Goal: Task Accomplishment & Management: Use online tool/utility

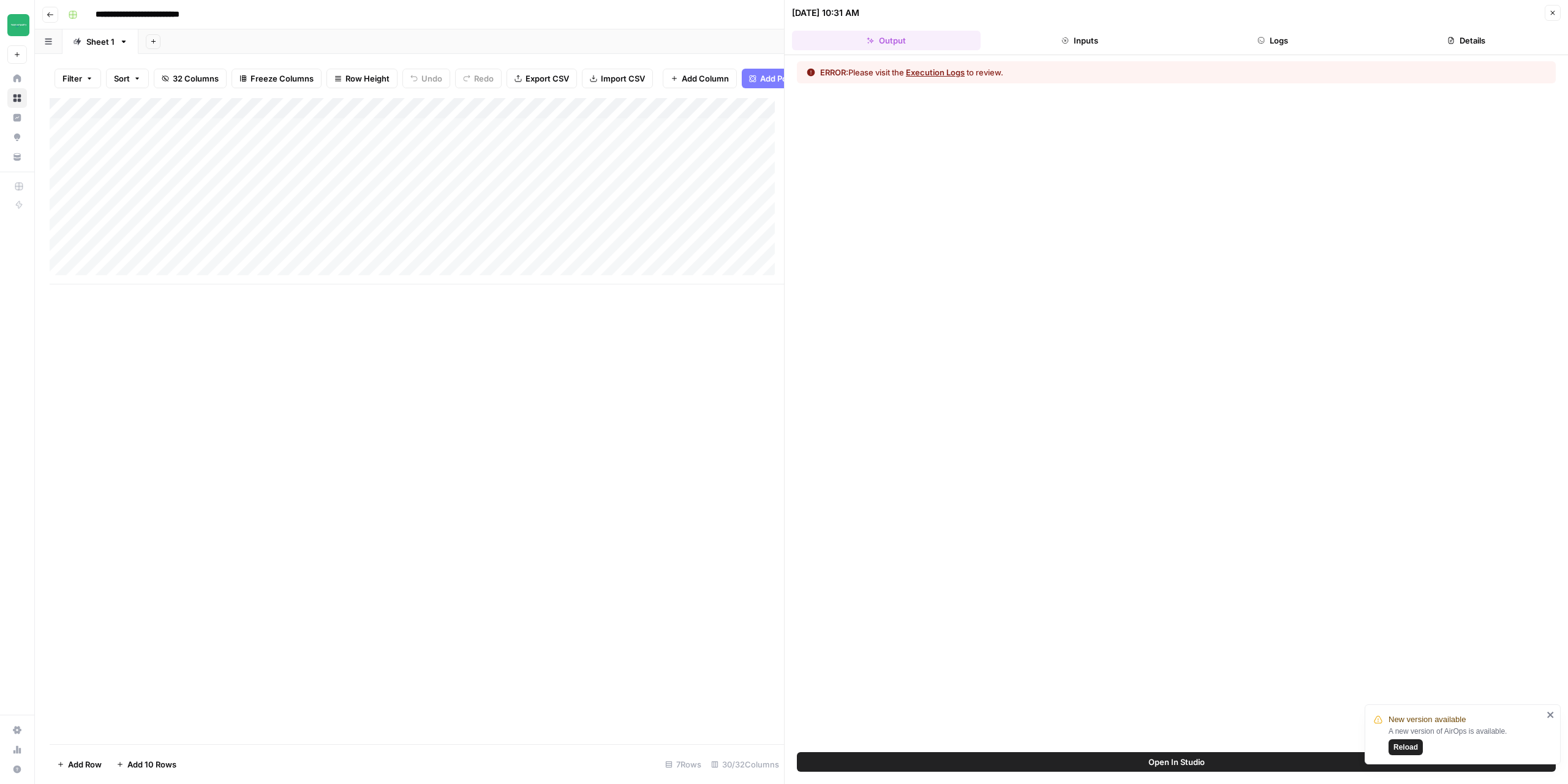
click at [1548, 713] on icon "close" at bounding box center [1551, 715] width 9 height 10
click at [1557, 11] on button "Close" at bounding box center [1552, 12] width 16 height 16
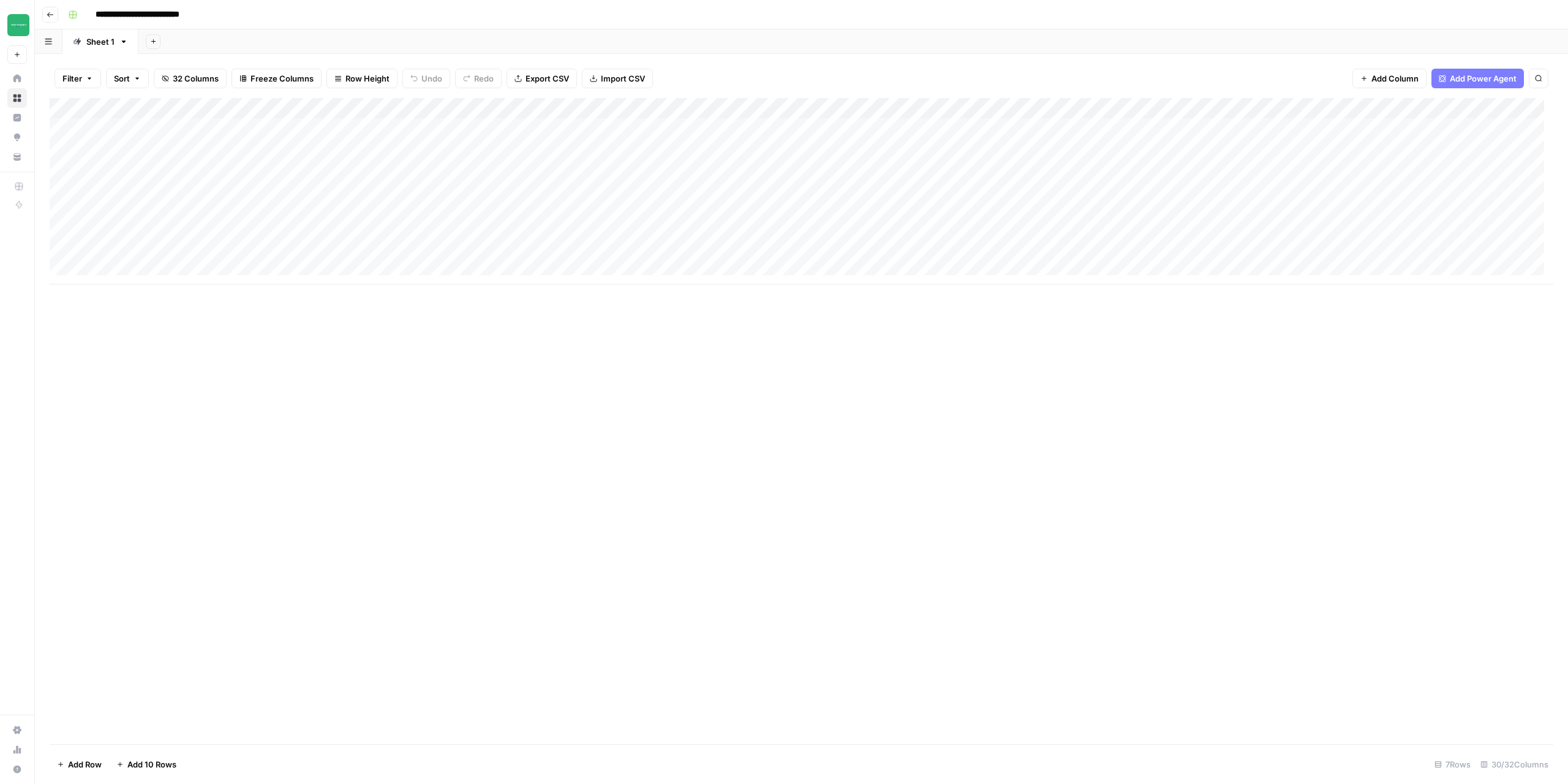
click at [237, 150] on div "Add Column" at bounding box center [802, 191] width 1504 height 186
click at [237, 153] on textarea "********" at bounding box center [303, 150] width 196 height 17
type textarea "*********"
click at [467, 405] on div "Add Column" at bounding box center [802, 421] width 1504 height 646
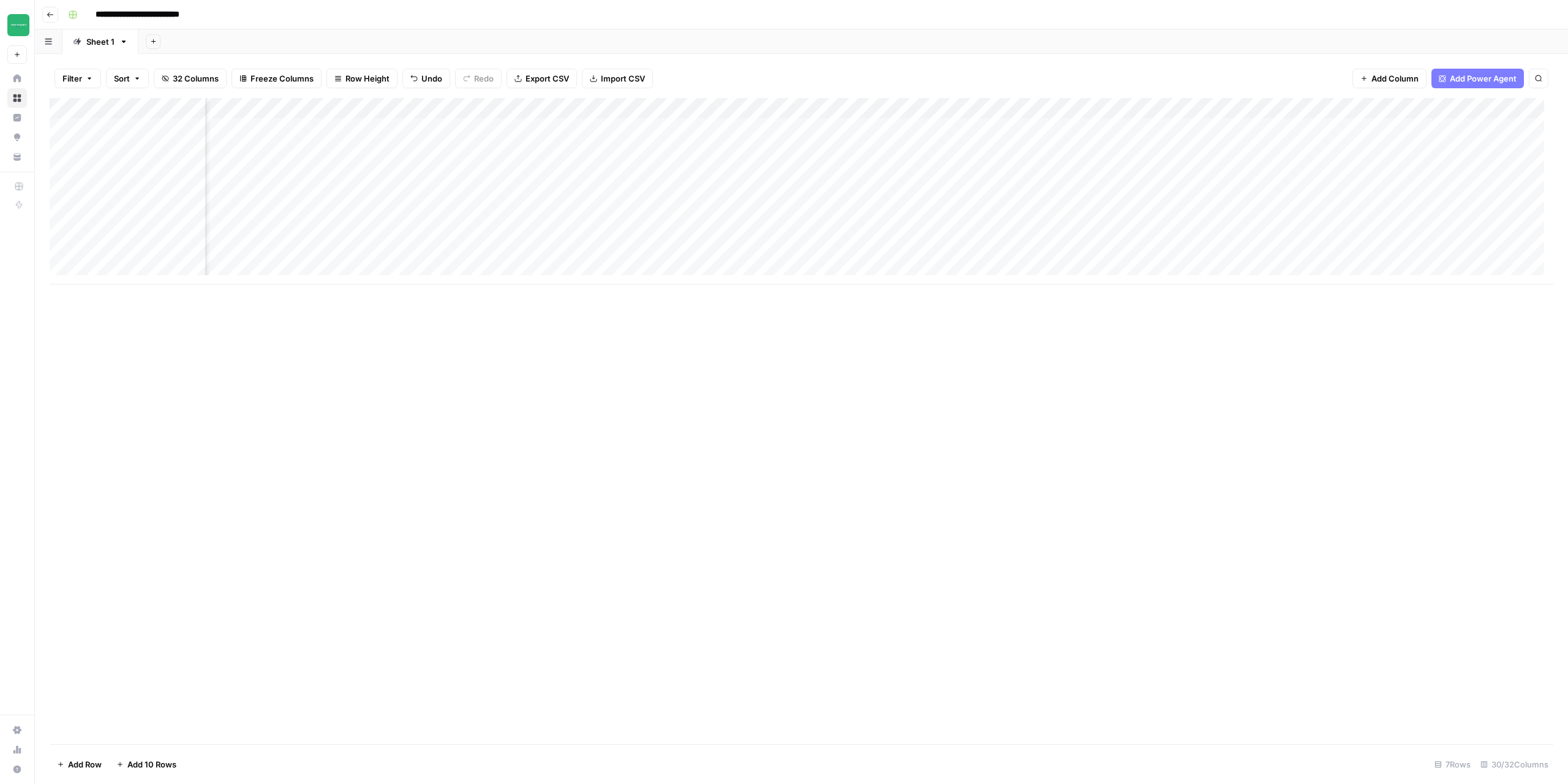
scroll to position [0, 868]
click at [742, 147] on div "Add Column" at bounding box center [802, 191] width 1504 height 186
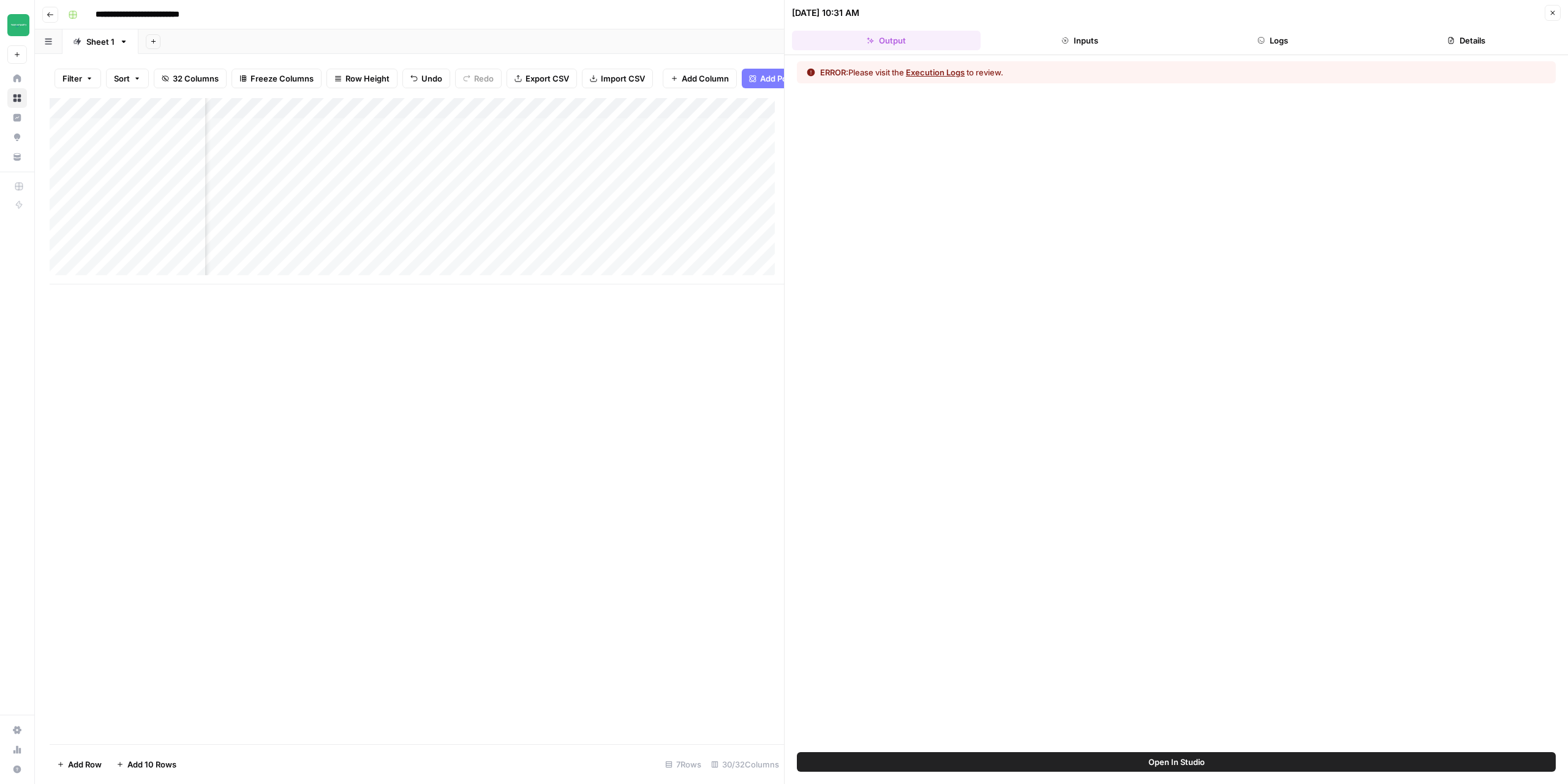
click at [948, 67] on button "Execution Logs" at bounding box center [935, 72] width 58 height 12
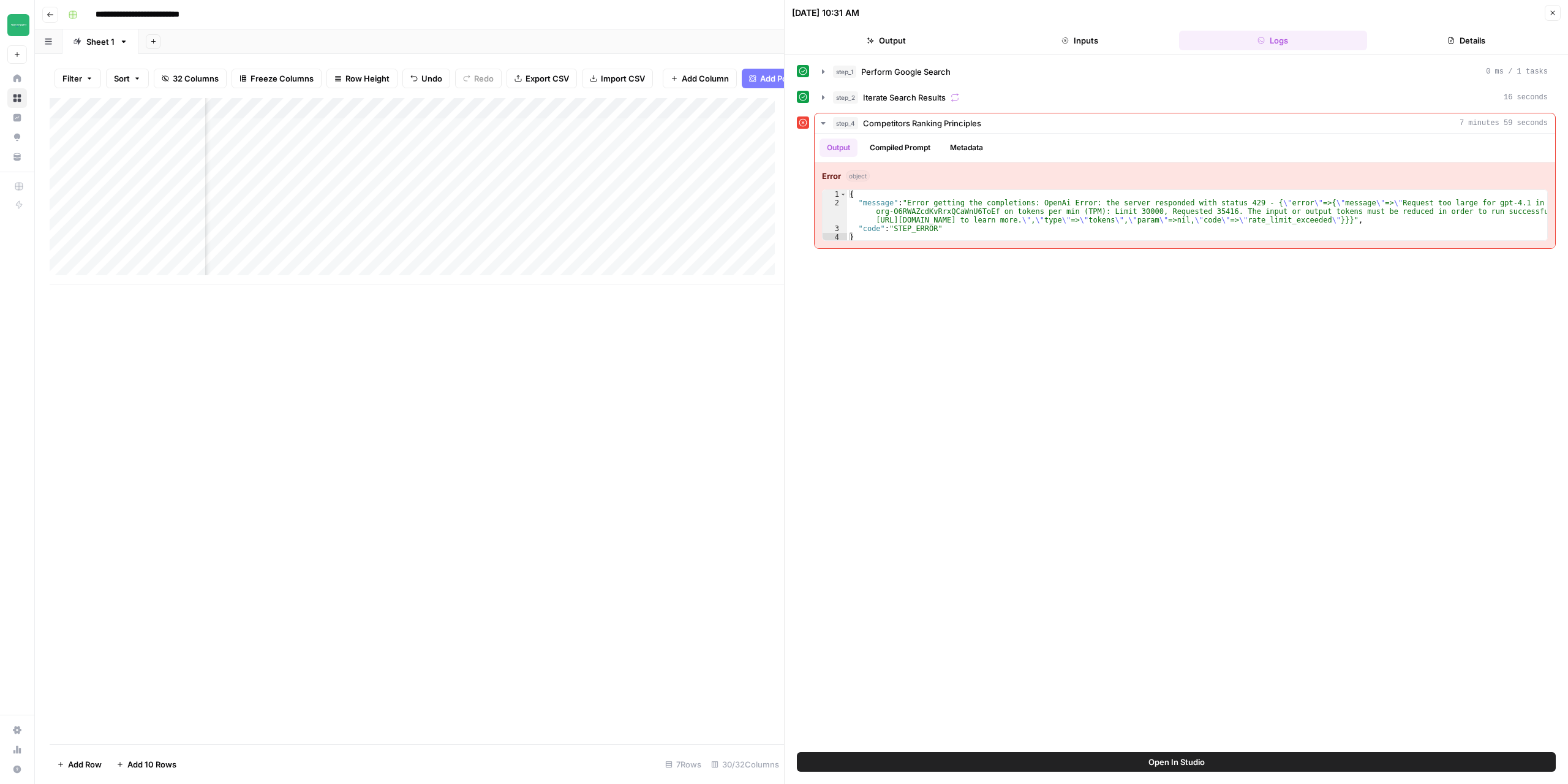
click at [746, 116] on div "Add Column" at bounding box center [417, 191] width 735 height 186
click at [701, 242] on span "Edit Workflow" at bounding box center [717, 238] width 107 height 12
click at [1555, 16] on icon "button" at bounding box center [1552, 12] width 7 height 7
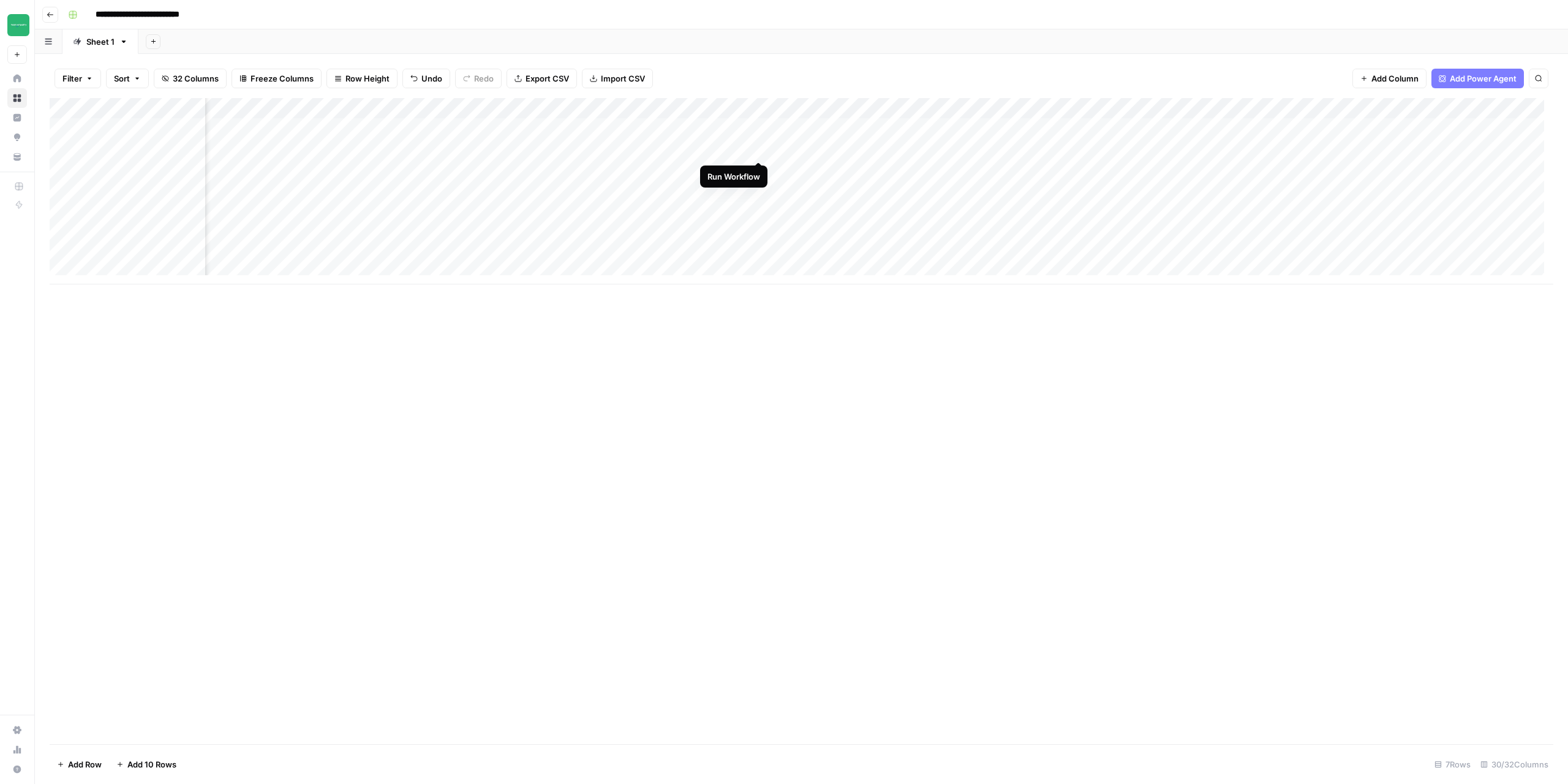
click at [757, 150] on div "Add Column" at bounding box center [802, 191] width 1504 height 186
click at [905, 108] on div "Add Column" at bounding box center [802, 191] width 1504 height 186
drag, startPoint x: 858, startPoint y: 212, endPoint x: 863, endPoint y: 234, distance: 22.6
click at [863, 234] on div "SEO Article Writing Run Workflow Schedule Configure Inputs Edit Workflow Switch…" at bounding box center [871, 231] width 146 height 217
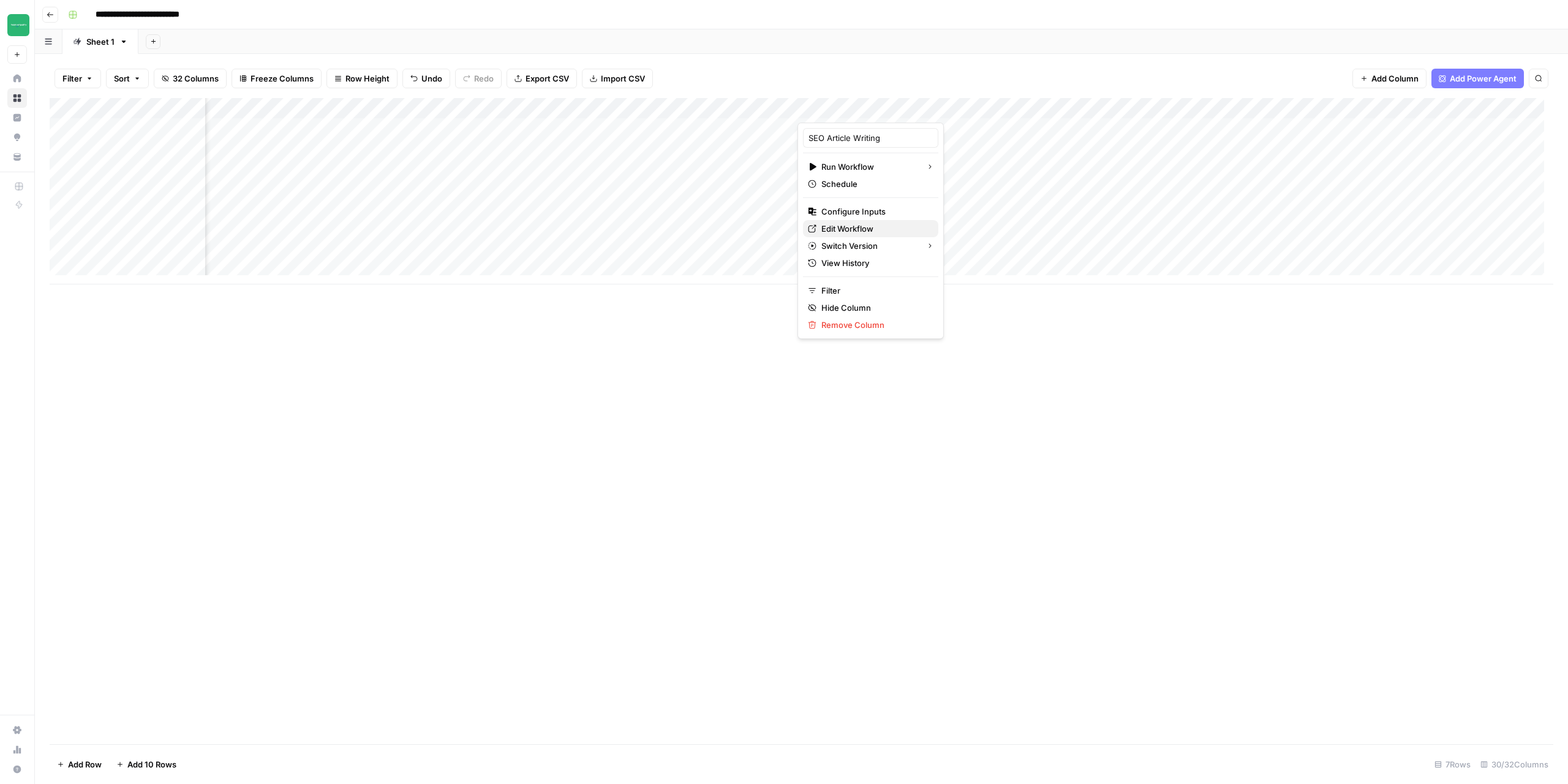
click at [862, 231] on span "Edit Workflow" at bounding box center [876, 228] width 107 height 12
drag, startPoint x: 651, startPoint y: 274, endPoint x: 730, endPoint y: 274, distance: 79.0
click at [730, 274] on div "Add Column" at bounding box center [802, 191] width 1504 height 186
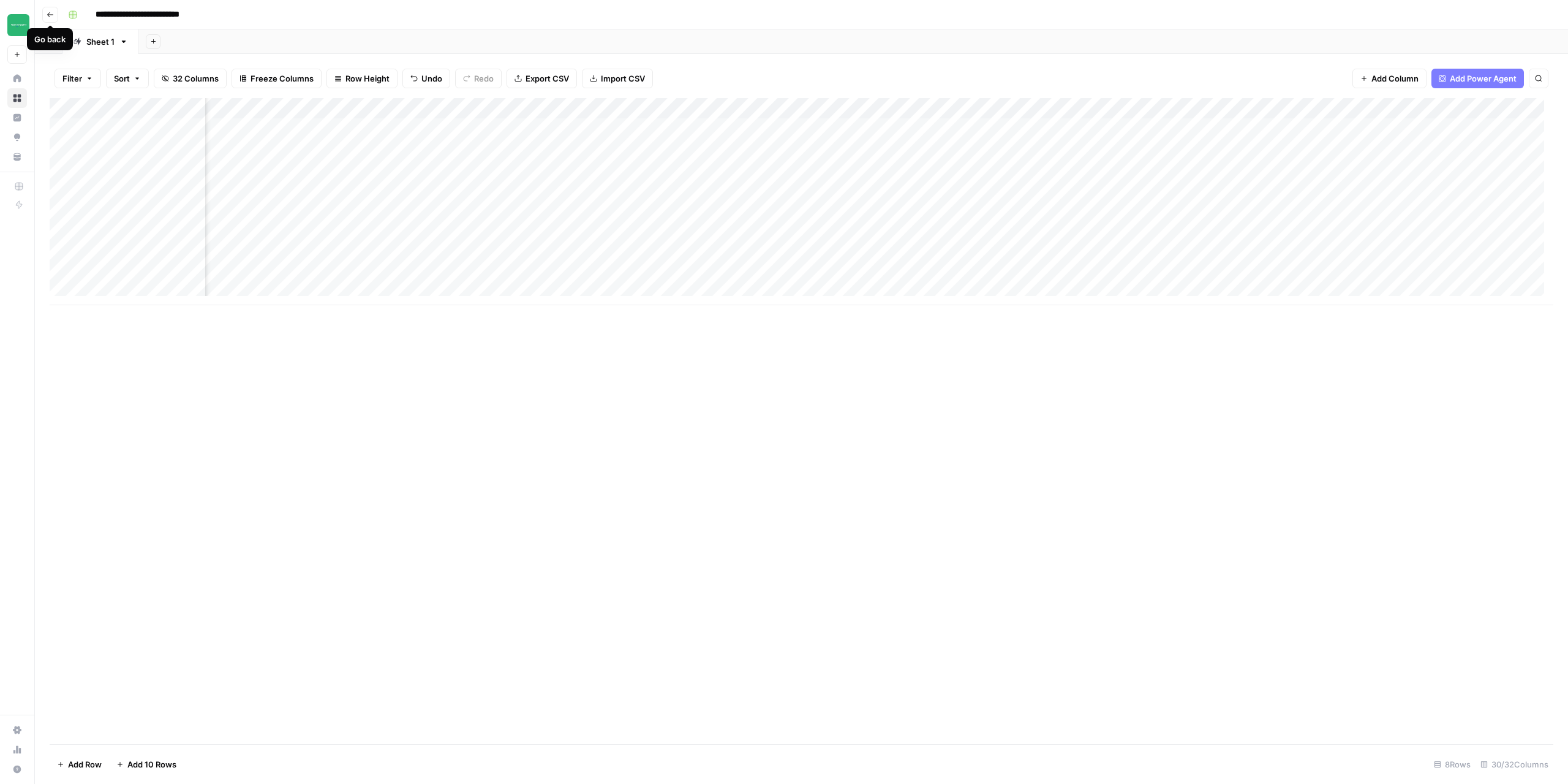
click at [48, 19] on button "Go back" at bounding box center [50, 15] width 16 height 16
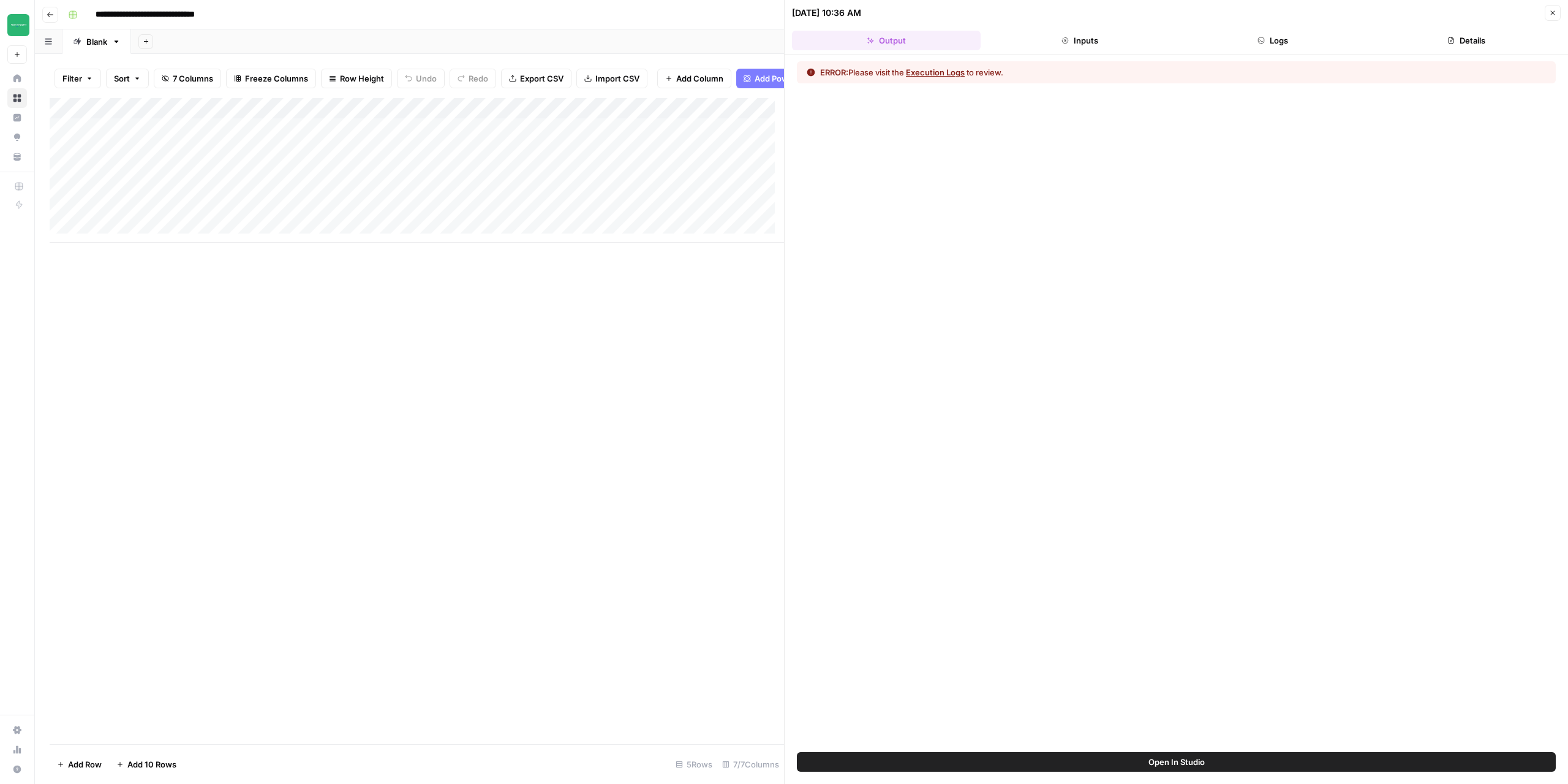
click at [1558, 10] on button "Close" at bounding box center [1552, 12] width 16 height 16
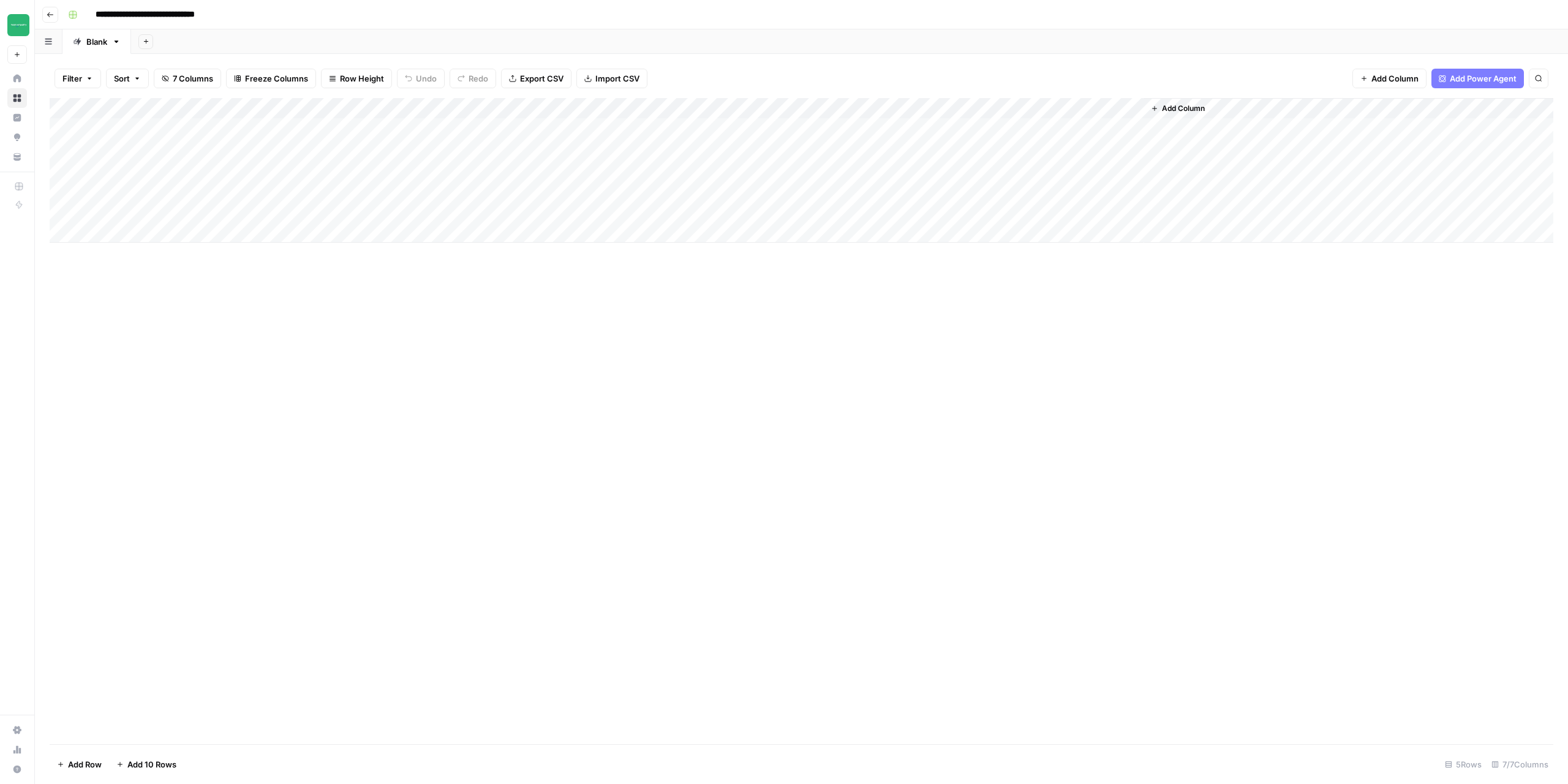
click at [1037, 129] on div "Add Column" at bounding box center [802, 171] width 1504 height 145
click at [1001, 128] on div "Add Column" at bounding box center [802, 171] width 1504 height 145
click at [1107, 129] on div at bounding box center [1059, 128] width 171 height 23
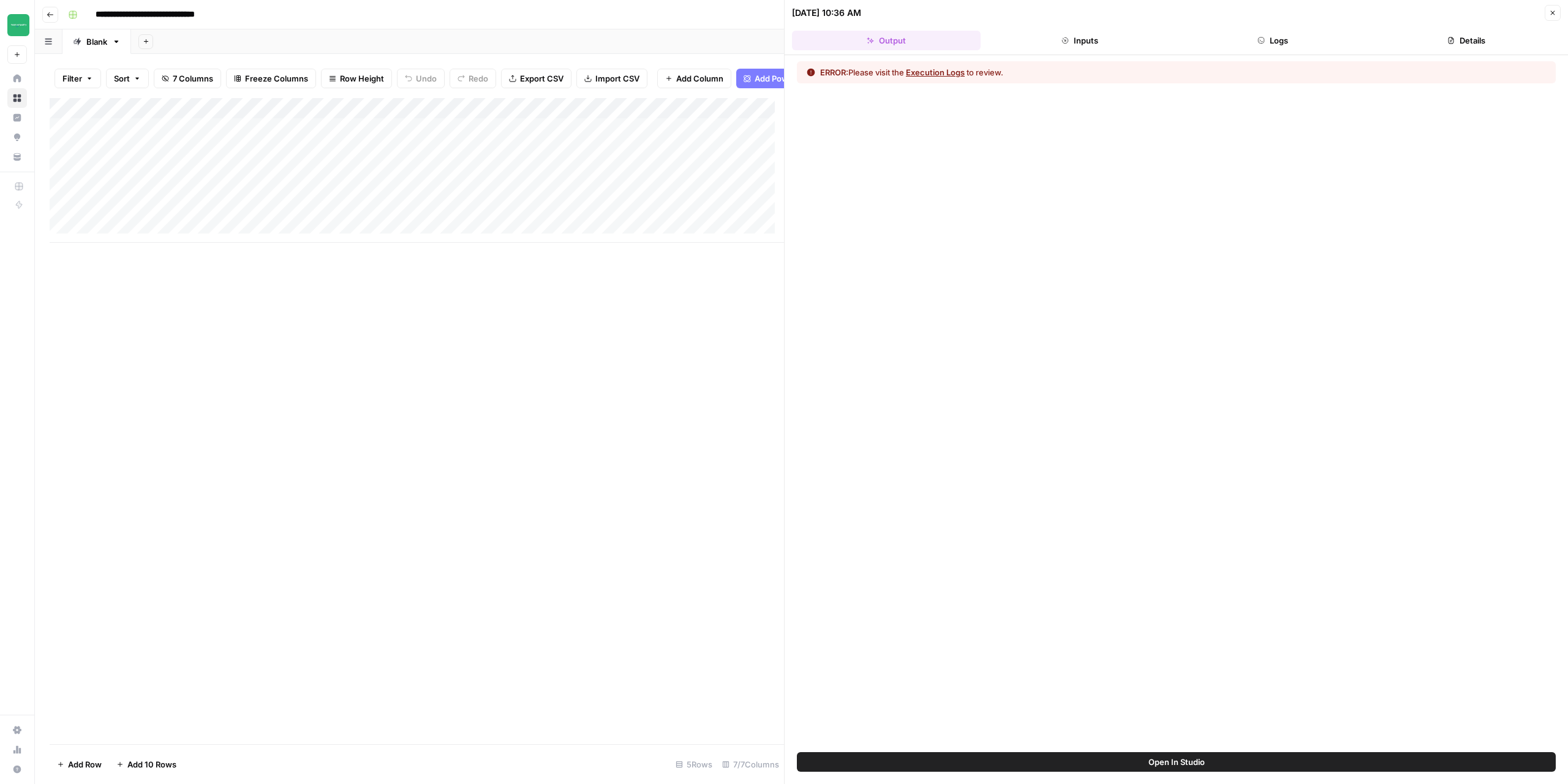
click at [957, 76] on button "Execution Logs" at bounding box center [935, 72] width 58 height 12
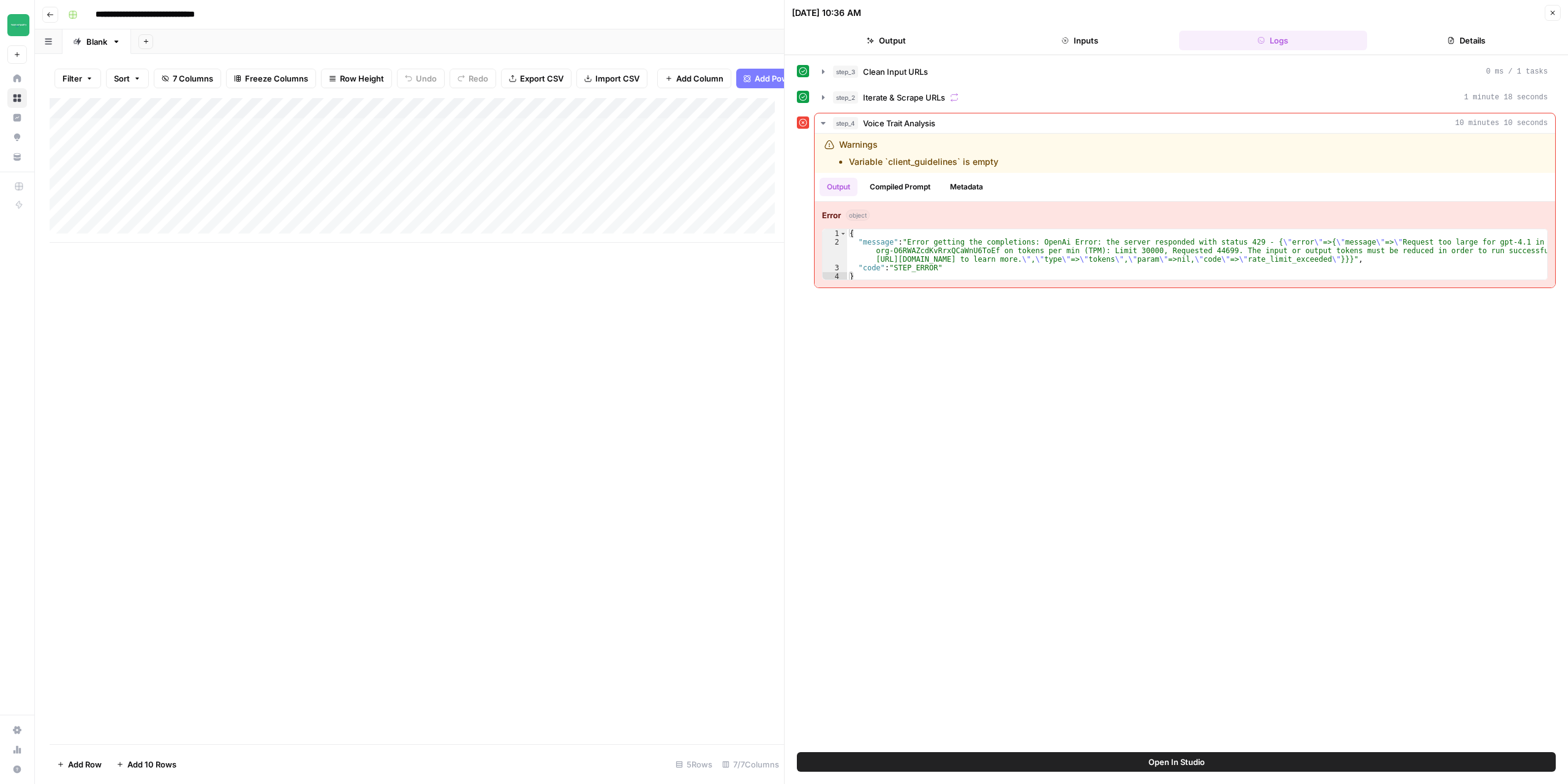
click at [1556, 12] on button "Close" at bounding box center [1552, 12] width 16 height 16
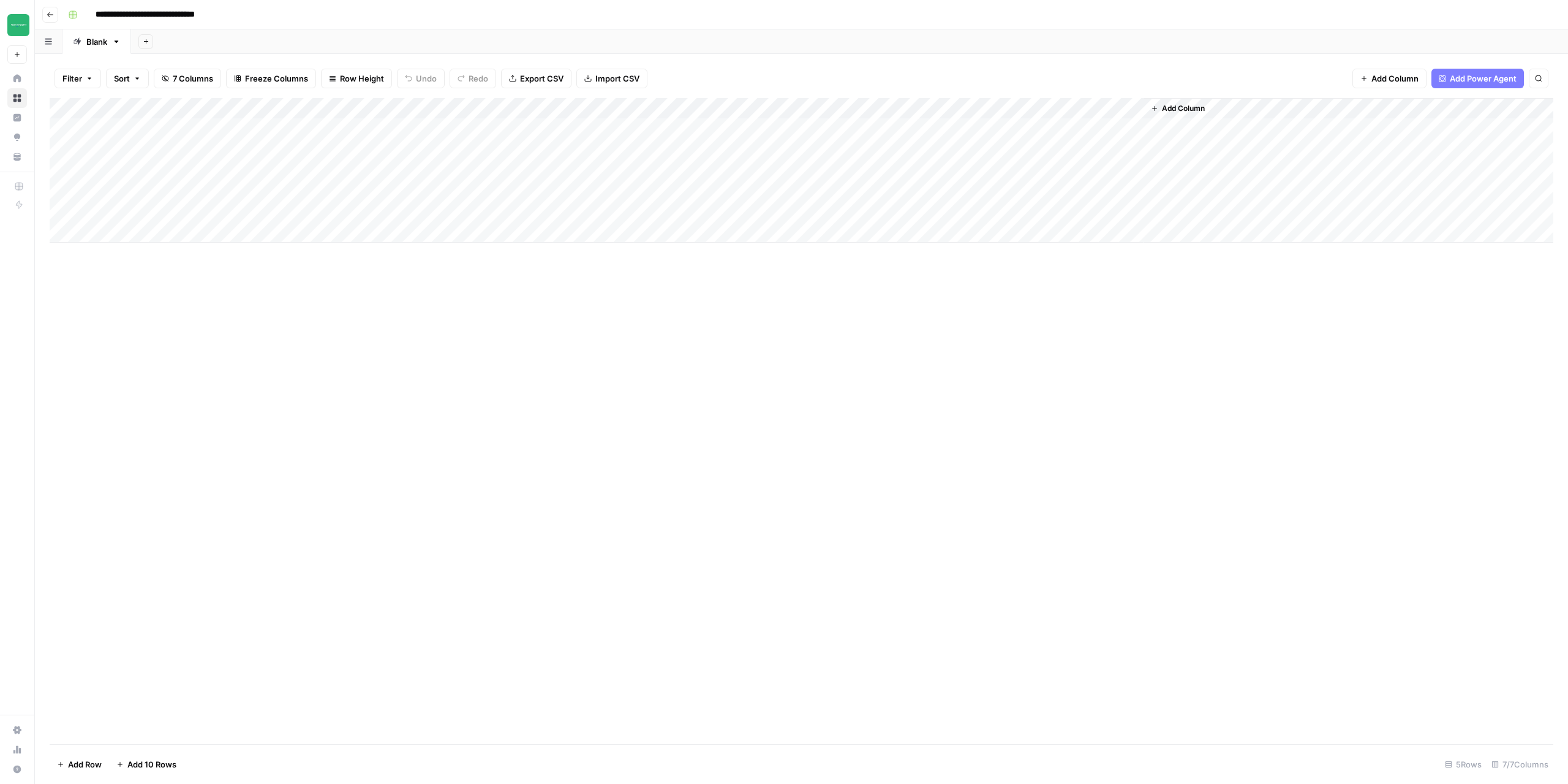
click at [1117, 106] on div "Add Column" at bounding box center [802, 171] width 1504 height 145
drag, startPoint x: 847, startPoint y: 220, endPoint x: 853, endPoint y: 217, distance: 6.7
click at [848, 220] on div "Add Column" at bounding box center [802, 171] width 1504 height 145
click at [1111, 128] on div "Add Column" at bounding box center [802, 171] width 1504 height 145
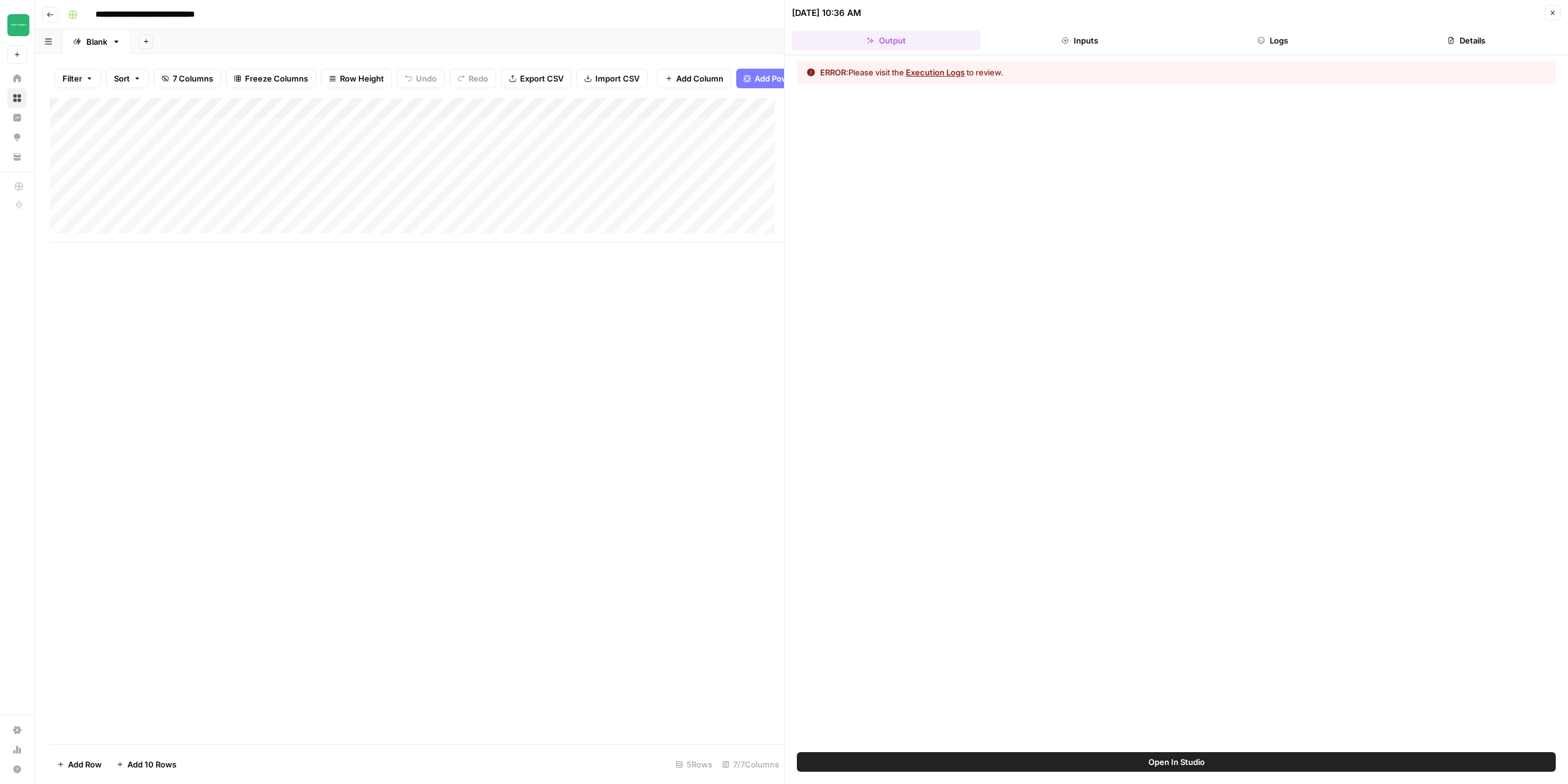
click at [946, 76] on button "Execution Logs" at bounding box center [935, 72] width 58 height 12
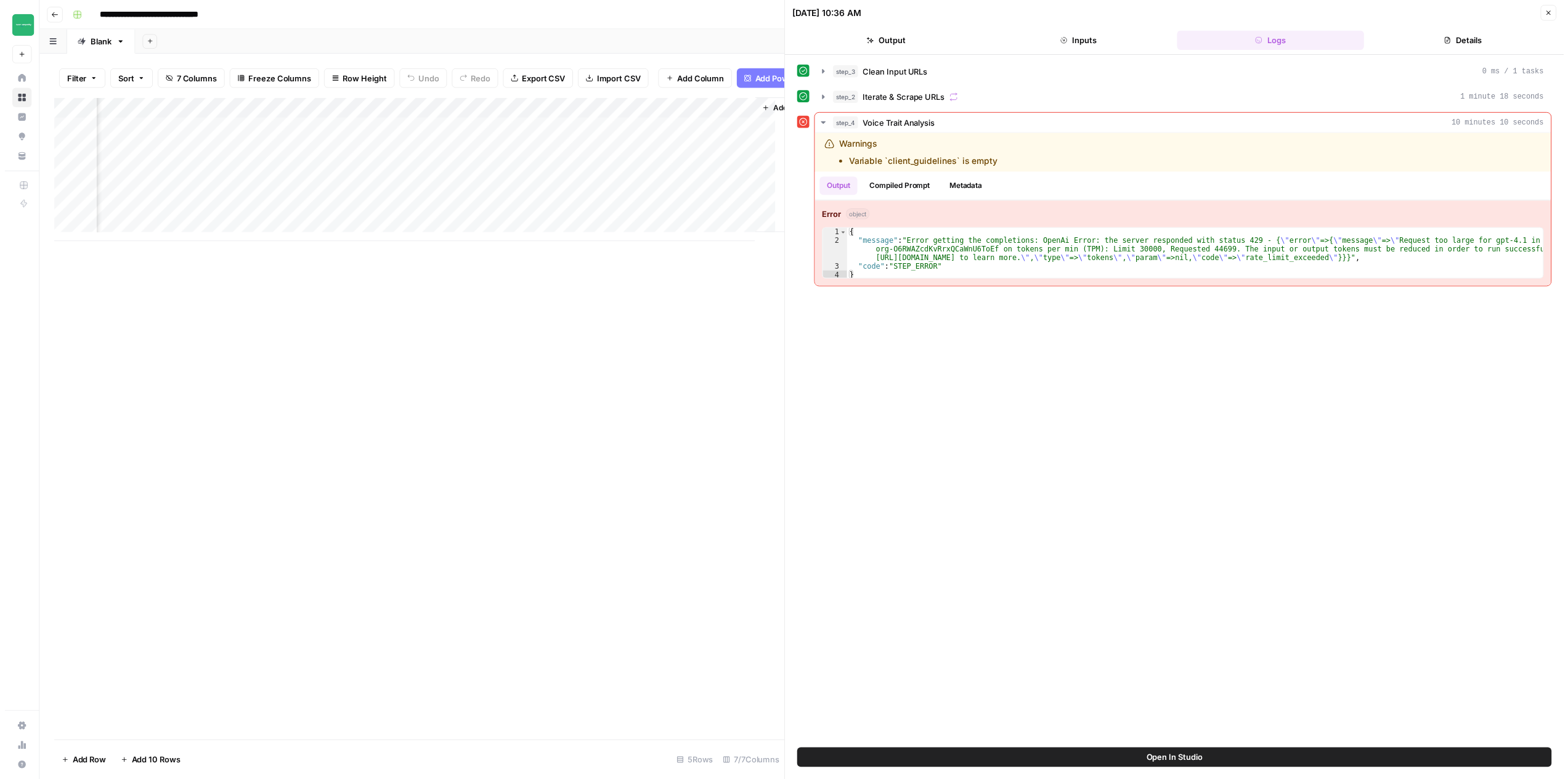
scroll to position [0, 440]
click at [686, 119] on div "Add Column" at bounding box center [419, 172] width 739 height 146
click at [605, 237] on span "Edit Workflow" at bounding box center [618, 239] width 108 height 13
click at [1565, 9] on button "Close" at bounding box center [1562, 13] width 16 height 16
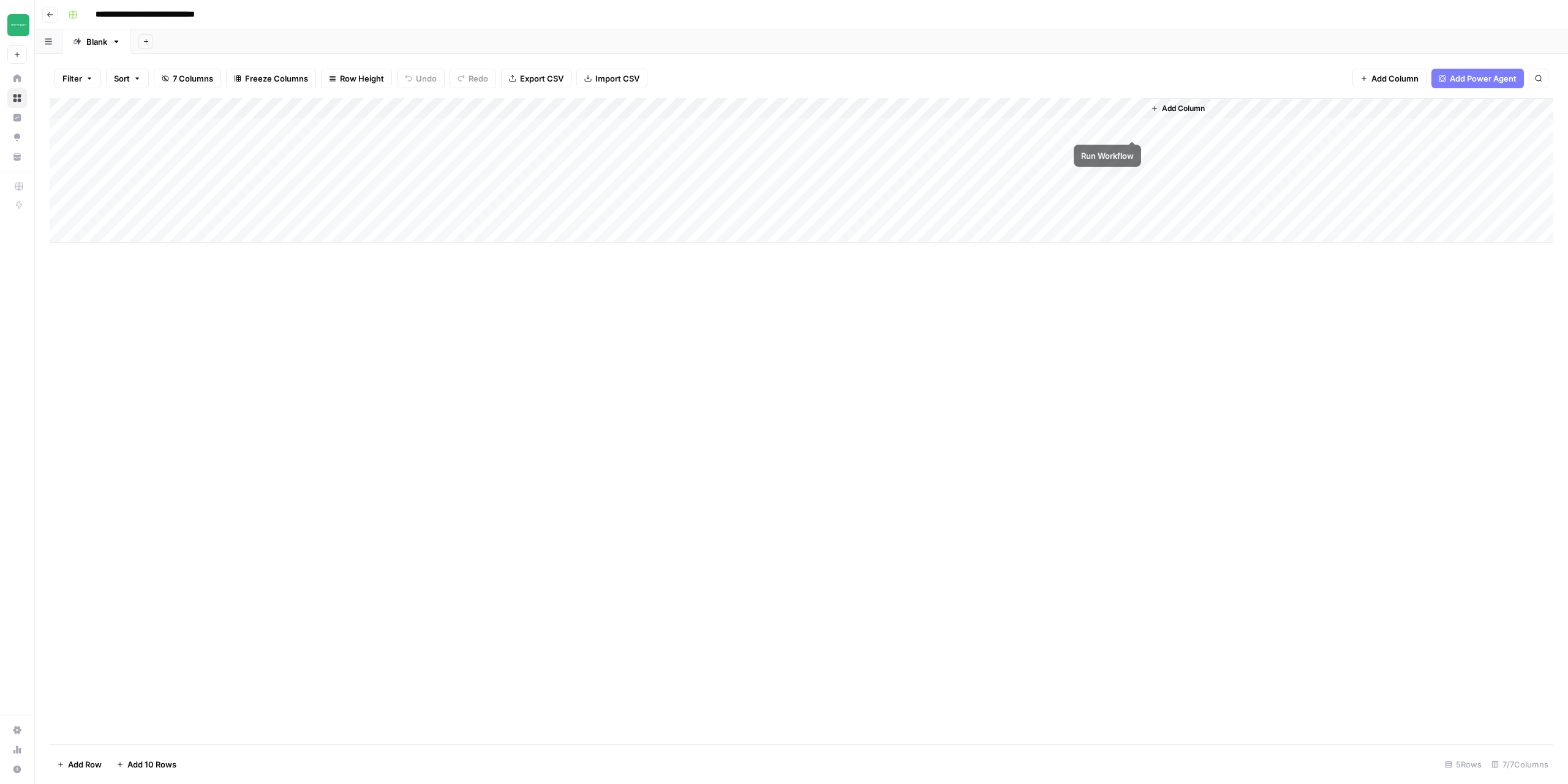
click at [1131, 129] on div "Add Column" at bounding box center [802, 171] width 1504 height 145
click at [786, 128] on div "Add Column" at bounding box center [802, 171] width 1504 height 145
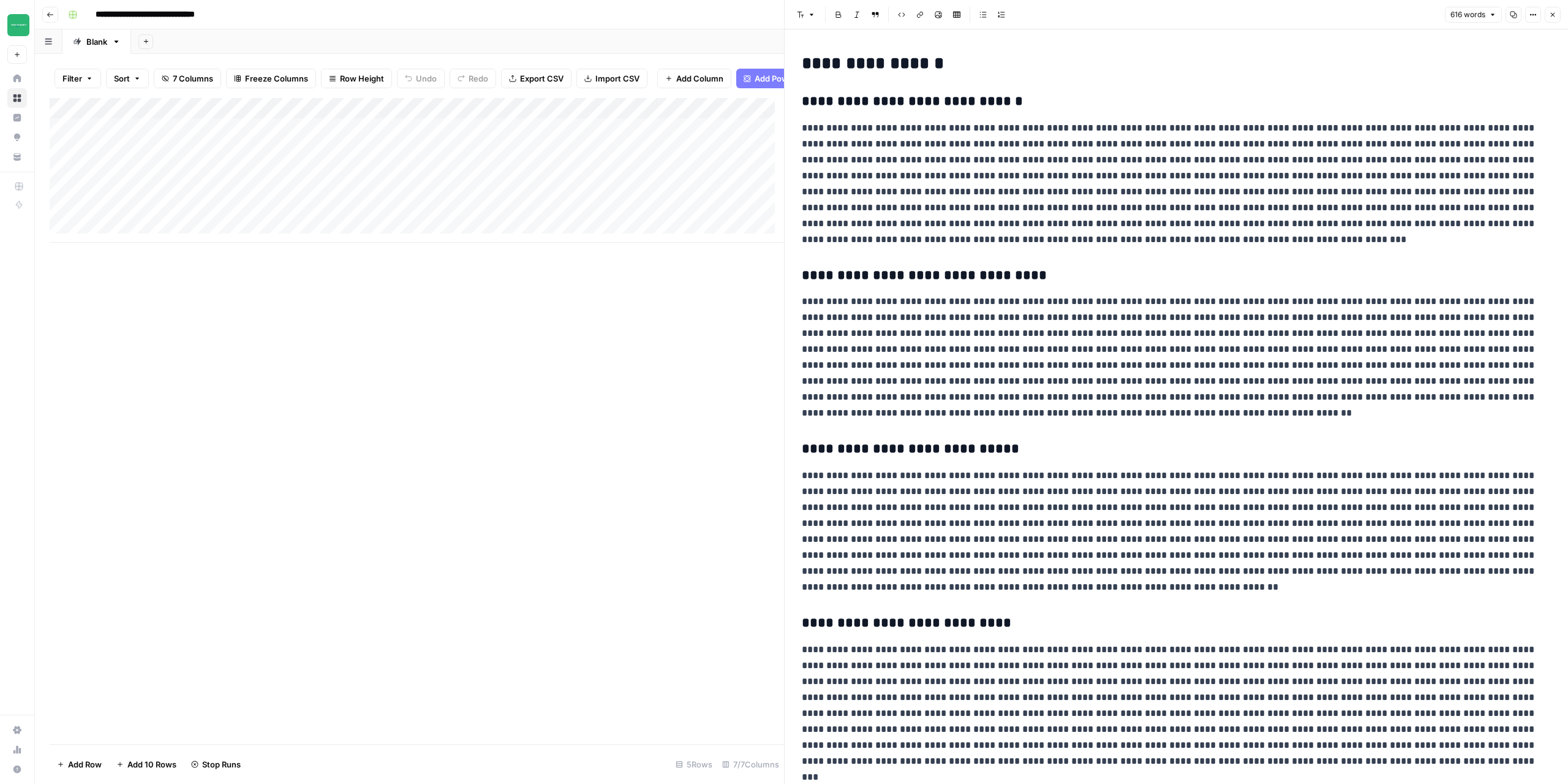
click at [1557, 16] on button "Close" at bounding box center [1552, 15] width 16 height 16
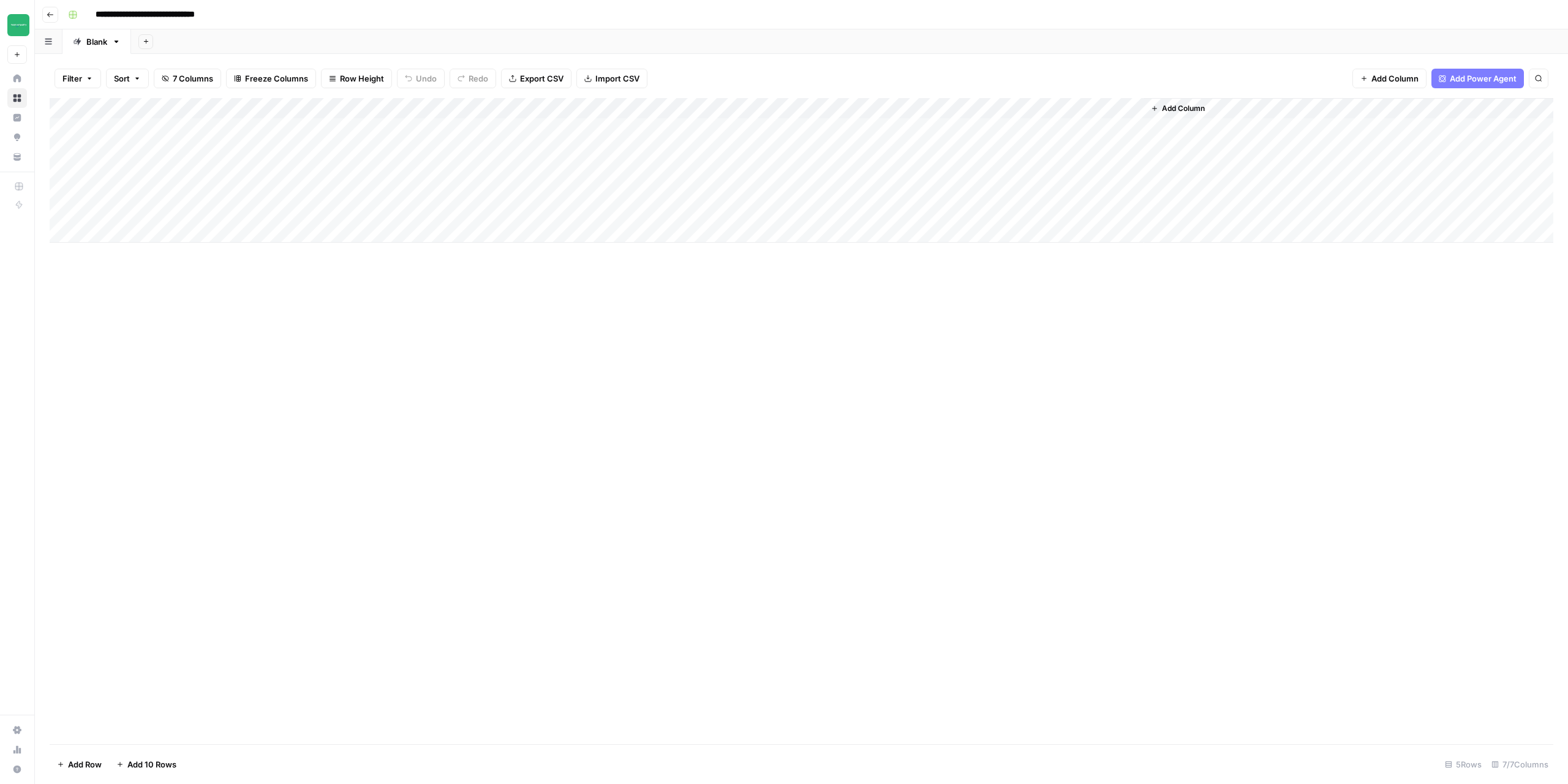
click at [313, 151] on div "Add Column" at bounding box center [802, 171] width 1504 height 145
click at [132, 147] on div "Add Column" at bounding box center [802, 171] width 1504 height 145
type textarea "**********"
drag, startPoint x: 351, startPoint y: 412, endPoint x: 335, endPoint y: 382, distance: 34.0
click at [349, 414] on div "Add Column" at bounding box center [802, 421] width 1504 height 646
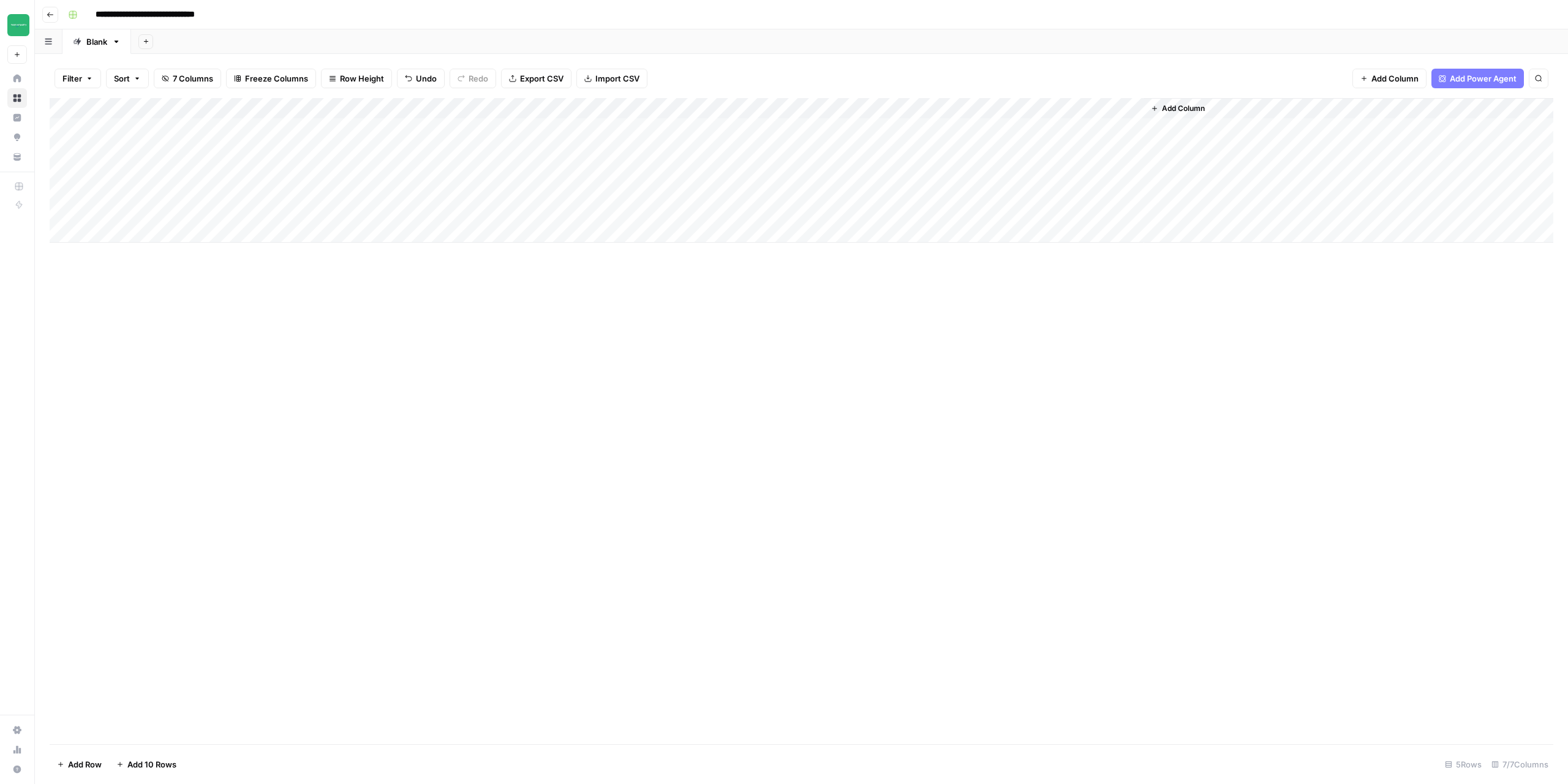
click at [132, 142] on div "Add Column" at bounding box center [802, 171] width 1504 height 145
click at [131, 156] on textarea "**********" at bounding box center [190, 150] width 196 height 17
type textarea "**********"
click at [239, 375] on div "Add Column" at bounding box center [802, 421] width 1504 height 646
click at [55, 20] on button "Go back" at bounding box center [50, 15] width 16 height 16
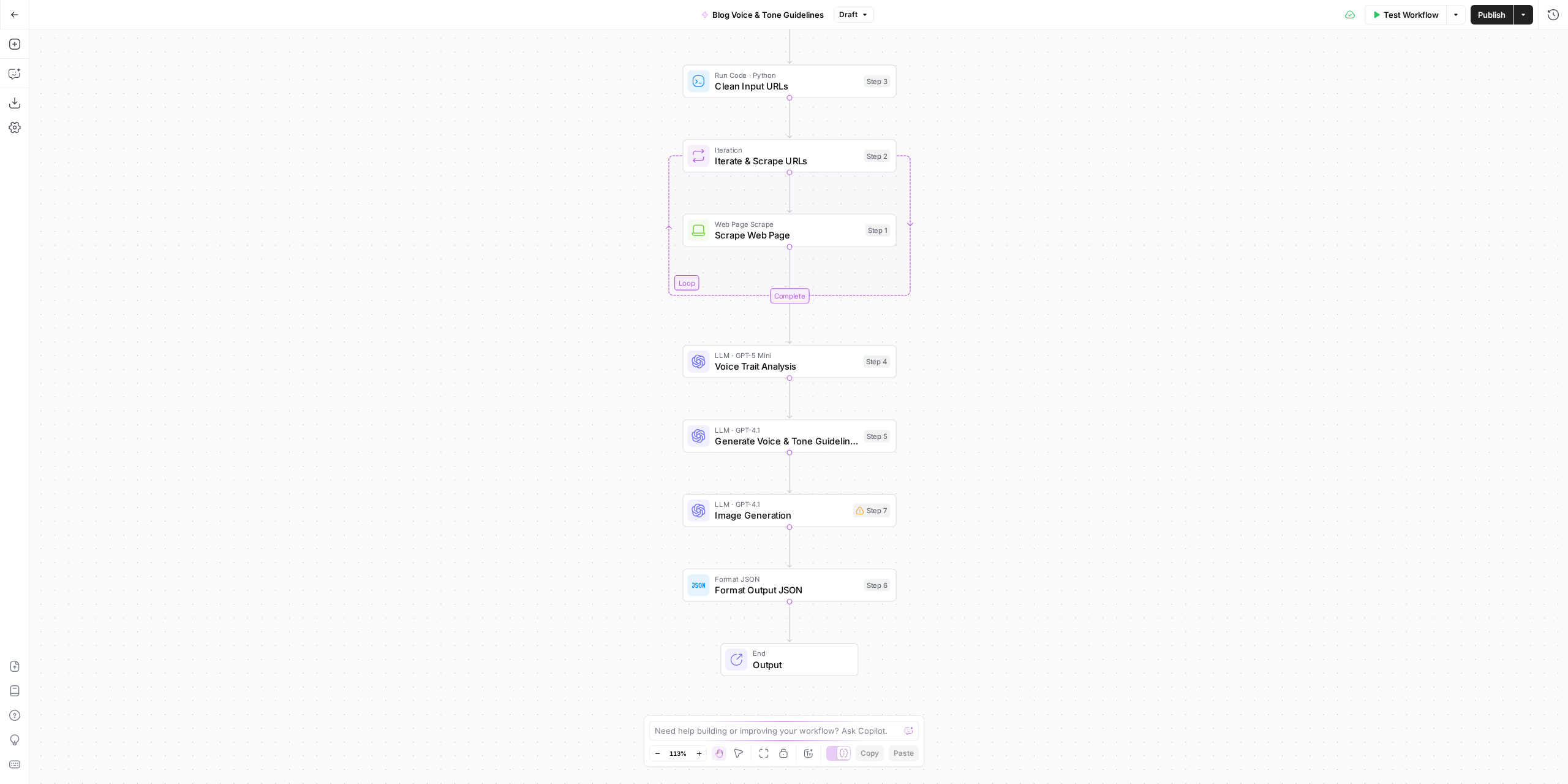
drag, startPoint x: 1005, startPoint y: 441, endPoint x: 995, endPoint y: 369, distance: 72.7
click at [995, 369] on div "Workflow Set Inputs Inputs Run Code · Python Clean Input URLs Step 3 Loop Itera…" at bounding box center [799, 407] width 1539 height 754
click at [844, 445] on span "Generate Voice & Tone Guidelines" at bounding box center [787, 441] width 143 height 14
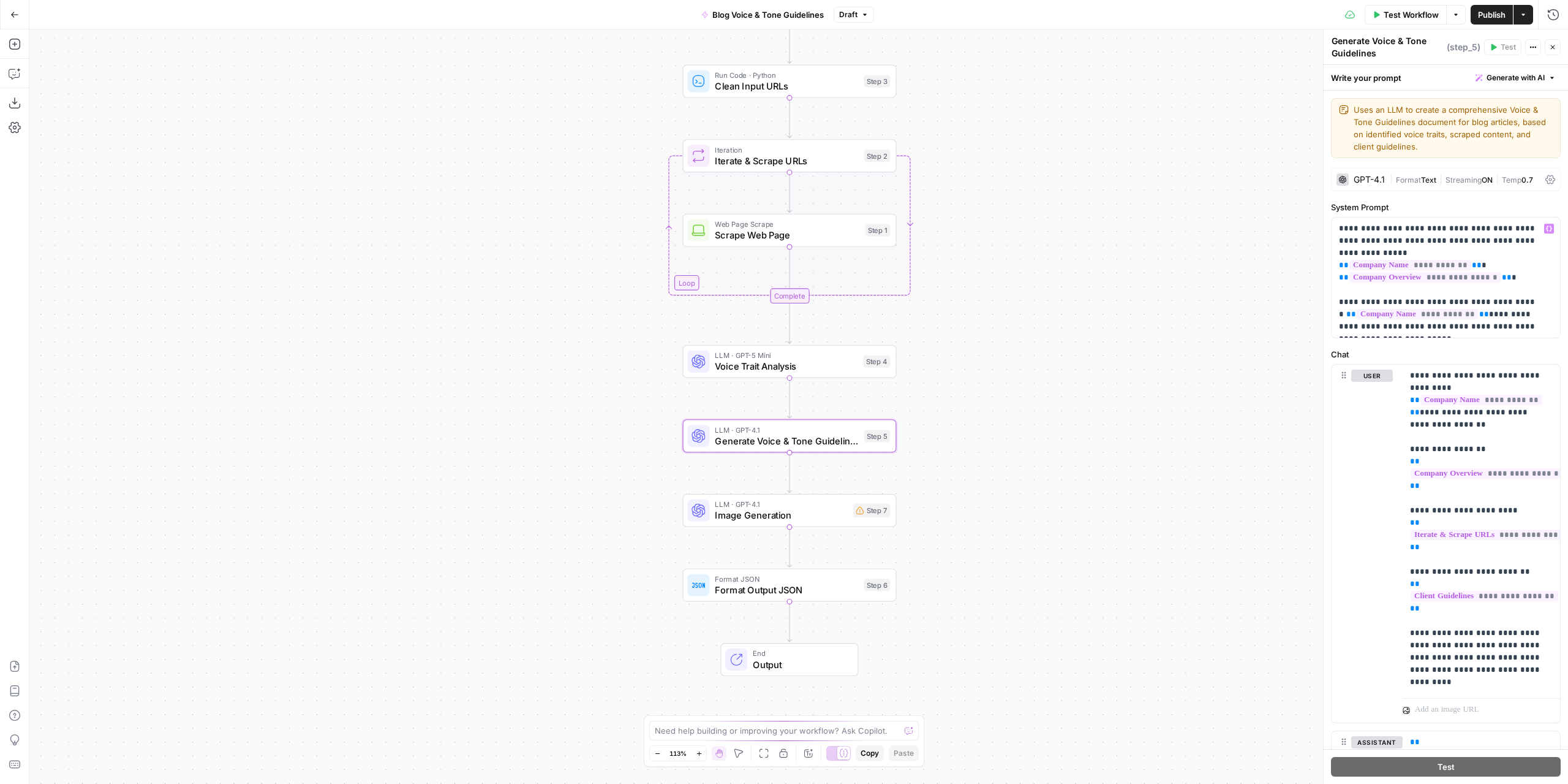
click at [1373, 185] on div "GPT-4.1 | Format Text | Streaming ON | Temp 0.7" at bounding box center [1446, 179] width 230 height 23
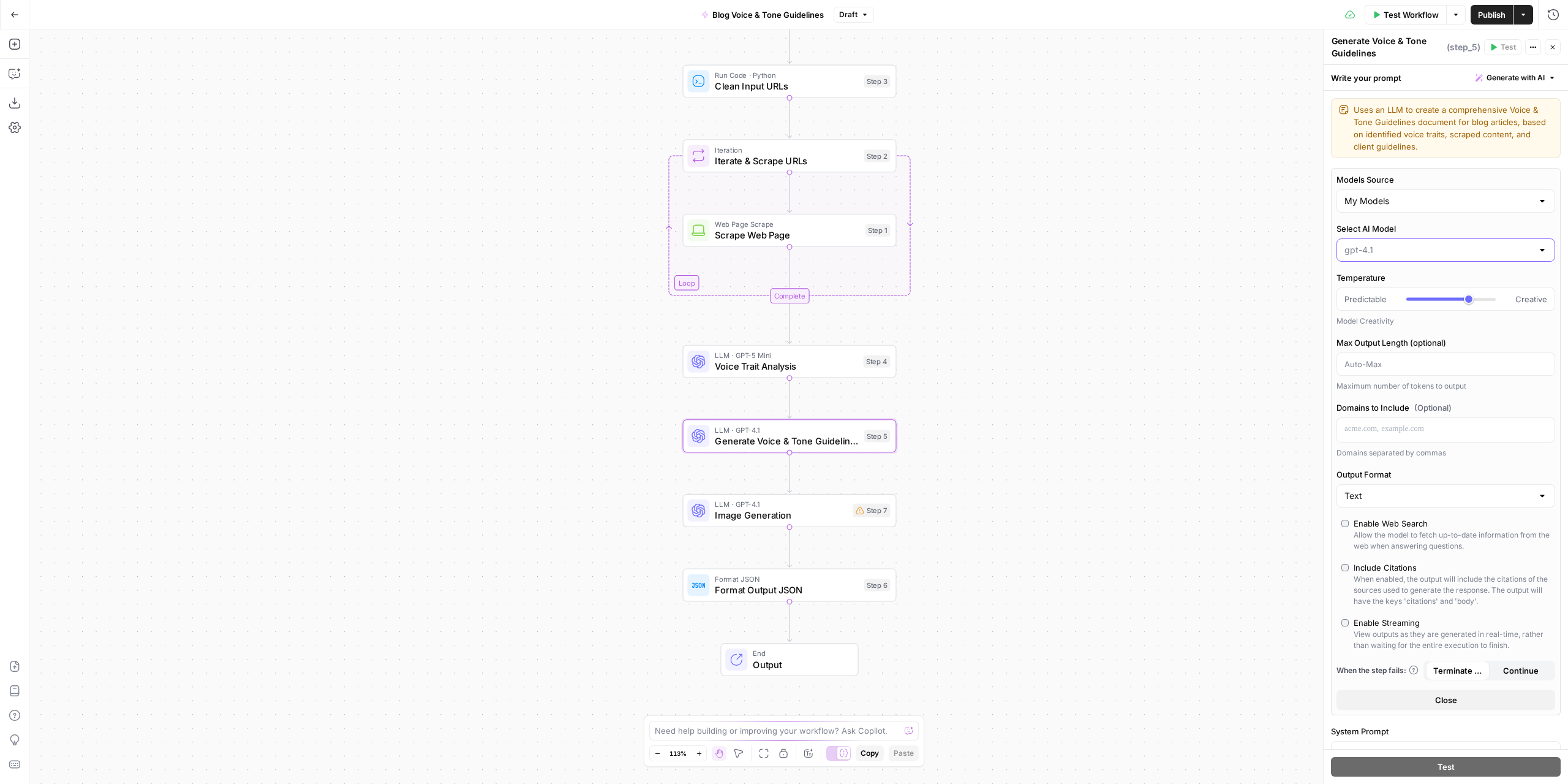
click at [1389, 253] on input "Select AI Model" at bounding box center [1438, 250] width 188 height 12
click at [1369, 373] on button "gpt-5-mini" at bounding box center [1441, 366] width 199 height 17
type input "gpt-5-mini"
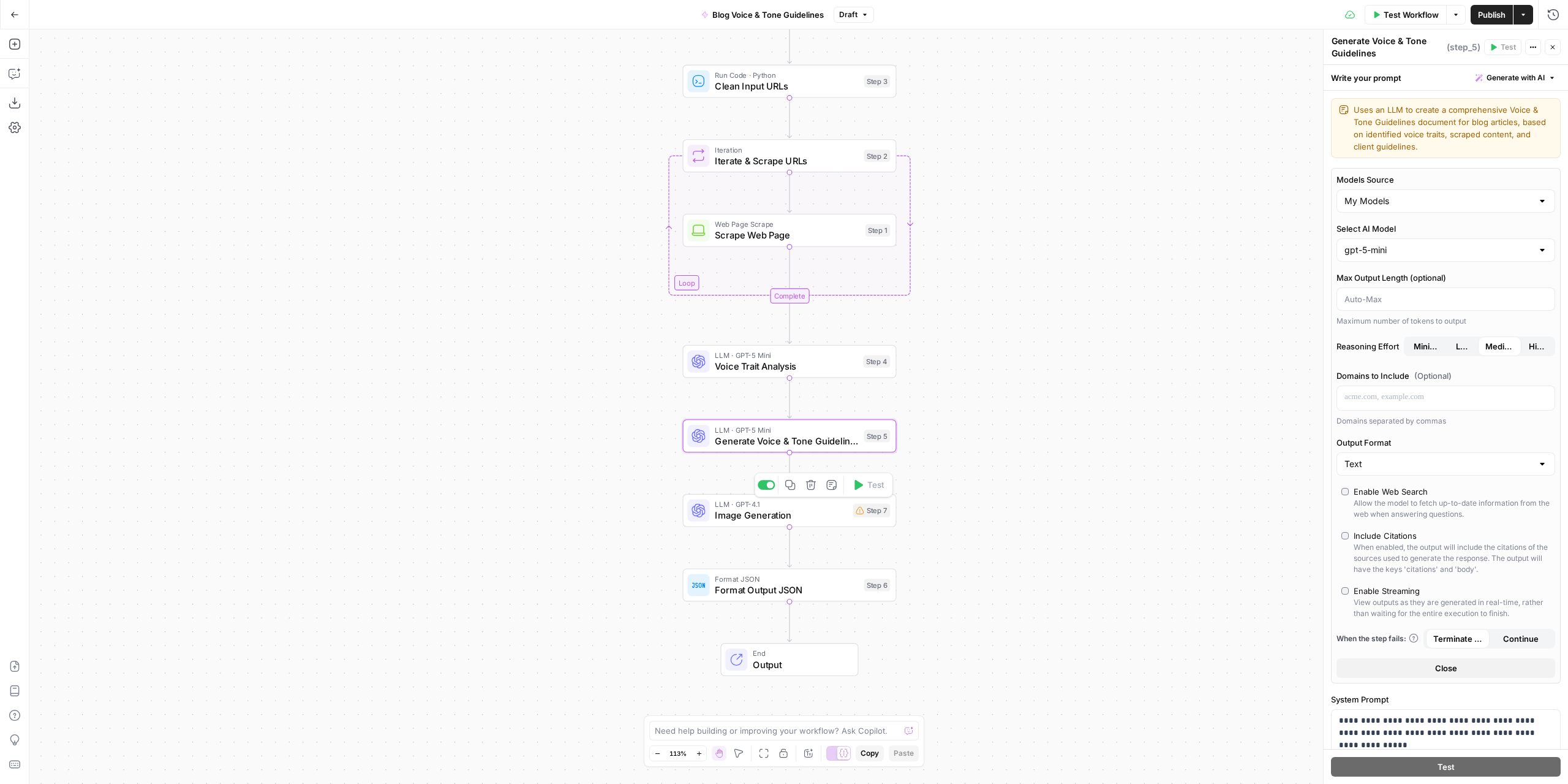
click at [731, 517] on span "Image Generation" at bounding box center [781, 515] width 132 height 14
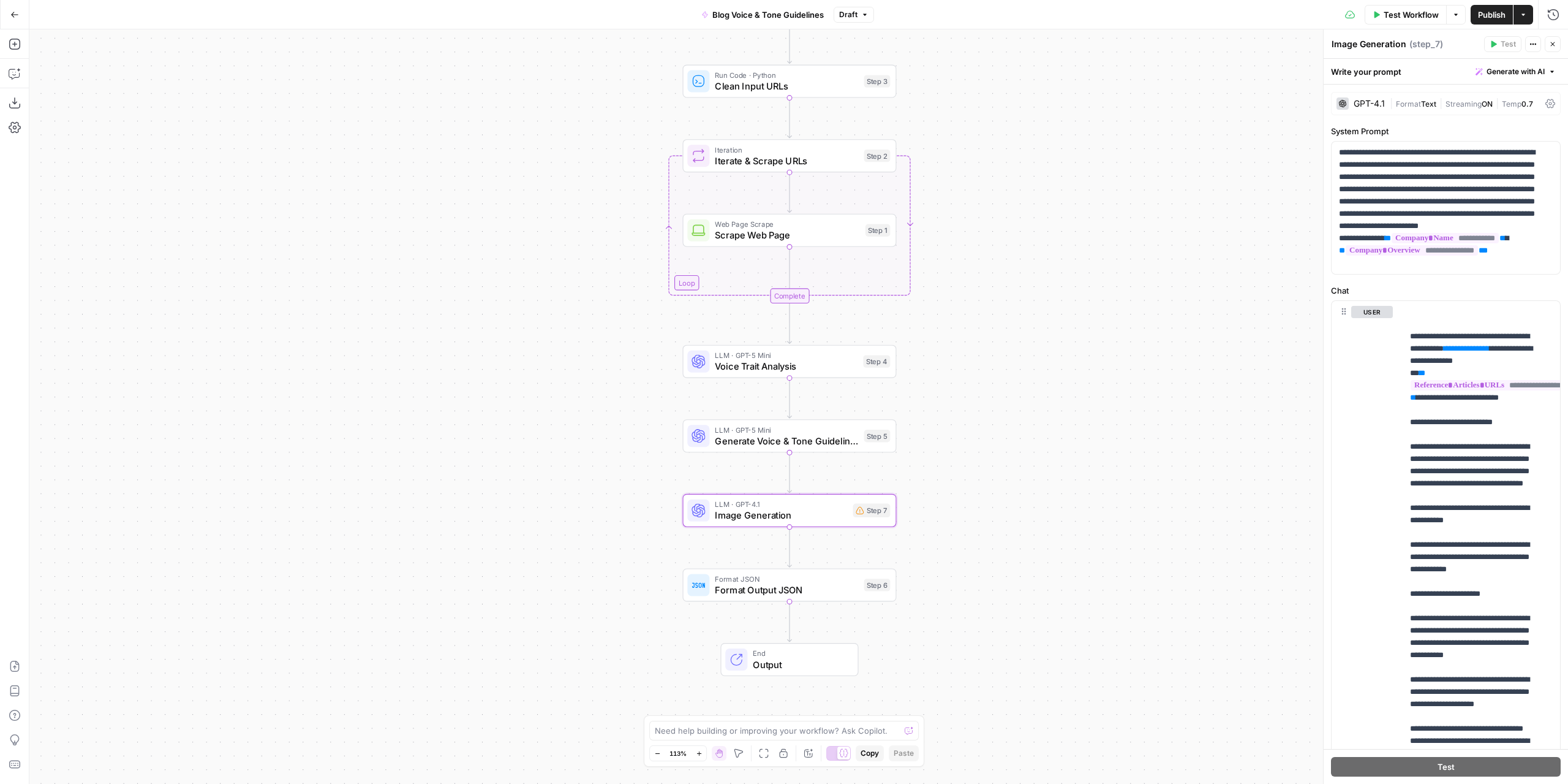
click at [1369, 87] on div "**********" at bounding box center [1446, 475] width 245 height 781
click at [1372, 98] on div "GPT-4.1" at bounding box center [1361, 104] width 48 height 12
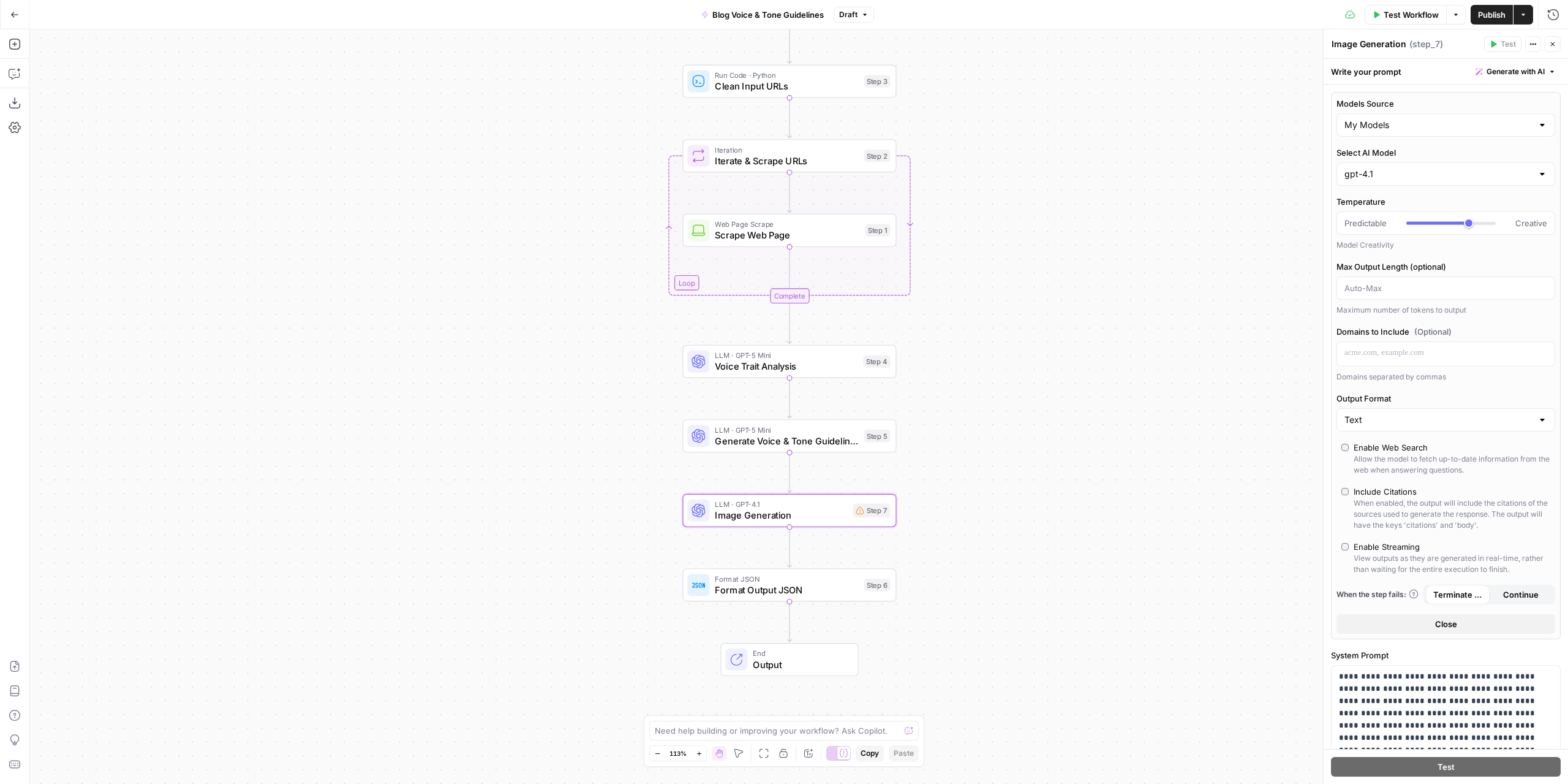
click at [1389, 180] on div "gpt-4.1" at bounding box center [1446, 174] width 219 height 23
click at [1412, 288] on span "gpt-5-mini" at bounding box center [1439, 291] width 184 height 12
type input "gpt-5-mini"
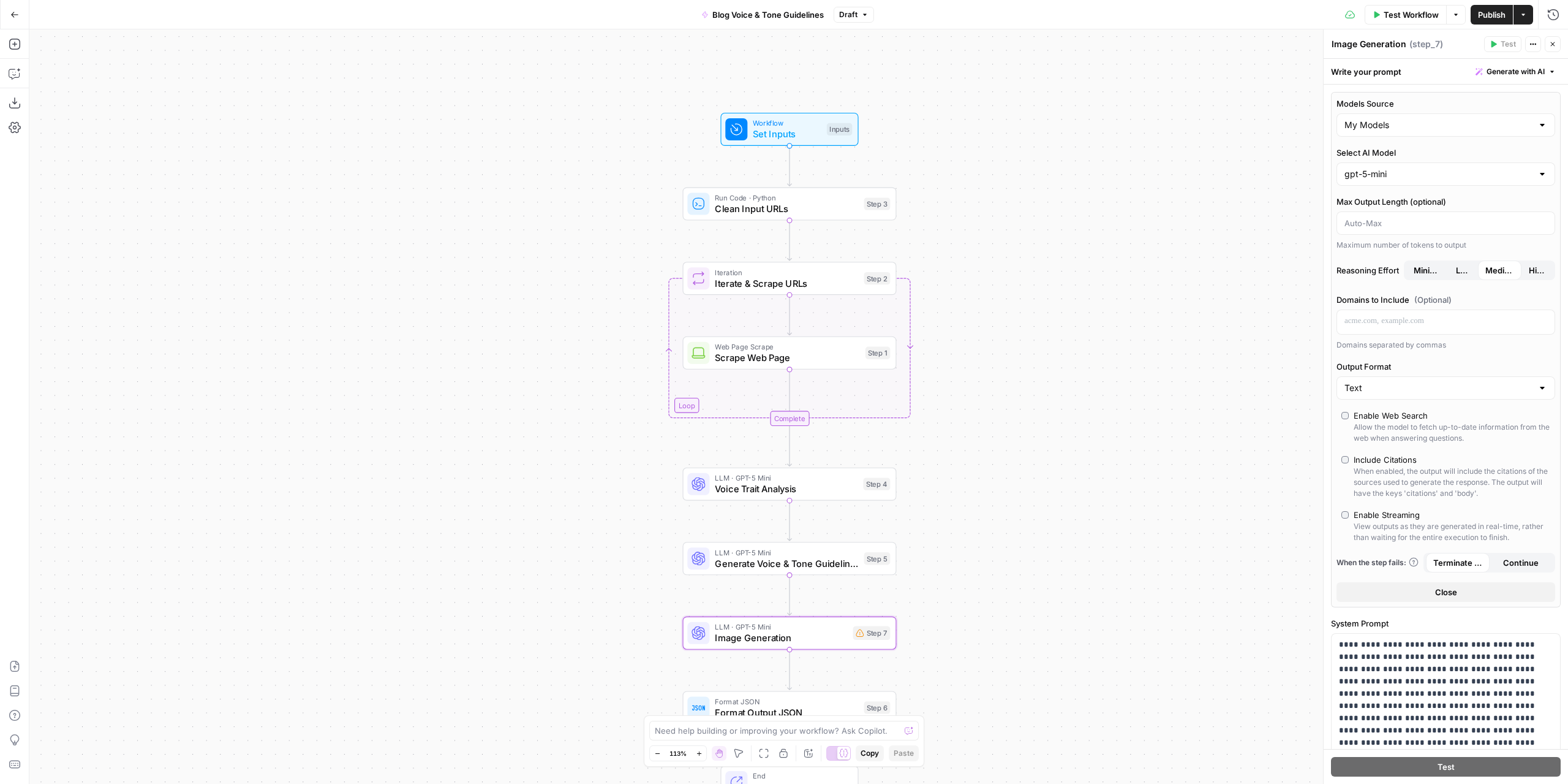
click at [1492, 12] on span "Publish" at bounding box center [1492, 15] width 27 height 12
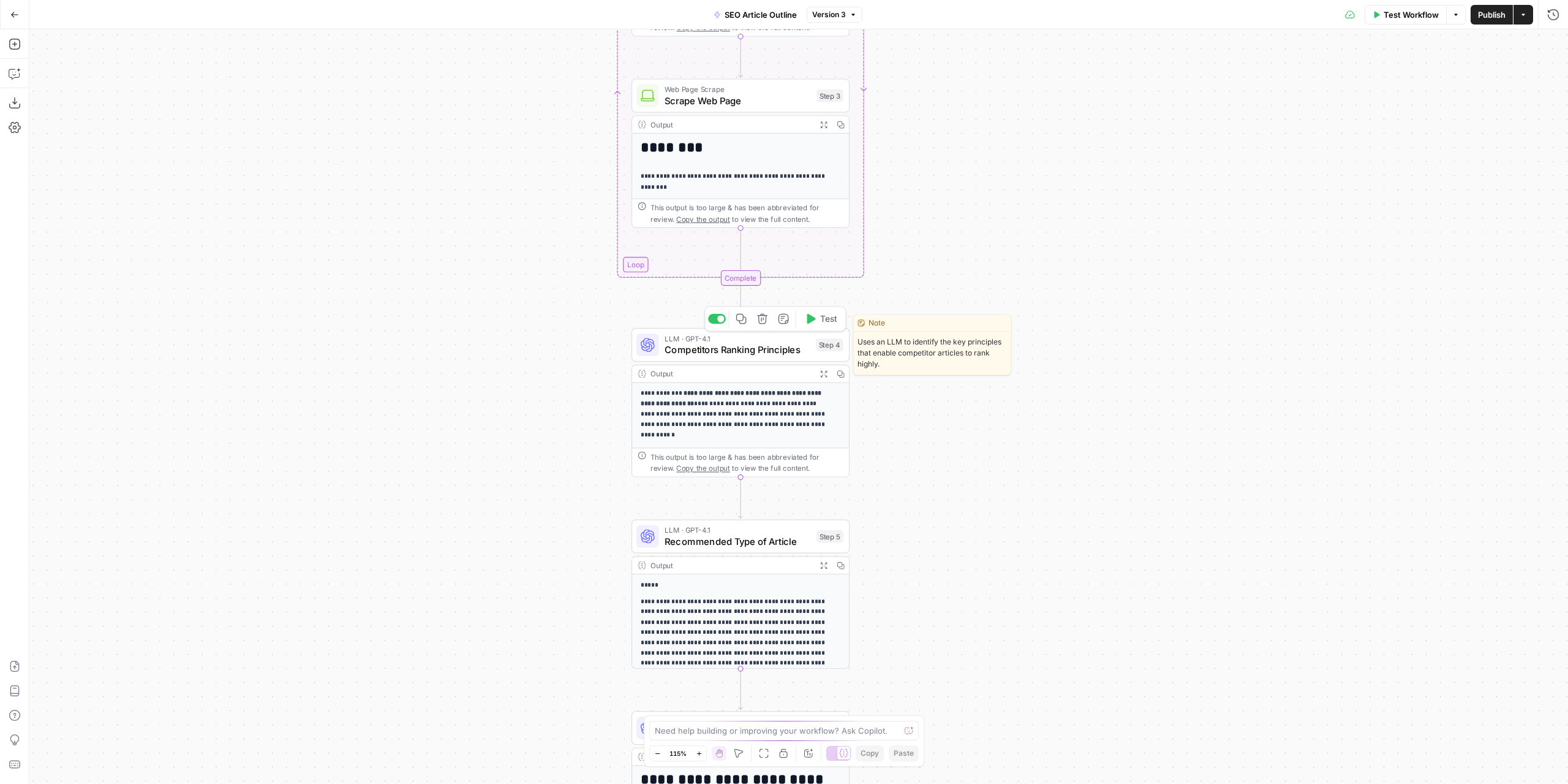
click at [694, 345] on span "Competitors Ranking Principles" at bounding box center [737, 350] width 146 height 14
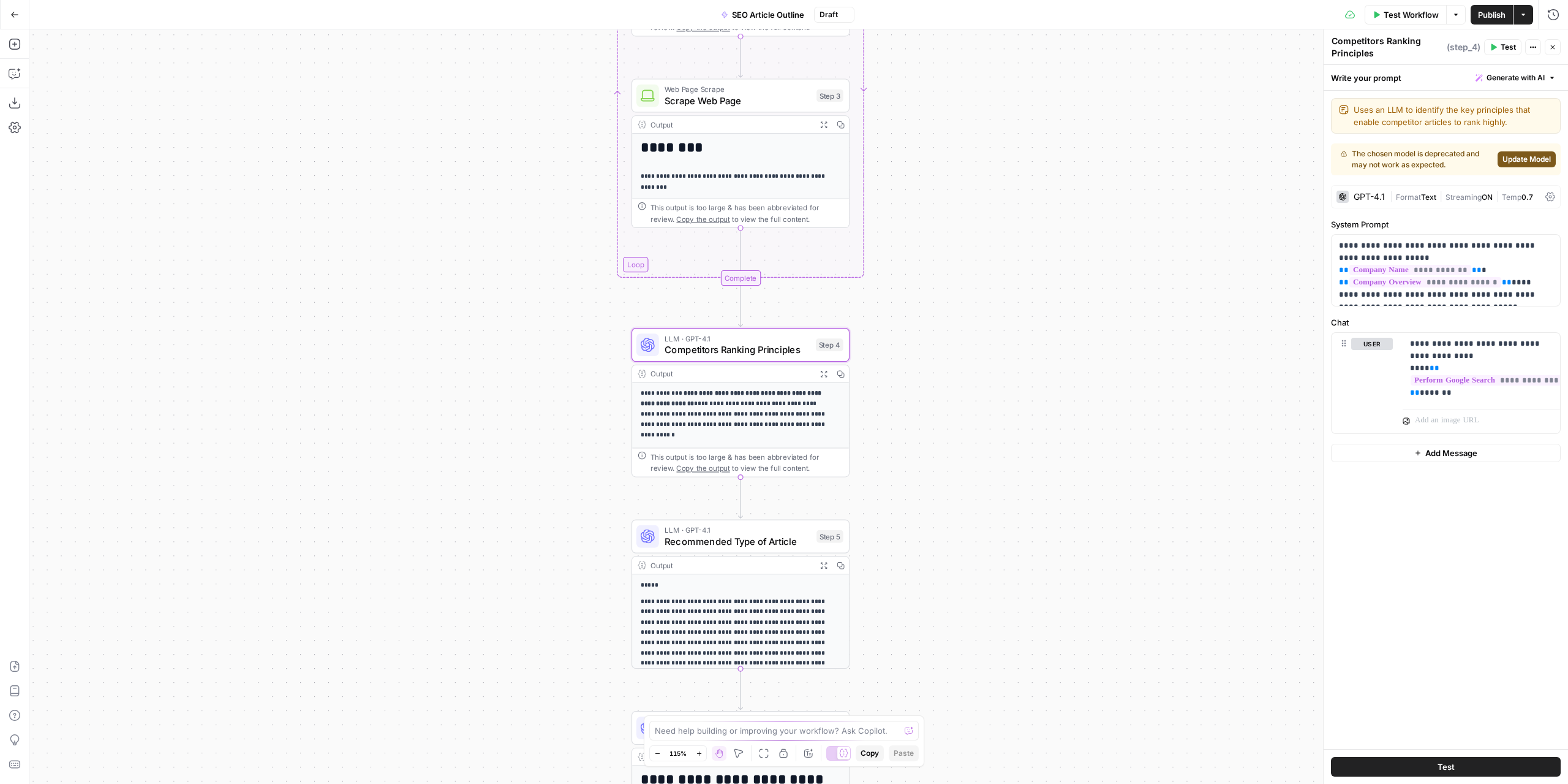
click at [1380, 204] on div "GPT-4.1 | Format Text | Streaming ON | Temp 0.7" at bounding box center [1446, 197] width 230 height 23
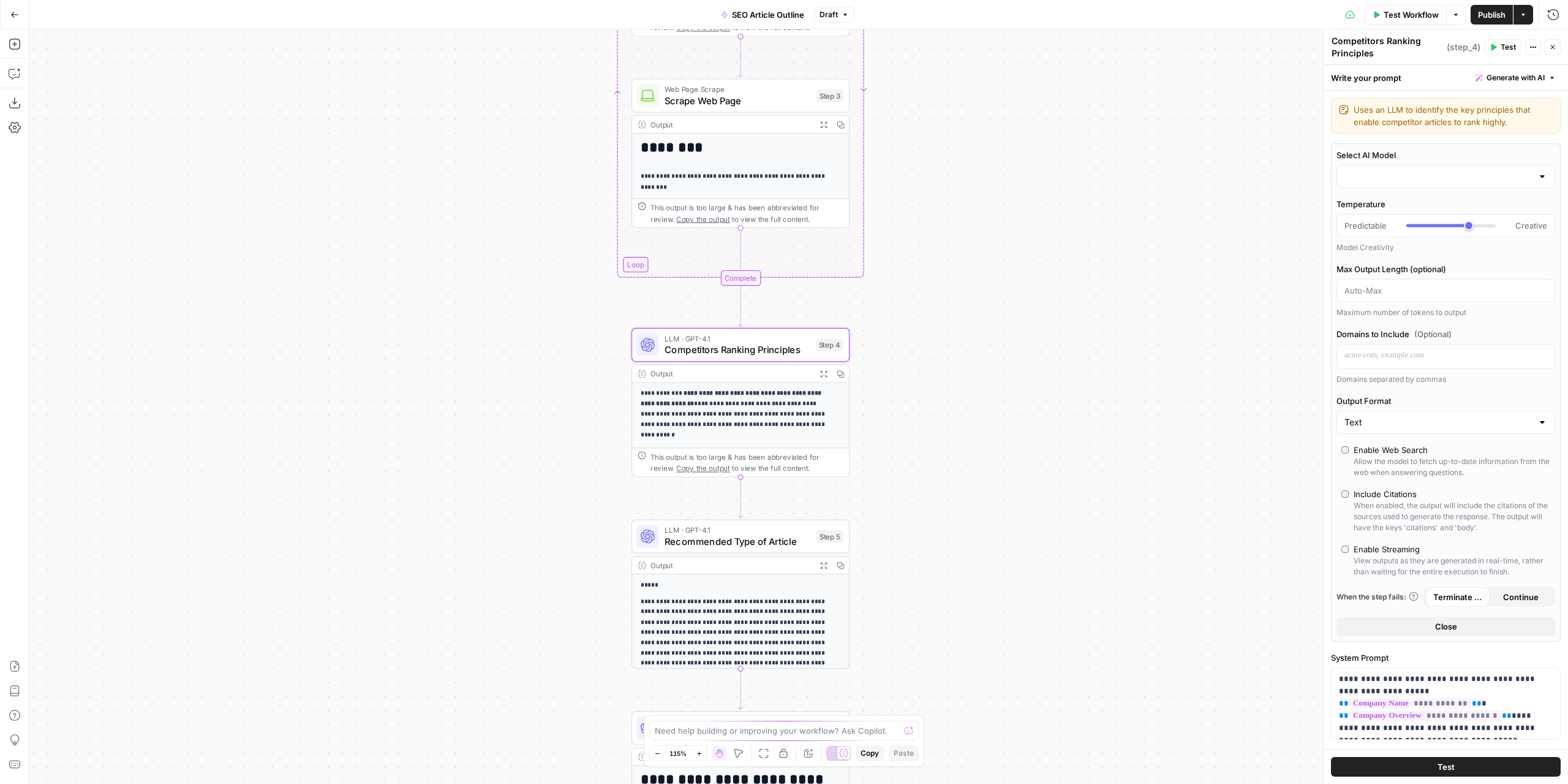
type input "gpt-4.1"
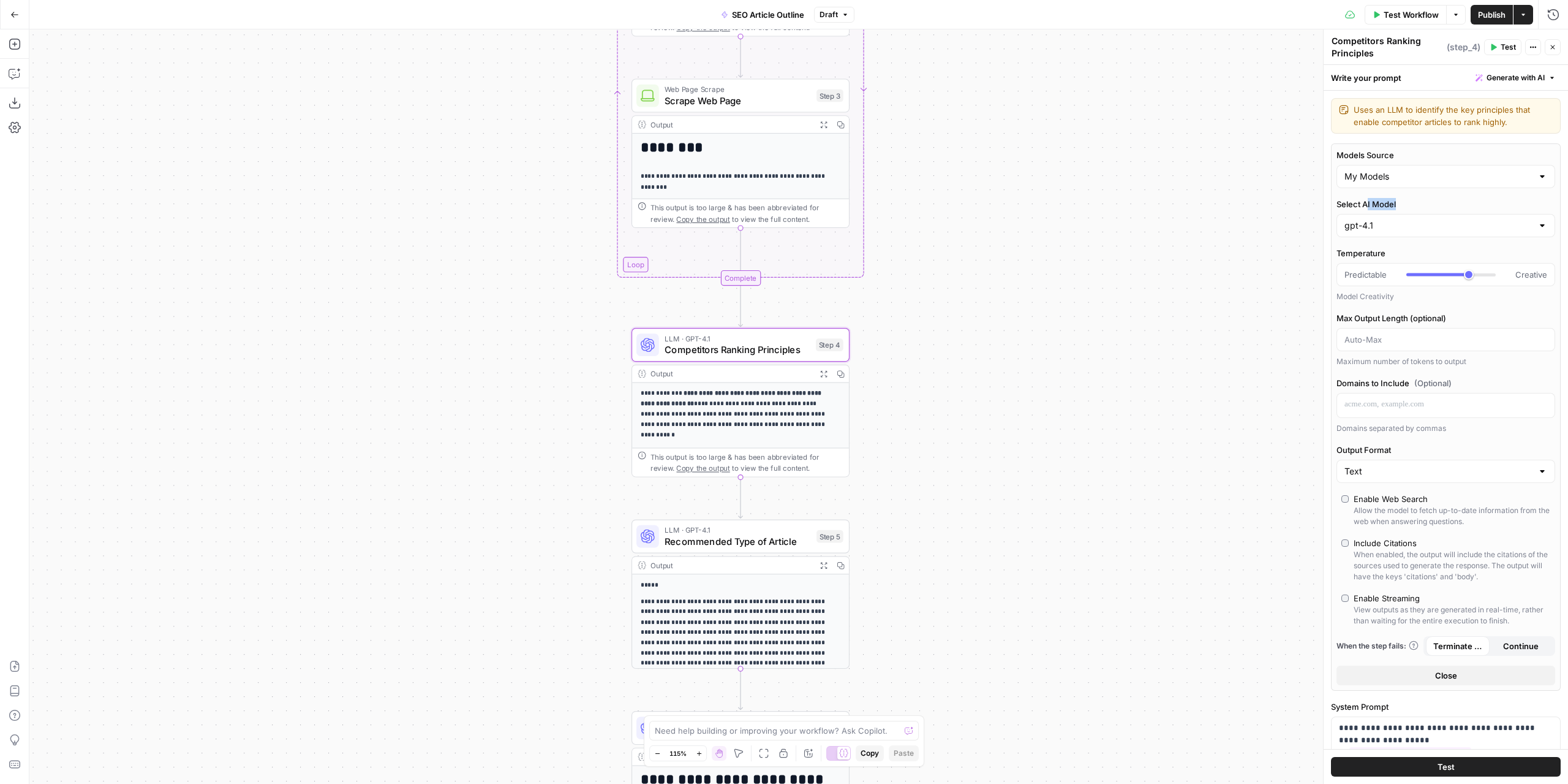
drag, startPoint x: 1365, startPoint y: 211, endPoint x: 1369, endPoint y: 228, distance: 17.5
click at [1365, 217] on div "Select AI Model gpt-4.1" at bounding box center [1446, 217] width 219 height 39
click at [1372, 230] on input "Select AI Model" at bounding box center [1438, 226] width 188 height 12
click at [1383, 342] on span "gpt-5-mini" at bounding box center [1439, 342] width 184 height 12
type input "gpt-5-mini"
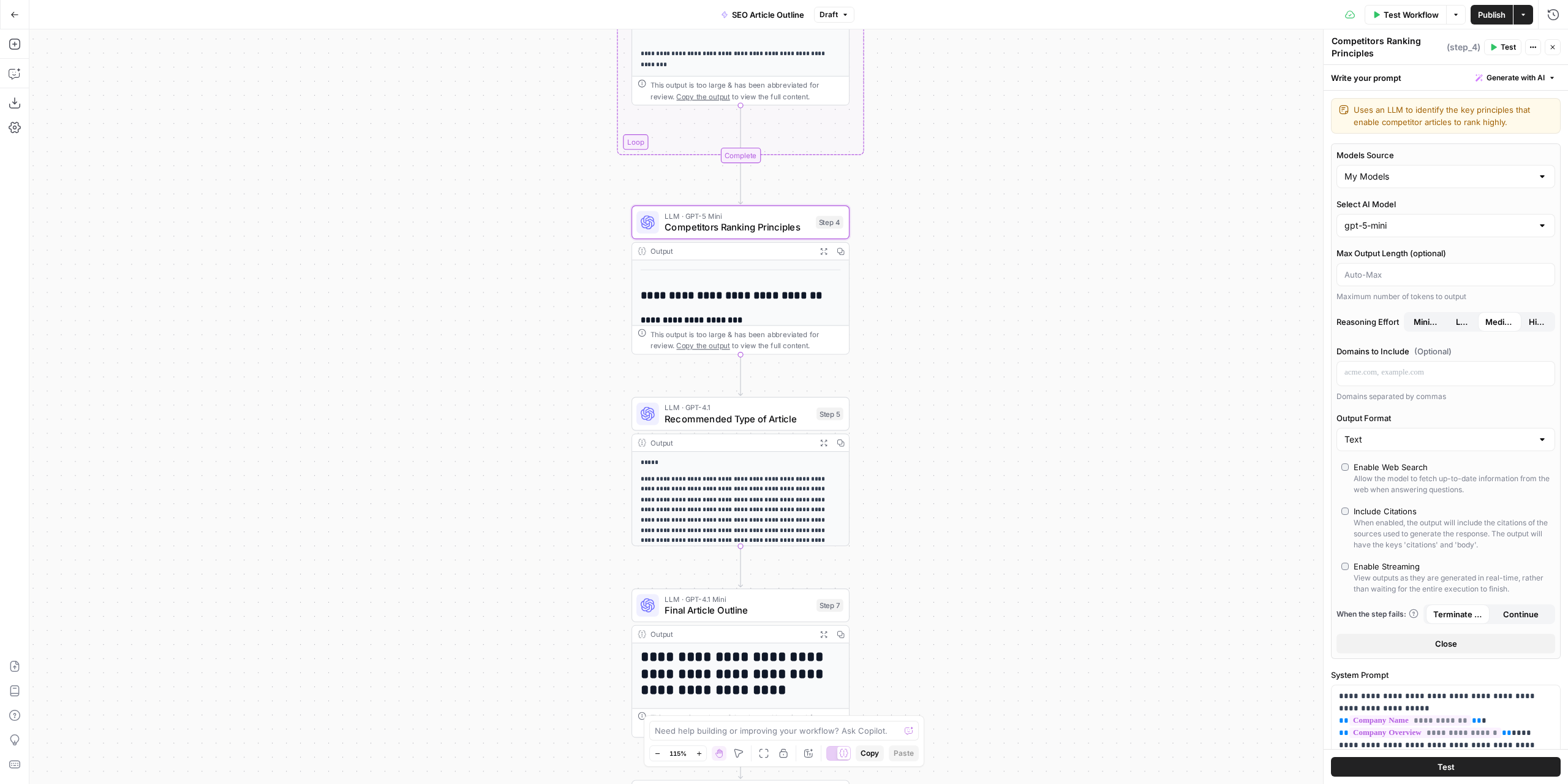
scroll to position [122, 0]
click at [731, 430] on div "LLM · GPT-4.1 Recommended Type of Article Step 5 Copy step Delete step Edit Not…" at bounding box center [741, 414] width 218 height 34
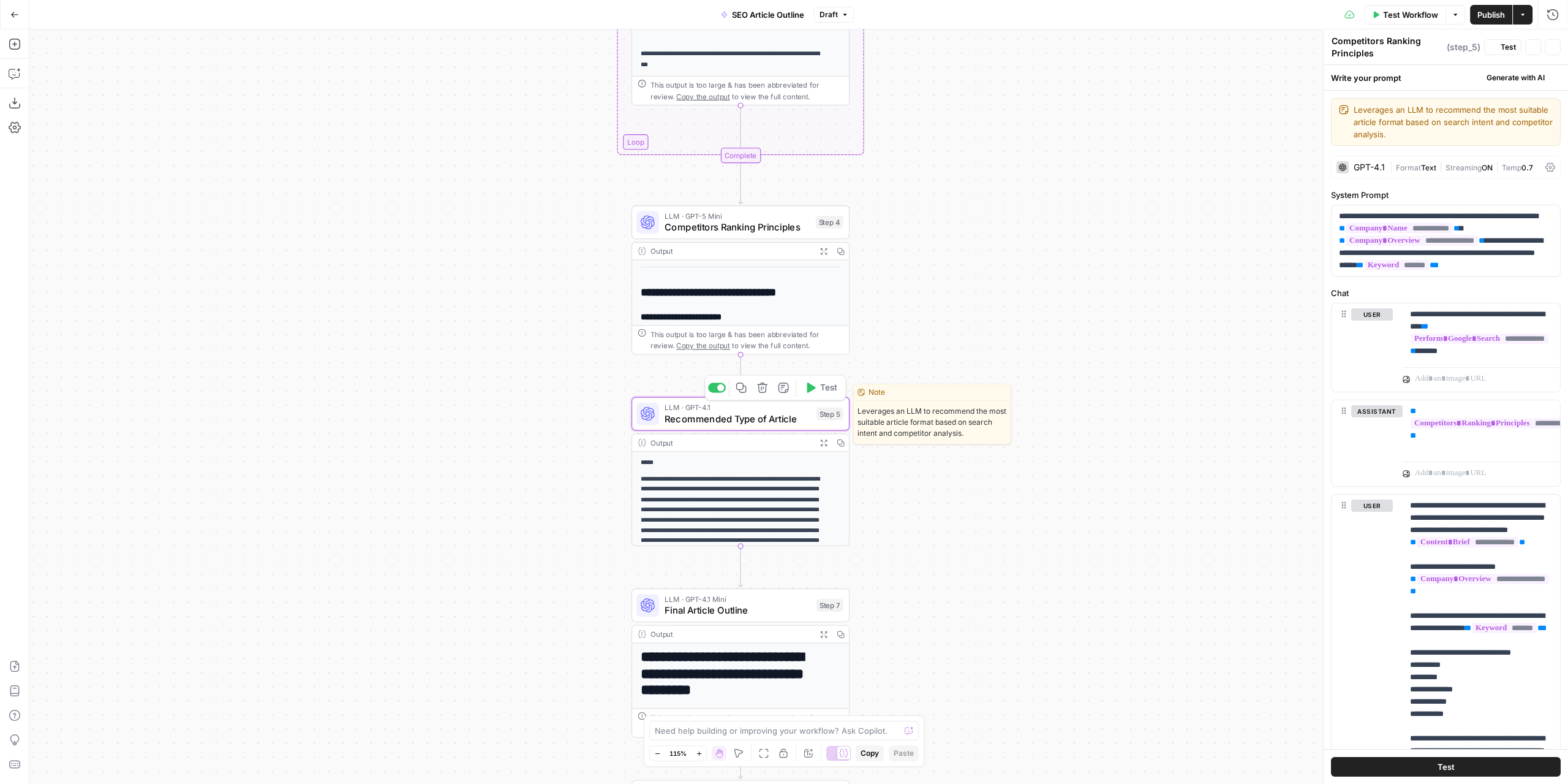
type textarea "Recommended Type of Article"
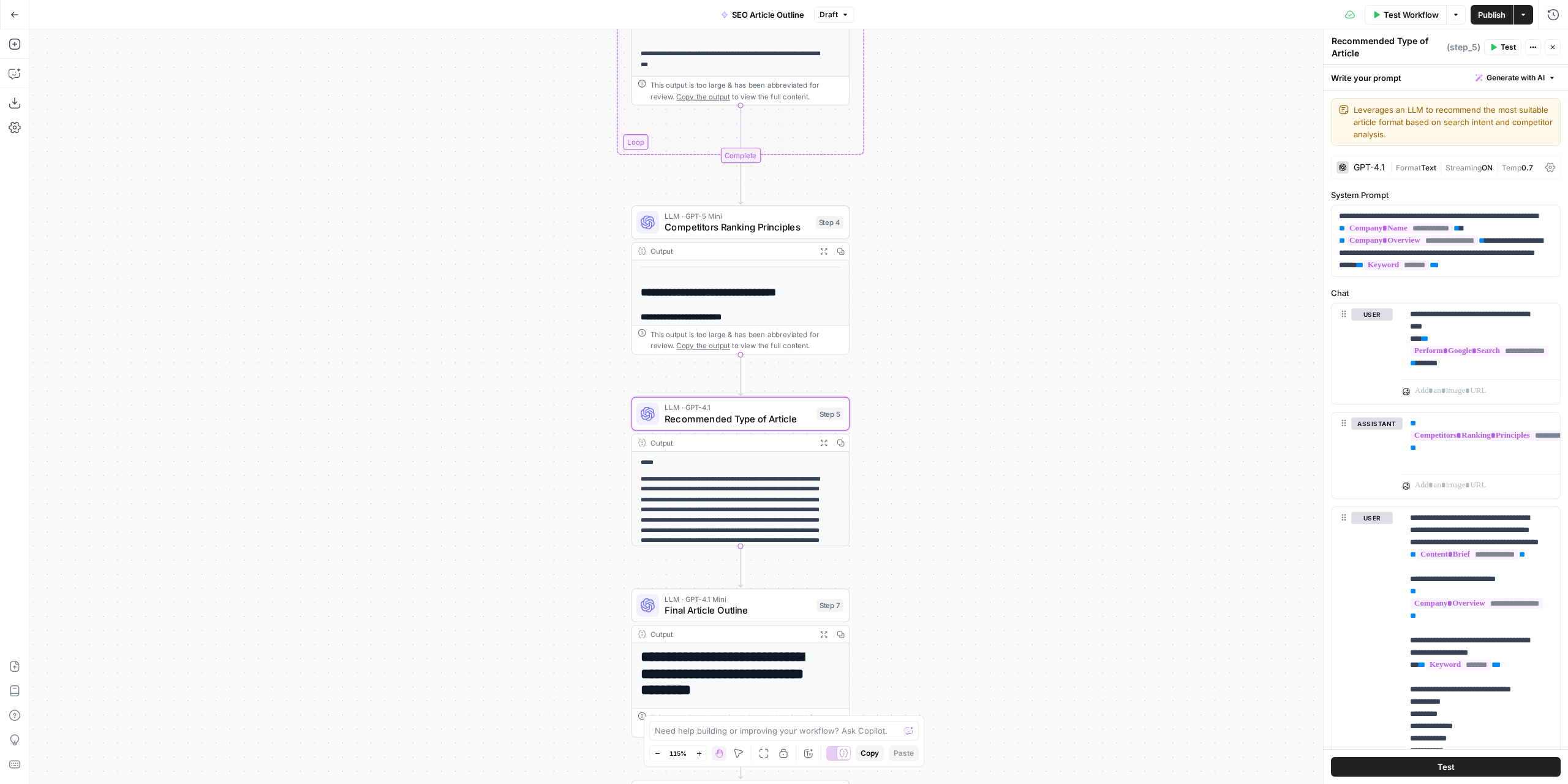
click at [1374, 161] on div "GPT-4.1 | Format Text | Streaming ON | Temp 0.7" at bounding box center [1446, 168] width 230 height 23
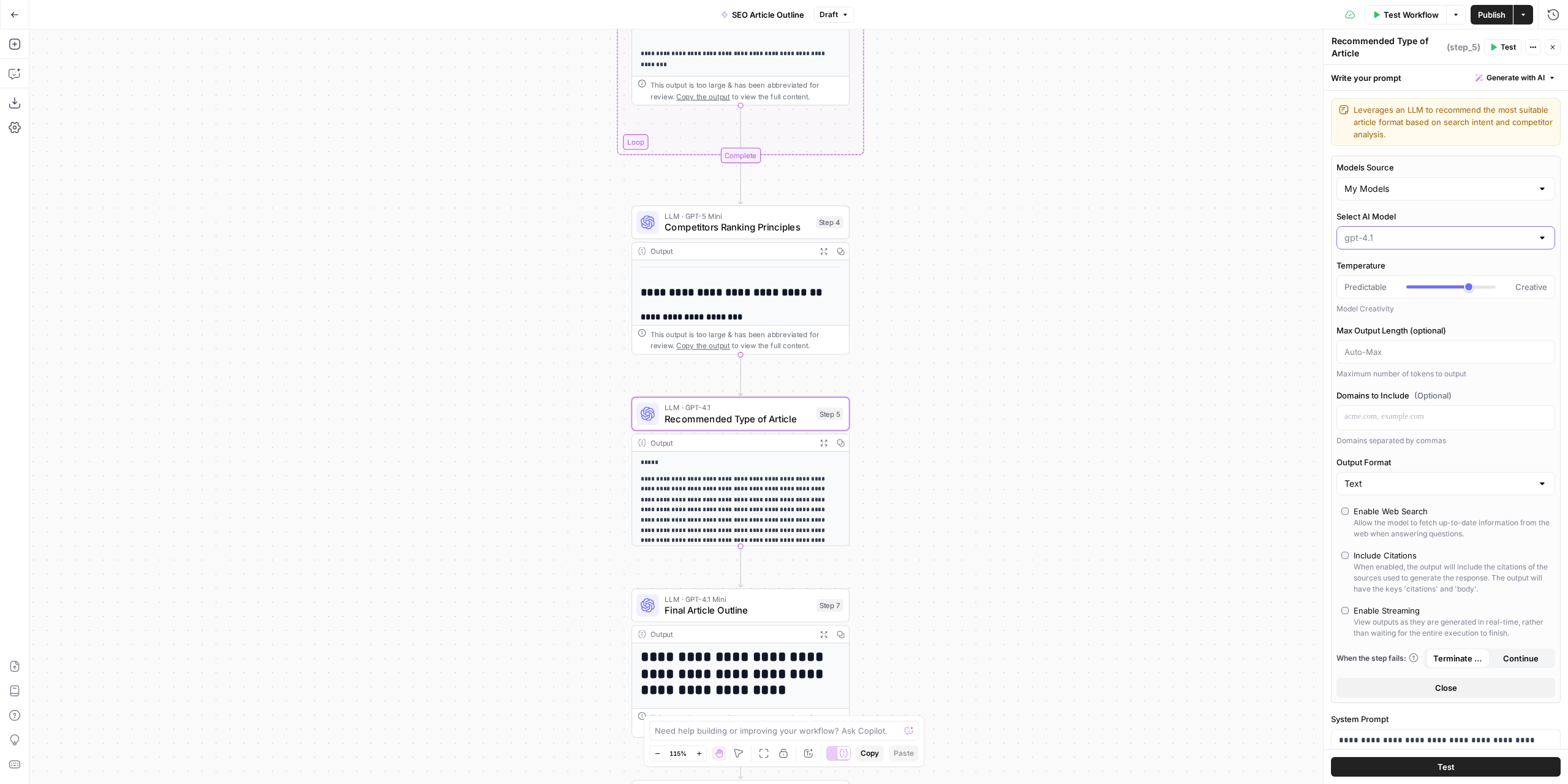
click at [1388, 241] on input "Select AI Model" at bounding box center [1438, 238] width 188 height 12
click at [1381, 351] on span "gpt-5-mini" at bounding box center [1439, 355] width 184 height 12
type input "gpt-5-mini"
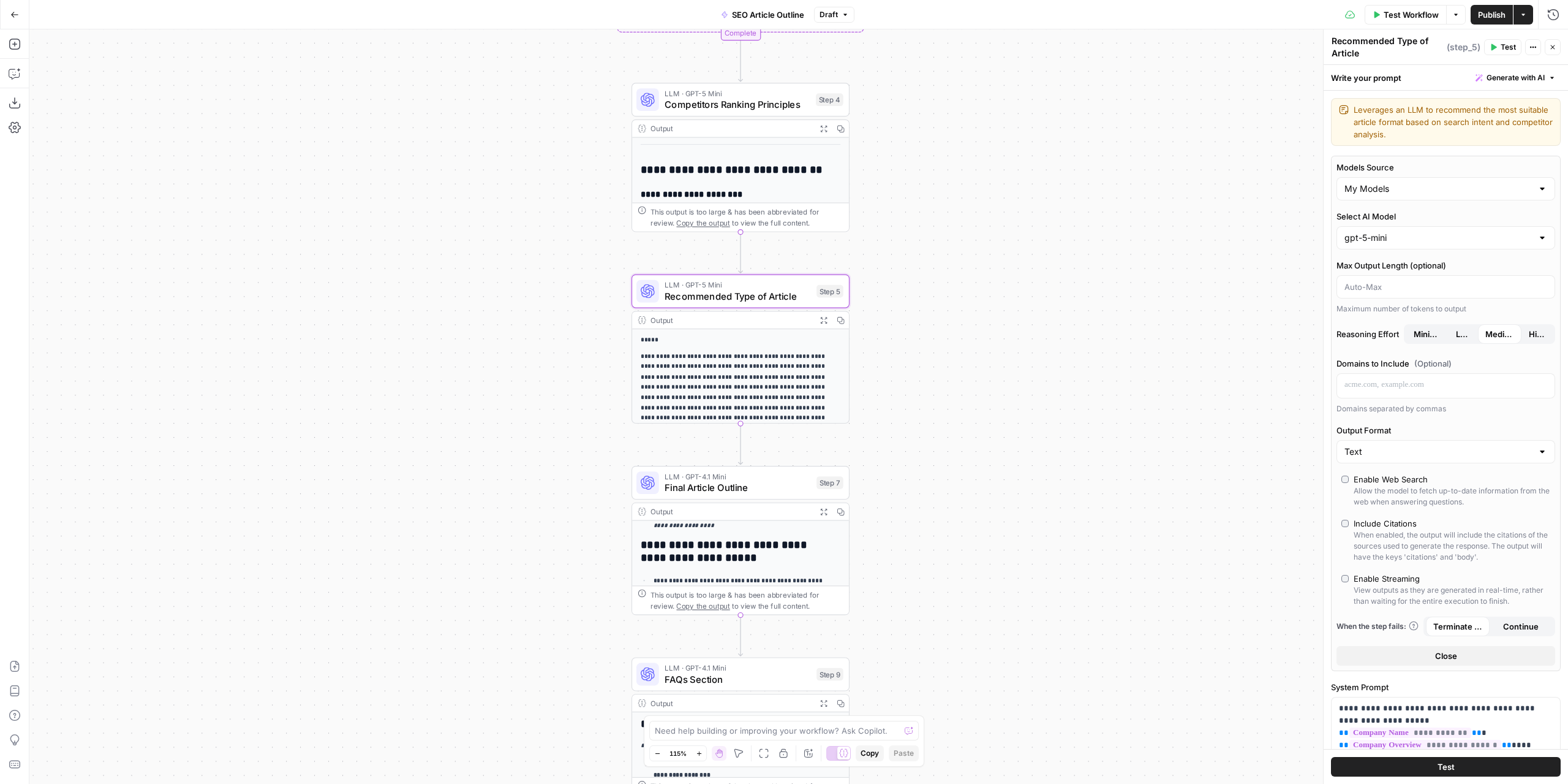
scroll to position [328, 0]
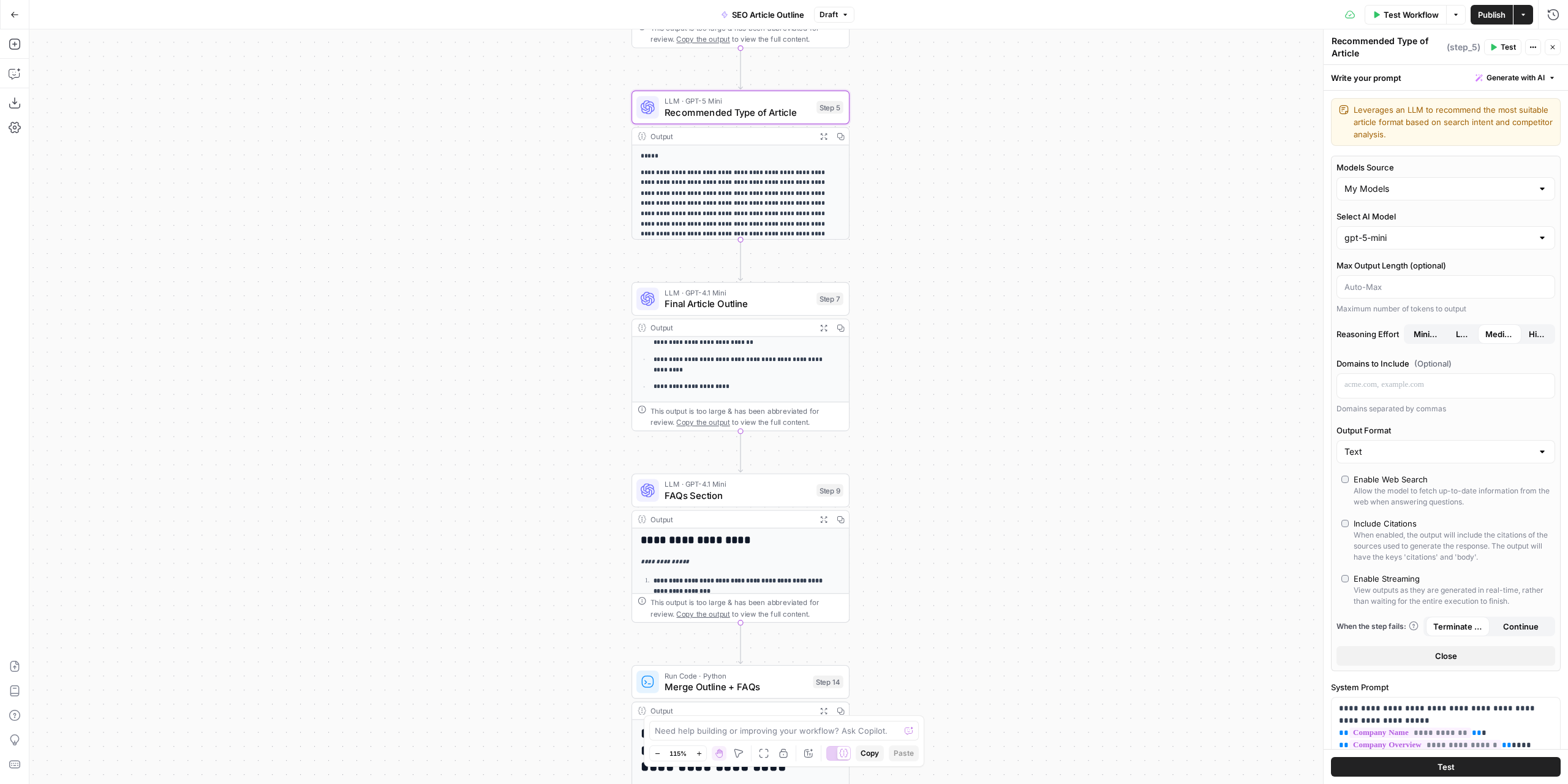
click at [706, 302] on span "Final Article Outline" at bounding box center [738, 304] width 146 height 14
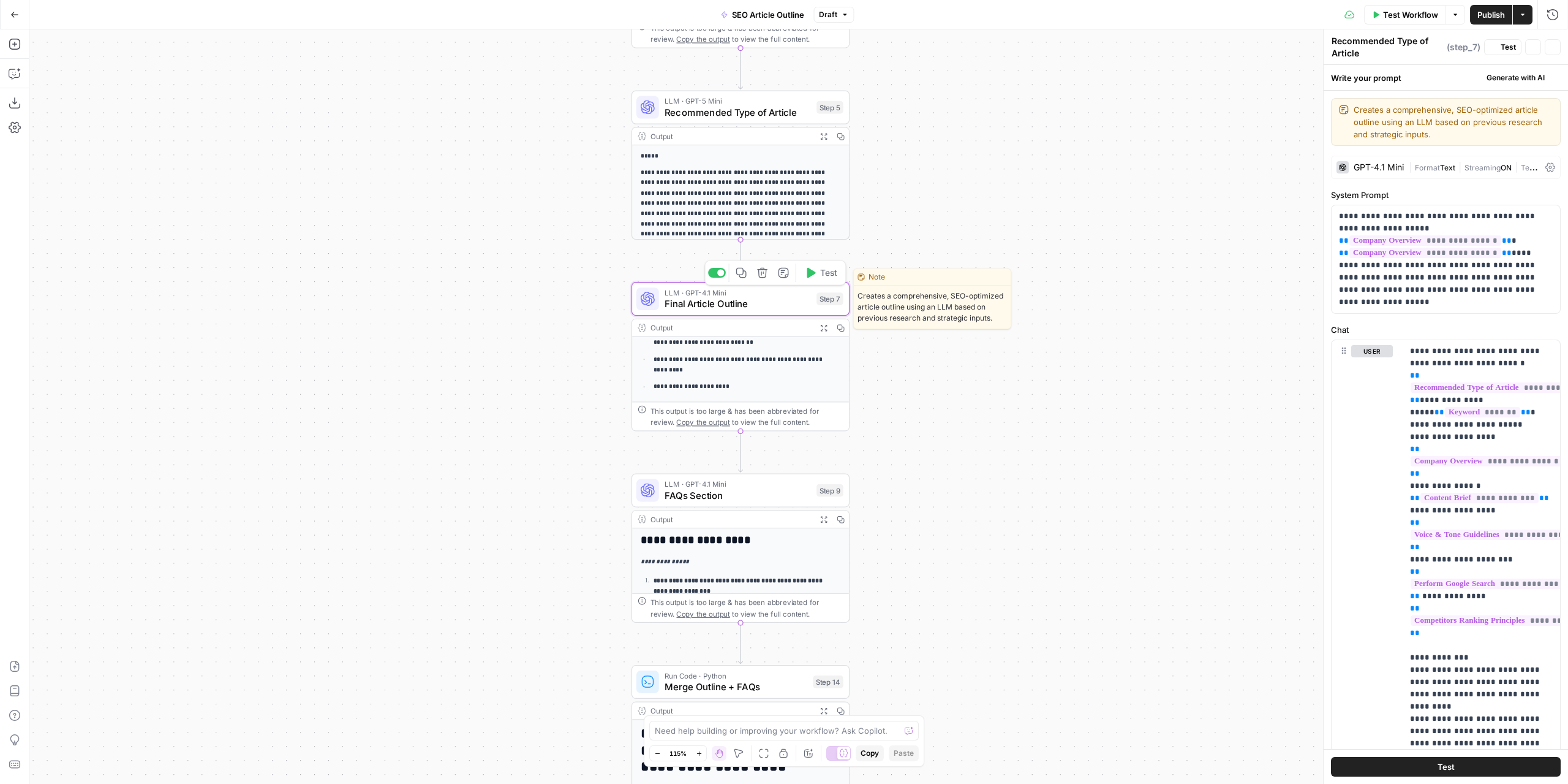
type textarea "Final Article Outline"
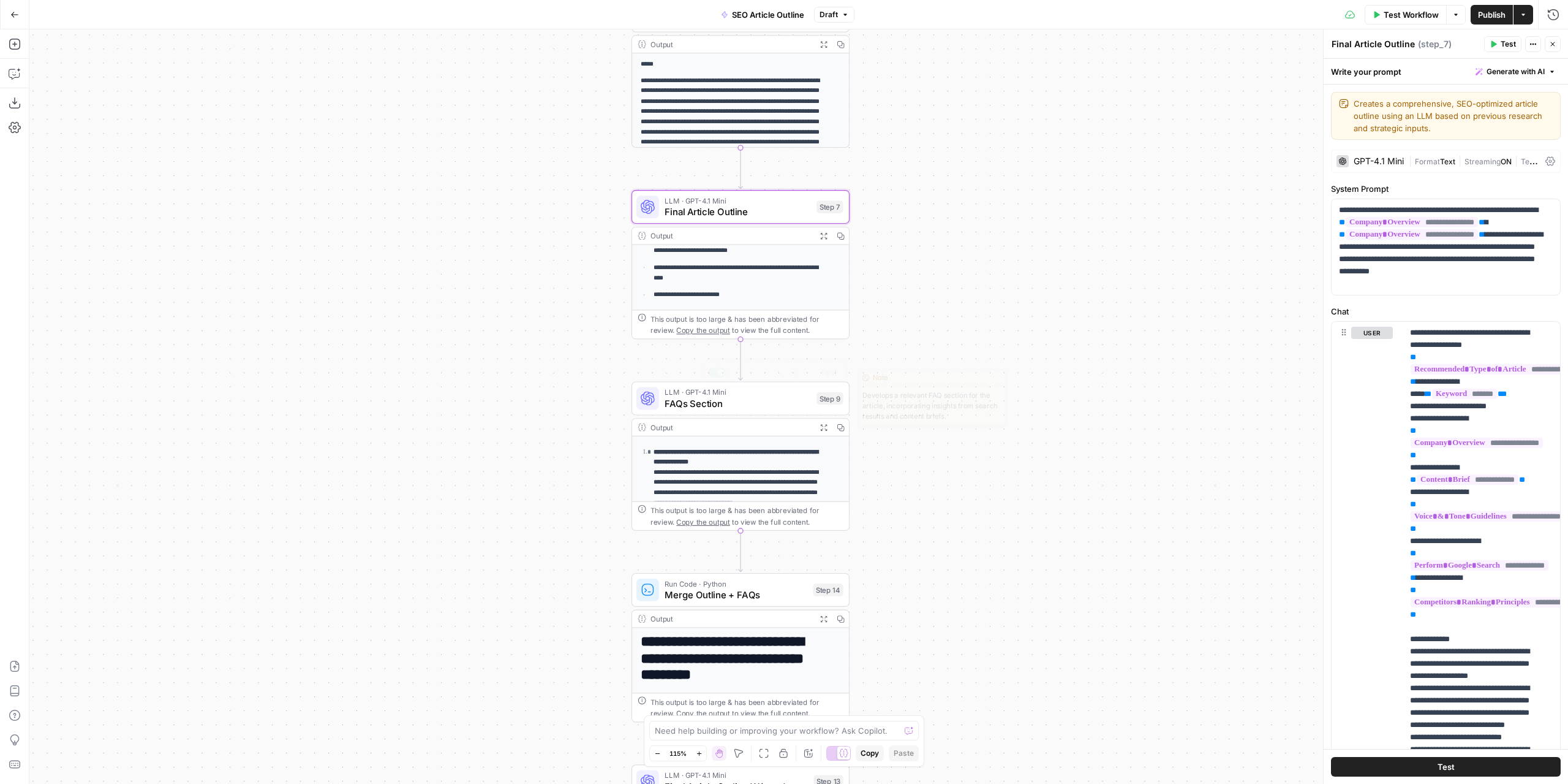
scroll to position [122, 0]
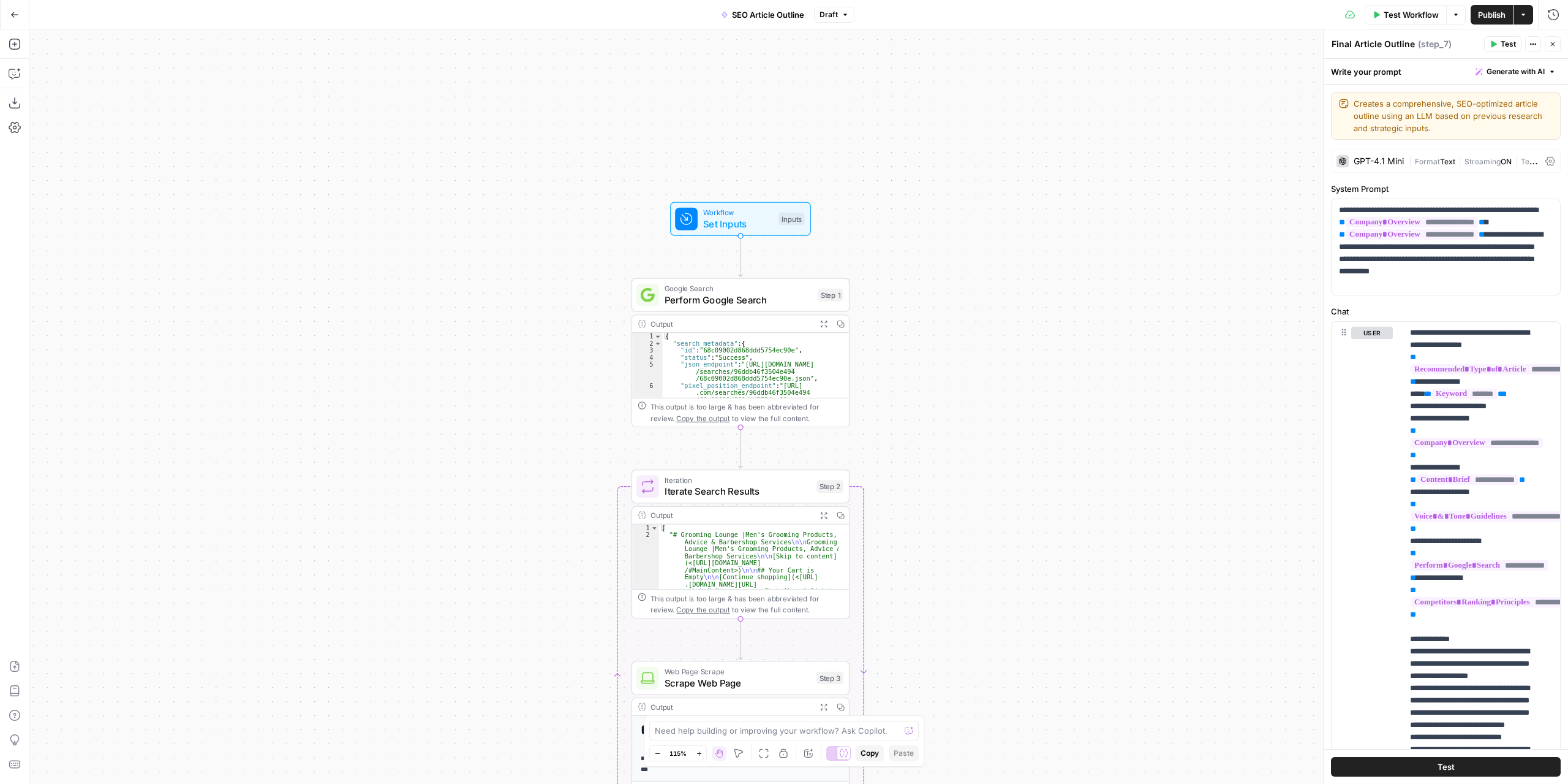
click at [1486, 12] on span "Publish" at bounding box center [1492, 15] width 27 height 12
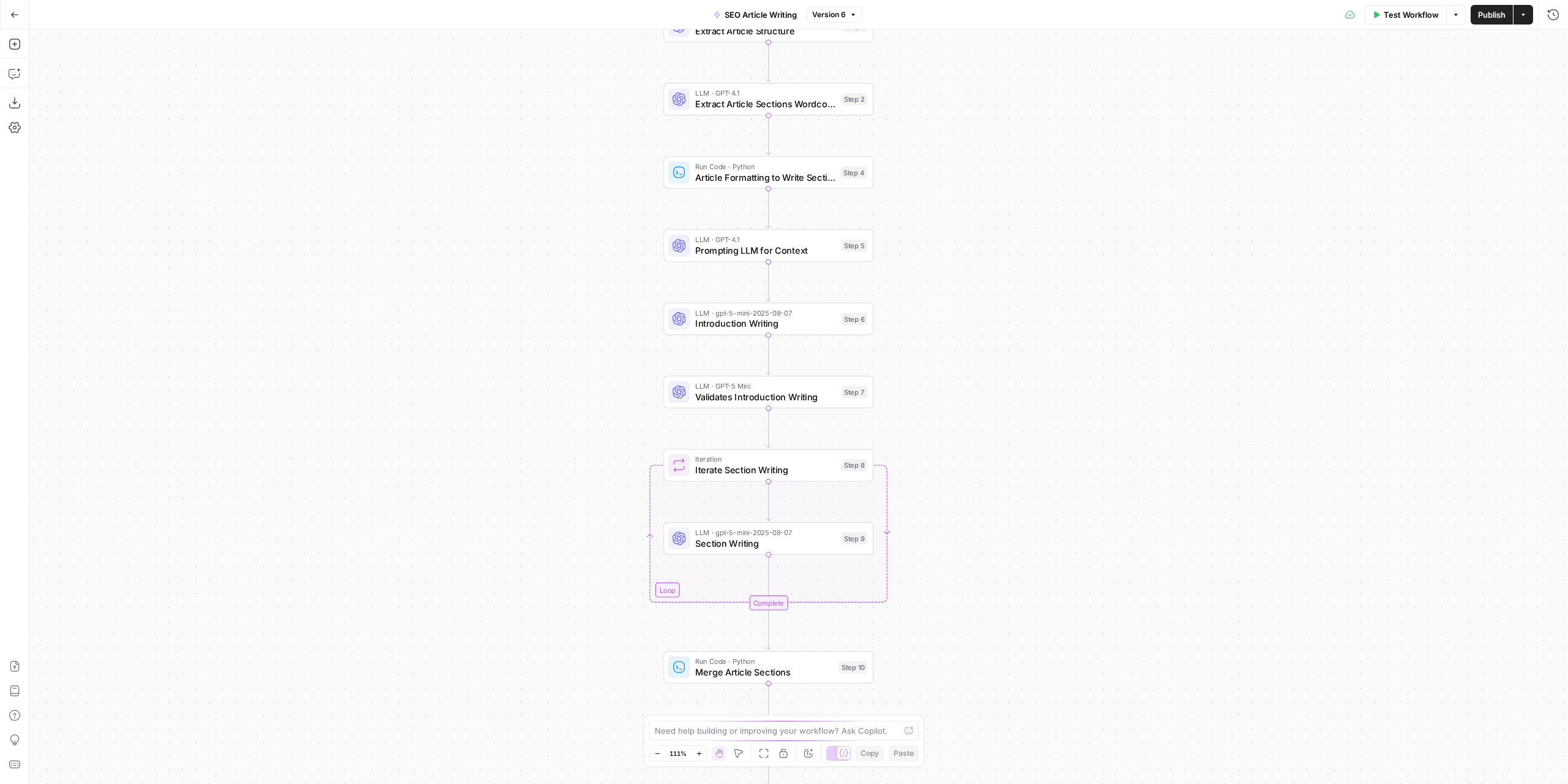
drag, startPoint x: 972, startPoint y: 225, endPoint x: 963, endPoint y: 113, distance: 112.4
click at [963, 115] on div "Workflow Set Inputs Inputs LLM · GPT-4.1 Extract Article Structure Step 1 LLM ·…" at bounding box center [799, 407] width 1539 height 754
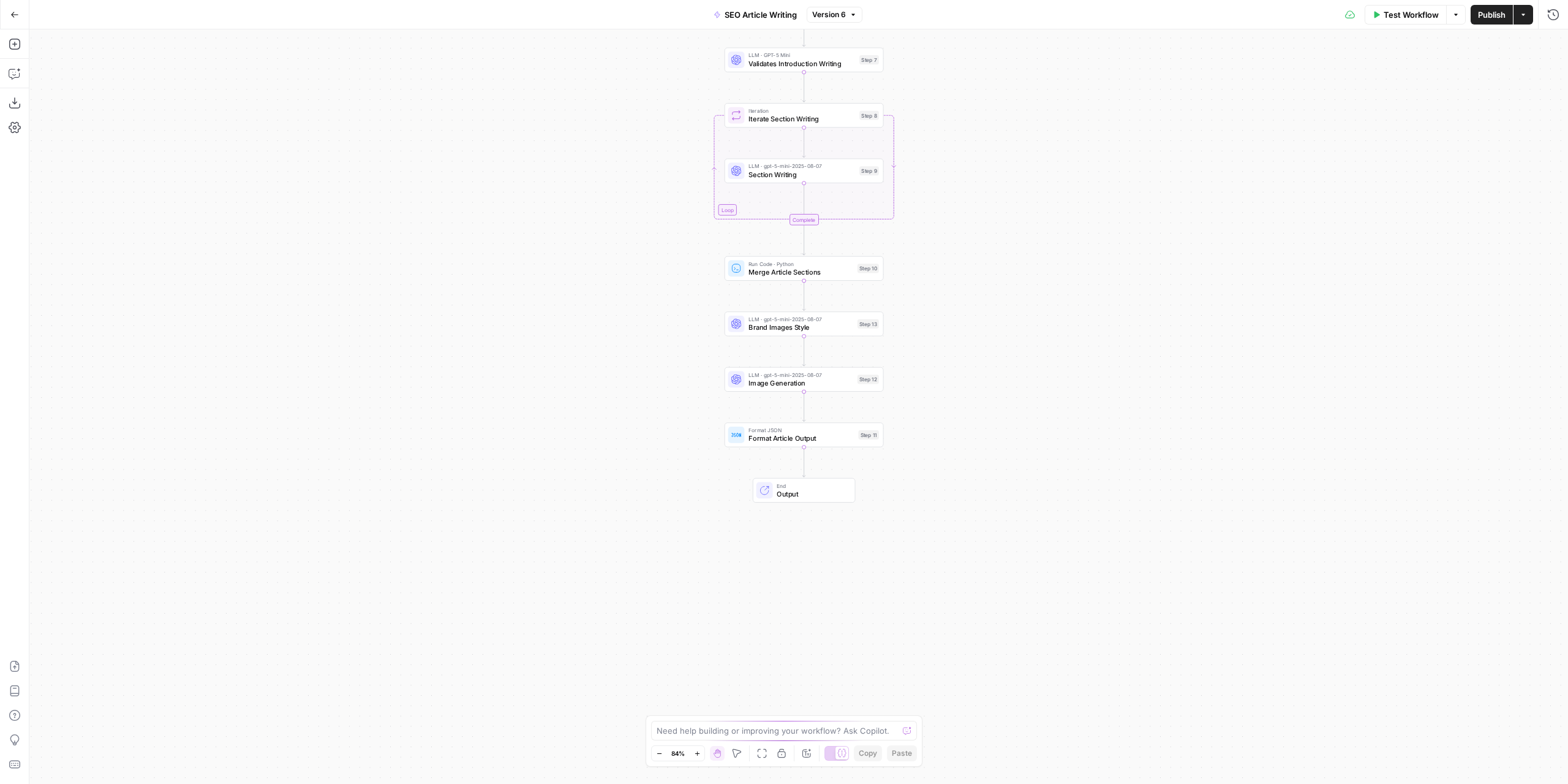
drag, startPoint x: 1006, startPoint y: 343, endPoint x: 1002, endPoint y: 221, distance: 122.1
click at [1002, 221] on div "Workflow Set Inputs Inputs LLM · GPT-4.1 Extract Article Structure Step 1 LLM ·…" at bounding box center [799, 407] width 1539 height 754
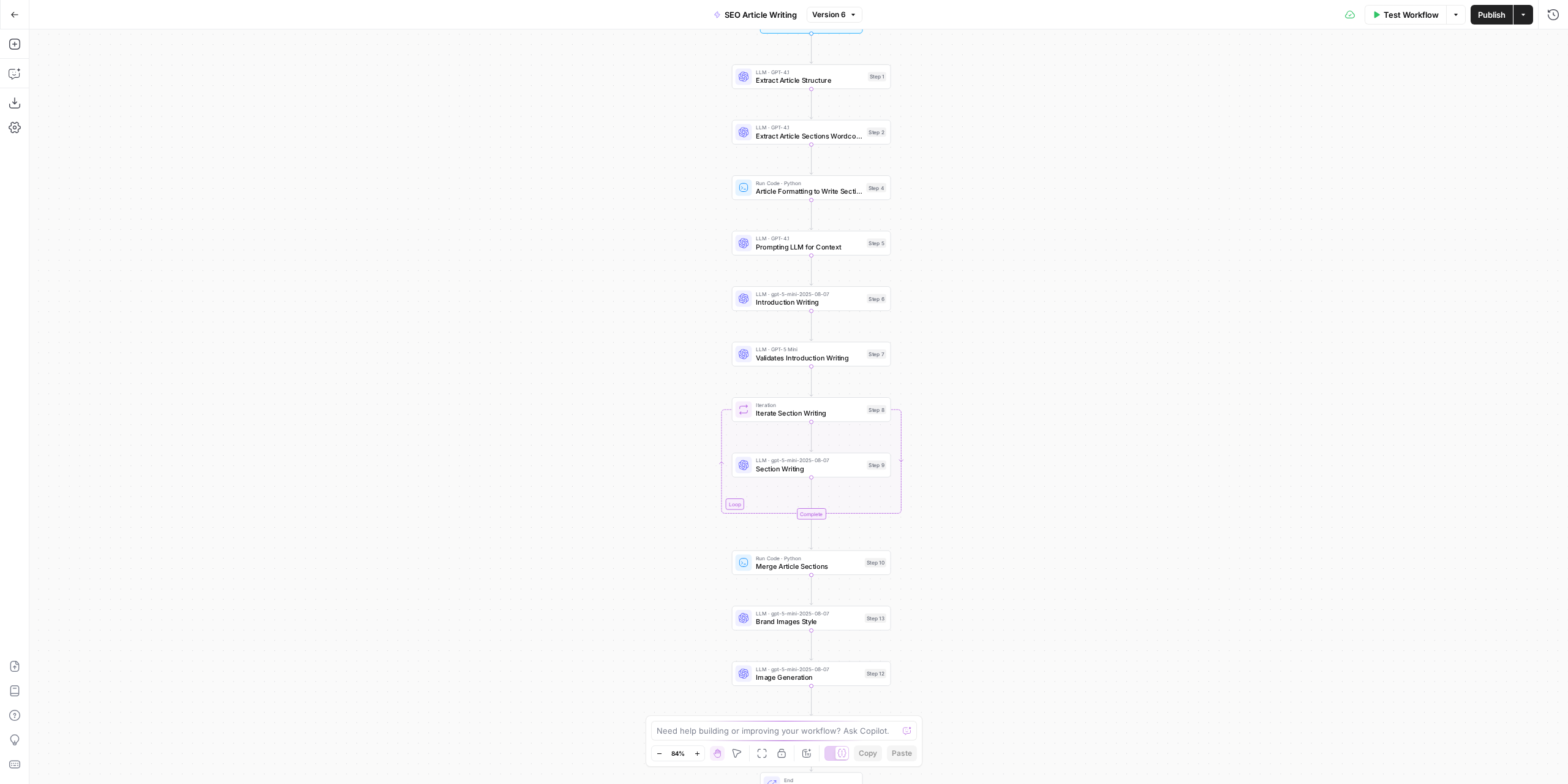
drag, startPoint x: 990, startPoint y: 112, endPoint x: 997, endPoint y: 406, distance: 294.1
click at [997, 406] on div "Workflow Set Inputs Inputs LLM · GPT-4.1 Extract Article Structure Step 1 LLM ·…" at bounding box center [799, 407] width 1539 height 754
drag, startPoint x: 1016, startPoint y: 178, endPoint x: 1019, endPoint y: 239, distance: 61.1
click at [1020, 234] on div "Workflow Set Inputs Inputs LLM · GPT-4.1 Extract Article Structure Step 1 LLM ·…" at bounding box center [799, 407] width 1539 height 754
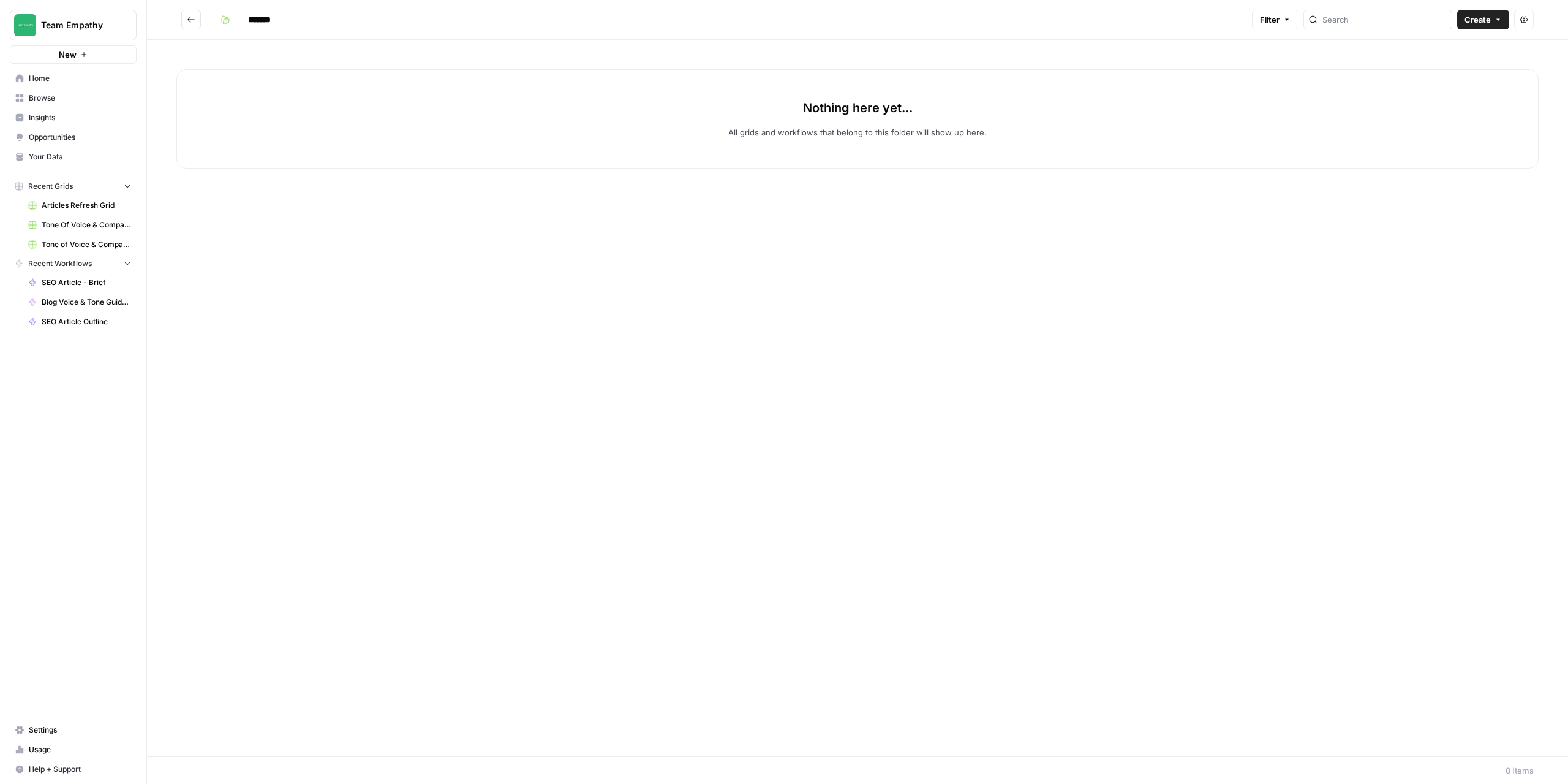
click at [195, 23] on icon "Go back" at bounding box center [191, 19] width 9 height 9
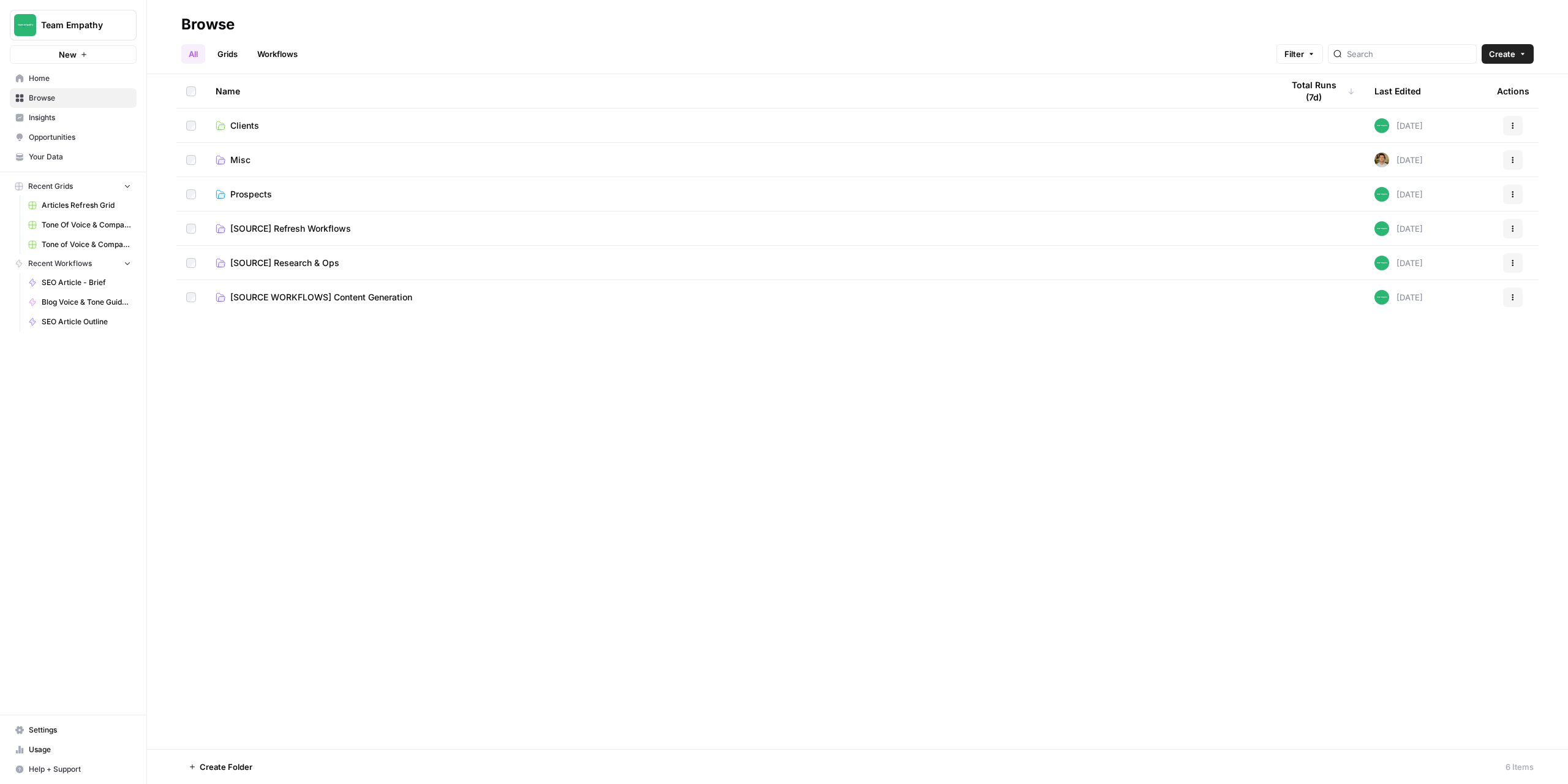
click at [241, 129] on span "Clients" at bounding box center [245, 125] width 29 height 12
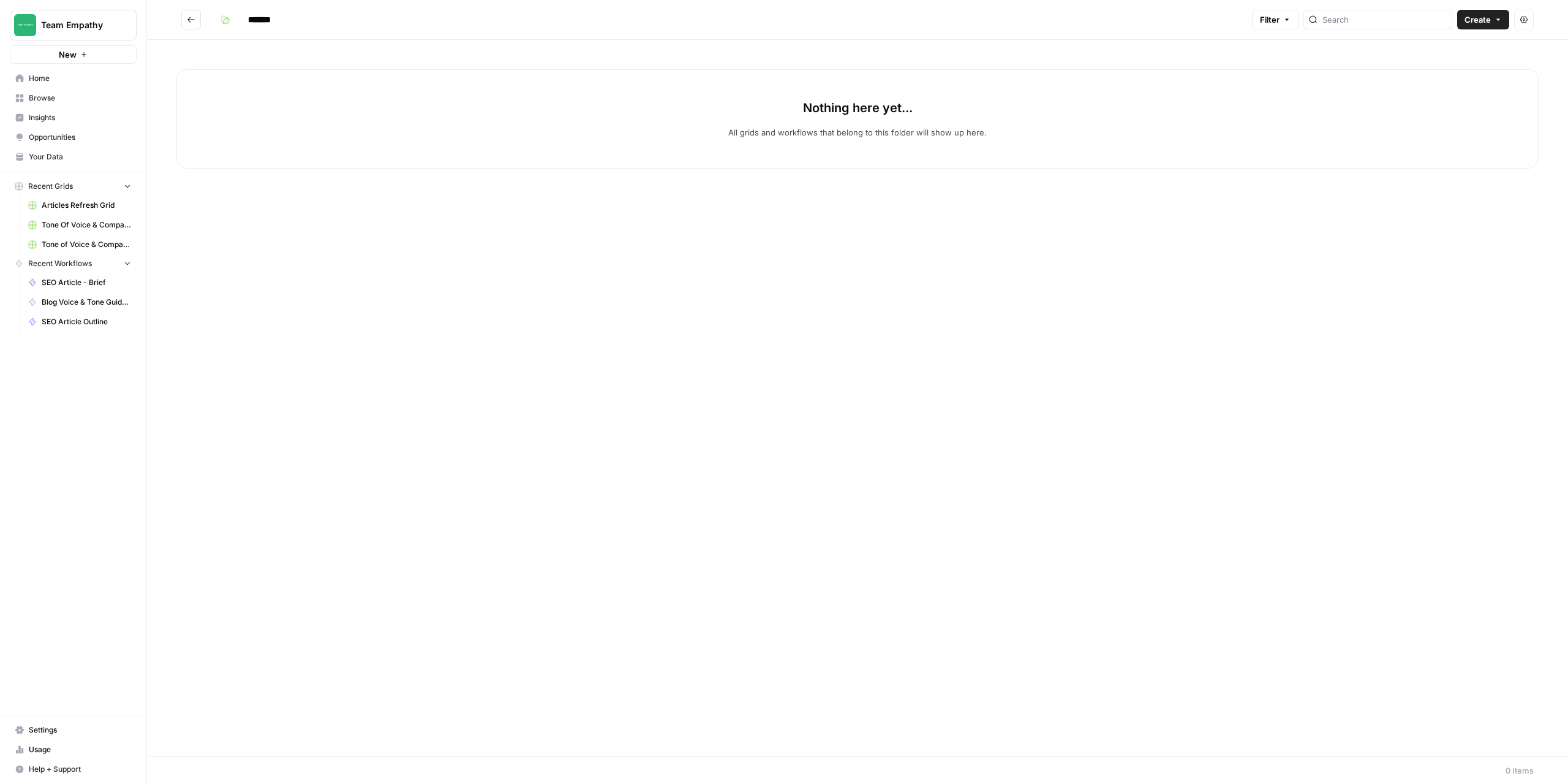
click at [191, 22] on icon "Go back" at bounding box center [191, 19] width 7 height 5
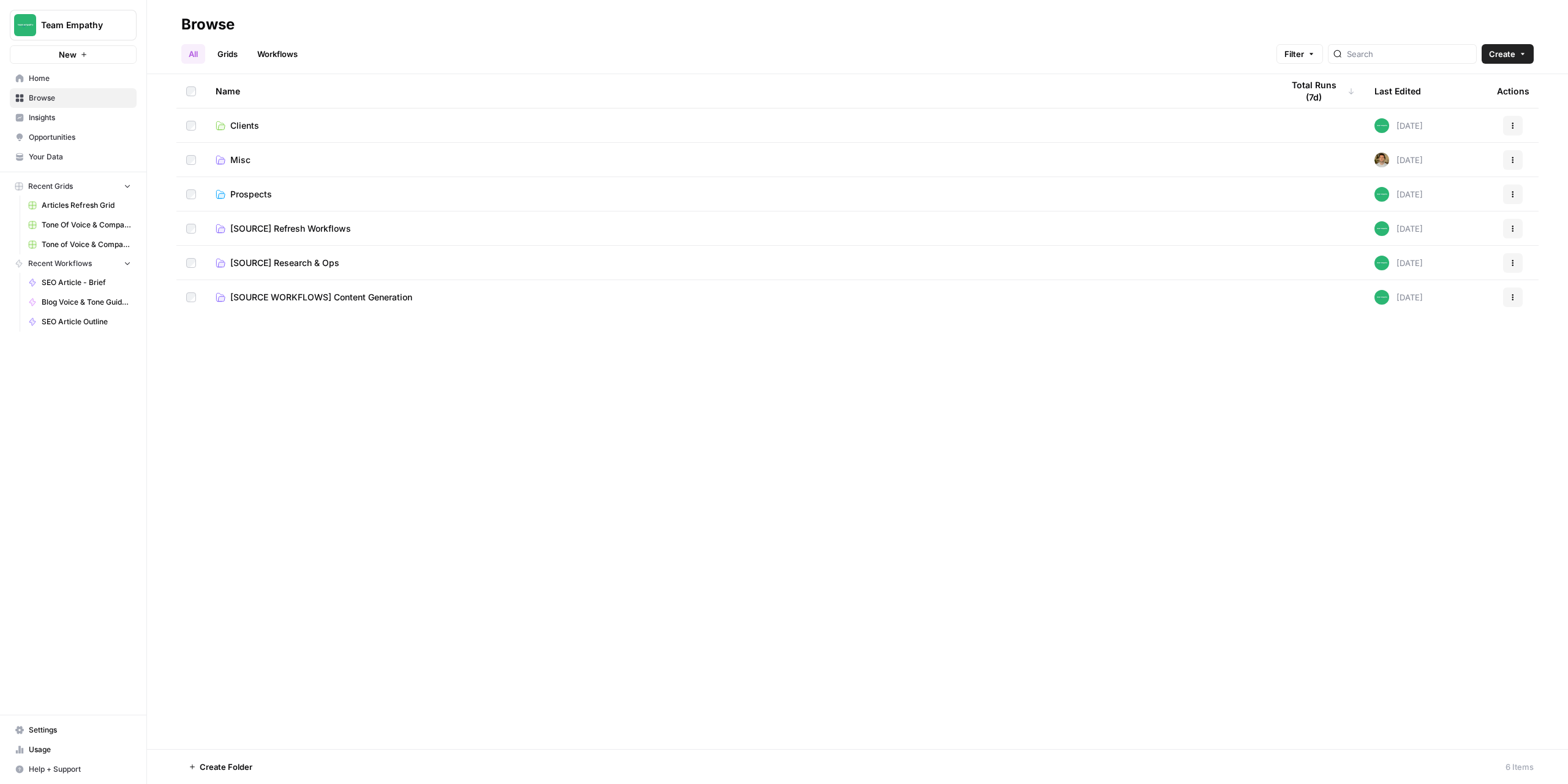
click at [263, 206] on td "Prospects" at bounding box center [739, 193] width 1067 height 34
click at [252, 195] on span "Prospects" at bounding box center [251, 194] width 41 height 12
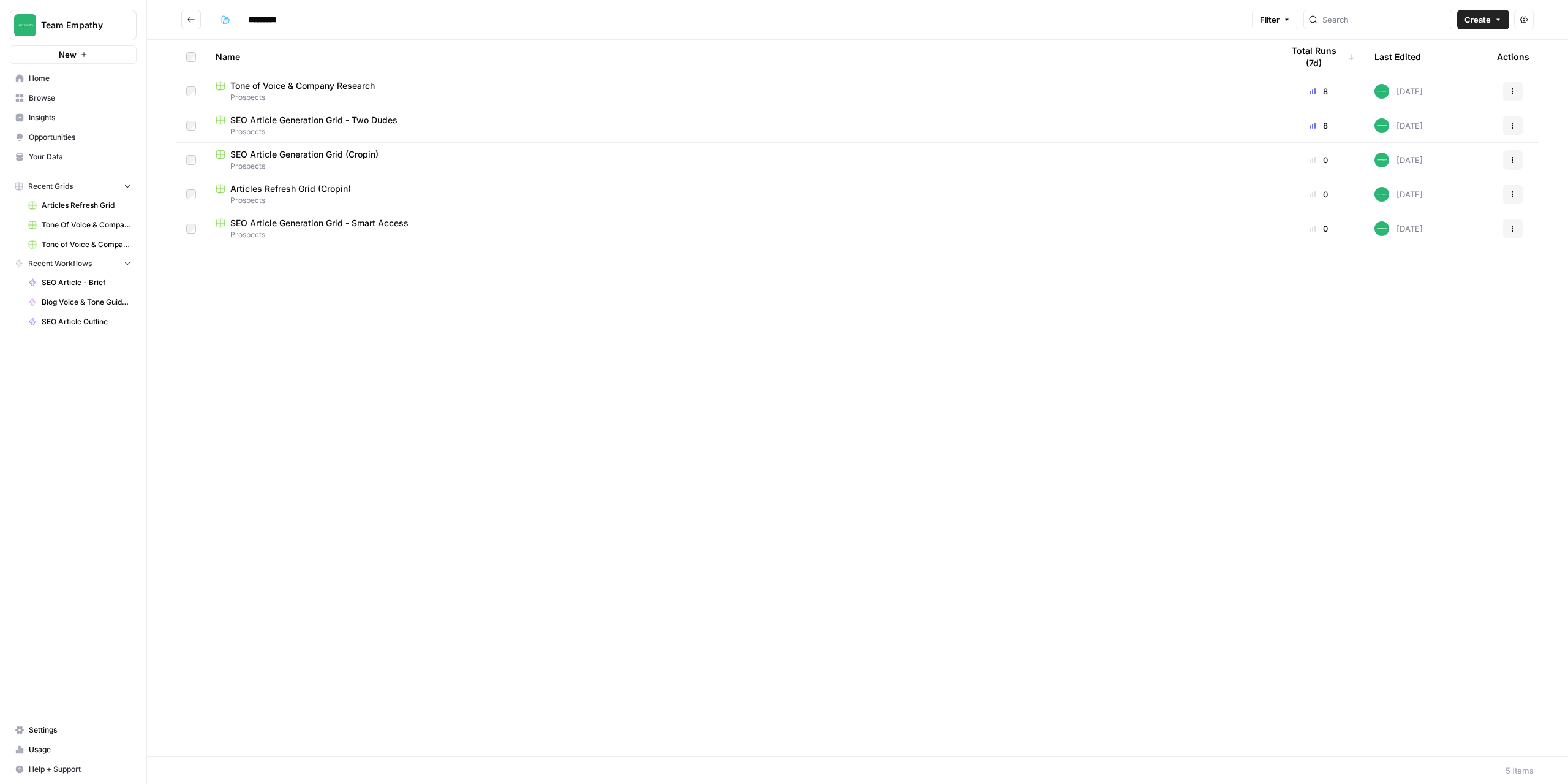
click at [283, 92] on span "Prospects" at bounding box center [739, 97] width 1048 height 11
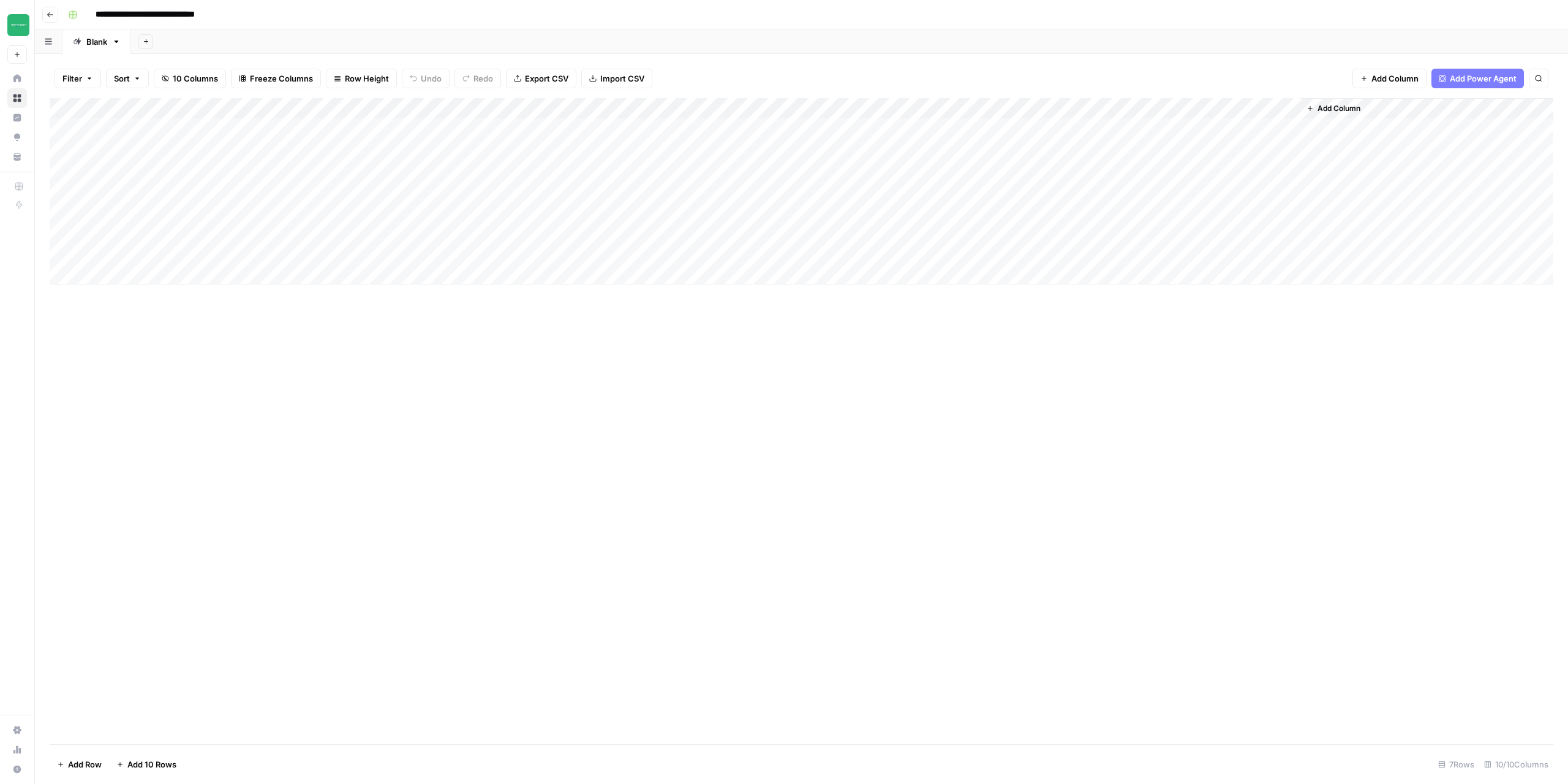
click at [57, 16] on button "Go back" at bounding box center [50, 15] width 16 height 16
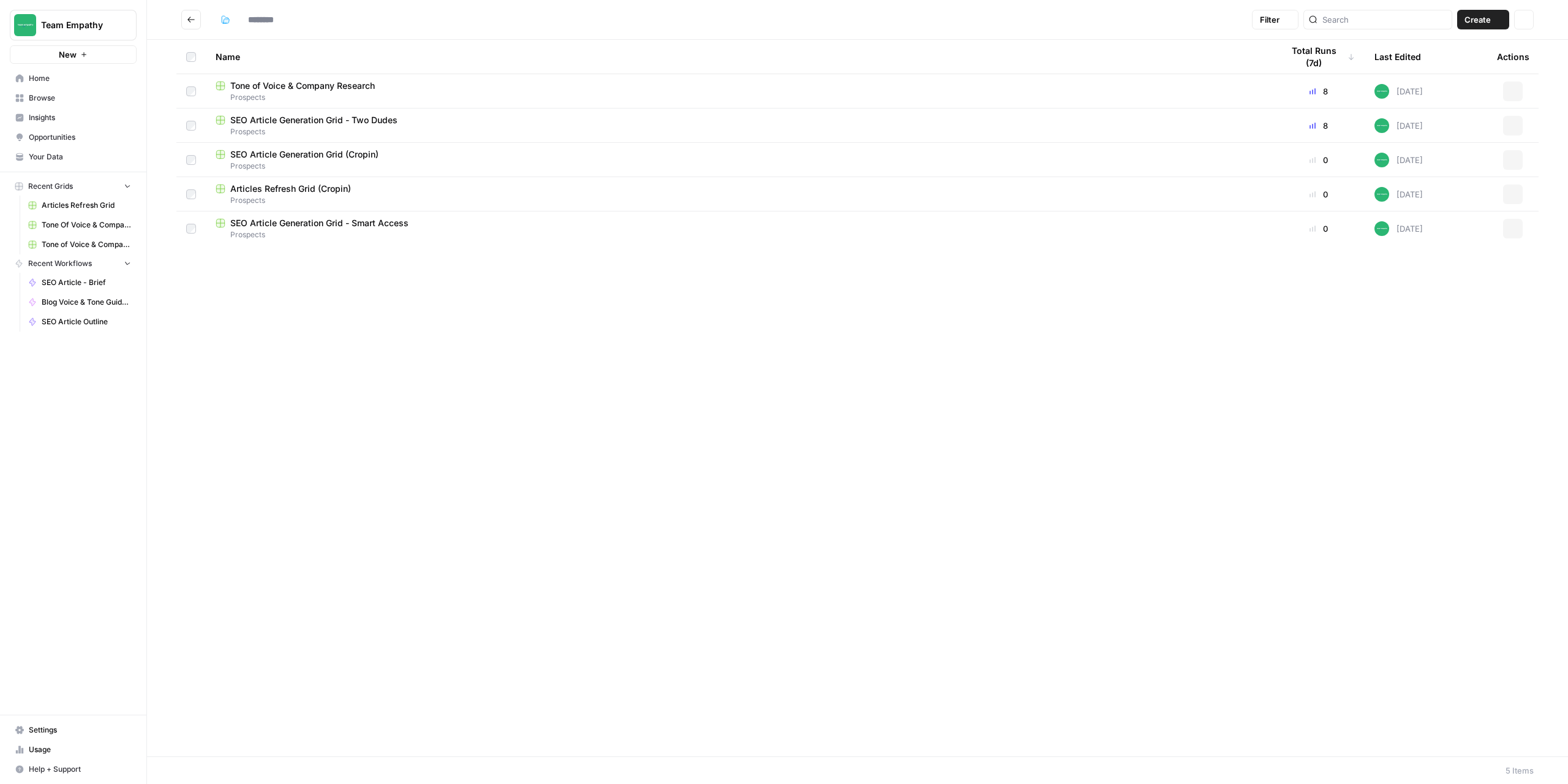
type input "*********"
click at [191, 21] on icon "Go back" at bounding box center [191, 19] width 9 height 9
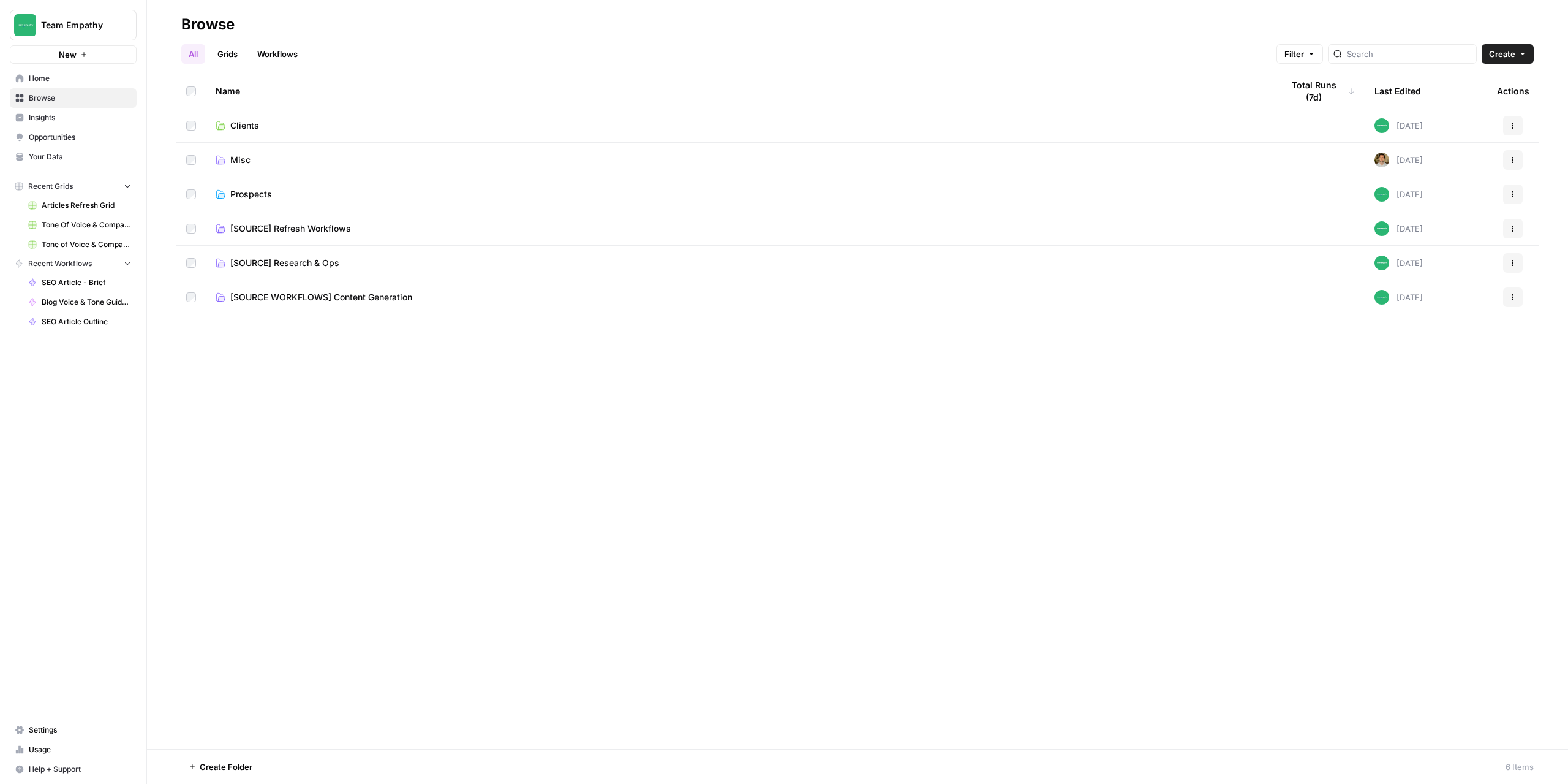
click at [242, 124] on span "Clients" at bounding box center [245, 125] width 29 height 12
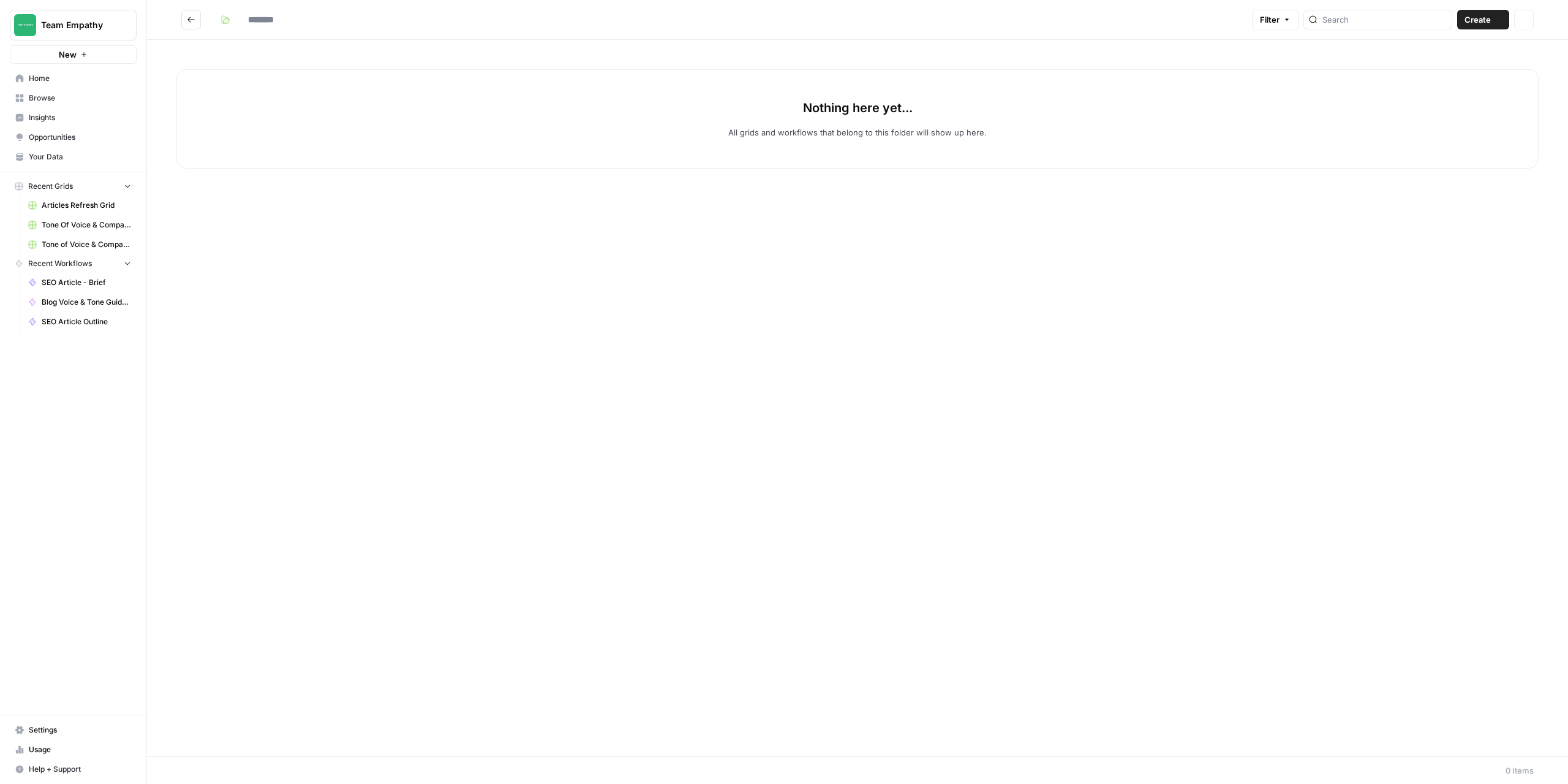
type input "*******"
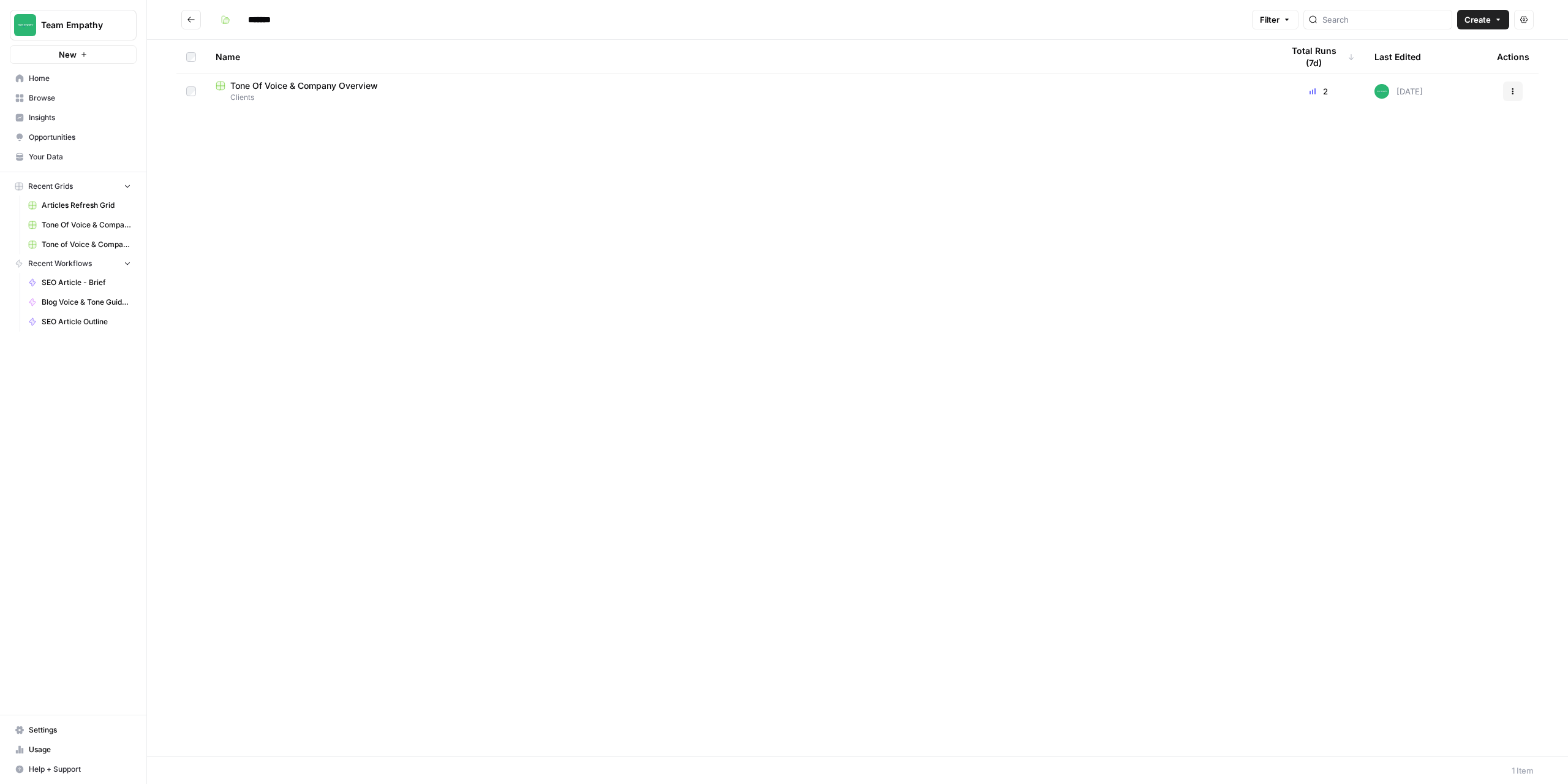
click at [296, 87] on span "Tone Of Voice & Company Overview" at bounding box center [305, 86] width 148 height 12
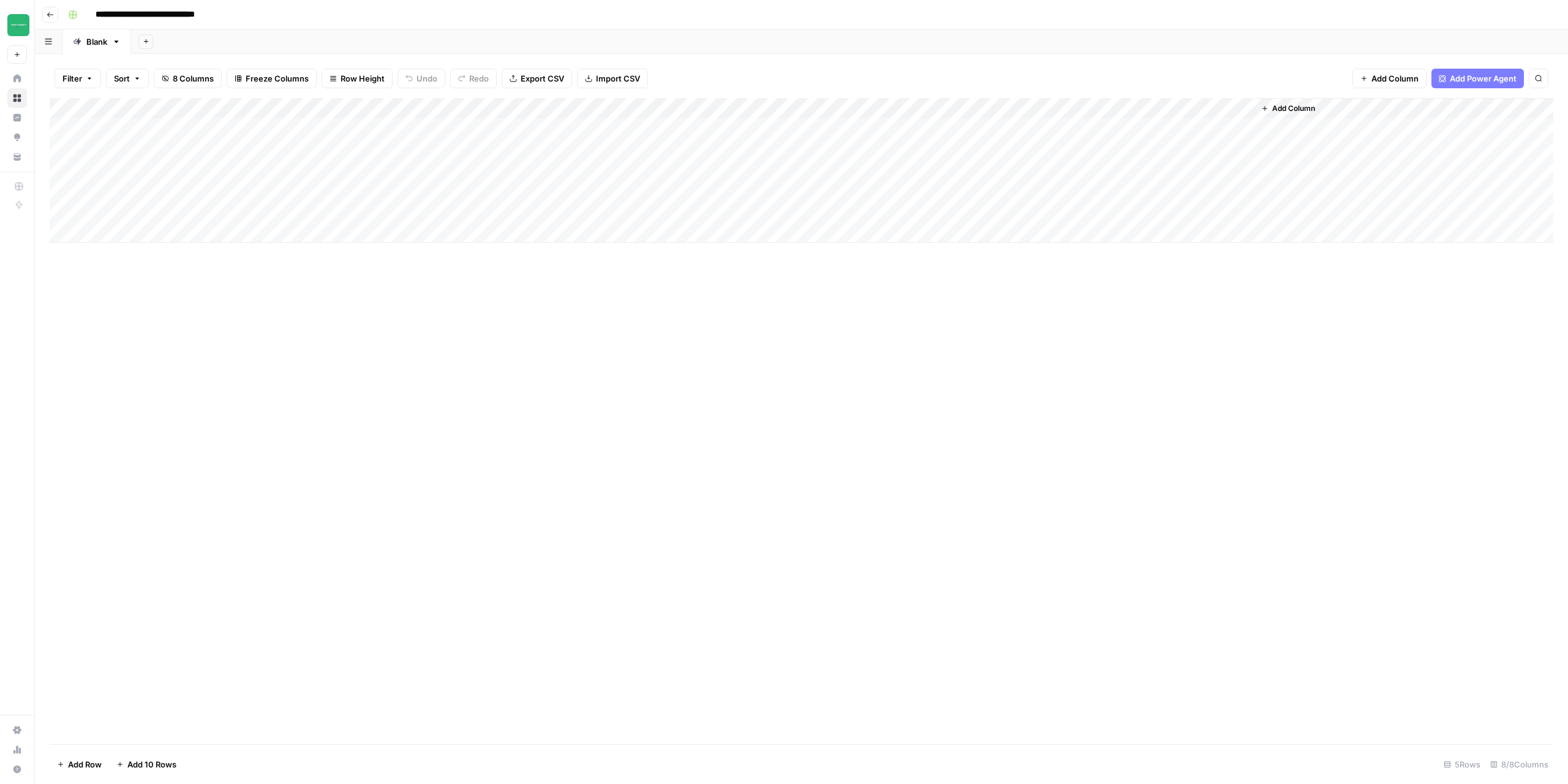
click at [386, 154] on div "Add Column" at bounding box center [802, 171] width 1504 height 145
click at [171, 152] on div "Add Column" at bounding box center [802, 171] width 1504 height 145
click at [182, 143] on div "Add Column" at bounding box center [802, 171] width 1504 height 145
drag, startPoint x: 388, startPoint y: 389, endPoint x: 372, endPoint y: 341, distance: 50.6
click at [386, 386] on div "Add Column" at bounding box center [802, 421] width 1504 height 646
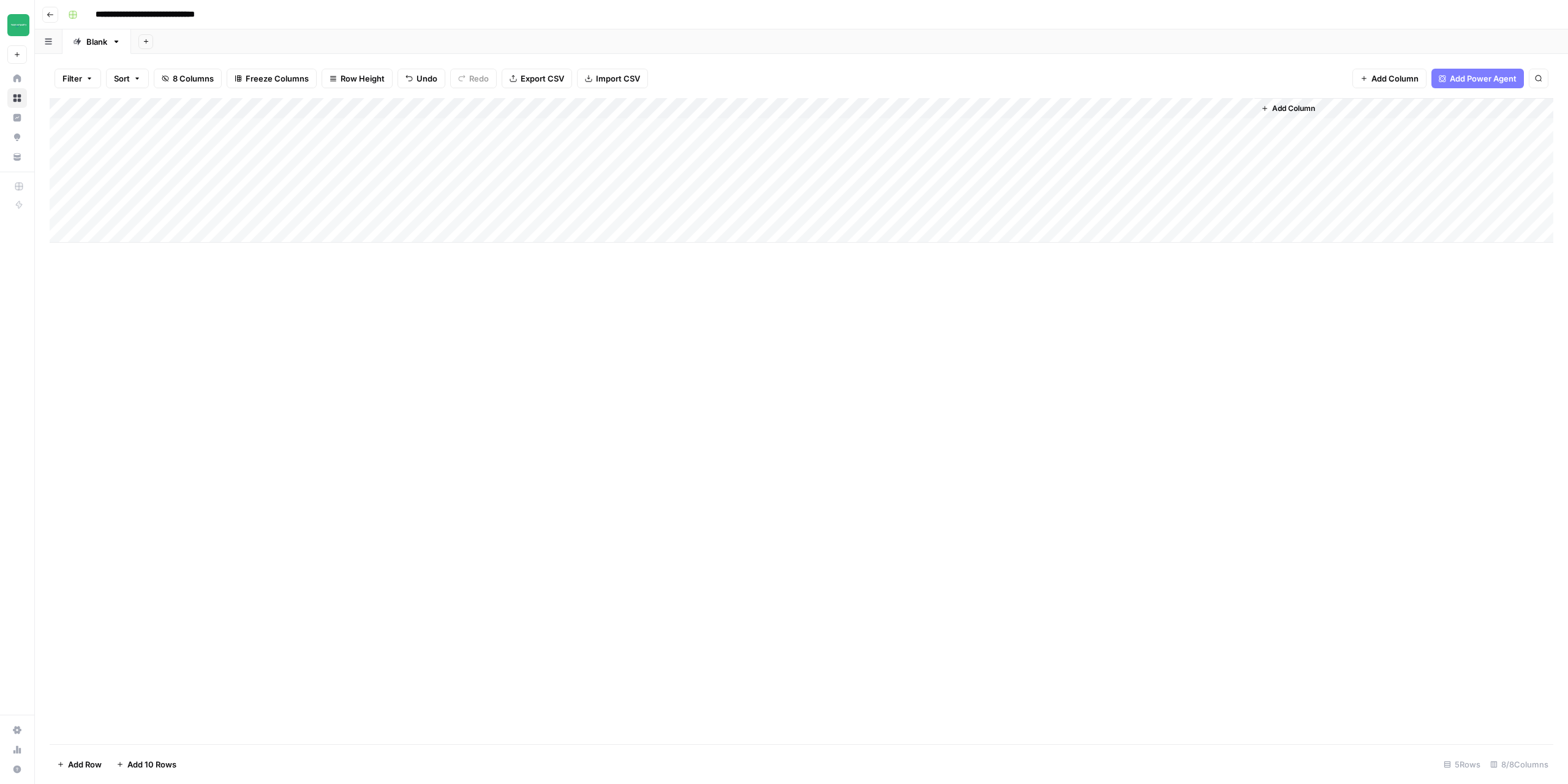
click at [372, 150] on div "Add Column" at bounding box center [802, 171] width 1504 height 145
click at [197, 147] on div "Add Column" at bounding box center [802, 171] width 1504 height 145
click at [356, 150] on div "Add Column" at bounding box center [802, 171] width 1504 height 145
click at [334, 150] on div "Add Column" at bounding box center [802, 171] width 1504 height 145
click at [334, 150] on textarea "**********" at bounding box center [366, 150] width 196 height 17
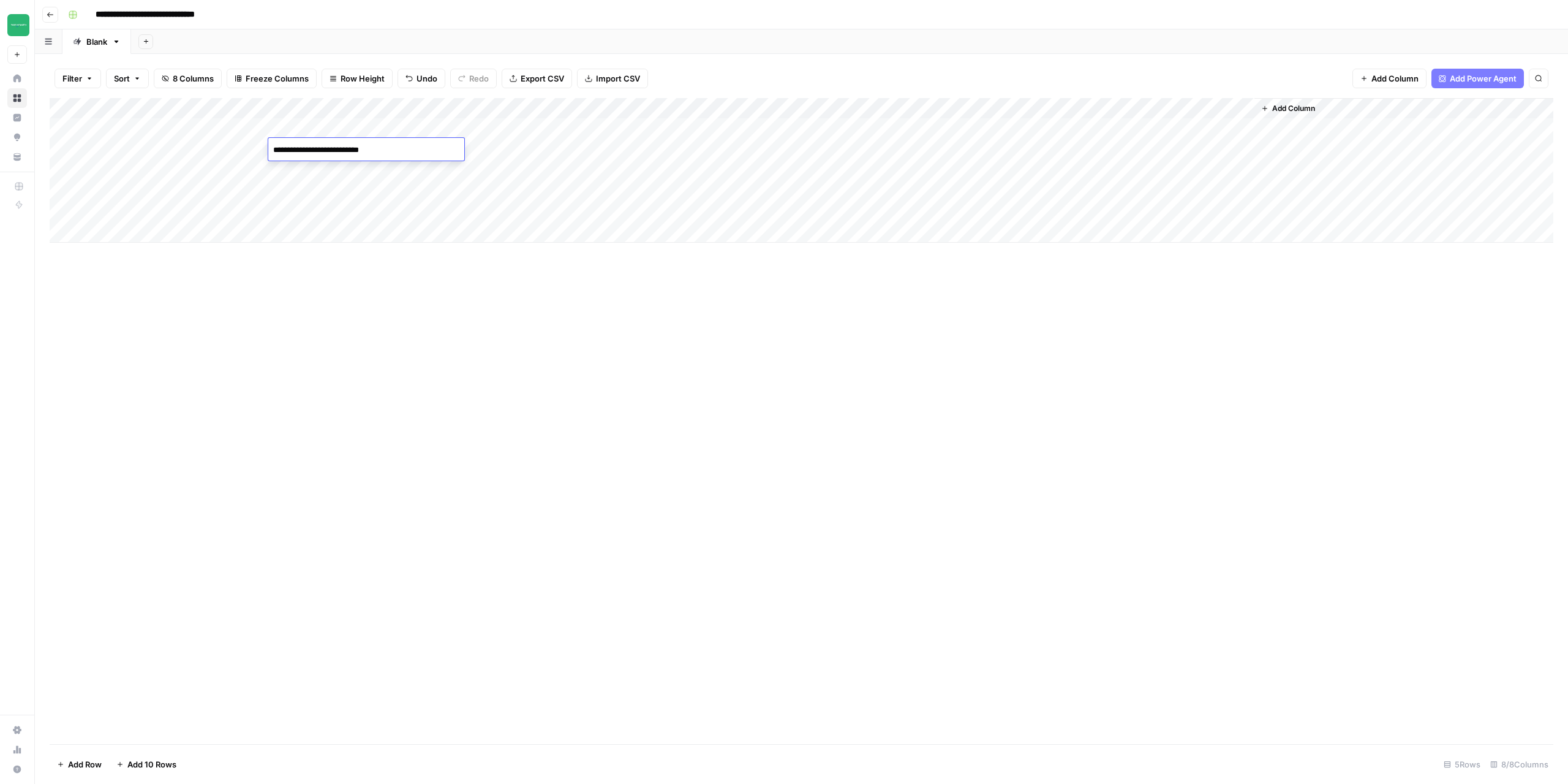
drag, startPoint x: 435, startPoint y: 147, endPoint x: 266, endPoint y: 145, distance: 169.0
click at [266, 145] on body "**********" at bounding box center [784, 392] width 1568 height 784
drag, startPoint x: 369, startPoint y: 316, endPoint x: 255, endPoint y: 249, distance: 132.2
click at [368, 317] on div "Add Column" at bounding box center [802, 421] width 1504 height 646
click at [169, 151] on div "Add Column" at bounding box center [802, 171] width 1504 height 145
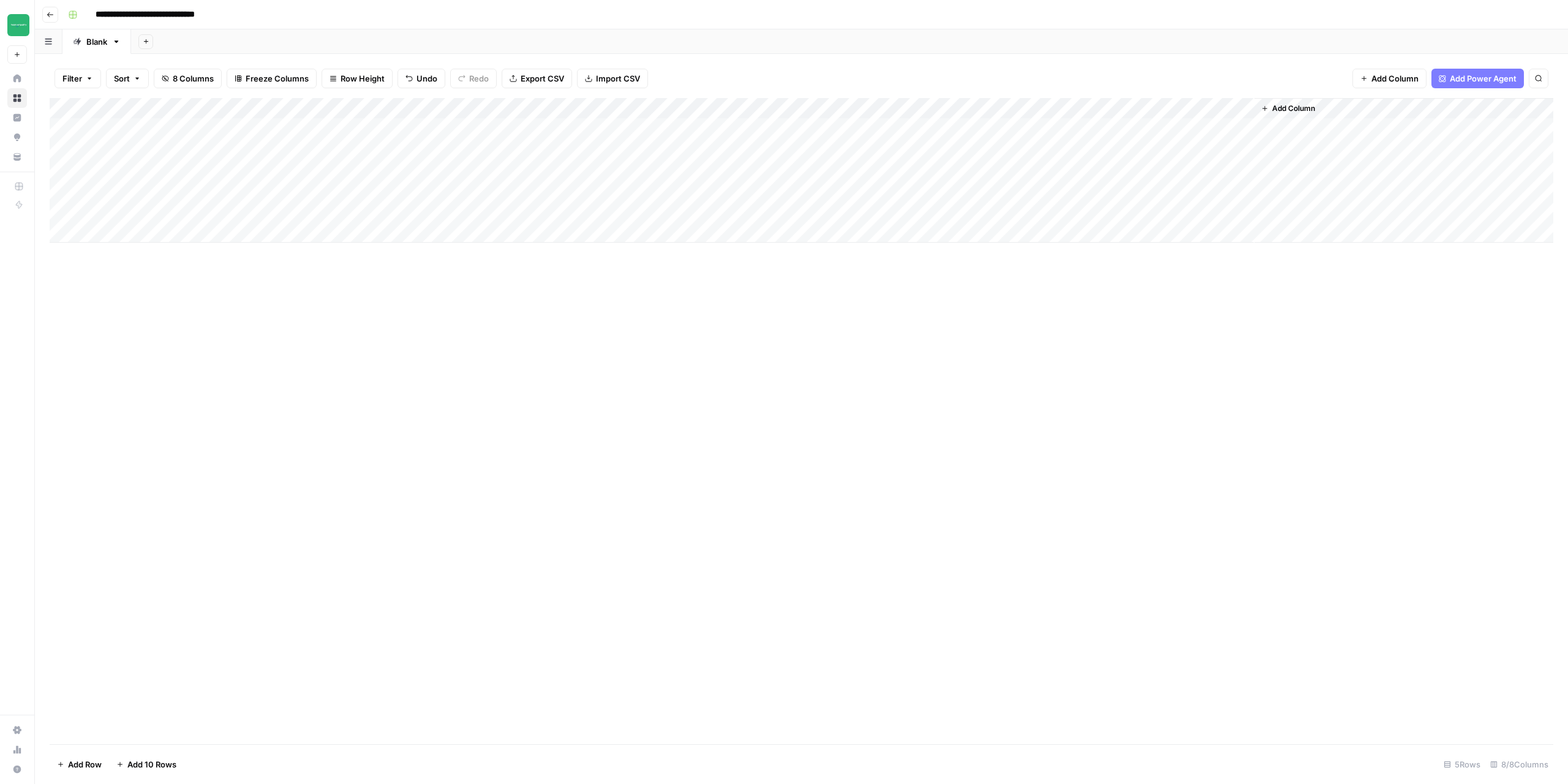
click at [169, 151] on div "Add Column" at bounding box center [802, 171] width 1504 height 145
drag, startPoint x: 152, startPoint y: 150, endPoint x: 99, endPoint y: 150, distance: 53.0
click at [97, 150] on textarea "**********" at bounding box center [190, 150] width 196 height 17
drag, startPoint x: 309, startPoint y: 344, endPoint x: 302, endPoint y: 334, distance: 12.2
click at [308, 344] on div "Add Column" at bounding box center [802, 421] width 1504 height 646
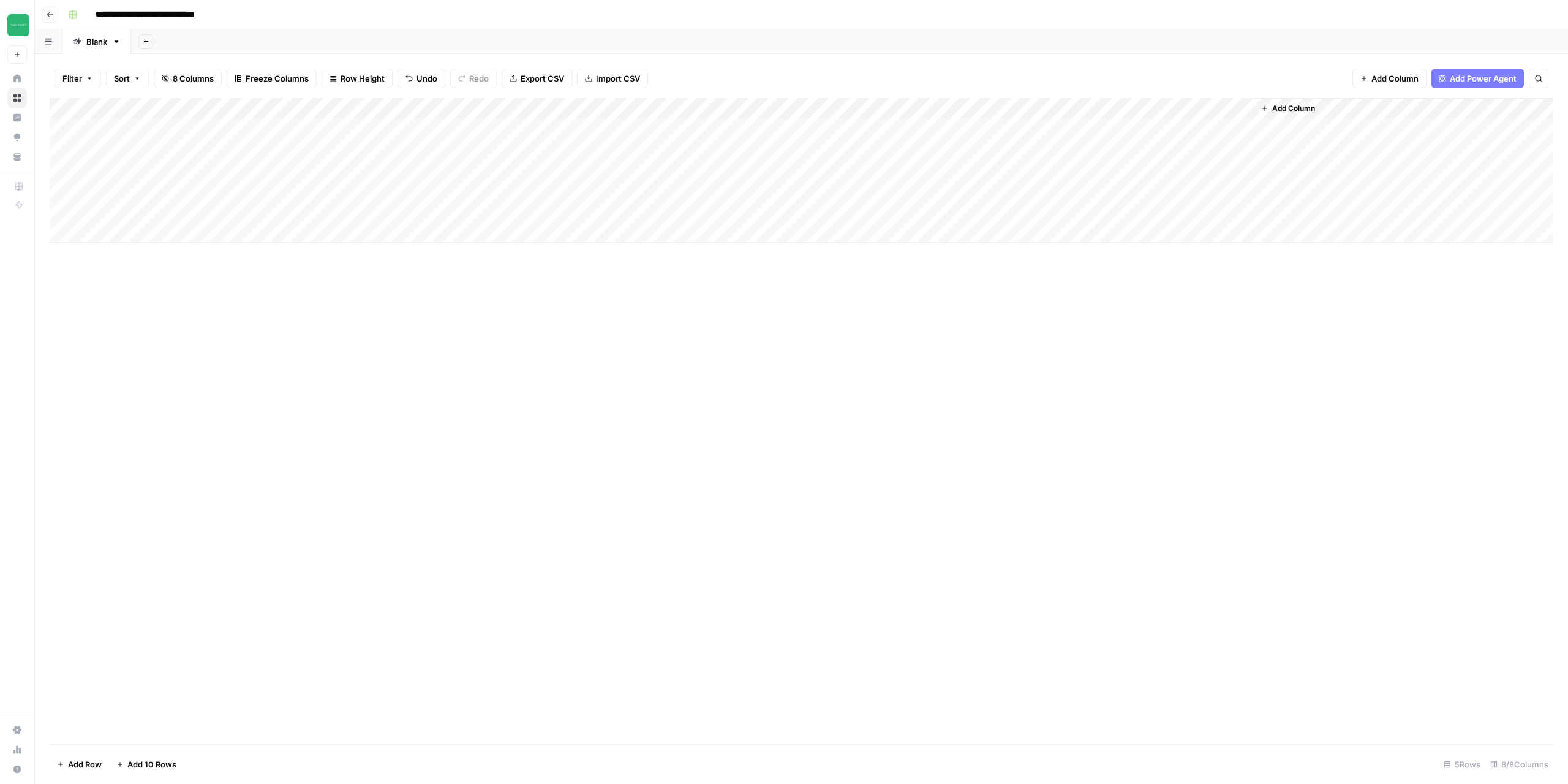
click at [50, 18] on icon "button" at bounding box center [50, 14] width 7 height 7
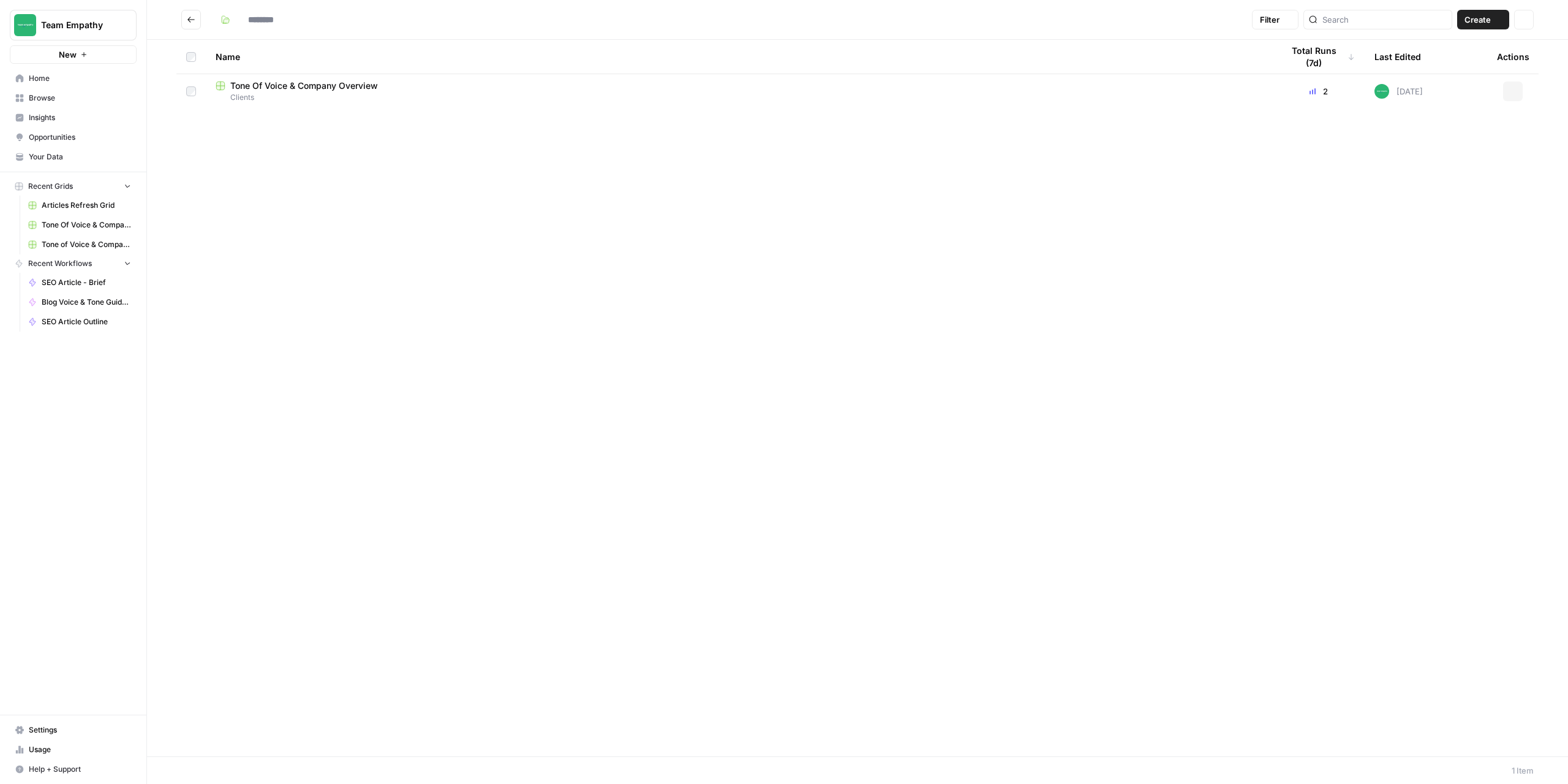
type input "*******"
click at [301, 90] on span "Tone Of Voice & Company Overview" at bounding box center [305, 86] width 148 height 12
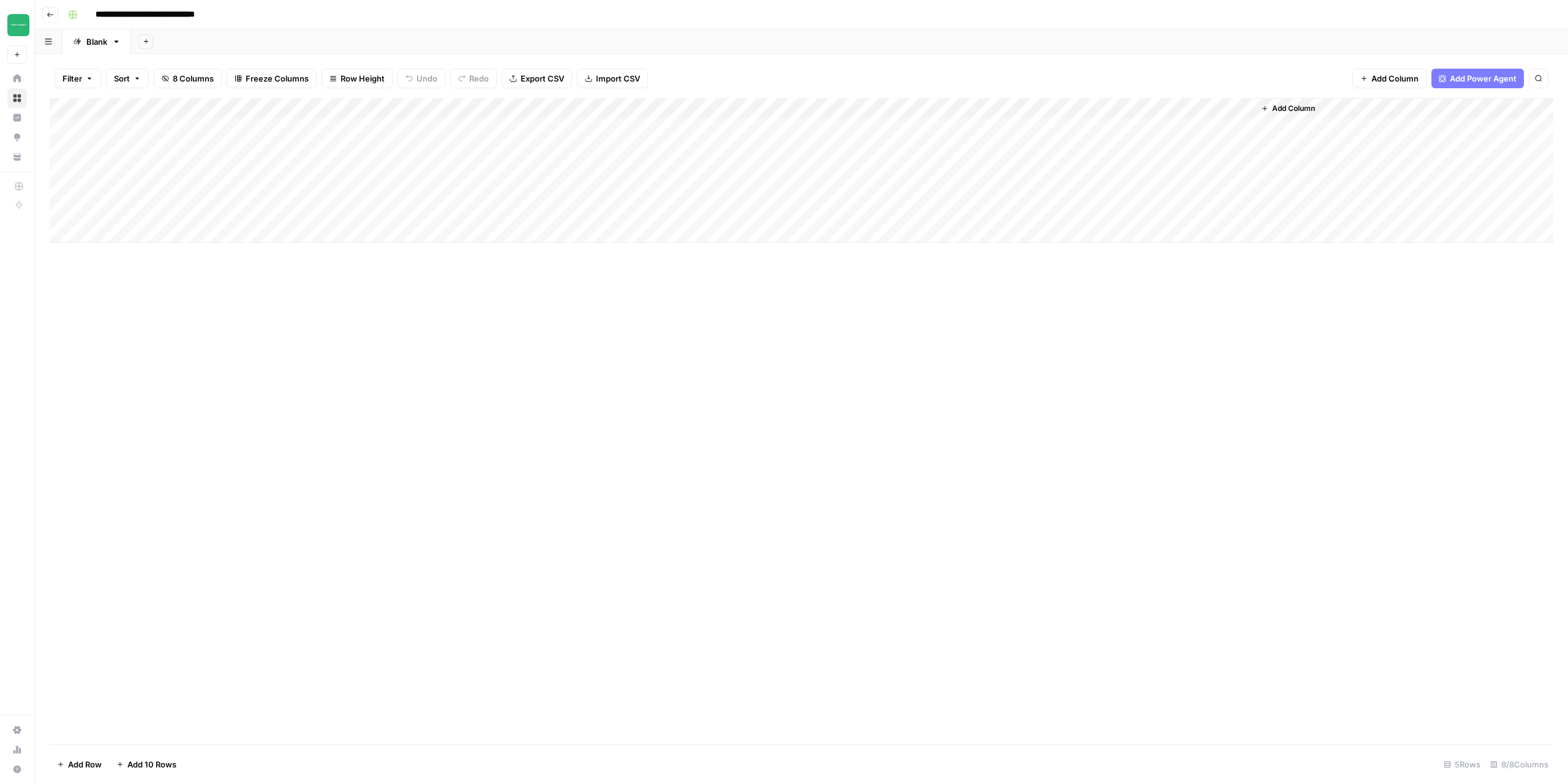
click at [48, 13] on icon "button" at bounding box center [51, 15] width 6 height 5
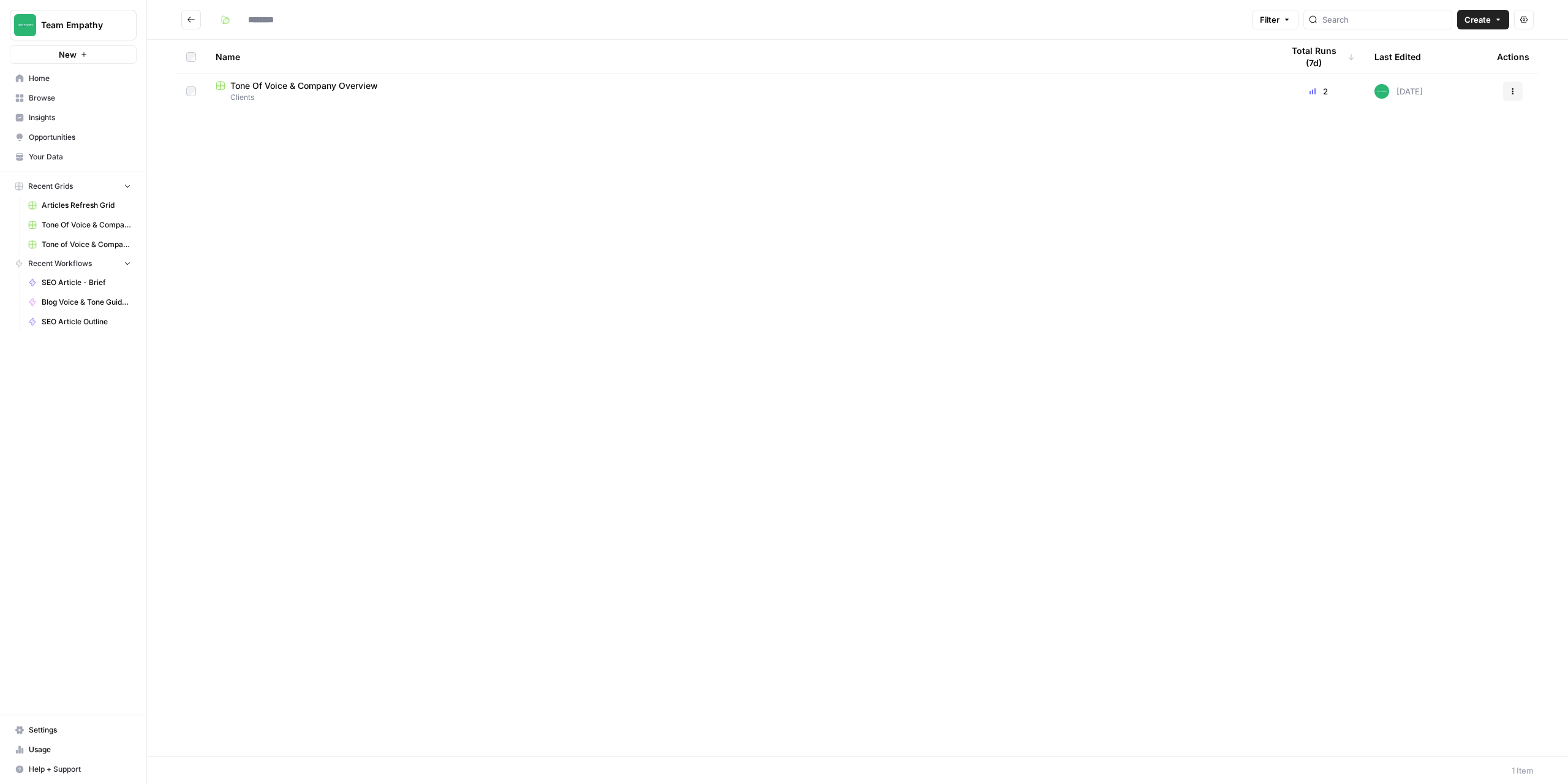
type input "*******"
click at [331, 93] on span "Clients" at bounding box center [739, 97] width 1048 height 11
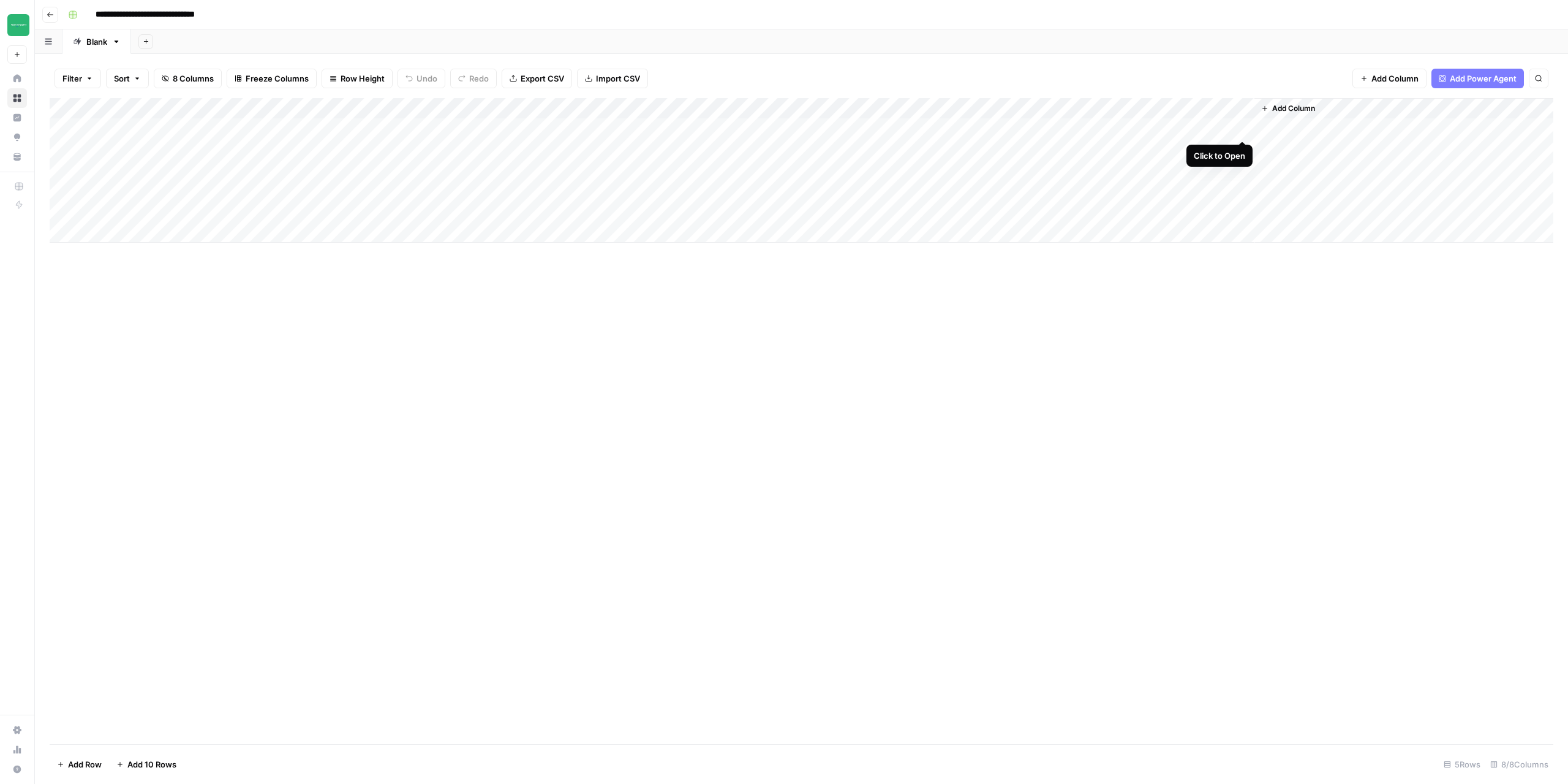
click at [1243, 131] on div "Add Column" at bounding box center [802, 171] width 1504 height 145
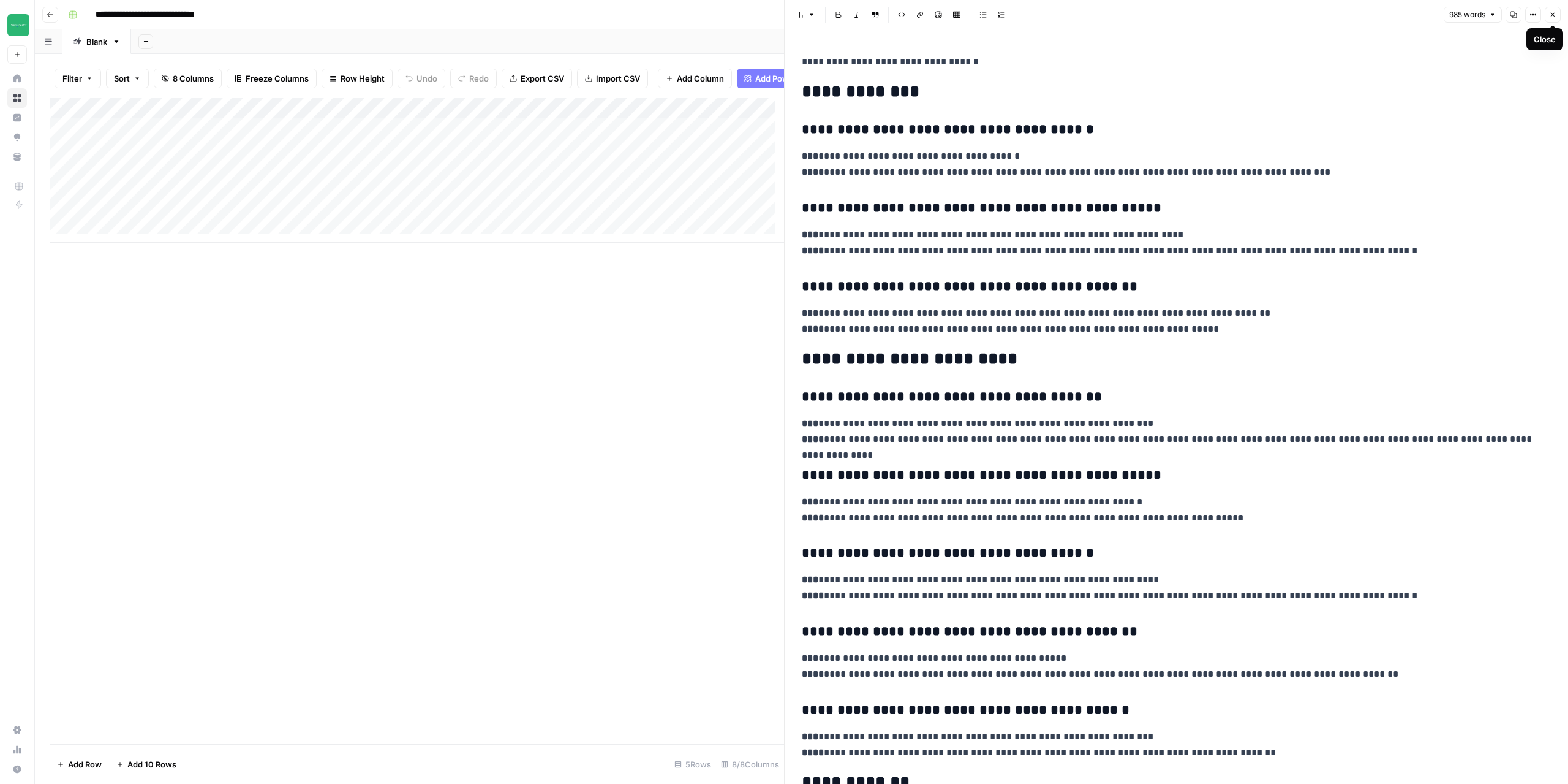
click at [1553, 19] on button "Close" at bounding box center [1552, 15] width 16 height 16
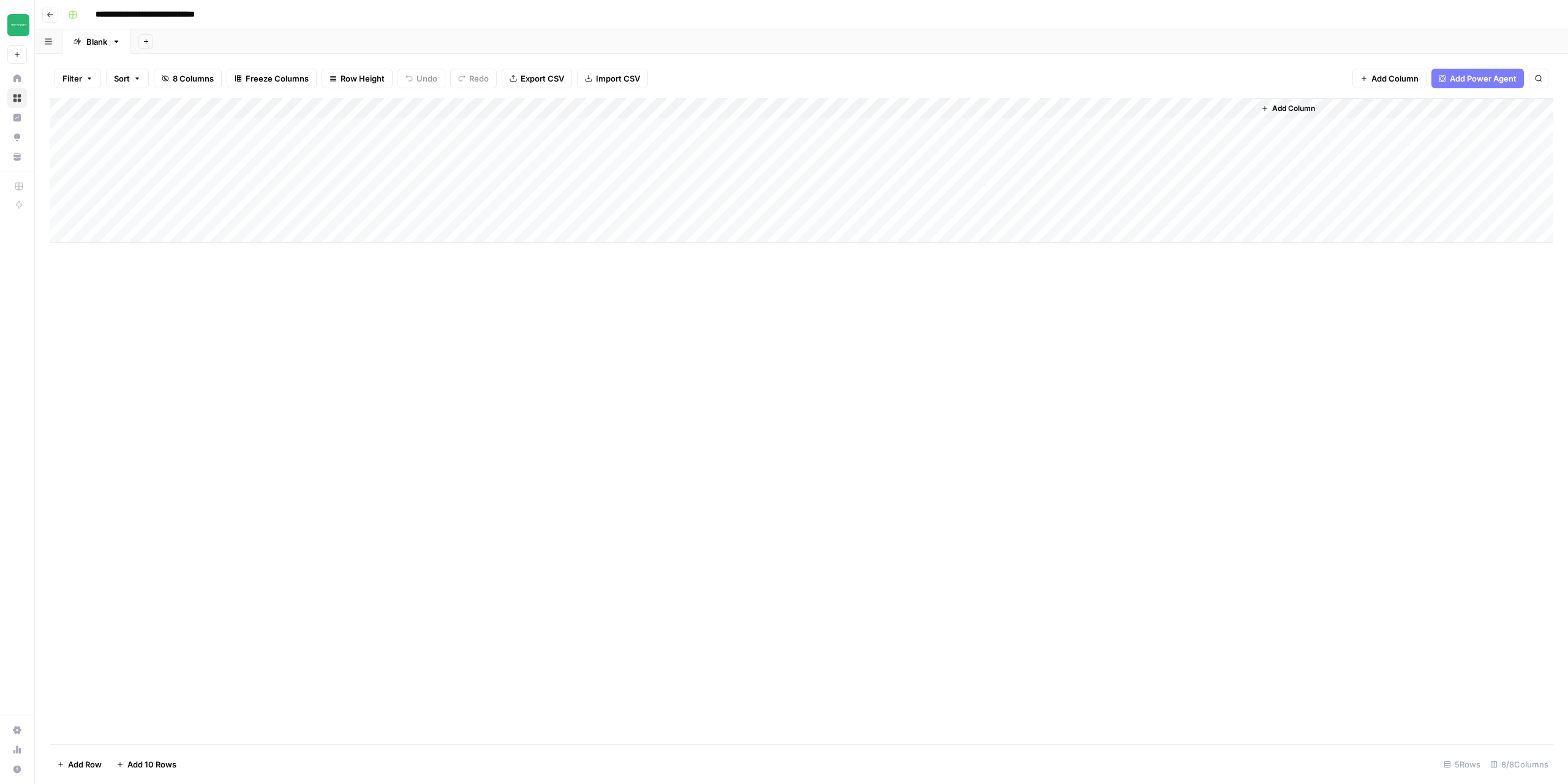
click at [55, 15] on button "Go back" at bounding box center [50, 15] width 16 height 16
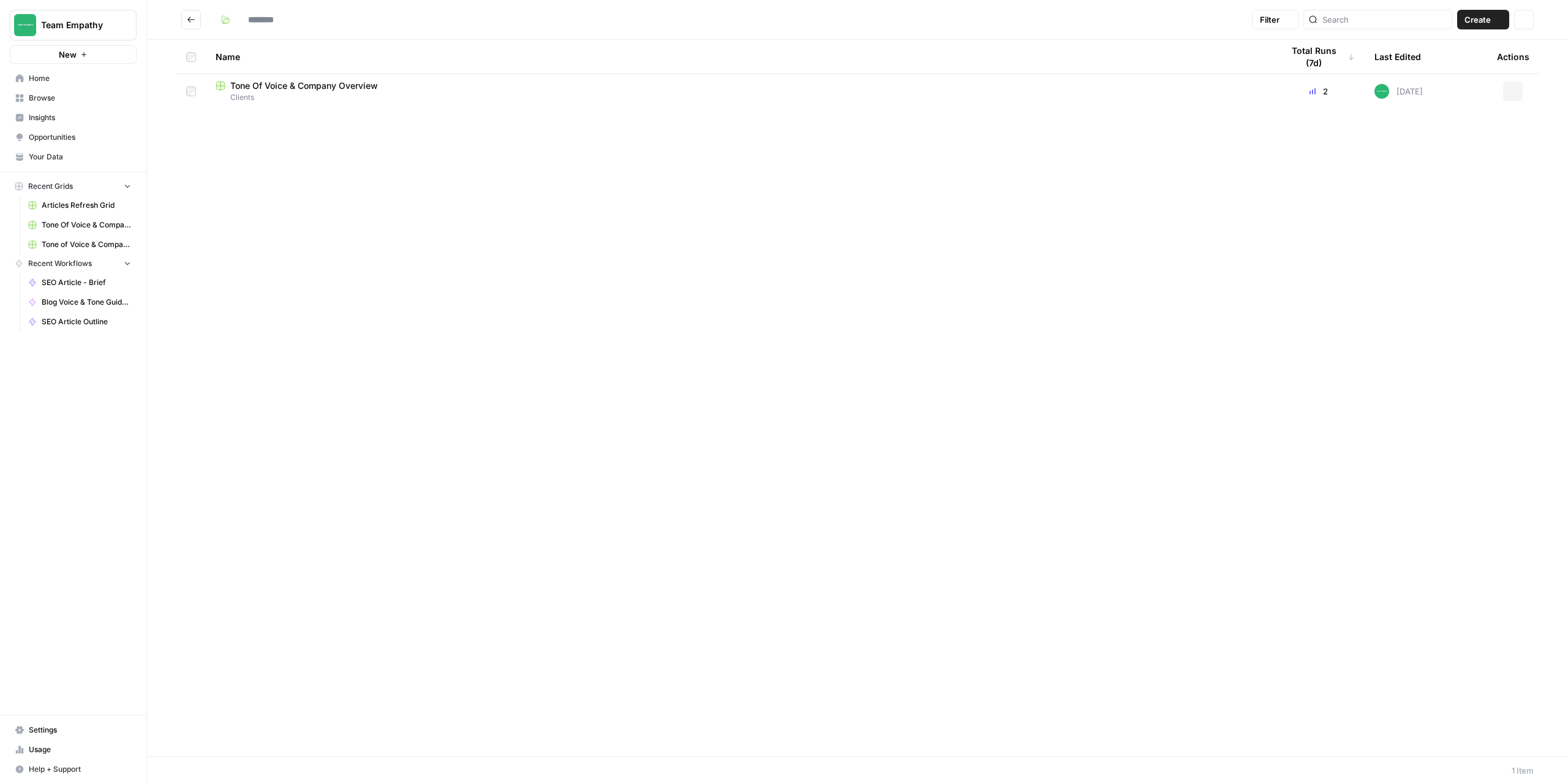
type input "*******"
click at [188, 18] on icon "Go back" at bounding box center [191, 19] width 9 height 9
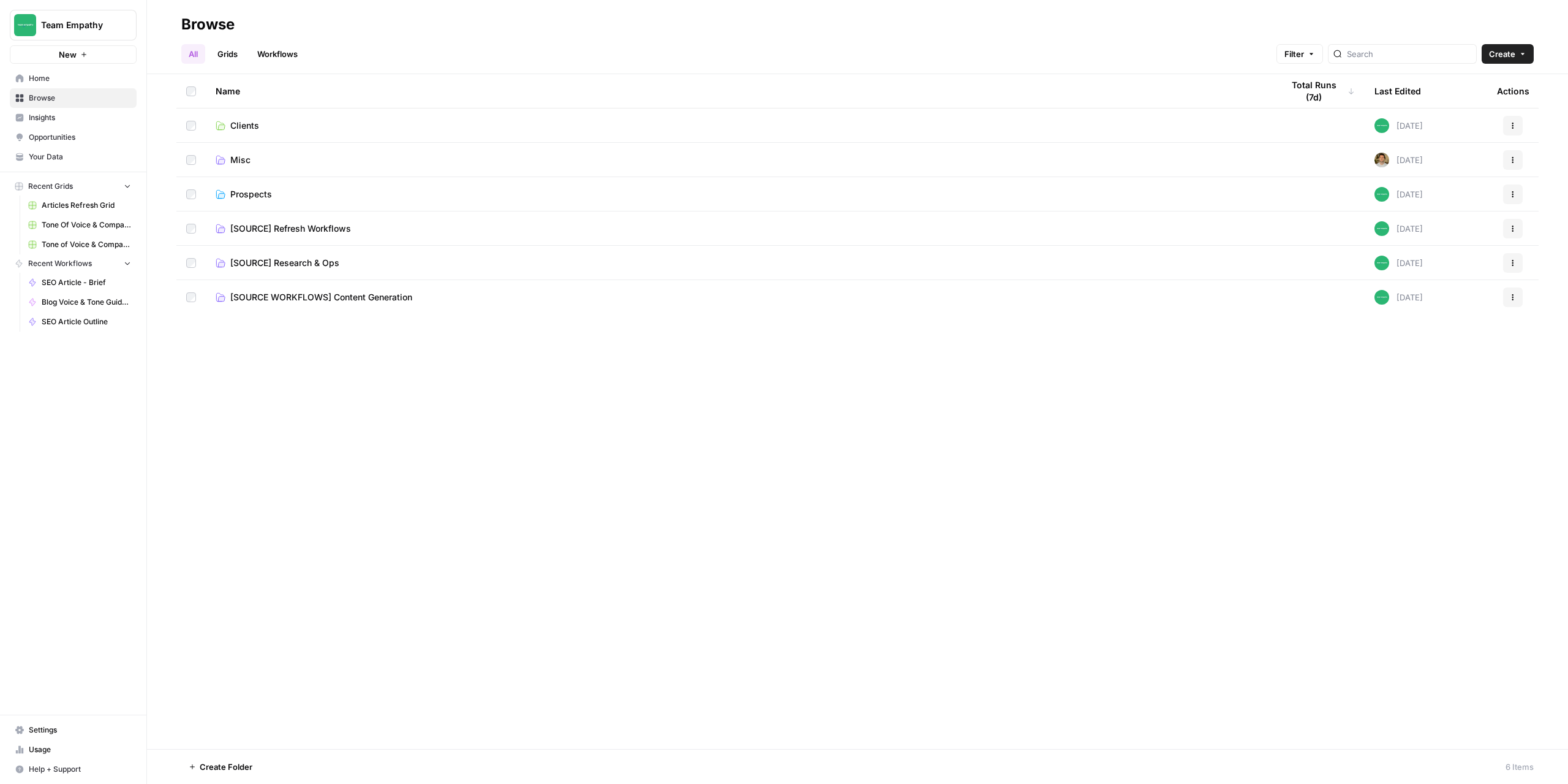
click at [249, 195] on span "Prospects" at bounding box center [251, 194] width 41 height 12
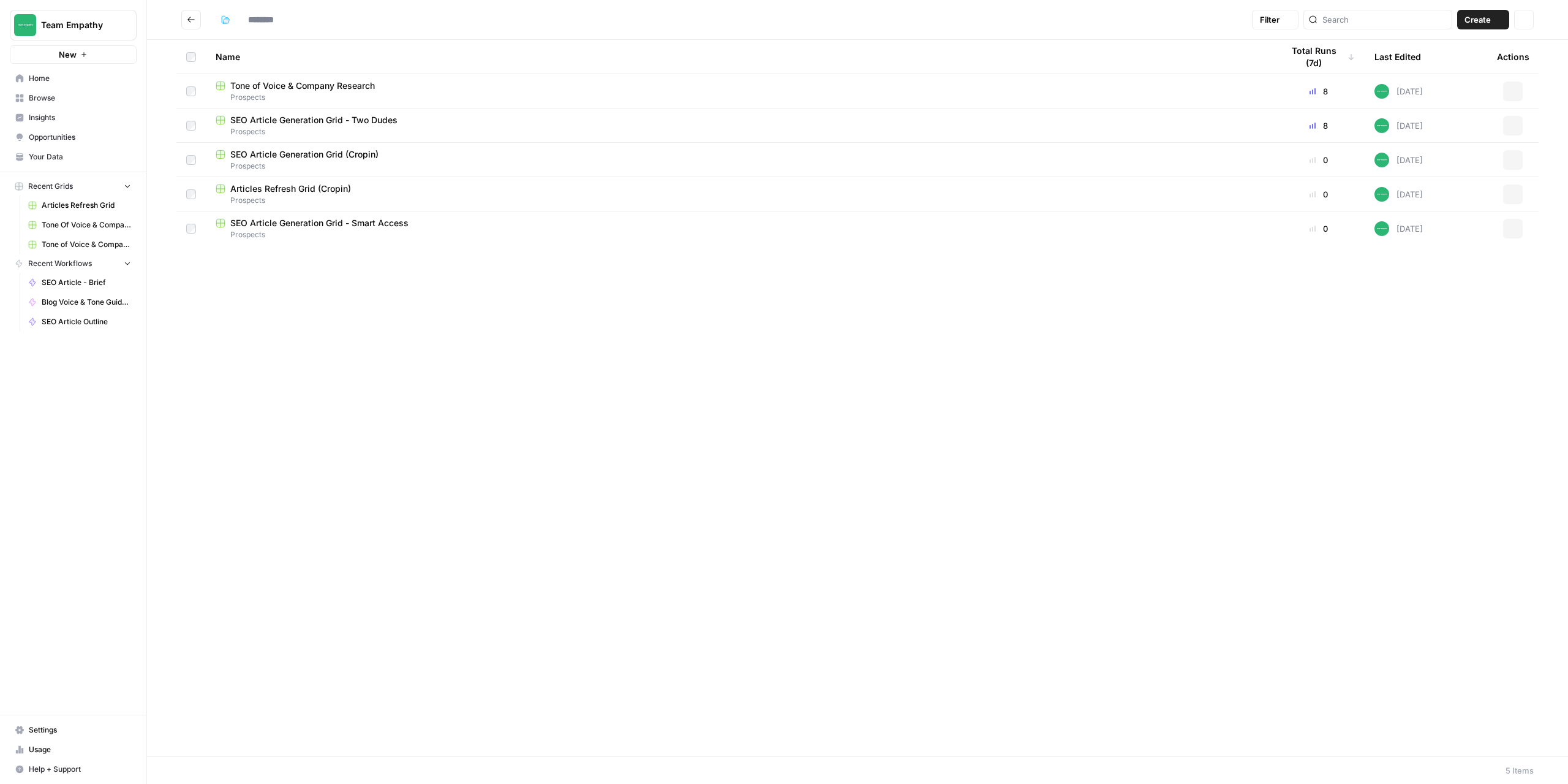
type input "*********"
click at [190, 19] on icon "Go back" at bounding box center [191, 19] width 9 height 9
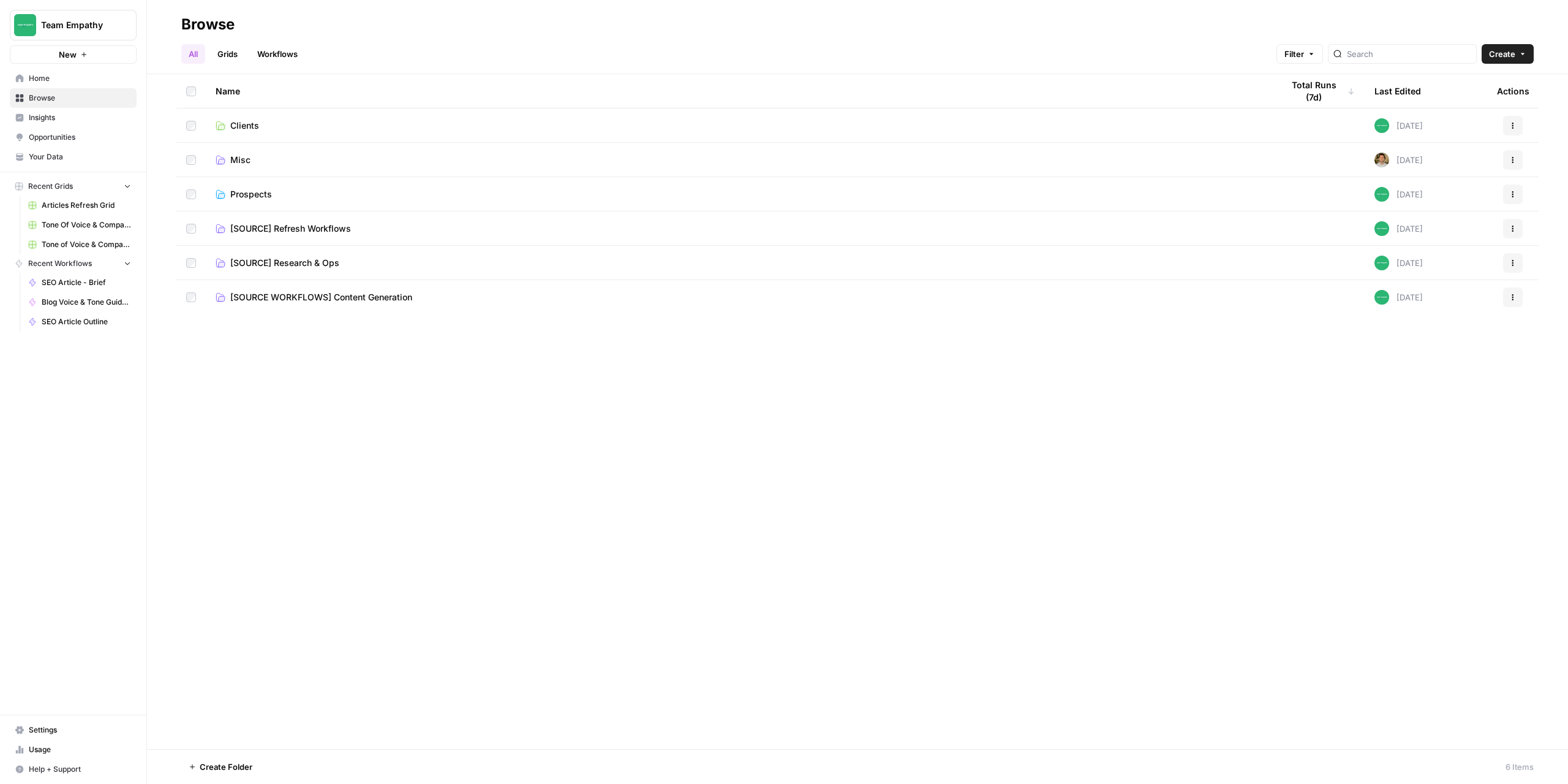
click at [247, 198] on span "Prospects" at bounding box center [251, 194] width 41 height 12
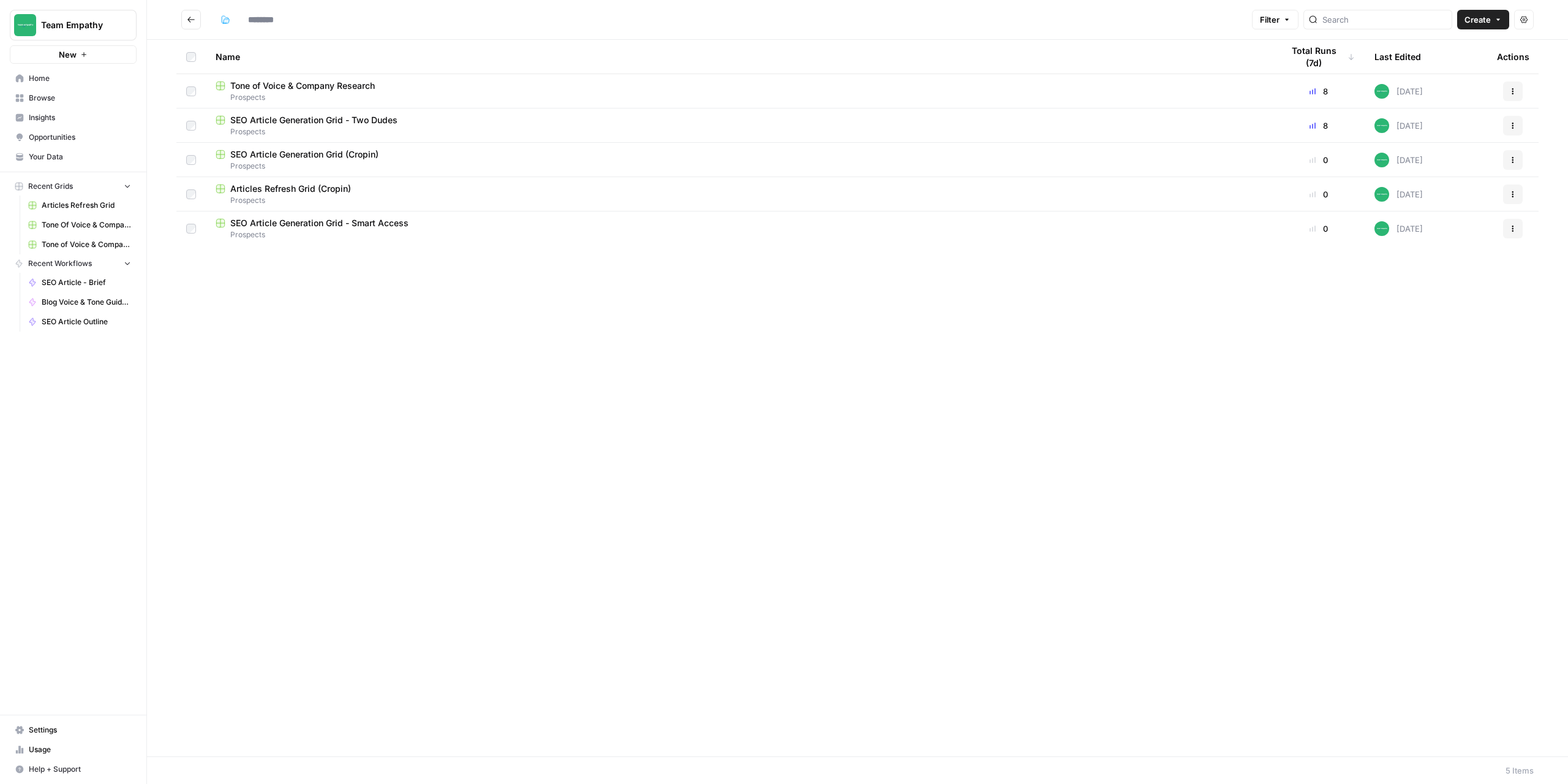
type input "*********"
click at [1515, 93] on icon "button" at bounding box center [1513, 90] width 7 height 7
click at [1430, 166] on span "Move To" at bounding box center [1459, 165] width 98 height 12
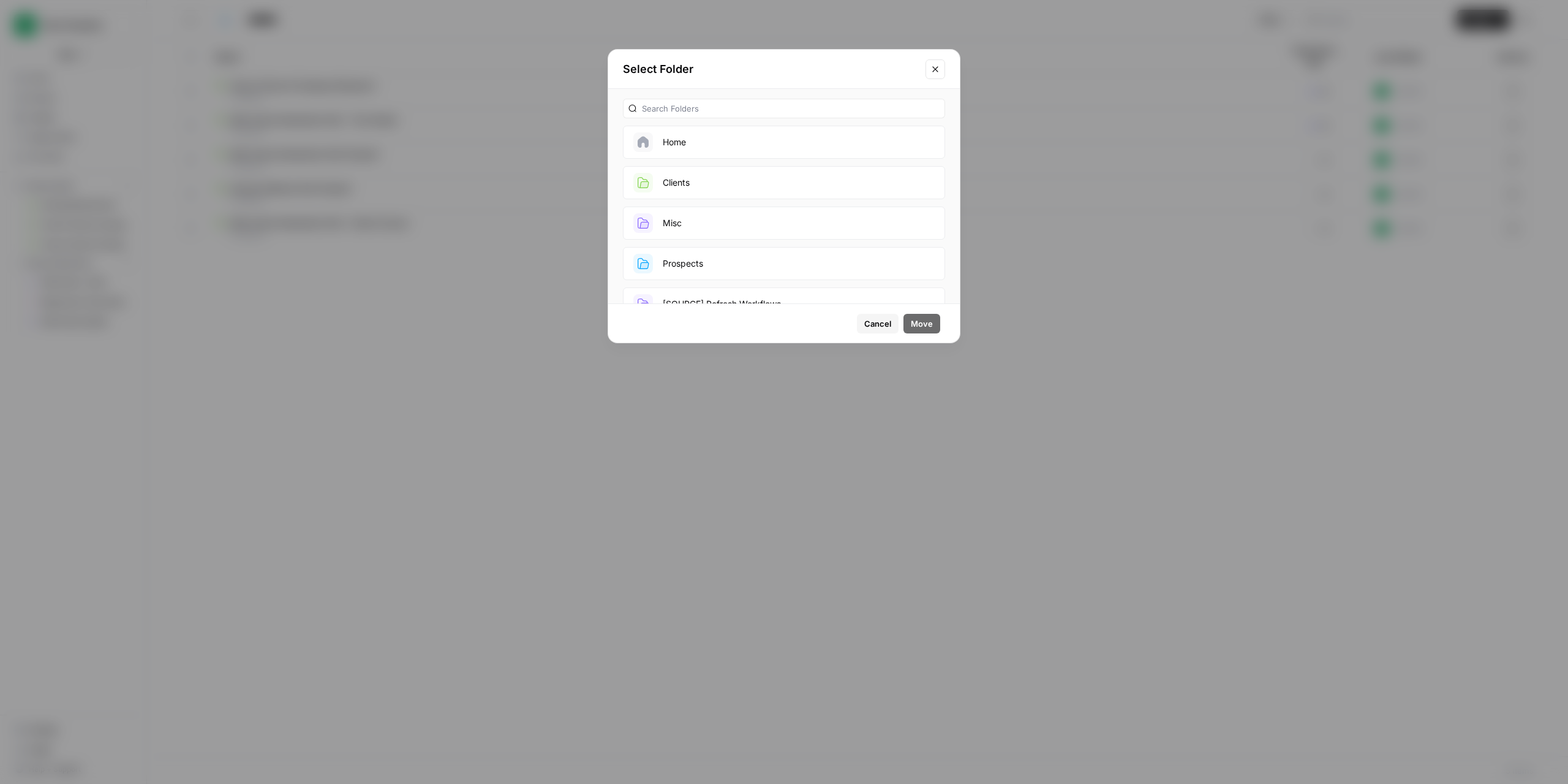
click at [706, 150] on button "Home" at bounding box center [784, 142] width 322 height 33
click at [914, 323] on span "Move" at bounding box center [921, 323] width 22 height 12
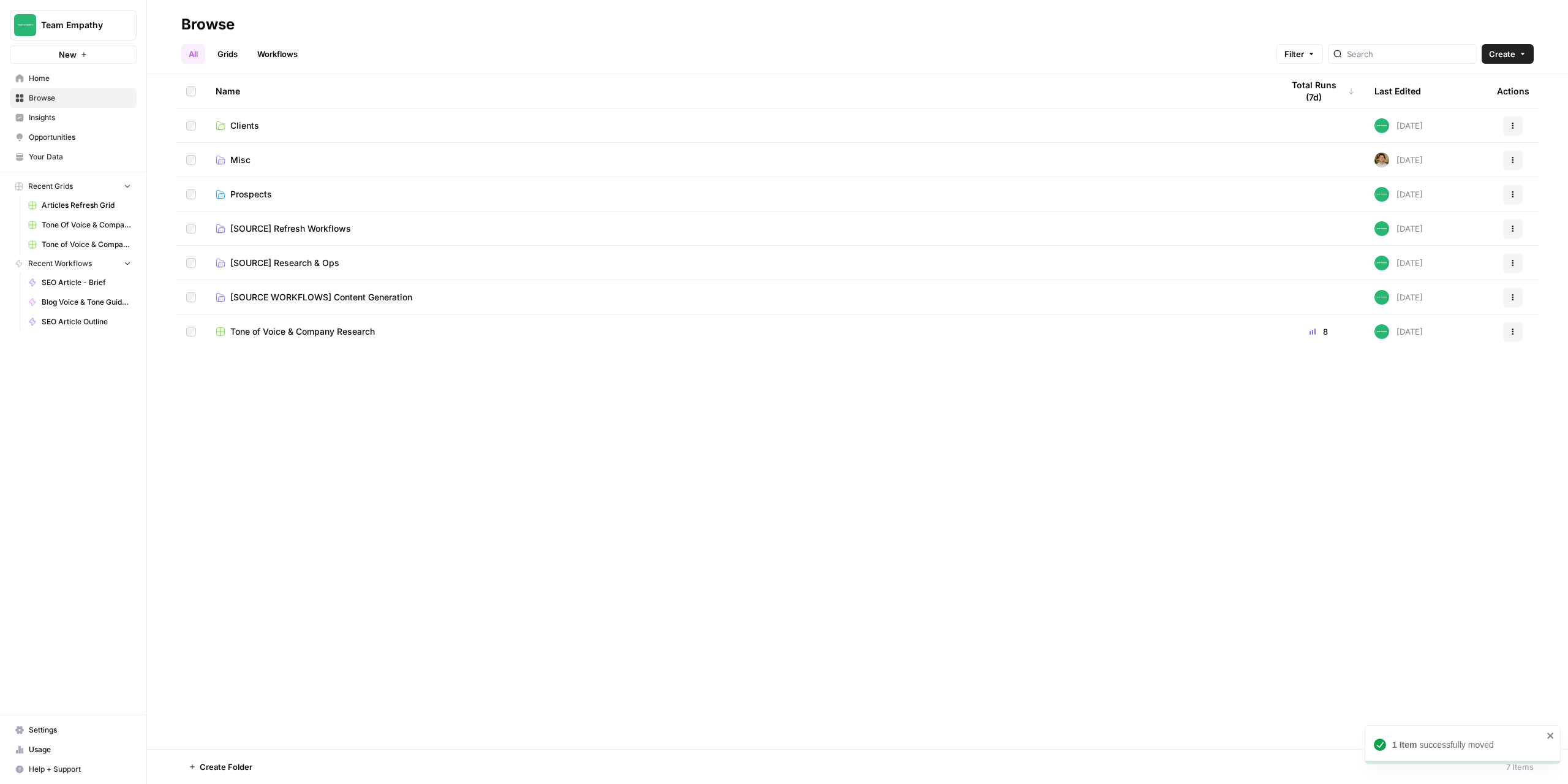
click at [241, 196] on span "Prospects" at bounding box center [251, 194] width 41 height 12
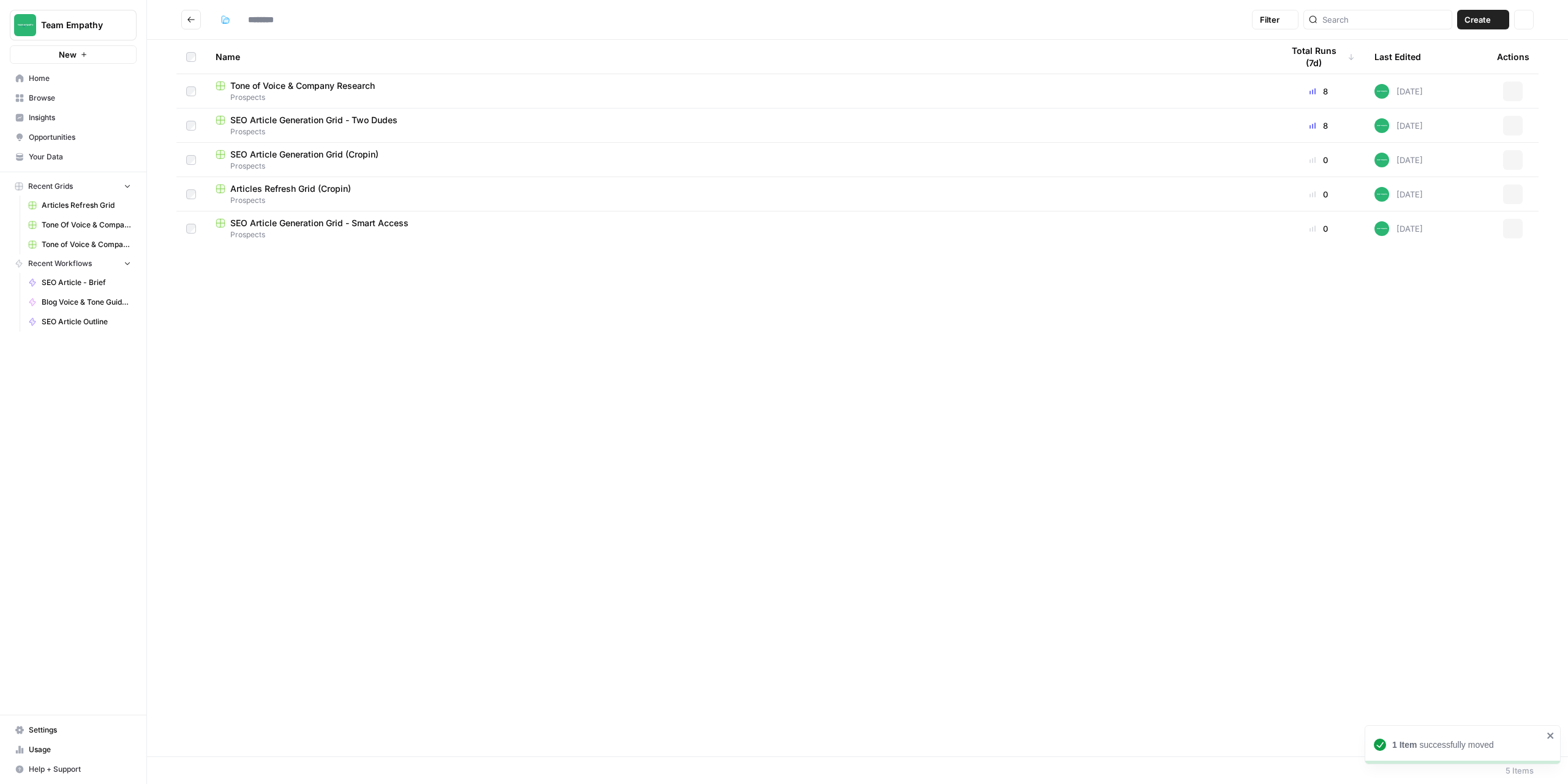
type input "*********"
click at [191, 26] on button "Go back" at bounding box center [191, 19] width 19 height 19
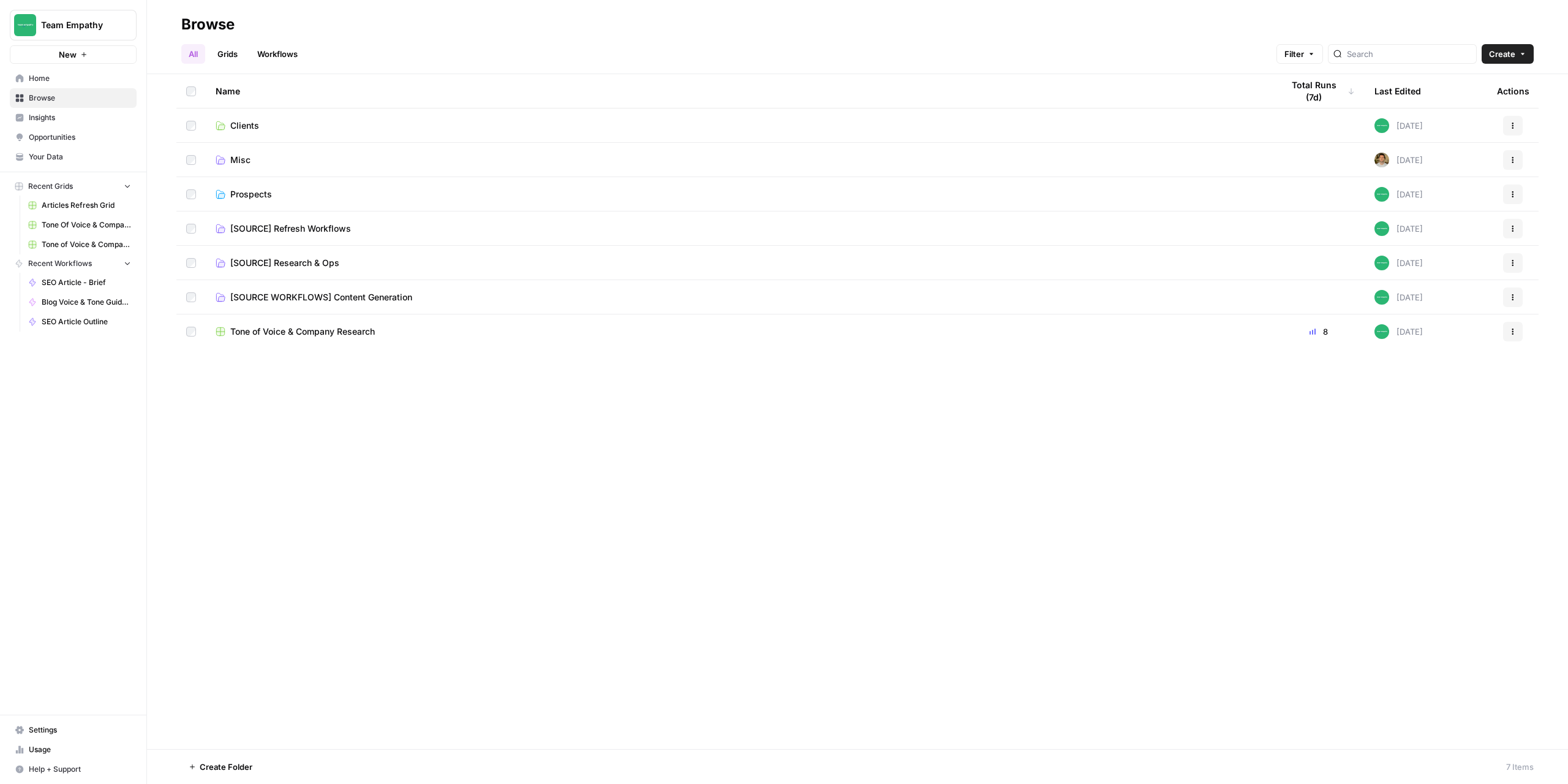
click at [291, 327] on span "Tone of Voice & Company Research" at bounding box center [303, 332] width 145 height 12
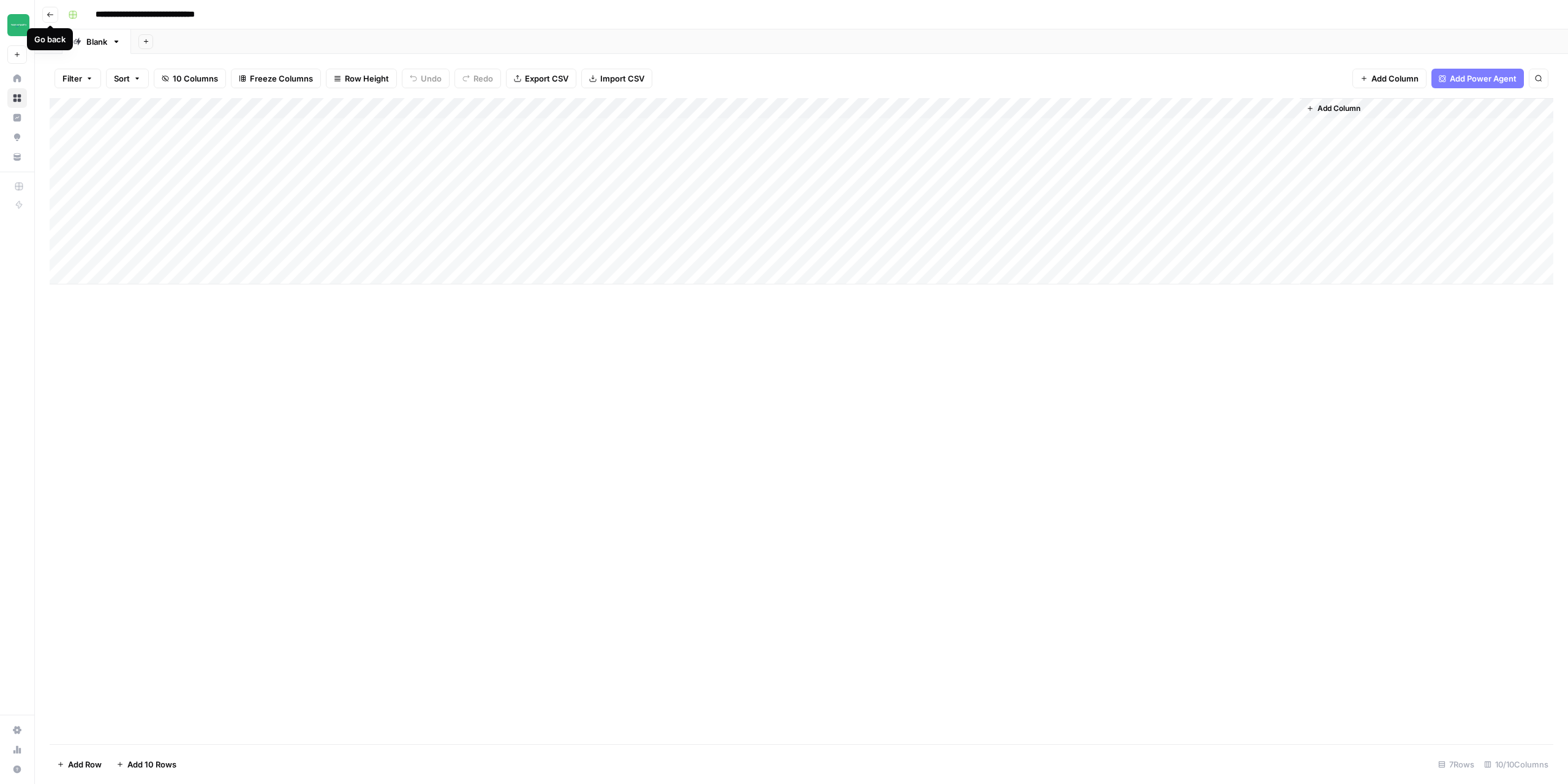
click at [51, 18] on icon "button" at bounding box center [50, 14] width 7 height 7
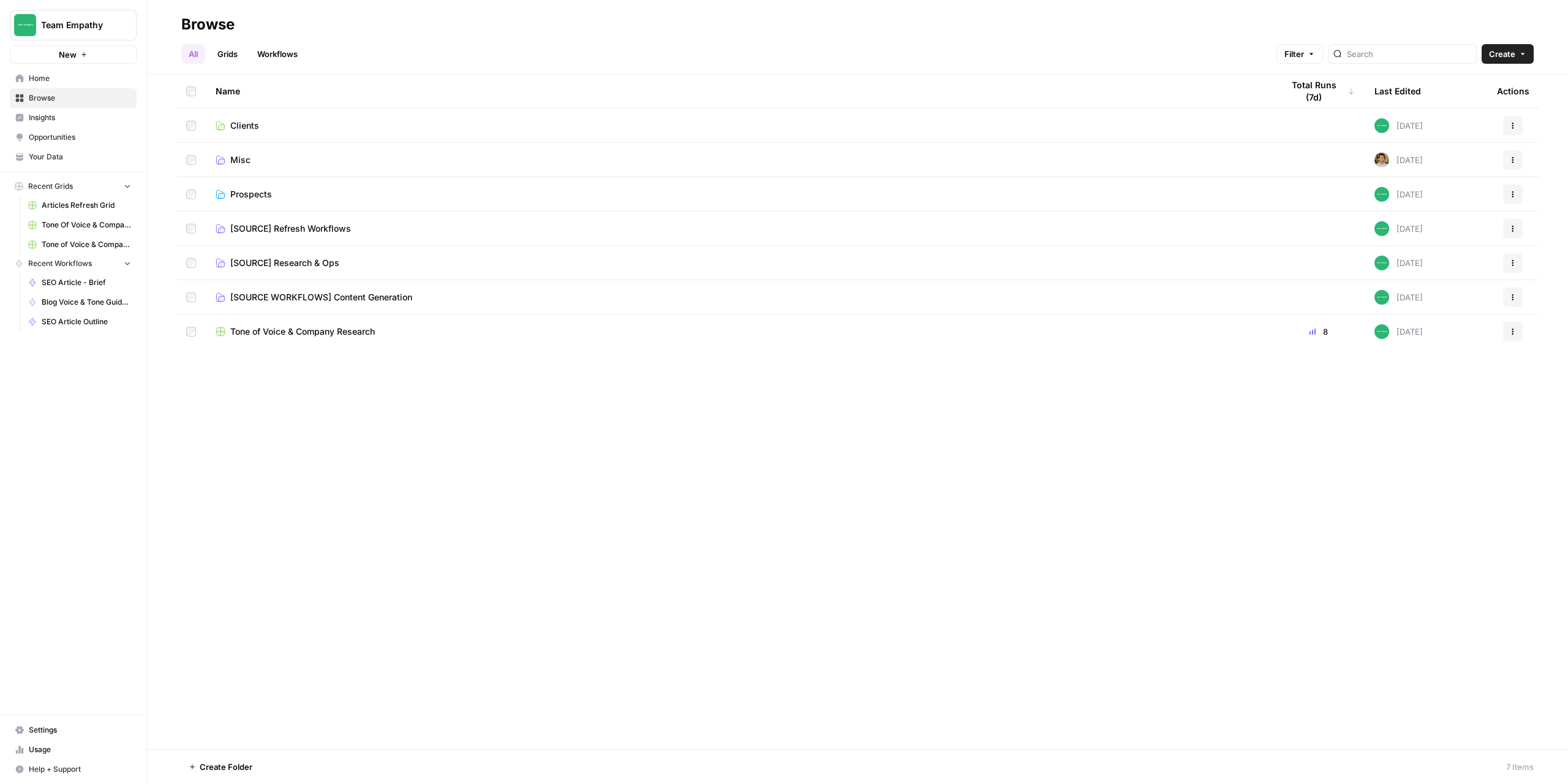
click at [239, 125] on span "Clients" at bounding box center [245, 125] width 29 height 12
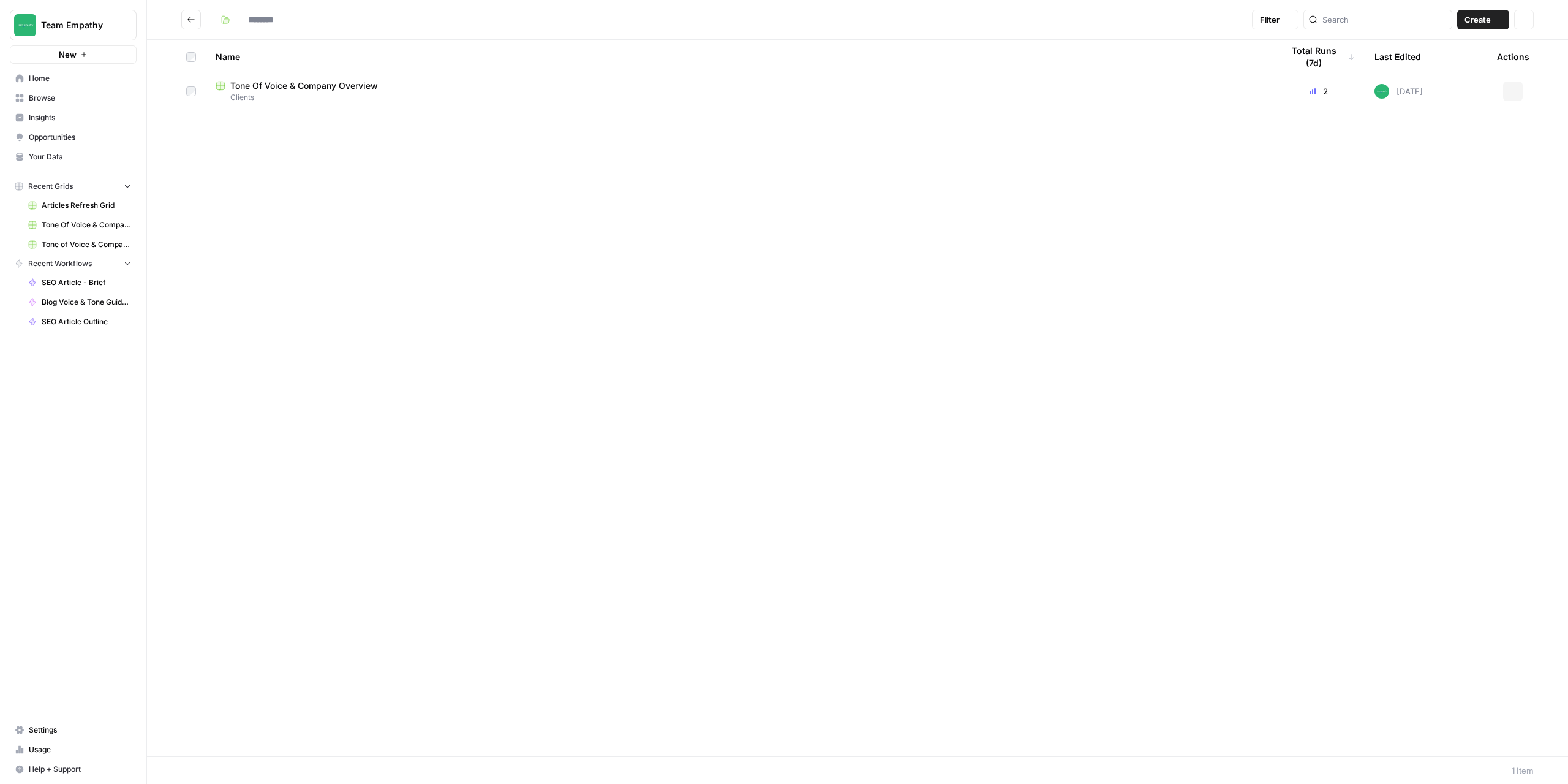
type input "*******"
click at [191, 25] on button "Go back" at bounding box center [191, 19] width 19 height 19
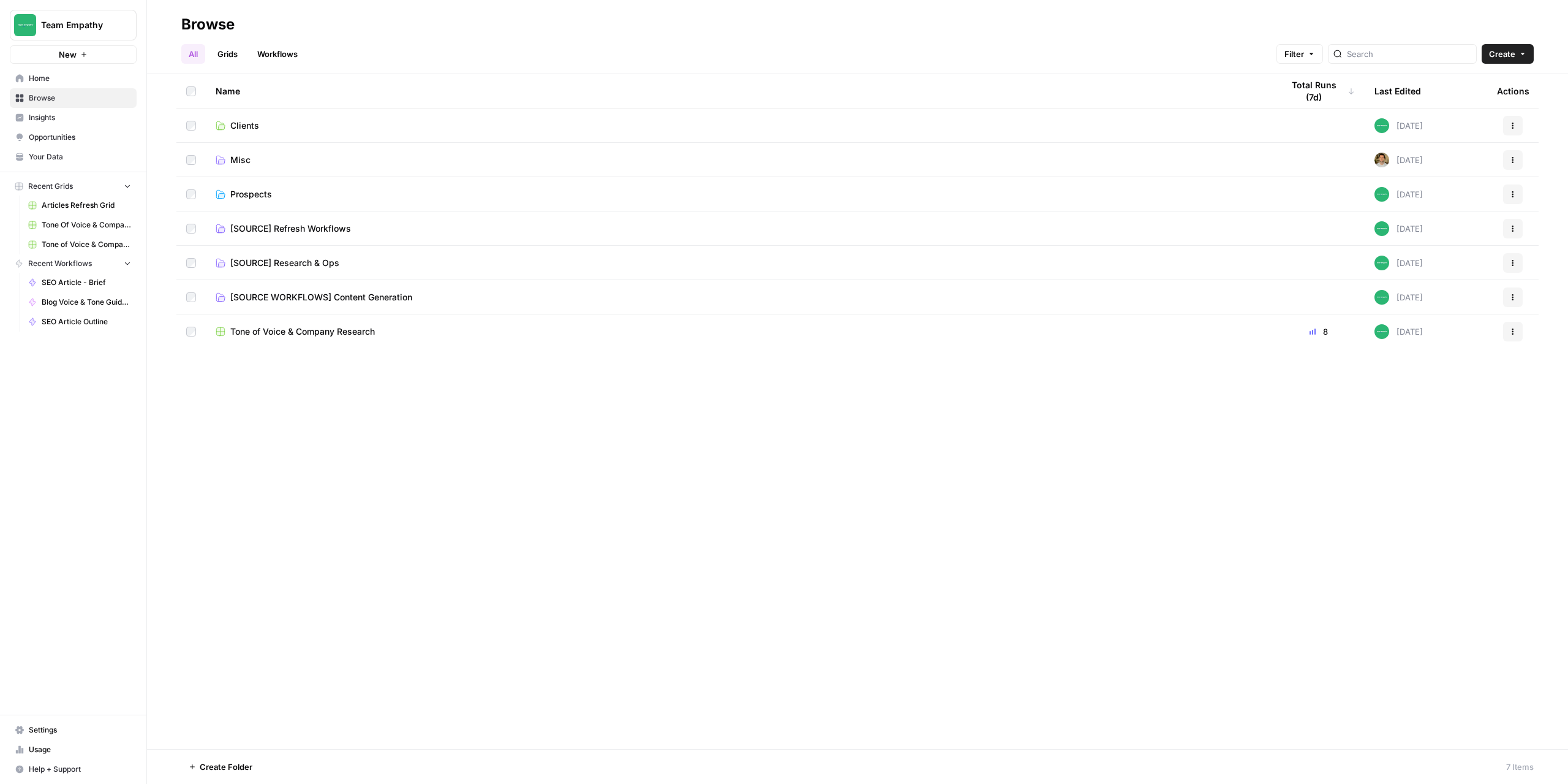
click at [252, 125] on span "Clients" at bounding box center [245, 125] width 29 height 12
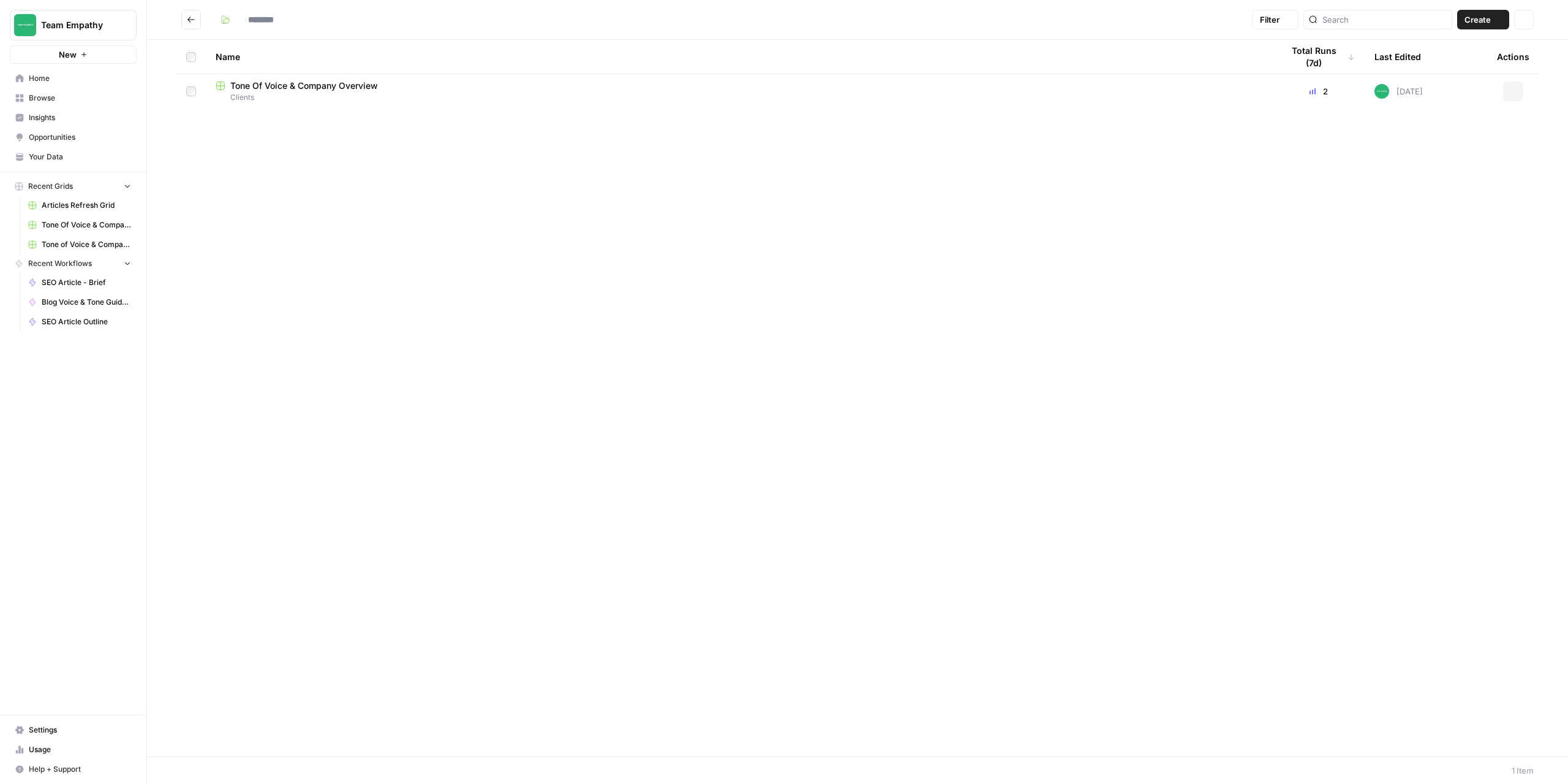
type input "*******"
click at [1490, 10] on button "Create" at bounding box center [1483, 19] width 52 height 19
click at [830, 251] on div "Name Total Runs (7d) Last Edited Actions Tone Of Voice & Company Overview Clien…" at bounding box center [858, 397] width 1422 height 716
click at [339, 79] on span "Tone Of Voice & Company Overview" at bounding box center [305, 86] width 148 height 12
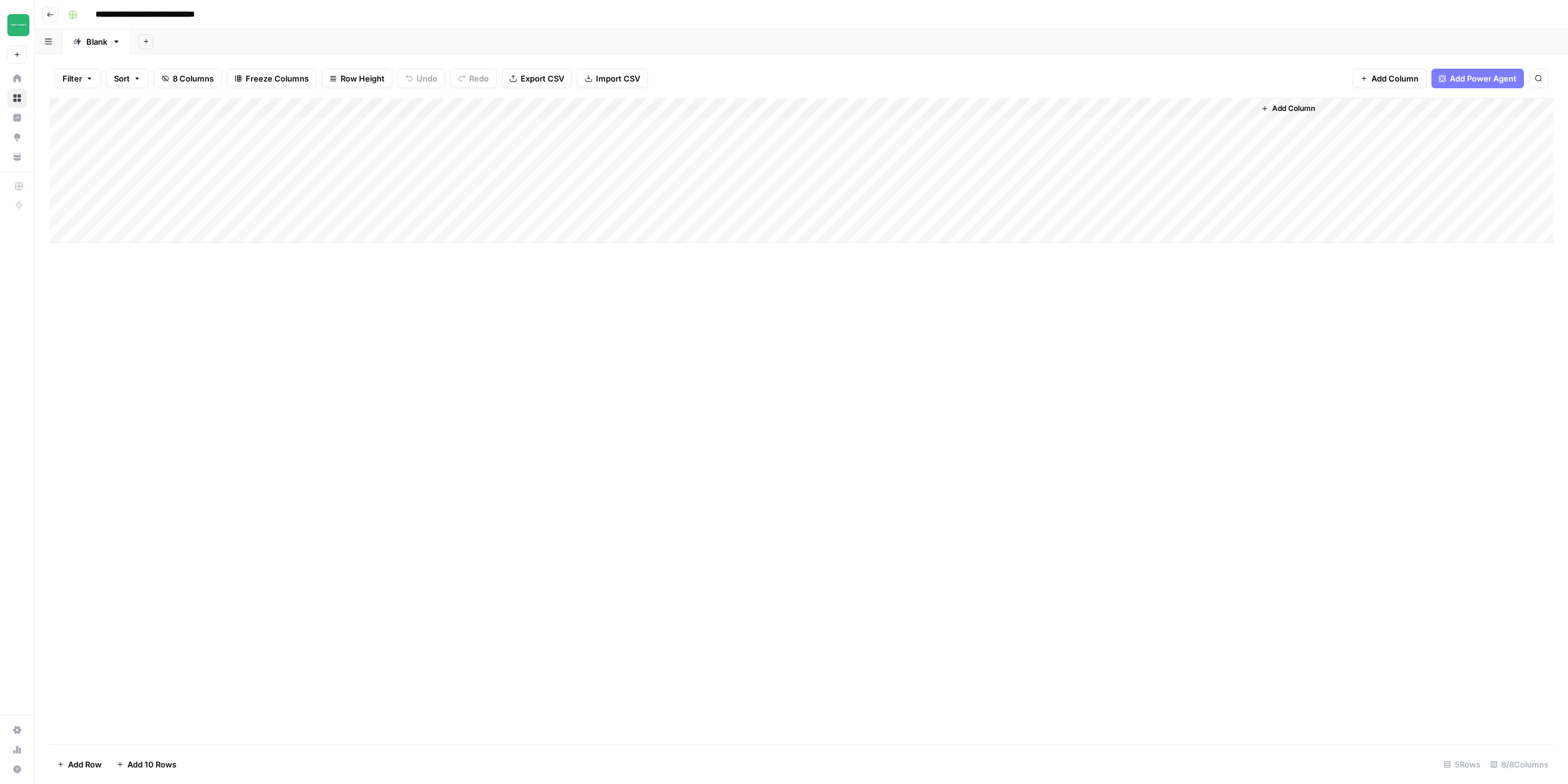
click at [251, 19] on input "**********" at bounding box center [171, 14] width 161 height 19
click at [97, 13] on input "**********" at bounding box center [171, 14] width 161 height 19
type input "**********"
click at [323, 470] on div "Add Column" at bounding box center [802, 421] width 1504 height 646
click at [740, 128] on div "Add Column" at bounding box center [802, 171] width 1504 height 145
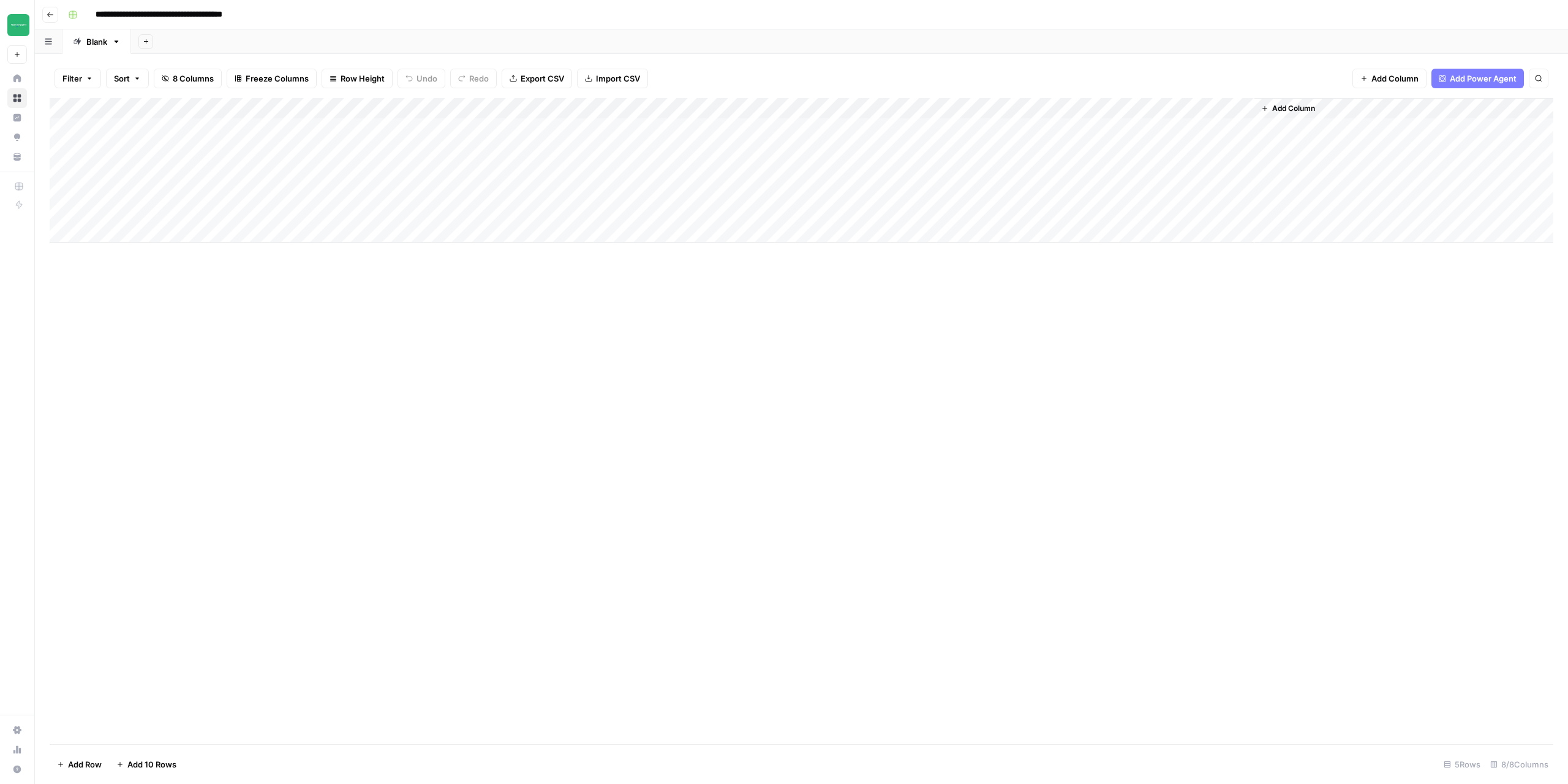
drag, startPoint x: 728, startPoint y: 132, endPoint x: 829, endPoint y: 125, distance: 101.2
click at [829, 125] on div "Add Column" at bounding box center [802, 171] width 1504 height 145
click at [346, 146] on div "Add Column" at bounding box center [802, 171] width 1504 height 145
click at [368, 127] on div "Add Column" at bounding box center [802, 171] width 1504 height 145
click at [369, 127] on div "Add Column" at bounding box center [802, 171] width 1504 height 145
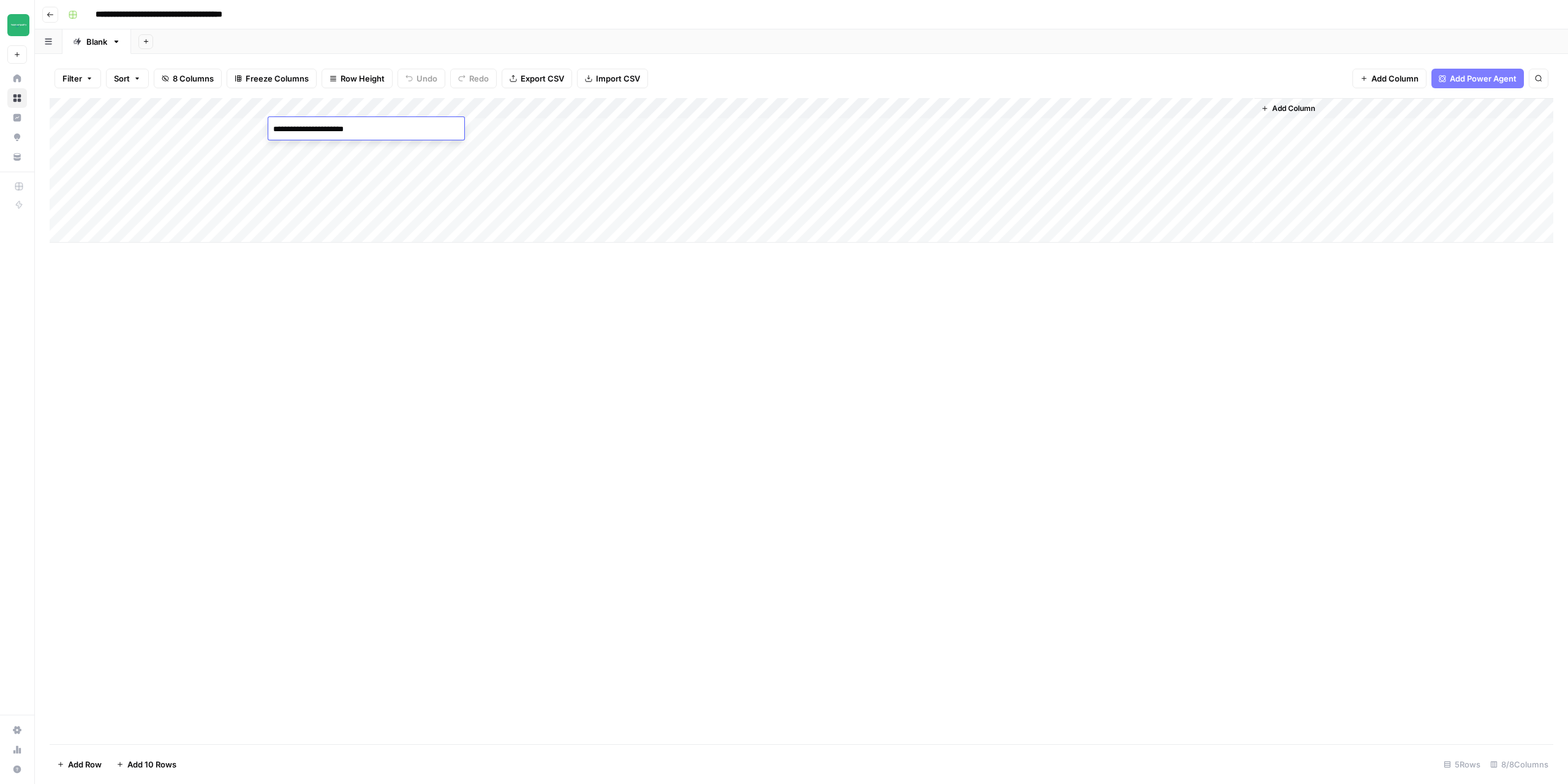
drag, startPoint x: 326, startPoint y: 137, endPoint x: 259, endPoint y: 138, distance: 67.0
click at [259, 138] on body "**********" at bounding box center [784, 392] width 1568 height 784
click at [642, 135] on div "Add Column" at bounding box center [802, 171] width 1504 height 145
click at [1206, 125] on div "Add Column" at bounding box center [802, 171] width 1504 height 145
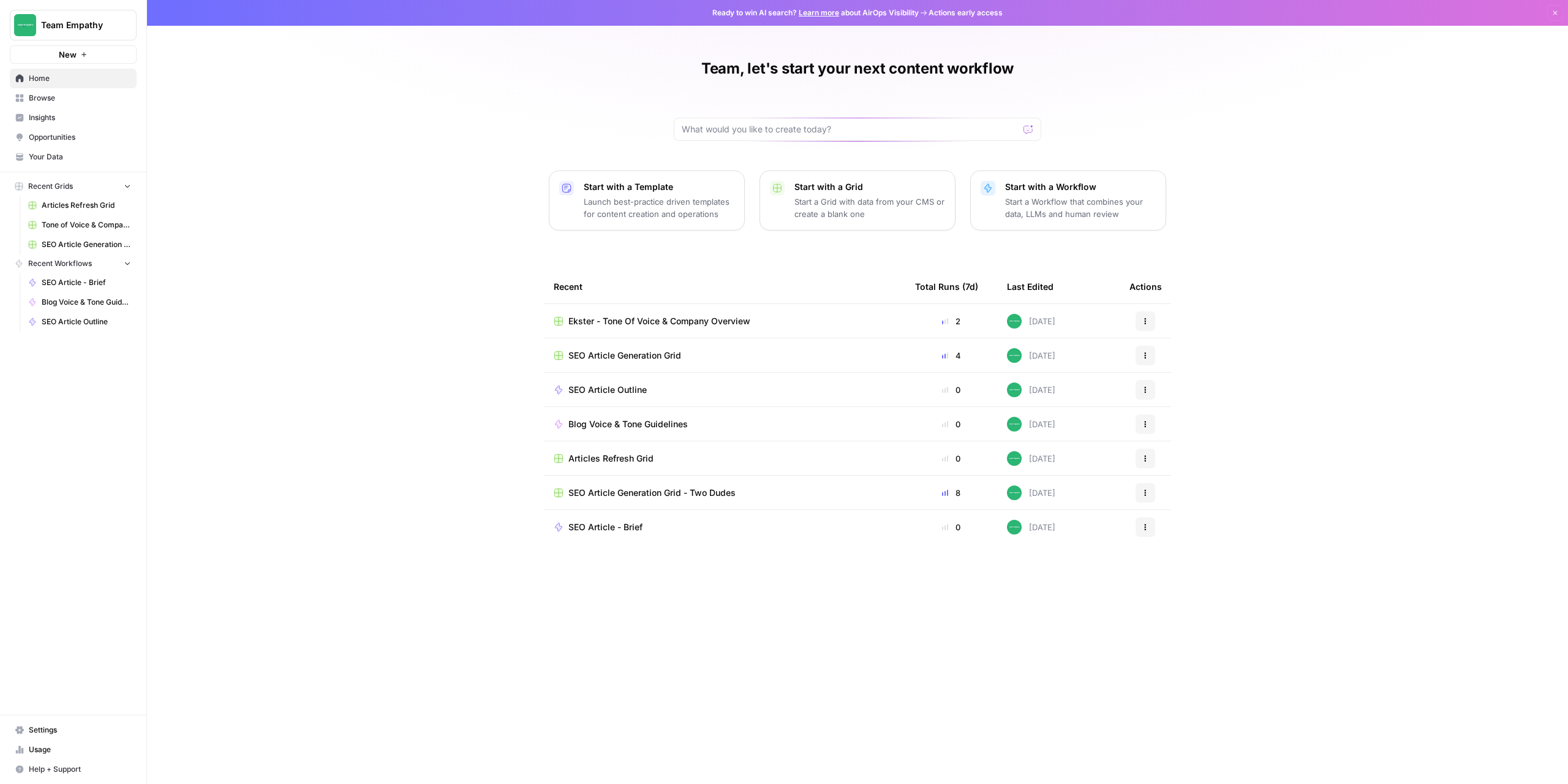
click at [43, 94] on span "Browse" at bounding box center [79, 98] width 102 height 11
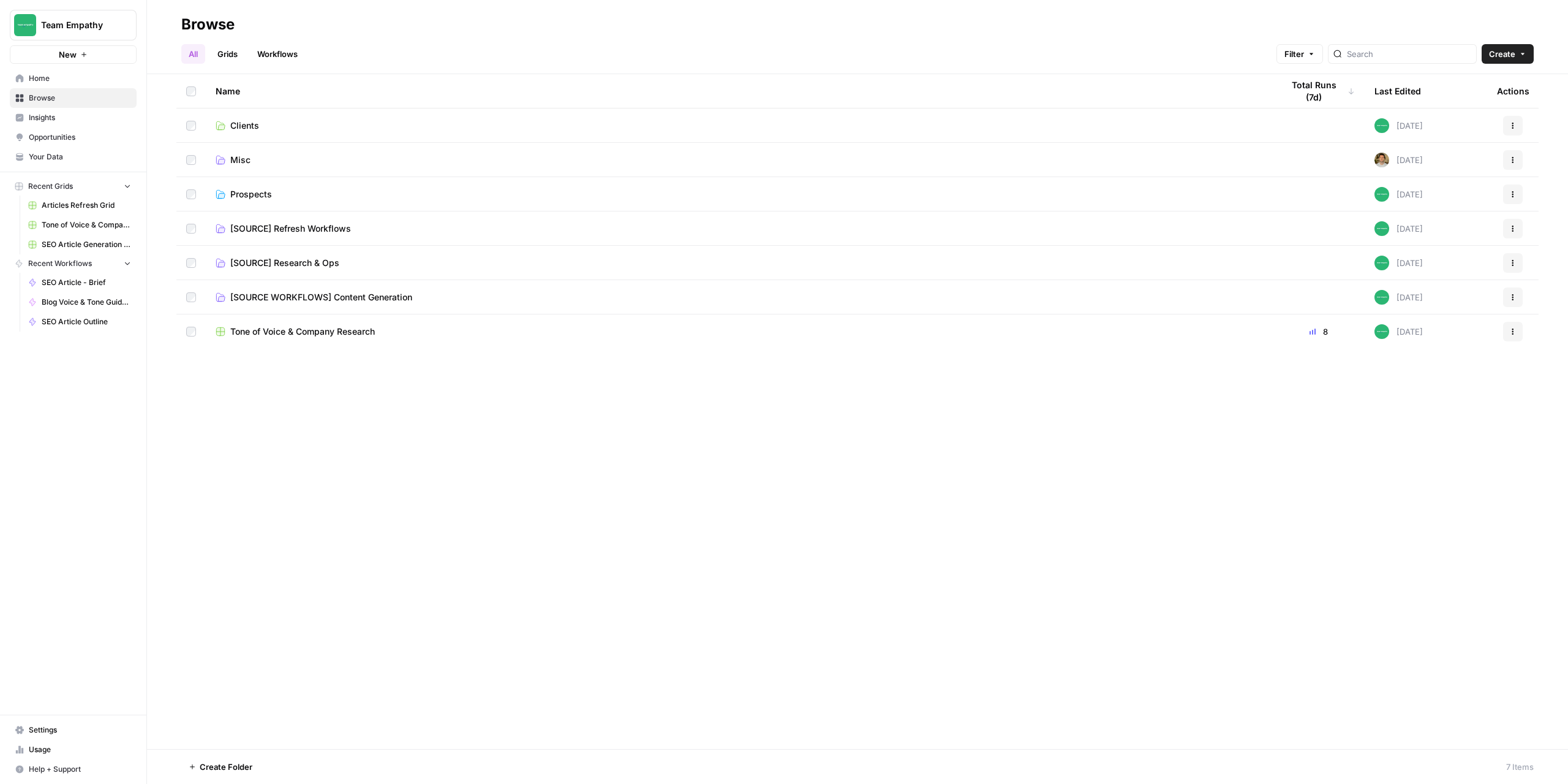
click at [296, 336] on span "Tone of Voice & Company Research" at bounding box center [303, 332] width 145 height 12
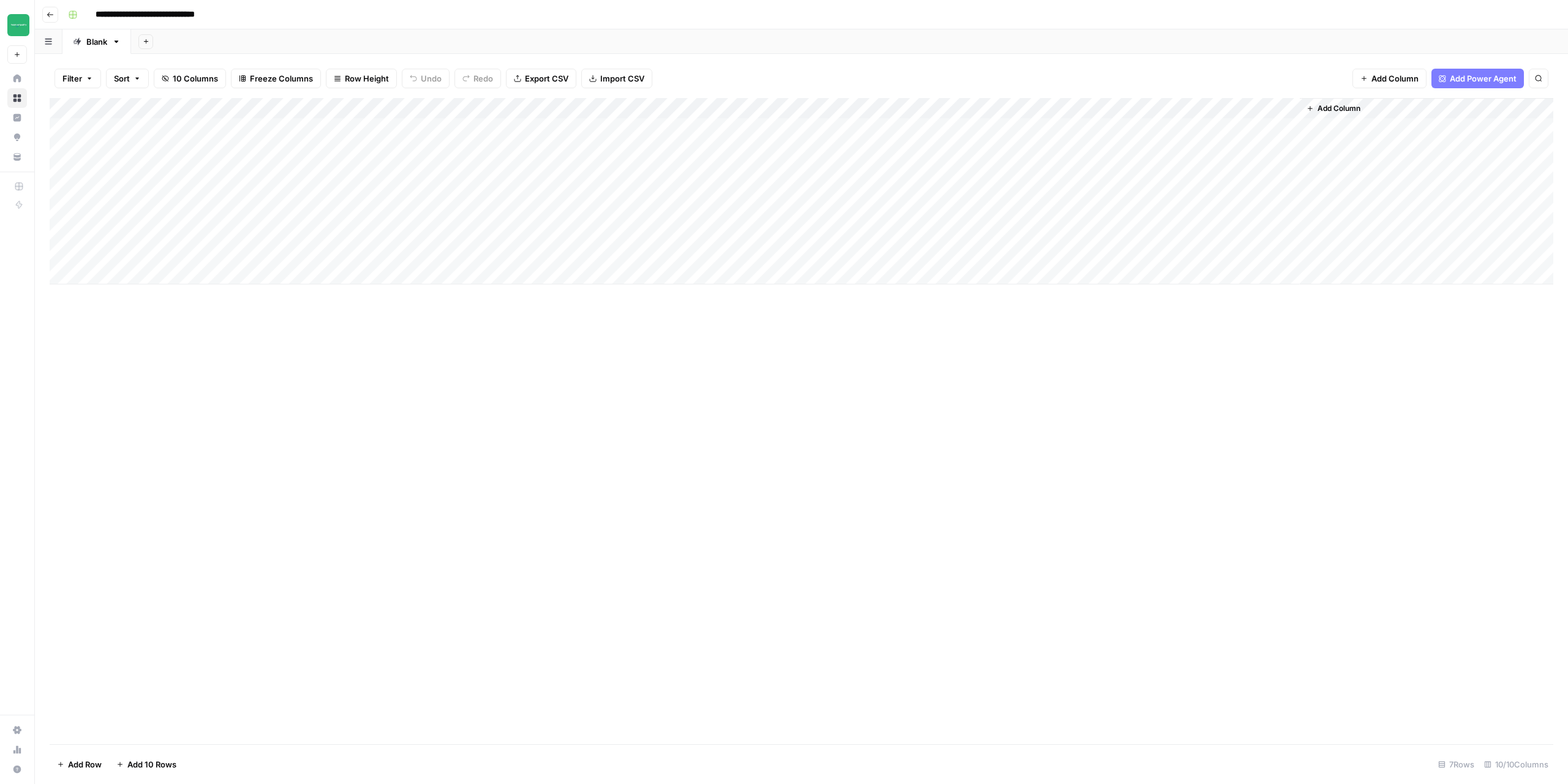
click at [238, 231] on div "Add Column" at bounding box center [802, 191] width 1504 height 186
type textarea "*"
click at [796, 228] on div "Add Column" at bounding box center [802, 191] width 1504 height 186
click at [239, 236] on div "Add Column" at bounding box center [802, 191] width 1504 height 186
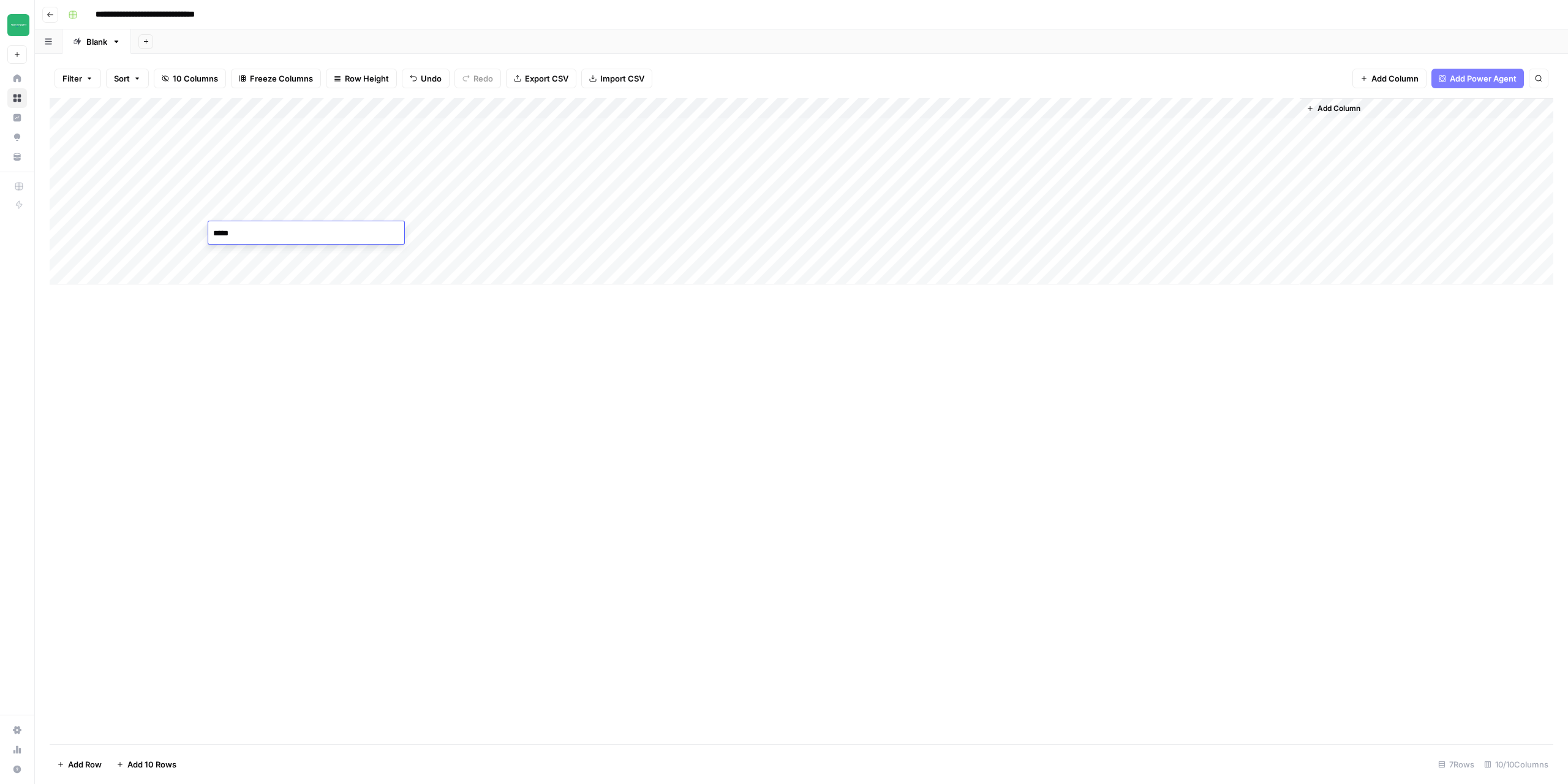
type textarea "******"
click at [377, 528] on div "Add Column" at bounding box center [802, 421] width 1504 height 646
click at [118, 230] on div "Add Column" at bounding box center [802, 191] width 1504 height 186
type textarea "**********"
click at [145, 238] on div "Add Column" at bounding box center [802, 191] width 1504 height 186
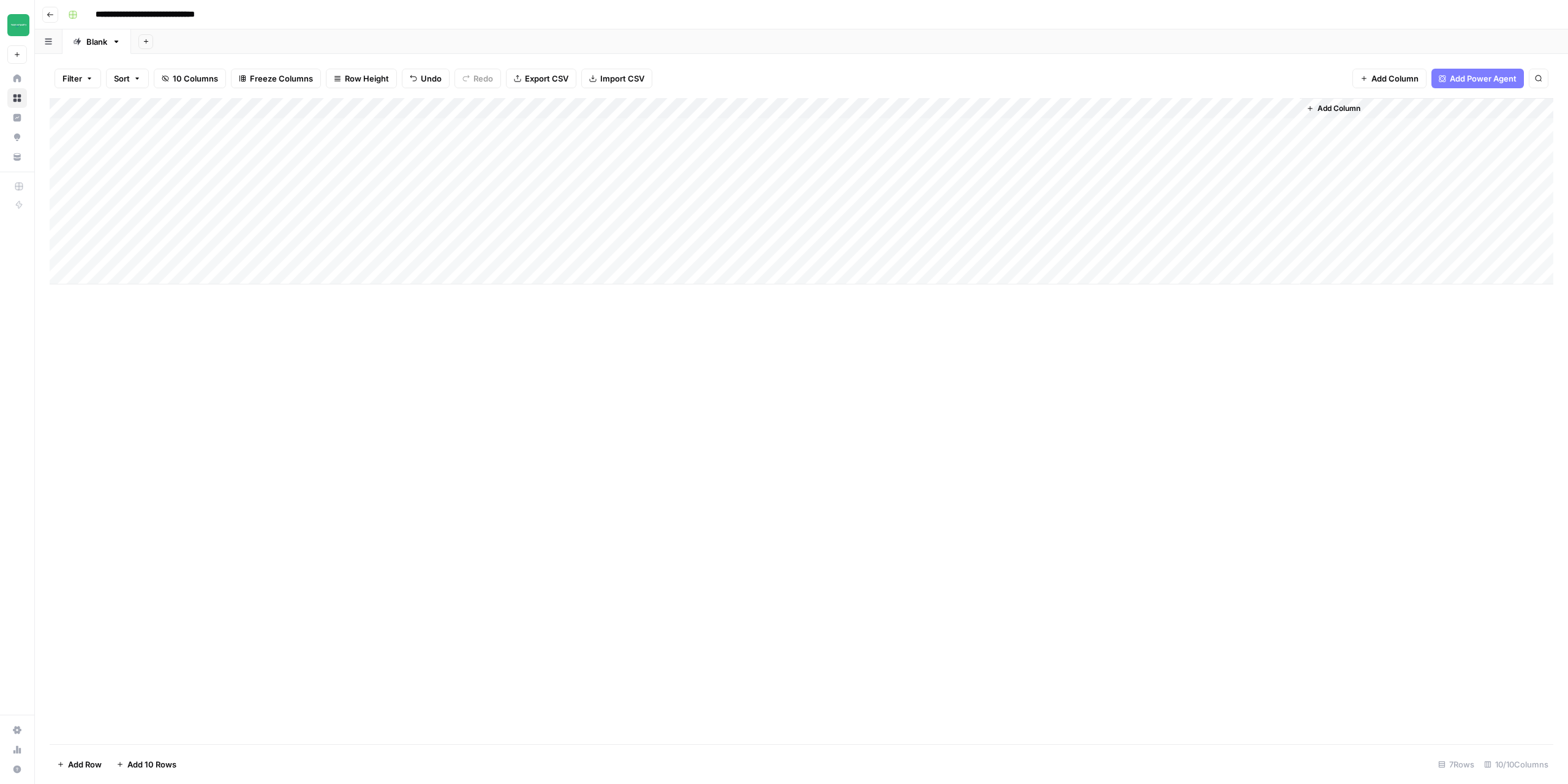
click at [146, 235] on div "Add Column" at bounding box center [802, 191] width 1504 height 186
click at [172, 233] on textarea "**********" at bounding box center [190, 234] width 196 height 17
drag, startPoint x: 119, startPoint y: 232, endPoint x: 93, endPoint y: 231, distance: 26.0
click at [93, 231] on textarea "**********" at bounding box center [190, 234] width 196 height 17
type textarea "**********"
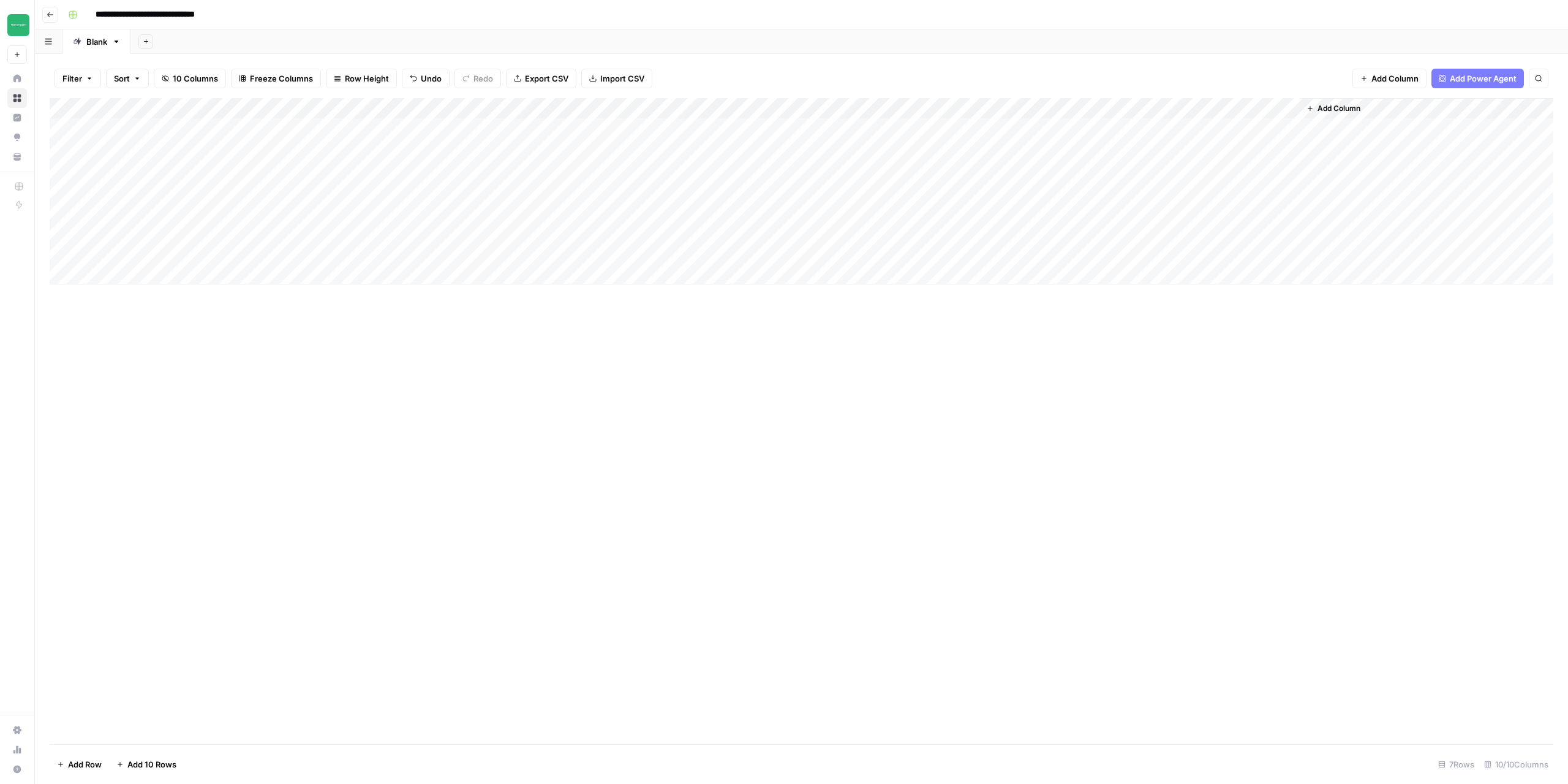
click at [670, 233] on div "Add Column" at bounding box center [802, 191] width 1504 height 186
click at [1240, 242] on div "Add Column" at bounding box center [802, 191] width 1504 height 186
click at [902, 520] on div "Add Column" at bounding box center [802, 421] width 1504 height 646
drag, startPoint x: 673, startPoint y: 148, endPoint x: 901, endPoint y: 150, distance: 228.0
click at [901, 150] on div "Add Column" at bounding box center [802, 191] width 1504 height 186
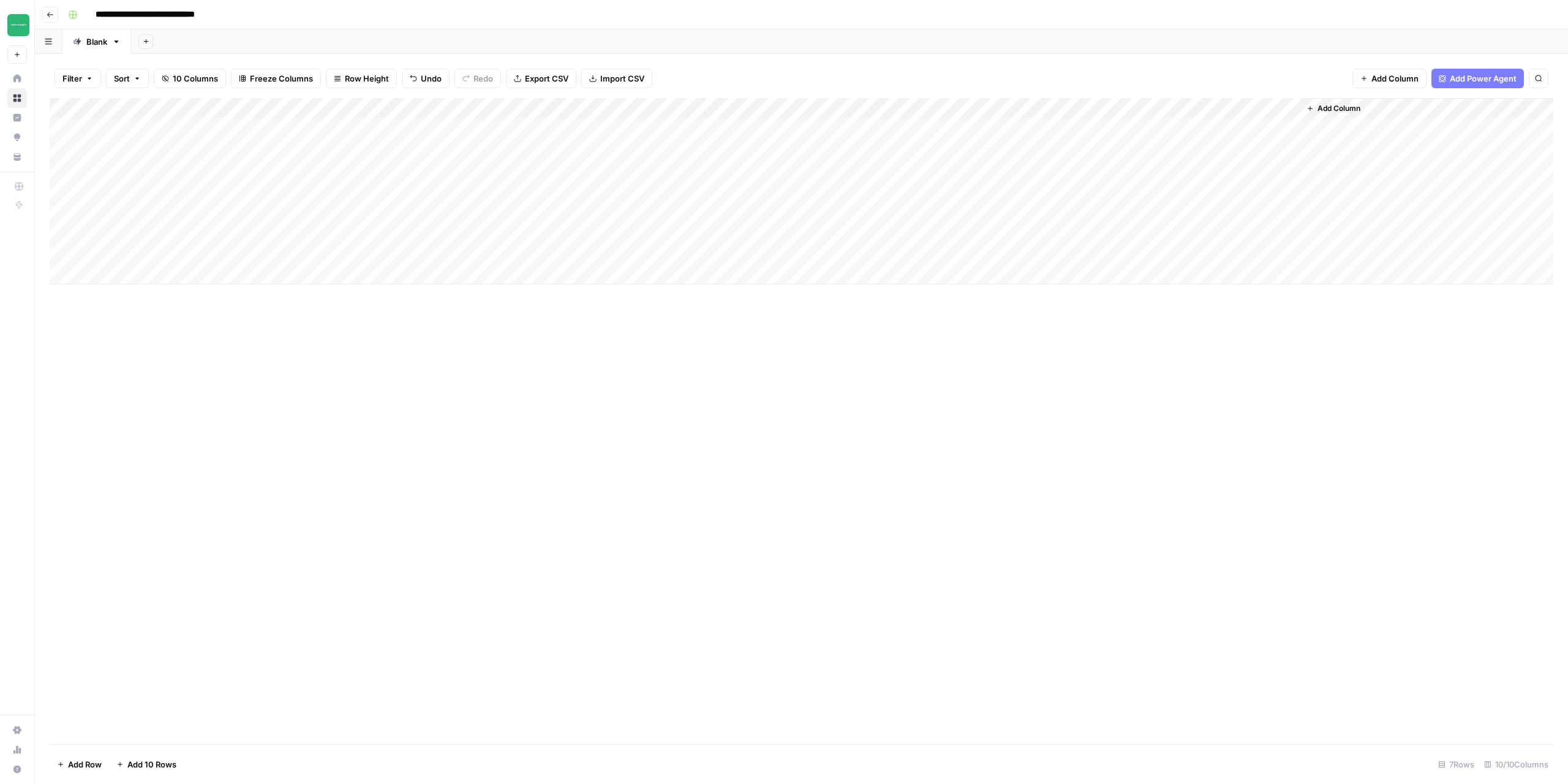
drag, startPoint x: 658, startPoint y: 175, endPoint x: 925, endPoint y: 178, distance: 267.0
click at [925, 178] on div "Add Column" at bounding box center [802, 191] width 1504 height 186
click at [241, 172] on div "Add Column" at bounding box center [802, 191] width 1504 height 186
drag, startPoint x: 293, startPoint y: 173, endPoint x: 190, endPoint y: 159, distance: 103.9
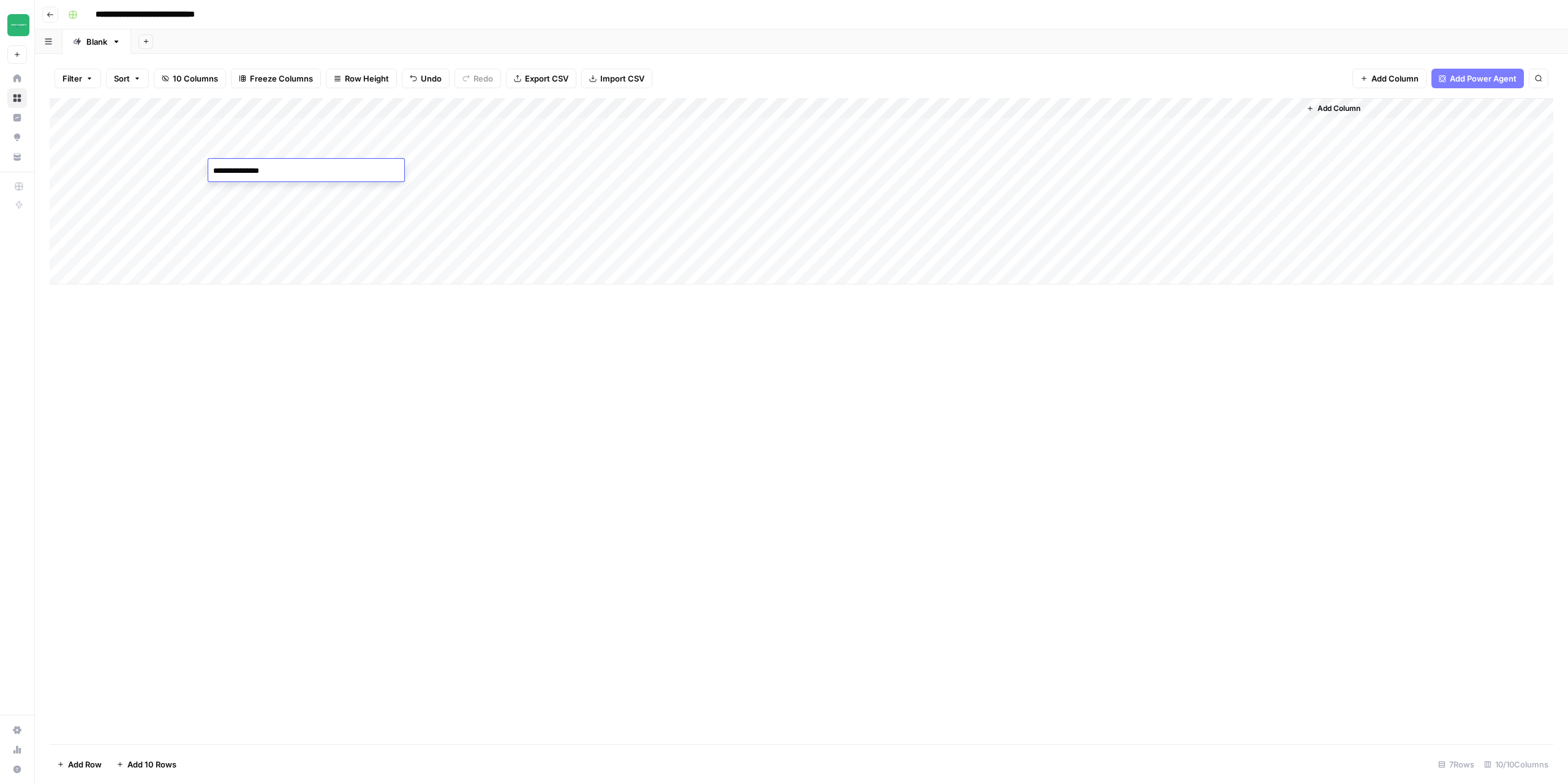
click at [190, 159] on body "**********" at bounding box center [784, 392] width 1568 height 784
drag, startPoint x: 680, startPoint y: 175, endPoint x: 936, endPoint y: 177, distance: 256.0
click at [936, 177] on div "Add Column" at bounding box center [802, 191] width 1504 height 186
click at [1235, 175] on div "Add Column" at bounding box center [802, 191] width 1504 height 186
click at [816, 178] on div "Add Column" at bounding box center [802, 191] width 1504 height 186
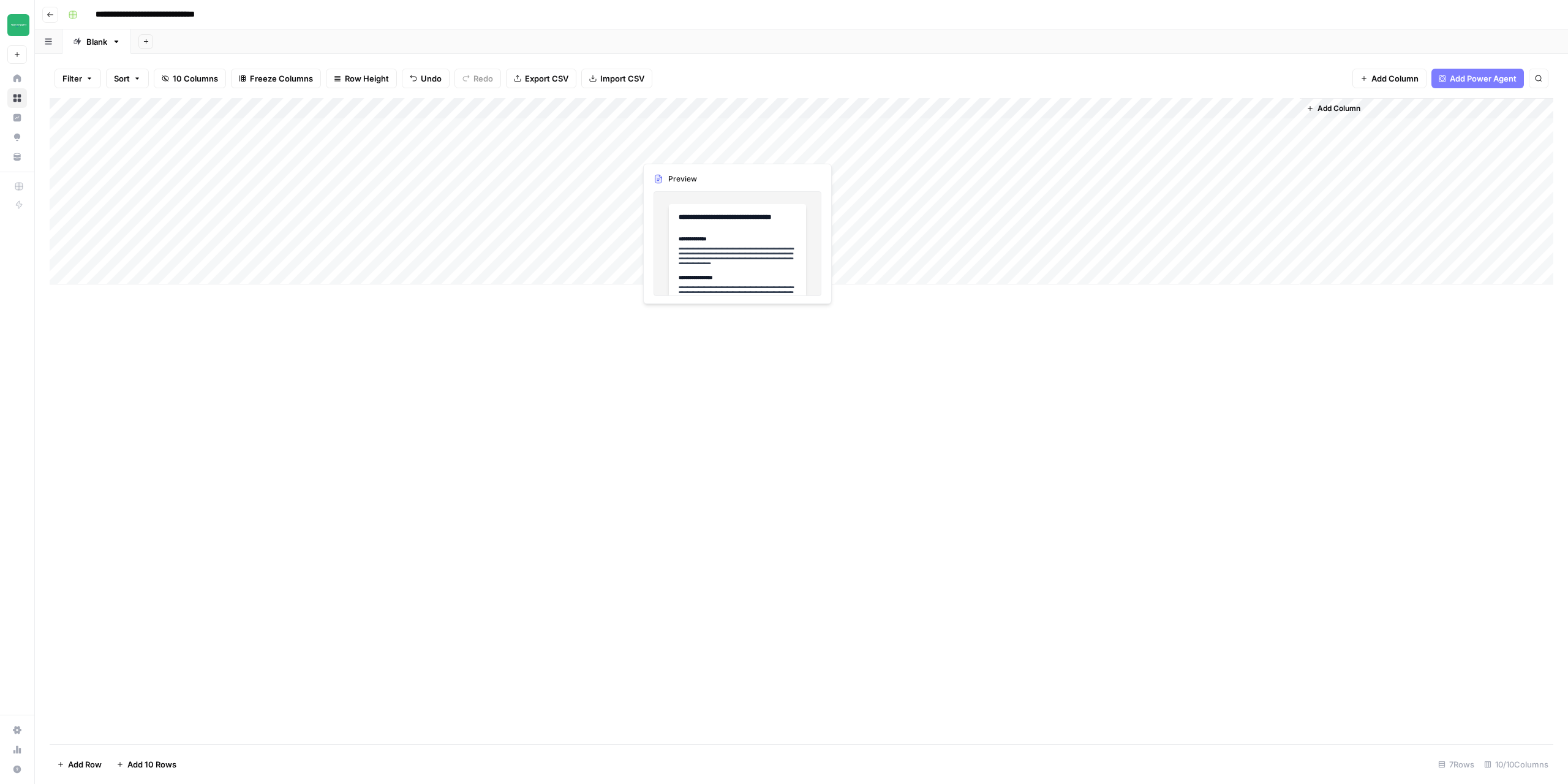
click at [700, 151] on div "Add Column" at bounding box center [802, 191] width 1504 height 186
click at [738, 153] on div "Add Column" at bounding box center [802, 191] width 1504 height 186
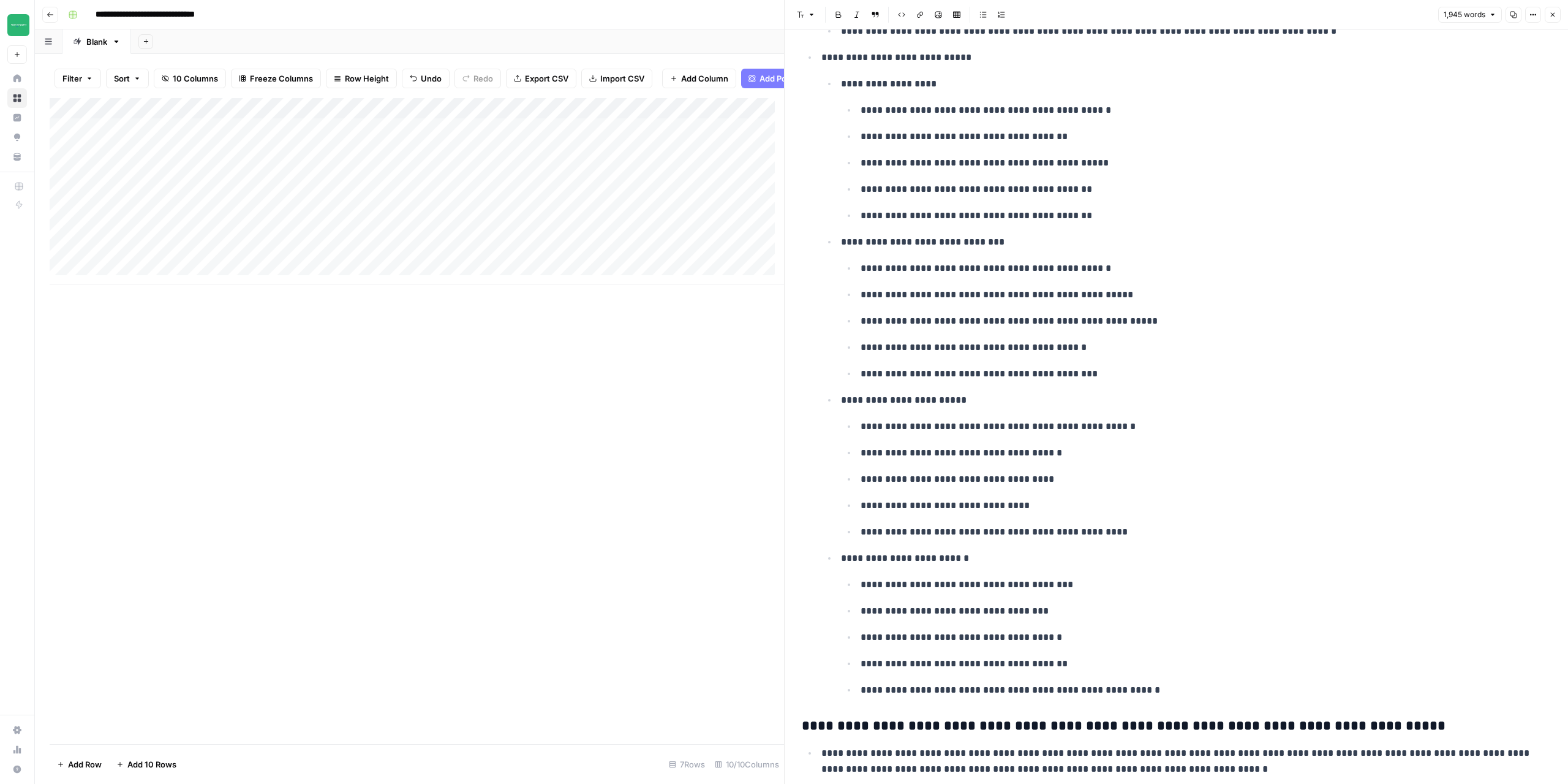
scroll to position [2145, 0]
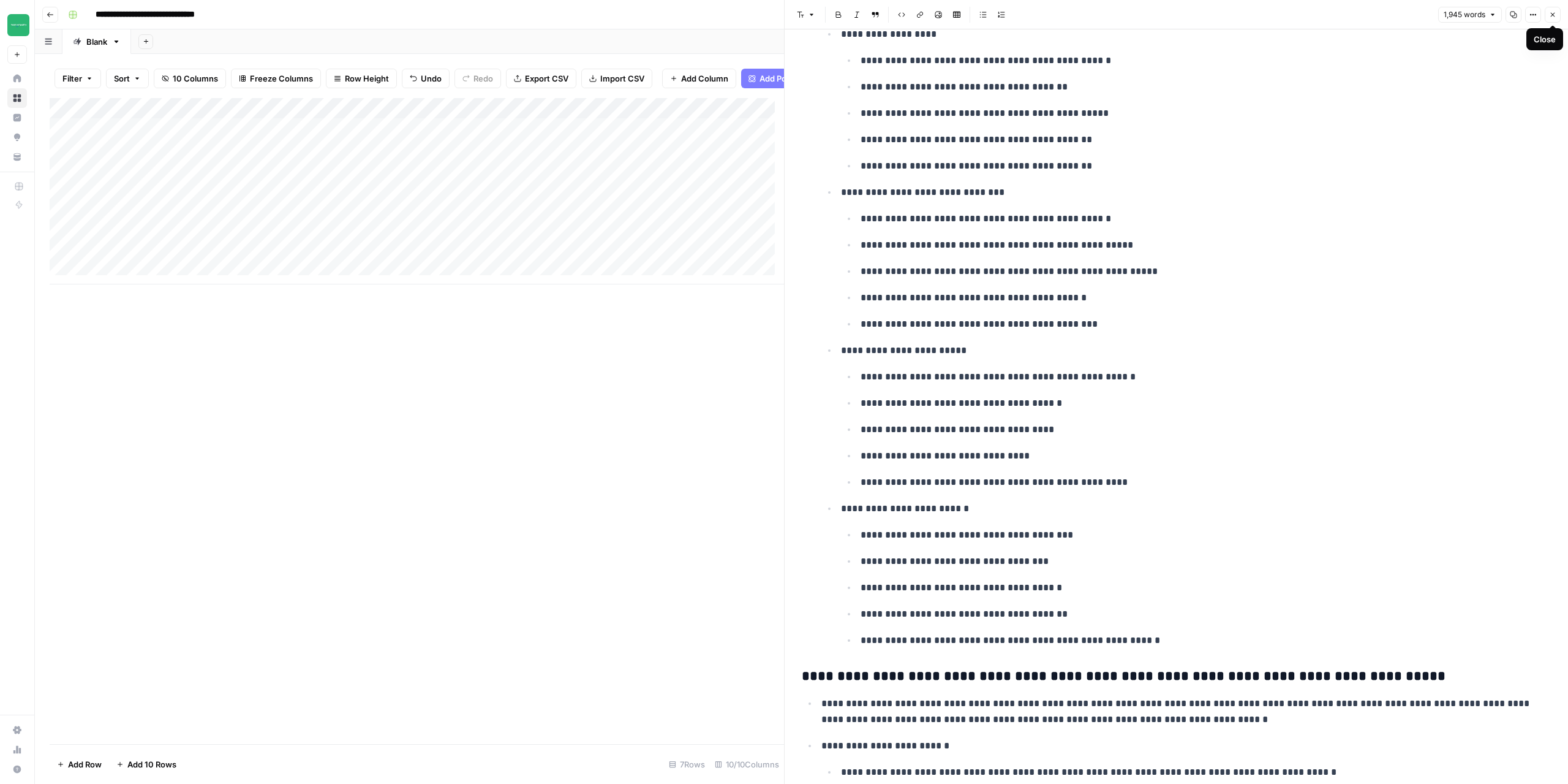
click at [1556, 13] on button "Close" at bounding box center [1552, 15] width 16 height 16
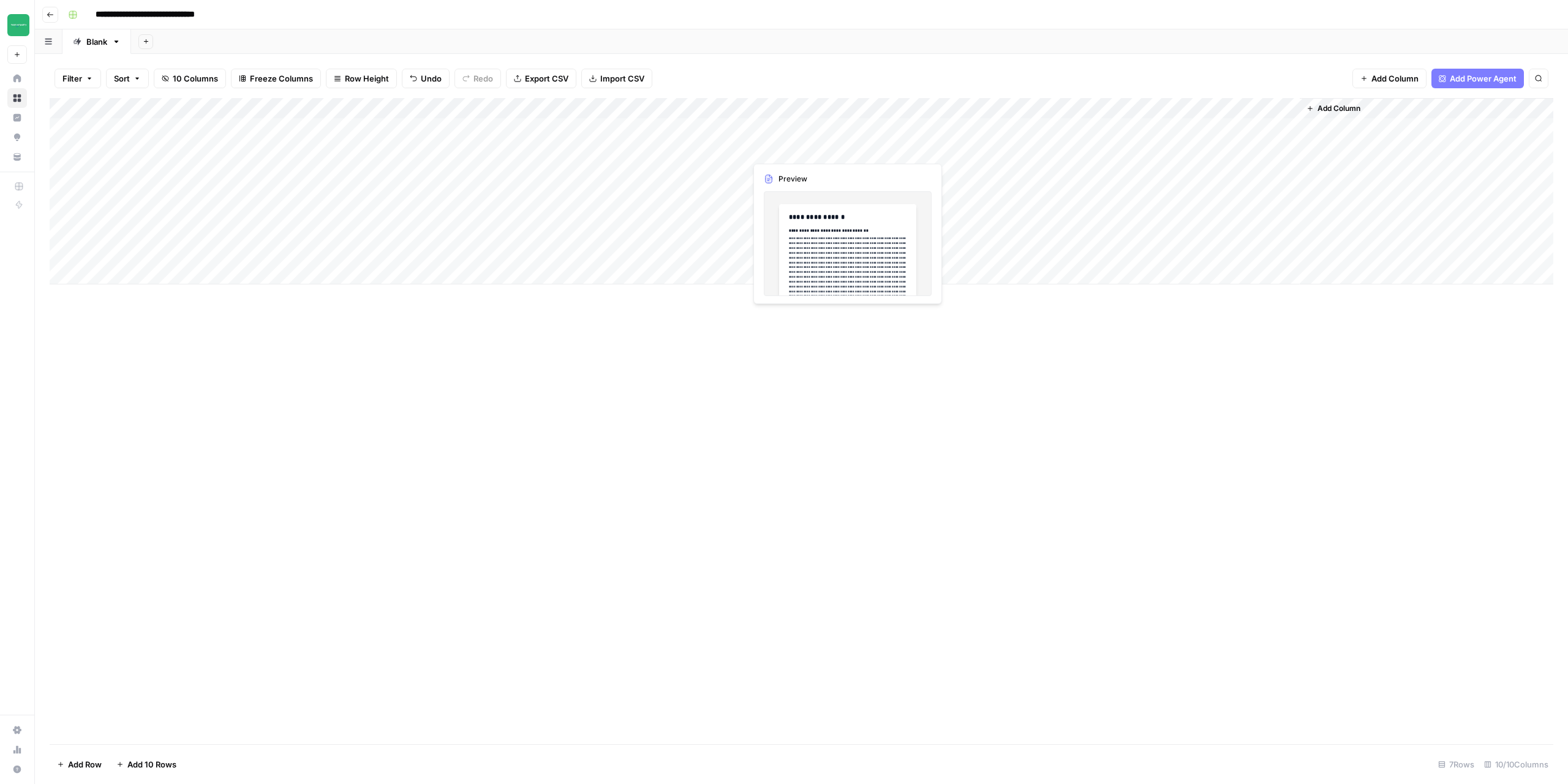
click at [828, 154] on div "Add Column" at bounding box center [802, 191] width 1504 height 186
click at [864, 151] on div "Add Column" at bounding box center [802, 191] width 1504 height 186
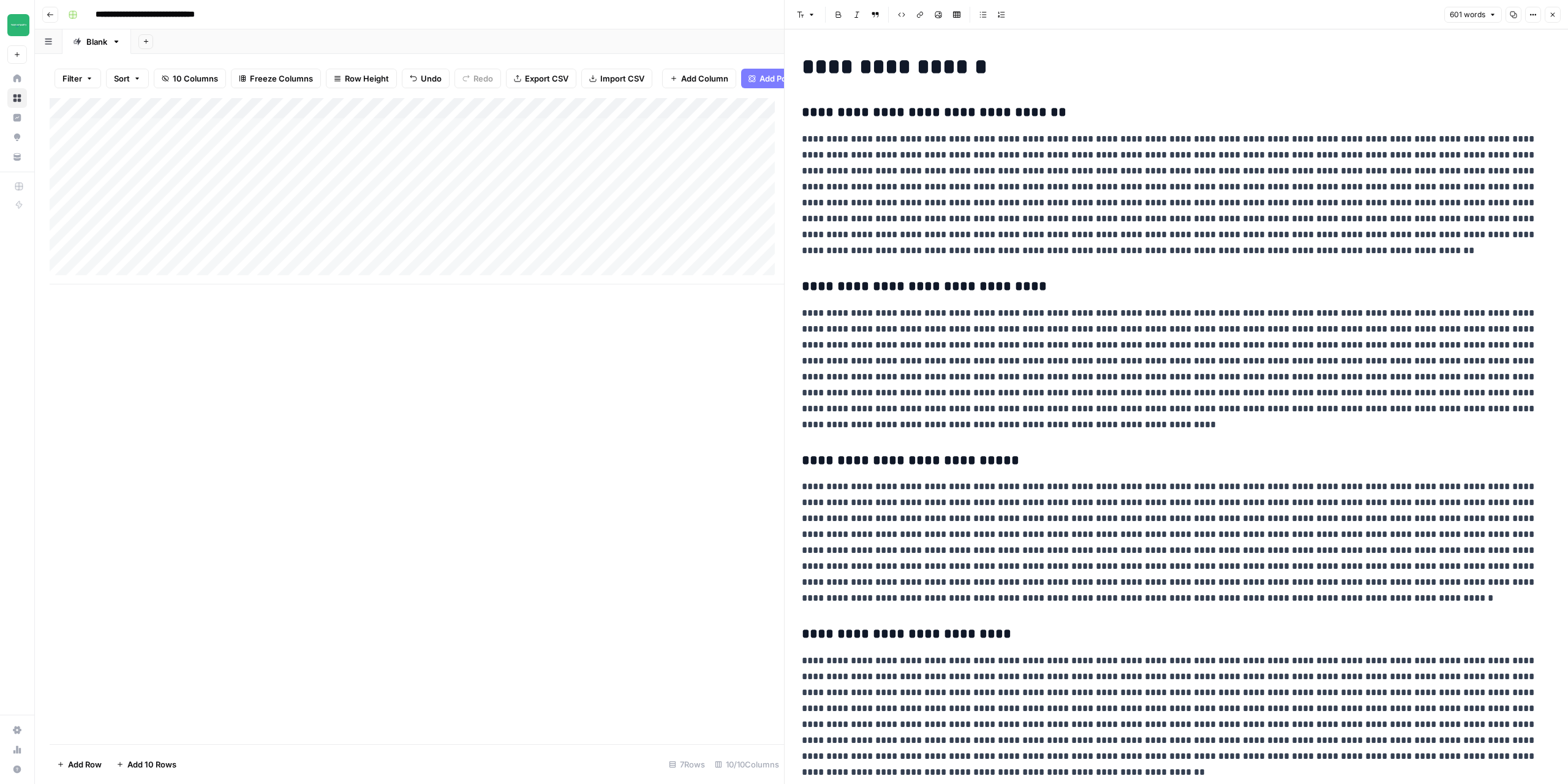
click at [1553, 16] on icon "button" at bounding box center [1552, 14] width 7 height 7
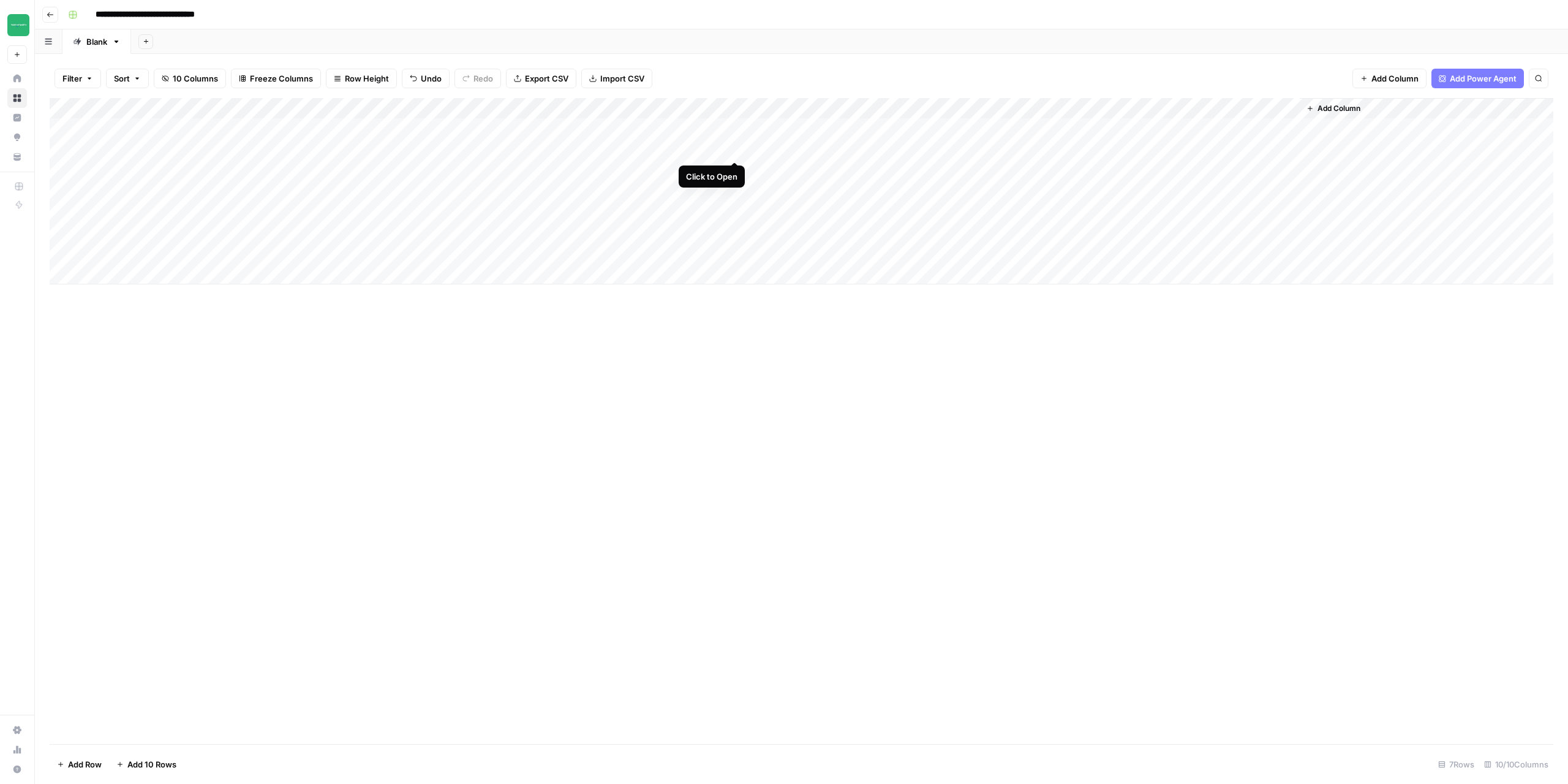
click at [729, 153] on div "Add Column" at bounding box center [802, 191] width 1504 height 186
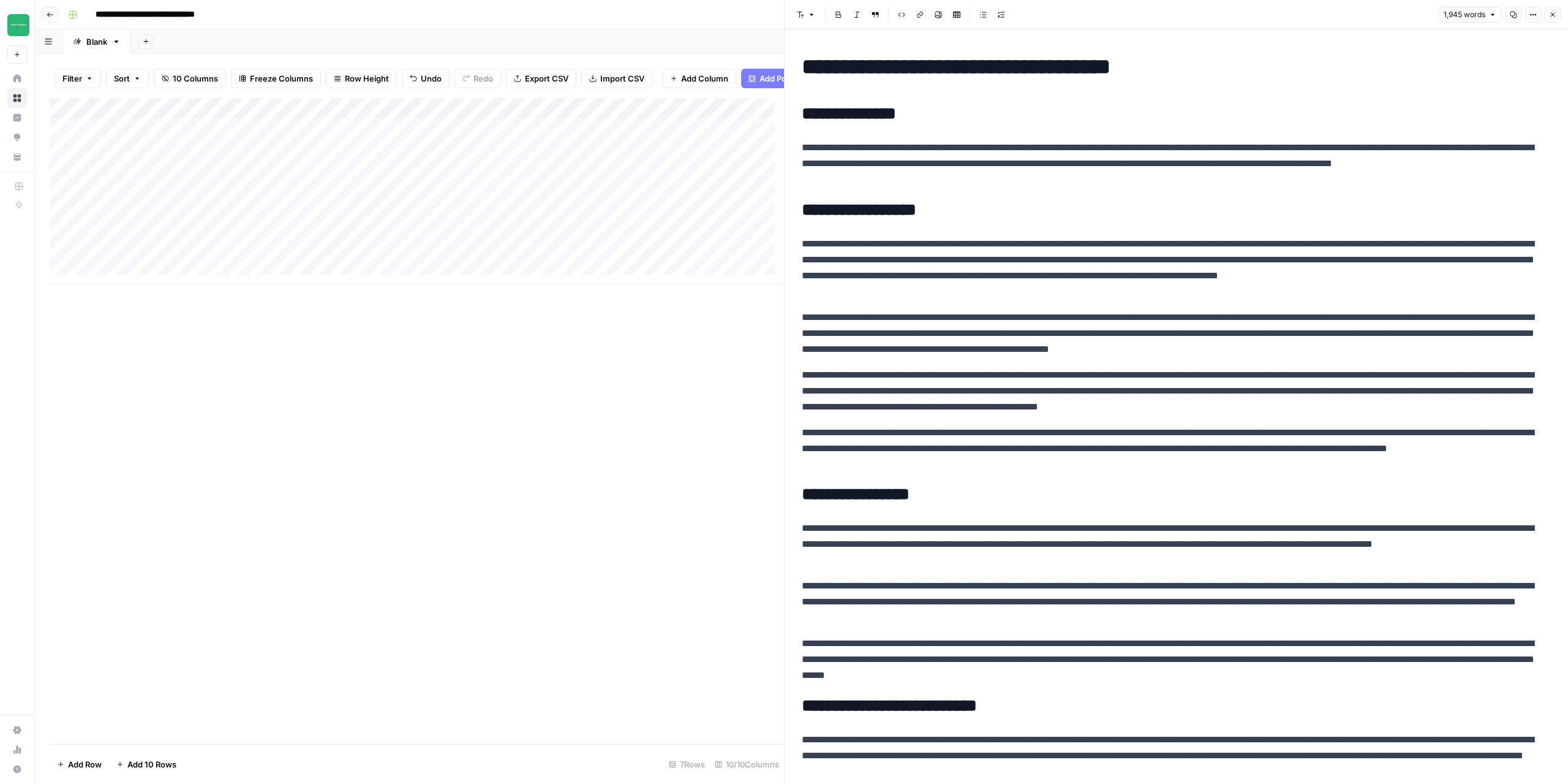
click at [1556, 16] on button "Close" at bounding box center [1552, 15] width 16 height 16
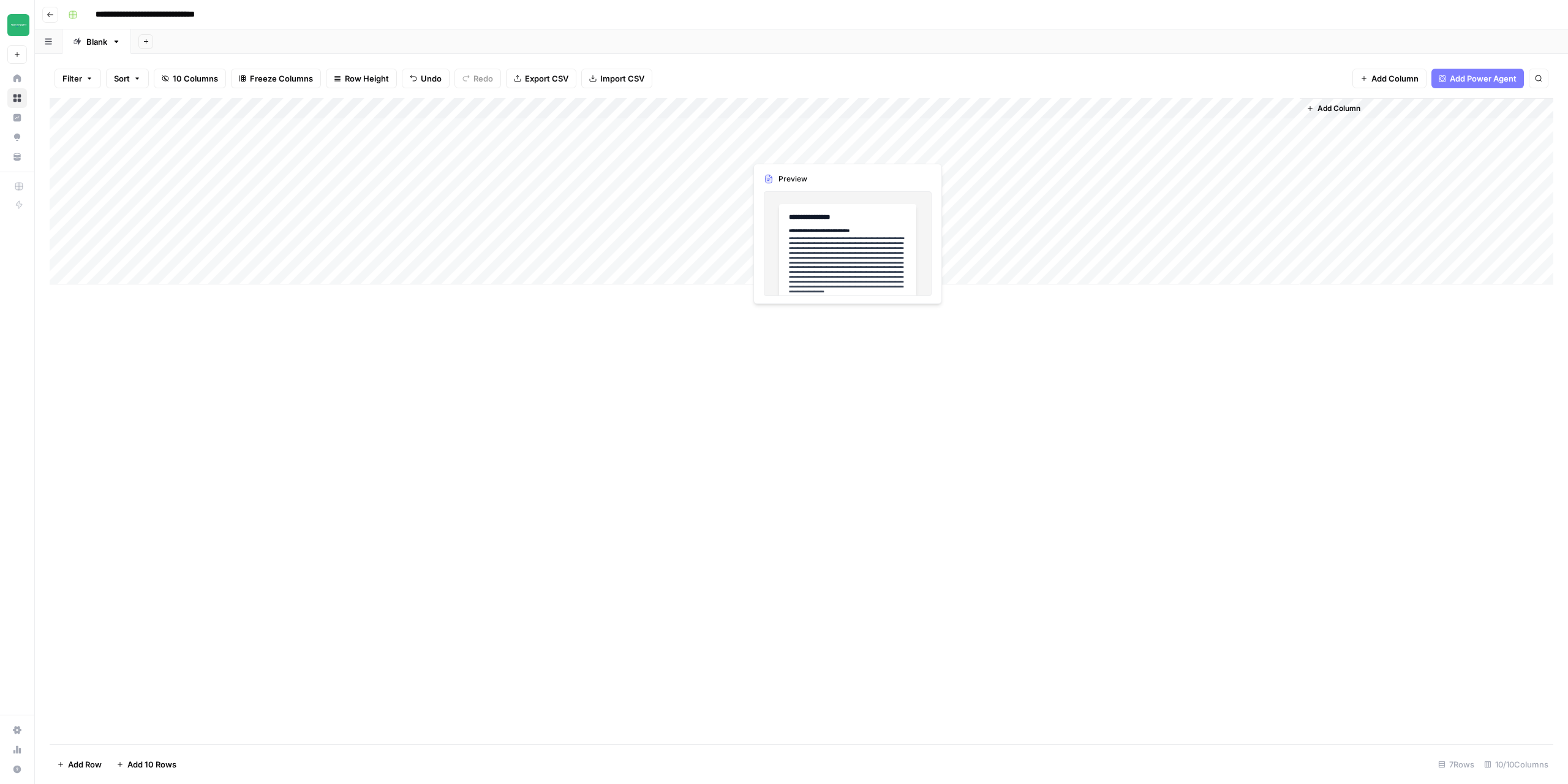
click at [797, 151] on div "Add Column" at bounding box center [802, 191] width 1504 height 186
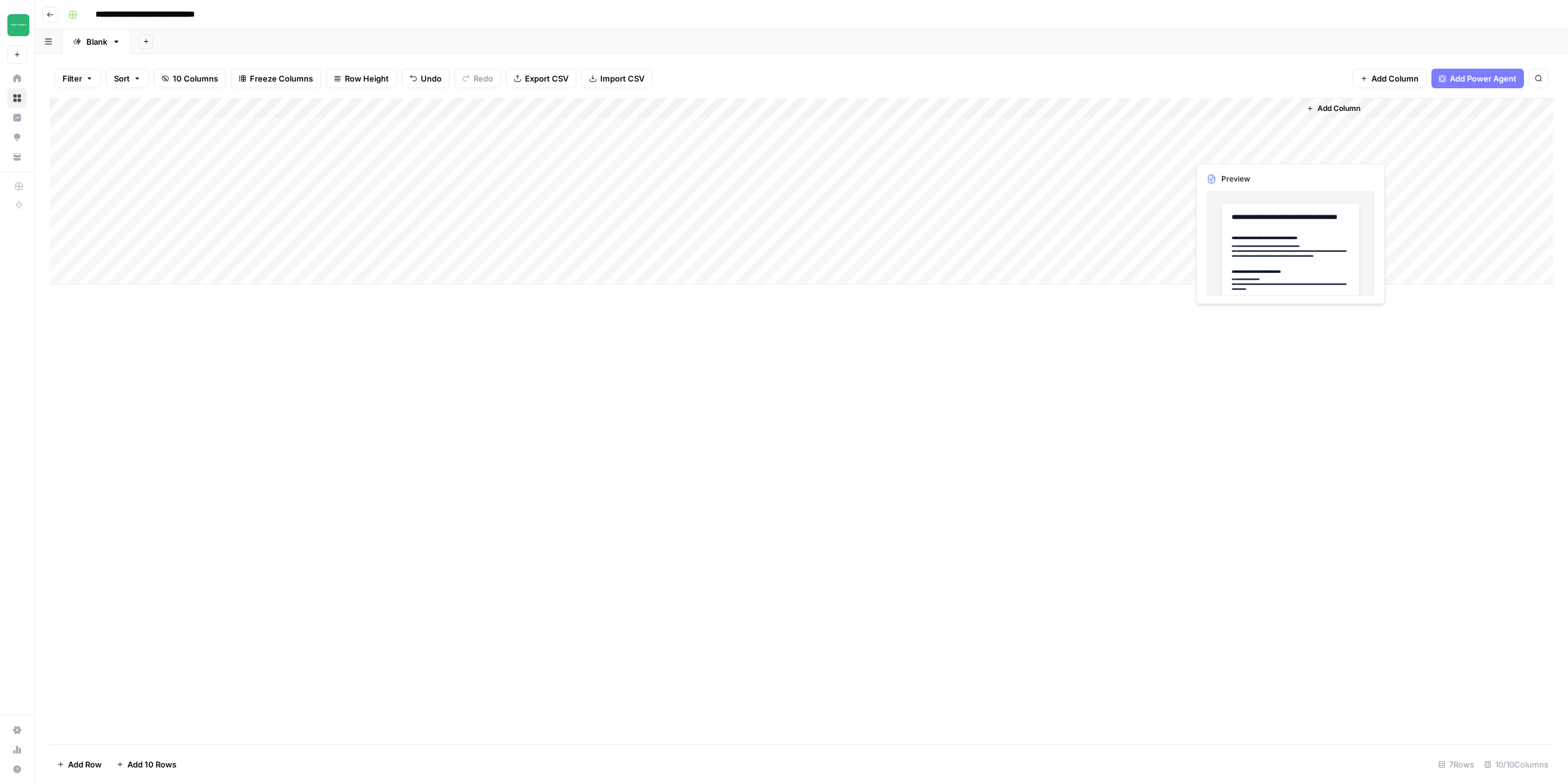
click at [1231, 153] on div "Add Column" at bounding box center [802, 191] width 1504 height 186
click at [139, 254] on div "Add Column" at bounding box center [802, 191] width 1504 height 186
type textarea "**********"
click at [312, 363] on div "Add Column" at bounding box center [802, 421] width 1504 height 646
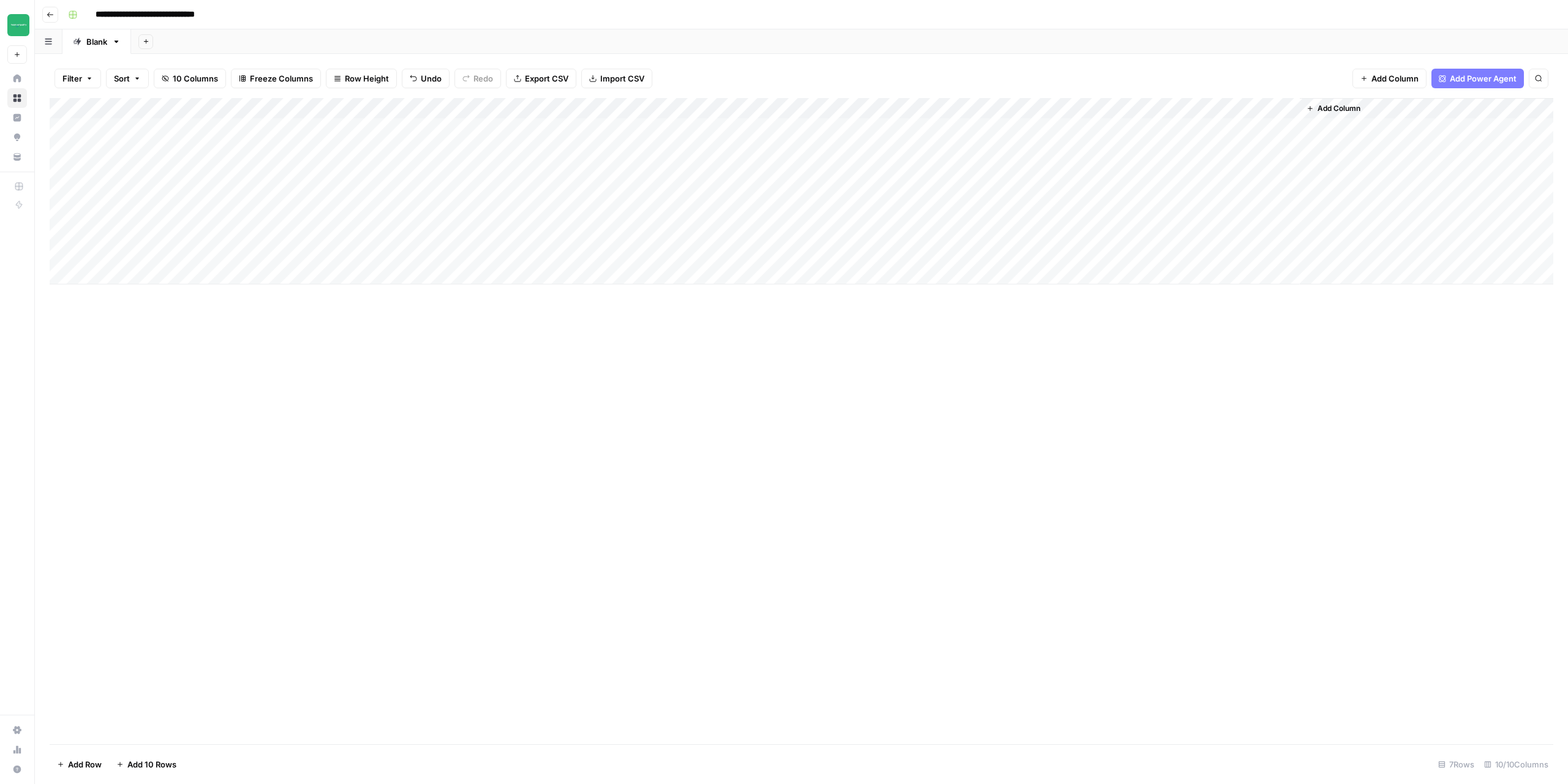
click at [252, 250] on div "Add Column" at bounding box center [802, 191] width 1504 height 186
type textarea "*********"
click at [419, 433] on div "Add Column" at bounding box center [802, 421] width 1504 height 646
click at [334, 253] on div "Add Column" at bounding box center [802, 191] width 1504 height 186
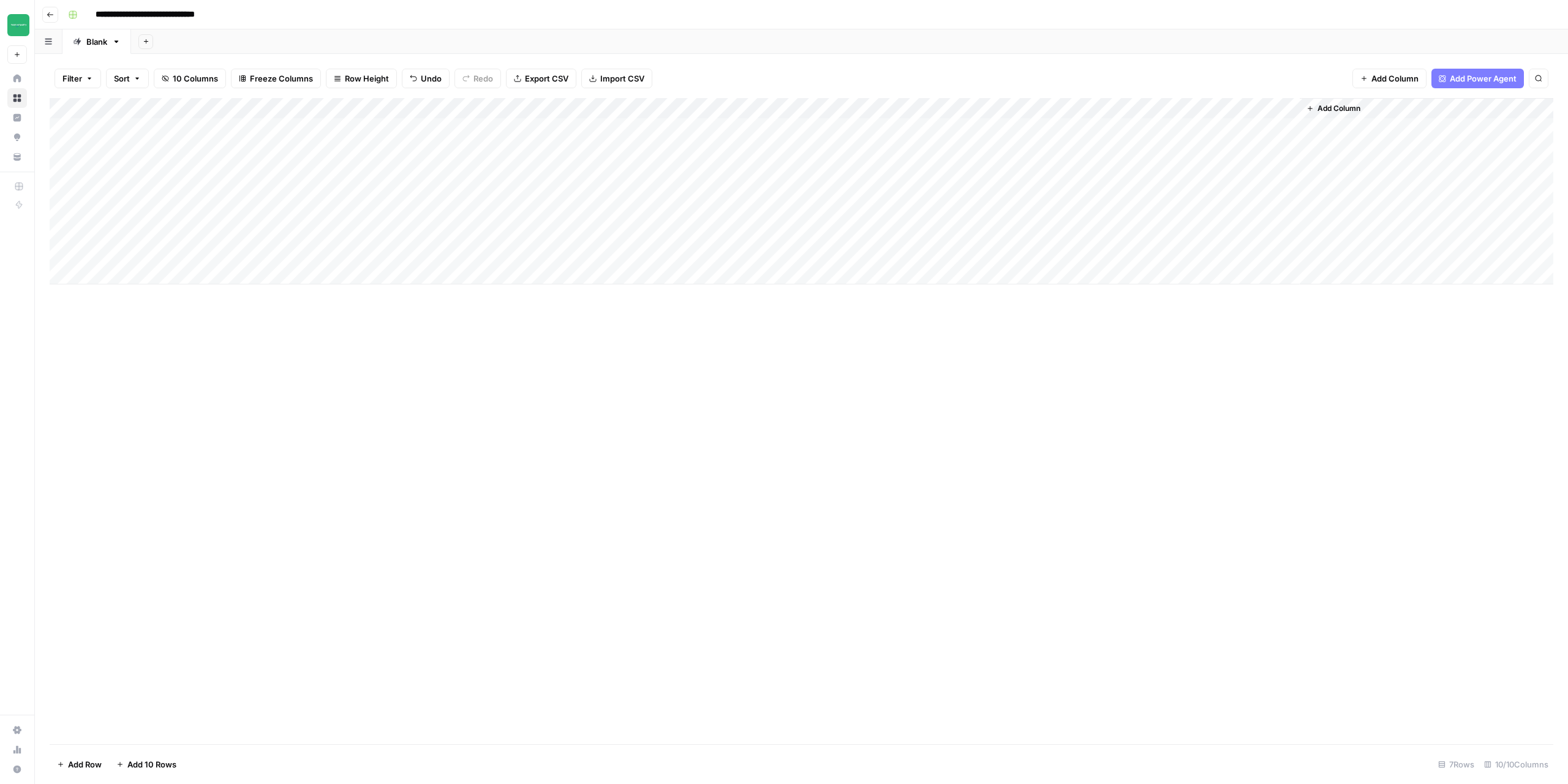
click at [608, 106] on div "Add Column" at bounding box center [802, 191] width 1504 height 186
click at [574, 208] on span "Configure Inputs" at bounding box center [581, 211] width 107 height 12
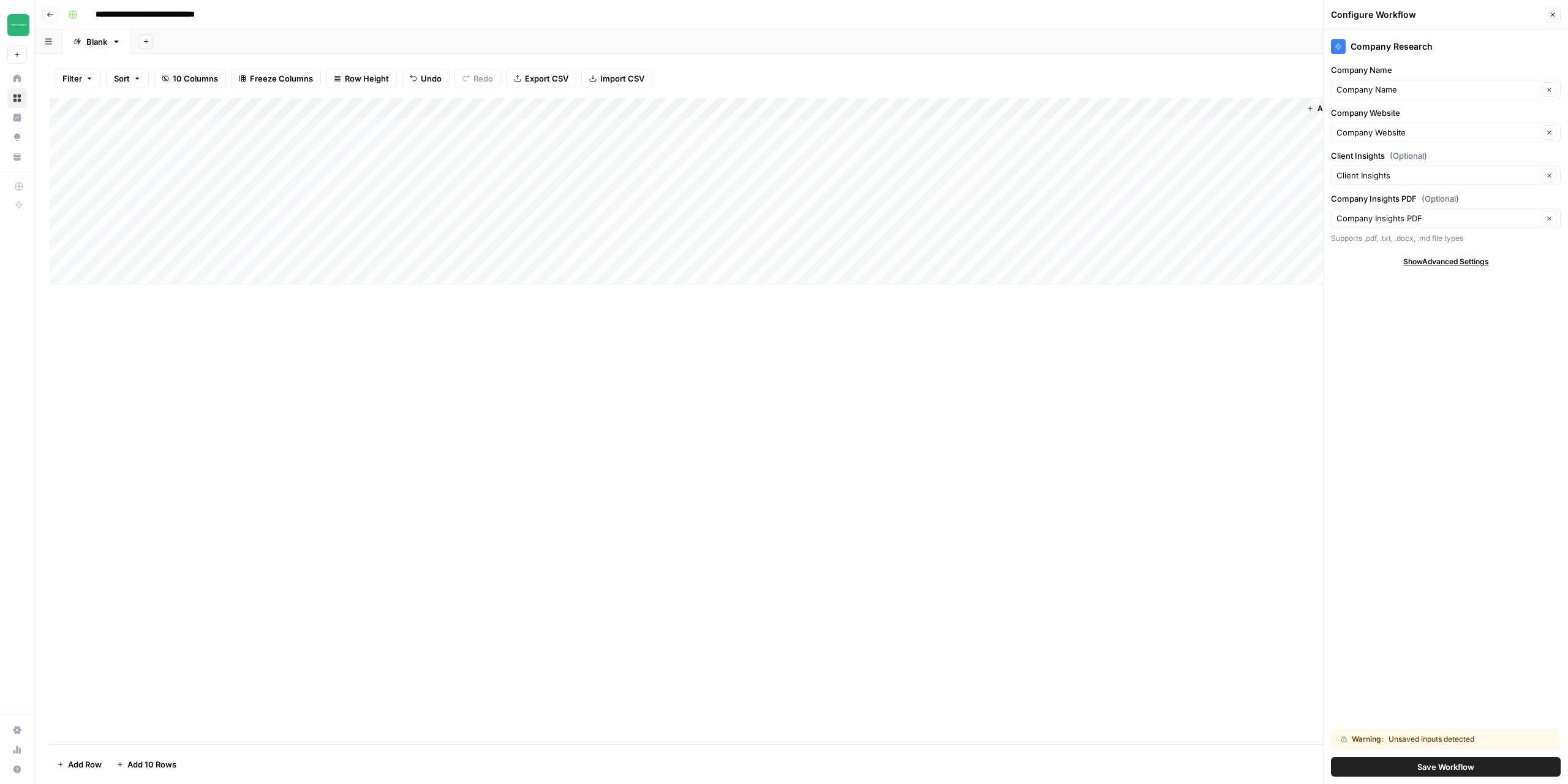
click at [1556, 15] on button "Close" at bounding box center [1552, 15] width 16 height 16
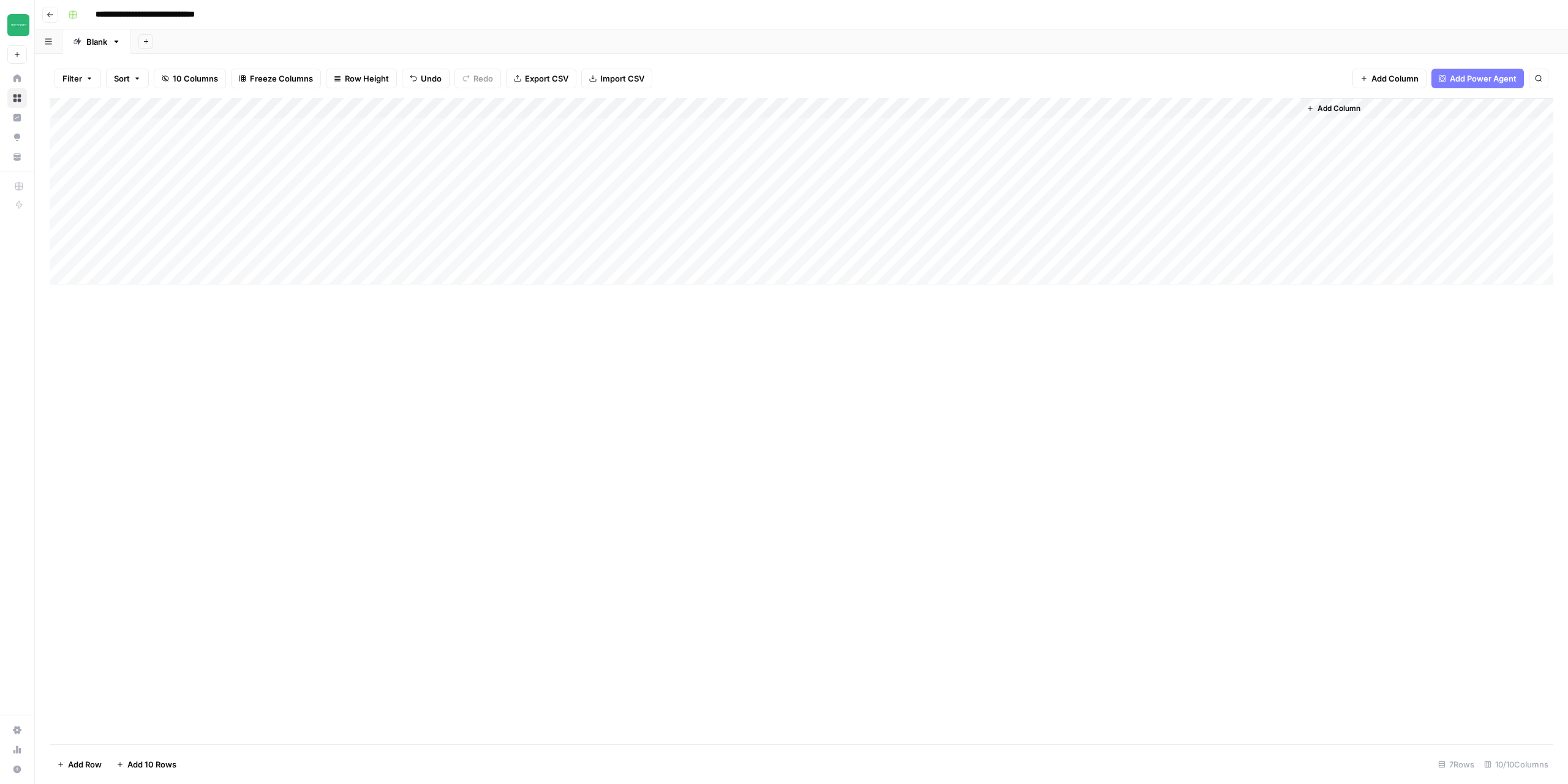
click at [348, 250] on div "Add Column" at bounding box center [802, 191] width 1504 height 186
click at [902, 87] on div at bounding box center [1176, 407] width 764 height 754
click at [898, 58] on p at bounding box center [1176, 62] width 749 height 16
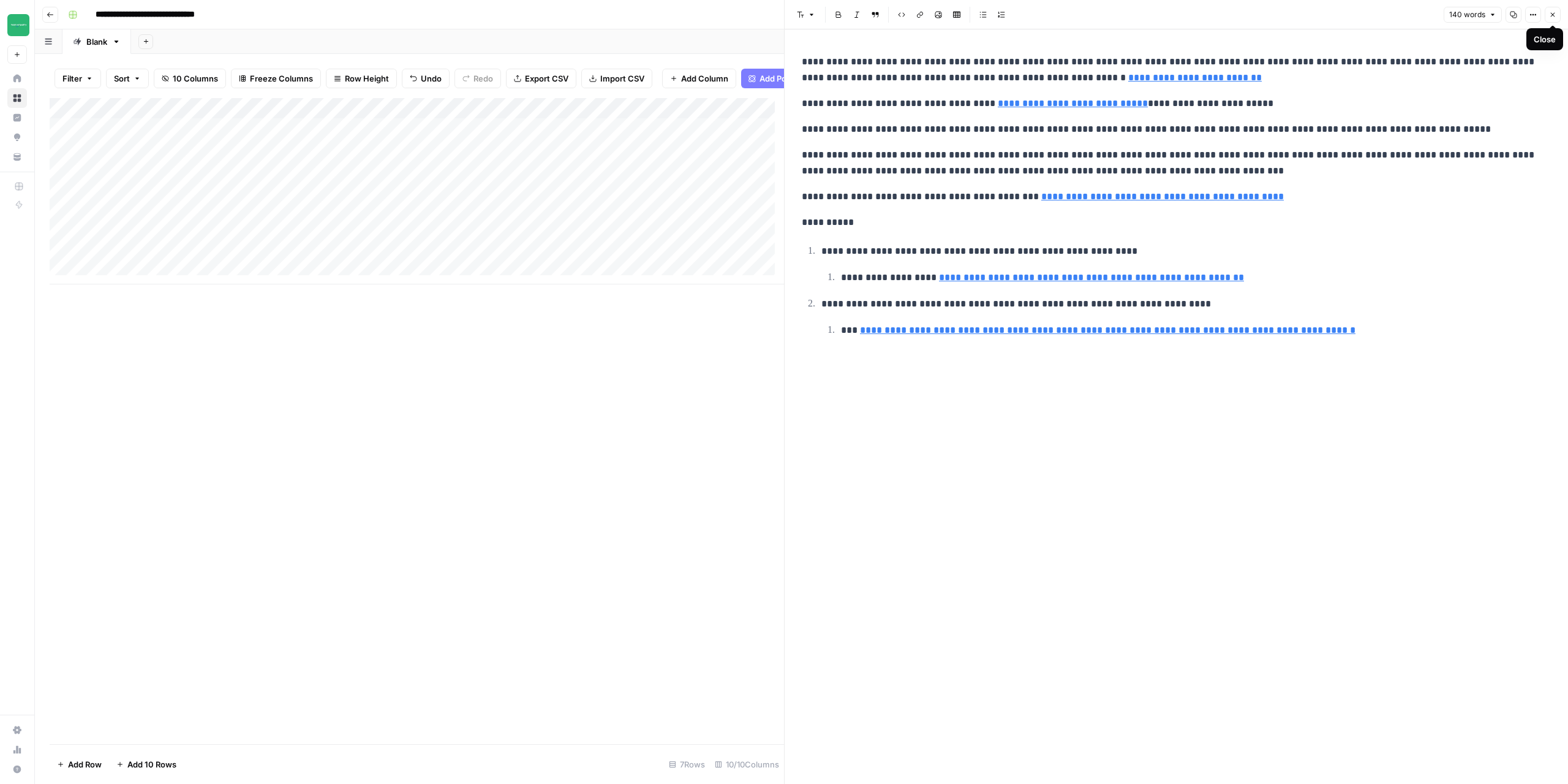
click at [1556, 18] on icon "button" at bounding box center [1552, 14] width 7 height 7
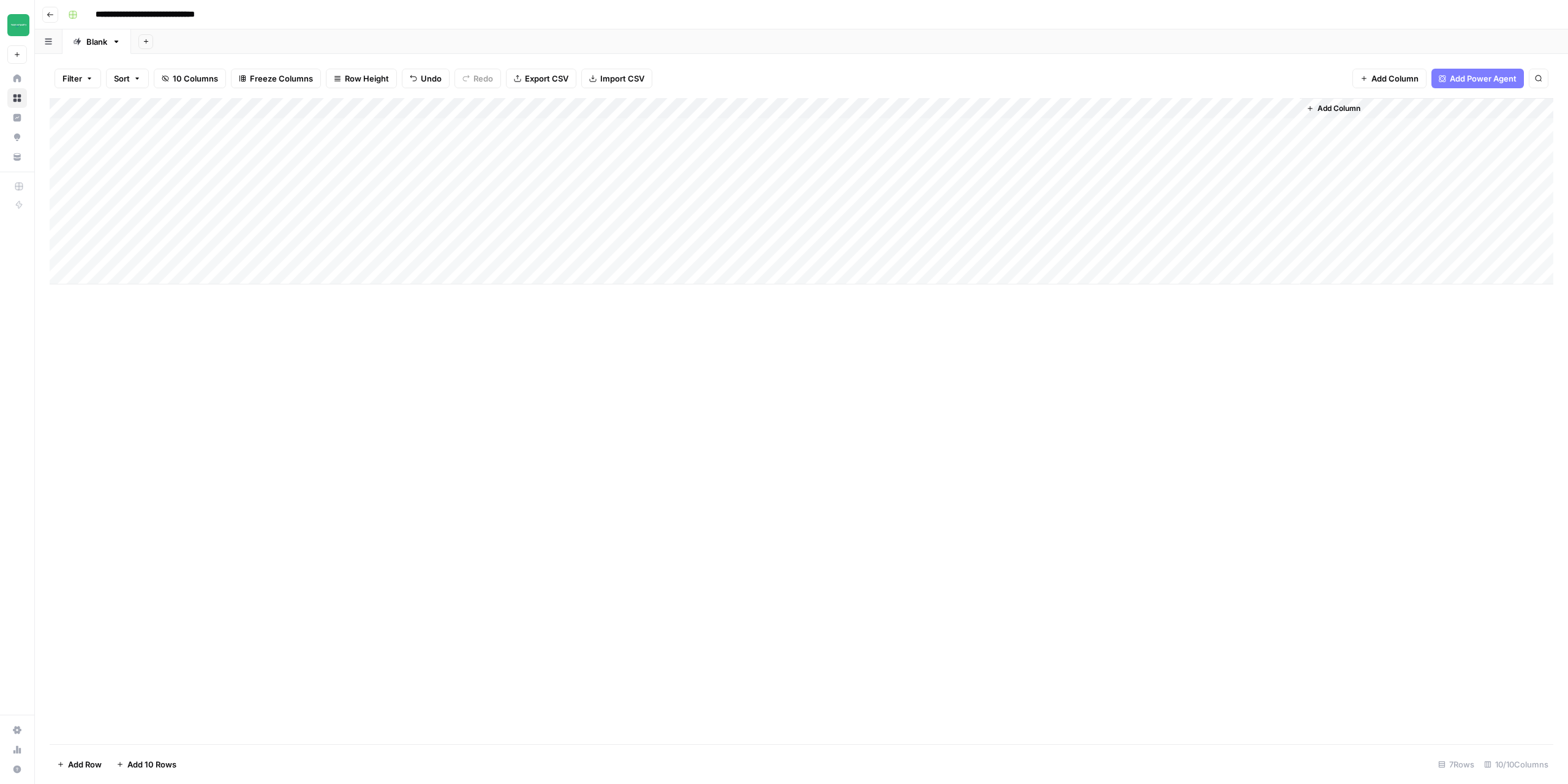
click at [569, 253] on div "Add Column" at bounding box center [802, 191] width 1504 height 186
click at [802, 189] on div "Add Column" at bounding box center [802, 191] width 1504 height 186
click at [1229, 196] on div "Add Column" at bounding box center [802, 191] width 1504 height 186
click at [1163, 105] on div "Add Column" at bounding box center [802, 191] width 1504 height 186
click at [1083, 214] on span "Configure Inputs" at bounding box center [1098, 211] width 107 height 12
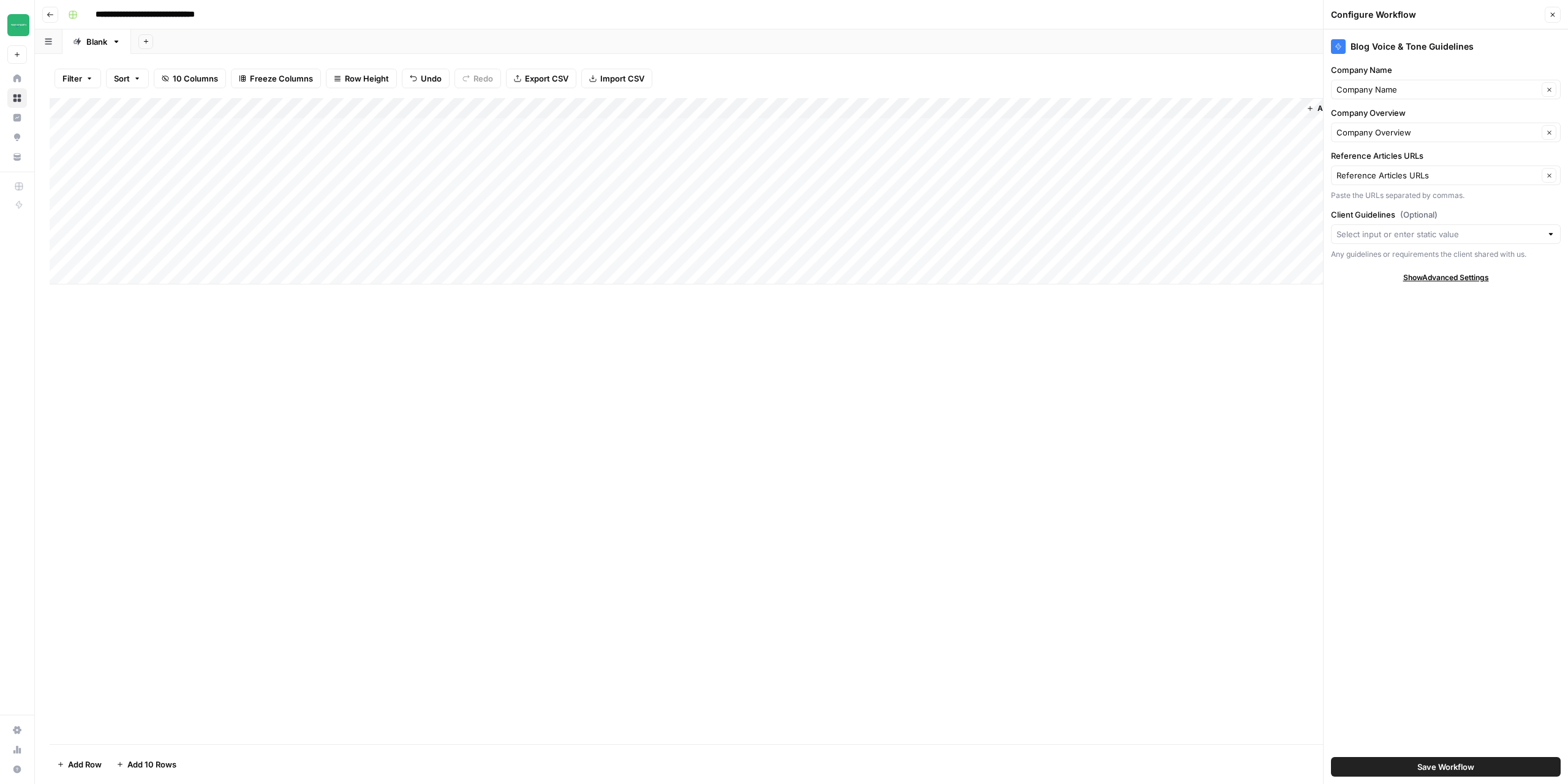
click at [911, 256] on div "Add Column" at bounding box center [802, 191] width 1504 height 186
type textarea "**********"
click at [932, 231] on div "Add Column" at bounding box center [802, 191] width 1504 height 186
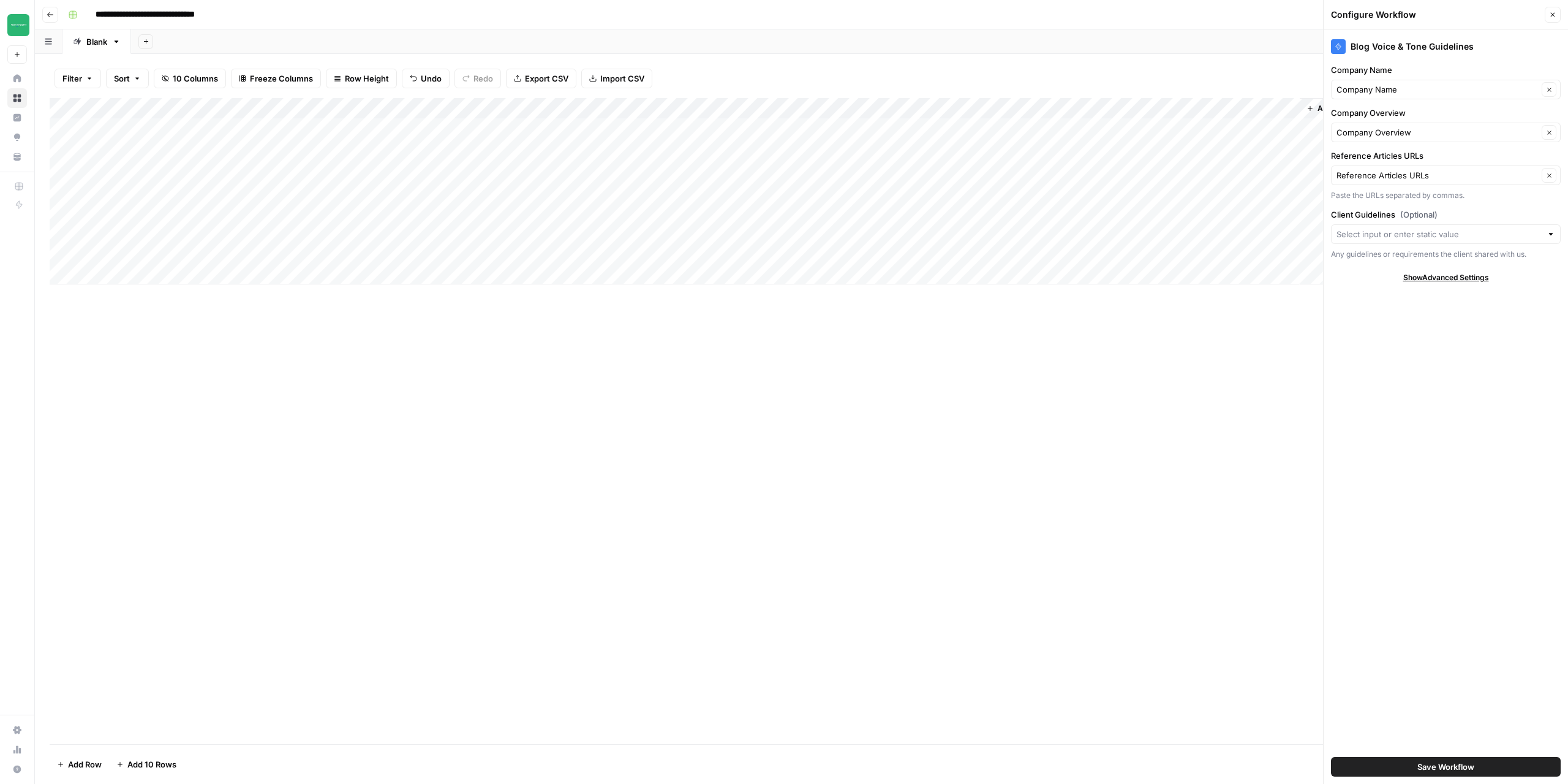
click at [961, 460] on div "Add Column" at bounding box center [802, 421] width 1504 height 646
click at [978, 253] on div "Add Column" at bounding box center [802, 191] width 1504 height 186
paste textarea "**********"
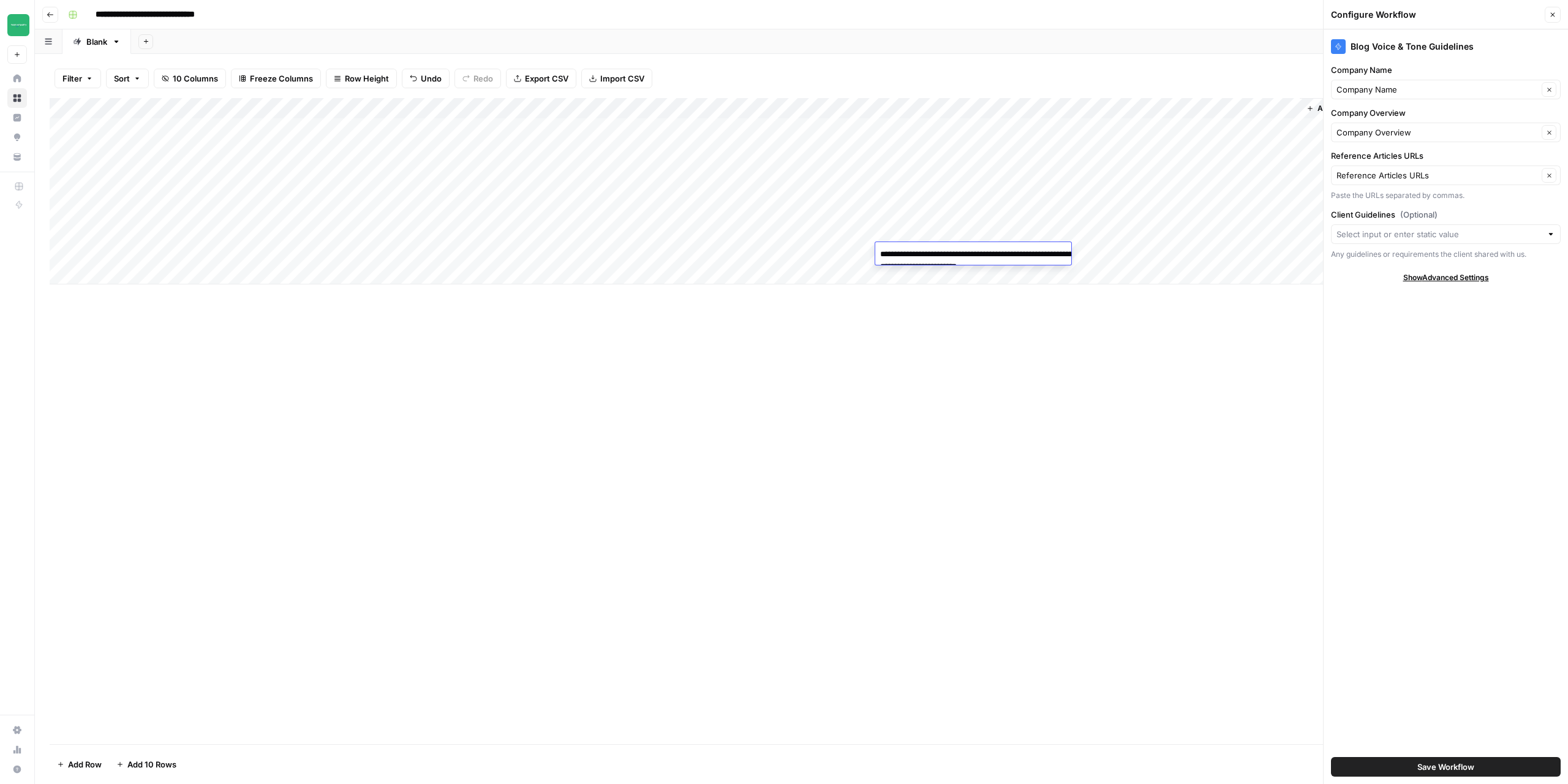
type textarea "**********"
click at [1554, 19] on button "Close" at bounding box center [1552, 15] width 16 height 16
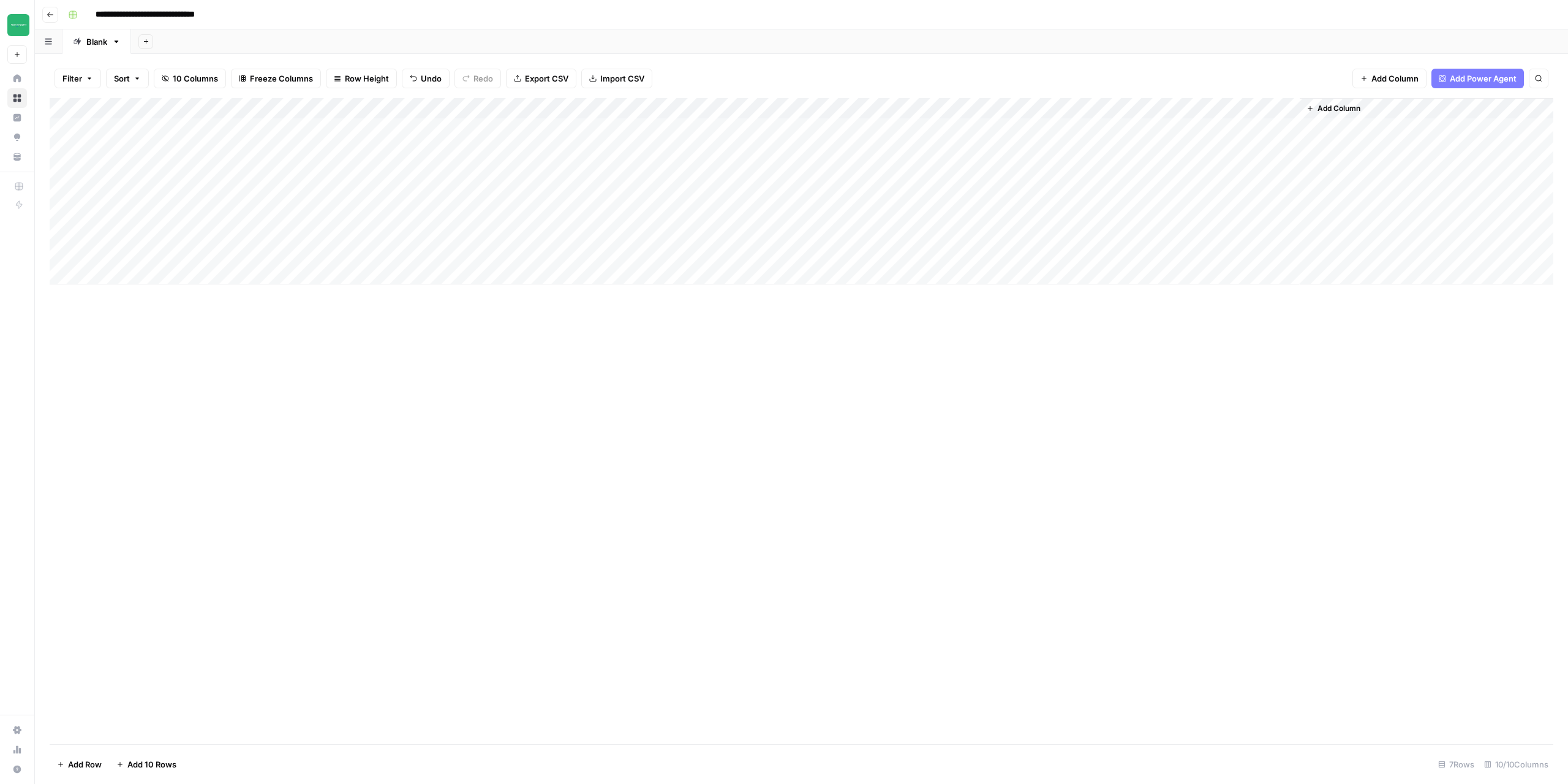
click at [1105, 252] on div "Add Column" at bounding box center [802, 191] width 1504 height 186
click at [819, 257] on div "Add Column" at bounding box center [802, 191] width 1504 height 186
click at [1242, 253] on div "Add Column" at bounding box center [802, 191] width 1504 height 186
click at [919, 252] on div "Add Column" at bounding box center [802, 191] width 1504 height 186
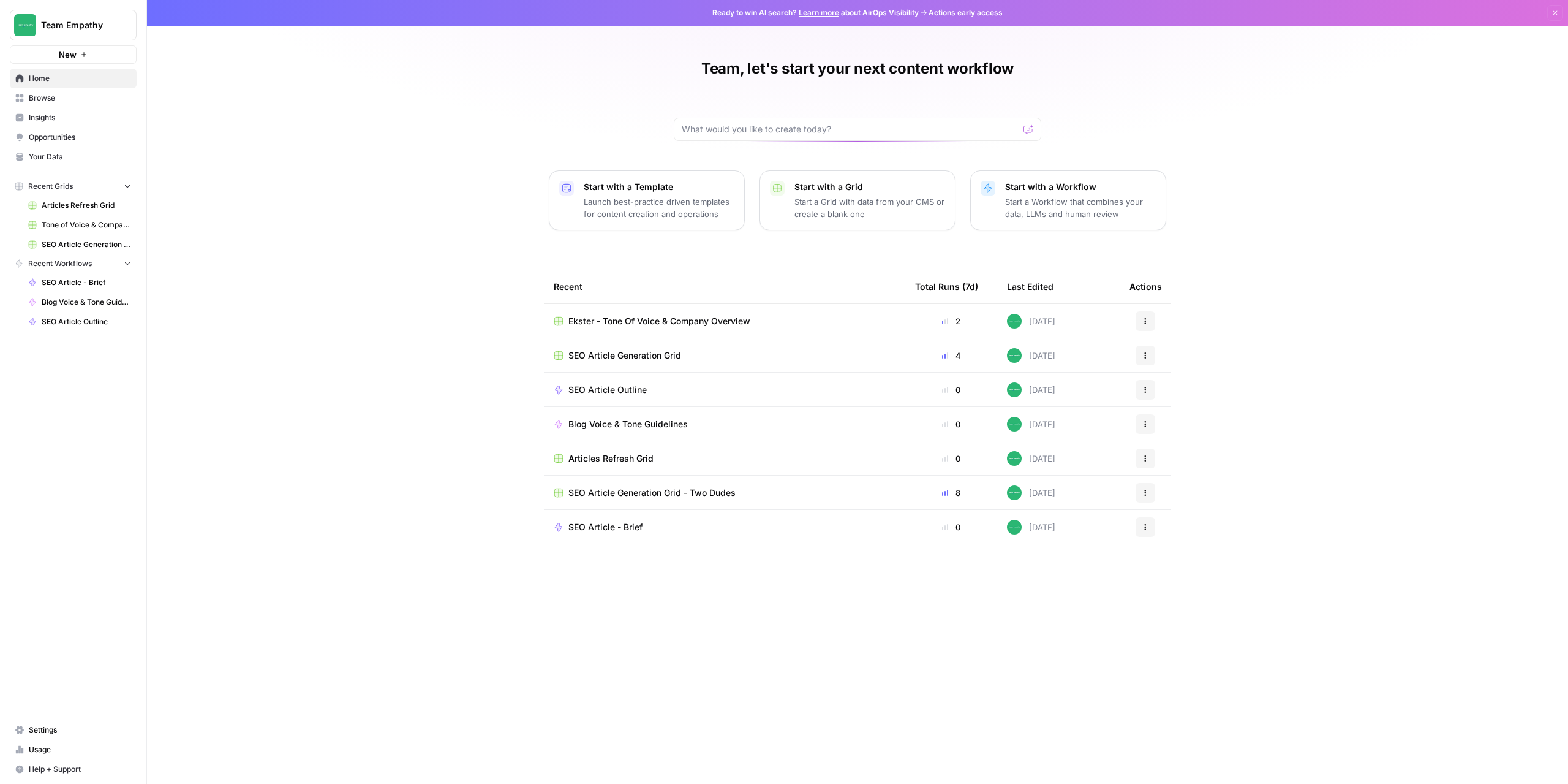
click at [55, 101] on span "Browse" at bounding box center [79, 98] width 102 height 11
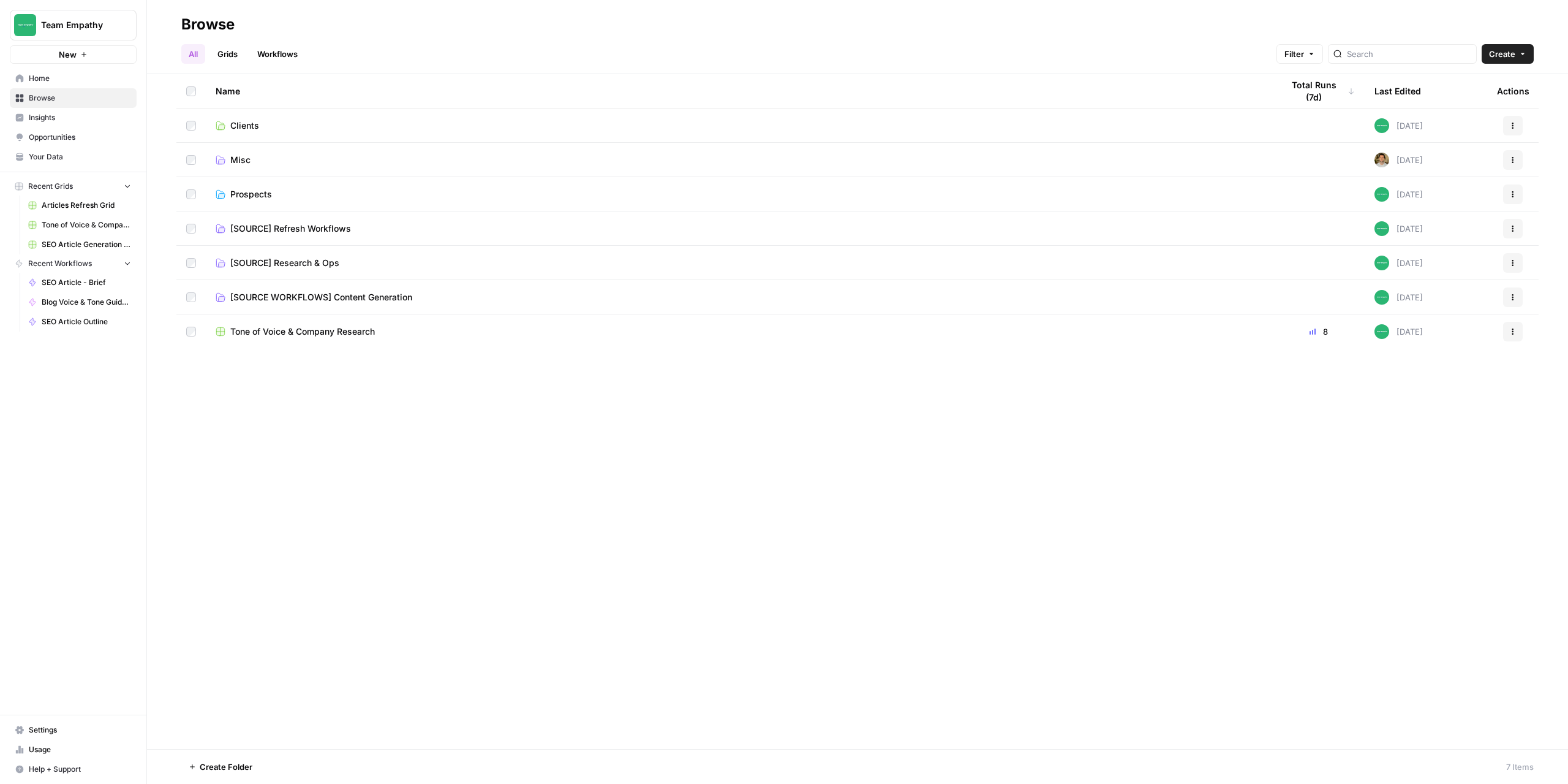
click at [241, 199] on span "Prospects" at bounding box center [251, 194] width 41 height 12
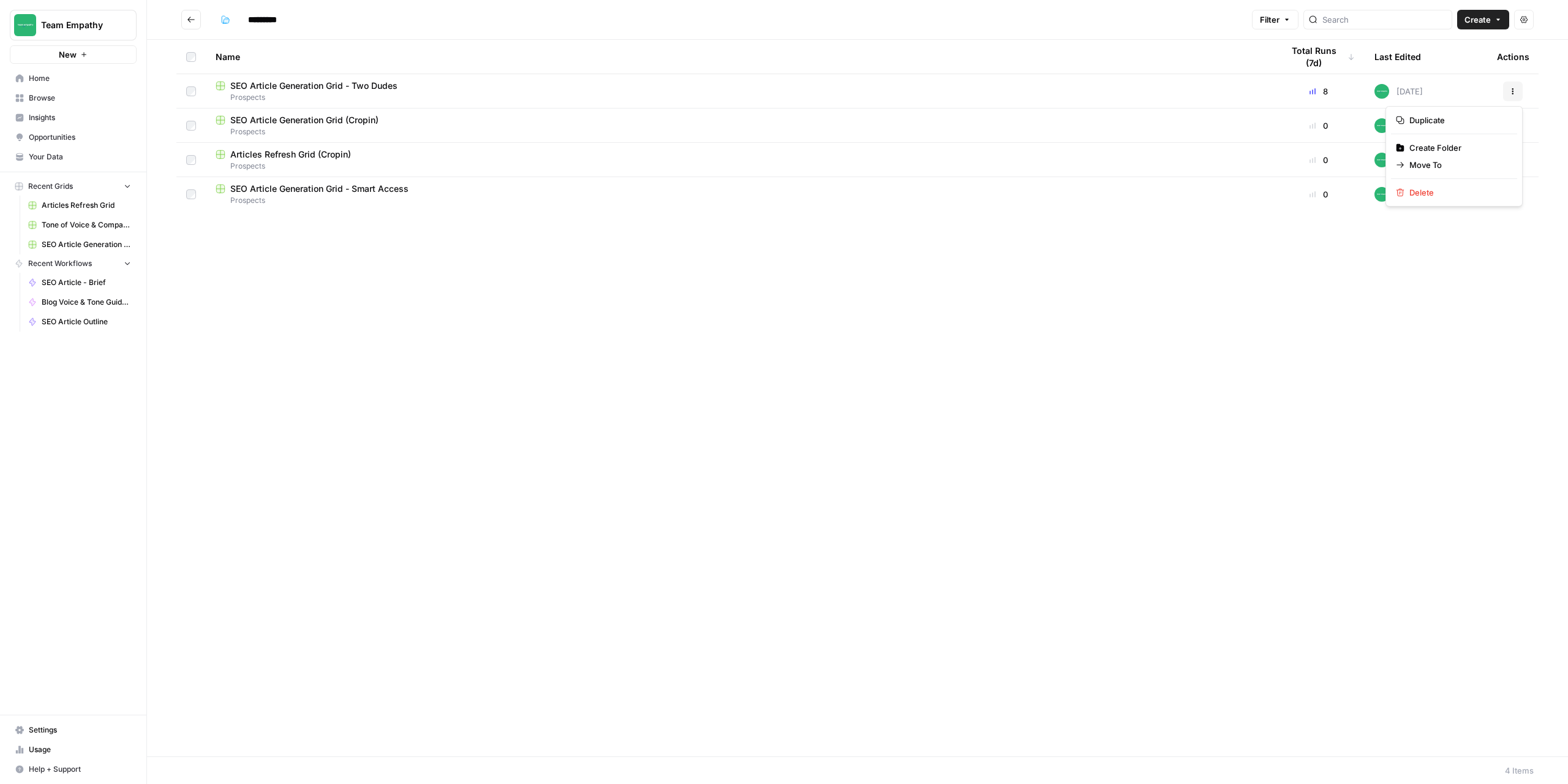
click at [1513, 94] on icon "button" at bounding box center [1513, 94] width 2 height 2
click at [1446, 118] on span "Duplicate" at bounding box center [1459, 120] width 98 height 12
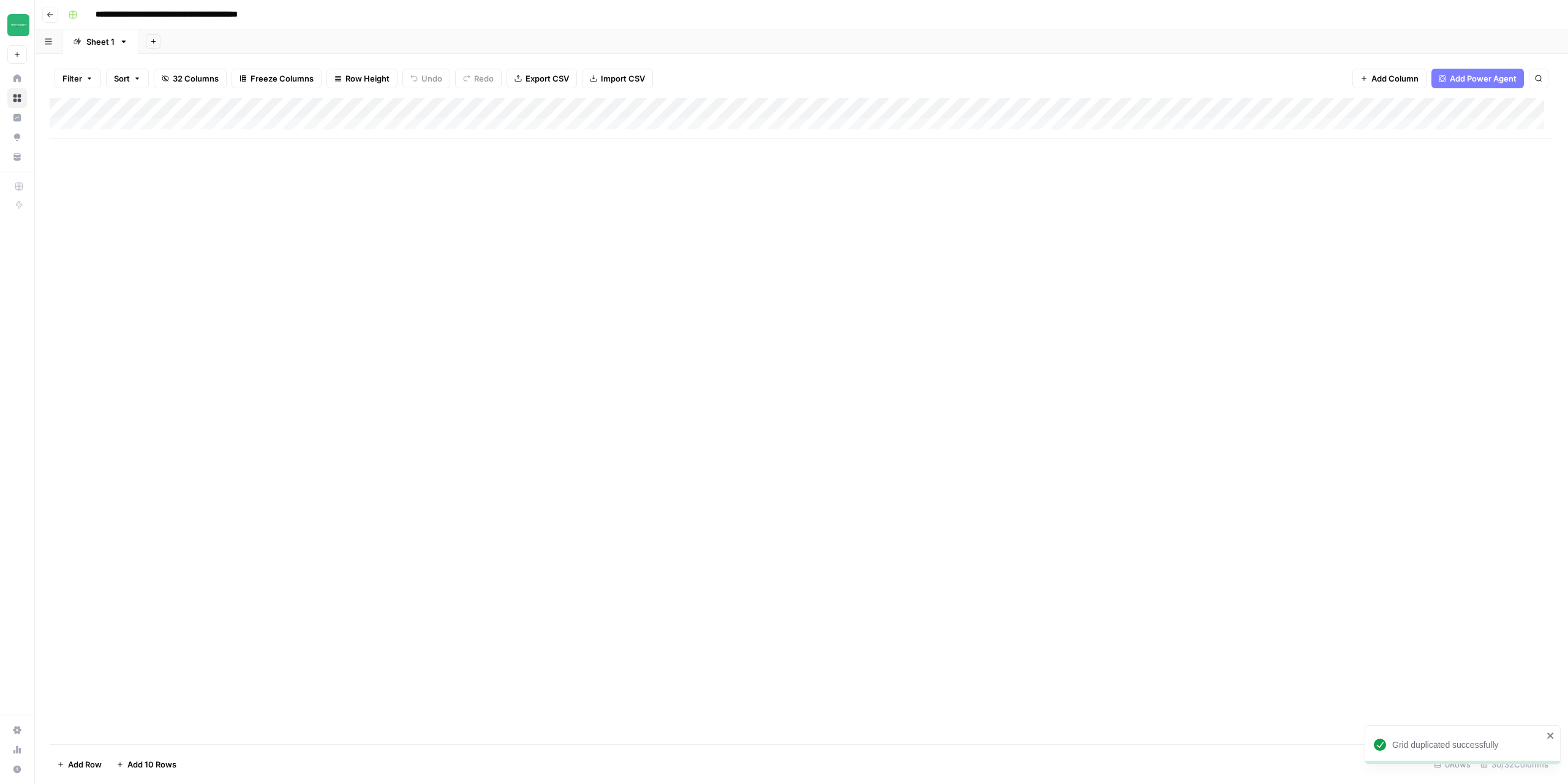
click at [273, 14] on input "**********" at bounding box center [196, 14] width 211 height 19
drag, startPoint x: 220, startPoint y: 18, endPoint x: 296, endPoint y: 14, distance: 76.1
click at [296, 14] on input "**********" at bounding box center [196, 14] width 211 height 19
click at [231, 351] on div "Add Column" at bounding box center [802, 421] width 1504 height 646
type input "**********"
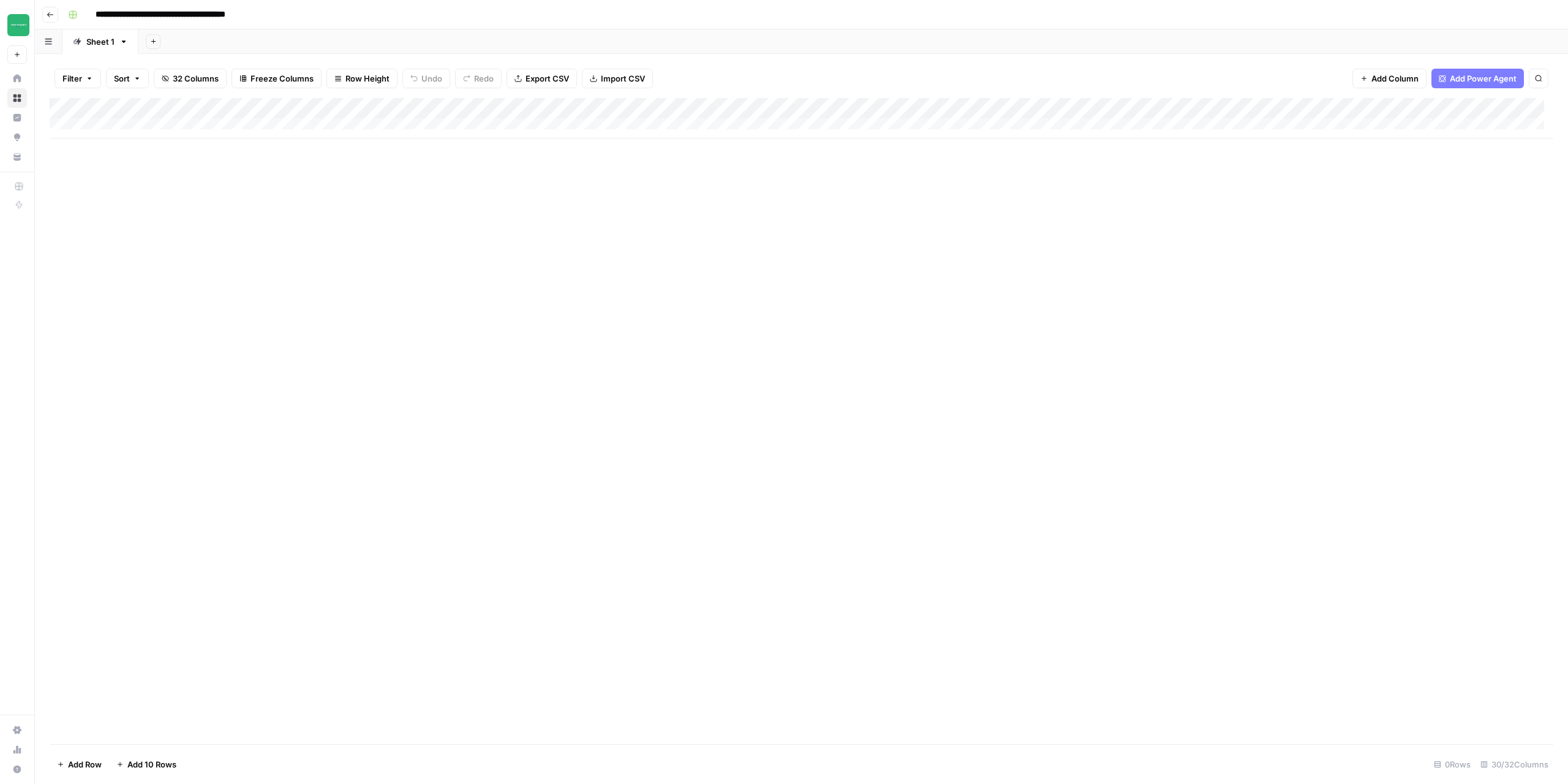
click at [102, 122] on div "Add Column" at bounding box center [802, 118] width 1504 height 41
click at [104, 146] on div "Add Column" at bounding box center [802, 129] width 1504 height 62
click at [149, 128] on div "Add Column" at bounding box center [802, 139] width 1504 height 82
click at [248, 128] on div "Add Column" at bounding box center [802, 139] width 1504 height 82
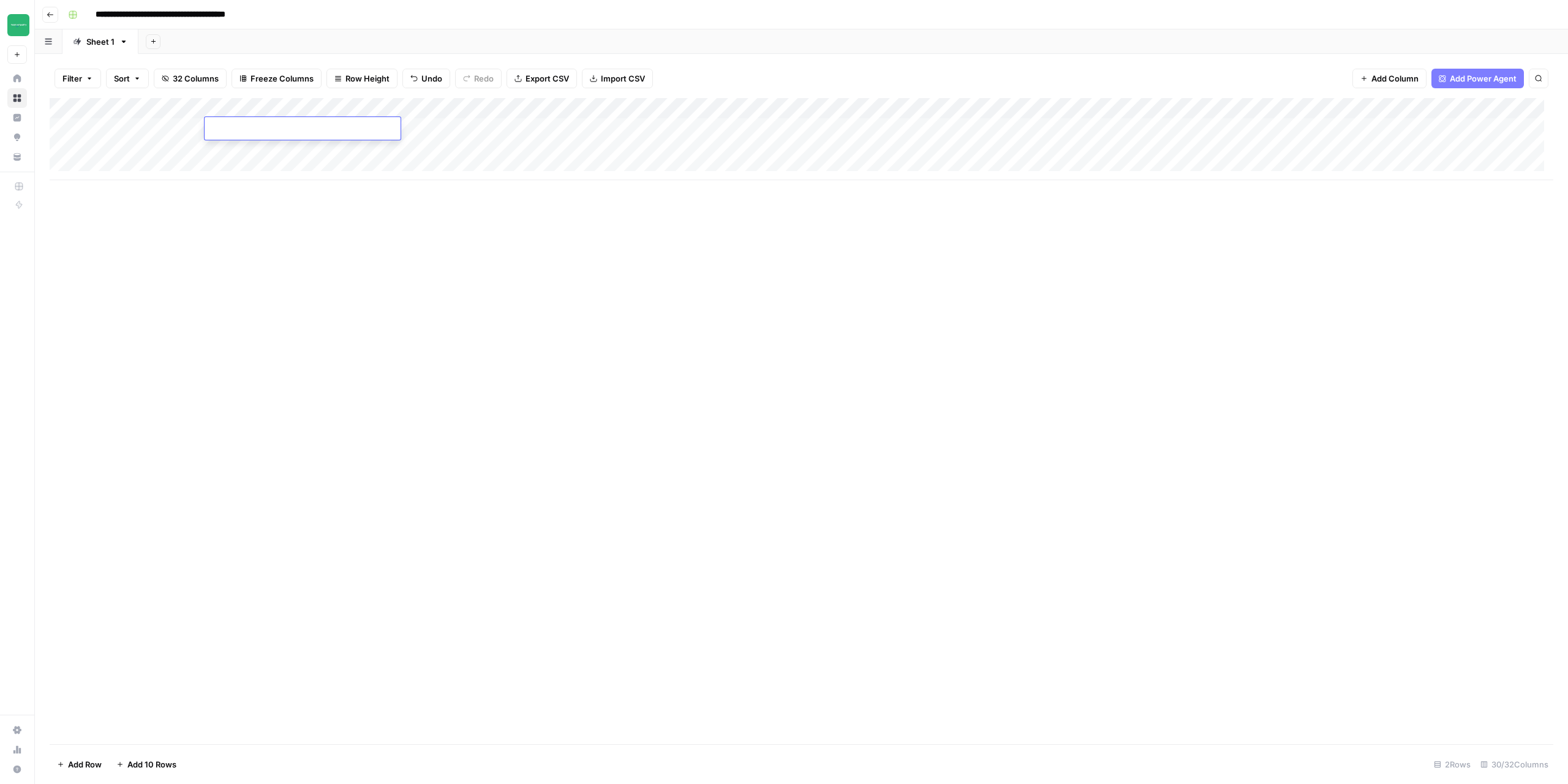
click at [403, 210] on div "Add Column" at bounding box center [802, 421] width 1504 height 646
click at [379, 116] on div "Add Column" at bounding box center [802, 139] width 1504 height 82
drag, startPoint x: 618, startPoint y: 300, endPoint x: 608, endPoint y: 291, distance: 13.5
click at [612, 295] on div "Add Column" at bounding box center [802, 421] width 1504 height 646
click at [382, 125] on div "Add Column" at bounding box center [802, 139] width 1504 height 82
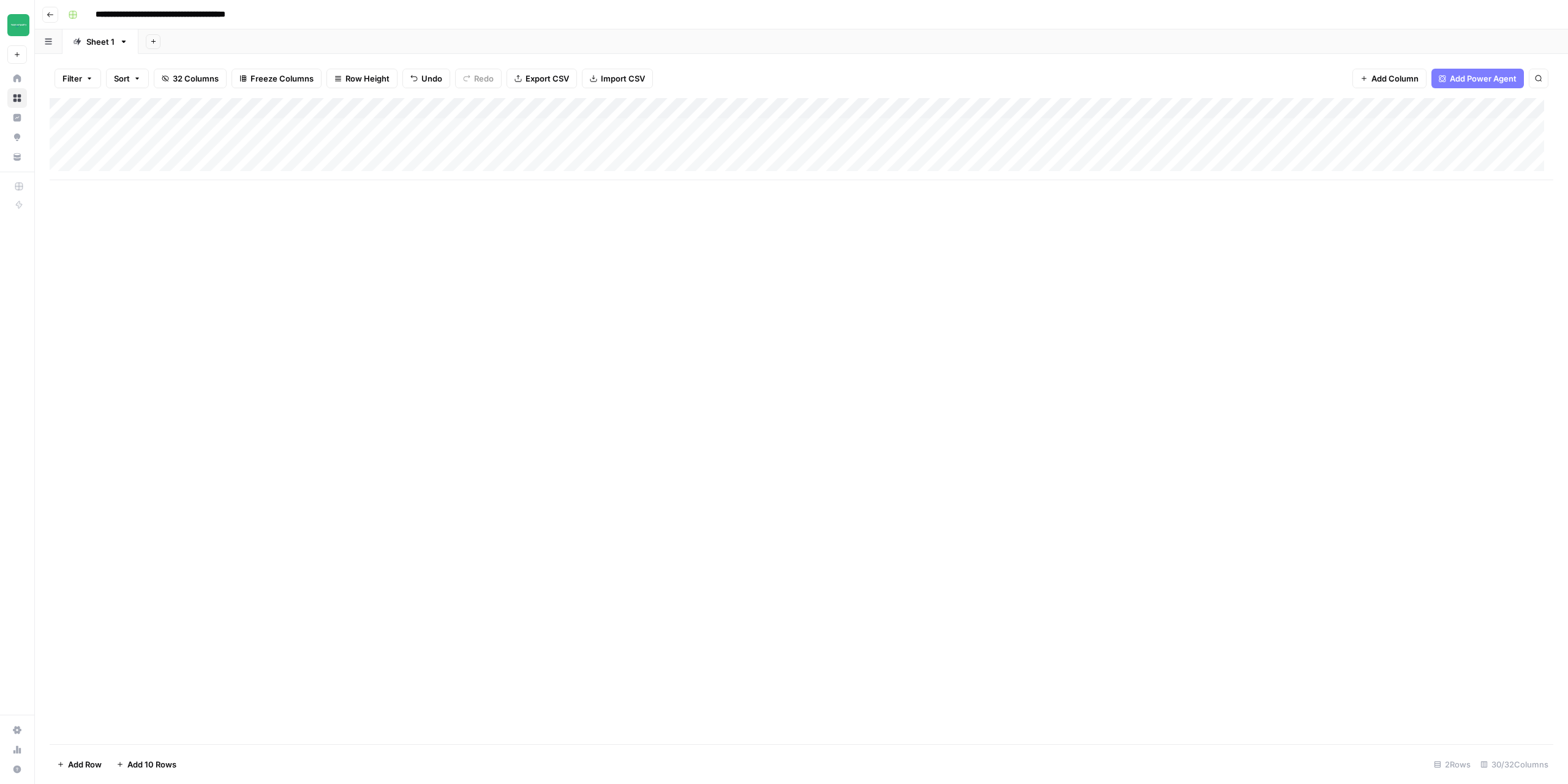
click at [382, 125] on div "Add Column" at bounding box center [802, 139] width 1504 height 82
type input "**********"
click at [260, 121] on div "Add Column" at bounding box center [802, 139] width 1504 height 82
type textarea "**********"
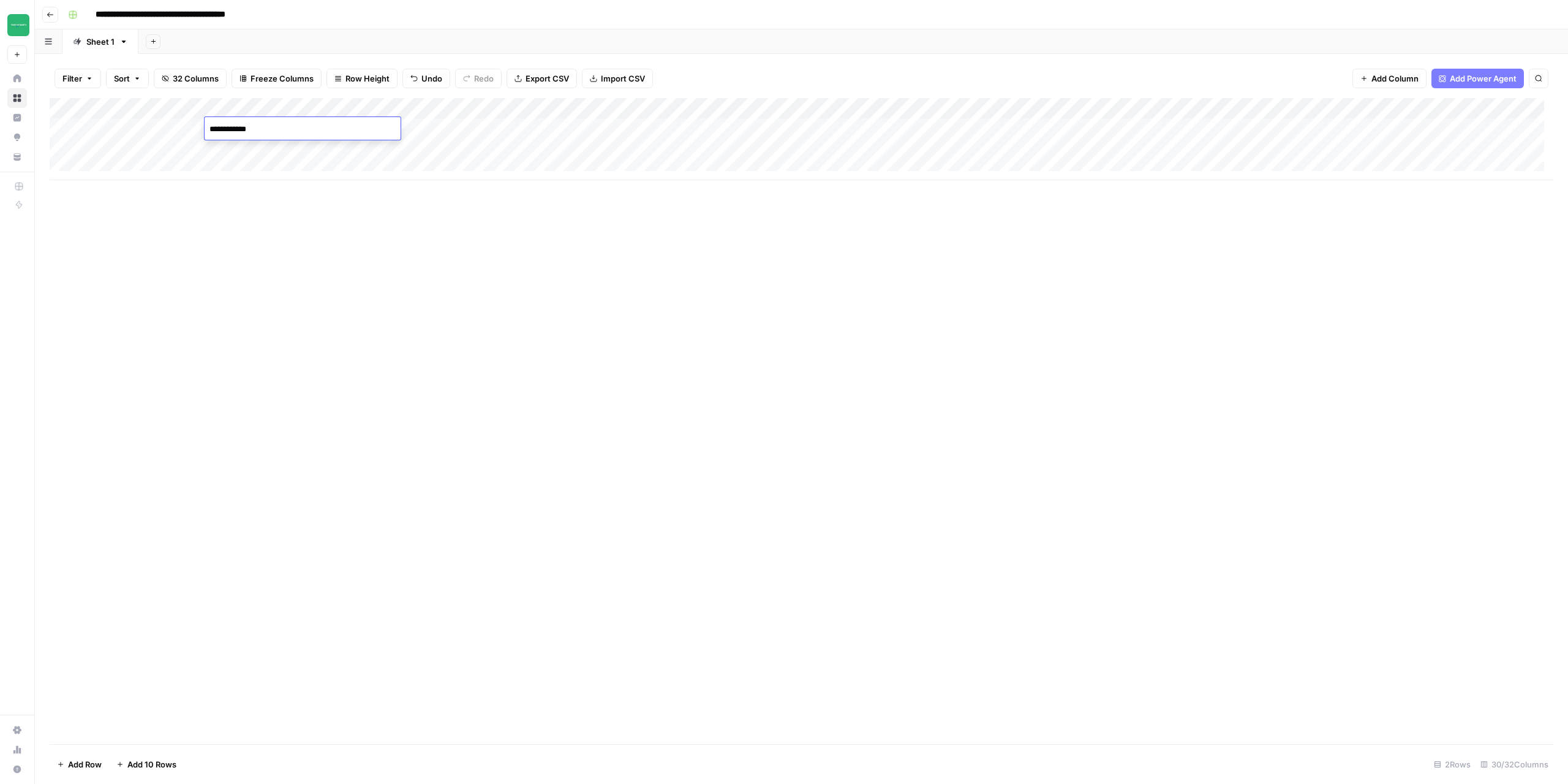
drag, startPoint x: 291, startPoint y: 265, endPoint x: 207, endPoint y: 228, distance: 91.8
click at [265, 260] on div "Add Column" at bounding box center [802, 421] width 1504 height 646
click at [174, 129] on div "Add Column" at bounding box center [802, 139] width 1504 height 82
click at [193, 125] on div "Add Column" at bounding box center [802, 139] width 1504 height 82
drag, startPoint x: 218, startPoint y: 125, endPoint x: 85, endPoint y: 127, distance: 133.0
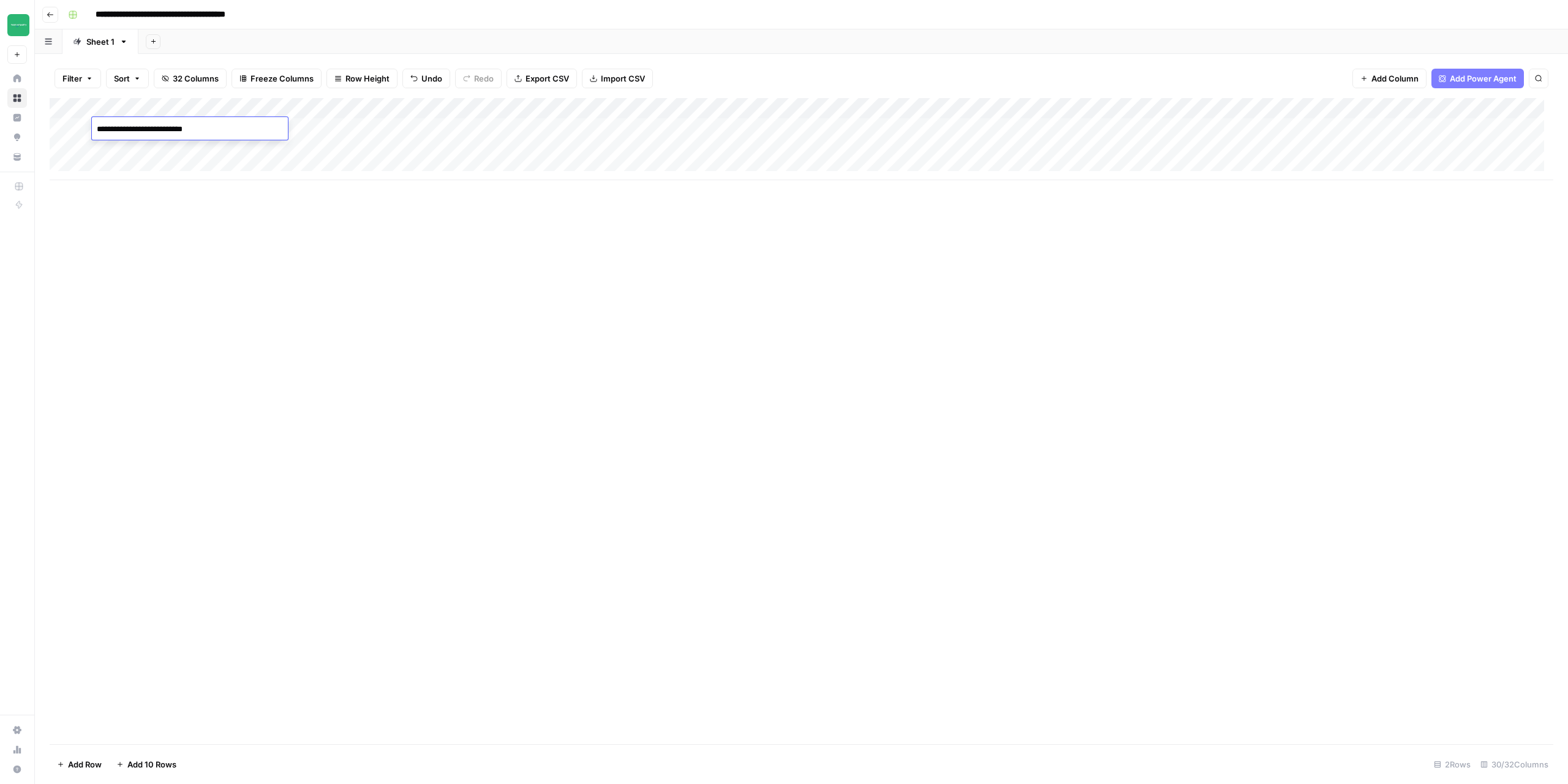
click at [85, 127] on body "**********" at bounding box center [784, 392] width 1568 height 784
click at [518, 285] on div "Add Column" at bounding box center [802, 421] width 1504 height 646
click at [583, 417] on div "Add Column" at bounding box center [802, 421] width 1504 height 646
click at [495, 130] on div "Add Column" at bounding box center [802, 139] width 1504 height 82
click at [137, 129] on div "Add Column" at bounding box center [802, 139] width 1504 height 82
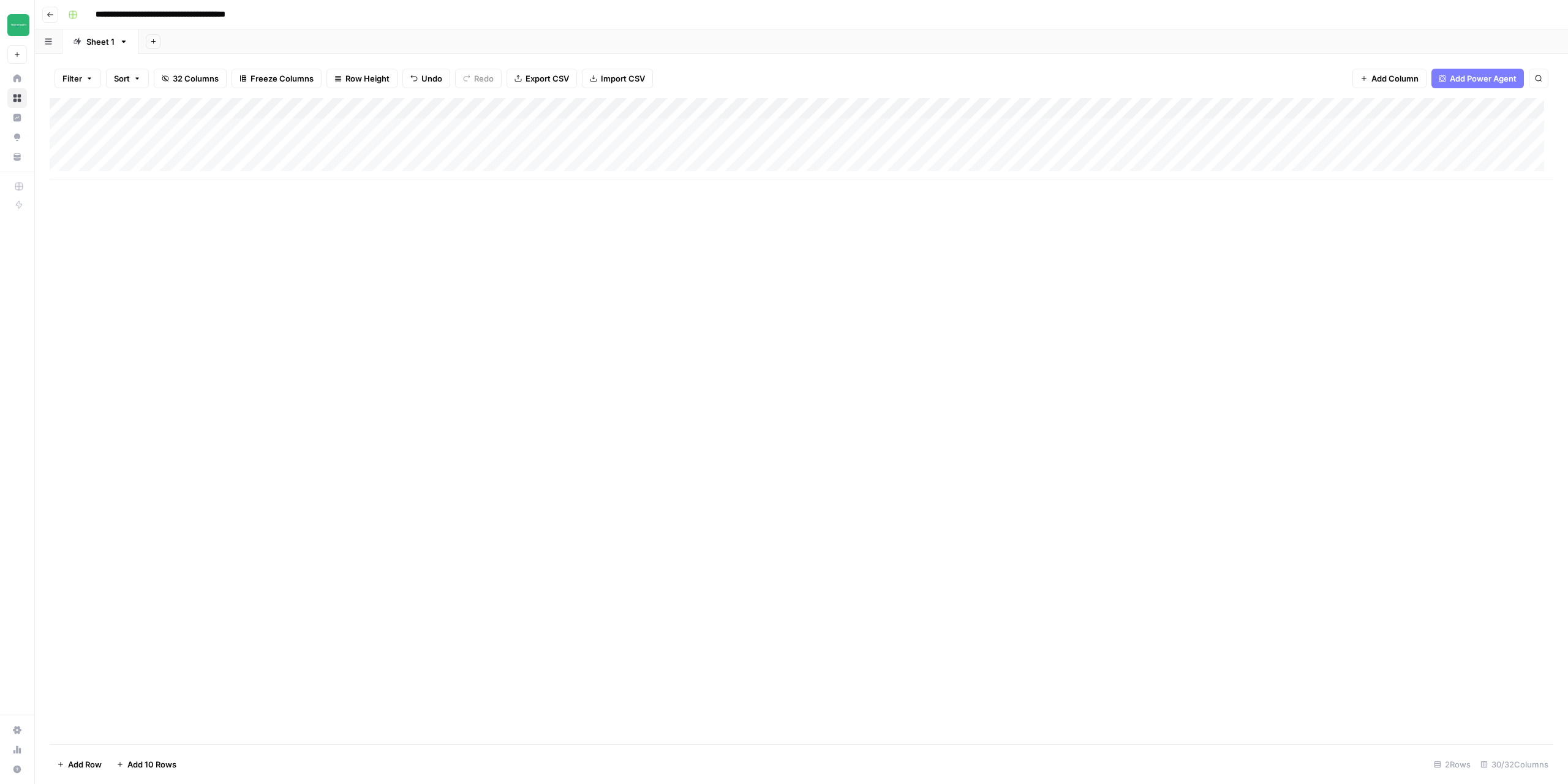
click at [136, 129] on div "Add Column" at bounding box center [802, 139] width 1504 height 82
paste textarea "**********"
click at [160, 131] on textarea "**********" at bounding box center [190, 129] width 196 height 17
drag, startPoint x: 185, startPoint y: 131, endPoint x: 164, endPoint y: 132, distance: 21.0
click at [164, 132] on textarea "**********" at bounding box center [190, 129] width 196 height 17
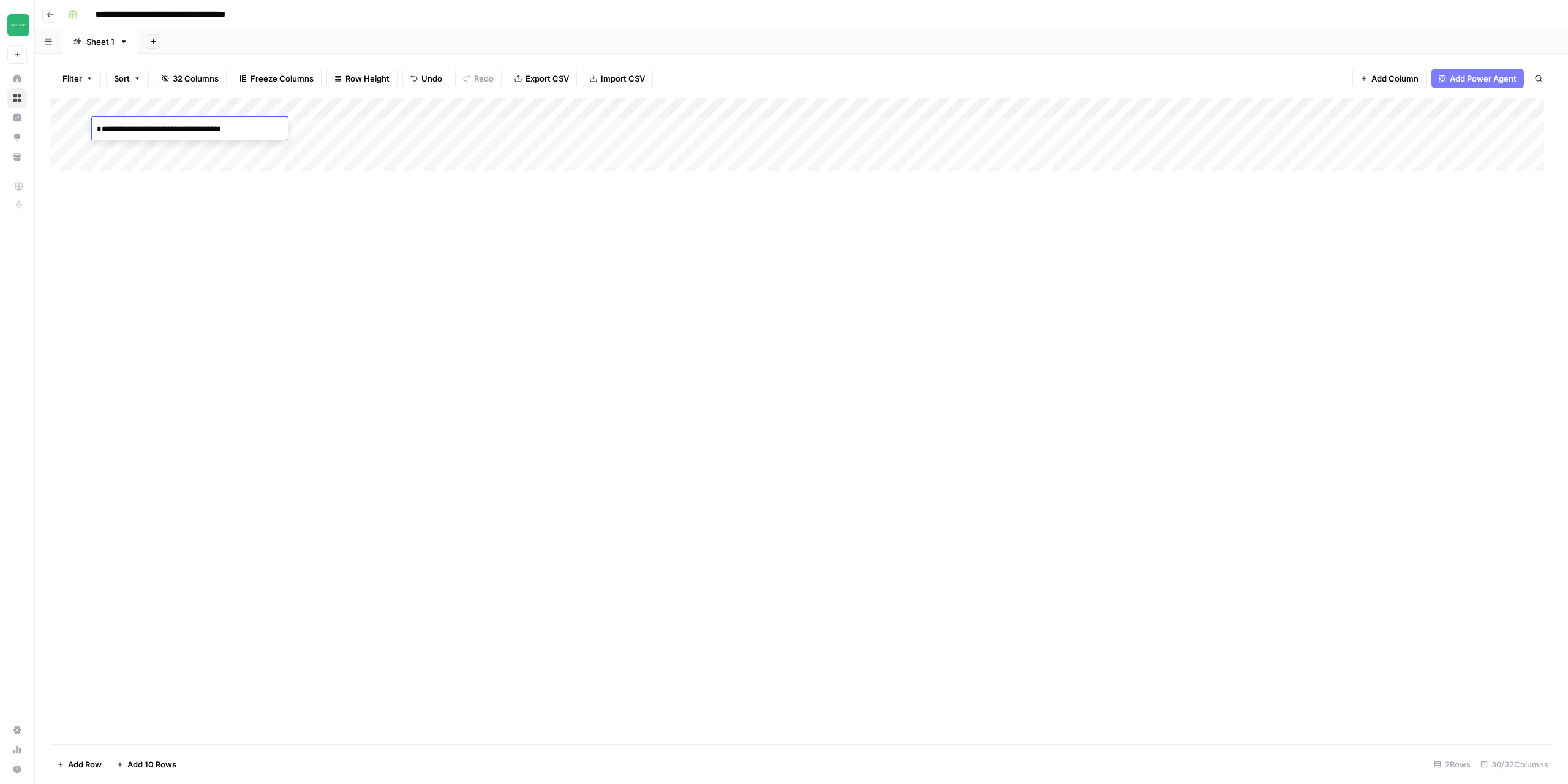
paste textarea "*******"
type textarea "**********"
click at [290, 270] on div "Add Column" at bounding box center [802, 421] width 1504 height 646
click at [625, 107] on div "Add Column" at bounding box center [802, 139] width 1504 height 82
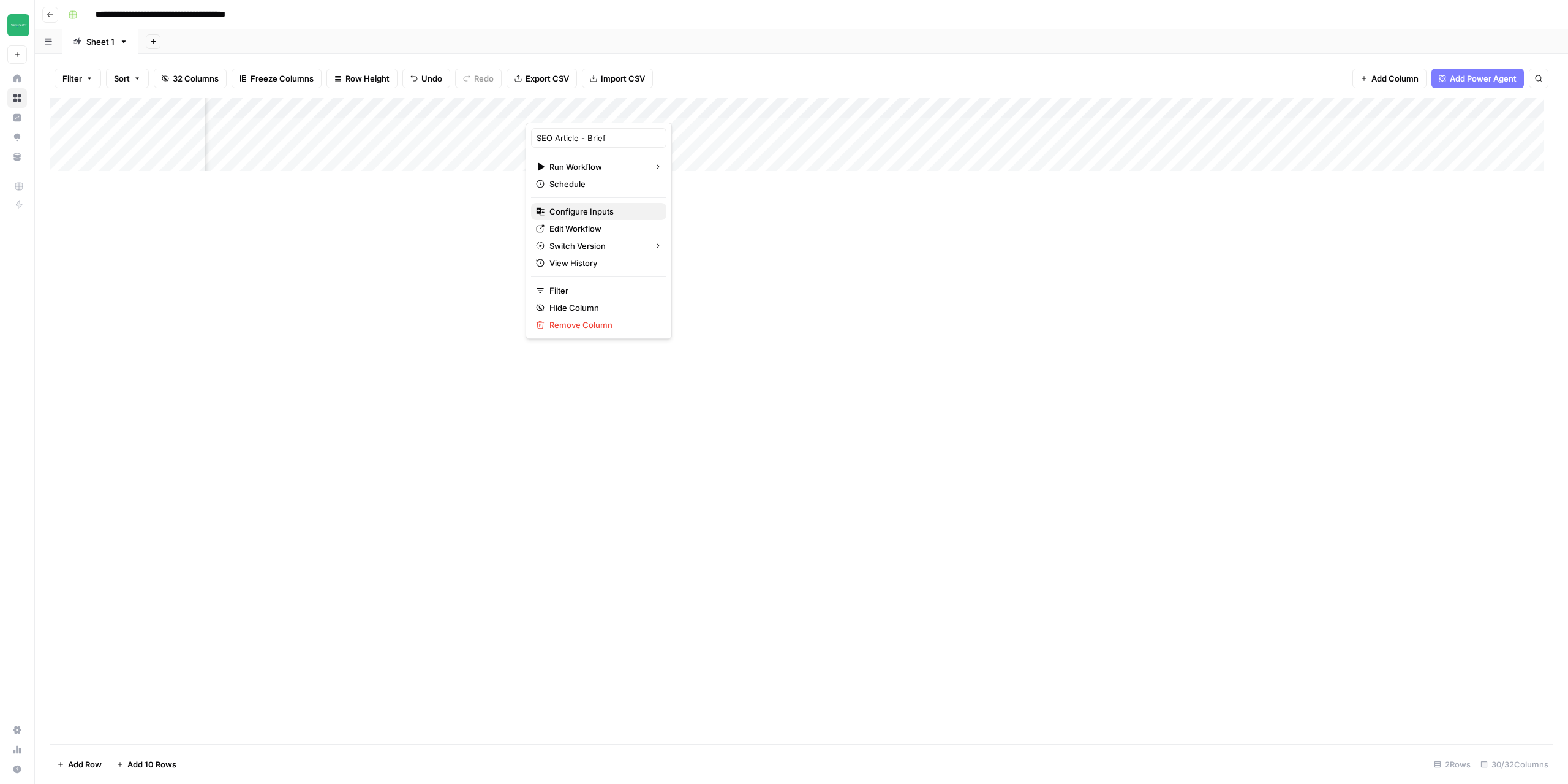
click at [590, 213] on span "Configure Inputs" at bounding box center [603, 211] width 107 height 12
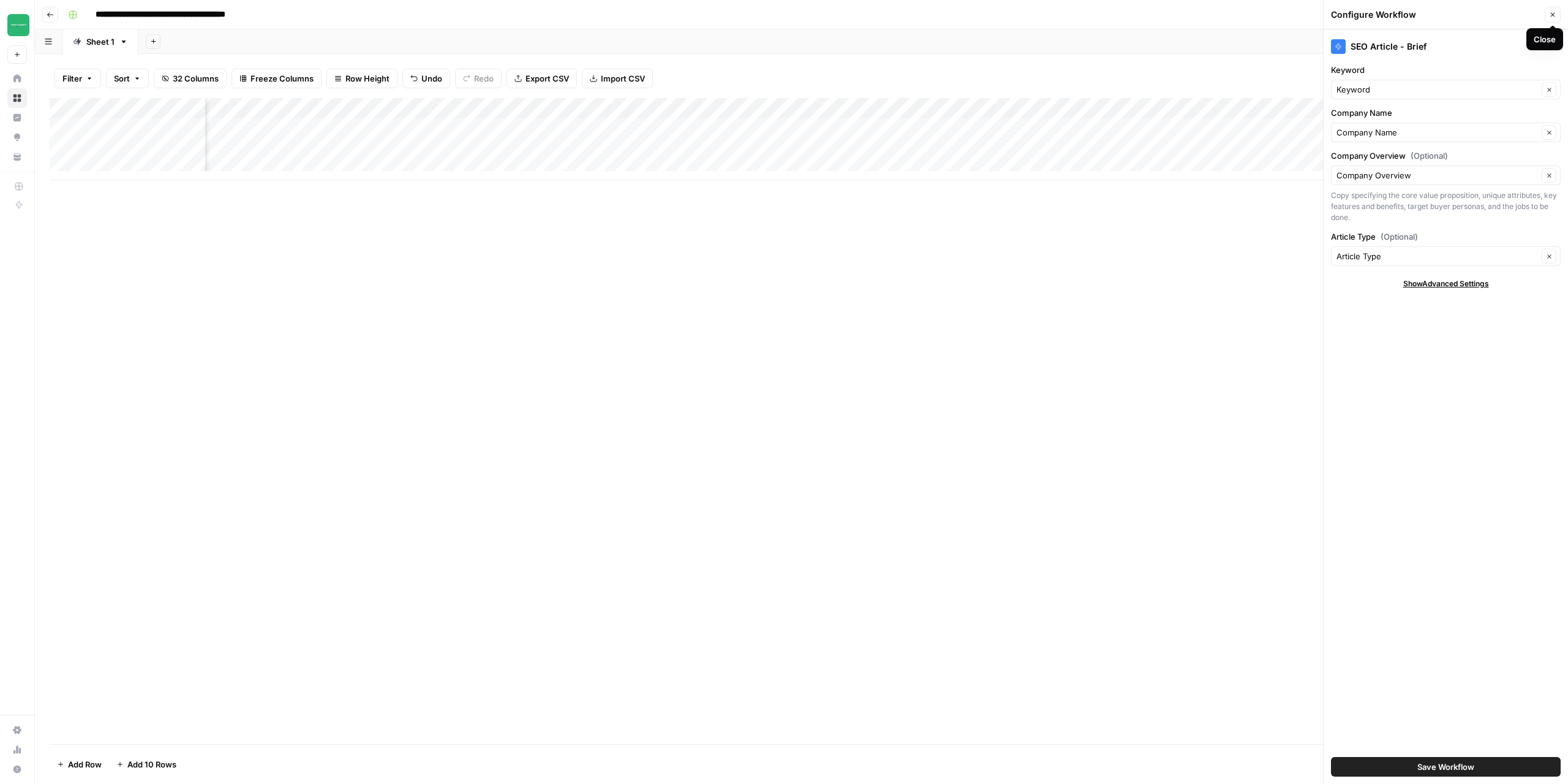
click at [1551, 19] on button "Close" at bounding box center [1552, 15] width 16 height 16
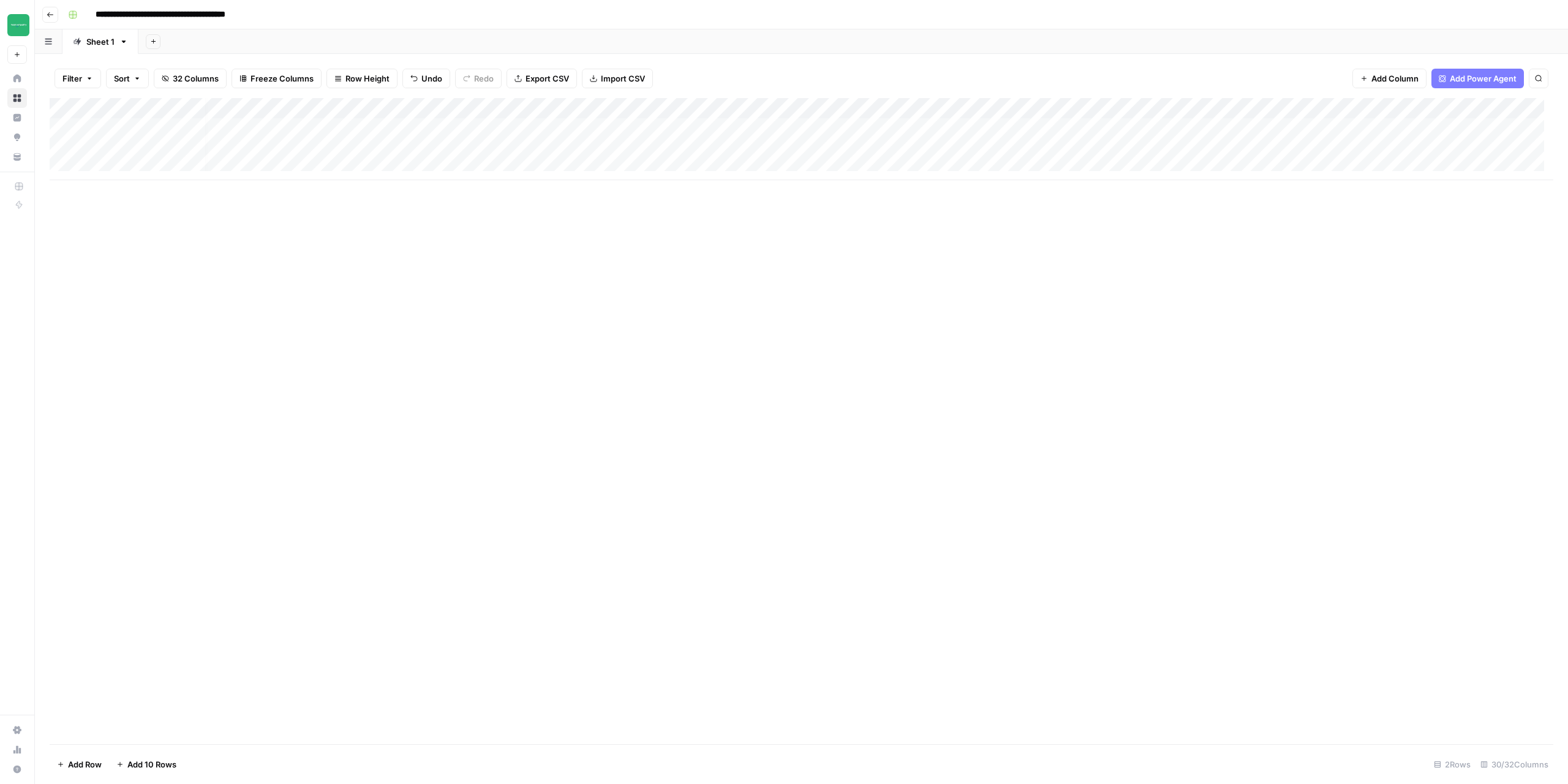
scroll to position [0, 0]
click at [79, 130] on div "Add Column" at bounding box center [802, 139] width 1504 height 82
click at [1118, 127] on div "Add Column" at bounding box center [802, 139] width 1504 height 82
click at [1159, 125] on div "Add Column" at bounding box center [802, 139] width 1504 height 82
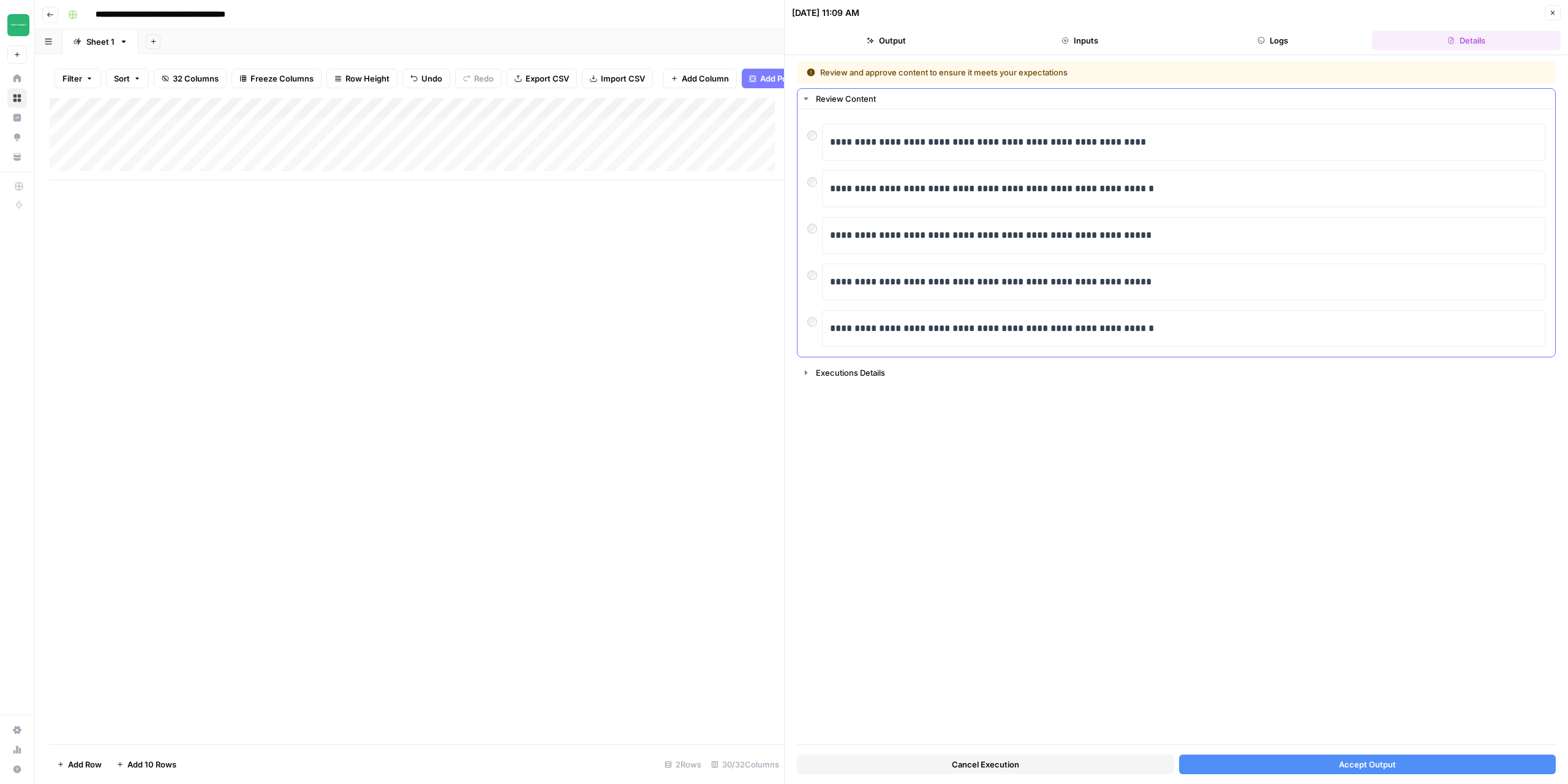
click at [808, 271] on div at bounding box center [815, 272] width 15 height 17
click at [1309, 763] on button "Accept Output" at bounding box center [1368, 764] width 377 height 19
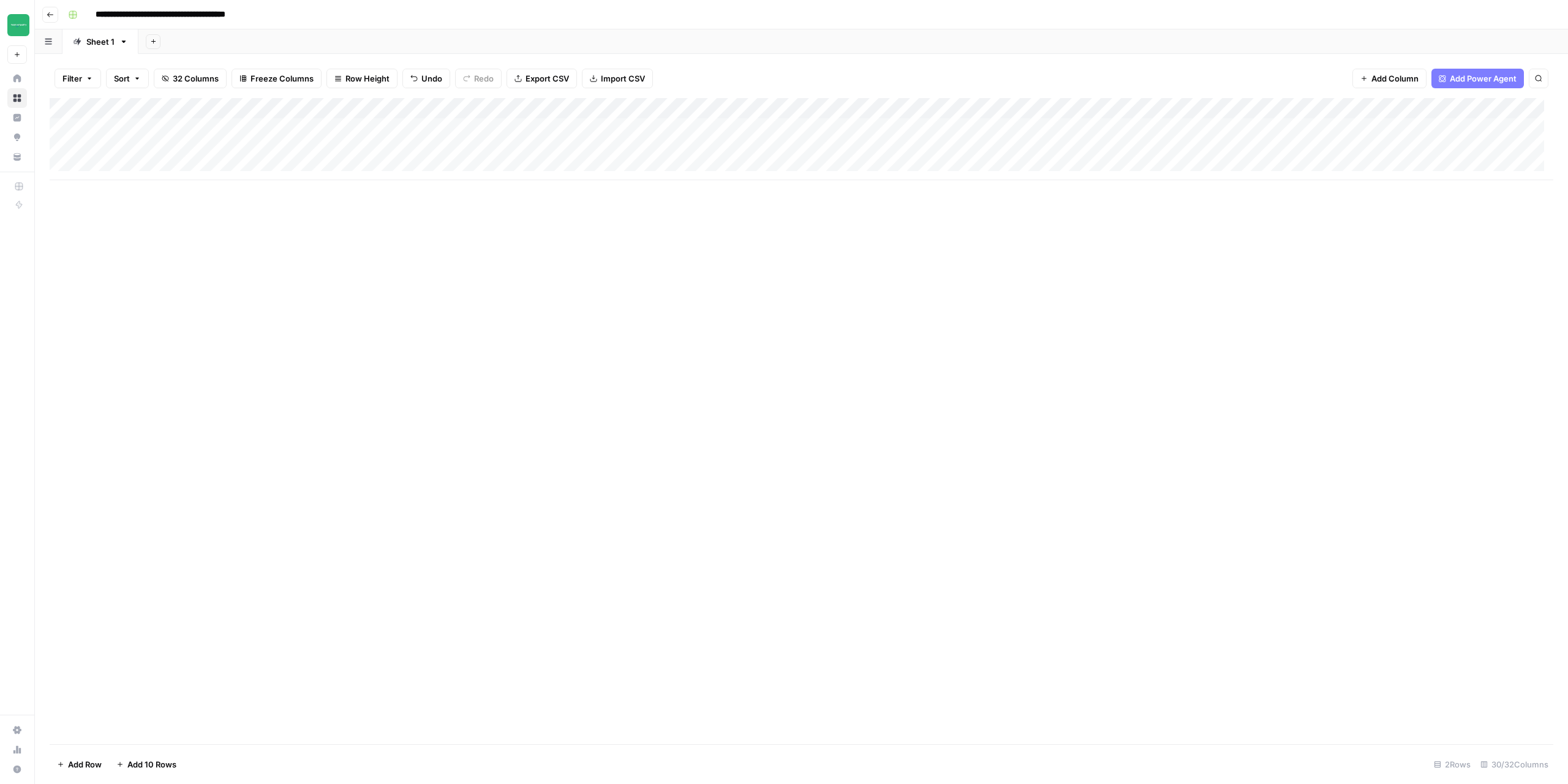
click at [120, 158] on div "Add Column" at bounding box center [802, 139] width 1504 height 82
click at [189, 143] on div "Add Column" at bounding box center [802, 139] width 1504 height 82
click at [189, 143] on textarea "**********" at bounding box center [192, 150] width 200 height 17
click at [256, 300] on div "Add Column" at bounding box center [802, 421] width 1504 height 646
click at [79, 149] on div "Add Column" at bounding box center [802, 139] width 1504 height 82
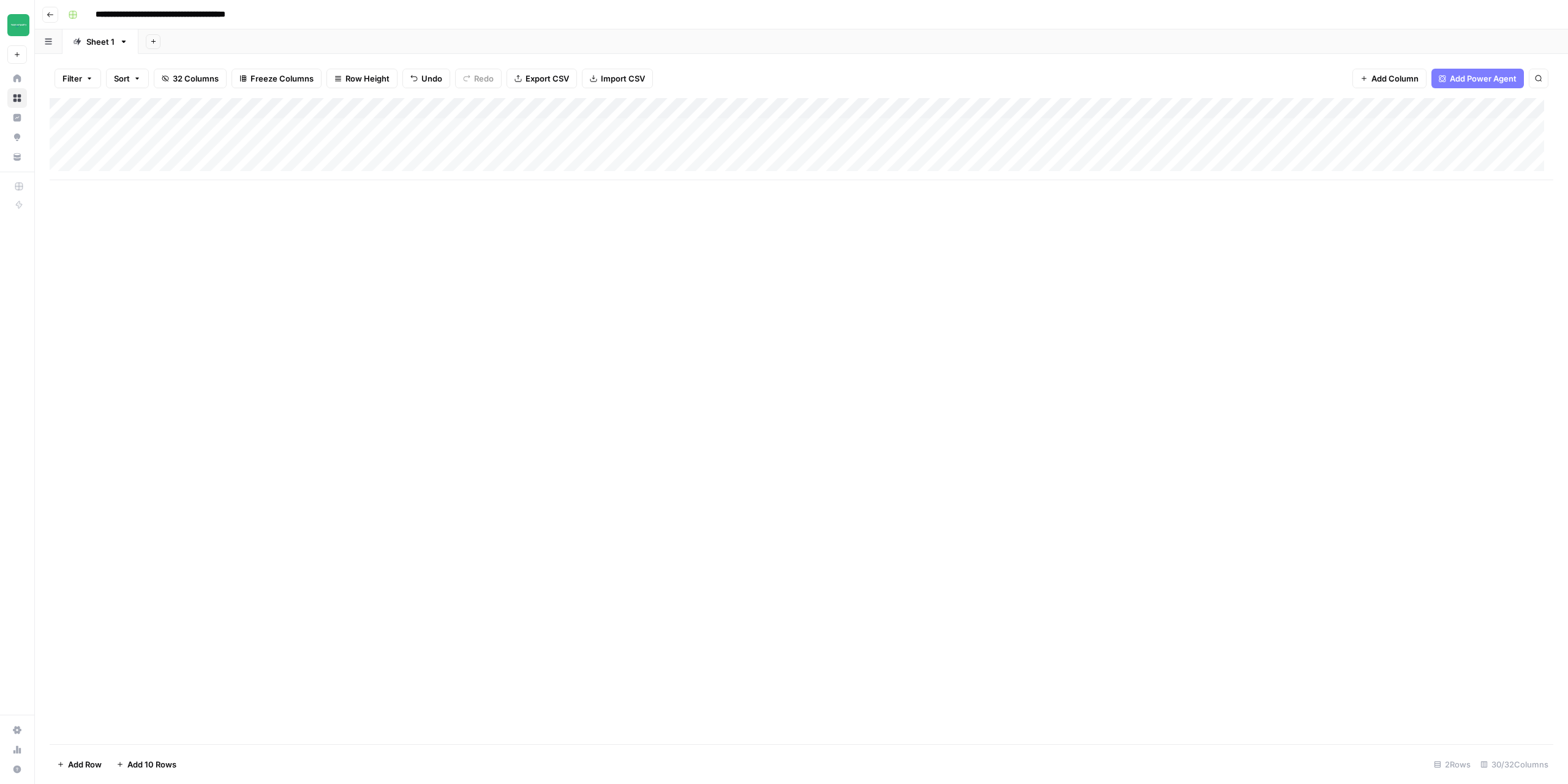
click at [55, 16] on button "Go back" at bounding box center [50, 15] width 16 height 16
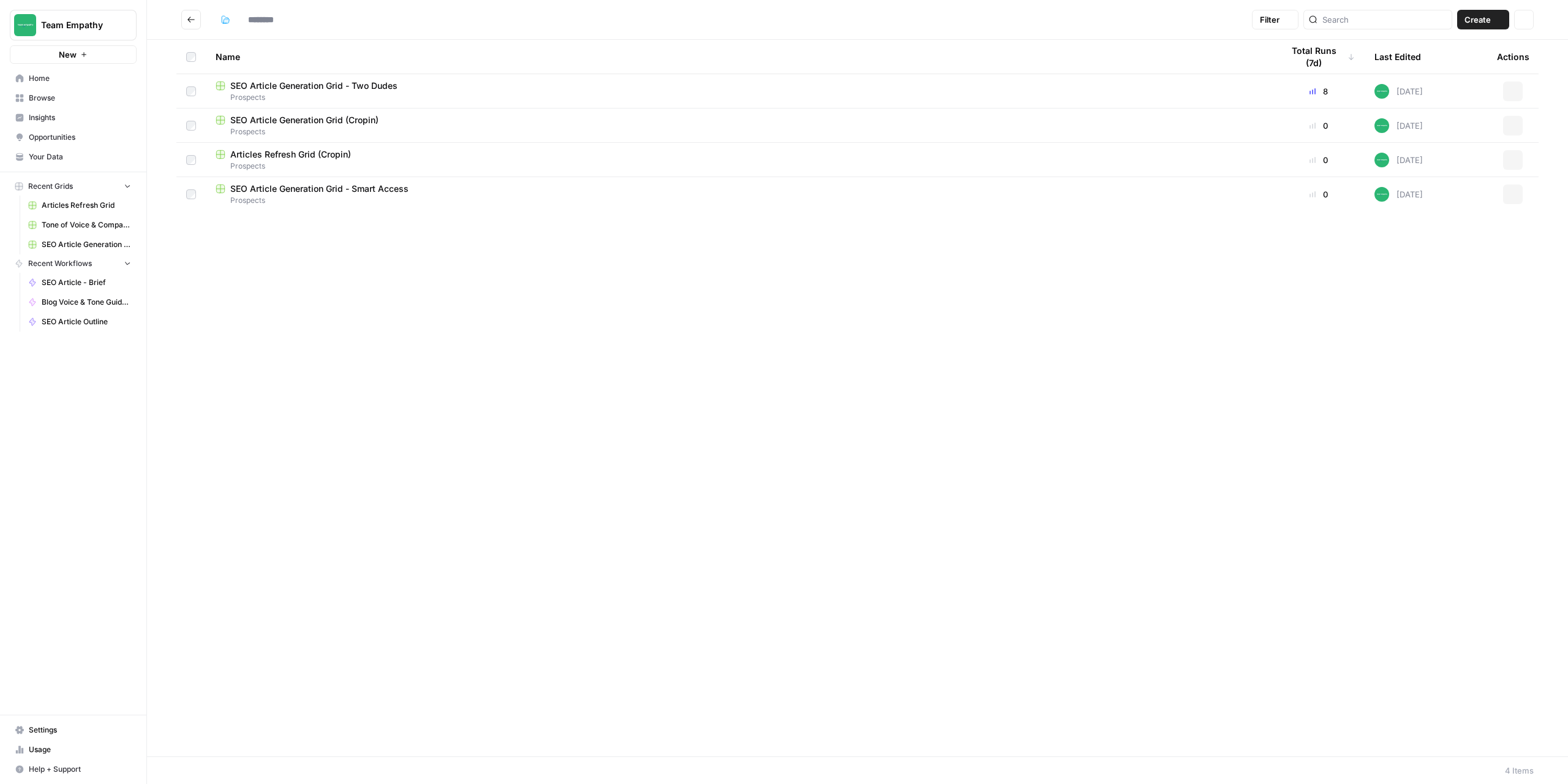
type input "*********"
click at [1514, 231] on icon "button" at bounding box center [1513, 228] width 7 height 7
click at [1438, 263] on button "Duplicate" at bounding box center [1454, 257] width 126 height 17
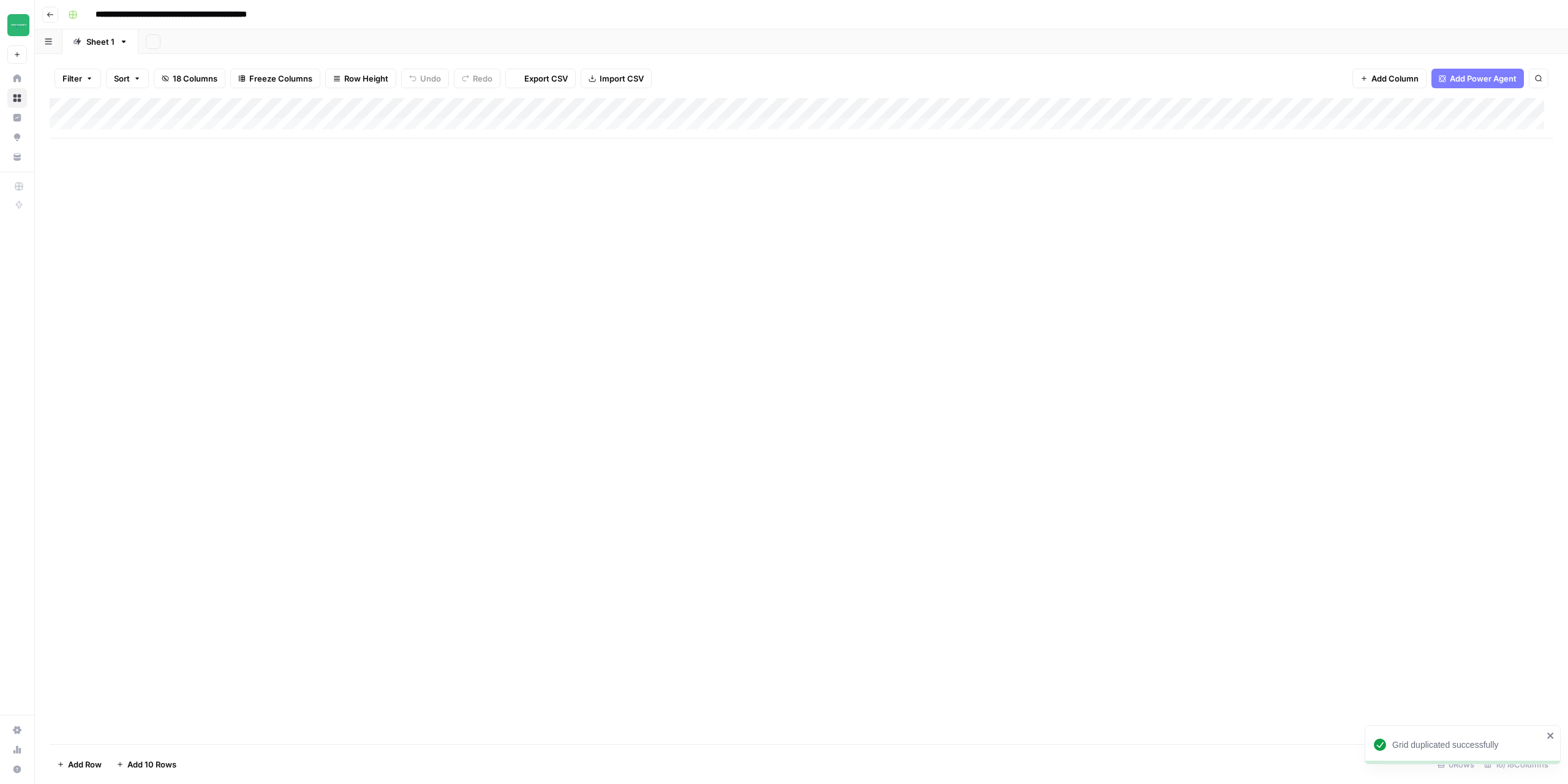
click at [249, 15] on input "**********" at bounding box center [201, 14] width 222 height 19
drag, startPoint x: 220, startPoint y: 10, endPoint x: 309, endPoint y: 16, distance: 89.2
click at [309, 16] on input "**********" at bounding box center [201, 14] width 222 height 19
click at [254, 20] on input "**********" at bounding box center [173, 14] width 165 height 19
drag, startPoint x: 267, startPoint y: 12, endPoint x: 223, endPoint y: 14, distance: 44.0
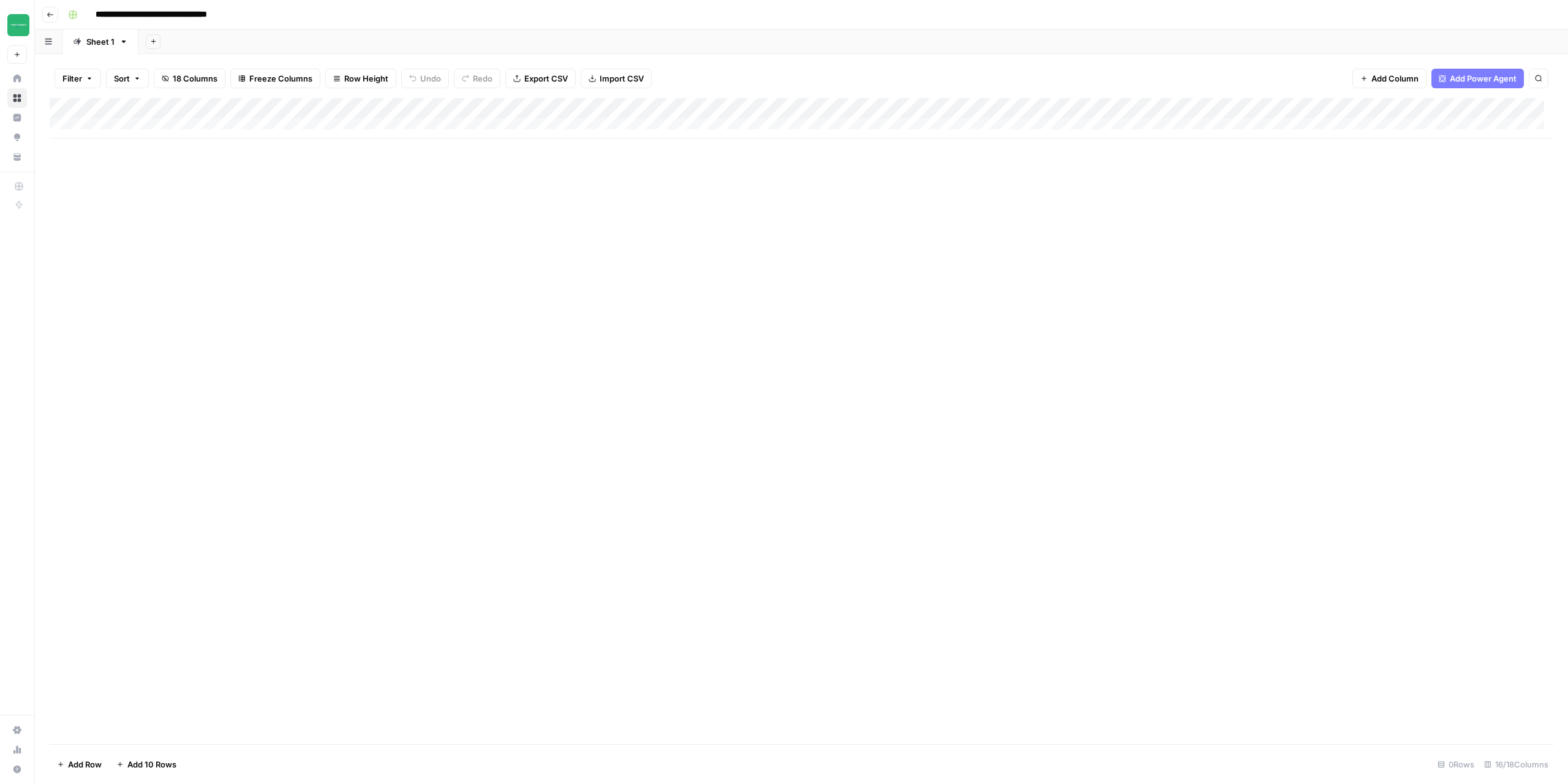
click at [223, 14] on div "**********" at bounding box center [809, 14] width 1493 height 19
click at [222, 15] on input "**********" at bounding box center [173, 14] width 165 height 19
drag, startPoint x: 220, startPoint y: 14, endPoint x: 257, endPoint y: 17, distance: 37.1
click at [257, 17] on div "**********" at bounding box center [809, 14] width 1493 height 19
paste input "*********"
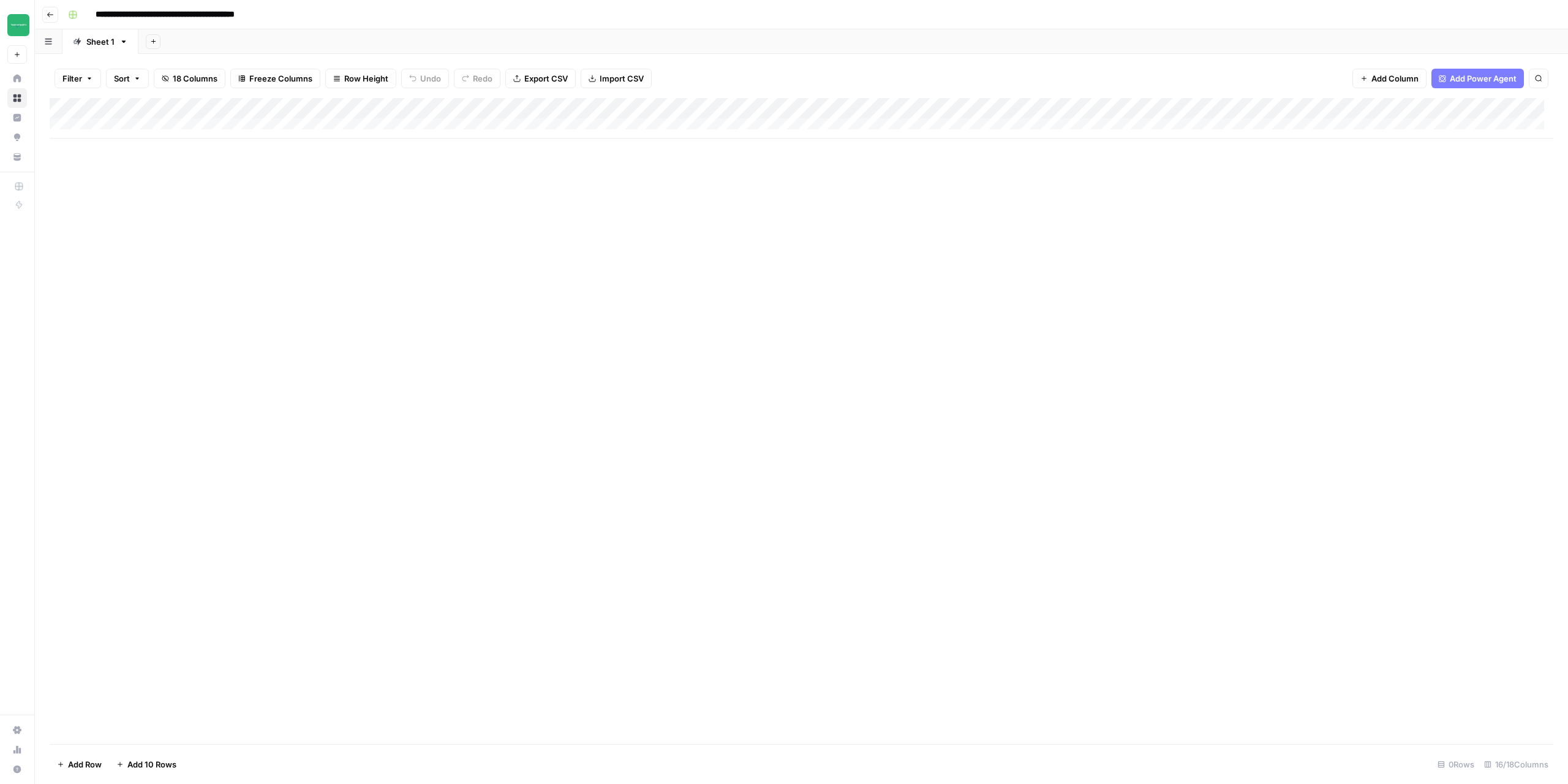
type input "**********"
click at [433, 351] on div "Add Column" at bounding box center [802, 421] width 1504 height 646
click at [105, 123] on div "Add Column" at bounding box center [802, 118] width 1504 height 41
click at [104, 149] on div "Add Column" at bounding box center [802, 129] width 1504 height 62
drag, startPoint x: 502, startPoint y: 355, endPoint x: 502, endPoint y: 341, distance: 14.0
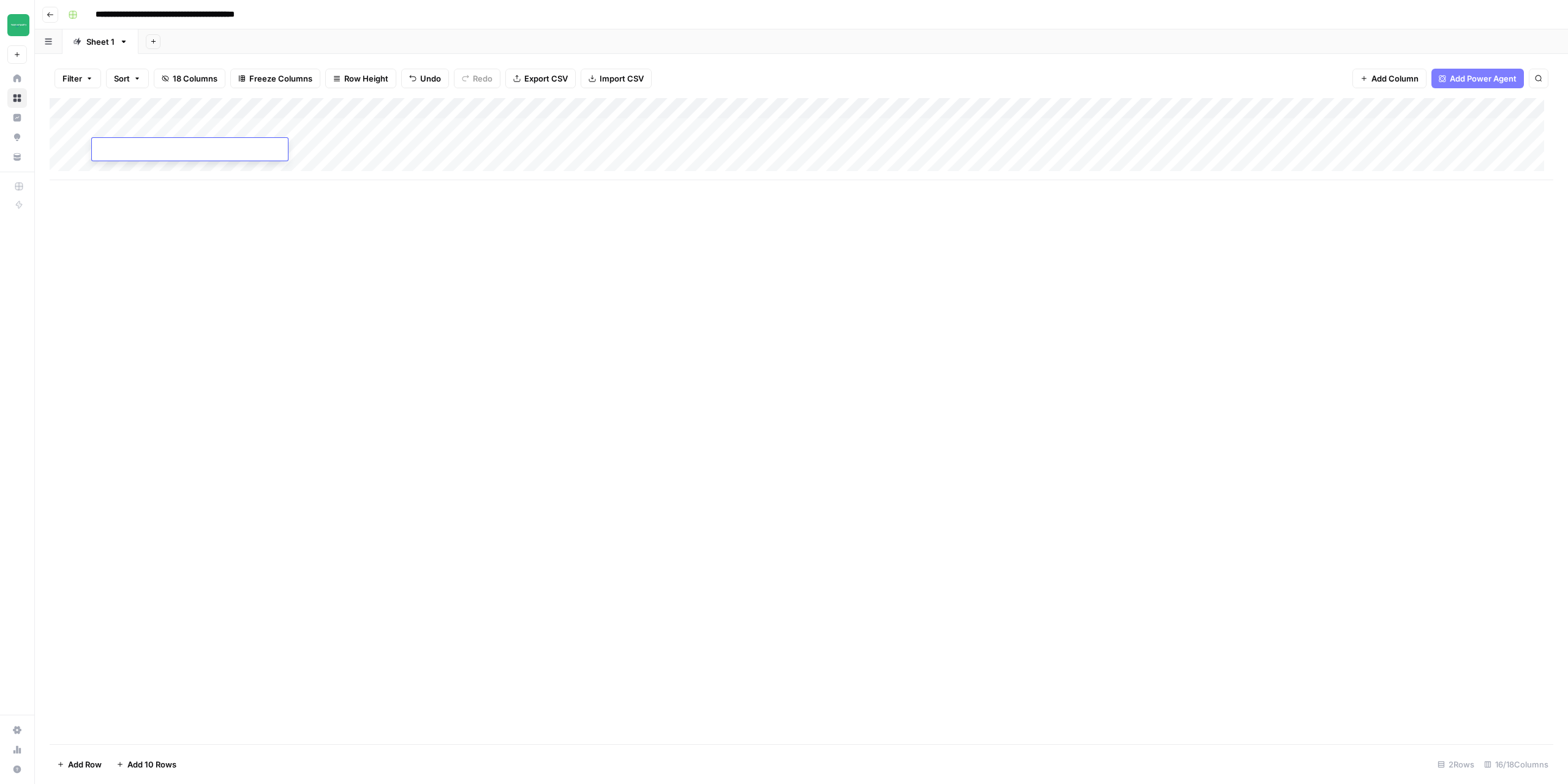
click at [503, 355] on div "Add Column" at bounding box center [802, 421] width 1504 height 646
click at [494, 144] on div "Add Column" at bounding box center [802, 139] width 1504 height 82
click at [483, 126] on div "Add Column" at bounding box center [802, 139] width 1504 height 82
click at [621, 126] on div "Add Column" at bounding box center [802, 139] width 1504 height 82
click at [502, 133] on div "Add Column" at bounding box center [802, 139] width 1504 height 82
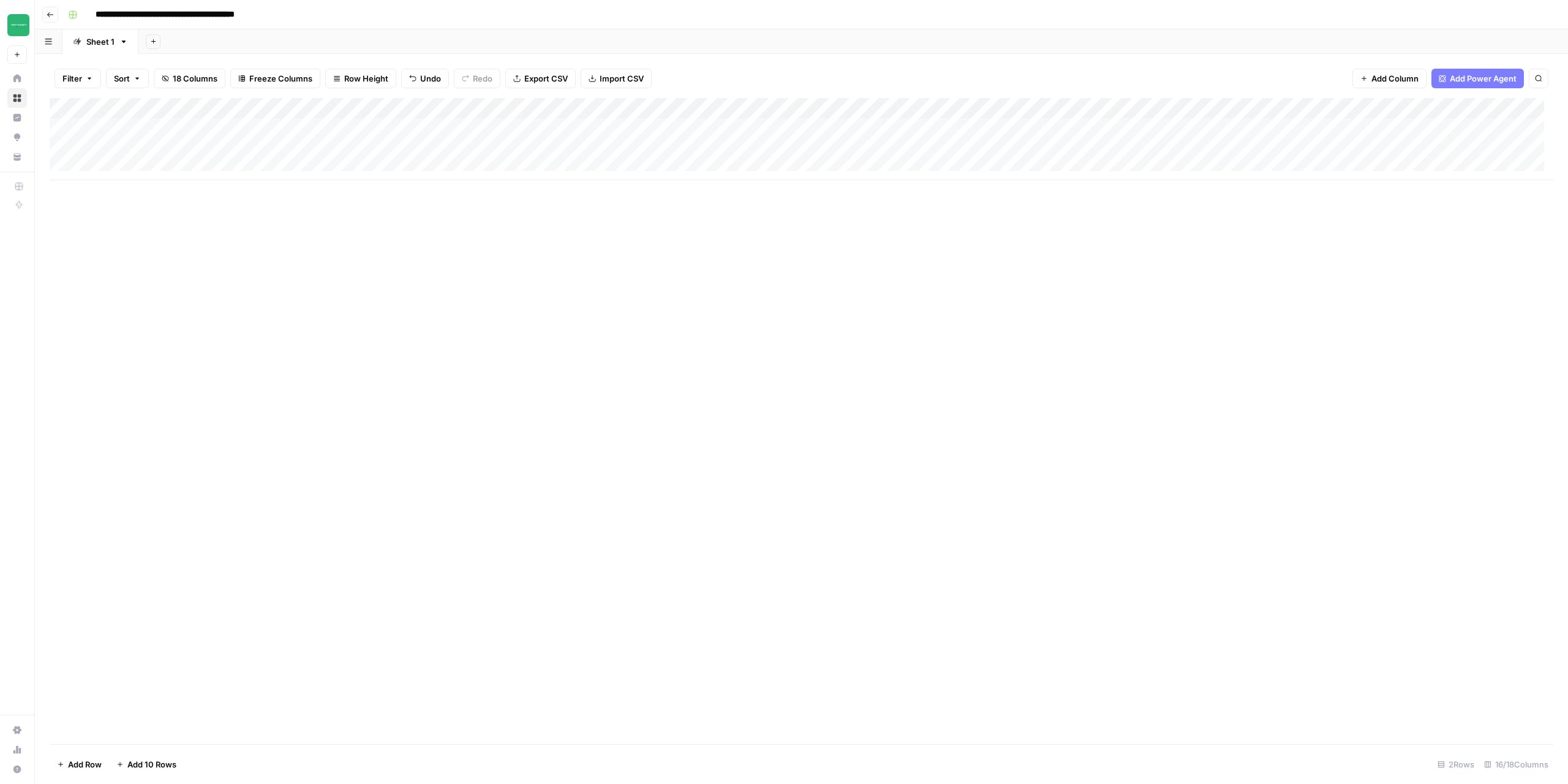
click at [359, 127] on div "Add Column" at bounding box center [802, 139] width 1504 height 82
click at [54, 16] on button "Go back" at bounding box center [50, 15] width 16 height 16
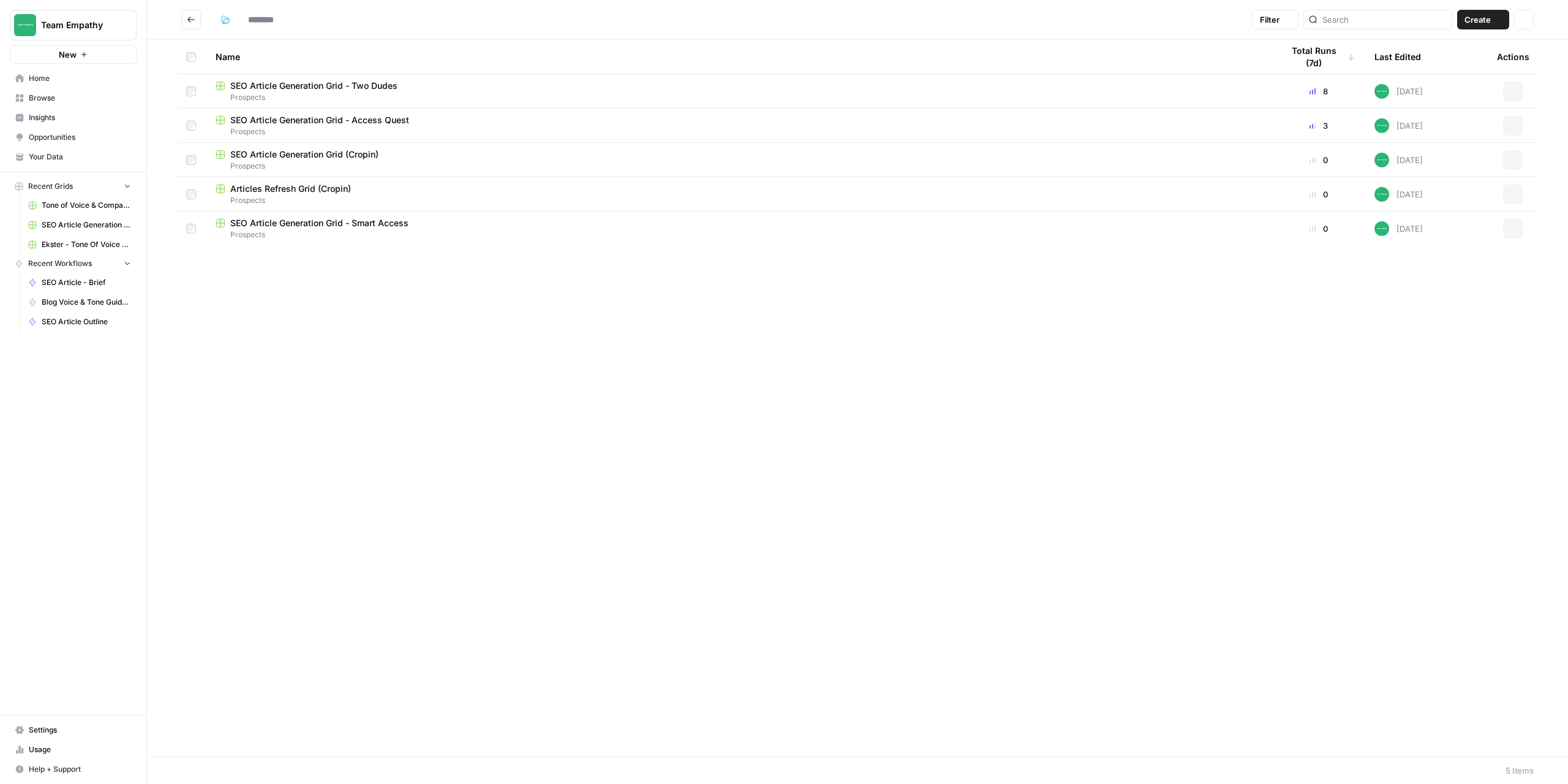
type input "*********"
click at [279, 227] on span "SEO Article Generation Grid - Smart Access" at bounding box center [319, 223] width 178 height 12
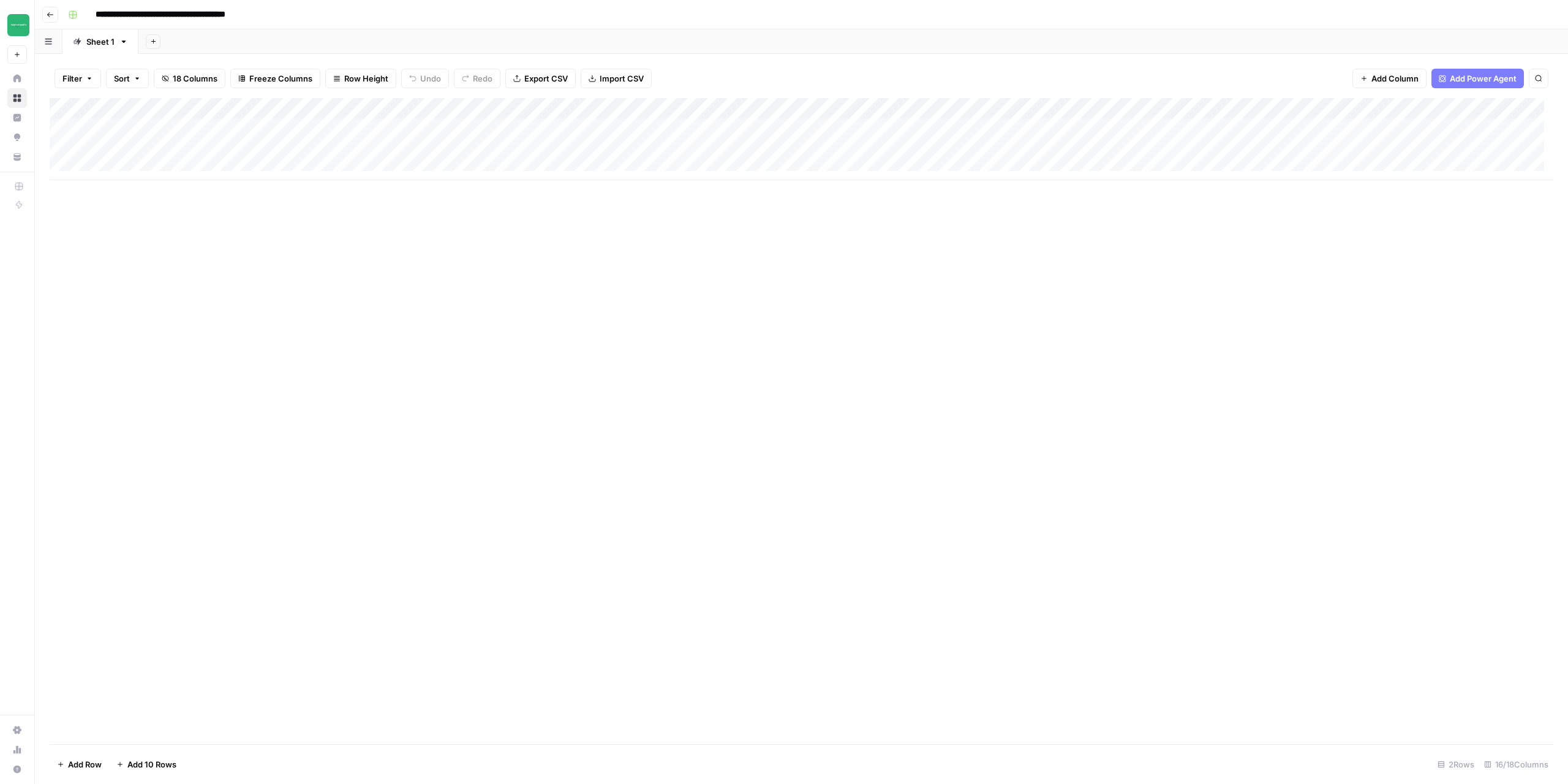
click at [40, 16] on header "**********" at bounding box center [802, 15] width 1533 height 30
click at [50, 13] on icon "button" at bounding box center [50, 14] width 7 height 7
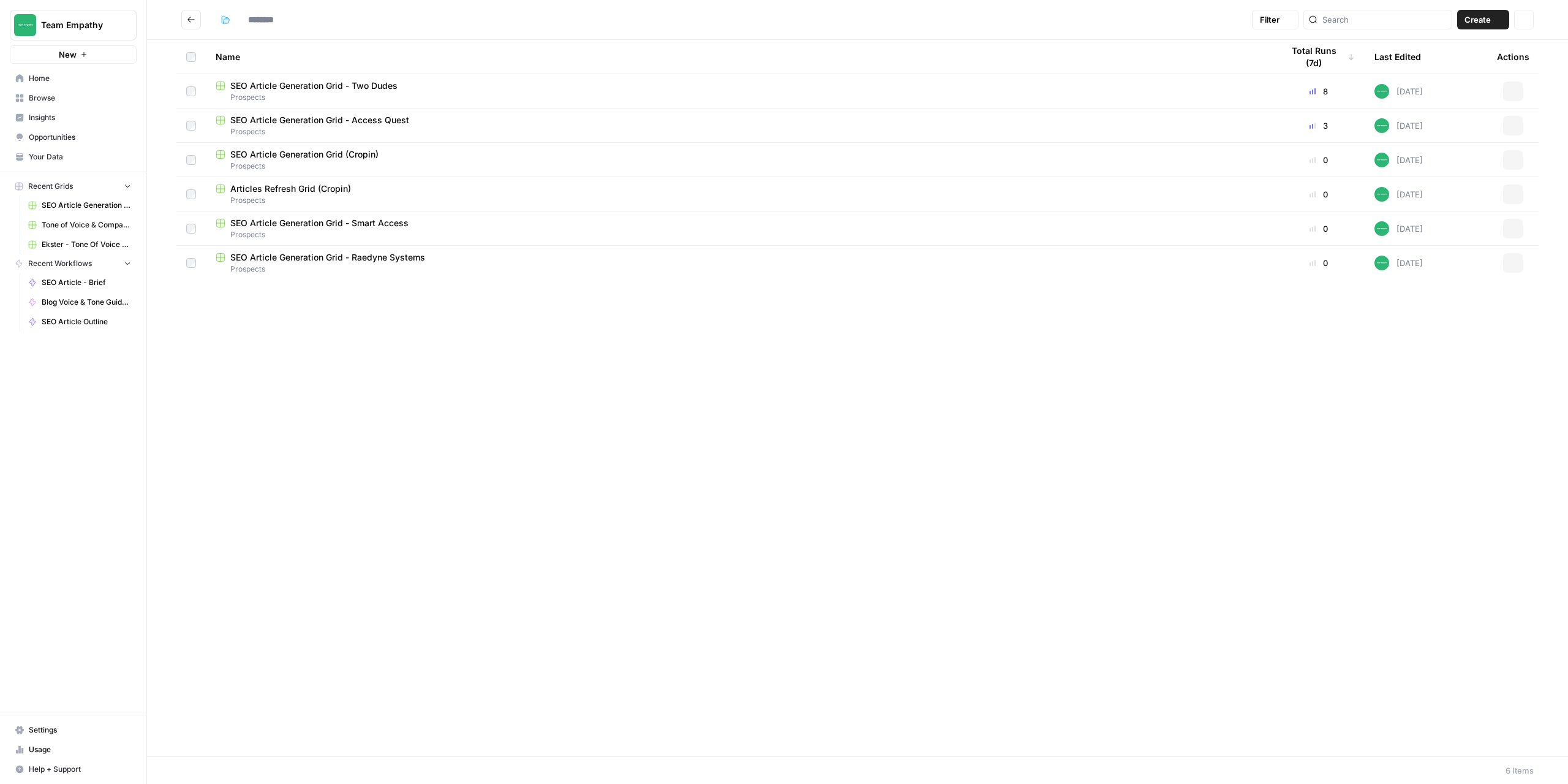
type input "*********"
click at [285, 221] on span "SEO Article Generation Grid - Smart Access" at bounding box center [319, 223] width 178 height 12
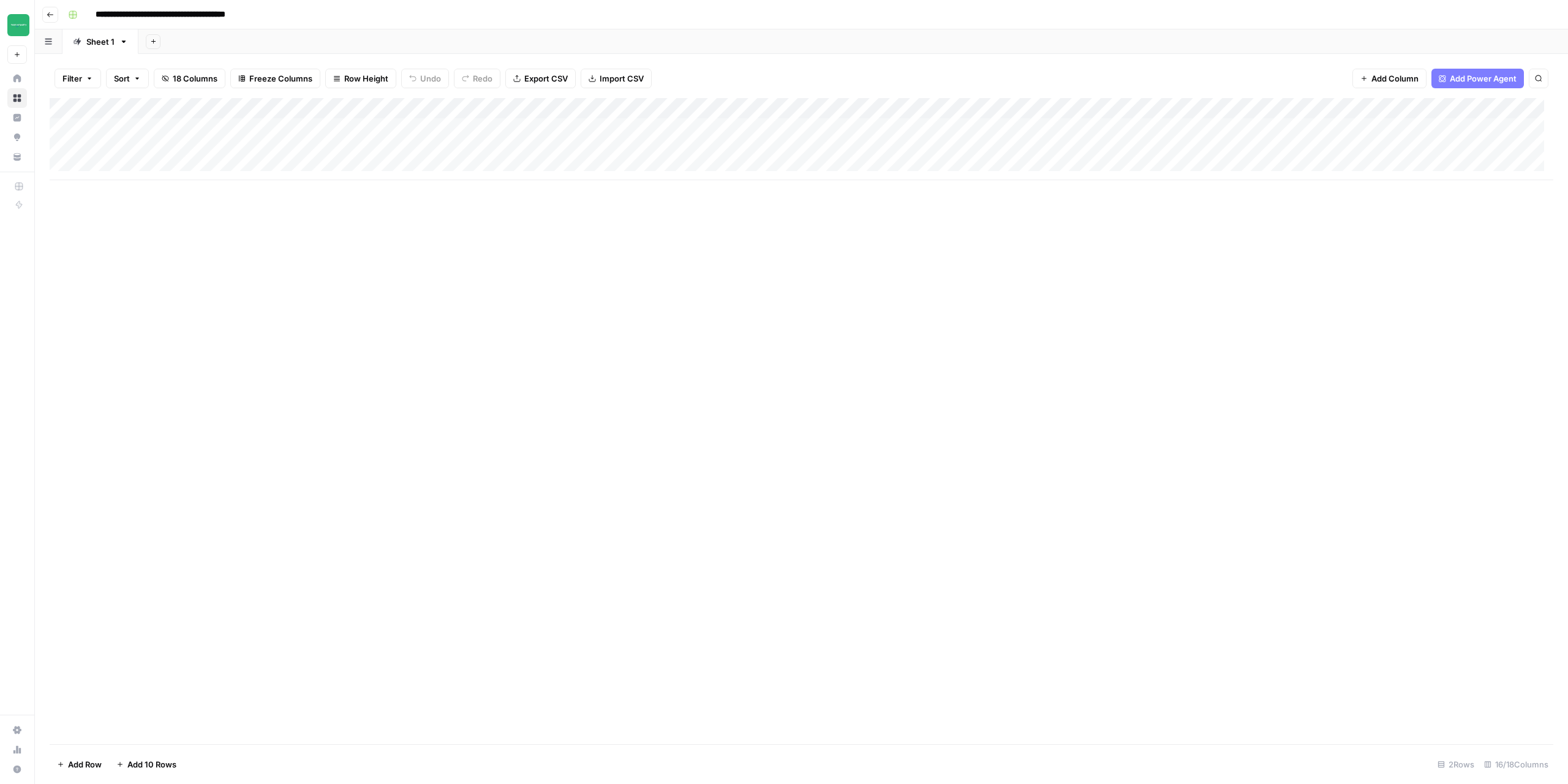
click at [122, 163] on div "Add Column" at bounding box center [802, 139] width 1504 height 82
click at [129, 188] on div "Add Column" at bounding box center [802, 150] width 1504 height 103
click at [444, 396] on div "Add Column" at bounding box center [802, 421] width 1504 height 646
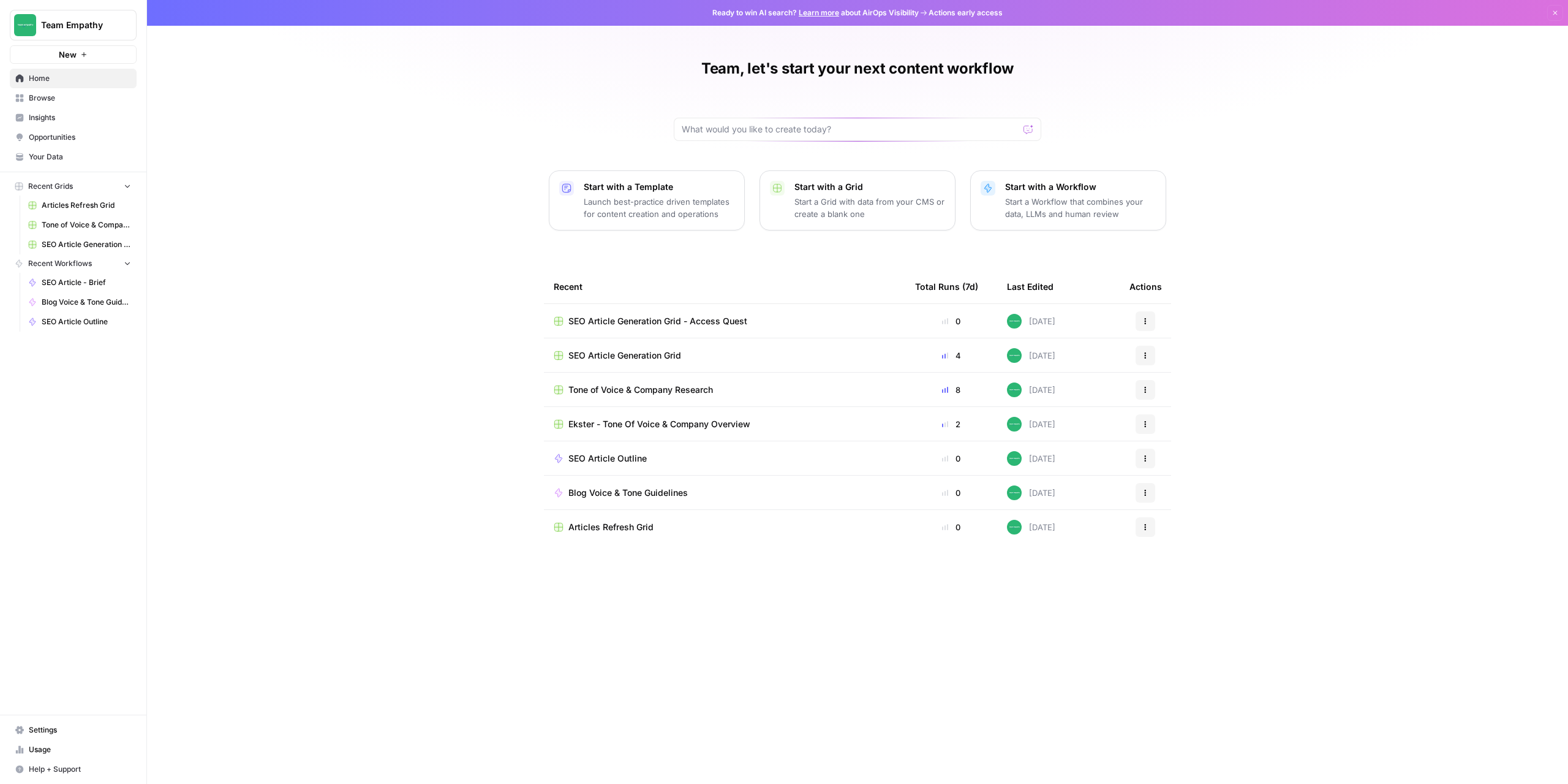
click at [95, 24] on span "Team Empathy" at bounding box center [78, 25] width 74 height 12
click at [53, 129] on span "Cohort 4" at bounding box center [118, 131] width 162 height 12
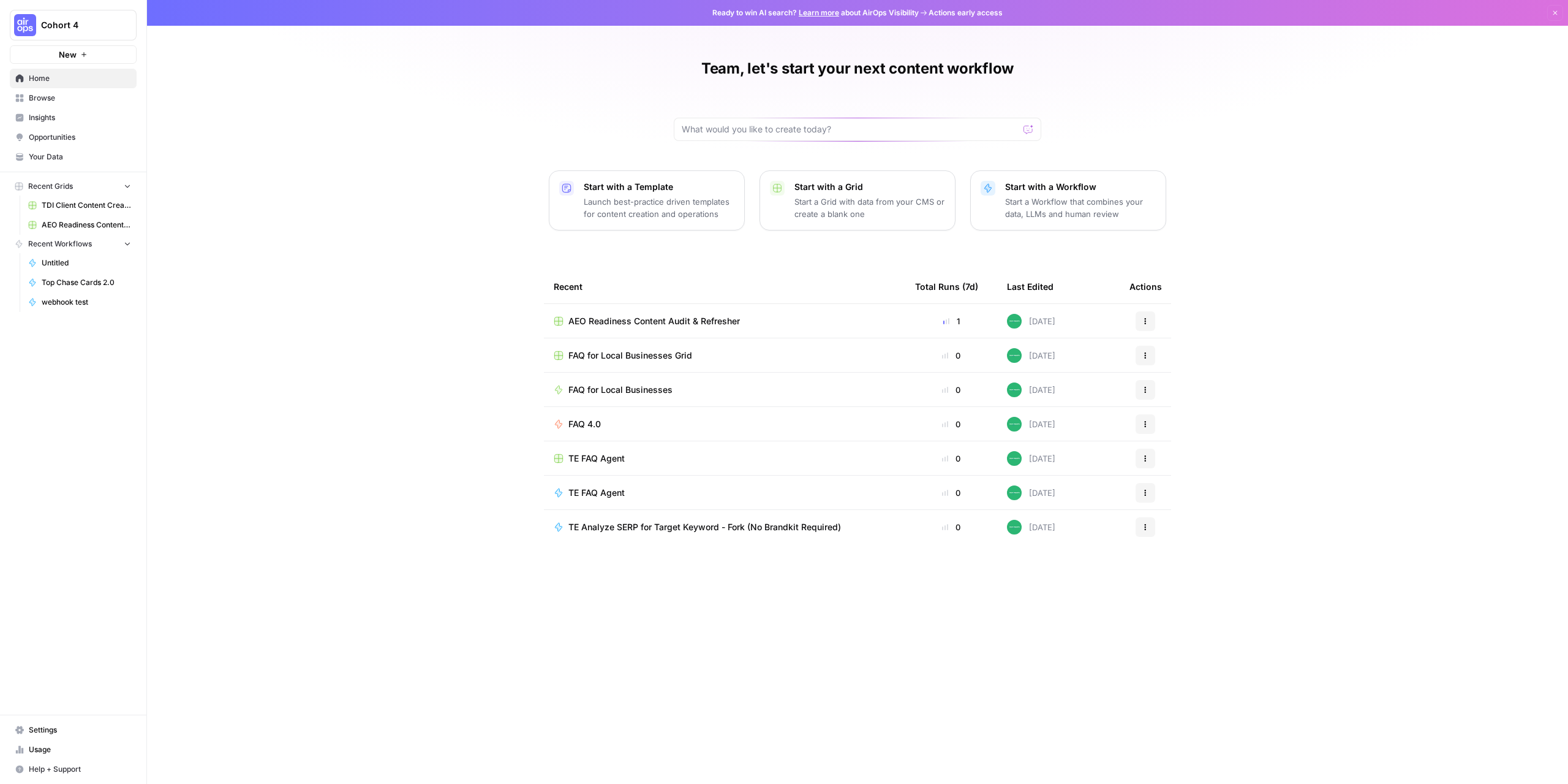
click at [628, 321] on span "AEO Readiness Content Audit & Refresher" at bounding box center [654, 321] width 171 height 12
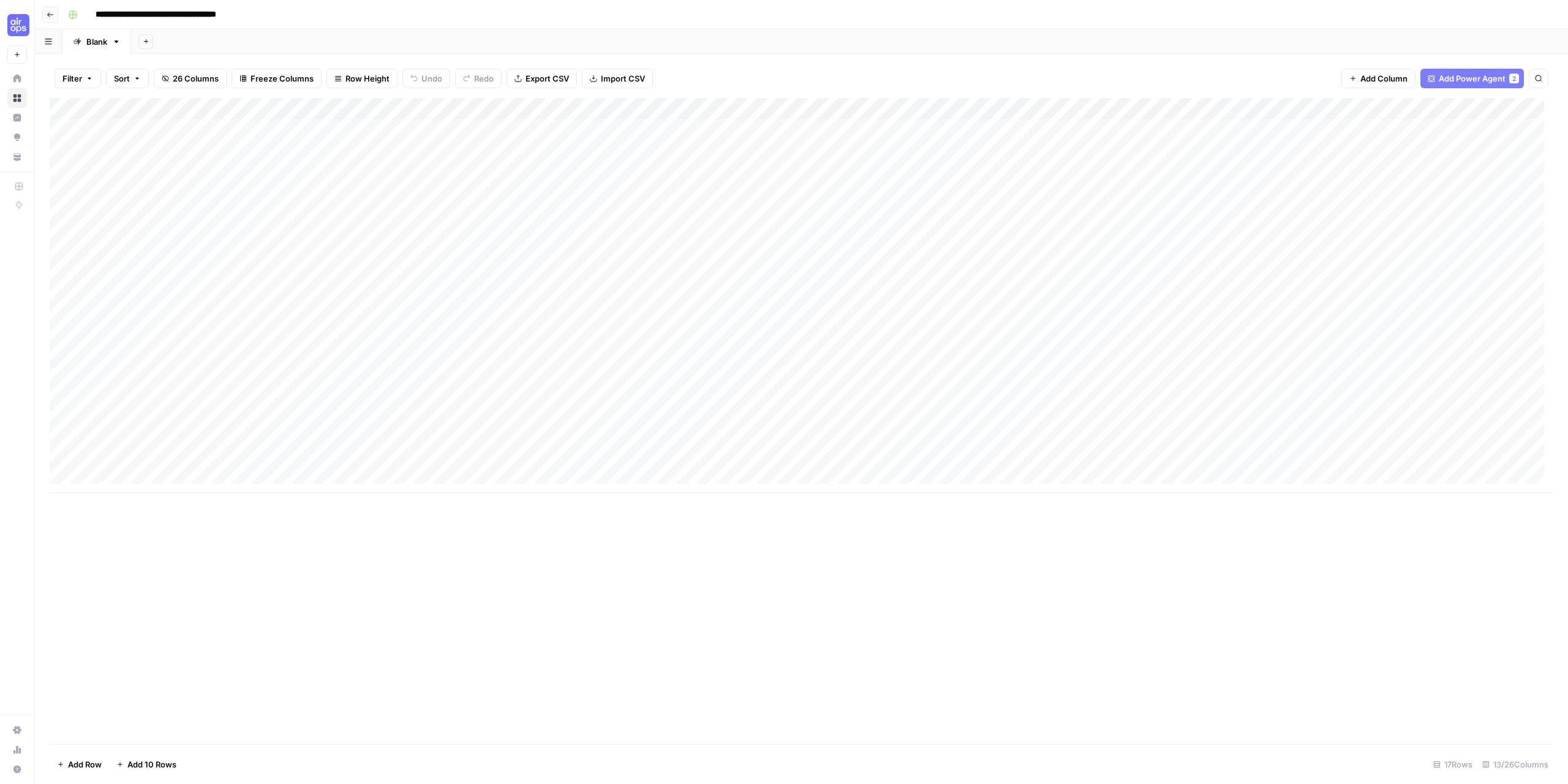
scroll to position [9, 0]
click at [119, 470] on div "Add Column" at bounding box center [802, 295] width 1504 height 394
paste textarea "**********"
type textarea "**********"
click at [270, 567] on div "Add Column" at bounding box center [802, 421] width 1504 height 646
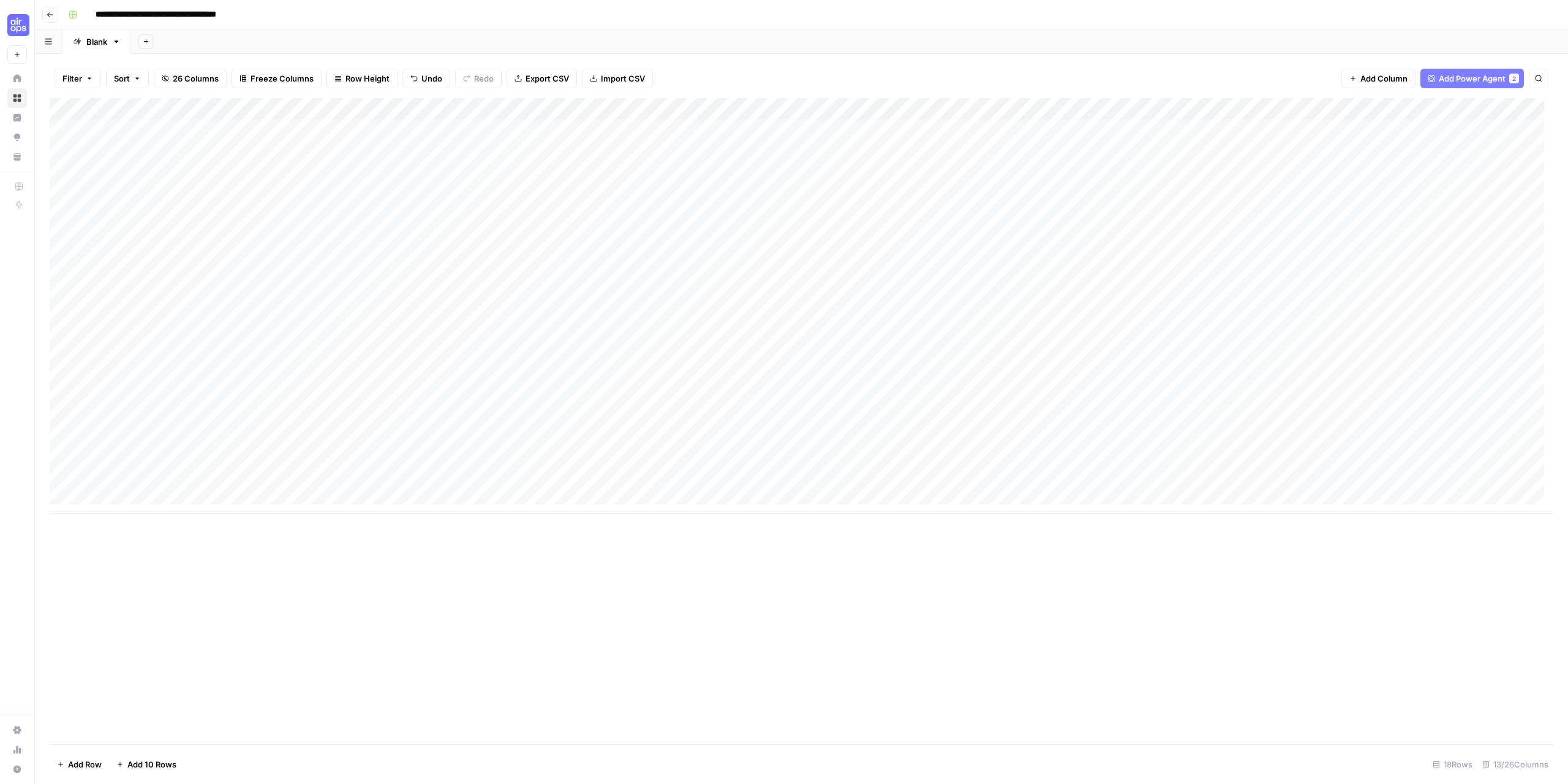
click at [258, 475] on div "Add Column" at bounding box center [802, 305] width 1504 height 415
click at [1511, 111] on span "Add Column" at bounding box center [1525, 108] width 43 height 11
click at [1418, 26] on button "Power Agents" at bounding box center [1410, 35] width 65 height 19
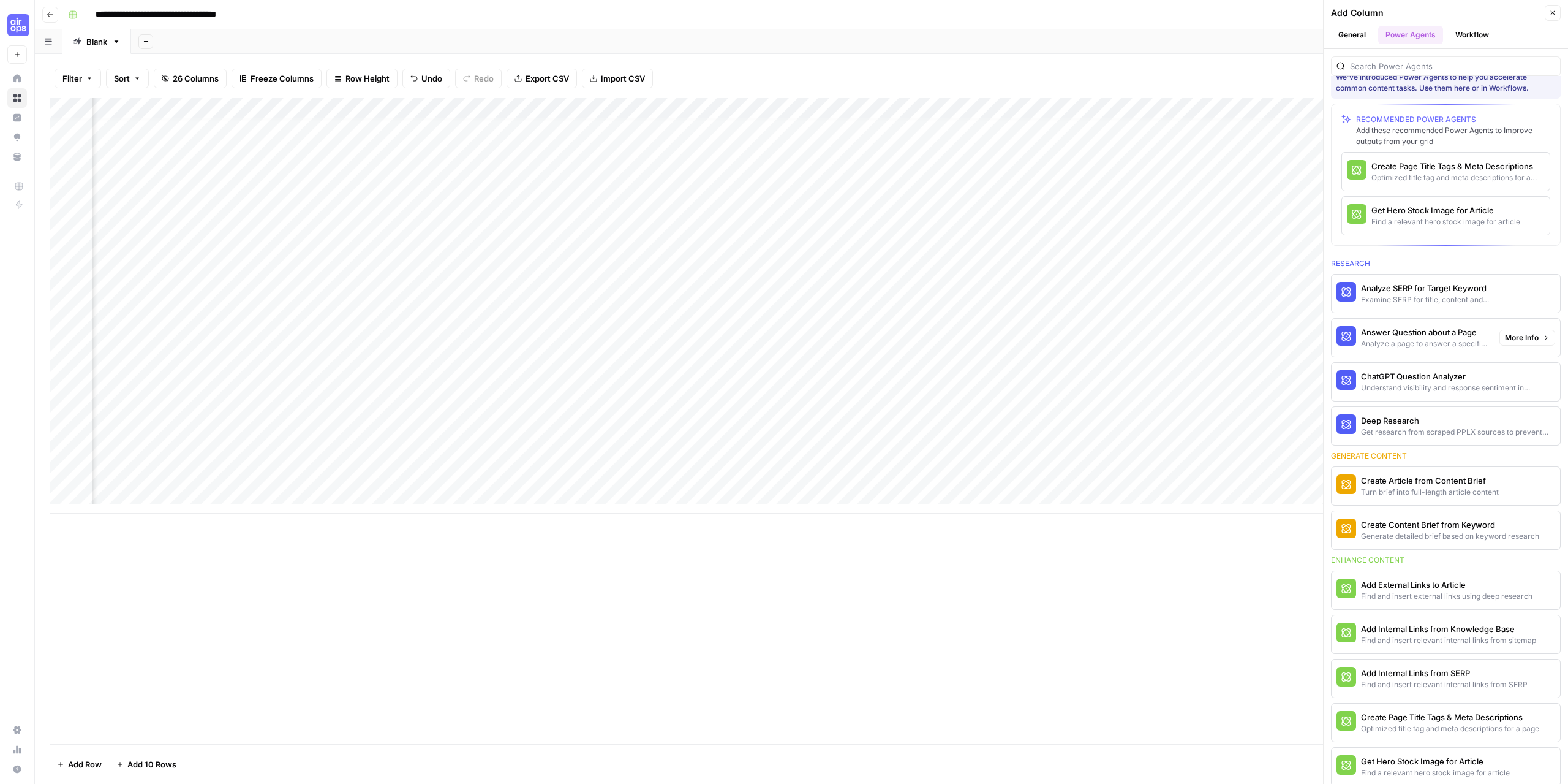
scroll to position [62, 0]
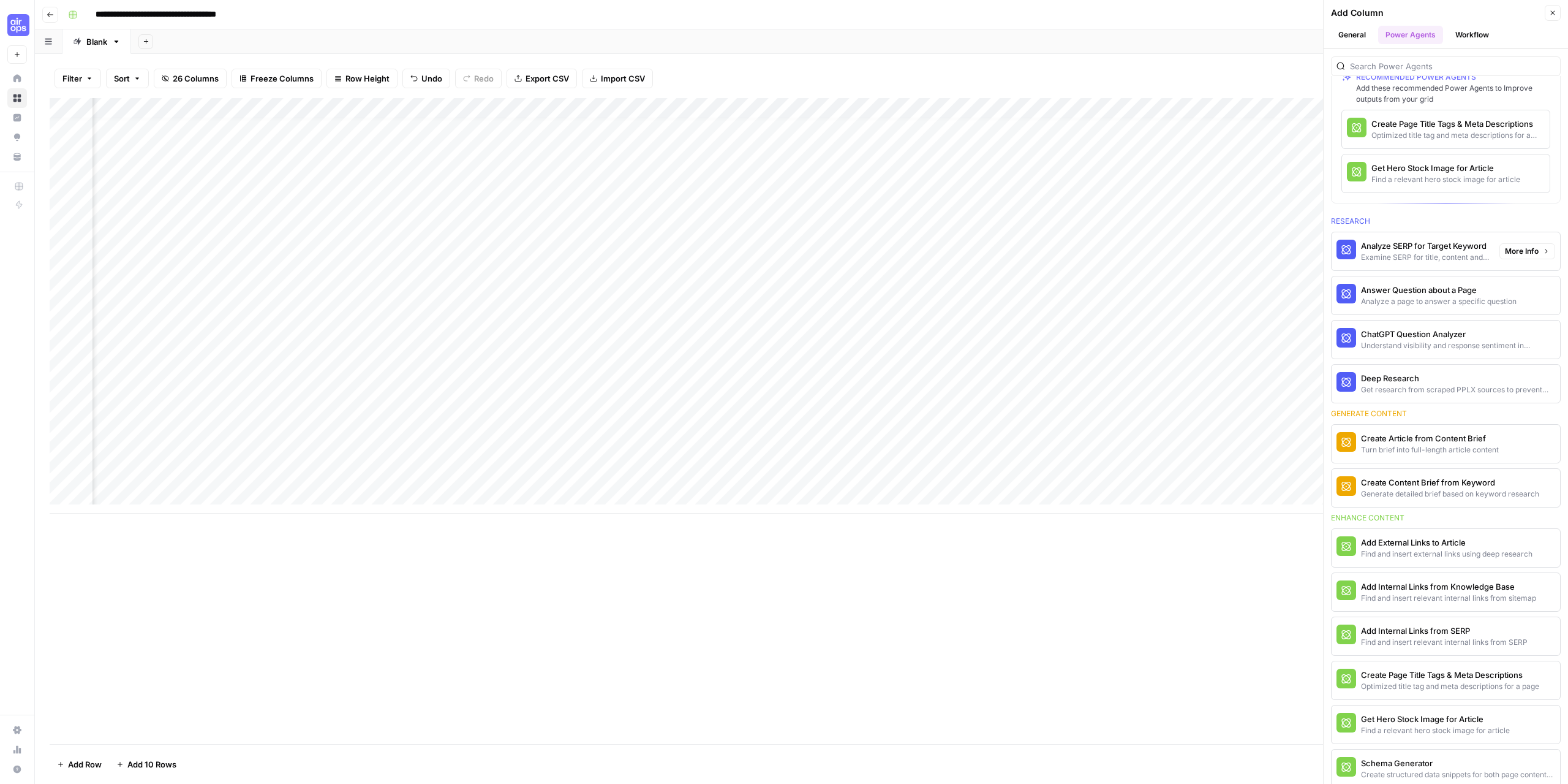
click at [1456, 251] on div "Analyze SERP for Target Keyword" at bounding box center [1425, 245] width 129 height 12
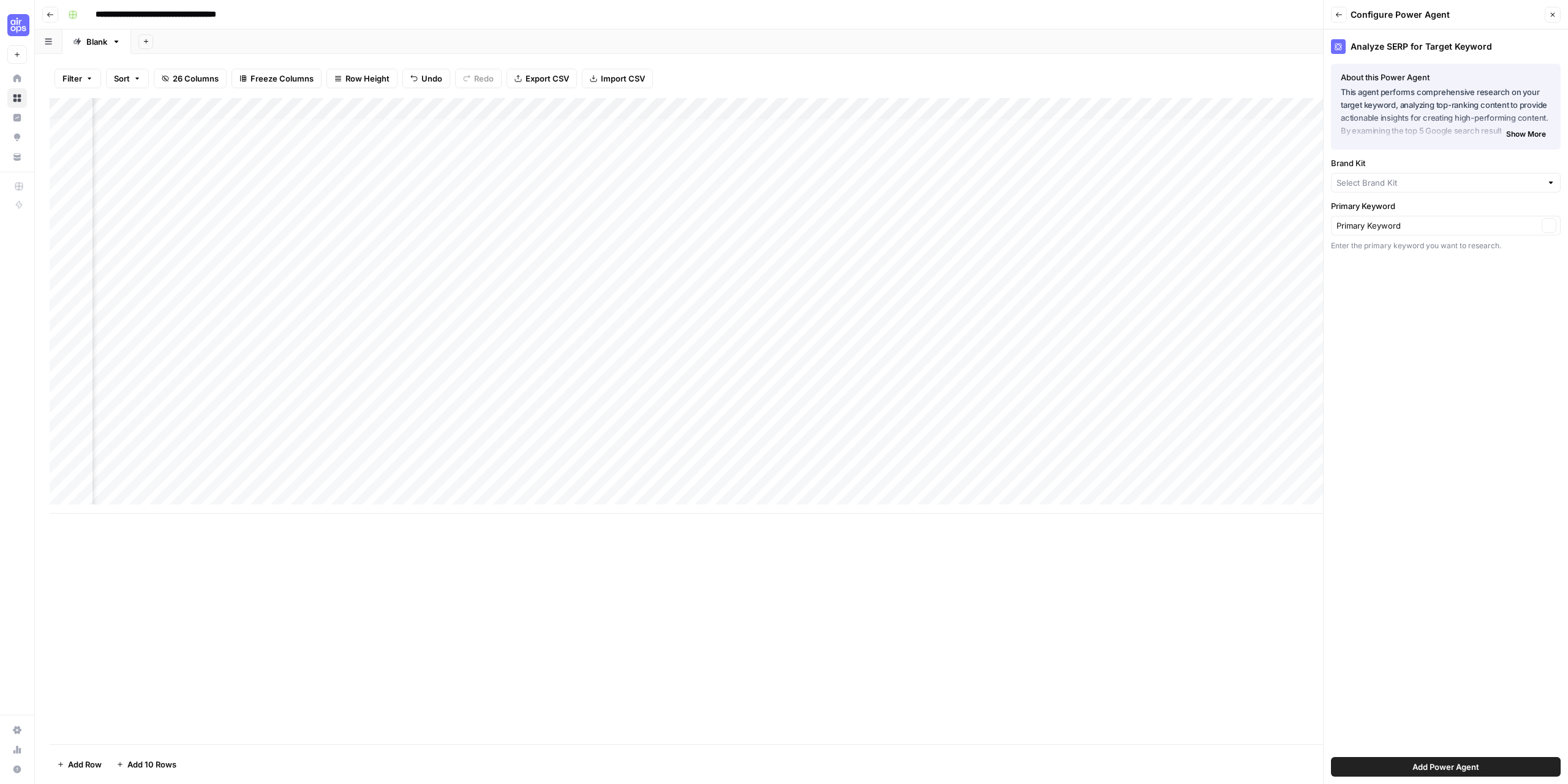
type input "Team Empathy"
click at [1534, 133] on span "Show More" at bounding box center [1526, 135] width 40 height 11
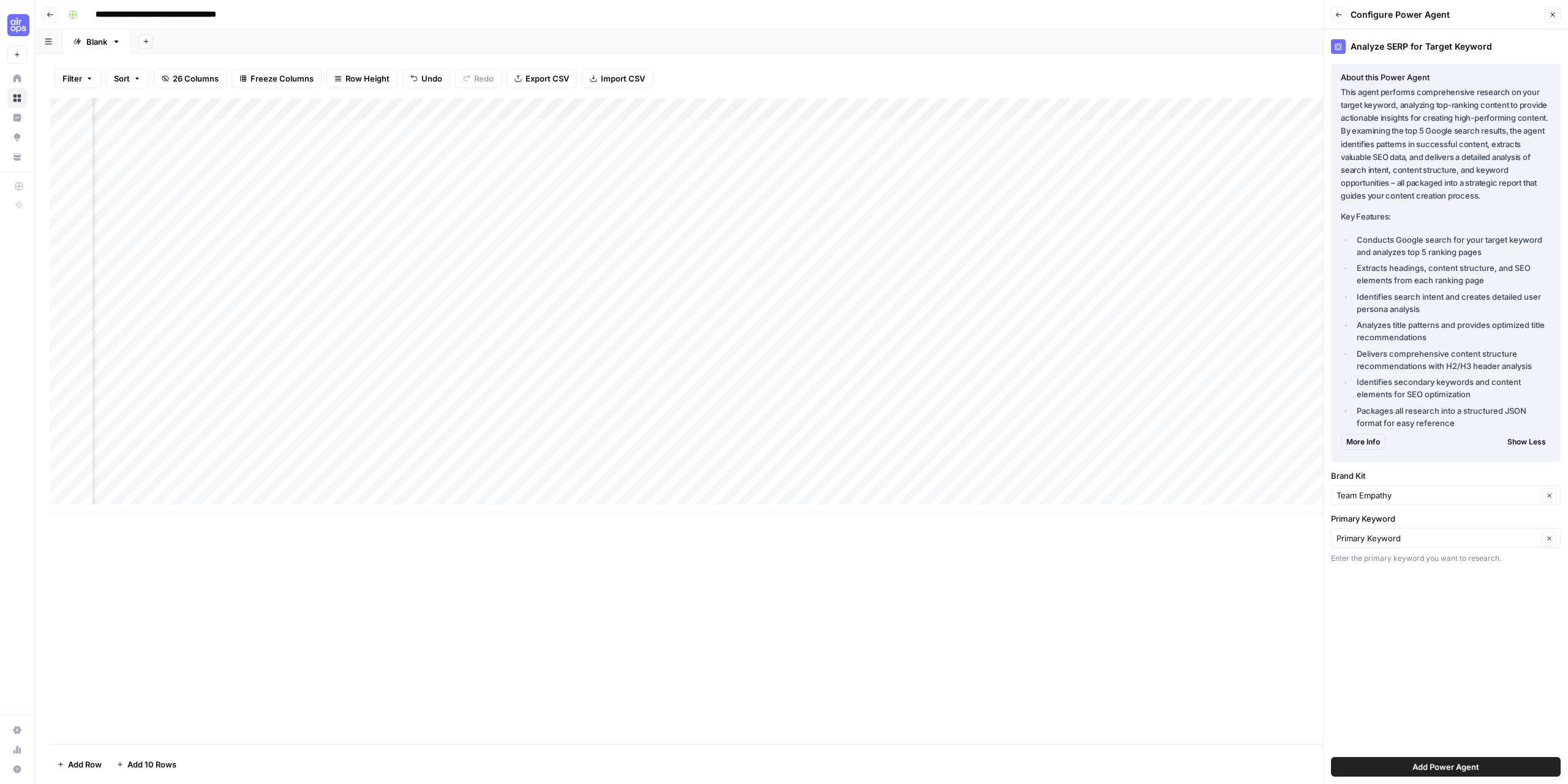
click at [1527, 438] on span "Show Less" at bounding box center [1527, 442] width 39 height 11
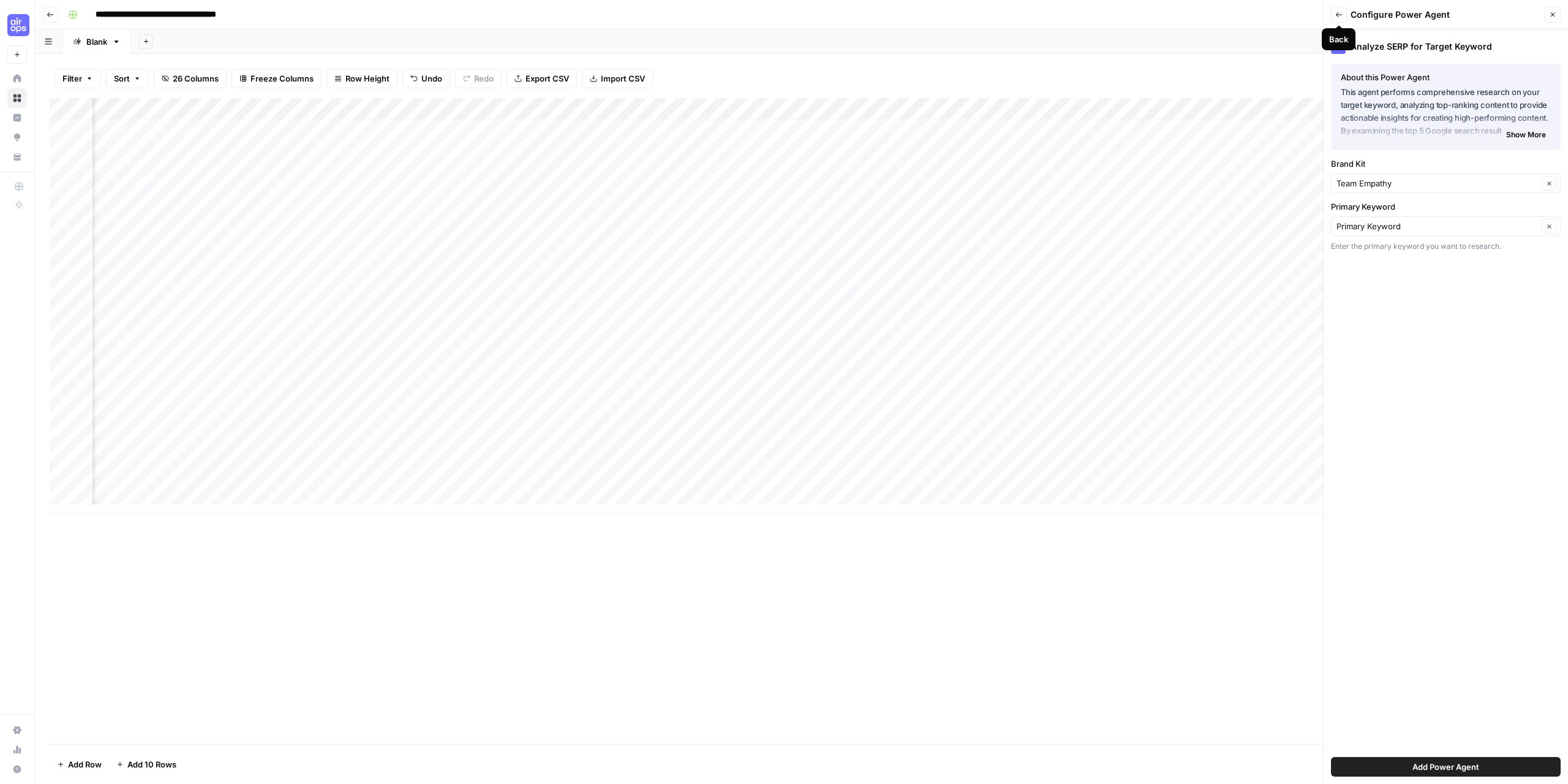
click at [1343, 18] on button "Back" at bounding box center [1339, 15] width 16 height 16
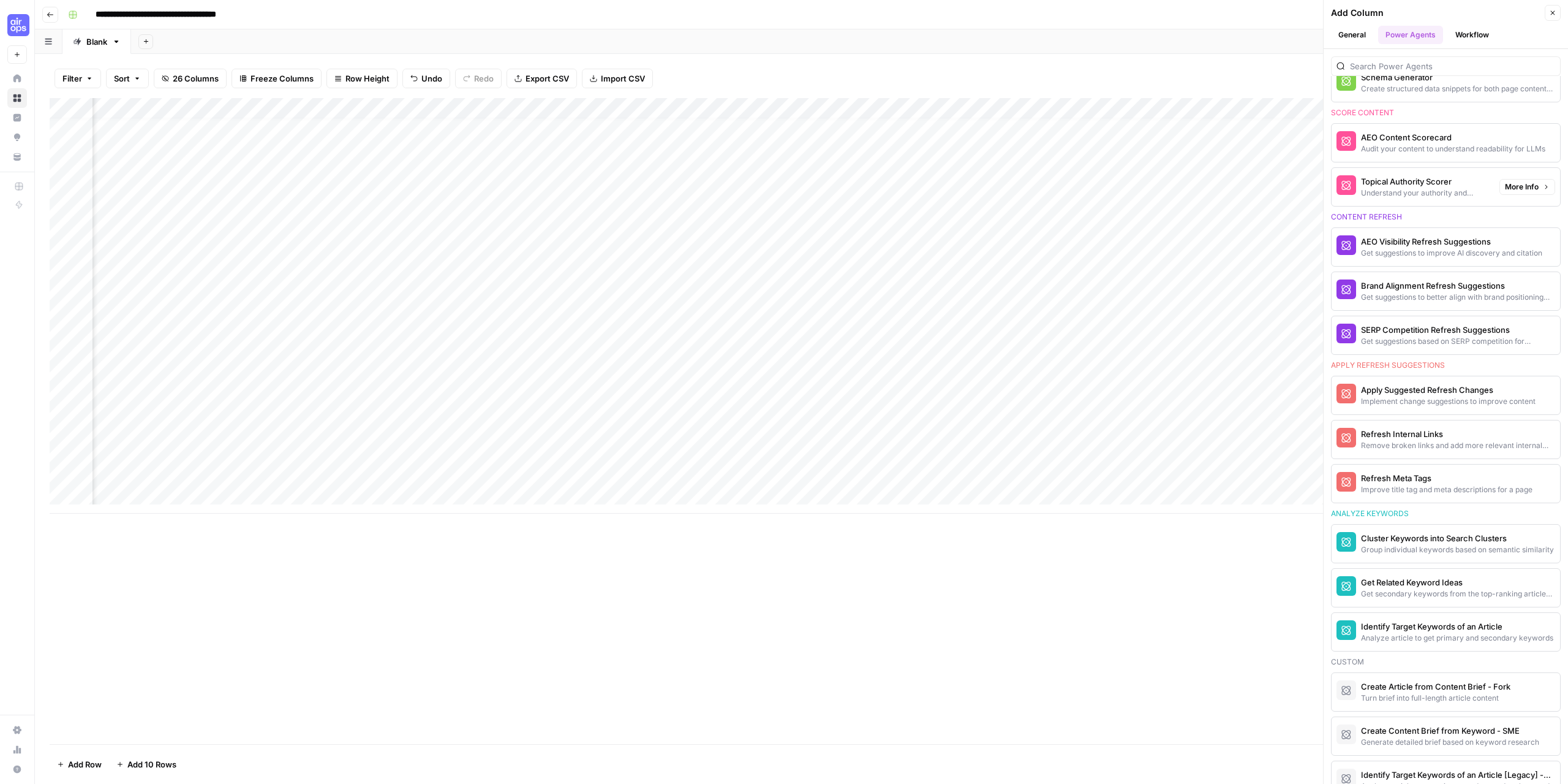
scroll to position [858, 0]
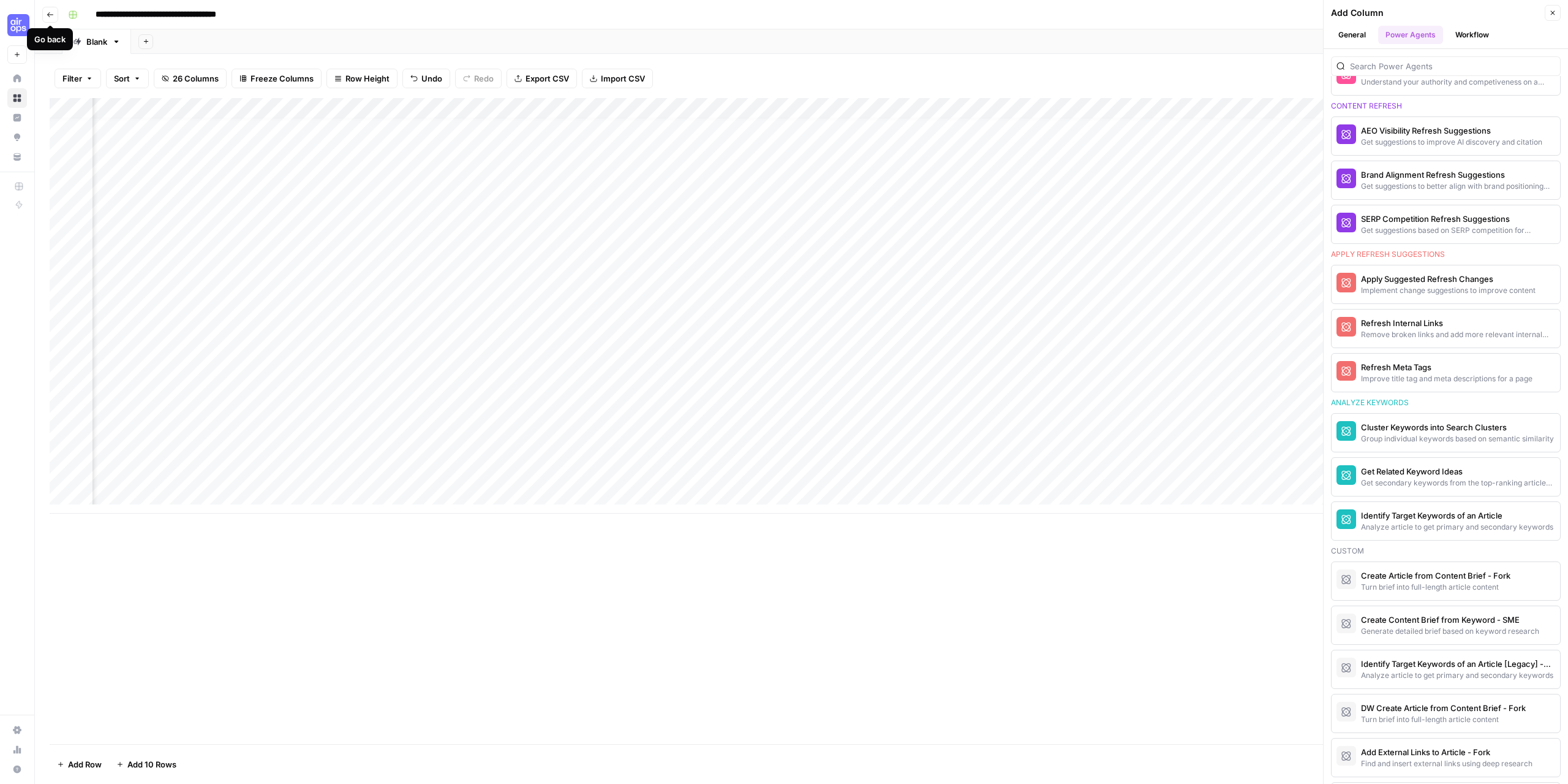
click at [49, 18] on icon "button" at bounding box center [50, 14] width 7 height 7
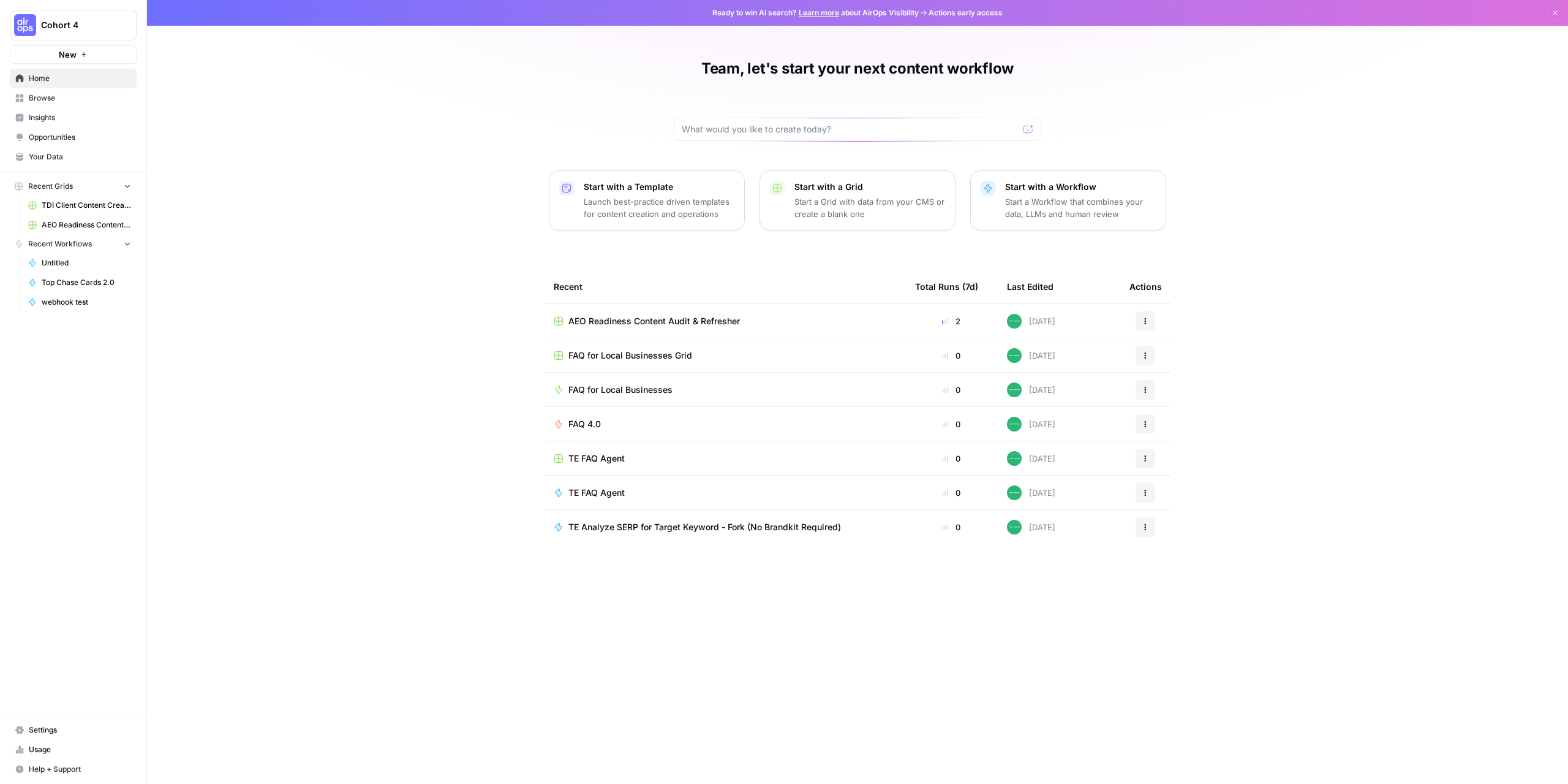
click at [851, 205] on p "Start a Grid with data from your CMS or create a blank one" at bounding box center [869, 207] width 150 height 24
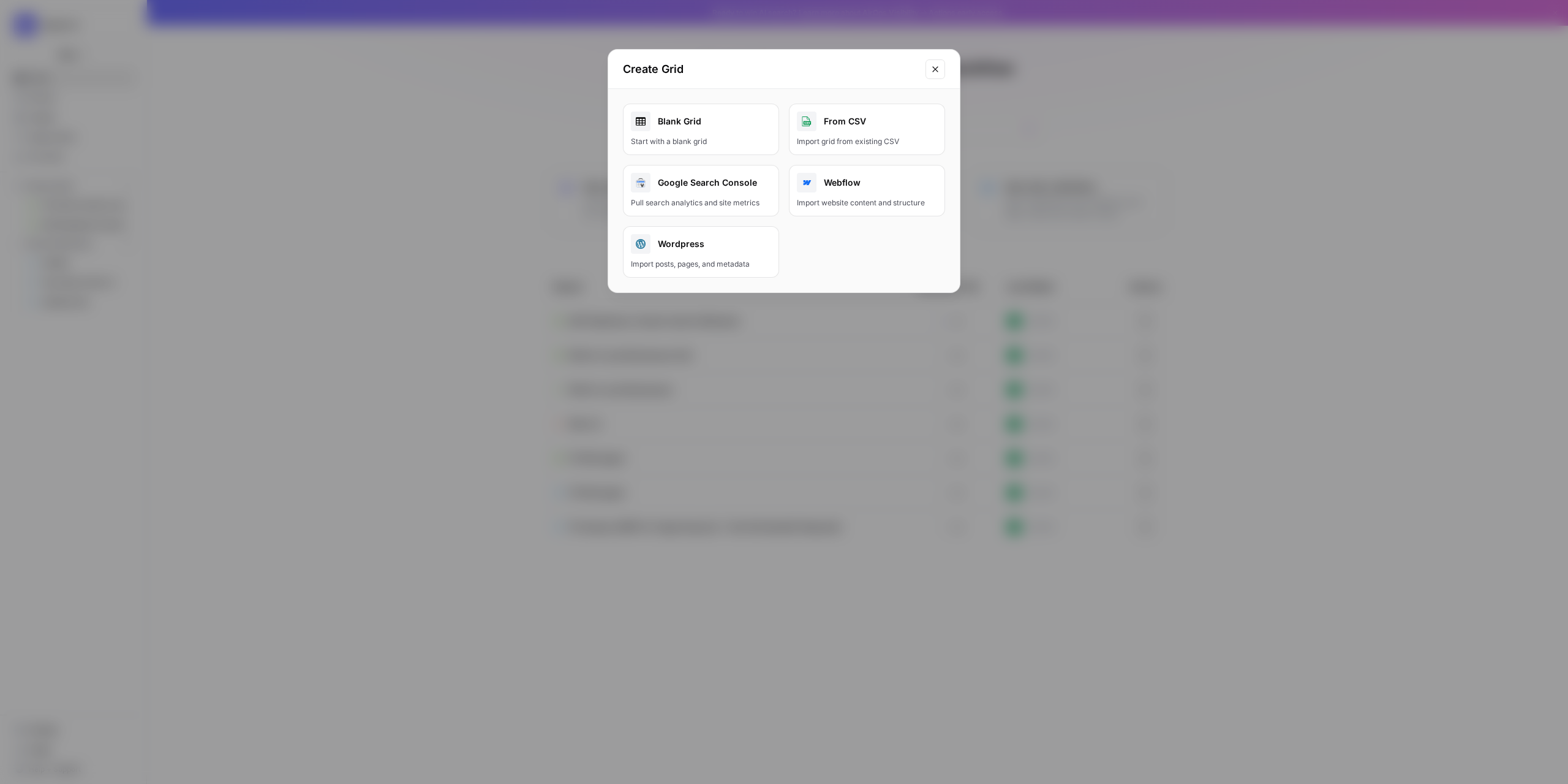
click at [858, 125] on div "From CSV" at bounding box center [867, 121] width 140 height 19
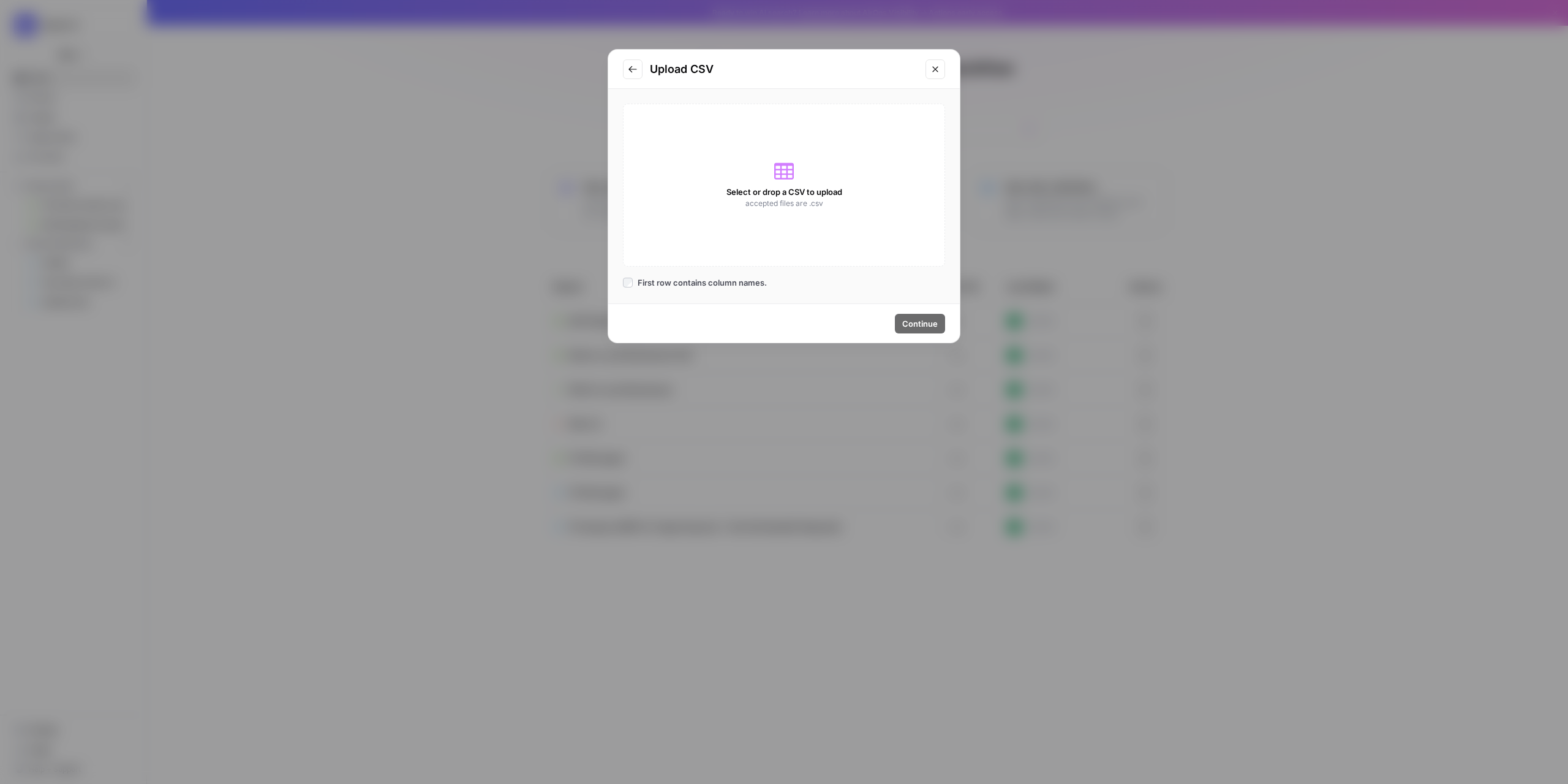
click at [945, 82] on div "Upload CSV Select or drop a CSV to upload accepted files are .csv First row con…" at bounding box center [784, 196] width 353 height 294
click at [936, 69] on icon "Close modal" at bounding box center [936, 69] width 10 height 10
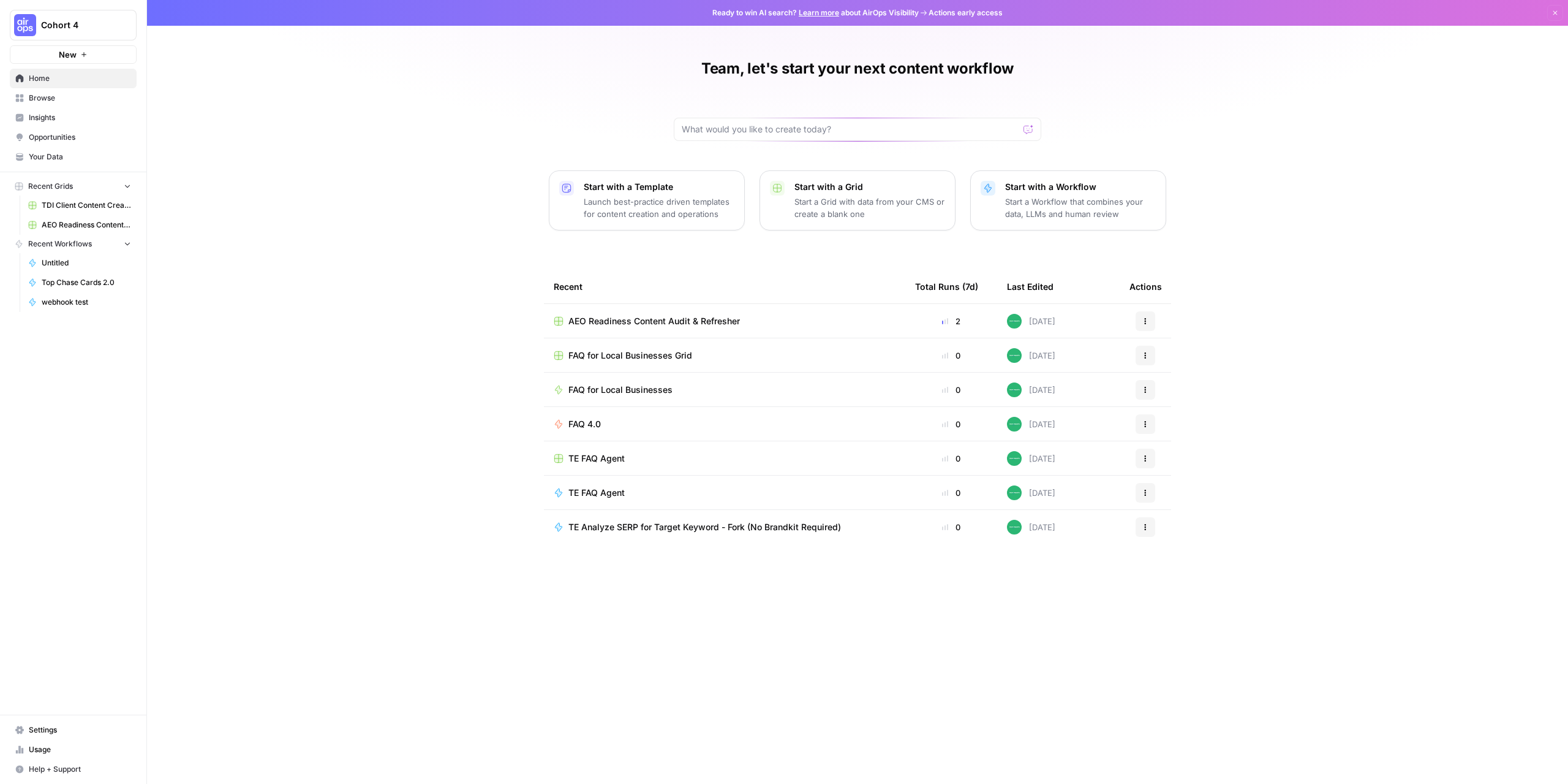
click at [867, 205] on p "Start a Grid with data from your CMS or create a blank one" at bounding box center [869, 207] width 150 height 24
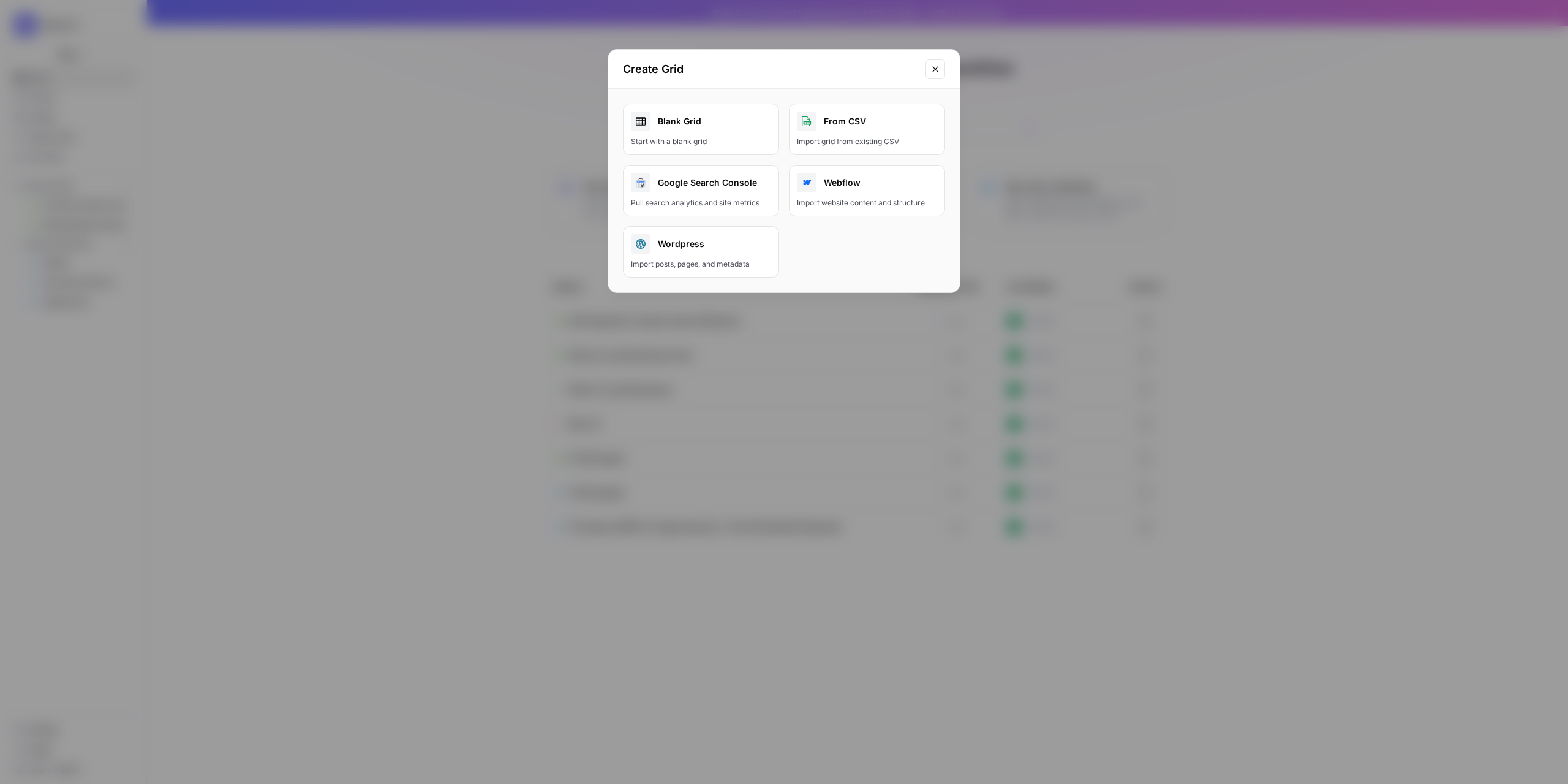
click at [658, 131] on div "Blank Grid" at bounding box center [701, 121] width 140 height 19
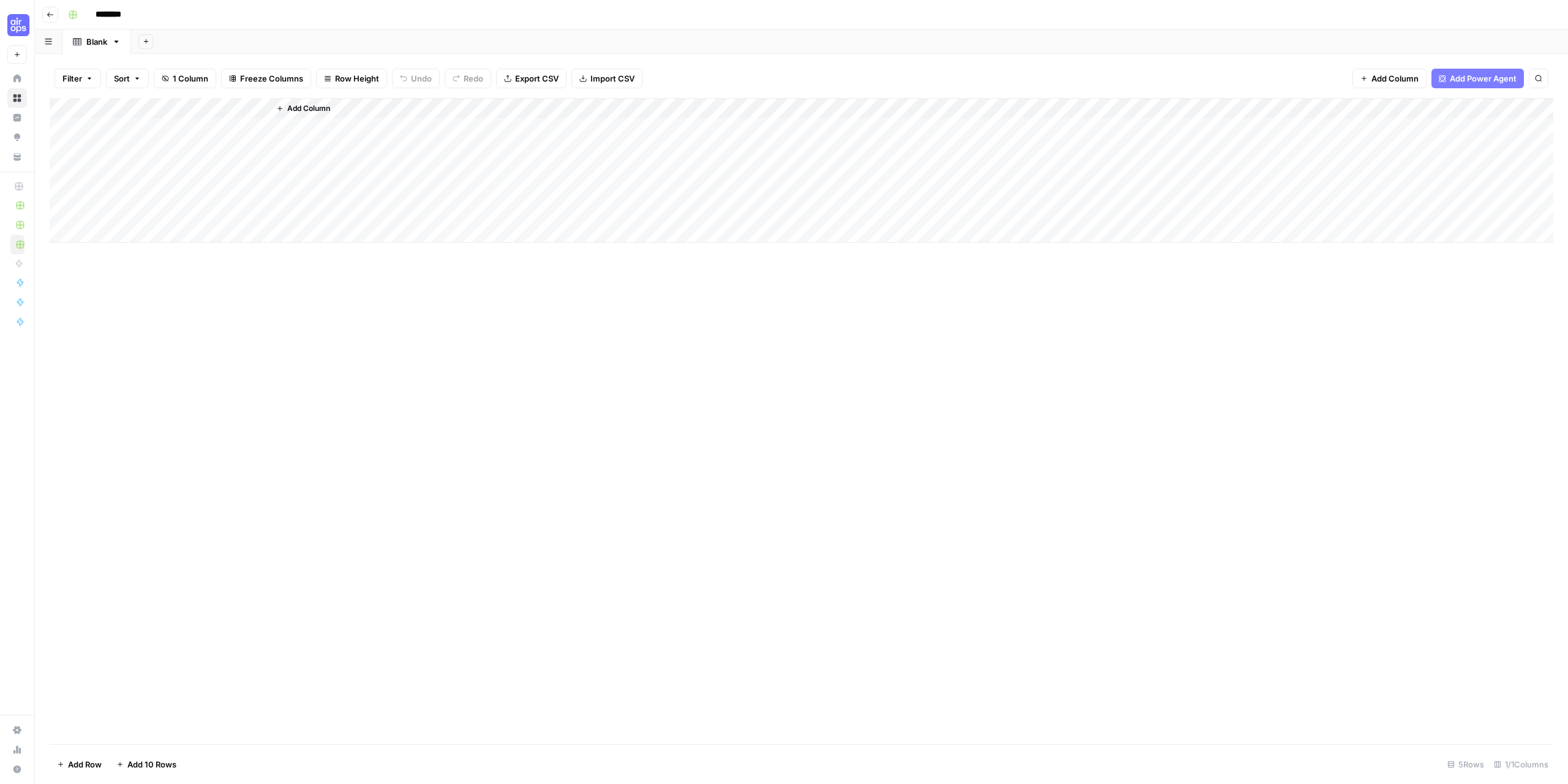
click at [118, 19] on input "********" at bounding box center [125, 14] width 69 height 19
drag, startPoint x: 144, startPoint y: 16, endPoint x: 65, endPoint y: 17, distance: 79.0
click at [65, 17] on div "********" at bounding box center [809, 14] width 1493 height 19
drag, startPoint x: 329, startPoint y: 125, endPoint x: 317, endPoint y: 128, distance: 12.4
click at [325, 126] on div "Add Column" at bounding box center [911, 171] width 1284 height 145
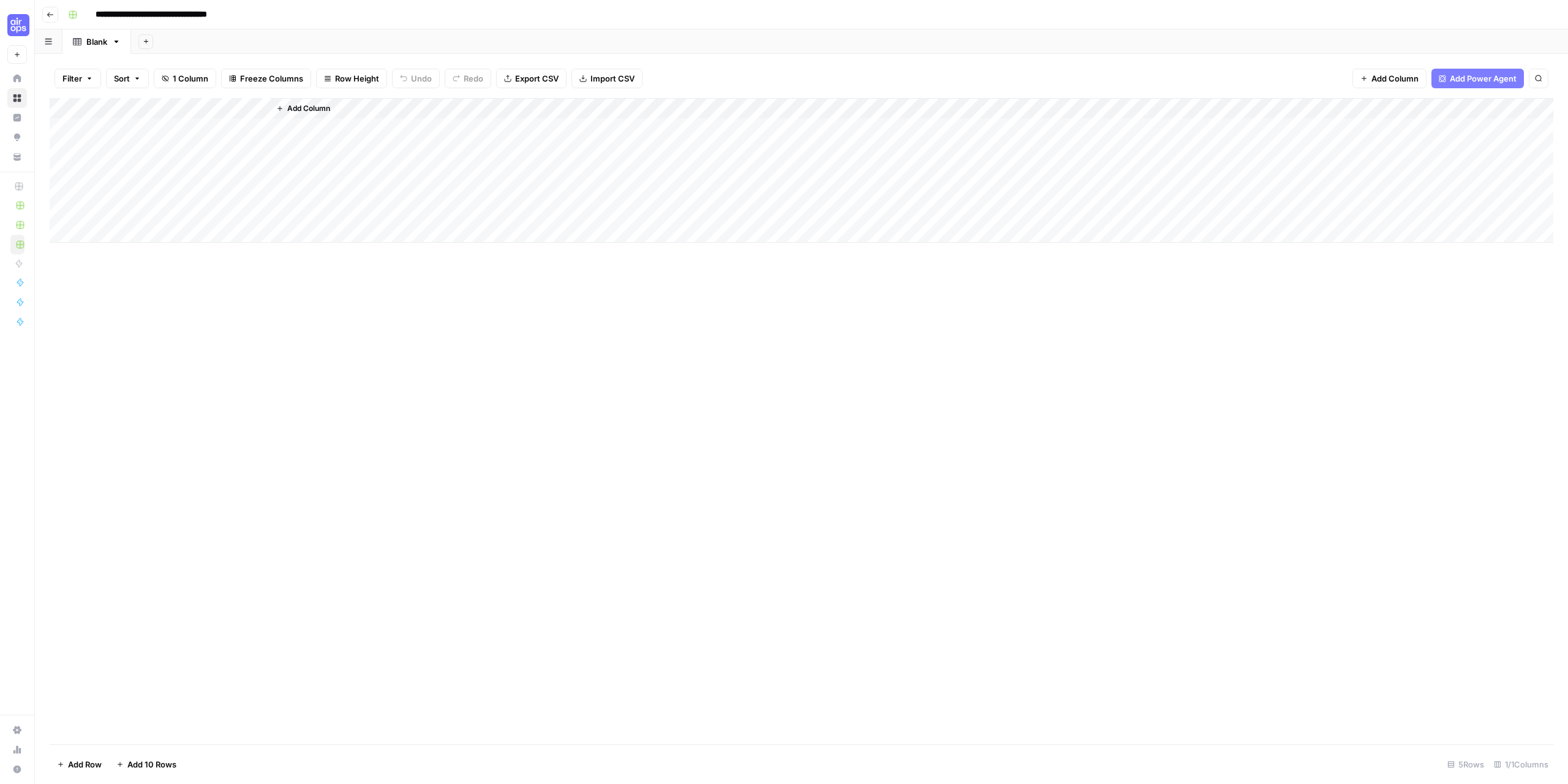
type input "**********"
click at [307, 102] on button "Add Column" at bounding box center [303, 108] width 64 height 16
click at [1425, 34] on button "Power Agents" at bounding box center [1410, 35] width 65 height 19
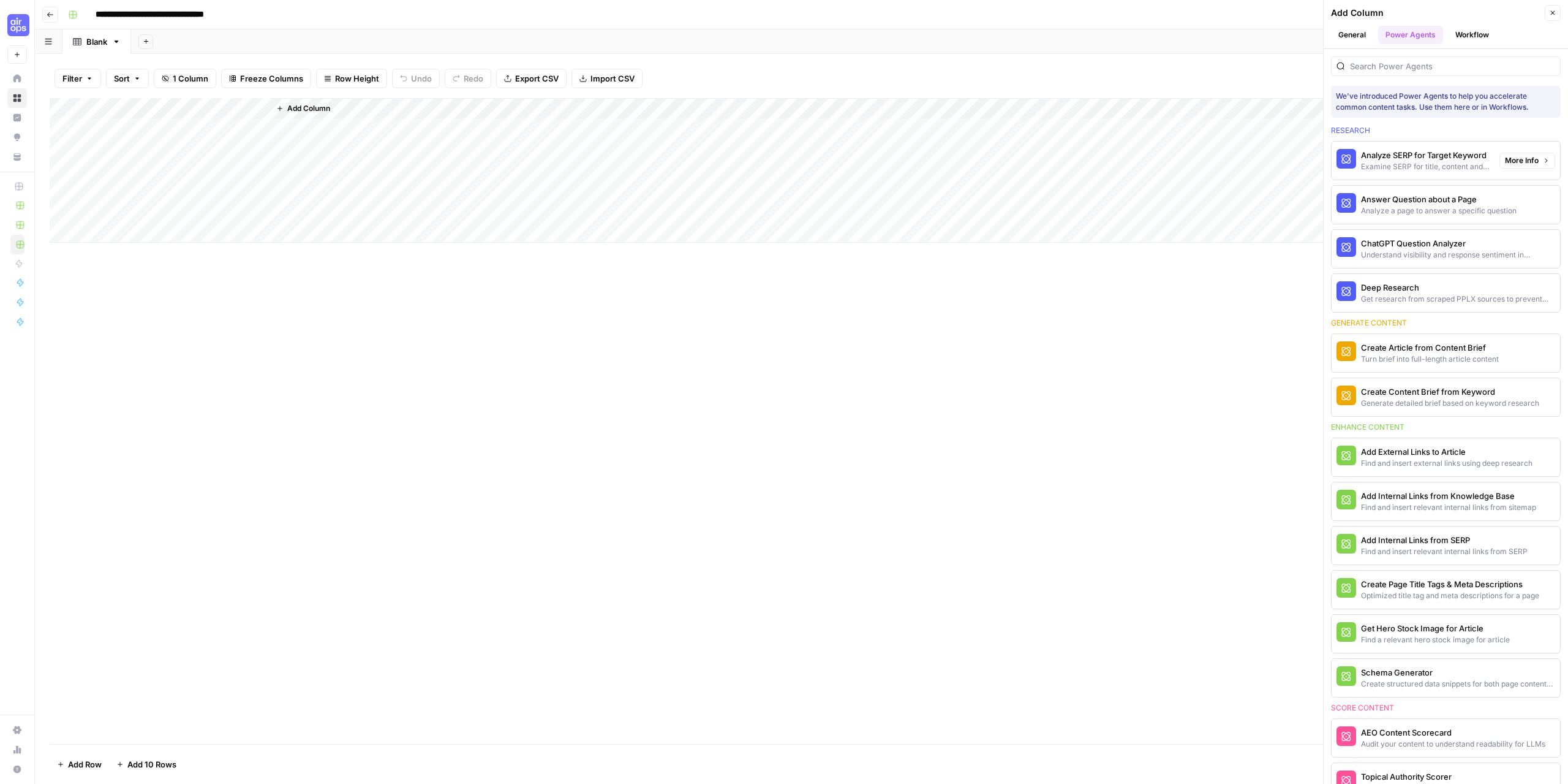
click at [1436, 165] on div "Examine SERP for title, content and keyword patterns" at bounding box center [1425, 167] width 129 height 11
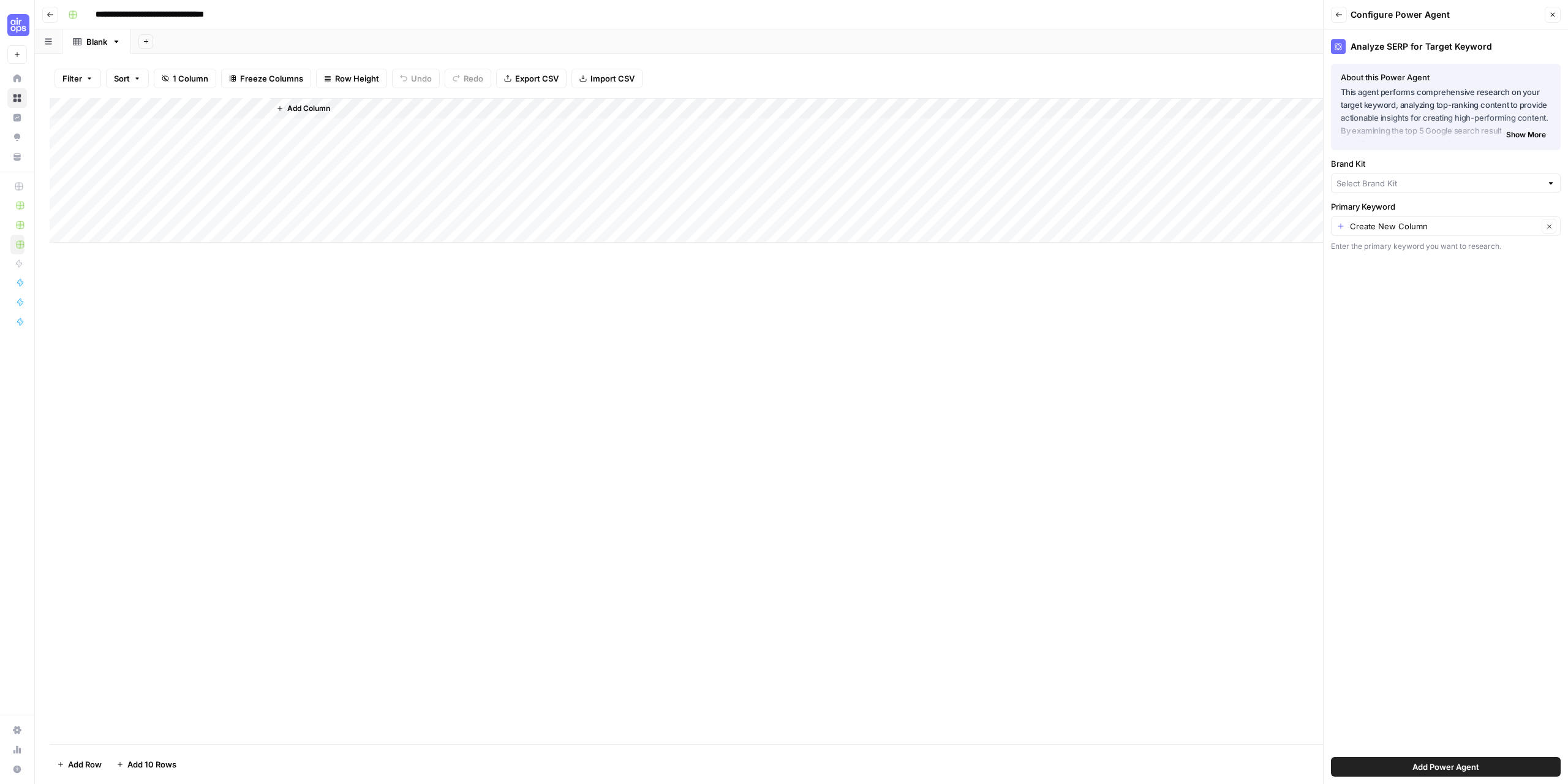
click at [1338, 16] on icon "button" at bounding box center [1339, 15] width 6 height 5
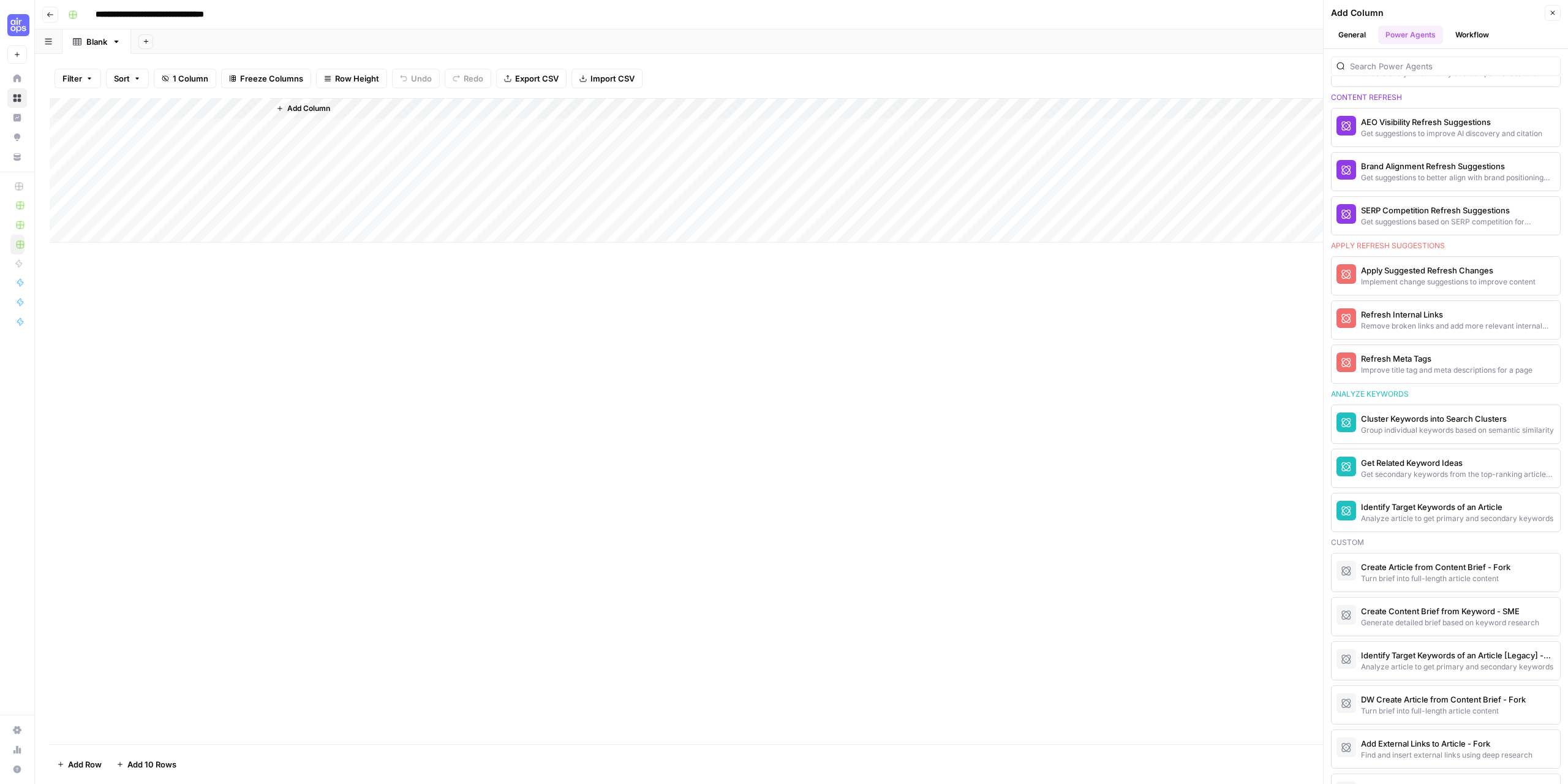
scroll to position [736, 0]
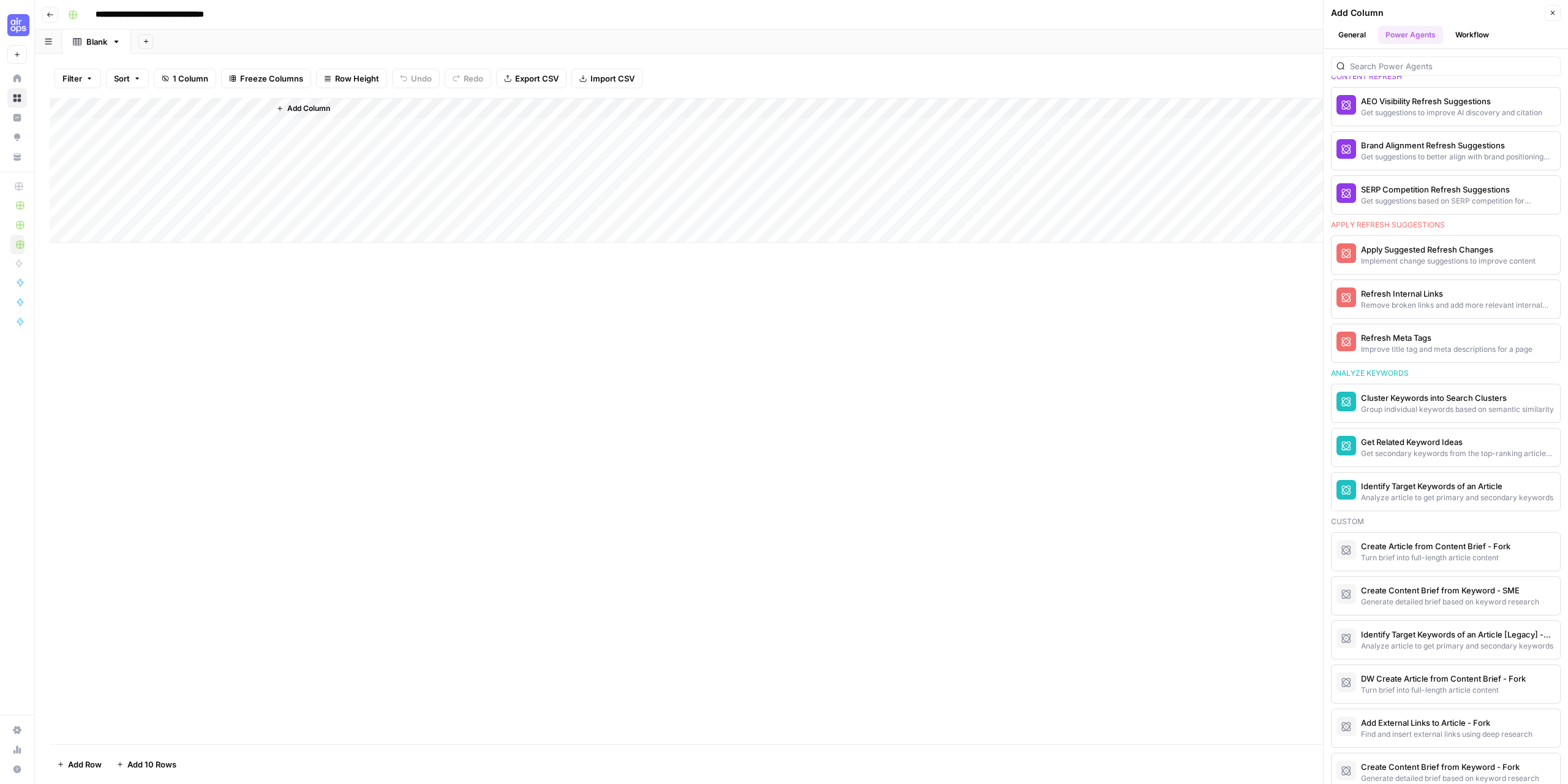
click at [307, 102] on button "Add Column" at bounding box center [303, 108] width 64 height 16
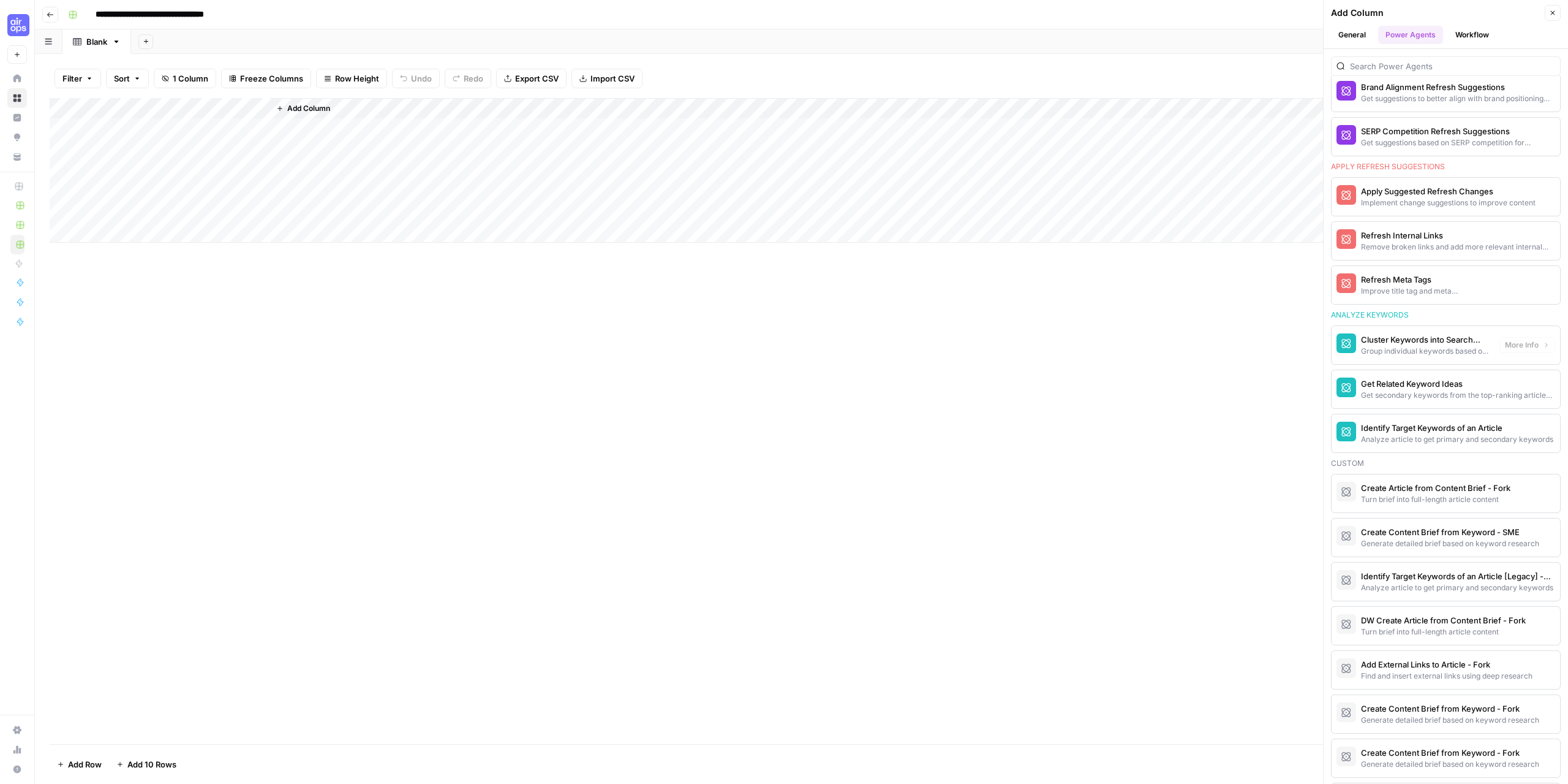
scroll to position [796, 0]
click at [1443, 429] on div "Identify Target Keywords of an Article" at bounding box center [1425, 425] width 129 height 12
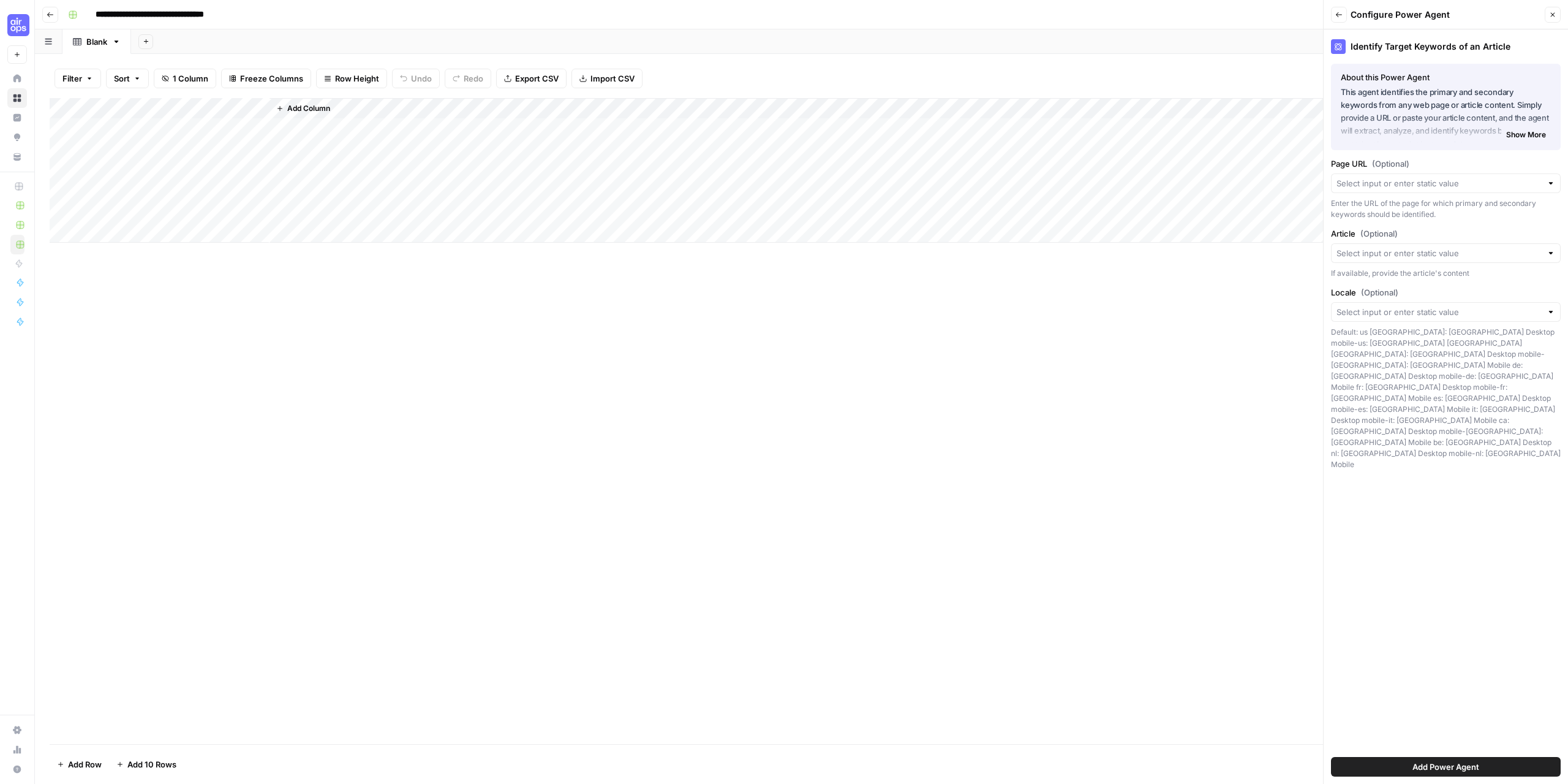
click at [1422, 768] on span "Add Power Agent" at bounding box center [1446, 767] width 67 height 12
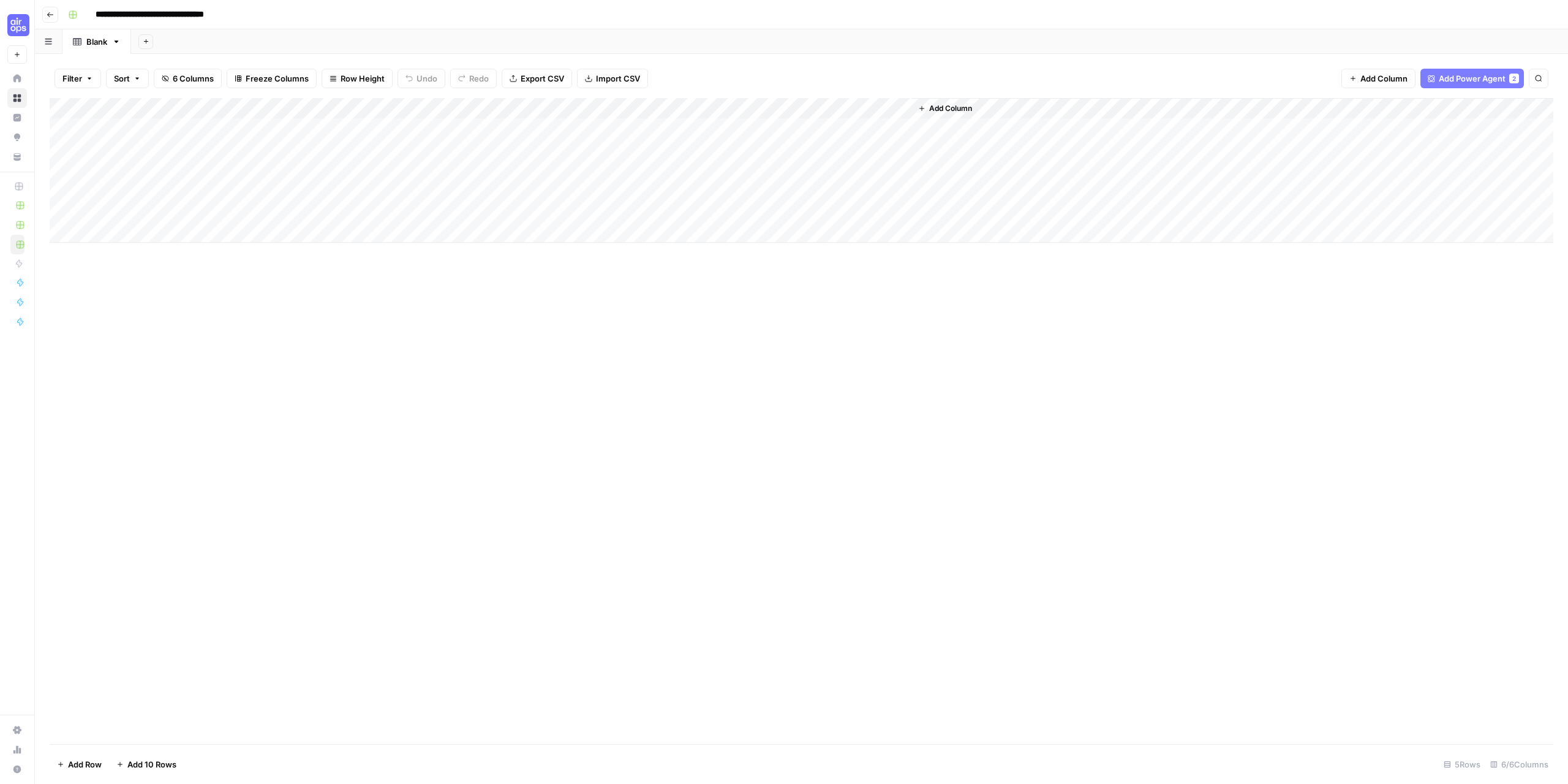
click at [792, 110] on div "Add Column" at bounding box center [802, 171] width 1504 height 145
click at [758, 231] on span "Remove Column" at bounding box center [768, 228] width 107 height 12
click at [731, 125] on span "Delete" at bounding box center [740, 127] width 26 height 12
drag, startPoint x: 833, startPoint y: 104, endPoint x: 1066, endPoint y: 108, distance: 233.0
click at [832, 105] on span "Add Column" at bounding box center [840, 108] width 43 height 11
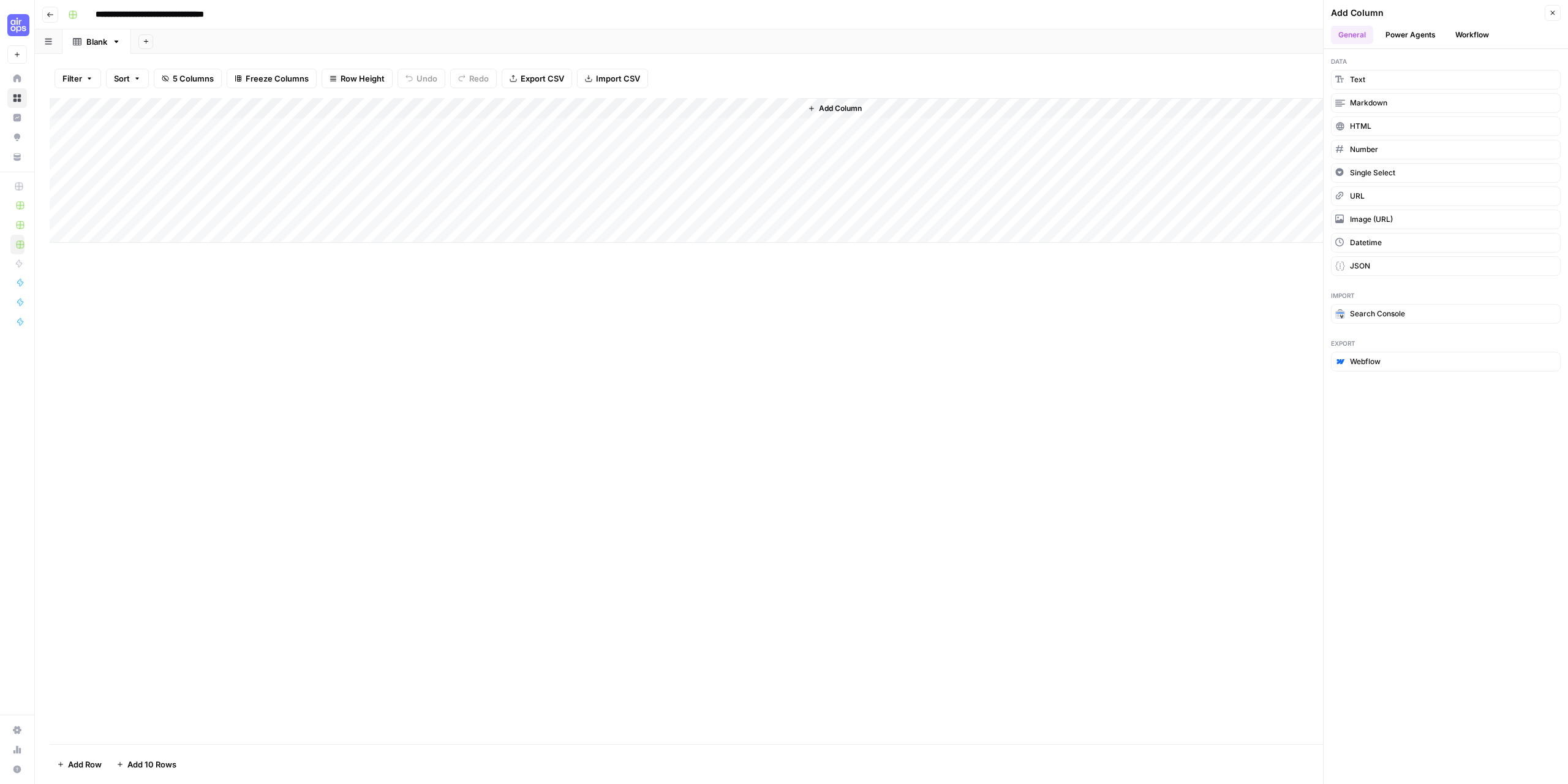
click at [1421, 33] on button "Power Agents" at bounding box center [1410, 35] width 65 height 19
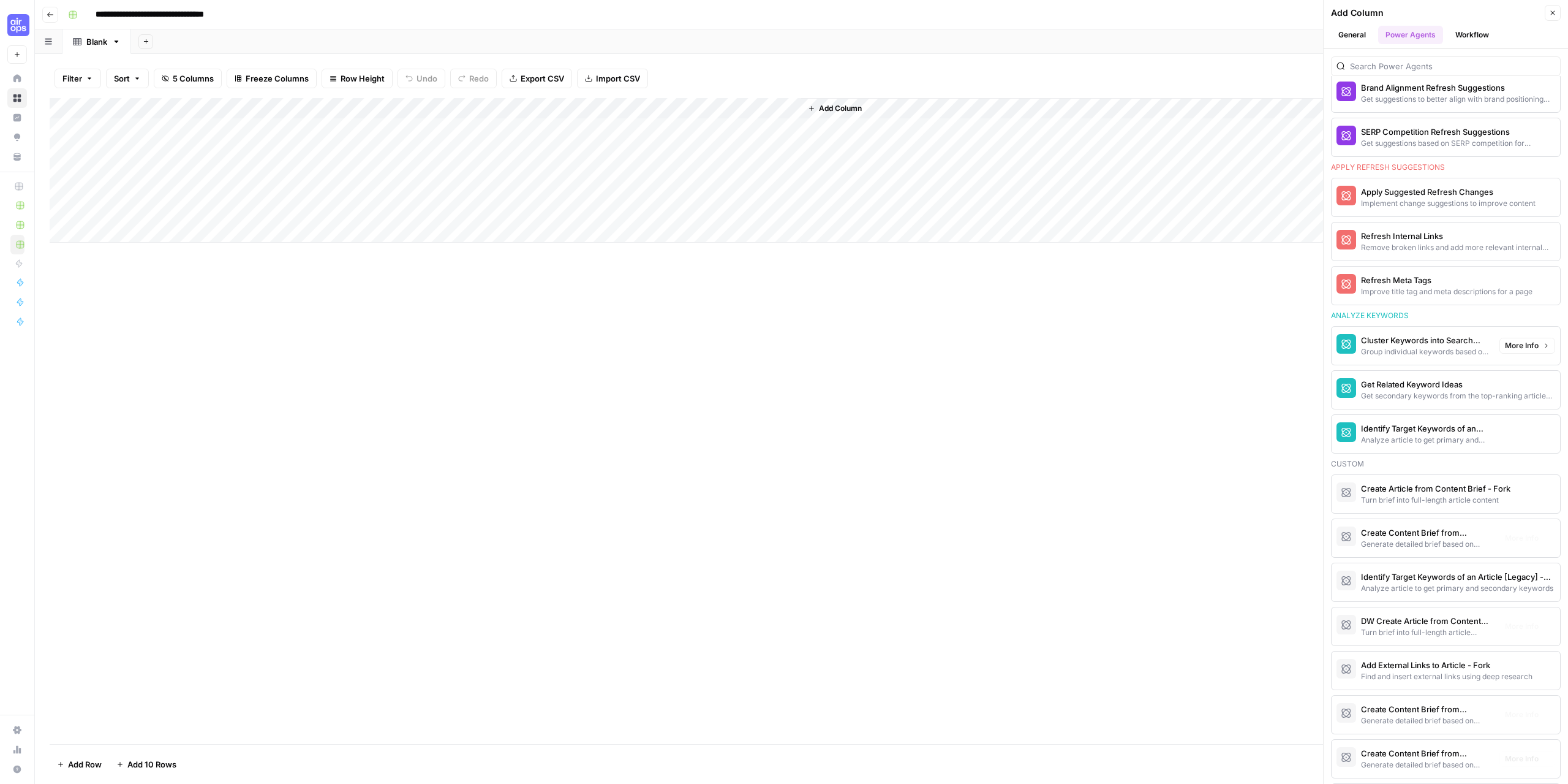
scroll to position [920, 0]
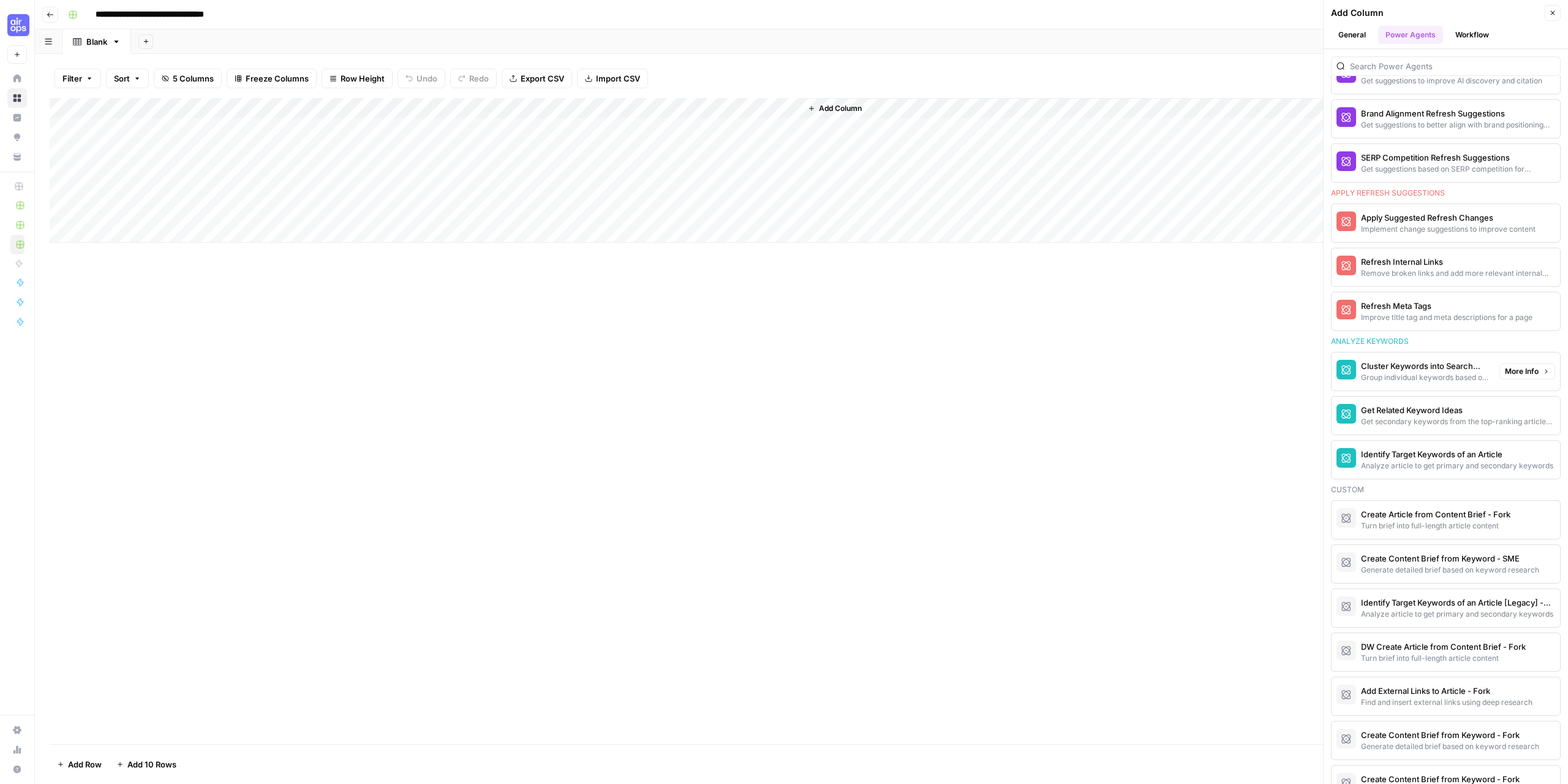
click at [1450, 369] on div "Cluster Keywords into Search Clusters" at bounding box center [1425, 366] width 129 height 12
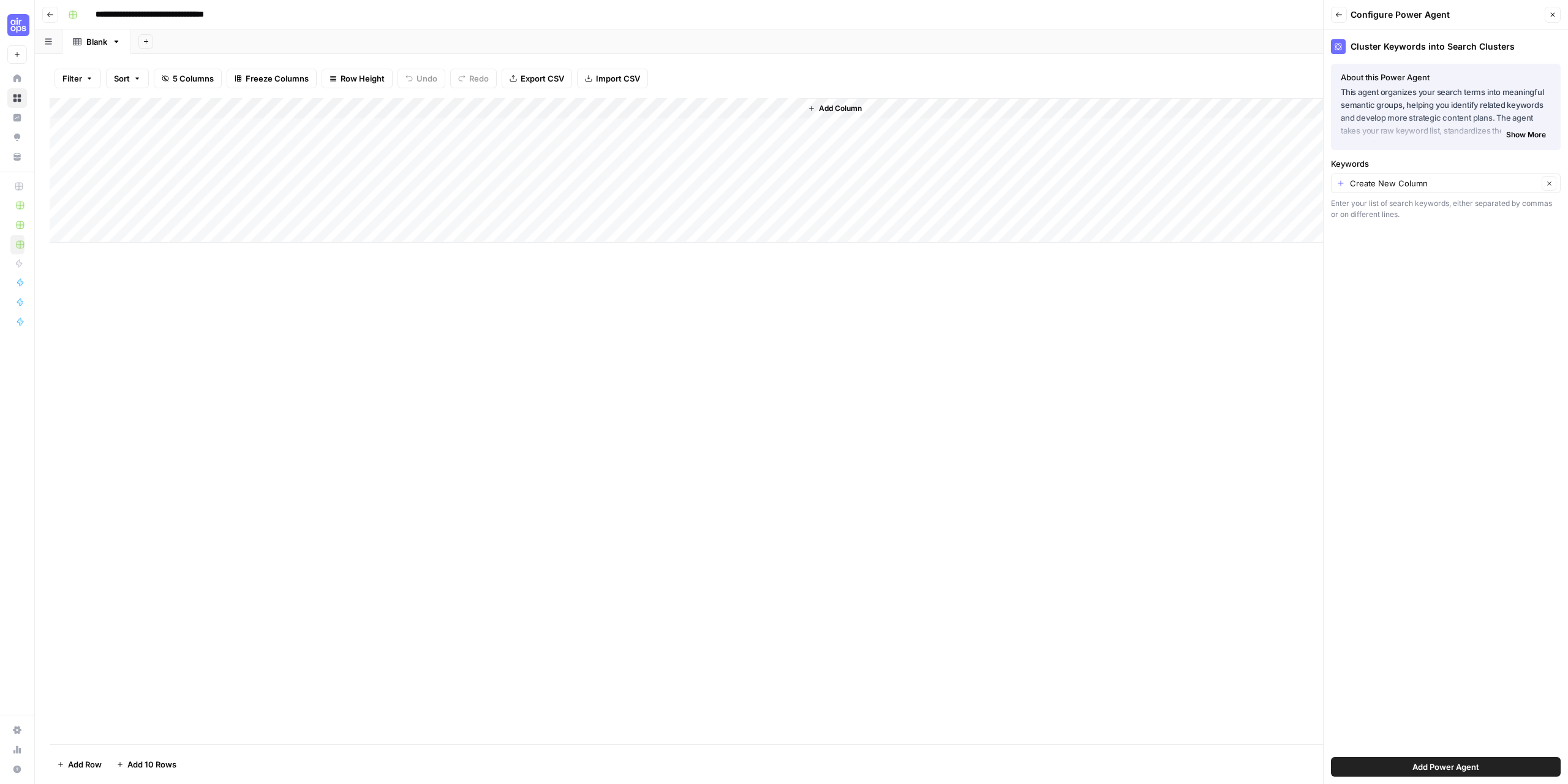
click at [1533, 133] on span "Show More" at bounding box center [1526, 135] width 40 height 11
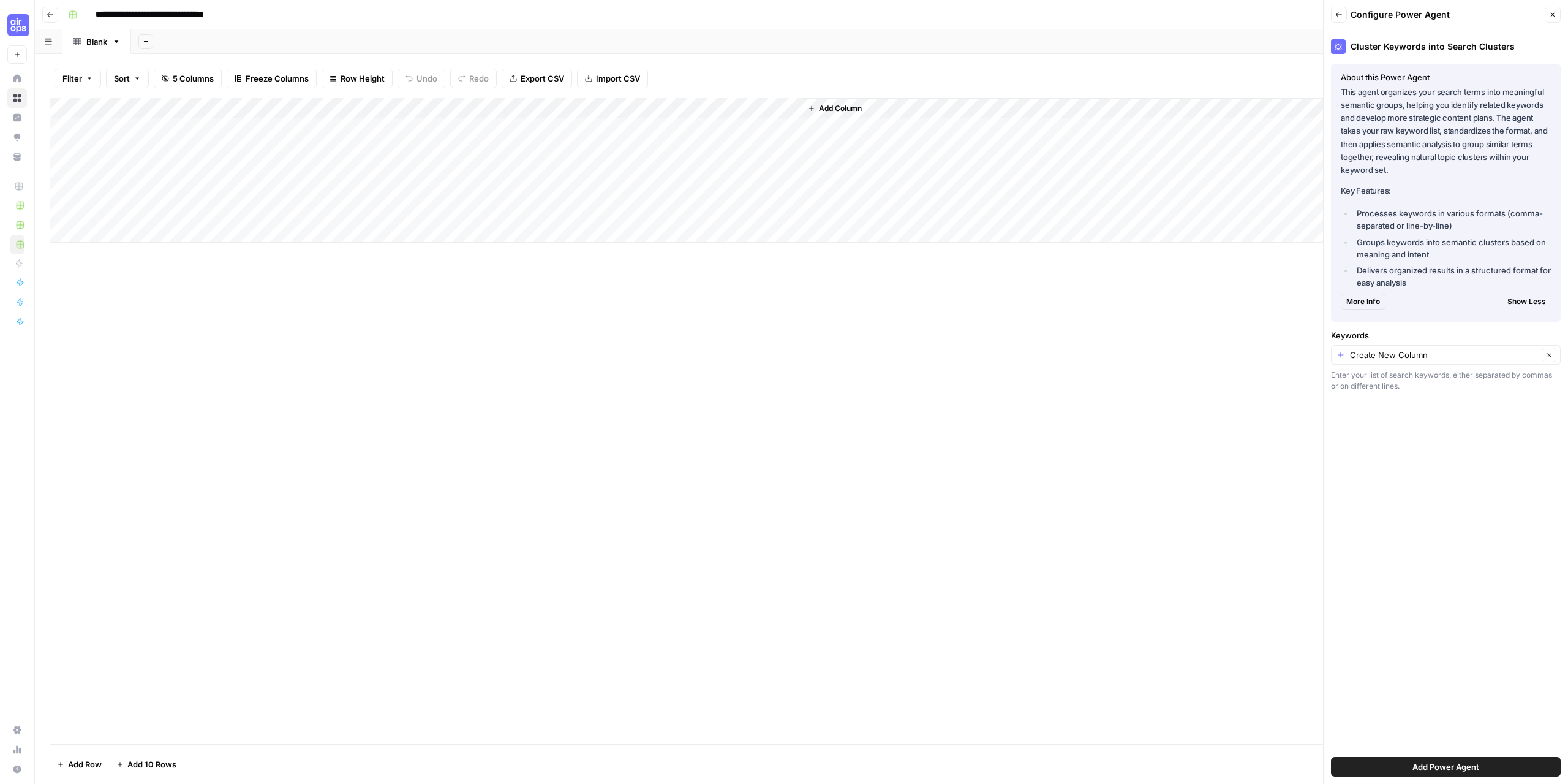
click at [1344, 8] on button "Back" at bounding box center [1339, 15] width 16 height 16
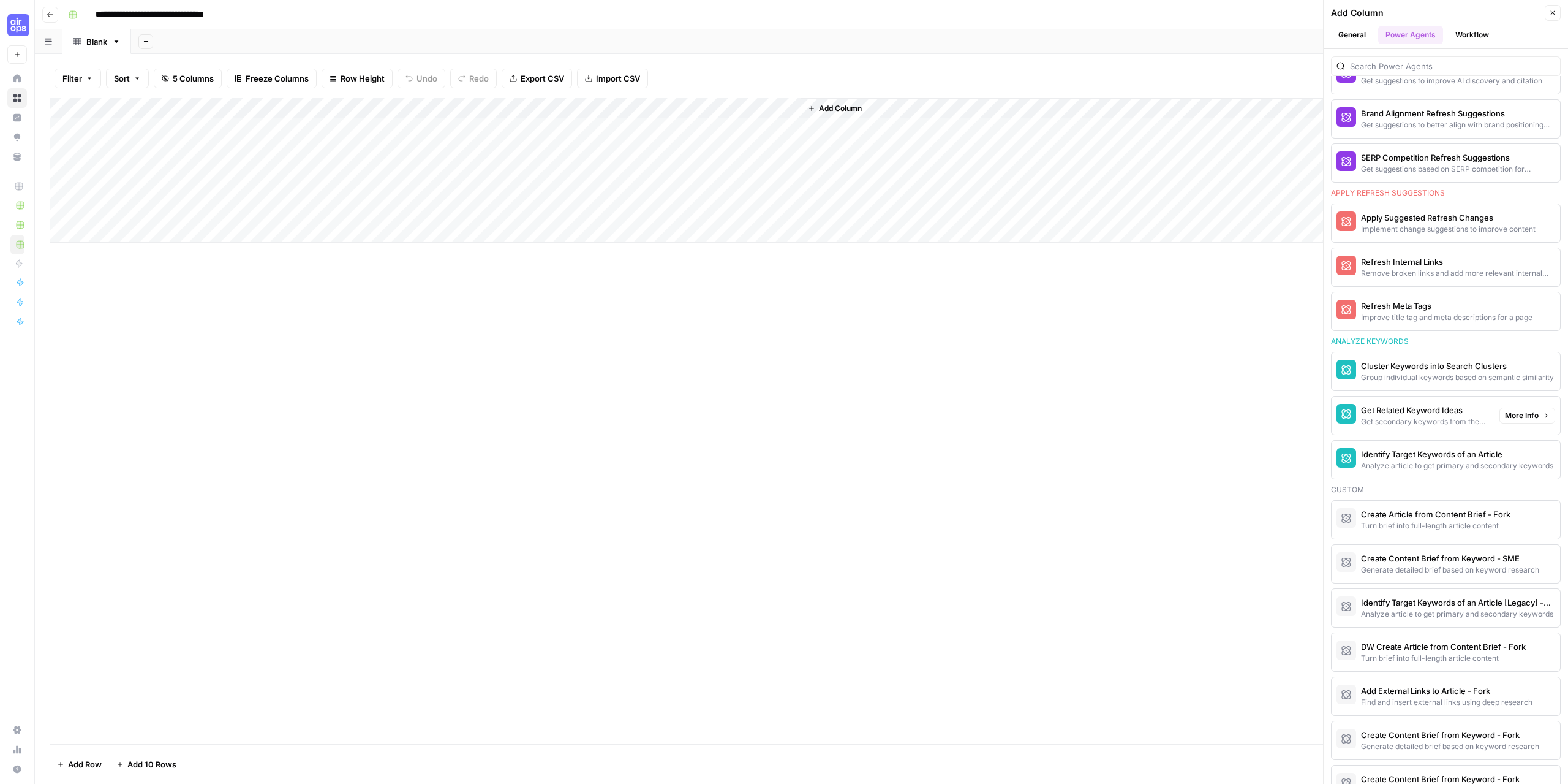
click at [1422, 411] on div "Get Related Keyword Ideas" at bounding box center [1425, 410] width 129 height 12
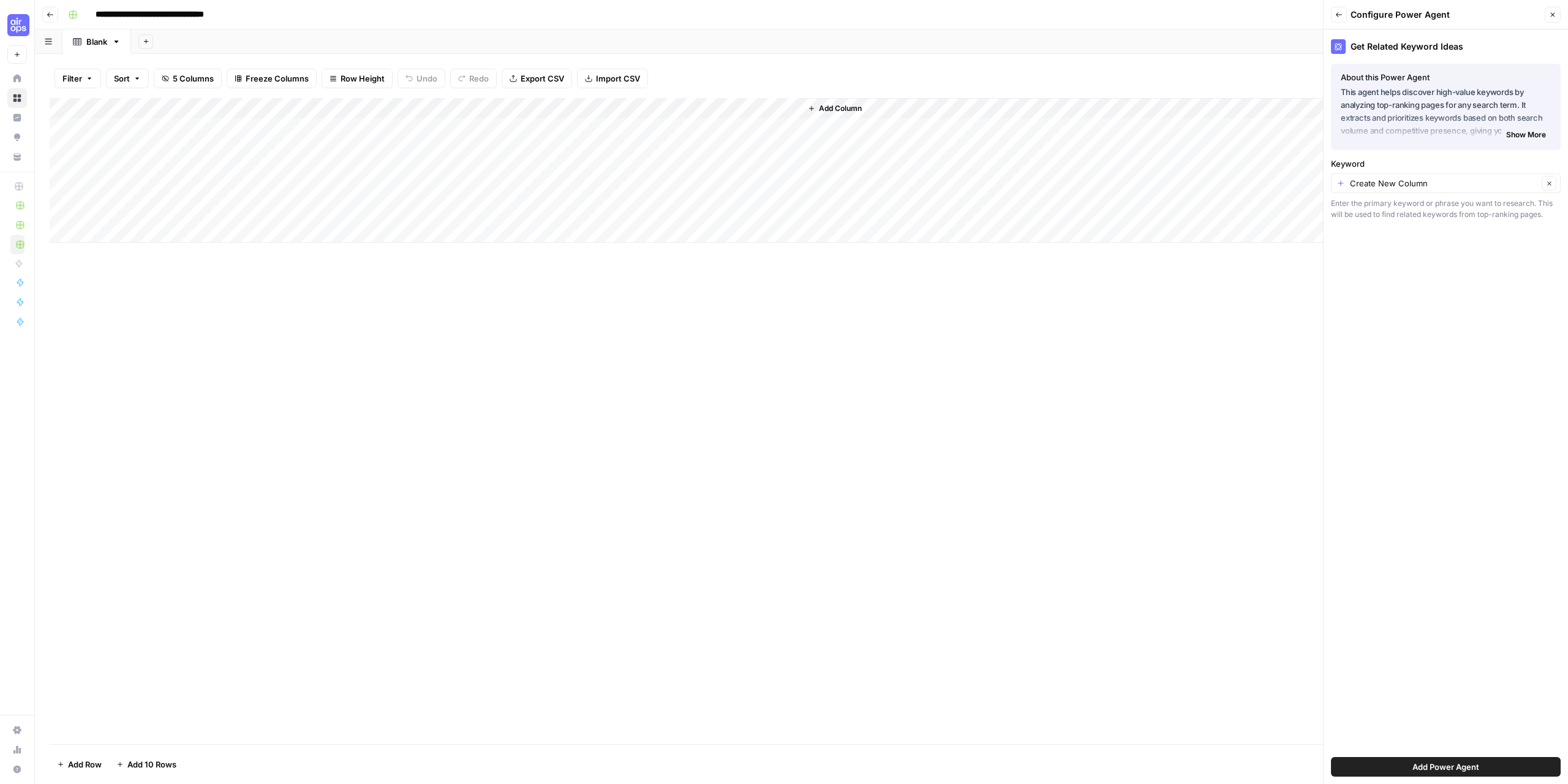
click at [1527, 130] on span "Show More" at bounding box center [1526, 135] width 40 height 11
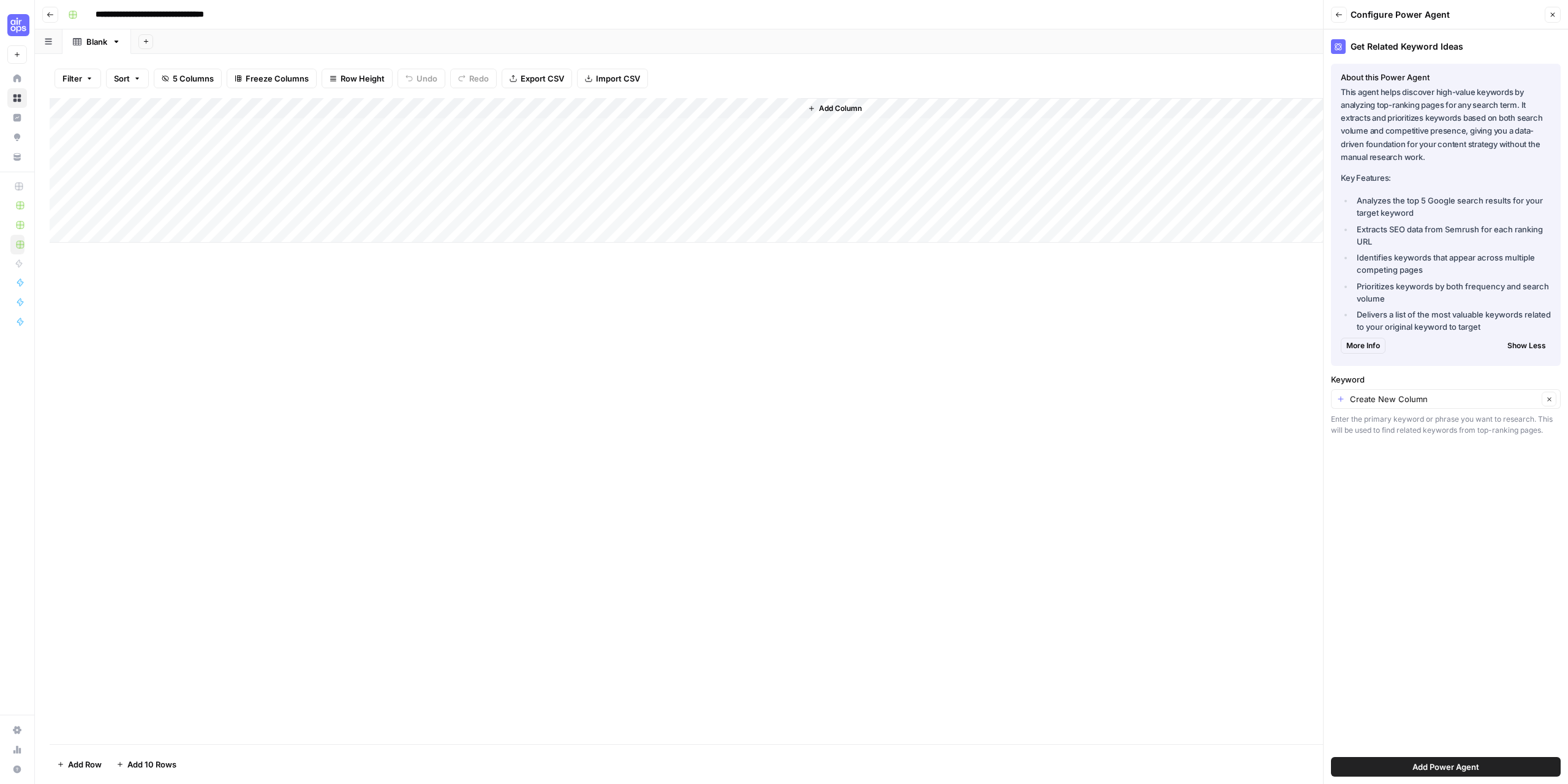
click at [1341, 19] on button "Back" at bounding box center [1339, 15] width 16 height 16
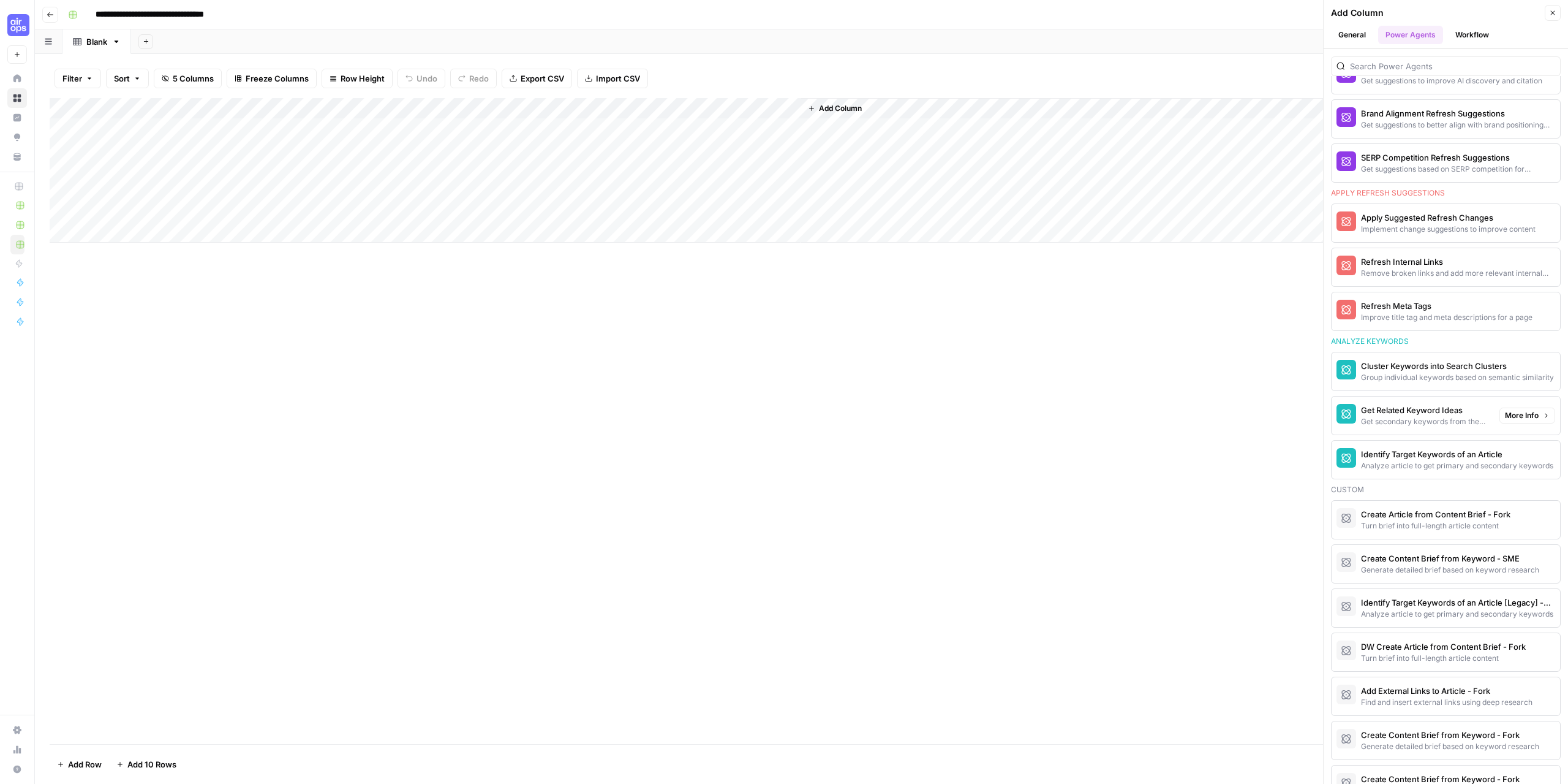
click at [1450, 411] on div "Get Related Keyword Ideas" at bounding box center [1425, 410] width 129 height 12
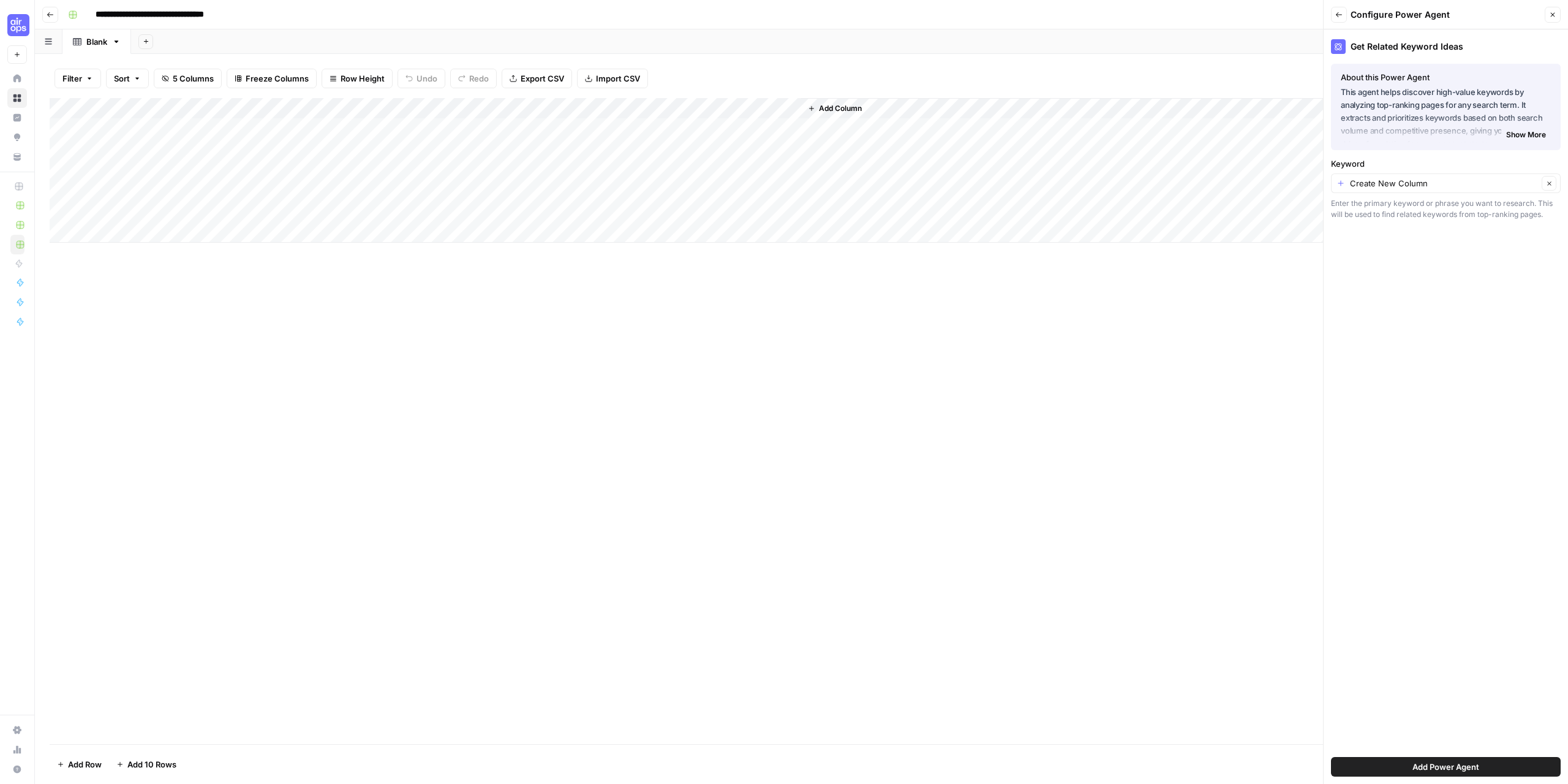
click at [1450, 777] on div "Add Power Agent" at bounding box center [1446, 767] width 230 height 34
click at [1449, 763] on span "Add Power Agent" at bounding box center [1446, 767] width 67 height 12
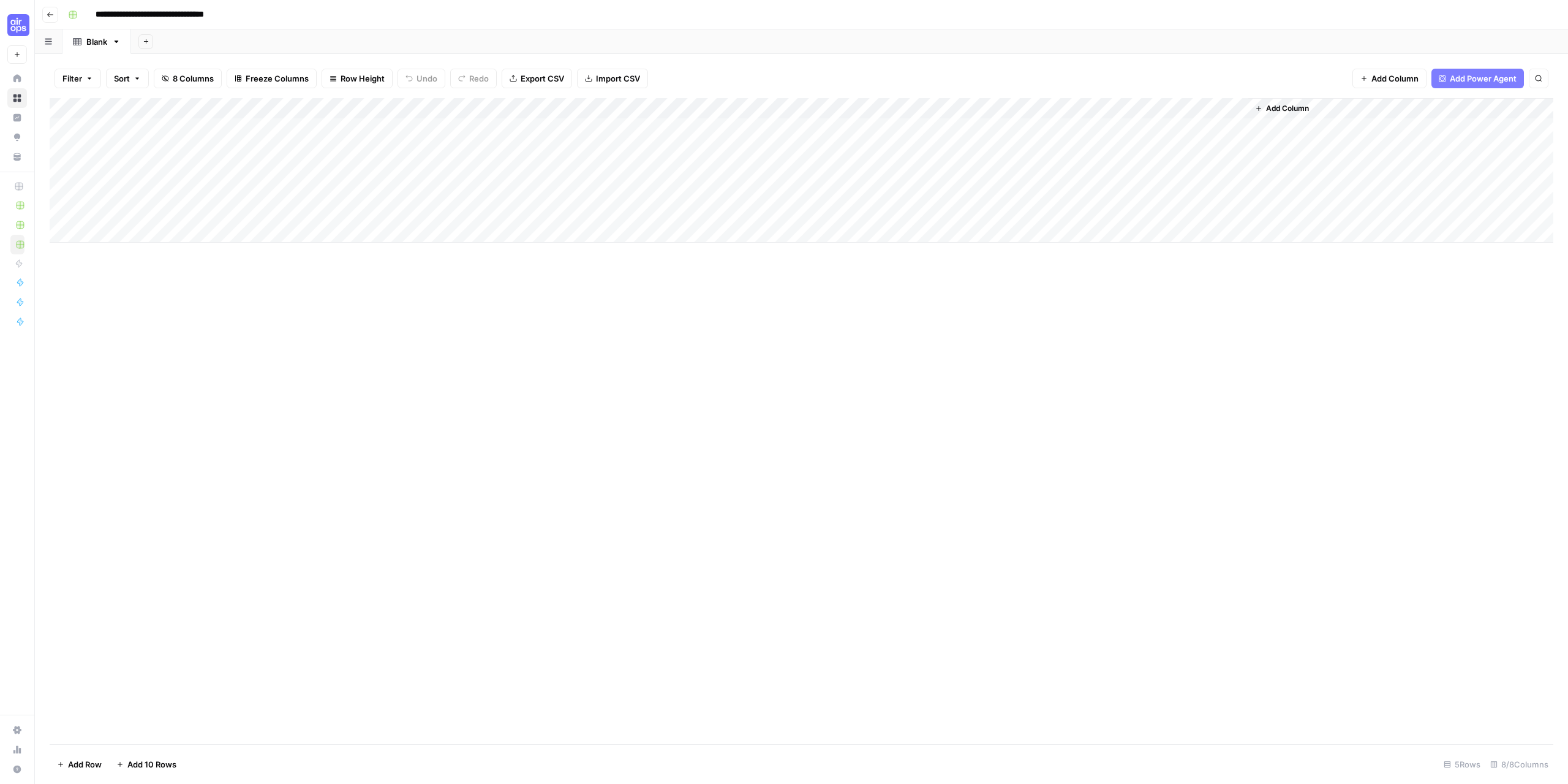
click at [1295, 111] on span "Add Column" at bounding box center [1288, 108] width 43 height 11
click at [1420, 33] on button "Power Agents" at bounding box center [1410, 35] width 65 height 19
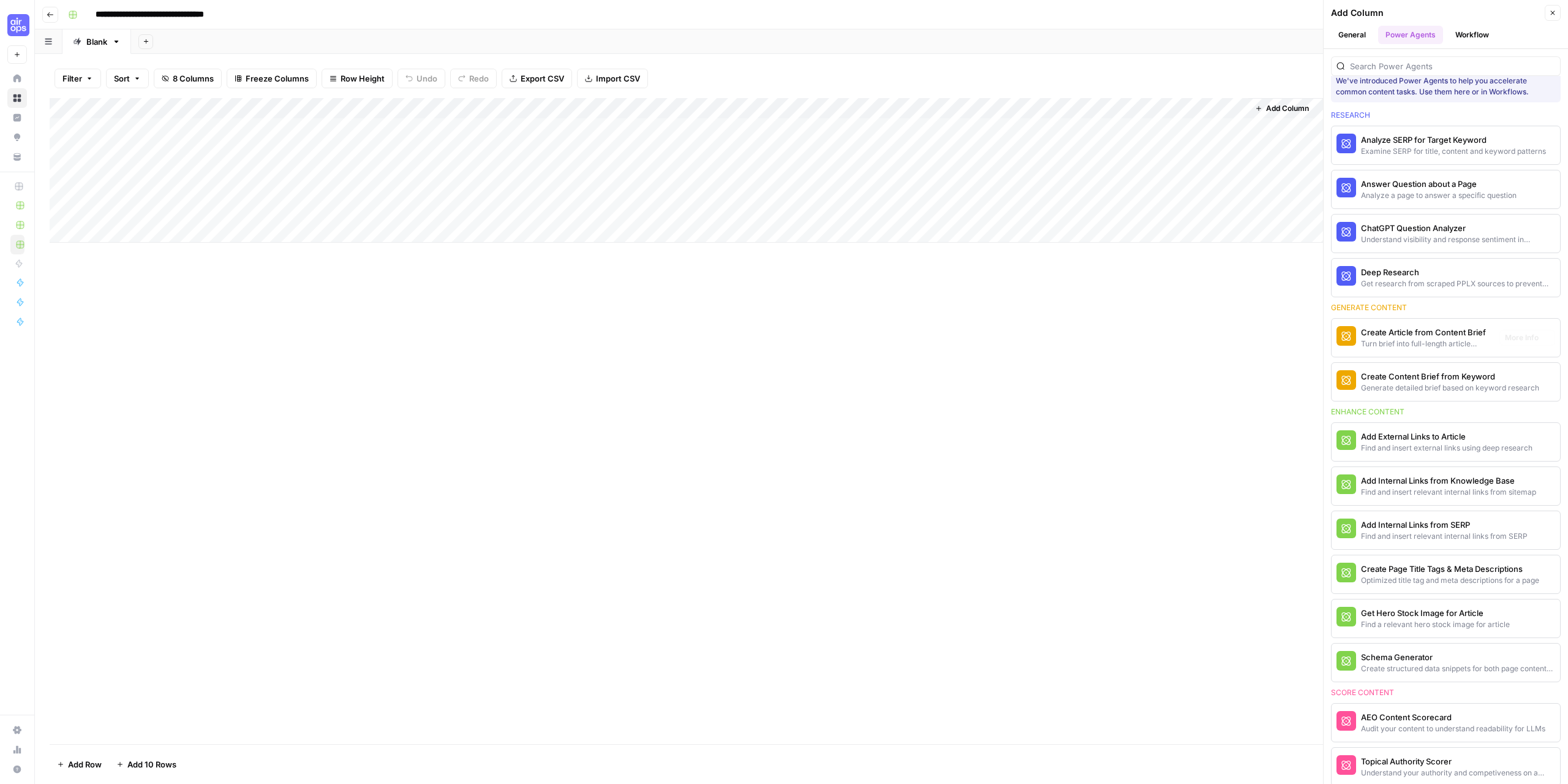
scroll to position [0, 0]
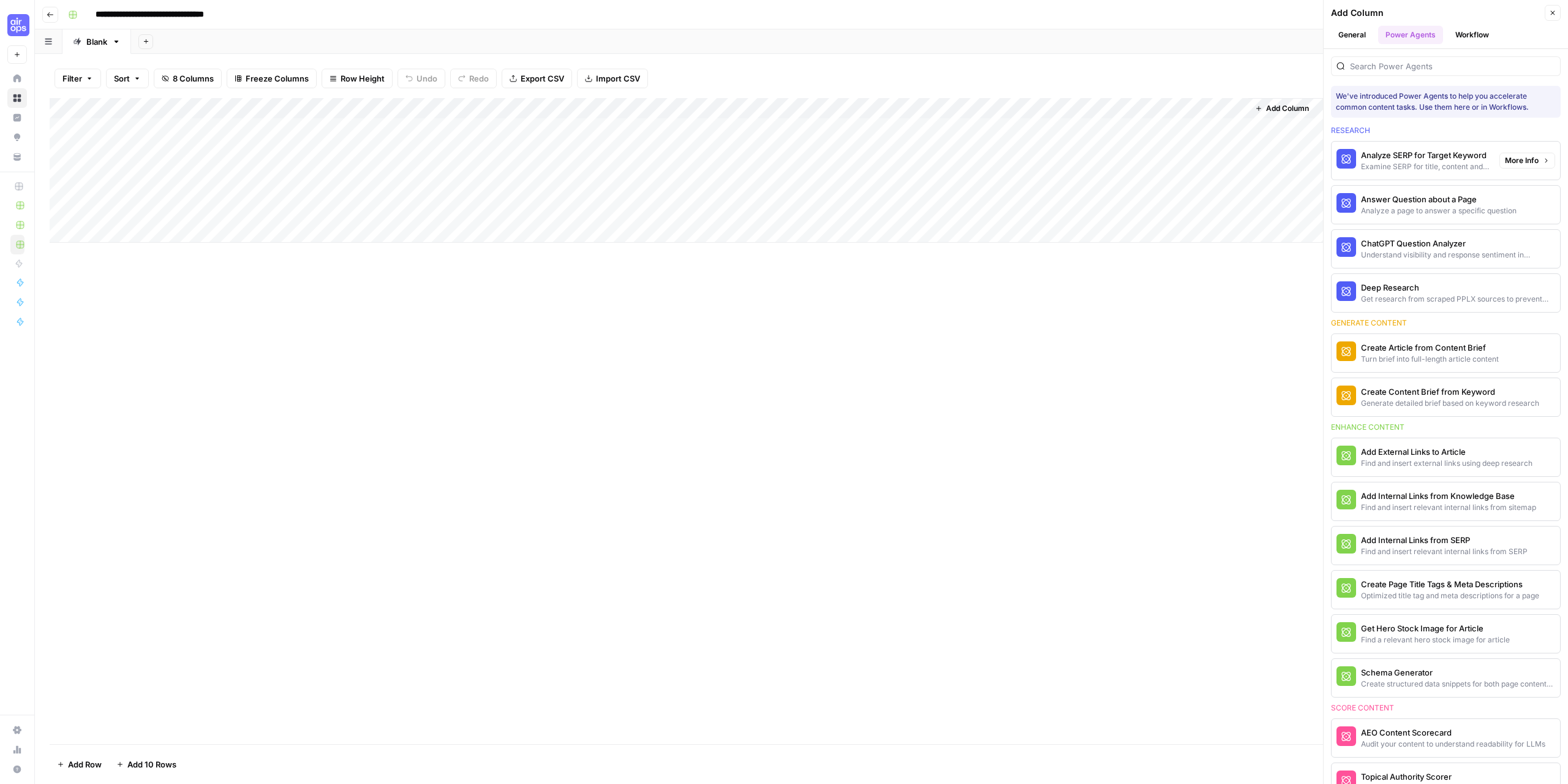
click at [1438, 154] on div "Analyze SERP for Target Keyword" at bounding box center [1425, 155] width 129 height 12
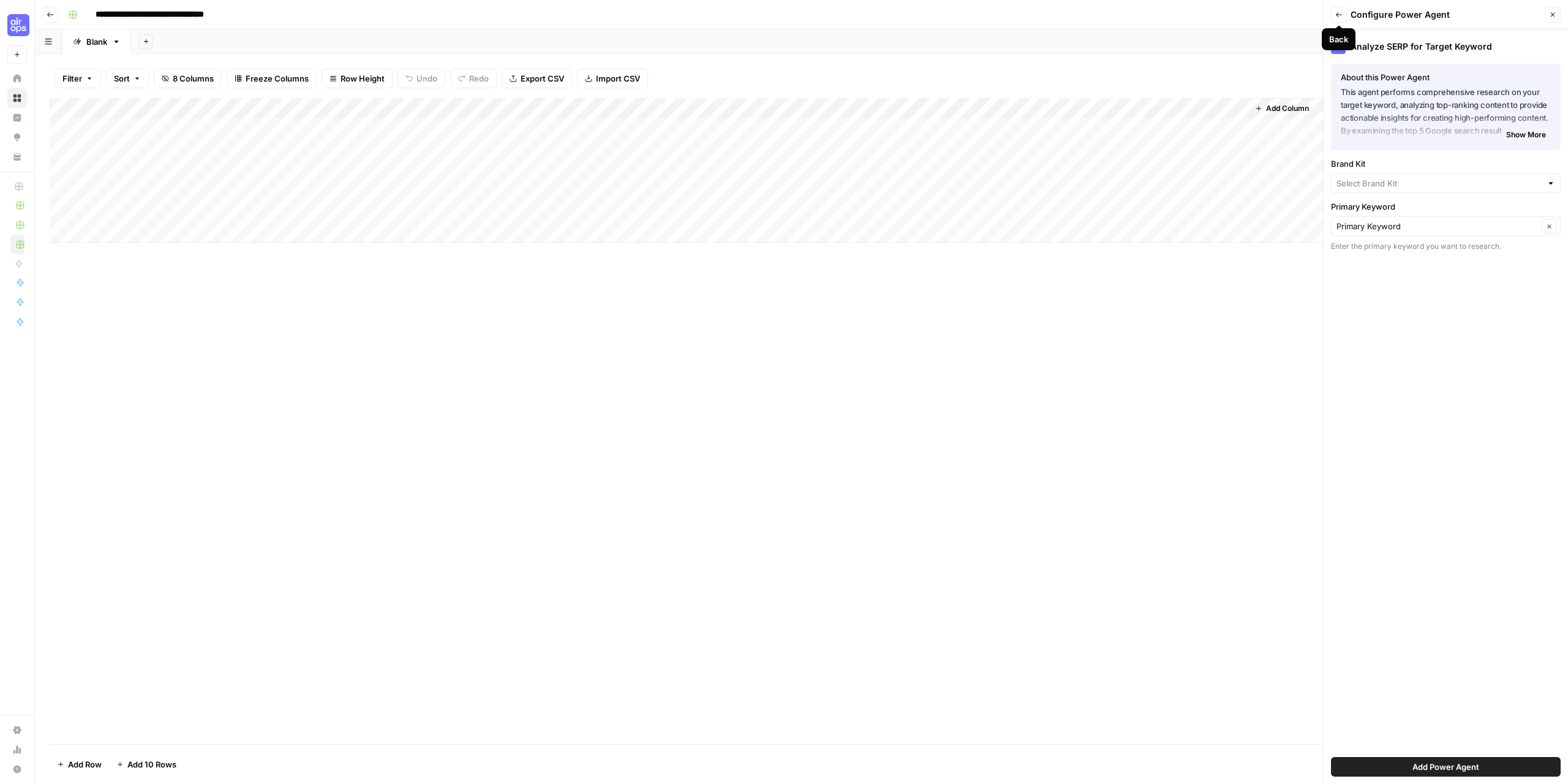
click at [1333, 16] on button "Back" at bounding box center [1339, 15] width 16 height 16
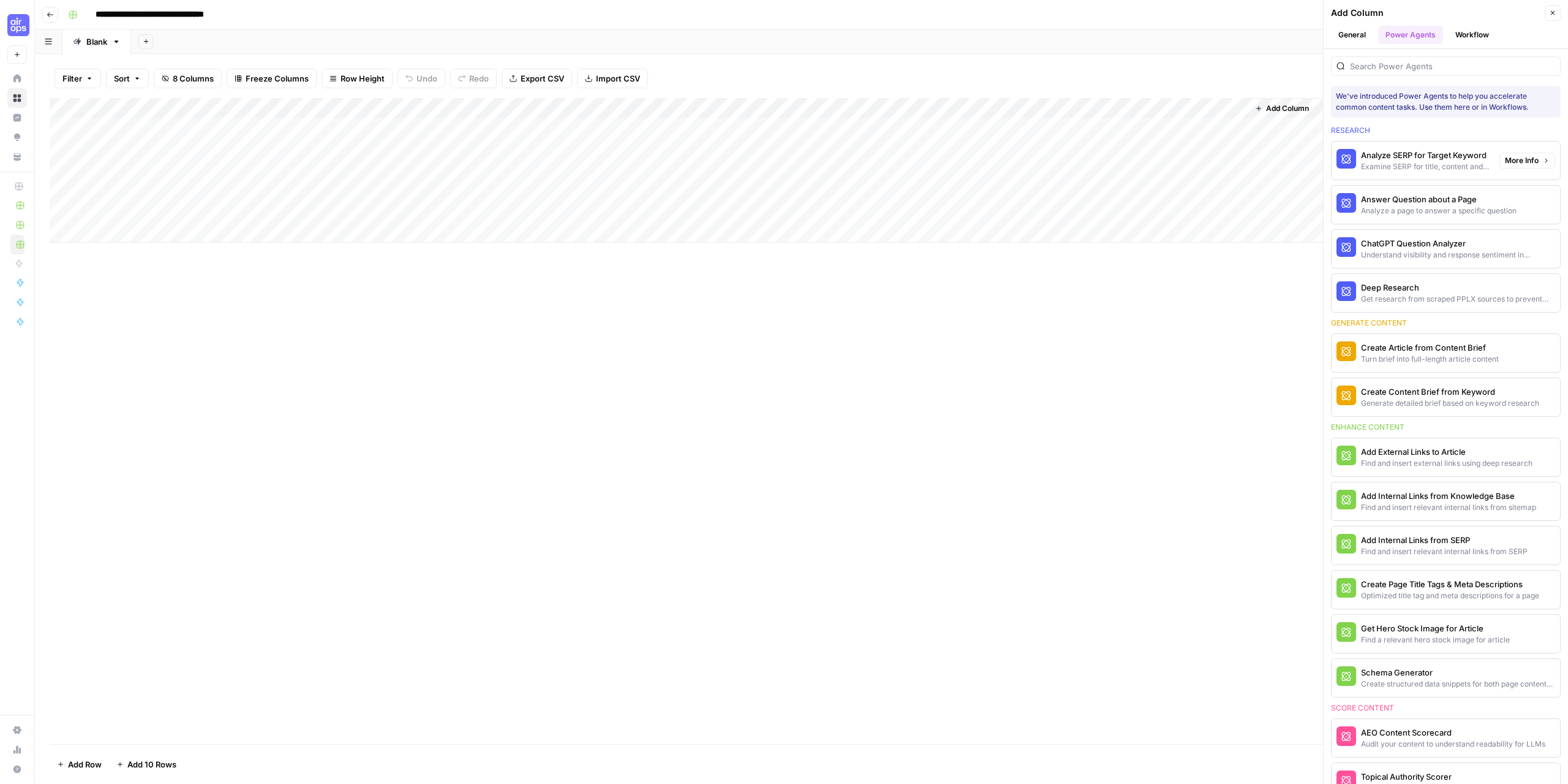
click at [1415, 157] on div "Analyze SERP for Target Keyword" at bounding box center [1425, 155] width 129 height 12
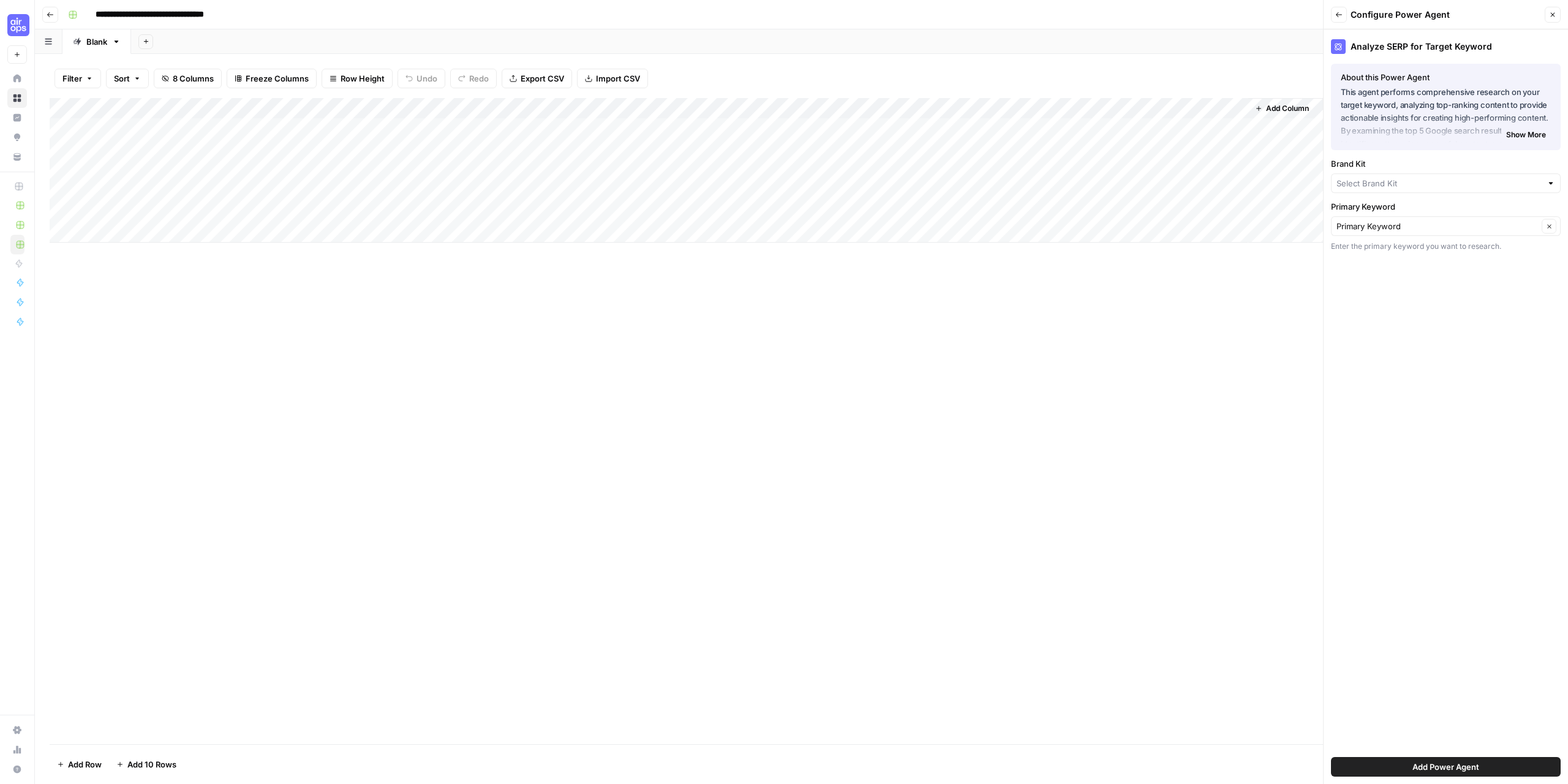
click at [1523, 135] on span "Show More" at bounding box center [1526, 135] width 40 height 11
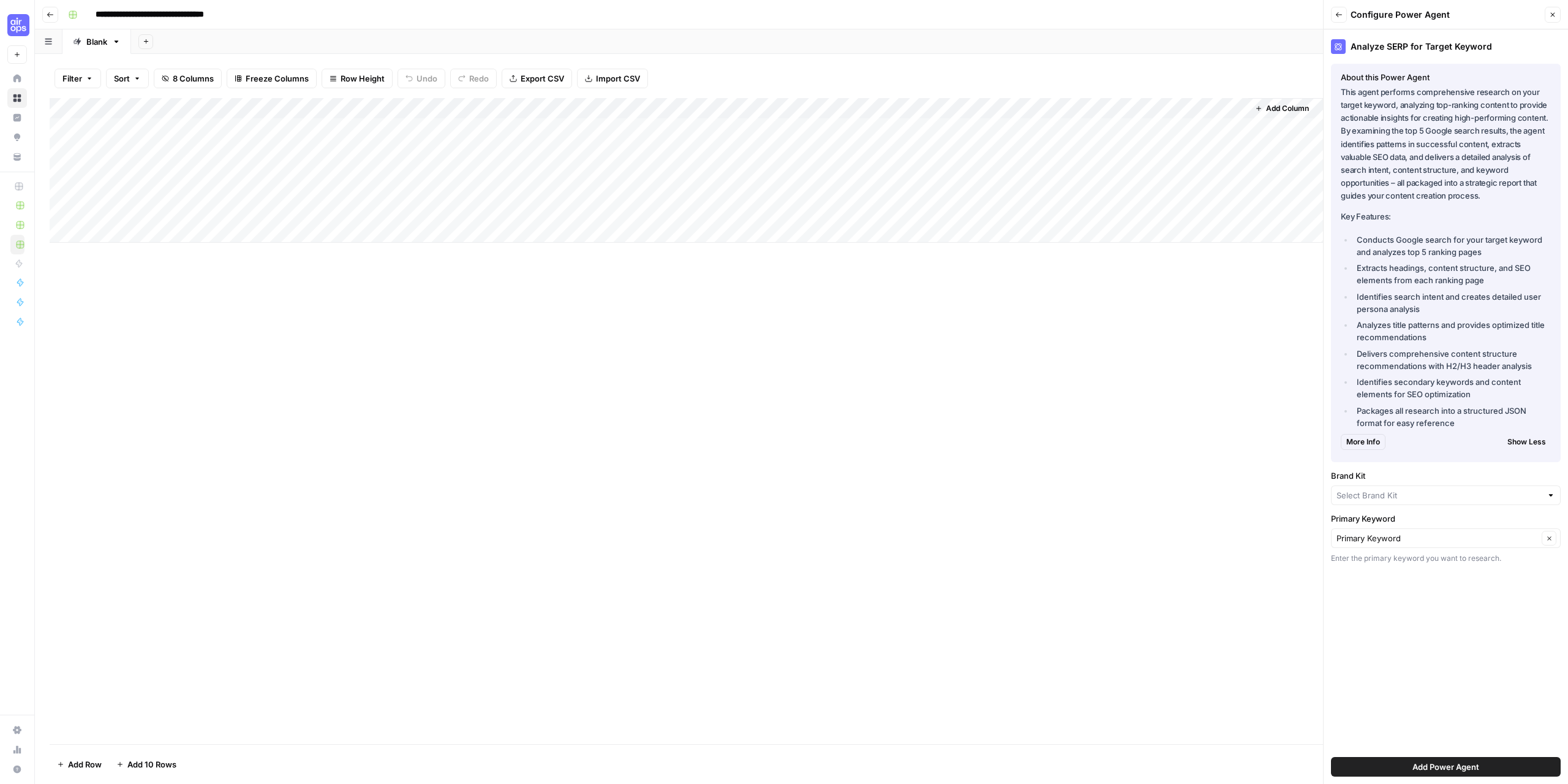
click at [1341, 16] on icon "button" at bounding box center [1338, 14] width 7 height 7
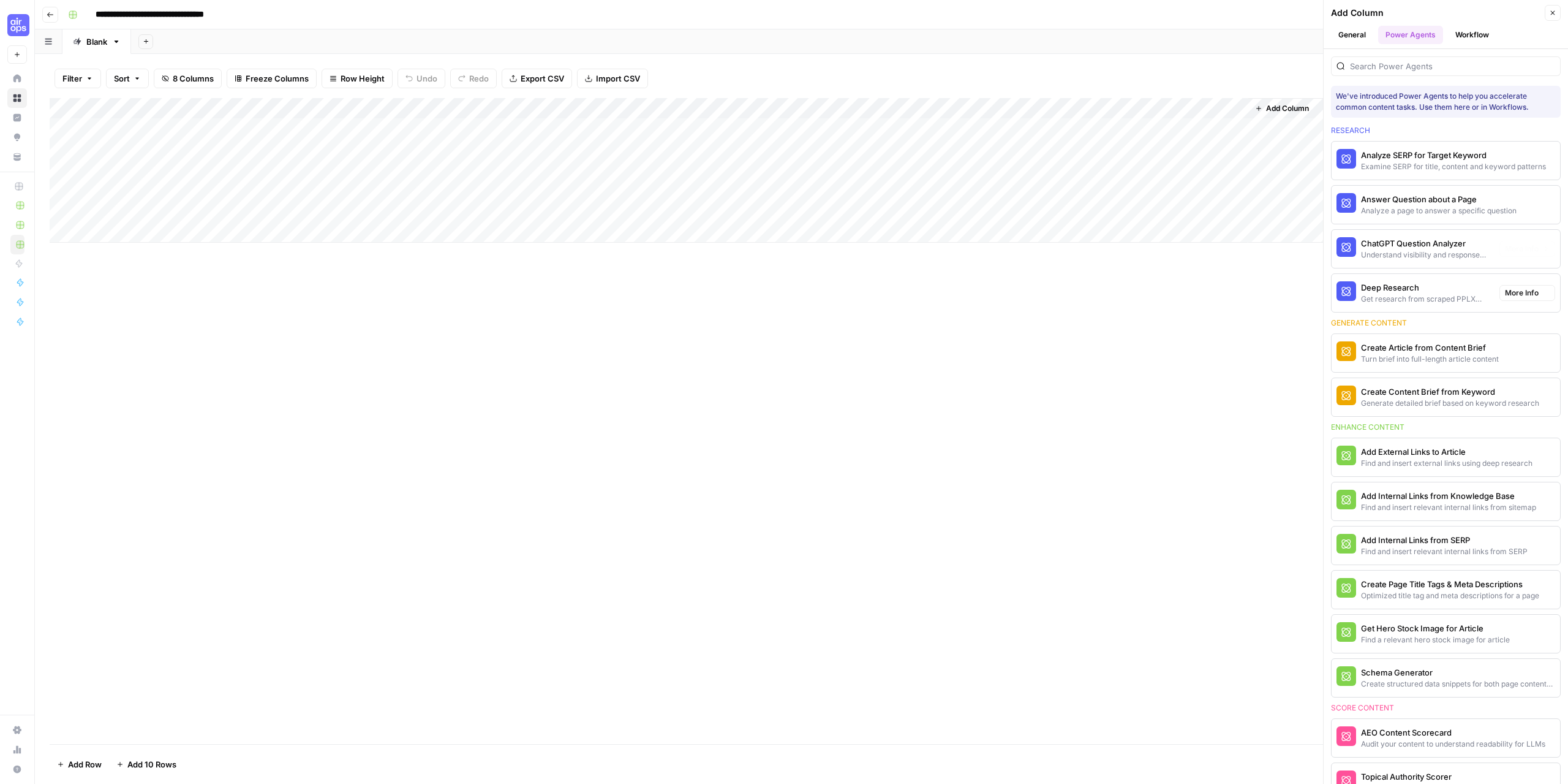
click at [1414, 235] on button "ChatGPT Question Analyzer Understand visibility and response sentiment in ChatG…" at bounding box center [1413, 249] width 163 height 38
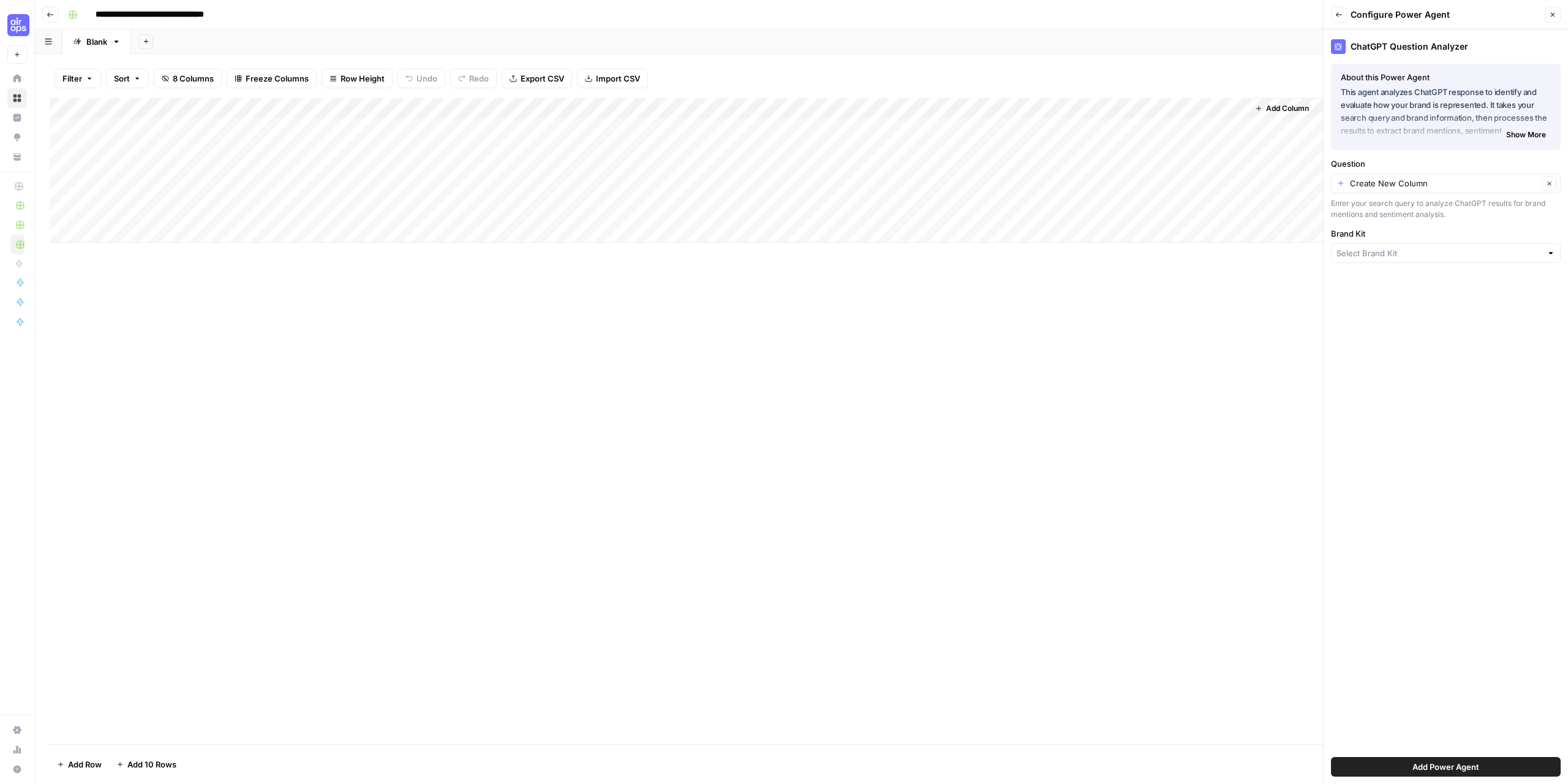
click at [1510, 125] on p "This agent analyzes ChatGPT response to identify and evaluate how your brand is…" at bounding box center [1446, 111] width 210 height 52
click at [1515, 128] on button "Show More" at bounding box center [1527, 135] width 50 height 16
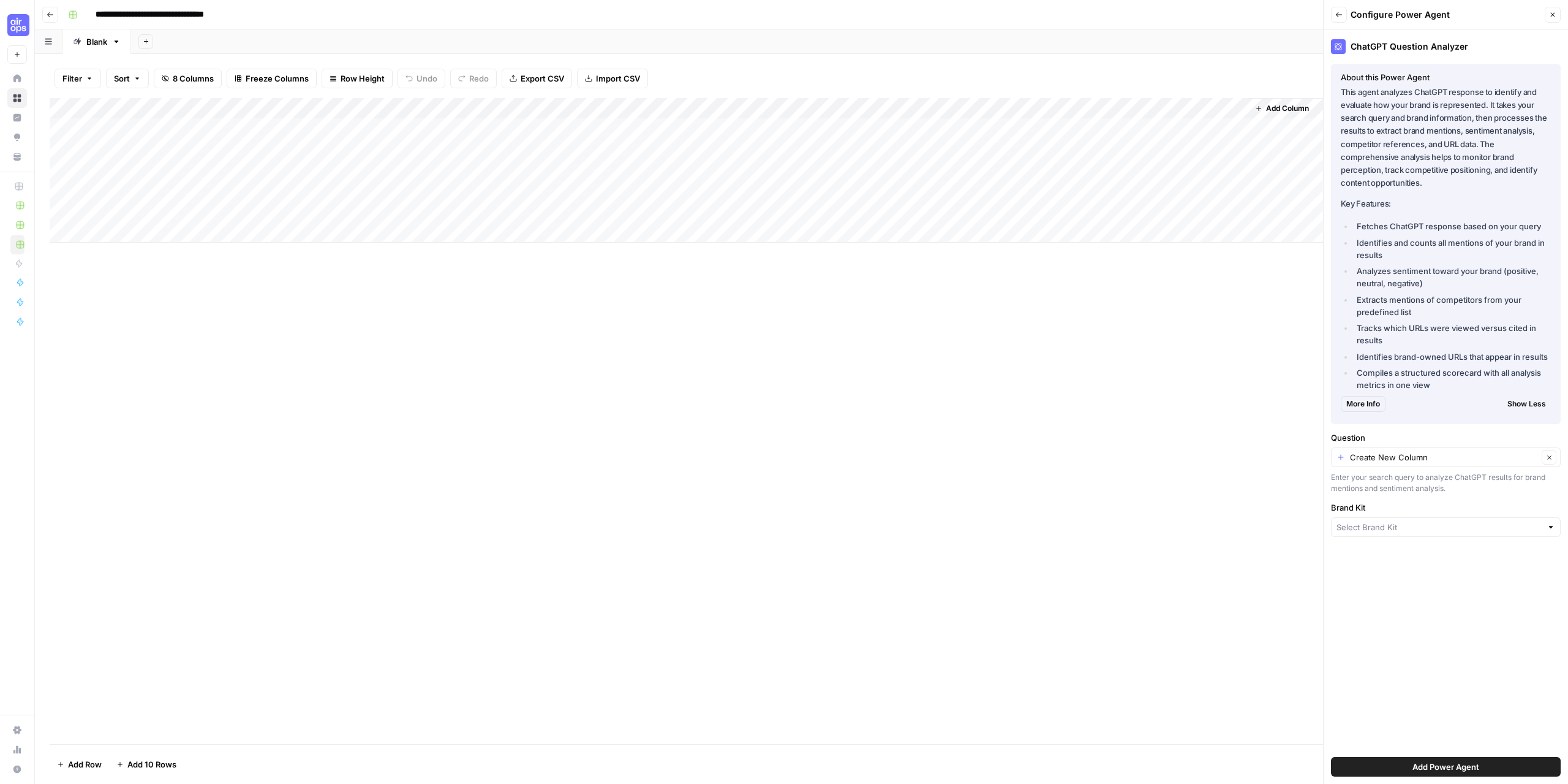
click at [1340, 16] on icon "button" at bounding box center [1338, 14] width 7 height 7
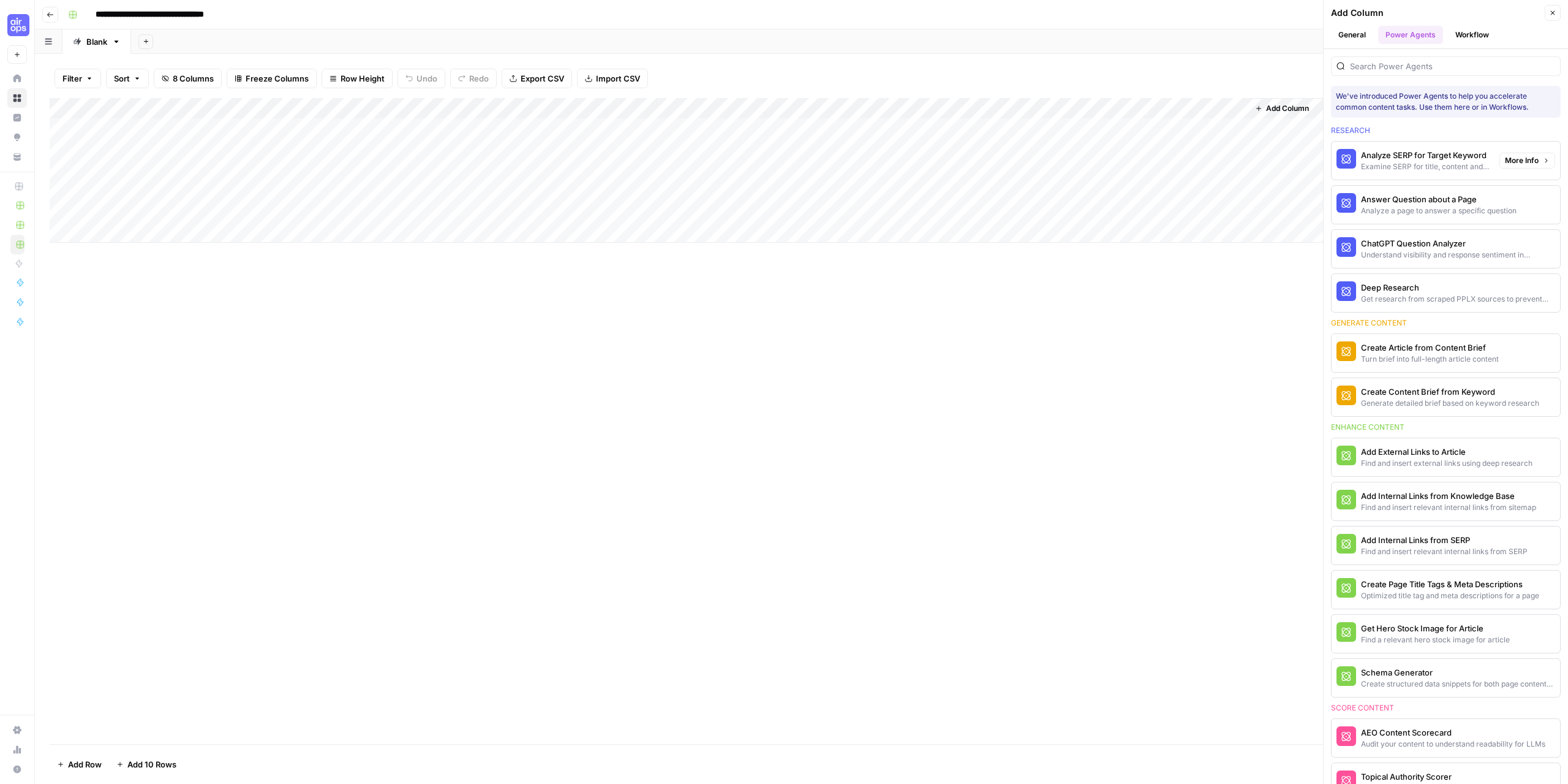
click at [1405, 154] on div "Analyze SERP for Target Keyword" at bounding box center [1425, 155] width 129 height 12
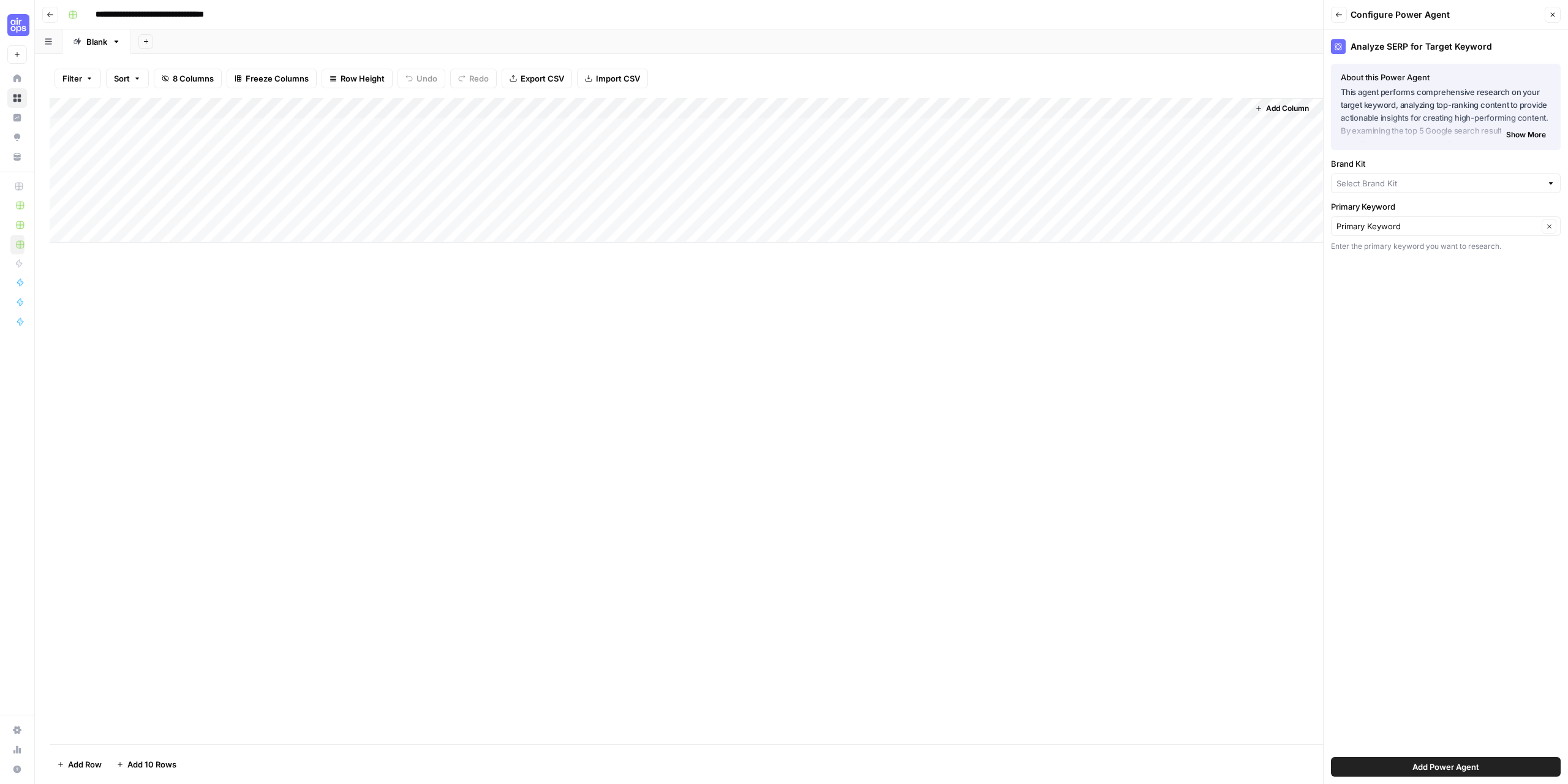
click at [1530, 134] on span "Show More" at bounding box center [1526, 135] width 40 height 11
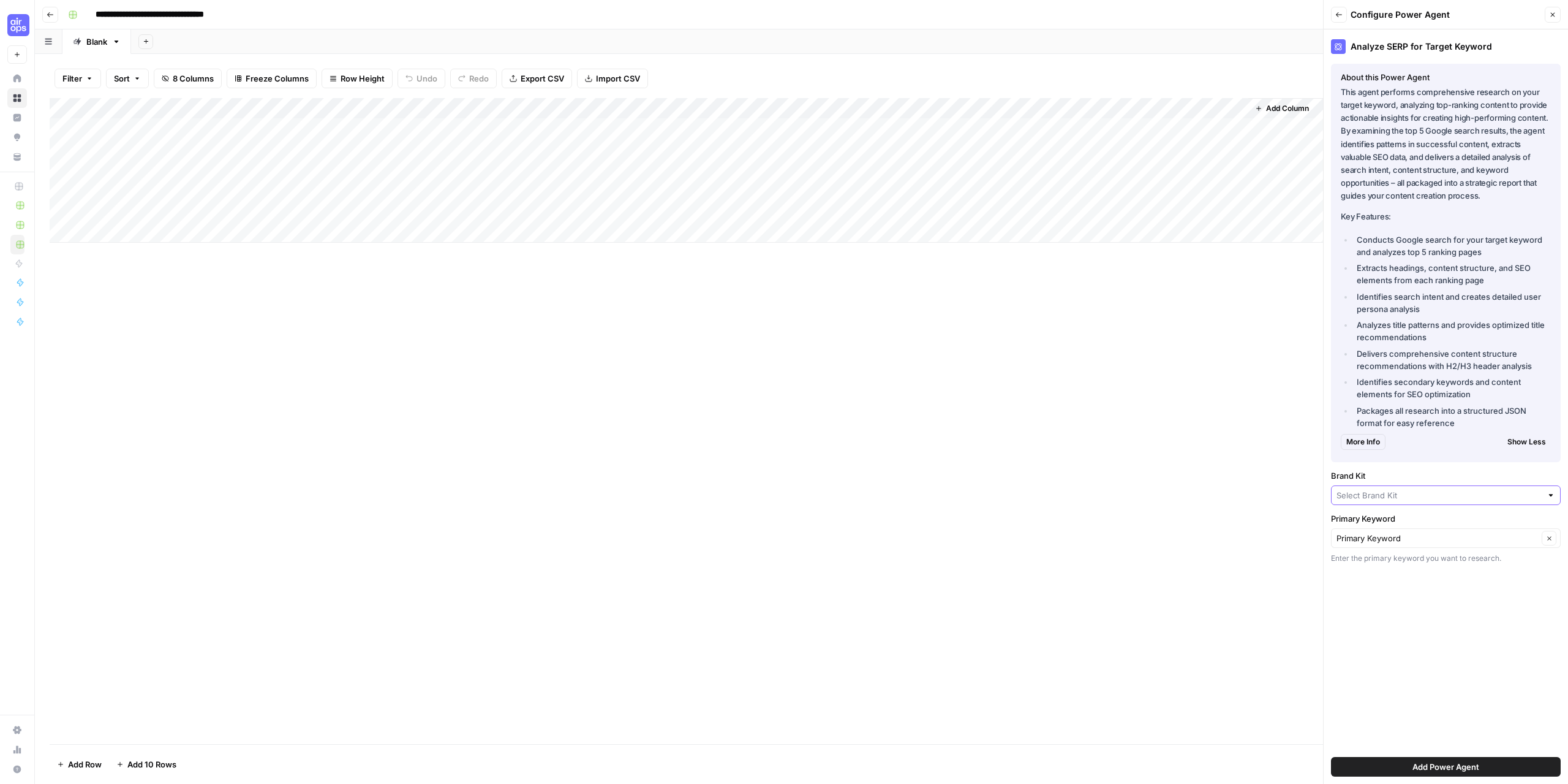
click at [1490, 495] on input "Brand Kit" at bounding box center [1439, 496] width 205 height 12
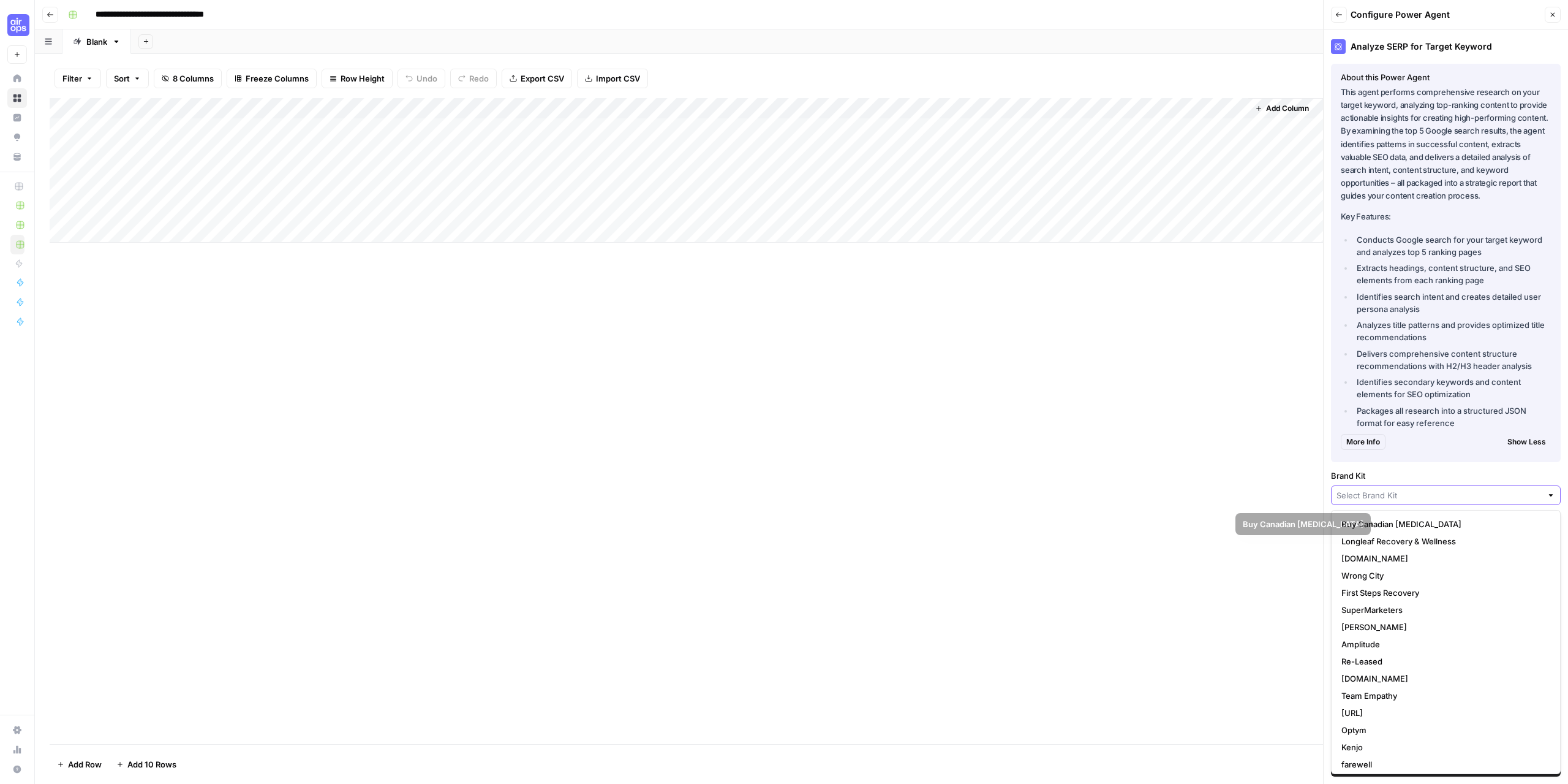
click at [1395, 495] on input "Brand Kit" at bounding box center [1439, 496] width 205 height 12
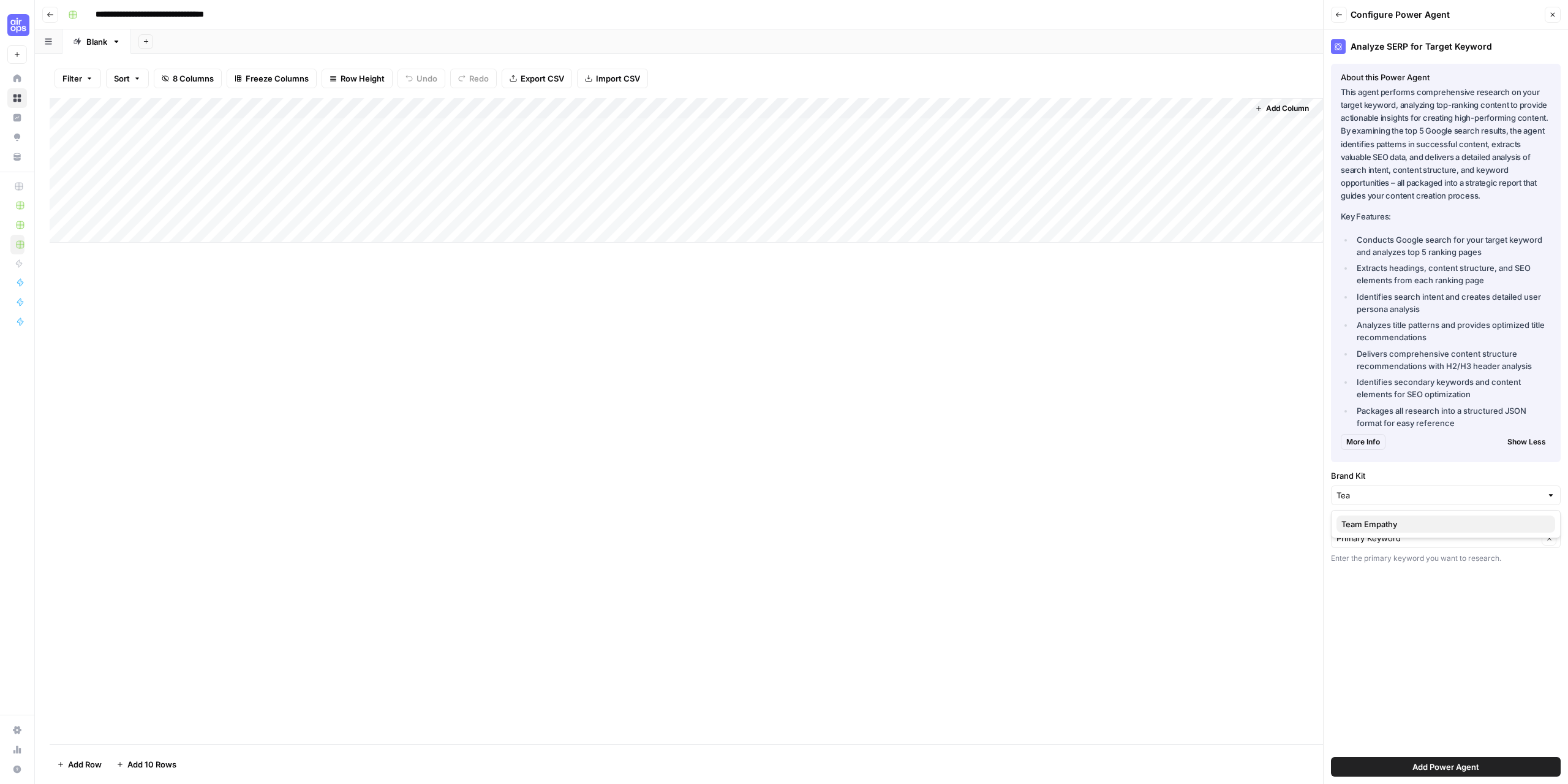
click at [1380, 526] on span "Team Empathy" at bounding box center [1443, 524] width 204 height 12
type input "Team Empathy"
click at [1453, 765] on span "Add Power Agent" at bounding box center [1446, 767] width 67 height 12
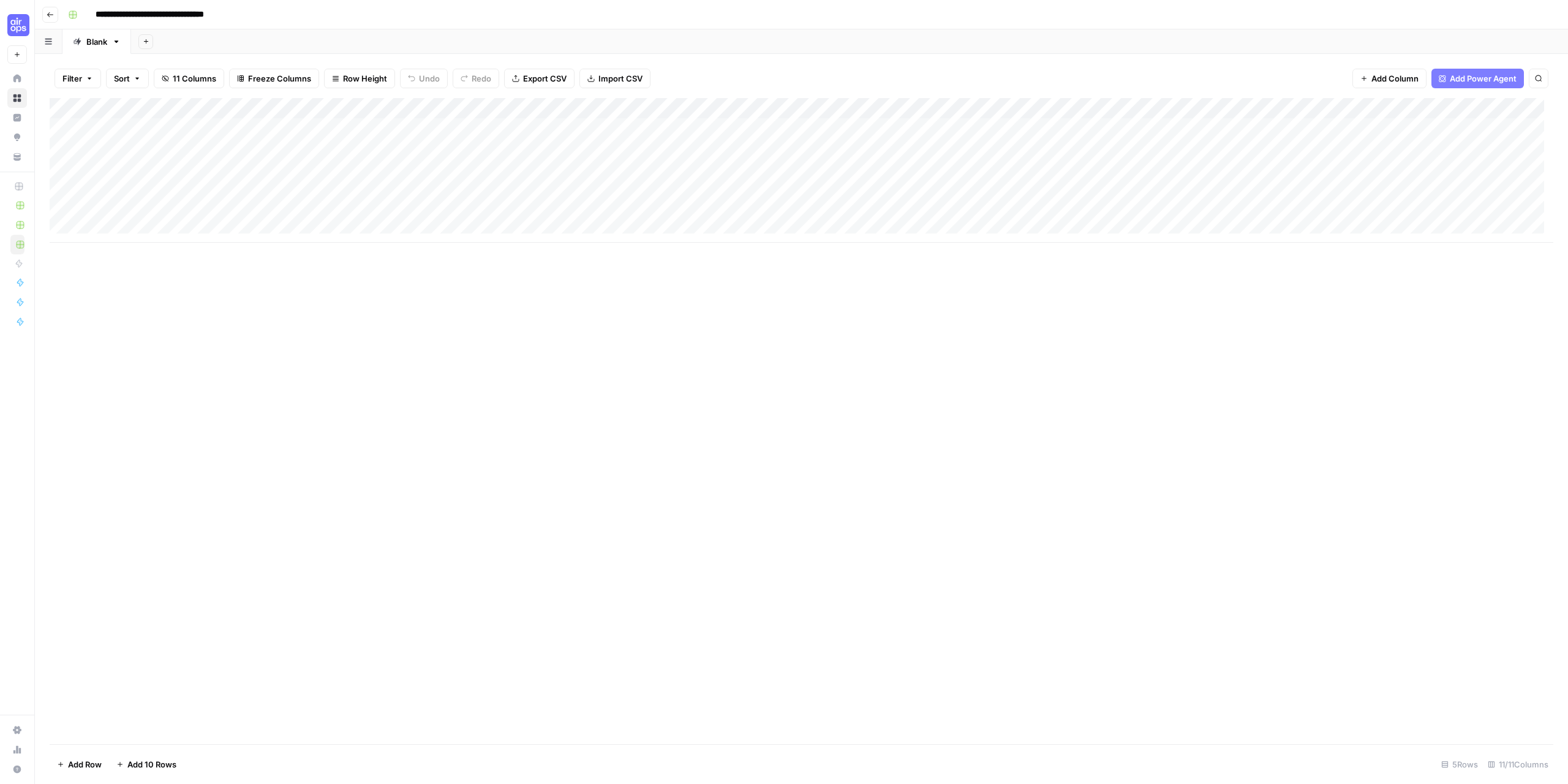
scroll to position [0, 178]
click at [1504, 105] on span "Add Column" at bounding box center [1525, 108] width 43 height 11
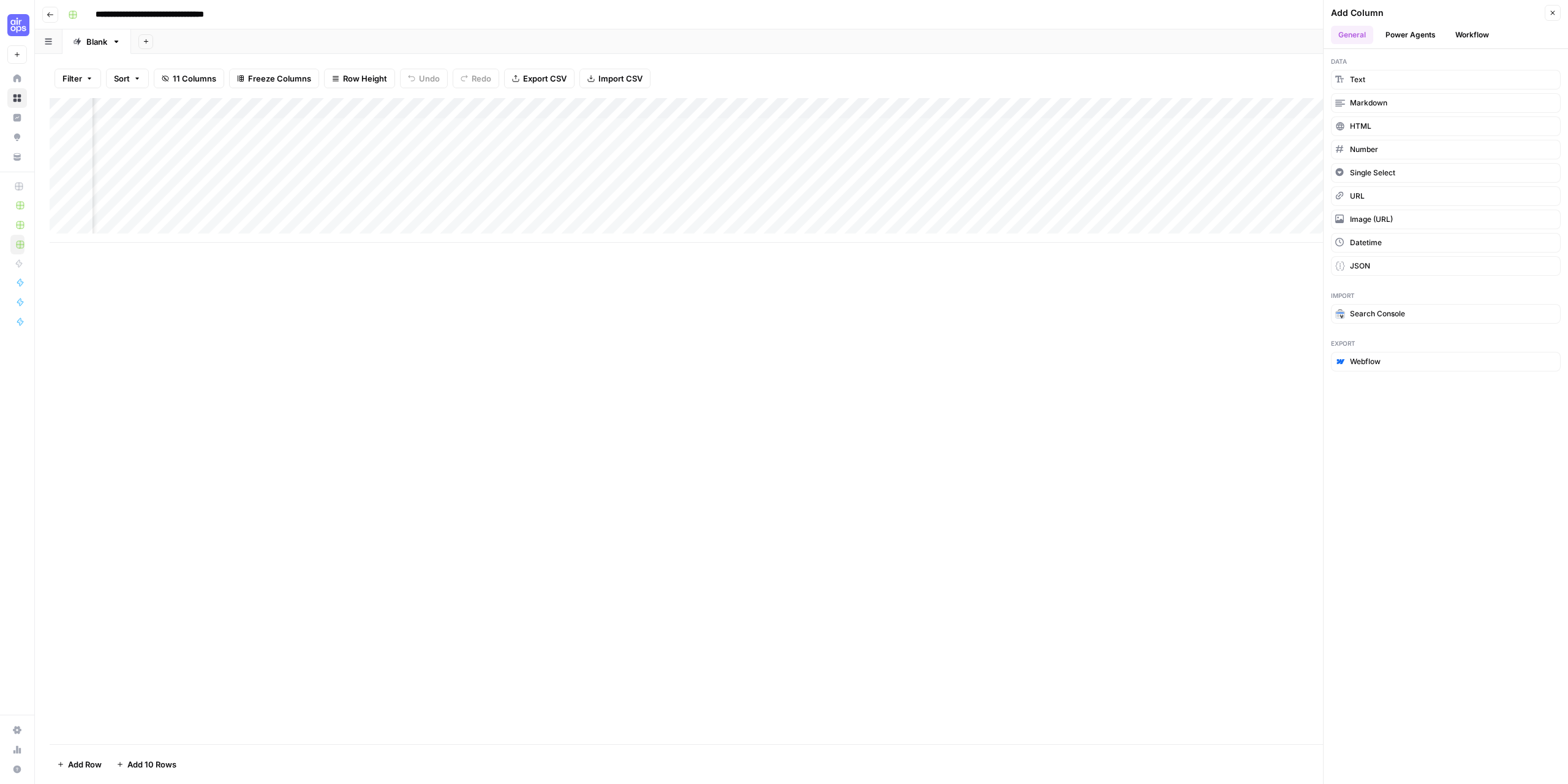
click at [1418, 29] on button "Power Agents" at bounding box center [1410, 35] width 65 height 19
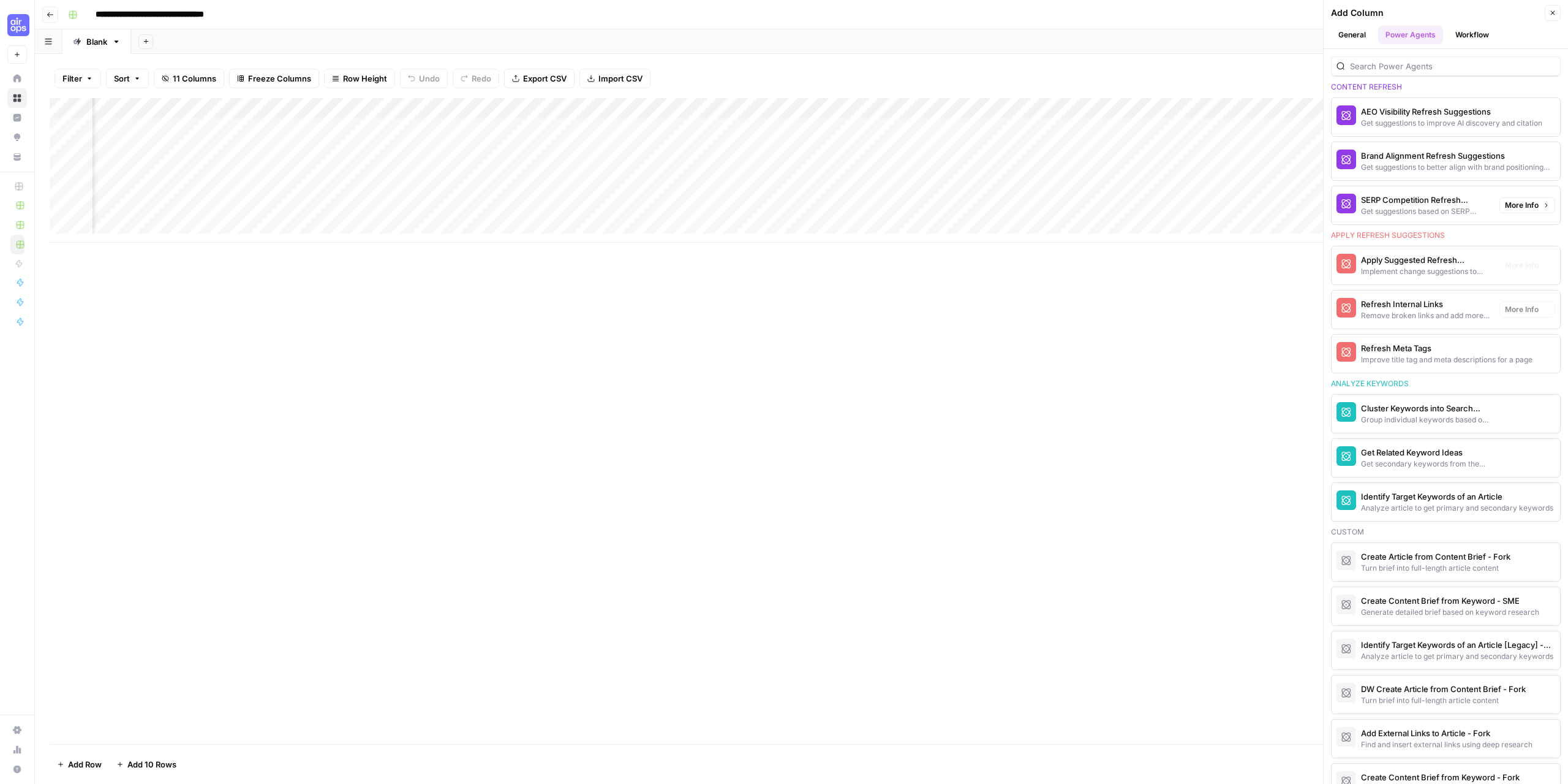
scroll to position [736, 0]
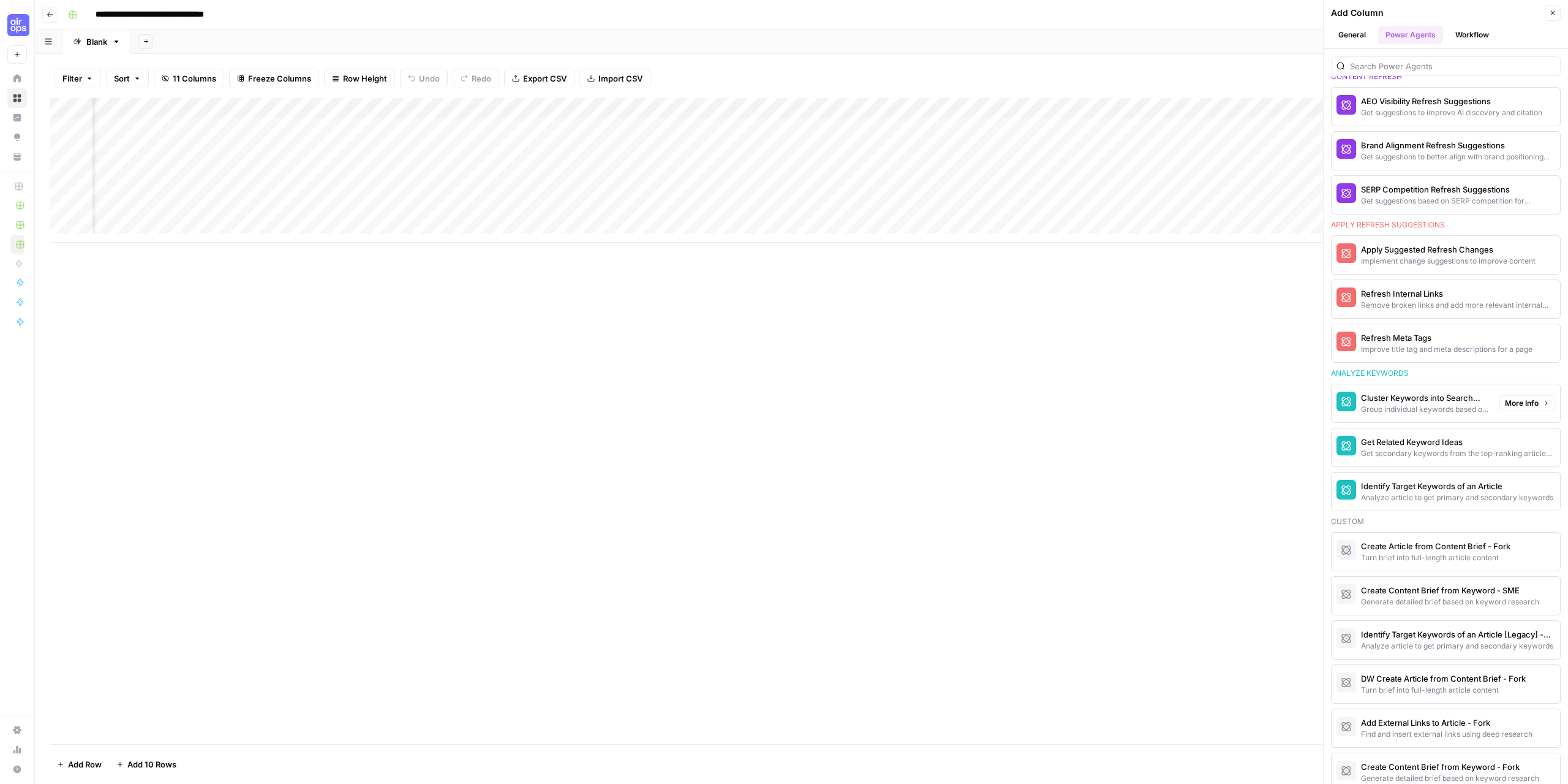
click at [1449, 399] on div "Cluster Keywords into Search Clusters" at bounding box center [1425, 398] width 129 height 12
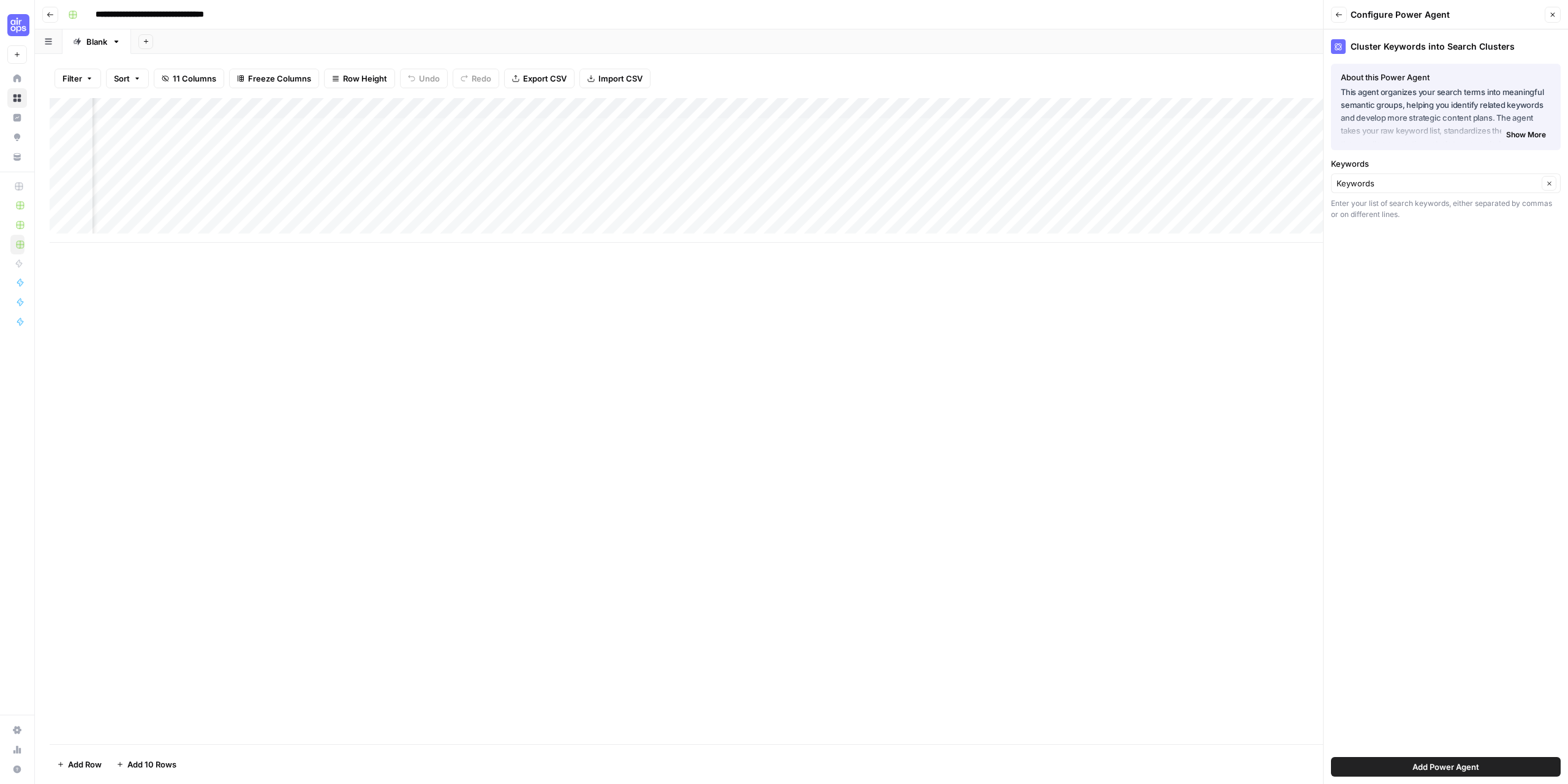
click at [1444, 765] on span "Add Power Agent" at bounding box center [1446, 767] width 67 height 12
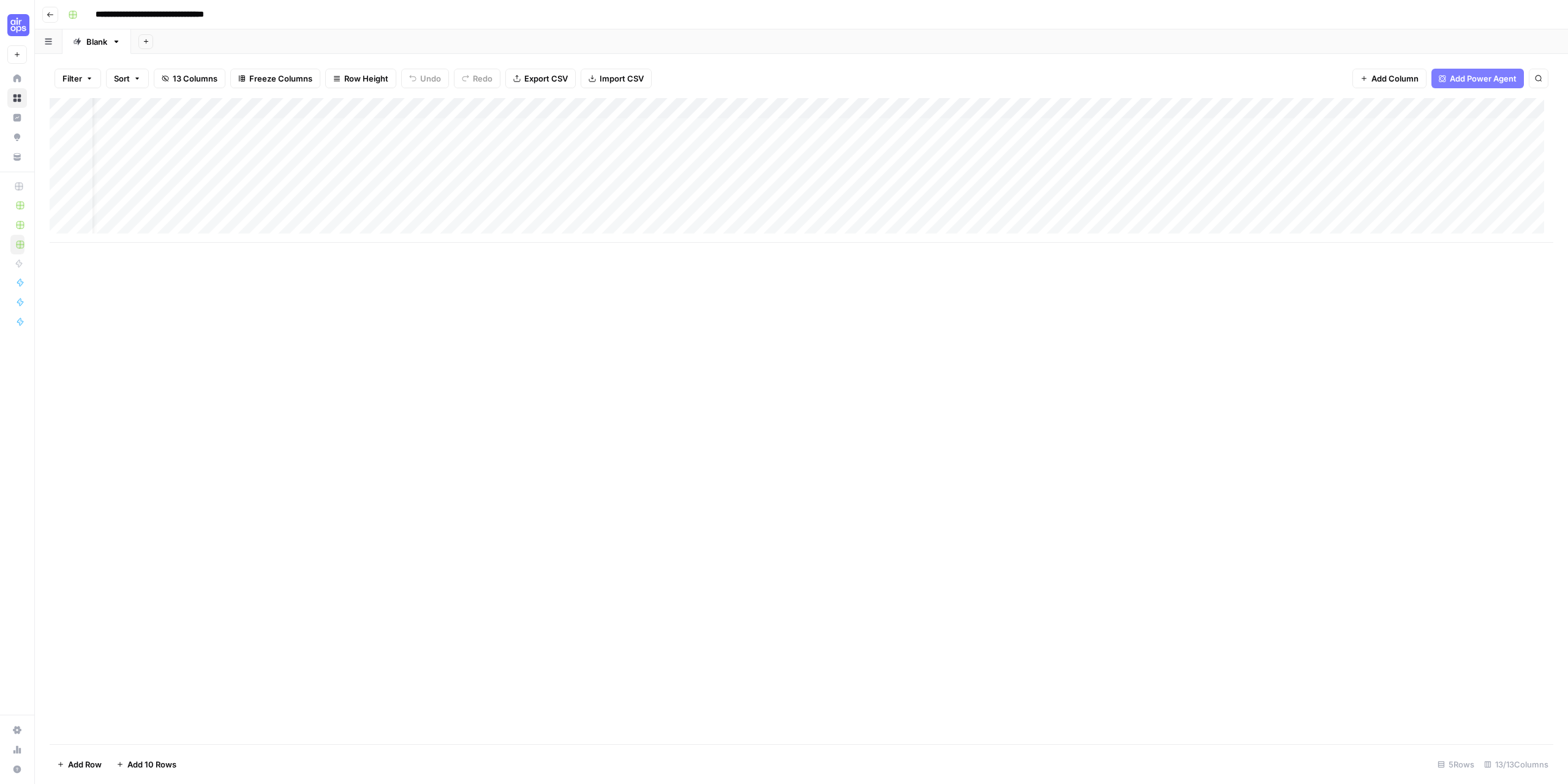
scroll to position [0, 0]
click at [167, 132] on div "Add Column" at bounding box center [802, 171] width 1504 height 145
click at [260, 108] on div "Add Column" at bounding box center [802, 171] width 1504 height 145
click at [150, 271] on span "Remove Column" at bounding box center [170, 274] width 107 height 12
click at [741, 127] on span "Delete" at bounding box center [740, 127] width 26 height 12
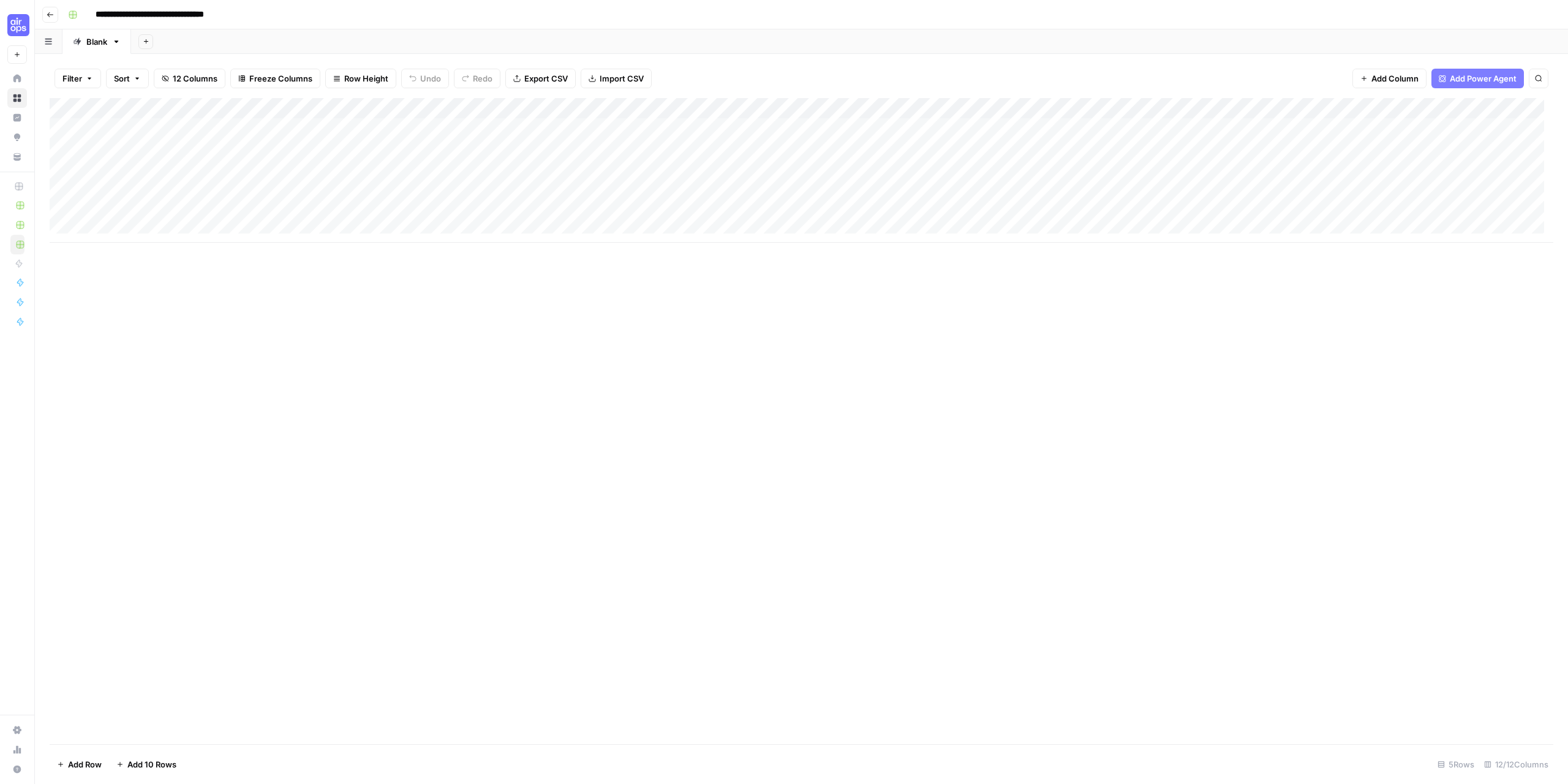
click at [267, 111] on div "Add Column" at bounding box center [802, 171] width 1504 height 145
click at [151, 210] on span "Configure Inputs" at bounding box center [170, 211] width 107 height 12
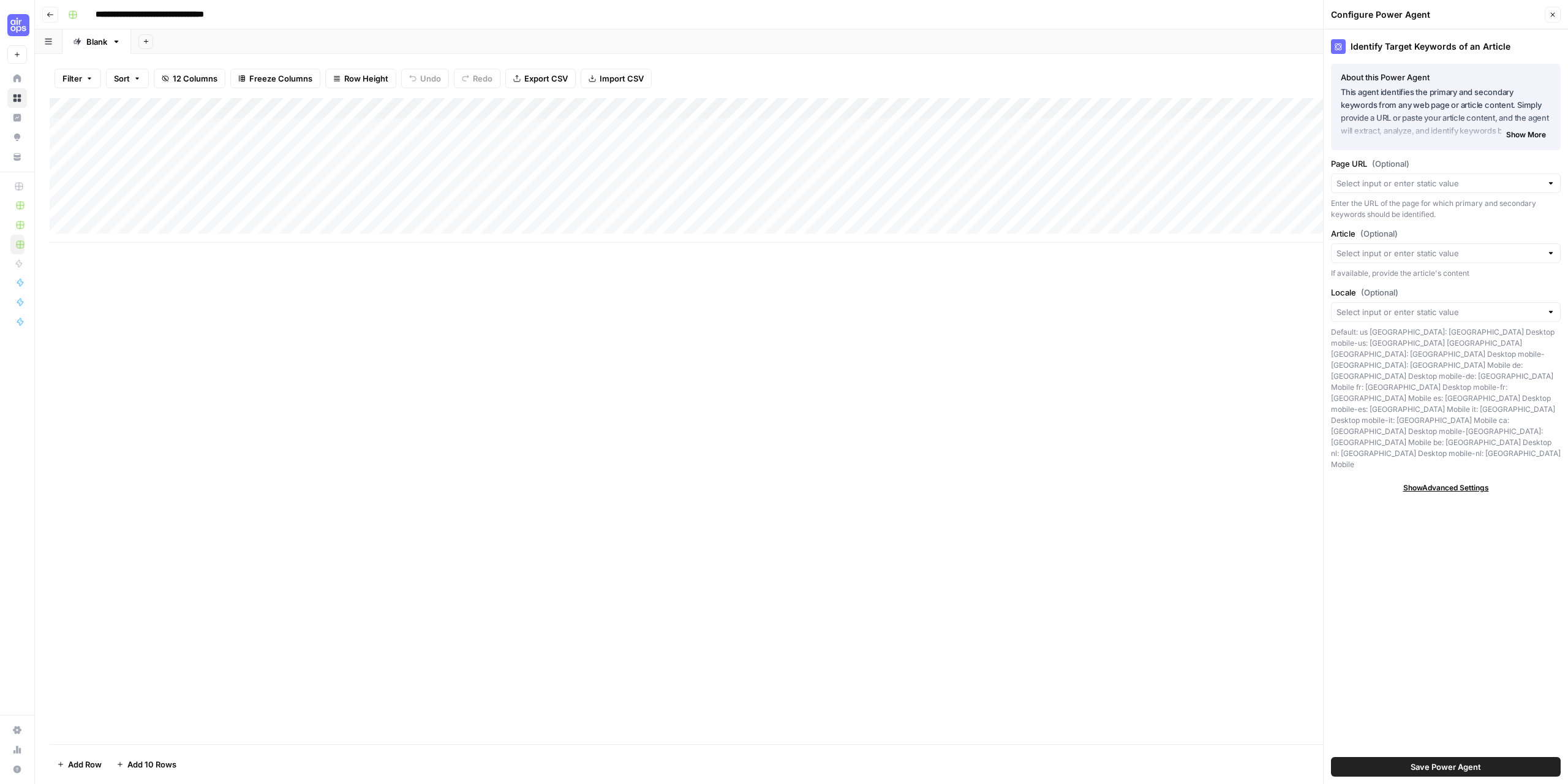
click at [268, 110] on div "Add Column" at bounding box center [802, 171] width 1504 height 145
click at [406, 395] on div "Add Column" at bounding box center [802, 421] width 1504 height 646
click at [1315, 111] on icon "button" at bounding box center [1318, 108] width 7 height 7
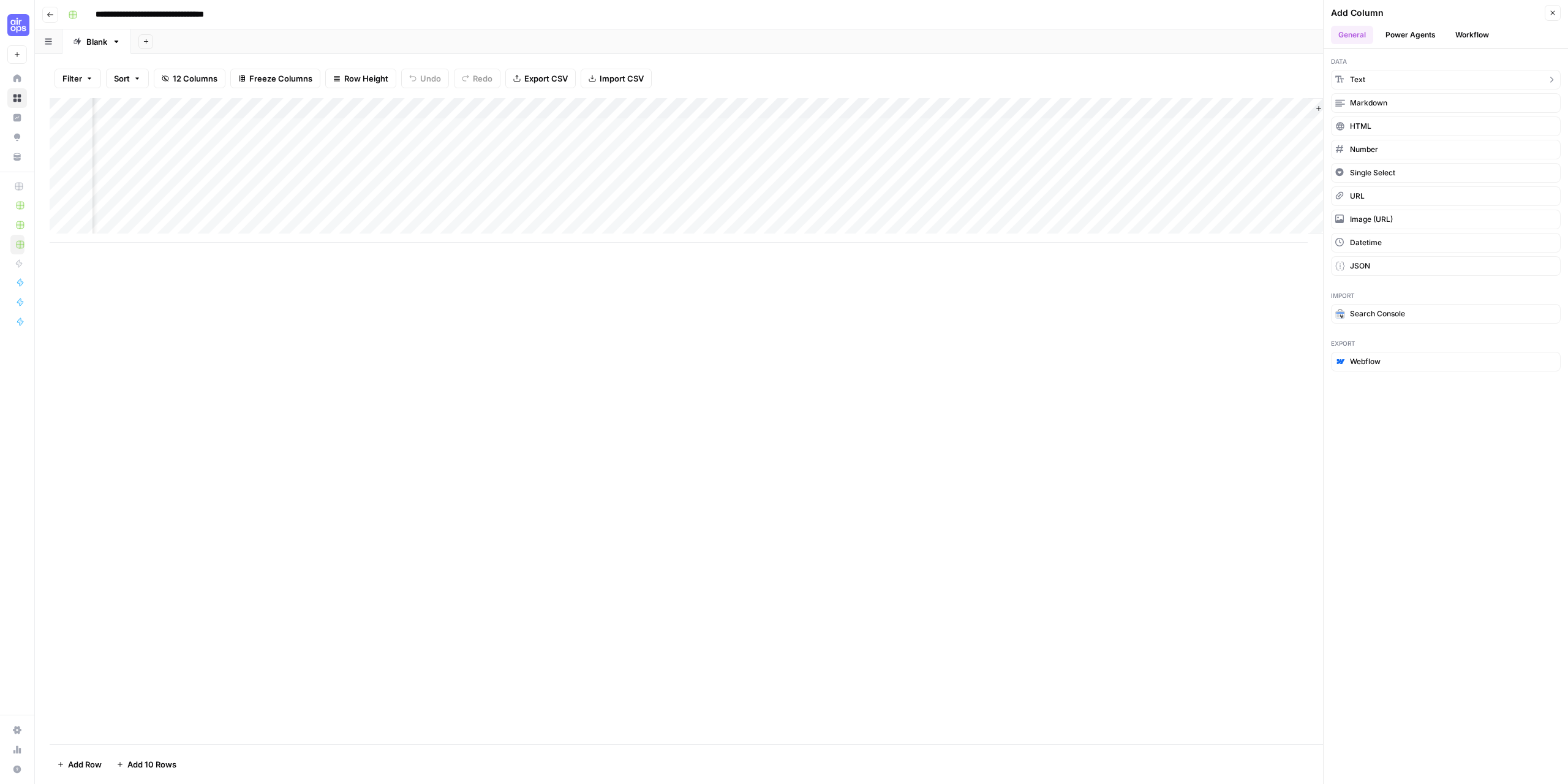
click at [1372, 80] on button "Text" at bounding box center [1446, 79] width 230 height 19
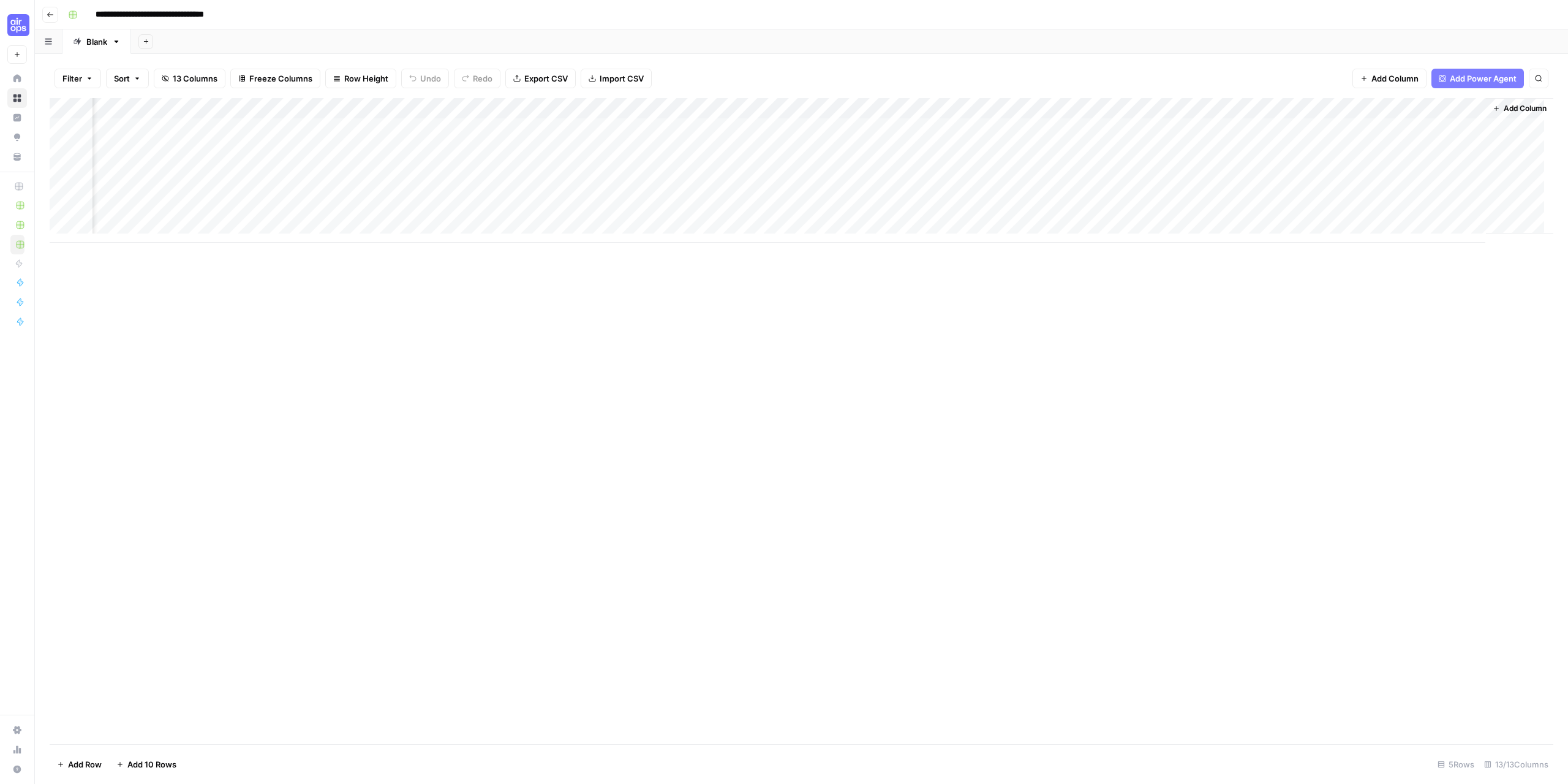
drag, startPoint x: 1334, startPoint y: 109, endPoint x: 94, endPoint y: 130, distance: 1240.2
click at [94, 130] on div "Add Column" at bounding box center [802, 171] width 1504 height 145
drag, startPoint x: 543, startPoint y: 108, endPoint x: 196, endPoint y: 109, distance: 347.0
click at [196, 109] on div "Add Column" at bounding box center [802, 171] width 1504 height 145
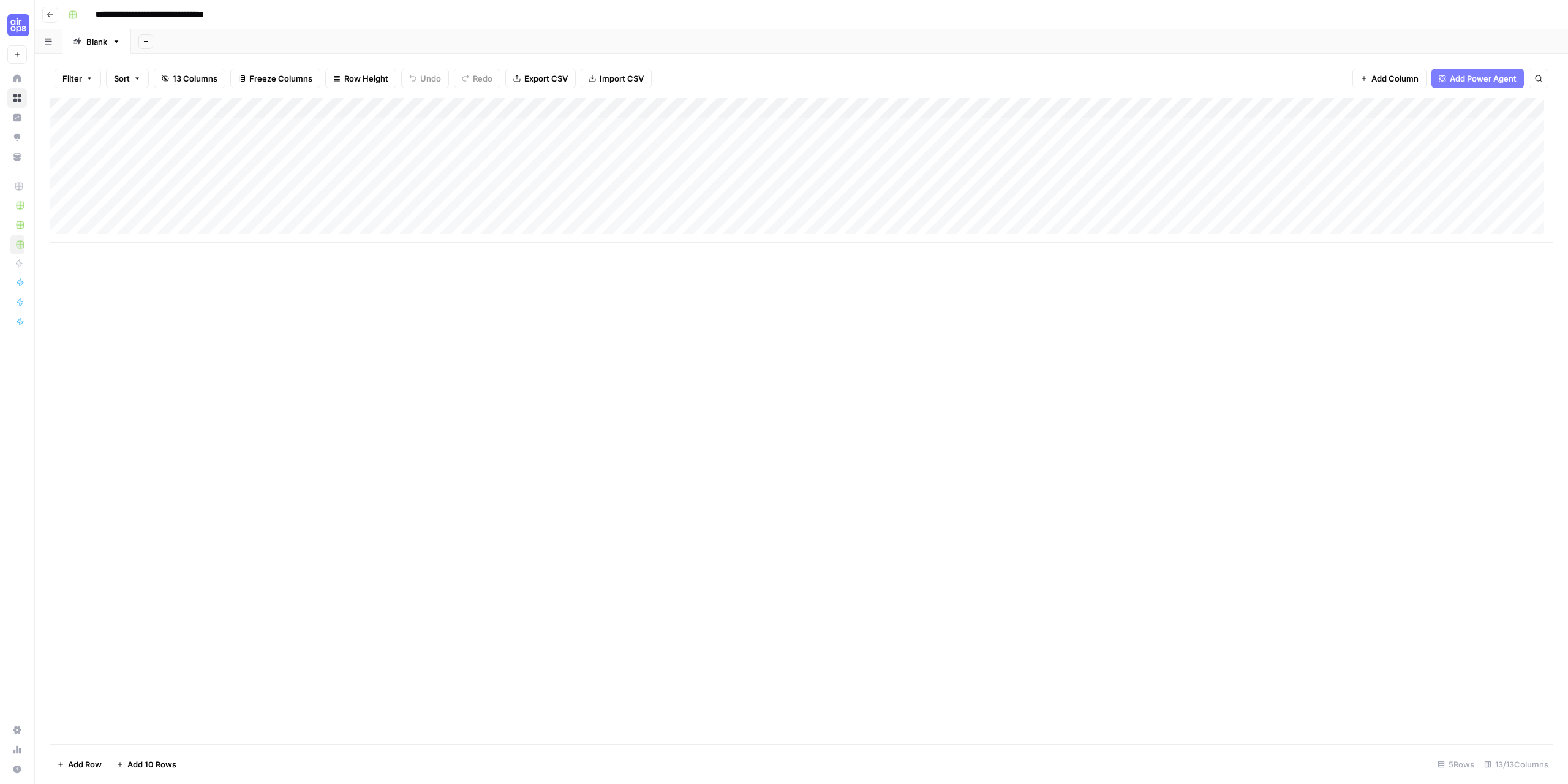
click at [259, 108] on div "Add Column" at bounding box center [802, 171] width 1504 height 145
click at [394, 420] on div "Add Column" at bounding box center [802, 421] width 1504 height 646
click at [443, 109] on div "Add Column" at bounding box center [802, 171] width 1504 height 145
click at [337, 207] on span "Configure Inputs" at bounding box center [347, 211] width 107 height 12
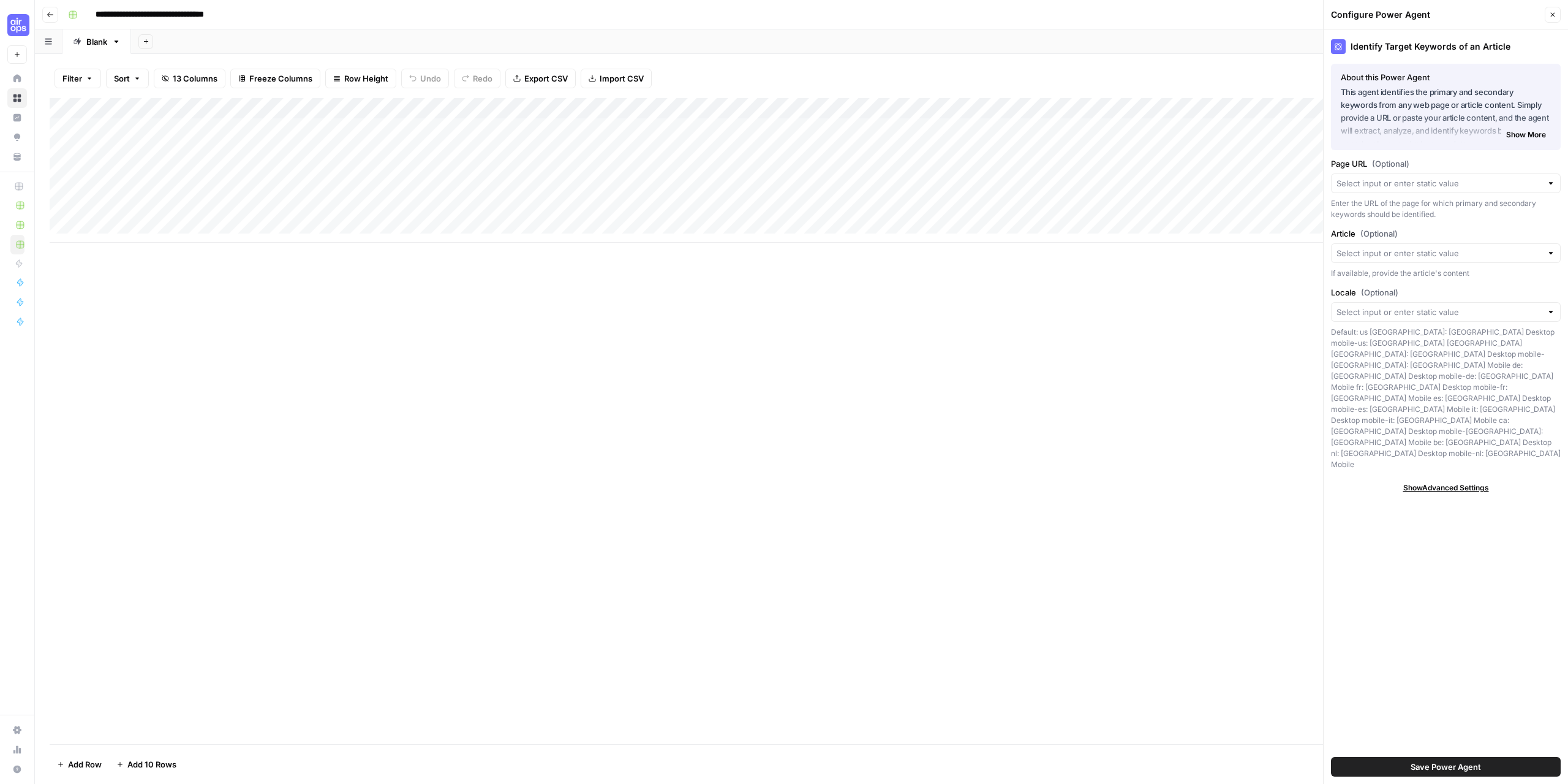
click at [155, 104] on div "Add Column" at bounding box center [802, 171] width 1504 height 145
drag, startPoint x: 98, startPoint y: 144, endPoint x: 88, endPoint y: 145, distance: 10.0
click at [88, 145] on body "**********" at bounding box center [784, 392] width 1568 height 784
type input "N"
type input "Page URL"
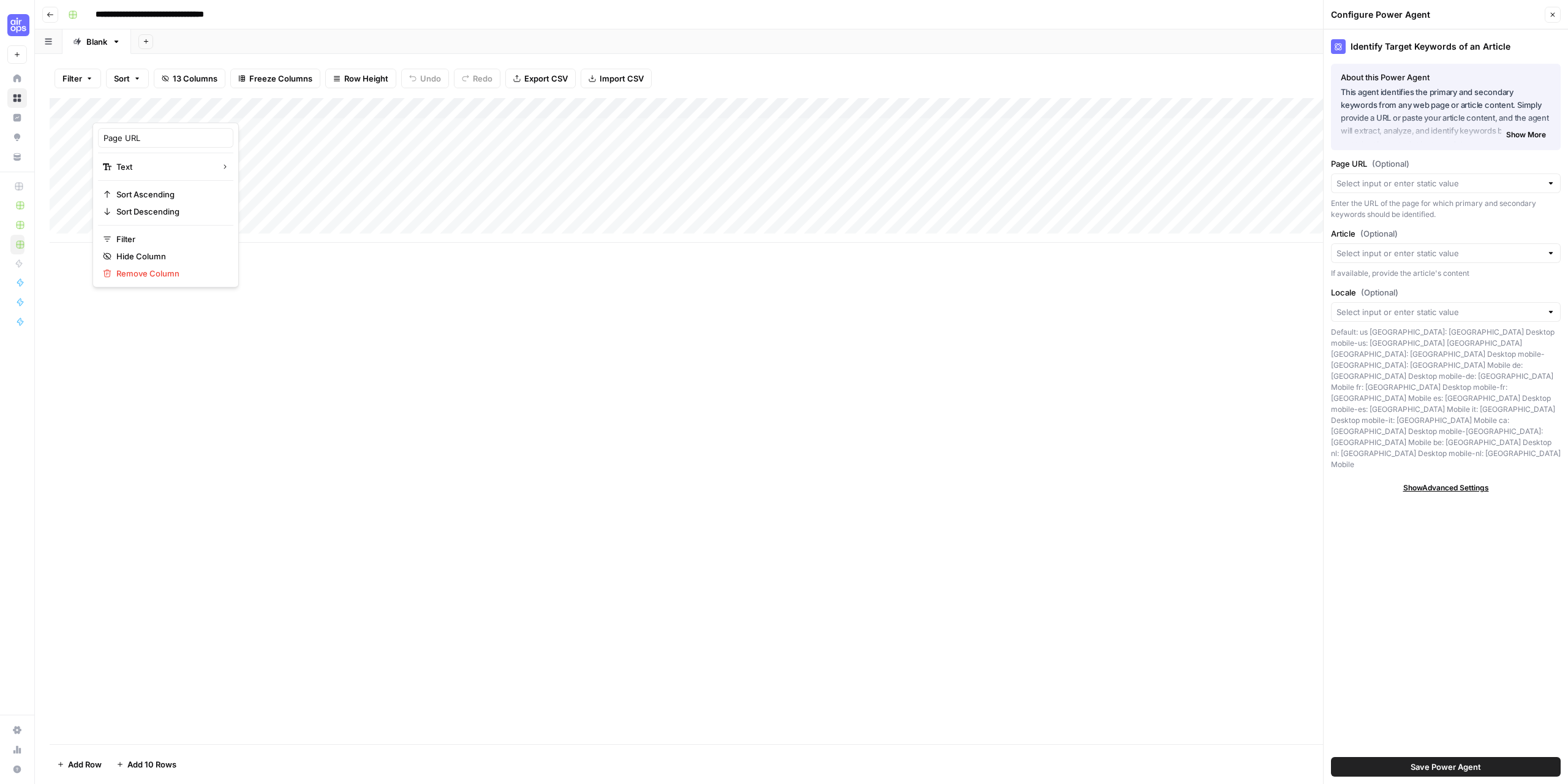
type input "Page URL"
click at [462, 428] on div "Add Column" at bounding box center [802, 421] width 1504 height 646
click at [1556, 19] on button "Close" at bounding box center [1552, 15] width 16 height 16
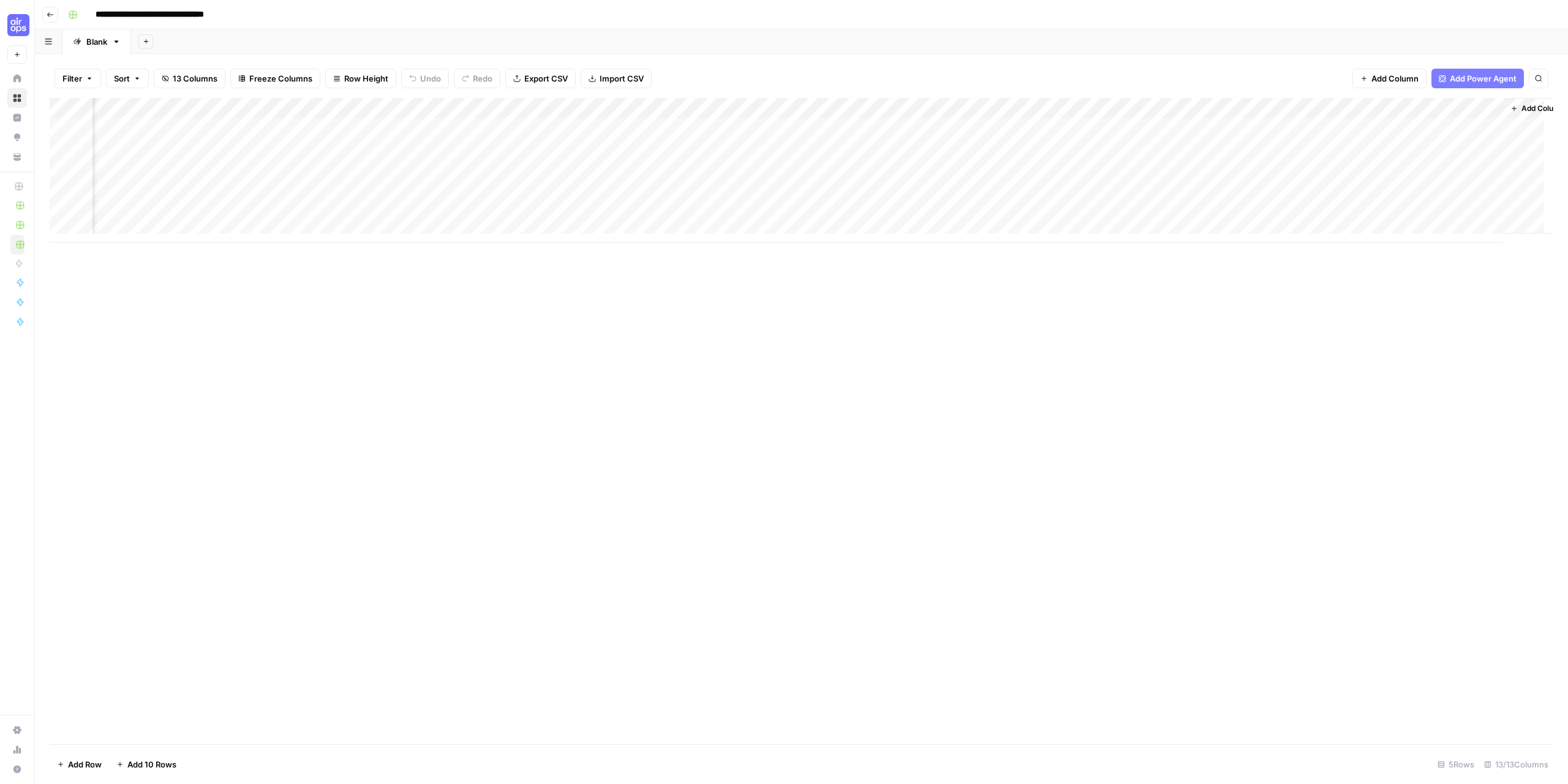
scroll to position [0, 466]
click at [943, 104] on div "Add Column" at bounding box center [802, 171] width 1504 height 145
click at [833, 211] on span "Configure Inputs" at bounding box center [860, 211] width 107 height 12
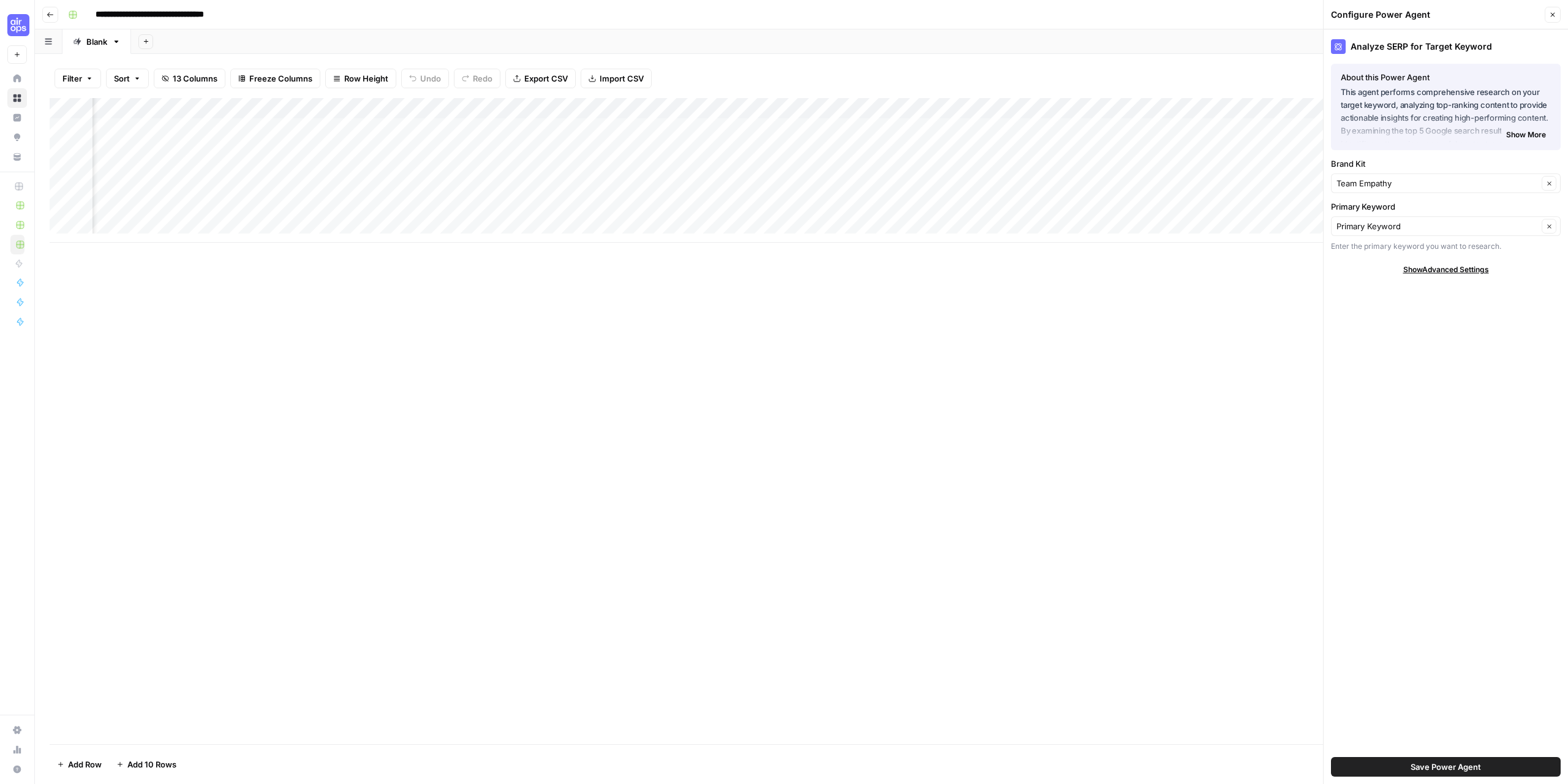
click at [1554, 21] on button "Close" at bounding box center [1552, 15] width 16 height 16
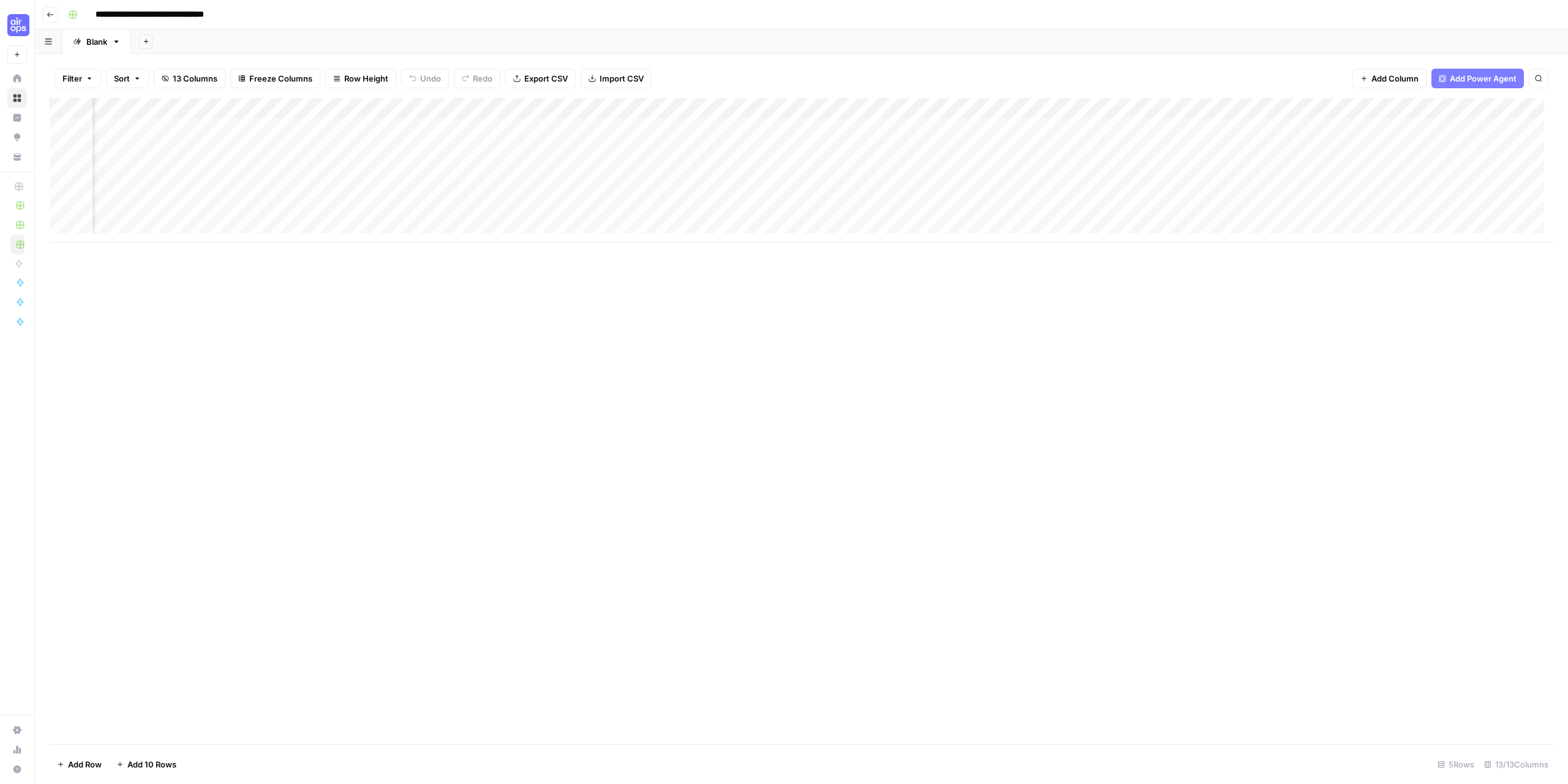
scroll to position [0, 248]
click at [864, 108] on div "Add Column" at bounding box center [802, 171] width 1504 height 145
click at [780, 208] on span "Configure Inputs" at bounding box center [806, 211] width 107 height 12
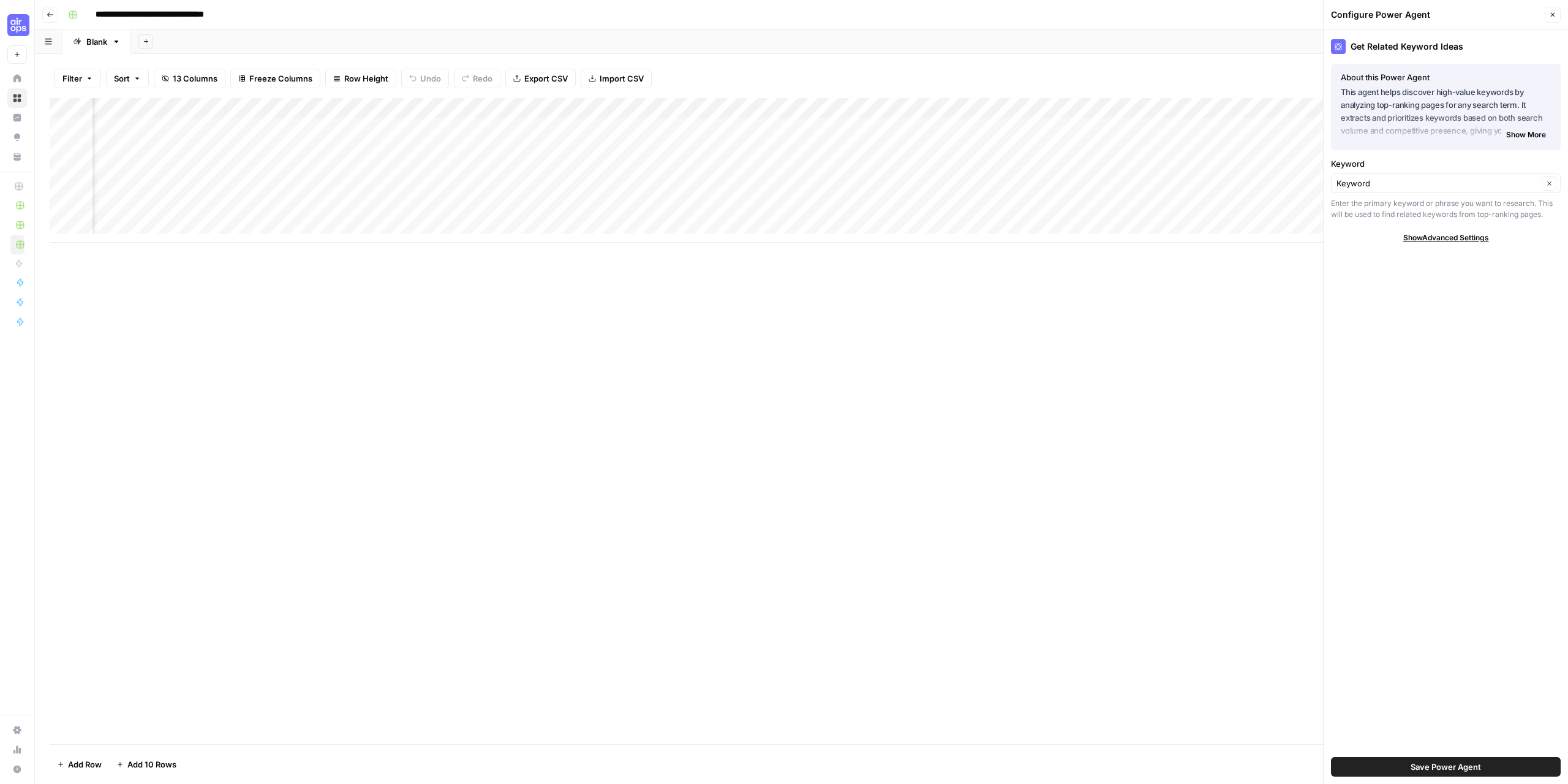
click at [1551, 17] on icon "button" at bounding box center [1552, 14] width 7 height 7
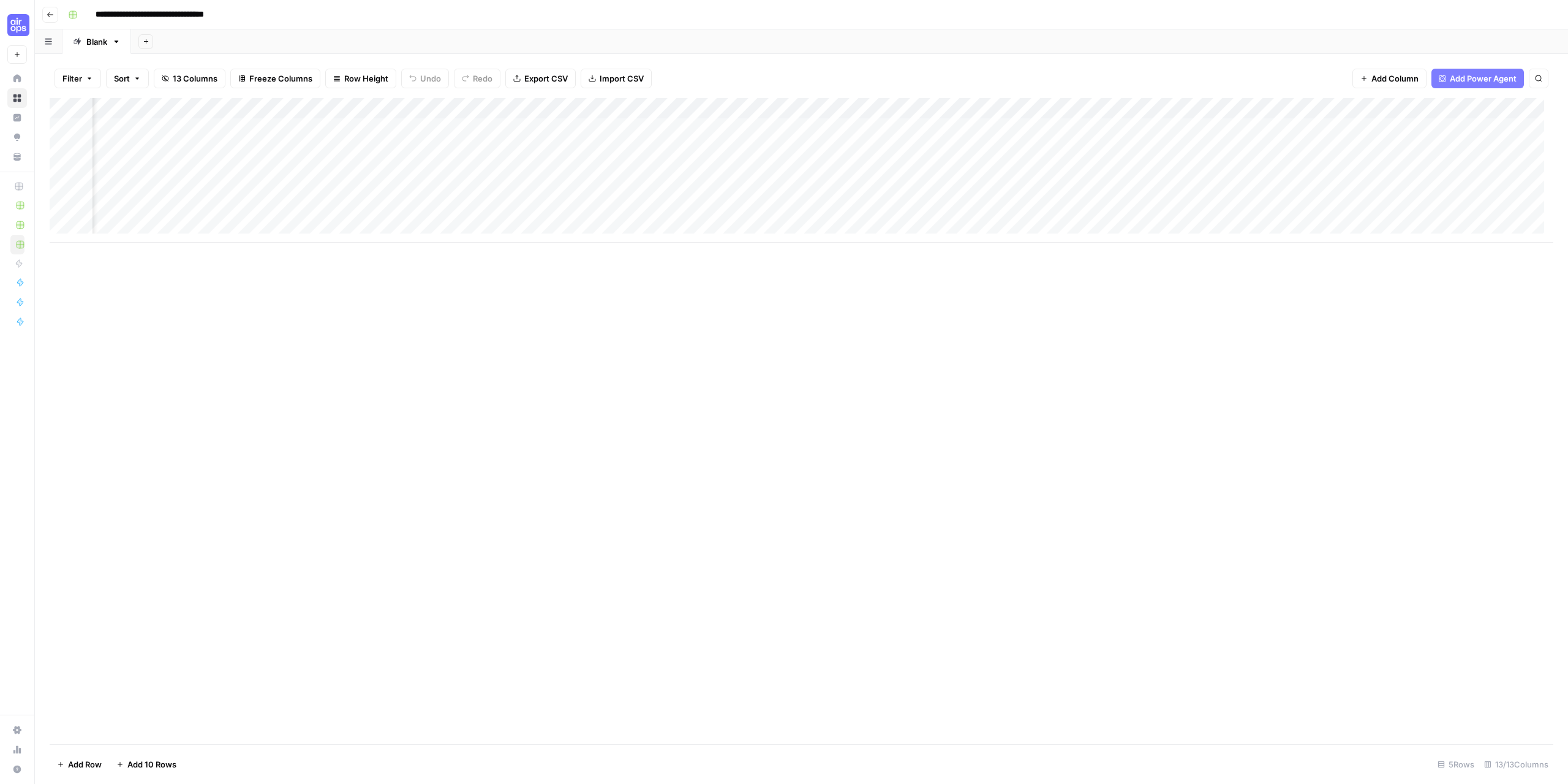
click at [859, 108] on div "Add Column" at bounding box center [802, 171] width 1504 height 145
click at [793, 208] on span "Configure Inputs" at bounding box center [806, 211] width 107 height 12
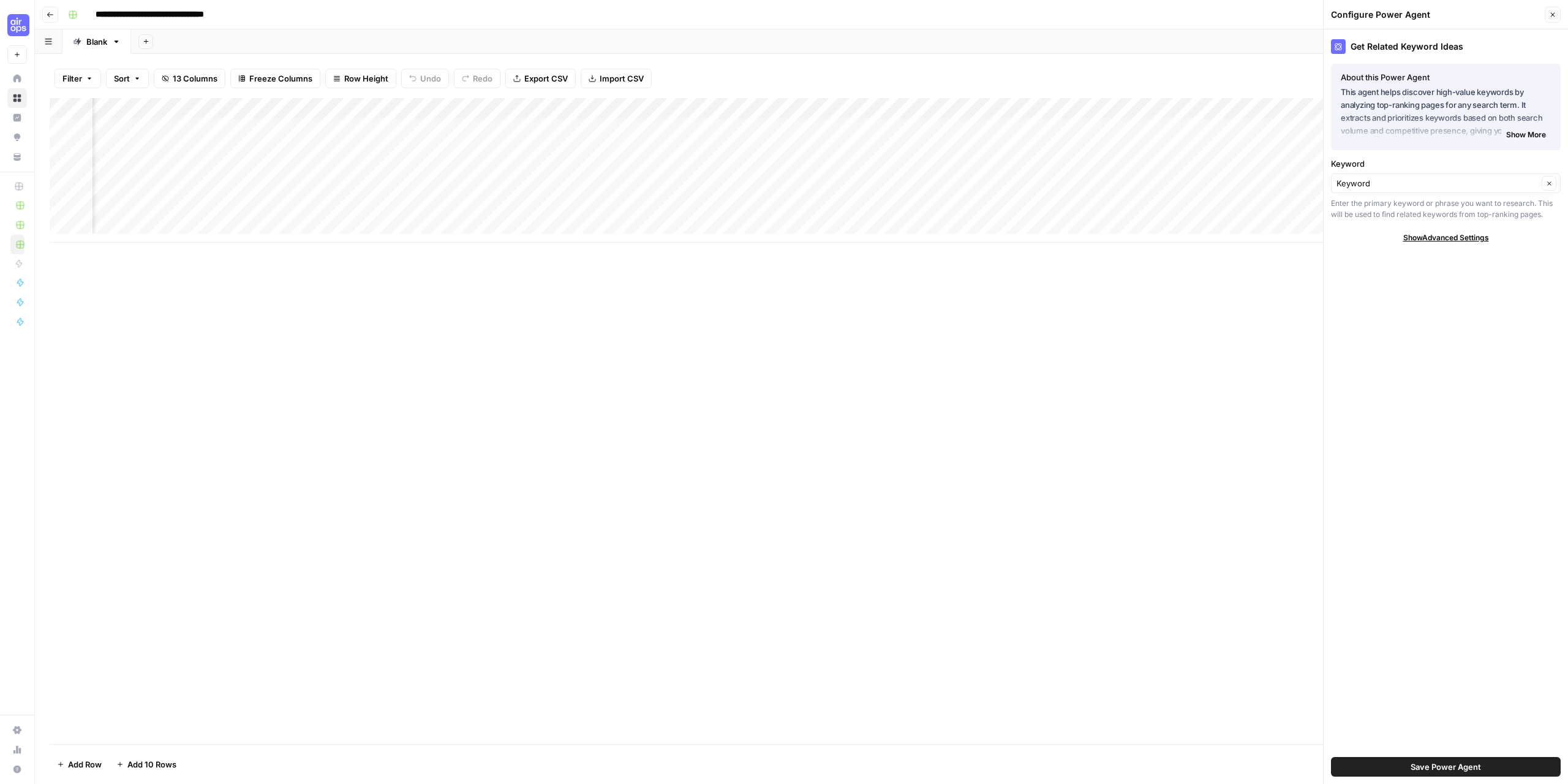
click at [1538, 138] on span "Show More" at bounding box center [1526, 135] width 40 height 11
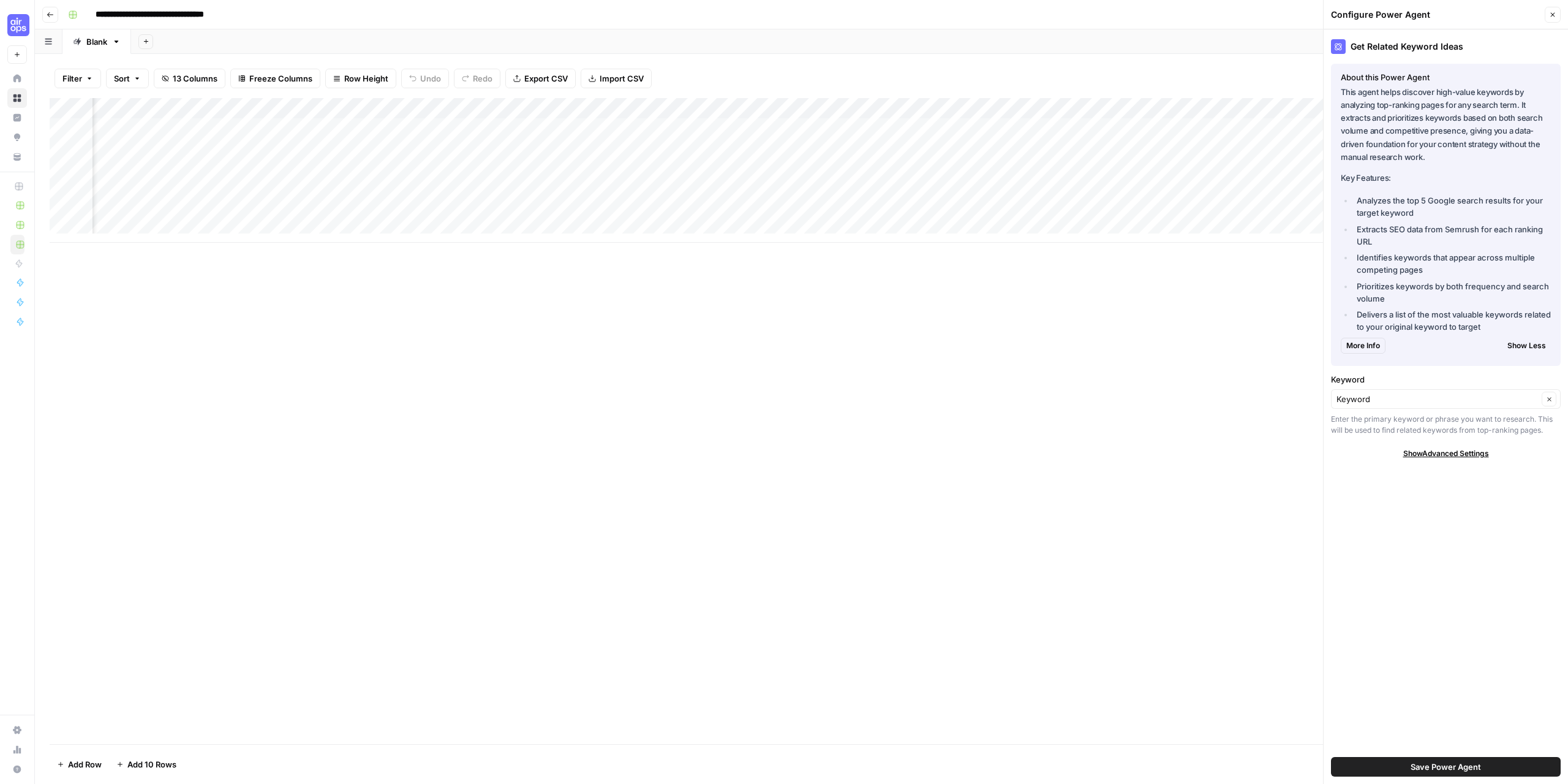
scroll to position [0, 456]
click at [1556, 16] on icon "button" at bounding box center [1552, 14] width 7 height 7
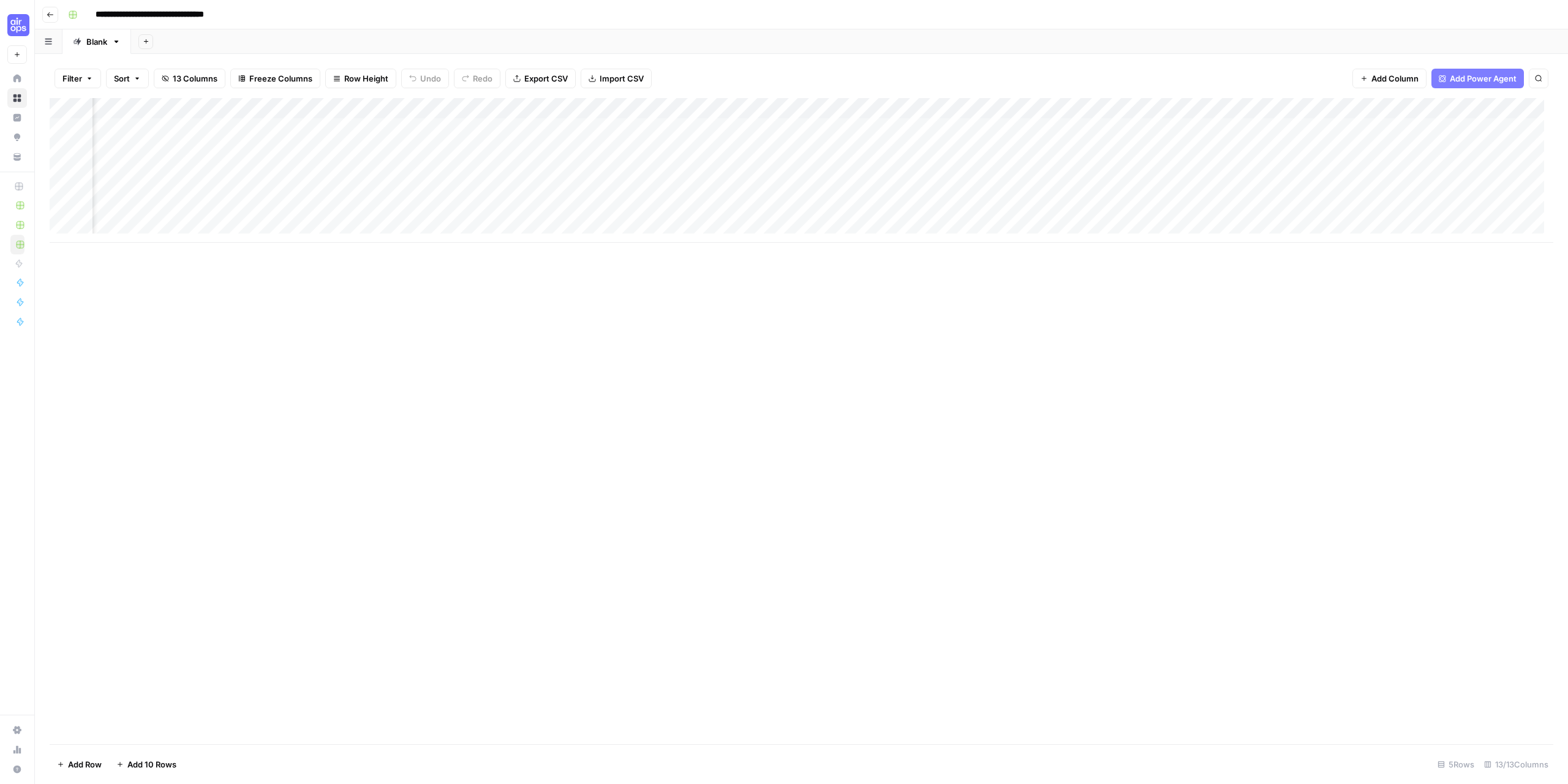
scroll to position [0, 0]
click at [146, 128] on div "Add Column" at bounding box center [802, 171] width 1504 height 145
type textarea "**********"
click at [393, 532] on div "Add Column" at bounding box center [802, 421] width 1504 height 646
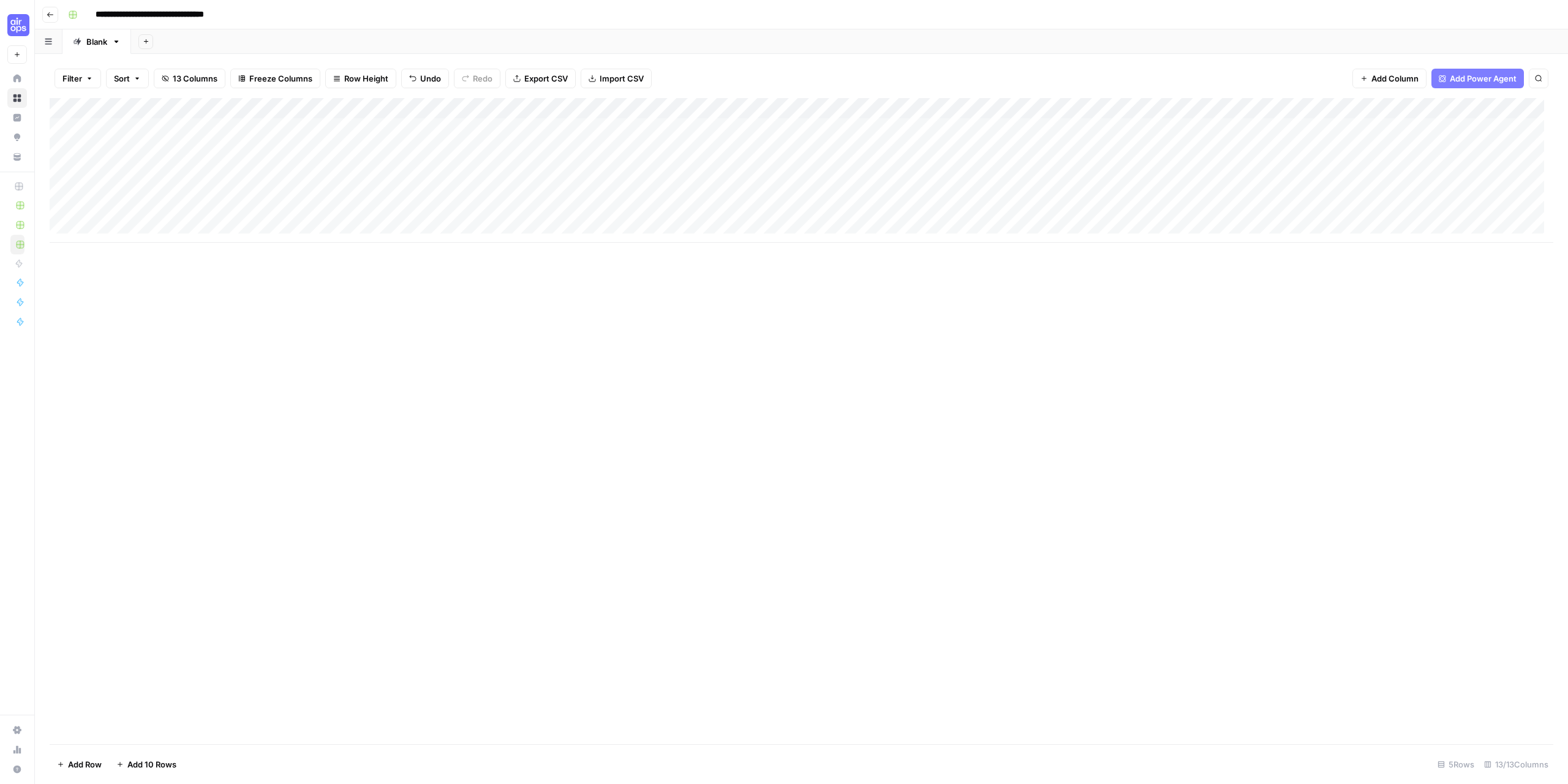
click at [371, 125] on div "Add Column" at bounding box center [802, 171] width 1504 height 145
click at [440, 131] on div "Add Column" at bounding box center [802, 171] width 1504 height 145
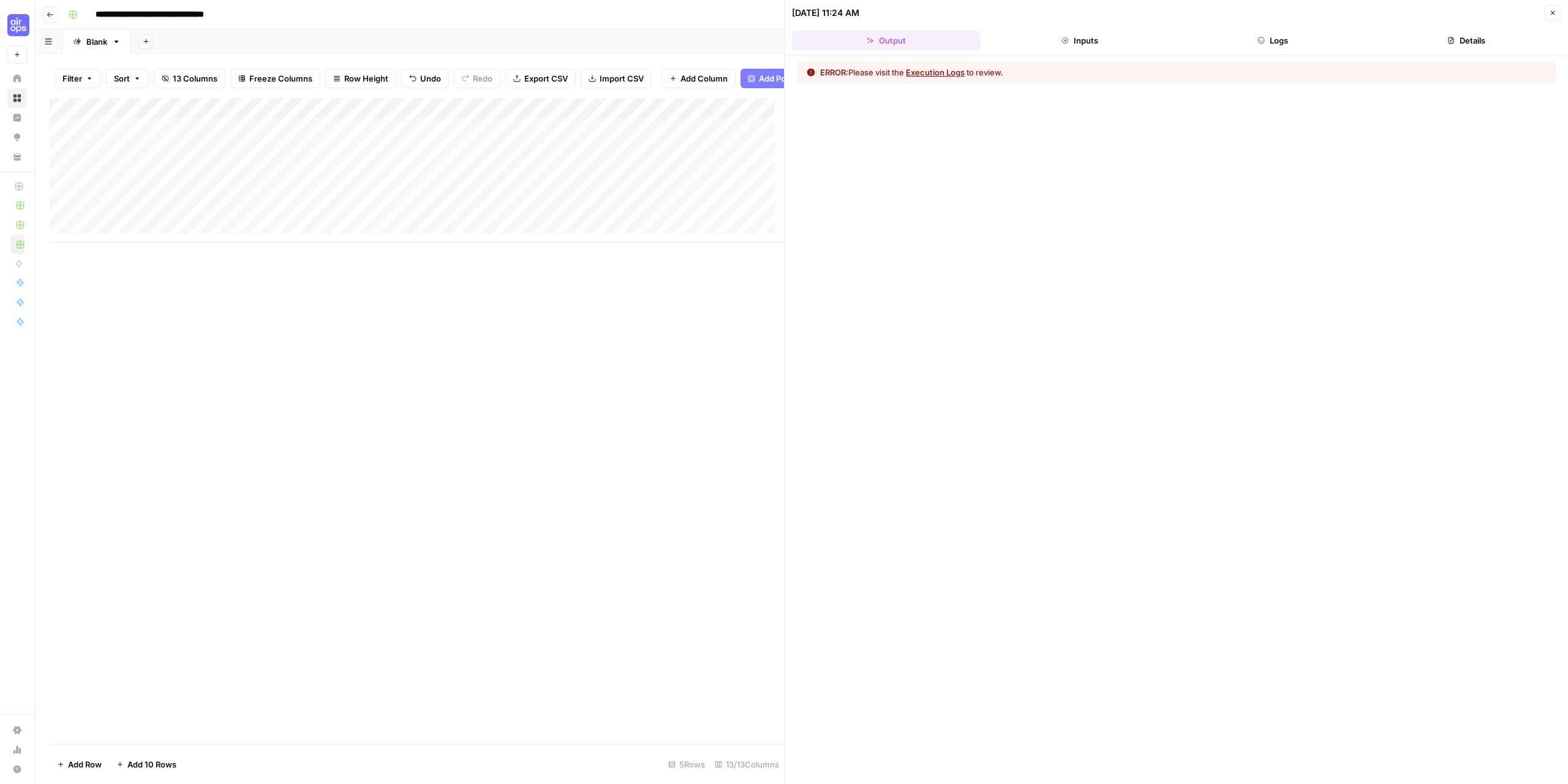
click at [953, 76] on button "Execution Logs" at bounding box center [935, 72] width 58 height 12
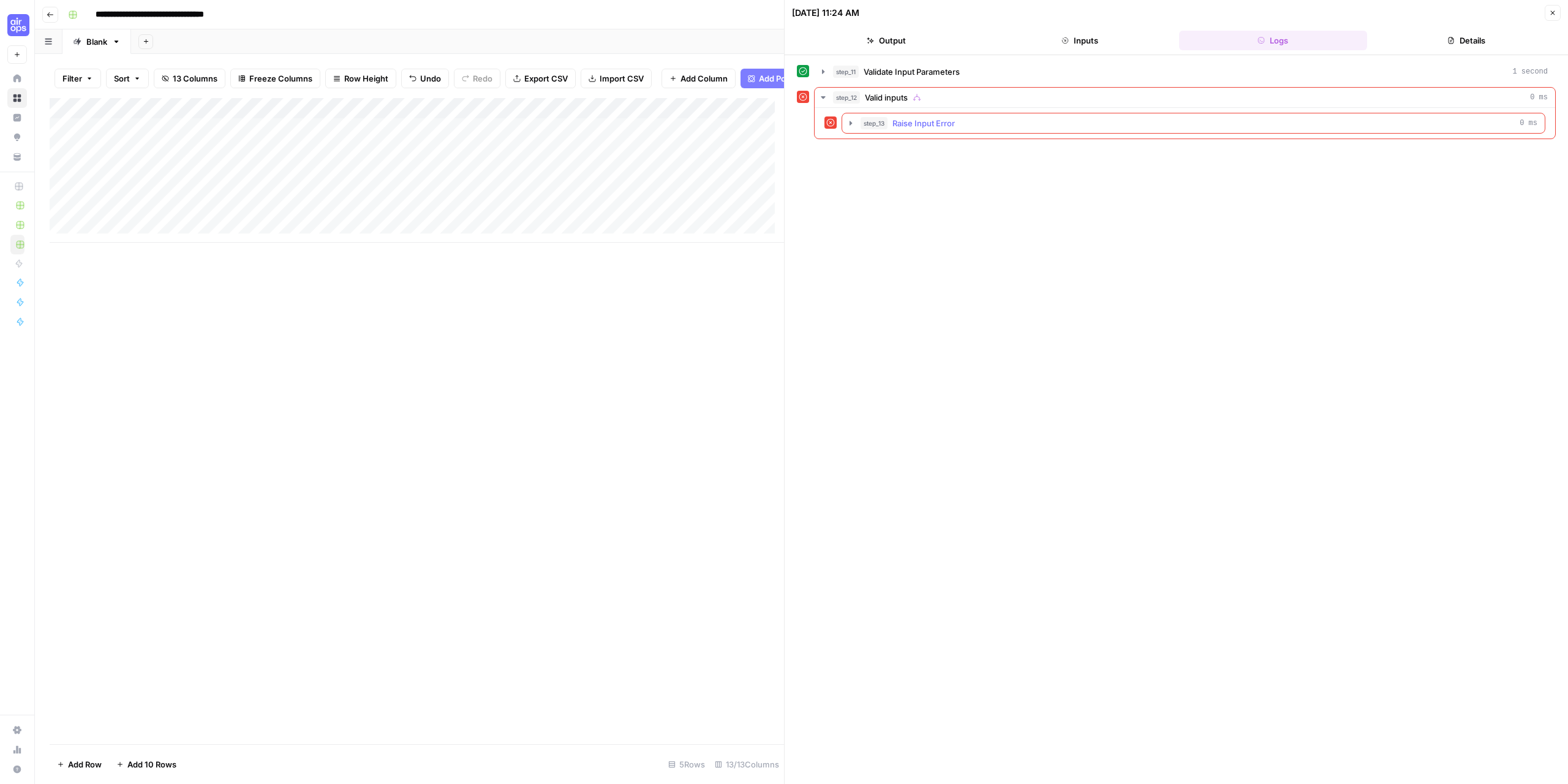
click at [847, 125] on icon "button" at bounding box center [851, 123] width 10 height 10
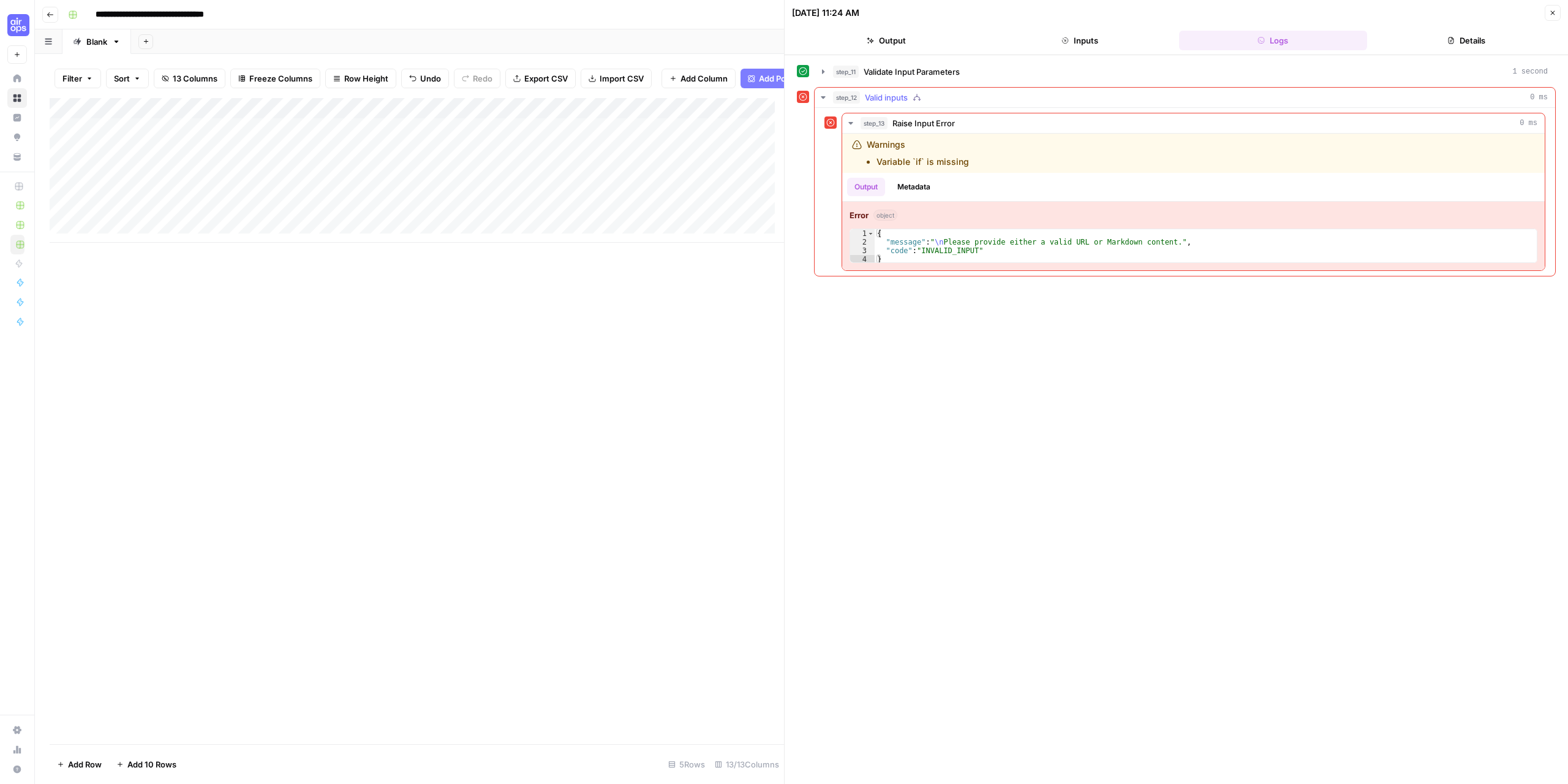
click at [825, 101] on icon "button" at bounding box center [823, 97] width 10 height 10
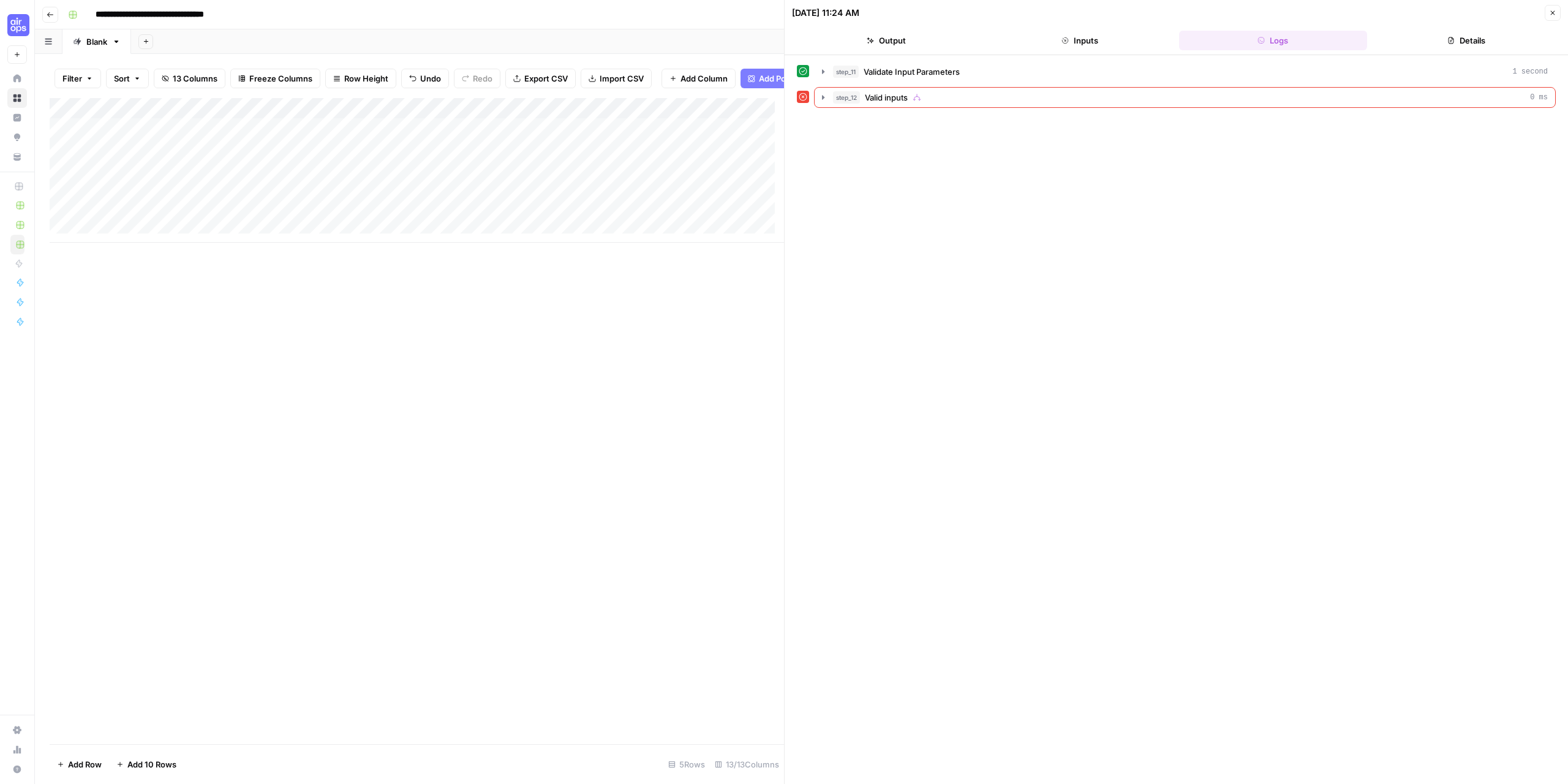
click at [445, 117] on div "Add Column" at bounding box center [417, 171] width 735 height 145
click at [321, 222] on span "Configure Inputs" at bounding box center [347, 221] width 107 height 12
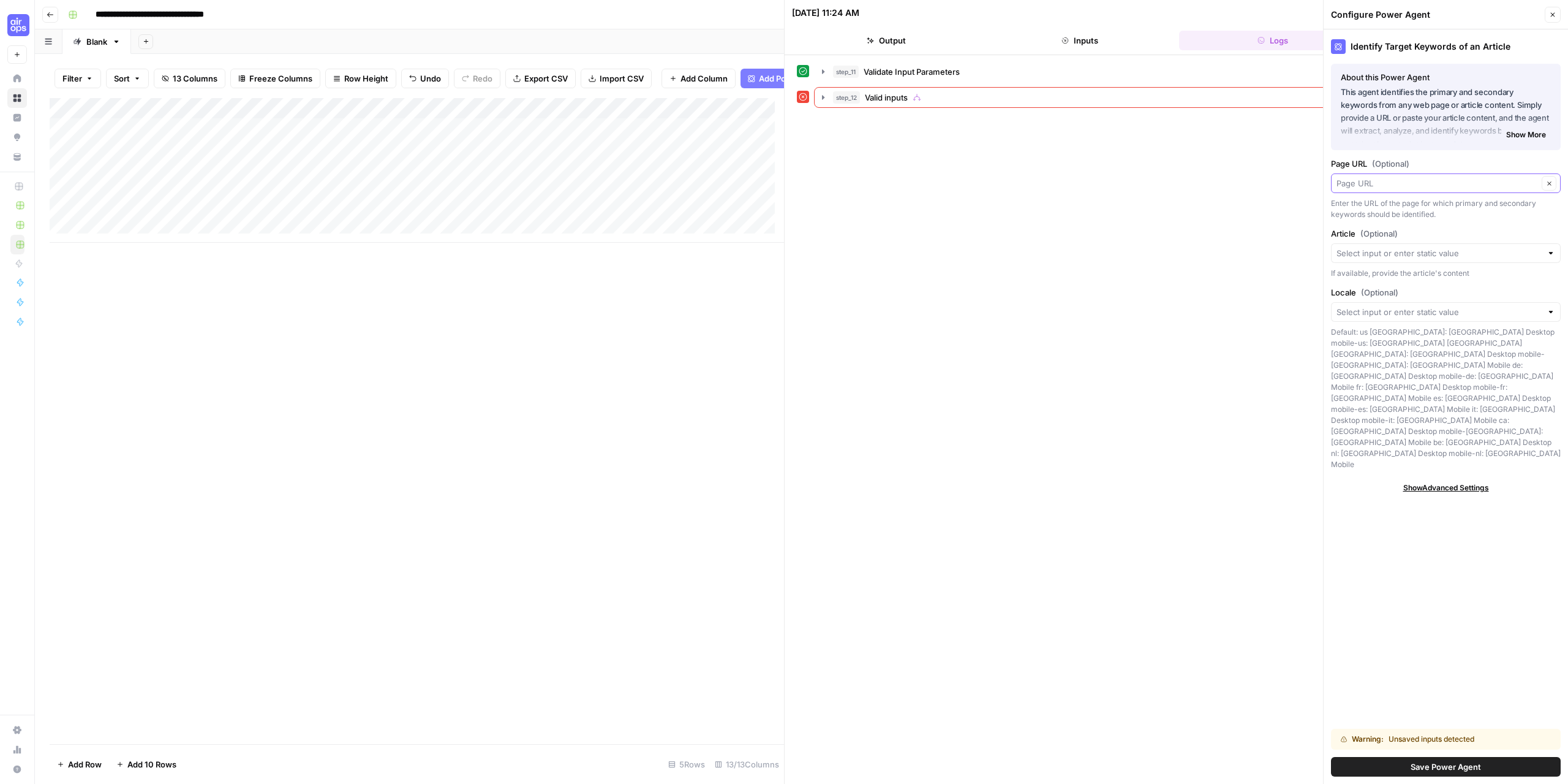
click at [1457, 187] on input "Page URL (Optional)" at bounding box center [1437, 183] width 202 height 12
type input "Page URL"
drag, startPoint x: 984, startPoint y: 193, endPoint x: 936, endPoint y: 164, distance: 56.1
click at [981, 194] on div "step_11 Validate Input Parameters 1 second step_12 Valid inputs 0 ms" at bounding box center [1176, 419] width 759 height 716
click at [825, 99] on icon "button" at bounding box center [823, 97] width 10 height 10
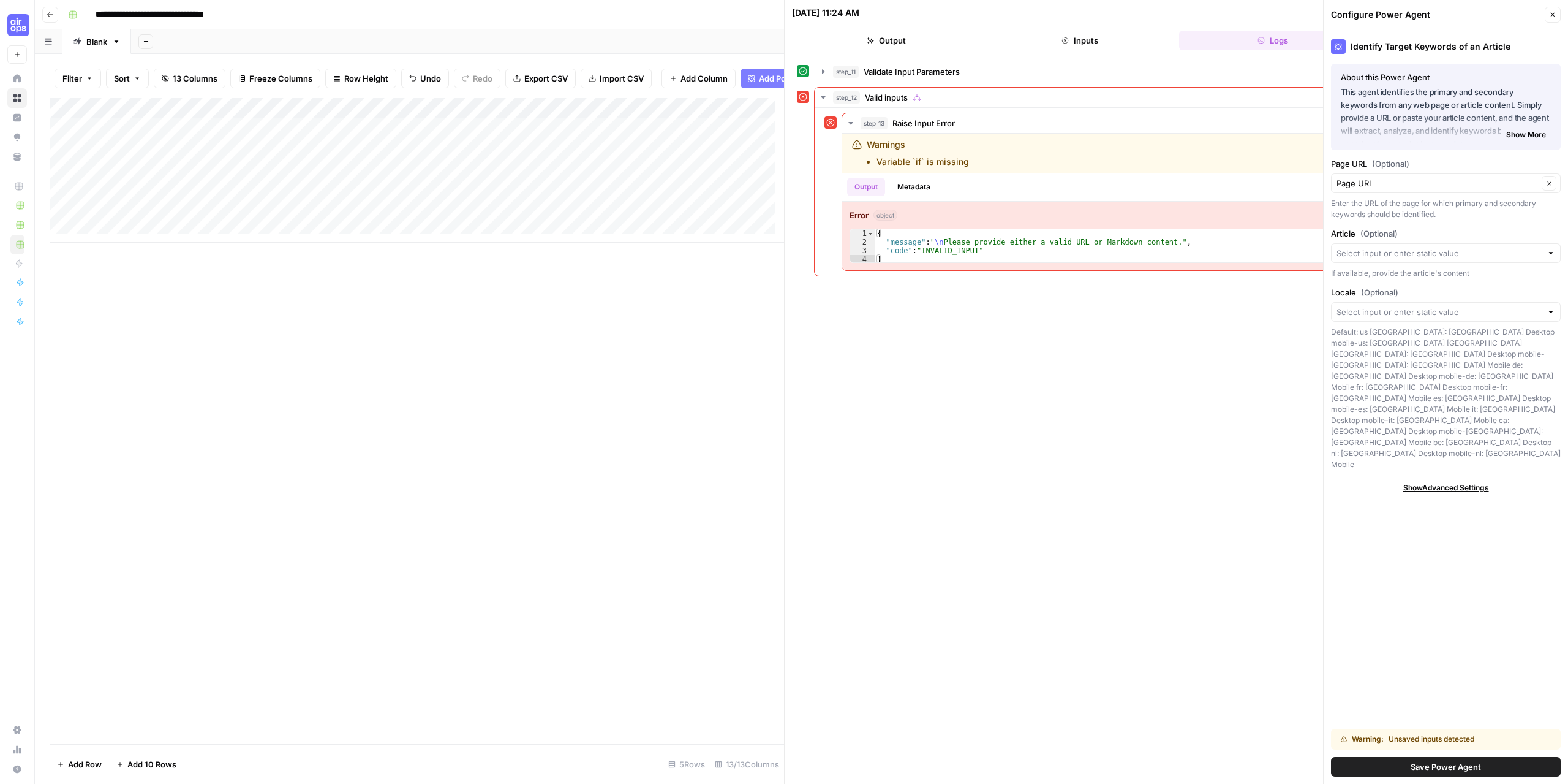
click at [172, 137] on div "Add Column" at bounding box center [417, 171] width 735 height 145
click at [173, 137] on div "Add Column" at bounding box center [417, 171] width 735 height 145
drag, startPoint x: 189, startPoint y: 142, endPoint x: 100, endPoint y: 142, distance: 89.0
click at [100, 142] on textarea "**********" at bounding box center [190, 139] width 196 height 17
type textarea "*"
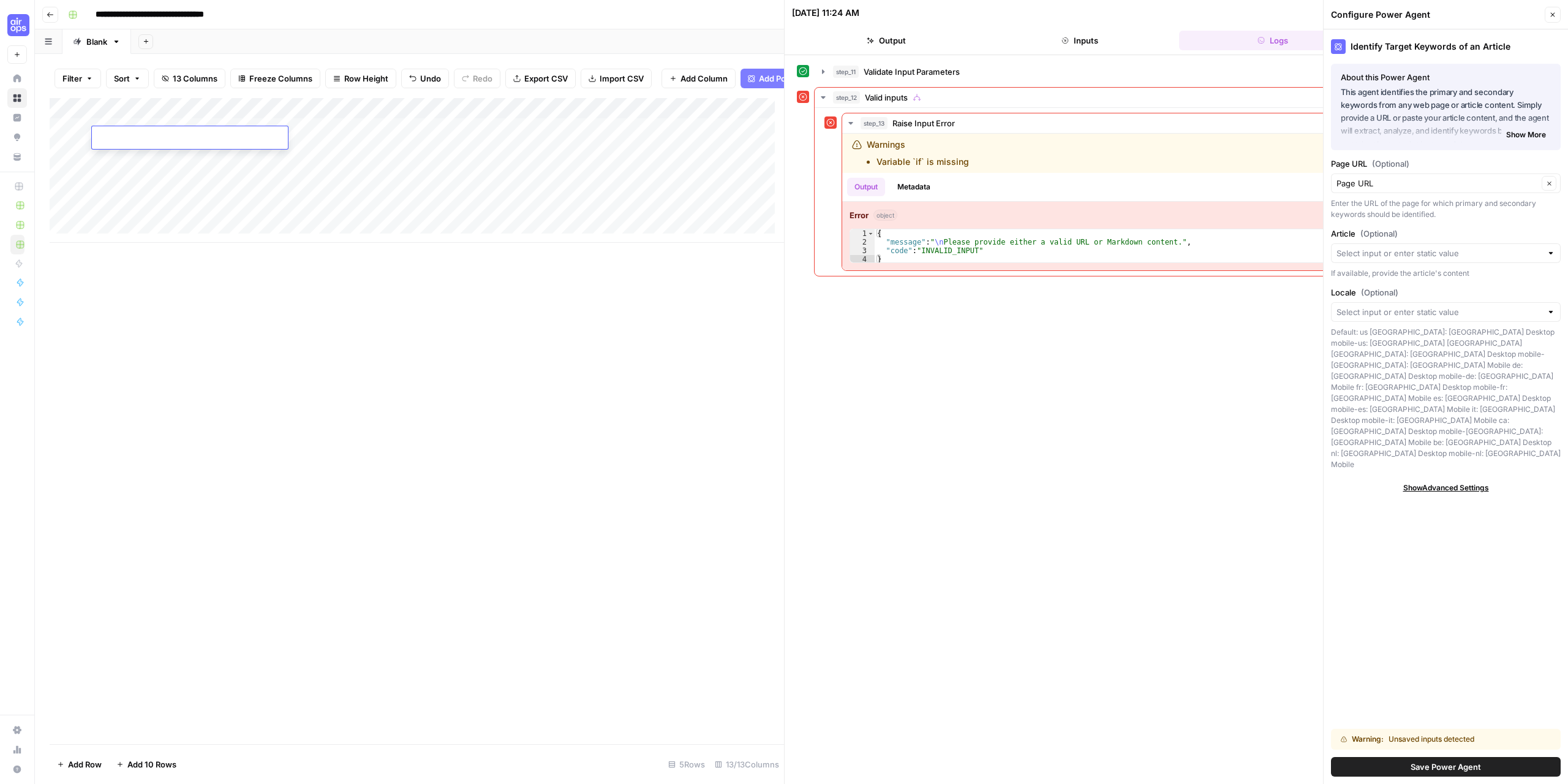
type textarea "**********"
click at [451, 475] on div "Add Column" at bounding box center [417, 421] width 735 height 646
click at [455, 142] on div "Add Column" at bounding box center [417, 171] width 735 height 145
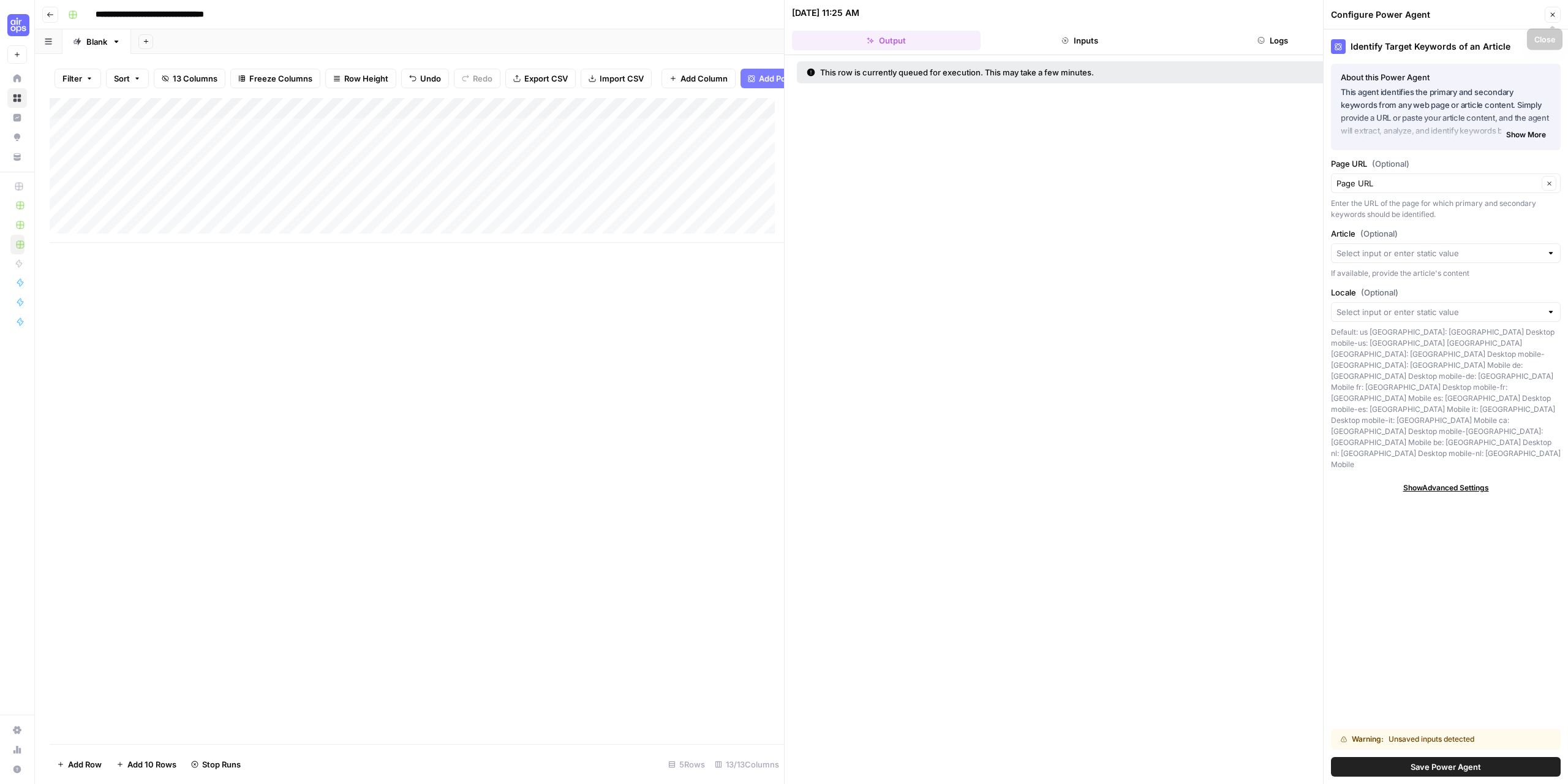
click at [1556, 19] on button "Close" at bounding box center [1552, 15] width 16 height 16
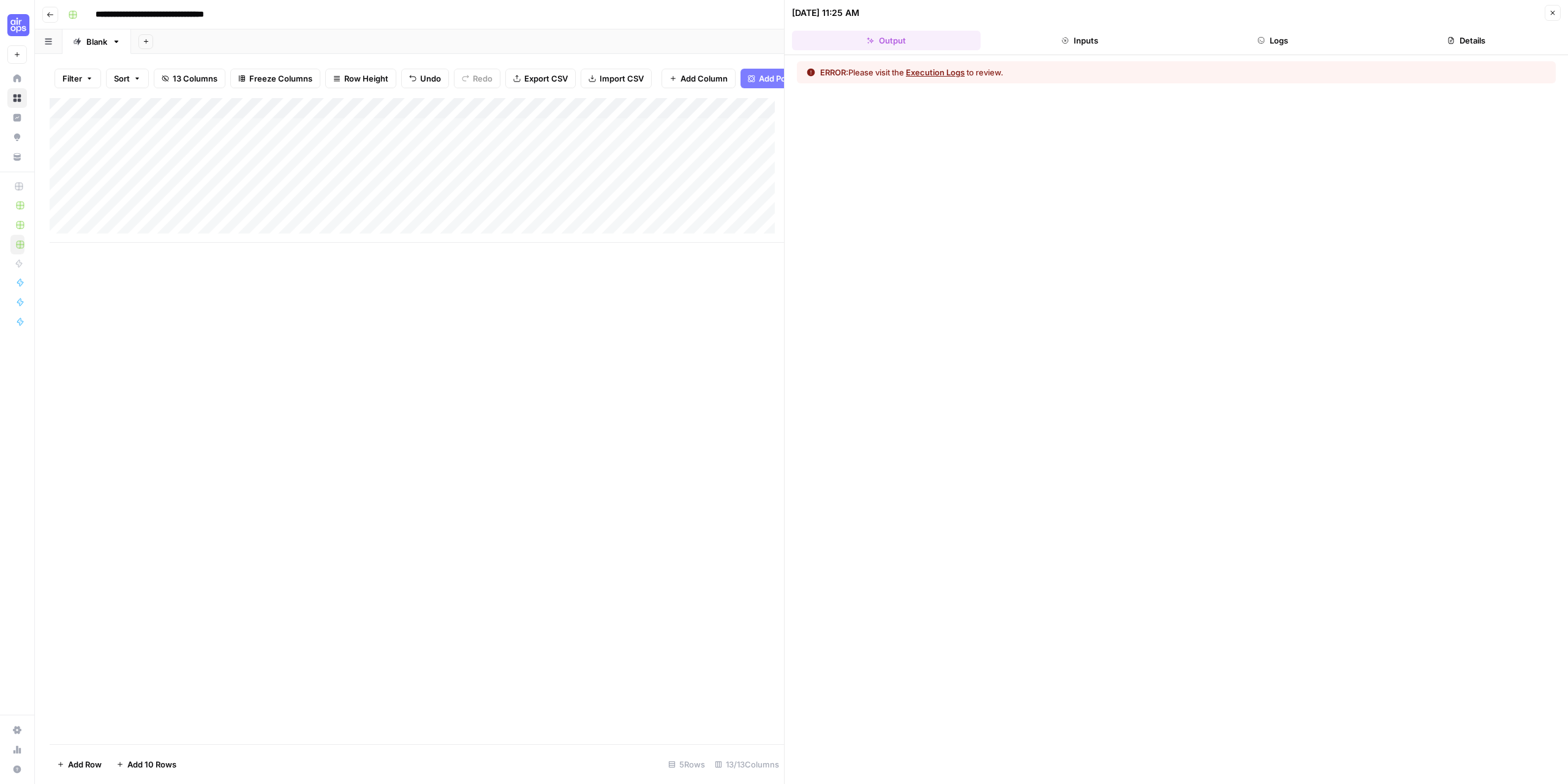
click at [943, 72] on button "Execution Logs" at bounding box center [935, 72] width 58 height 12
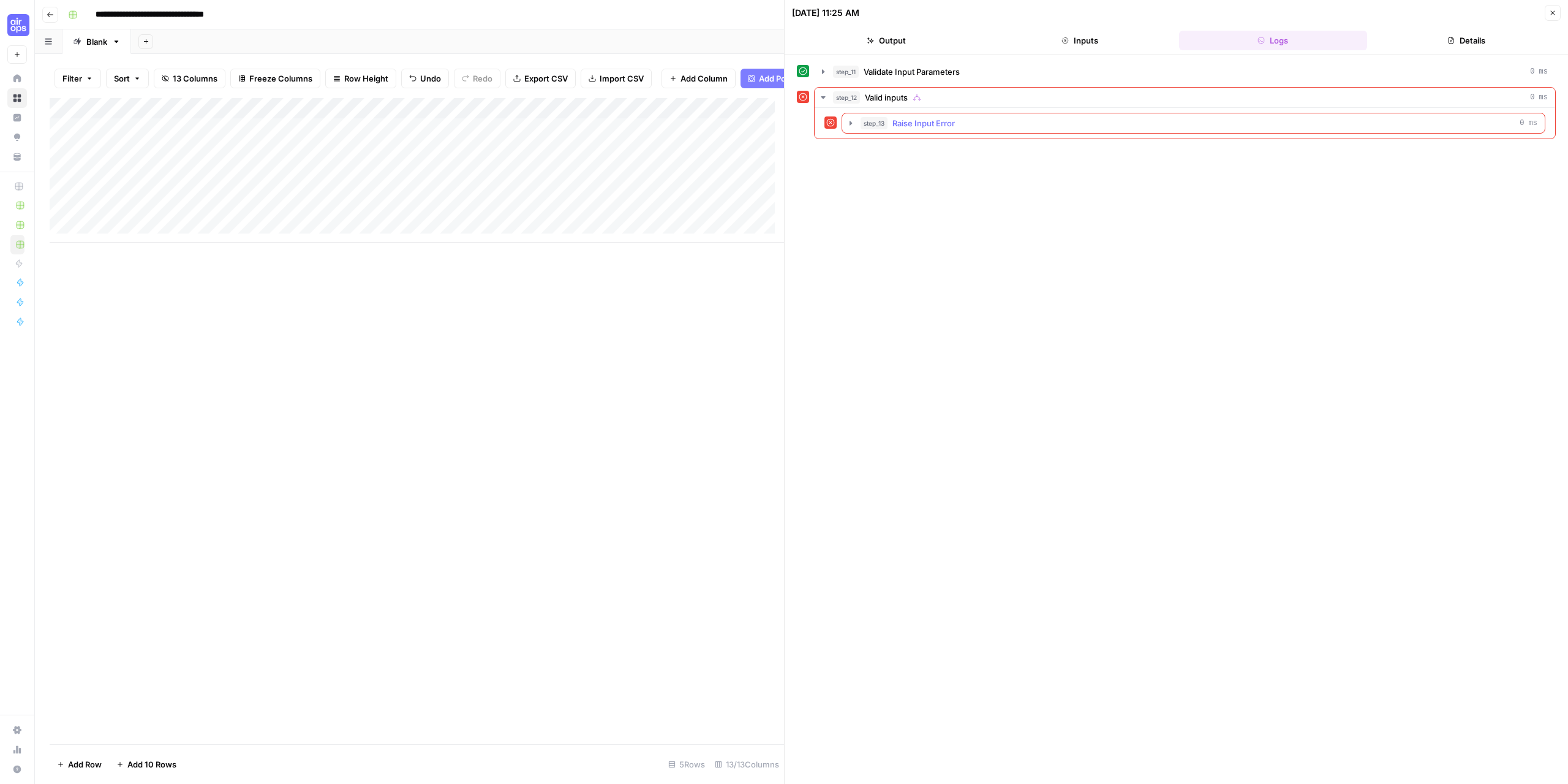
click at [851, 126] on icon "button" at bounding box center [851, 123] width 10 height 10
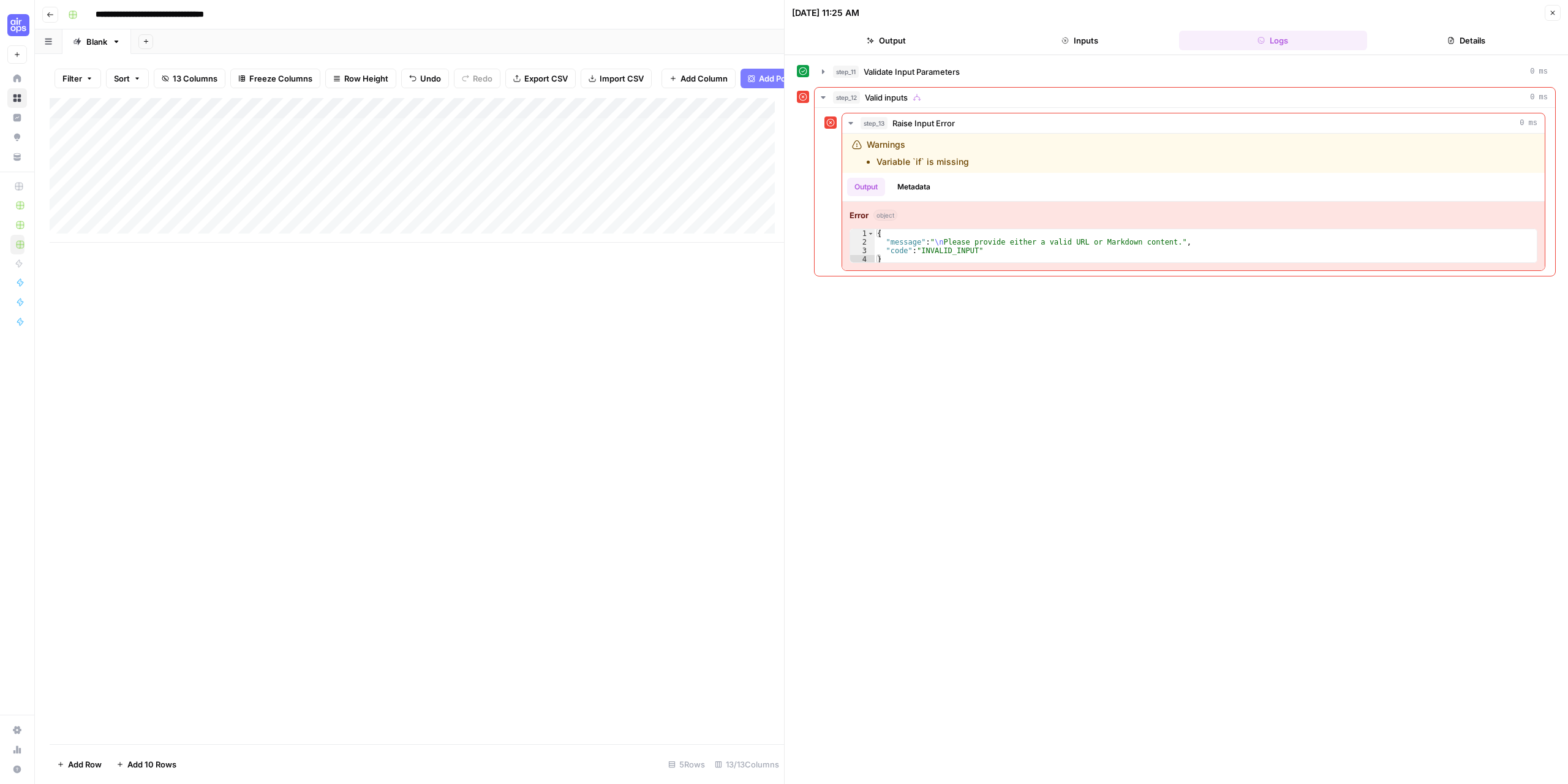
click at [217, 138] on div "Add Column" at bounding box center [417, 171] width 735 height 145
click at [218, 139] on div "Add Column" at bounding box center [417, 171] width 735 height 145
drag, startPoint x: 124, startPoint y: 139, endPoint x: 81, endPoint y: 140, distance: 43.0
click at [81, 140] on body "**********" at bounding box center [784, 392] width 1568 height 784
drag, startPoint x: 119, startPoint y: 136, endPoint x: 51, endPoint y: 140, distance: 68.1
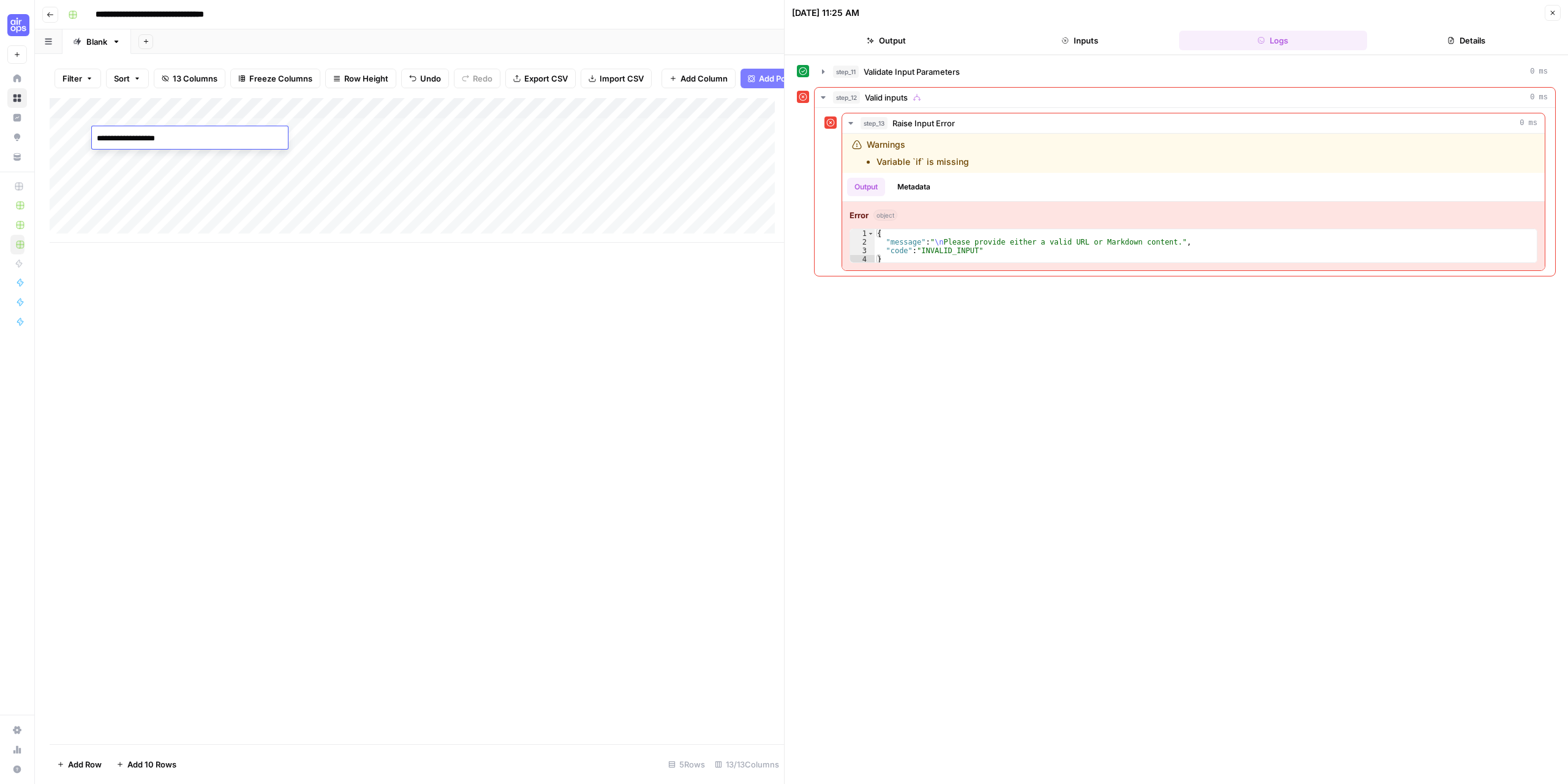
click at [51, 140] on body "**********" at bounding box center [784, 392] width 1568 height 784
type textarea "**********"
click at [291, 366] on div "Add Column" at bounding box center [417, 421] width 735 height 646
click at [458, 141] on div "Add Column" at bounding box center [417, 171] width 735 height 145
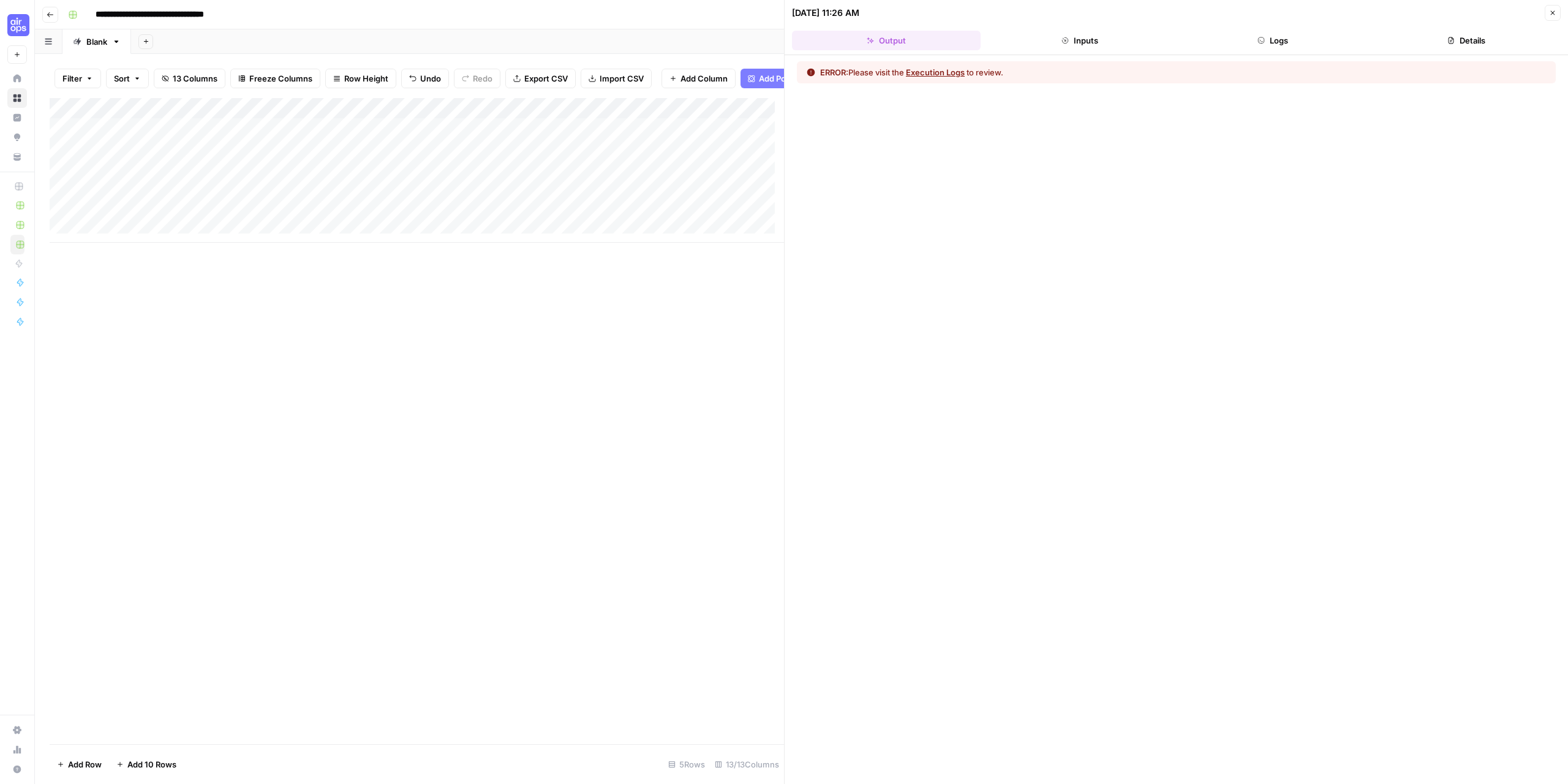
click at [936, 73] on button "Execution Logs" at bounding box center [935, 72] width 58 height 12
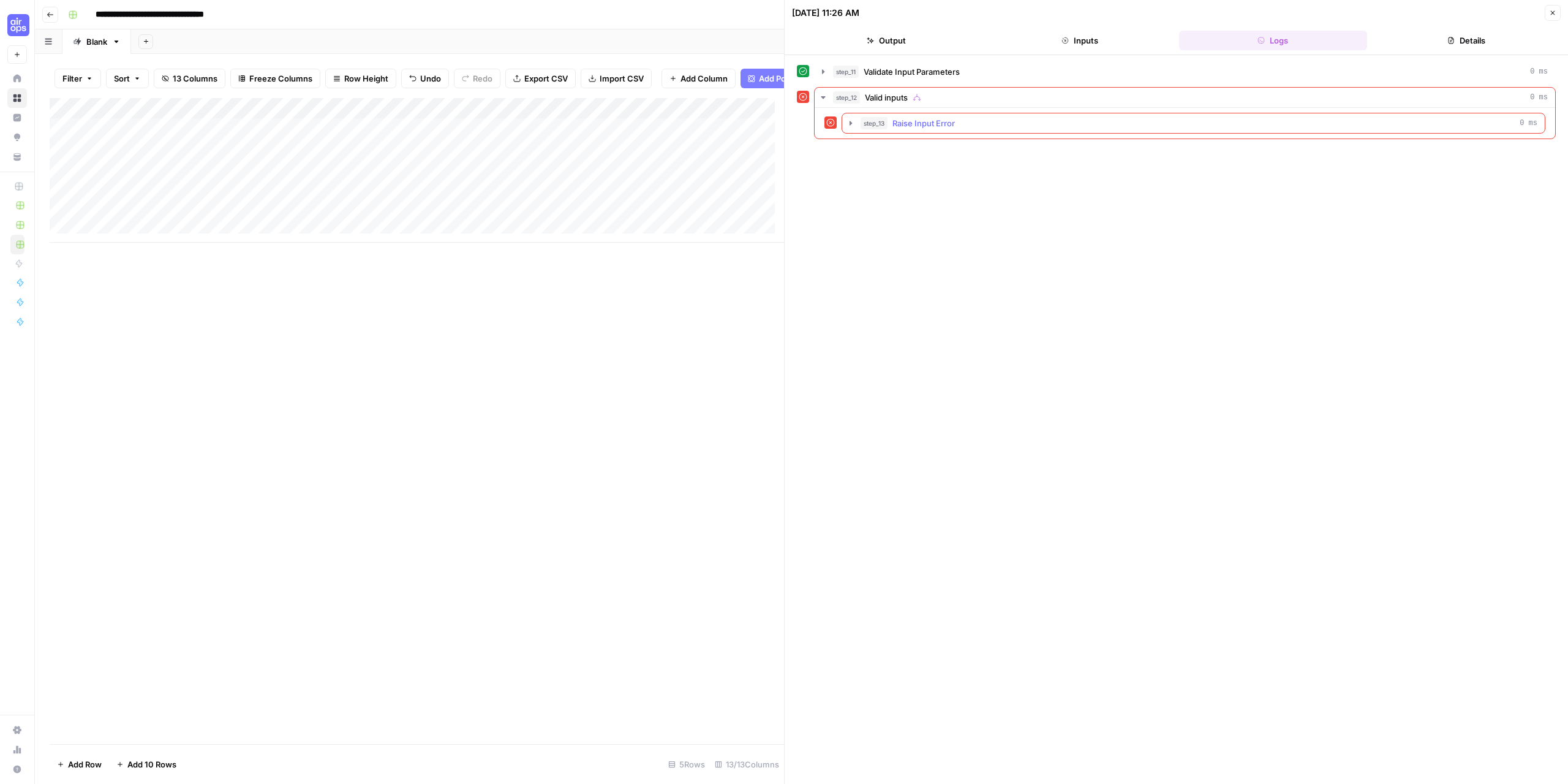
click at [854, 118] on button "step_13 Raise Input Error 0 ms" at bounding box center [1193, 122] width 703 height 19
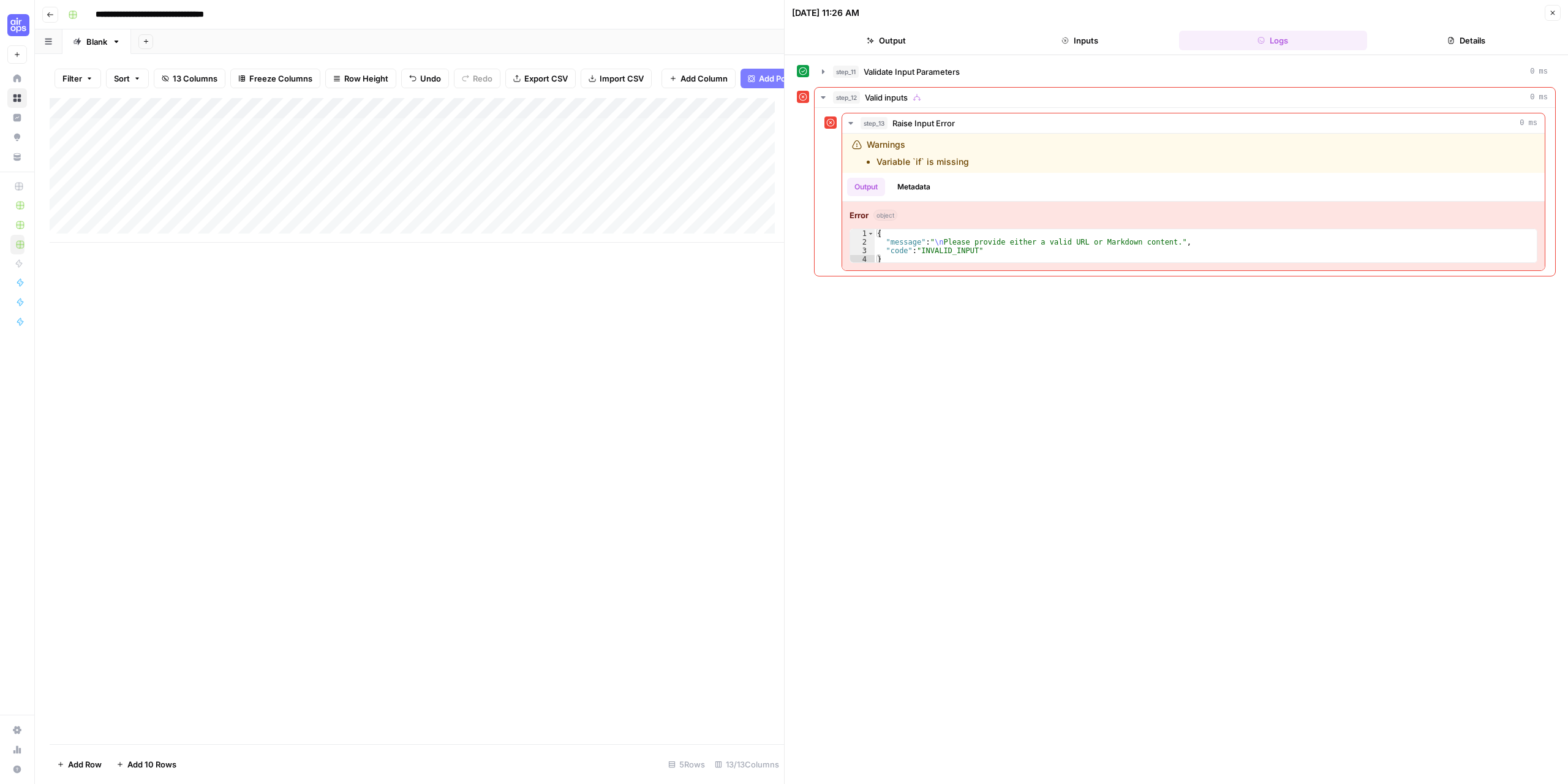
click at [444, 117] on div "Add Column" at bounding box center [417, 171] width 735 height 145
click at [323, 220] on span "Configure Inputs" at bounding box center [347, 221] width 107 height 12
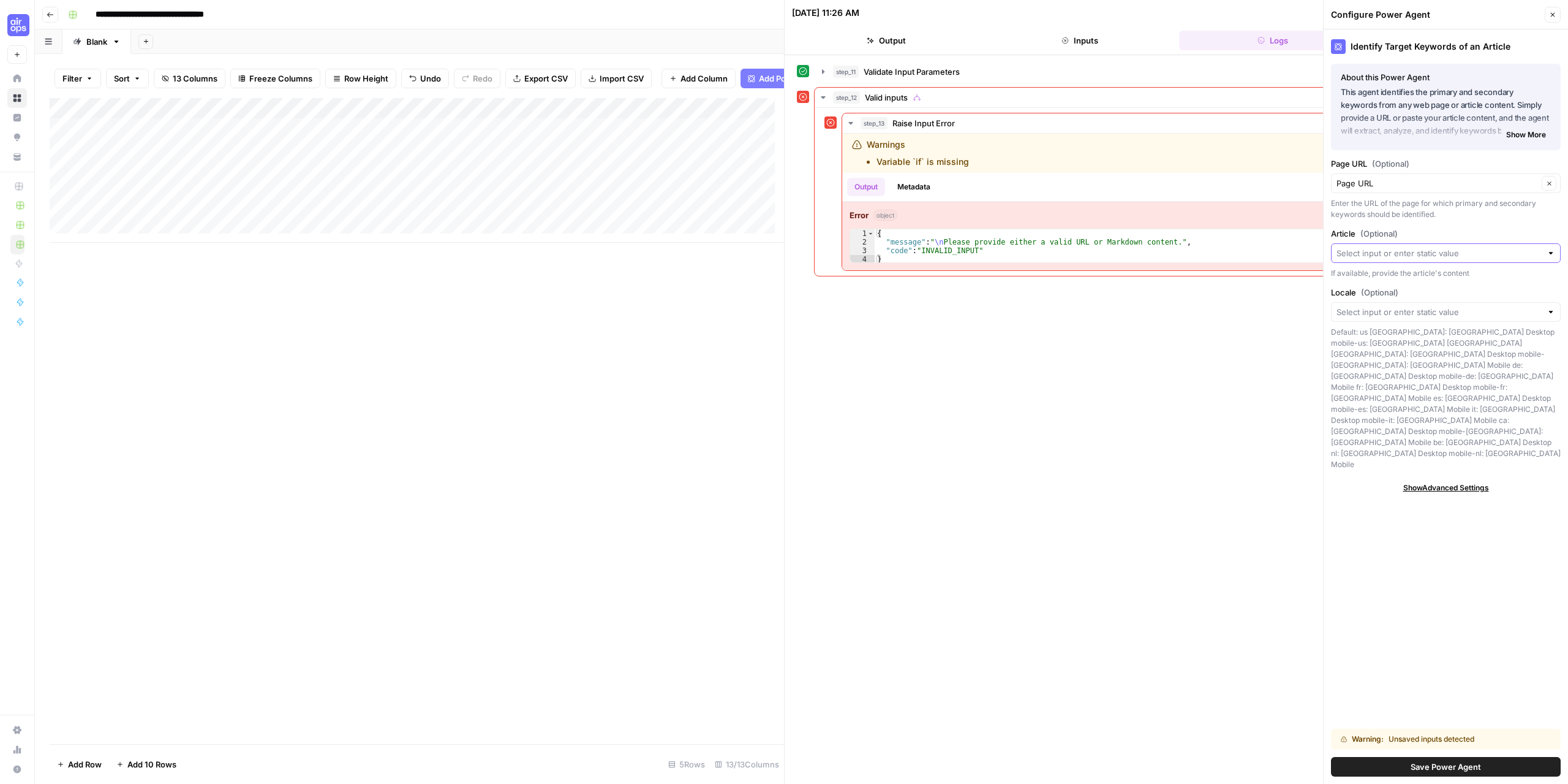
click at [1507, 251] on input "Article (Optional)" at bounding box center [1439, 253] width 205 height 12
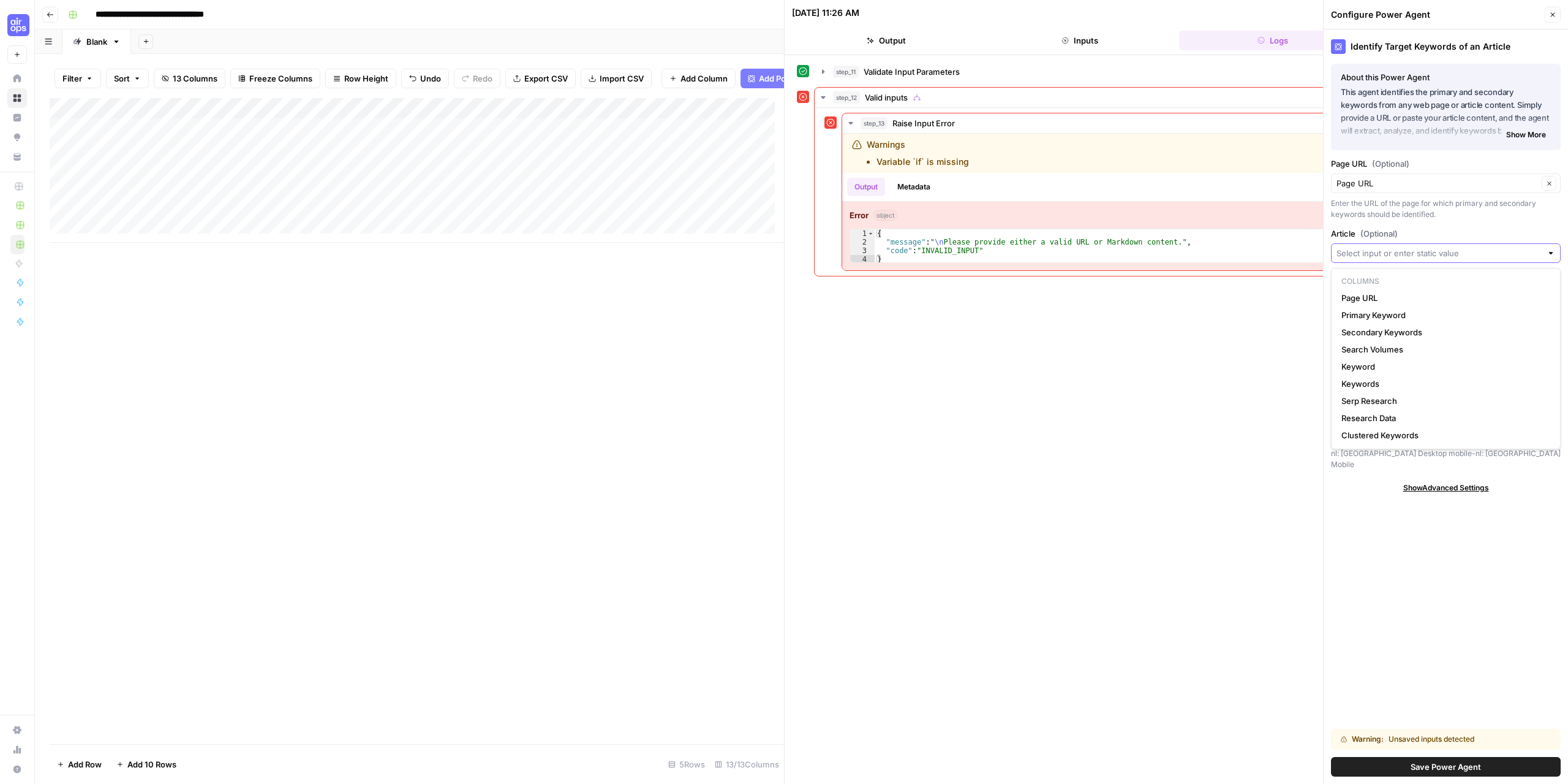
click at [1507, 251] on input "Article (Optional)" at bounding box center [1439, 253] width 205 height 12
click at [1404, 295] on span "Page URL" at bounding box center [1443, 298] width 204 height 12
type input "Page URL"
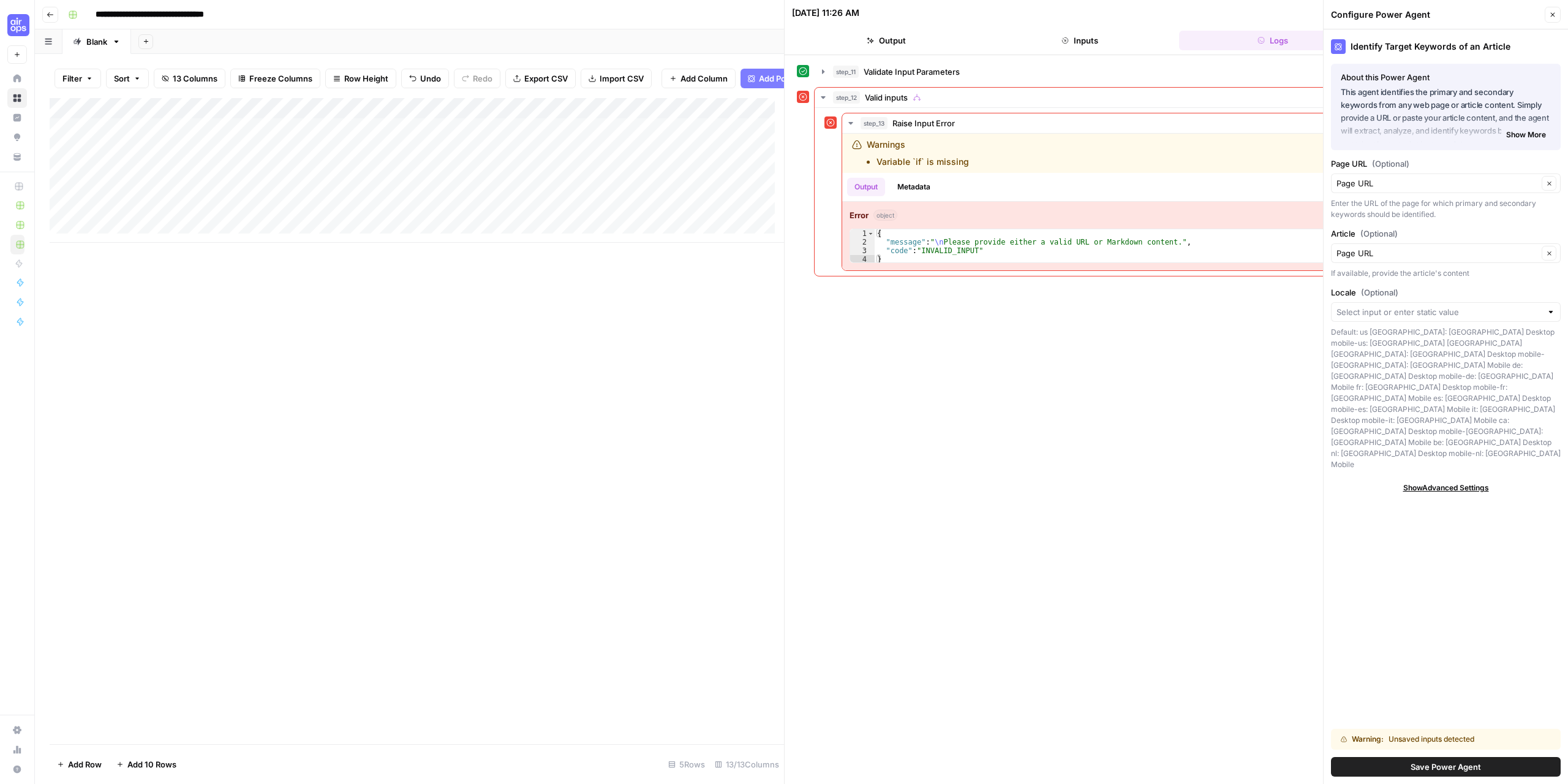
click at [1445, 768] on span "Save Power Agent" at bounding box center [1446, 767] width 70 height 12
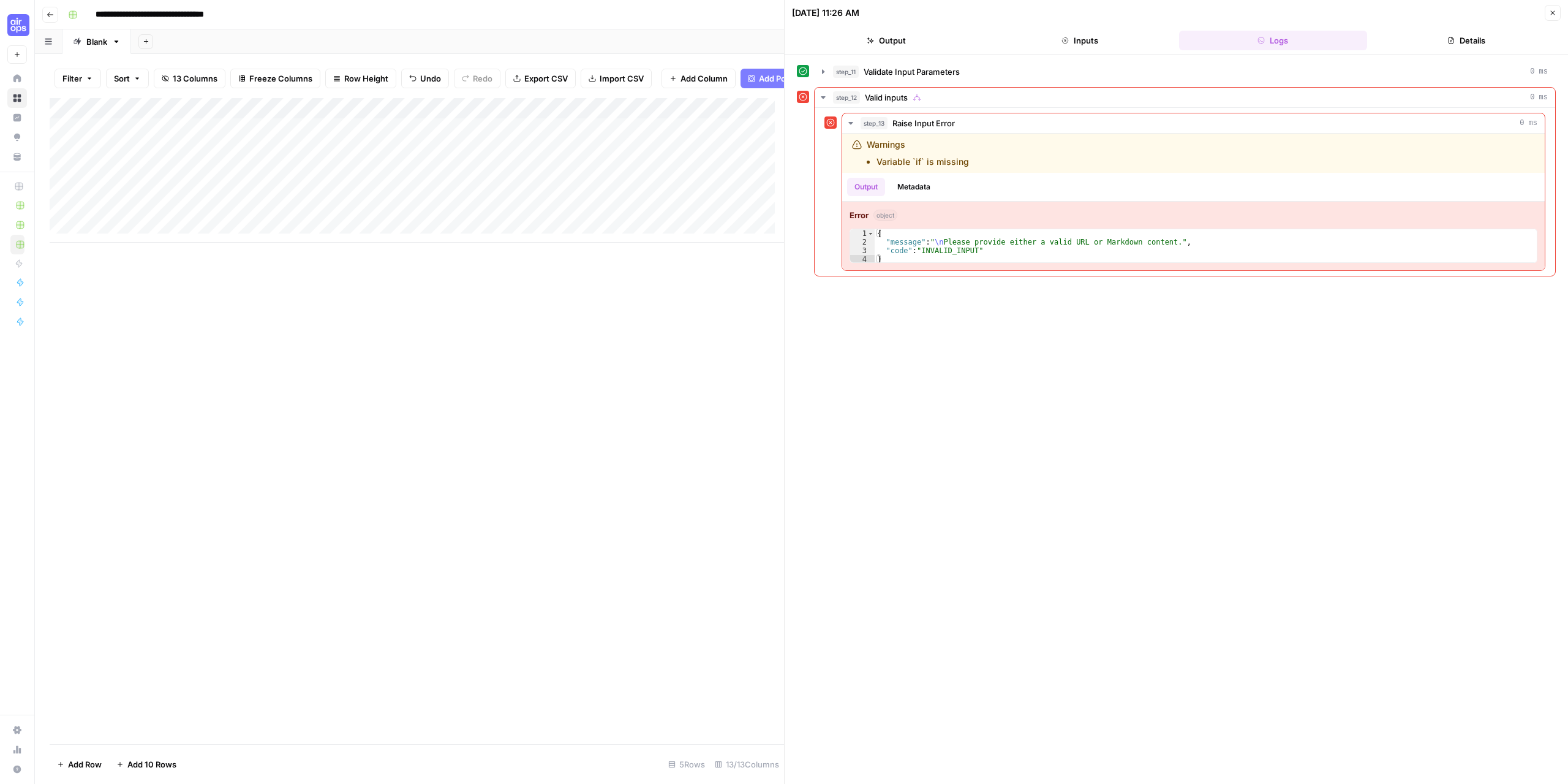
click at [160, 140] on div "Add Column" at bounding box center [417, 171] width 735 height 145
drag, startPoint x: 151, startPoint y: 138, endPoint x: 35, endPoint y: 134, distance: 116.1
click at [28, 133] on body "**********" at bounding box center [784, 392] width 1568 height 784
type textarea "**********"
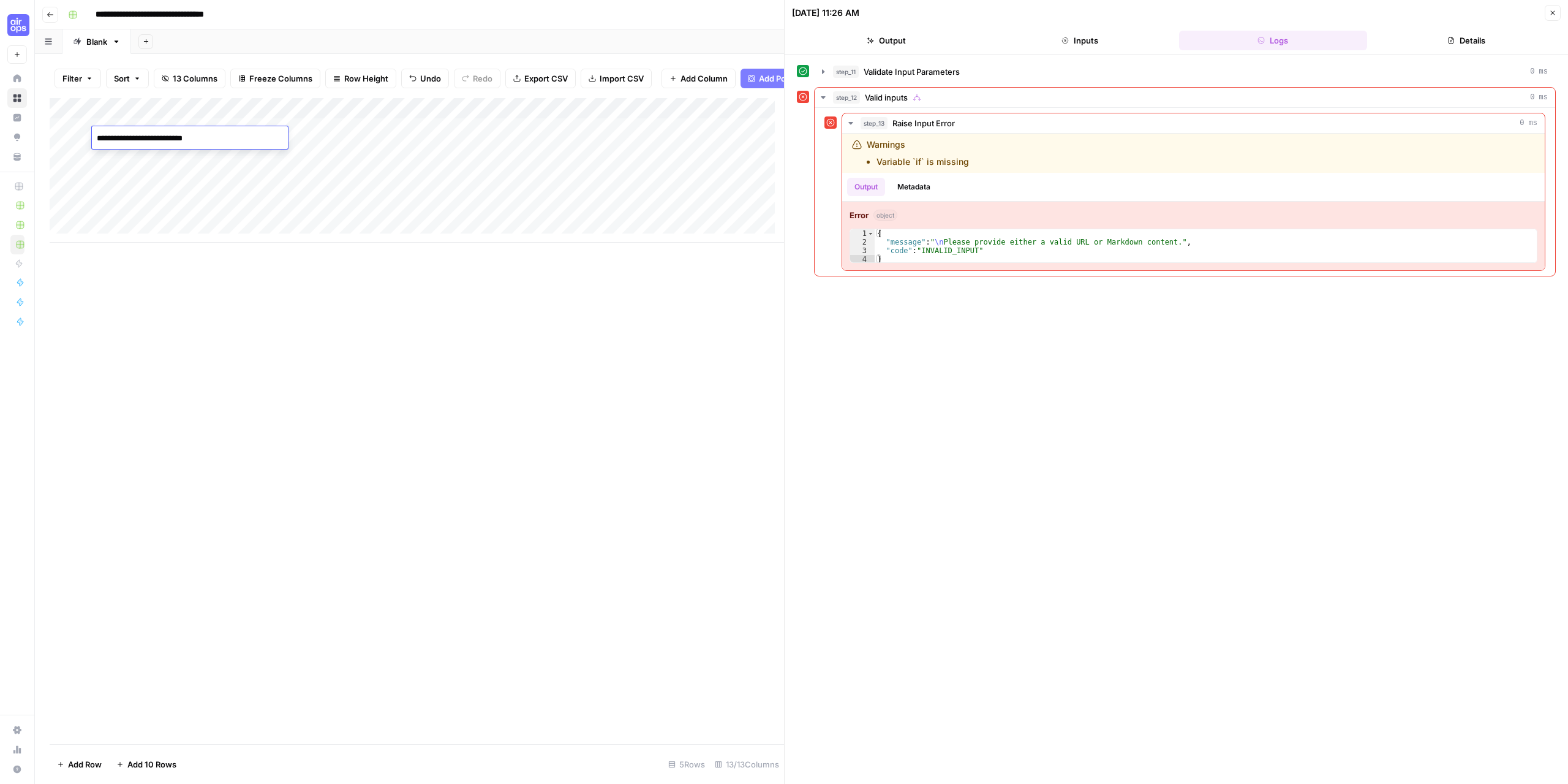
click at [267, 433] on div "Add Column" at bounding box center [417, 421] width 735 height 646
click at [457, 137] on div "Add Column" at bounding box center [417, 171] width 735 height 145
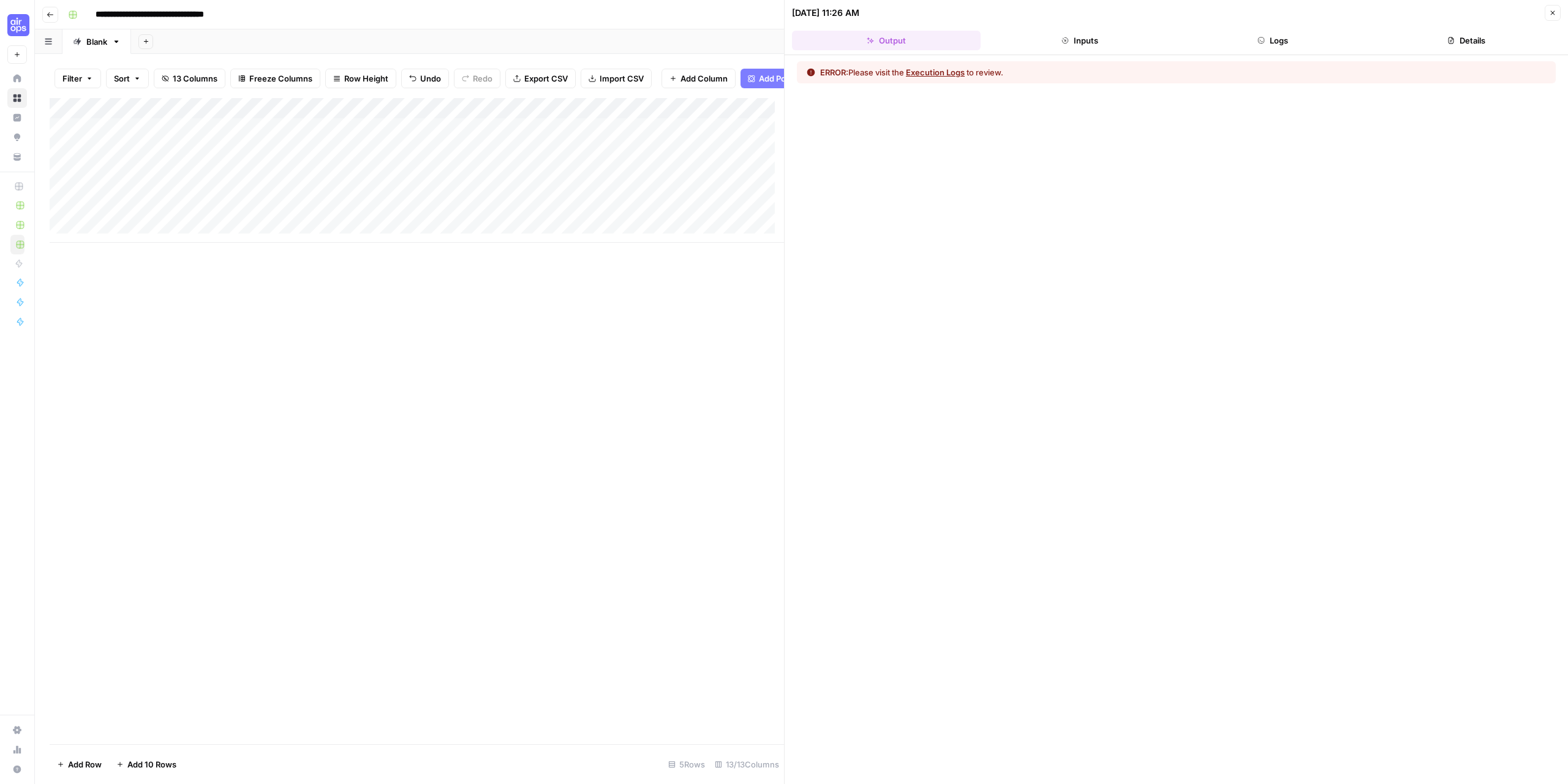
click at [921, 73] on button "Execution Logs" at bounding box center [935, 72] width 58 height 12
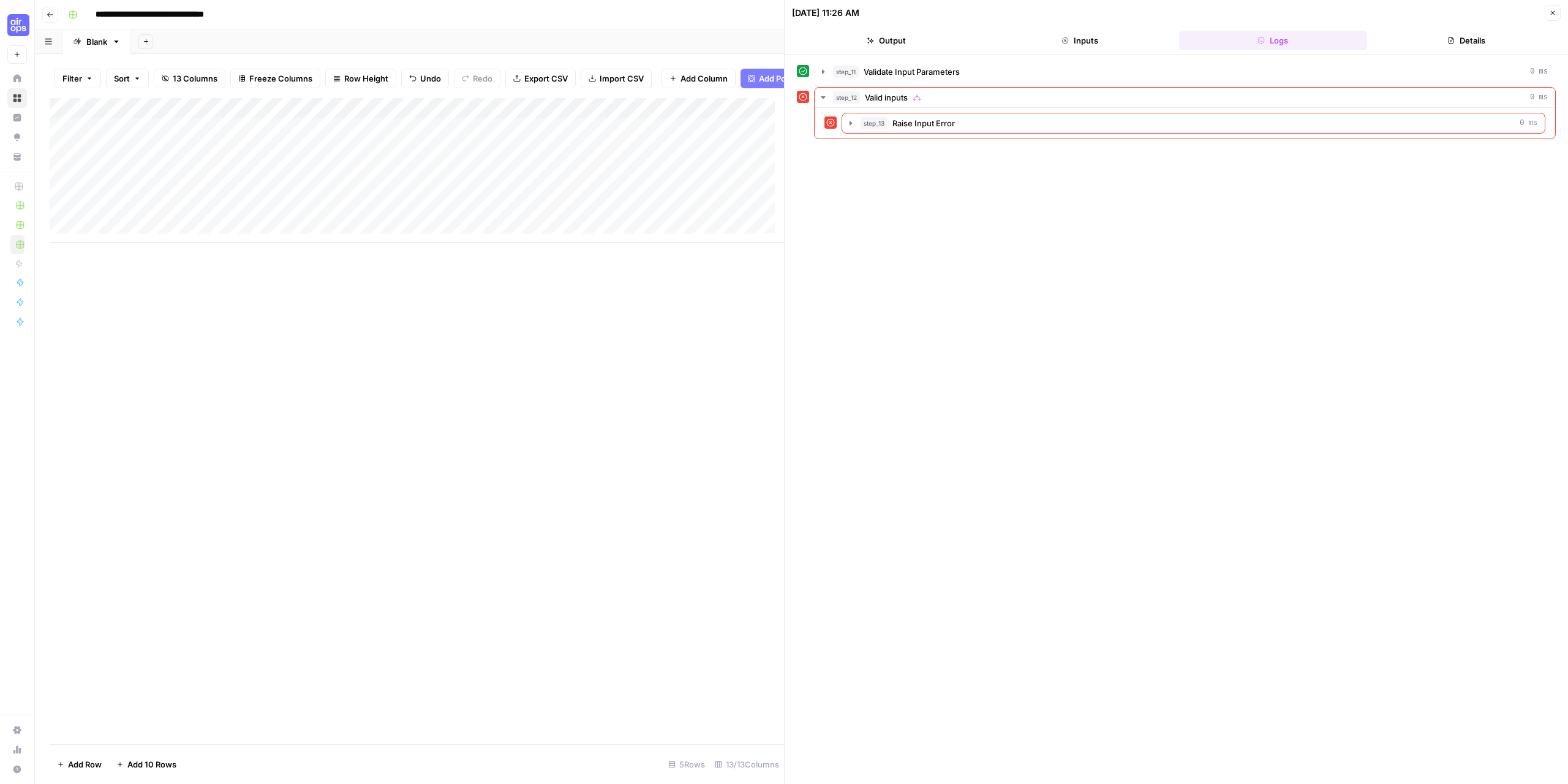
click at [448, 120] on div "Add Column" at bounding box center [417, 171] width 735 height 145
click at [315, 224] on span "Configure Inputs" at bounding box center [347, 221] width 107 height 12
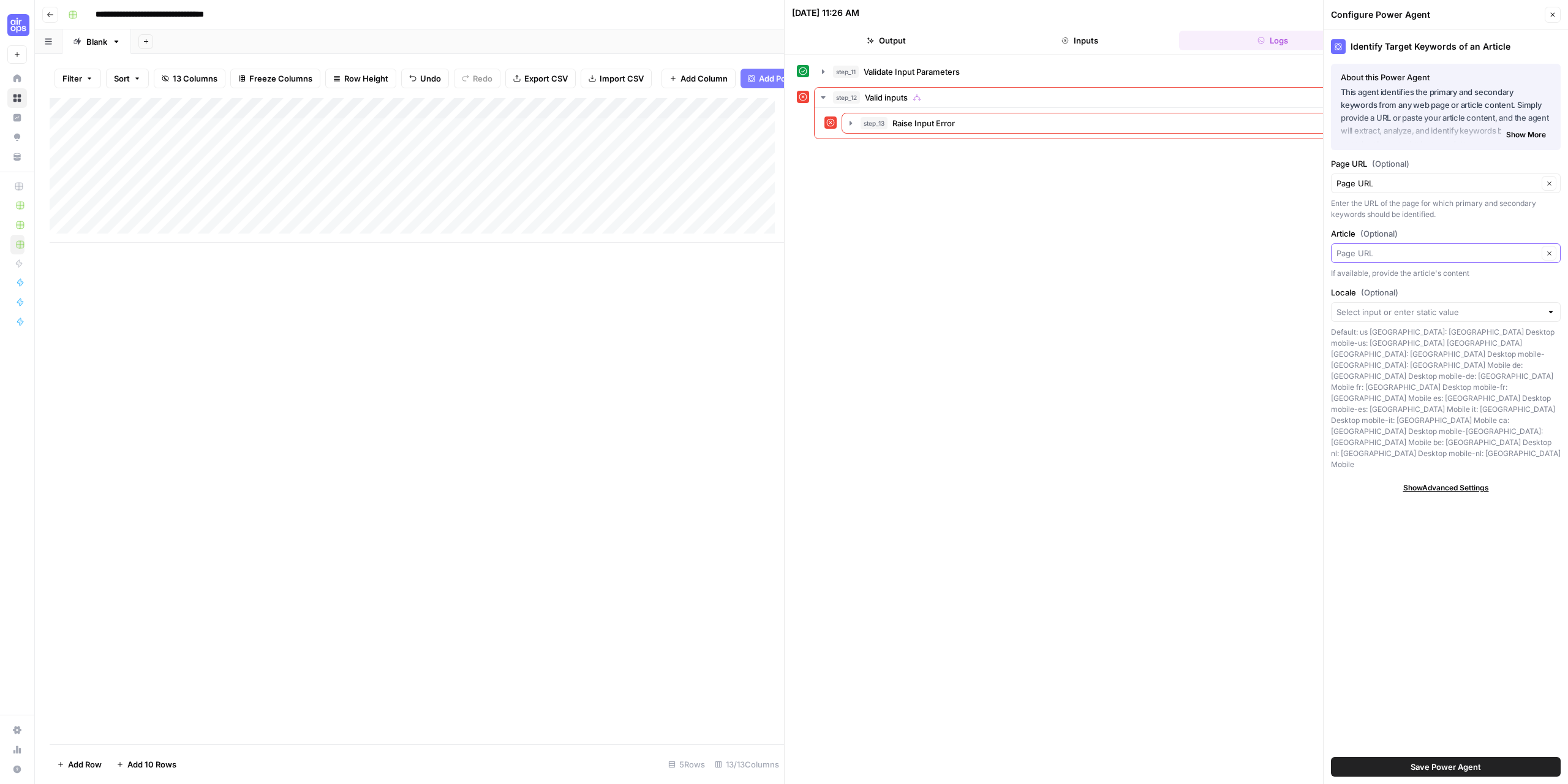
click at [1433, 257] on input "Article (Optional)" at bounding box center [1437, 253] width 202 height 12
type input "null"
click at [1375, 521] on div "Identify Target Keywords of an Article About this Power Agent This agent identi…" at bounding box center [1446, 407] width 245 height 754
click at [1440, 761] on span "Save Power Agent" at bounding box center [1446, 767] width 70 height 12
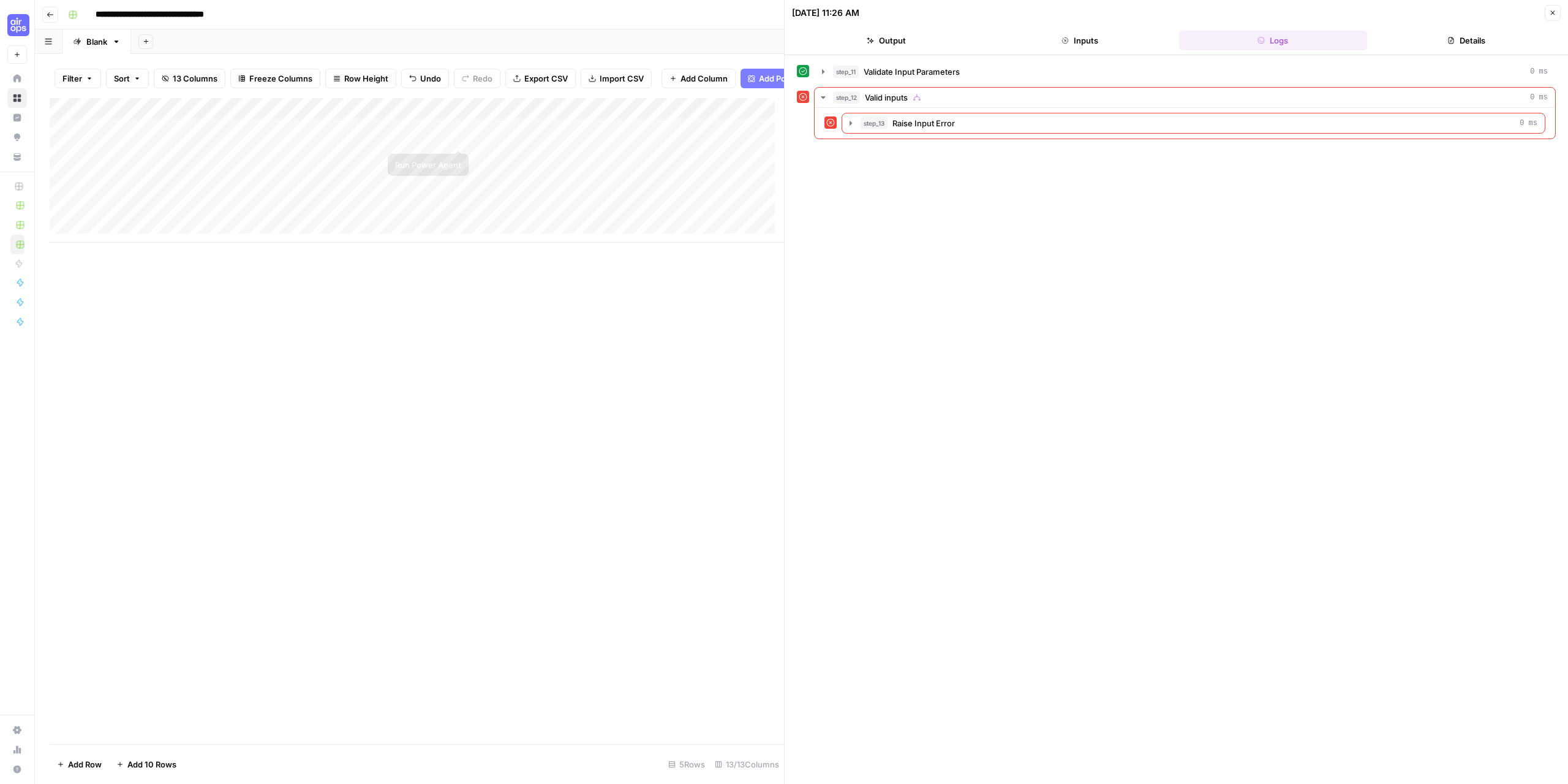
click at [456, 139] on div "Add Column" at bounding box center [417, 171] width 735 height 145
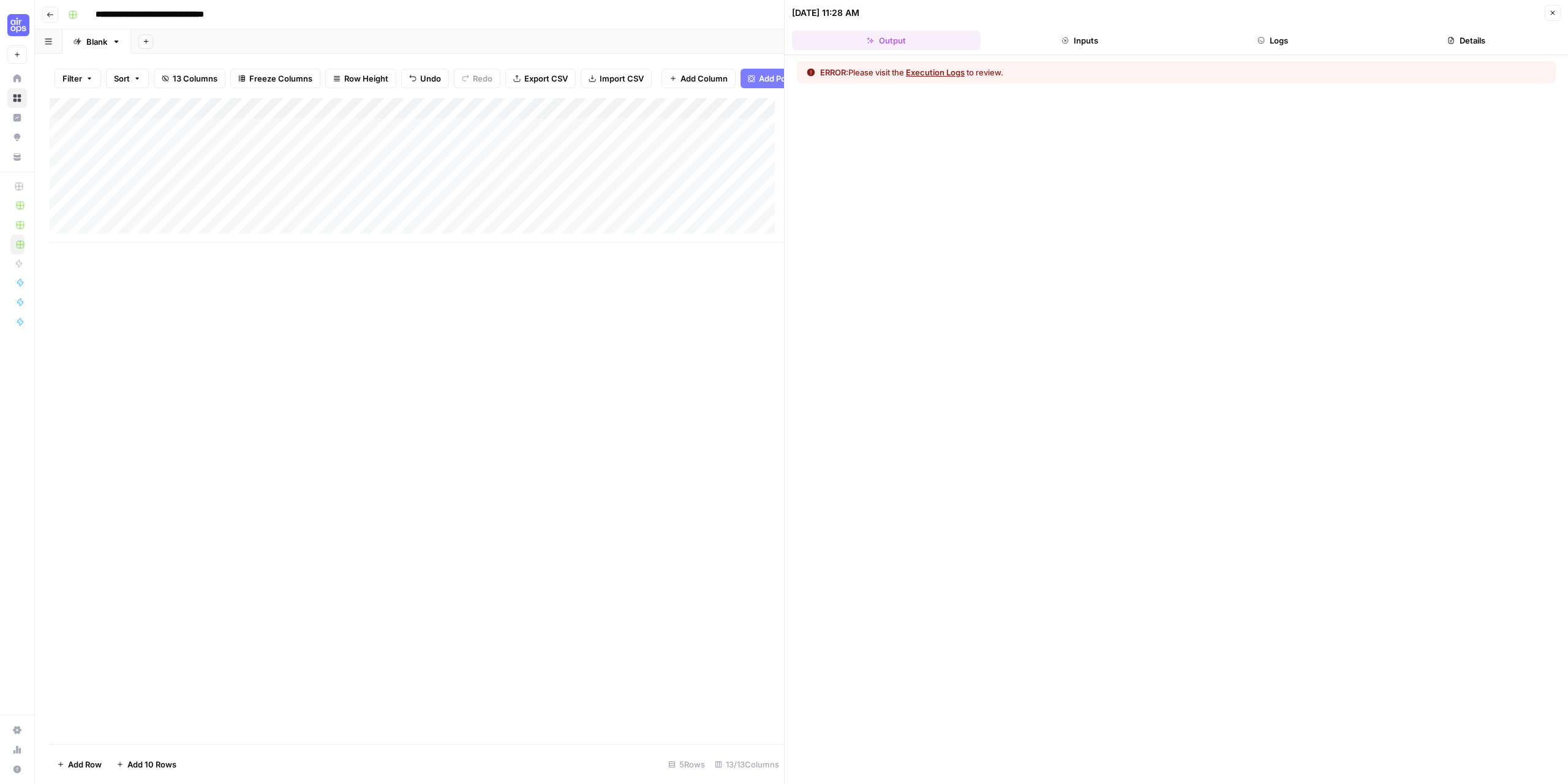
click at [927, 80] on div "ERROR: Please visit the Execution Logs to review." at bounding box center [1176, 72] width 759 height 22
click at [931, 73] on button "Execution Logs" at bounding box center [935, 72] width 58 height 12
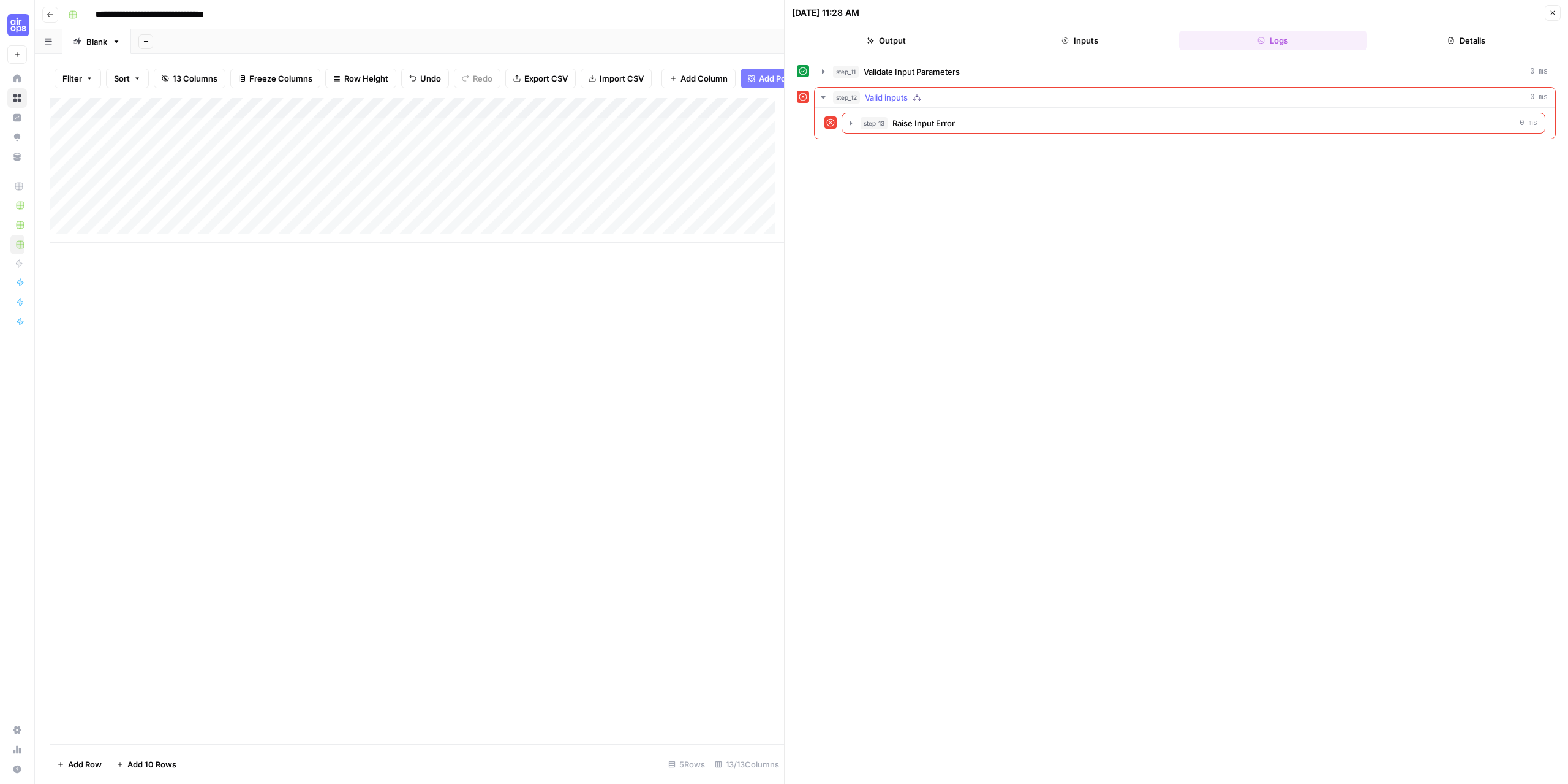
click at [829, 99] on button "step_12 Valid inputs 0 ms" at bounding box center [1185, 97] width 741 height 19
click at [825, 98] on icon "button" at bounding box center [823, 97] width 10 height 10
click at [854, 124] on icon "button" at bounding box center [851, 123] width 10 height 10
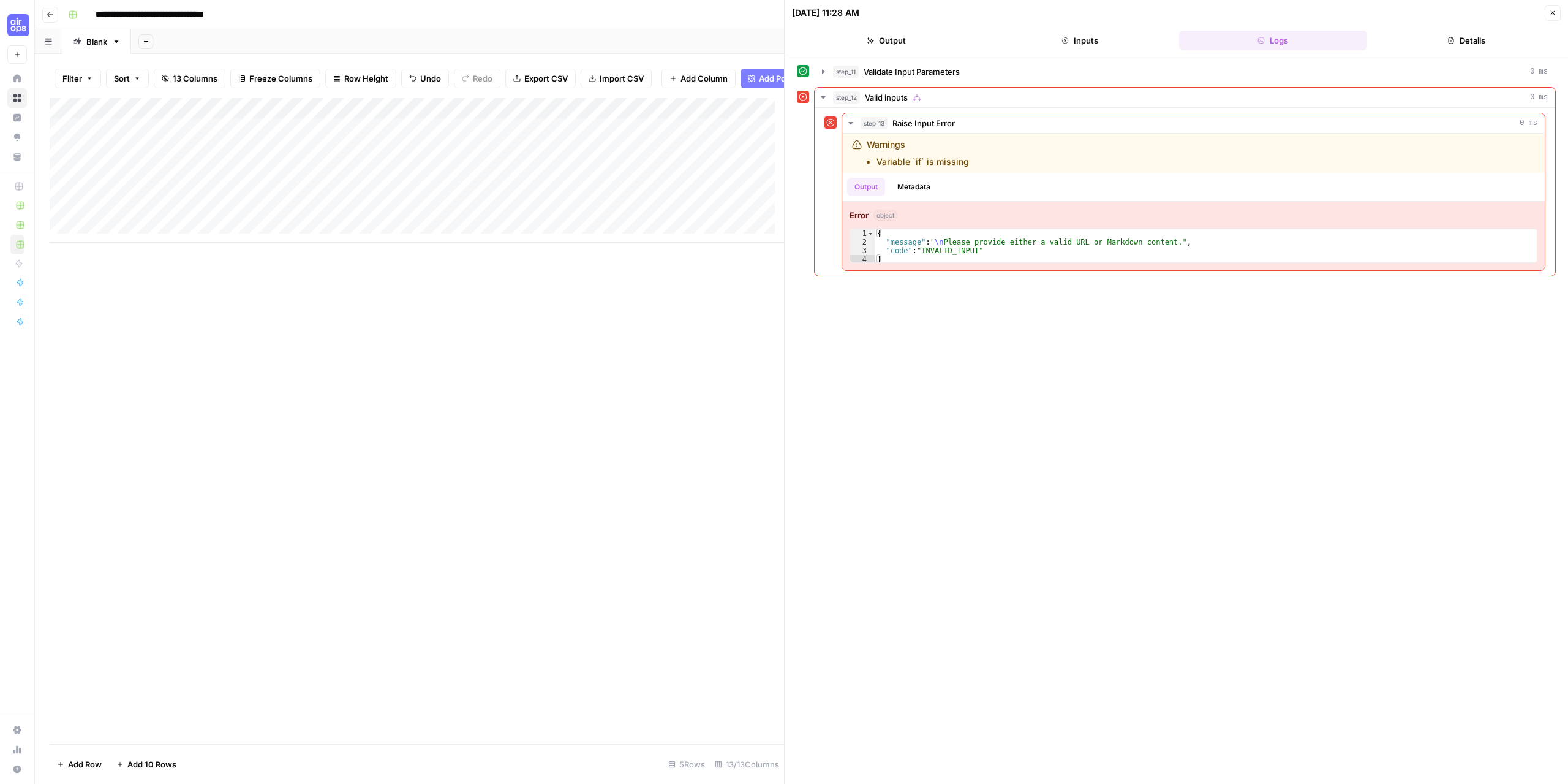
click at [443, 120] on div "Add Column" at bounding box center [417, 171] width 735 height 145
click at [326, 218] on span "Configure Inputs" at bounding box center [347, 221] width 107 height 12
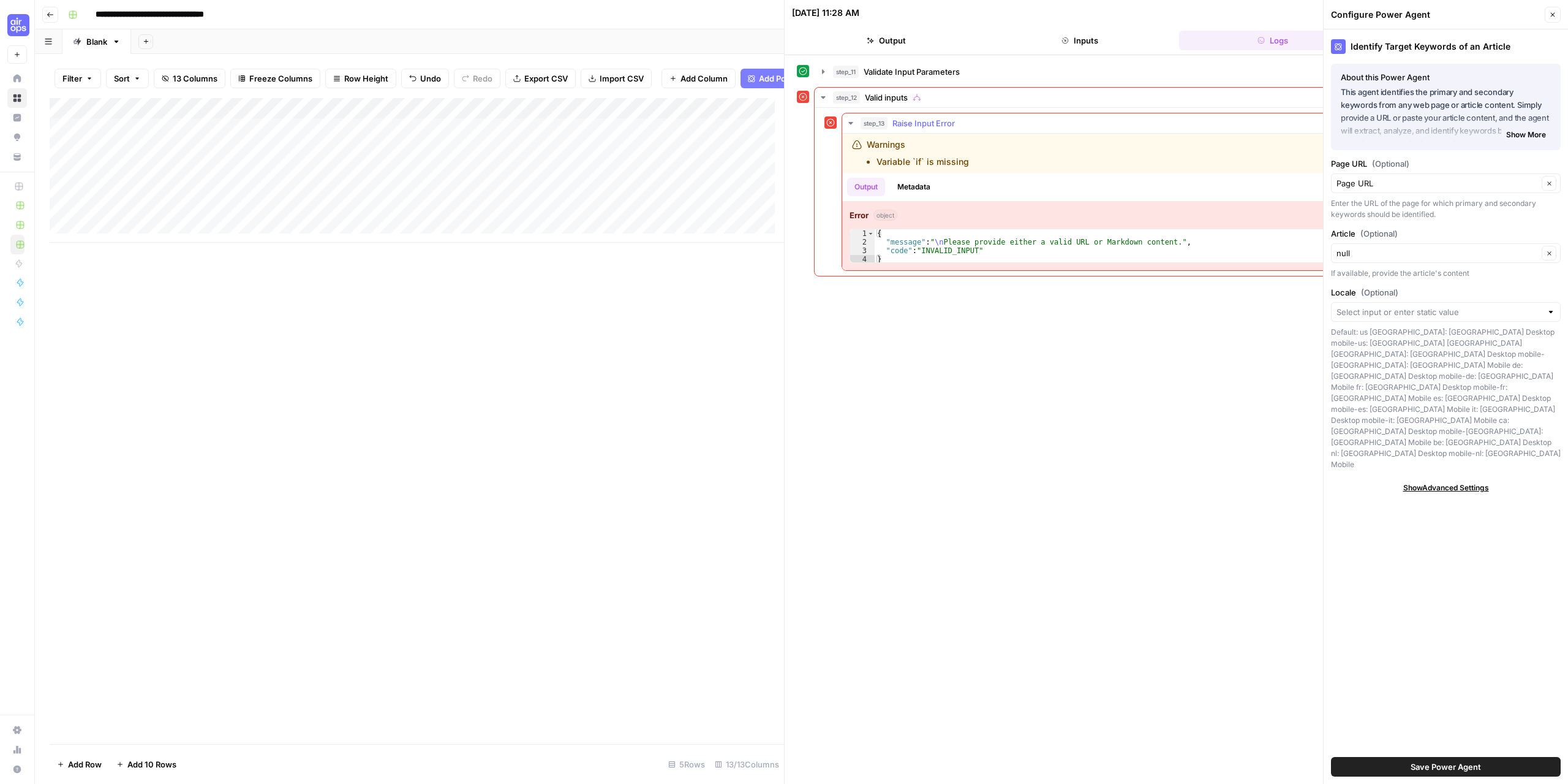
click at [915, 184] on button "Metadata" at bounding box center [914, 187] width 48 height 19
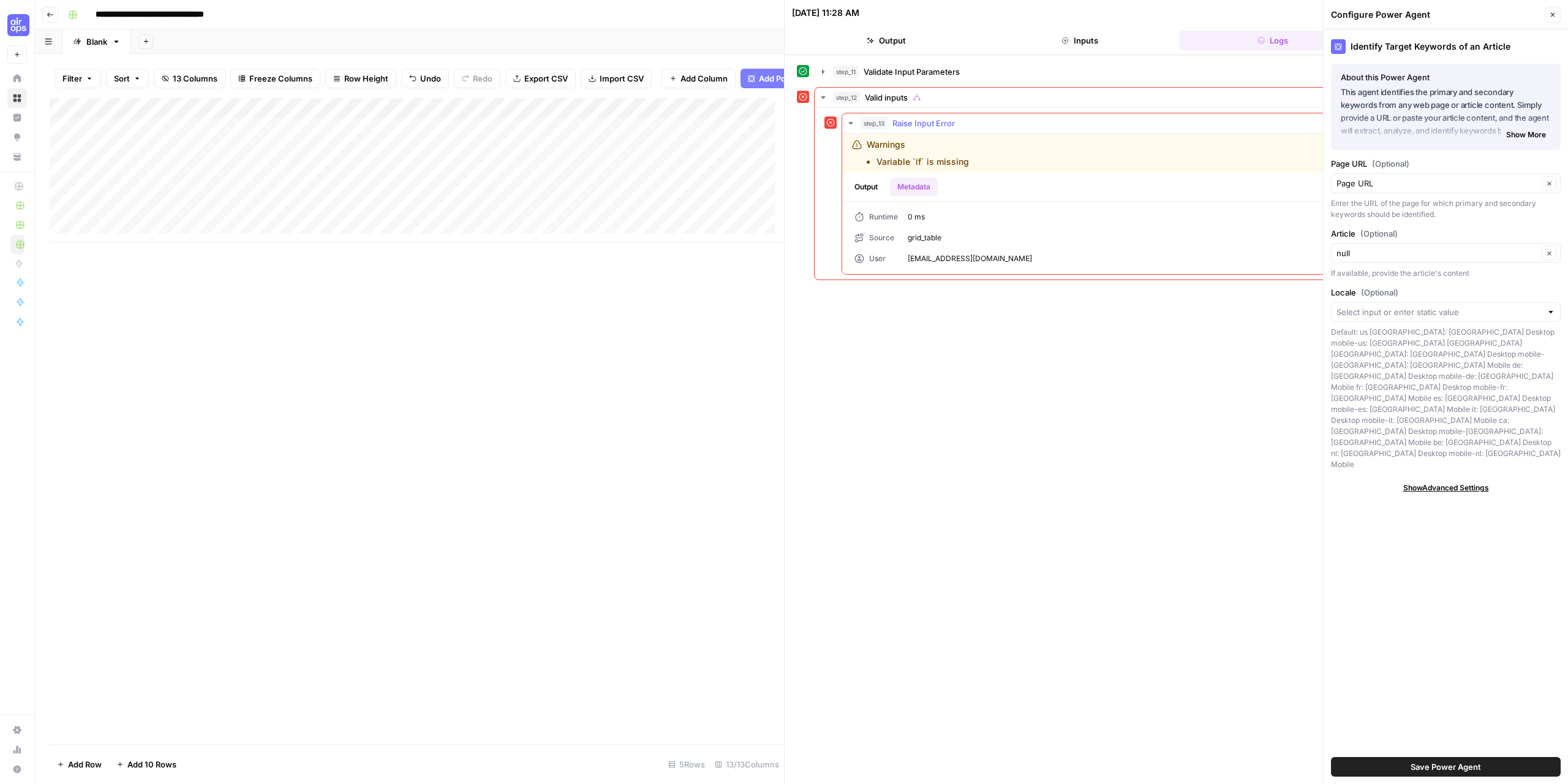
click at [870, 188] on button "Output" at bounding box center [866, 187] width 38 height 19
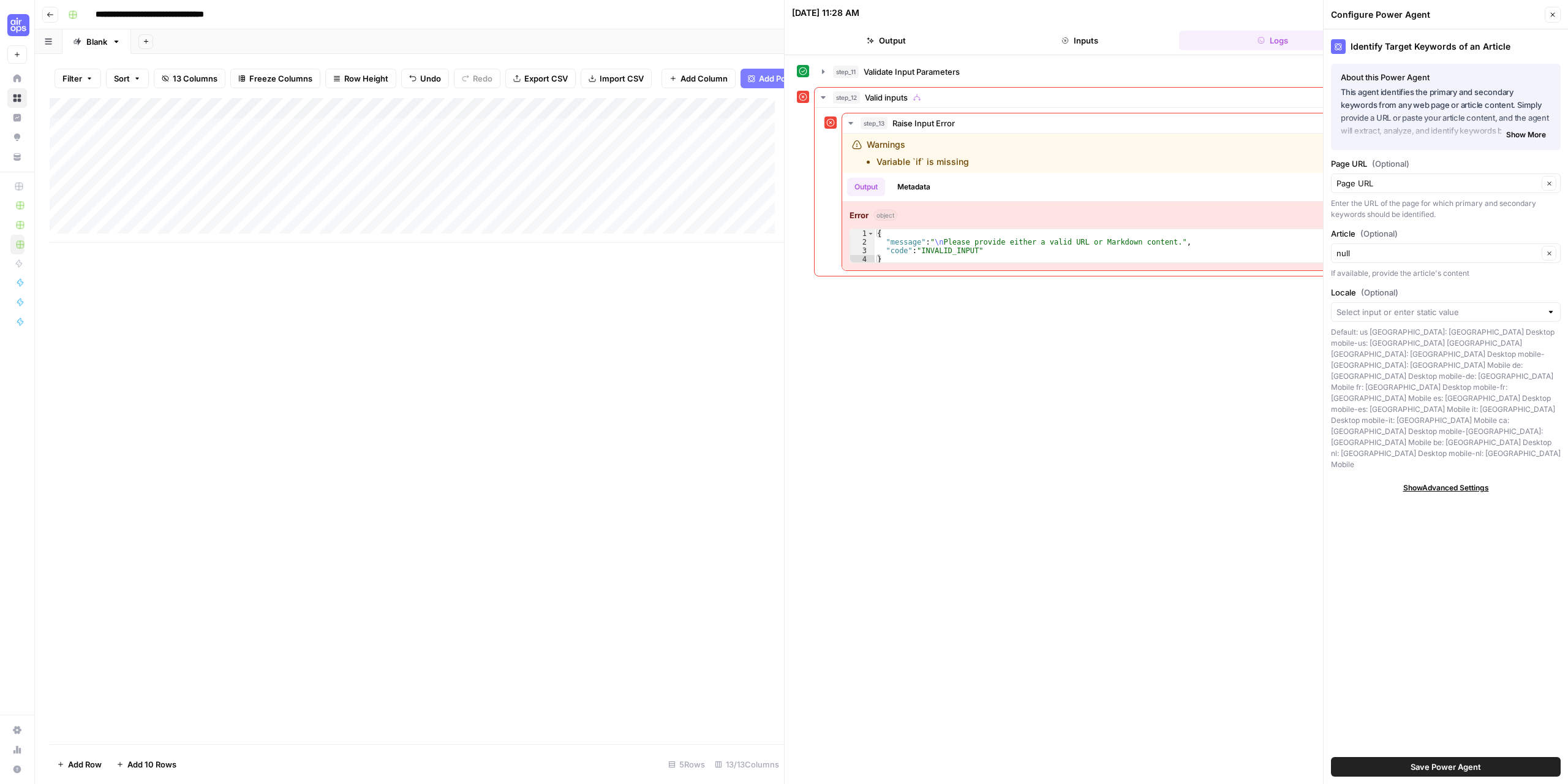
click at [180, 114] on div "Add Column" at bounding box center [417, 171] width 735 height 145
click at [180, 114] on div at bounding box center [181, 119] width 177 height 24
drag, startPoint x: 125, startPoint y: 147, endPoint x: 73, endPoint y: 143, distance: 52.2
click at [73, 143] on body "**********" at bounding box center [784, 392] width 1568 height 784
type input "P"
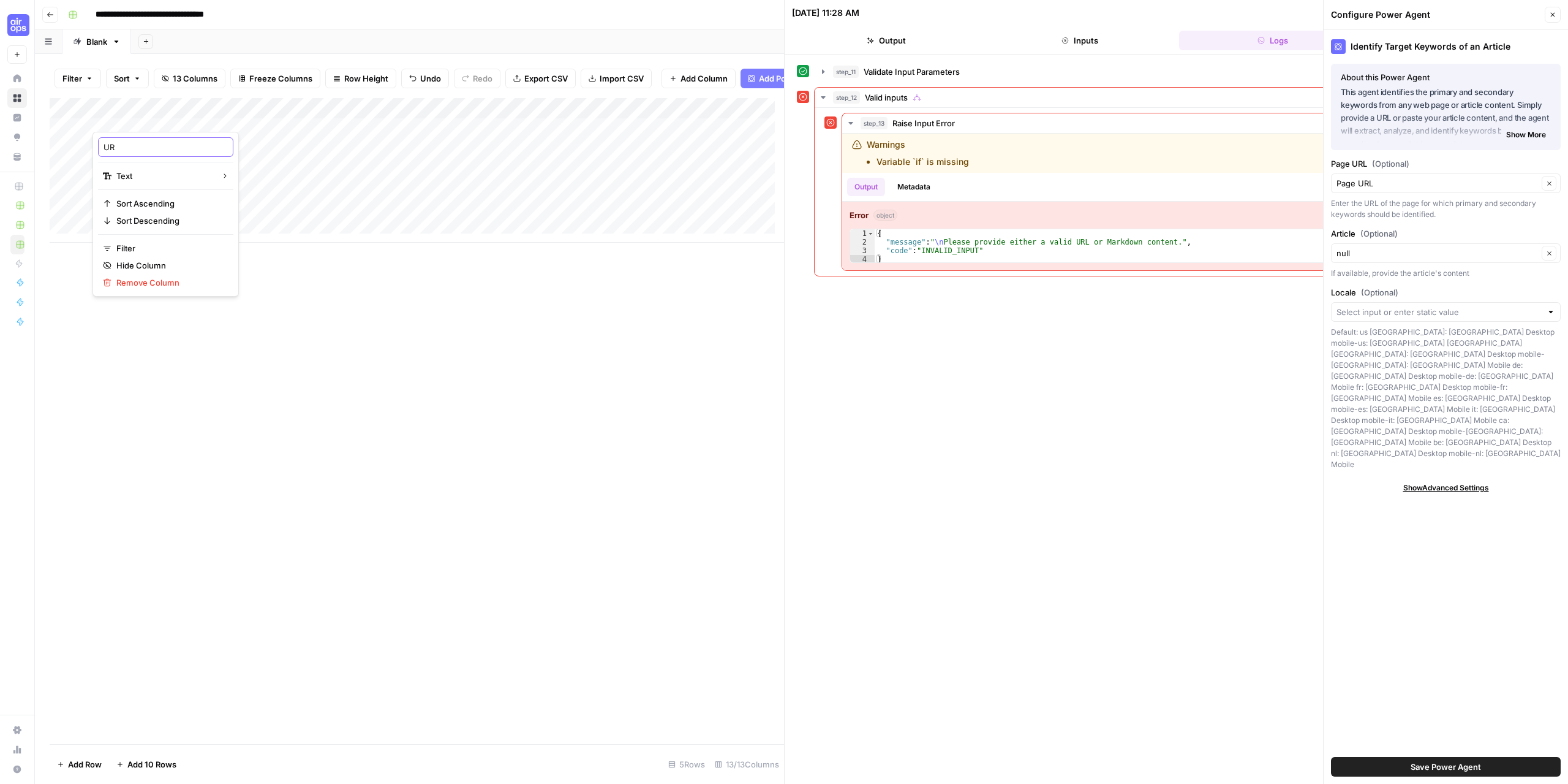
type input "URL"
click at [122, 115] on div "Add Column" at bounding box center [417, 171] width 735 height 145
click at [117, 120] on div at bounding box center [181, 119] width 177 height 24
click at [105, 147] on input "URL" at bounding box center [166, 147] width 125 height 12
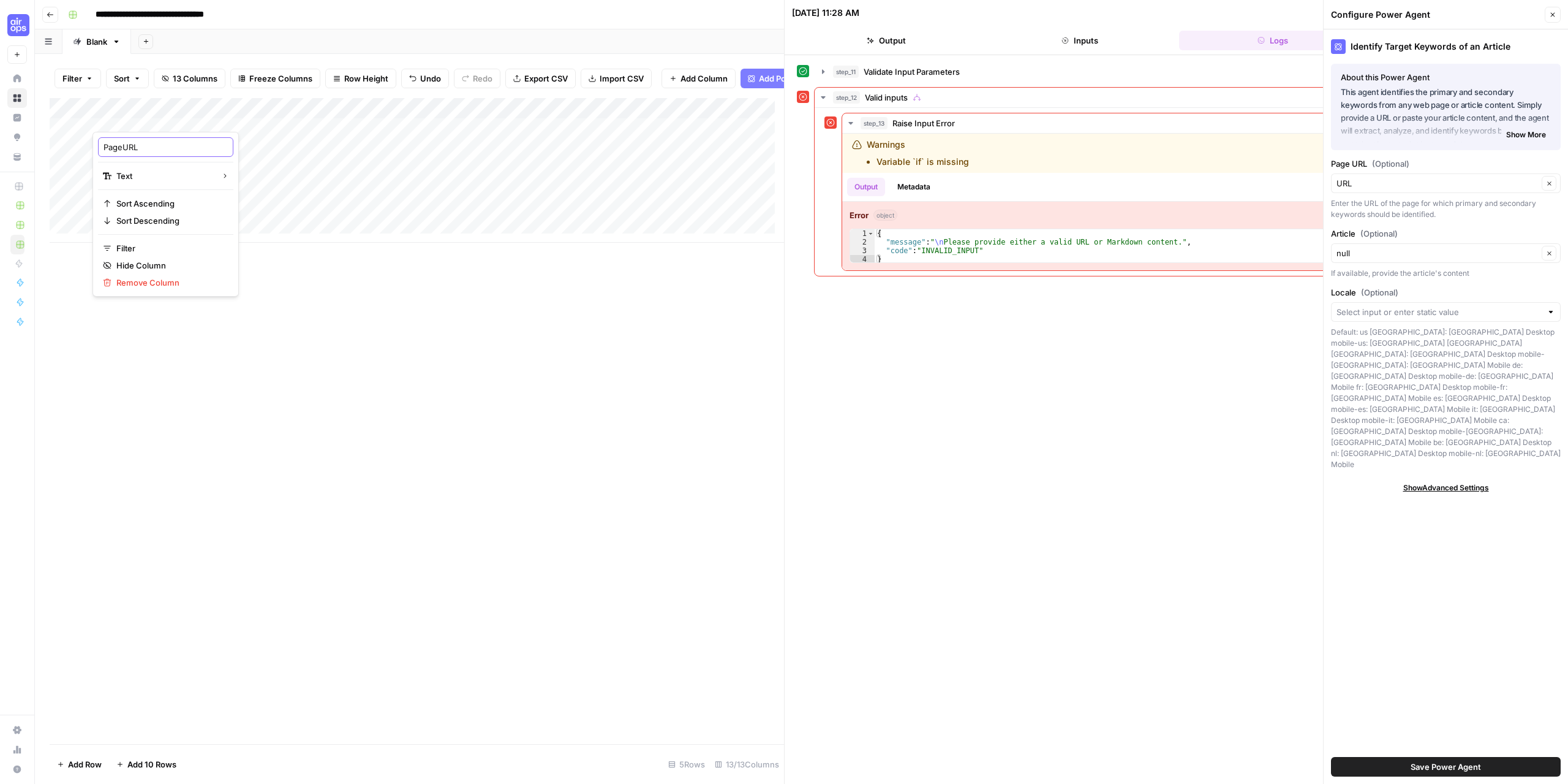
type input "Page URL"
click at [1424, 182] on input "Page URL (Optional)" at bounding box center [1437, 183] width 202 height 12
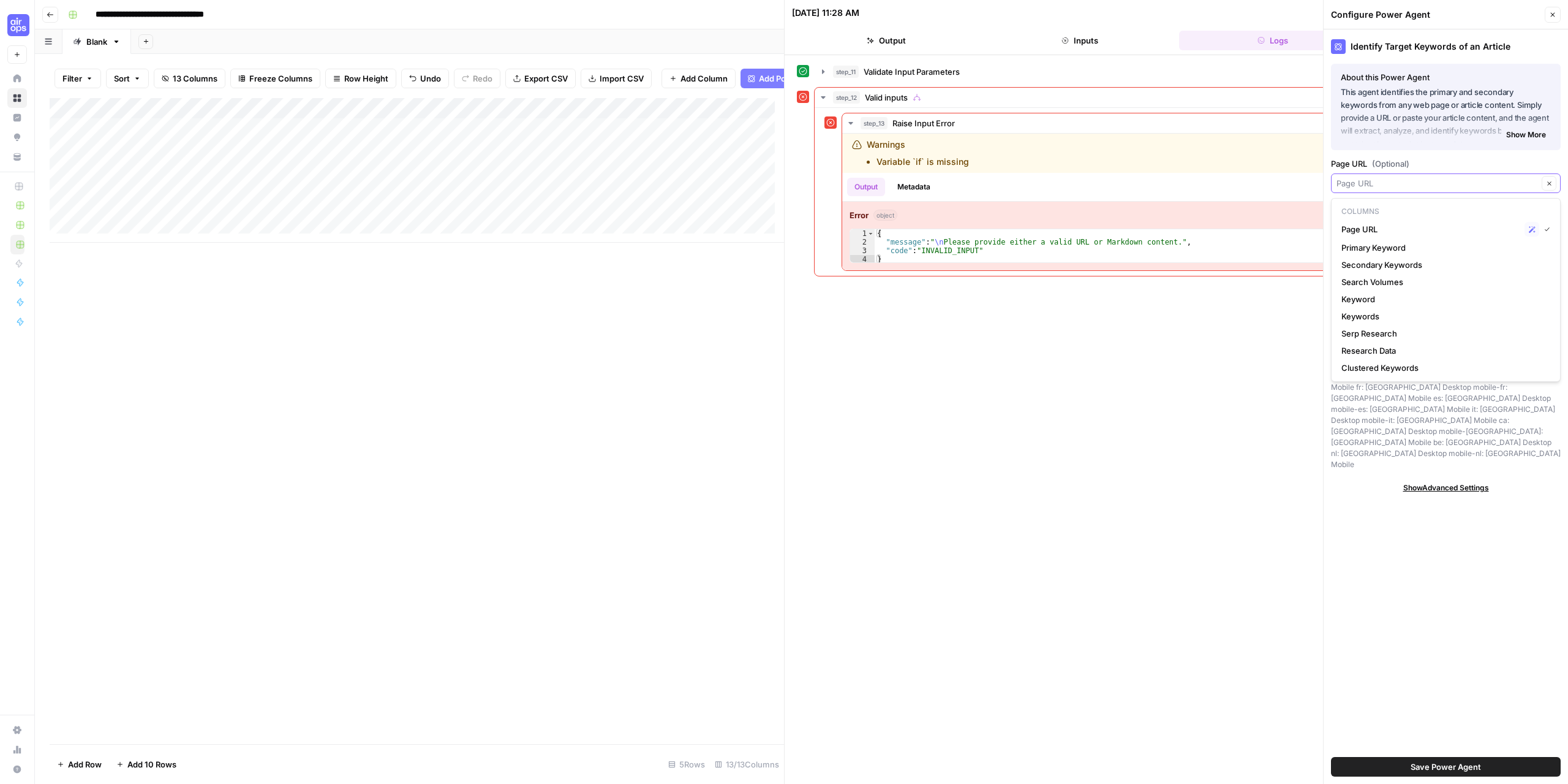
click at [1424, 182] on input "Page URL (Optional)" at bounding box center [1437, 183] width 202 height 12
type input "Page URL"
click at [1445, 160] on label "Page URL (Optional)" at bounding box center [1446, 164] width 230 height 12
click at [1445, 177] on input "Page URL" at bounding box center [1437, 183] width 202 height 12
type input "Page URL"
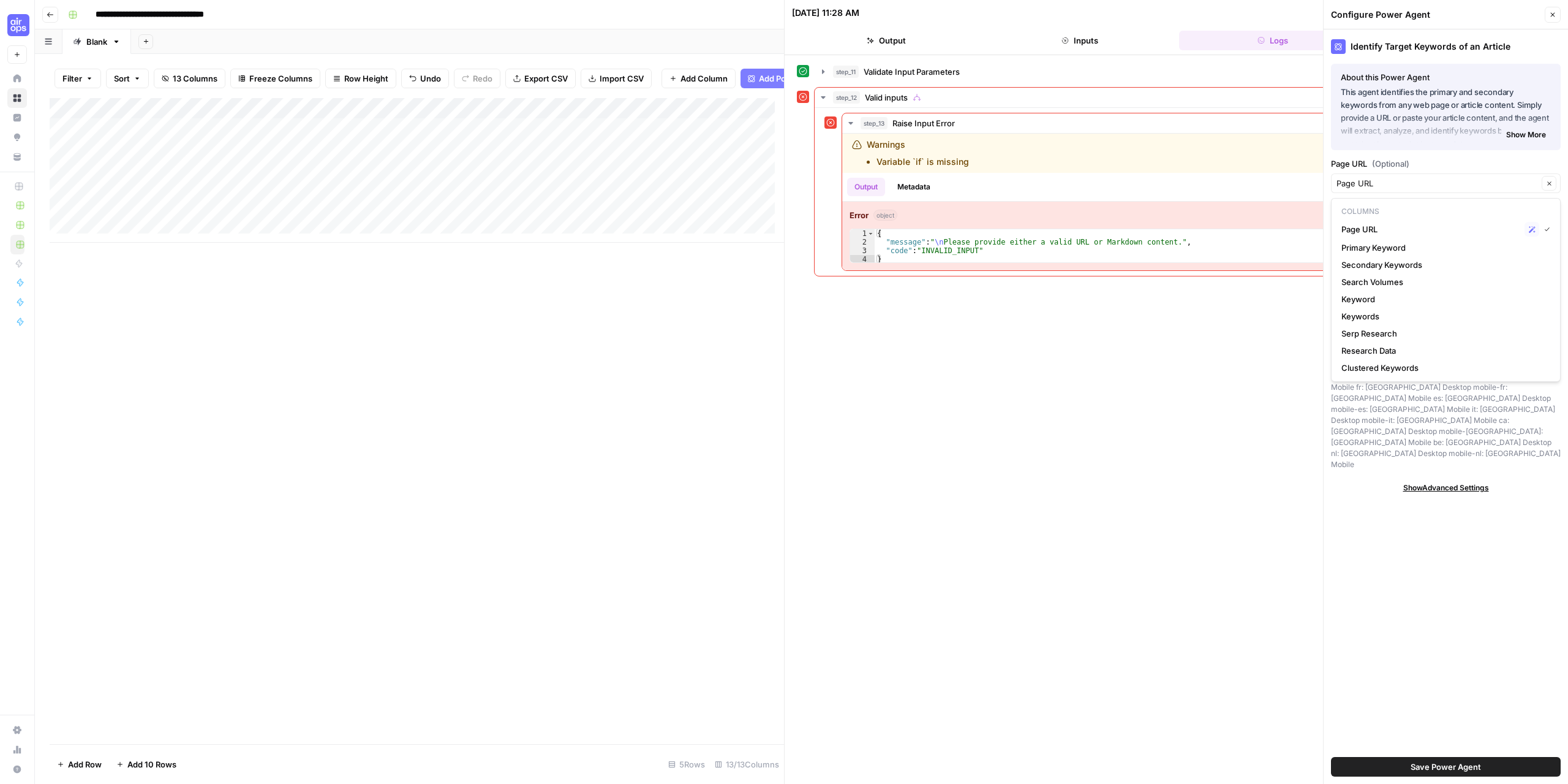
click at [1468, 498] on div "Identify Target Keywords of an Article About this Power Agent This agent identi…" at bounding box center [1446, 407] width 245 height 754
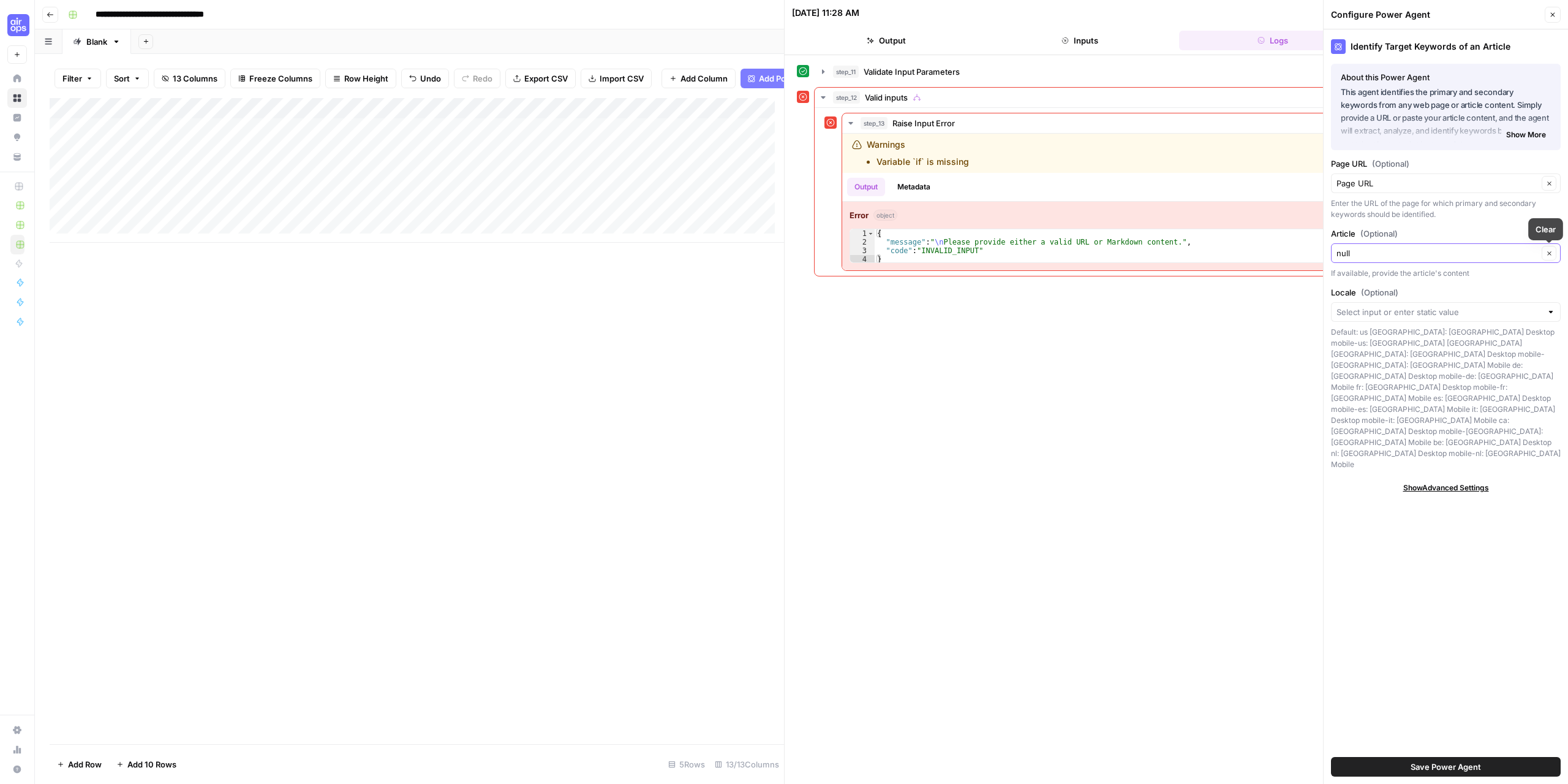
click at [1553, 251] on button "Clear" at bounding box center [1549, 253] width 15 height 15
click at [1439, 765] on span "Save Power Agent" at bounding box center [1446, 767] width 70 height 12
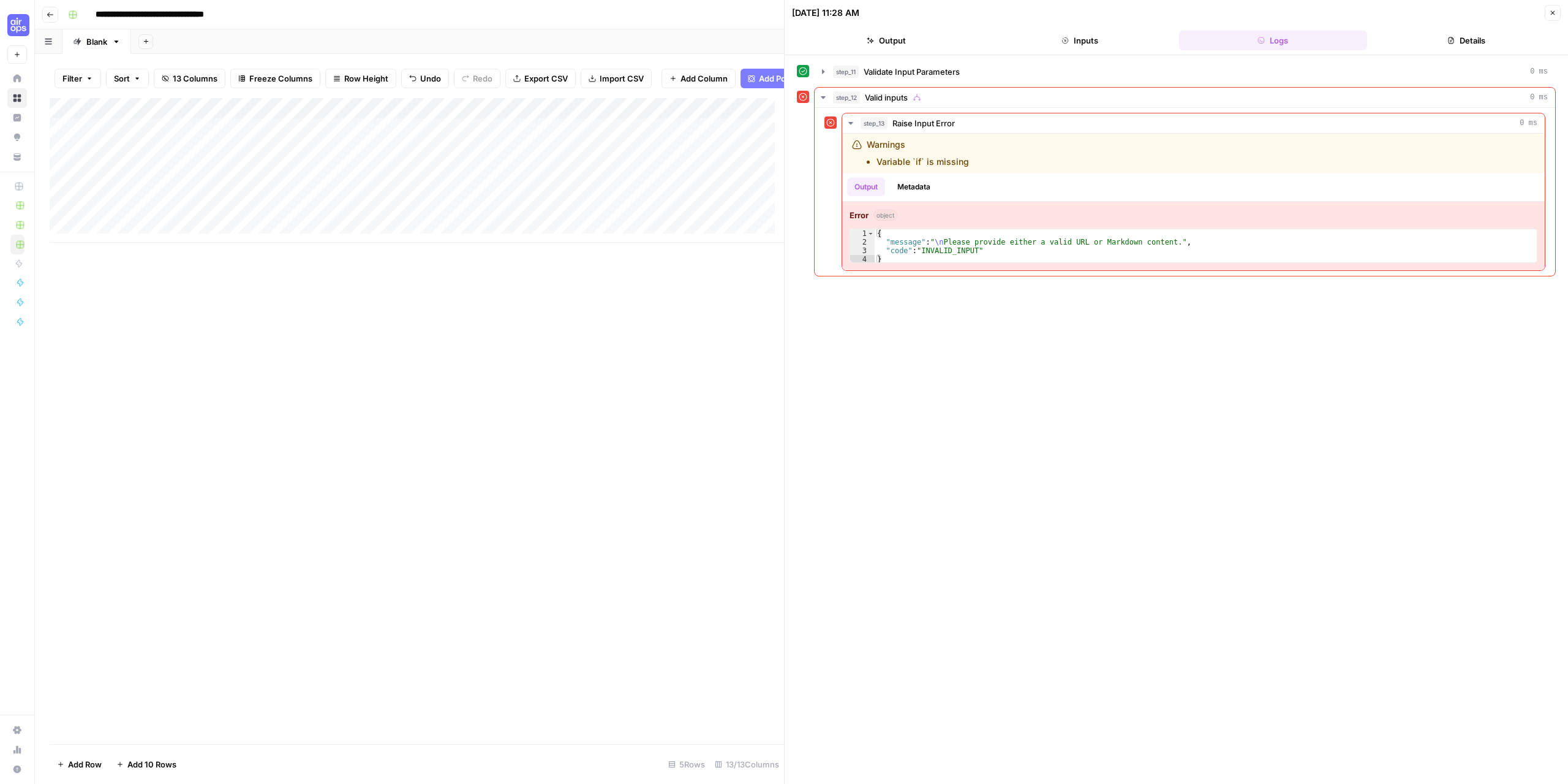
click at [443, 118] on div "Add Column" at bounding box center [417, 171] width 735 height 145
click at [317, 214] on button "Configure Inputs" at bounding box center [342, 221] width 136 height 17
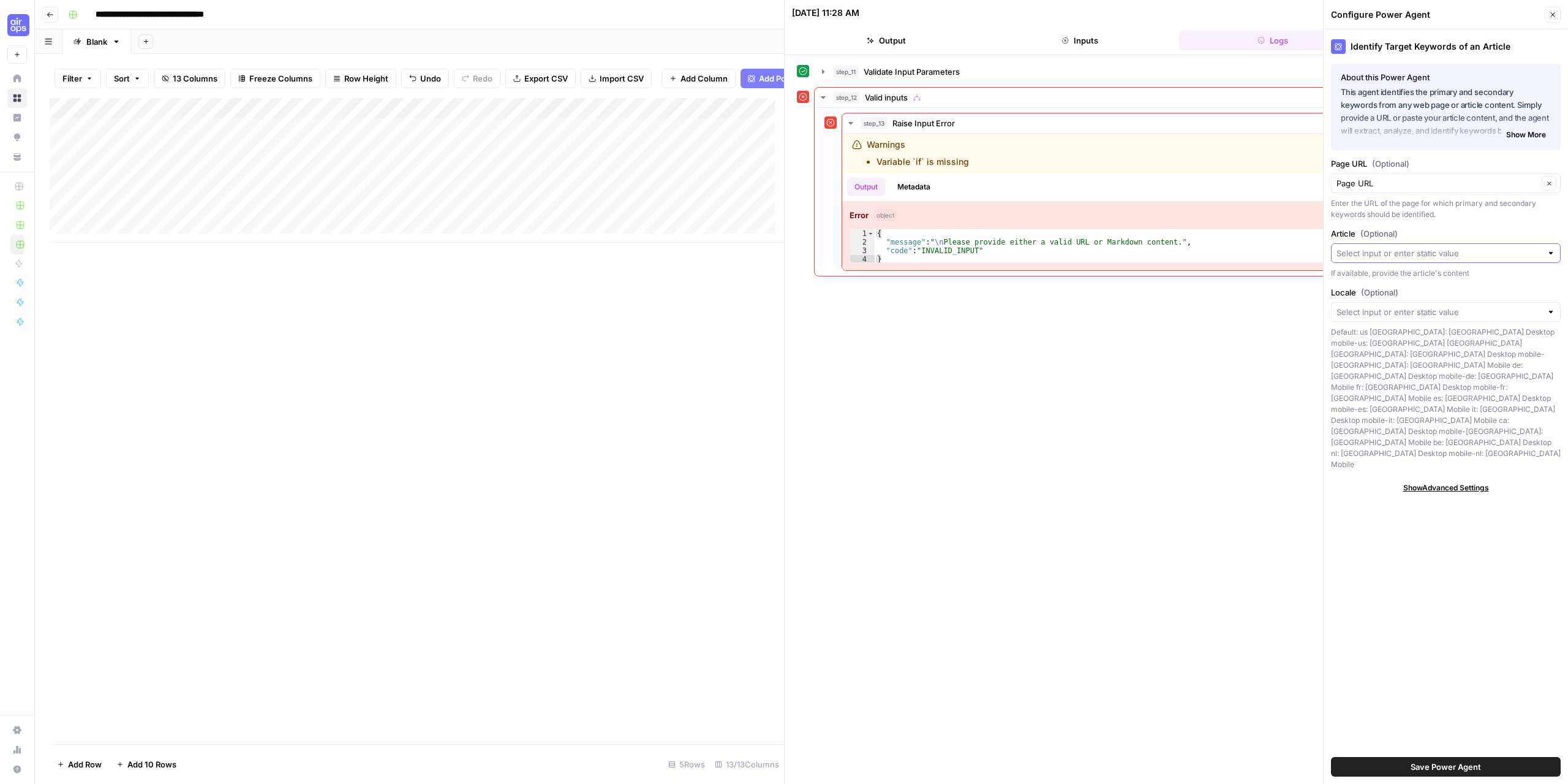
click at [1398, 258] on input "Article (Optional)" at bounding box center [1439, 253] width 205 height 12
type input "null"
click at [1429, 549] on div "Identify Target Keywords of an Article About this Power Agent This agent identi…" at bounding box center [1446, 407] width 245 height 754
click at [1380, 257] on input "Article (Optional)" at bounding box center [1439, 253] width 205 height 12
type input "null"
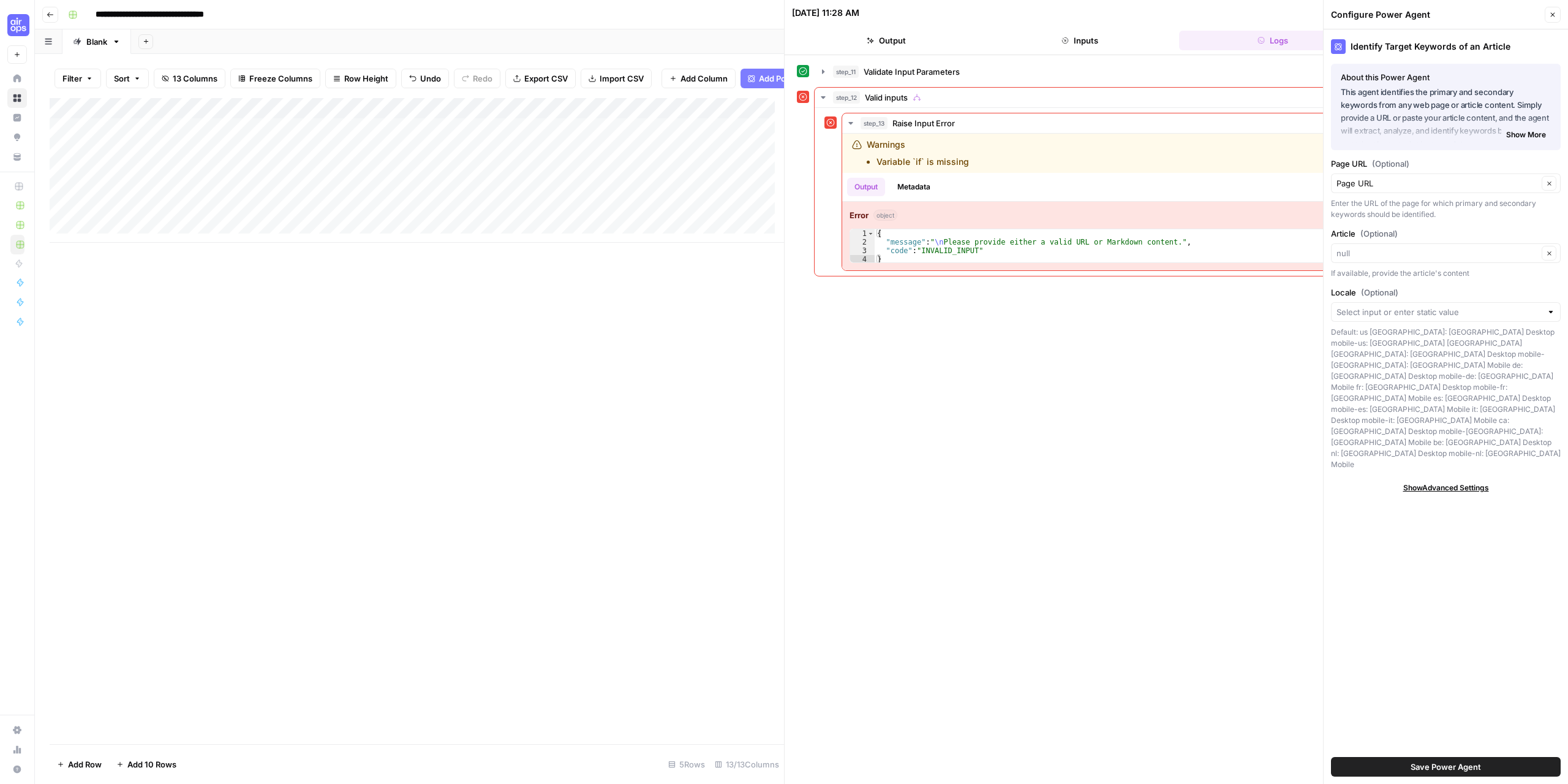
click at [1455, 759] on button "Save Power Agent" at bounding box center [1446, 766] width 230 height 19
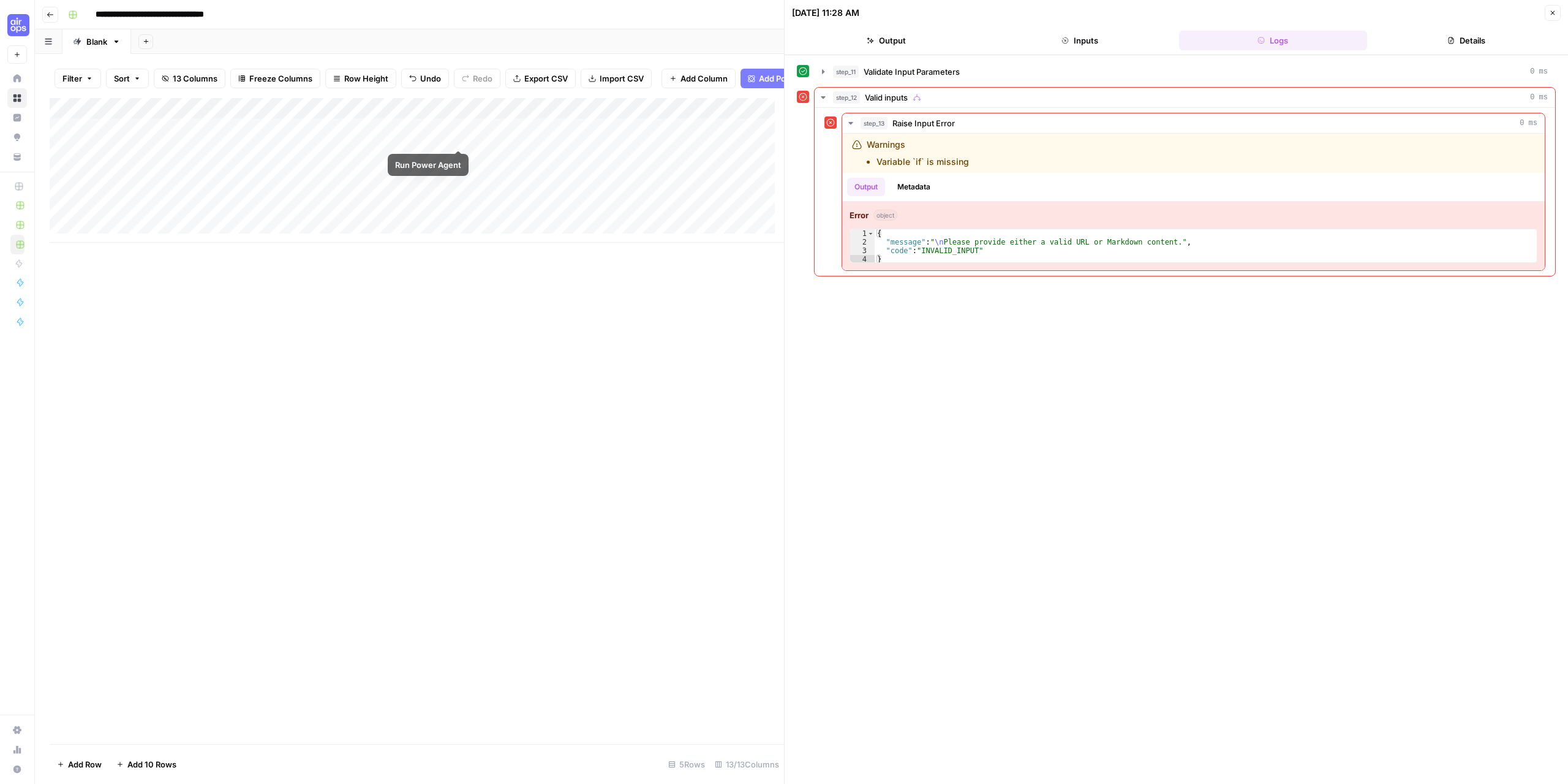
click at [455, 136] on div "Add Column" at bounding box center [417, 171] width 735 height 145
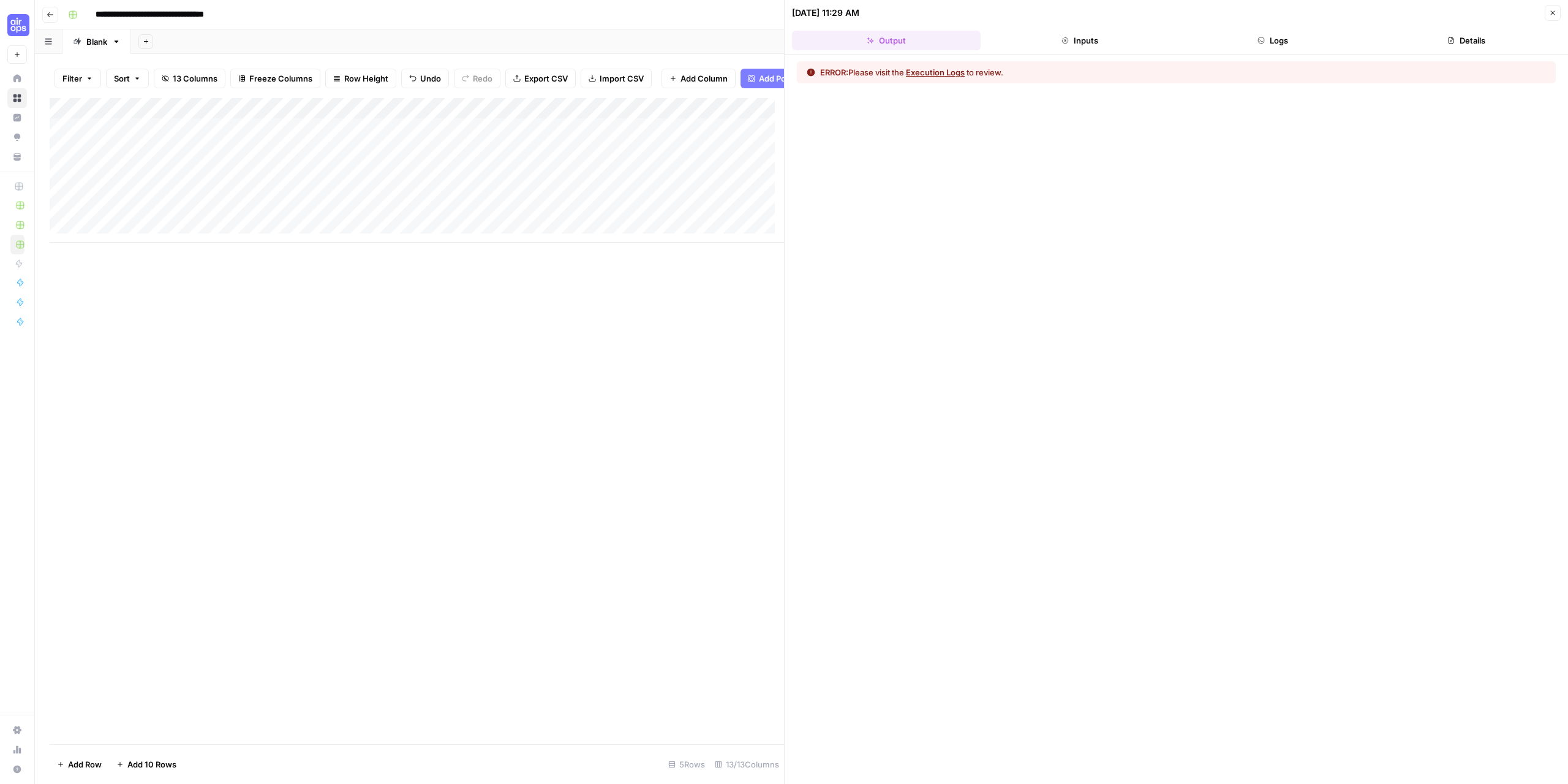
click at [935, 66] on button "Execution Logs" at bounding box center [935, 72] width 58 height 12
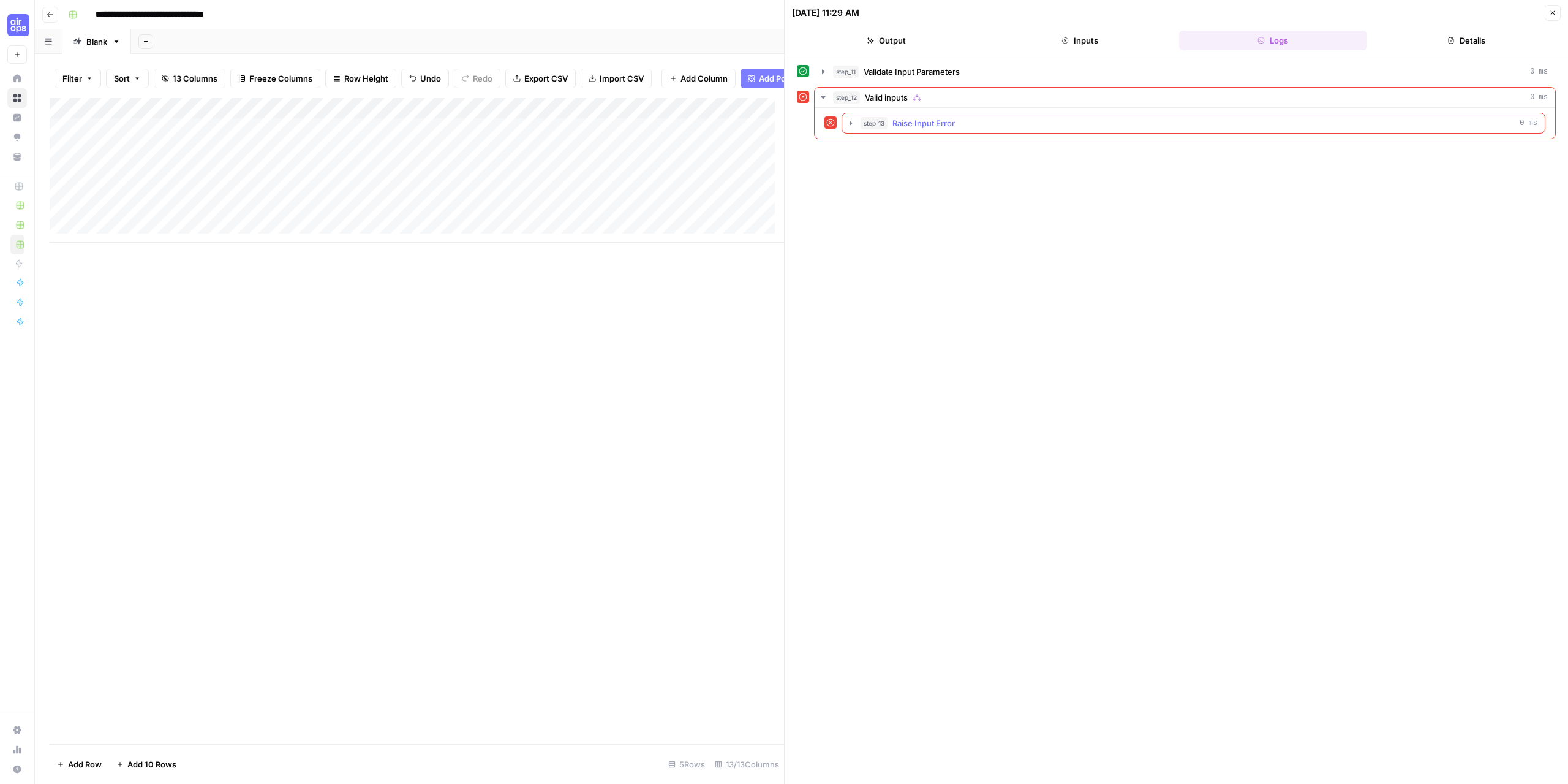
click at [851, 122] on icon "button" at bounding box center [851, 123] width 2 height 5
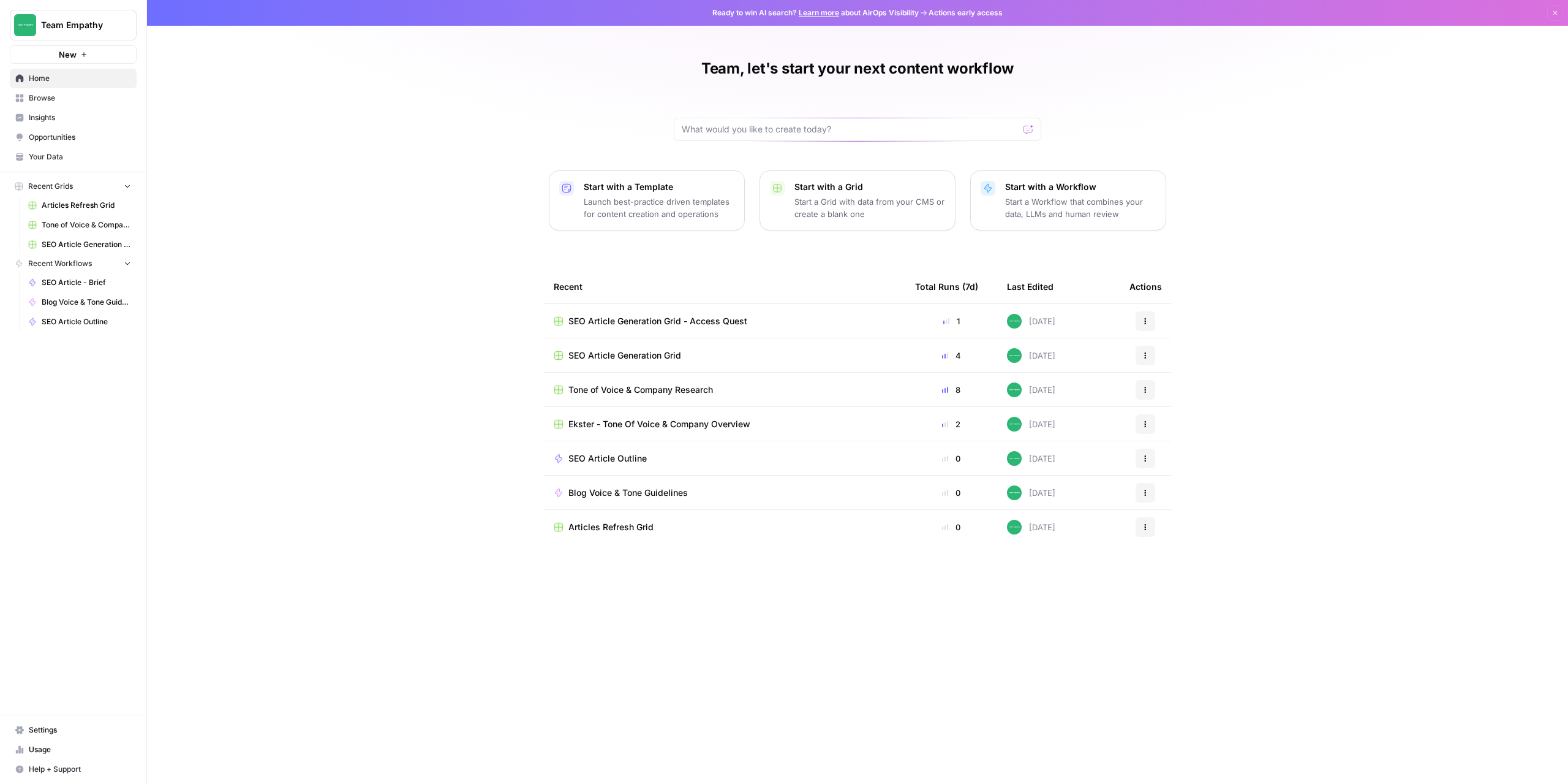
click at [99, 33] on button "Team Empathy" at bounding box center [73, 25] width 127 height 30
click at [79, 122] on button "Cohort 4" at bounding box center [111, 131] width 196 height 19
click at [638, 356] on span "AEO Readiness Content Audit & Refresher" at bounding box center [654, 355] width 171 height 12
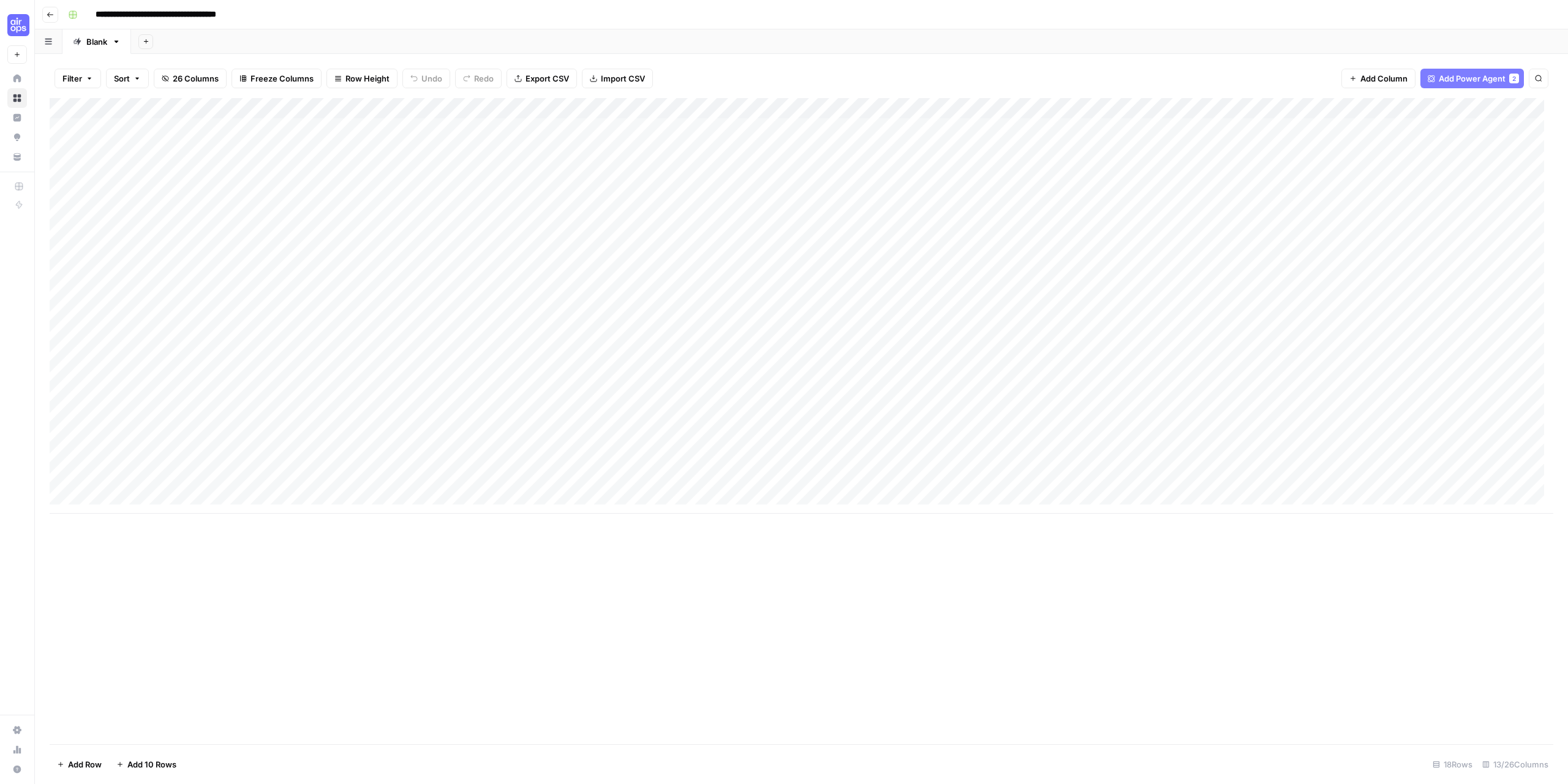
click at [372, 484] on div "Add Column" at bounding box center [802, 305] width 1504 height 415
click at [414, 560] on div "Add Column" at bounding box center [802, 421] width 1504 height 646
click at [263, 473] on div "Add Column" at bounding box center [802, 305] width 1504 height 415
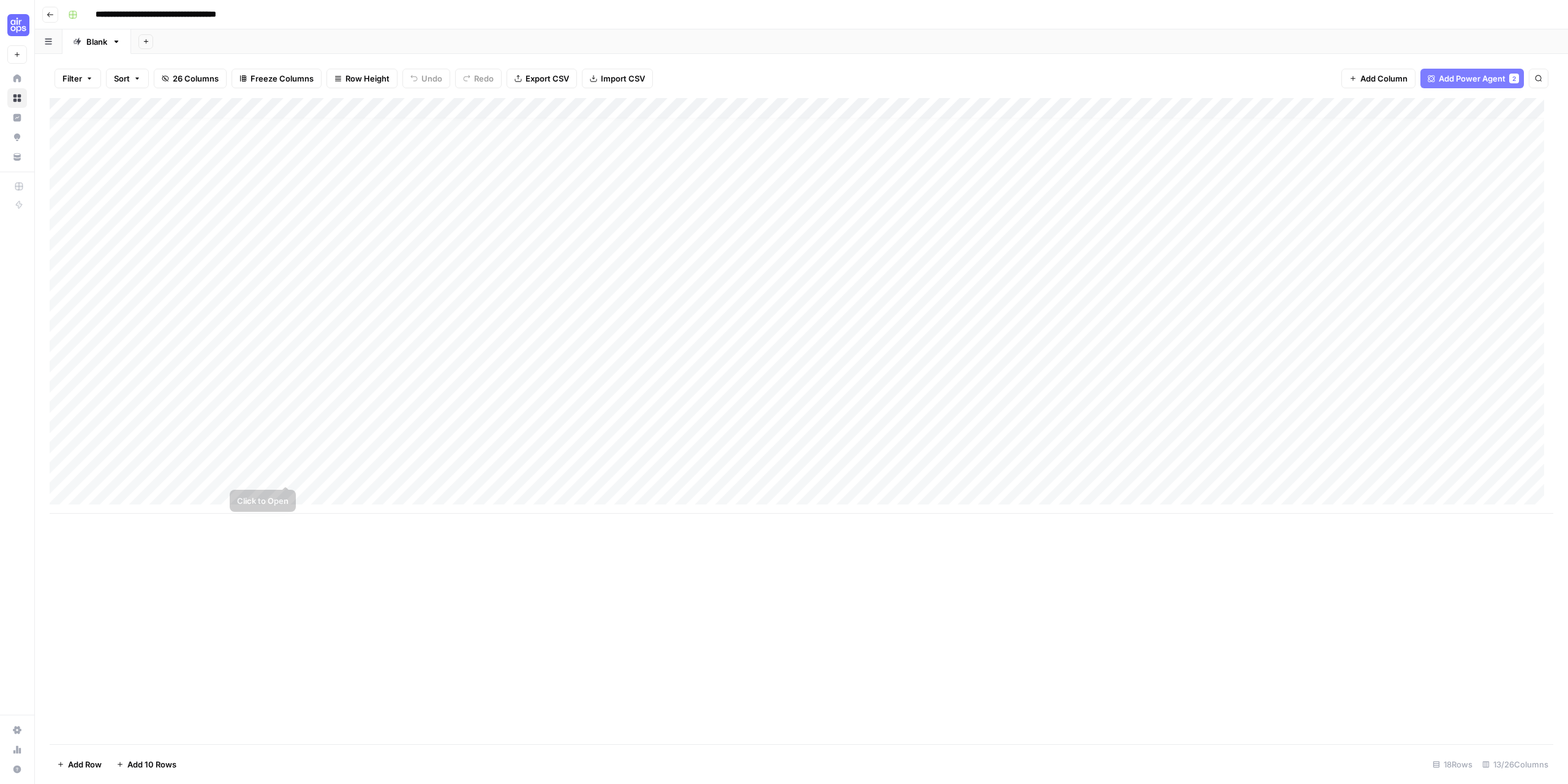
click at [288, 474] on div "Add Column" at bounding box center [802, 305] width 1504 height 415
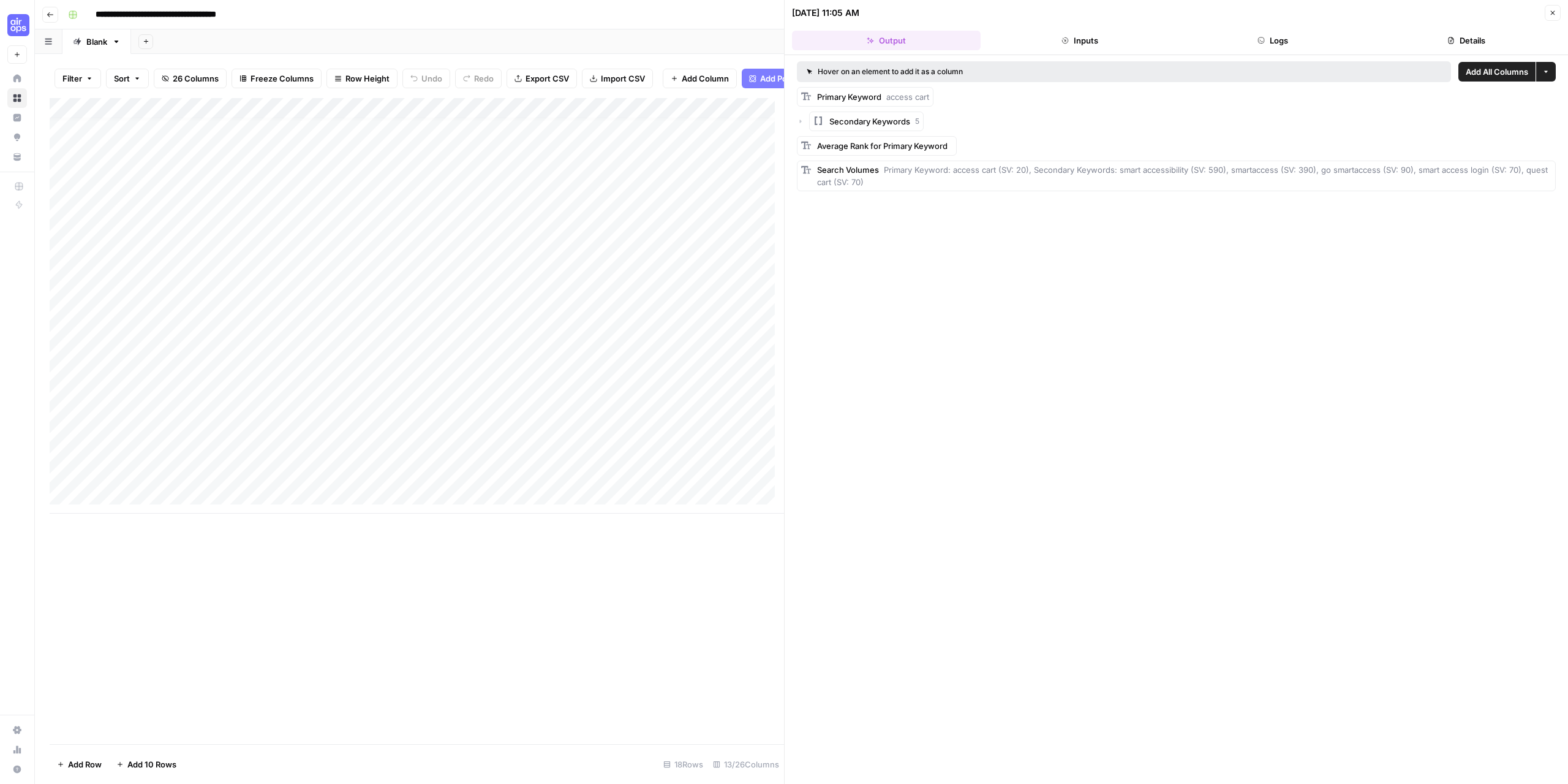
click at [1483, 79] on button "Add All Columns" at bounding box center [1496, 71] width 77 height 19
click at [1556, 13] on span "Close" at bounding box center [1556, 13] width 1 height 1
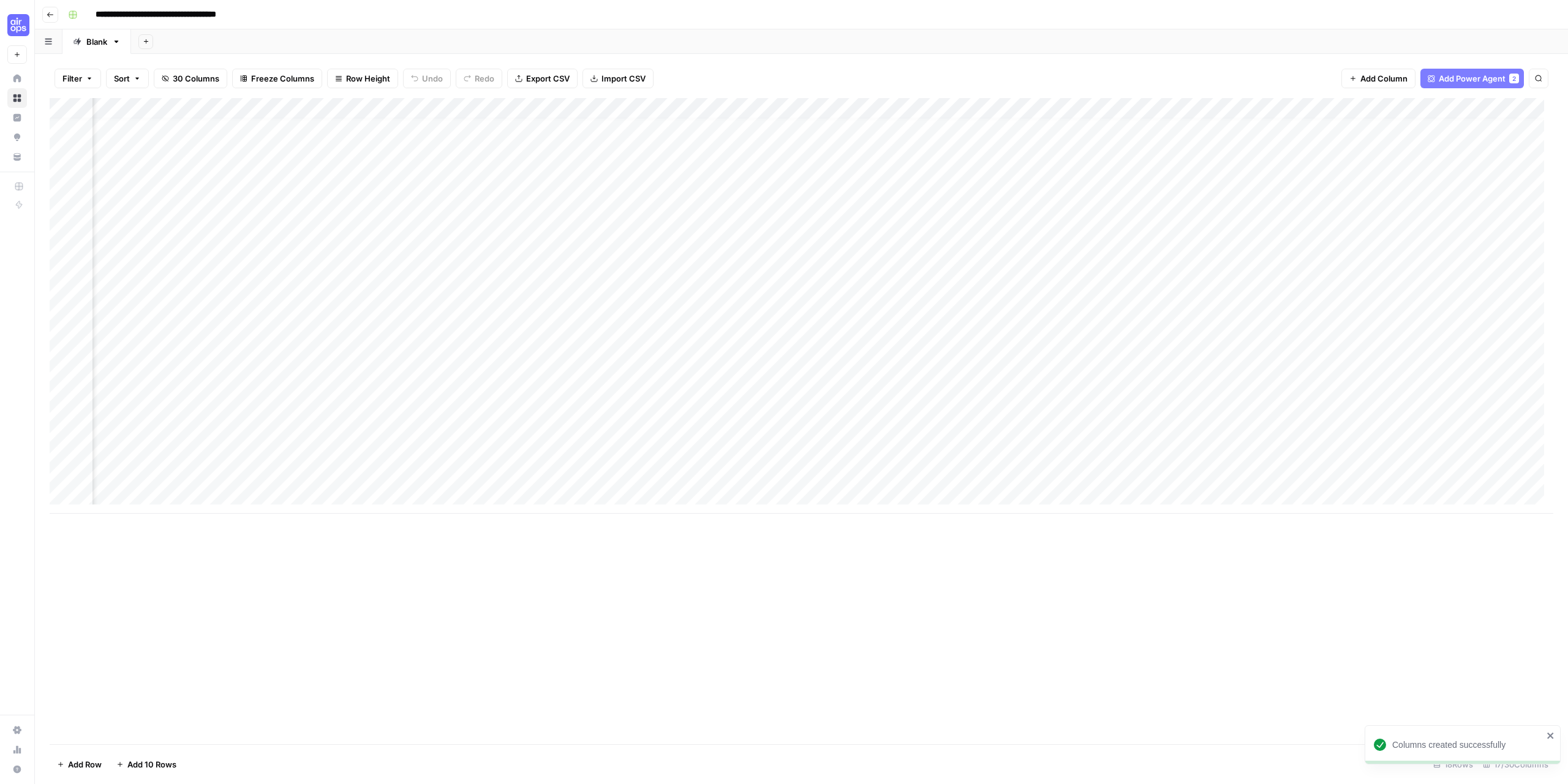
scroll to position [9, 0]
click at [358, 474] on div "Add Column" at bounding box center [802, 305] width 1504 height 415
click at [636, 111] on div "Add Column" at bounding box center [802, 305] width 1504 height 415
click at [577, 235] on button "Remove Column" at bounding box center [607, 228] width 136 height 17
click at [742, 129] on span "Delete" at bounding box center [740, 127] width 26 height 12
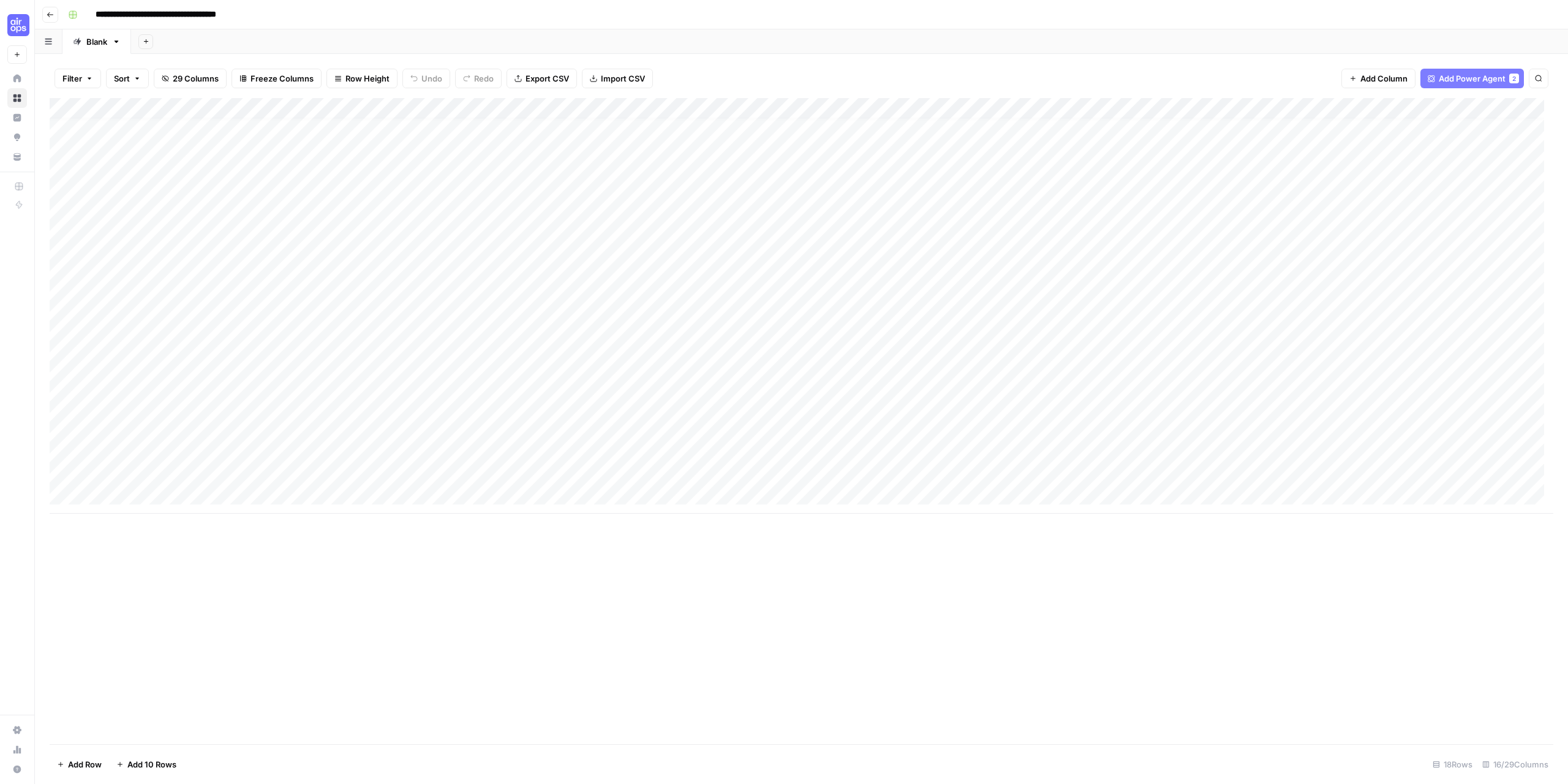
click at [583, 469] on div "Add Column" at bounding box center [802, 305] width 1504 height 415
click at [650, 627] on div "Add Column" at bounding box center [802, 421] width 1504 height 646
click at [575, 473] on div "Add Column" at bounding box center [802, 305] width 1504 height 415
click at [575, 473] on textarea "**********" at bounding box center [655, 493] width 245 height 54
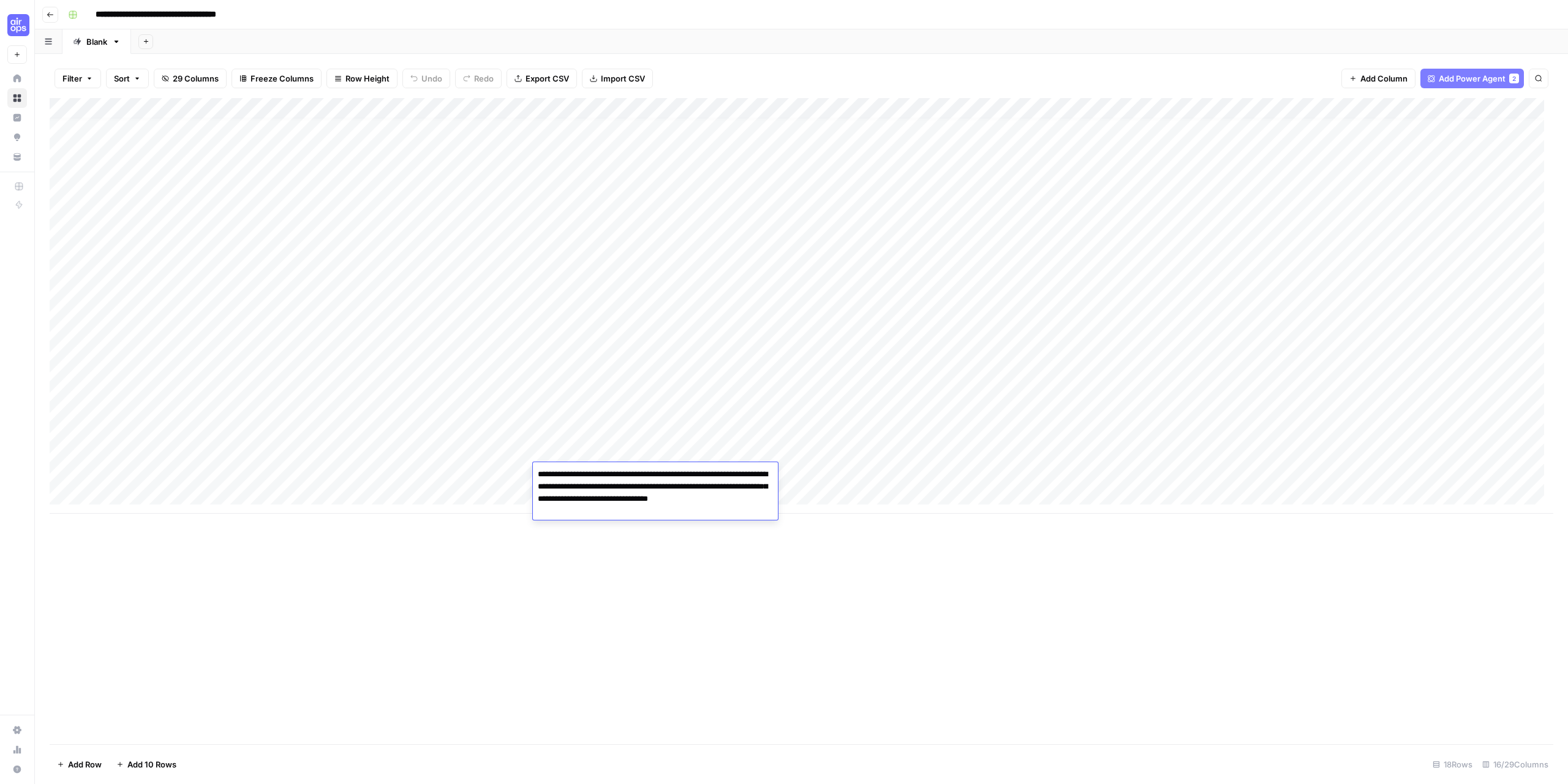
click at [636, 610] on div "Add Column" at bounding box center [802, 421] width 1504 height 646
click at [256, 108] on div "Add Column" at bounding box center [802, 305] width 1504 height 415
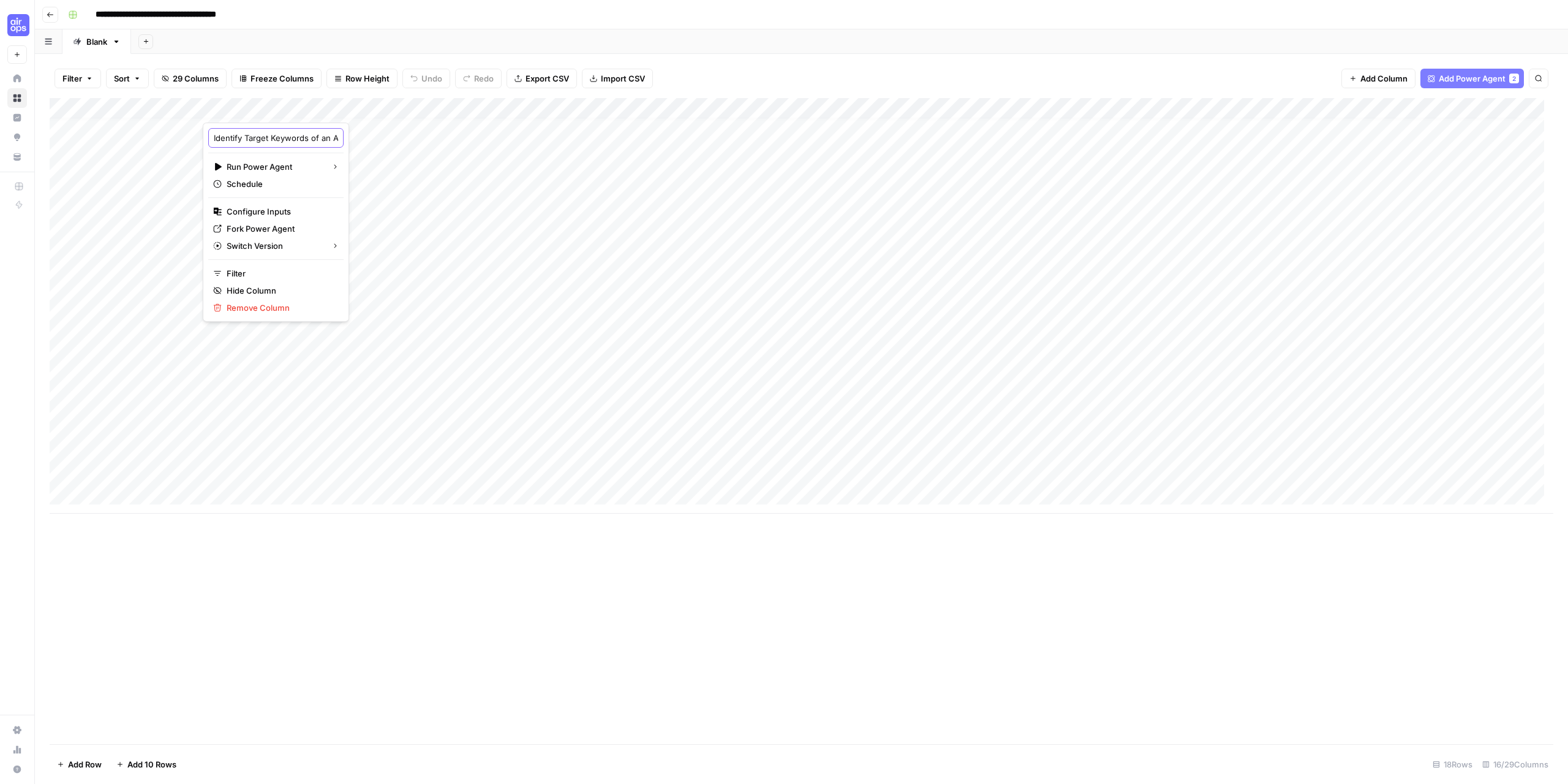
click at [264, 139] on input "Identify Target Keywords of an Article" at bounding box center [276, 138] width 125 height 12
drag, startPoint x: 260, startPoint y: 141, endPoint x: 372, endPoint y: 139, distance: 112.0
click at [372, 139] on body "**********" at bounding box center [784, 392] width 1568 height 784
click at [449, 570] on div "Add Column" at bounding box center [802, 421] width 1504 height 646
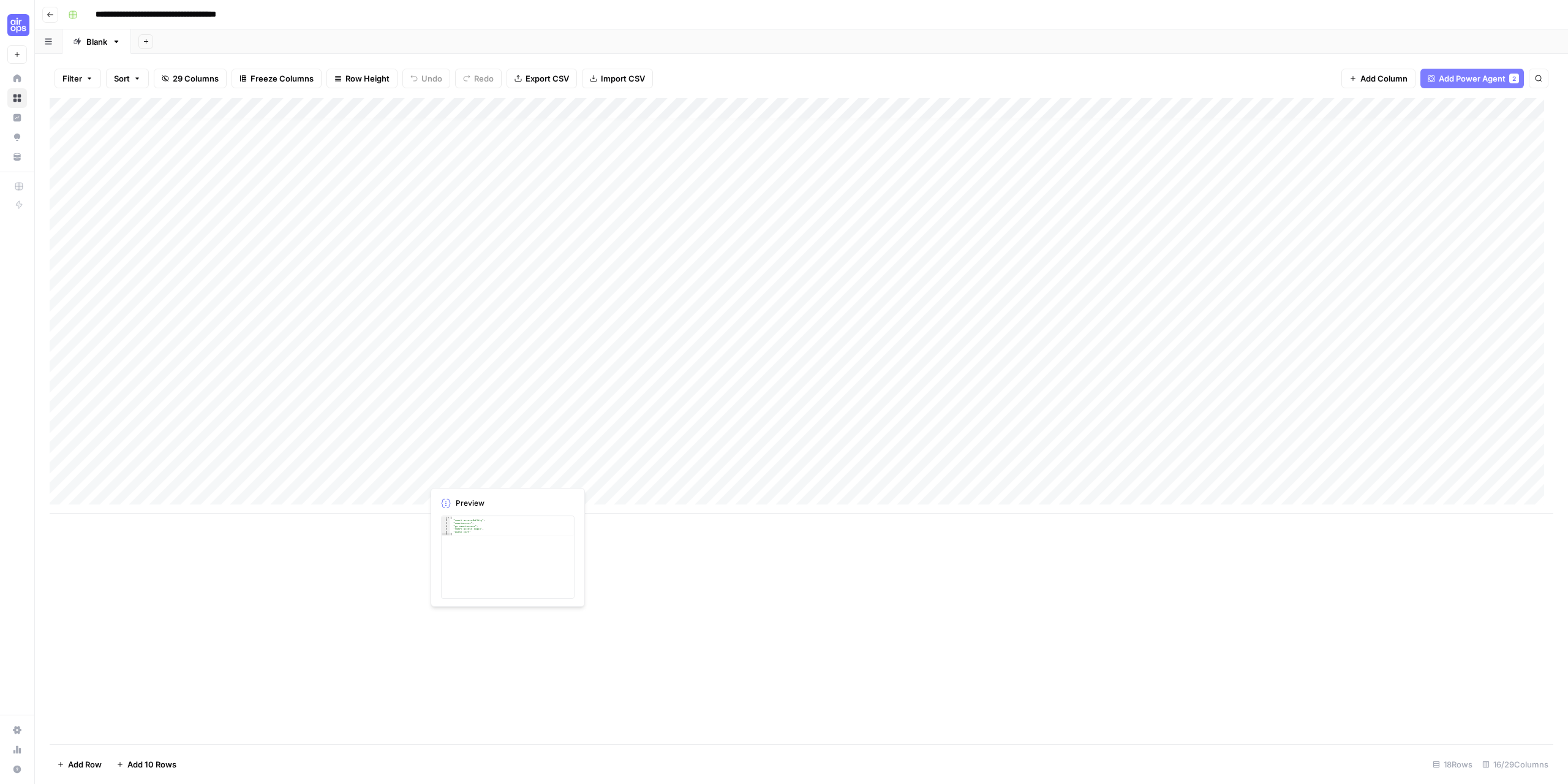
click at [469, 472] on div "Add Column" at bounding box center [802, 305] width 1504 height 415
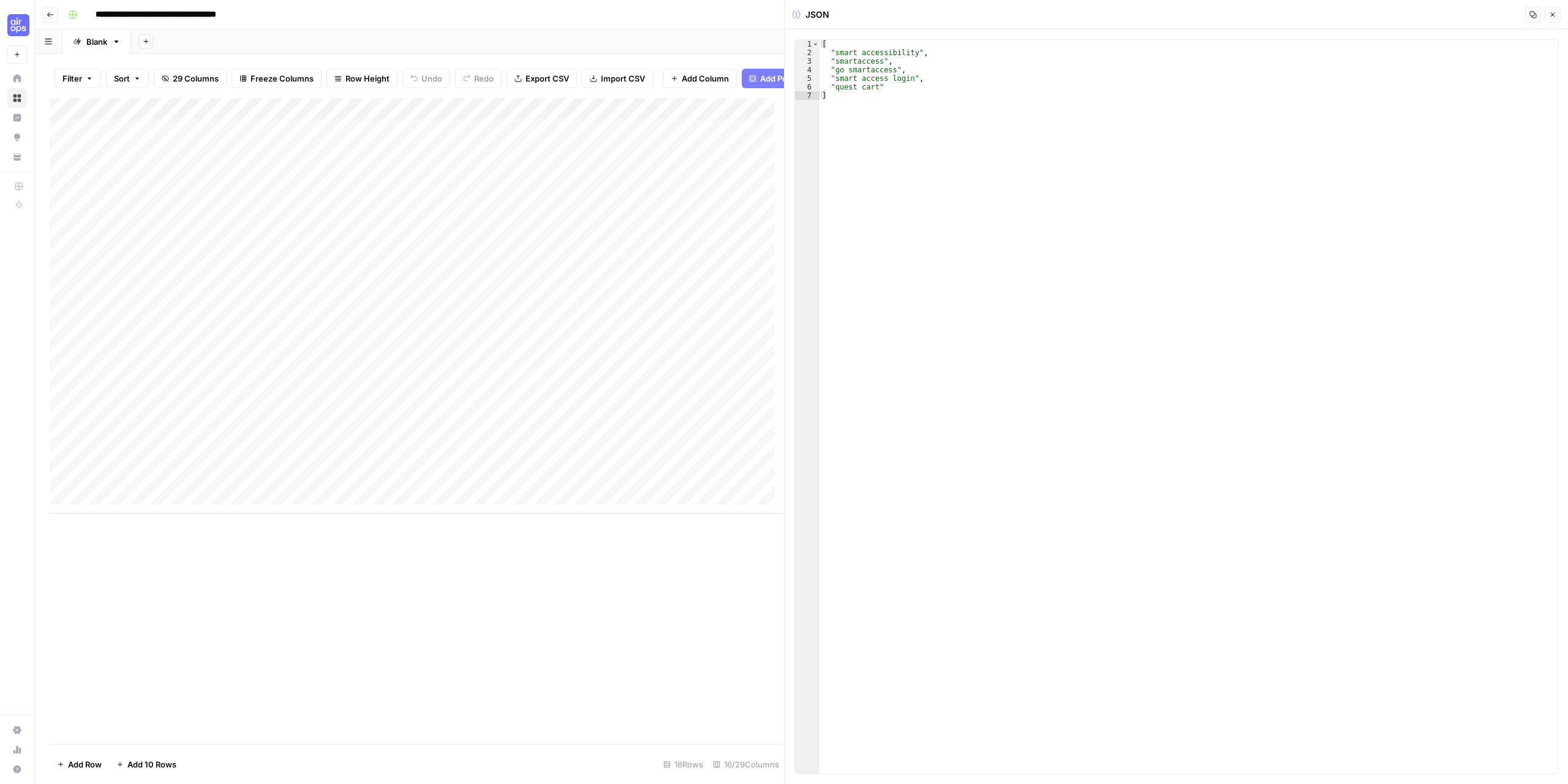
click at [1559, 16] on button "Close" at bounding box center [1552, 15] width 16 height 16
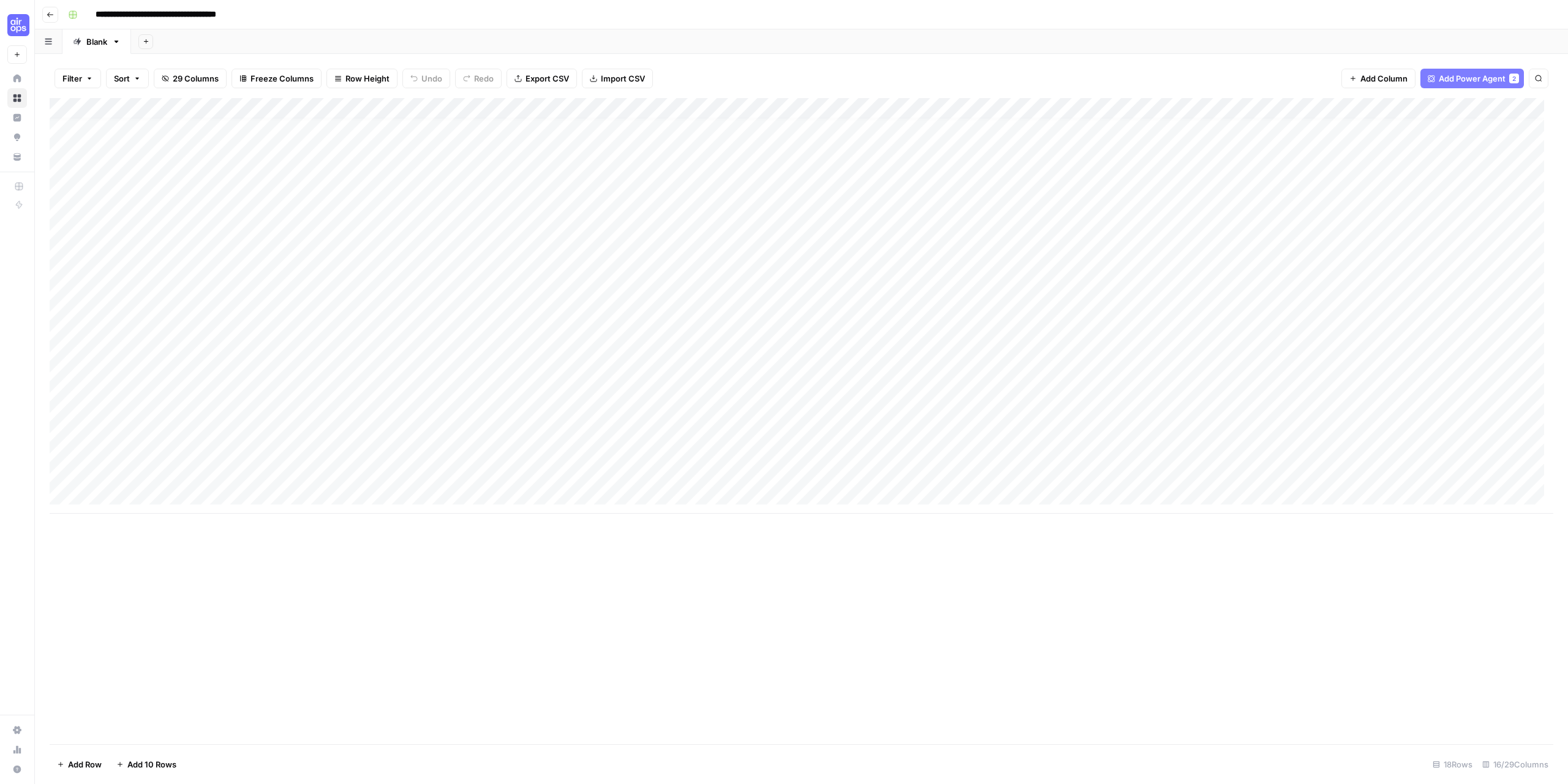
click at [597, 480] on div "Add Column" at bounding box center [802, 305] width 1504 height 415
click at [463, 599] on div "Add Column" at bounding box center [802, 421] width 1504 height 646
click at [248, 108] on div "Add Column" at bounding box center [802, 305] width 1504 height 415
drag, startPoint x: 442, startPoint y: 650, endPoint x: 449, endPoint y: 621, distance: 29.8
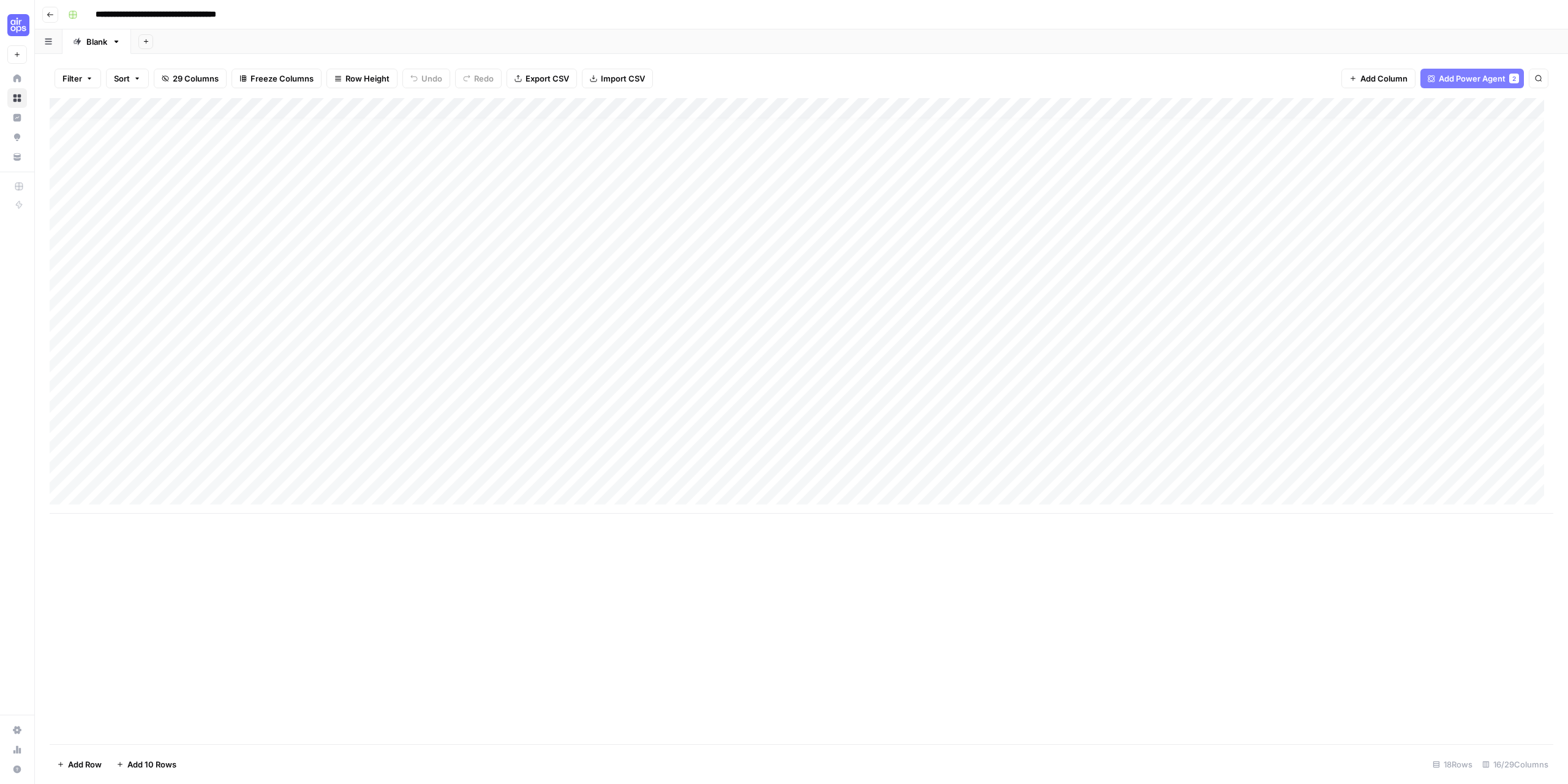
click at [443, 649] on div "Add Column" at bounding box center [802, 421] width 1504 height 646
click at [48, 19] on button "Go back" at bounding box center [50, 15] width 16 height 16
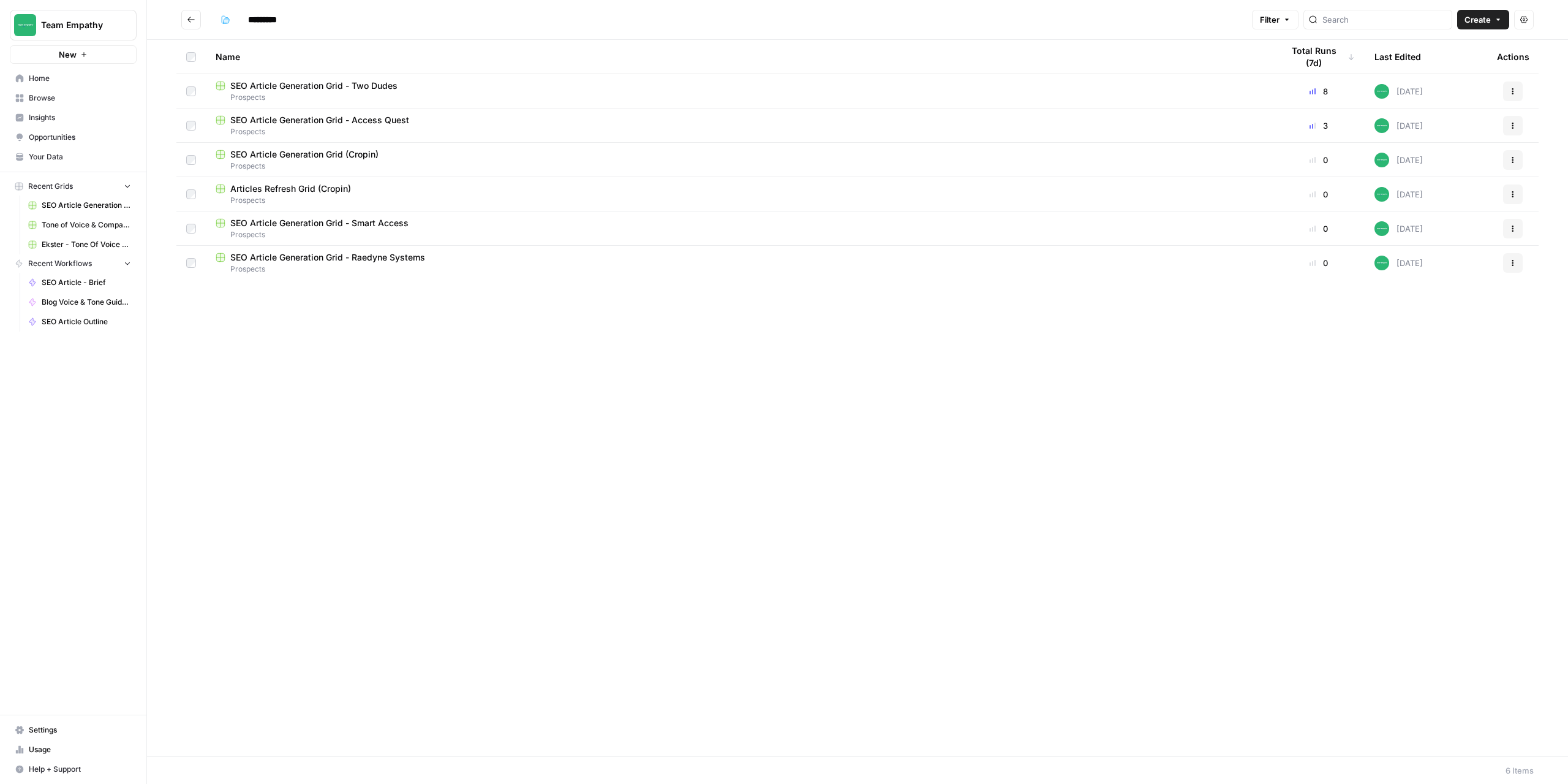
click at [201, 19] on h2 "*********" at bounding box center [714, 19] width 1066 height 19
click at [180, 19] on header "********* Filter Create Actions" at bounding box center [858, 19] width 1422 height 40
click at [181, 19] on button "Go back" at bounding box center [191, 19] width 19 height 19
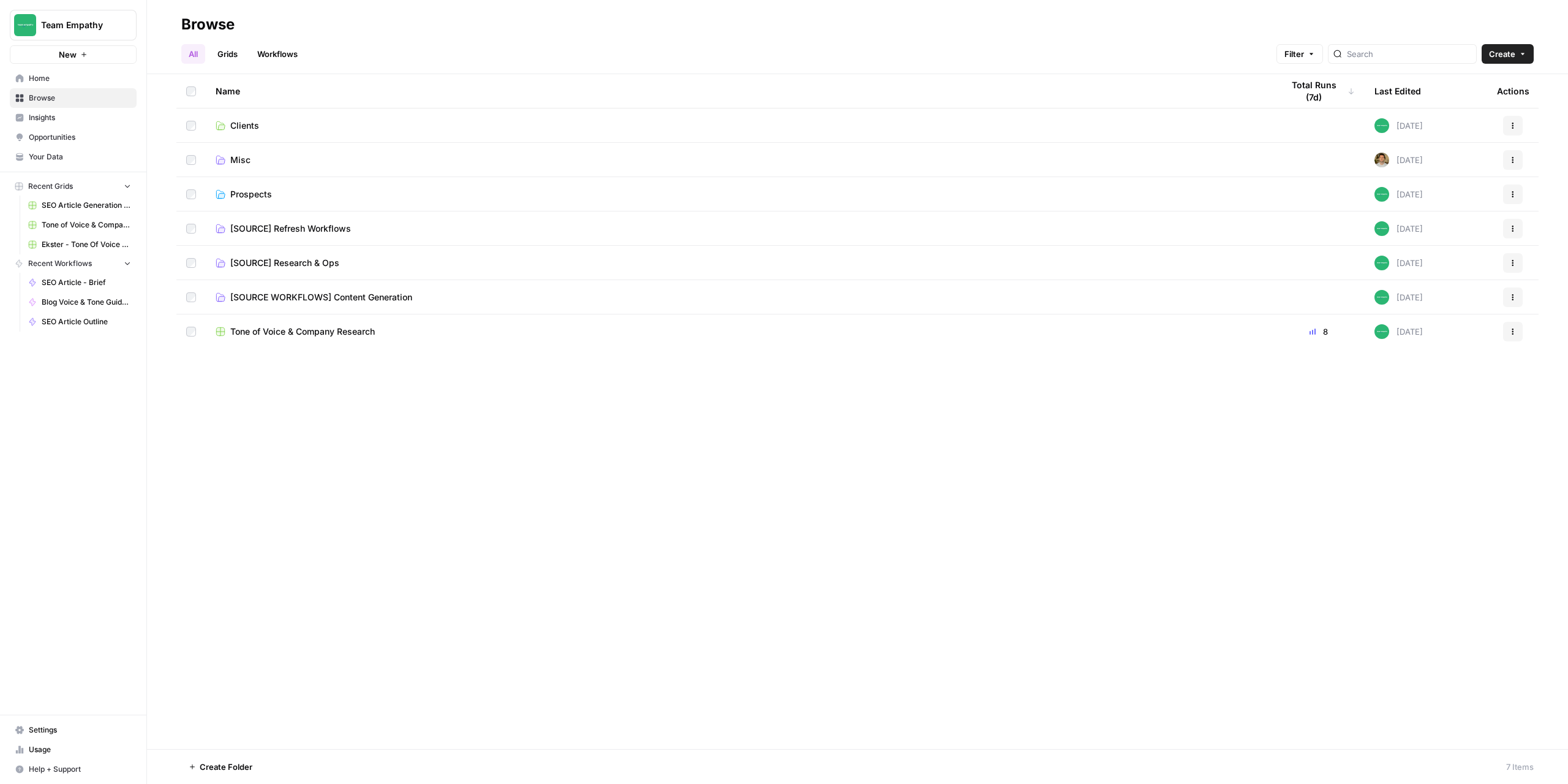
click at [254, 189] on span "Prospects" at bounding box center [251, 194] width 41 height 12
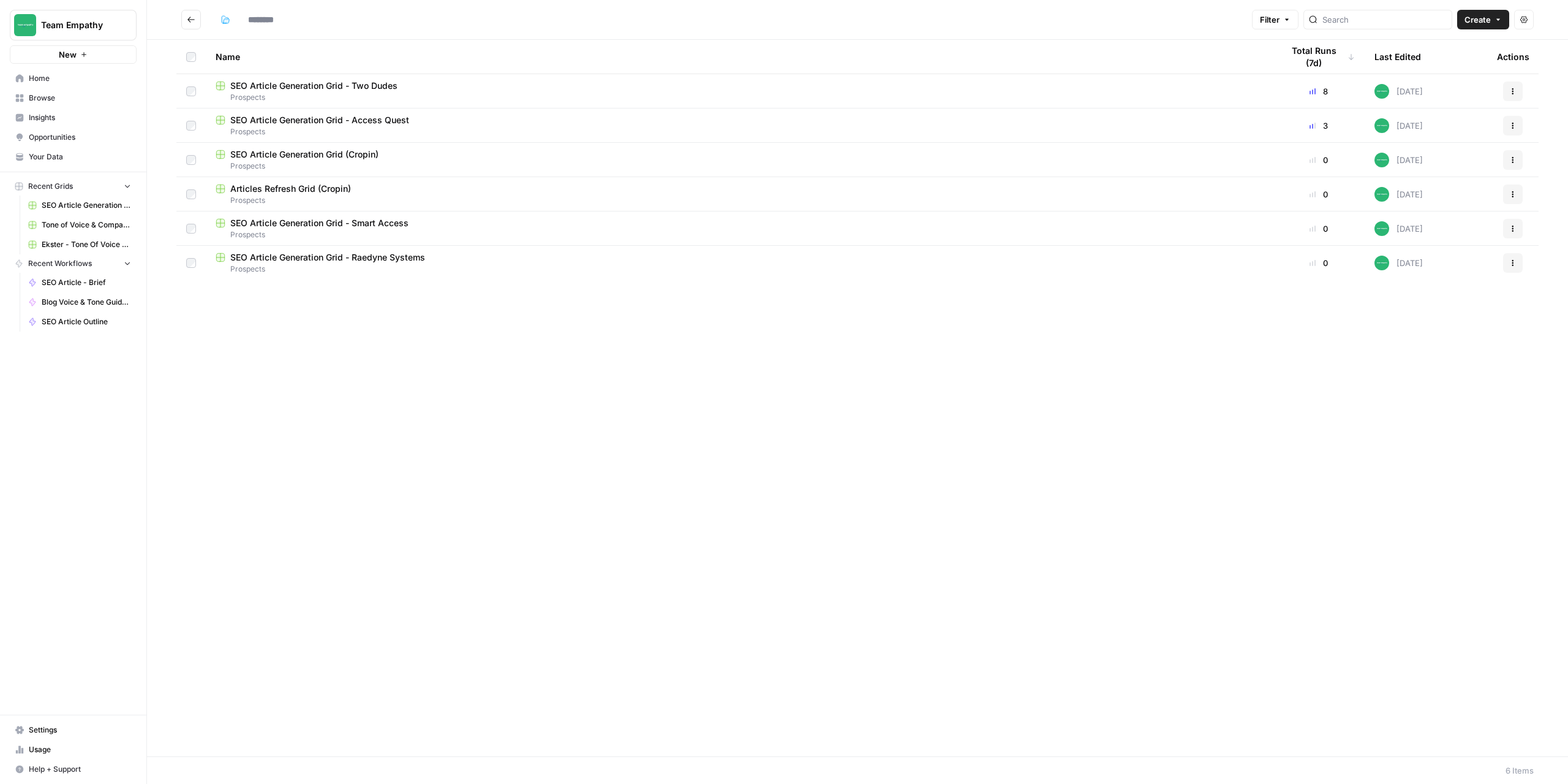
type input "*********"
click at [306, 87] on span "SEO Article Generation Grid - Two Dudes" at bounding box center [314, 86] width 167 height 12
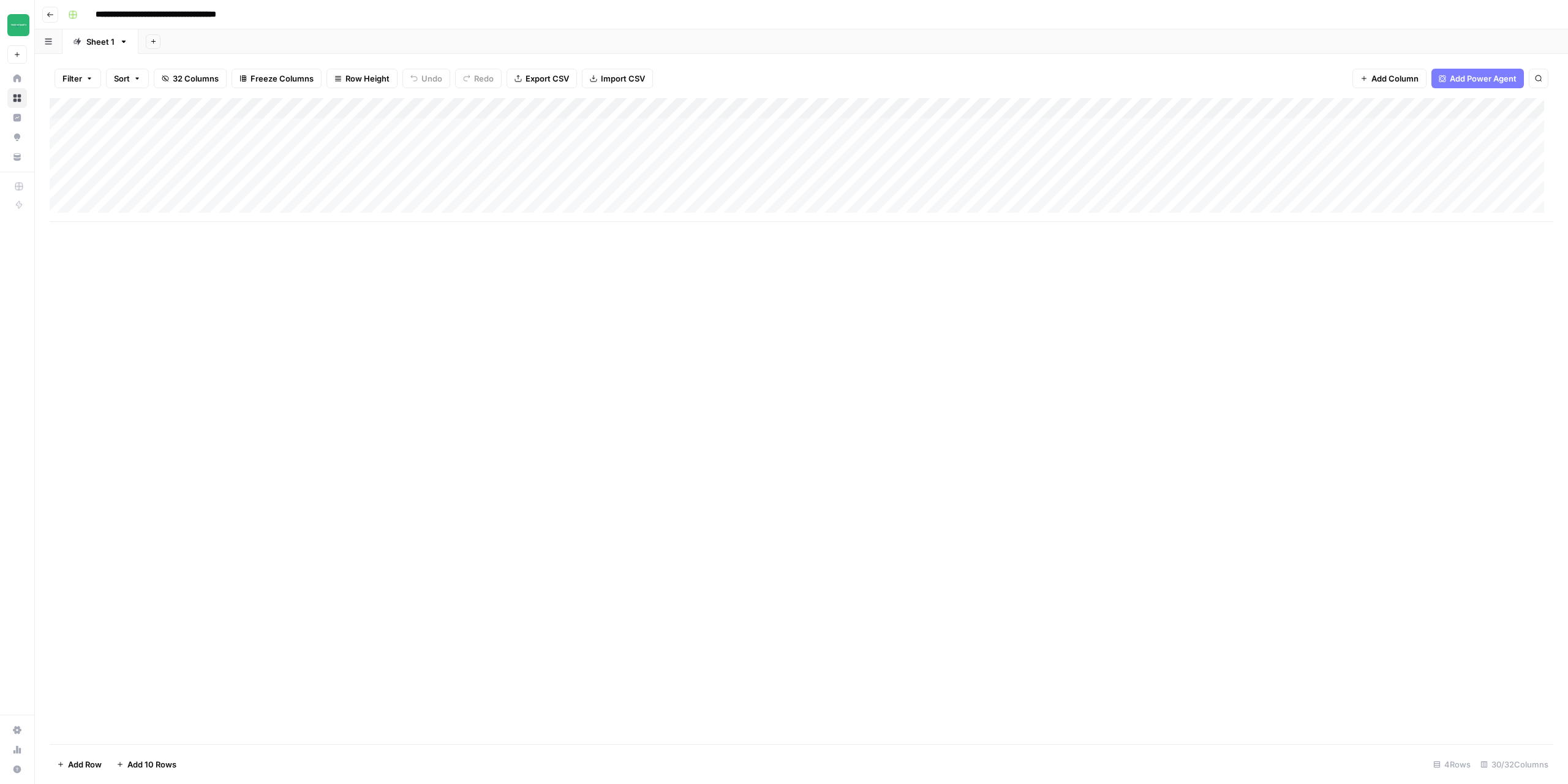
click at [48, 17] on icon "button" at bounding box center [50, 14] width 7 height 7
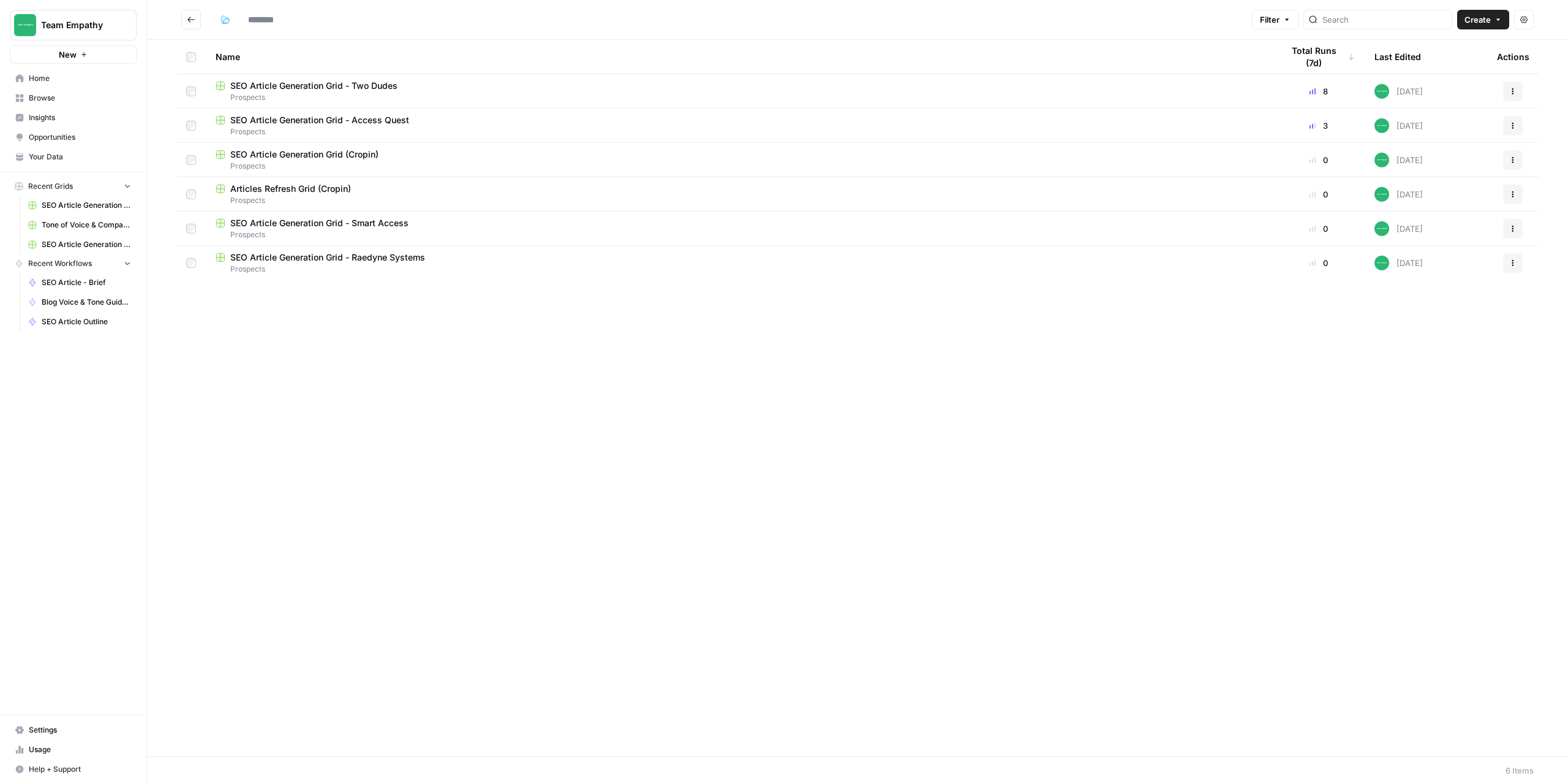
type input "*********"
click at [189, 26] on button "Go back" at bounding box center [191, 19] width 19 height 19
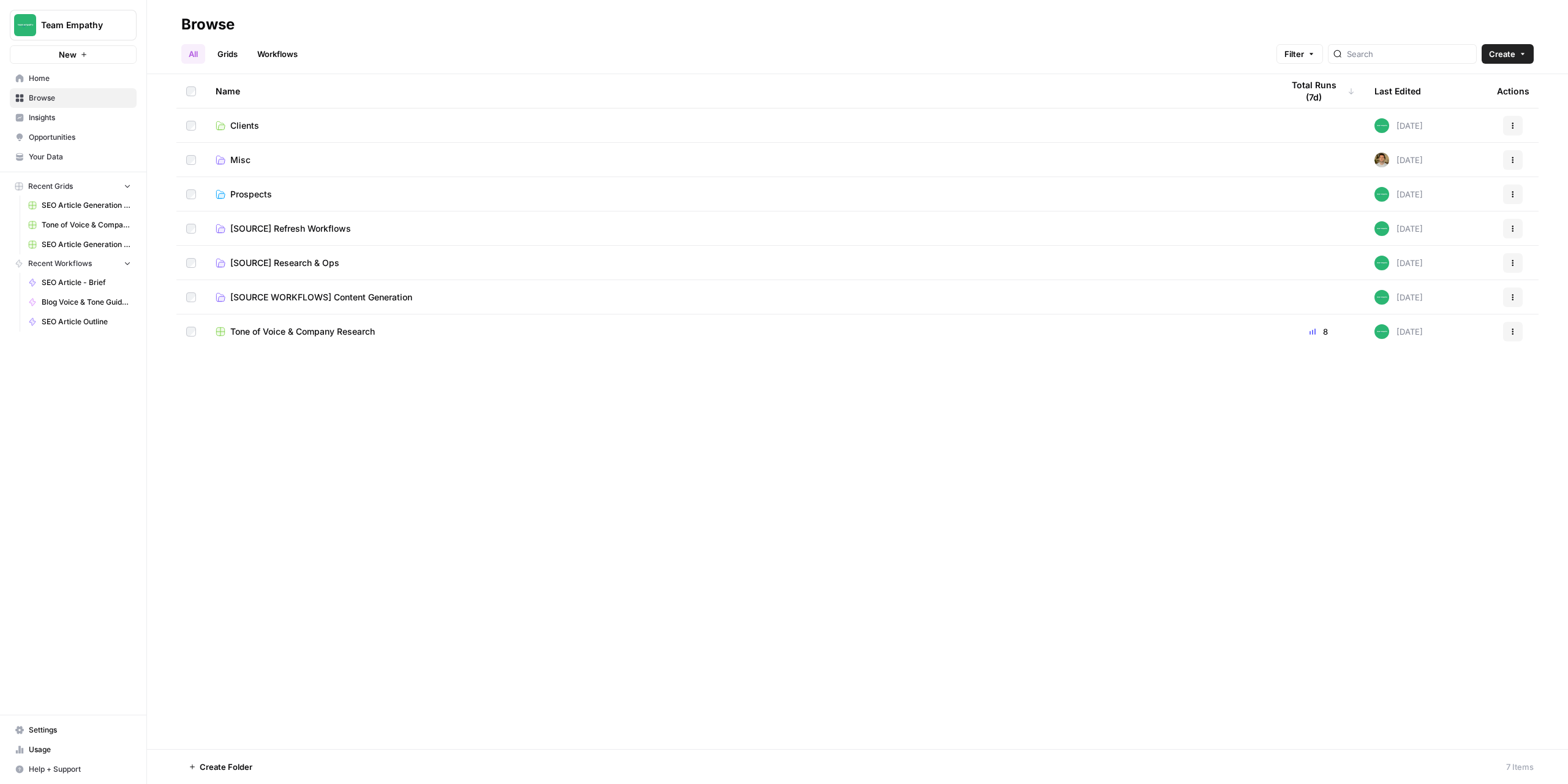
click at [271, 295] on span "[SOURCE WORKFLOWS] Content Generation" at bounding box center [322, 298] width 182 height 12
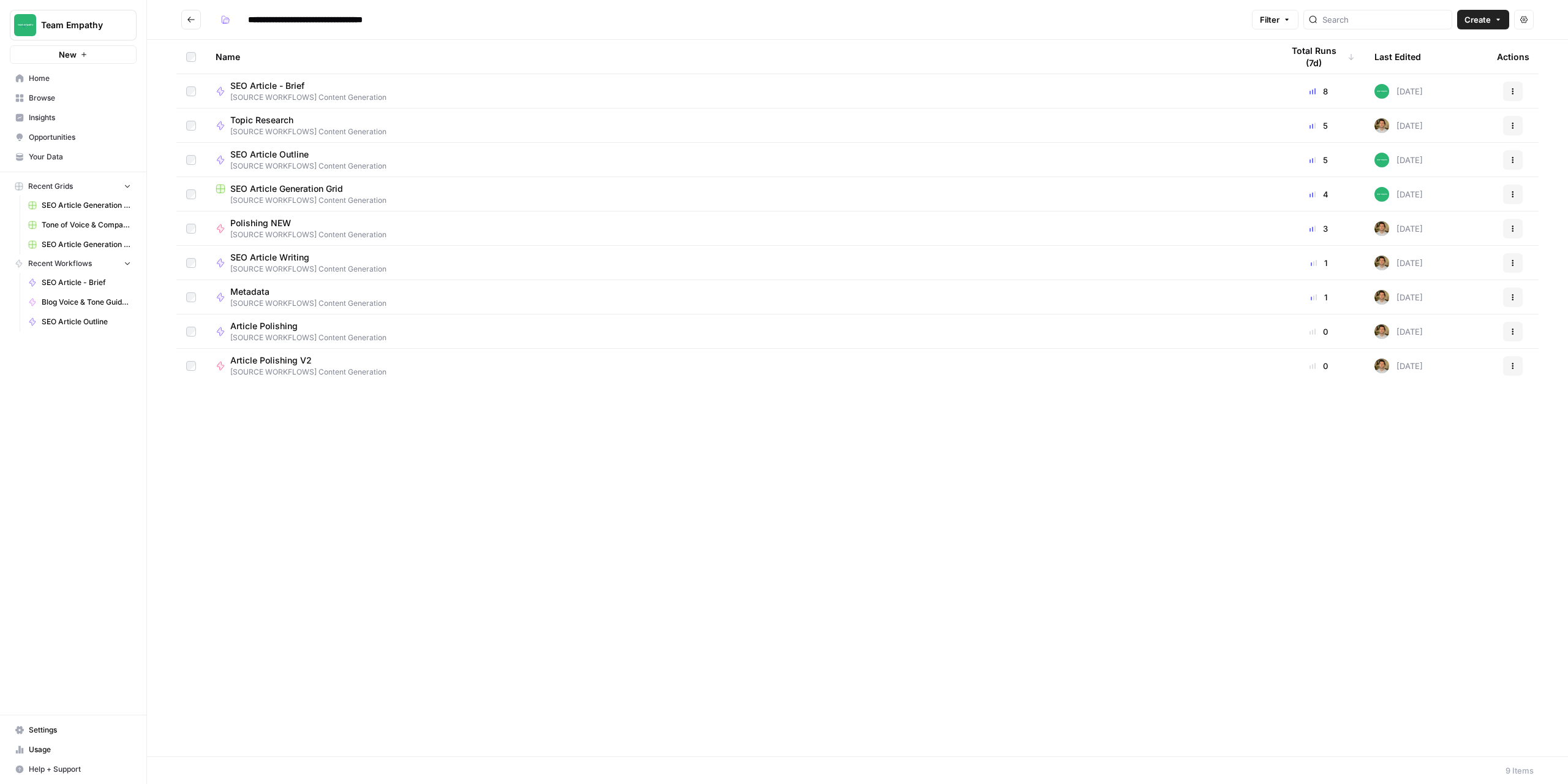
click at [270, 189] on span "SEO Article Generation Grid" at bounding box center [287, 189] width 113 height 12
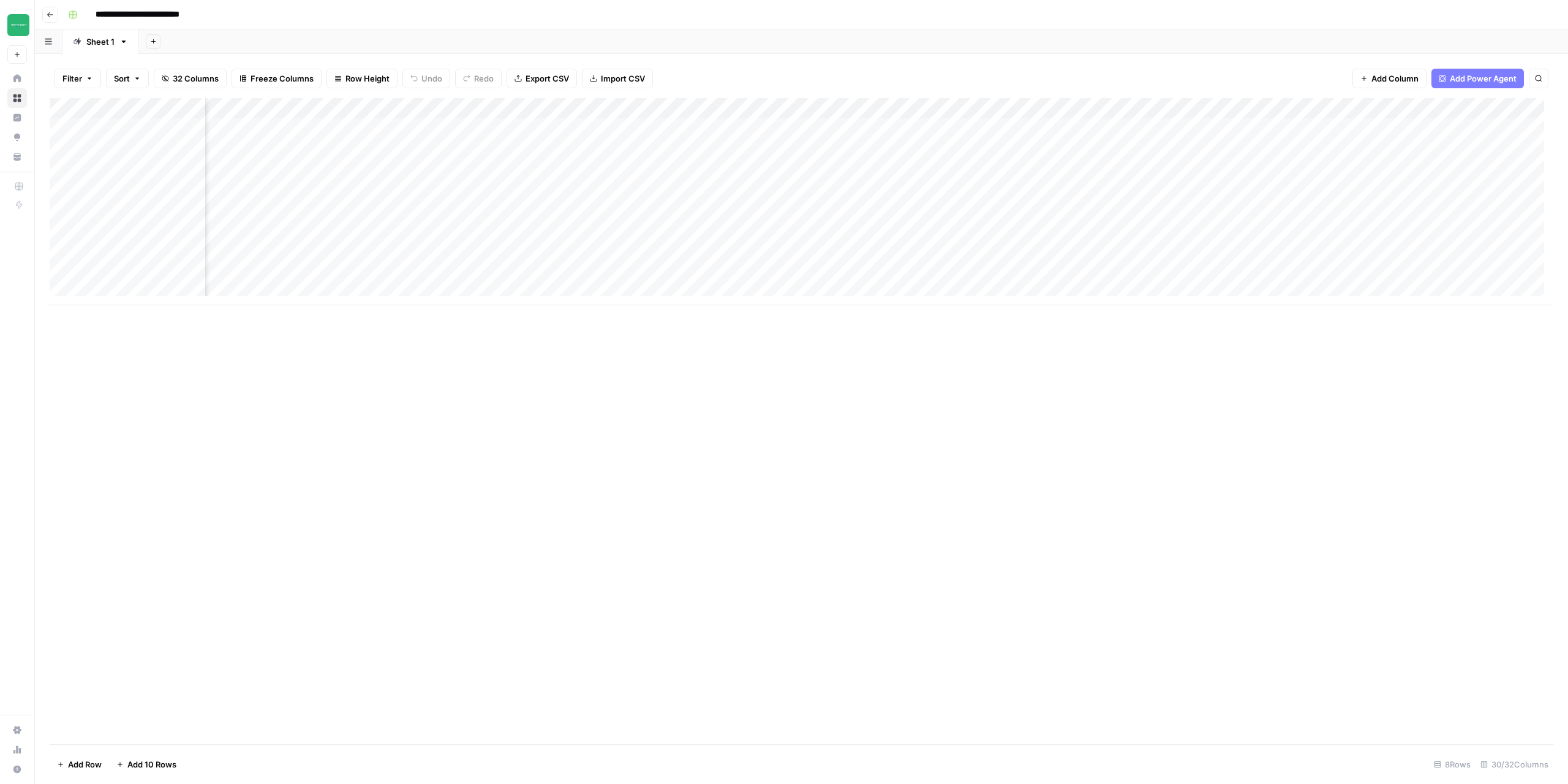
scroll to position [0, 1306]
click at [1147, 107] on div "Add Column" at bounding box center [802, 202] width 1504 height 207
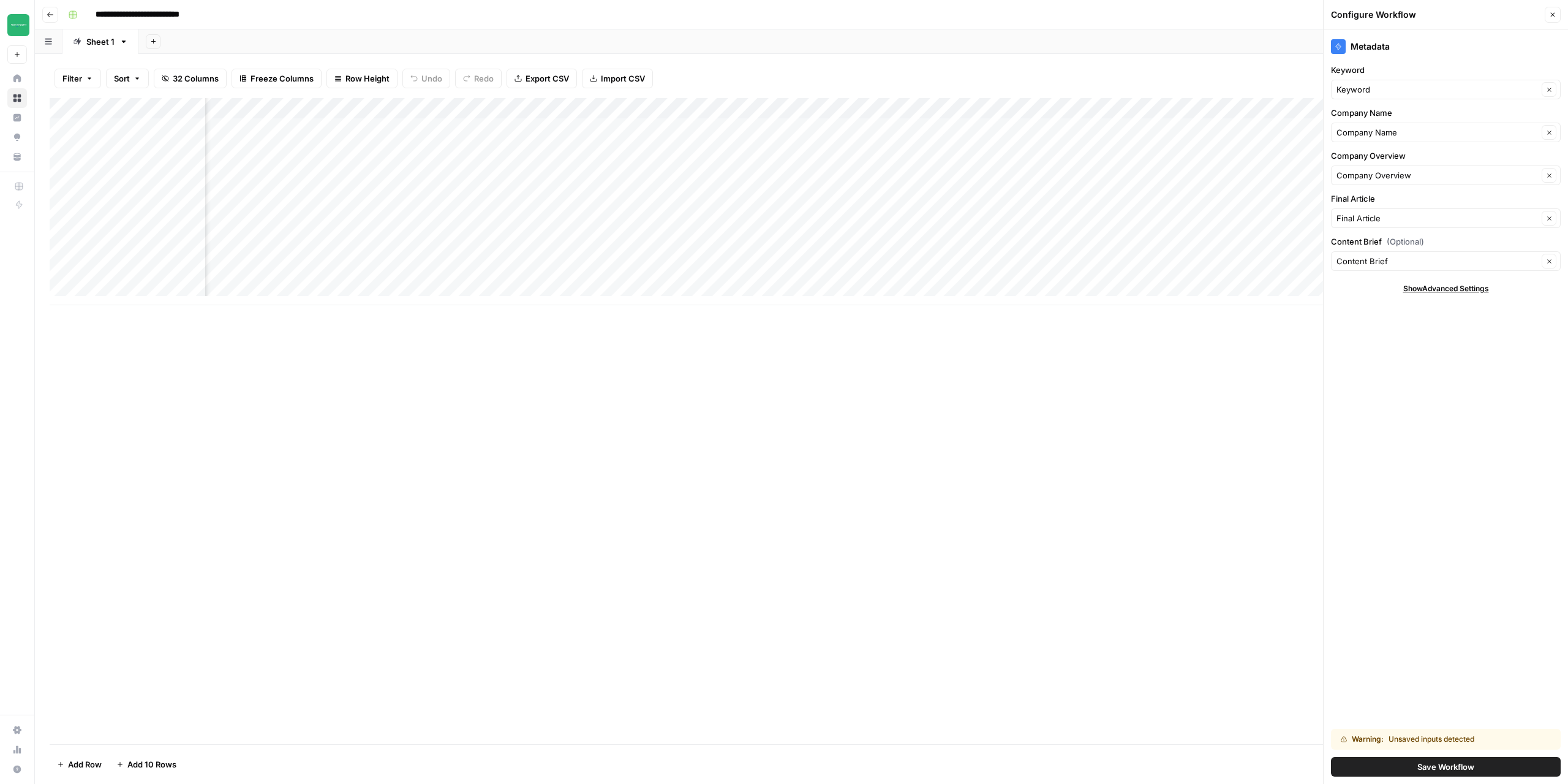
click at [1439, 773] on button "Save Workflow" at bounding box center [1446, 766] width 230 height 19
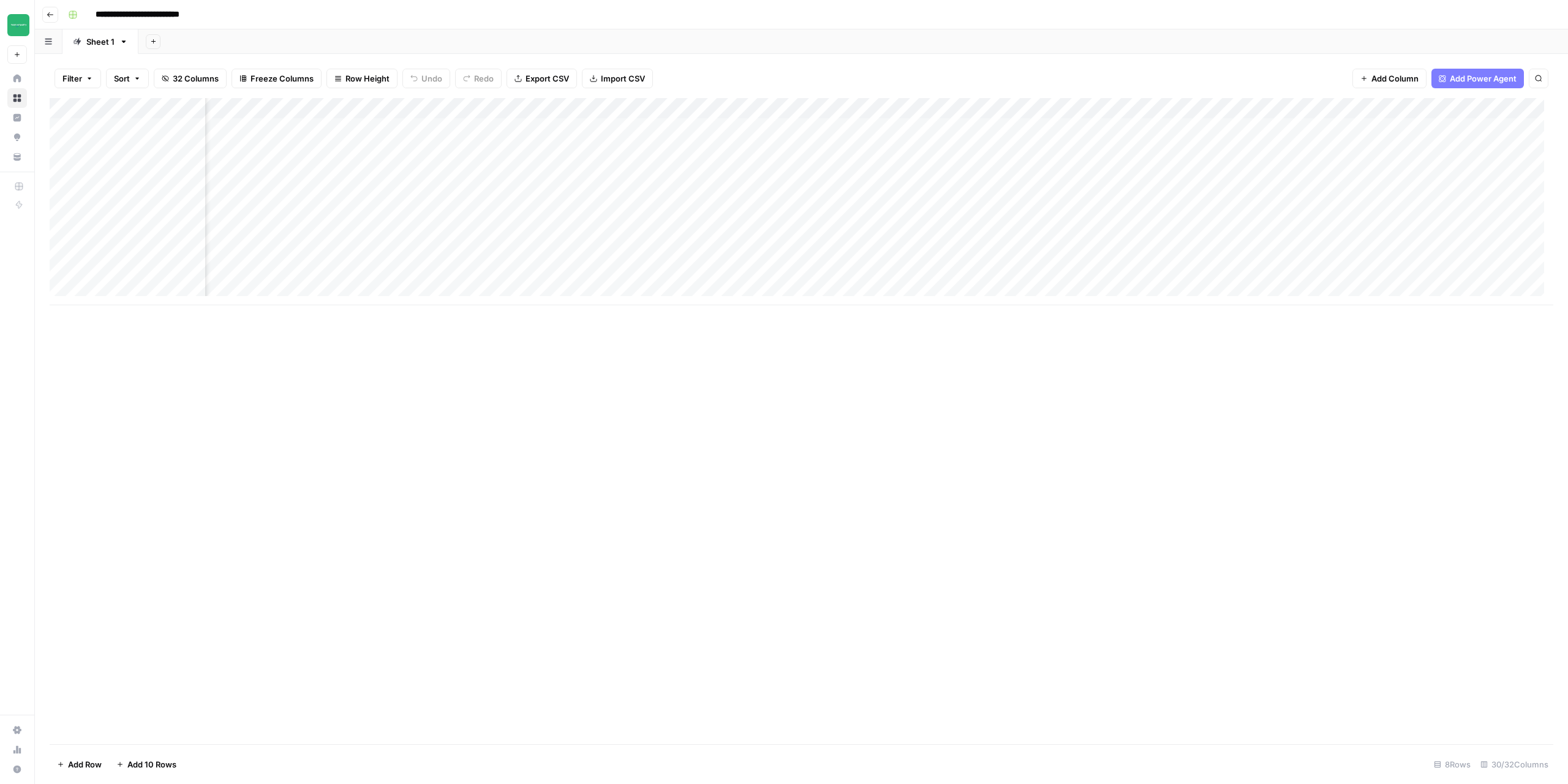
scroll to position [0, 0]
click at [73, 148] on div "Add Column" at bounding box center [802, 202] width 1504 height 207
click at [82, 148] on div "Add Column" at bounding box center [802, 202] width 1504 height 207
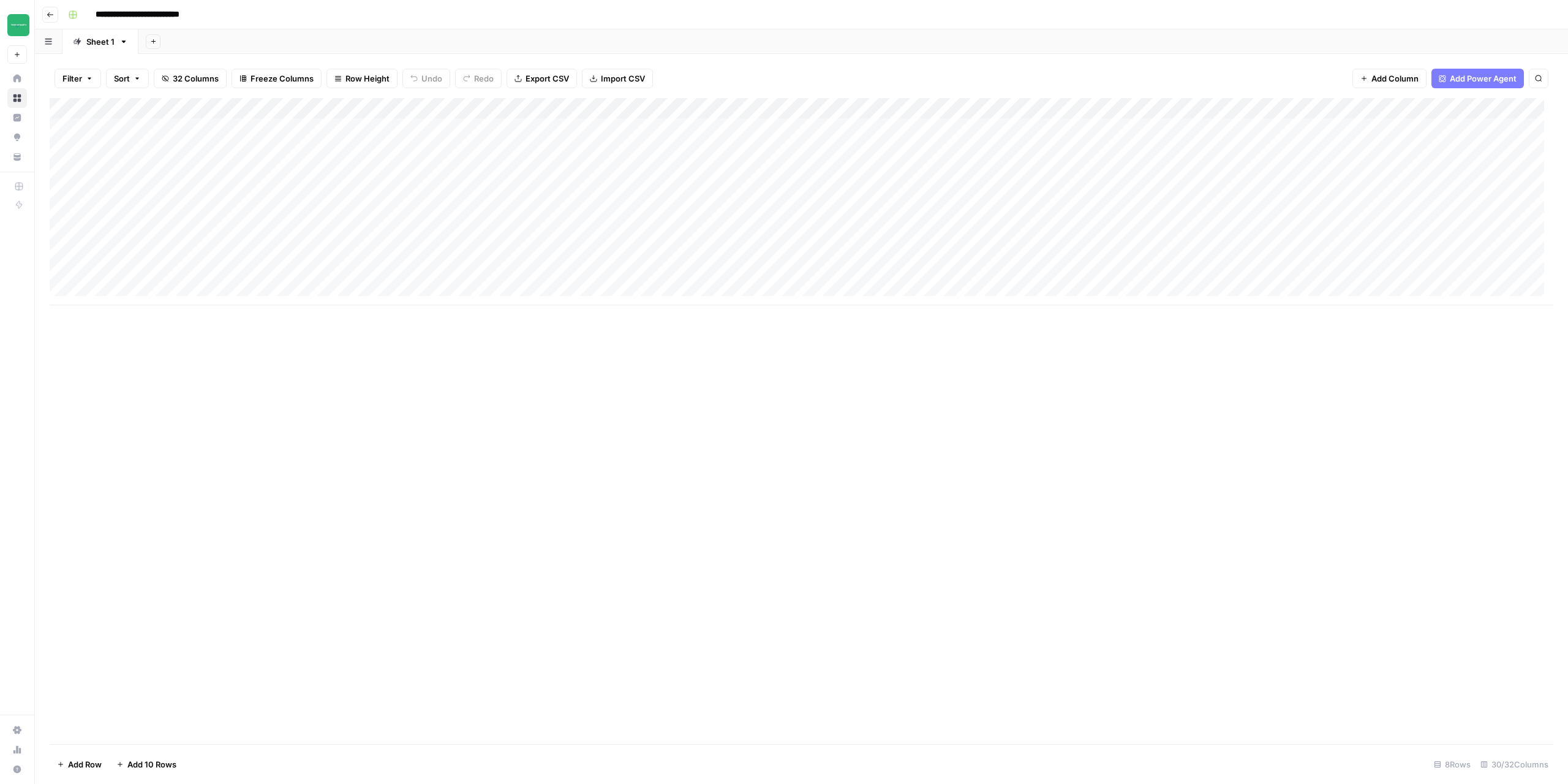
click at [53, 18] on icon "button" at bounding box center [50, 14] width 7 height 7
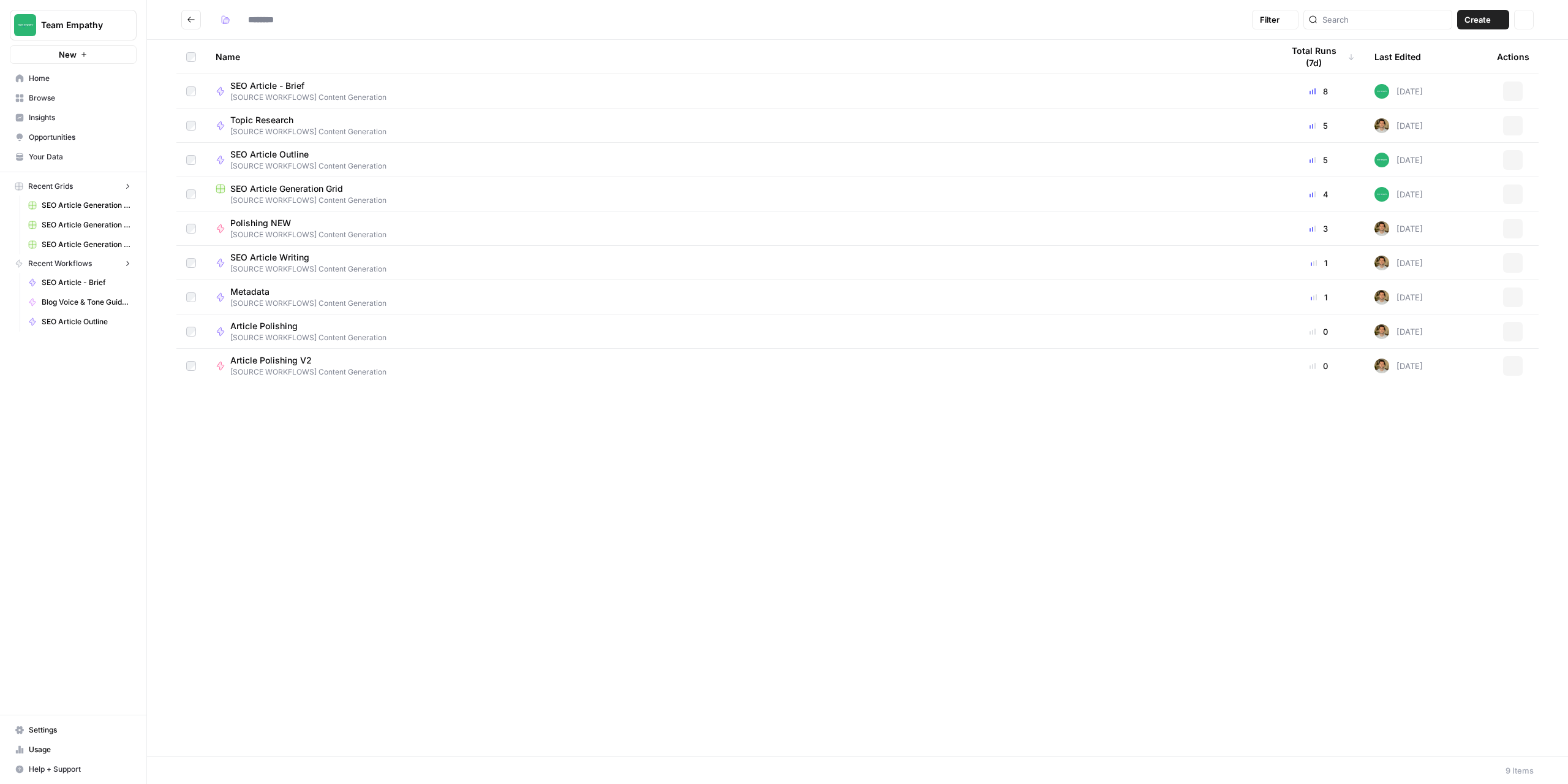
type input "**********"
click at [185, 21] on button "Go back" at bounding box center [191, 19] width 19 height 19
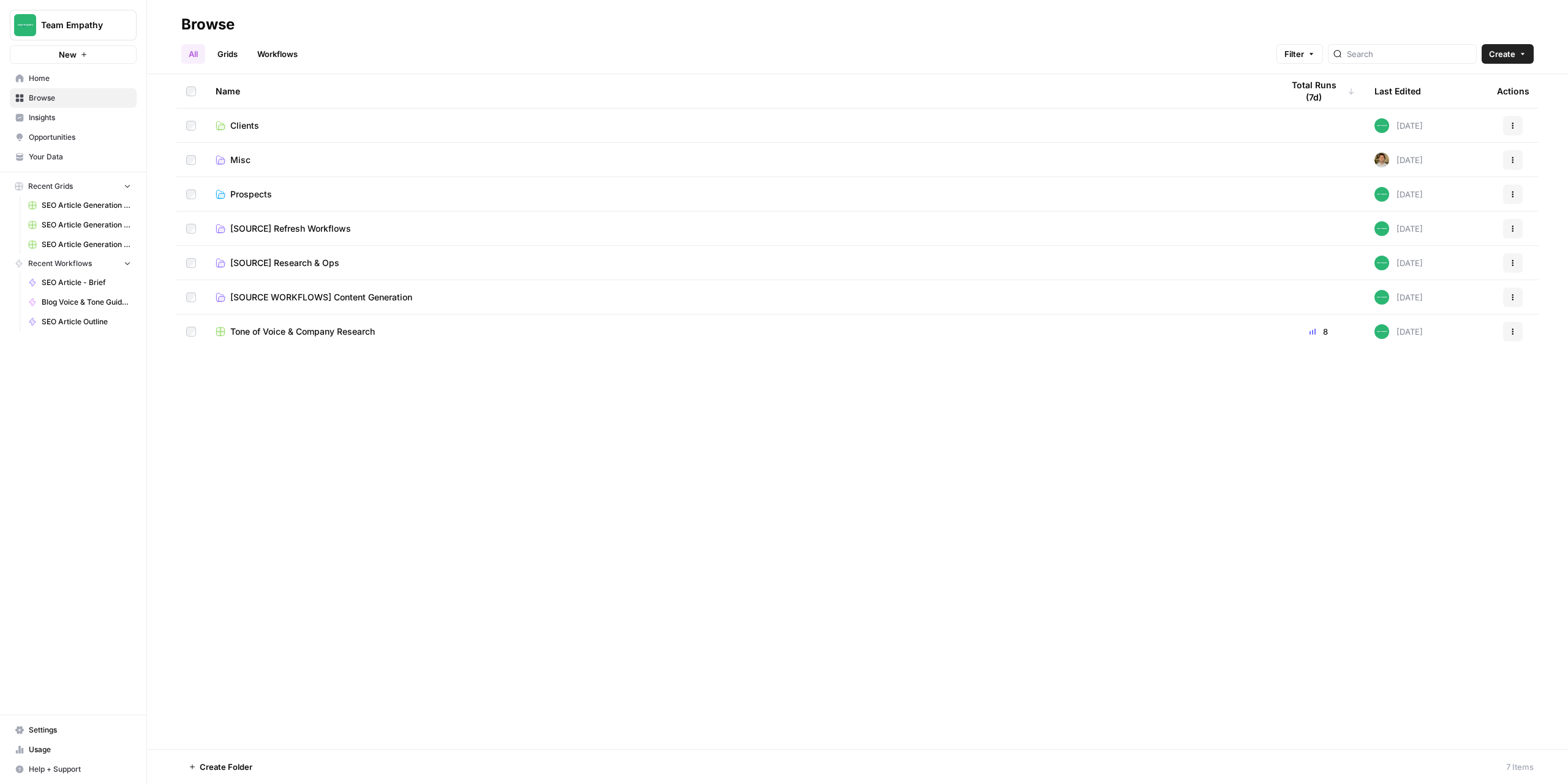
click at [246, 186] on td "Prospects" at bounding box center [739, 193] width 1067 height 34
click at [245, 198] on span "Prospects" at bounding box center [251, 194] width 41 height 12
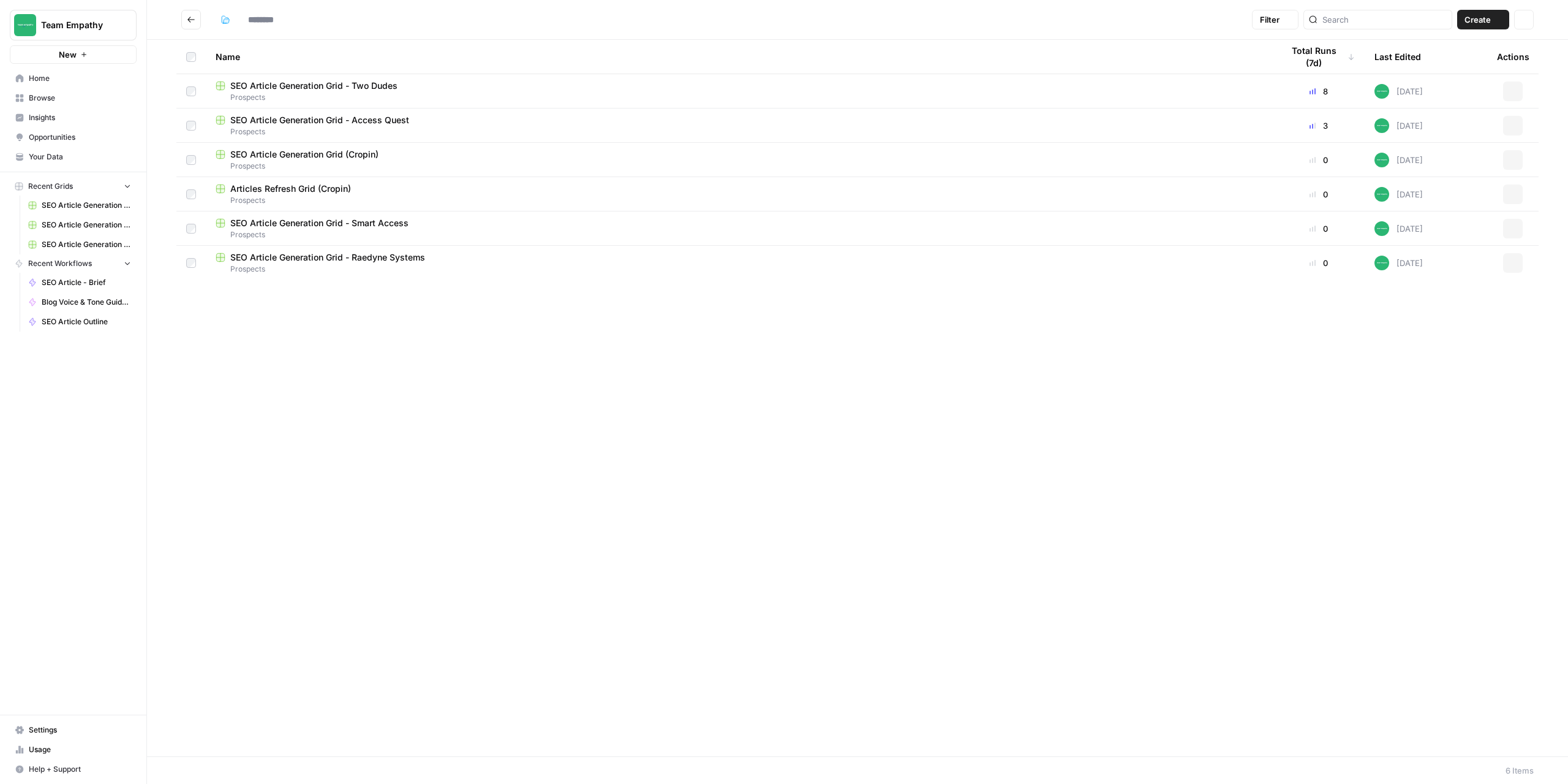
type input "*********"
click at [381, 257] on span "SEO Article Generation Grid - Raedyne Systems" at bounding box center [328, 257] width 195 height 12
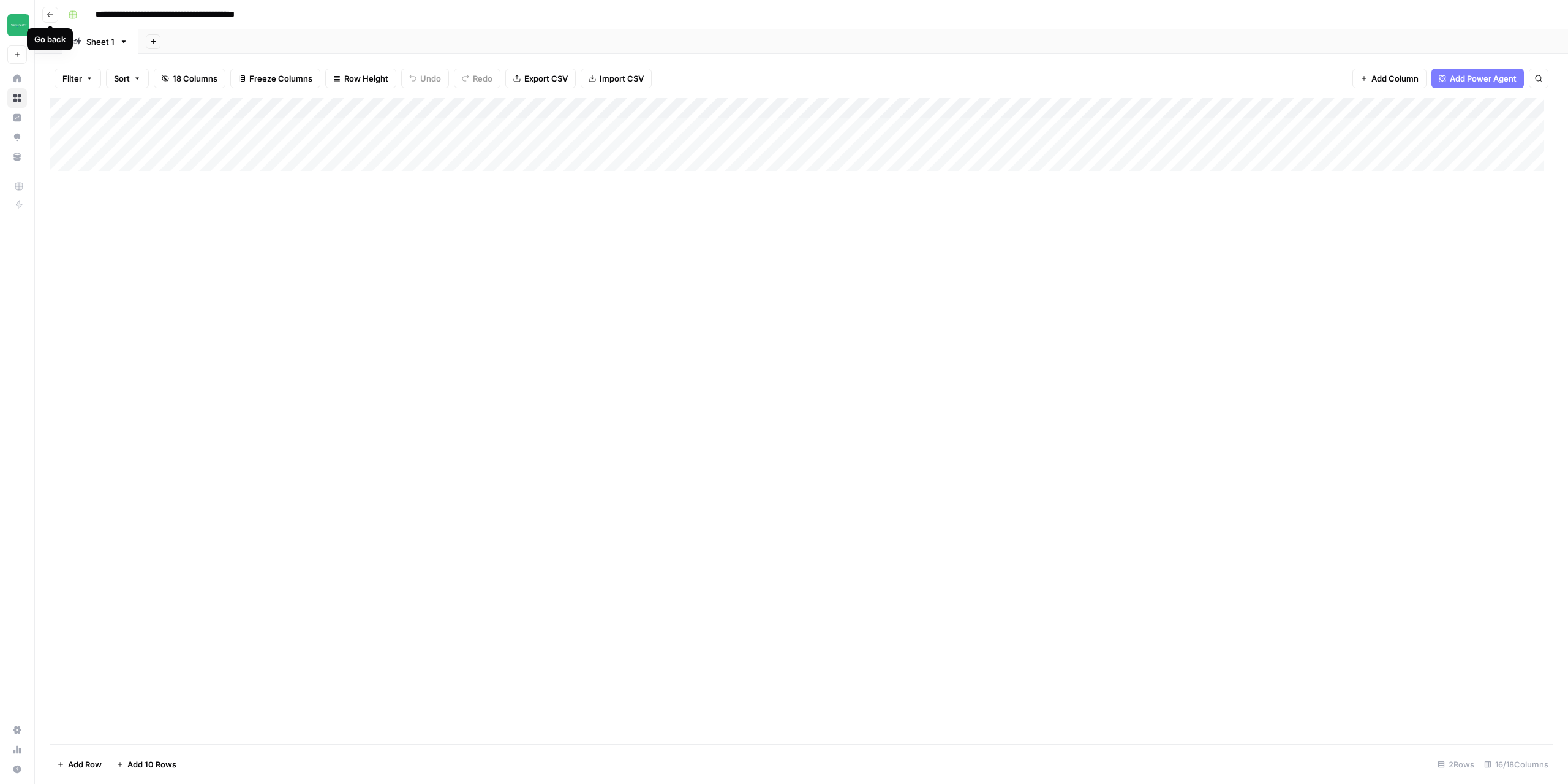
click at [52, 19] on button "Go back" at bounding box center [50, 15] width 16 height 16
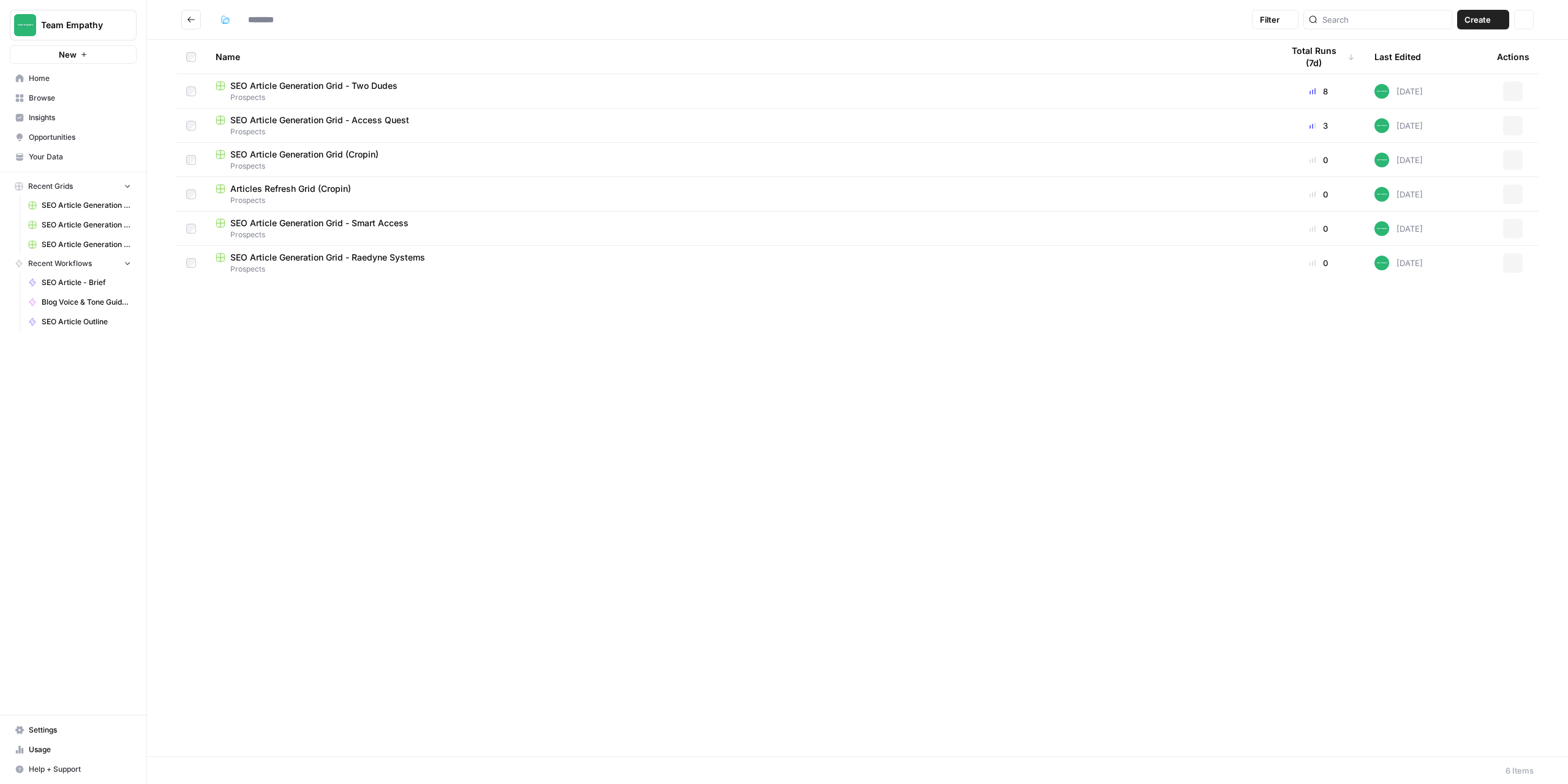
type input "*********"
click at [298, 220] on span "SEO Article Generation Grid - Smart Access" at bounding box center [319, 223] width 178 height 12
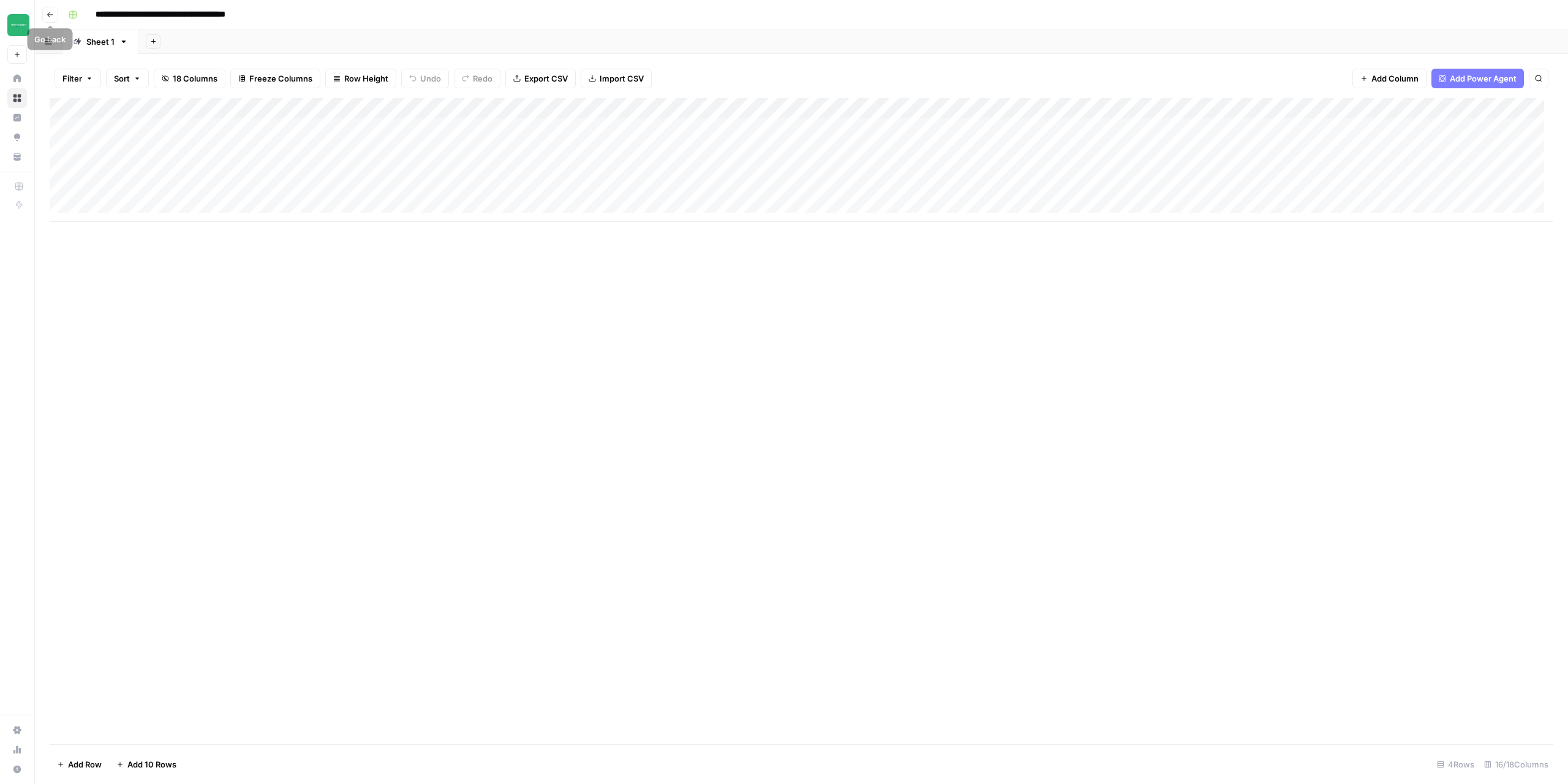
click at [55, 15] on button "Go back" at bounding box center [50, 15] width 16 height 16
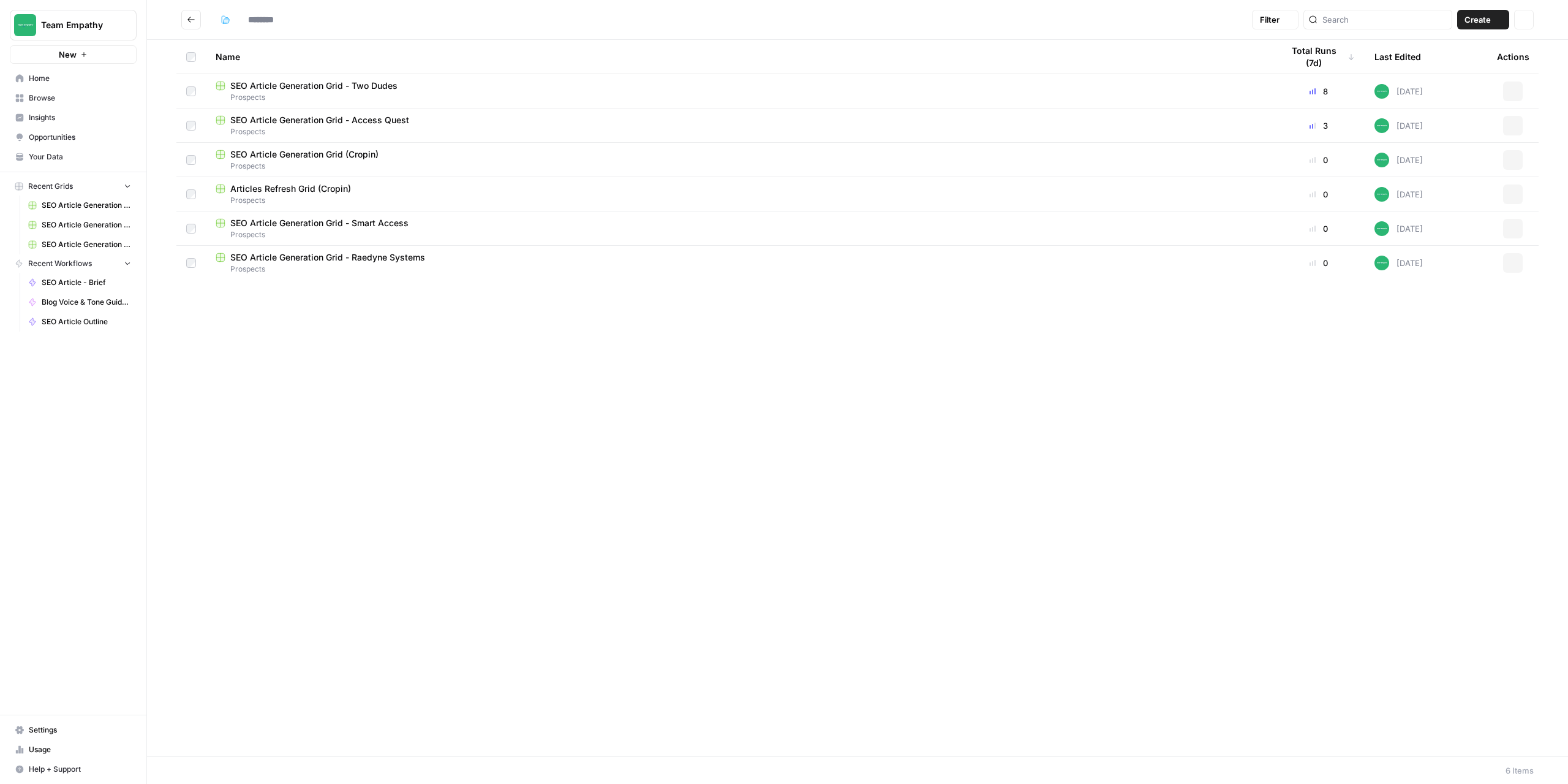
type input "*********"
click at [299, 188] on span "Articles Refresh Grid (Cropin)" at bounding box center [291, 189] width 121 height 12
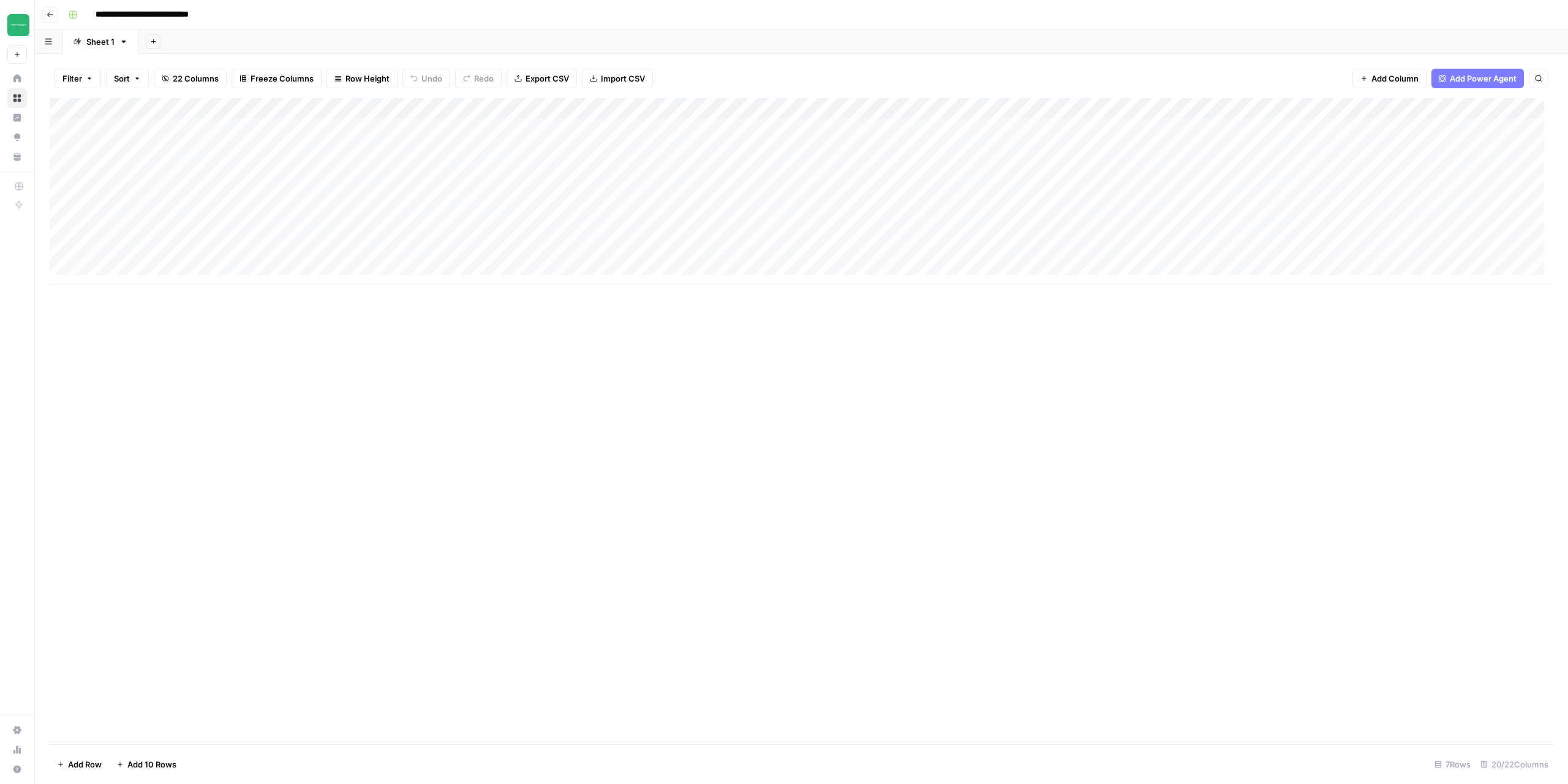
click at [46, 15] on button "Go back" at bounding box center [50, 15] width 16 height 16
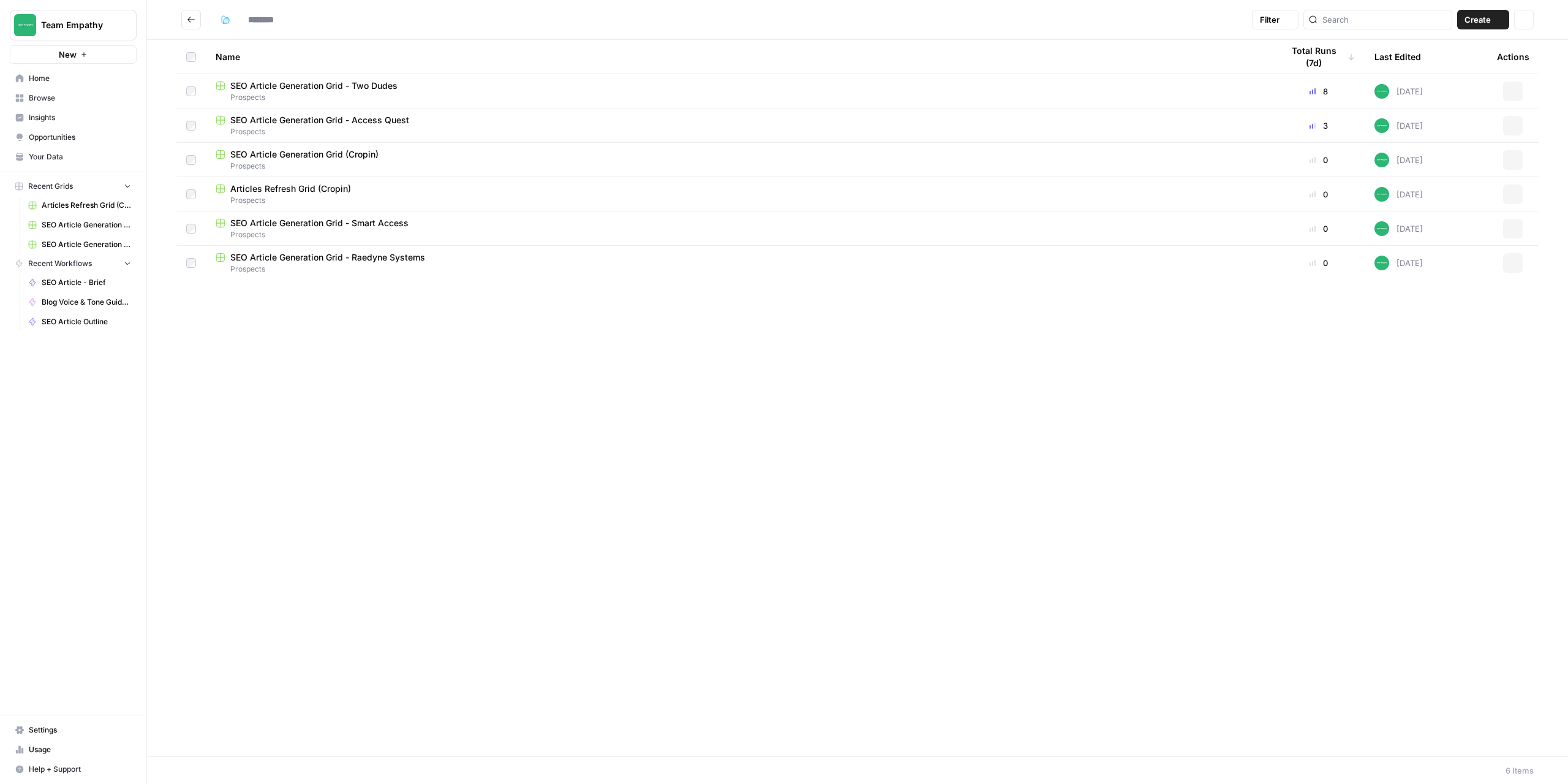
type input "*********"
click at [318, 126] on span "Prospects" at bounding box center [739, 132] width 1048 height 11
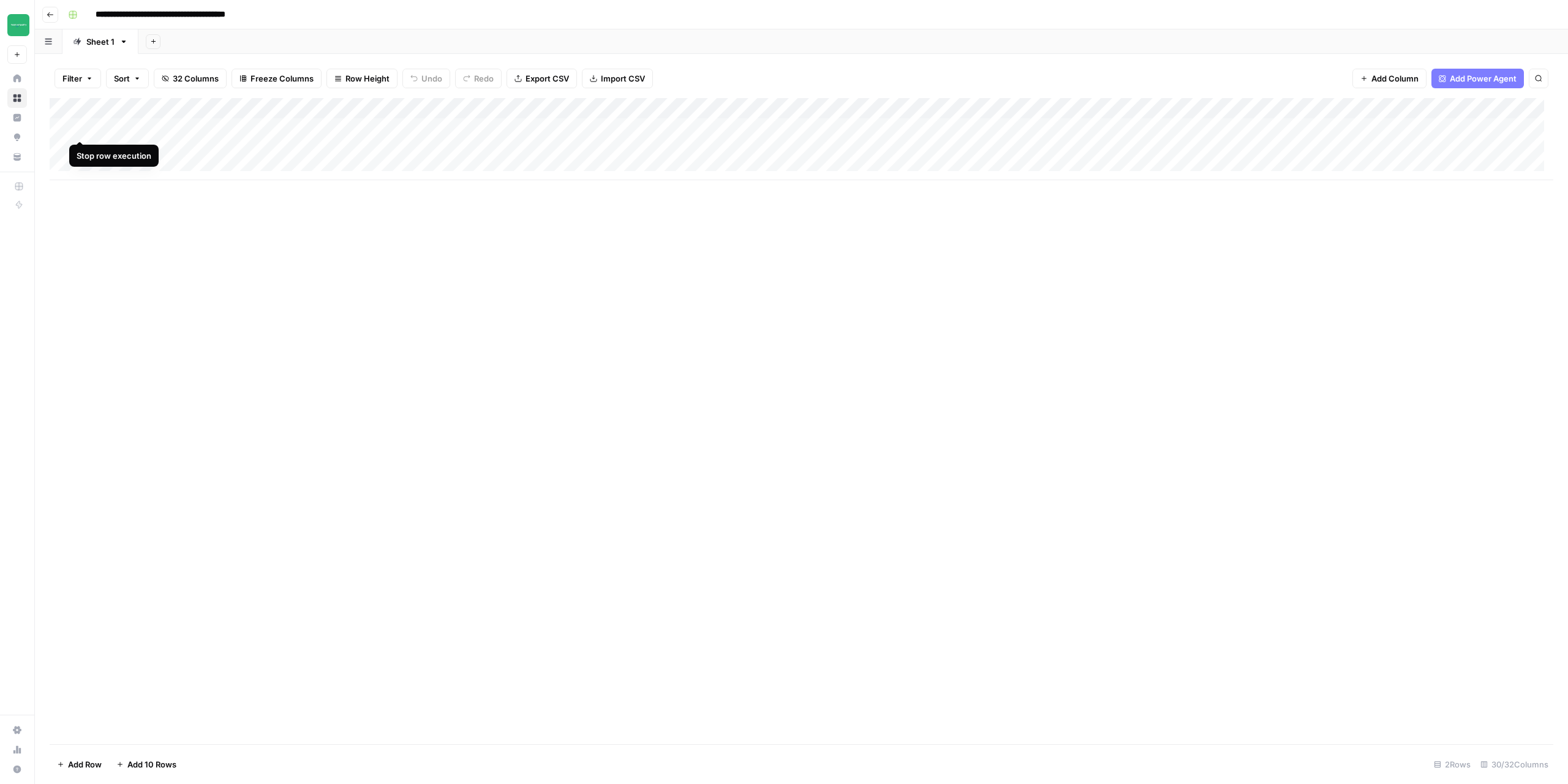
click at [79, 129] on div "Add Column" at bounding box center [802, 139] width 1504 height 82
click at [490, 125] on div "Add Column" at bounding box center [802, 139] width 1504 height 82
click at [551, 128] on div "Add Column" at bounding box center [802, 139] width 1504 height 82
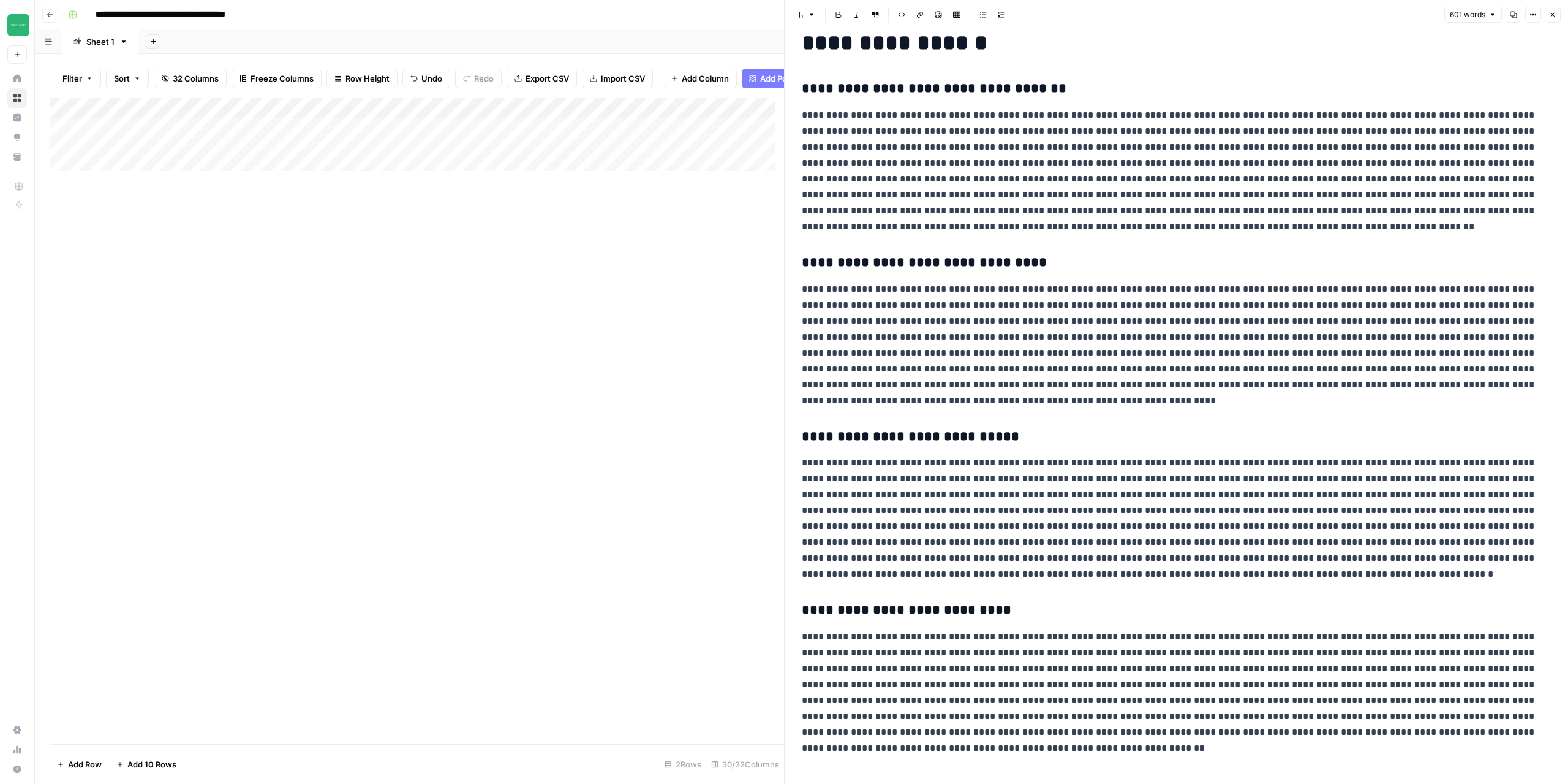
scroll to position [25, 0]
click at [1555, 16] on icon "button" at bounding box center [1552, 14] width 7 height 7
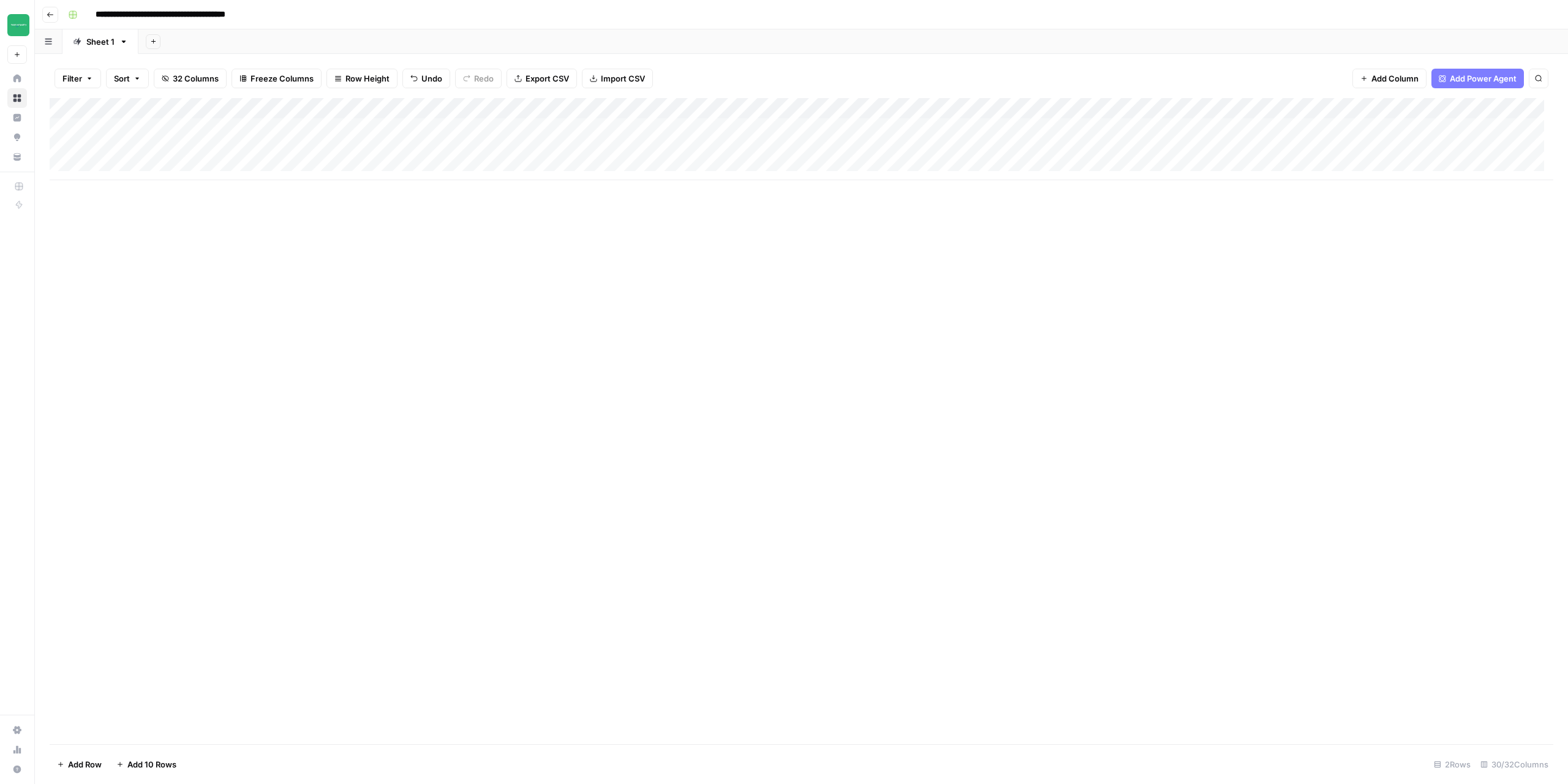
click at [629, 128] on div "Add Column" at bounding box center [802, 139] width 1504 height 82
click at [195, 129] on div "Add Column" at bounding box center [802, 139] width 1504 height 82
click at [79, 129] on div "Add Column" at bounding box center [802, 139] width 1504 height 82
click at [745, 147] on div "Add Column" at bounding box center [802, 139] width 1504 height 82
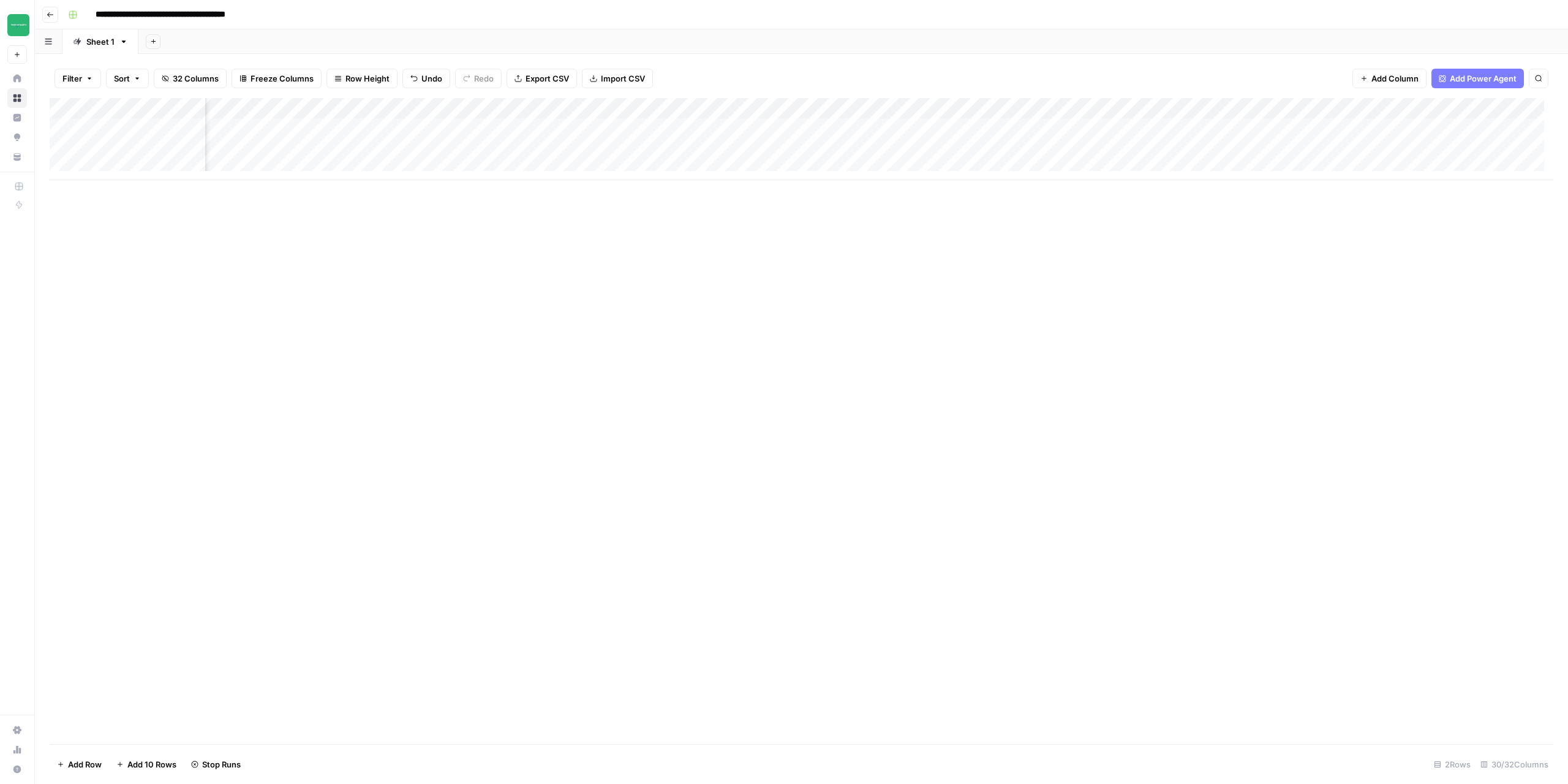
click at [753, 150] on div "Add Column" at bounding box center [802, 139] width 1504 height 82
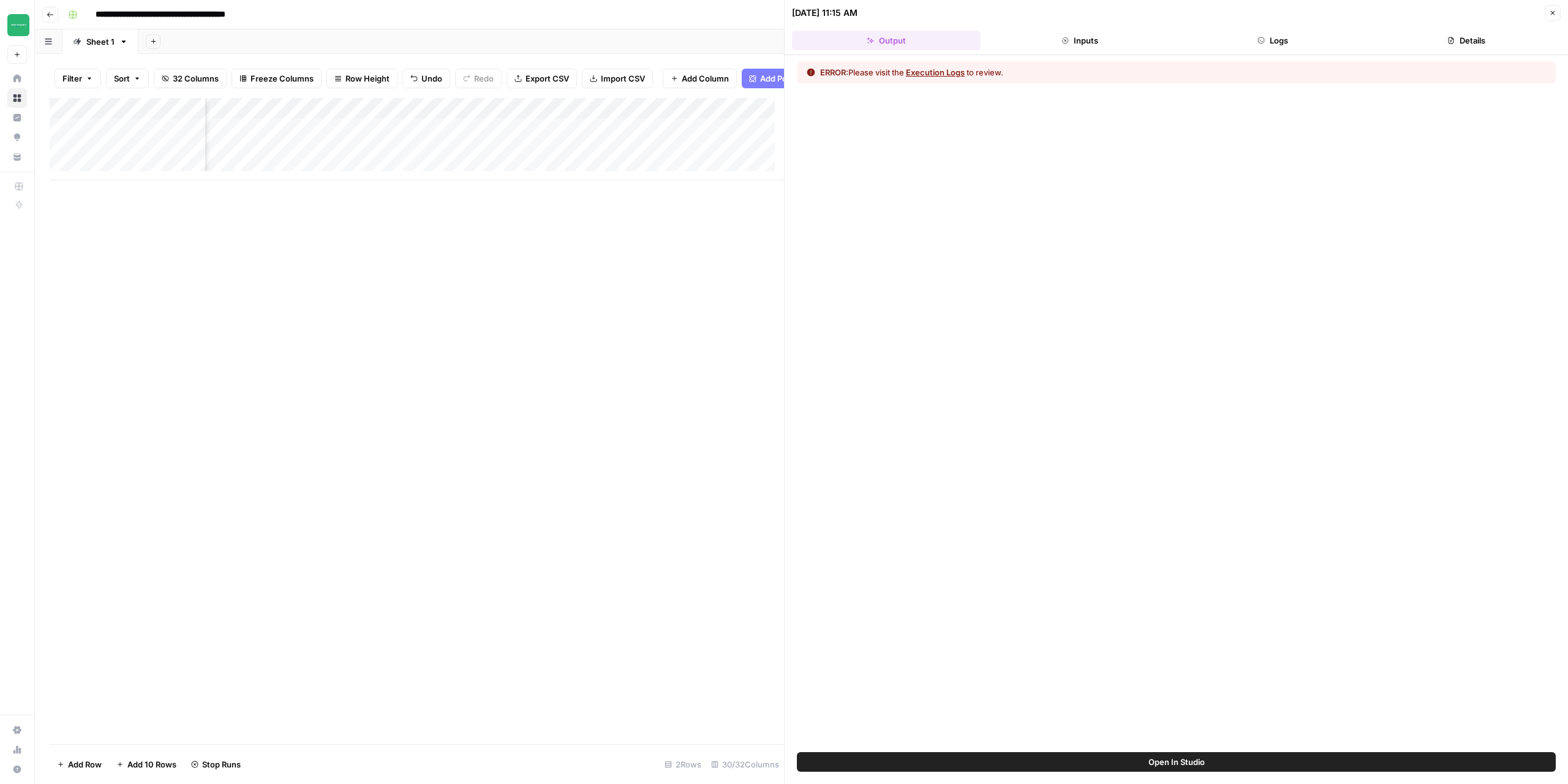
click at [936, 74] on button "Execution Logs" at bounding box center [935, 72] width 58 height 12
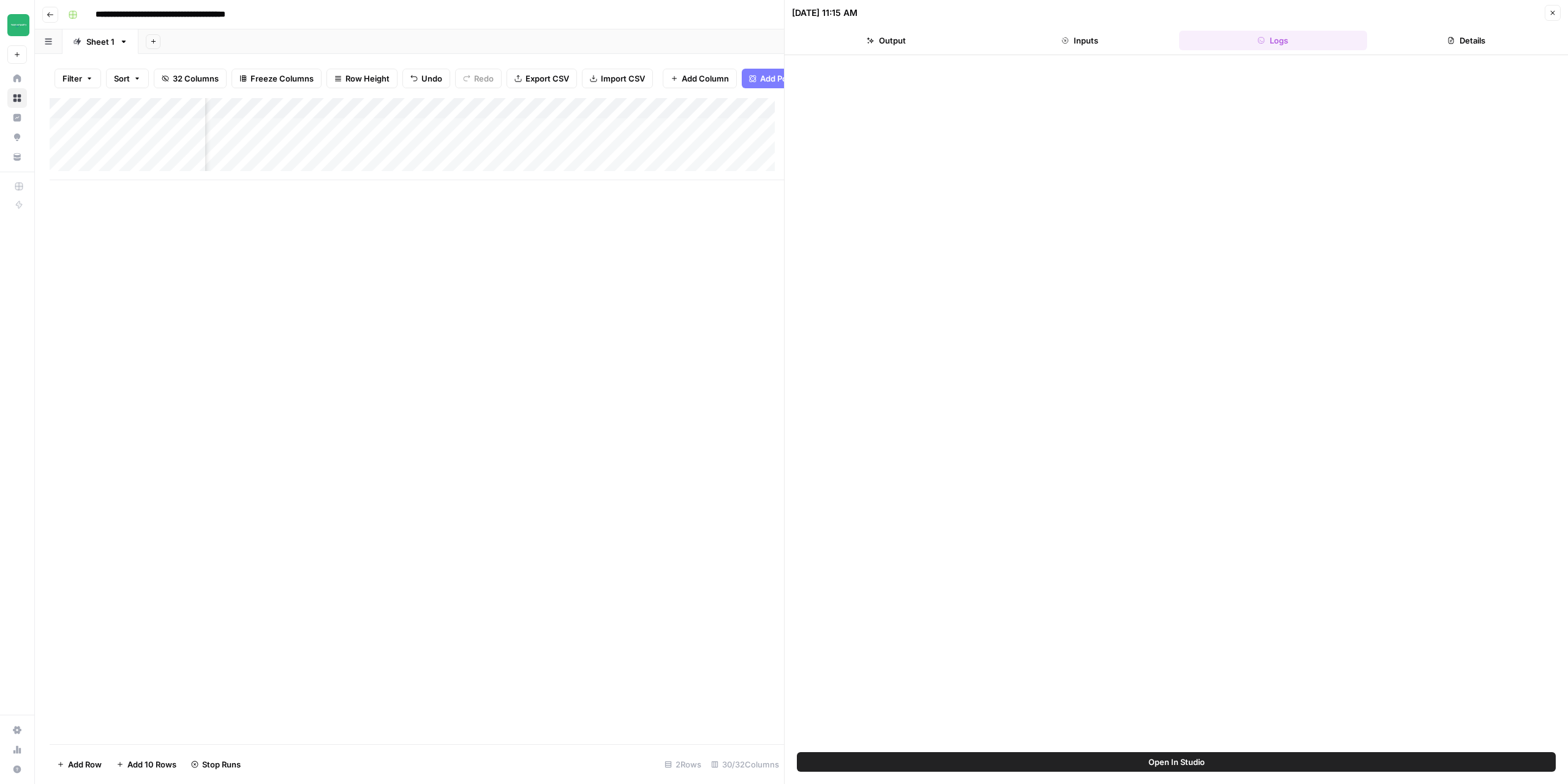
click at [1076, 39] on button "Inputs" at bounding box center [1080, 40] width 189 height 19
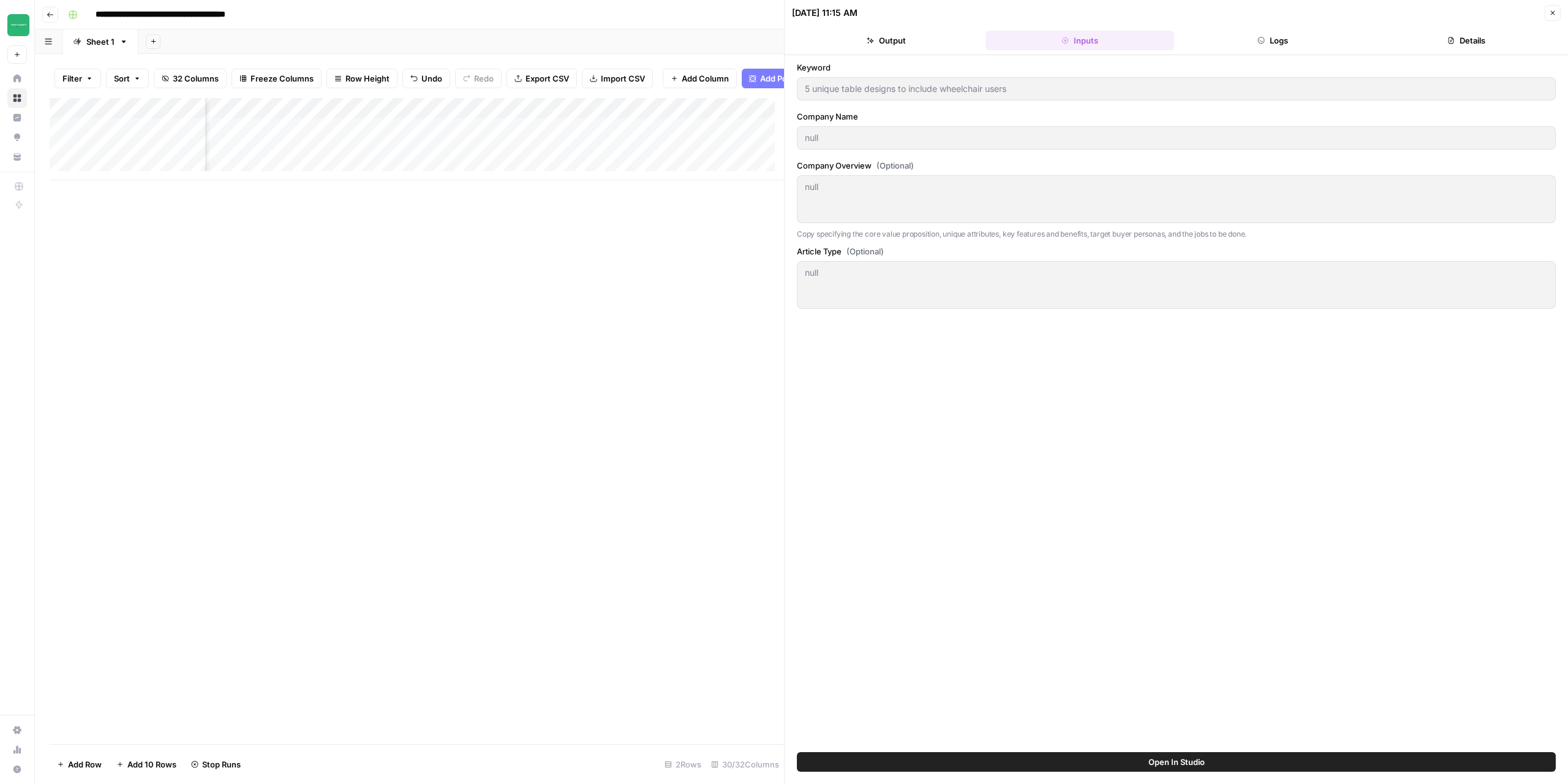
click at [888, 48] on button "Output" at bounding box center [886, 40] width 189 height 19
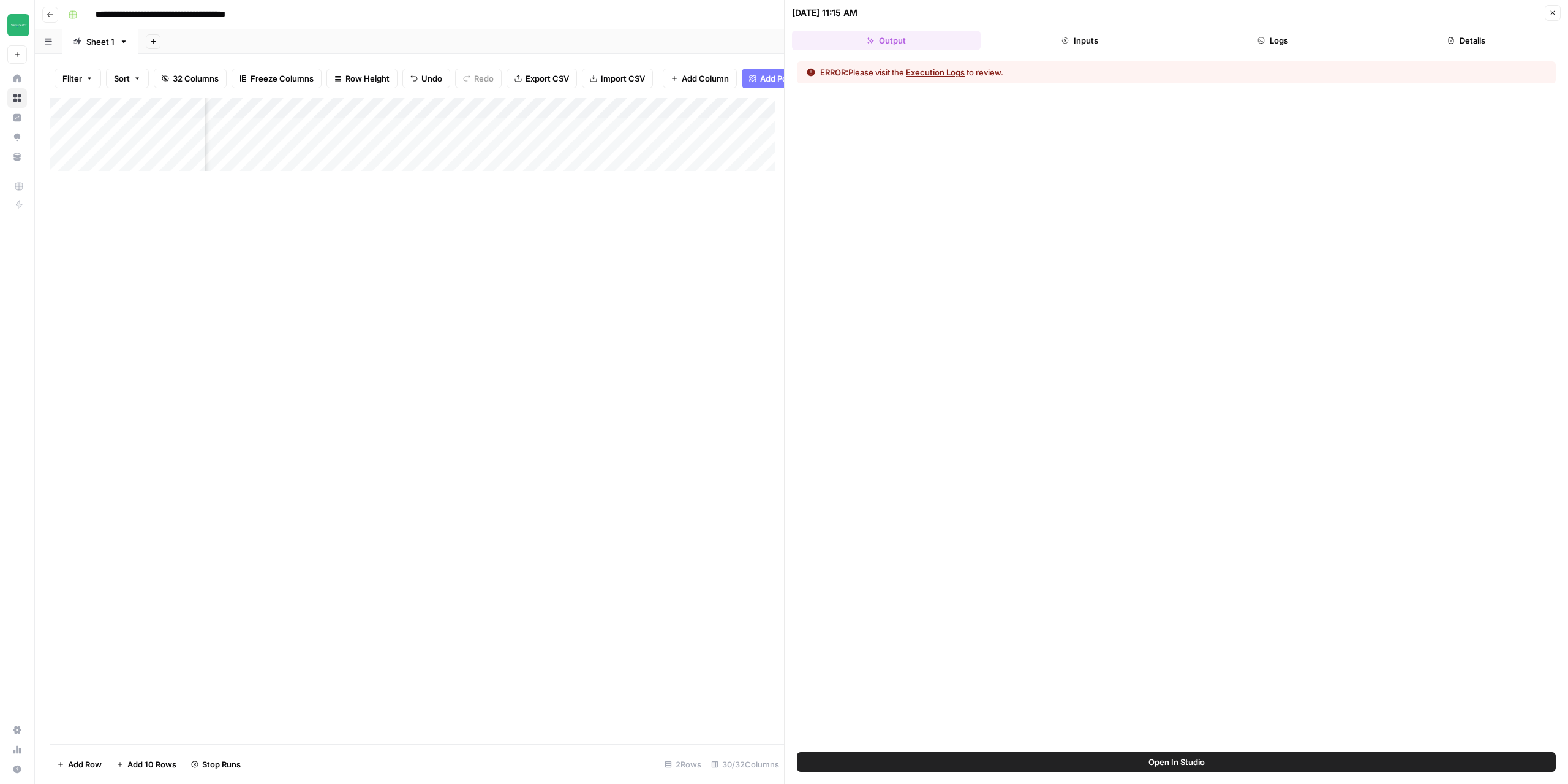
click at [1278, 50] on header "09/15/25 at 11:15 AM Close Output Inputs Logs Details" at bounding box center [1176, 27] width 784 height 55
click at [1280, 44] on button "Logs" at bounding box center [1274, 40] width 189 height 19
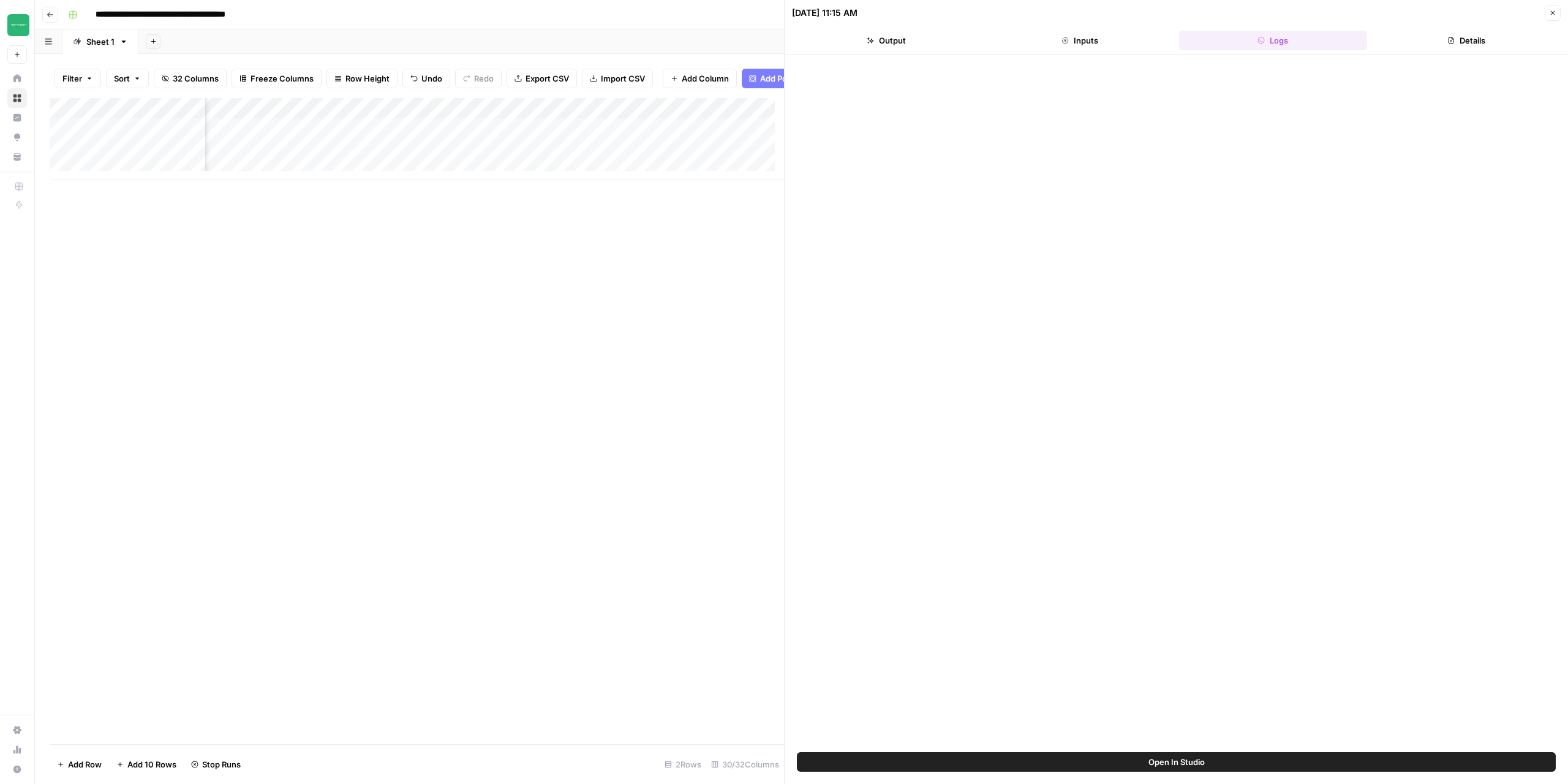
click at [901, 43] on button "Output" at bounding box center [886, 40] width 189 height 19
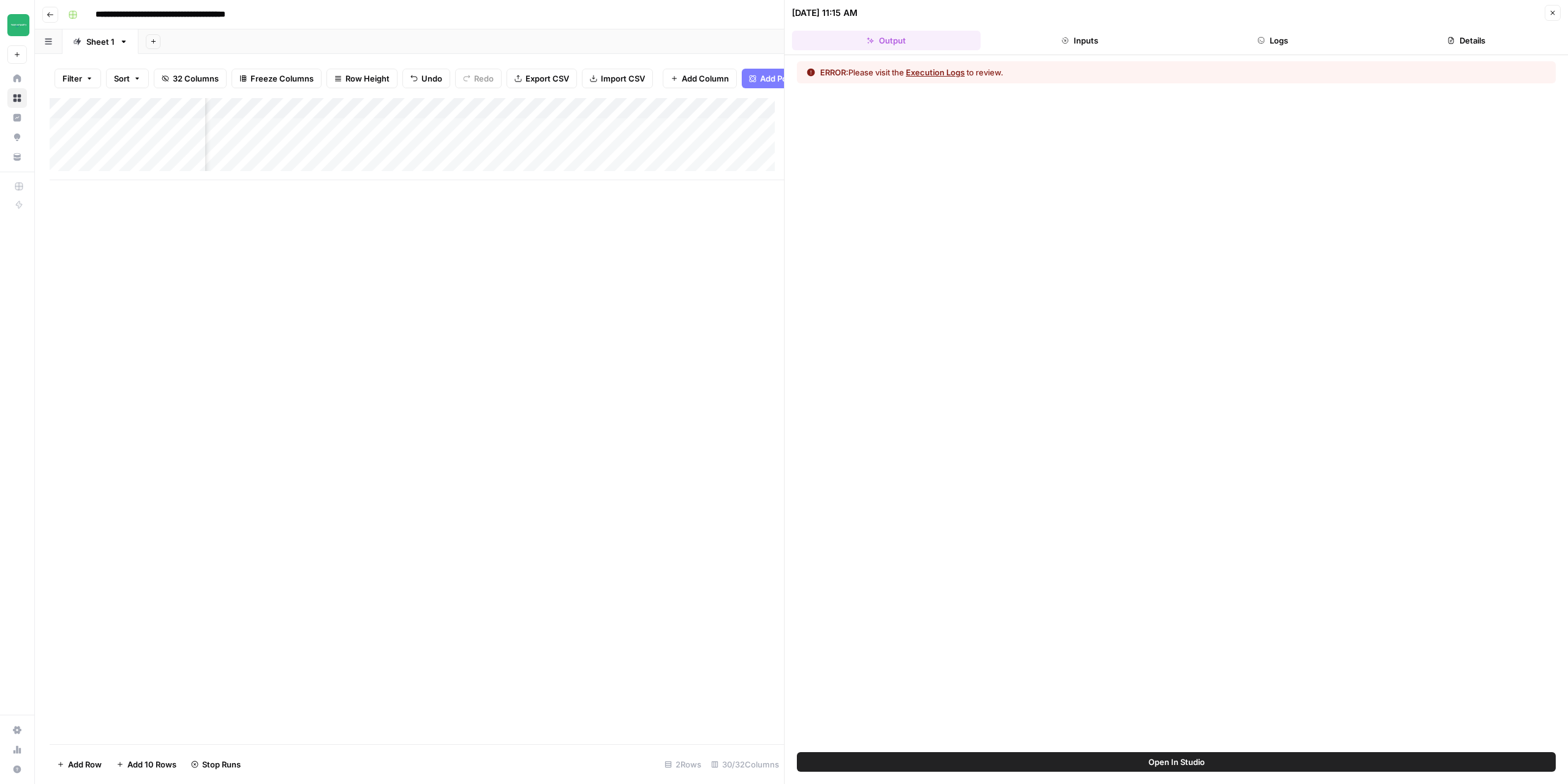
click at [947, 73] on button "Execution Logs" at bounding box center [935, 72] width 58 height 12
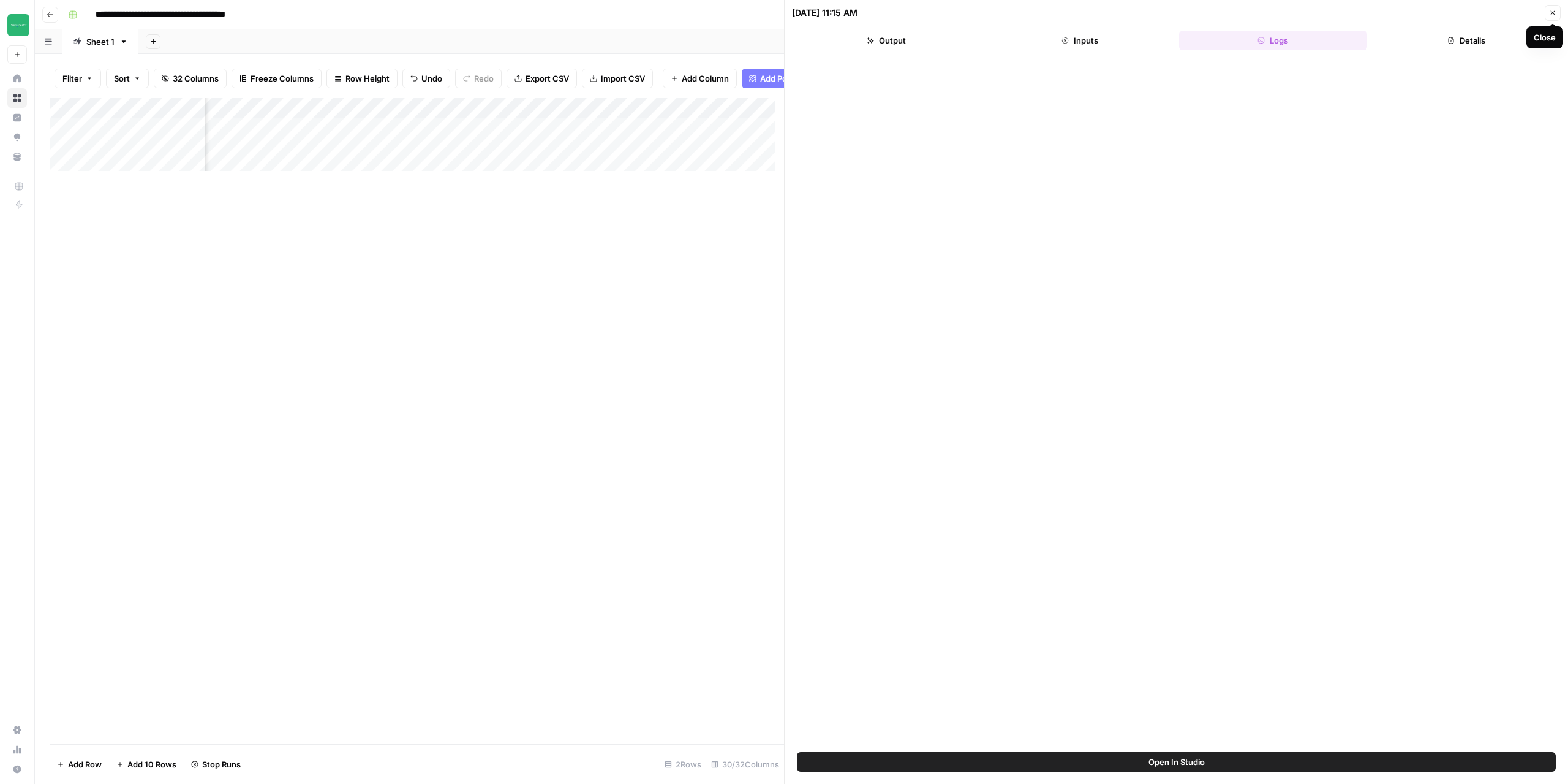
click at [1552, 12] on icon "button" at bounding box center [1553, 13] width 5 height 5
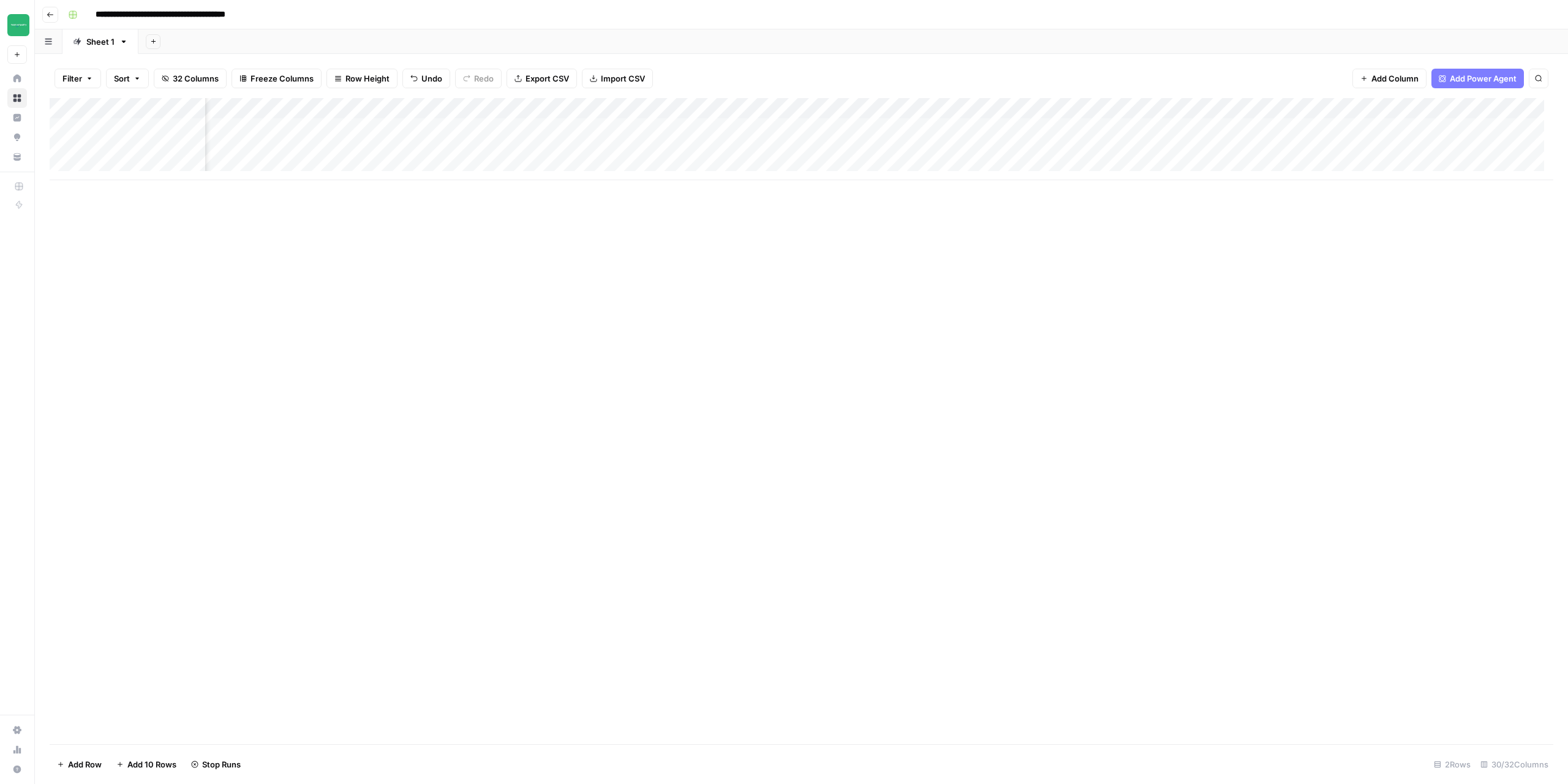
click at [766, 150] on div "Add Column" at bounding box center [802, 139] width 1504 height 82
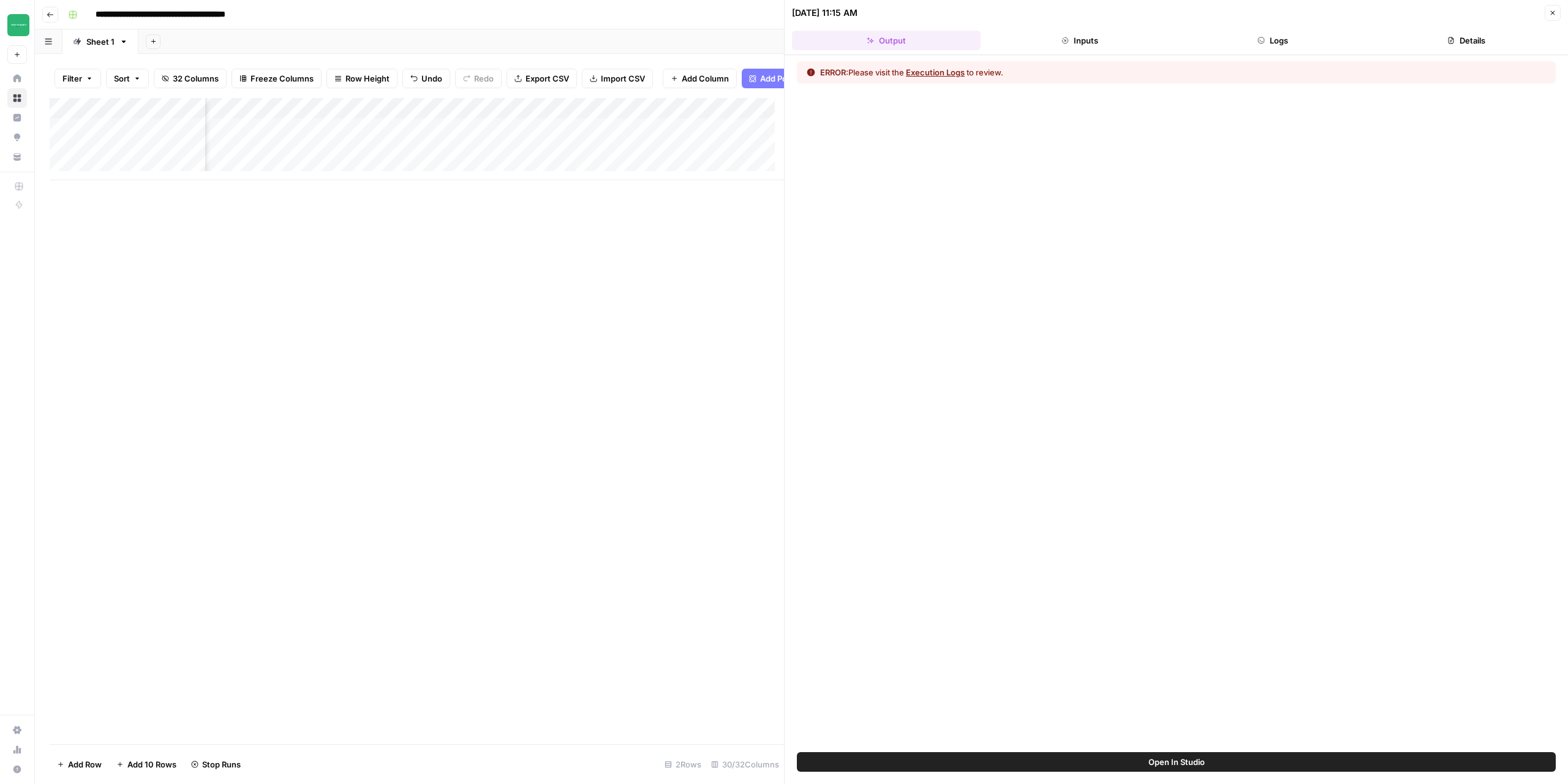
click at [943, 68] on button "Execution Logs" at bounding box center [935, 72] width 58 height 12
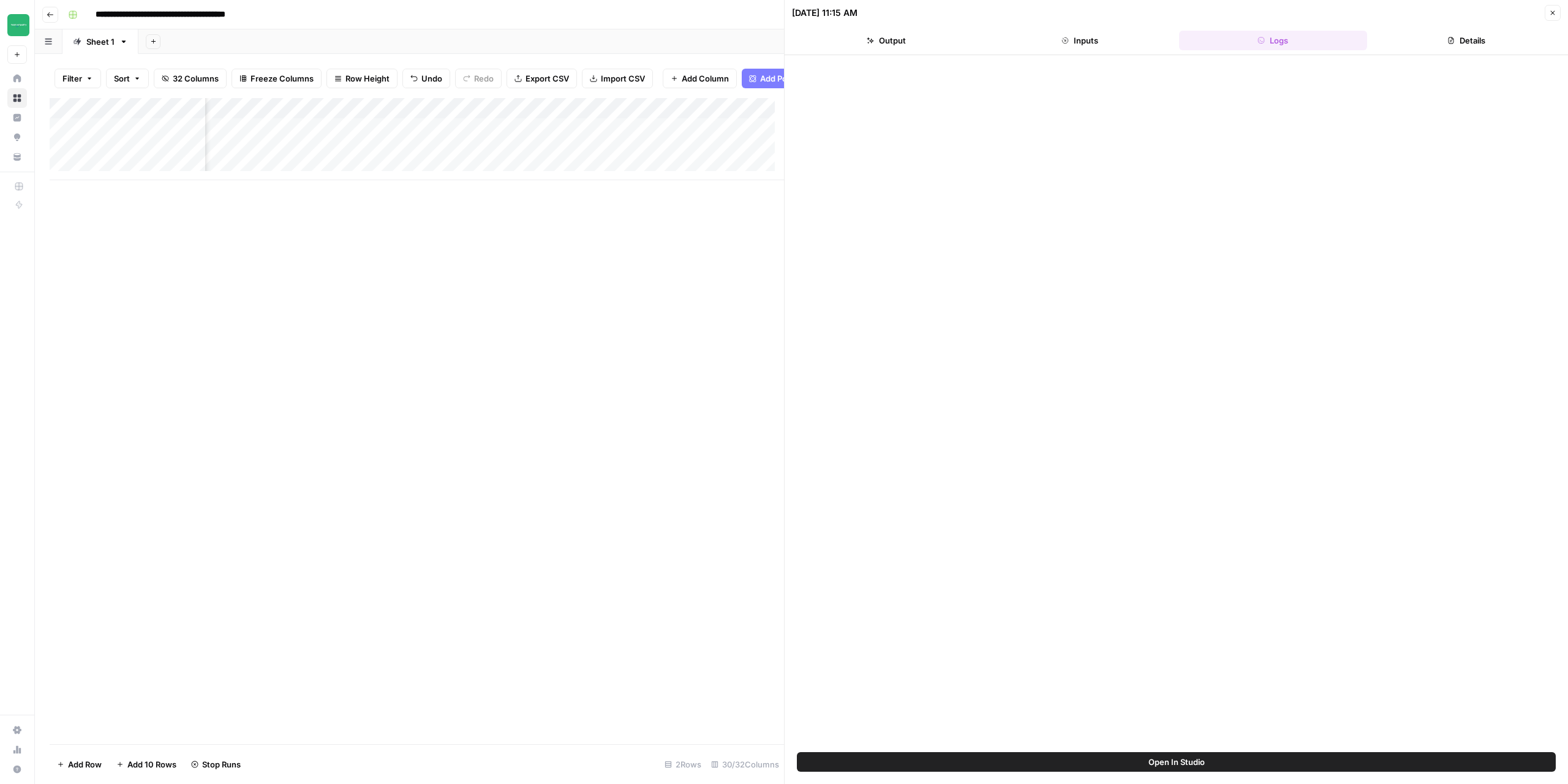
click at [1557, 13] on button "Close" at bounding box center [1552, 12] width 16 height 16
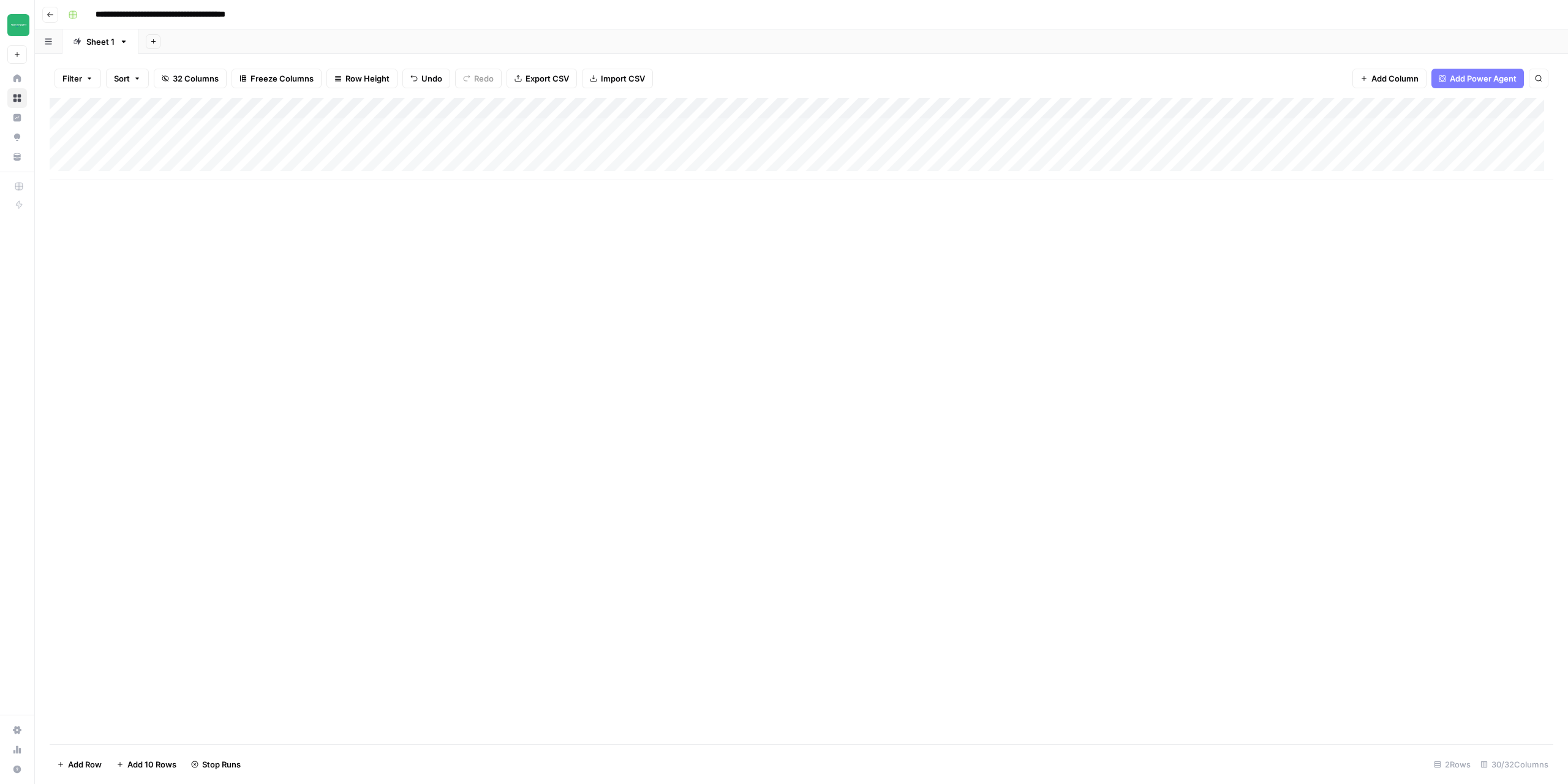
click at [1092, 125] on div "Add Column" at bounding box center [802, 139] width 1504 height 82
click at [1154, 131] on div "Add Column" at bounding box center [802, 139] width 1504 height 82
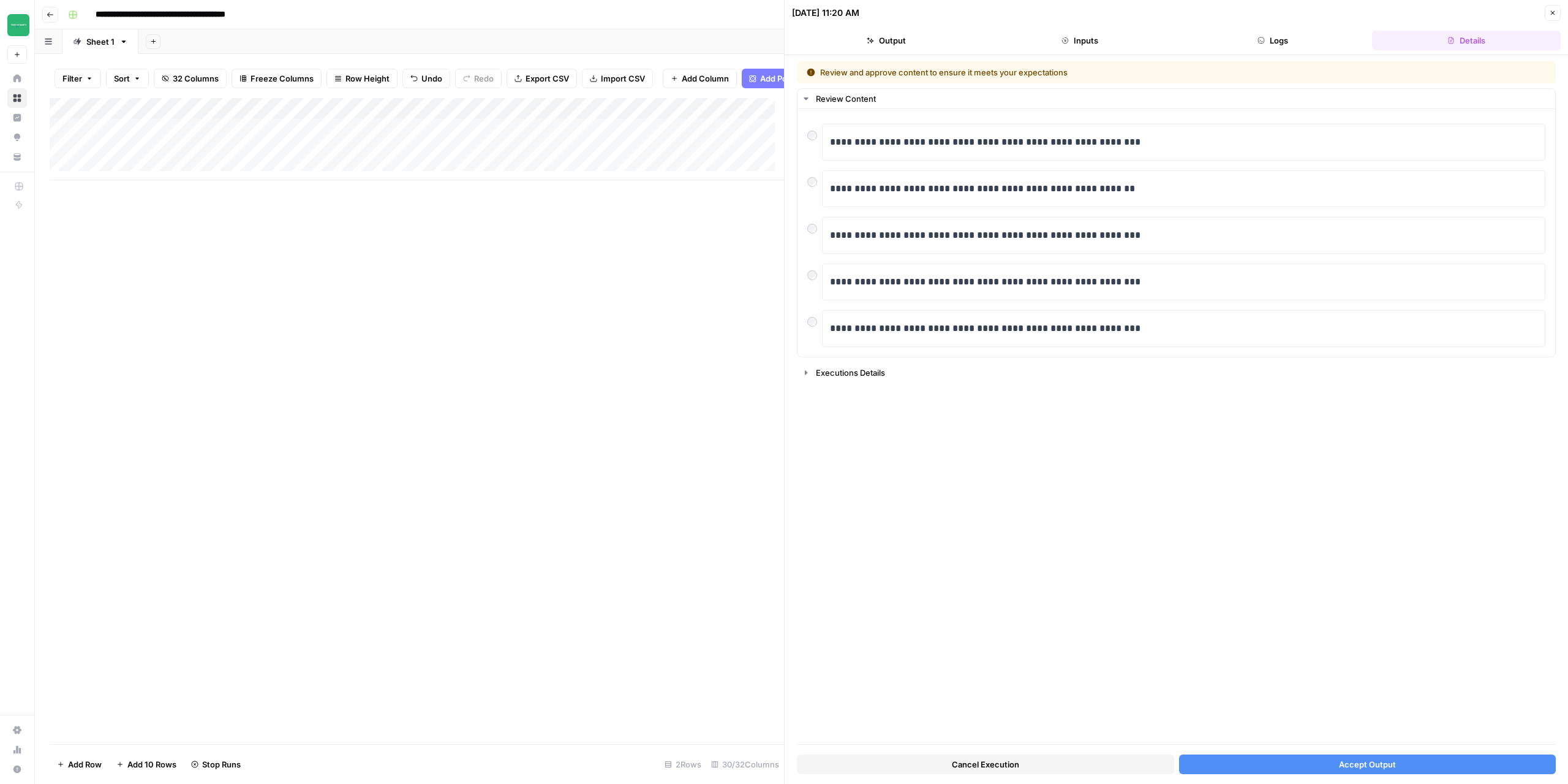
click at [1348, 765] on span "Accept Output" at bounding box center [1367, 765] width 57 height 12
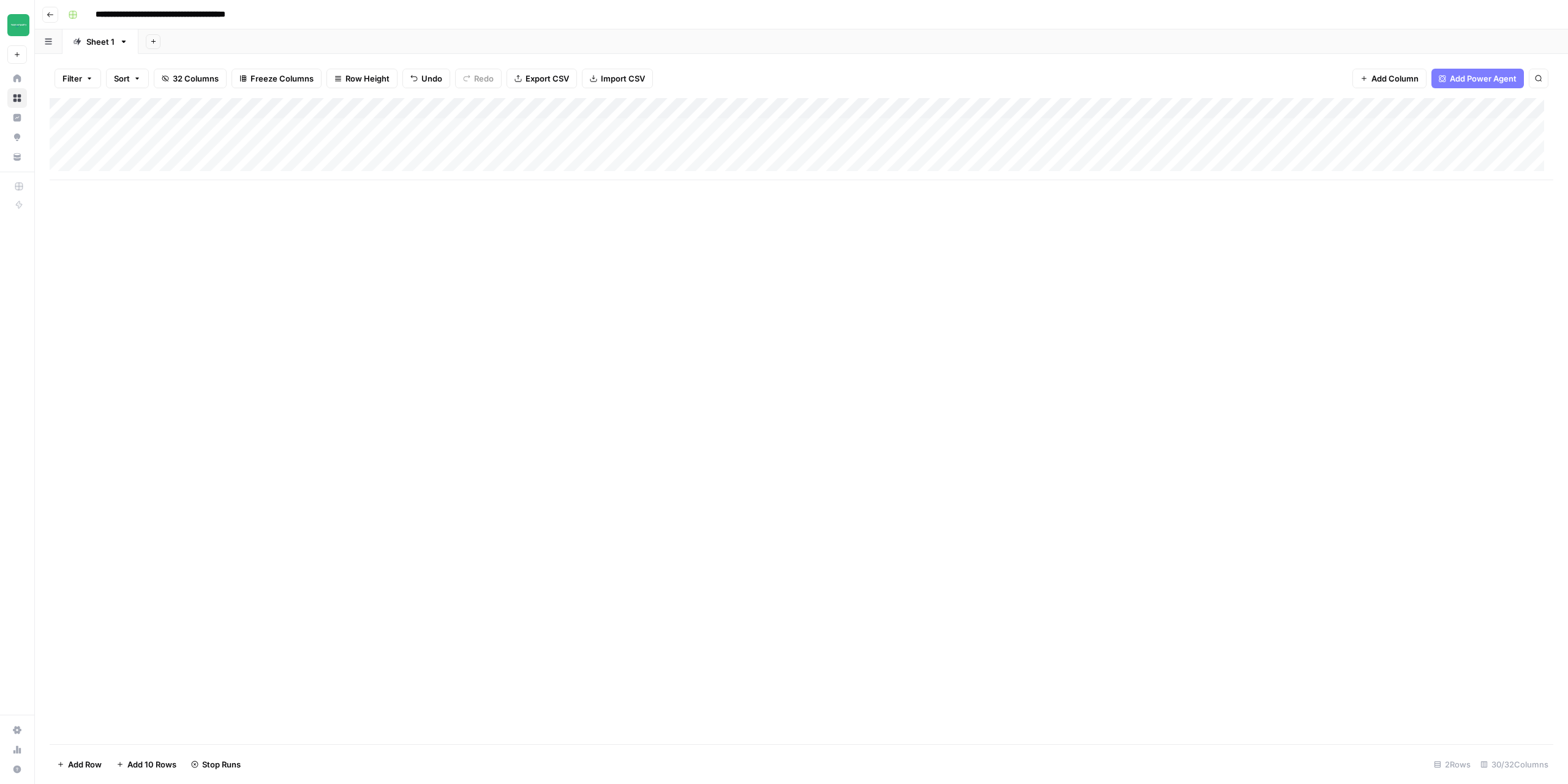
click at [186, 151] on div "Add Column" at bounding box center [802, 139] width 1504 height 82
click at [79, 150] on div "Add Column" at bounding box center [802, 139] width 1504 height 82
click at [1088, 151] on div "Add Column" at bounding box center [802, 139] width 1504 height 82
click at [1143, 153] on div "Add Column" at bounding box center [802, 139] width 1504 height 82
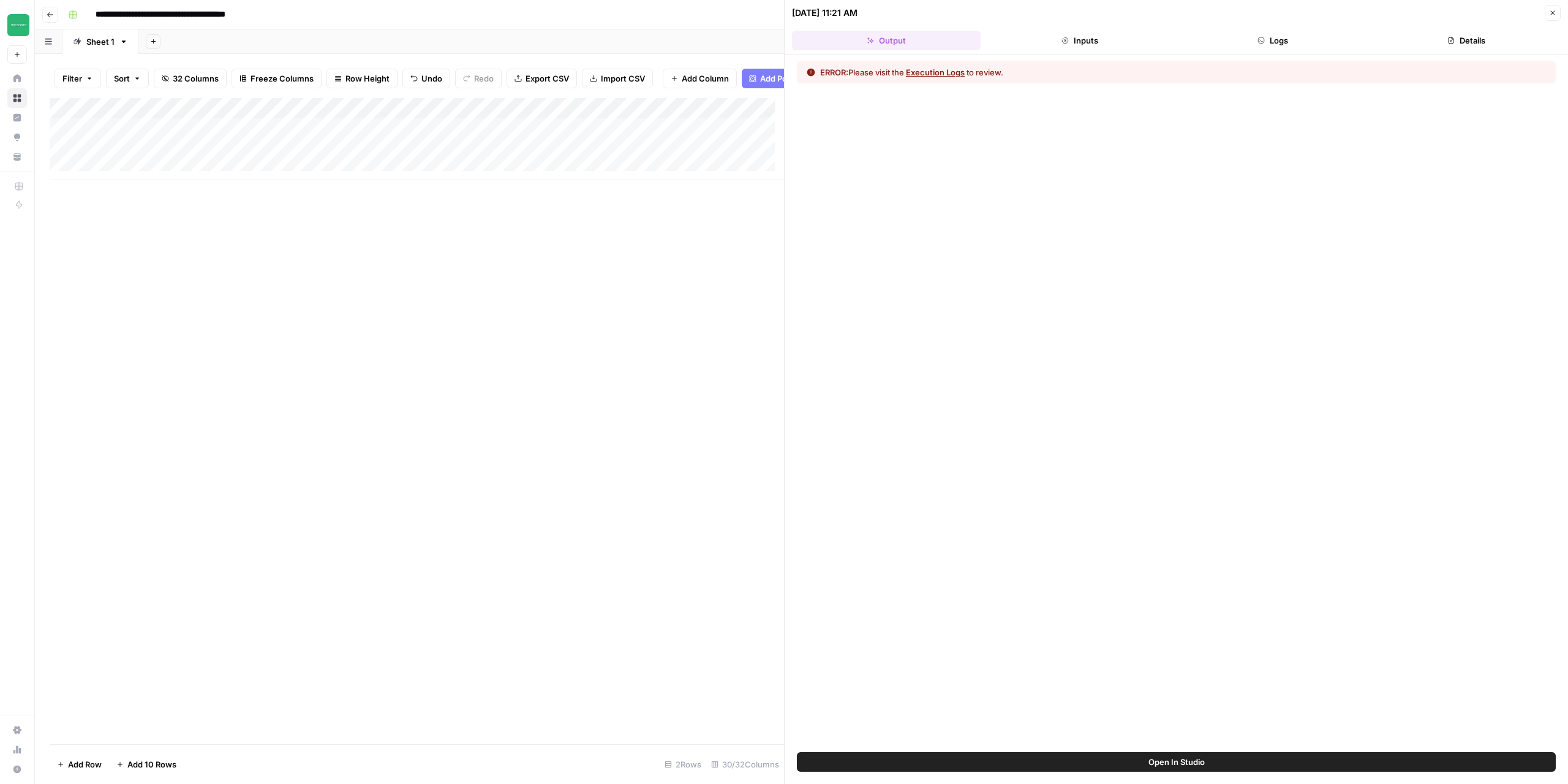
click at [939, 74] on button "Execution Logs" at bounding box center [935, 72] width 58 height 12
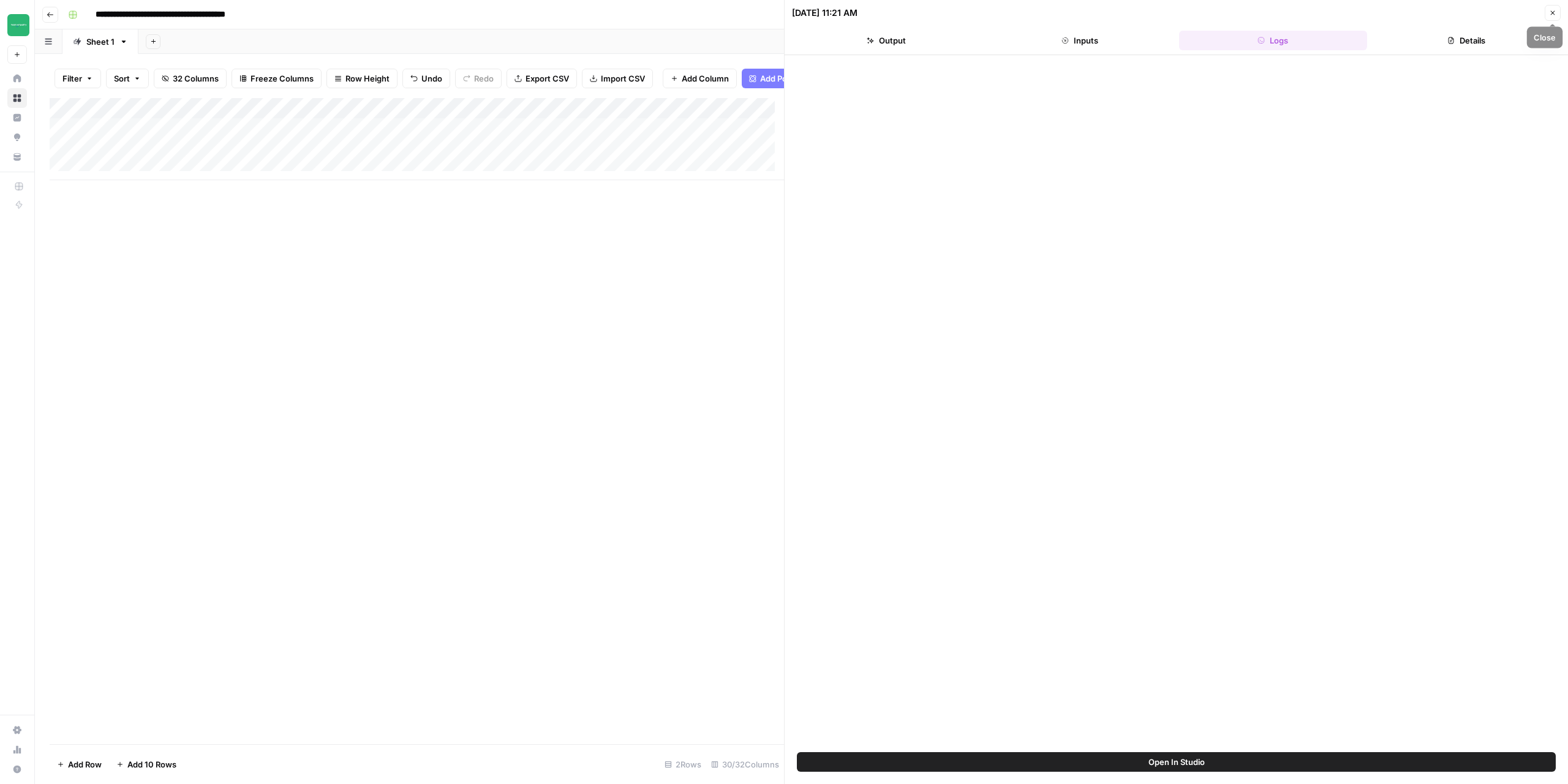
click at [1552, 14] on icon "button" at bounding box center [1552, 12] width 7 height 7
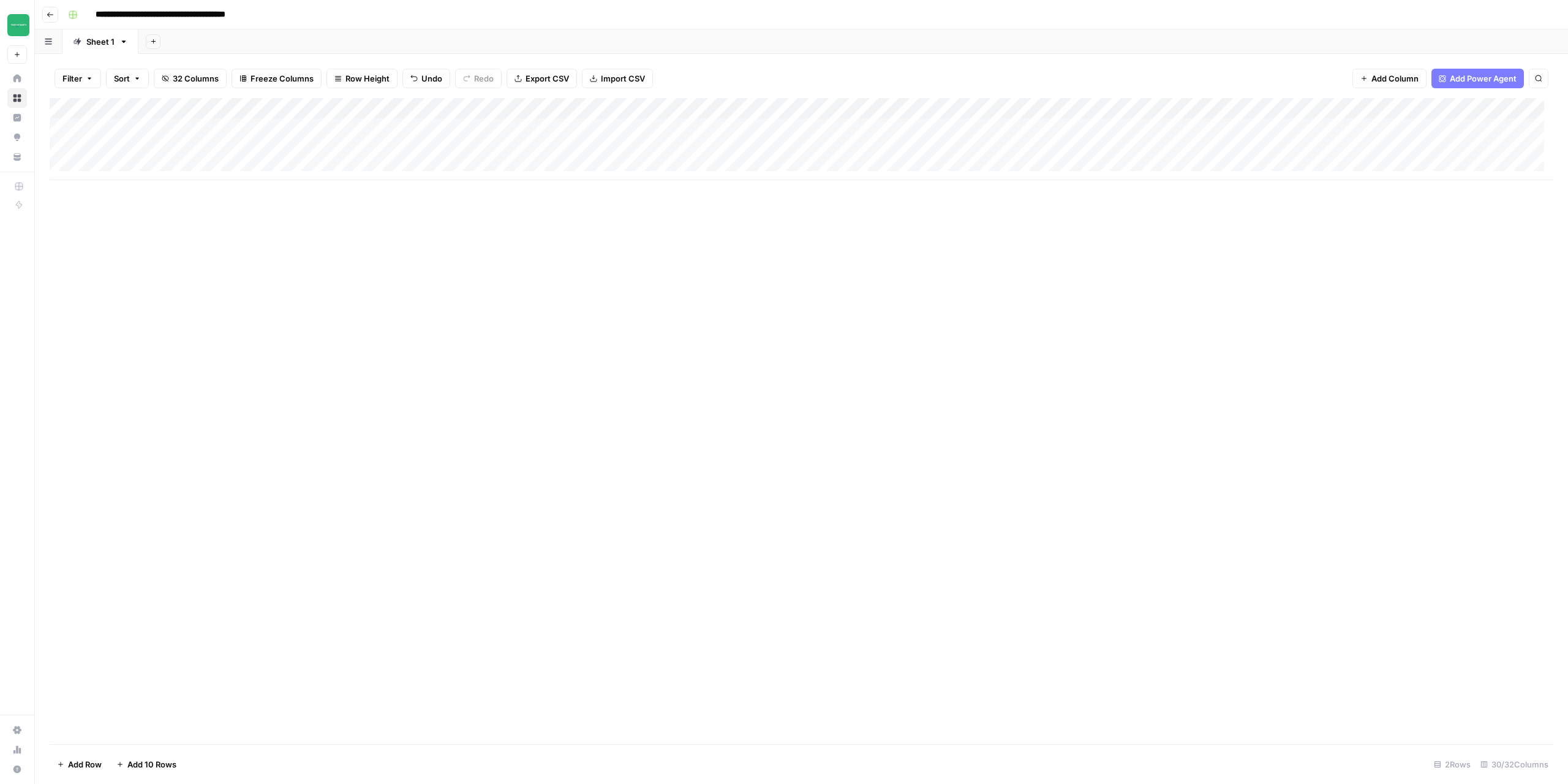
click at [1069, 147] on div "Add Column" at bounding box center [802, 139] width 1504 height 82
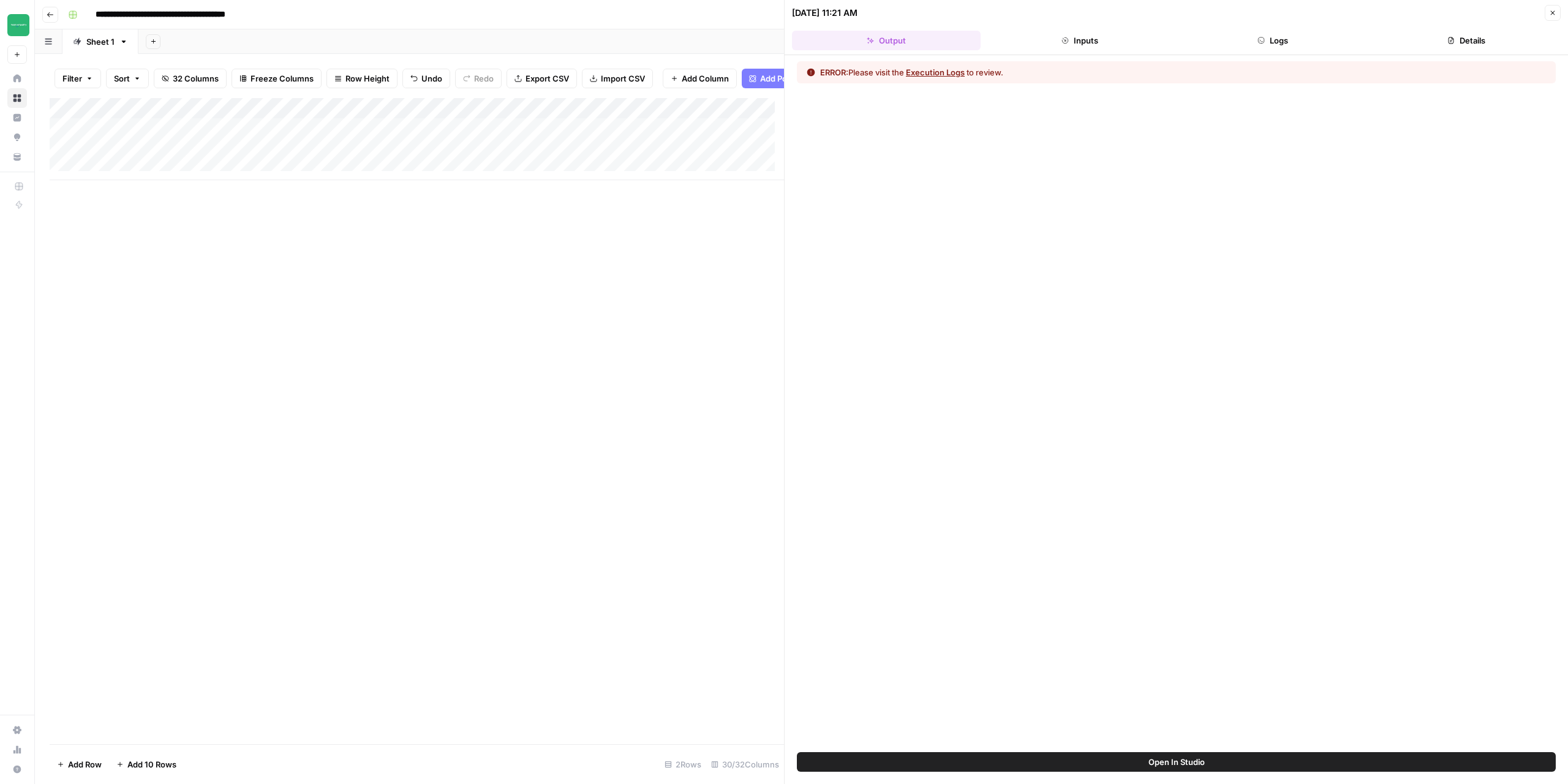
click at [934, 77] on button "Execution Logs" at bounding box center [935, 72] width 58 height 12
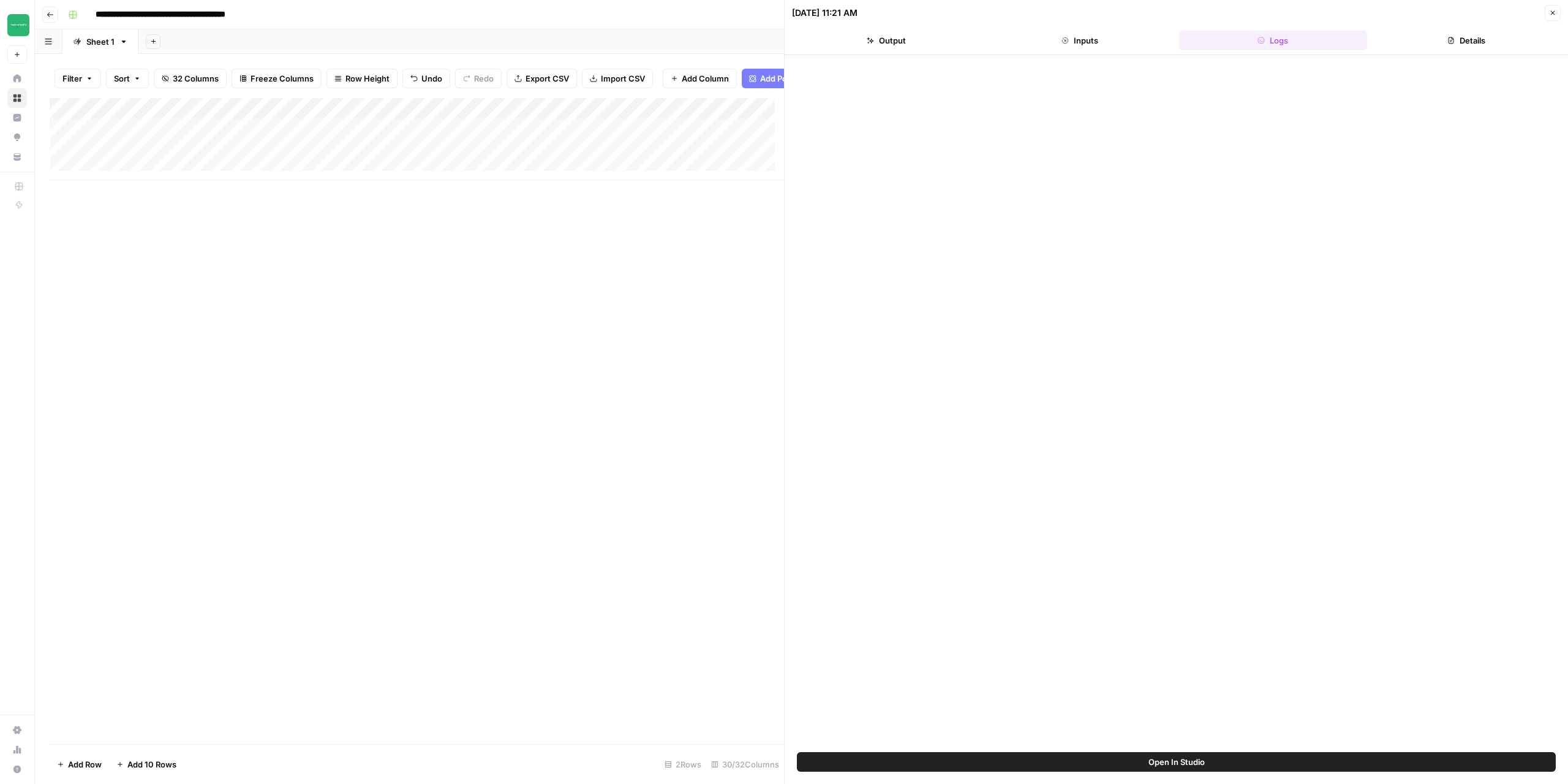
click at [1556, 11] on button "Close" at bounding box center [1552, 12] width 16 height 16
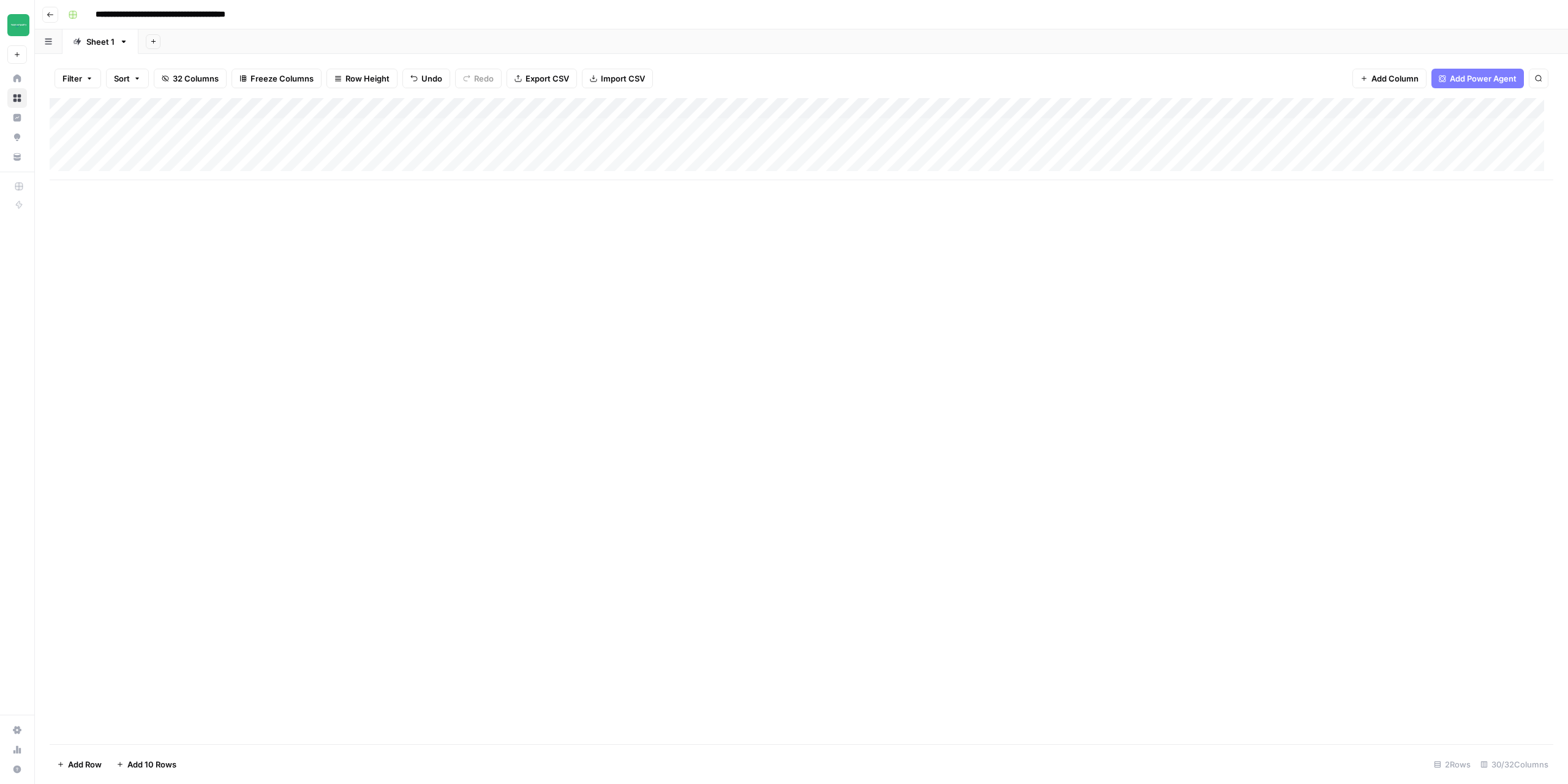
drag, startPoint x: 250, startPoint y: 127, endPoint x: 759, endPoint y: 133, distance: 509.0
click at [759, 133] on div "Add Column" at bounding box center [802, 139] width 1504 height 82
drag, startPoint x: 824, startPoint y: 139, endPoint x: 826, endPoint y: 150, distance: 11.2
click at [826, 150] on div "Add Column" at bounding box center [802, 139] width 1504 height 82
click at [727, 331] on div "Add Column" at bounding box center [802, 421] width 1504 height 646
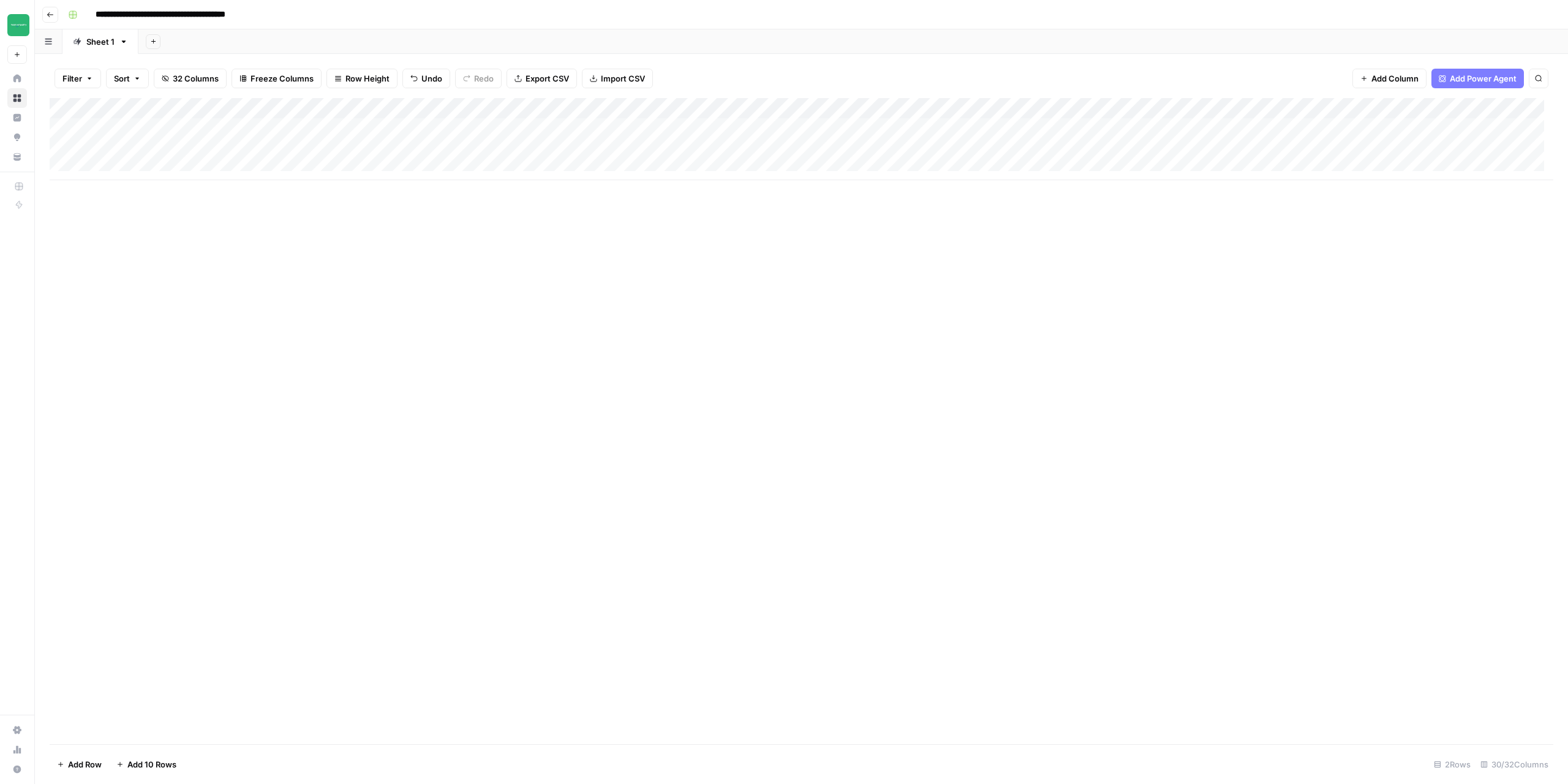
click at [393, 338] on div "Add Column" at bounding box center [802, 421] width 1504 height 646
click at [293, 273] on div "Add Column" at bounding box center [802, 421] width 1504 height 646
click at [164, 149] on div "Add Column" at bounding box center [802, 139] width 1504 height 82
drag, startPoint x: 234, startPoint y: 128, endPoint x: 783, endPoint y: 132, distance: 549.0
click at [783, 132] on div "Add Column" at bounding box center [802, 139] width 1504 height 82
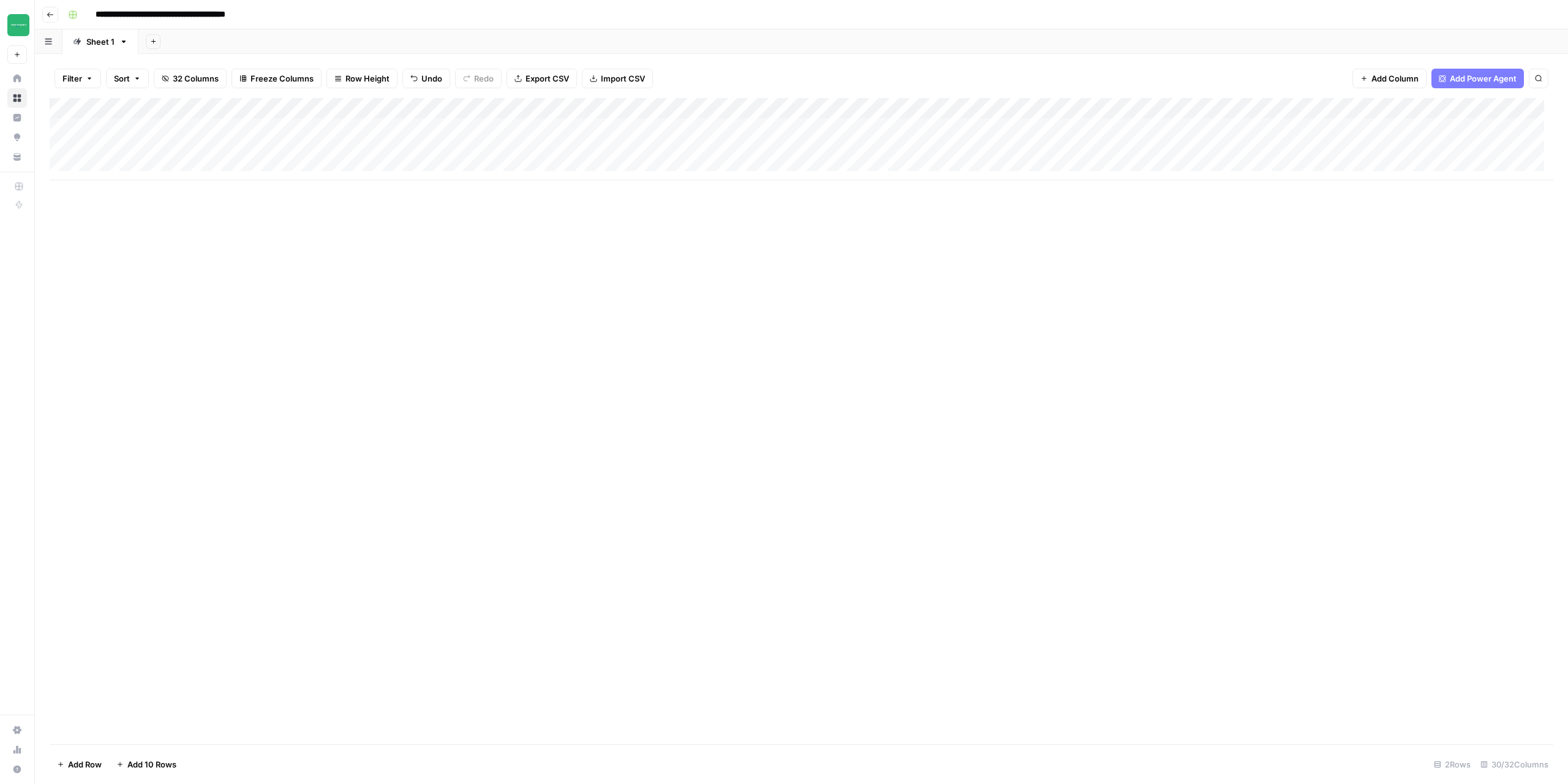
click at [259, 148] on div "Add Column" at bounding box center [802, 139] width 1504 height 82
click at [79, 150] on div "Add Column" at bounding box center [802, 139] width 1504 height 82
click at [83, 149] on div "Add Column" at bounding box center [802, 150] width 1504 height 103
click at [83, 148] on div "Add Column" at bounding box center [802, 150] width 1504 height 103
click at [78, 149] on div "Add Column" at bounding box center [802, 150] width 1504 height 103
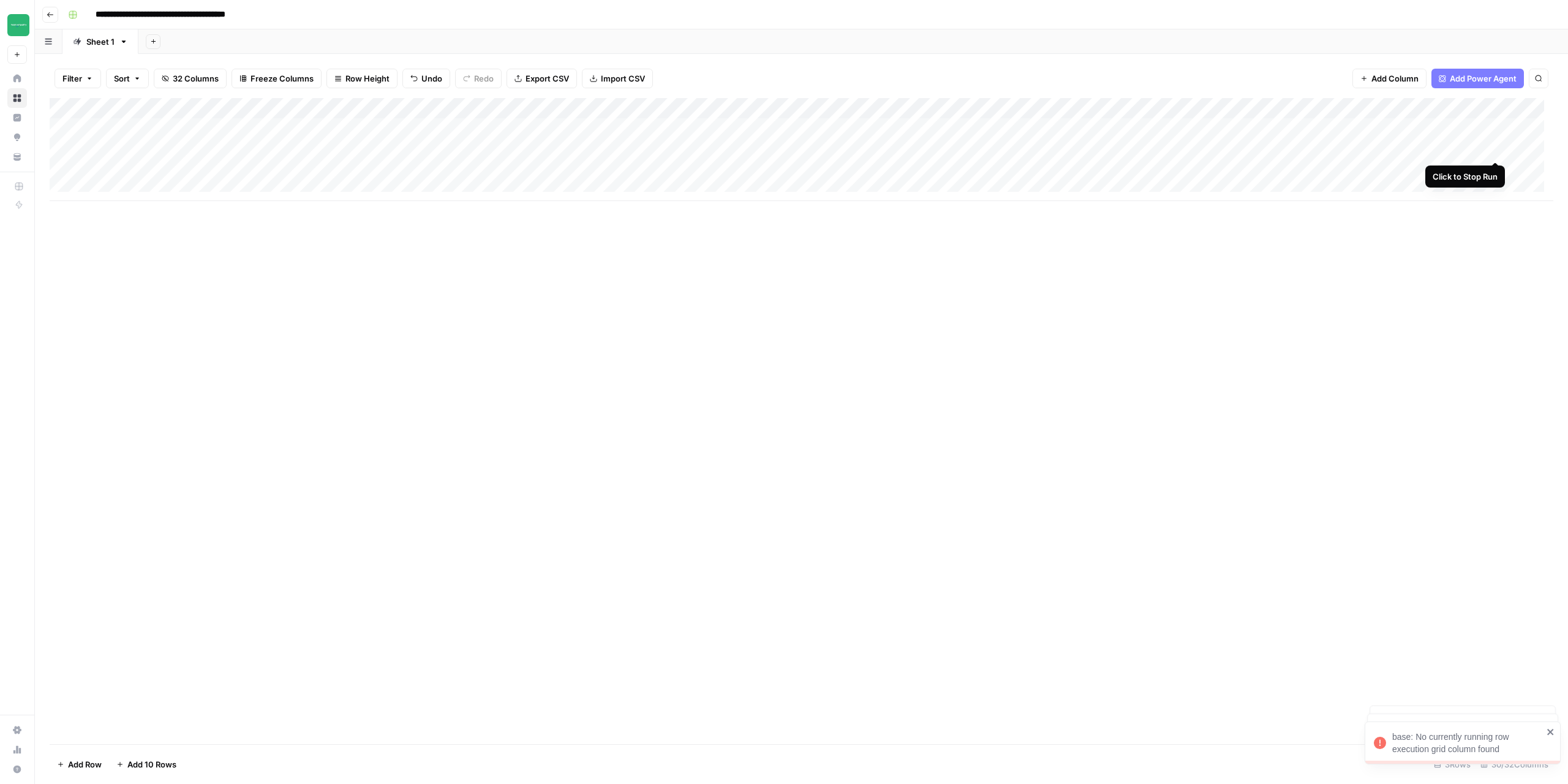
click at [1496, 150] on div "Add Column" at bounding box center [802, 150] width 1504 height 103
click at [79, 150] on div "Add Column" at bounding box center [802, 150] width 1504 height 103
click at [1156, 151] on div "Add Column" at bounding box center [802, 150] width 1504 height 103
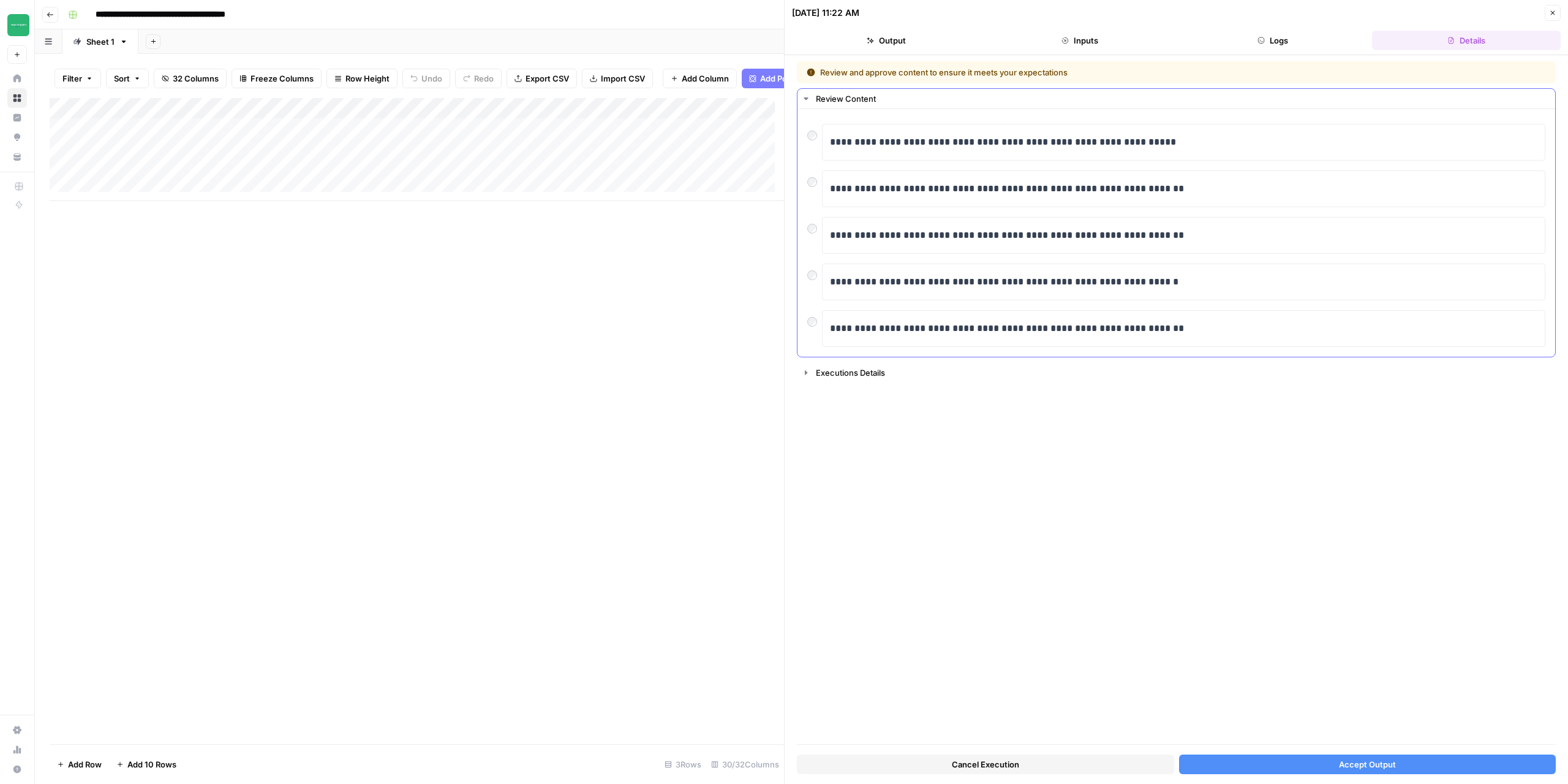
click at [808, 138] on div at bounding box center [815, 132] width 15 height 17
click at [1341, 765] on span "Accept Output" at bounding box center [1367, 765] width 57 height 12
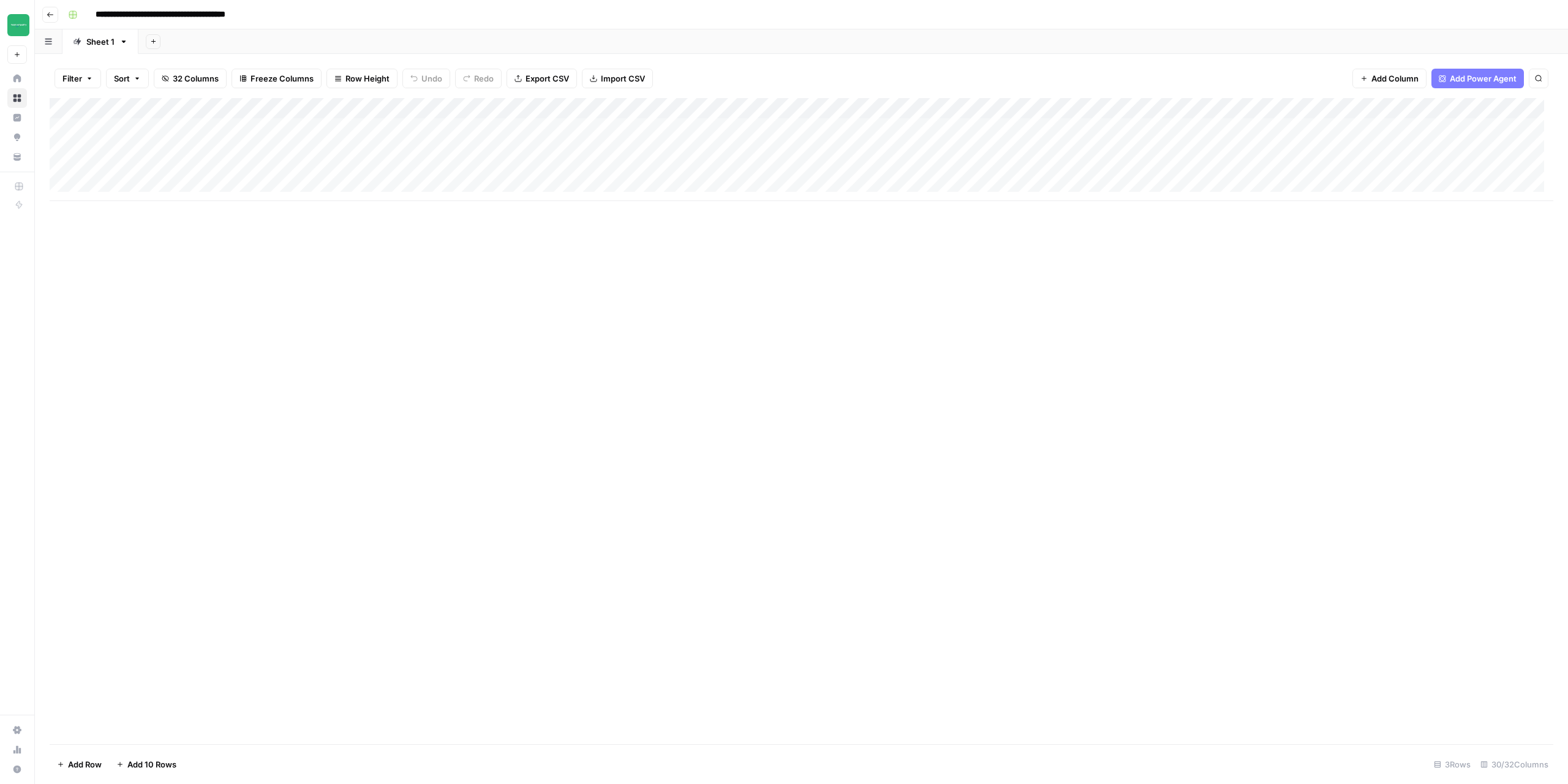
click at [48, 18] on icon "button" at bounding box center [50, 14] width 7 height 7
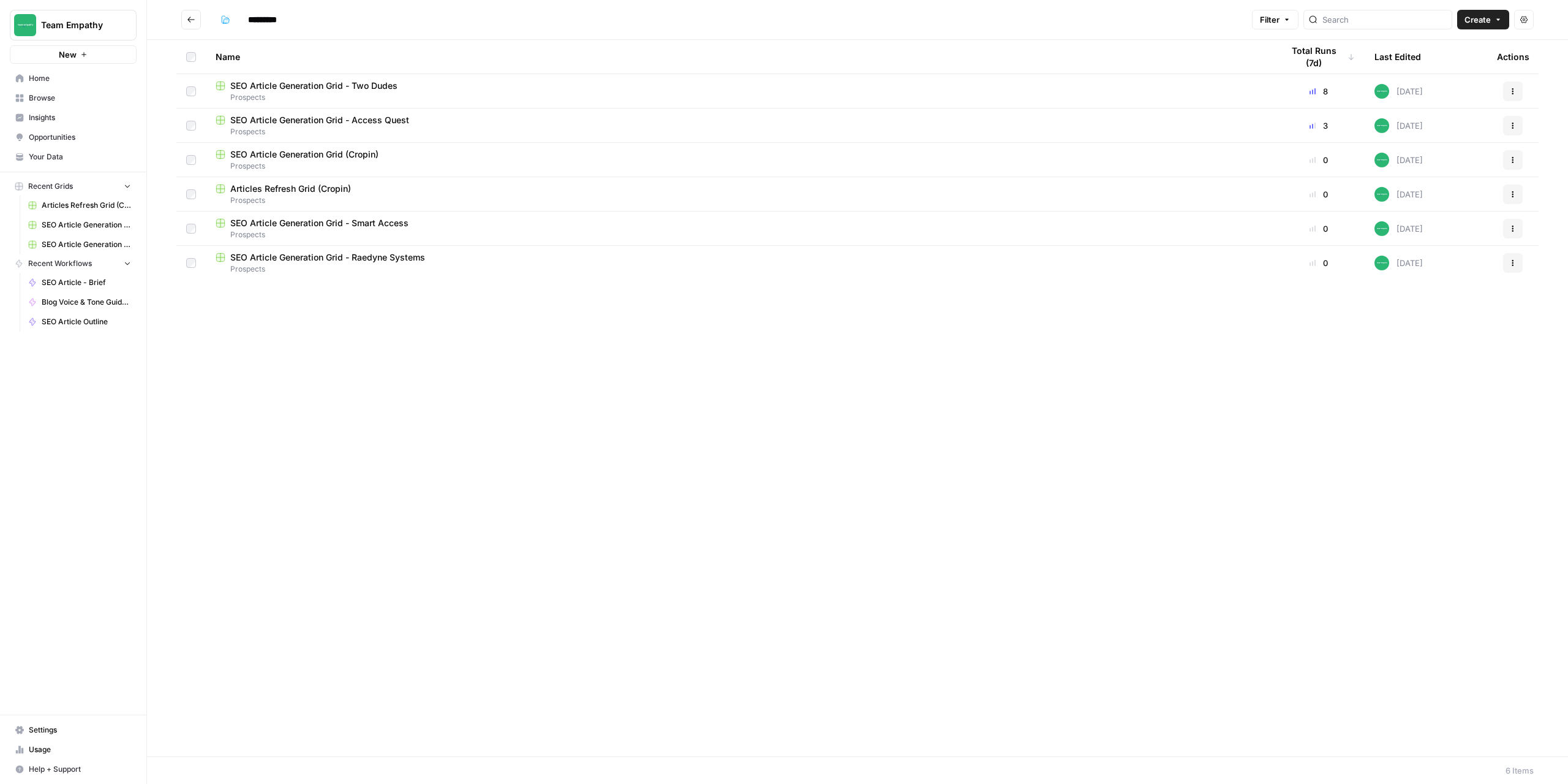
click at [1517, 230] on button "Actions" at bounding box center [1513, 228] width 19 height 19
click at [1441, 331] on span "Delete" at bounding box center [1459, 330] width 98 height 12
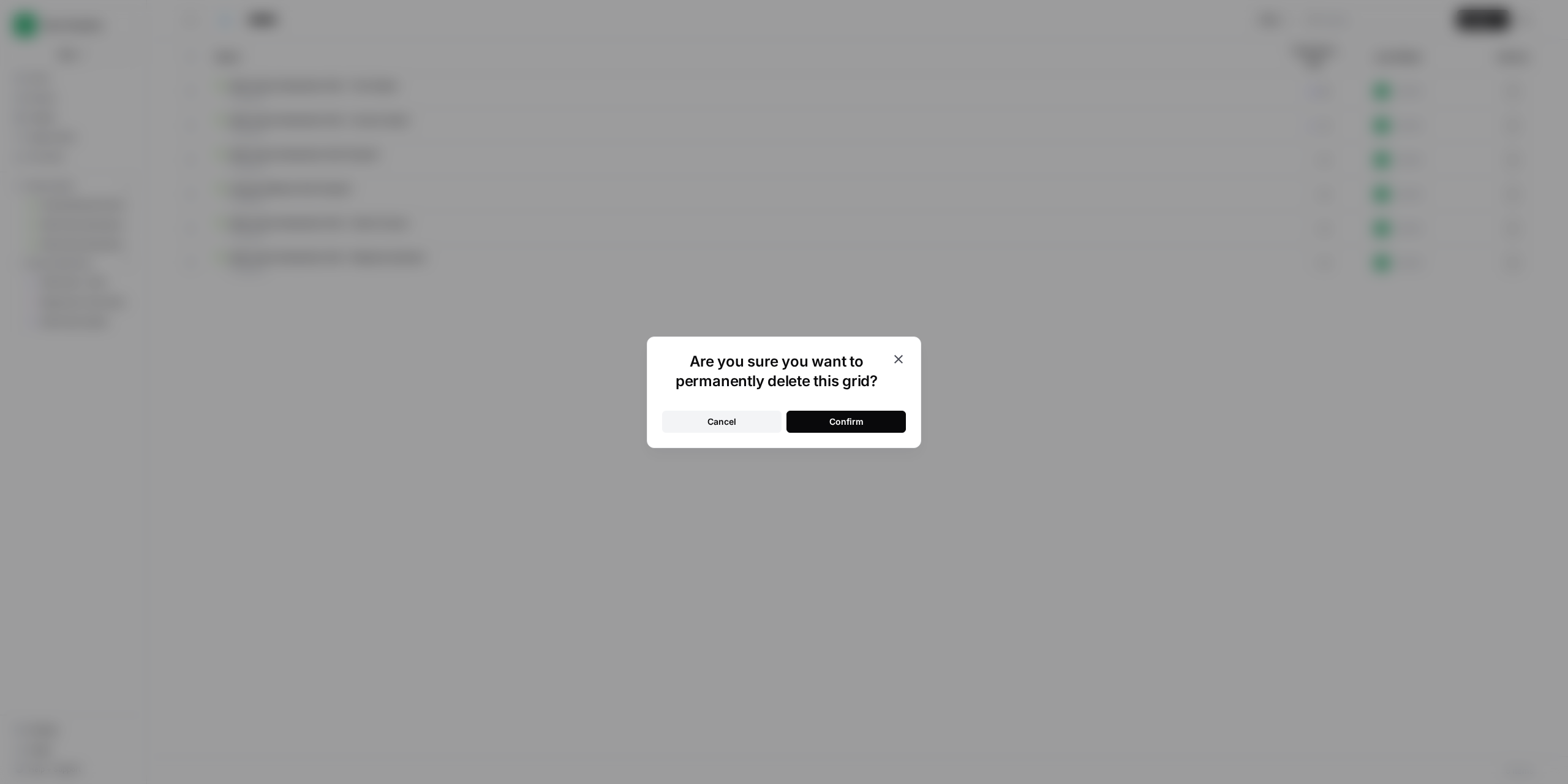
click at [862, 426] on div "Confirm" at bounding box center [847, 422] width 34 height 12
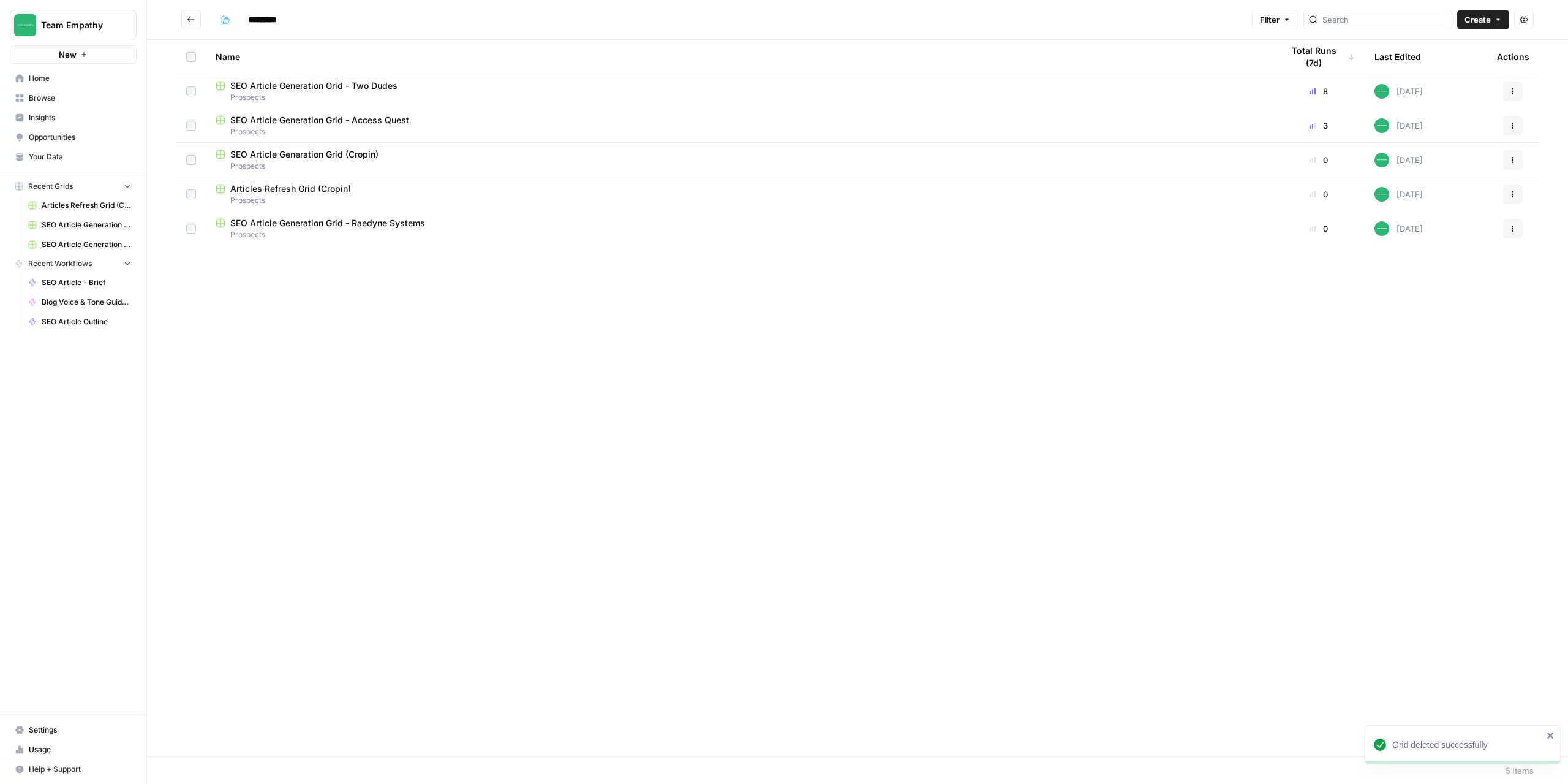
click at [381, 222] on span "SEO Article Generation Grid - Raedyne Systems" at bounding box center [328, 223] width 195 height 12
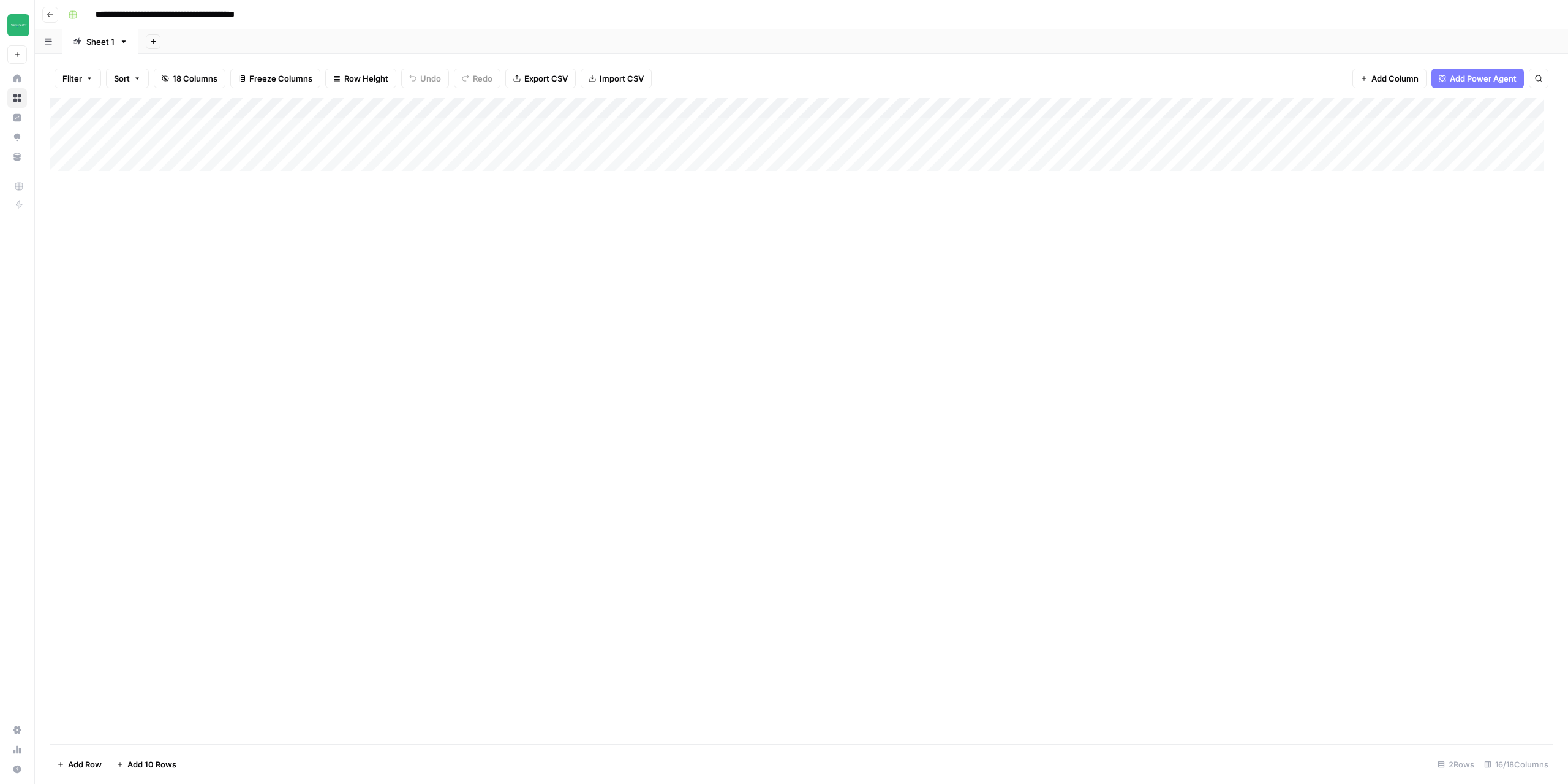
click at [145, 132] on div "Add Column" at bounding box center [802, 139] width 1504 height 82
type textarea "**********"
click at [313, 136] on div "Add Column" at bounding box center [802, 139] width 1504 height 82
click at [406, 137] on div "Add Column" at bounding box center [802, 139] width 1504 height 82
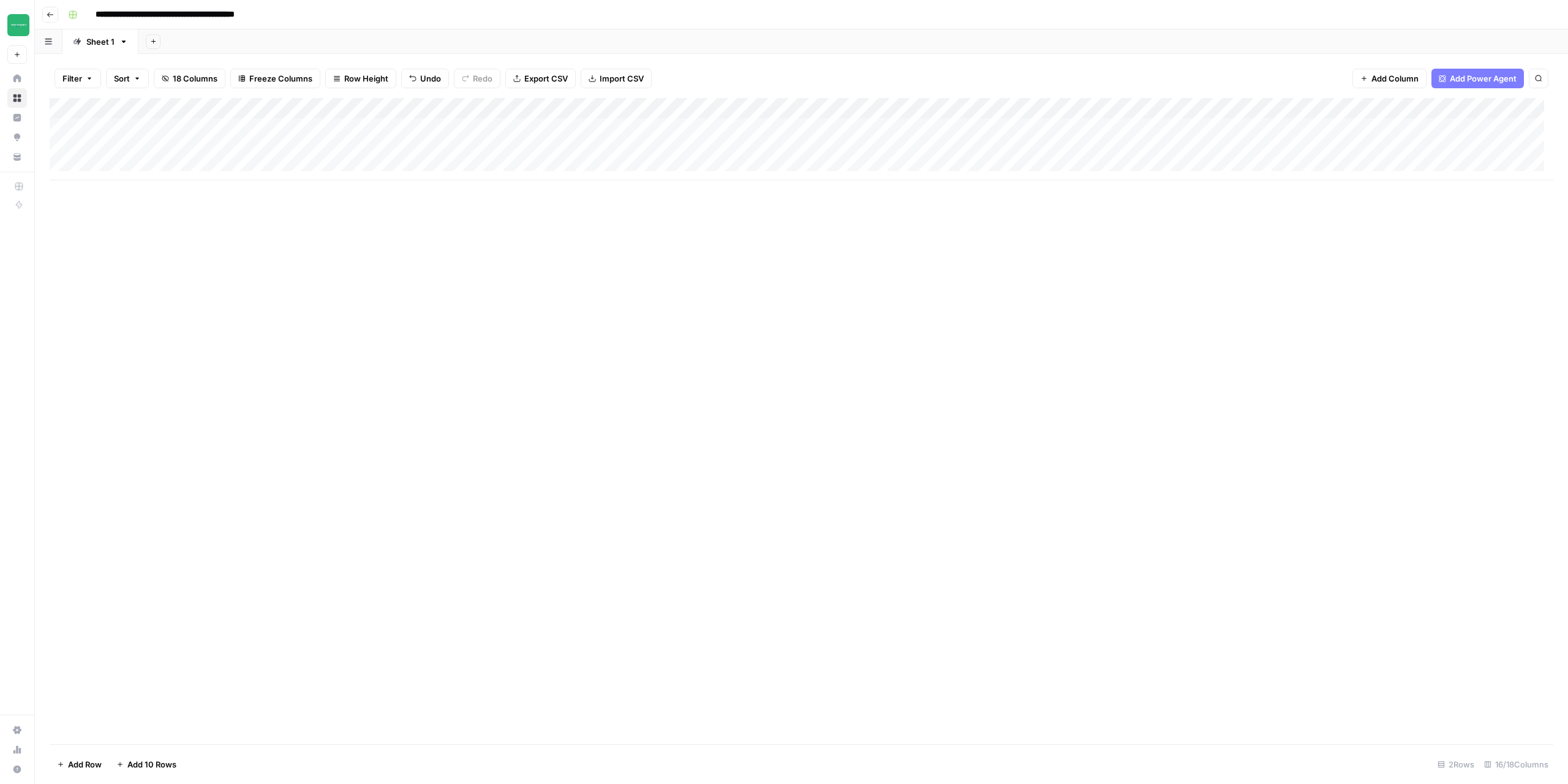
click at [406, 137] on div "Add Column" at bounding box center [802, 139] width 1504 height 82
type input "**********"
click at [272, 127] on div "Add Column" at bounding box center [802, 139] width 1504 height 82
type textarea "**********"
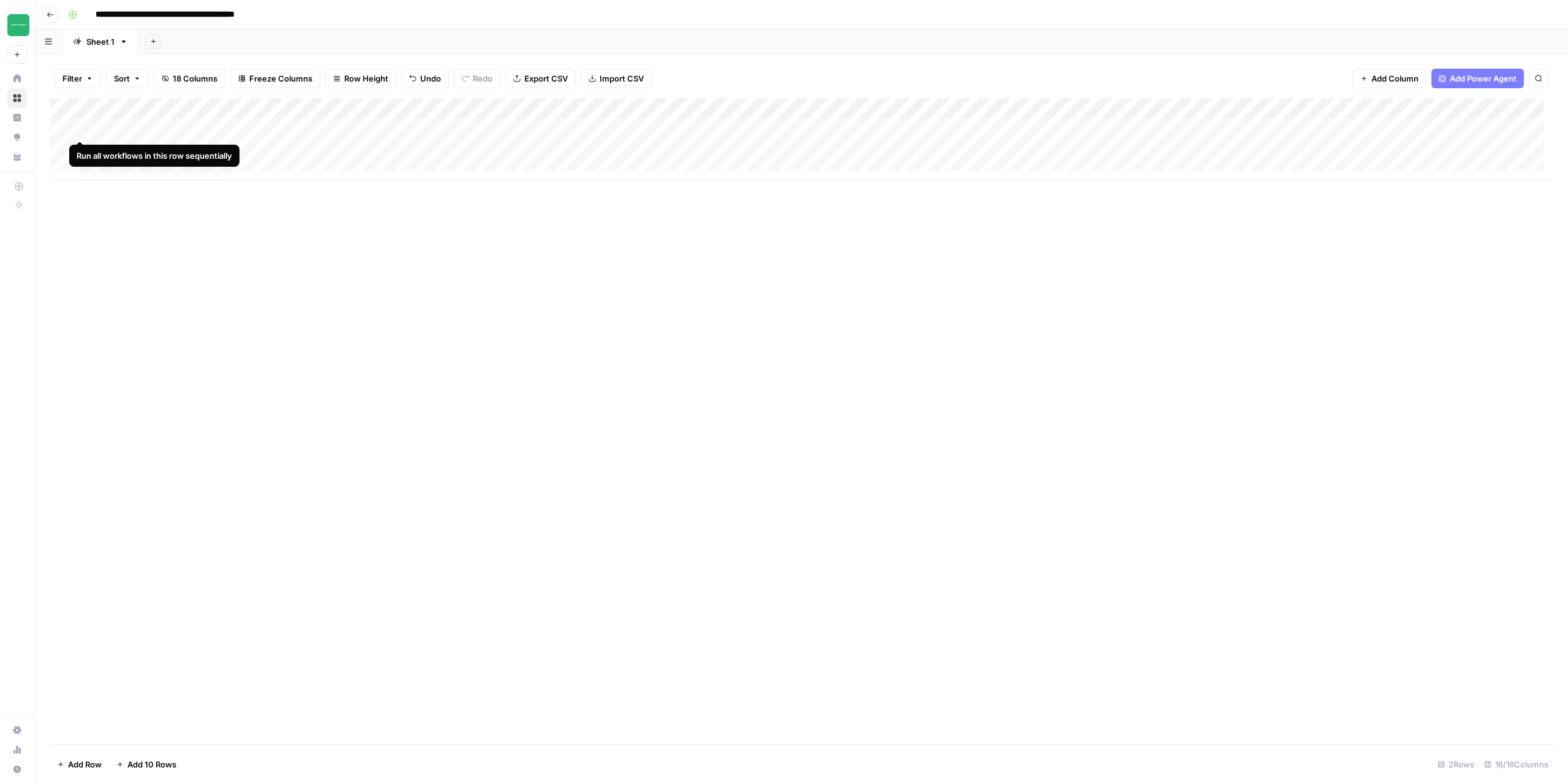
click at [79, 129] on div "Add Column" at bounding box center [802, 139] width 1504 height 82
click at [51, 16] on icon "button" at bounding box center [50, 14] width 7 height 7
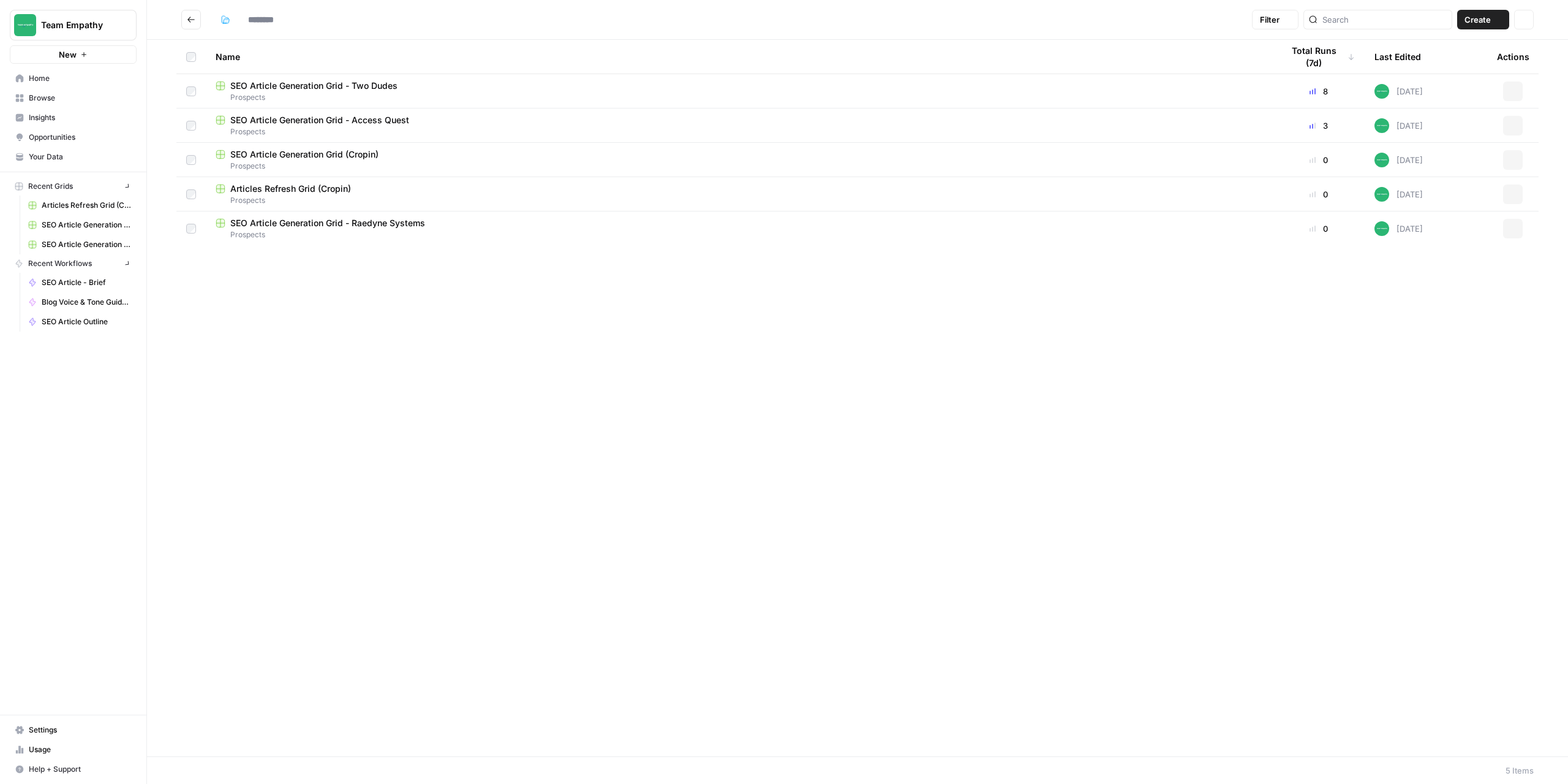
type input "*********"
click at [353, 121] on span "SEO Article Generation Grid - Access Quest" at bounding box center [320, 120] width 179 height 12
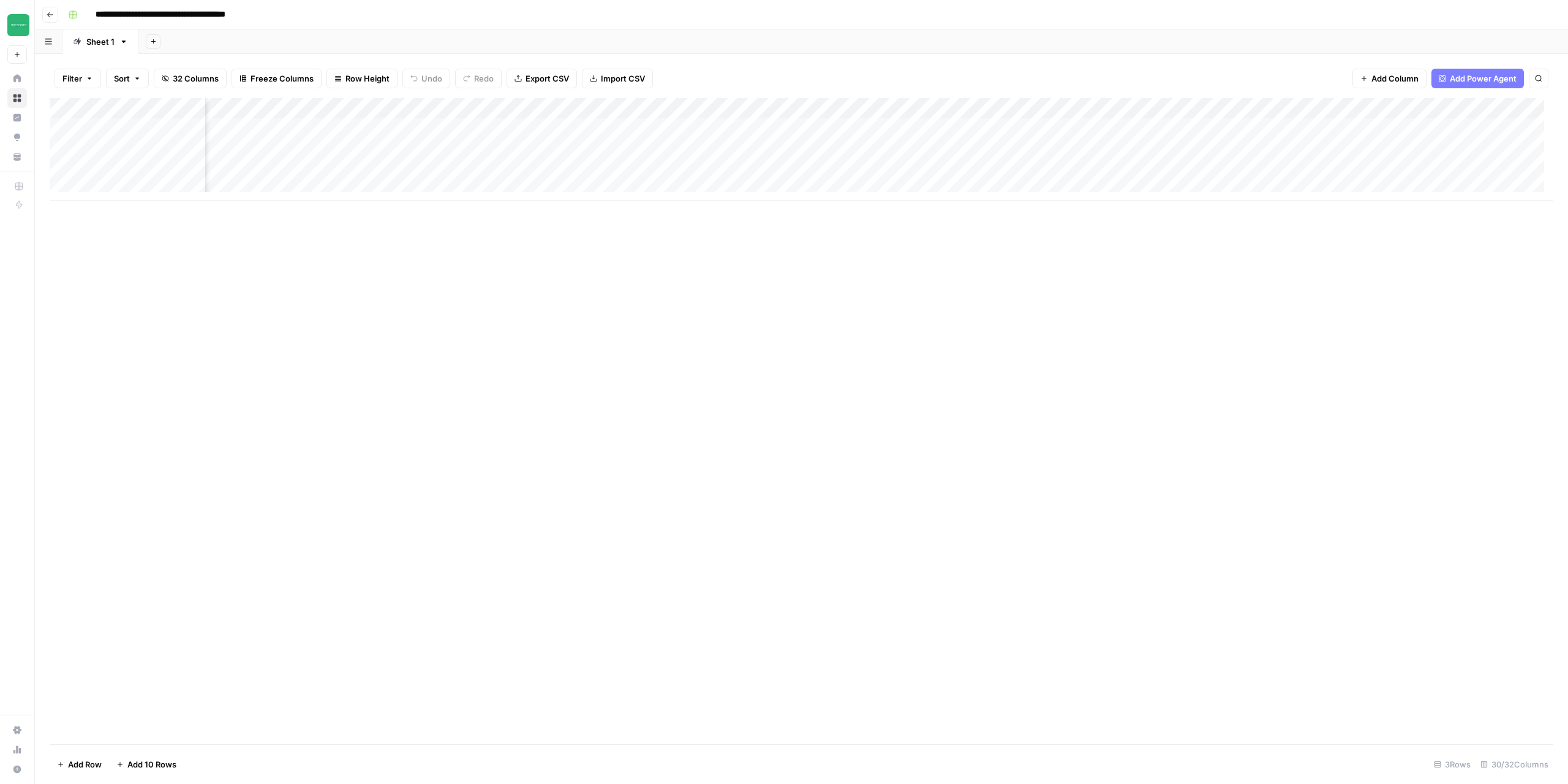
scroll to position [0, 1101]
click at [862, 127] on div "Add Column" at bounding box center [802, 150] width 1504 height 103
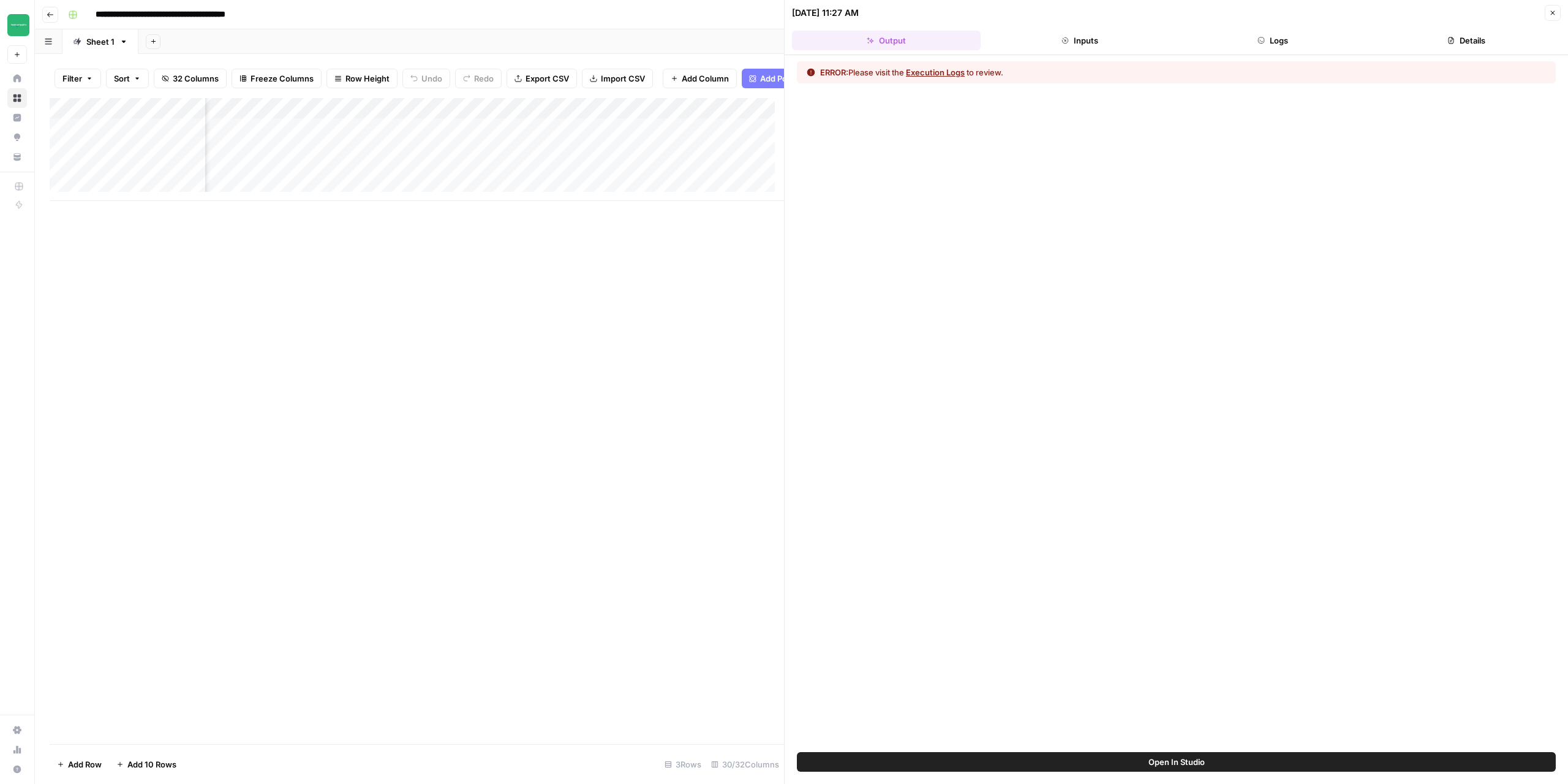
click at [915, 68] on button "Execution Logs" at bounding box center [935, 72] width 58 height 12
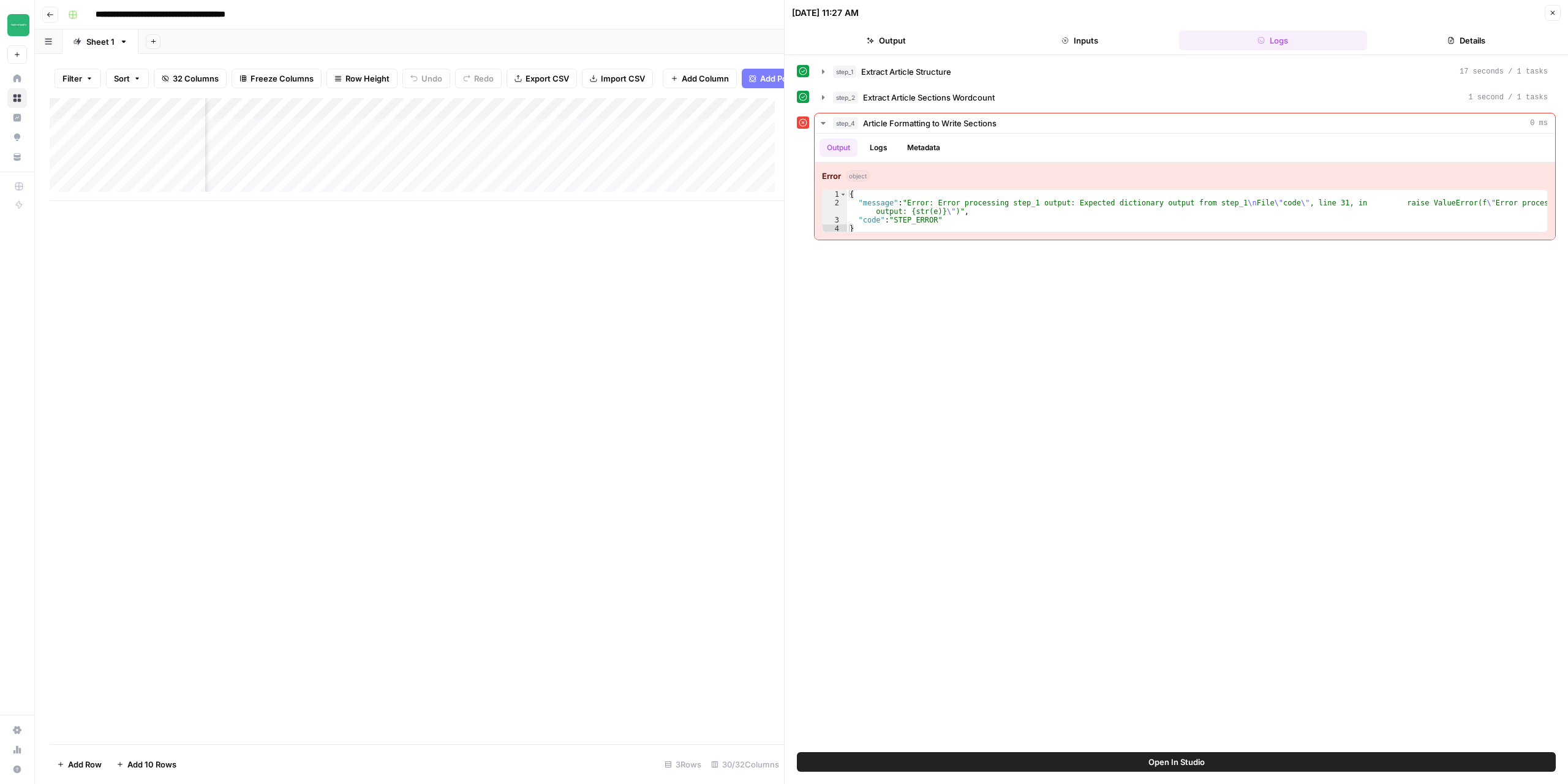
scroll to position [0, 1417]
click at [879, 153] on button "Logs" at bounding box center [879, 148] width 33 height 19
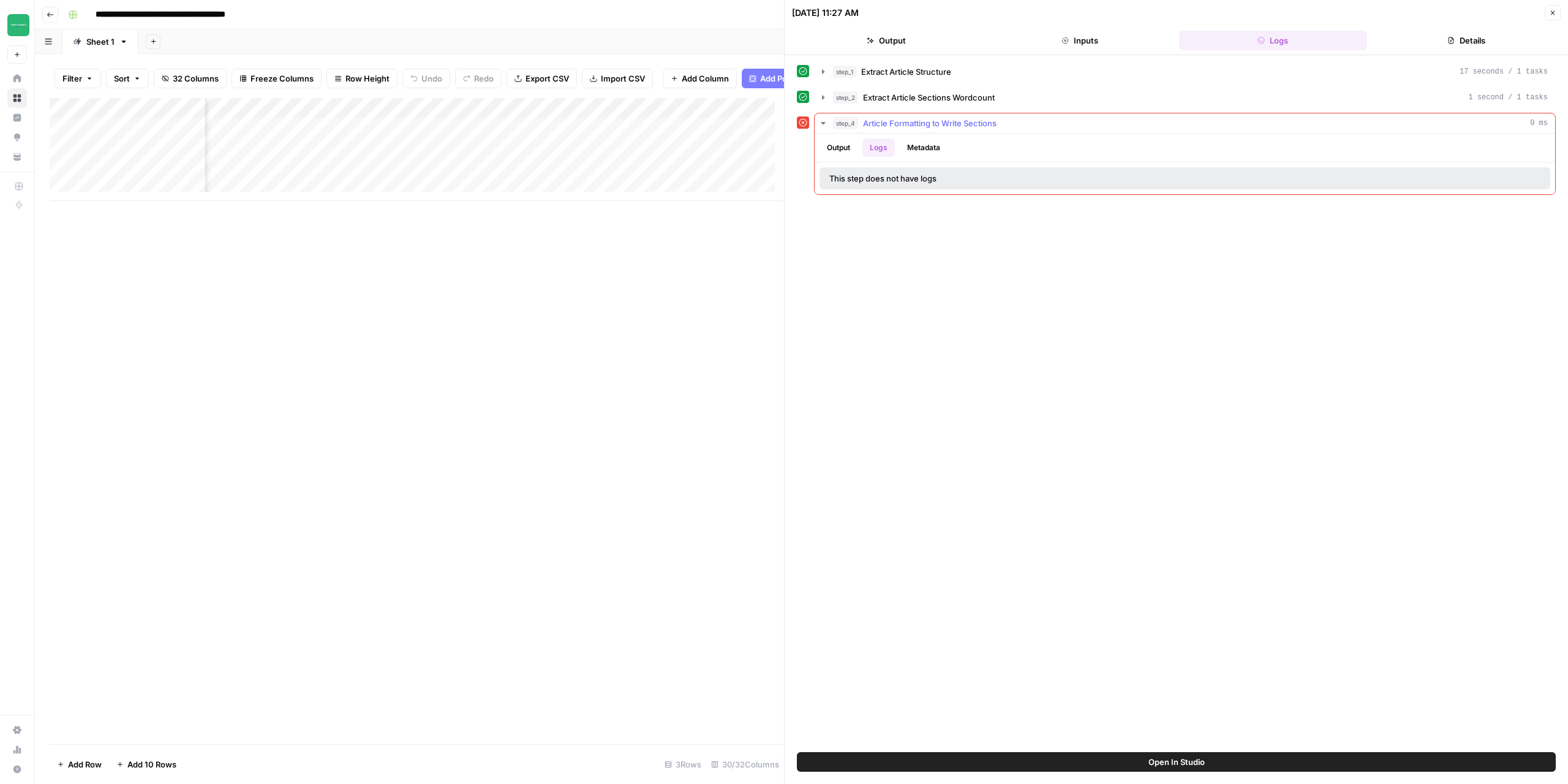
drag, startPoint x: 931, startPoint y: 141, endPoint x: 921, endPoint y: 147, distance: 11.7
click at [934, 139] on button "Metadata" at bounding box center [923, 148] width 48 height 19
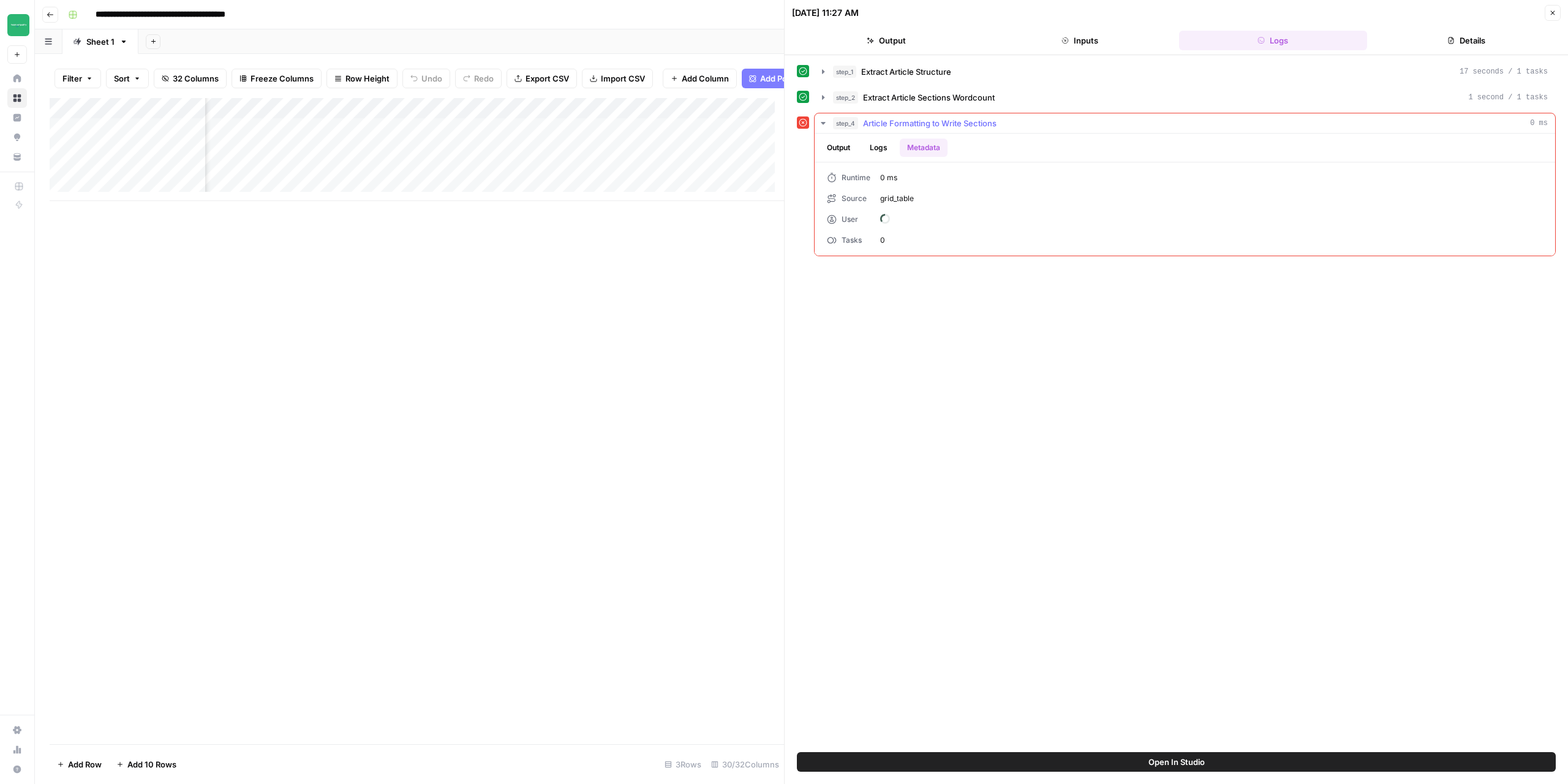
click at [839, 147] on button "Output" at bounding box center [838, 148] width 38 height 19
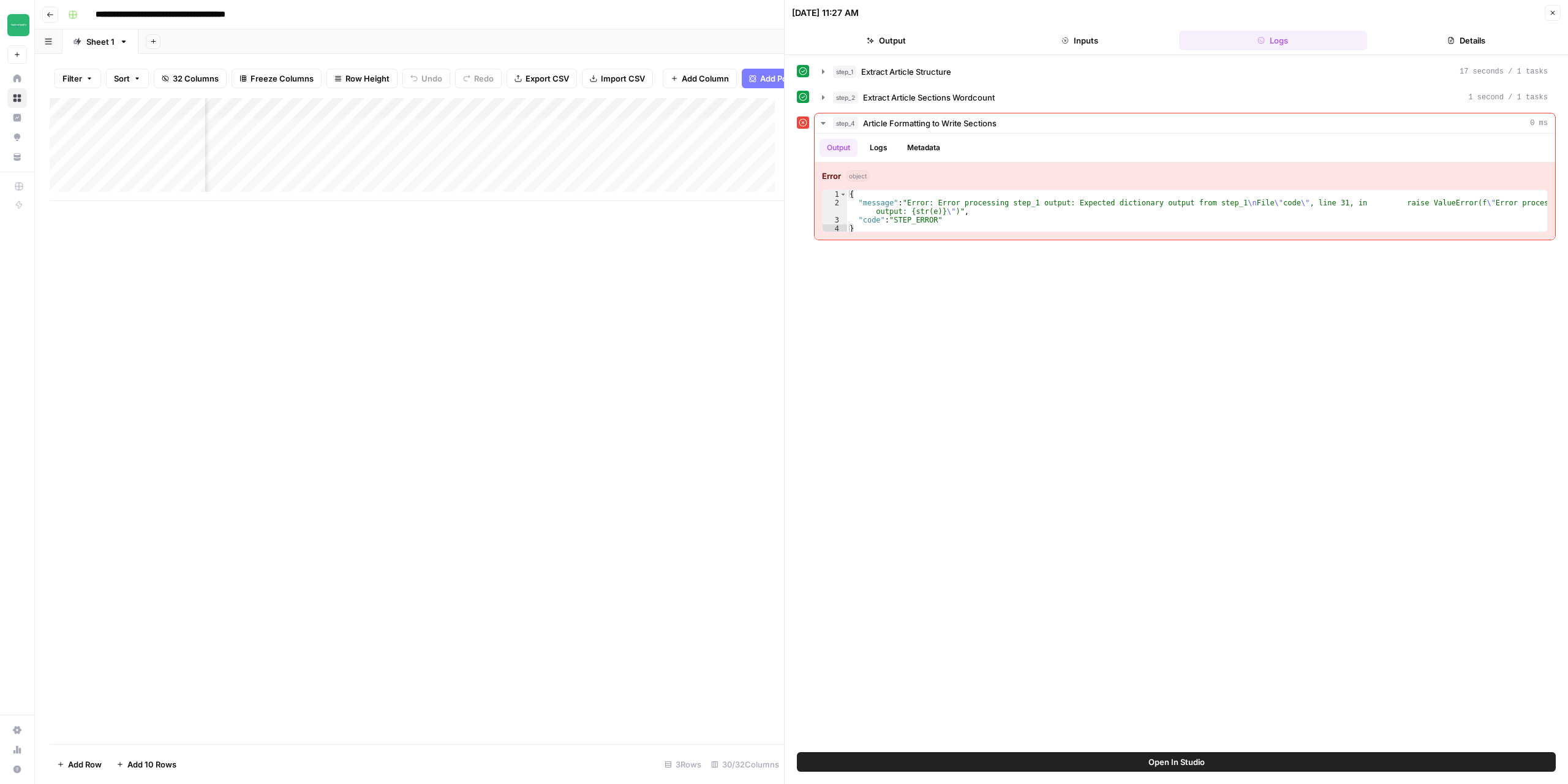
click at [548, 119] on div "Add Column" at bounding box center [417, 150] width 735 height 103
click at [495, 235] on span "Edit Workflow" at bounding box center [519, 238] width 107 height 12
click at [1556, 15] on icon "button" at bounding box center [1552, 12] width 7 height 7
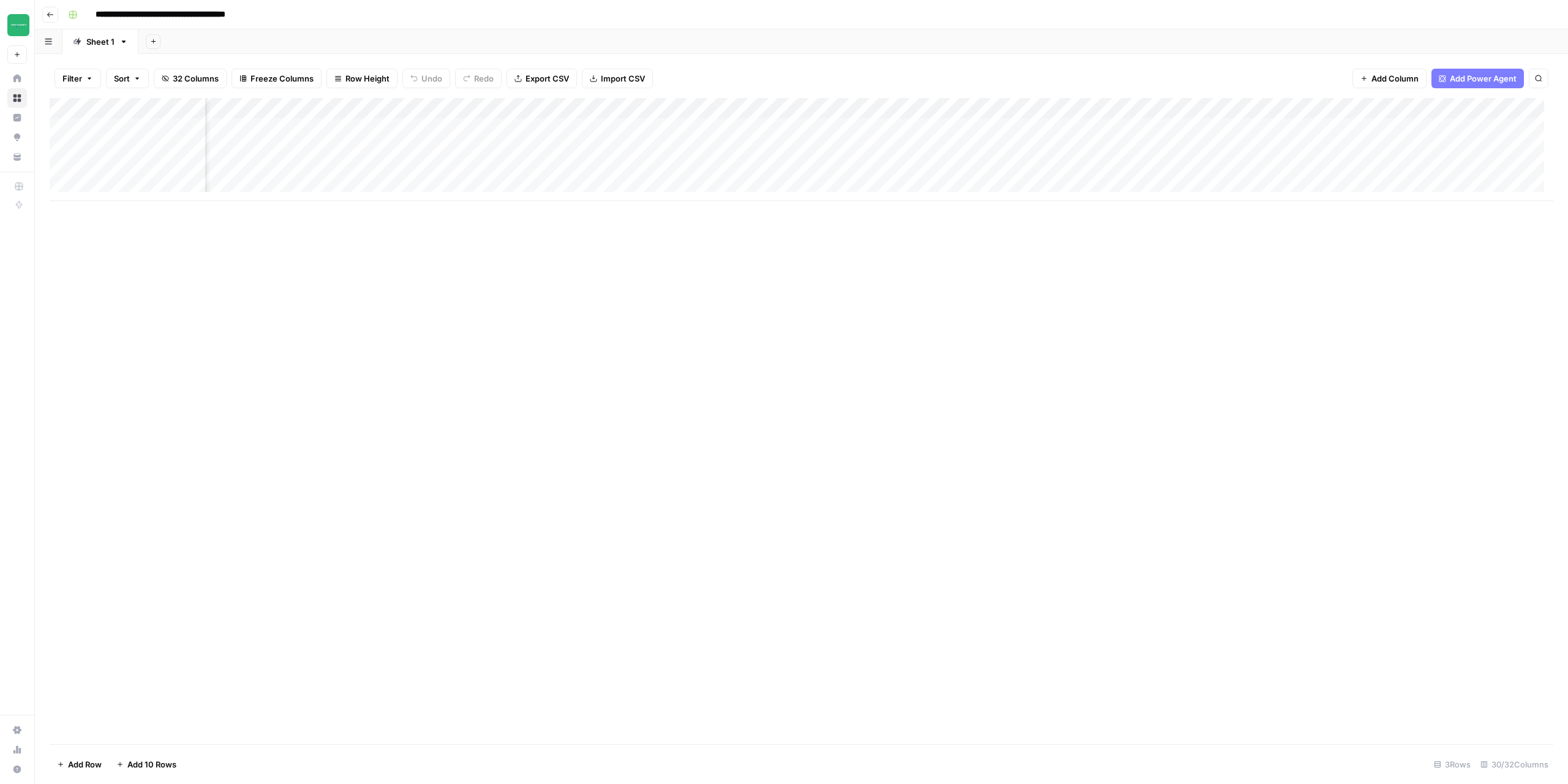
scroll to position [0, 1131]
click at [47, 16] on icon "button" at bounding box center [50, 14] width 7 height 7
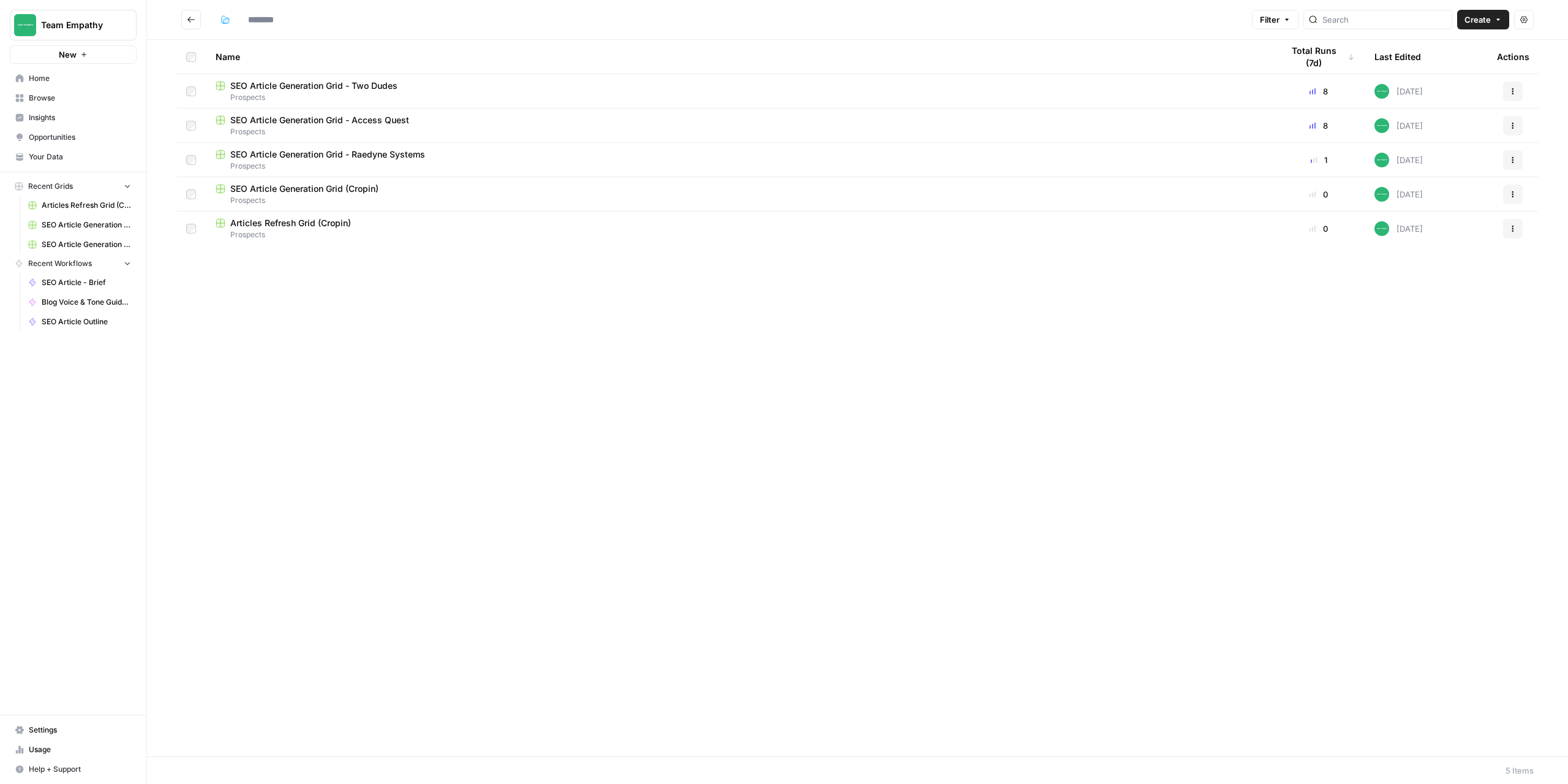
type input "*********"
click at [344, 157] on span "SEO Article Generation Grid - Raedyne Systems" at bounding box center [328, 154] width 195 height 12
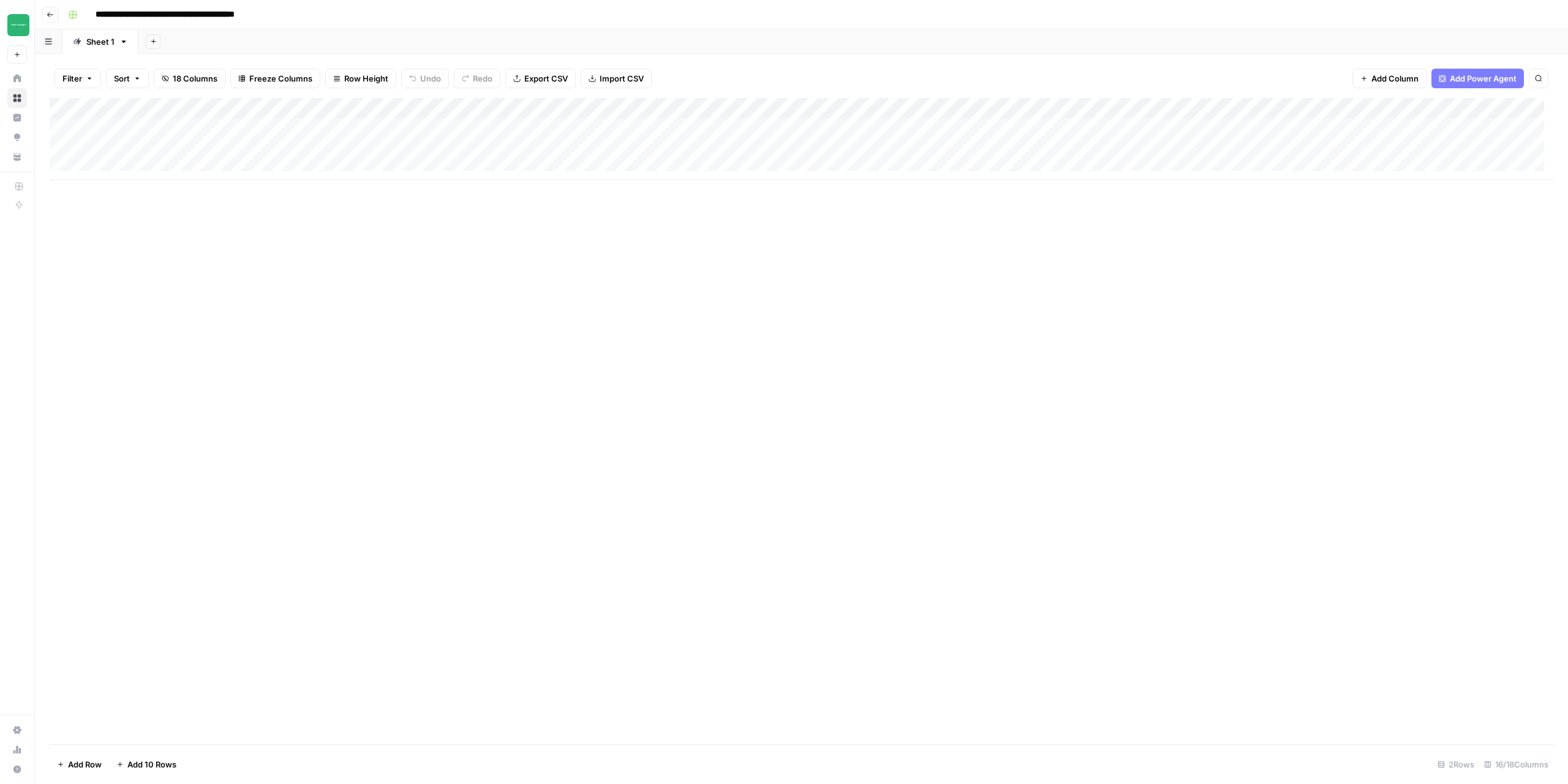
click at [1139, 129] on div "Add Column" at bounding box center [802, 139] width 1504 height 82
click at [1166, 128] on div "Add Column" at bounding box center [802, 139] width 1504 height 82
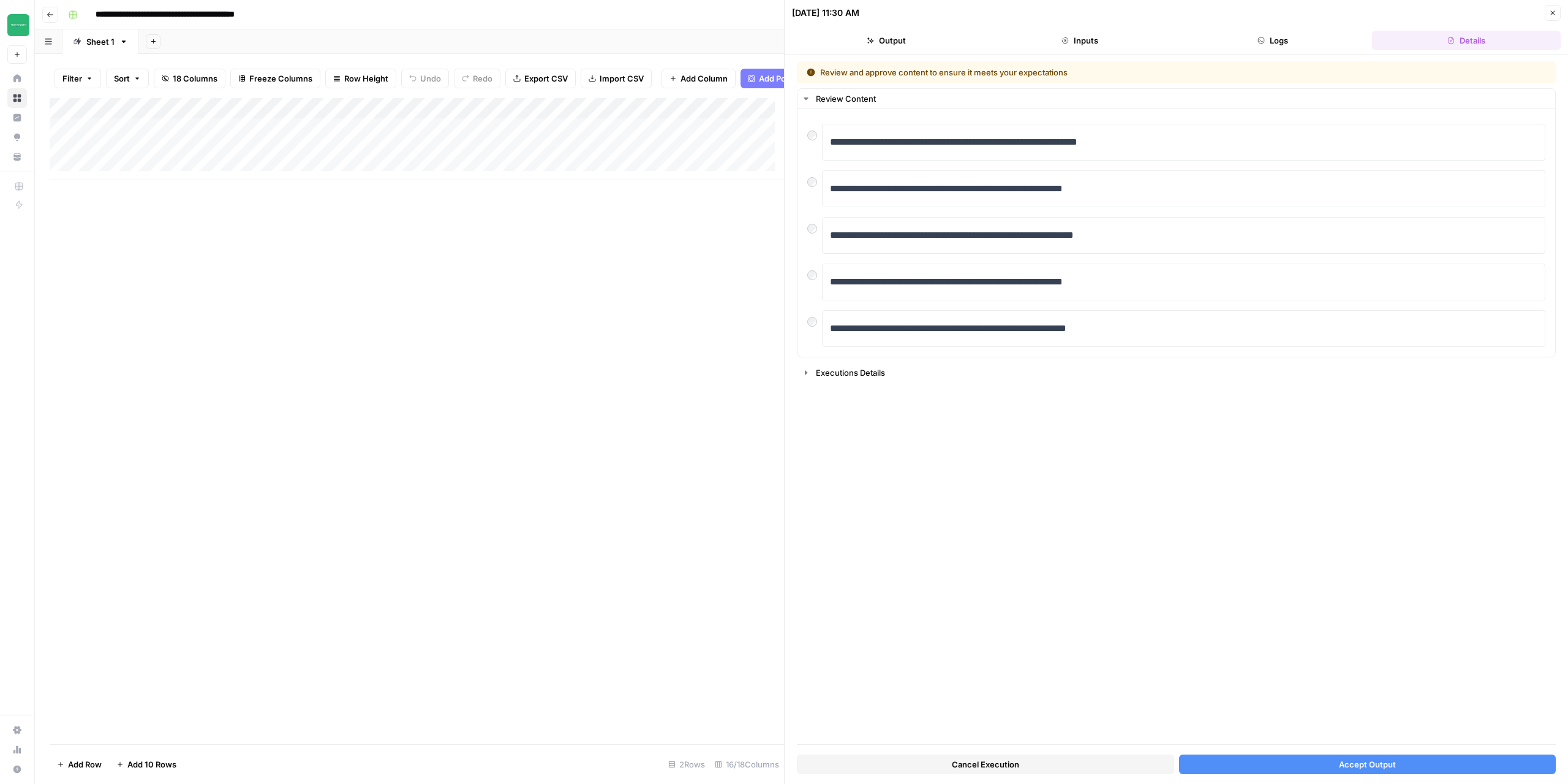
click at [1361, 769] on span "Accept Output" at bounding box center [1367, 765] width 57 height 12
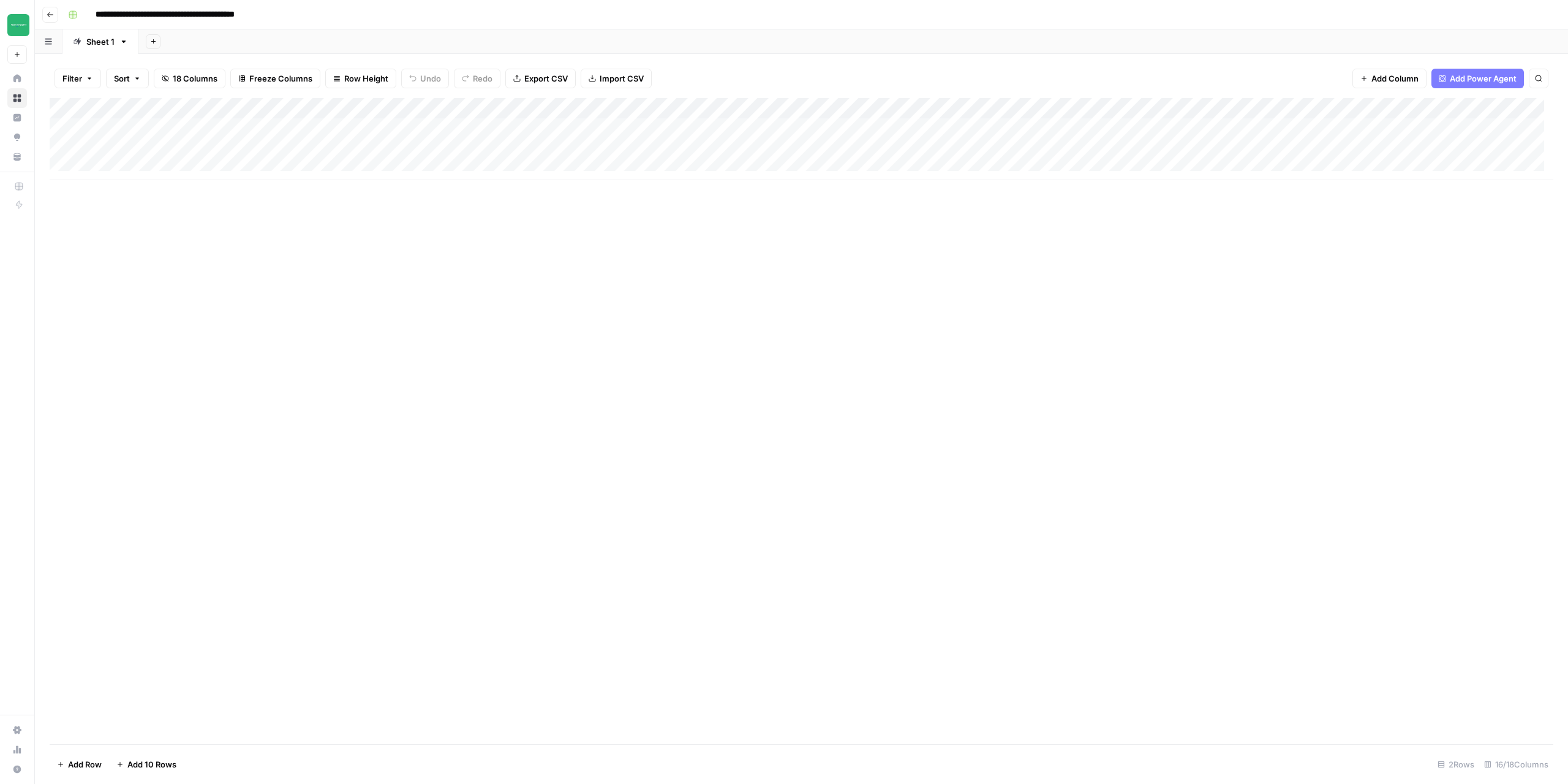
click at [50, 16] on icon "button" at bounding box center [50, 14] width 7 height 7
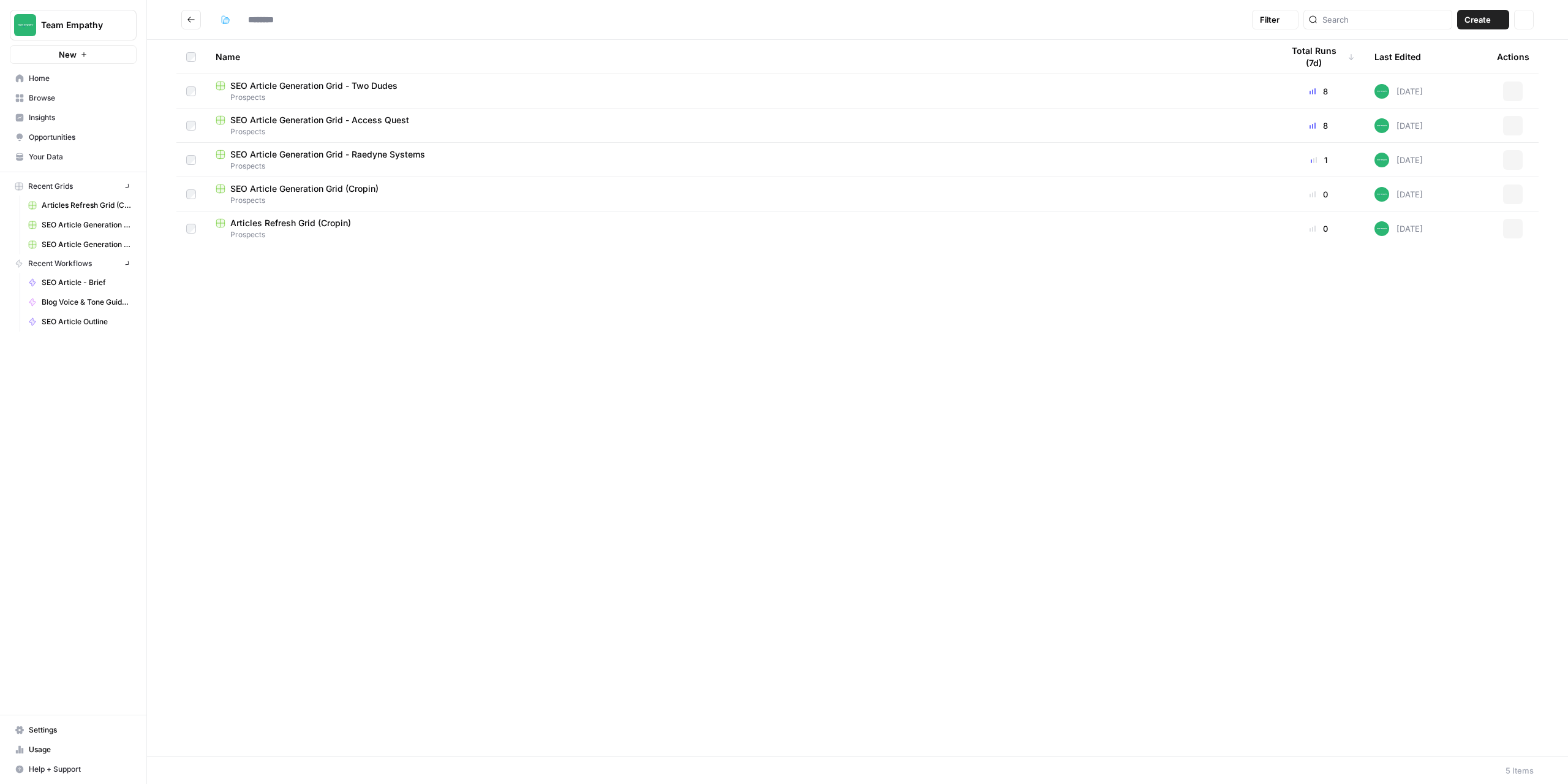
type input "*********"
click at [336, 122] on span "SEO Article Generation Grid - Access Quest" at bounding box center [320, 120] width 179 height 12
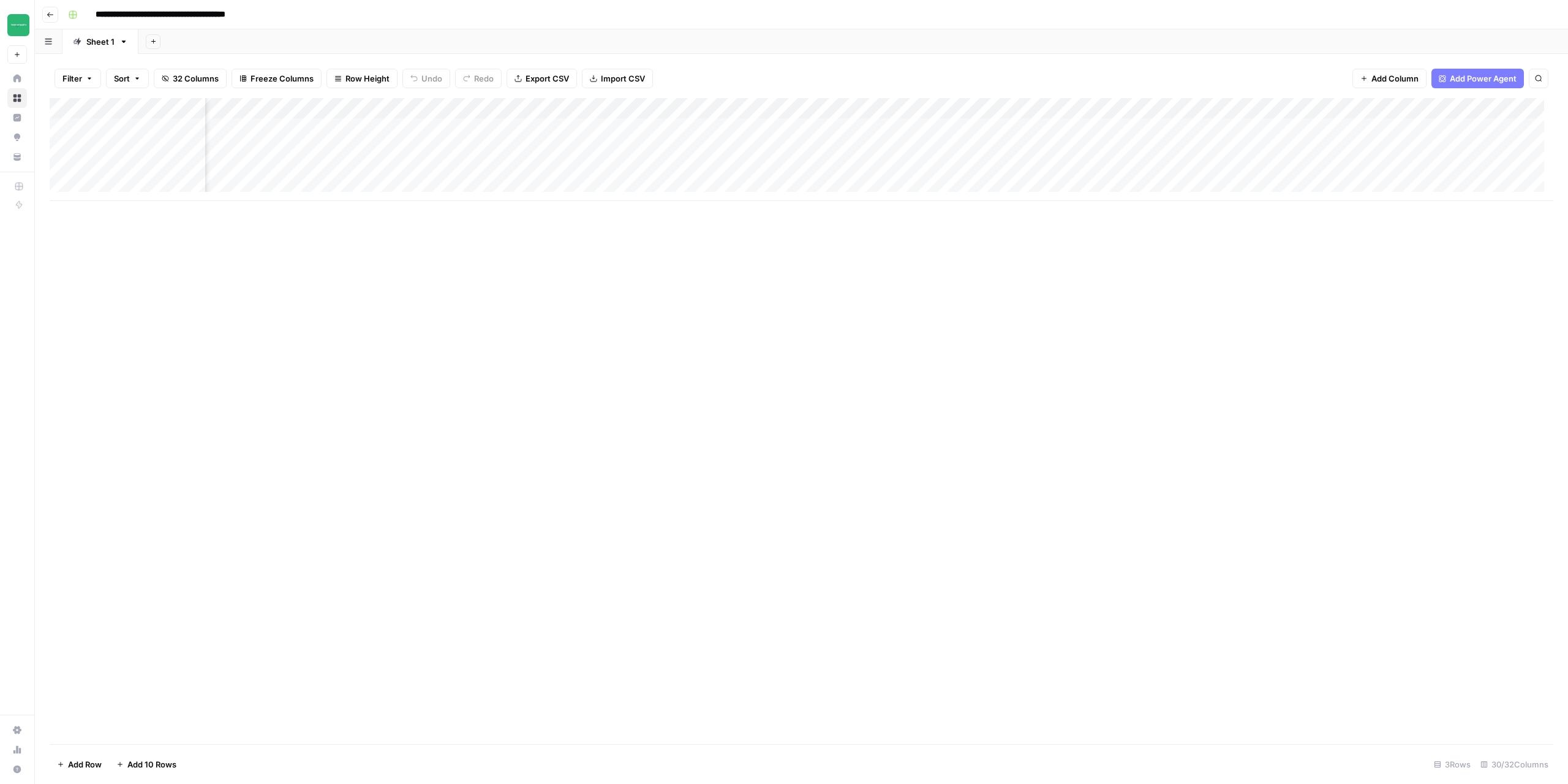
scroll to position [0, 1104]
click at [872, 129] on div "Add Column" at bounding box center [802, 150] width 1504 height 103
click at [51, 18] on icon "button" at bounding box center [50, 14] width 7 height 7
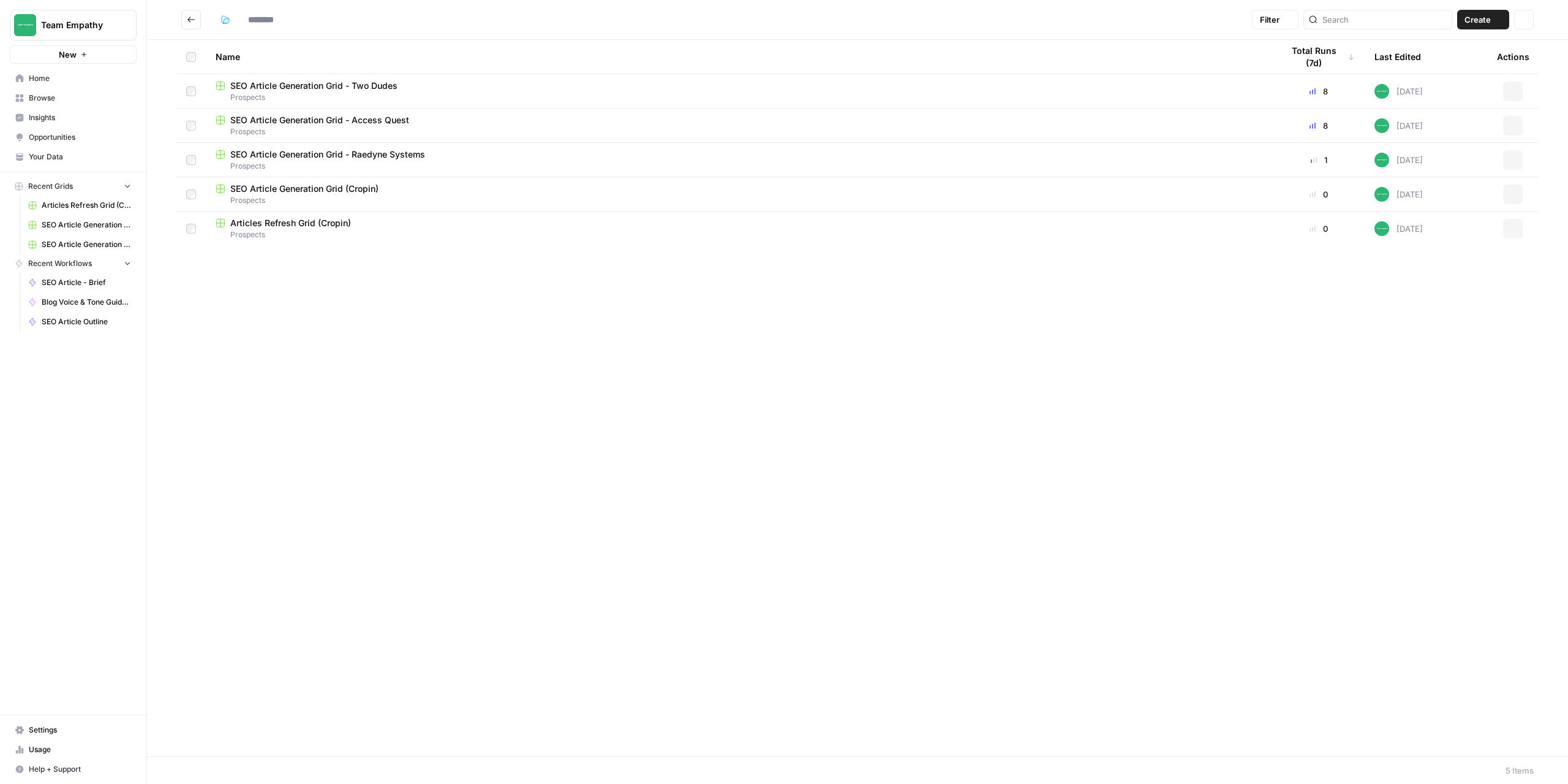
type input "*********"
click at [1515, 92] on icon "button" at bounding box center [1513, 90] width 7 height 7
click at [1448, 119] on span "Duplicate" at bounding box center [1459, 120] width 98 height 12
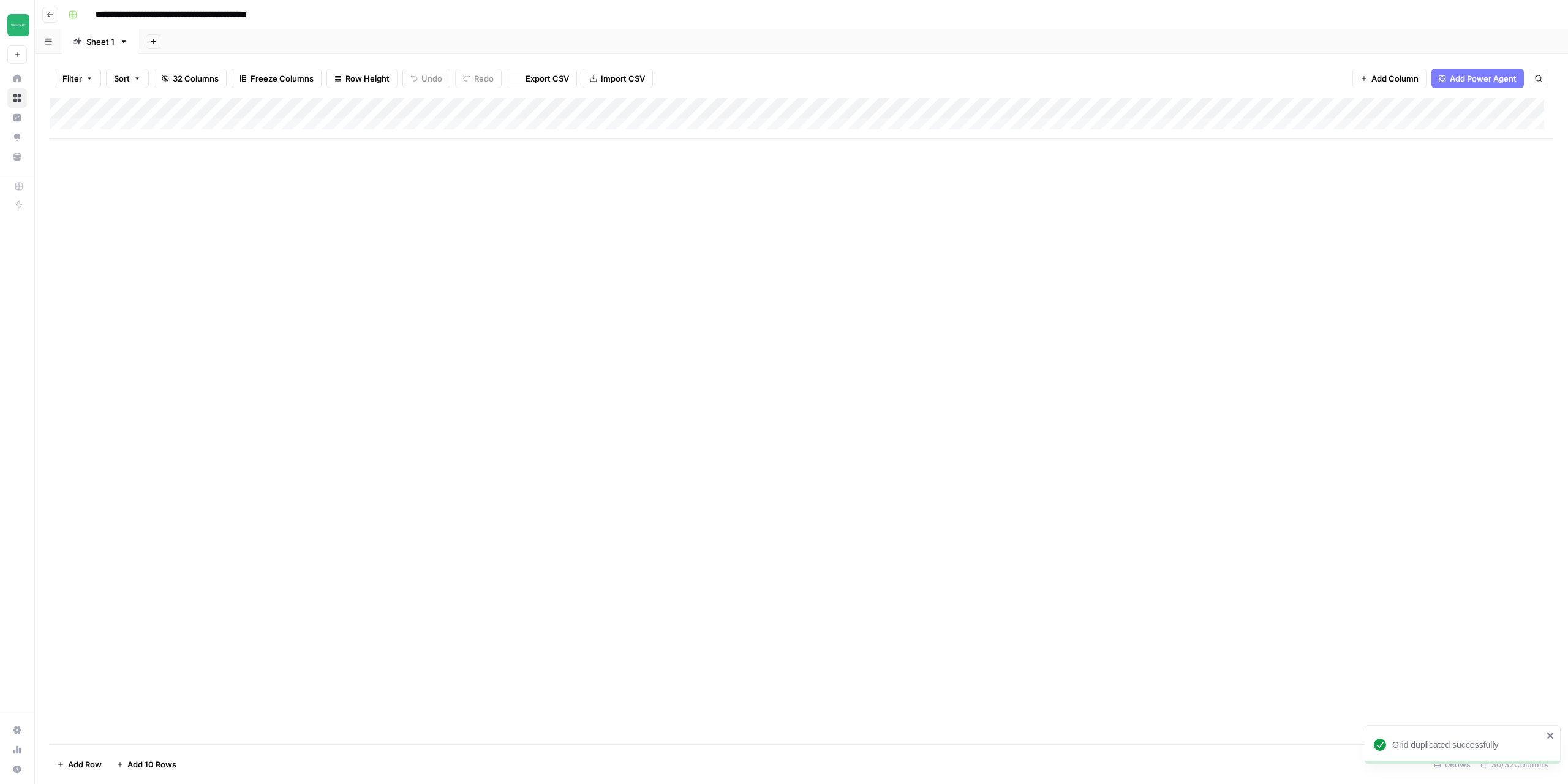
click at [283, 13] on input "**********" at bounding box center [201, 14] width 222 height 19
drag, startPoint x: 220, startPoint y: 16, endPoint x: 312, endPoint y: 13, distance: 92.0
click at [312, 13] on div "**********" at bounding box center [809, 14] width 1493 height 19
type input "**********"
click at [357, 256] on div "Add Column" at bounding box center [802, 421] width 1504 height 646
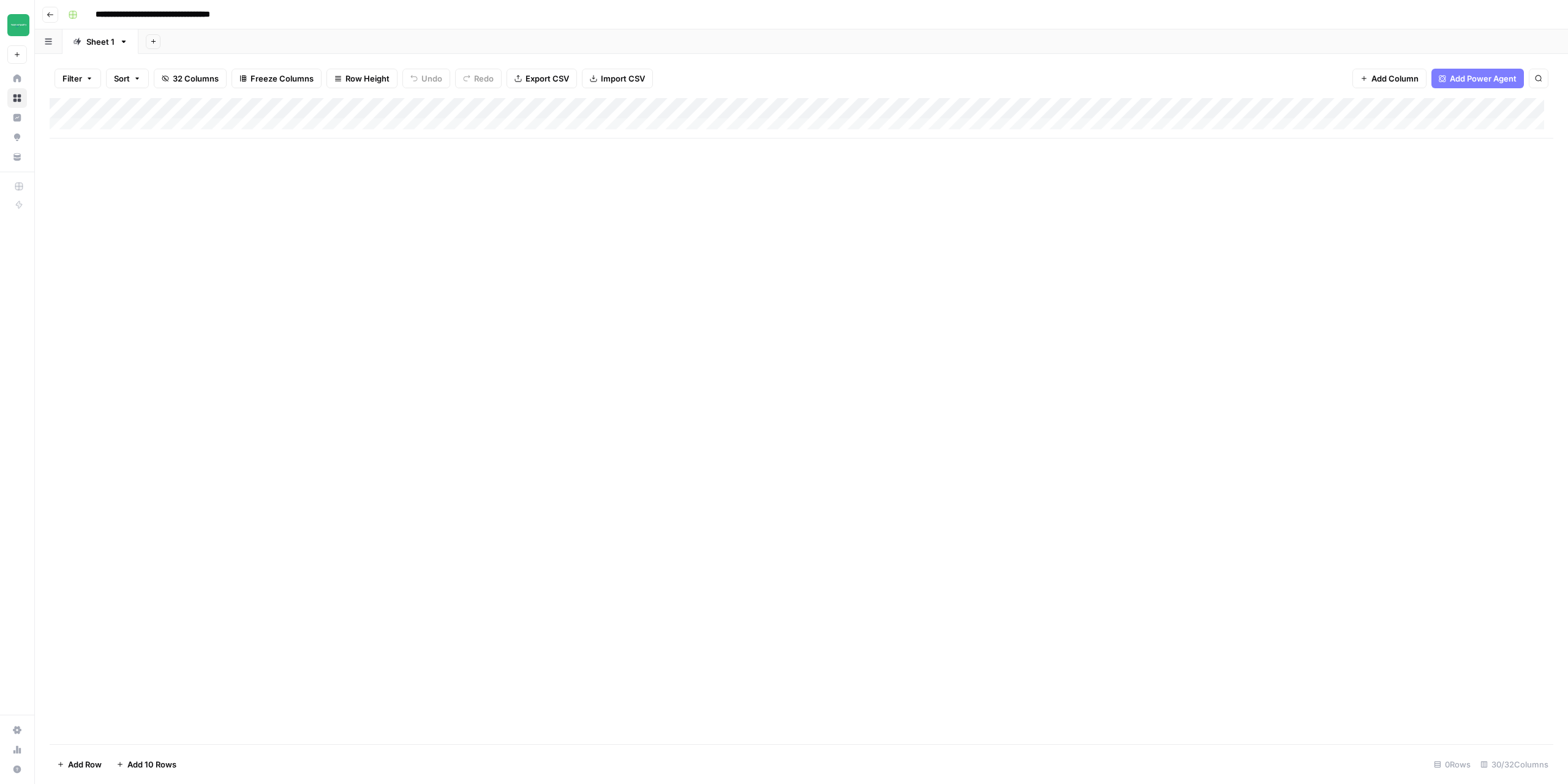
click at [105, 125] on div "Add Column" at bounding box center [802, 118] width 1504 height 41
click at [104, 145] on div "Add Column" at bounding box center [802, 129] width 1504 height 62
paste textarea "**********"
type textarea "**********"
drag, startPoint x: 393, startPoint y: 284, endPoint x: 310, endPoint y: 182, distance: 131.5
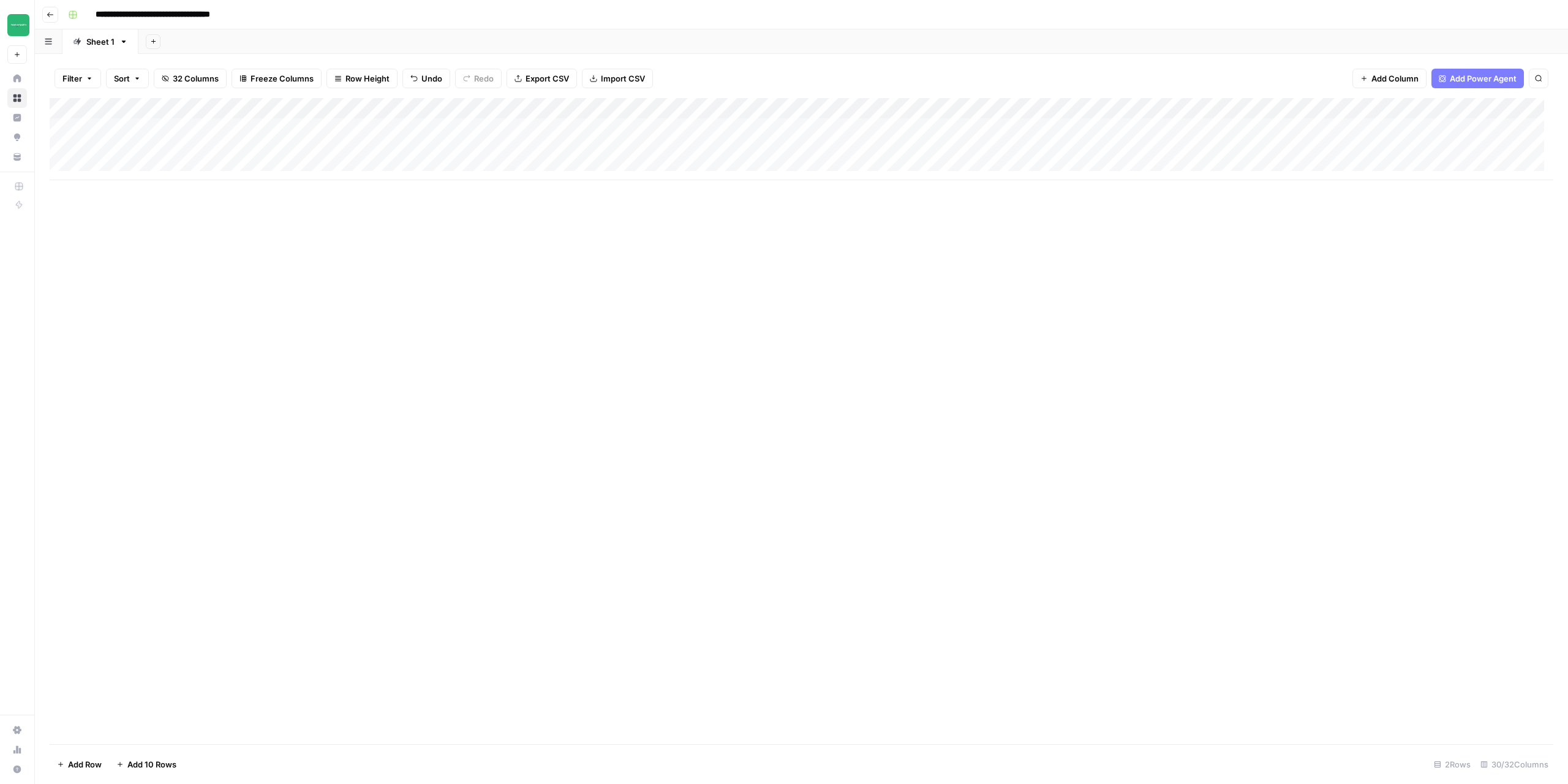
click at [389, 282] on div "Add Column" at bounding box center [802, 421] width 1504 height 646
click at [252, 154] on div "Add Column" at bounding box center [802, 139] width 1504 height 82
click at [343, 147] on div "Add Column" at bounding box center [802, 139] width 1504 height 82
click at [356, 153] on div "Add Column" at bounding box center [802, 139] width 1504 height 82
type input "**********"
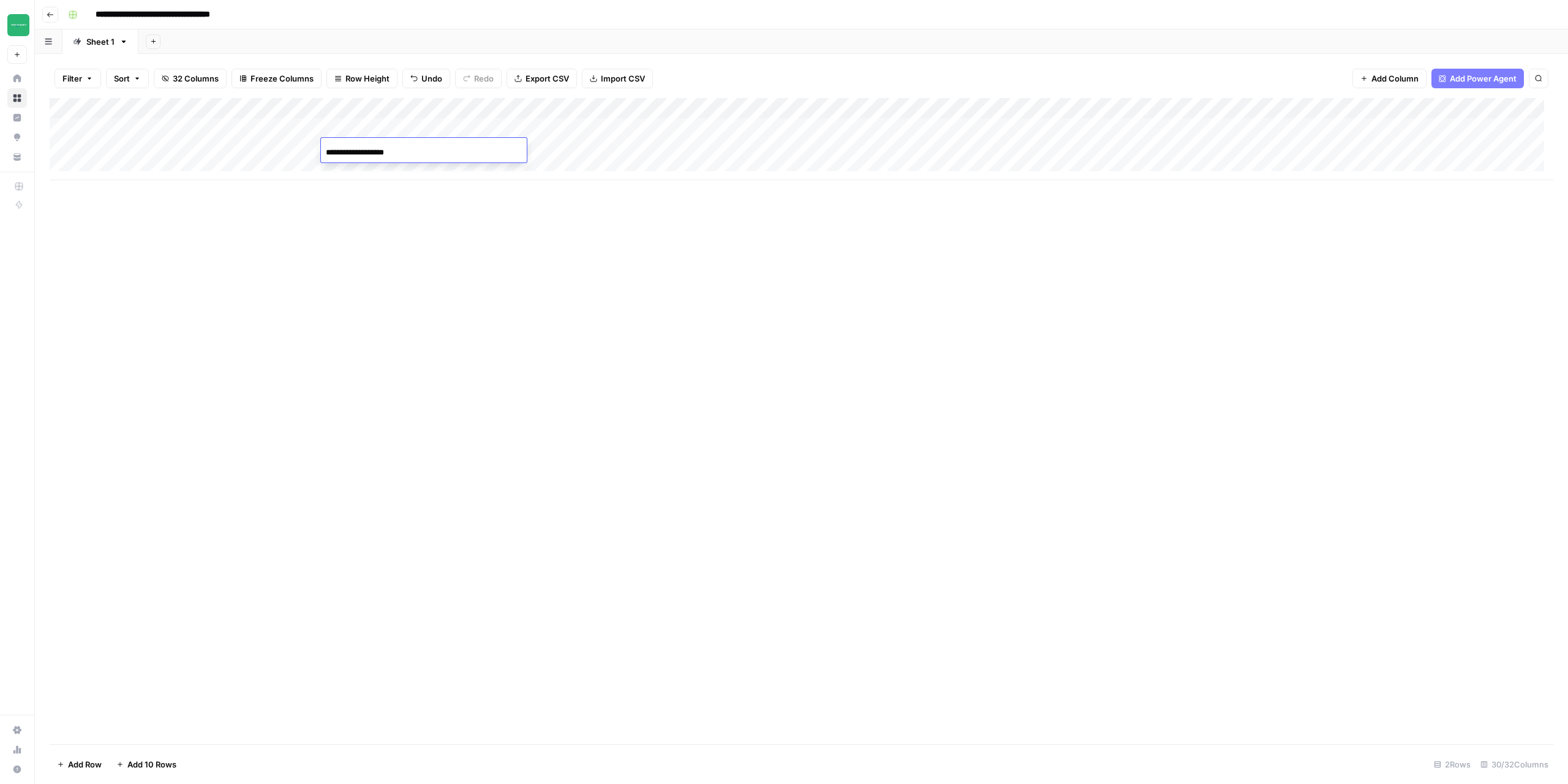
click at [253, 151] on div "Add Column" at bounding box center [802, 139] width 1504 height 82
click at [295, 151] on div "Add Column" at bounding box center [802, 139] width 1504 height 82
click at [295, 151] on textarea "**********" at bounding box center [303, 150] width 196 height 17
drag, startPoint x: 295, startPoint y: 151, endPoint x: 202, endPoint y: 157, distance: 93.2
click at [202, 157] on body "**********" at bounding box center [784, 392] width 1568 height 784
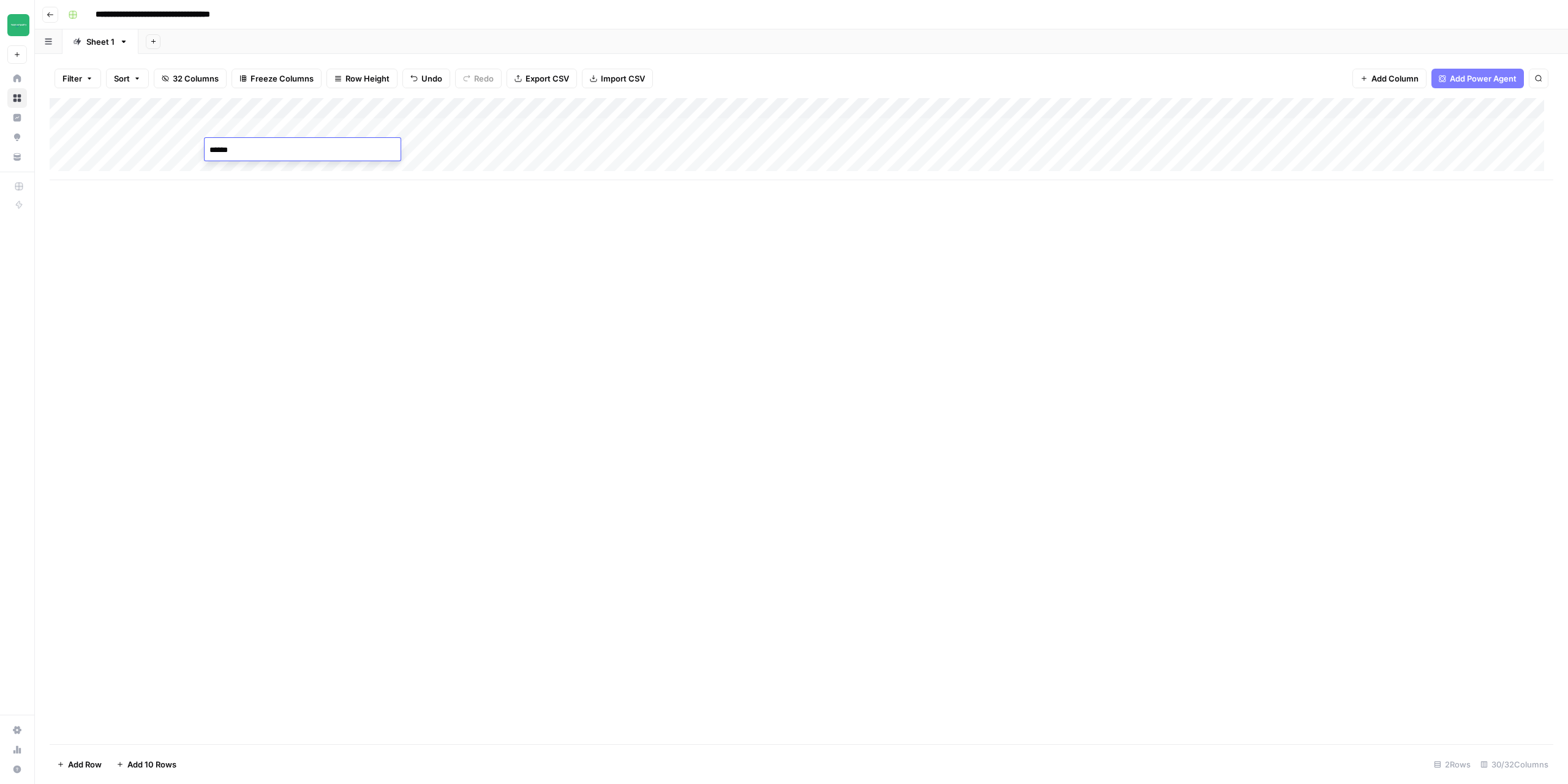
type textarea "*******"
click at [315, 283] on div "Add Column" at bounding box center [802, 421] width 1504 height 646
click at [475, 146] on div "Add Column" at bounding box center [802, 139] width 1504 height 82
click at [605, 150] on div "Add Column" at bounding box center [802, 139] width 1504 height 82
click at [752, 152] on div "Add Column" at bounding box center [802, 139] width 1504 height 82
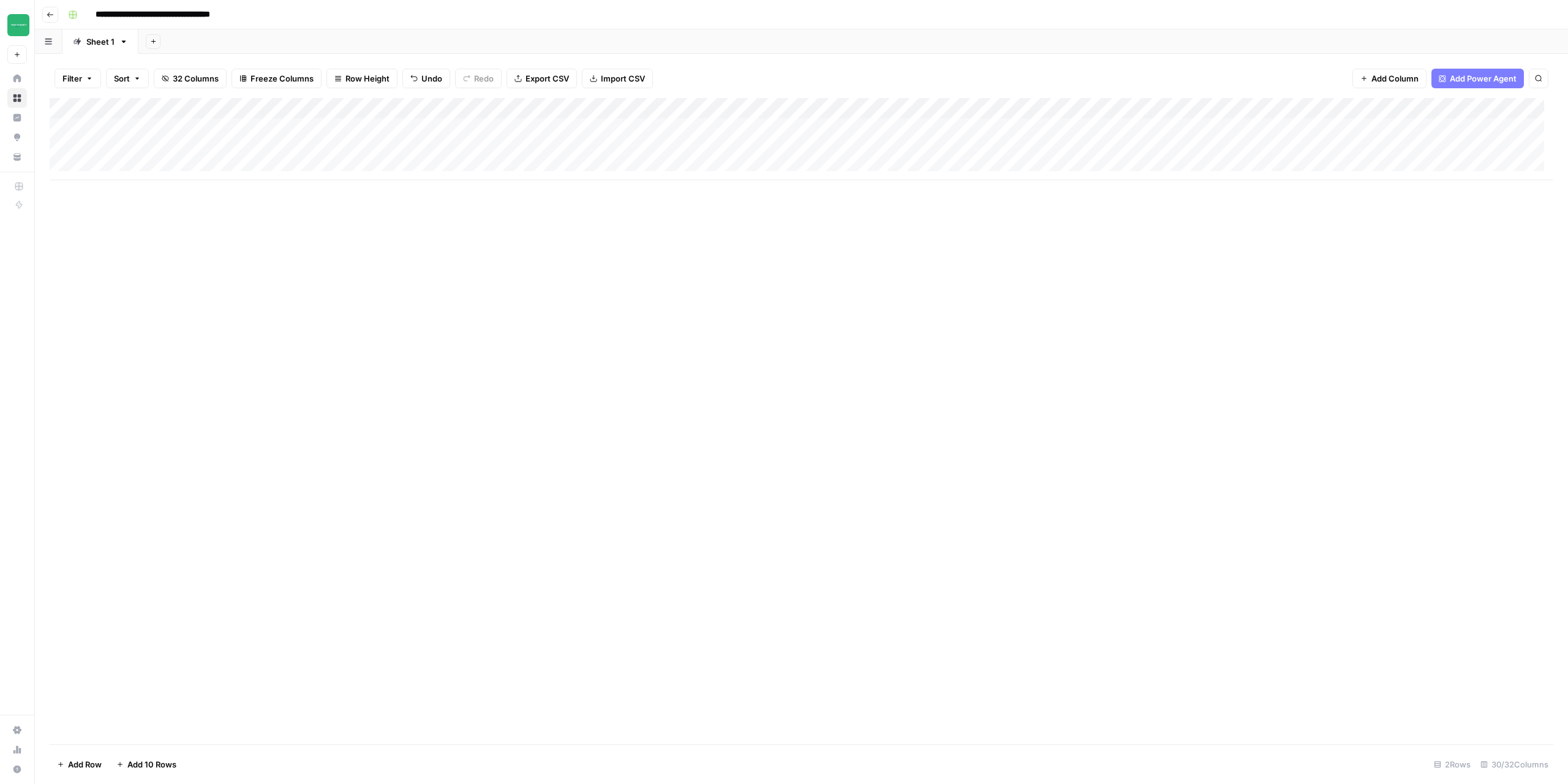
click at [1143, 108] on div "Add Column" at bounding box center [802, 139] width 1504 height 82
click at [1101, 213] on span "Configure Inputs" at bounding box center [1119, 211] width 107 height 12
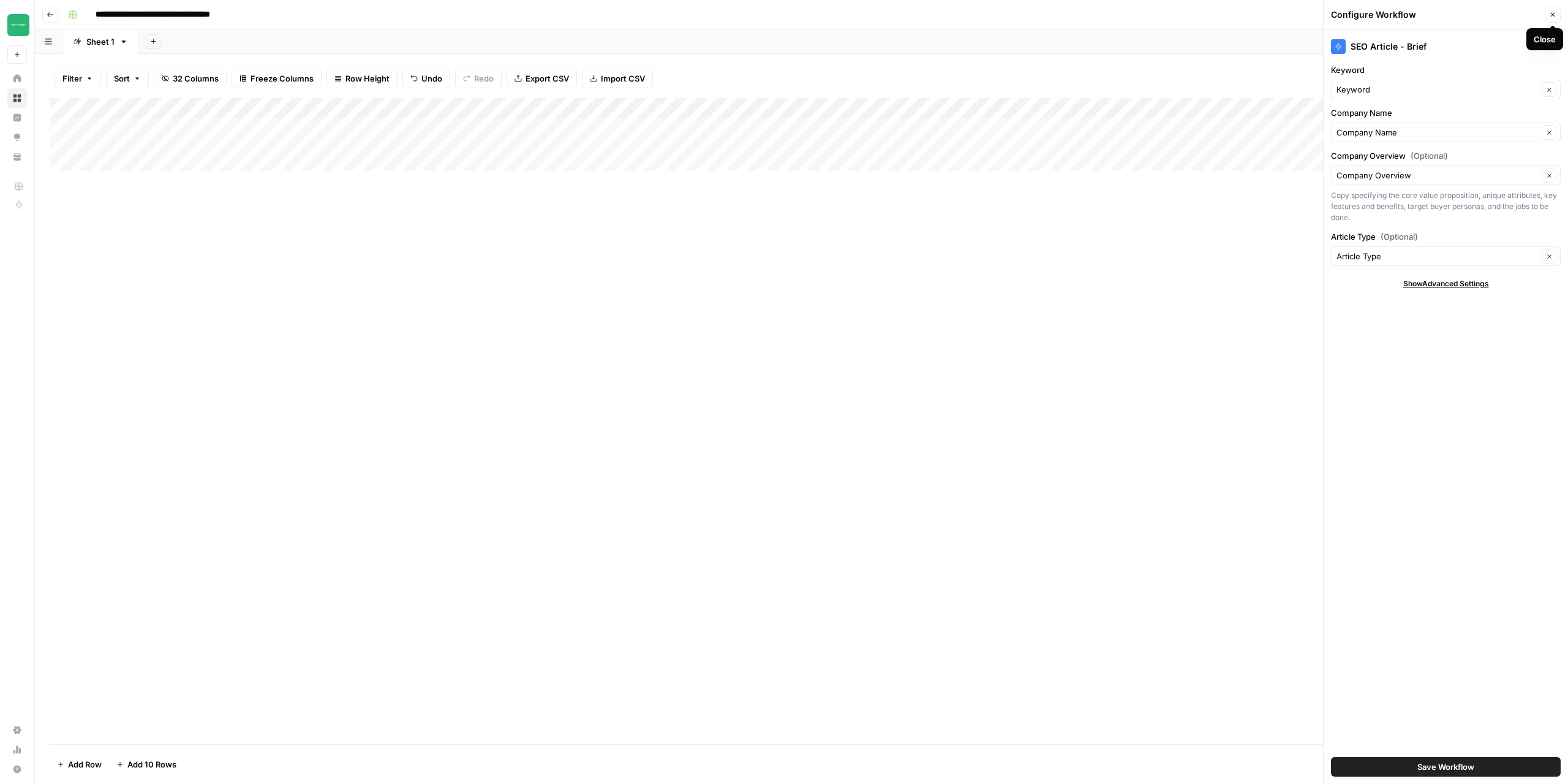
click at [1553, 21] on button "Close" at bounding box center [1552, 15] width 16 height 16
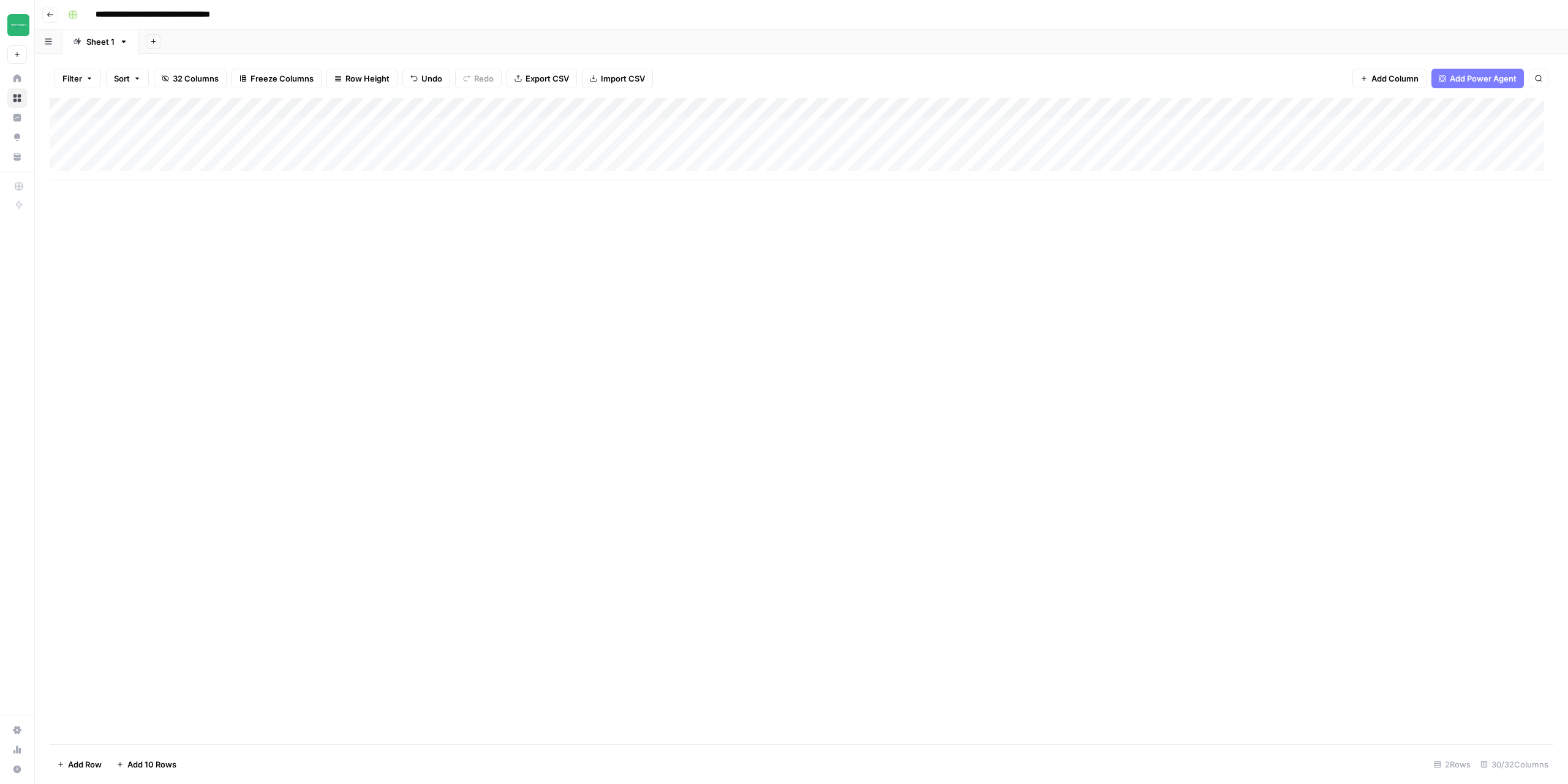
click at [1479, 111] on div "Add Column" at bounding box center [802, 139] width 1504 height 82
click at [1444, 212] on span "Configure Inputs" at bounding box center [1468, 211] width 107 height 12
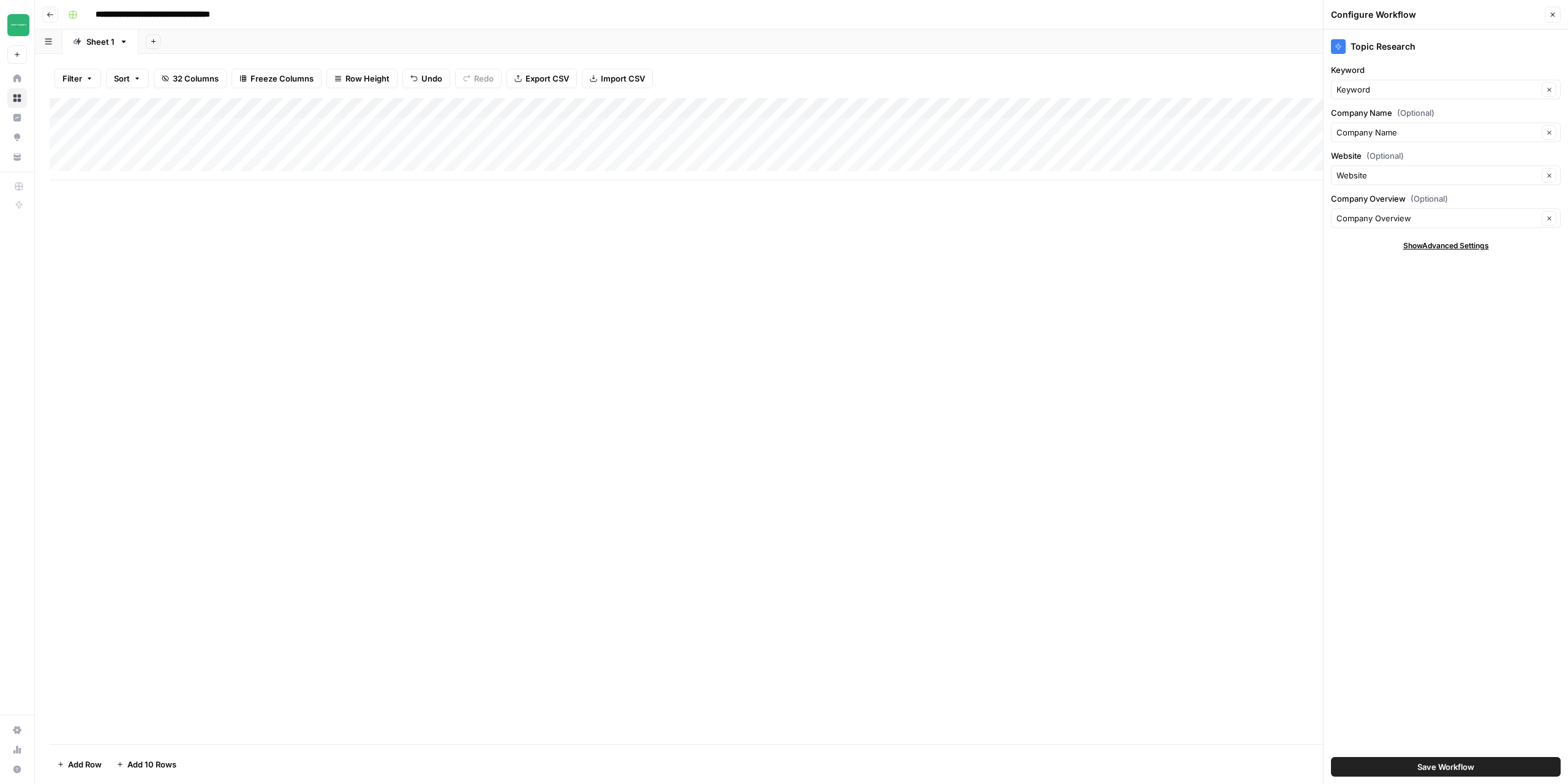
click at [1552, 13] on icon "button" at bounding box center [1552, 14] width 7 height 7
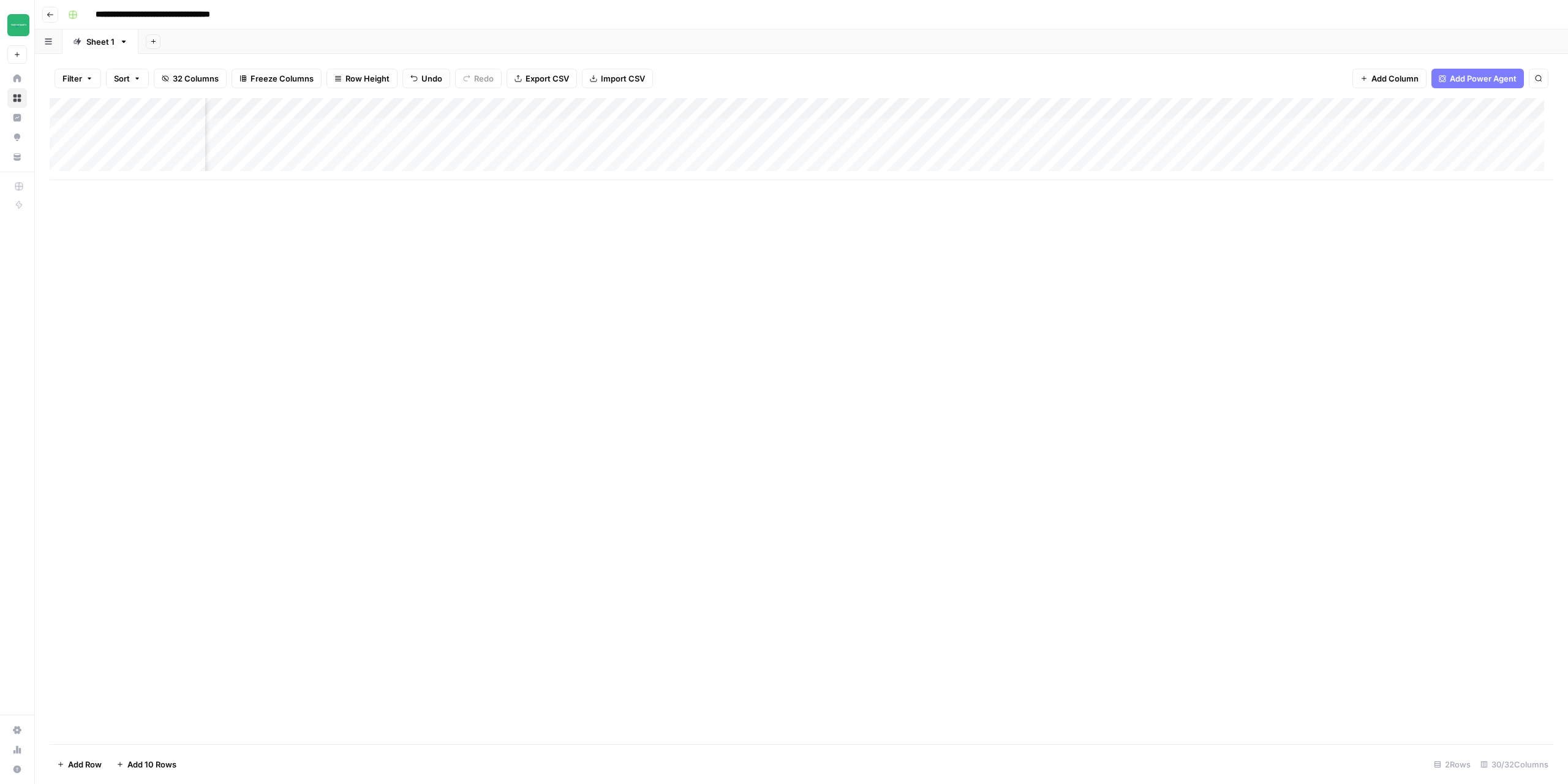
scroll to position [0, 375]
click at [1347, 111] on div "Add Column" at bounding box center [802, 139] width 1504 height 82
click at [1301, 214] on span "Configure Inputs" at bounding box center [1320, 211] width 107 height 12
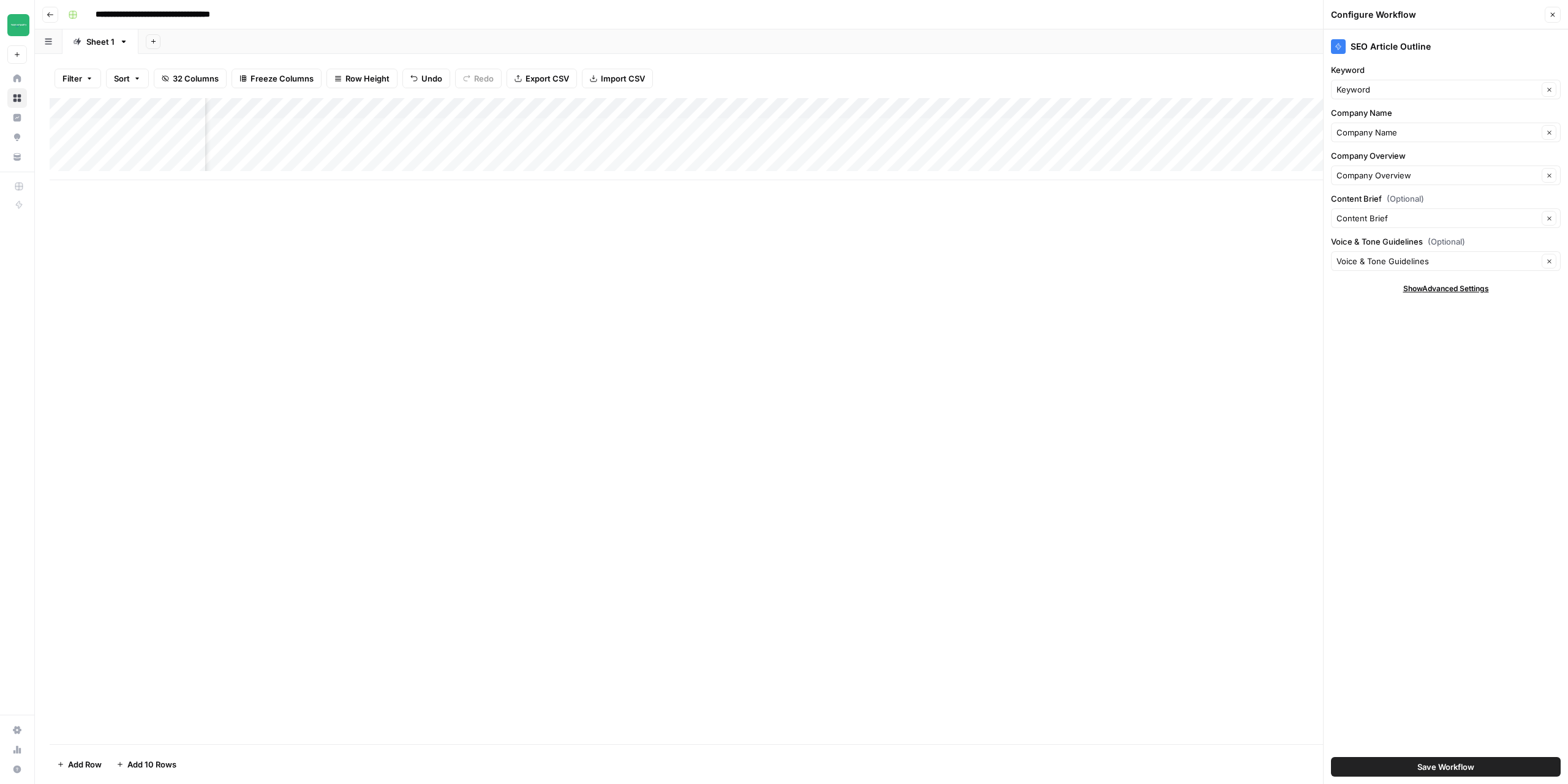
click at [1558, 13] on button "Close" at bounding box center [1552, 15] width 16 height 16
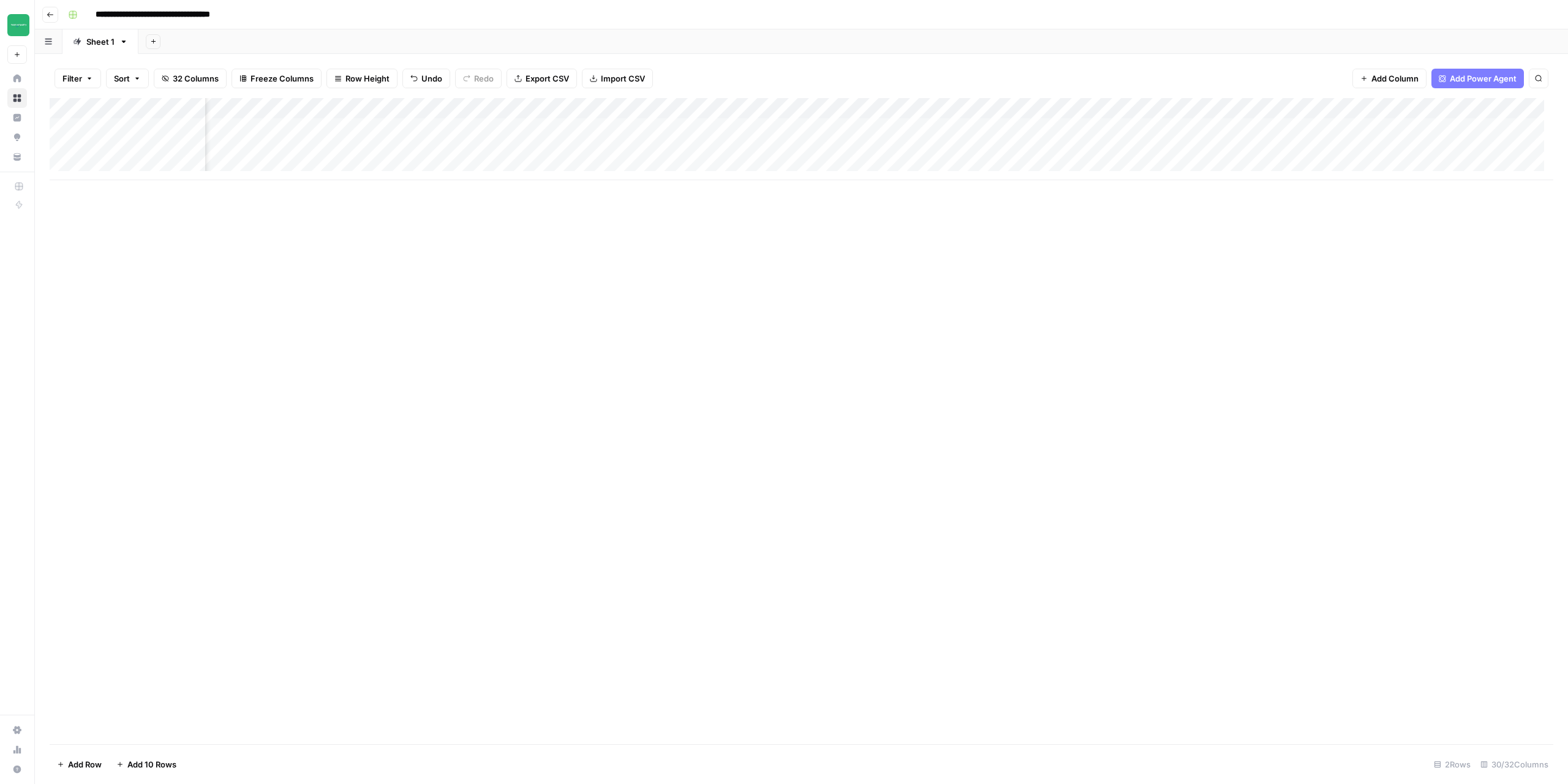
scroll to position [0, 825]
click at [1138, 110] on div "Add Column" at bounding box center [802, 139] width 1504 height 82
click at [1091, 211] on span "Configure Inputs" at bounding box center [1111, 211] width 107 height 12
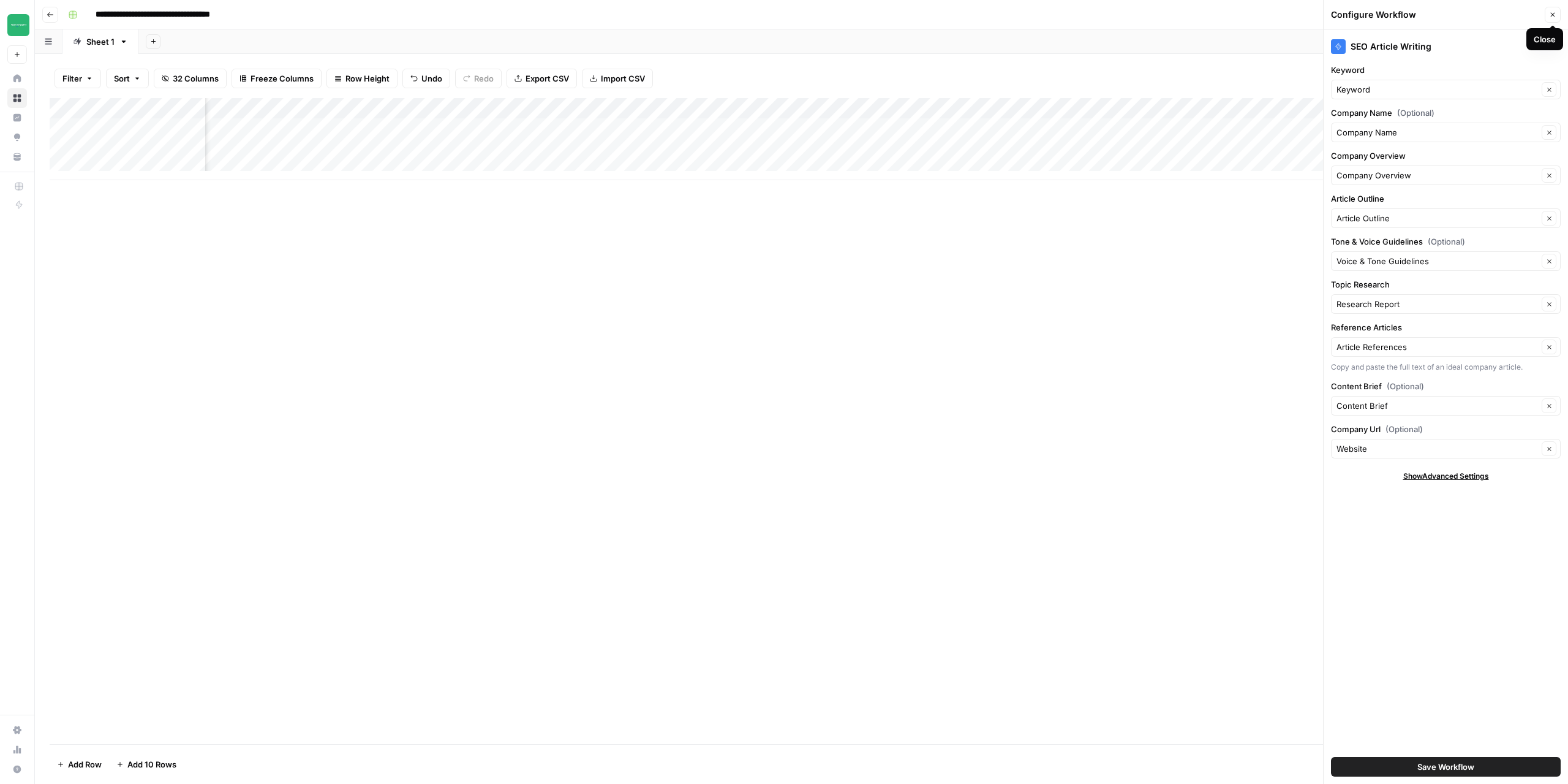
click at [1556, 15] on button "Close" at bounding box center [1552, 15] width 16 height 16
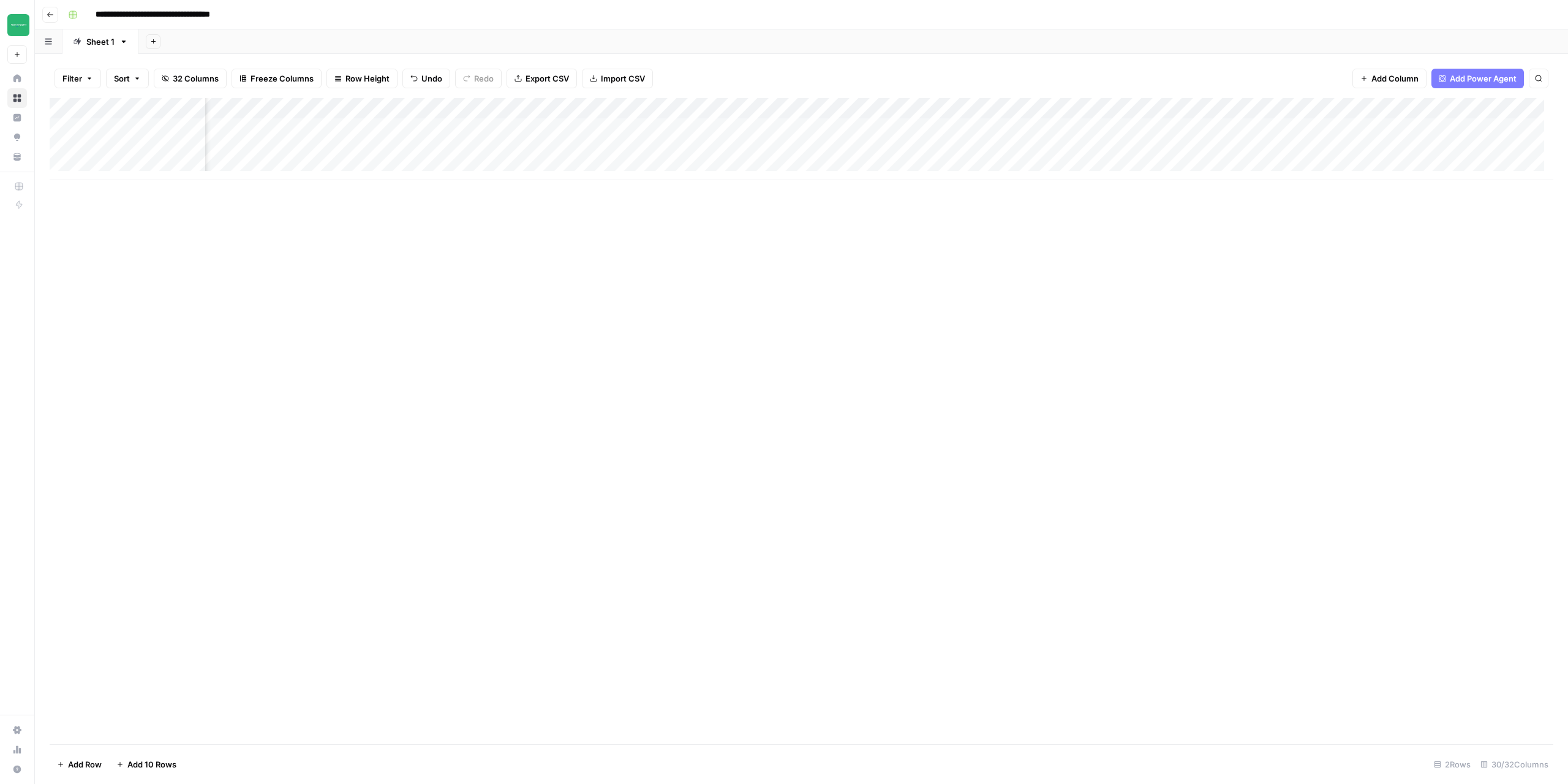
scroll to position [0, 86]
click at [664, 145] on div "Add Column" at bounding box center [802, 139] width 1504 height 82
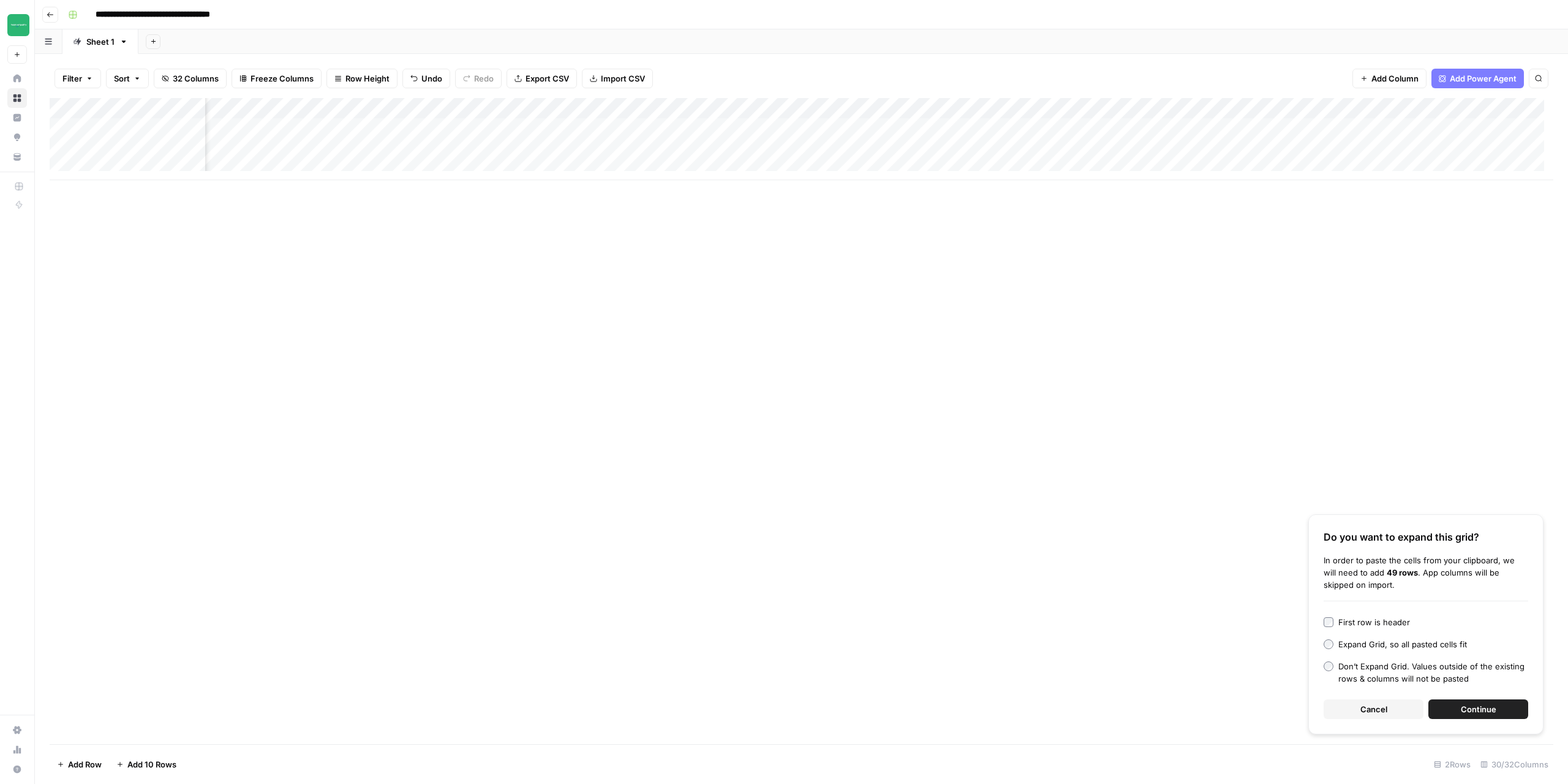
click at [661, 146] on div "Add Column" at bounding box center [802, 139] width 1504 height 82
click at [661, 146] on textarea at bounding box center [710, 150] width 196 height 17
type textarea "**********"
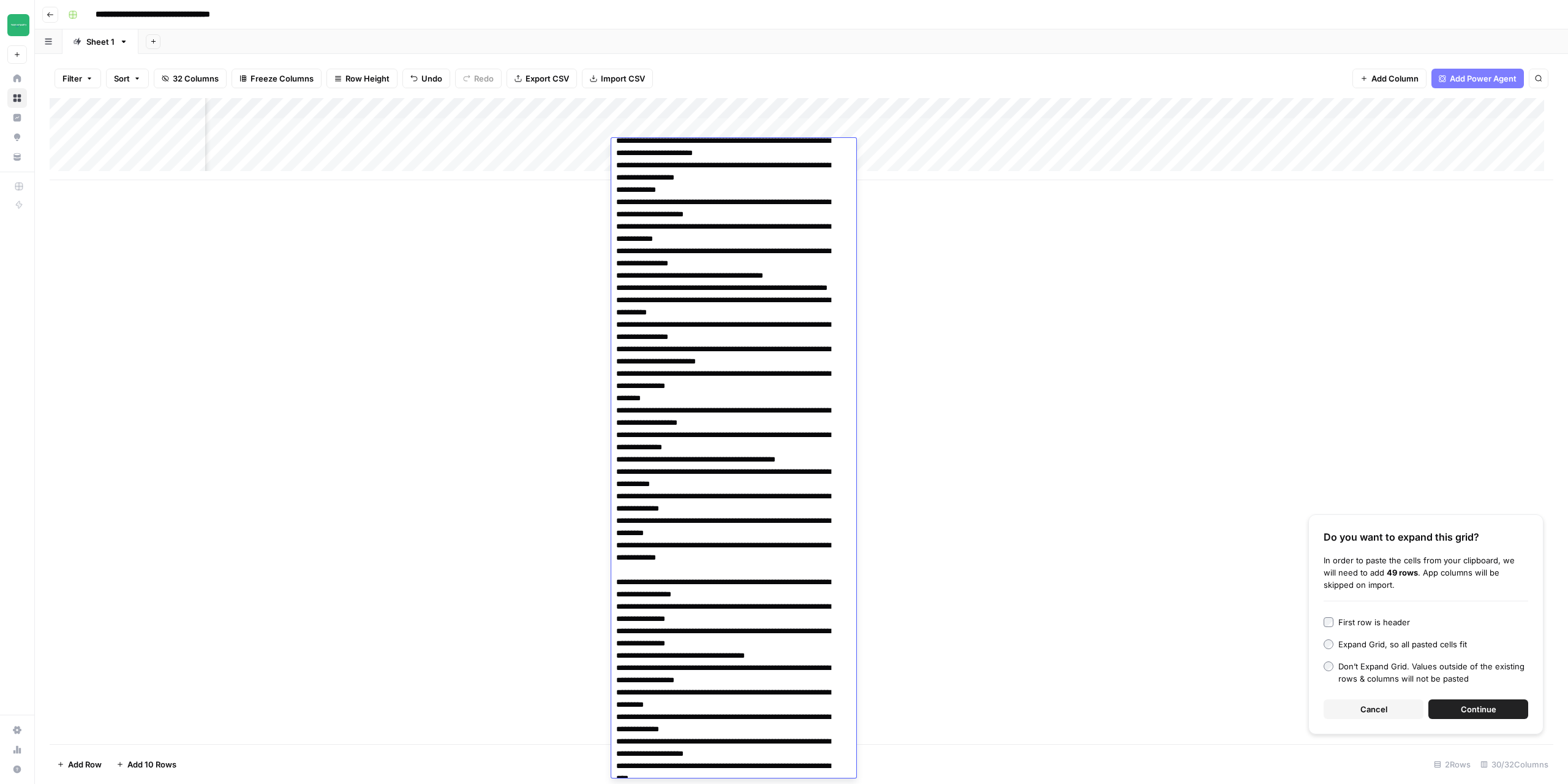
scroll to position [165, 0]
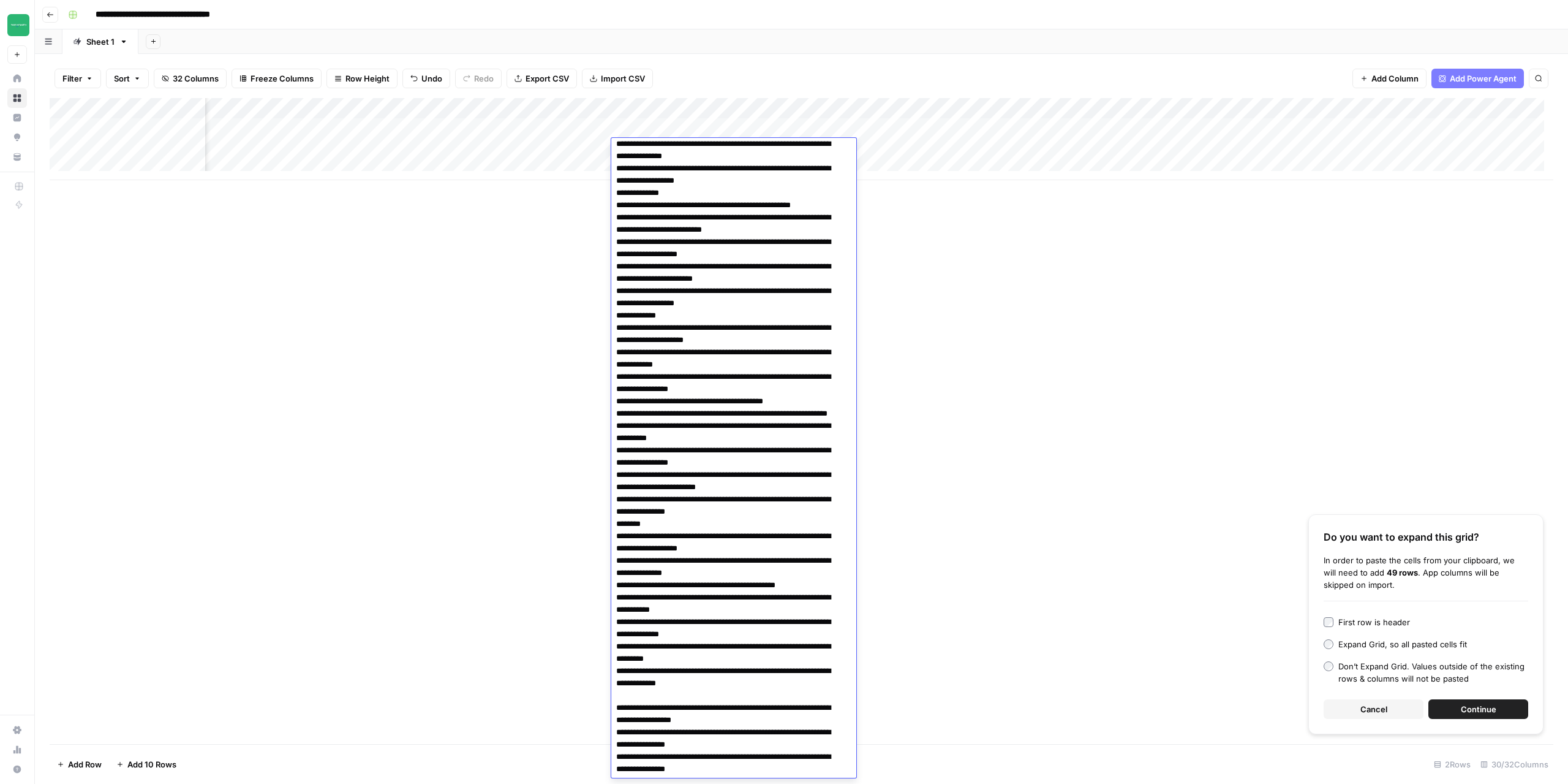
drag, startPoint x: 1104, startPoint y: 372, endPoint x: 842, endPoint y: 260, distance: 284.9
click at [1102, 372] on div "Add Column Do you want to expand this grid? In order to paste the cells from yo…" at bounding box center [802, 421] width 1504 height 646
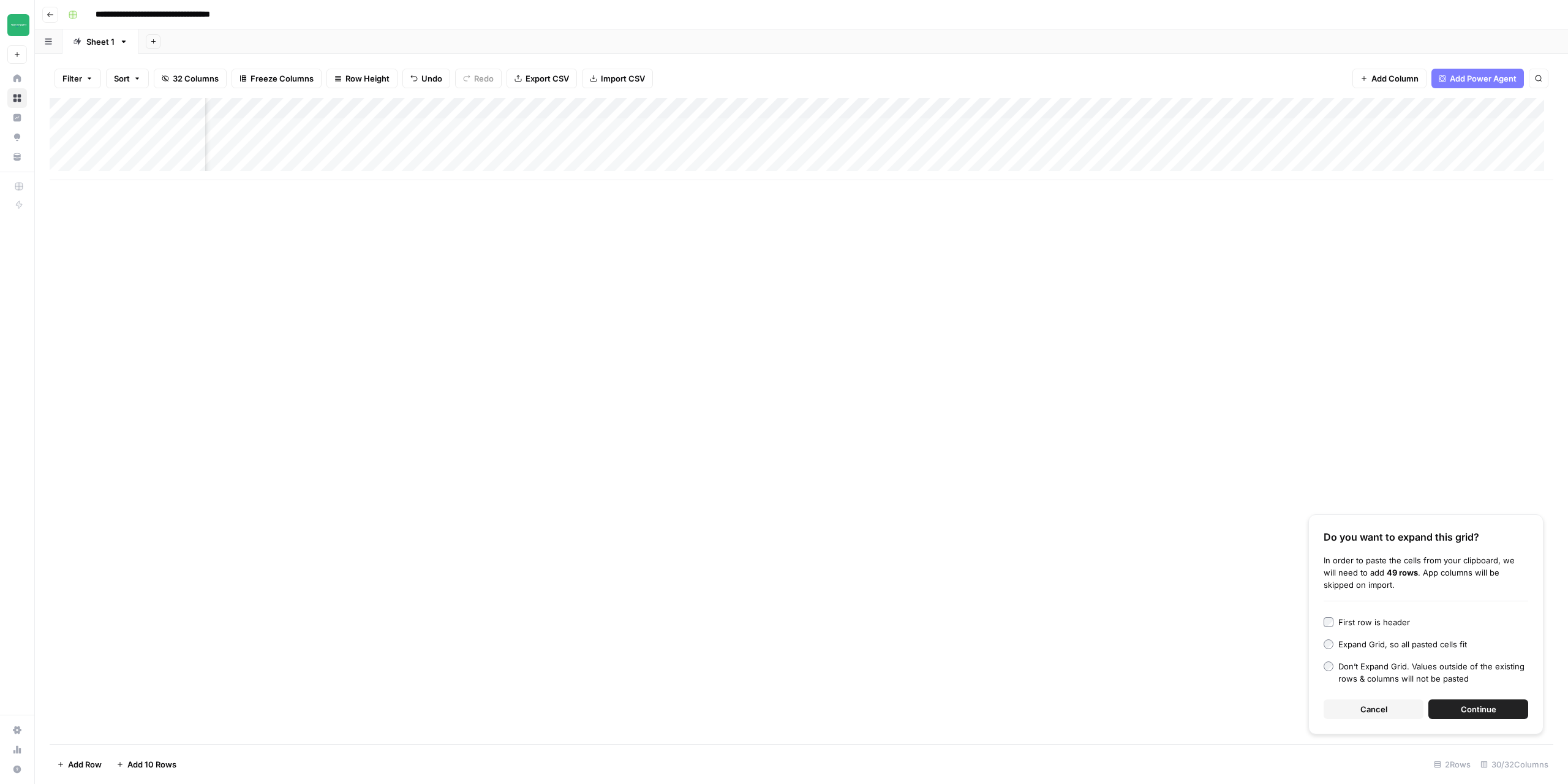
click at [730, 110] on div "Add Column" at bounding box center [802, 139] width 1504 height 82
click at [785, 188] on span "Markdown" at bounding box center [788, 187] width 58 height 12
click at [732, 151] on div "Add Column" at bounding box center [802, 139] width 1504 height 82
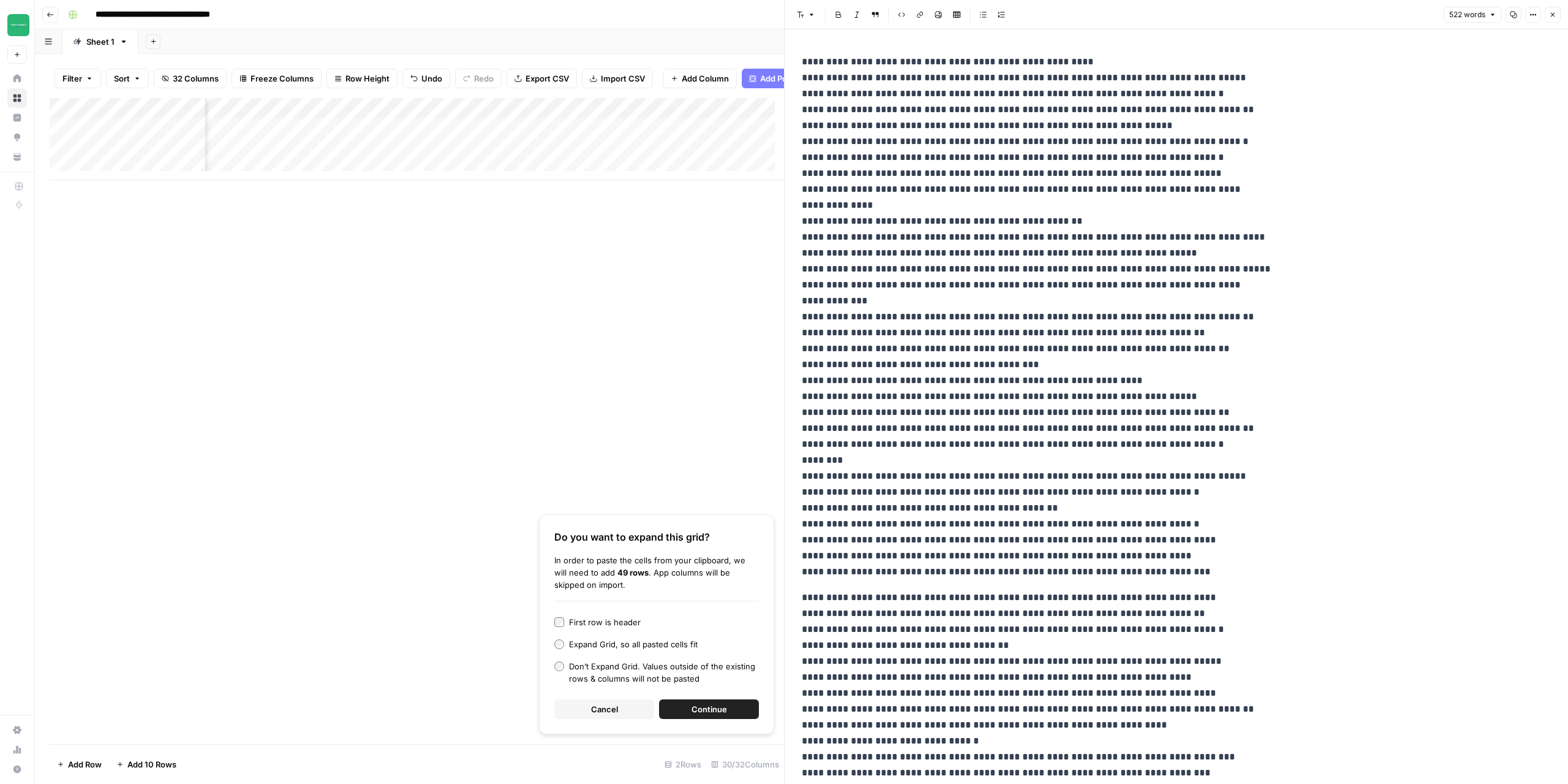
drag, startPoint x: 1550, startPoint y: 10, endPoint x: 1545, endPoint y: 25, distance: 15.8
click at [1552, 10] on button "Close" at bounding box center [1552, 15] width 16 height 16
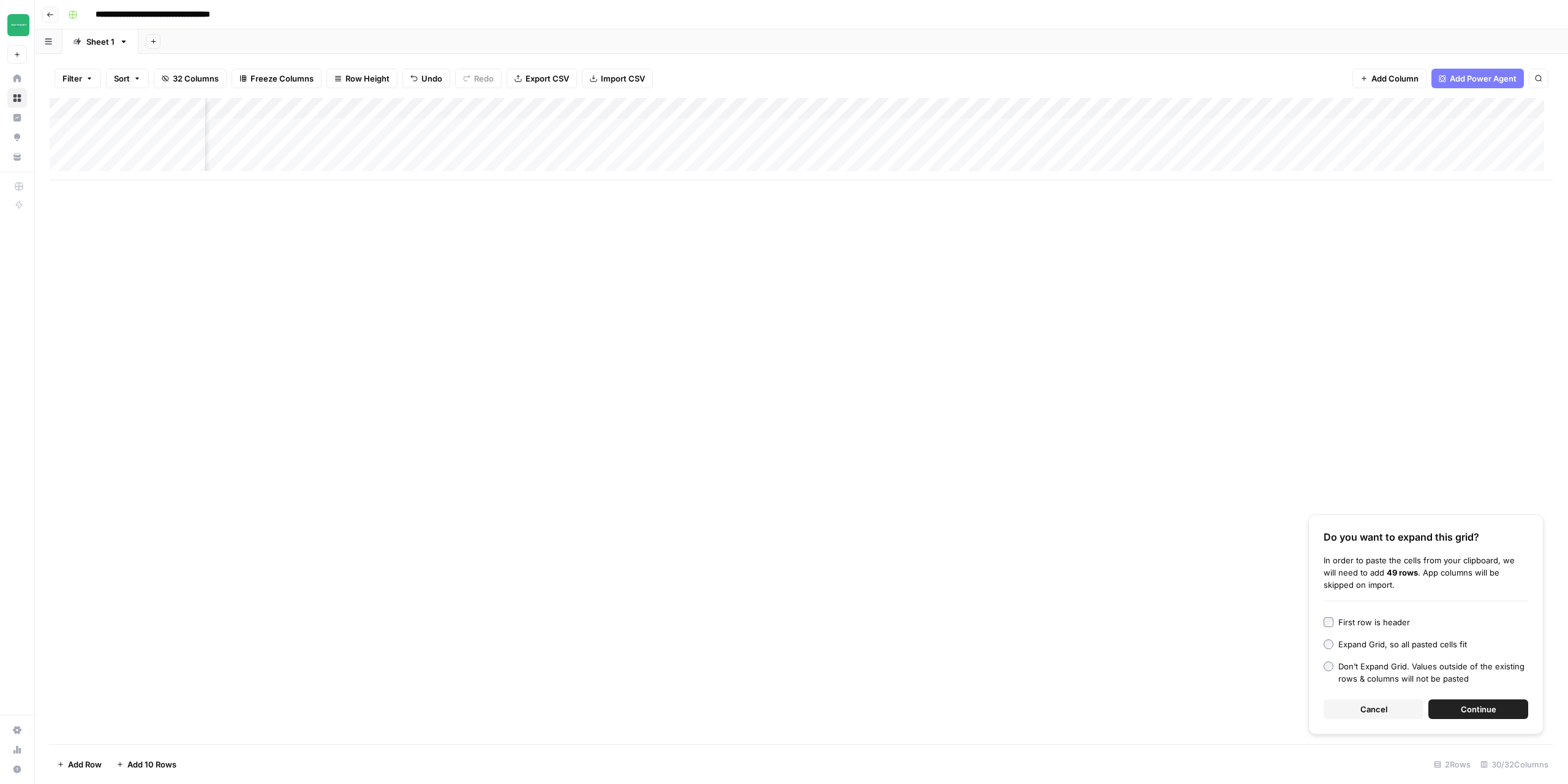
drag, startPoint x: 1378, startPoint y: 708, endPoint x: 1310, endPoint y: 634, distance: 100.5
click at [1378, 709] on span "Cancel" at bounding box center [1374, 709] width 27 height 12
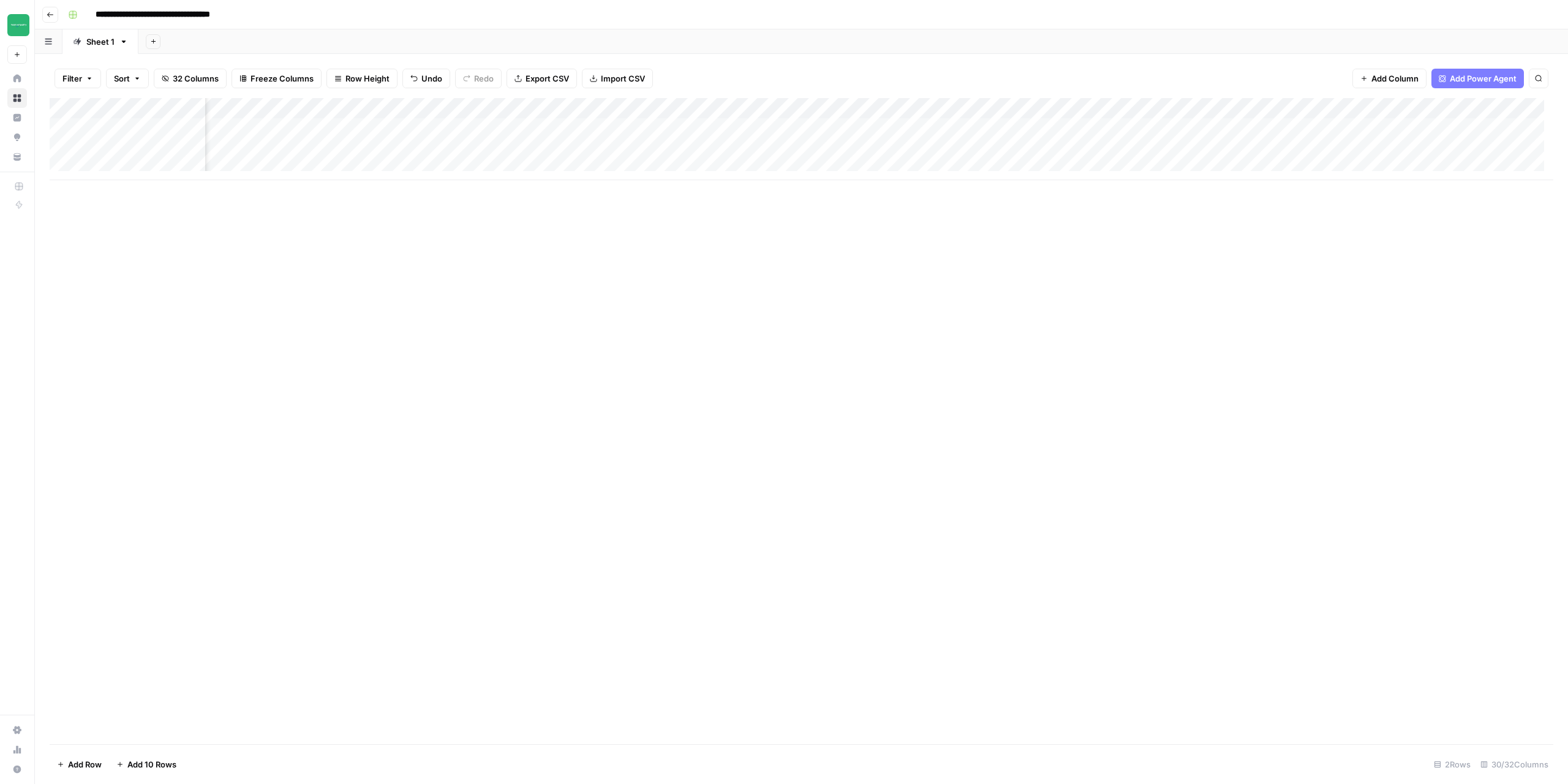
click at [152, 157] on div "Add Column" at bounding box center [802, 139] width 1504 height 82
click at [150, 154] on div "Add Column" at bounding box center [802, 139] width 1504 height 82
click at [149, 132] on div "Add Column" at bounding box center [802, 139] width 1504 height 82
click at [392, 327] on div "Add Column" at bounding box center [802, 421] width 1504 height 646
drag, startPoint x: 314, startPoint y: 139, endPoint x: 555, endPoint y: 142, distance: 241.0
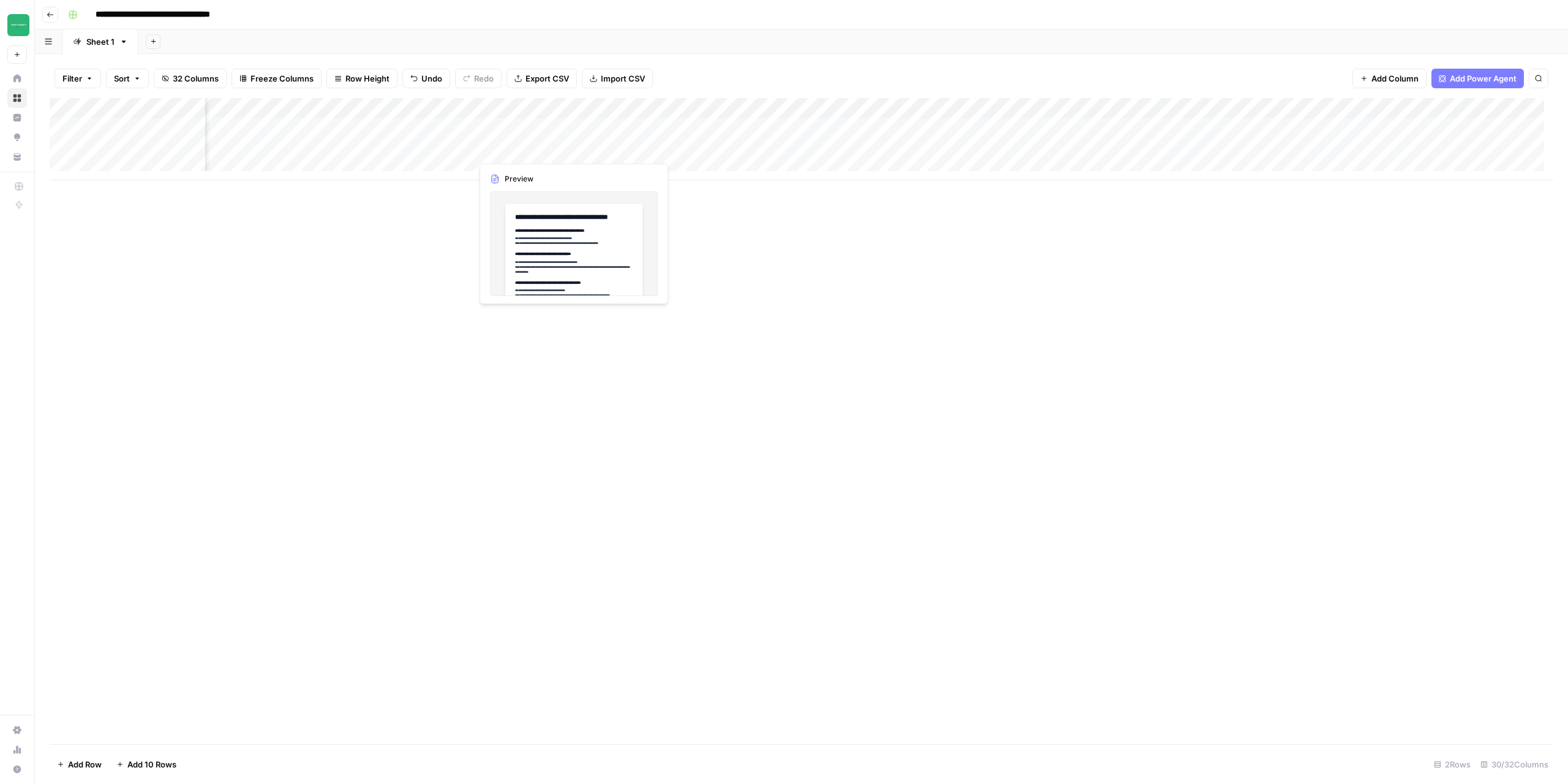
click at [555, 142] on div "Add Column" at bounding box center [802, 139] width 1504 height 82
click at [284, 134] on div "Add Column" at bounding box center [802, 139] width 1504 height 82
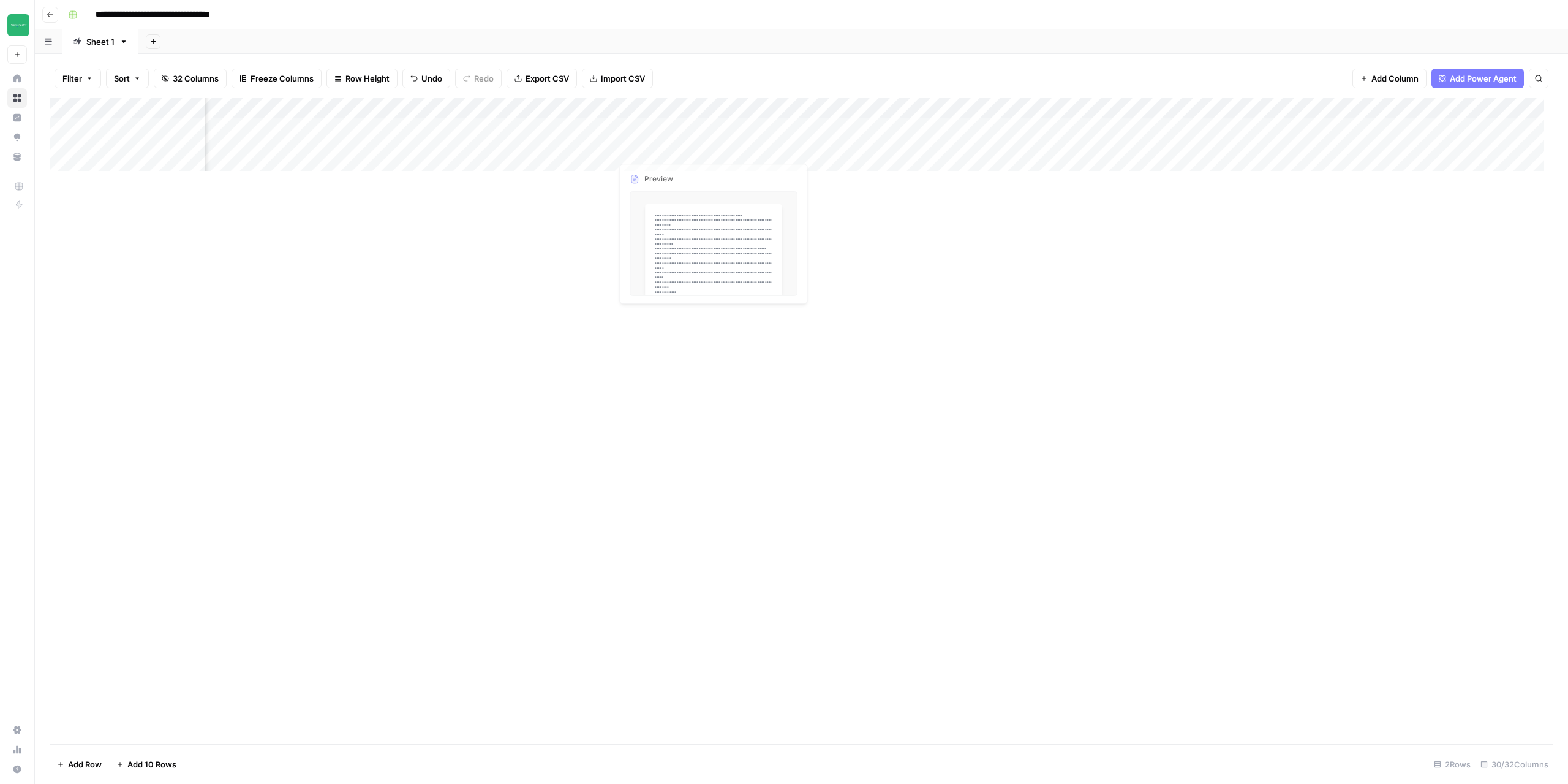
click at [660, 125] on div "Add Column" at bounding box center [802, 139] width 1504 height 82
click at [659, 125] on div "Add Column" at bounding box center [802, 139] width 1504 height 82
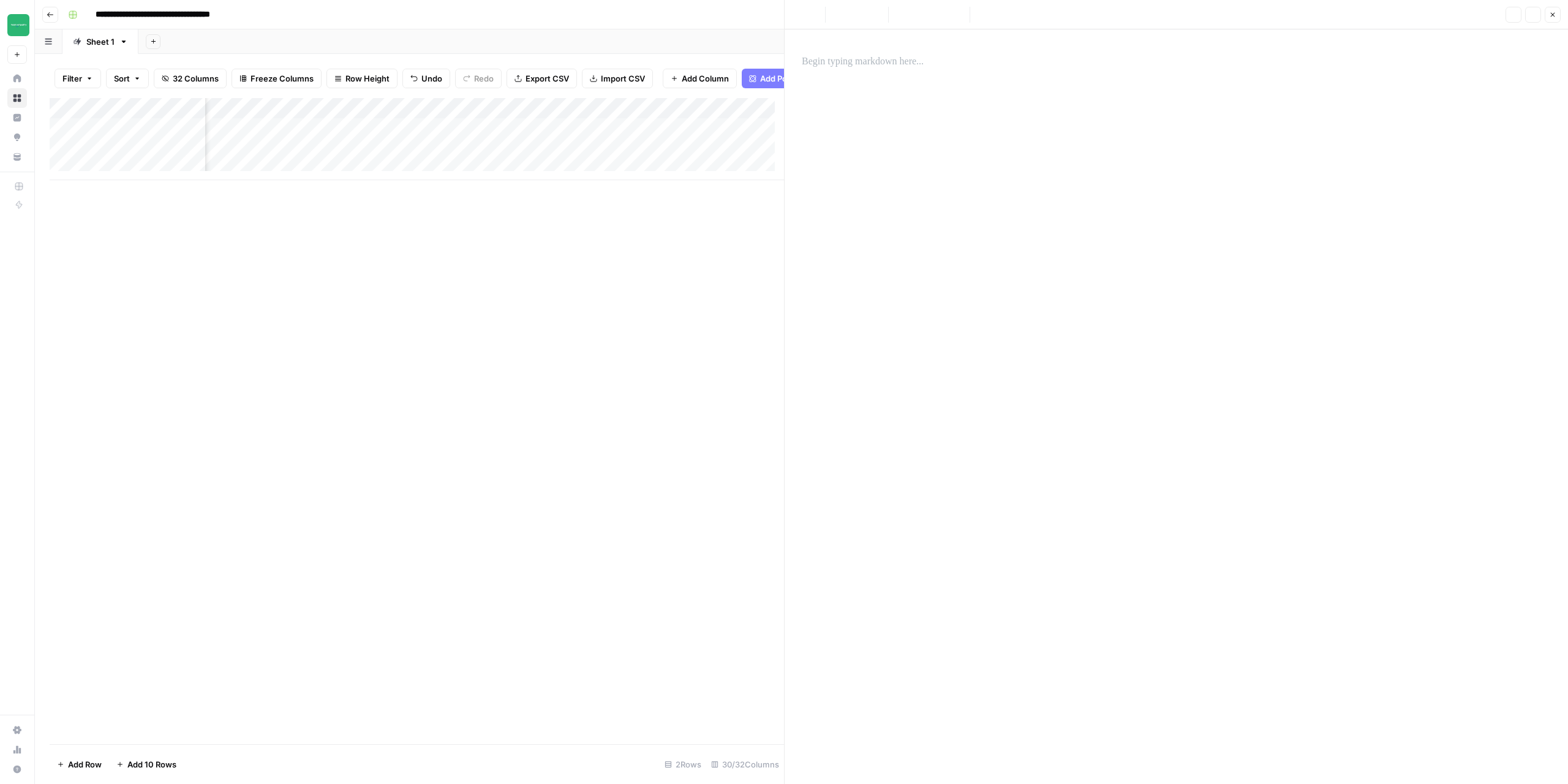
click at [886, 93] on div at bounding box center [1176, 407] width 764 height 754
click at [862, 61] on p at bounding box center [1176, 62] width 749 height 16
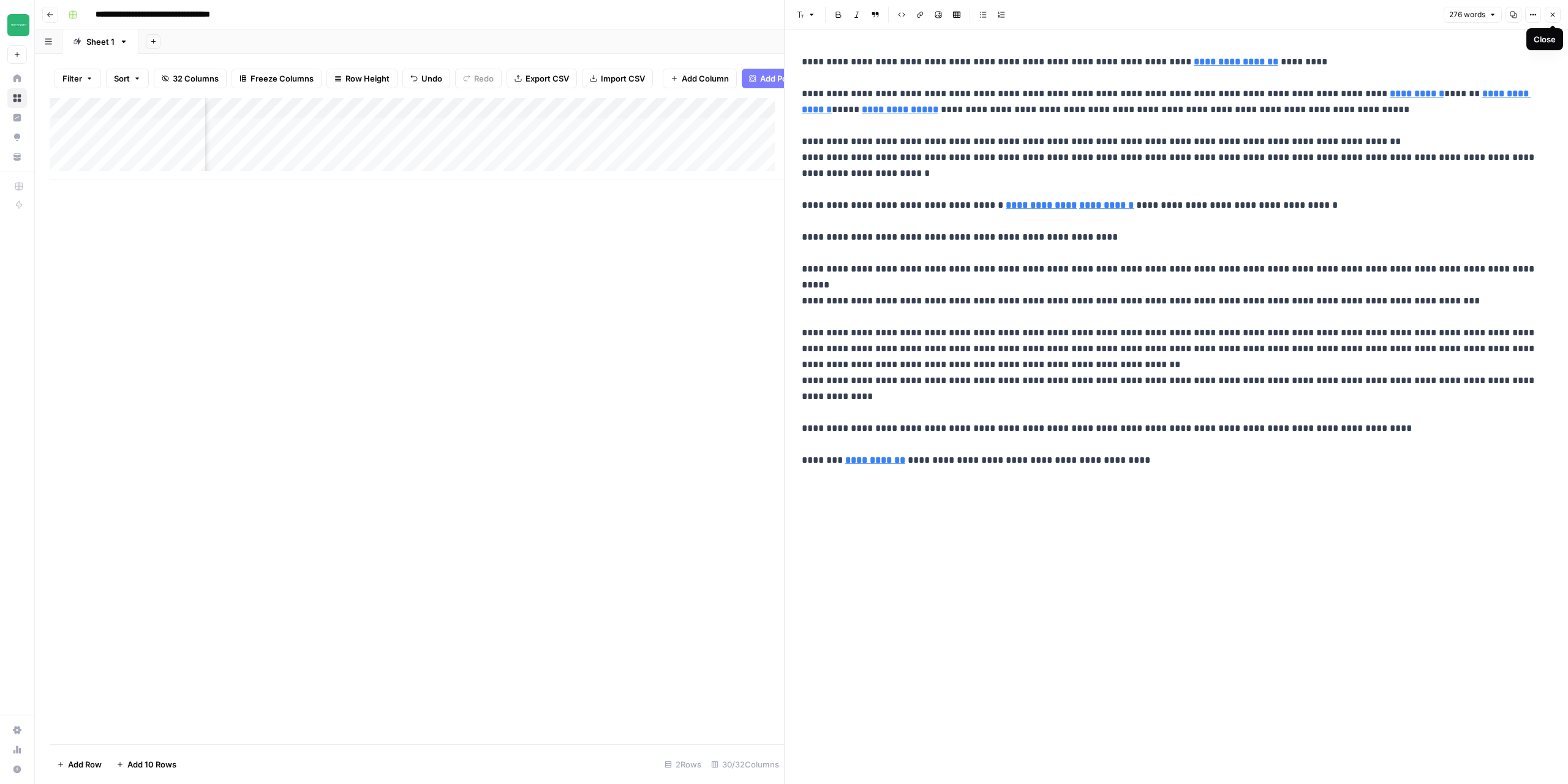
click at [1554, 19] on button "Close" at bounding box center [1552, 15] width 16 height 16
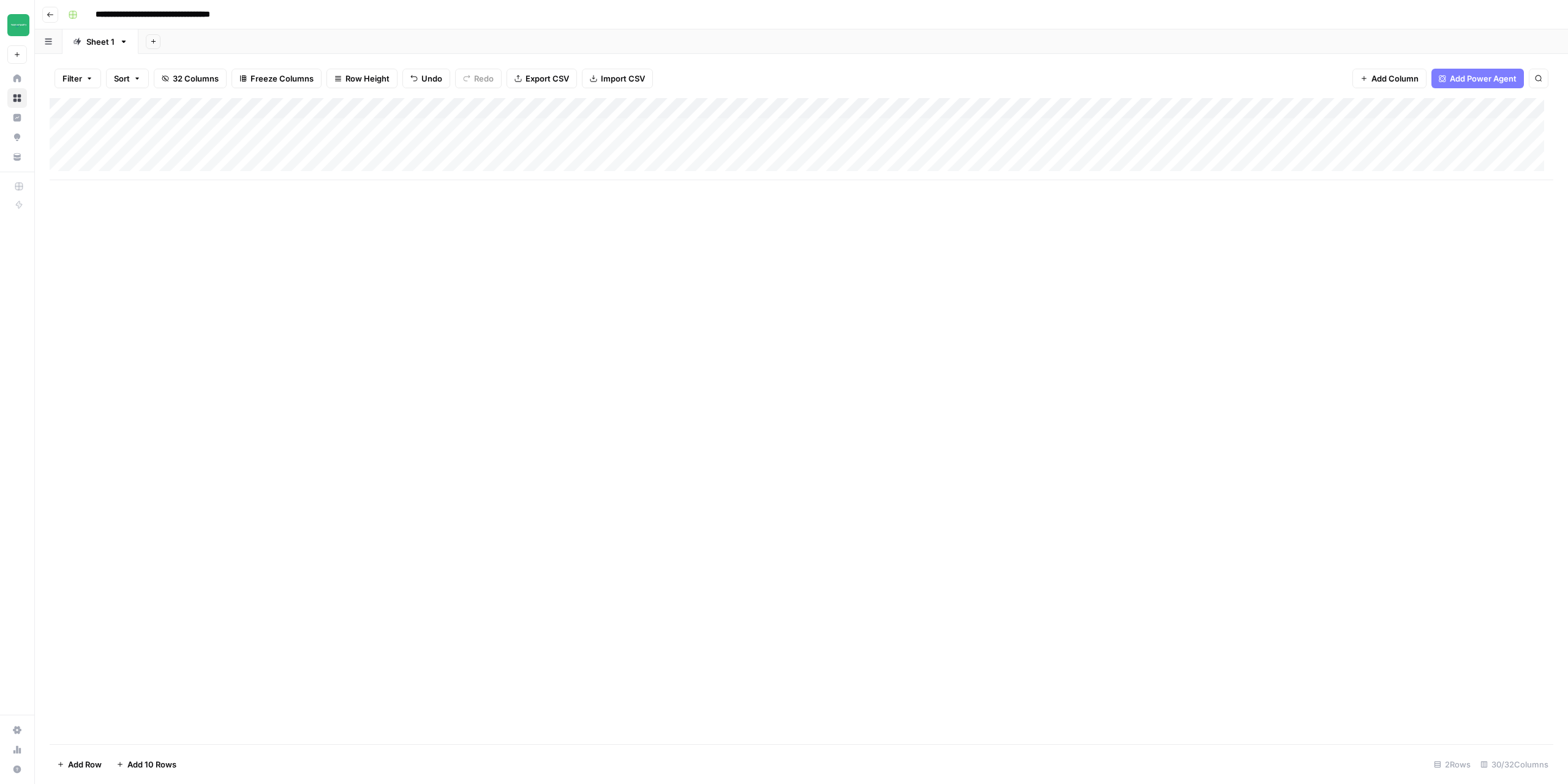
click at [263, 122] on div "Add Column" at bounding box center [802, 139] width 1504 height 82
type textarea "*******"
click at [334, 257] on div "Add Column" at bounding box center [802, 421] width 1504 height 646
click at [82, 129] on div "Add Column" at bounding box center [802, 139] width 1504 height 82
click at [82, 150] on div "Add Column" at bounding box center [802, 139] width 1504 height 82
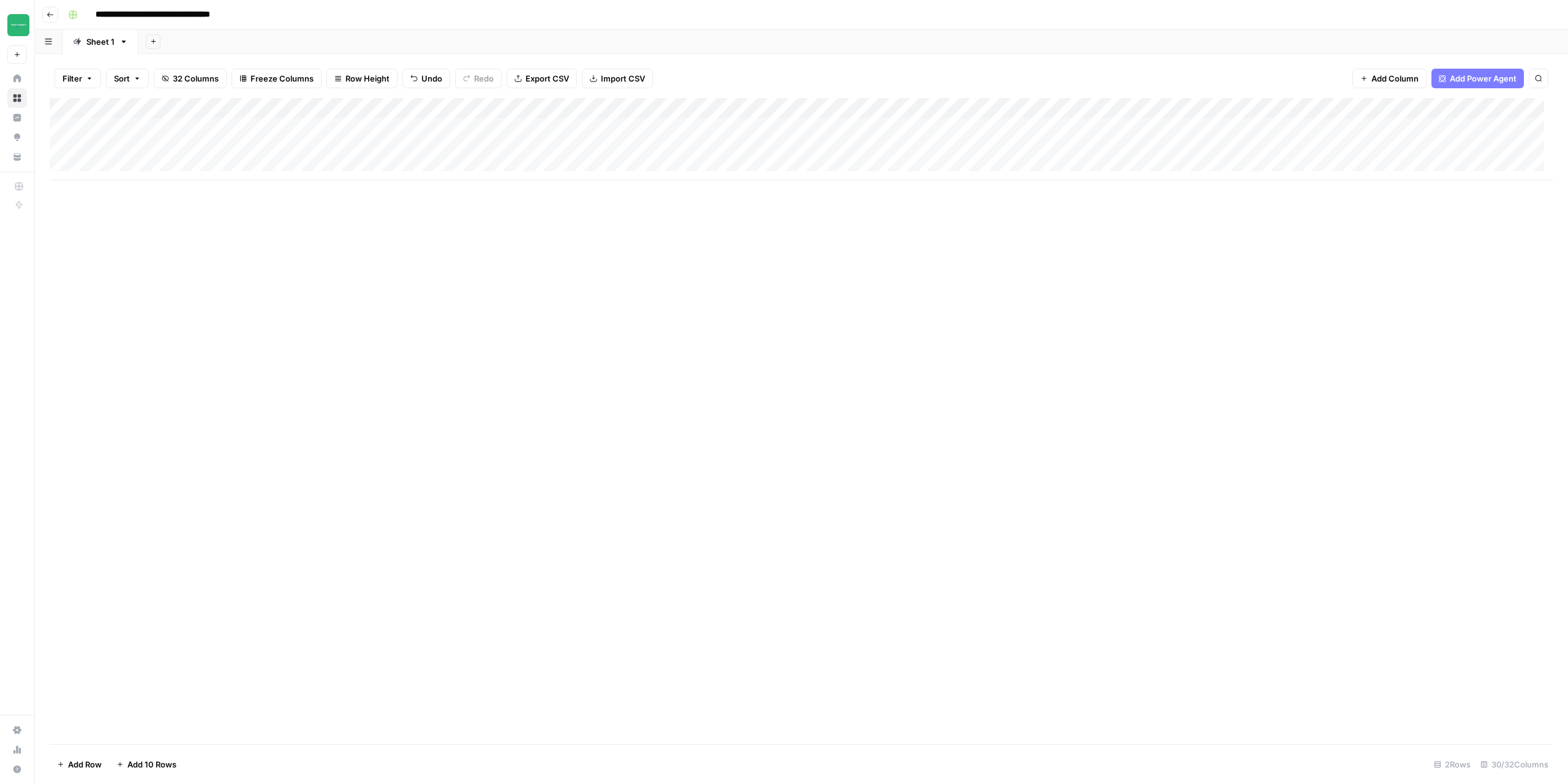
click at [52, 16] on icon "button" at bounding box center [50, 14] width 7 height 7
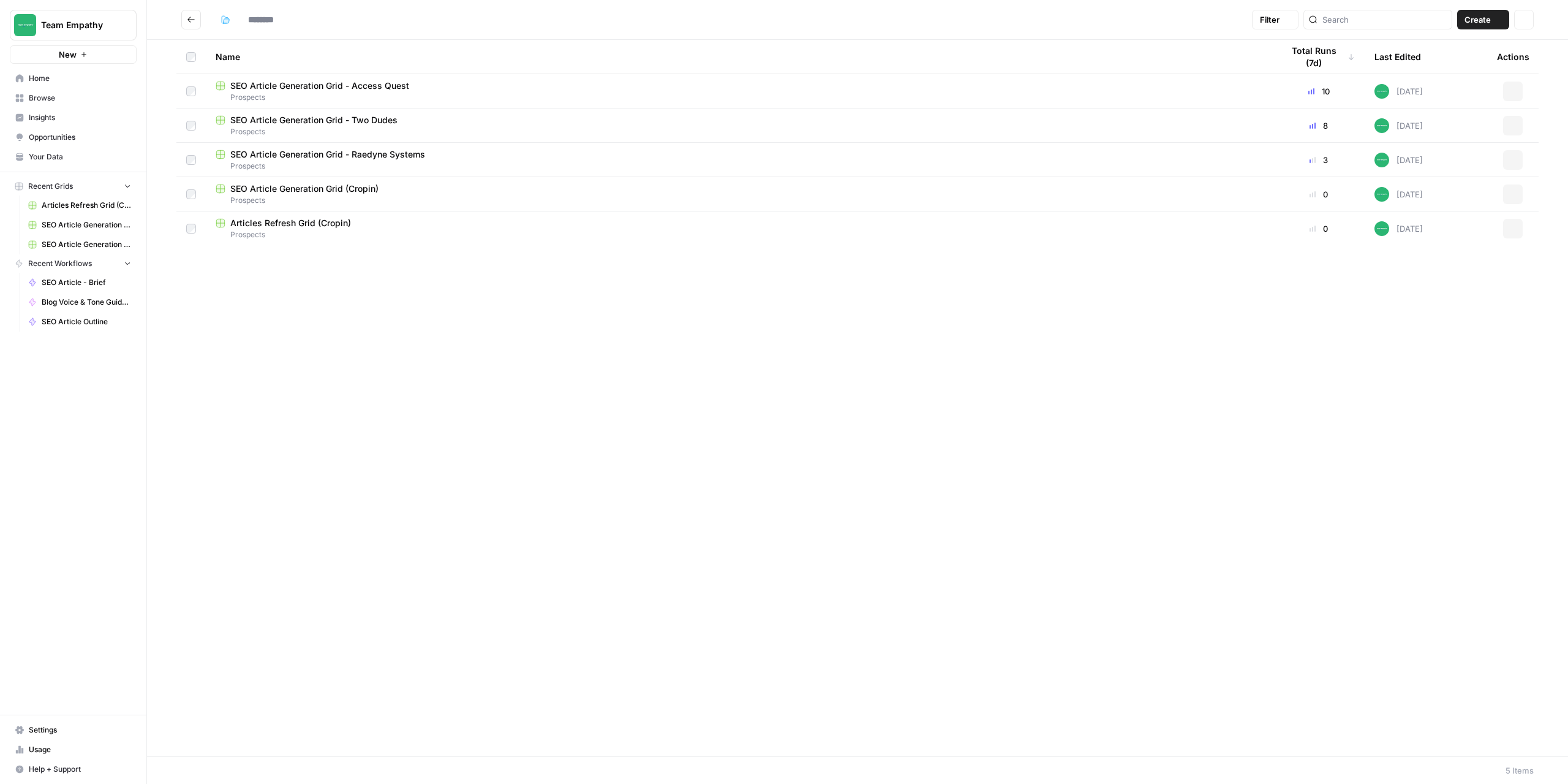
type input "*********"
click at [1510, 199] on button "Actions" at bounding box center [1513, 194] width 19 height 19
click at [1445, 226] on span "Duplicate" at bounding box center [1459, 223] width 98 height 12
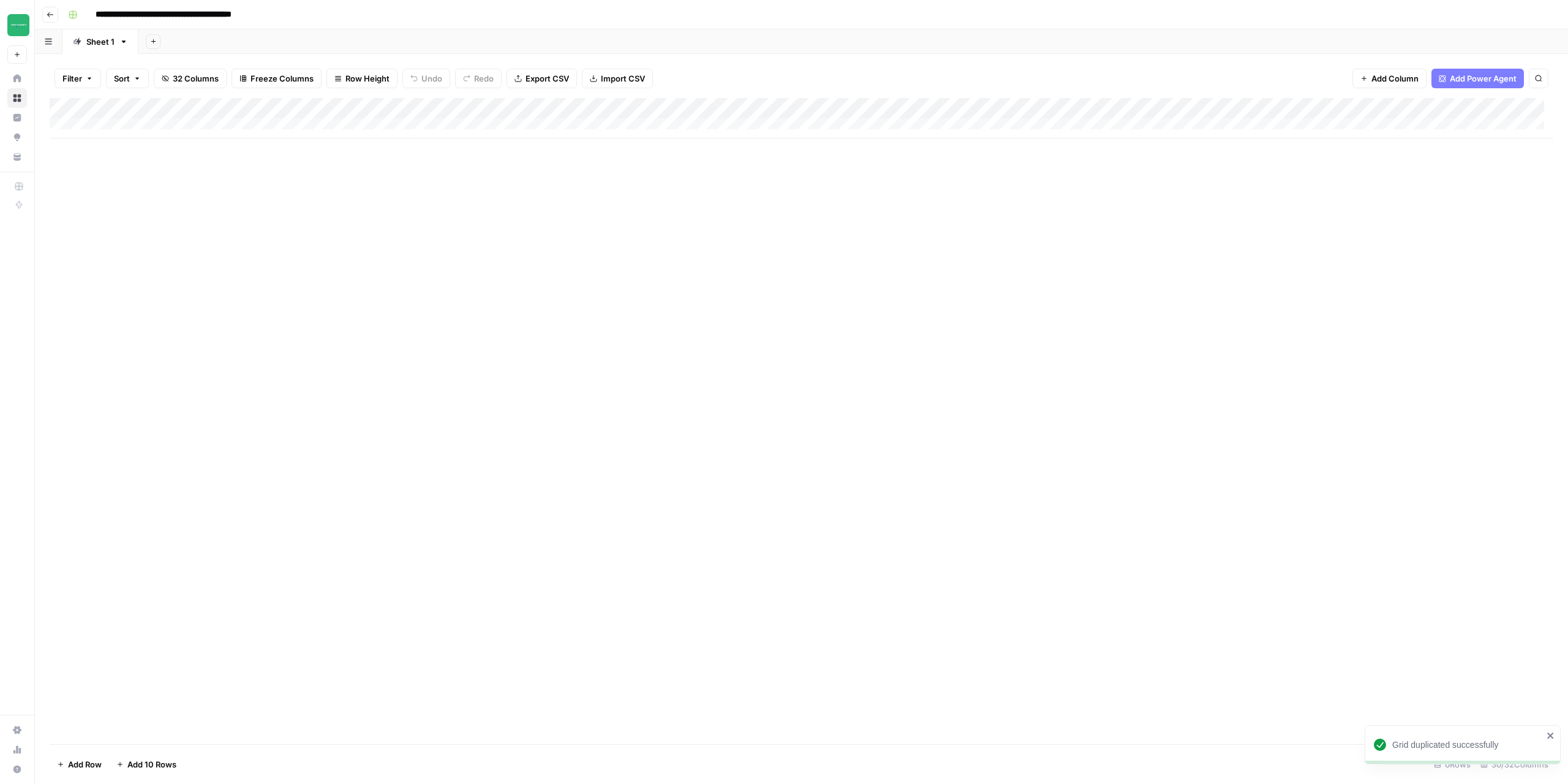
click at [259, 12] on input "**********" at bounding box center [190, 14] width 200 height 19
drag, startPoint x: 220, startPoint y: 16, endPoint x: 296, endPoint y: 16, distance: 76.0
click at [297, 16] on div "**********" at bounding box center [809, 14] width 1493 height 19
click at [248, 260] on div "Add Column" at bounding box center [802, 421] width 1504 height 646
type input "**********"
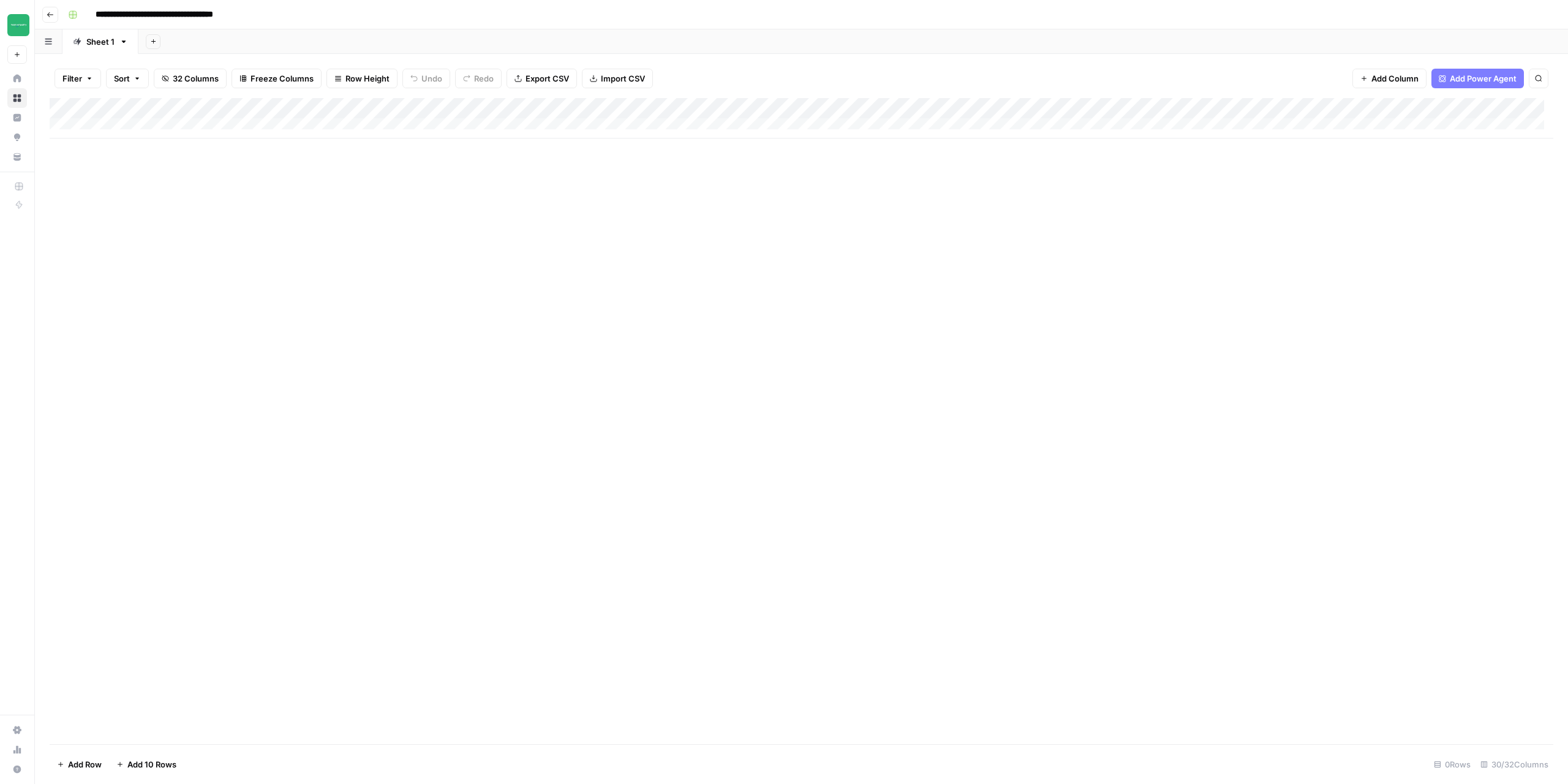
click at [104, 128] on div "Add Column" at bounding box center [802, 118] width 1504 height 41
click at [104, 143] on div "Add Column" at bounding box center [802, 129] width 1504 height 62
click at [386, 262] on div "Add Column" at bounding box center [802, 421] width 1504 height 646
click at [128, 128] on div "Add Column" at bounding box center [802, 139] width 1504 height 82
click at [148, 134] on div "Add Column" at bounding box center [802, 139] width 1504 height 82
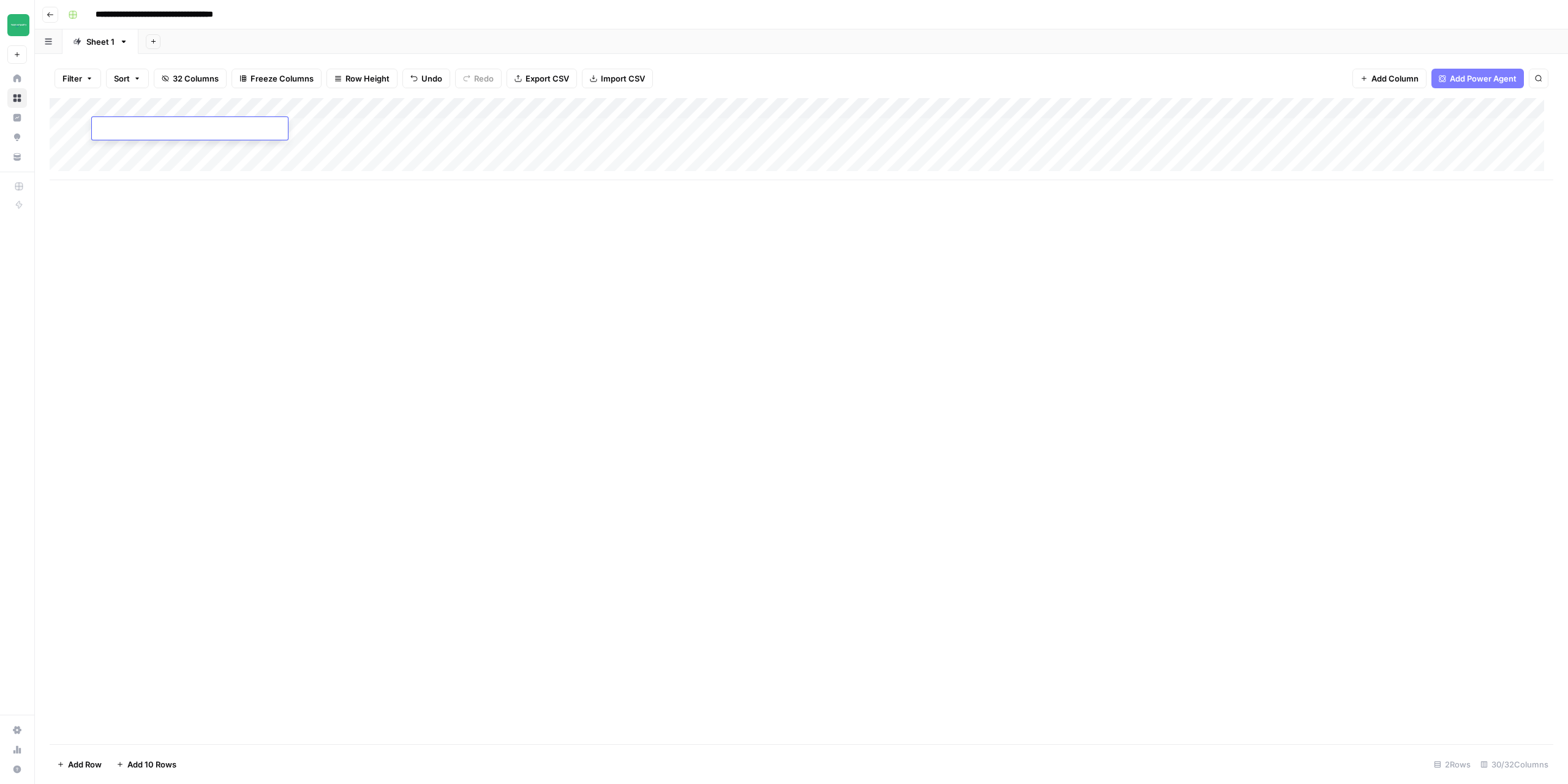
click at [148, 134] on textarea at bounding box center [190, 129] width 196 height 17
type textarea "**********"
click at [313, 346] on div "Add Column" at bounding box center [802, 421] width 1504 height 646
click at [163, 122] on div "Add Column" at bounding box center [802, 139] width 1504 height 82
click at [163, 122] on textarea "**********" at bounding box center [202, 129] width 220 height 17
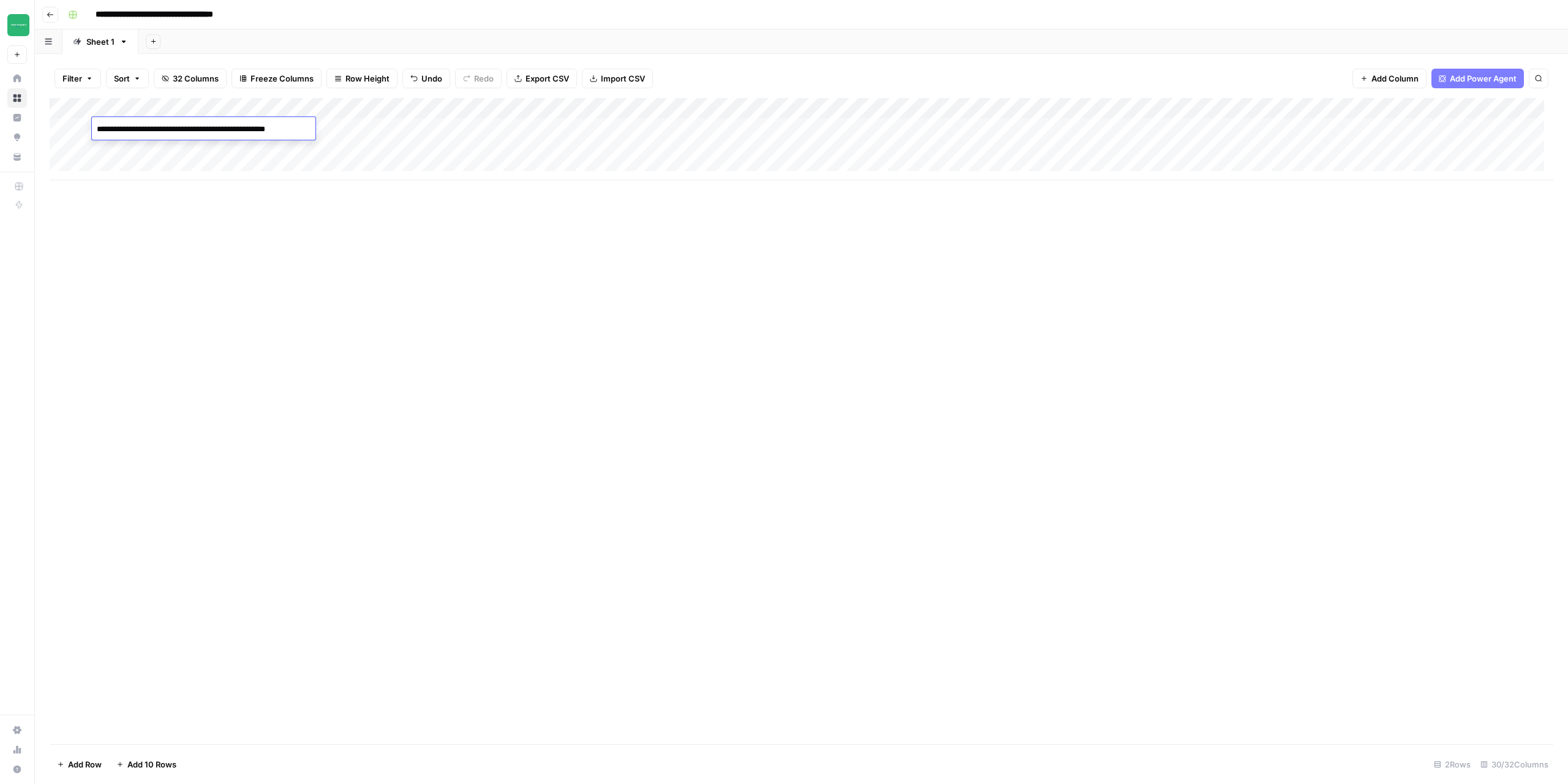
click at [306, 132] on textarea "**********" at bounding box center [202, 129] width 220 height 17
type textarea "**********"
click at [409, 277] on div "Add Column" at bounding box center [802, 421] width 1504 height 646
click at [136, 154] on div "Add Column" at bounding box center [802, 139] width 1504 height 82
click at [231, 126] on div "Add Column" at bounding box center [802, 139] width 1504 height 82
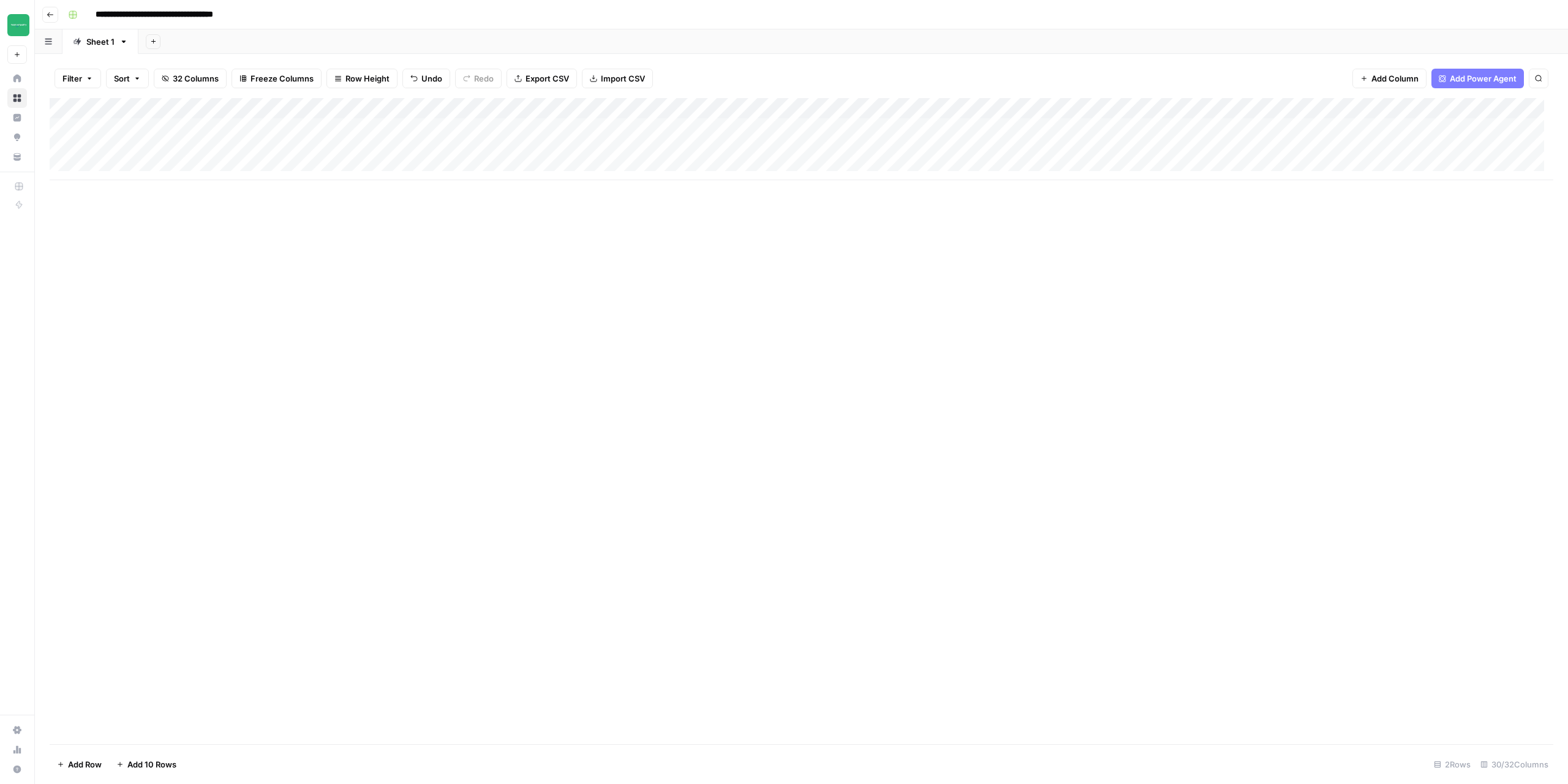
click at [231, 126] on div "Add Column" at bounding box center [802, 139] width 1504 height 82
type textarea "********"
click at [570, 418] on div "Add Column" at bounding box center [802, 421] width 1504 height 646
click at [357, 123] on div "Add Column" at bounding box center [802, 139] width 1504 height 82
click at [491, 132] on div "Add Column" at bounding box center [802, 139] width 1504 height 82
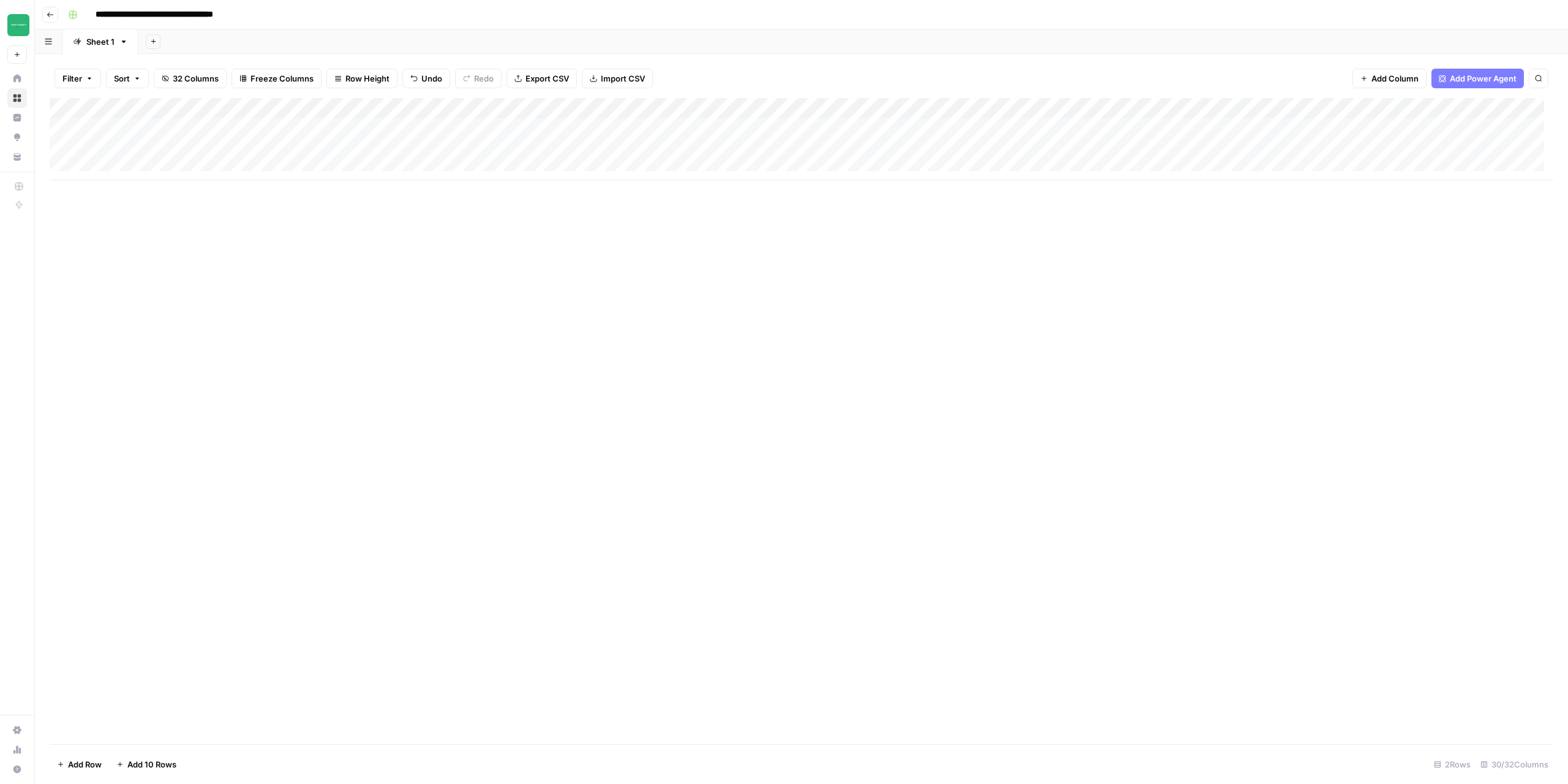
click at [613, 130] on div "Add Column" at bounding box center [802, 139] width 1504 height 82
click at [755, 129] on div "Add Column" at bounding box center [802, 139] width 1504 height 82
drag, startPoint x: 265, startPoint y: 131, endPoint x: 773, endPoint y: 131, distance: 508.0
click at [773, 131] on div "Add Column" at bounding box center [802, 139] width 1504 height 82
click at [278, 148] on div "Add Column" at bounding box center [802, 139] width 1504 height 82
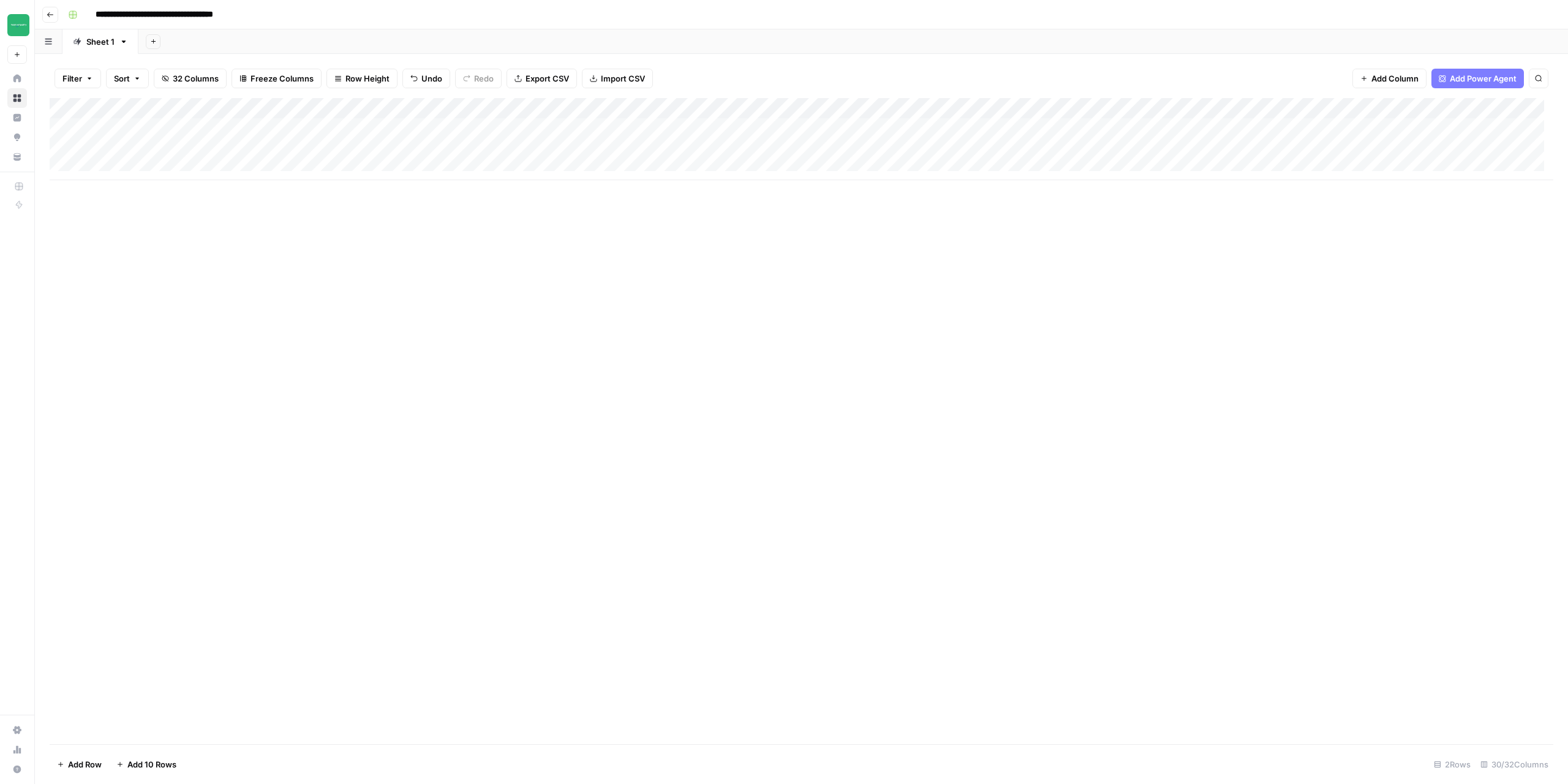
click at [686, 131] on div "Add Column" at bounding box center [802, 139] width 1504 height 82
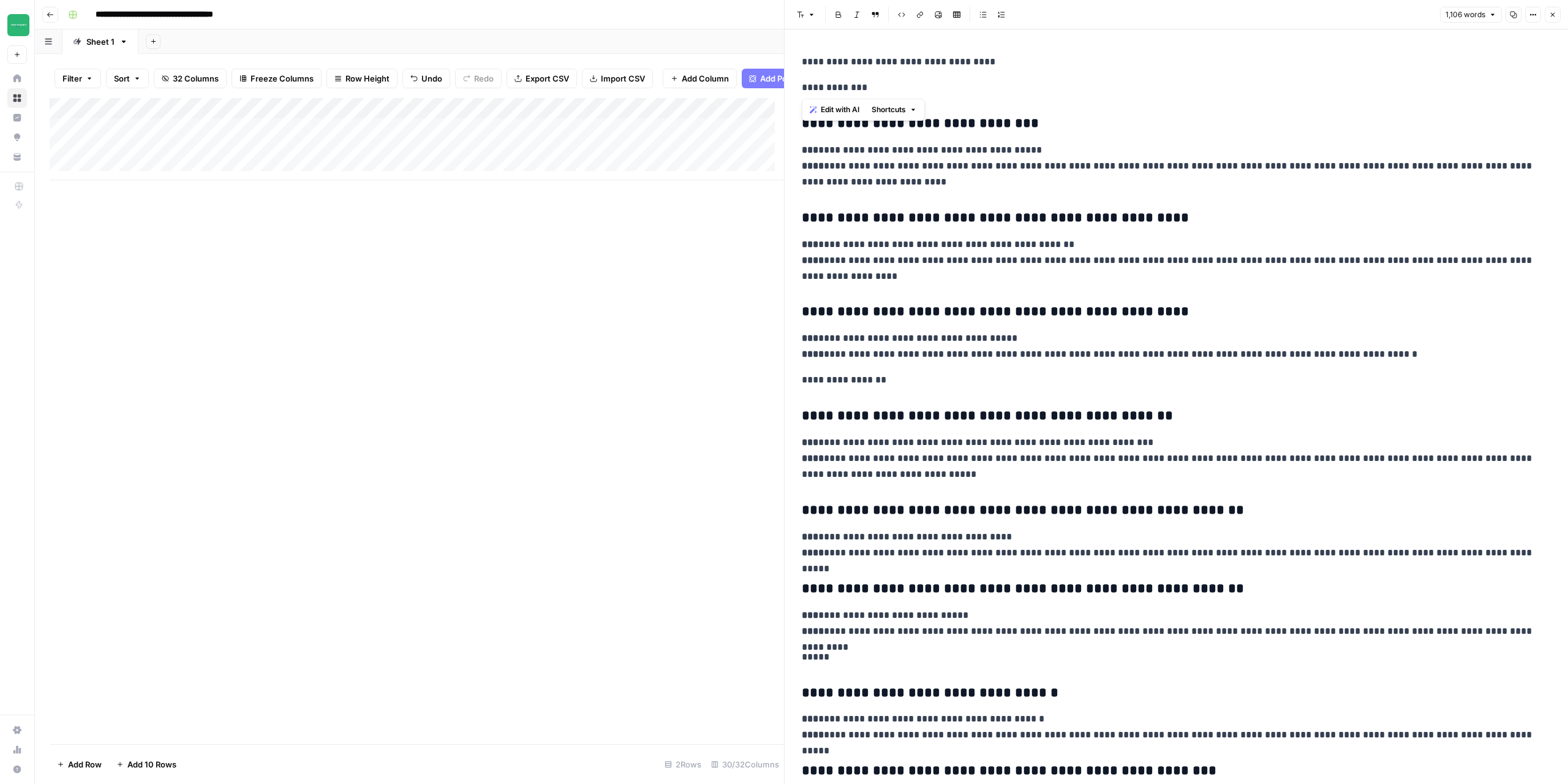
drag, startPoint x: 865, startPoint y: 91, endPoint x: 784, endPoint y: 48, distance: 91.7
click at [784, 48] on div "**********" at bounding box center [1176, 392] width 784 height 784
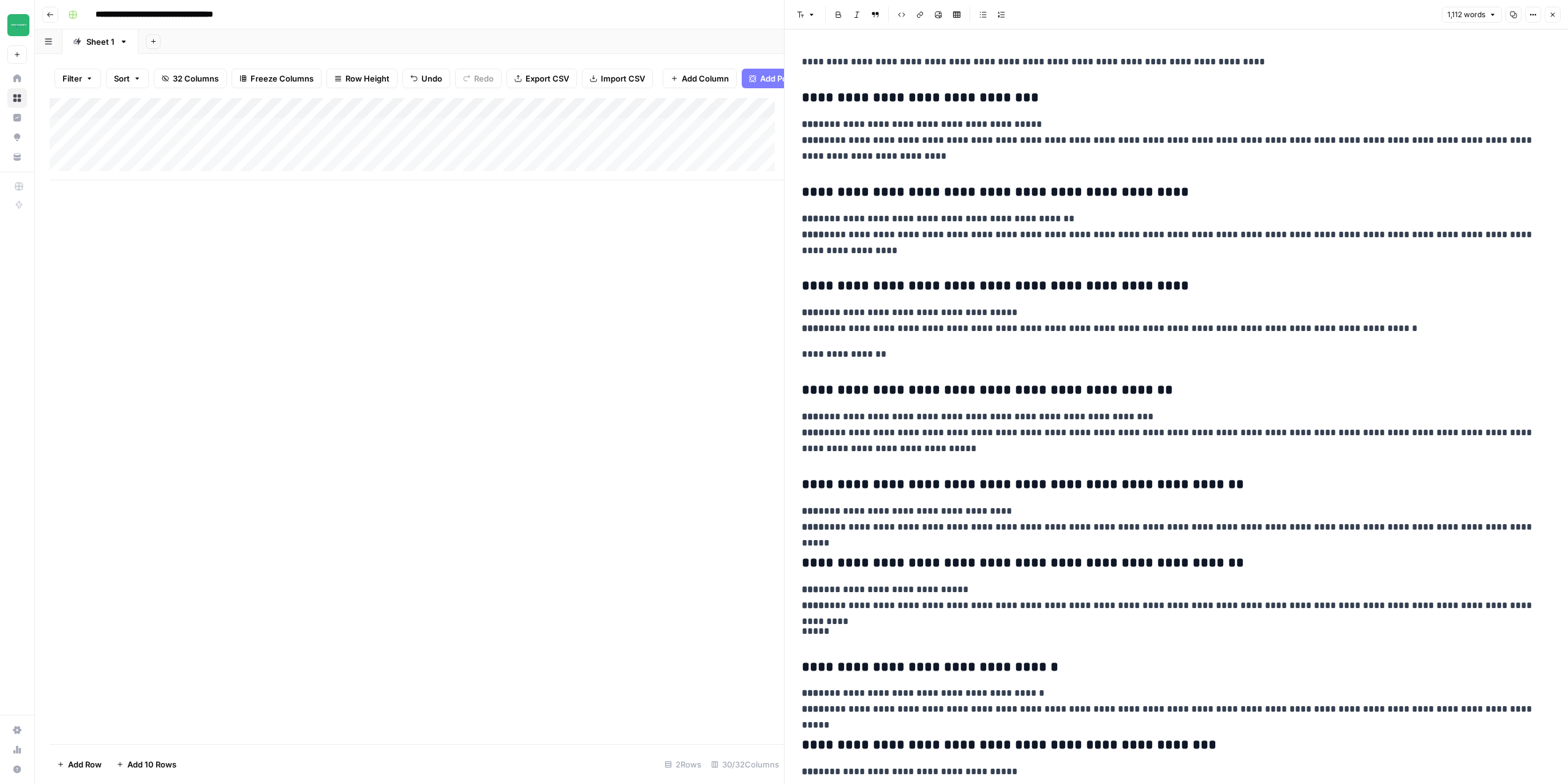
click at [1033, 217] on p "**********" at bounding box center [1172, 235] width 740 height 48
click at [682, 414] on div "Add Column" at bounding box center [417, 421] width 735 height 646
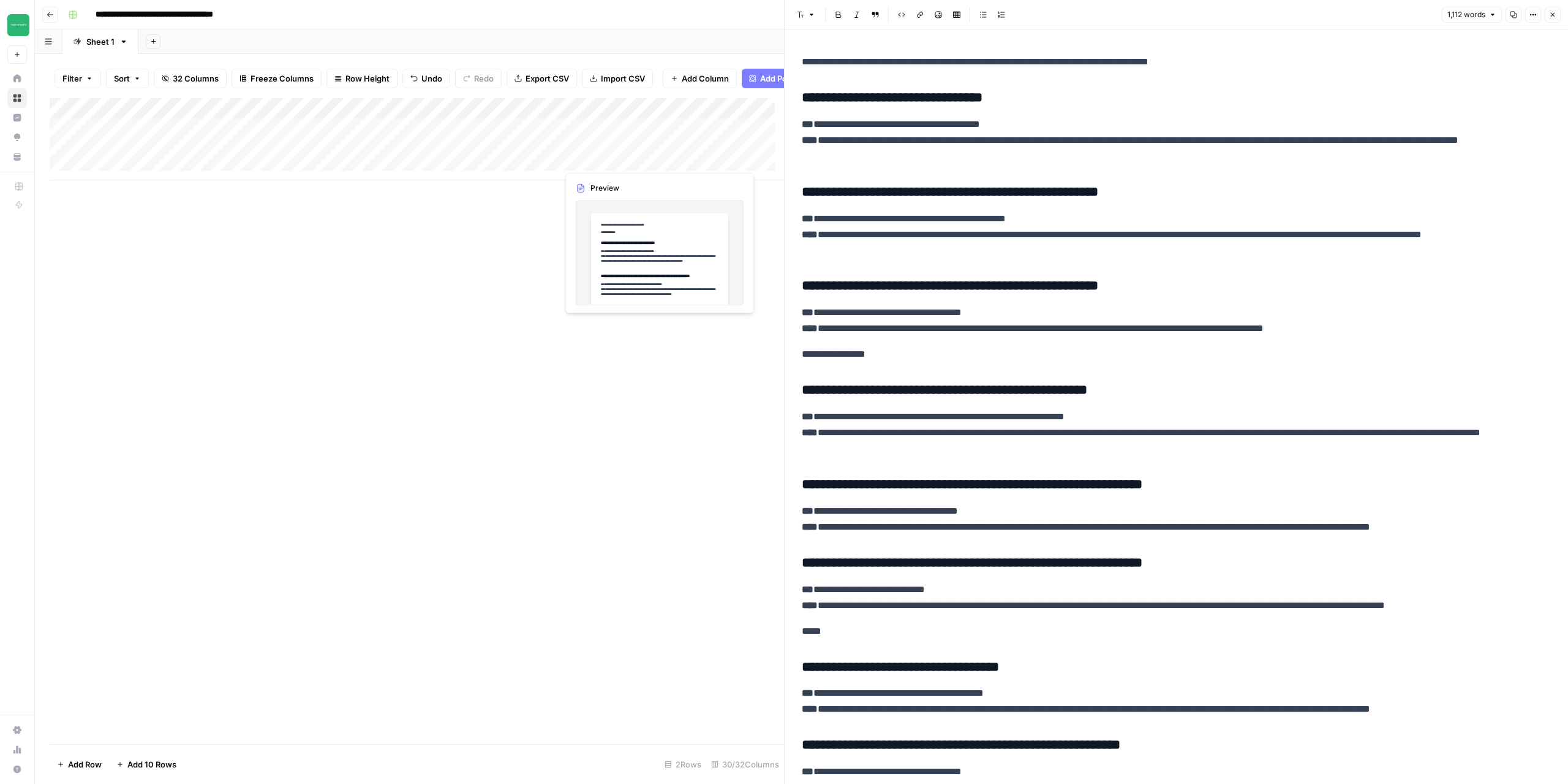
click at [630, 161] on div "Add Column" at bounding box center [417, 139] width 735 height 82
click at [629, 161] on div "Add Column" at bounding box center [417, 139] width 735 height 82
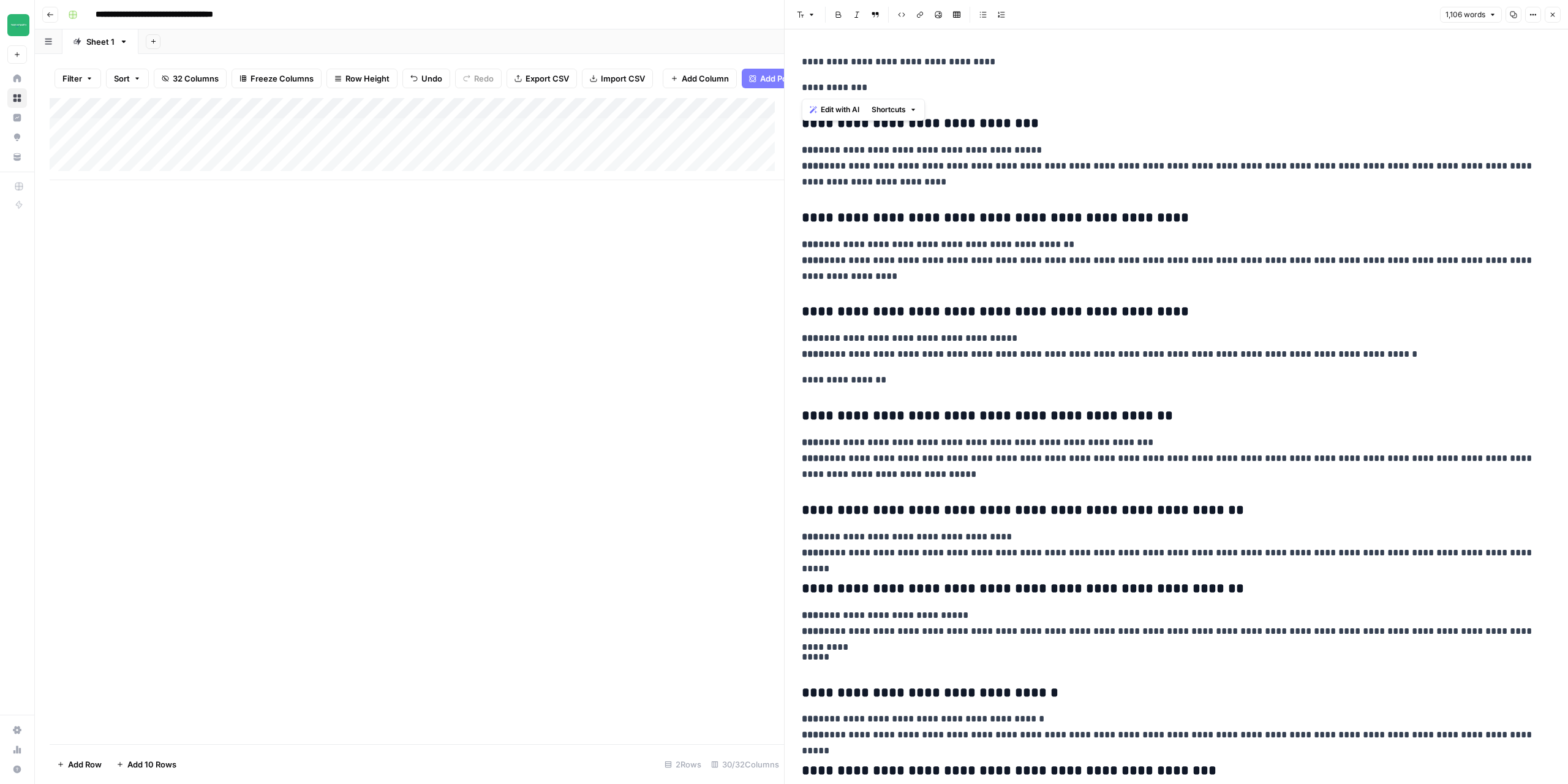
drag, startPoint x: 889, startPoint y: 94, endPoint x: 788, endPoint y: 54, distance: 108.6
click at [788, 53] on div "**********" at bounding box center [1176, 392] width 784 height 784
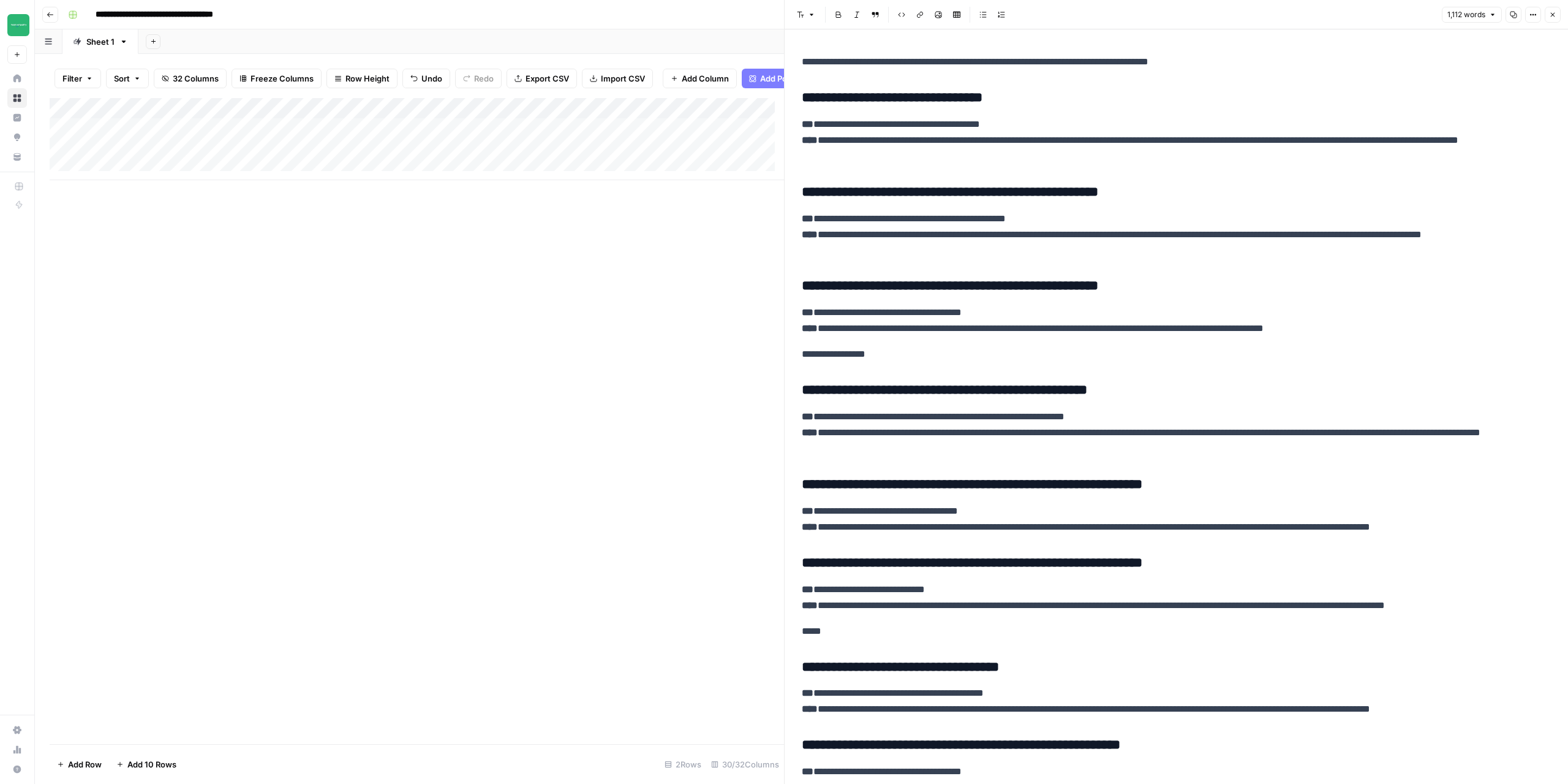
click at [1554, 13] on icon "button" at bounding box center [1552, 14] width 7 height 7
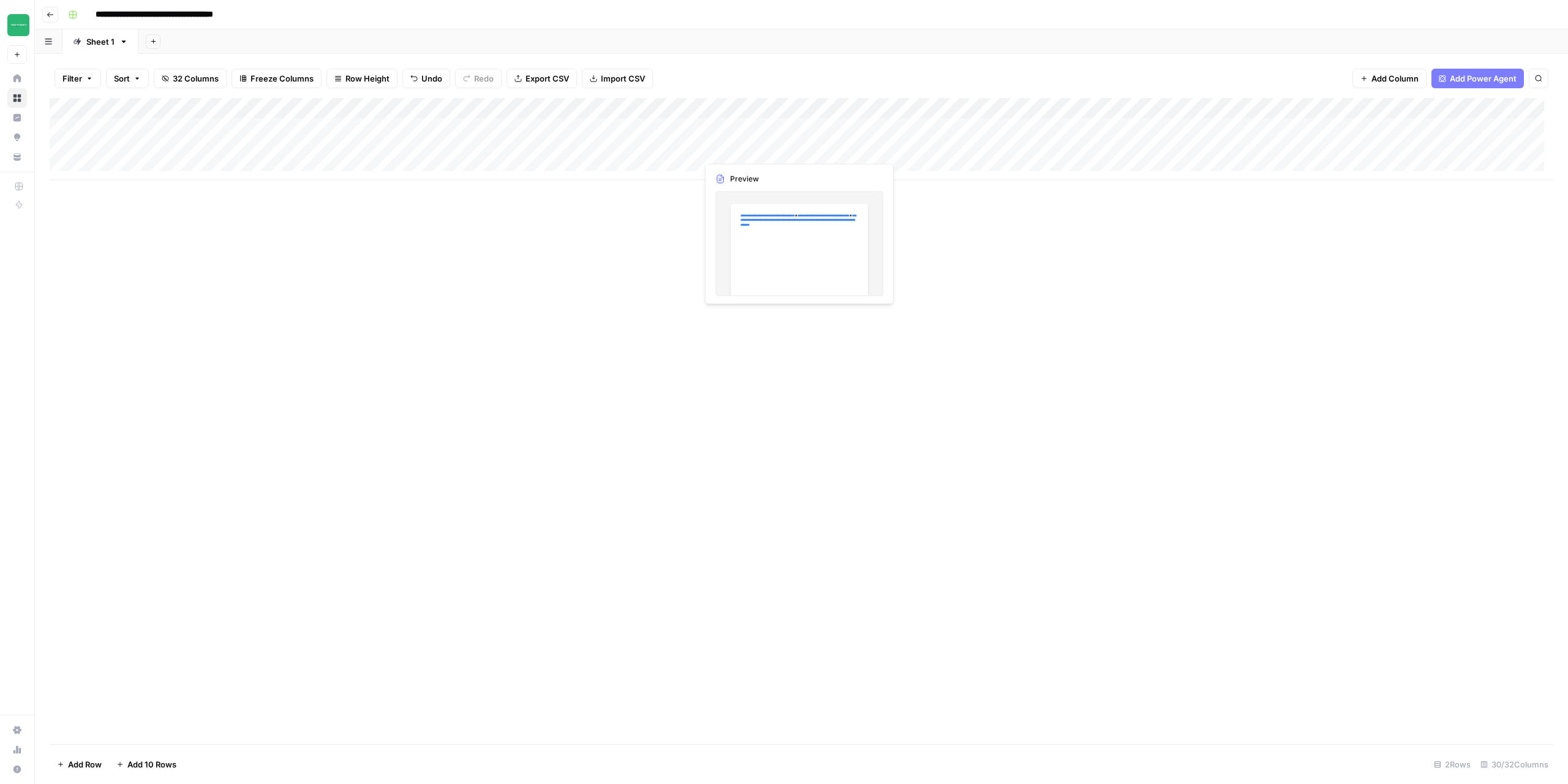
click at [777, 151] on div "Add Column" at bounding box center [802, 139] width 1504 height 82
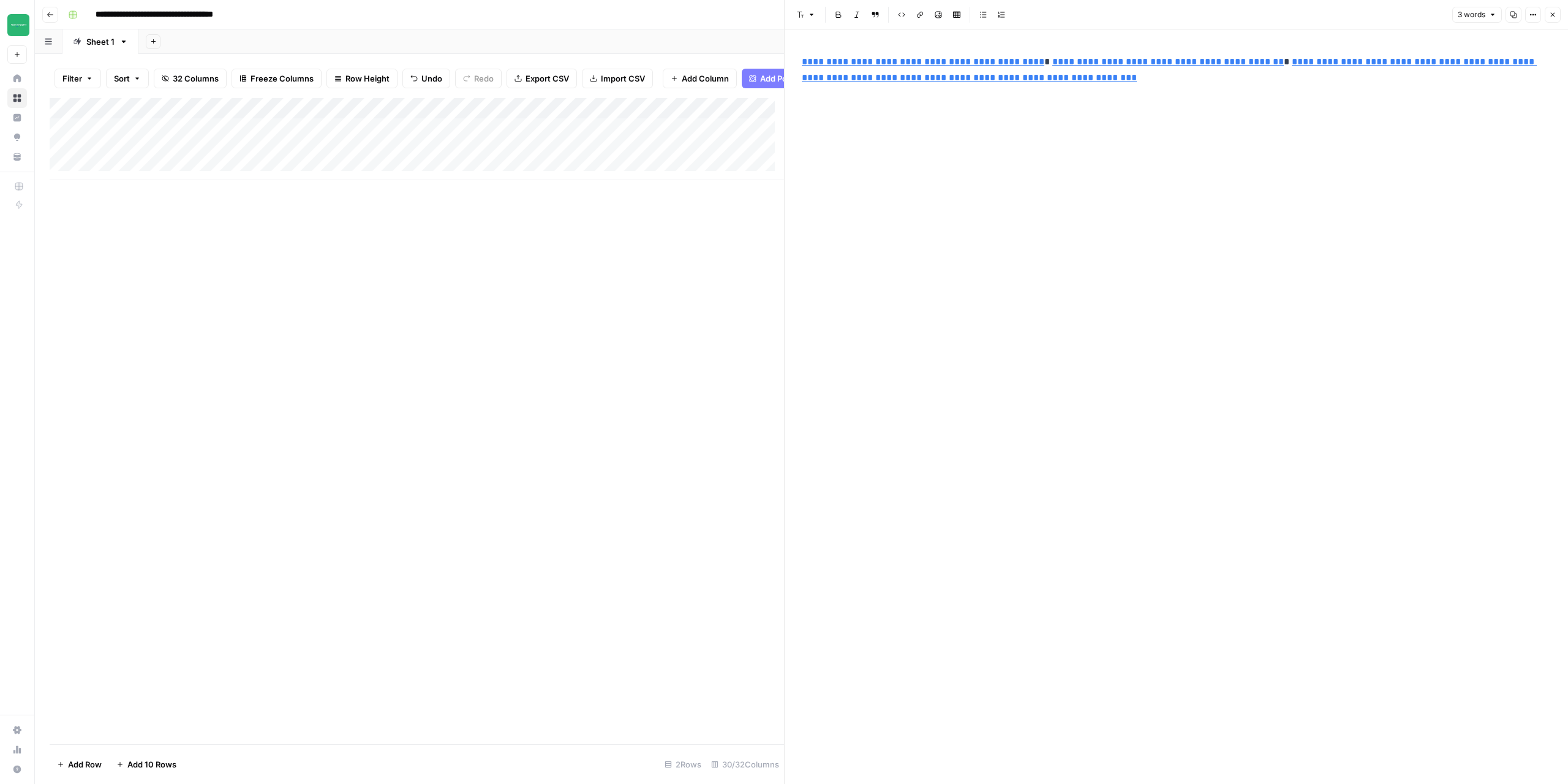
click at [1241, 79] on p "**********" at bounding box center [1176, 69] width 749 height 32
click at [1551, 20] on button "Close" at bounding box center [1552, 15] width 16 height 16
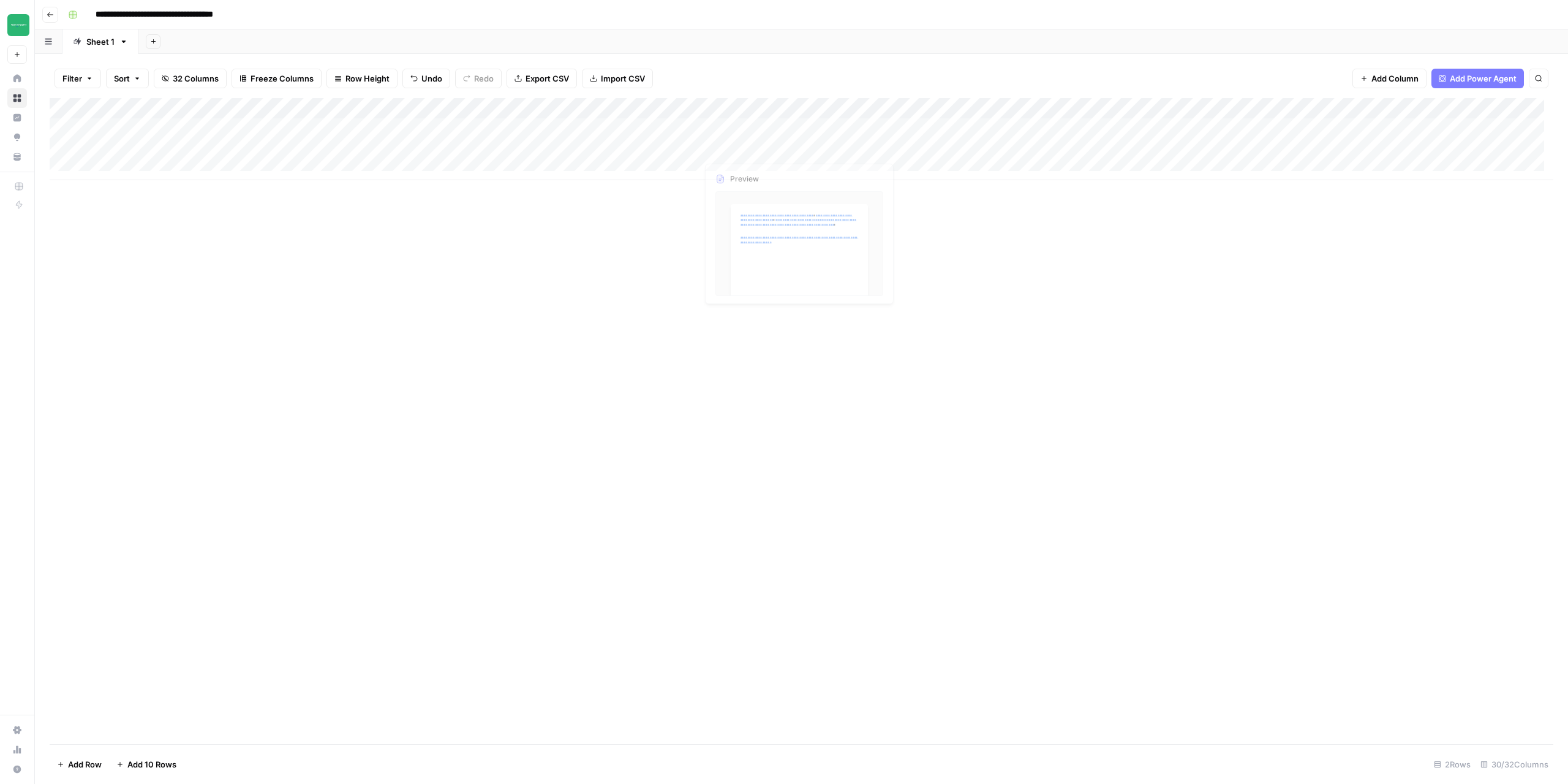
click at [743, 154] on div "Add Column" at bounding box center [802, 139] width 1504 height 82
click at [743, 154] on div at bounding box center [761, 149] width 129 height 23
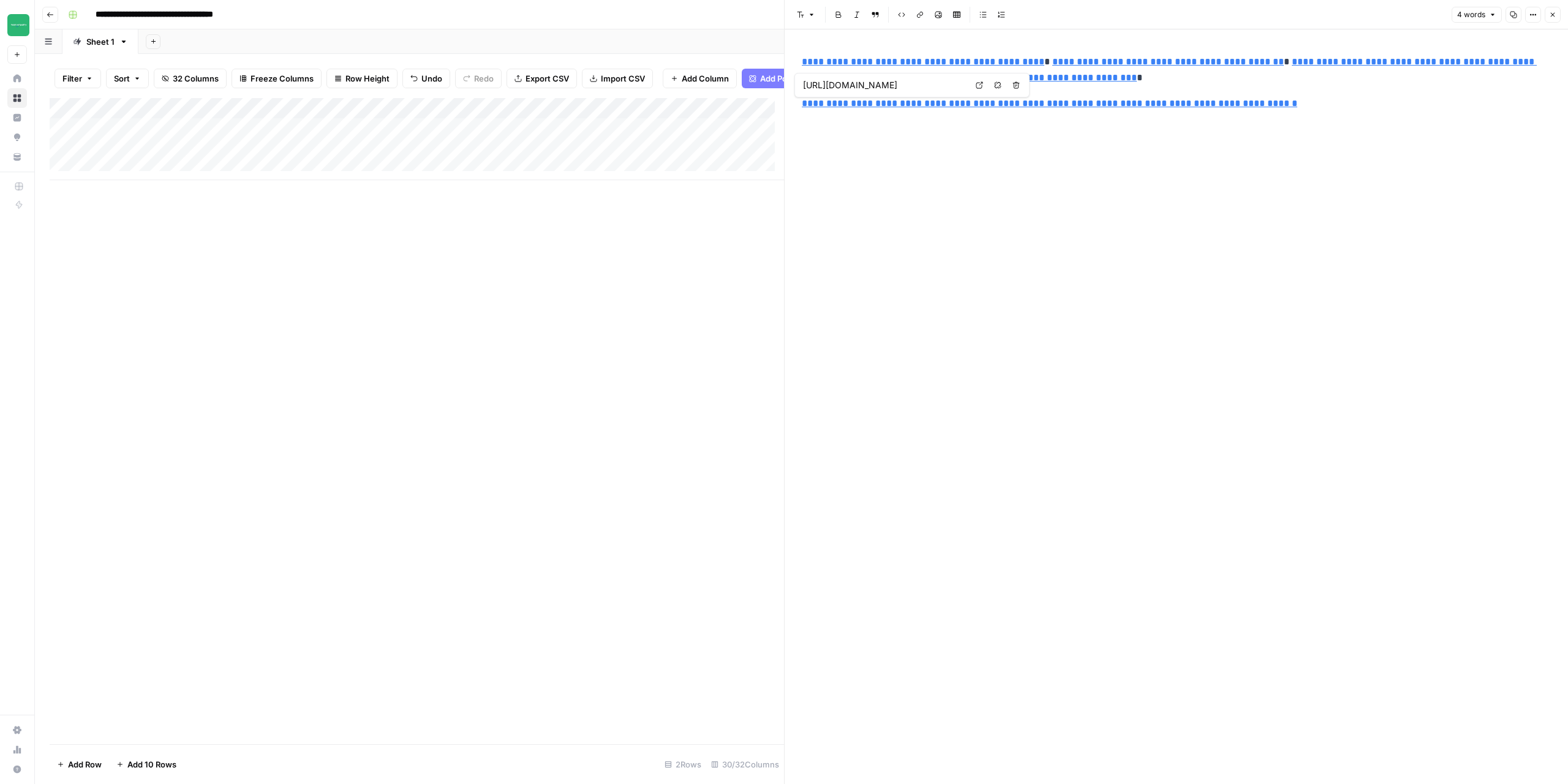
click at [798, 108] on div "**********" at bounding box center [1176, 83] width 764 height 68
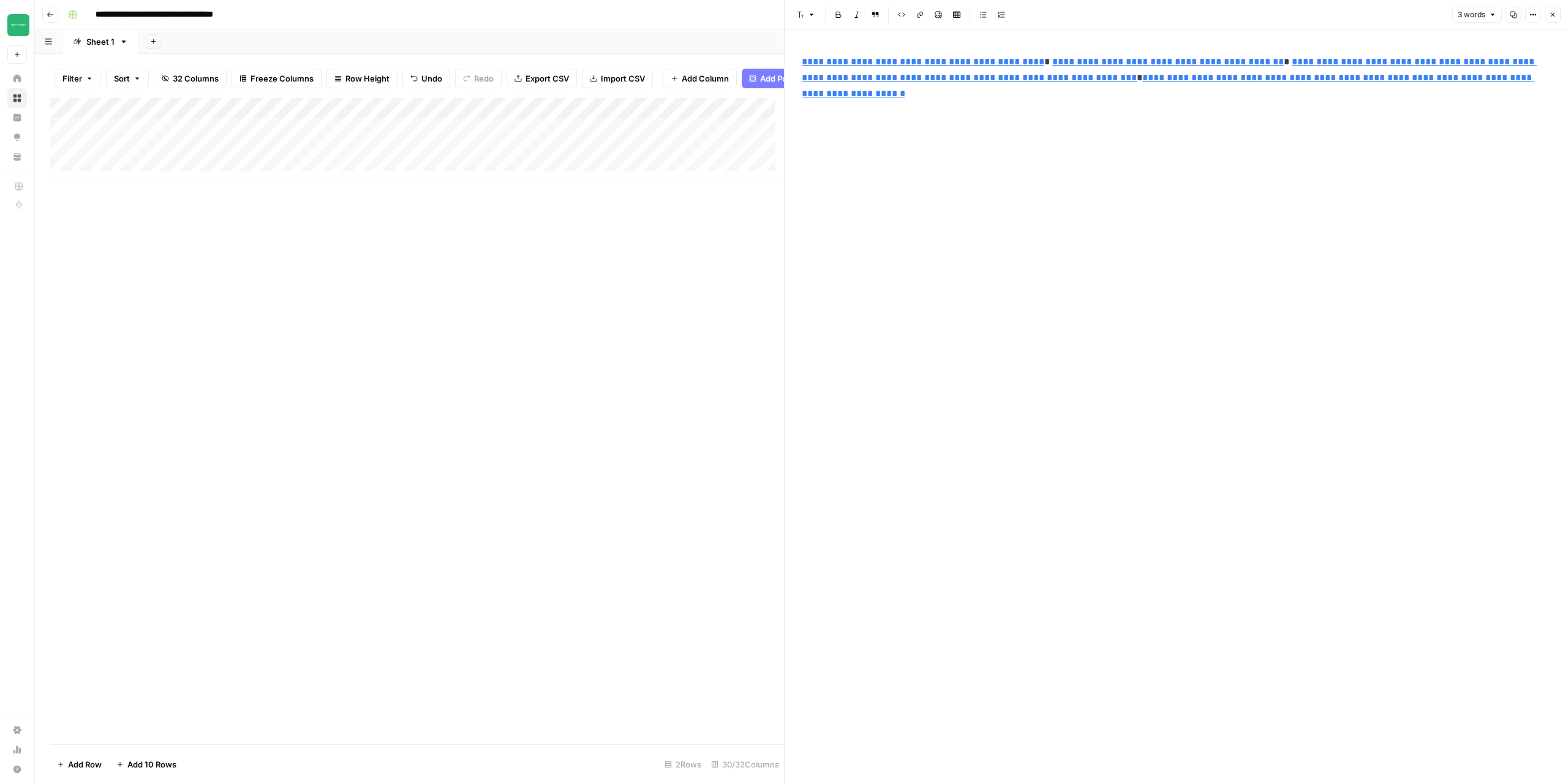
click at [527, 358] on div "Add Column" at bounding box center [417, 421] width 735 height 646
click at [682, 323] on div "Add Column" at bounding box center [417, 421] width 735 height 646
click at [1554, 16] on icon "button" at bounding box center [1552, 14] width 7 height 7
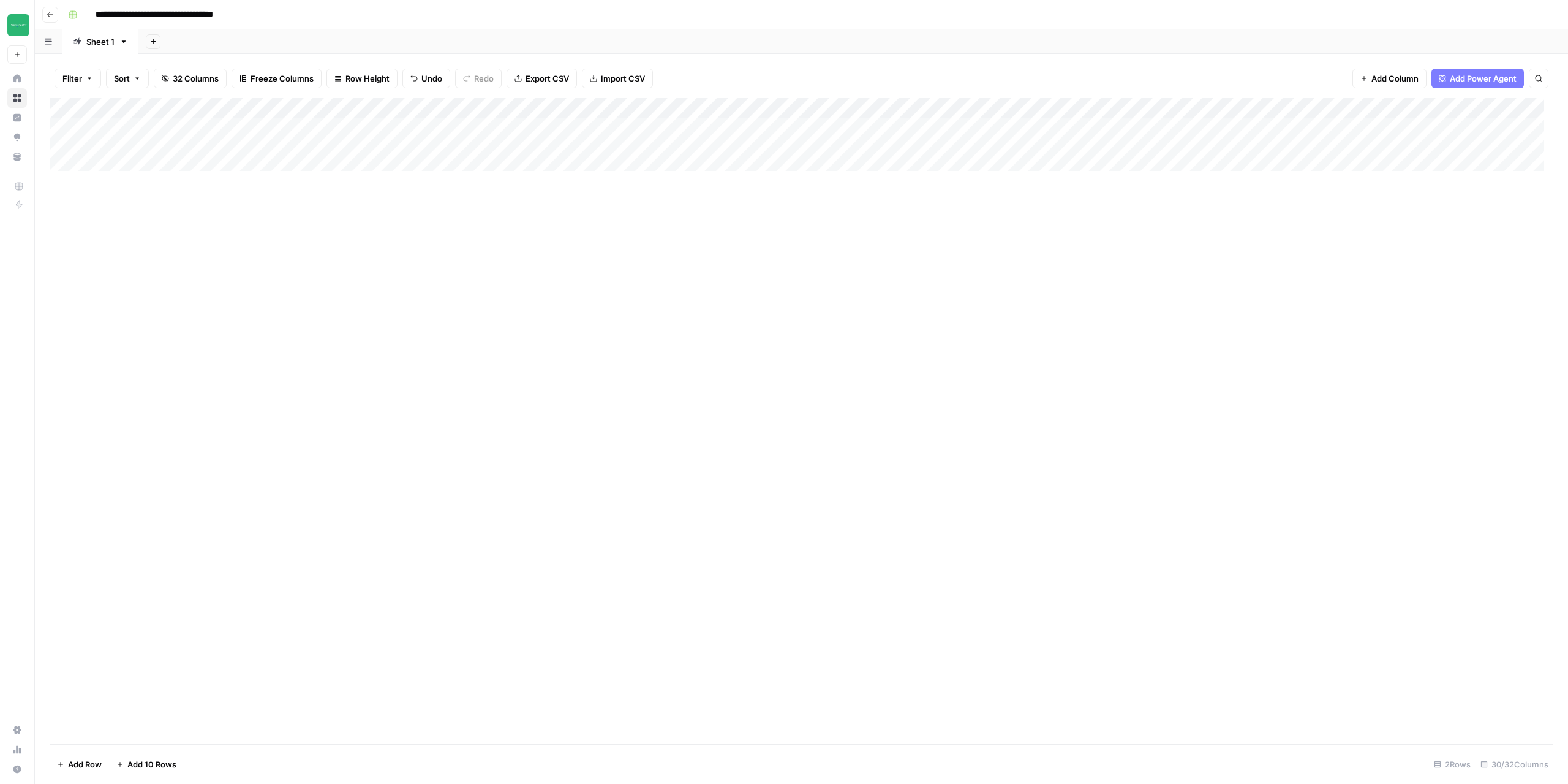
click at [750, 155] on div "Add Column" at bounding box center [802, 139] width 1504 height 82
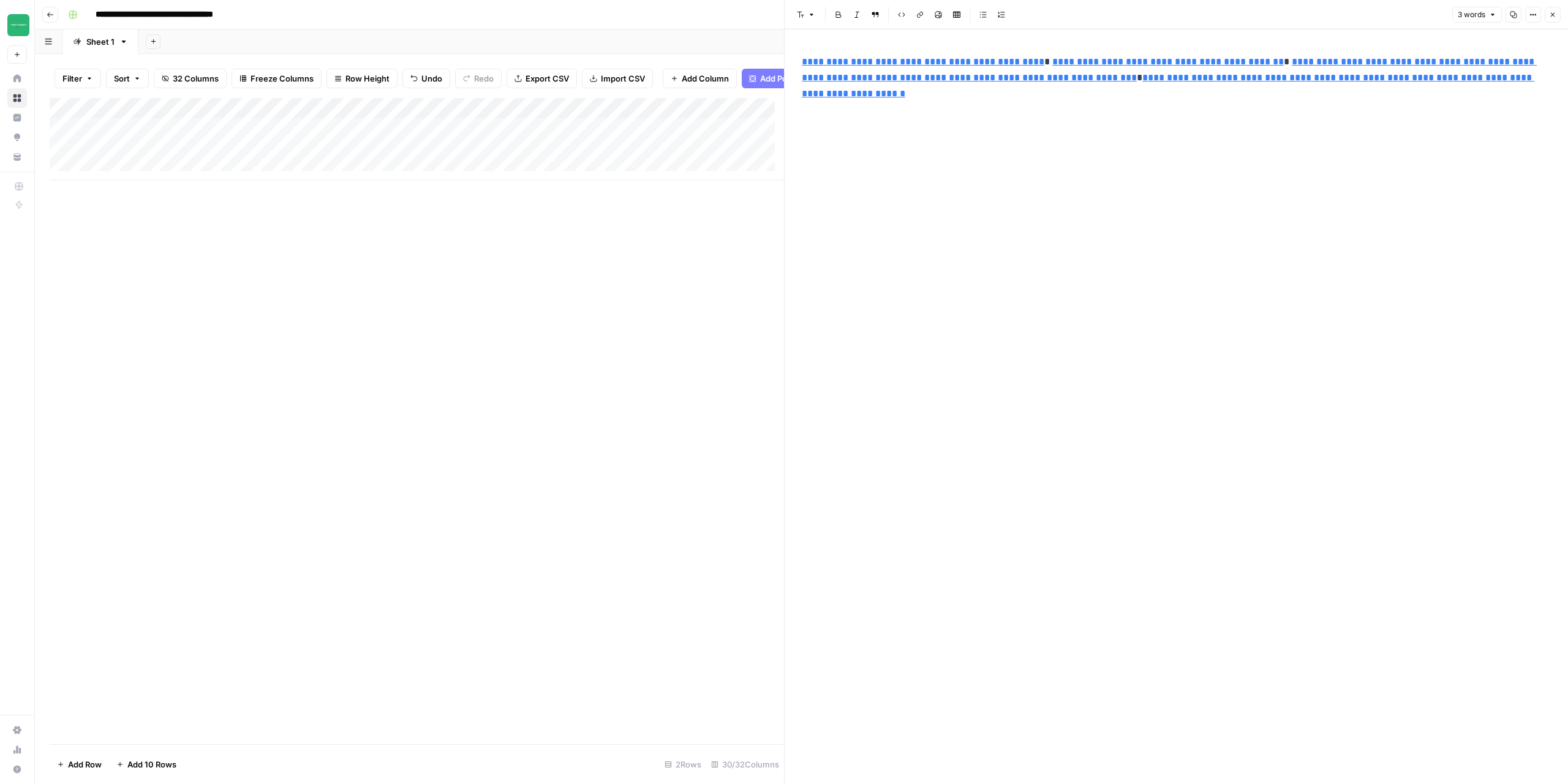
click at [535, 320] on div "Add Column" at bounding box center [417, 421] width 735 height 646
type input "https://medium.com/nextfaze/supercharge-%EF%B8%8F-your-dynamodb-single-table-de…"
click at [1556, 19] on button "Close" at bounding box center [1552, 15] width 16 height 16
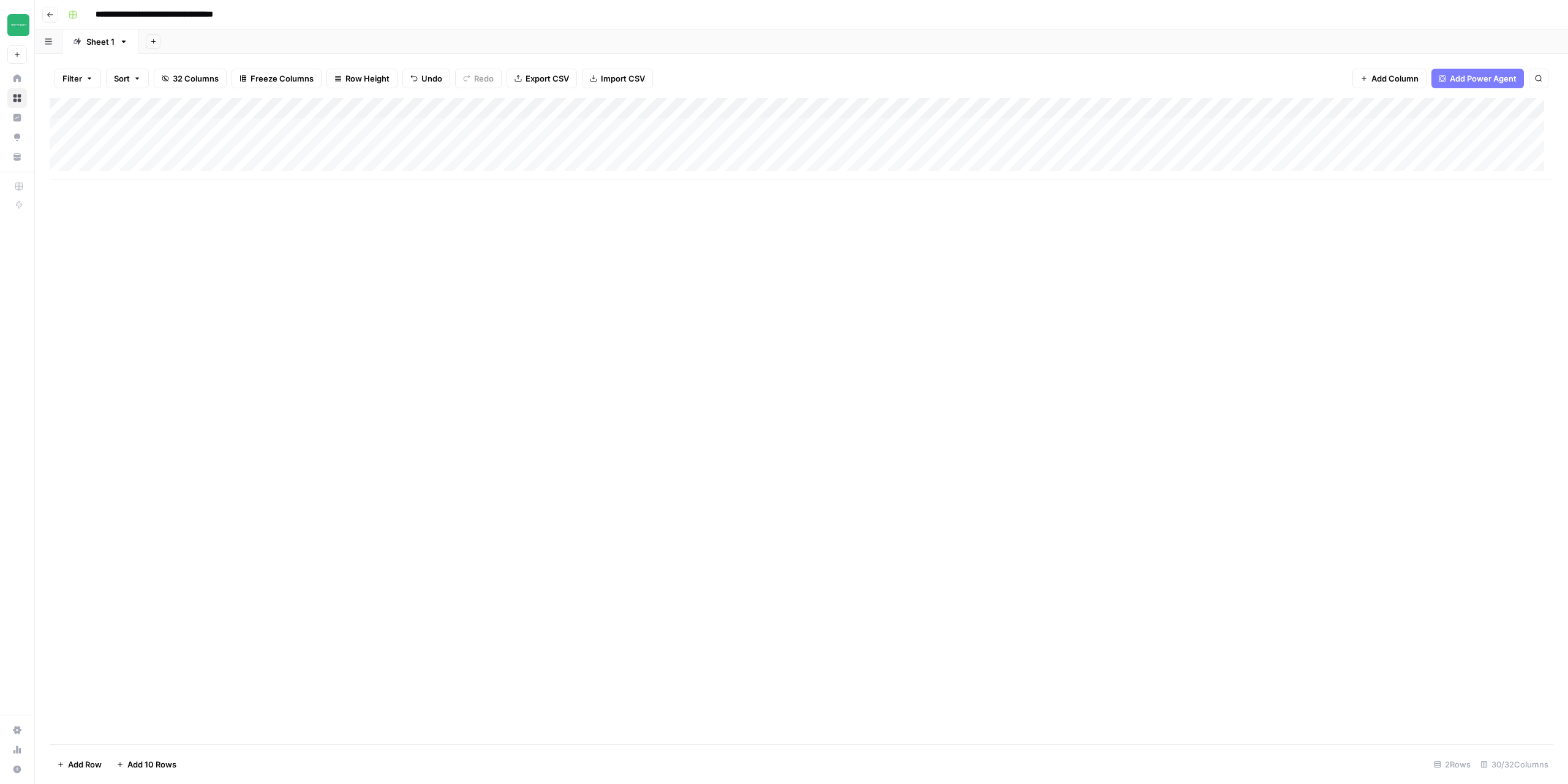
click at [79, 131] on div "Add Column" at bounding box center [802, 139] width 1504 height 82
click at [79, 150] on div "Add Column" at bounding box center [802, 139] width 1504 height 82
click at [49, 16] on icon "button" at bounding box center [50, 14] width 7 height 7
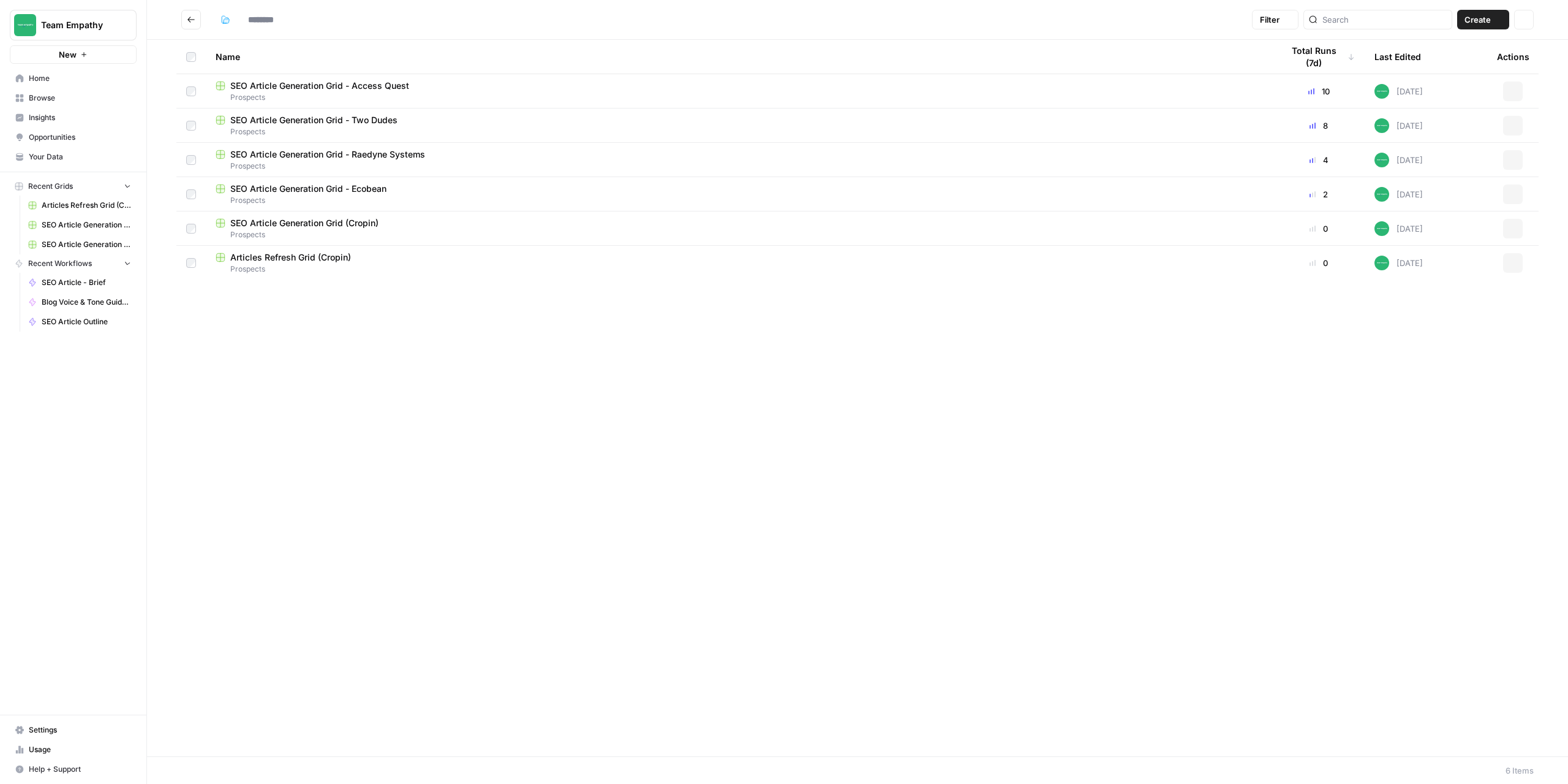
type input "*********"
click at [329, 187] on span "SEO Article Generation Grid - Ecobean" at bounding box center [308, 189] width 157 height 12
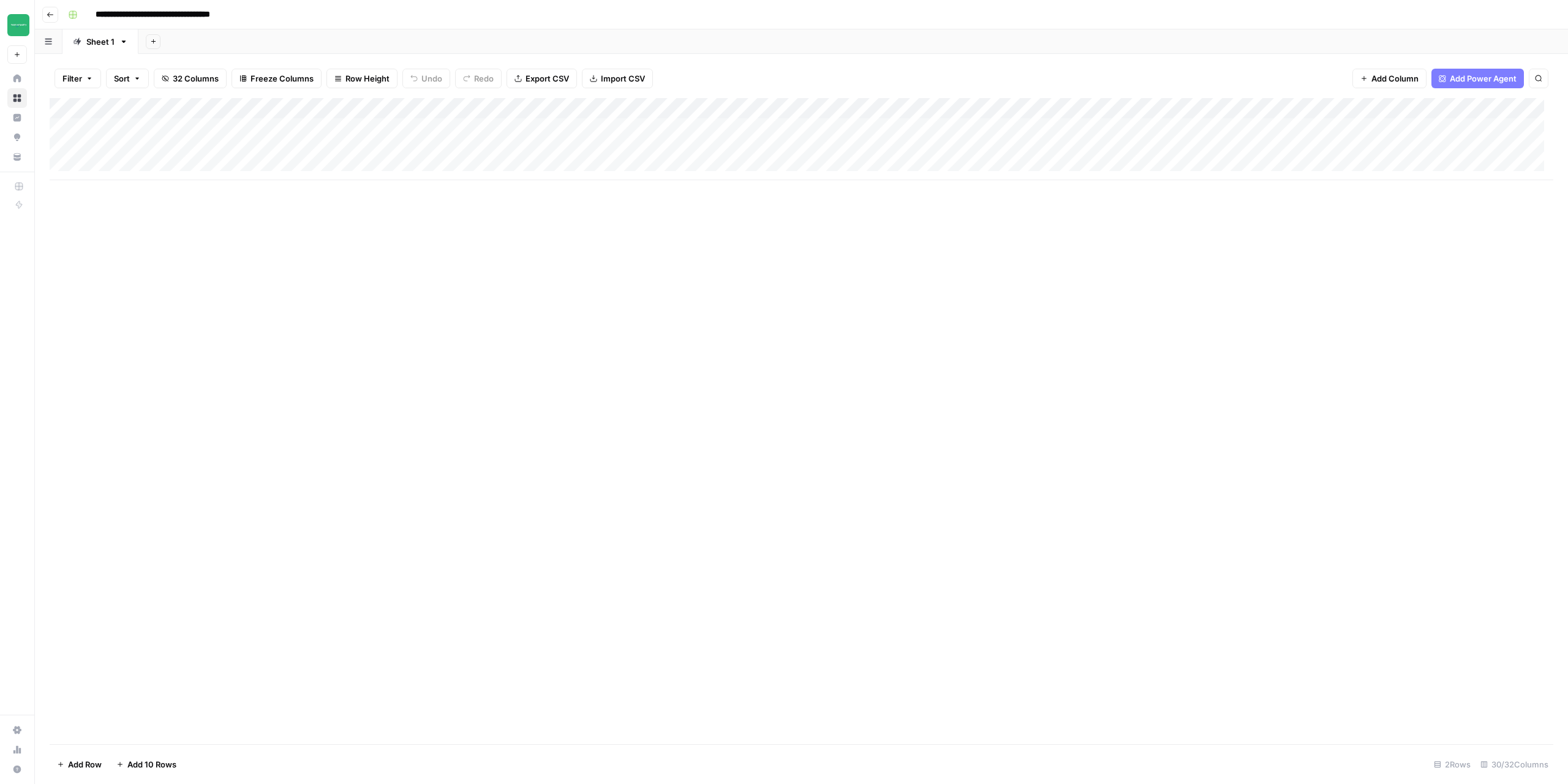
click at [1098, 125] on div "Add Column" at bounding box center [802, 139] width 1504 height 82
click at [1160, 129] on div "Add Column" at bounding box center [802, 139] width 1504 height 82
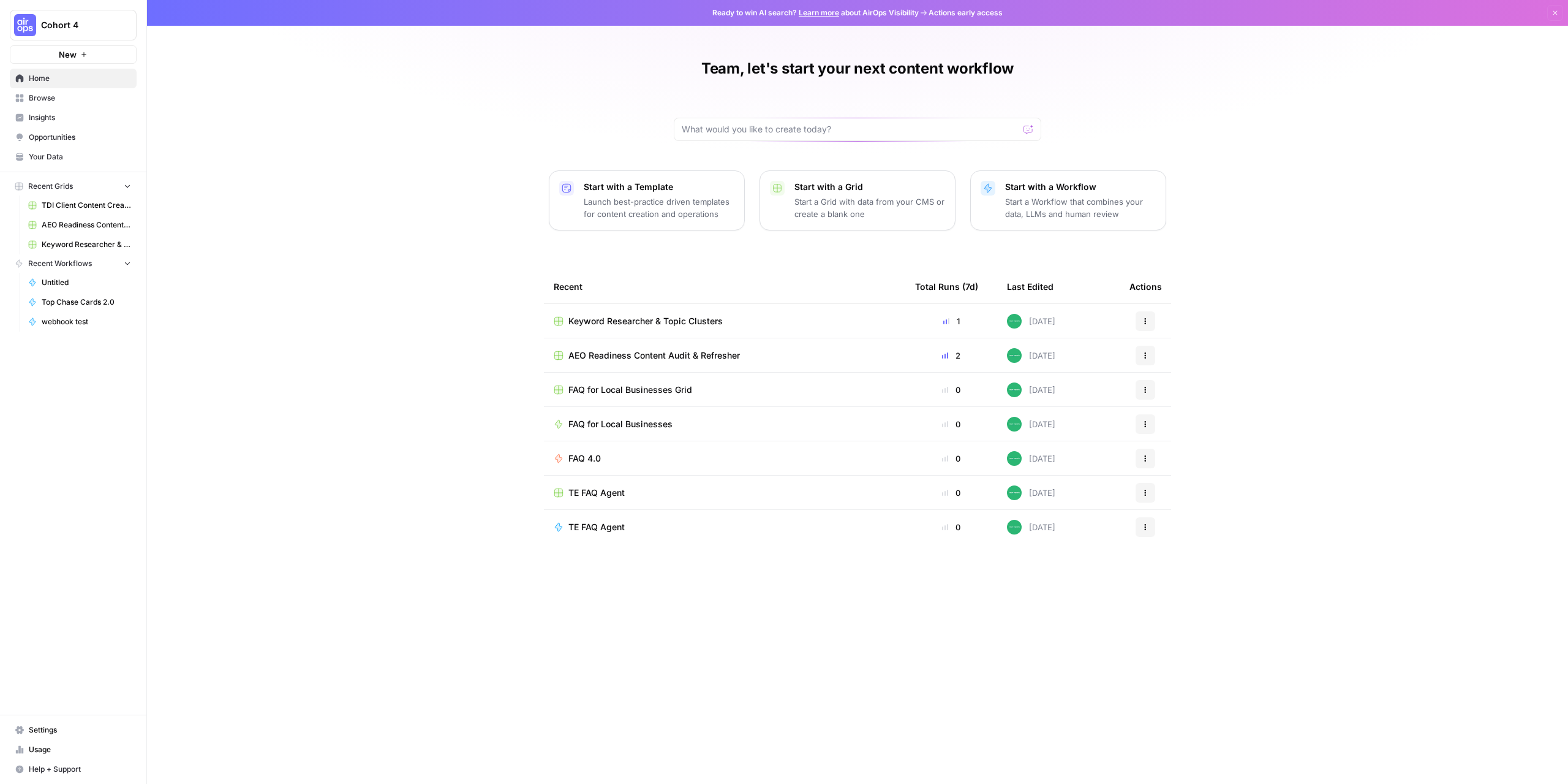
click at [429, 292] on div "Team, let's start your next content workflow Start with a Template Launch best-…" at bounding box center [858, 392] width 1422 height 784
click at [653, 351] on span "AEO Readiness Content Audit & Refresher" at bounding box center [654, 355] width 171 height 12
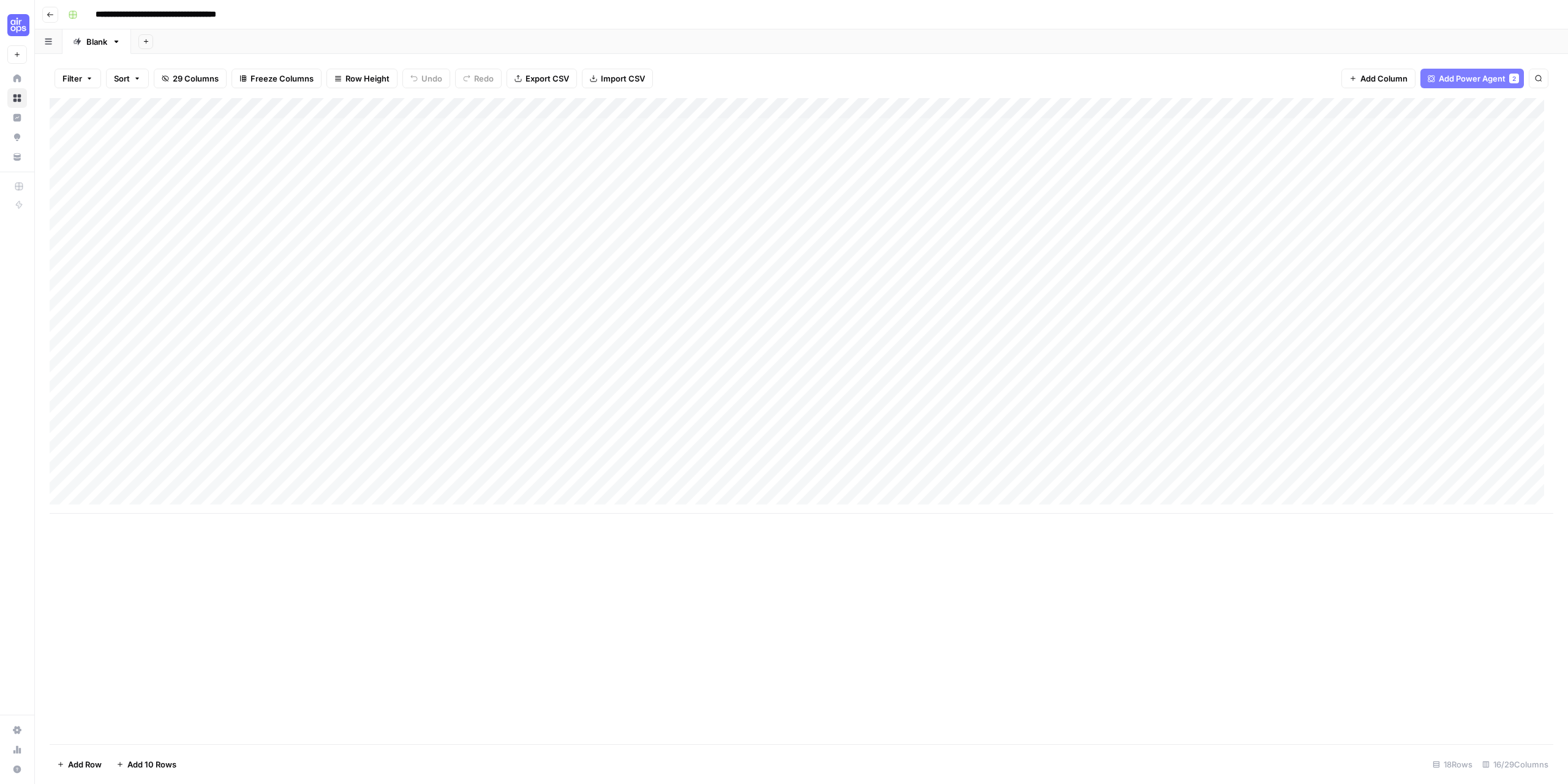
scroll to position [9, 0]
click at [146, 475] on div "Add Column" at bounding box center [802, 305] width 1504 height 415
click at [119, 489] on div "Add Column" at bounding box center [802, 305] width 1504 height 415
click at [129, 501] on textarea at bounding box center [190, 495] width 196 height 17
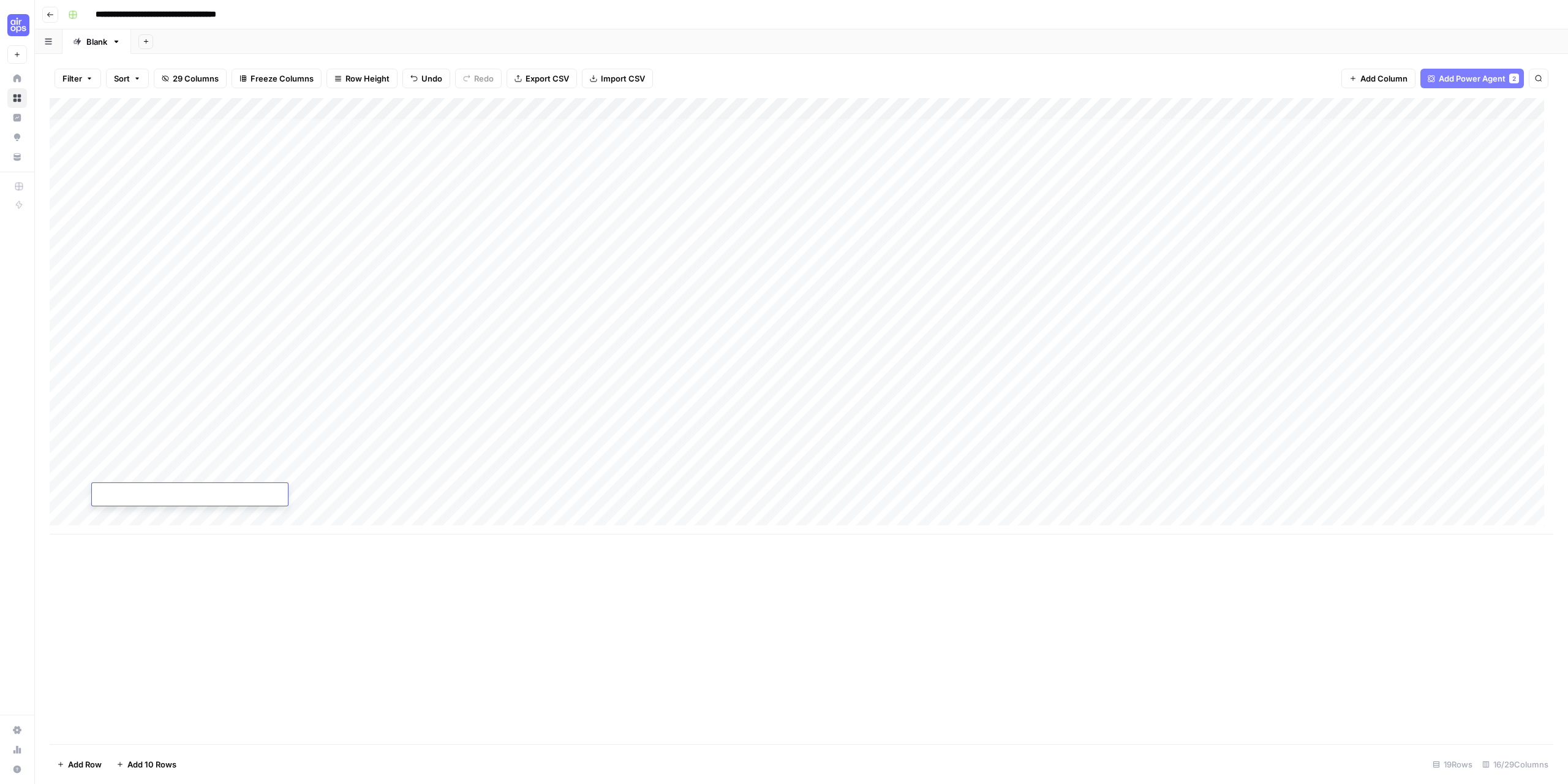
type textarea "**********"
click at [254, 642] on div "Add Column" at bounding box center [802, 421] width 1504 height 646
click at [258, 493] on div "Add Column" at bounding box center [802, 316] width 1504 height 436
click at [251, 495] on div "Add Column" at bounding box center [802, 316] width 1504 height 436
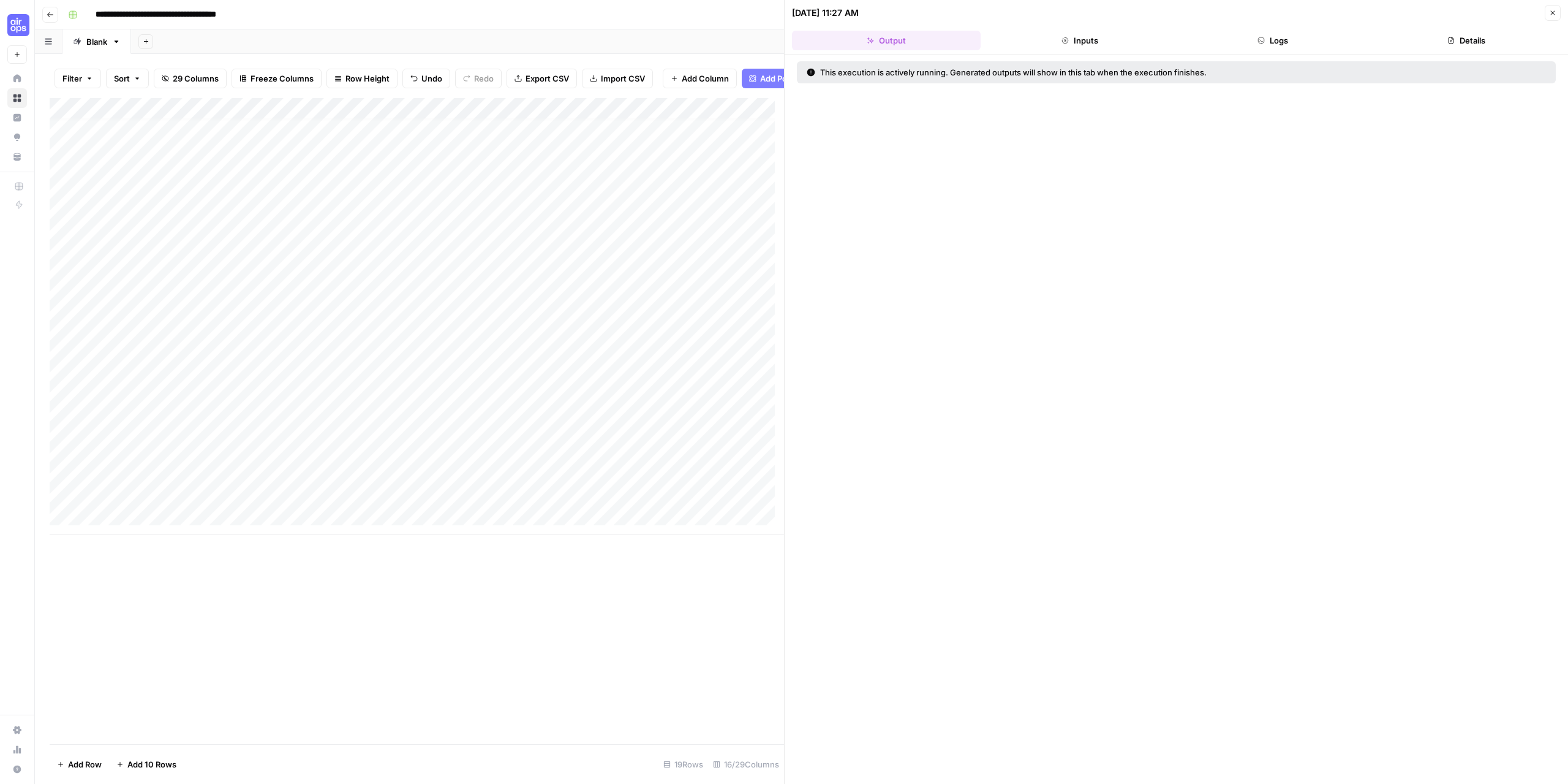
click at [1293, 35] on button "Logs" at bounding box center [1274, 40] width 189 height 19
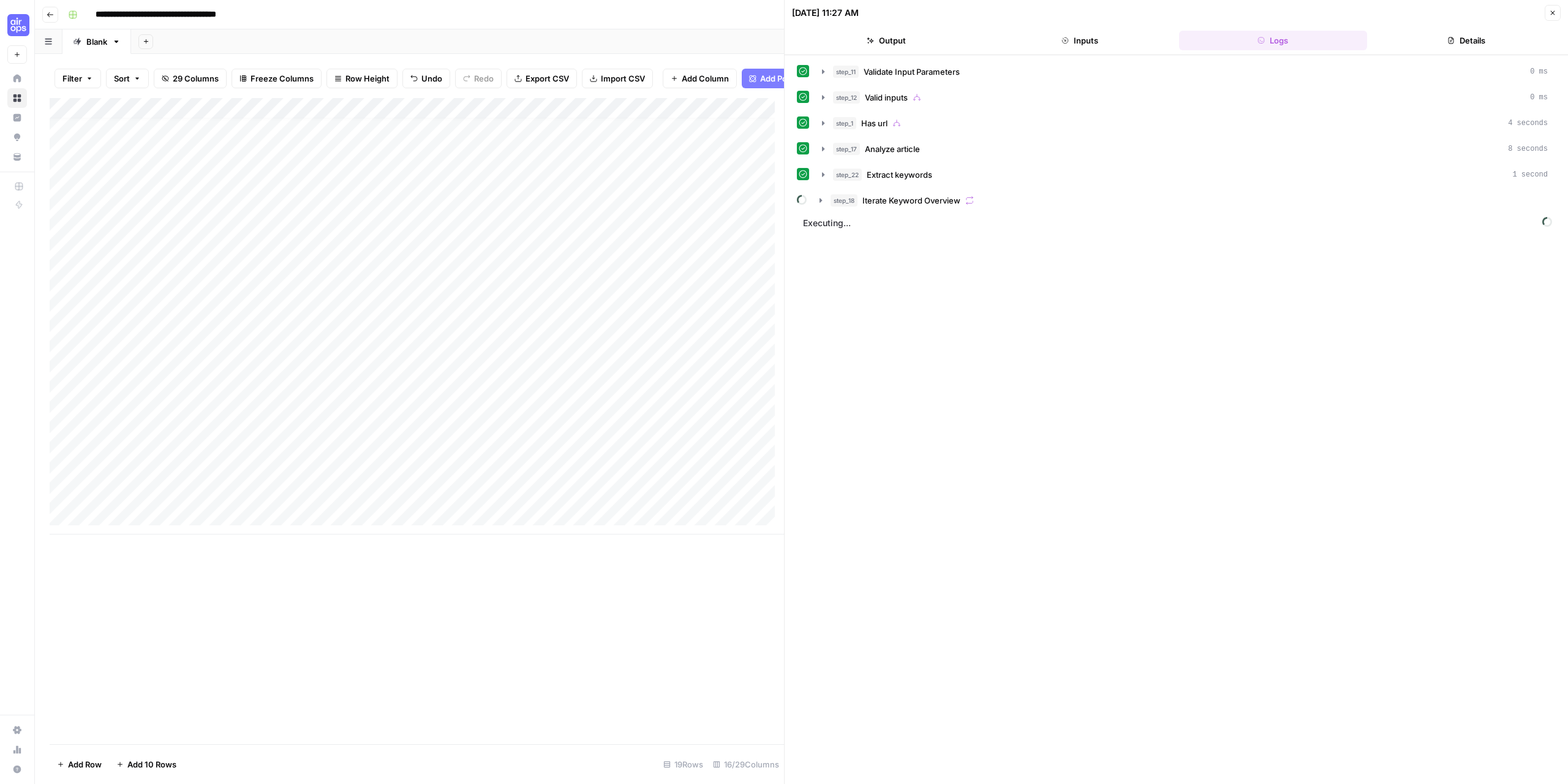
click at [289, 117] on div "Add Column" at bounding box center [417, 316] width 735 height 436
click at [268, 224] on span "Configure Inputs" at bounding box center [280, 221] width 107 height 12
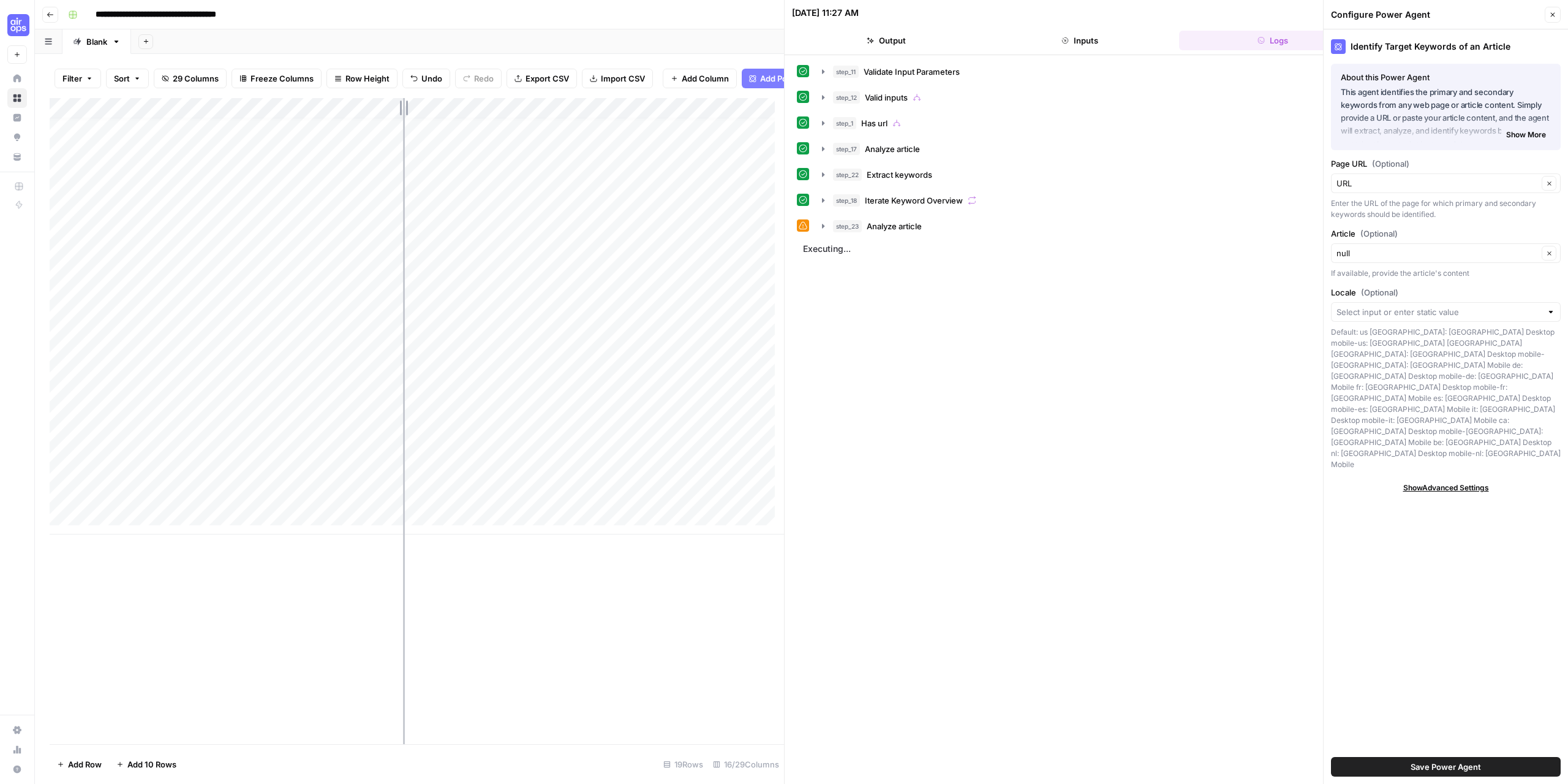
drag, startPoint x: 314, startPoint y: 111, endPoint x: 418, endPoint y: 121, distance: 104.5
click at [418, 121] on div "Add Column" at bounding box center [417, 316] width 735 height 436
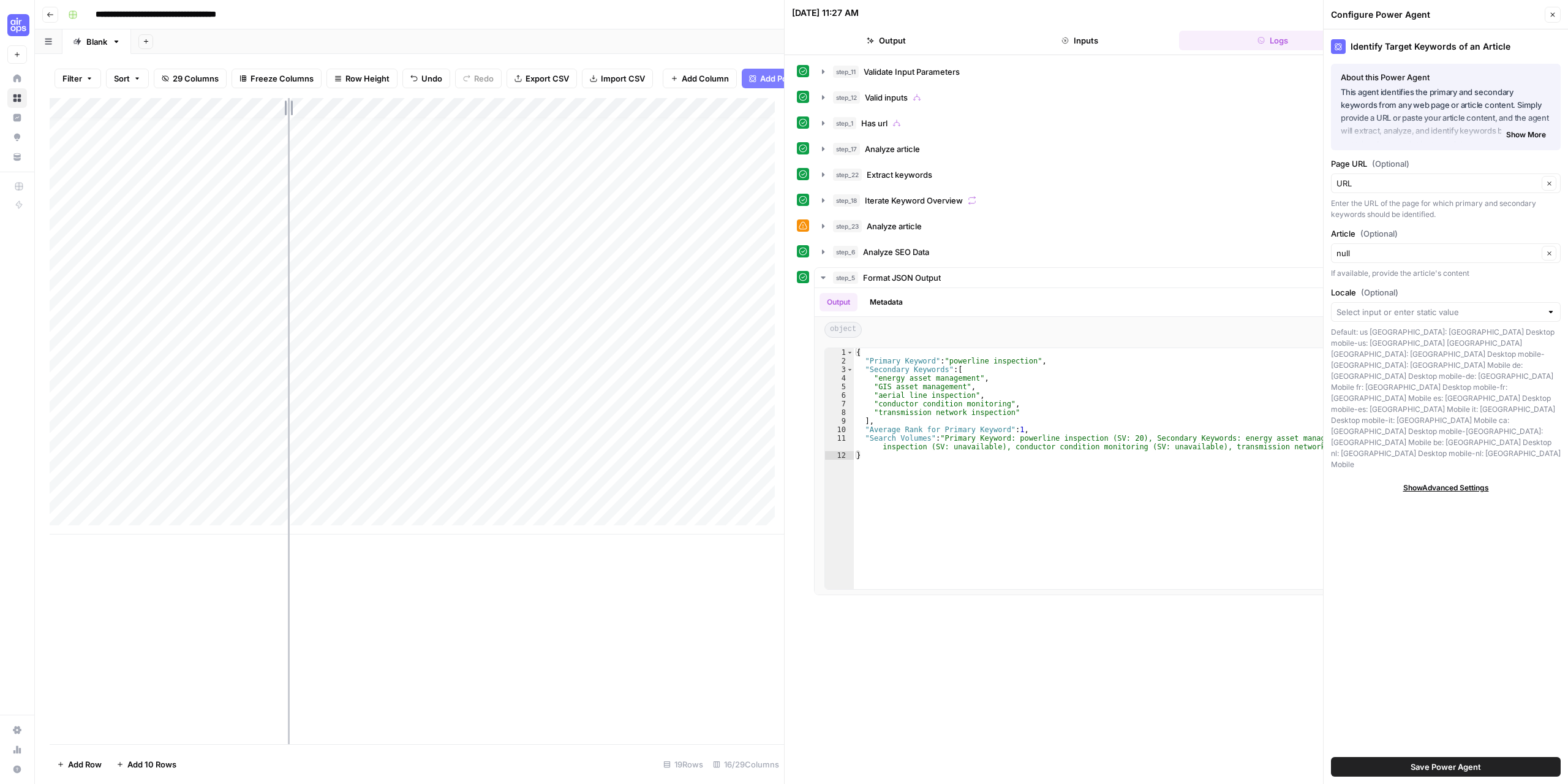
drag, startPoint x: 418, startPoint y: 121, endPoint x: 288, endPoint y: 131, distance: 130.4
click at [288, 131] on div "Add Column" at bounding box center [417, 316] width 735 height 436
click at [451, 502] on div "Add Column" at bounding box center [417, 316] width 735 height 436
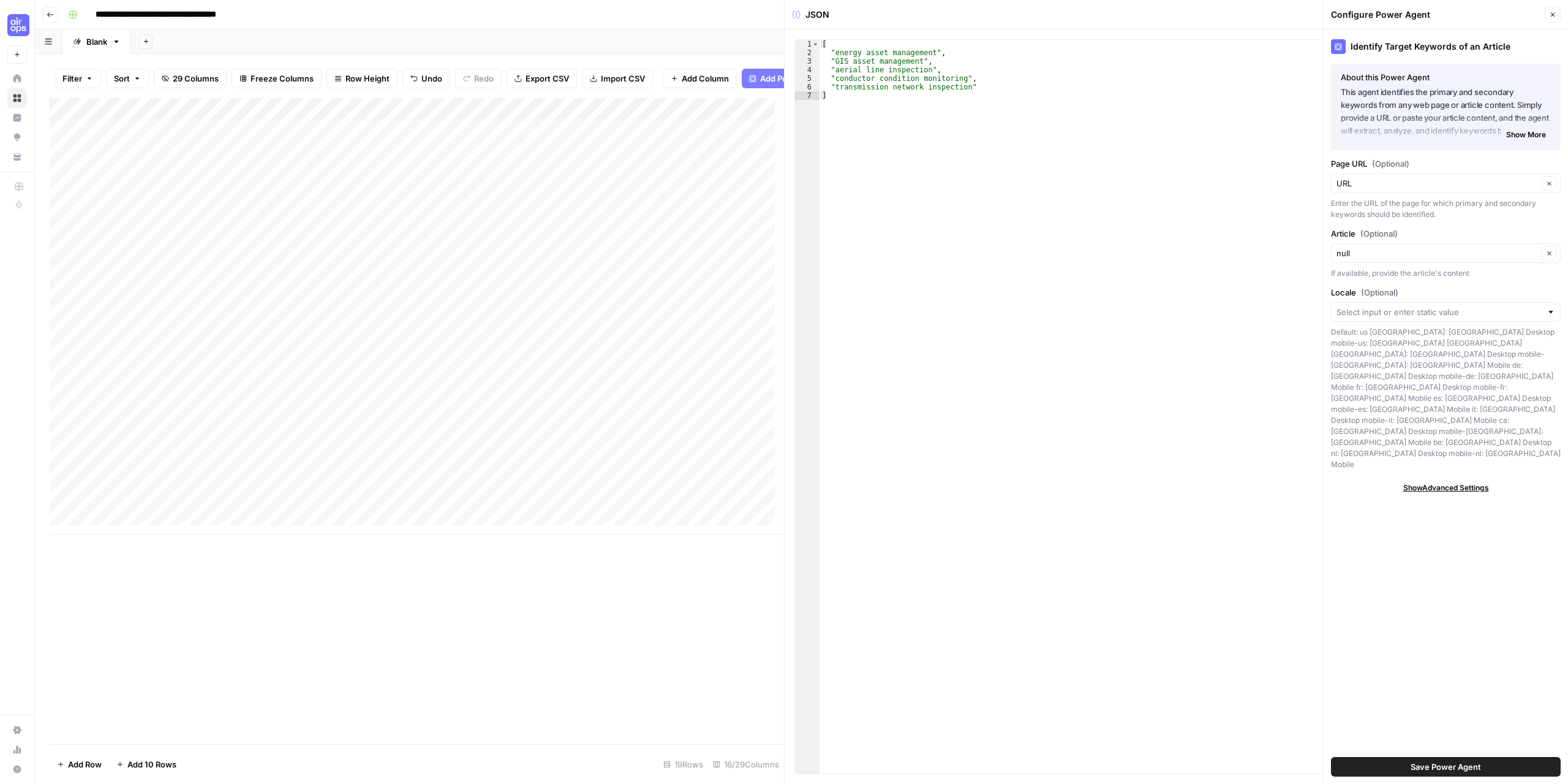
click at [1556, 12] on icon "button" at bounding box center [1552, 14] width 7 height 7
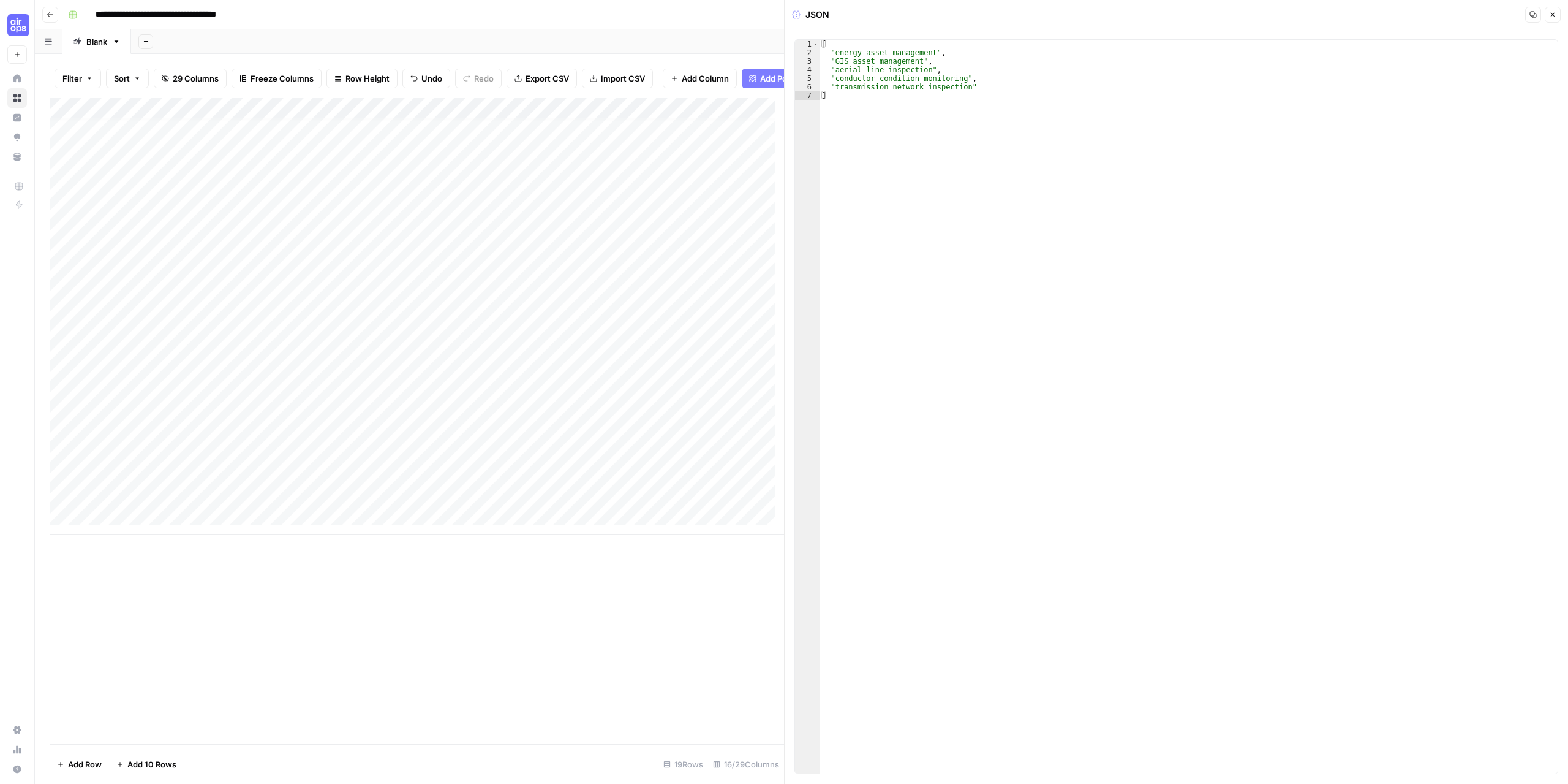
click at [569, 504] on div "Add Column" at bounding box center [417, 316] width 735 height 436
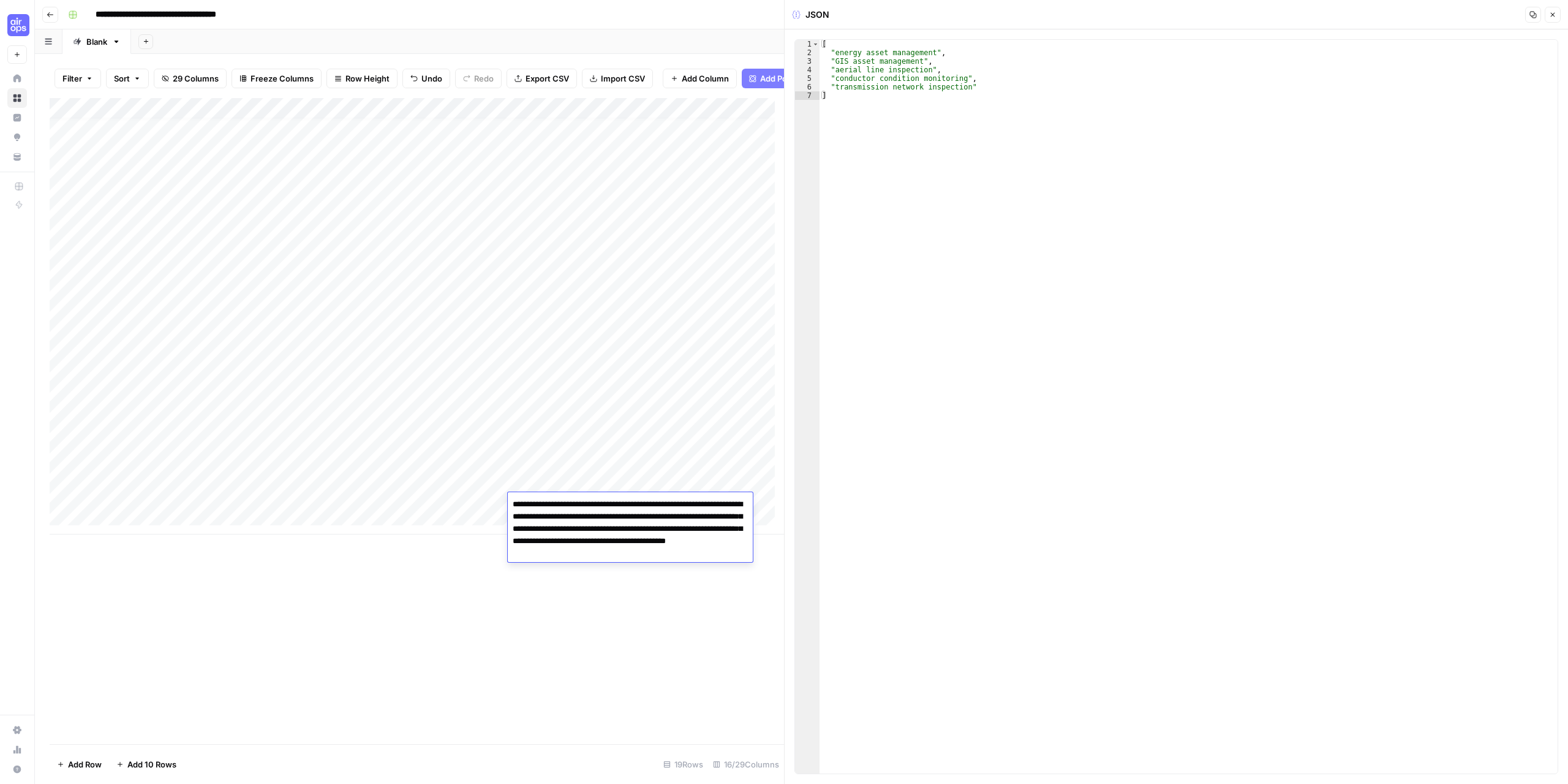
drag, startPoint x: 555, startPoint y: 517, endPoint x: 656, endPoint y: 518, distance: 101.0
click at [656, 518] on textarea "**********" at bounding box center [630, 528] width 245 height 66
click at [650, 515] on textarea "**********" at bounding box center [630, 528] width 245 height 66
drag, startPoint x: 555, startPoint y: 521, endPoint x: 653, endPoint y: 515, distance: 98.2
click at [653, 515] on textarea "**********" at bounding box center [630, 528] width 245 height 66
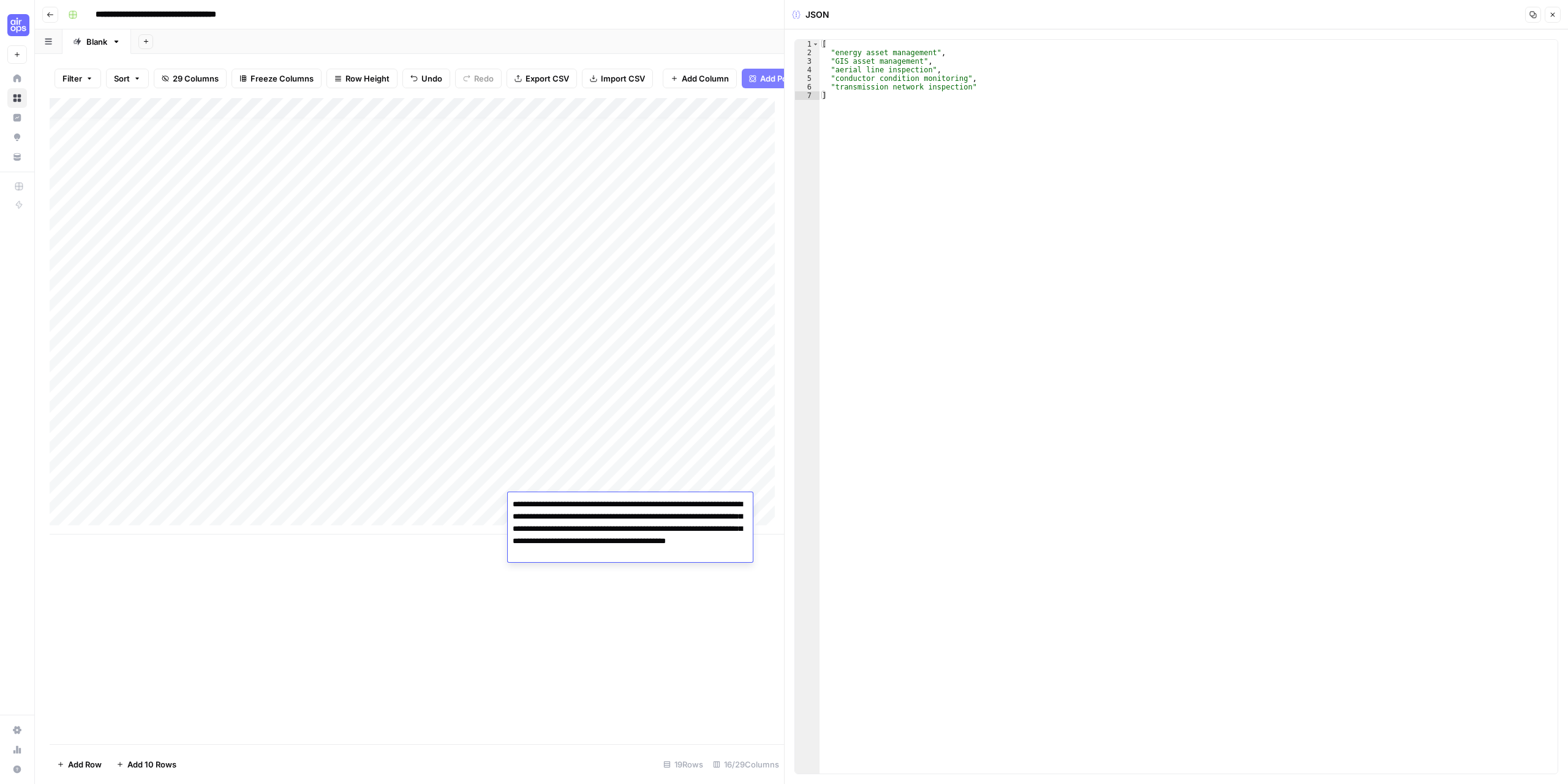
click at [1553, 16] on icon "button" at bounding box center [1552, 14] width 7 height 7
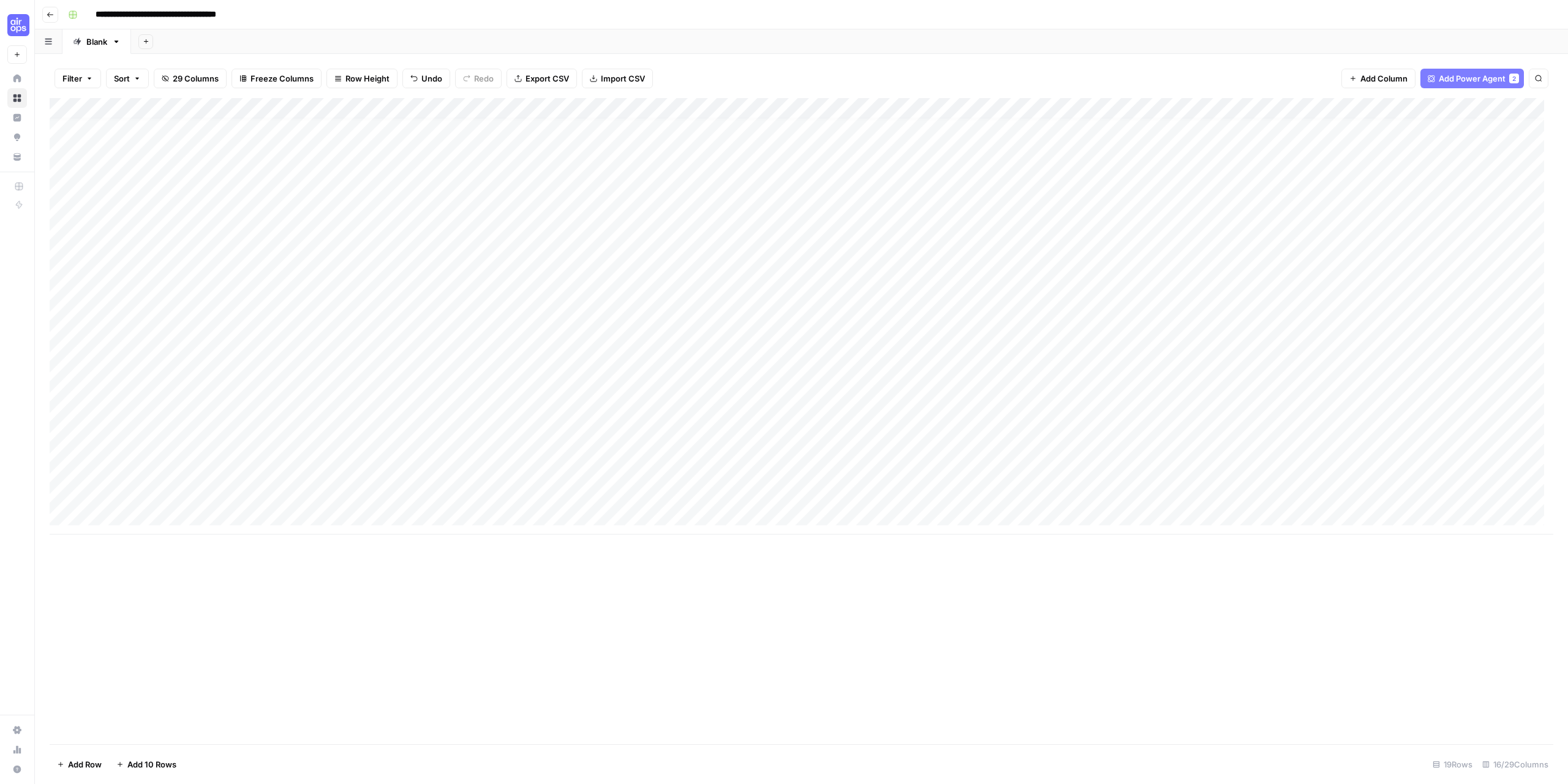
click at [51, 16] on icon "button" at bounding box center [50, 14] width 7 height 7
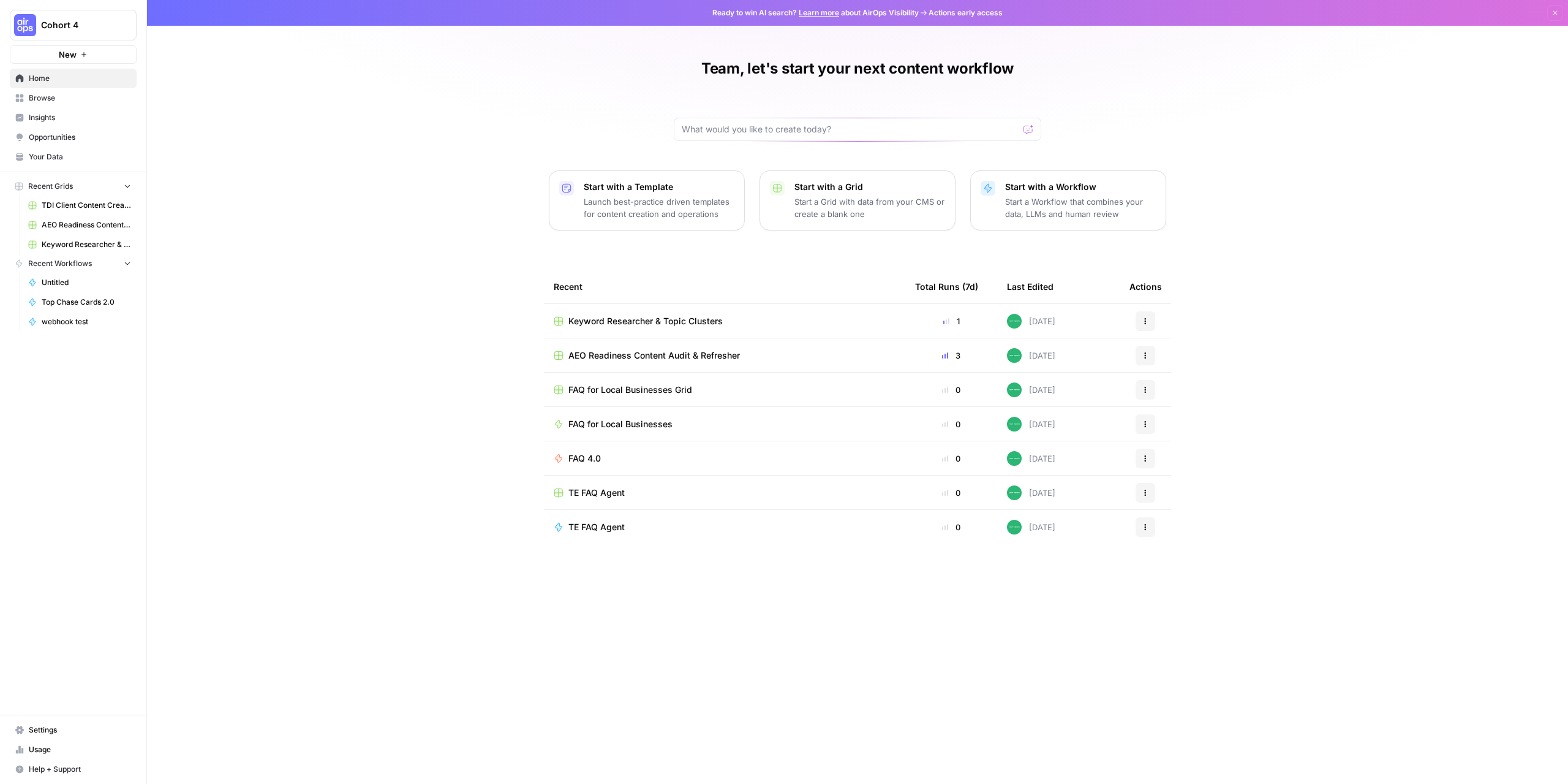
click at [53, 159] on span "Your Data" at bounding box center [79, 157] width 102 height 11
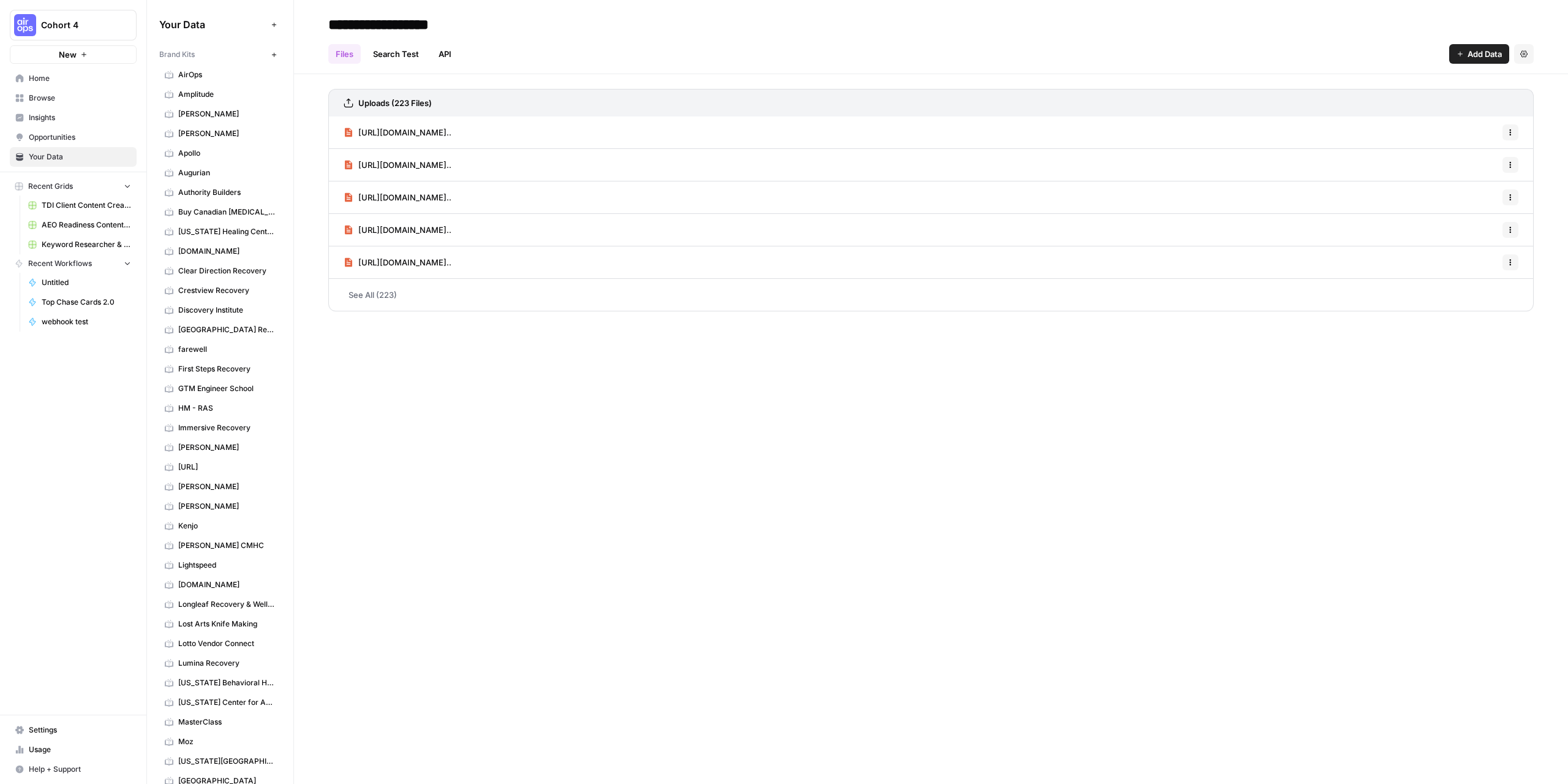
click at [41, 101] on span "Browse" at bounding box center [79, 98] width 102 height 11
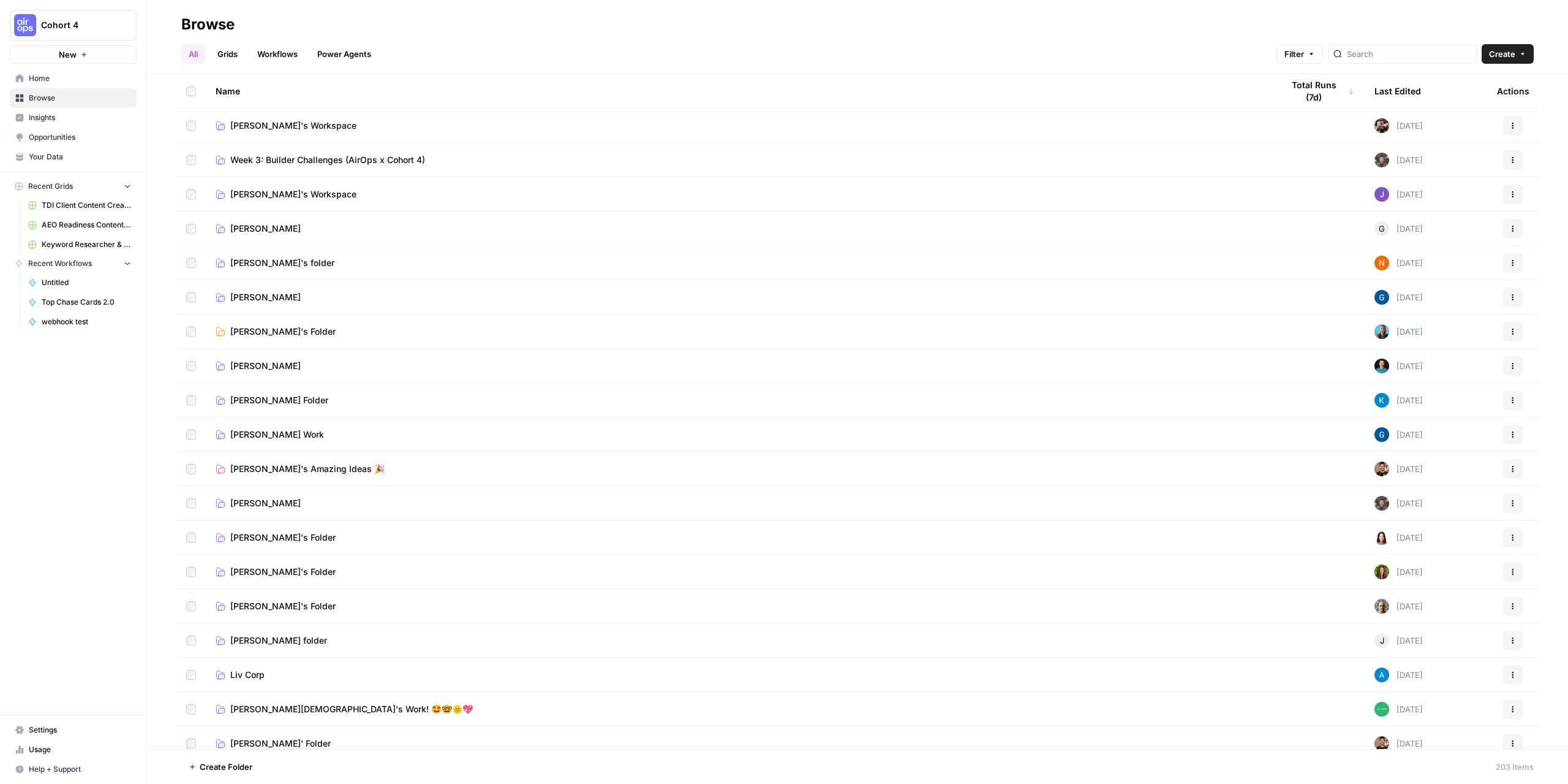
click at [113, 29] on span "Cohort 4" at bounding box center [78, 25] width 74 height 12
click at [77, 134] on span "Team Empathy" at bounding box center [118, 131] width 162 height 12
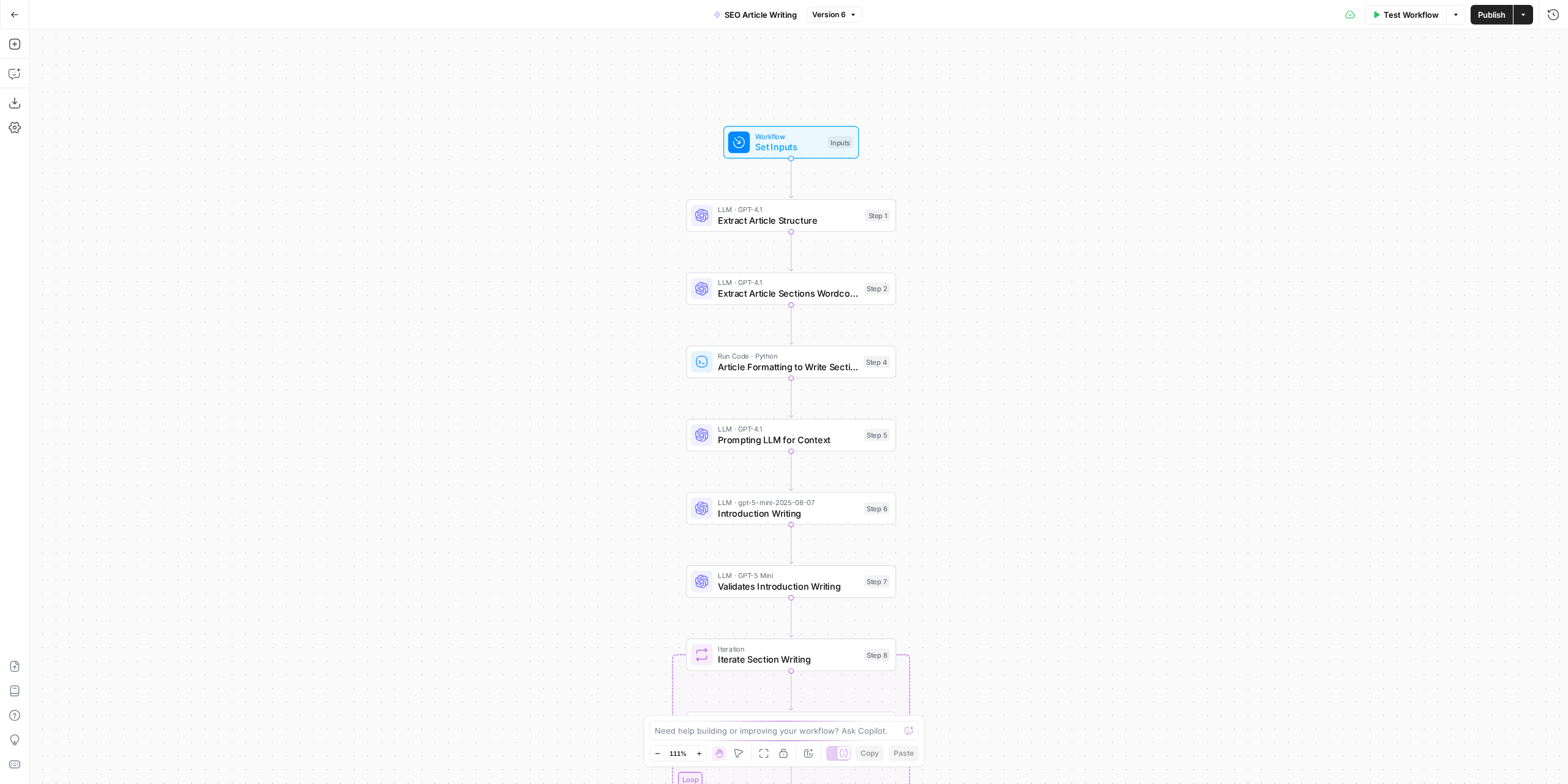
drag, startPoint x: 1017, startPoint y: 291, endPoint x: 1033, endPoint y: 420, distance: 130.0
click at [1033, 420] on div "Workflow Set Inputs Inputs LLM · GPT-4.1 Extract Article Structure Step 1 LLM ·…" at bounding box center [799, 407] width 1539 height 754
click at [836, 372] on span "Article Formatting to Write Sections" at bounding box center [788, 366] width 140 height 13
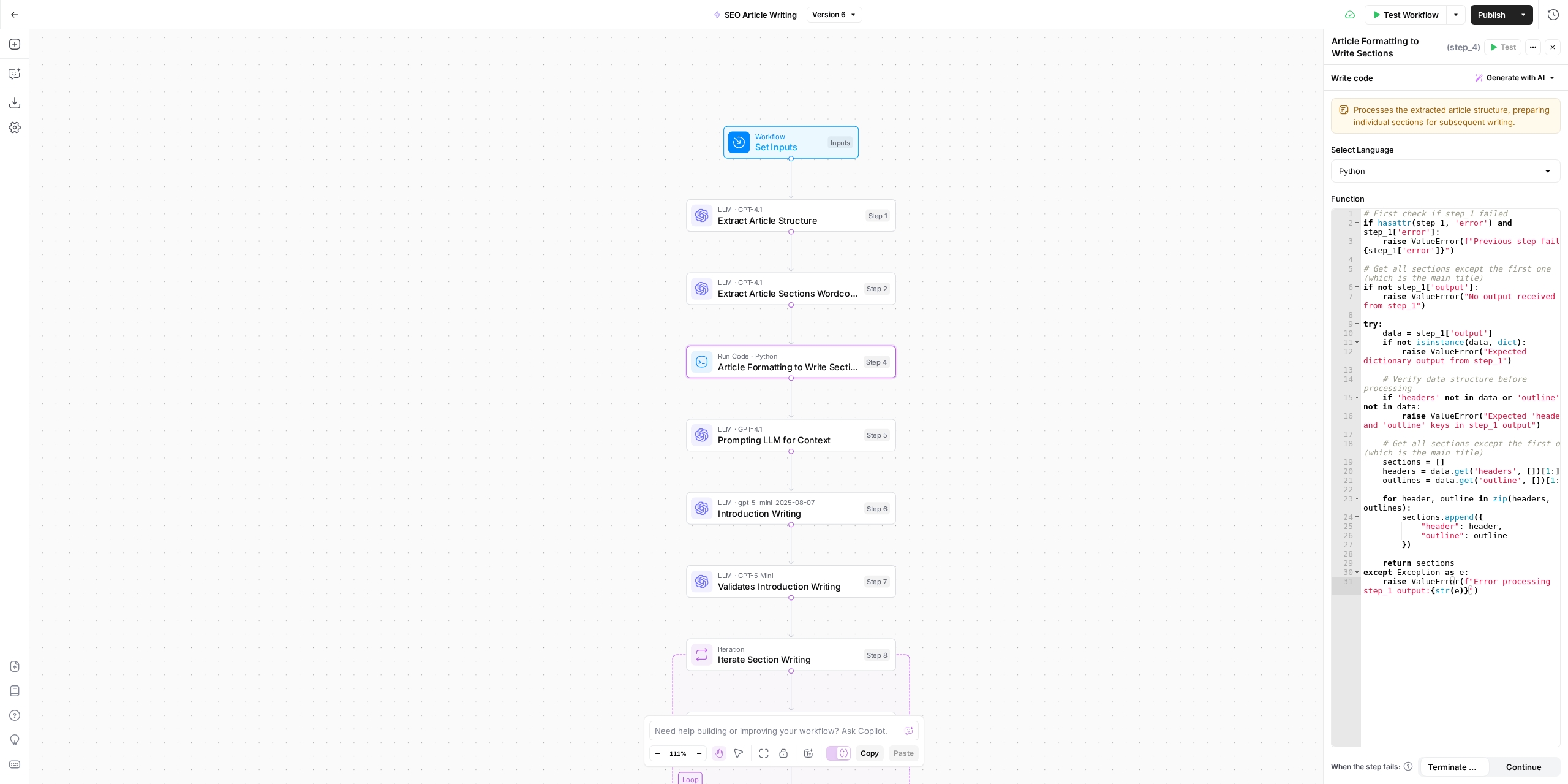
click at [1390, 16] on span "Test Workflow" at bounding box center [1411, 15] width 55 height 12
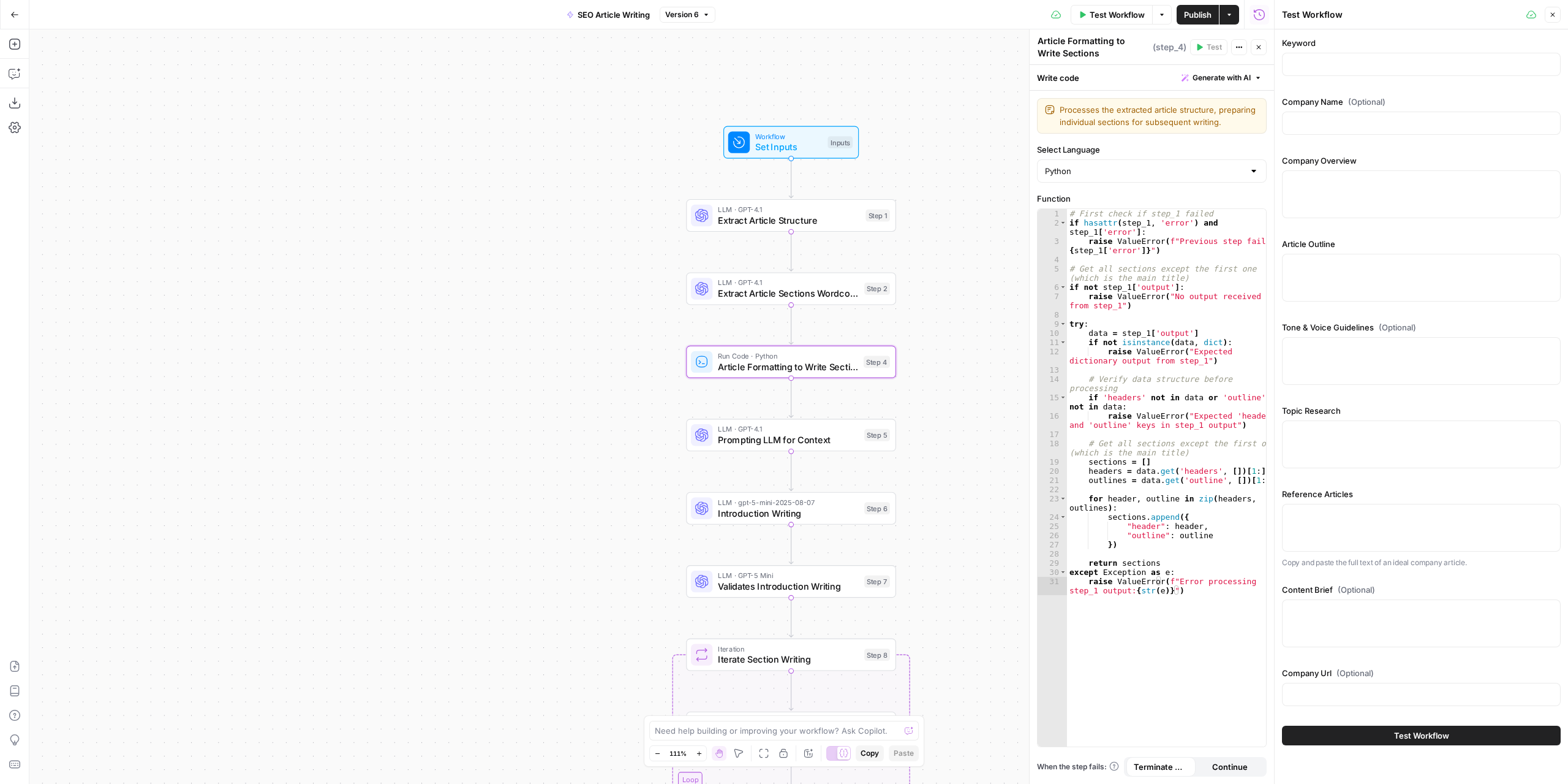
click at [1552, 9] on button "Close" at bounding box center [1552, 15] width 16 height 16
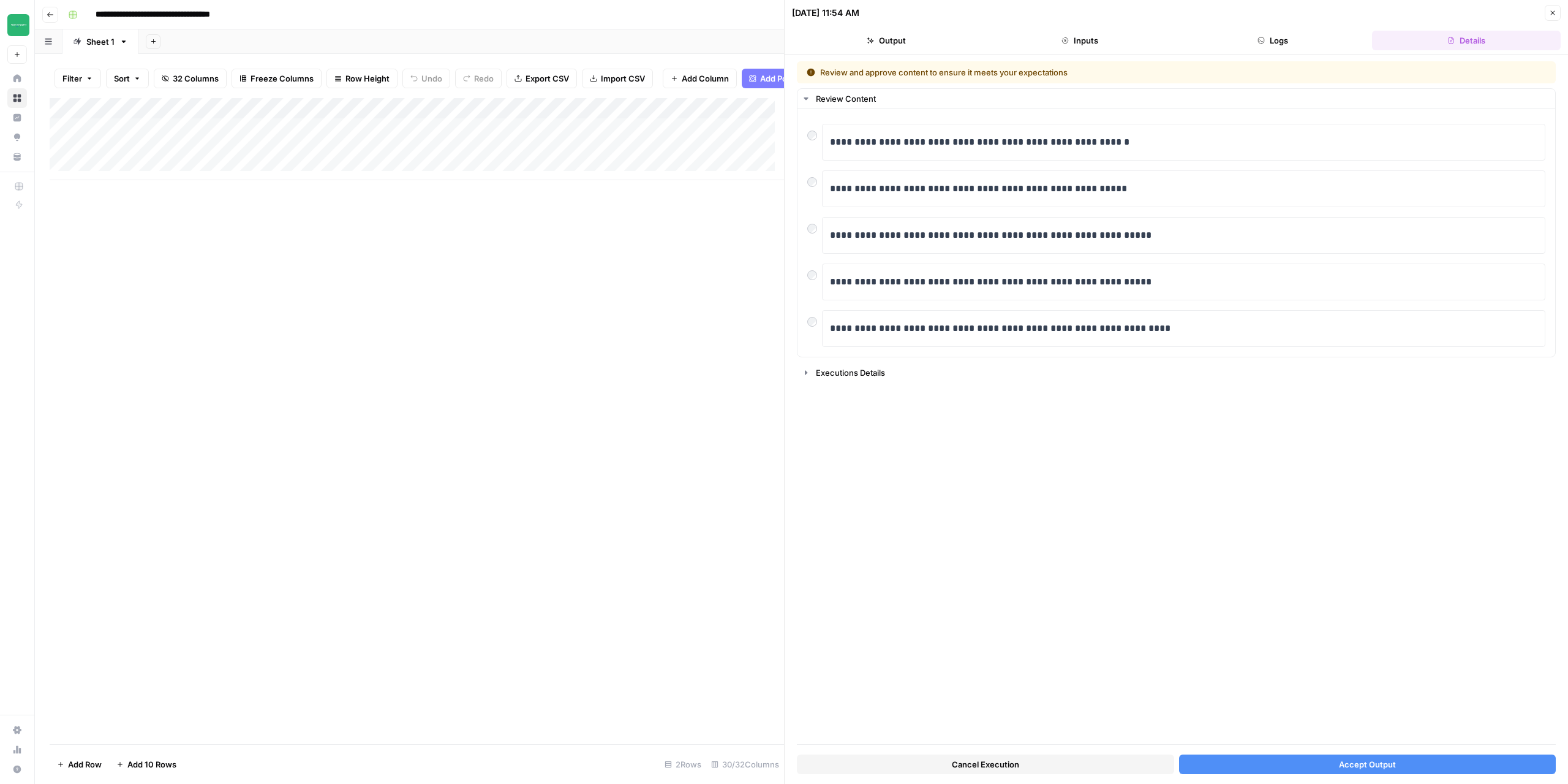
click at [175, 141] on div "Add Column" at bounding box center [417, 139] width 735 height 82
click at [1358, 767] on span "Accept Output" at bounding box center [1367, 765] width 57 height 12
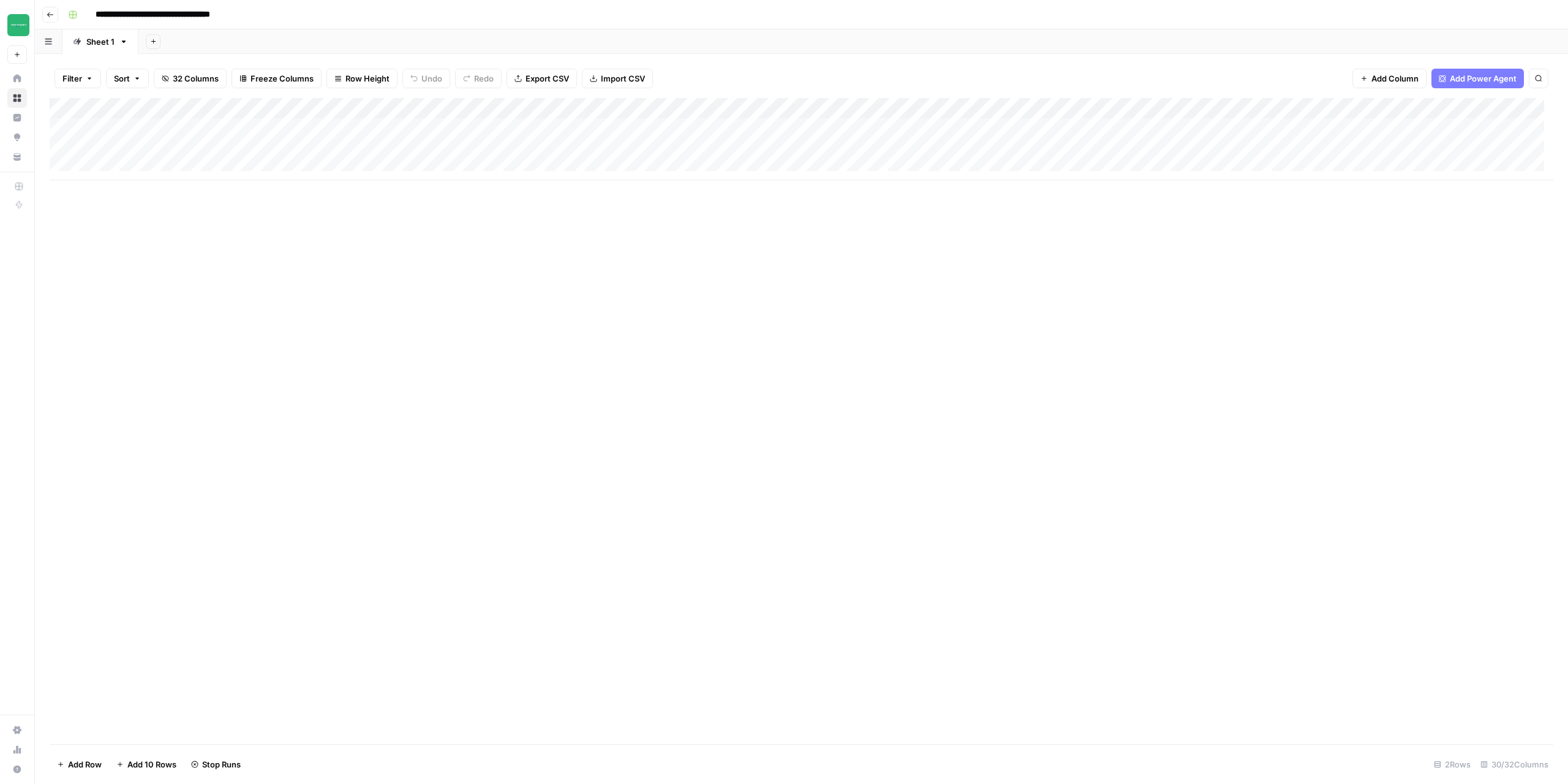
click at [1108, 150] on div "Add Column" at bounding box center [802, 139] width 1504 height 82
click at [1158, 152] on div "Add Column" at bounding box center [802, 139] width 1504 height 82
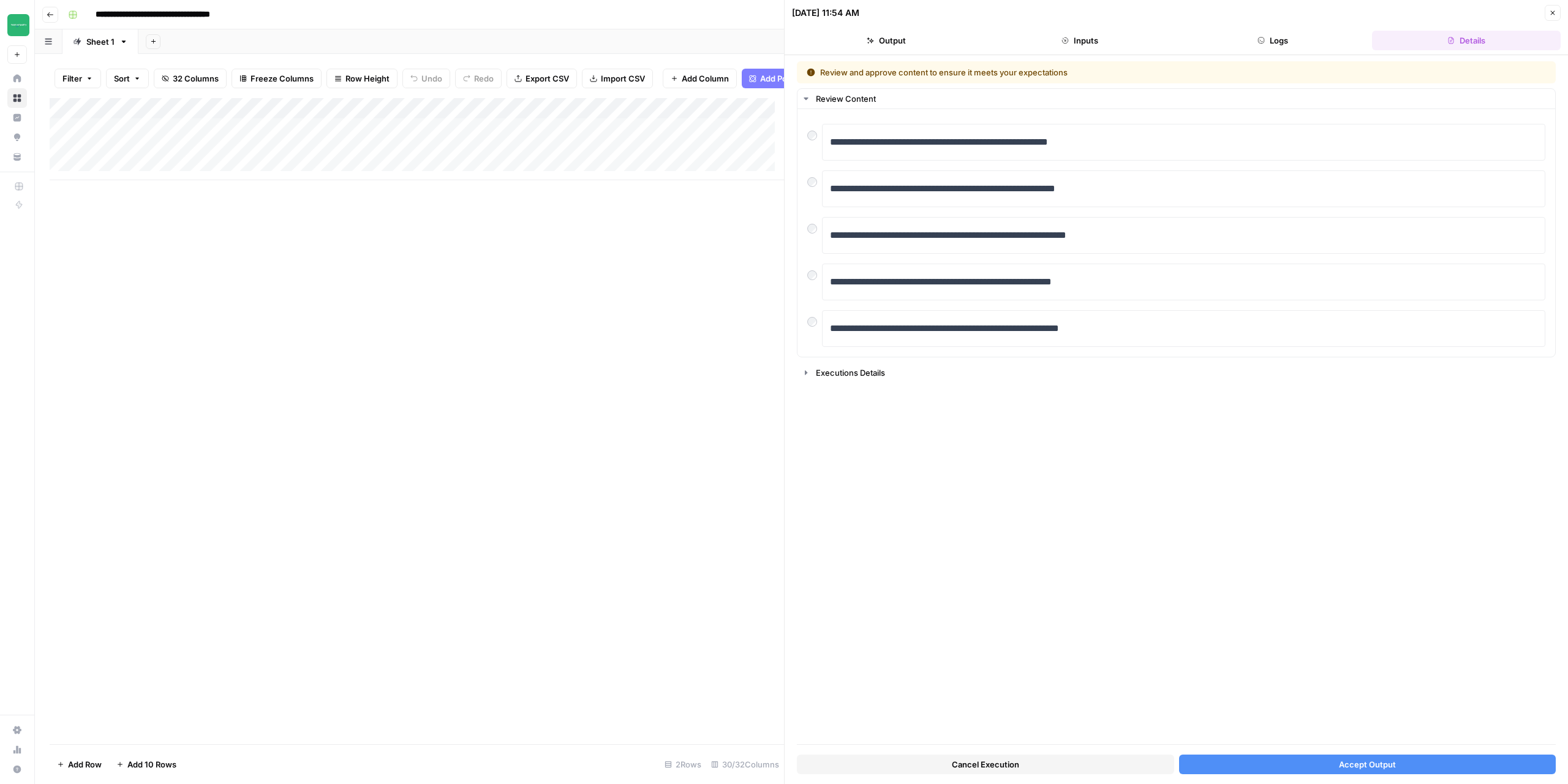
click at [157, 165] on div "Add Column" at bounding box center [417, 139] width 735 height 82
drag, startPoint x: 1385, startPoint y: 763, endPoint x: 1228, endPoint y: 516, distance: 292.7
click at [1228, 516] on div "**********" at bounding box center [1176, 419] width 759 height 716
click at [1407, 761] on button "Accept Output" at bounding box center [1368, 764] width 377 height 19
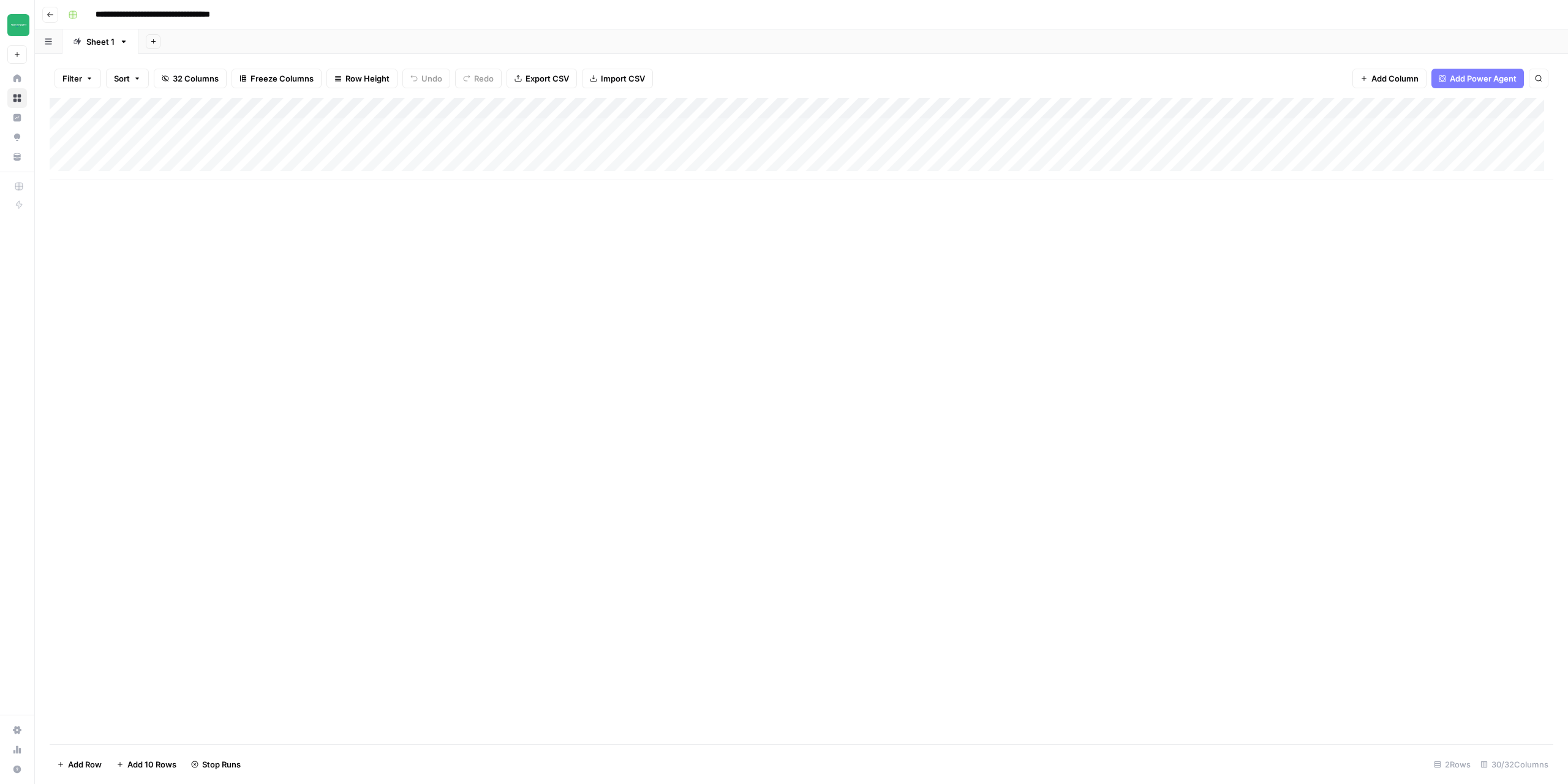
click at [46, 11] on button "Go back" at bounding box center [50, 15] width 16 height 16
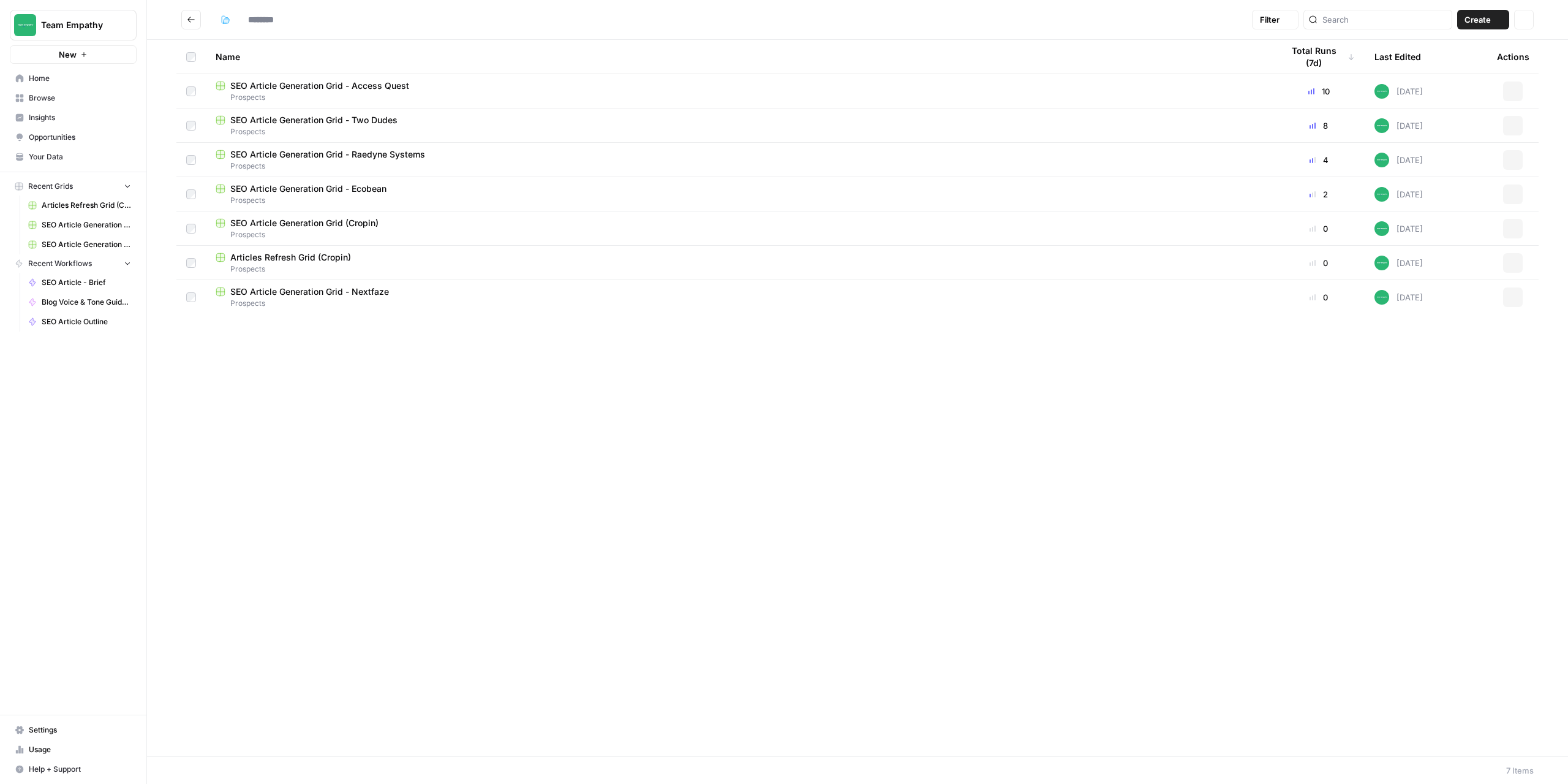
type input "*********"
click at [358, 86] on span "SEO Article Generation Grid - Access Quest" at bounding box center [320, 86] width 179 height 12
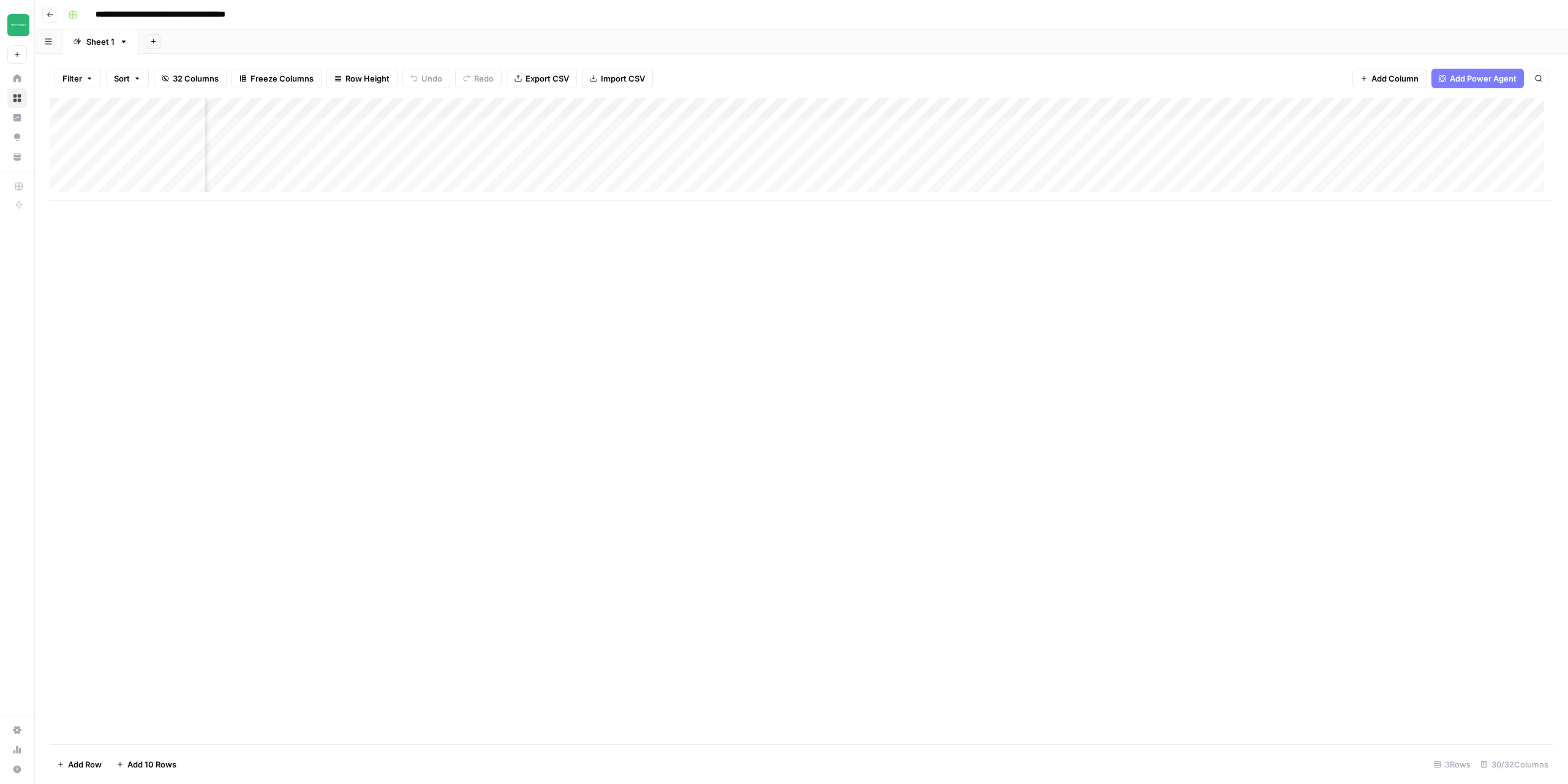
scroll to position [0, 1201]
click at [1284, 152] on div "Add Column" at bounding box center [802, 150] width 1504 height 103
drag, startPoint x: 1139, startPoint y: 191, endPoint x: 1209, endPoint y: 180, distance: 70.9
click at [1221, 190] on div "Add Column" at bounding box center [802, 150] width 1504 height 103
click at [1325, 150] on div "Add Column" at bounding box center [802, 160] width 1504 height 124
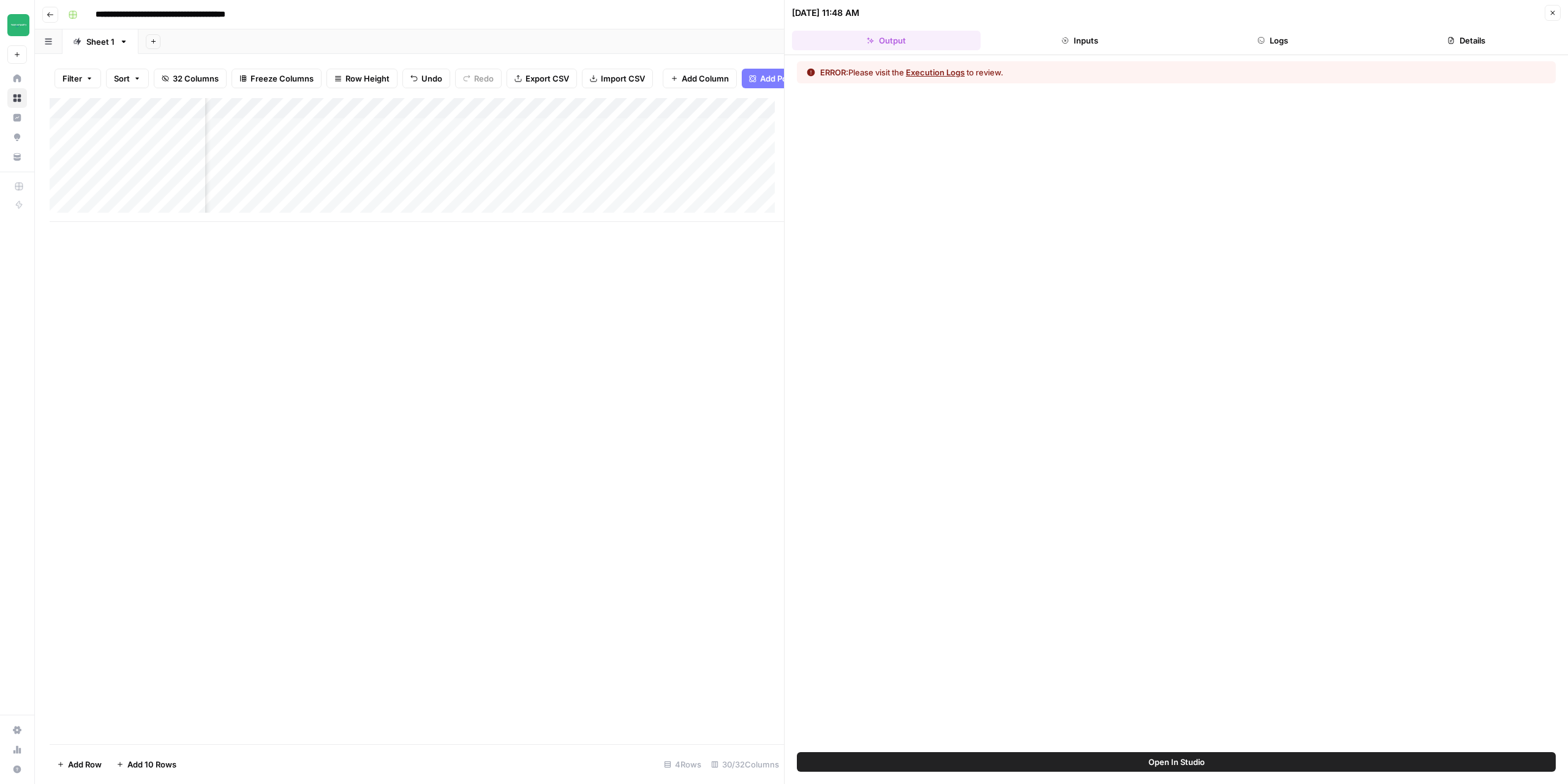
click at [950, 77] on button "Execution Logs" at bounding box center [935, 72] width 58 height 12
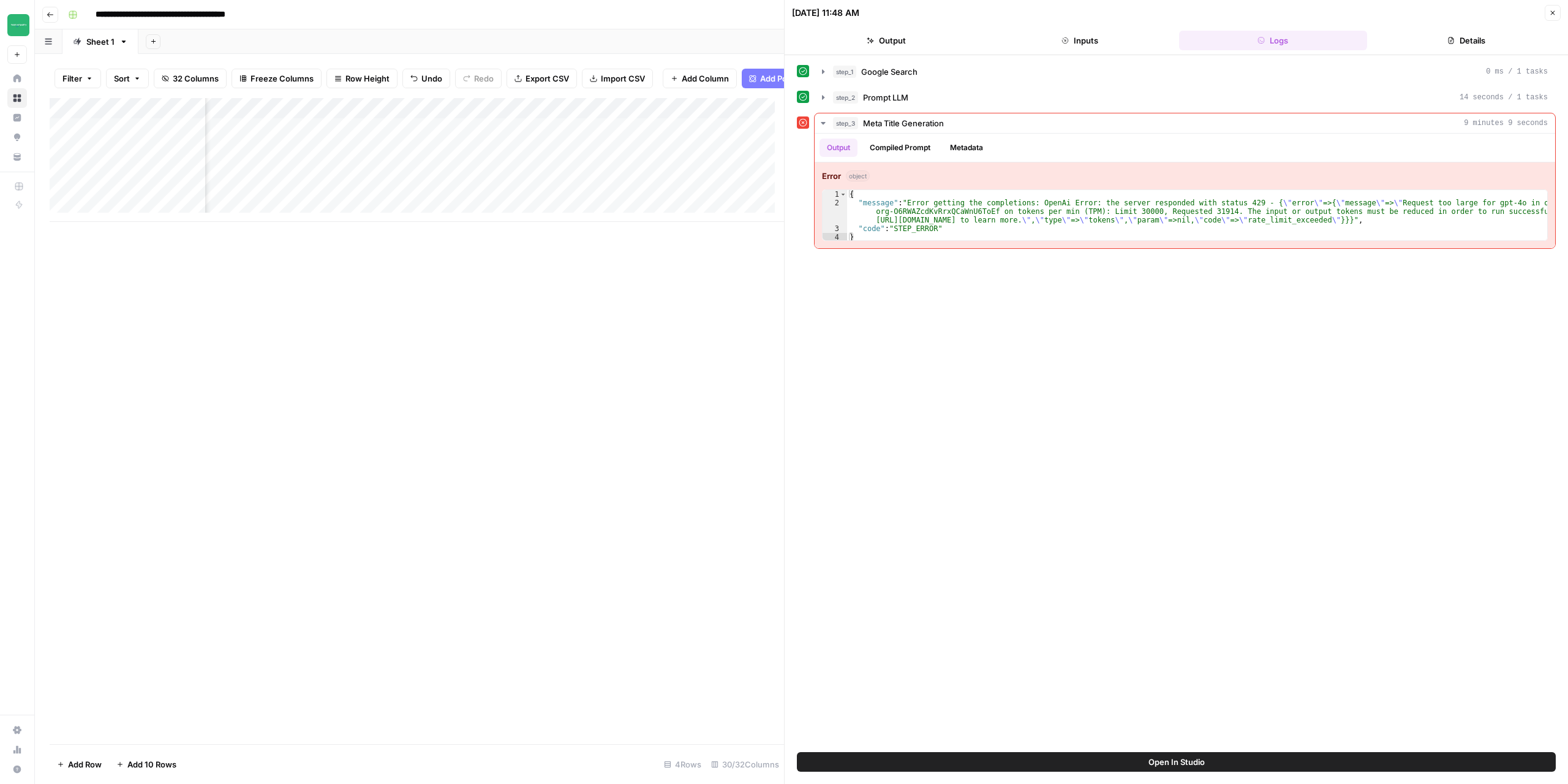
scroll to position [0, 1946]
click at [581, 119] on div "Add Column" at bounding box center [417, 160] width 735 height 124
click at [551, 238] on span "Edit Workflow" at bounding box center [575, 238] width 107 height 12
click at [1556, 16] on button "Close" at bounding box center [1552, 12] width 16 height 16
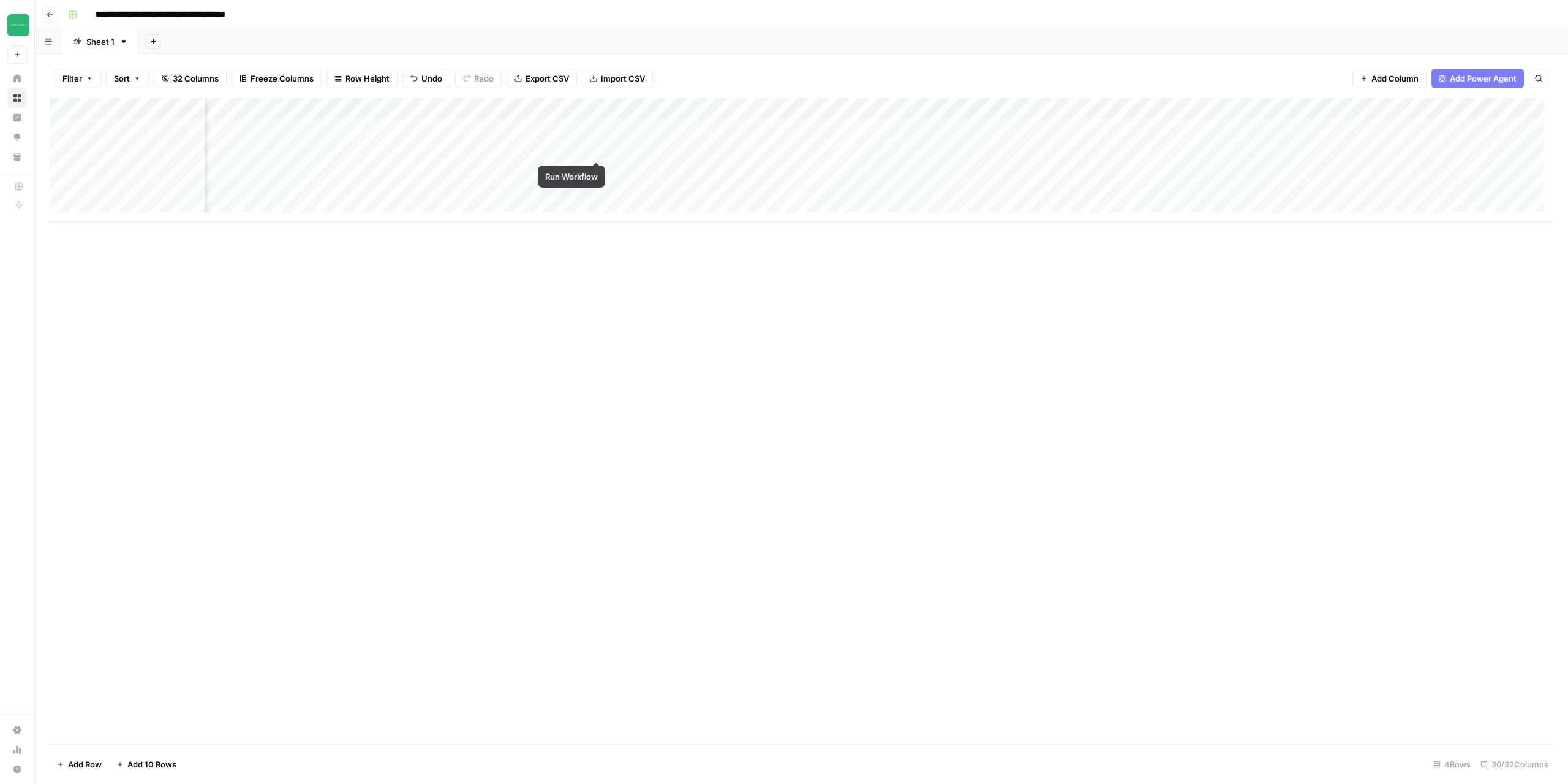
click at [599, 148] on div "Add Column" at bounding box center [802, 160] width 1504 height 124
click at [851, 128] on div "Add Column" at bounding box center [802, 160] width 1504 height 124
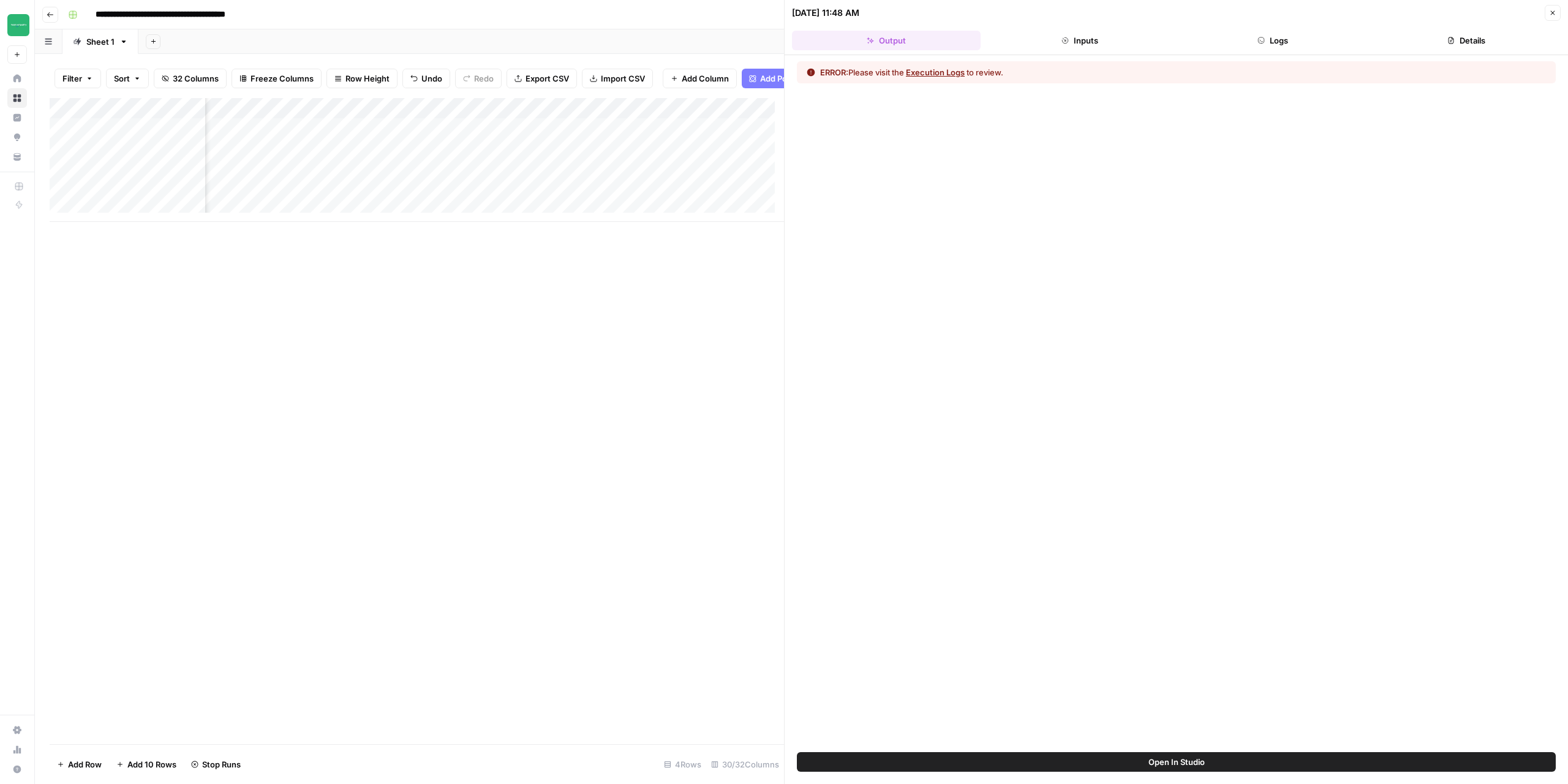
click at [925, 75] on button "Execution Logs" at bounding box center [935, 72] width 58 height 12
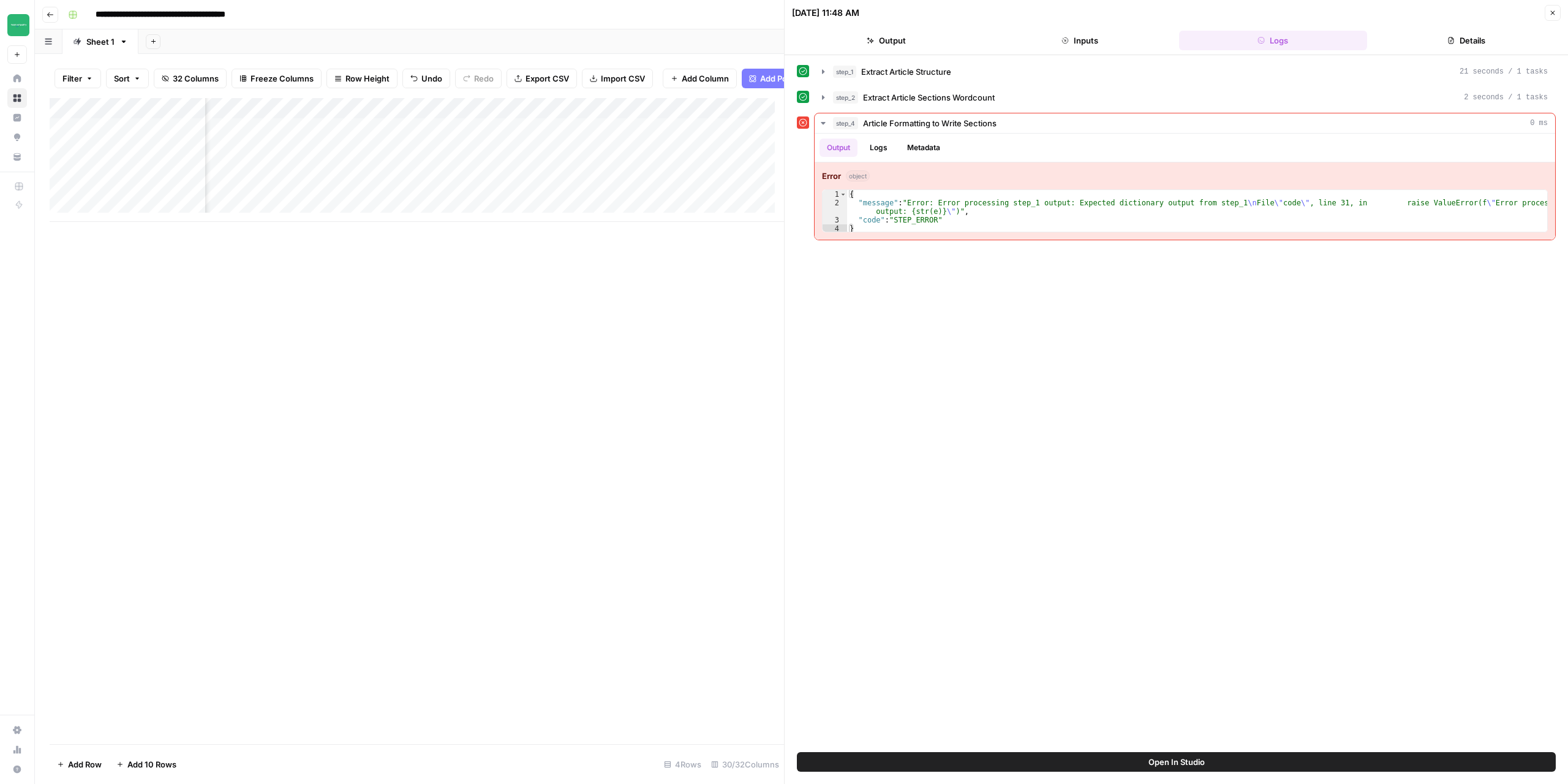
scroll to position [0, 1451]
click at [509, 156] on div "Add Column" at bounding box center [417, 160] width 735 height 124
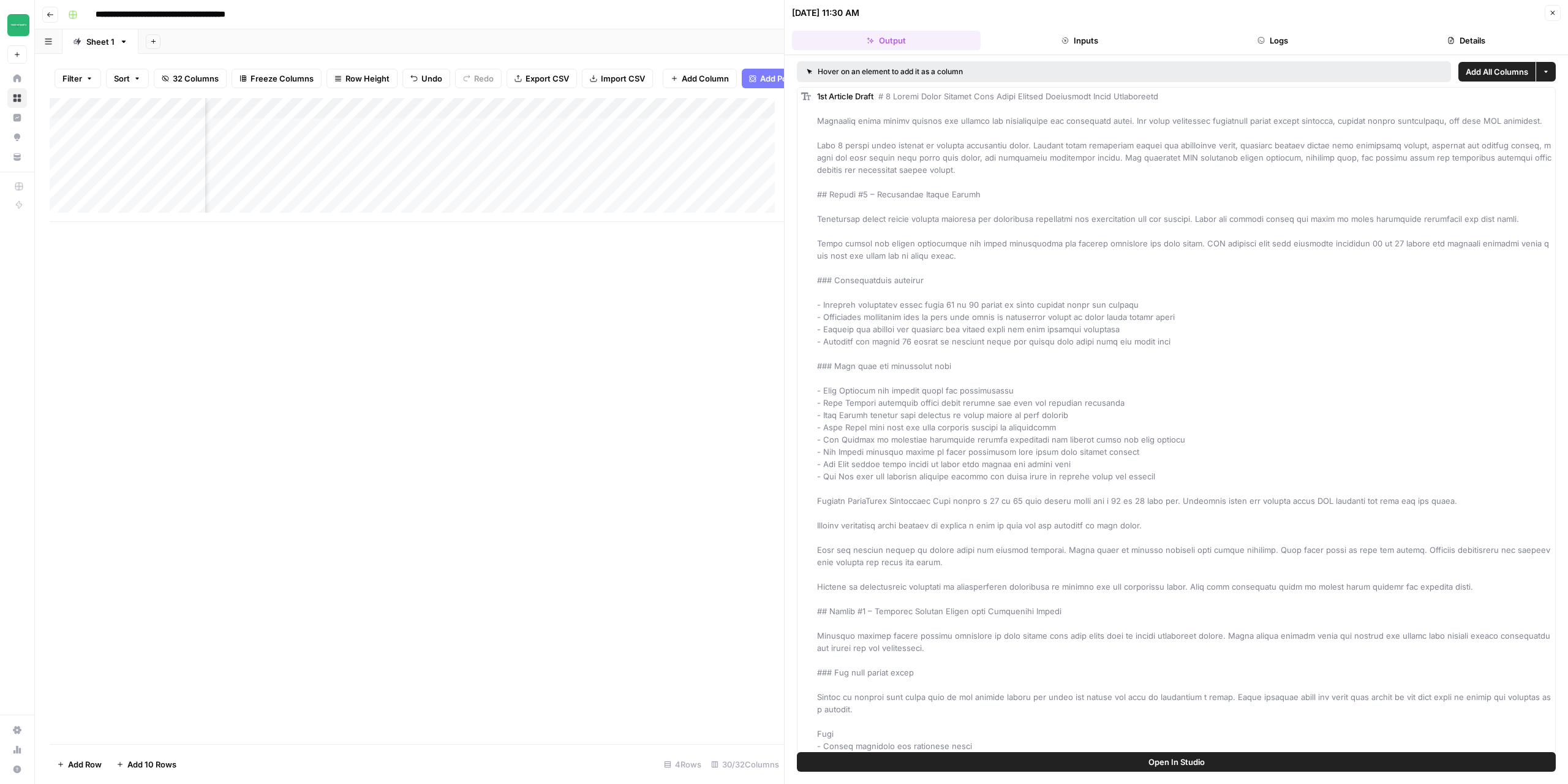
click at [1271, 44] on button "Logs" at bounding box center [1274, 40] width 189 height 19
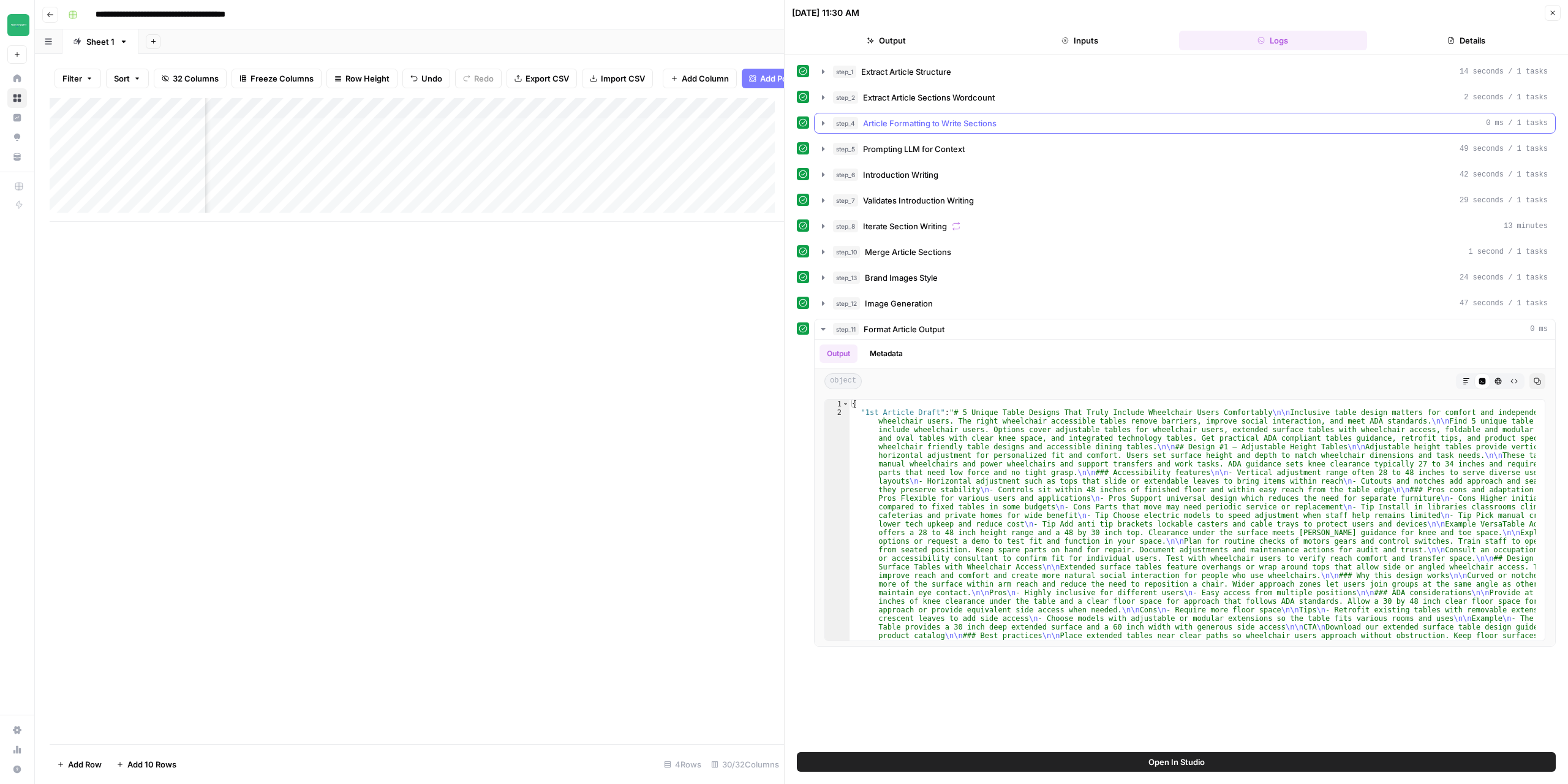
click at [824, 122] on icon "button" at bounding box center [823, 123] width 10 height 10
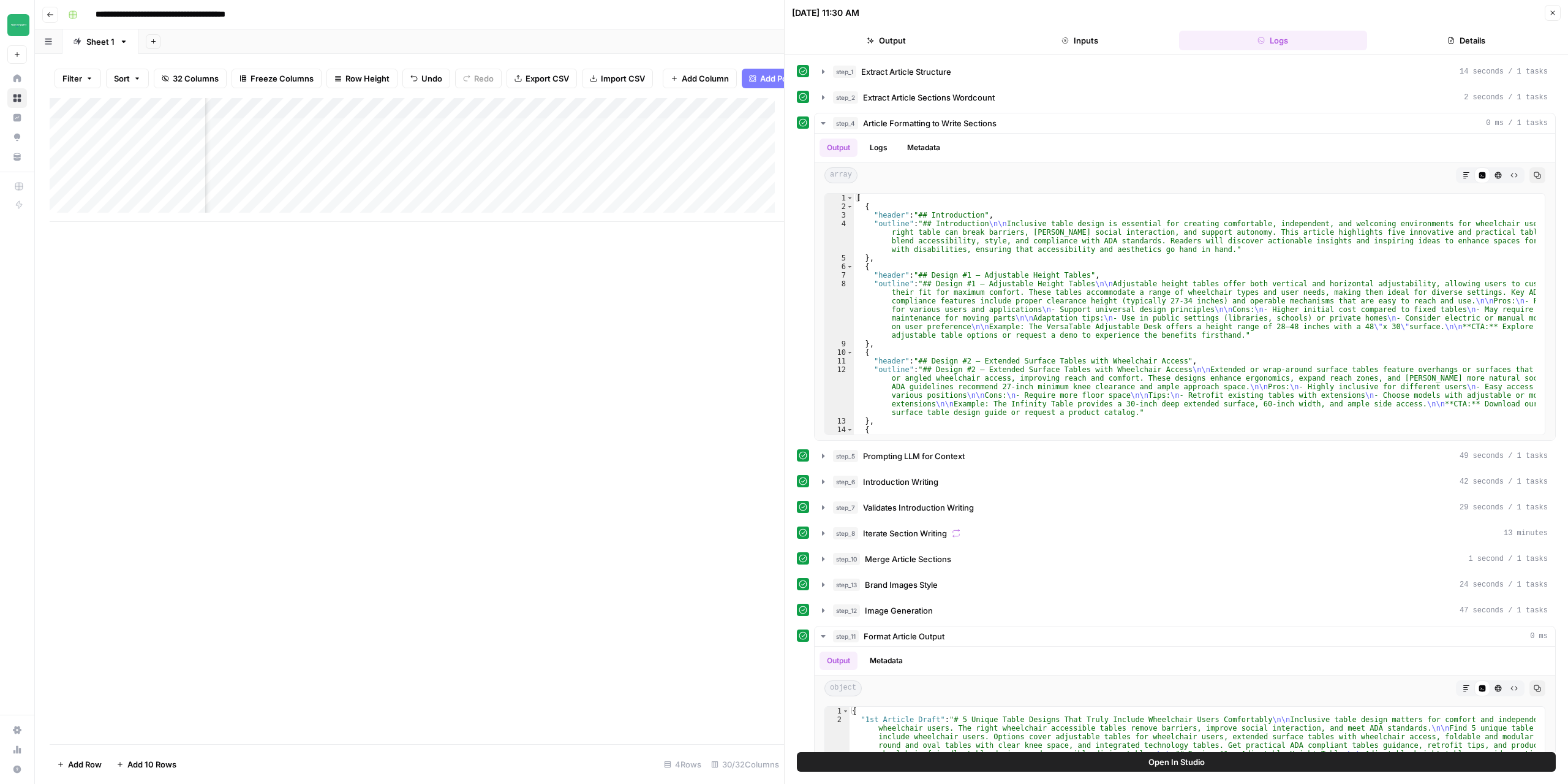
click at [474, 137] on div "Add Column" at bounding box center [417, 160] width 735 height 124
click at [512, 136] on div "Add Column" at bounding box center [417, 160] width 735 height 124
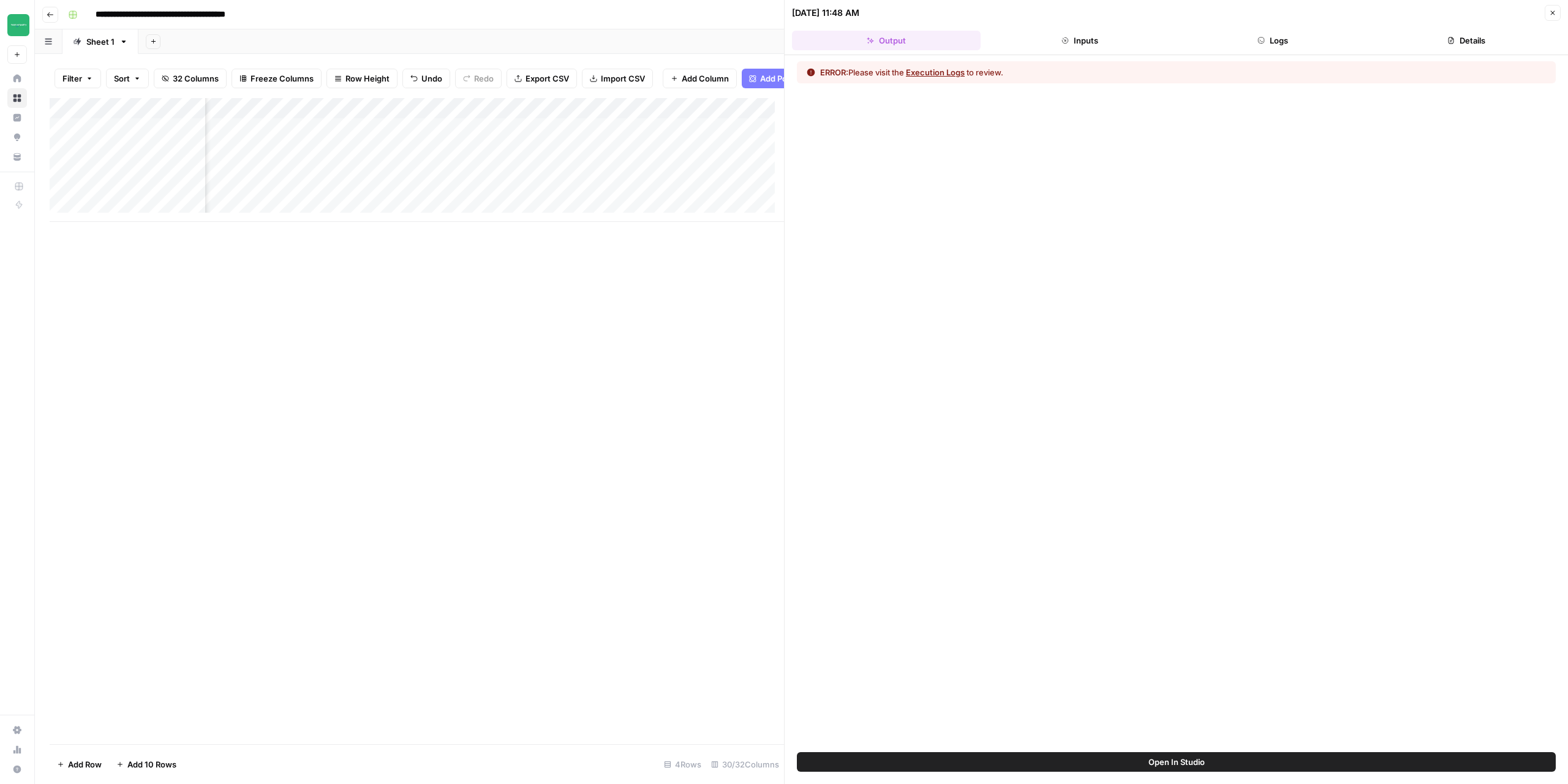
click at [928, 72] on button "Execution Logs" at bounding box center [935, 72] width 58 height 12
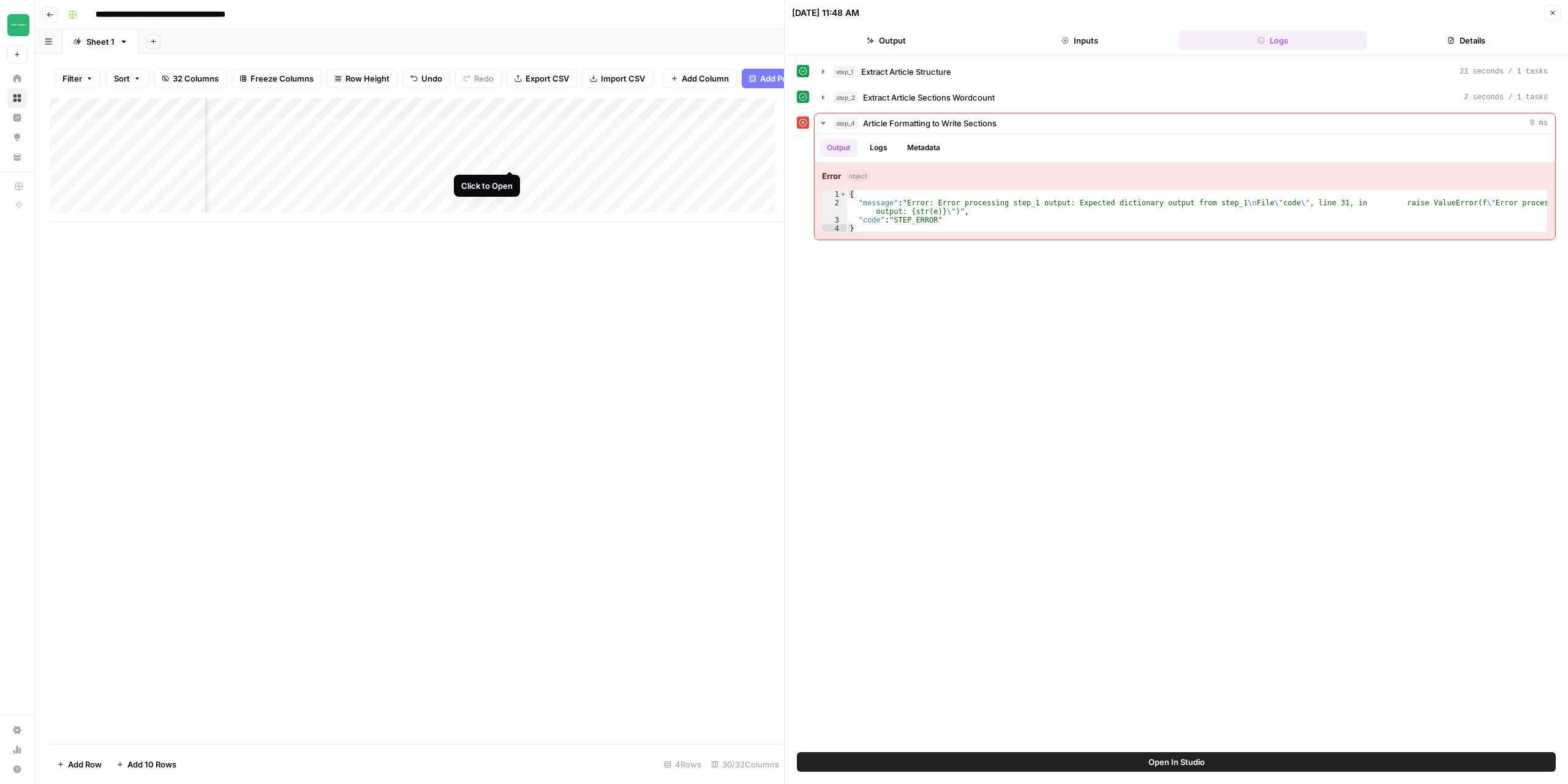
click at [509, 157] on div "Add Column" at bounding box center [417, 160] width 735 height 124
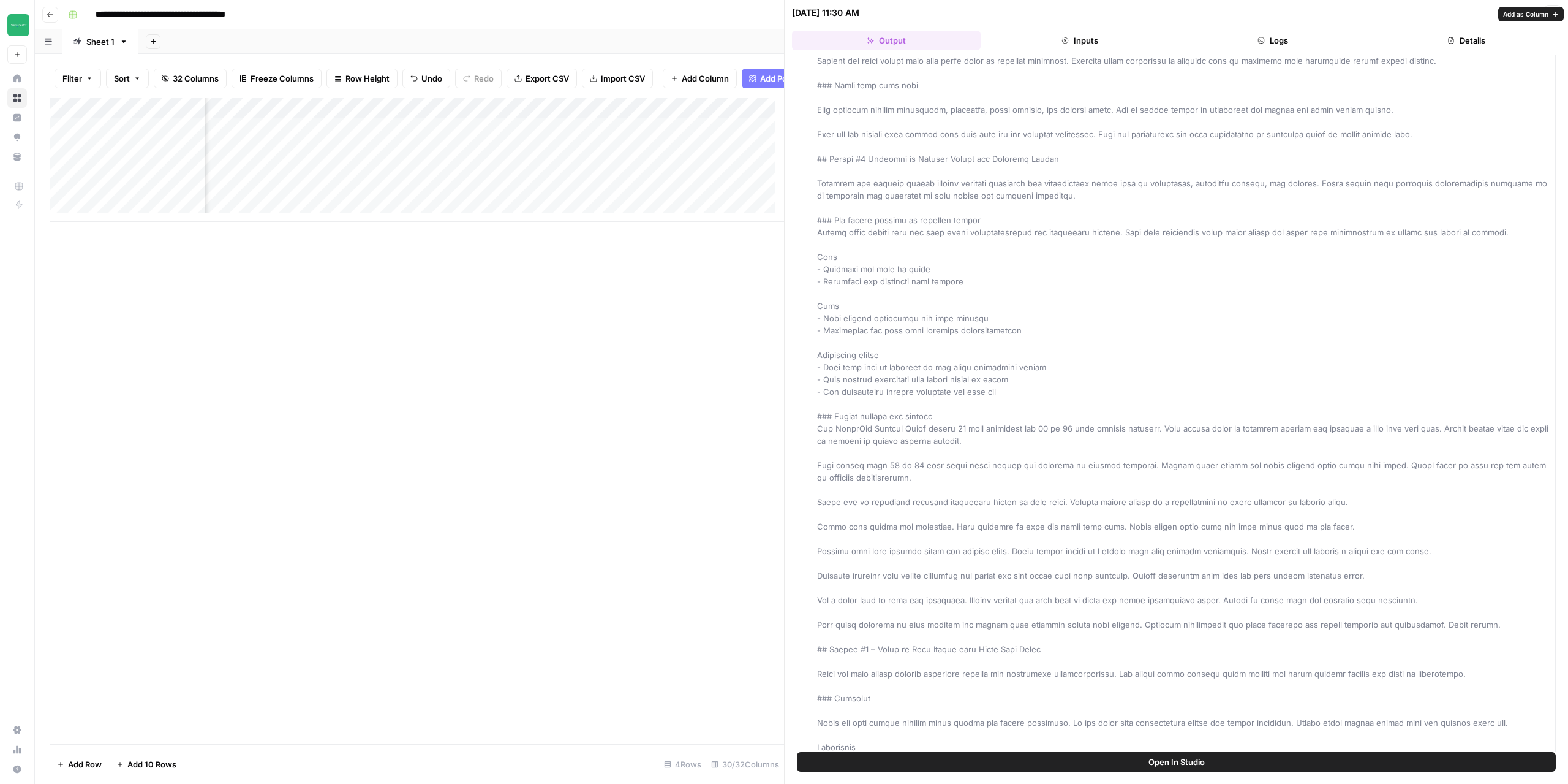
scroll to position [1104, 0]
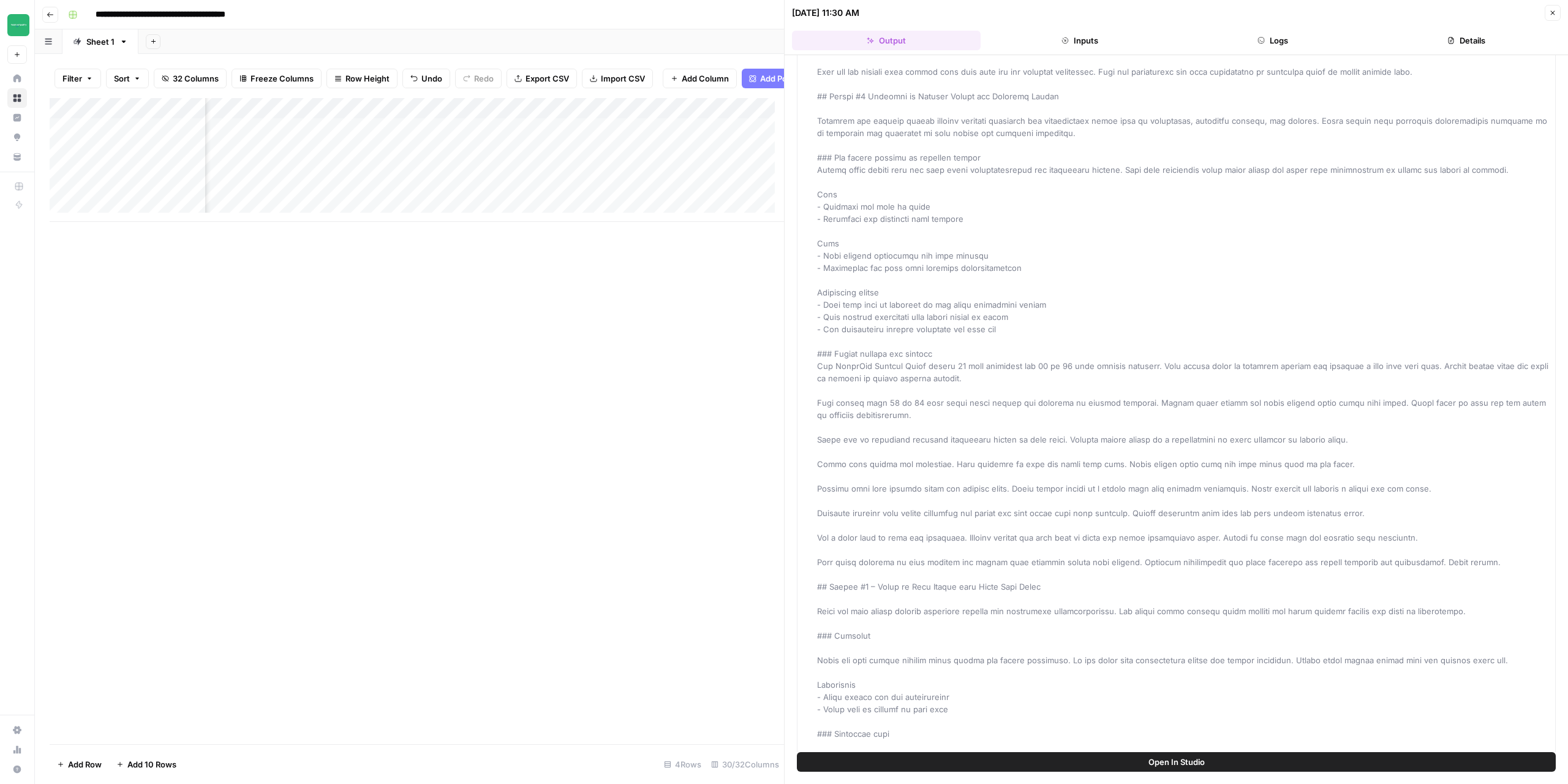
click at [1552, 10] on icon "button" at bounding box center [1552, 12] width 7 height 7
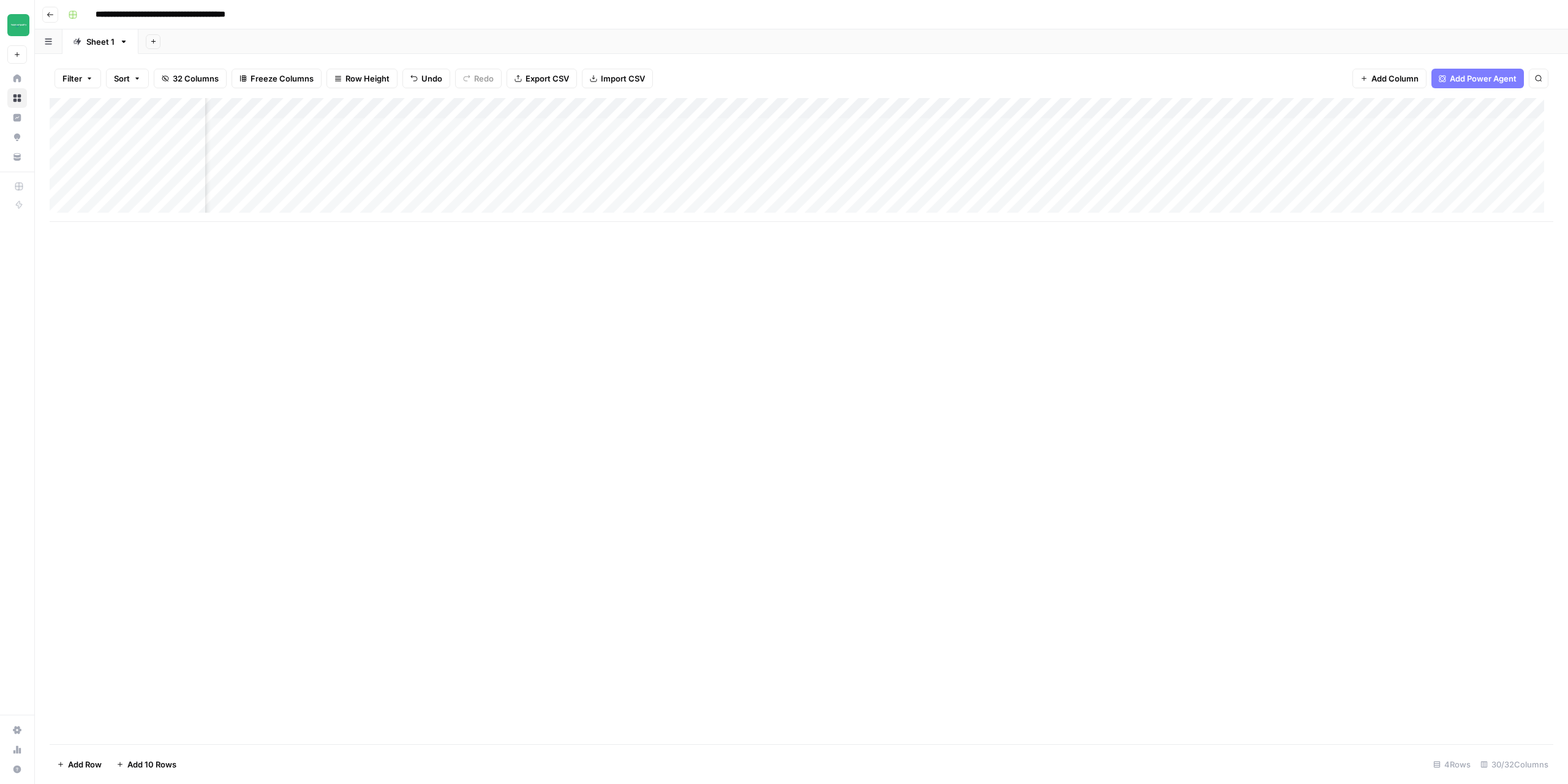
scroll to position [0, 1092]
click at [871, 104] on div "Add Column" at bounding box center [802, 160] width 1504 height 124
click at [817, 211] on span "Configure Inputs" at bounding box center [844, 211] width 107 height 12
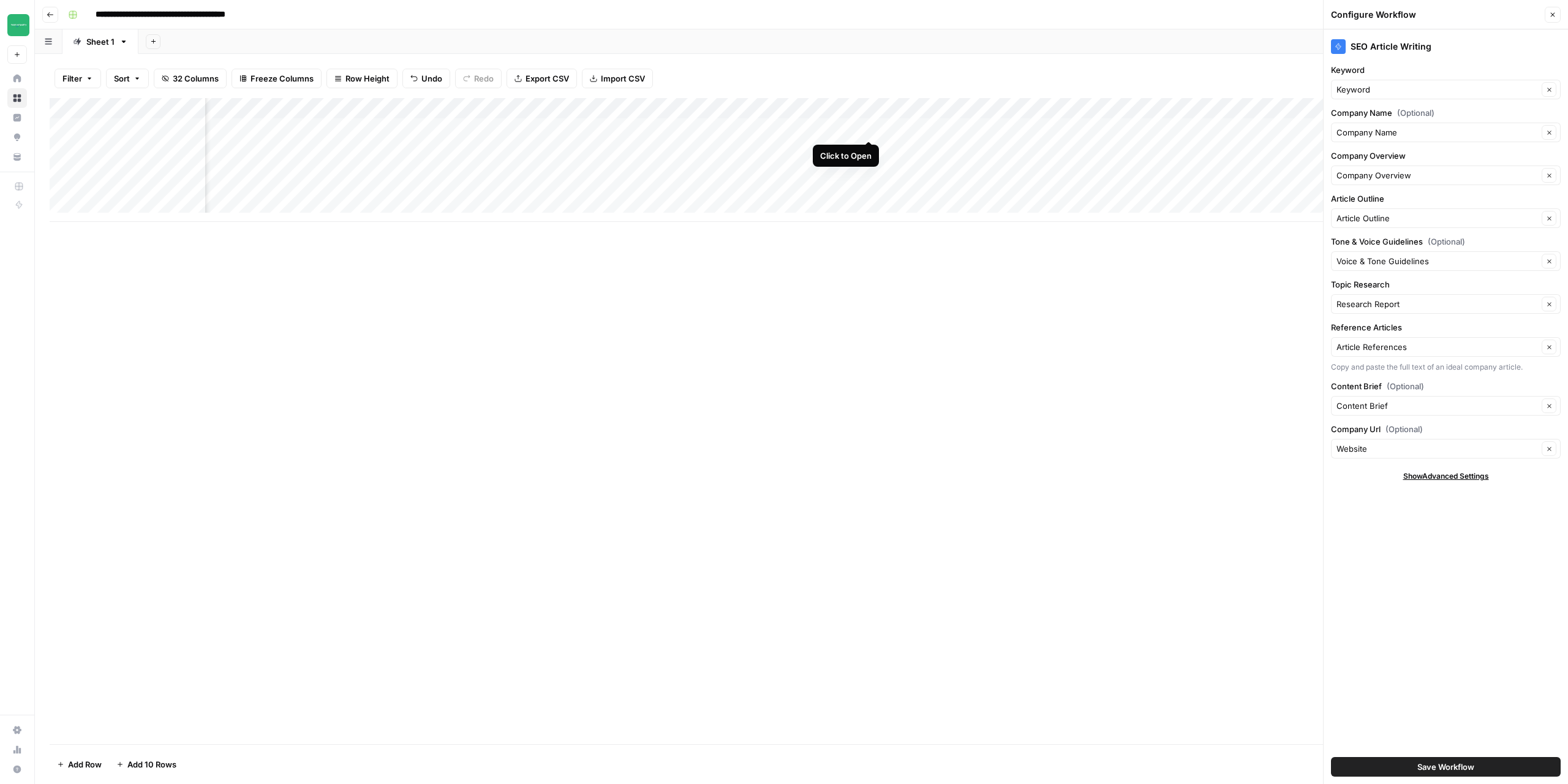
click at [865, 127] on div "Add Column" at bounding box center [802, 160] width 1504 height 124
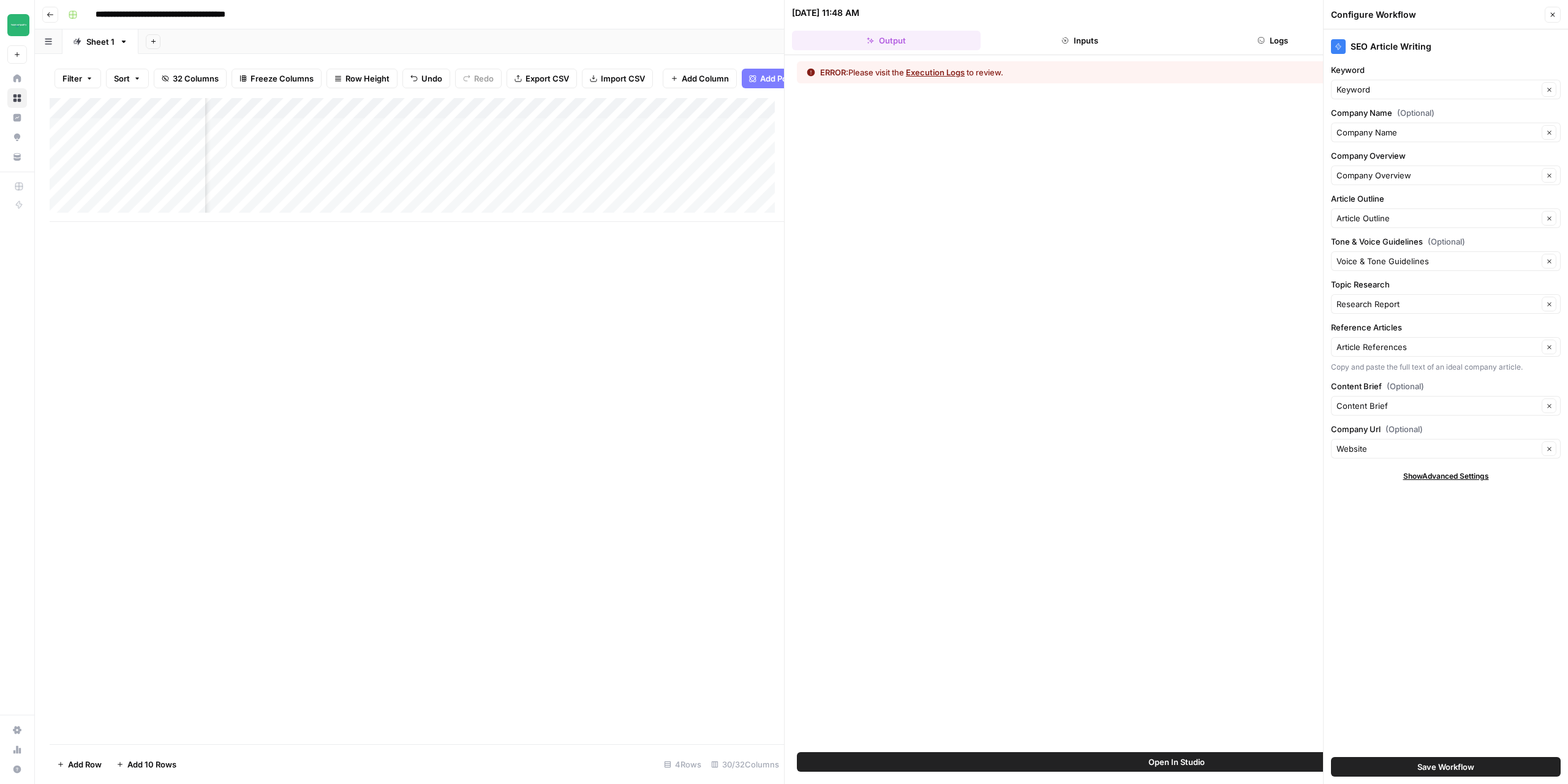
click at [944, 83] on div "ERROR: Please visit the Execution Logs to review." at bounding box center [1176, 404] width 784 height 697
click at [946, 76] on button "Execution Logs" at bounding box center [935, 72] width 58 height 12
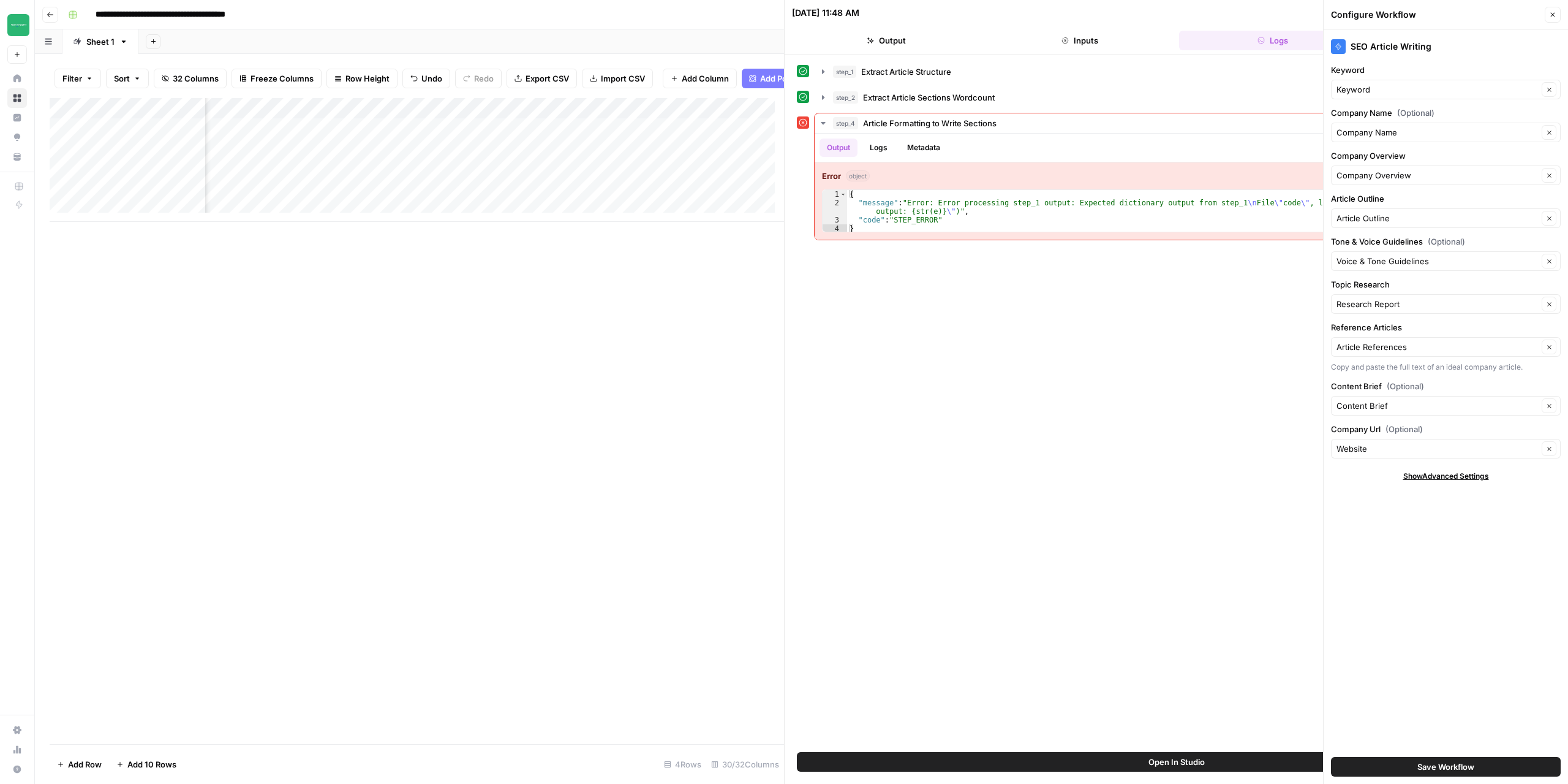
click at [1559, 18] on button "Close" at bounding box center [1552, 15] width 16 height 16
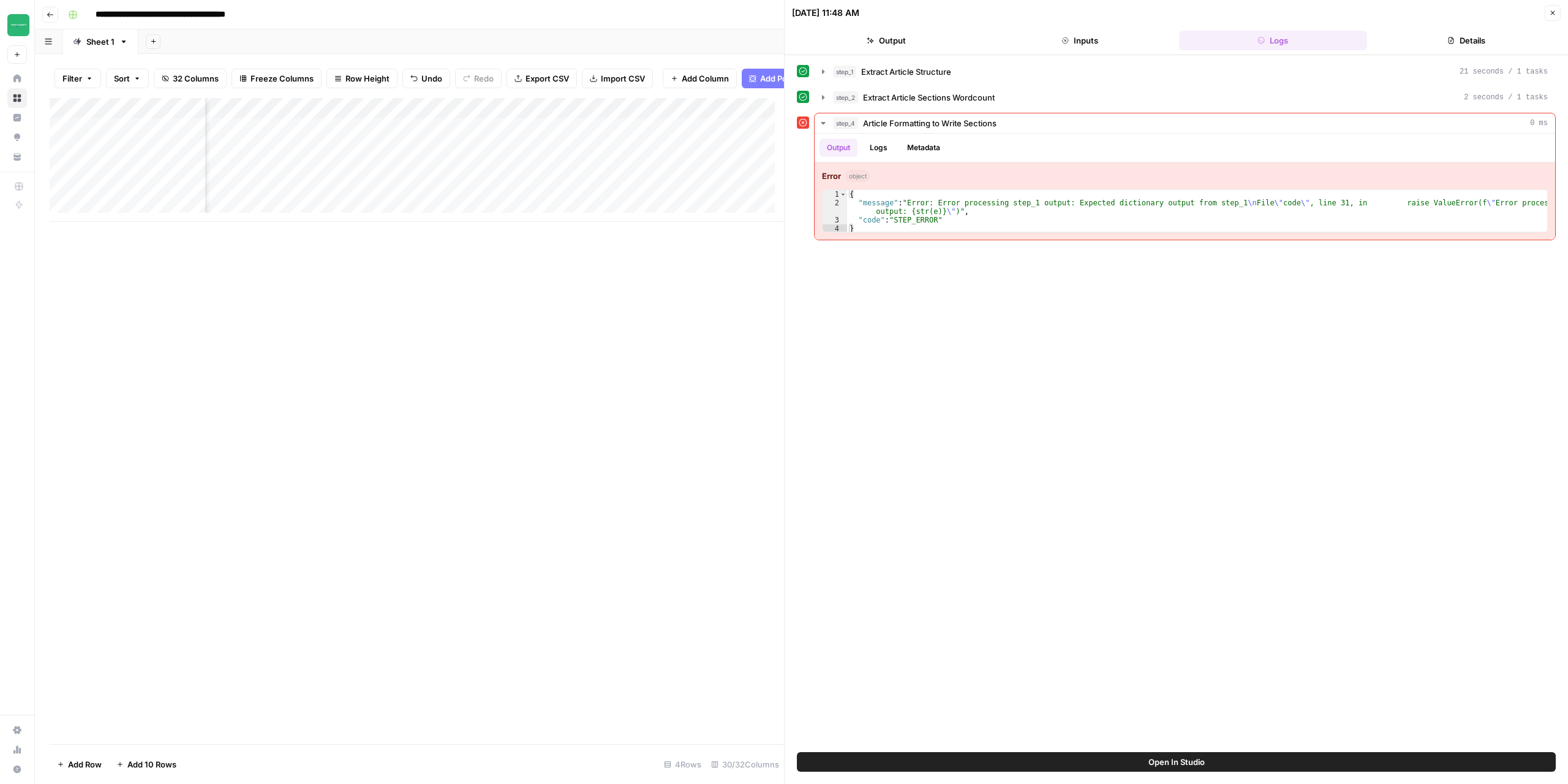
click at [1555, 14] on icon "button" at bounding box center [1552, 12] width 7 height 7
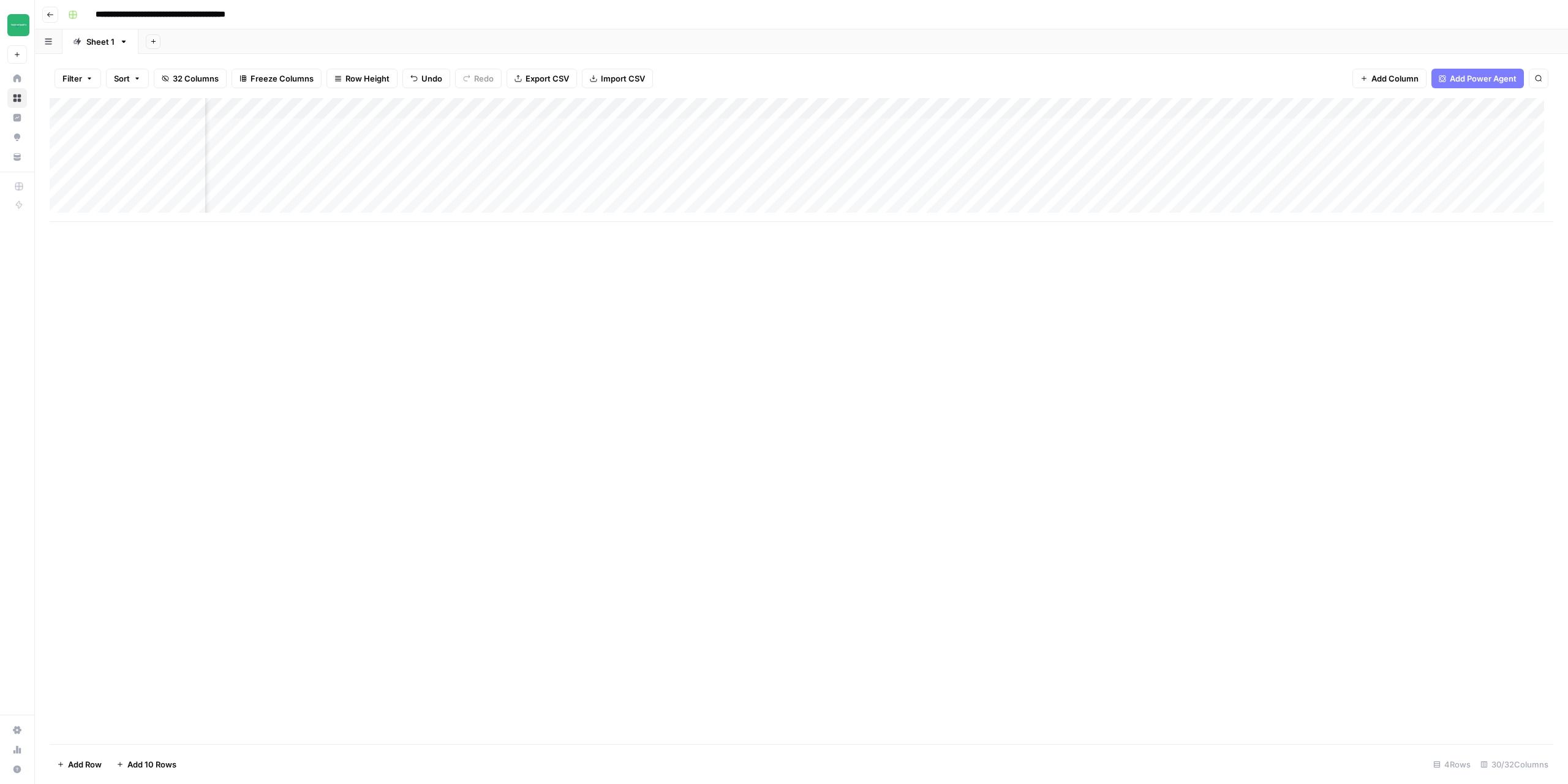
scroll to position [0, 1545]
click at [886, 152] on div "Add Column" at bounding box center [802, 160] width 1504 height 124
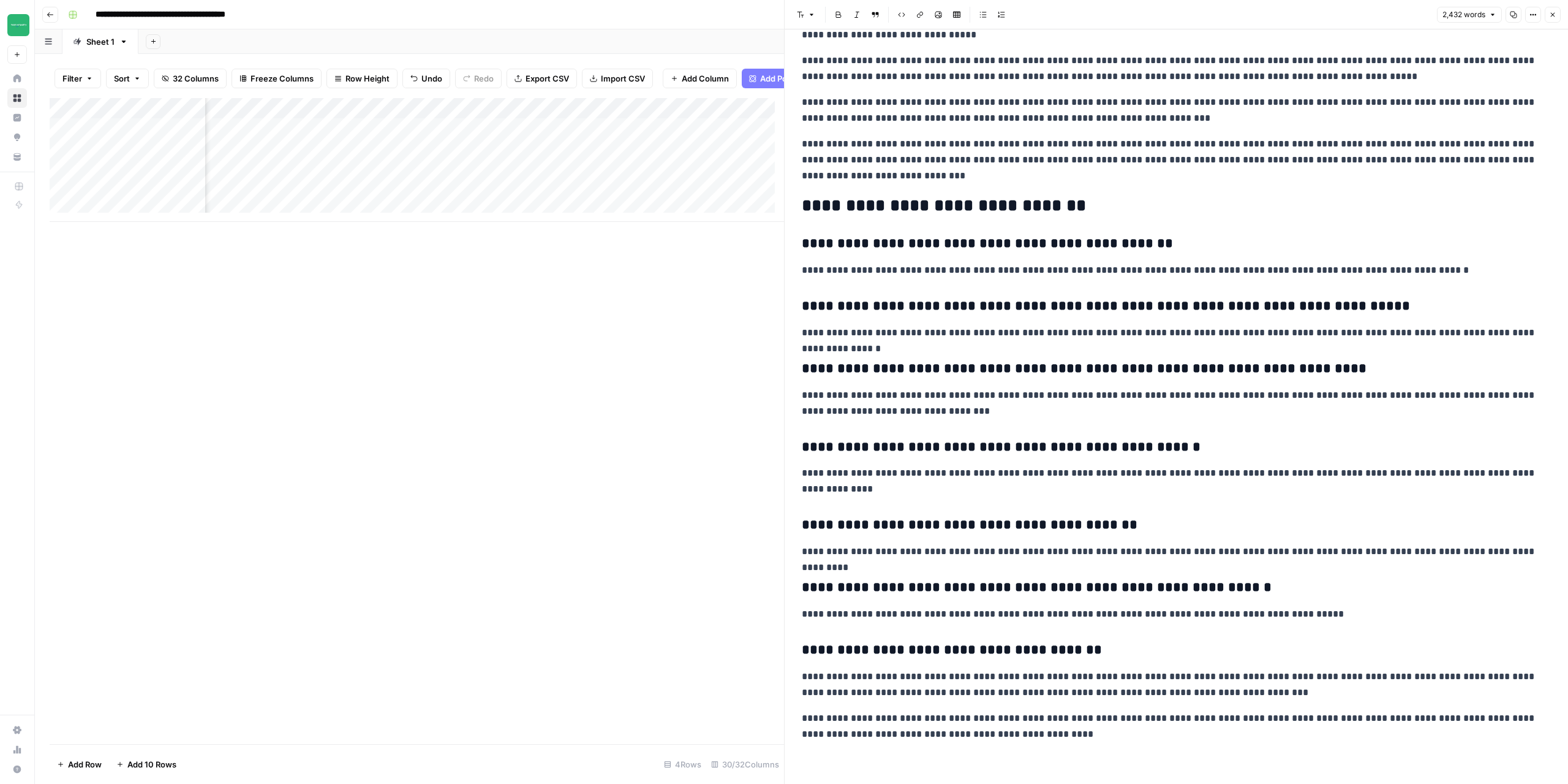
scroll to position [4408, 0]
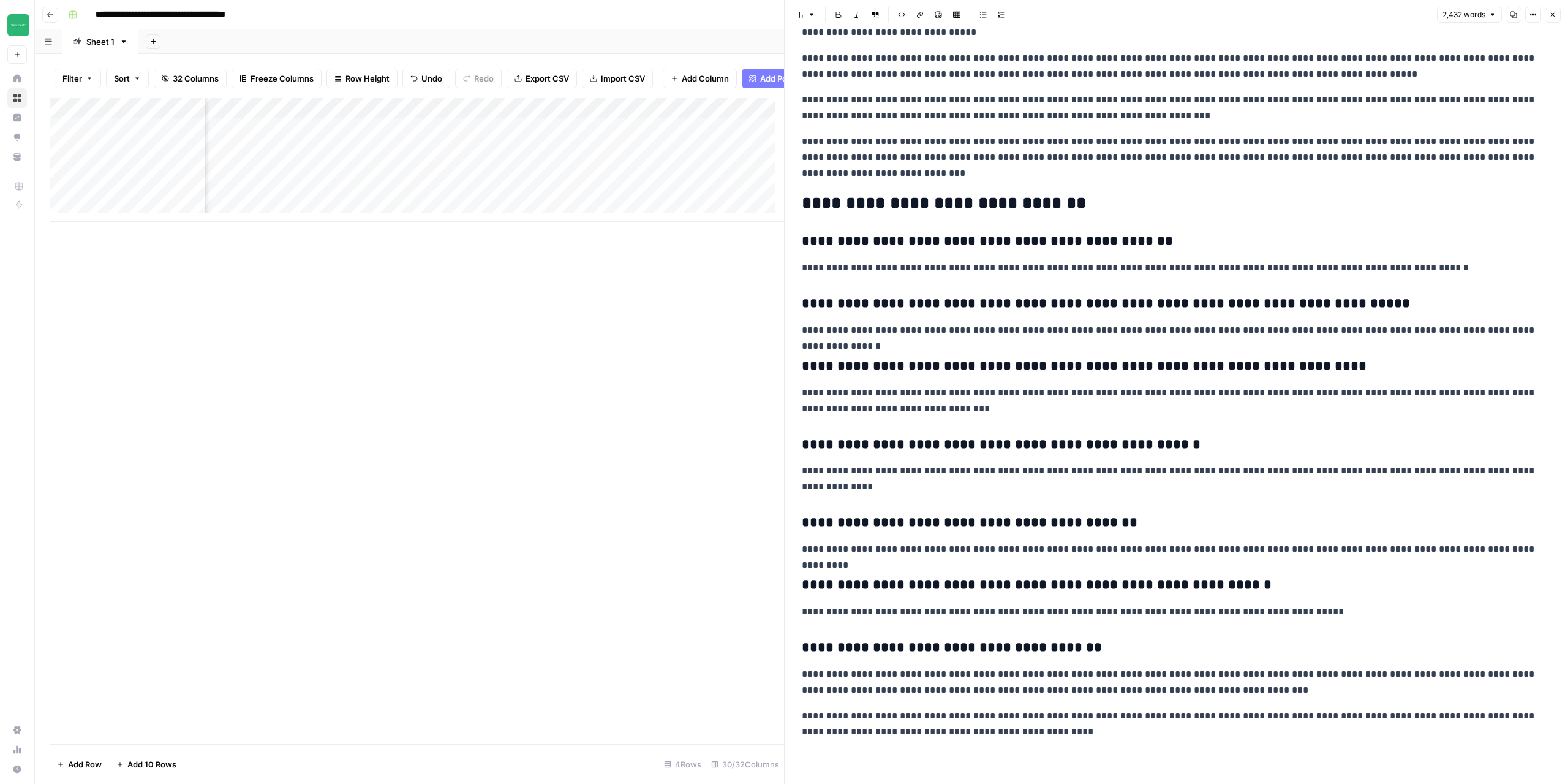
click at [1554, 16] on icon "button" at bounding box center [1552, 14] width 7 height 7
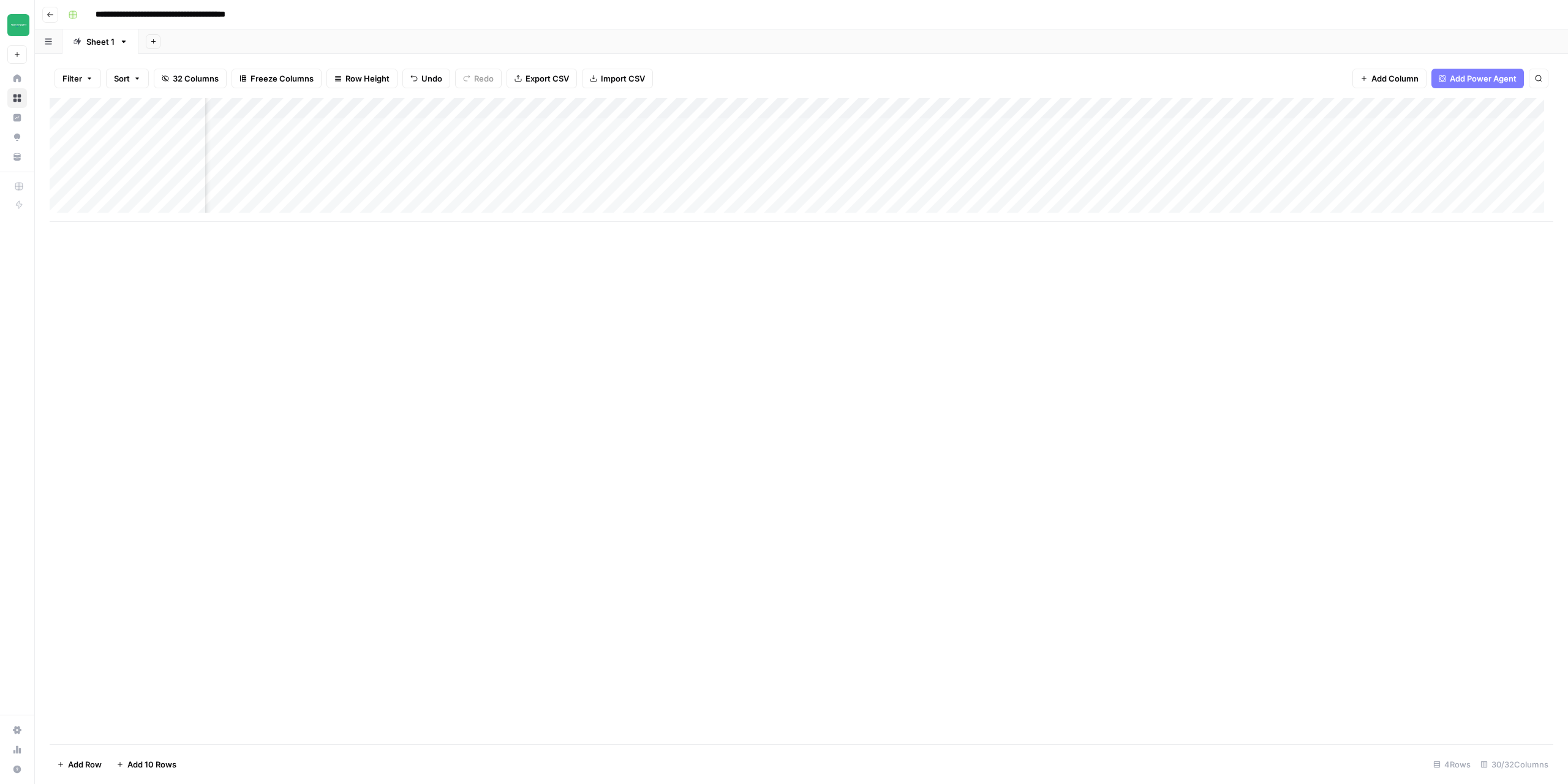
scroll to position [0, 1951]
click at [985, 150] on div "Add Column" at bounding box center [802, 160] width 1504 height 124
click at [992, 128] on div "Add Column" at bounding box center [802, 160] width 1504 height 124
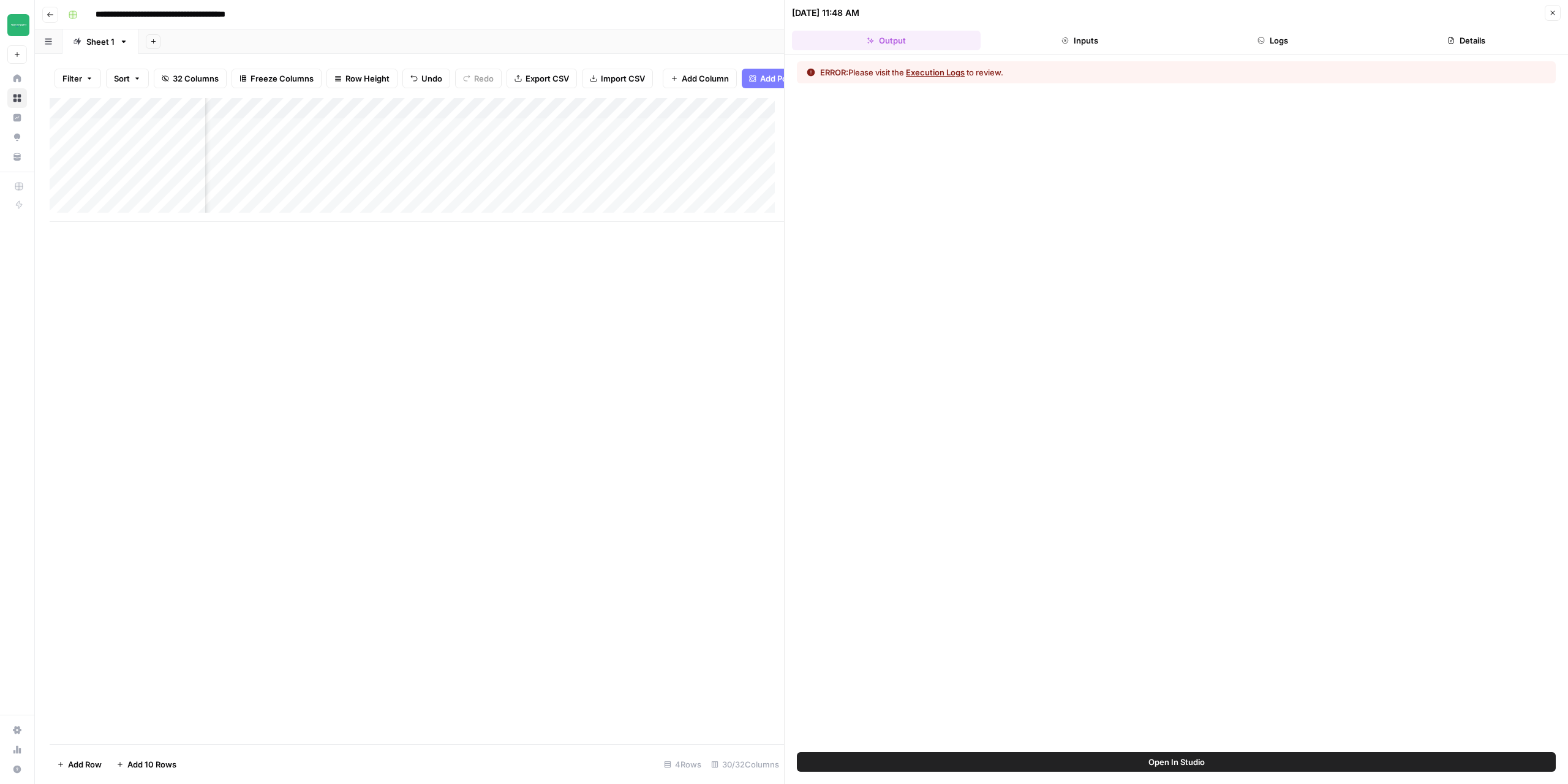
click at [939, 76] on button "Execution Logs" at bounding box center [935, 72] width 58 height 12
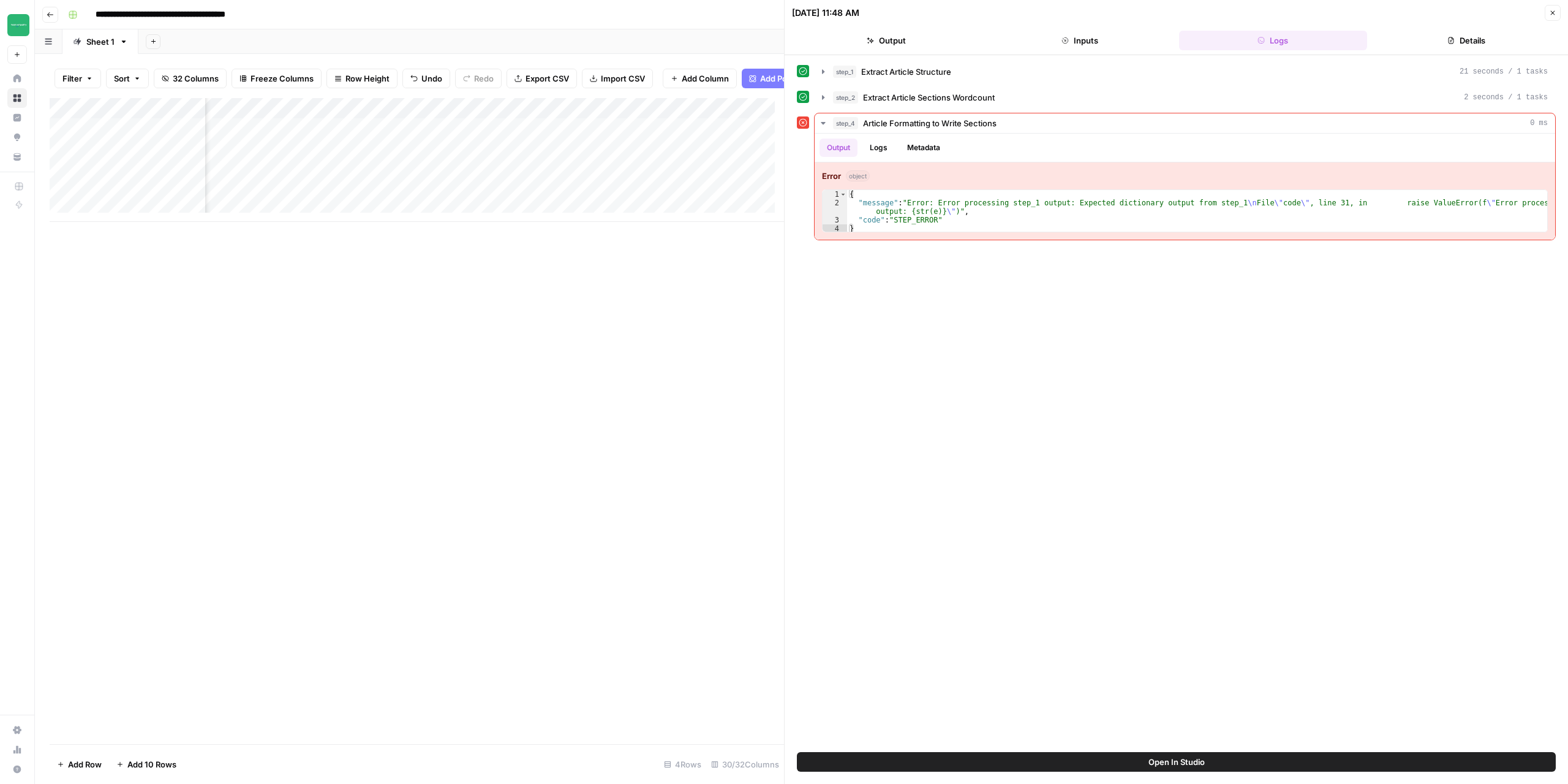
scroll to position [0, 1454]
click at [1554, 10] on icon "button" at bounding box center [1552, 12] width 7 height 7
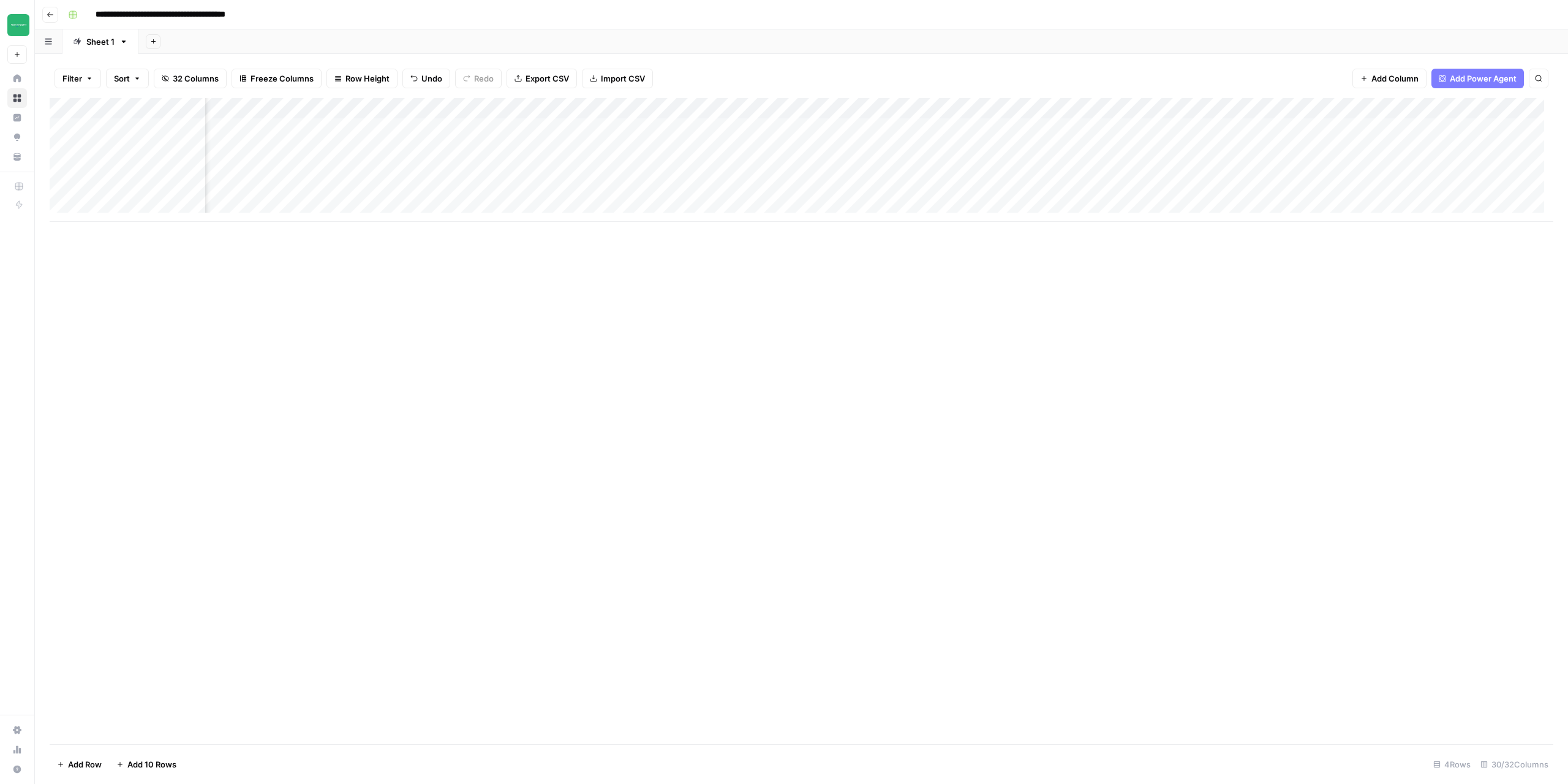
scroll to position [0, 2071]
click at [1023, 150] on div "Add Column" at bounding box center [802, 160] width 1504 height 124
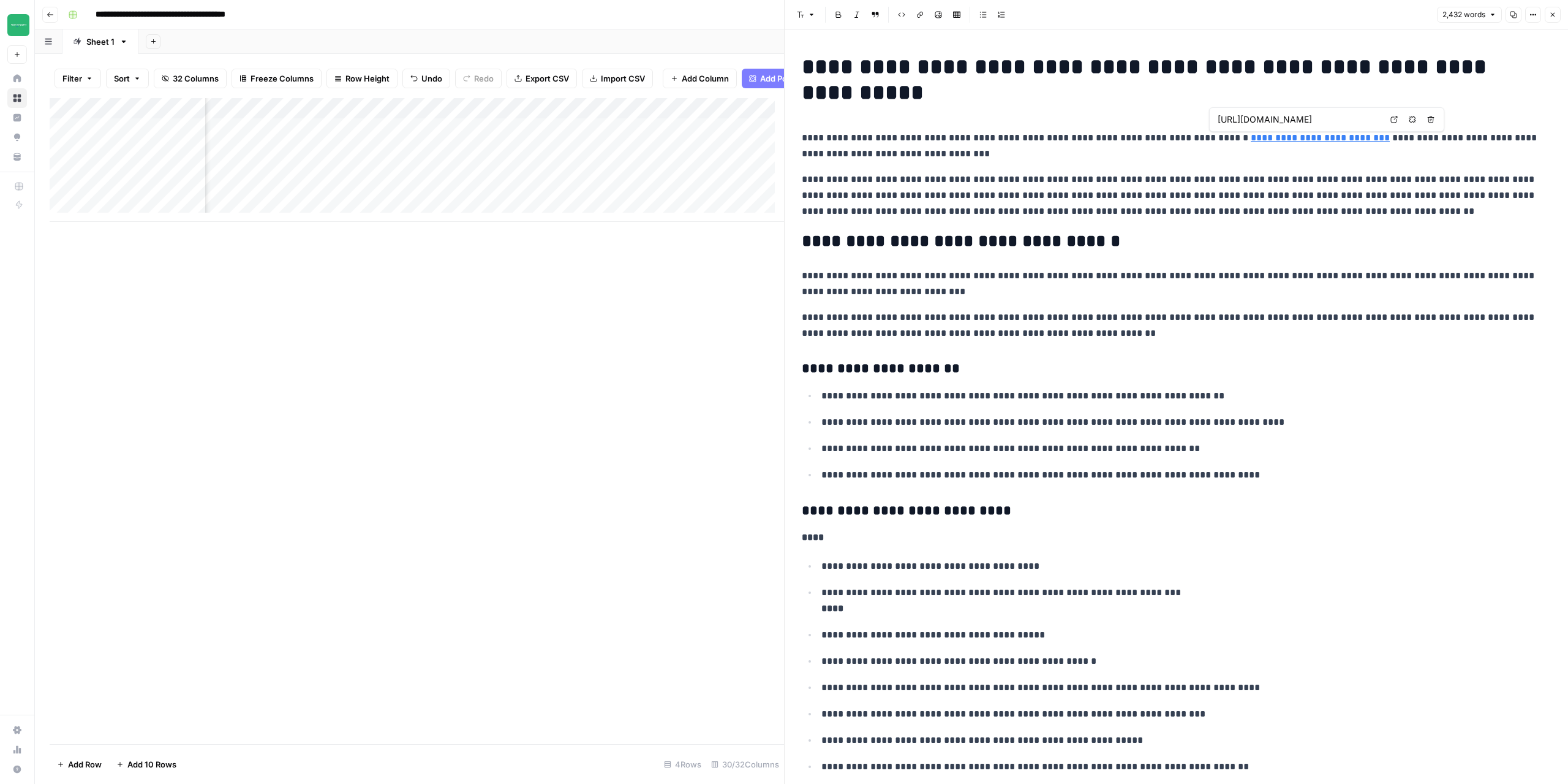
click at [1294, 138] on link "**********" at bounding box center [1320, 138] width 139 height 9
click at [1313, 115] on input "https://twodudesproject.com/collections/trade-products" at bounding box center [1298, 119] width 163 height 12
click at [1555, 16] on icon "button" at bounding box center [1553, 16] width 5 height 5
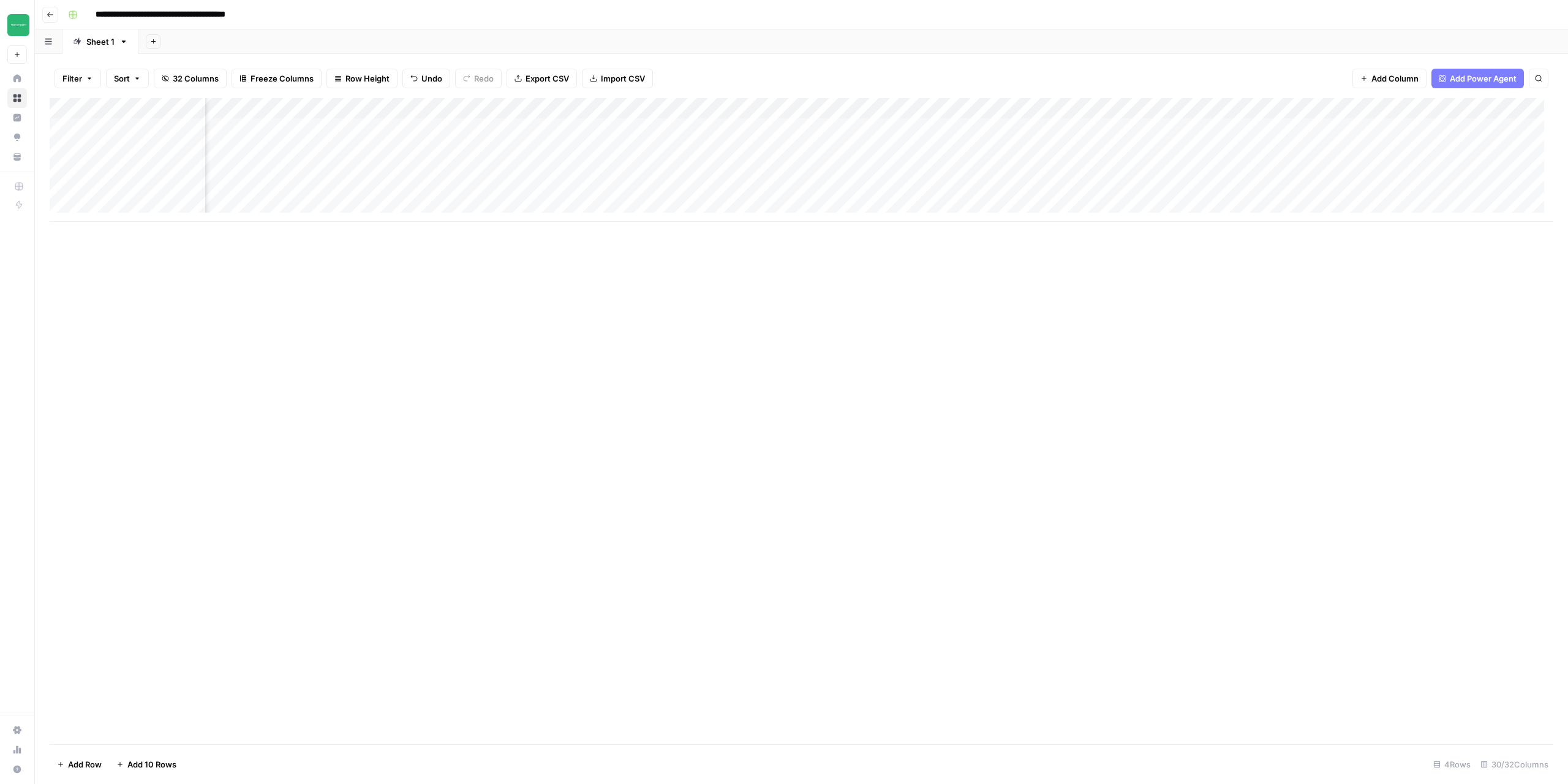
scroll to position [0, 1932]
click at [1036, 108] on div "Add Column" at bounding box center [802, 160] width 1504 height 124
click at [1016, 214] on span "Configure Inputs" at bounding box center [1031, 211] width 107 height 12
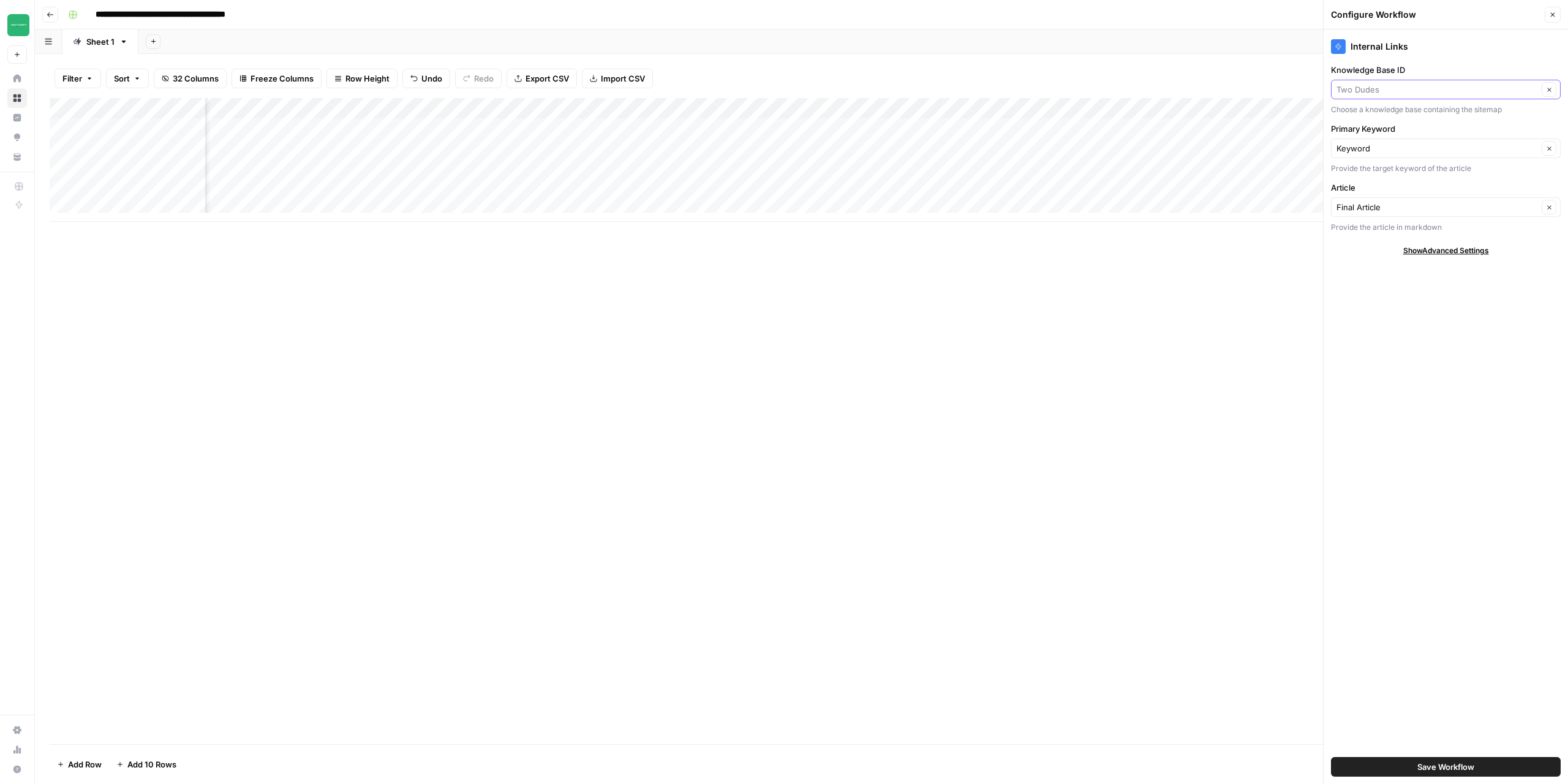
click at [1422, 93] on input "Knowledge Base ID" at bounding box center [1437, 90] width 202 height 12
type input "Two Dudes"
click at [1091, 317] on div "Add Column" at bounding box center [802, 421] width 1504 height 646
click at [1552, 16] on icon "button" at bounding box center [1553, 16] width 5 height 5
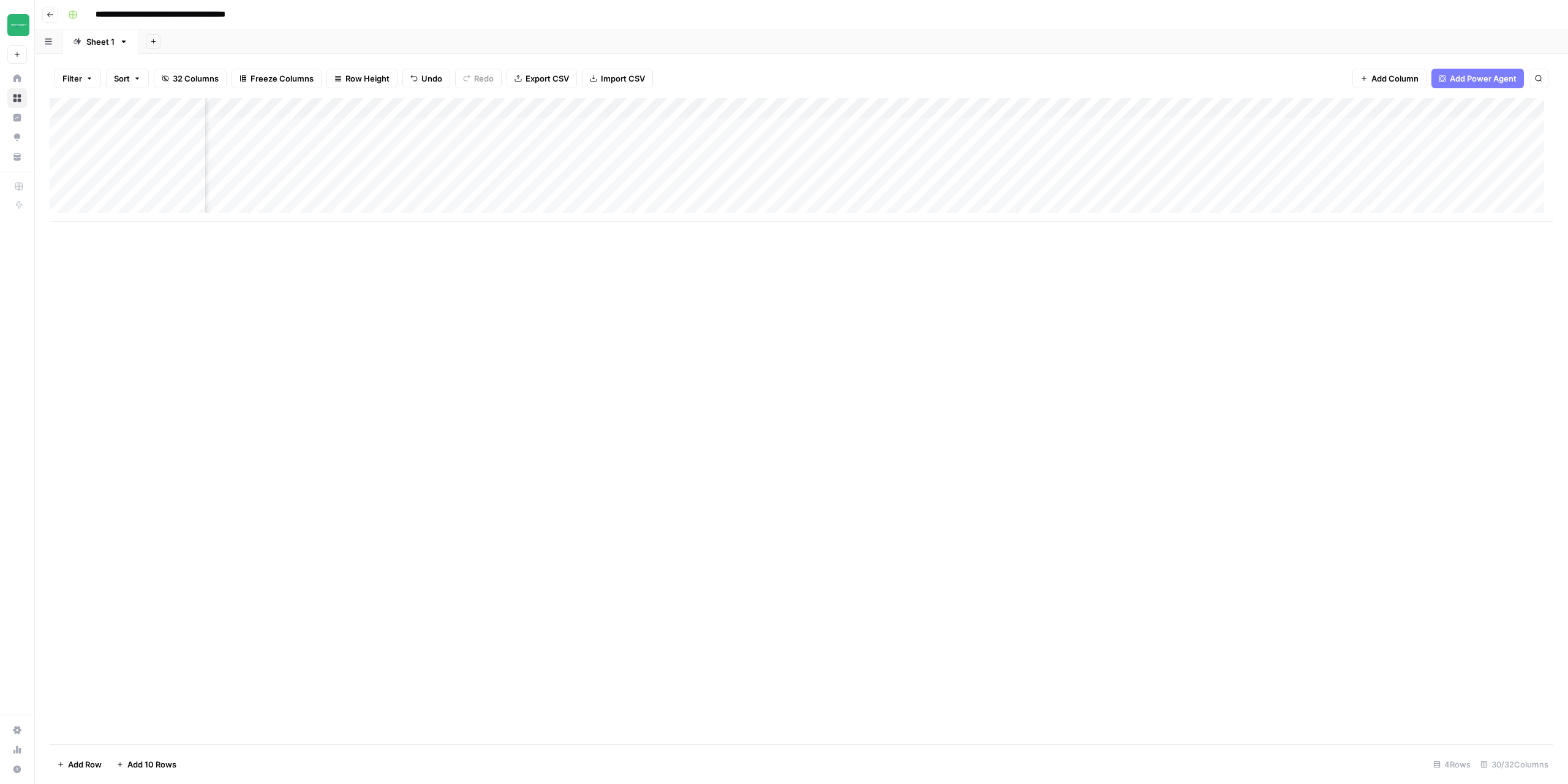
click at [1038, 105] on div "Add Column" at bounding box center [802, 160] width 1504 height 124
click at [1014, 214] on span "Configure Inputs" at bounding box center [1031, 211] width 107 height 12
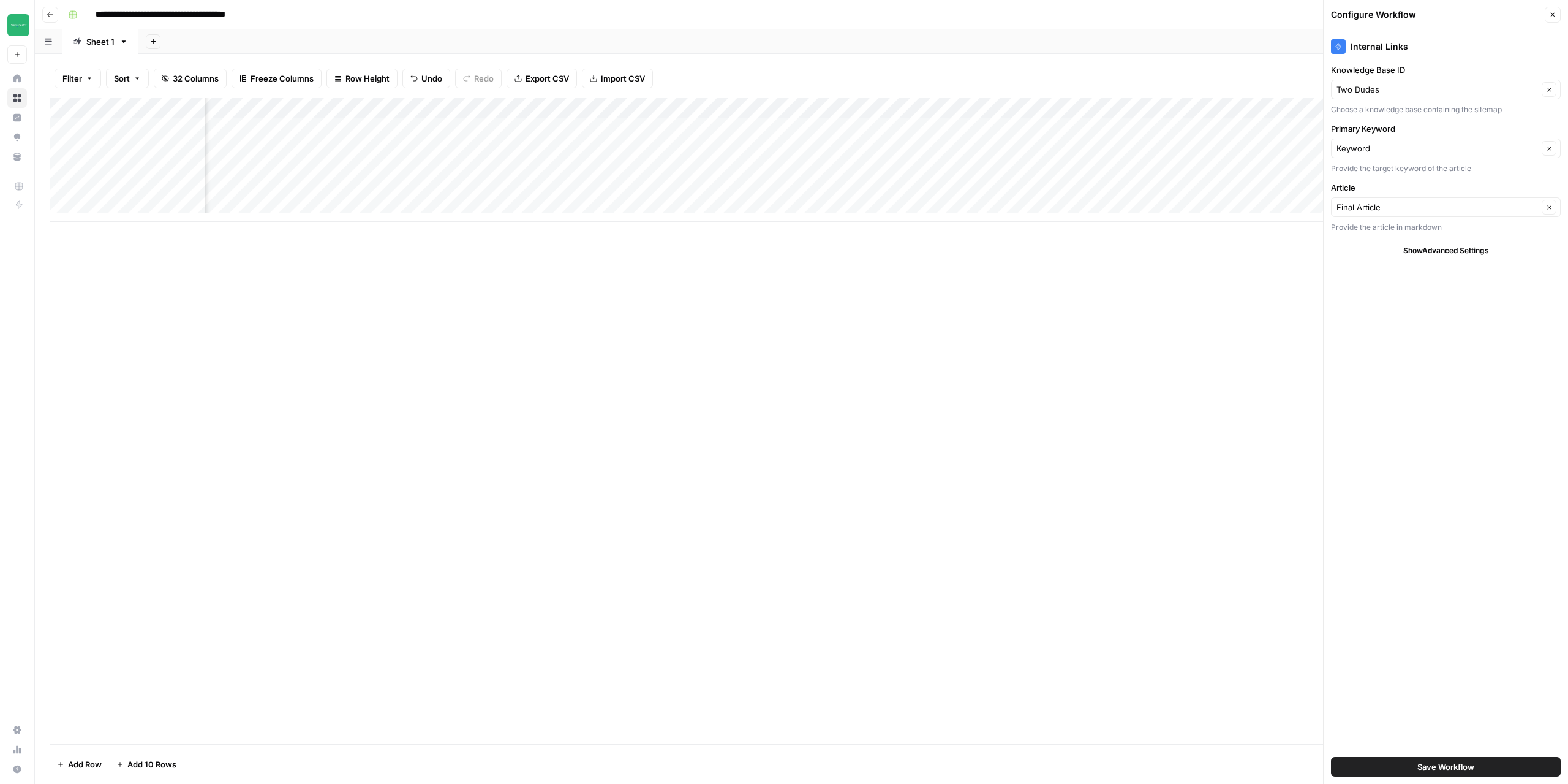
click at [1448, 96] on div "Two Dudes Clear" at bounding box center [1446, 89] width 230 height 19
click at [1387, 168] on span "Access Quest" at bounding box center [1443, 170] width 204 height 12
type input "Access Quest"
click at [1454, 767] on span "Save Workflow" at bounding box center [1446, 767] width 57 height 12
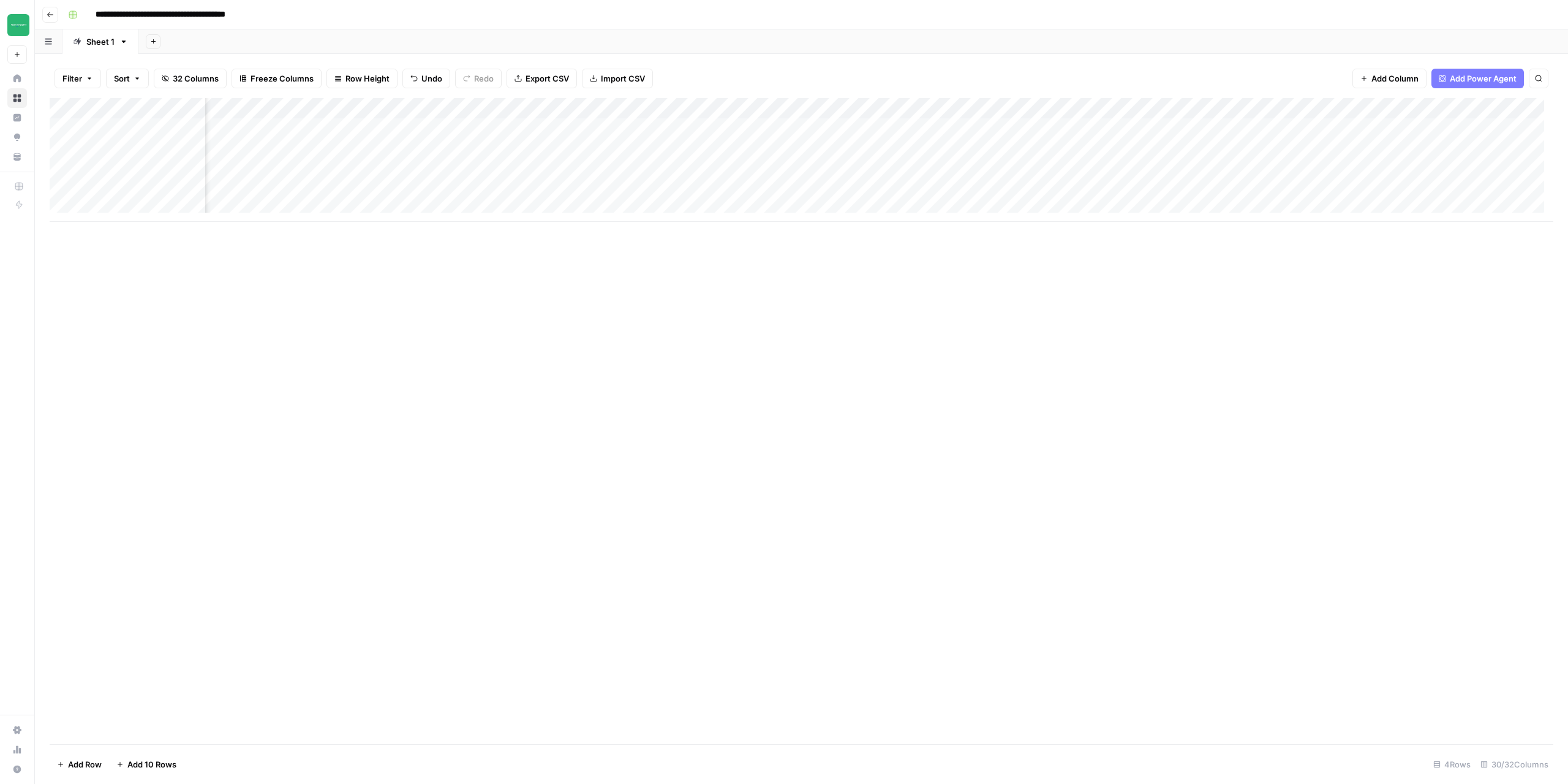
scroll to position [0, 1045]
click at [916, 128] on div "Add Column" at bounding box center [802, 160] width 1504 height 124
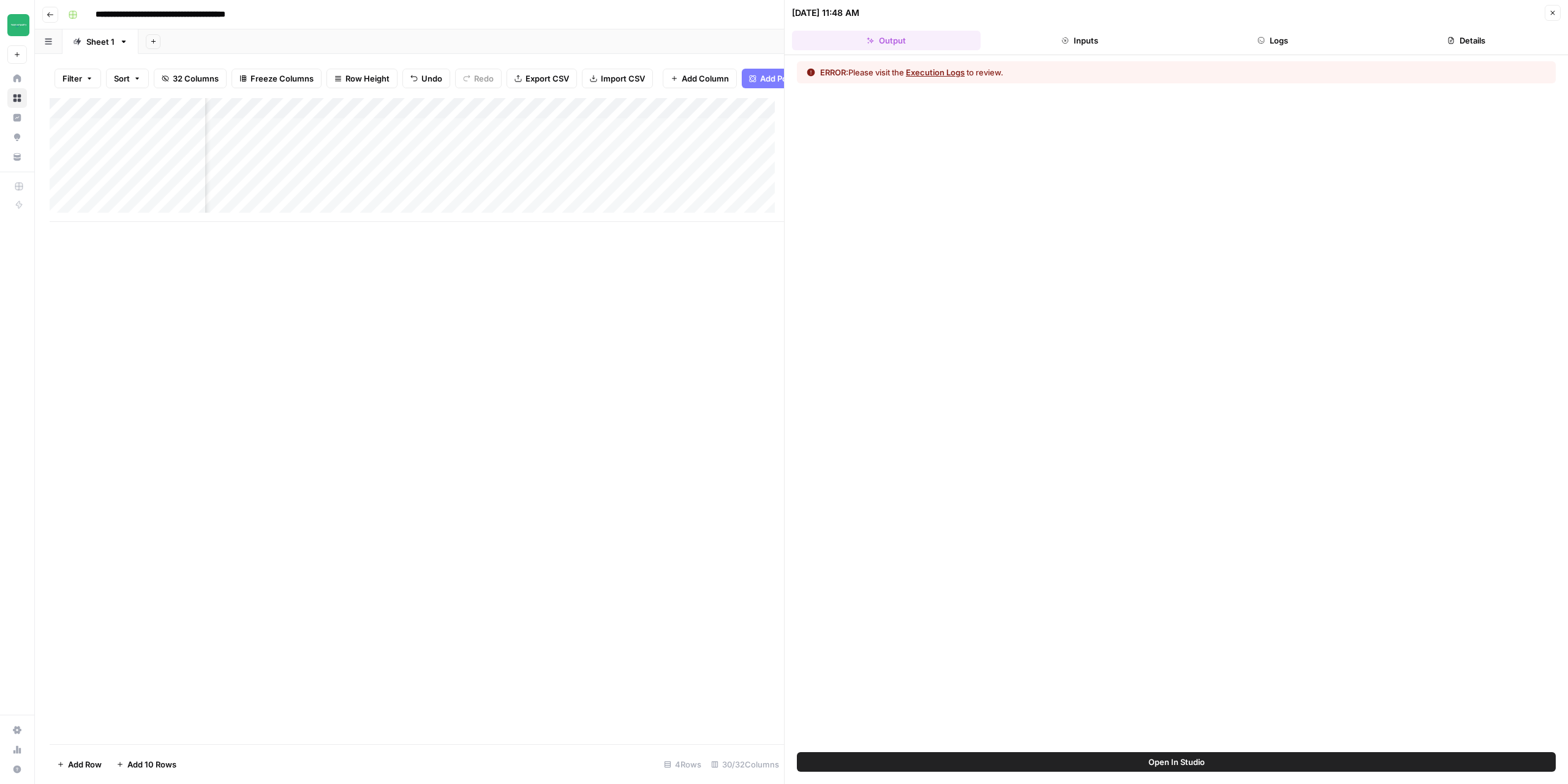
click at [951, 76] on button "Execution Logs" at bounding box center [935, 72] width 58 height 12
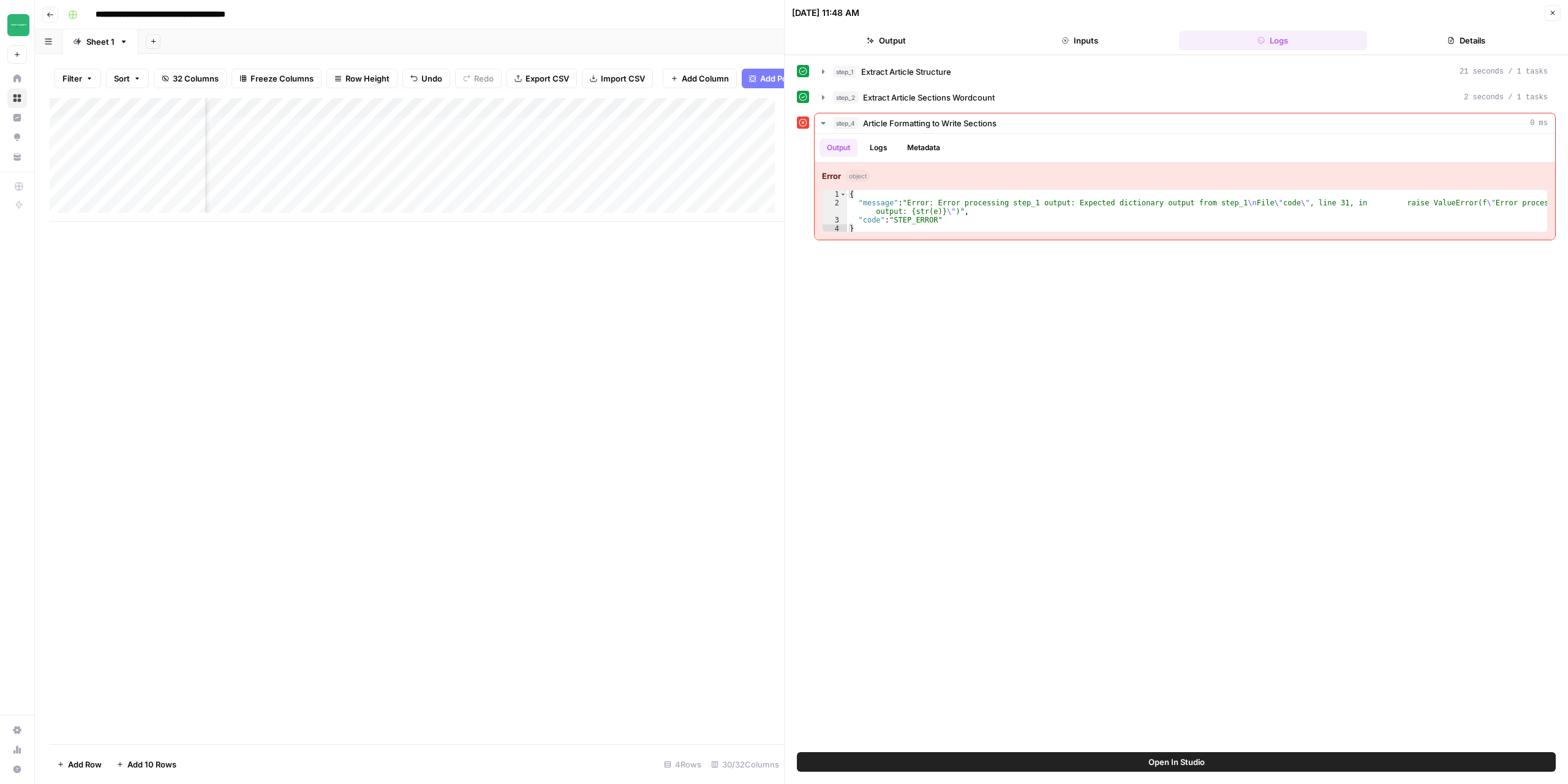
scroll to position [0, 1452]
click at [505, 117] on div "Add Column" at bounding box center [417, 160] width 735 height 124
click at [469, 233] on span "Edit Workflow" at bounding box center [484, 238] width 107 height 12
click at [819, 71] on icon "button" at bounding box center [823, 72] width 10 height 10
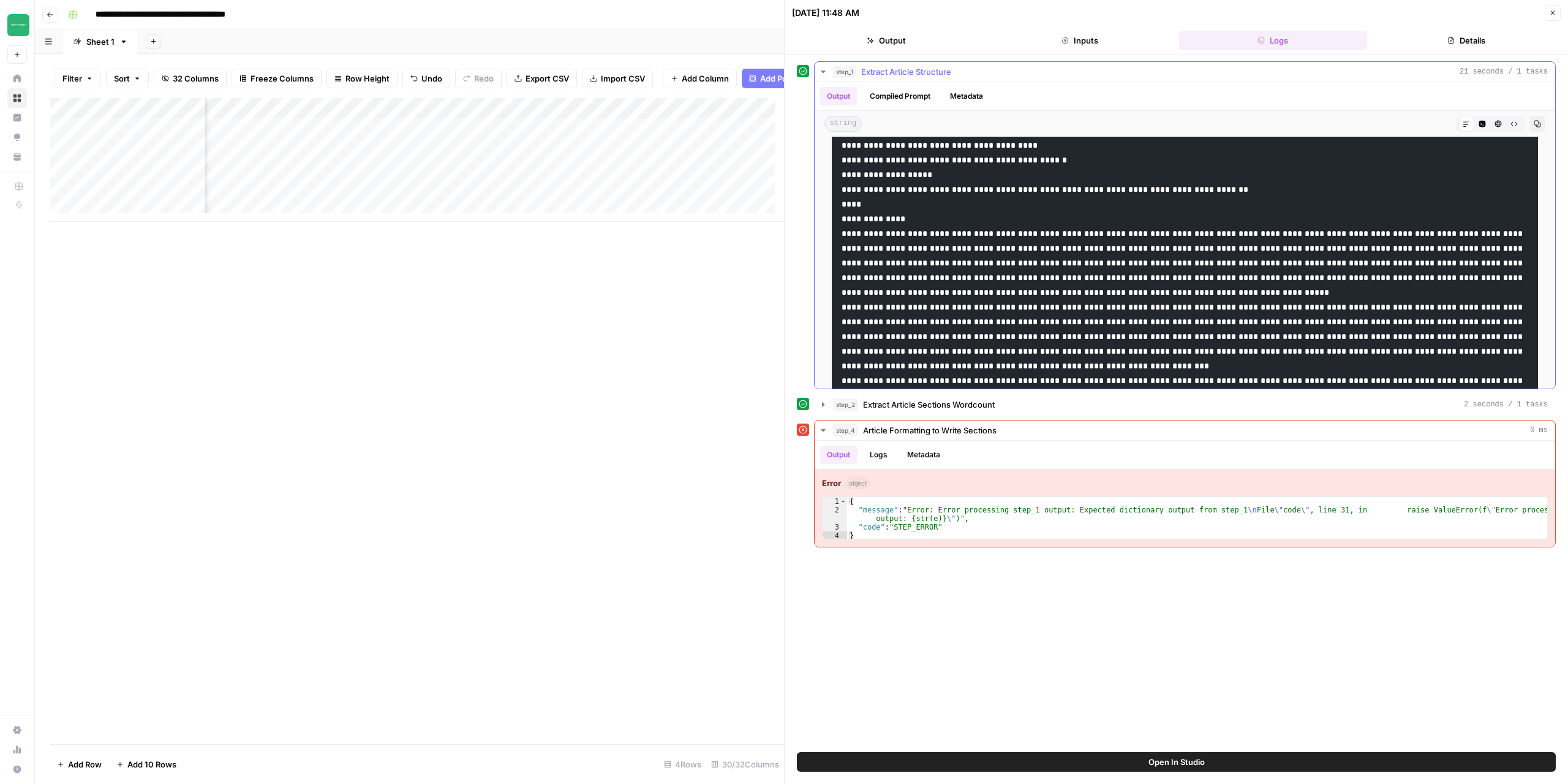
scroll to position [184, 0]
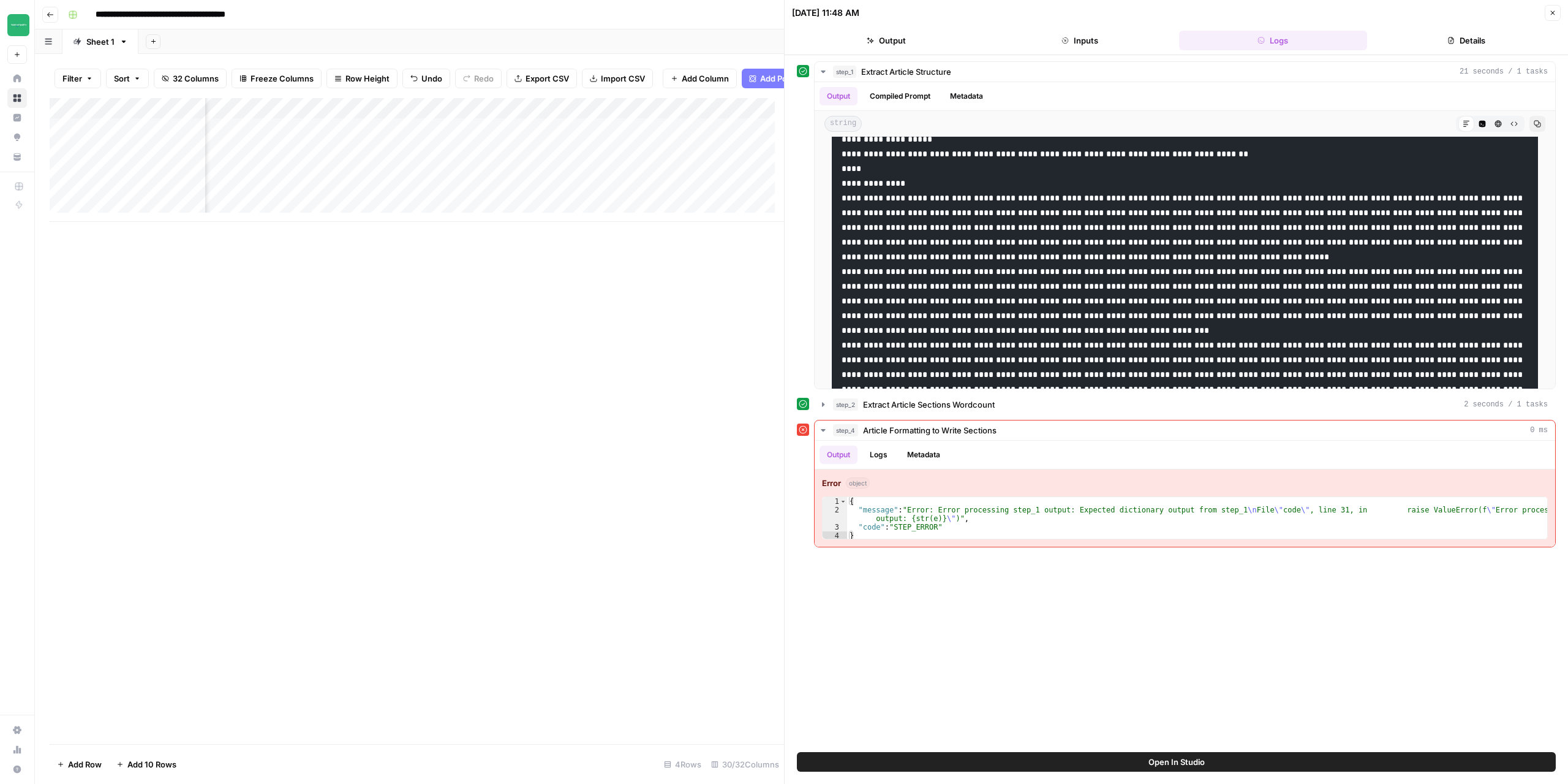
click at [1553, 14] on icon "button" at bounding box center [1552, 12] width 7 height 7
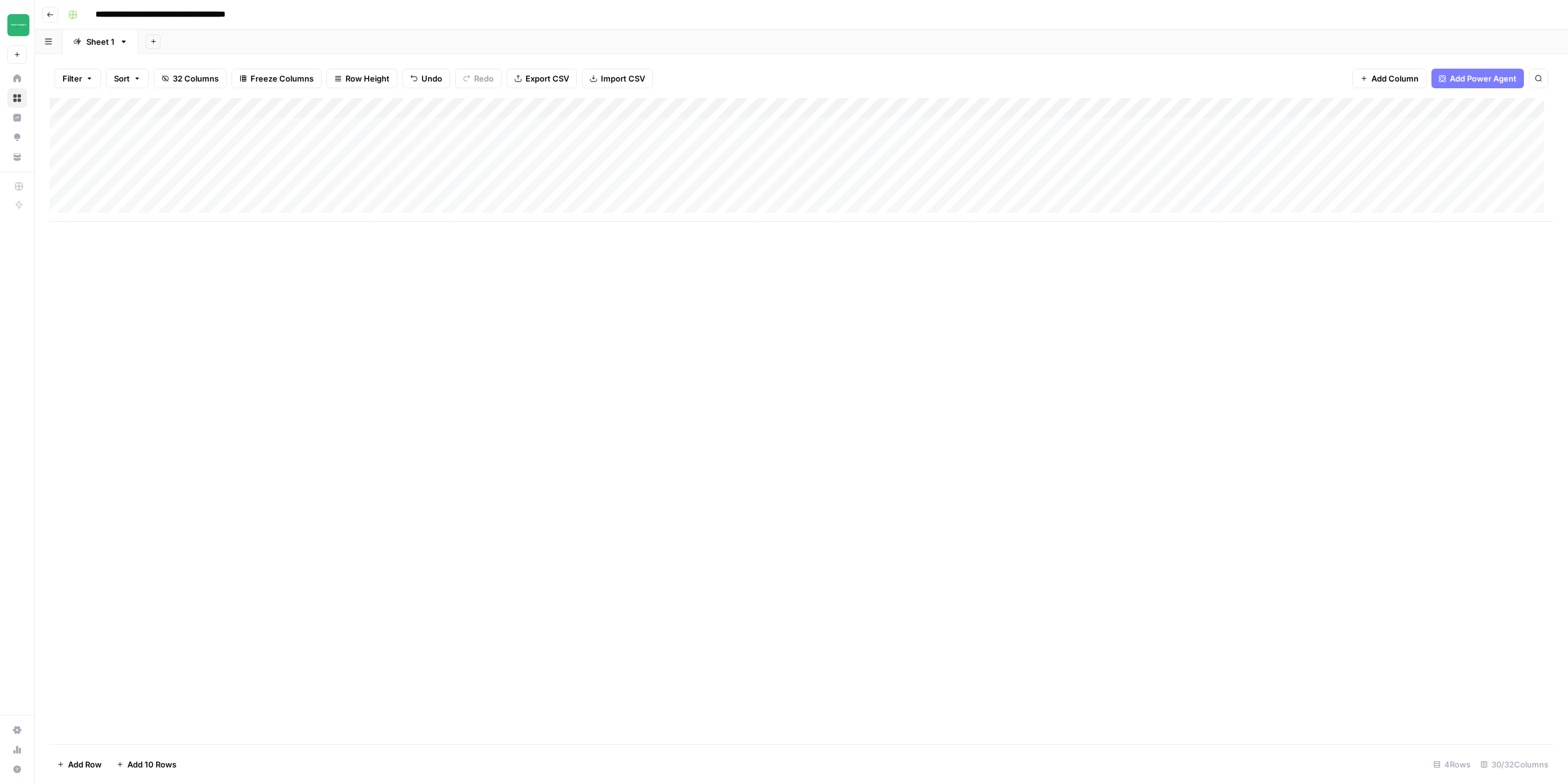
drag, startPoint x: 142, startPoint y: 129, endPoint x: 743, endPoint y: 130, distance: 601.0
click at [743, 130] on div "Add Column" at bounding box center [802, 160] width 1504 height 124
click at [141, 170] on div "Add Column" at bounding box center [802, 160] width 1504 height 124
click at [79, 168] on div "Add Column" at bounding box center [802, 160] width 1504 height 124
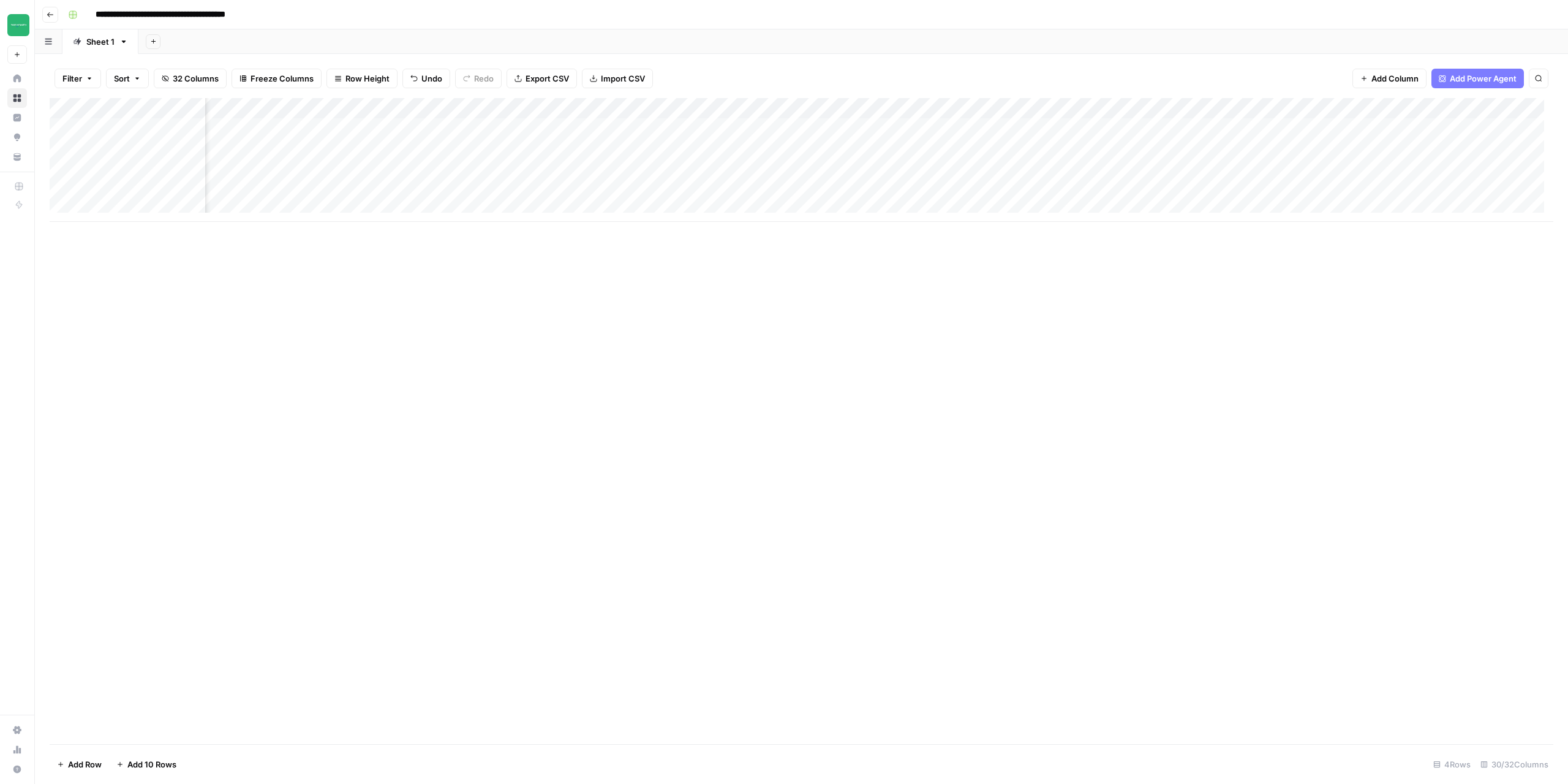
click at [1020, 173] on div "Add Column" at bounding box center [802, 160] width 1504 height 124
click at [1072, 169] on div "Add Column" at bounding box center [802, 160] width 1504 height 124
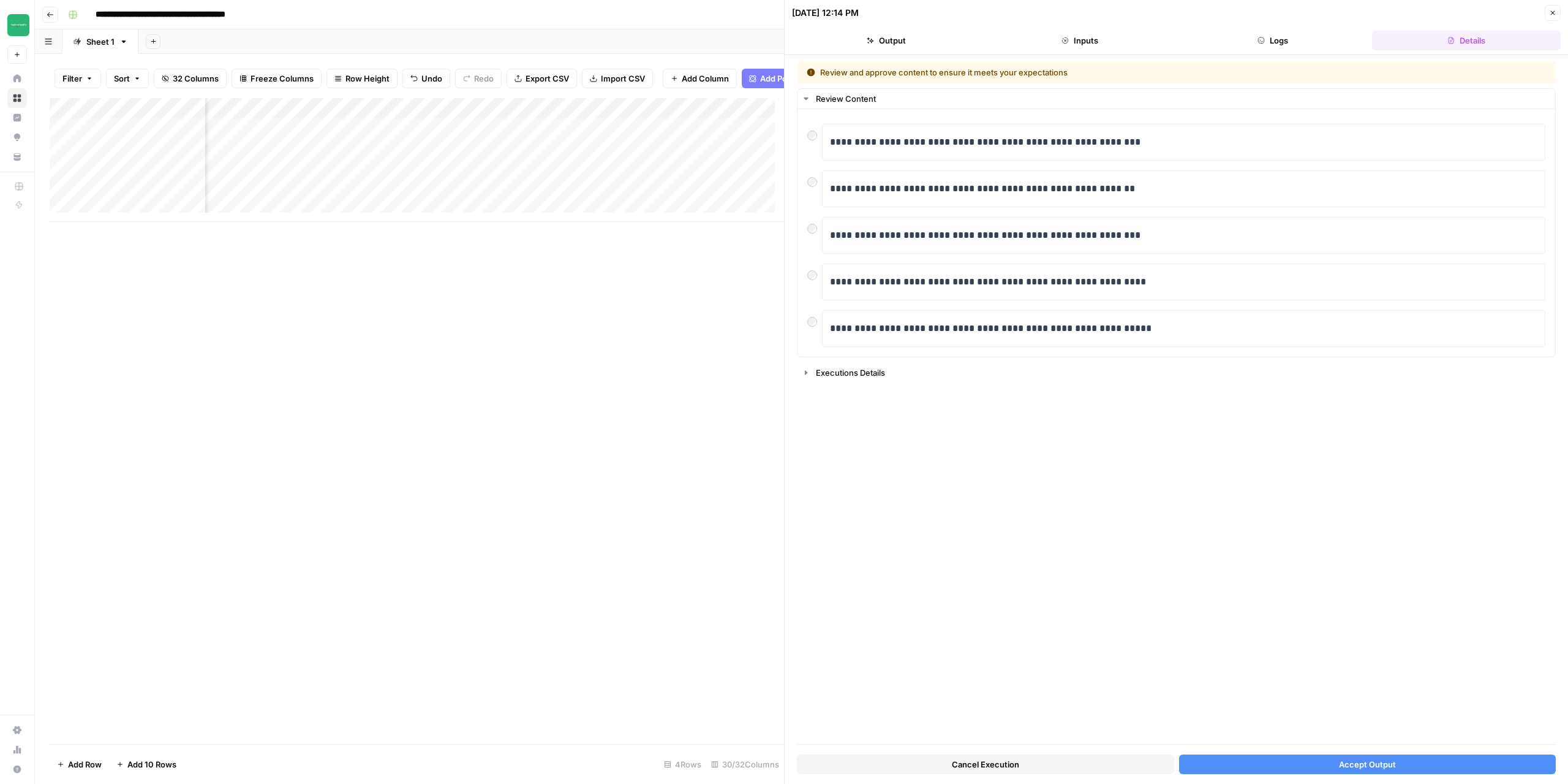
click at [1323, 768] on button "Accept Output" at bounding box center [1368, 764] width 377 height 19
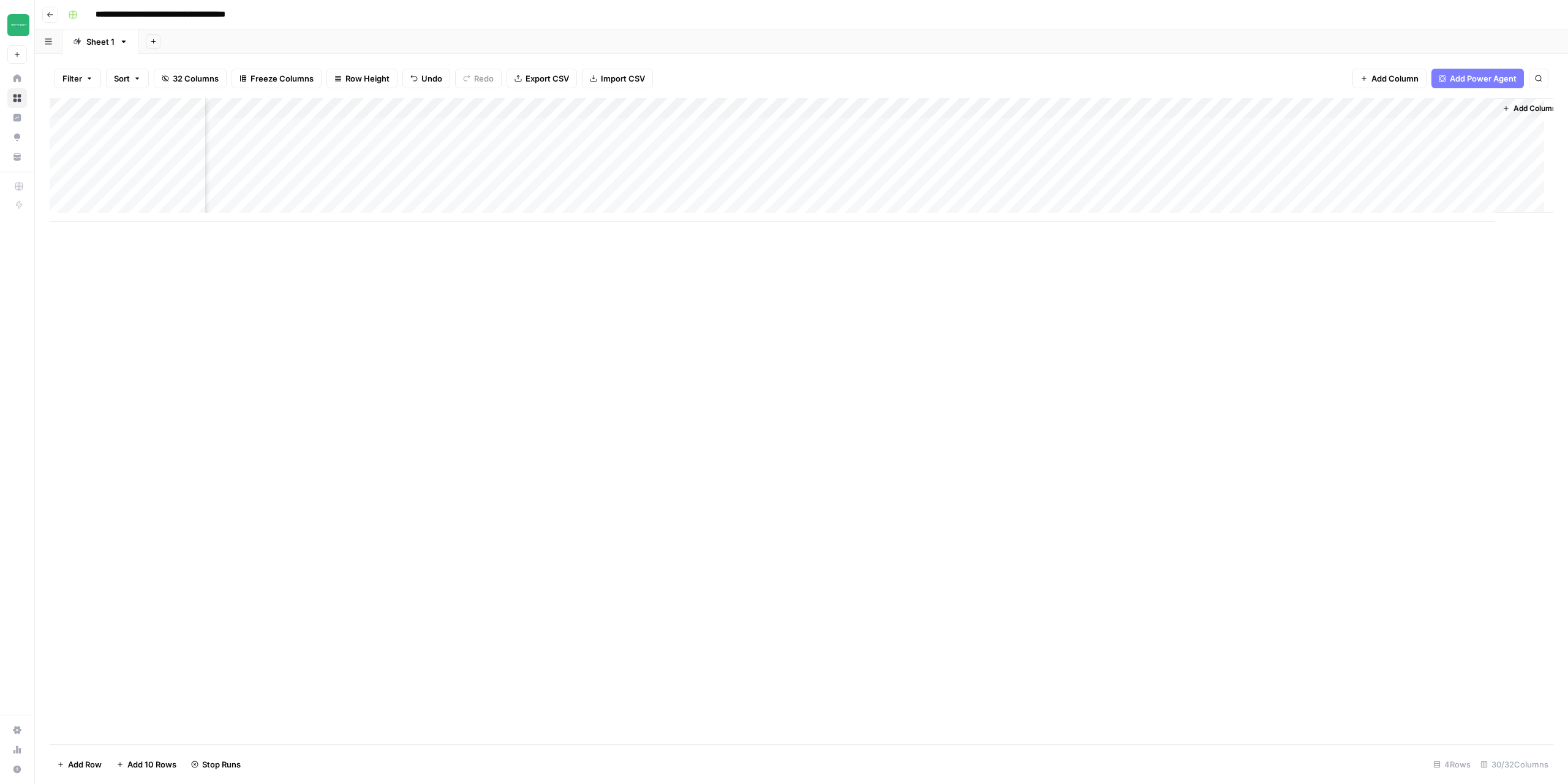
scroll to position [0, 2071]
click at [897, 108] on div "Add Column" at bounding box center [802, 160] width 1504 height 124
click at [878, 211] on span "Configure Inputs" at bounding box center [890, 211] width 107 height 12
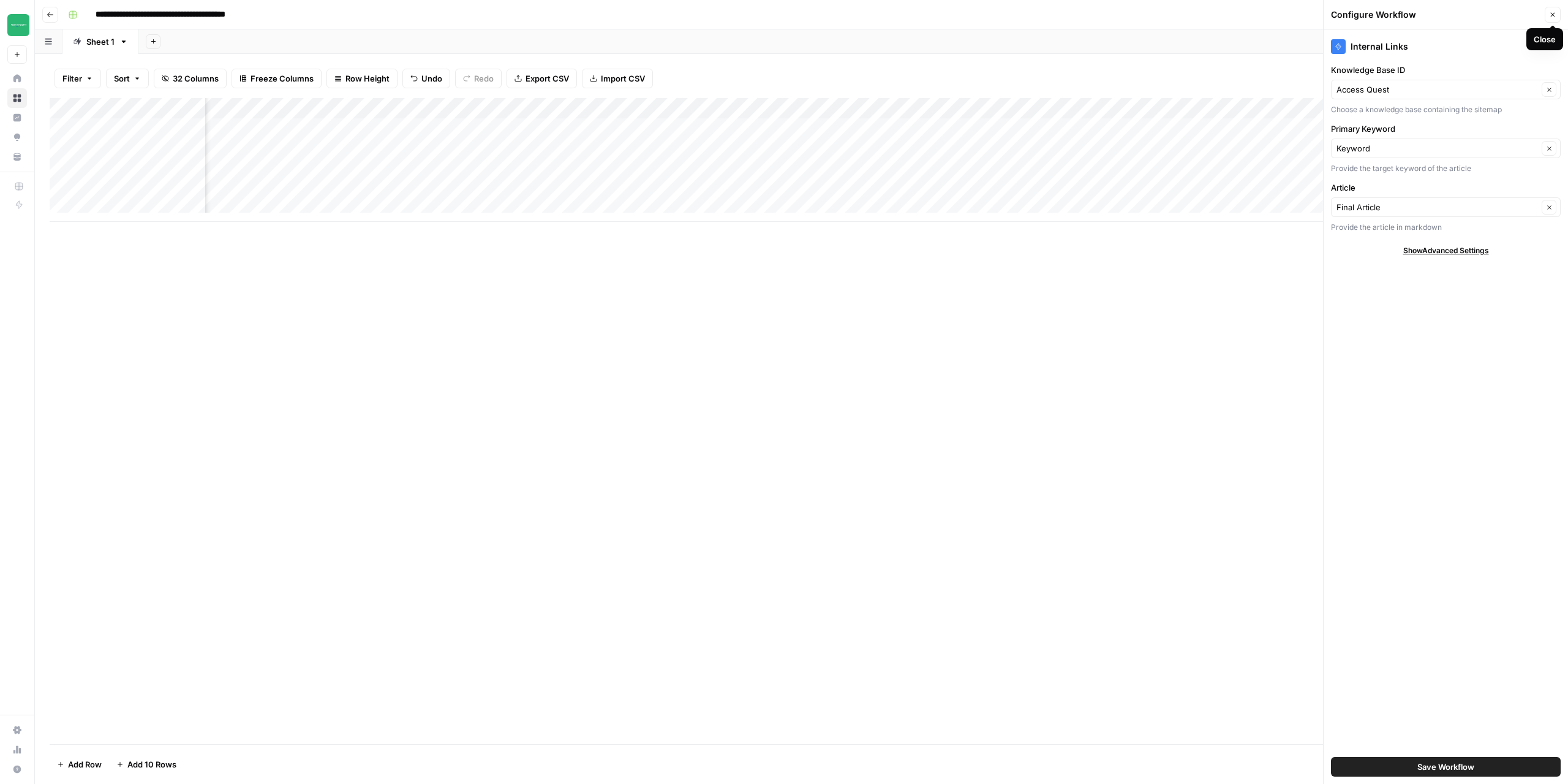
click at [1556, 16] on button "Close" at bounding box center [1552, 15] width 16 height 16
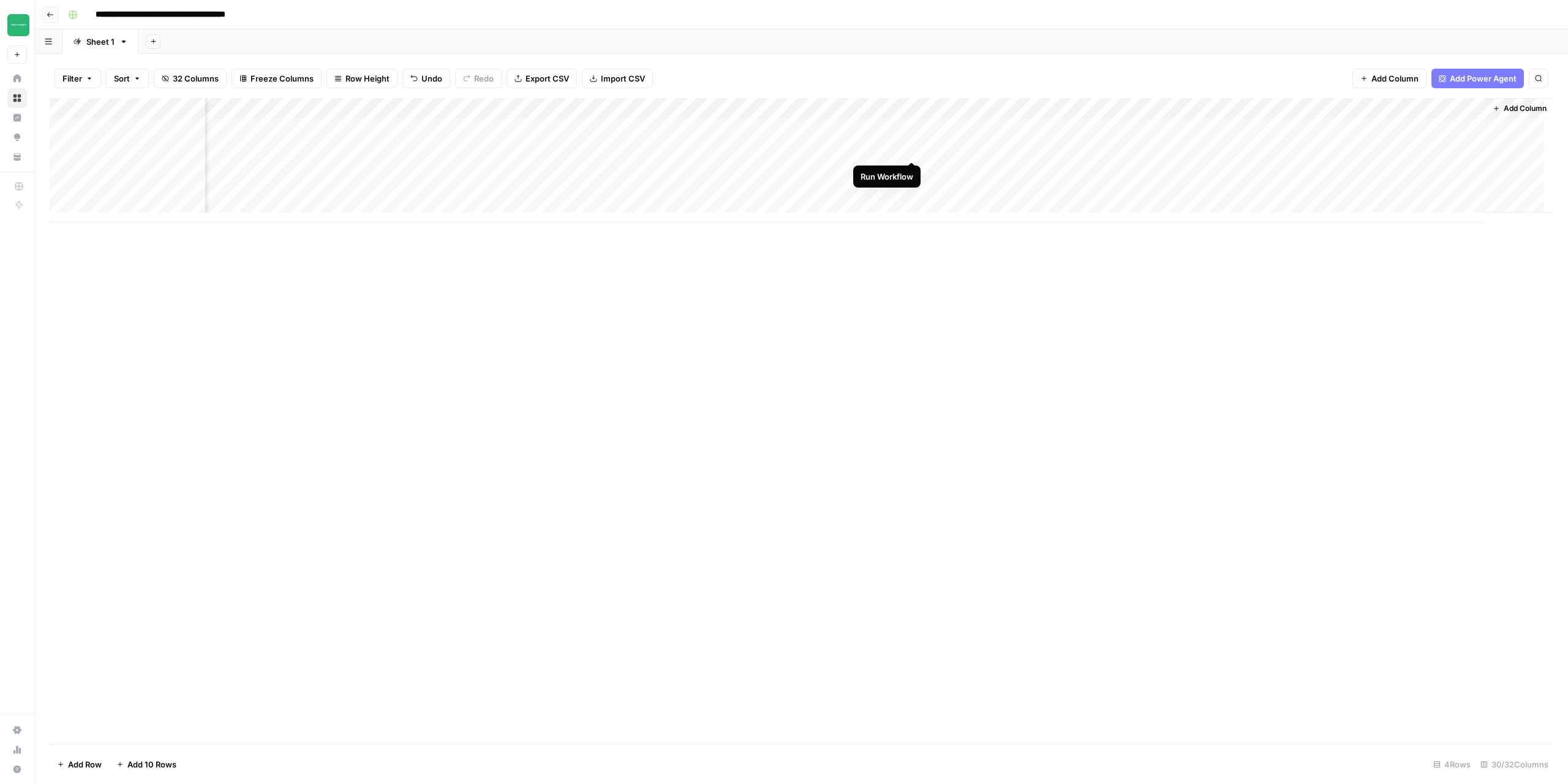
click at [910, 150] on div "Add Column" at bounding box center [802, 160] width 1504 height 124
click at [52, 12] on icon "button" at bounding box center [50, 14] width 7 height 7
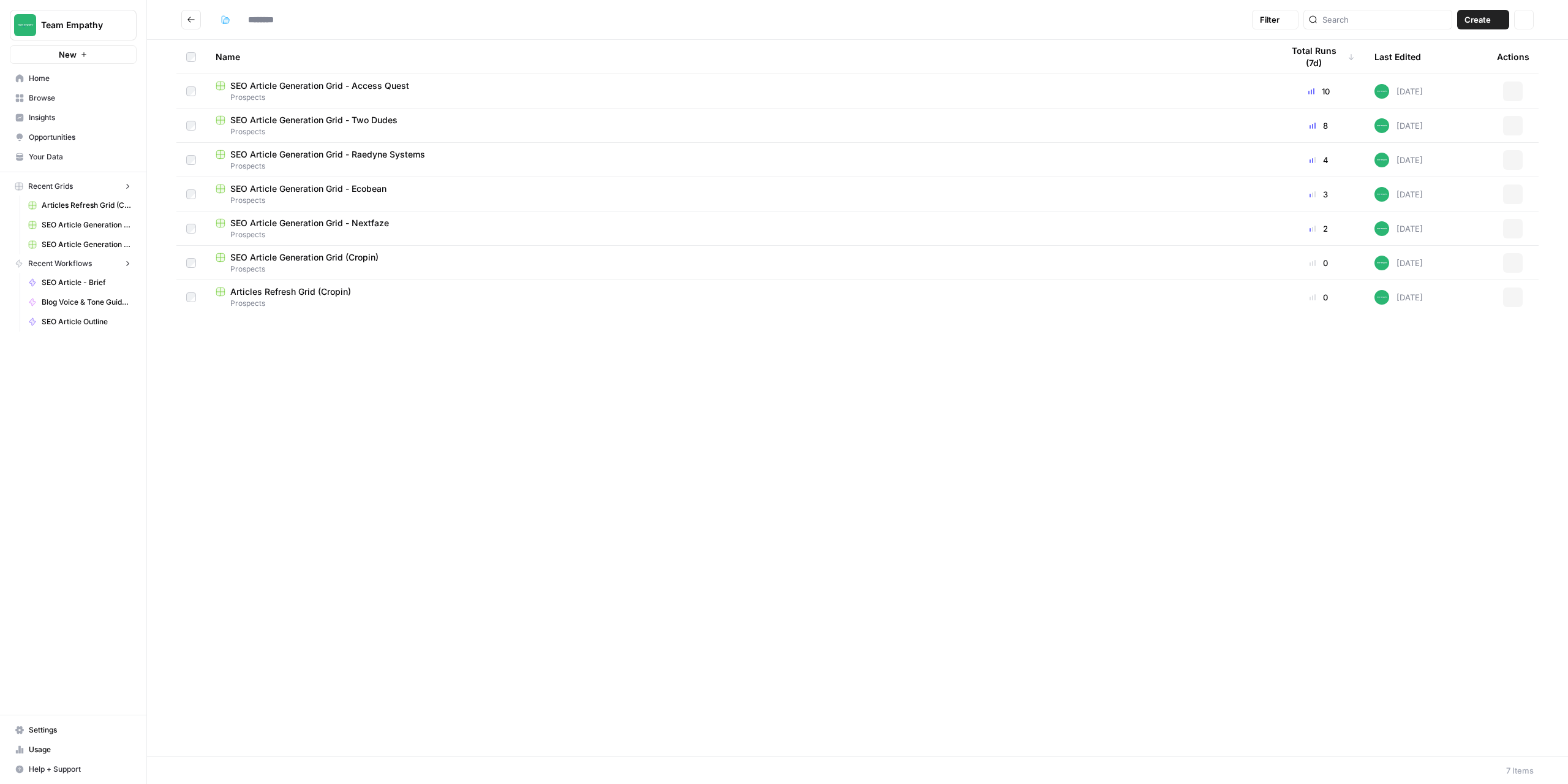
type input "*********"
click at [330, 159] on span "SEO Article Generation Grid - Ecobean" at bounding box center [308, 154] width 157 height 12
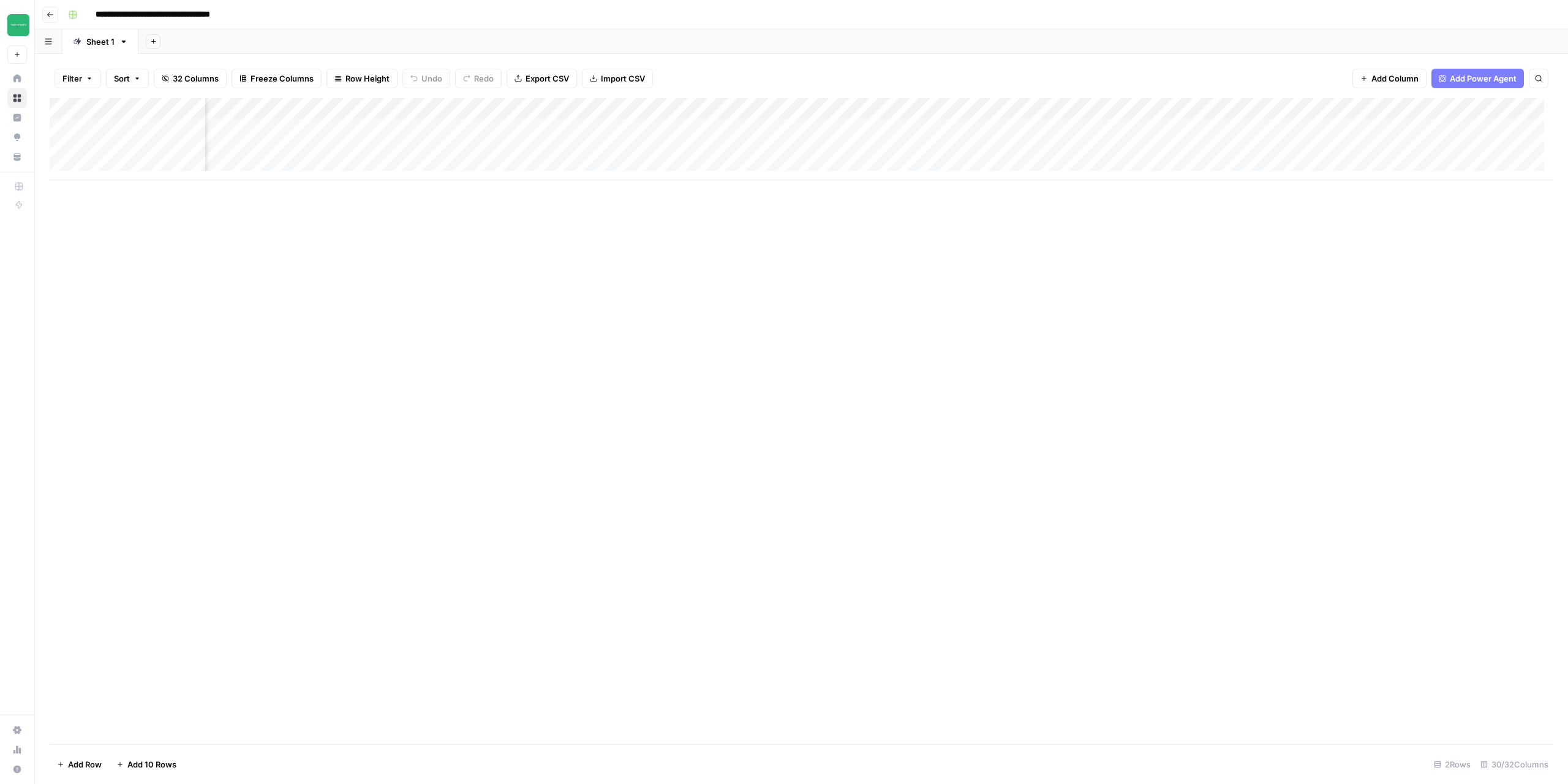
scroll to position [0, 16]
click at [51, 19] on button "Go back" at bounding box center [50, 15] width 16 height 16
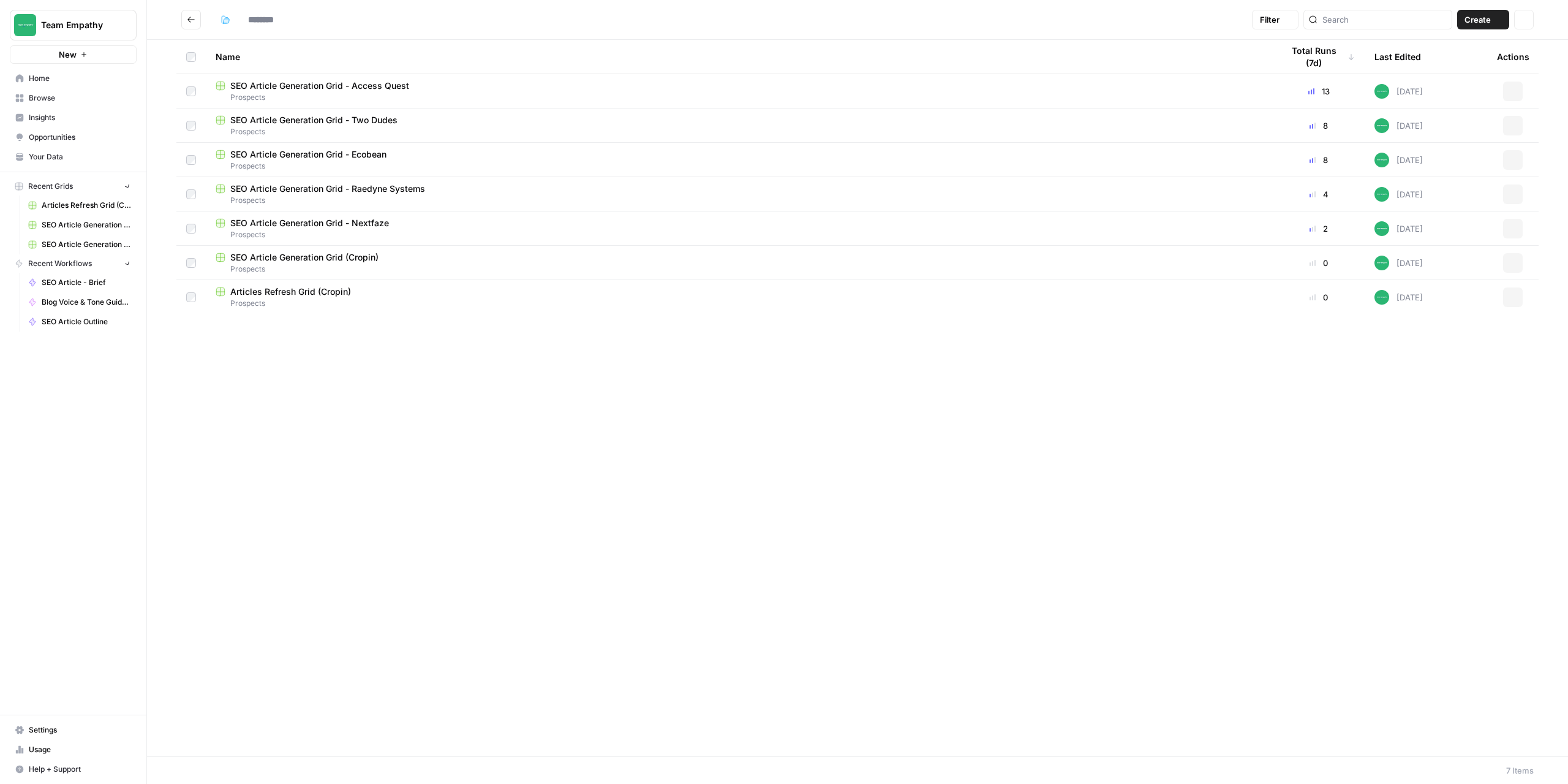
type input "*********"
click at [331, 192] on span "SEO Article Generation Grid - Raedyne Systems" at bounding box center [328, 189] width 195 height 12
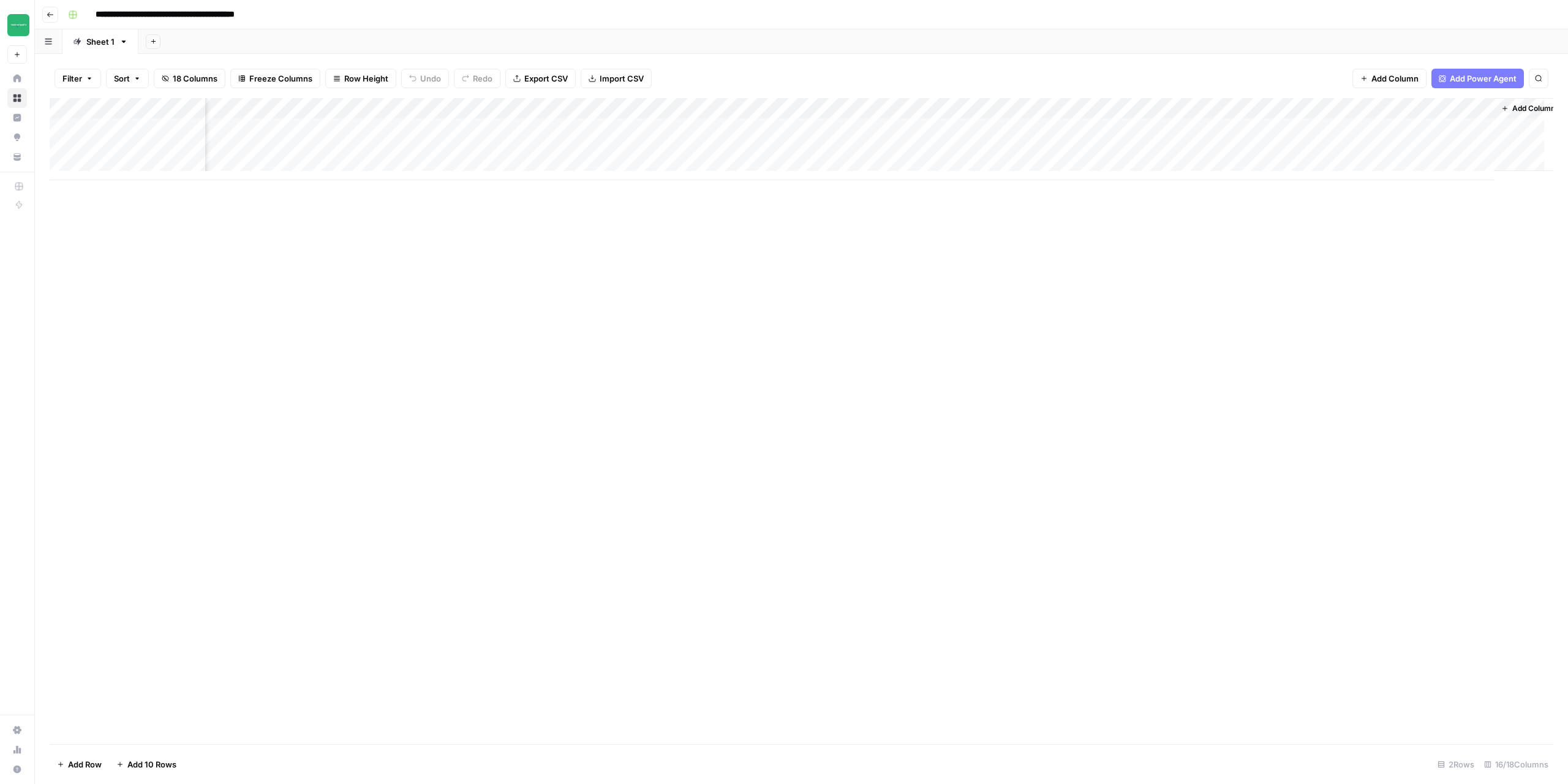
scroll to position [0, 523]
click at [1449, 129] on div "Add Column" at bounding box center [802, 139] width 1504 height 82
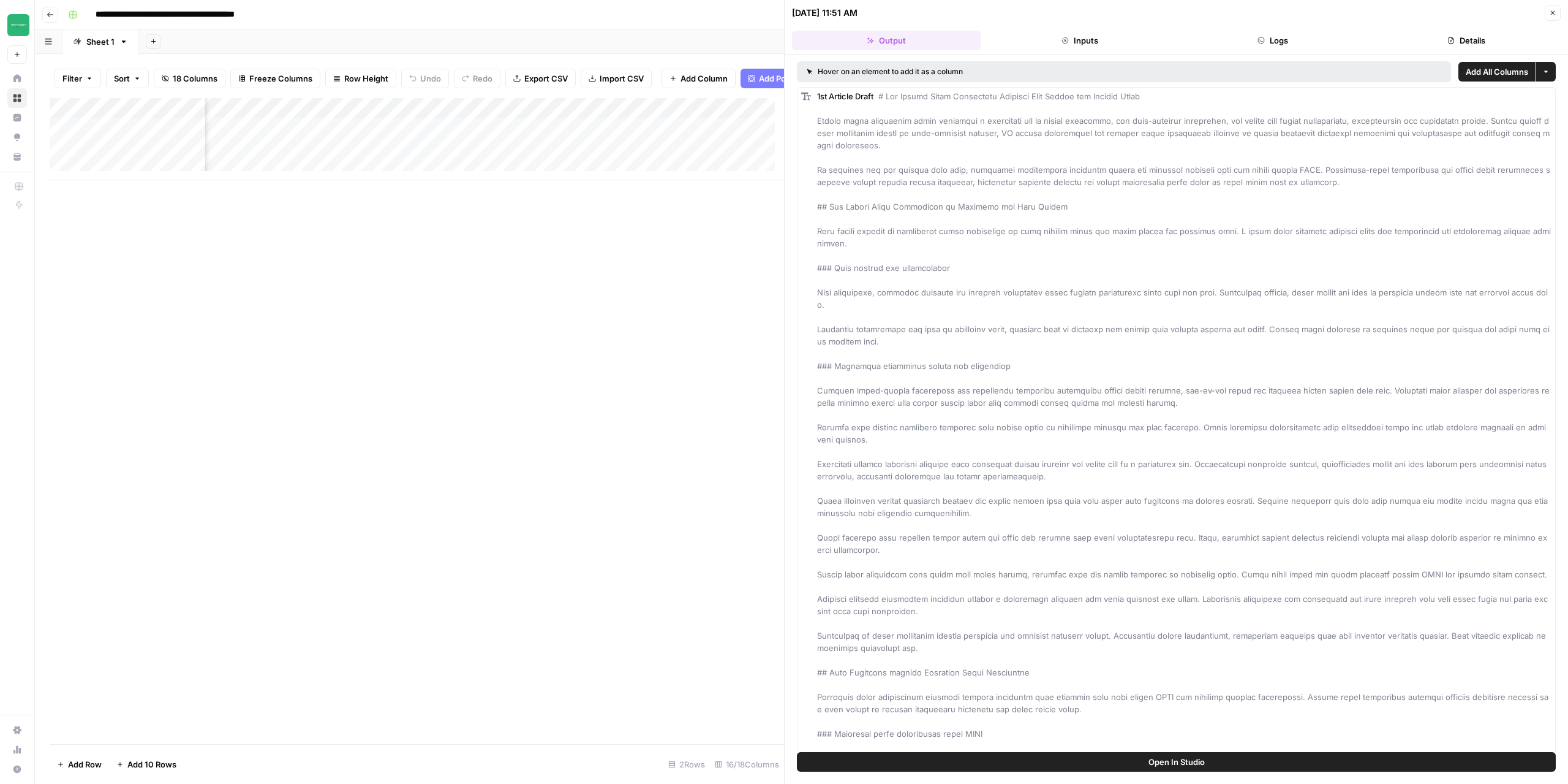
click at [1488, 73] on span "Add All Columns" at bounding box center [1497, 72] width 62 height 12
click at [1553, 10] on icon "button" at bounding box center [1552, 12] width 7 height 7
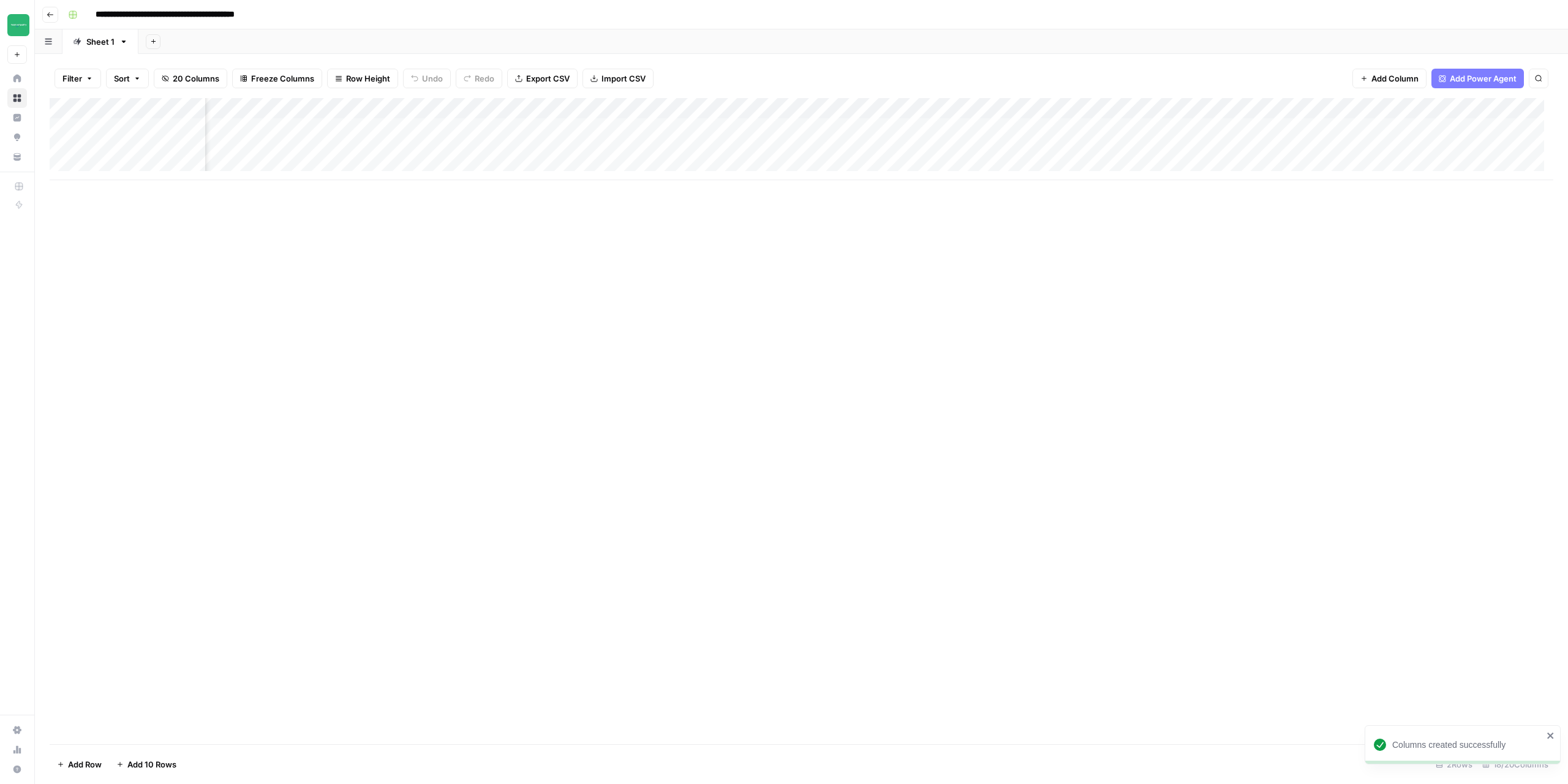
scroll to position [0, 743]
click at [1358, 130] on div "Add Column" at bounding box center [802, 139] width 1504 height 82
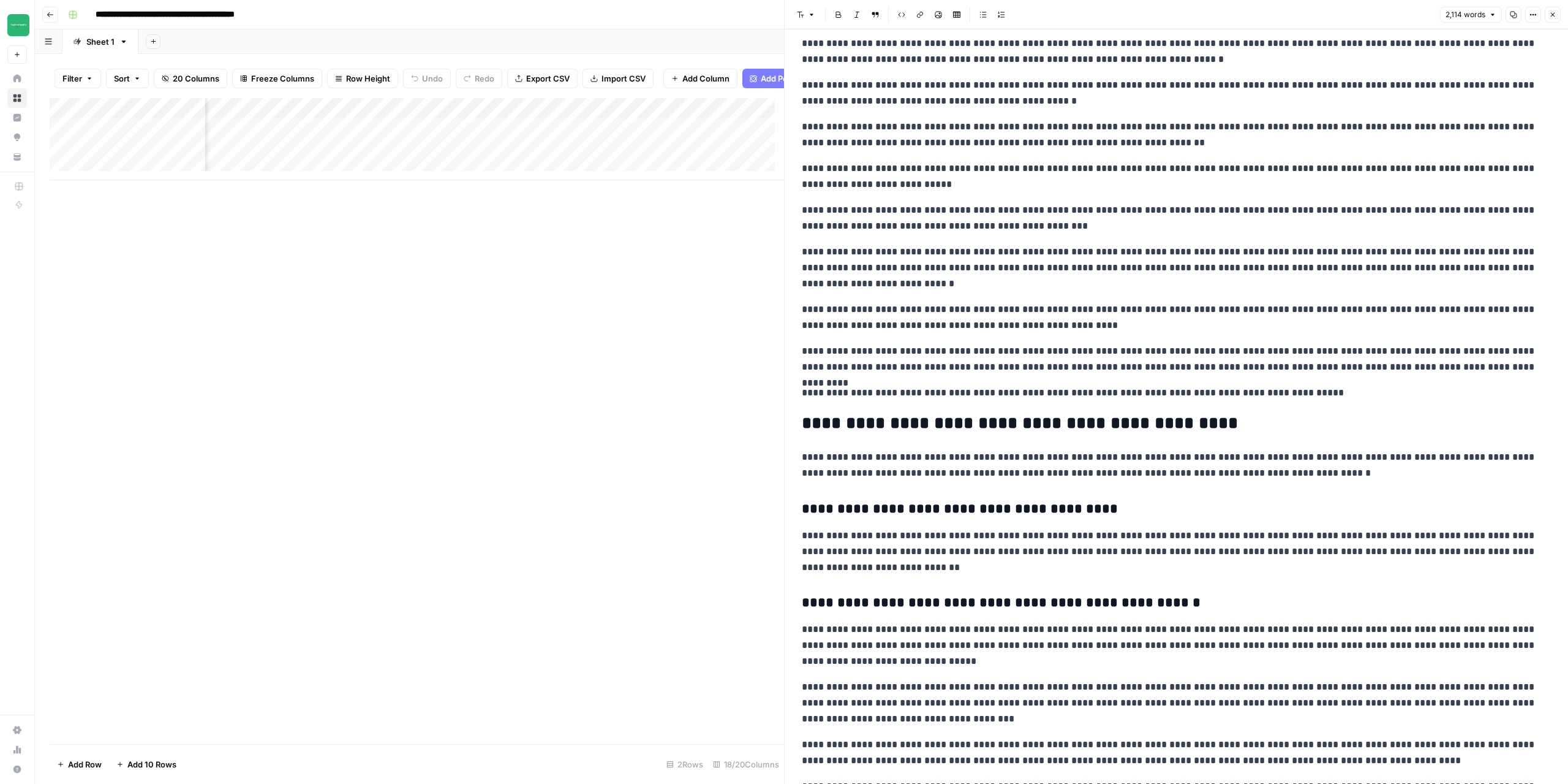
scroll to position [973, 0]
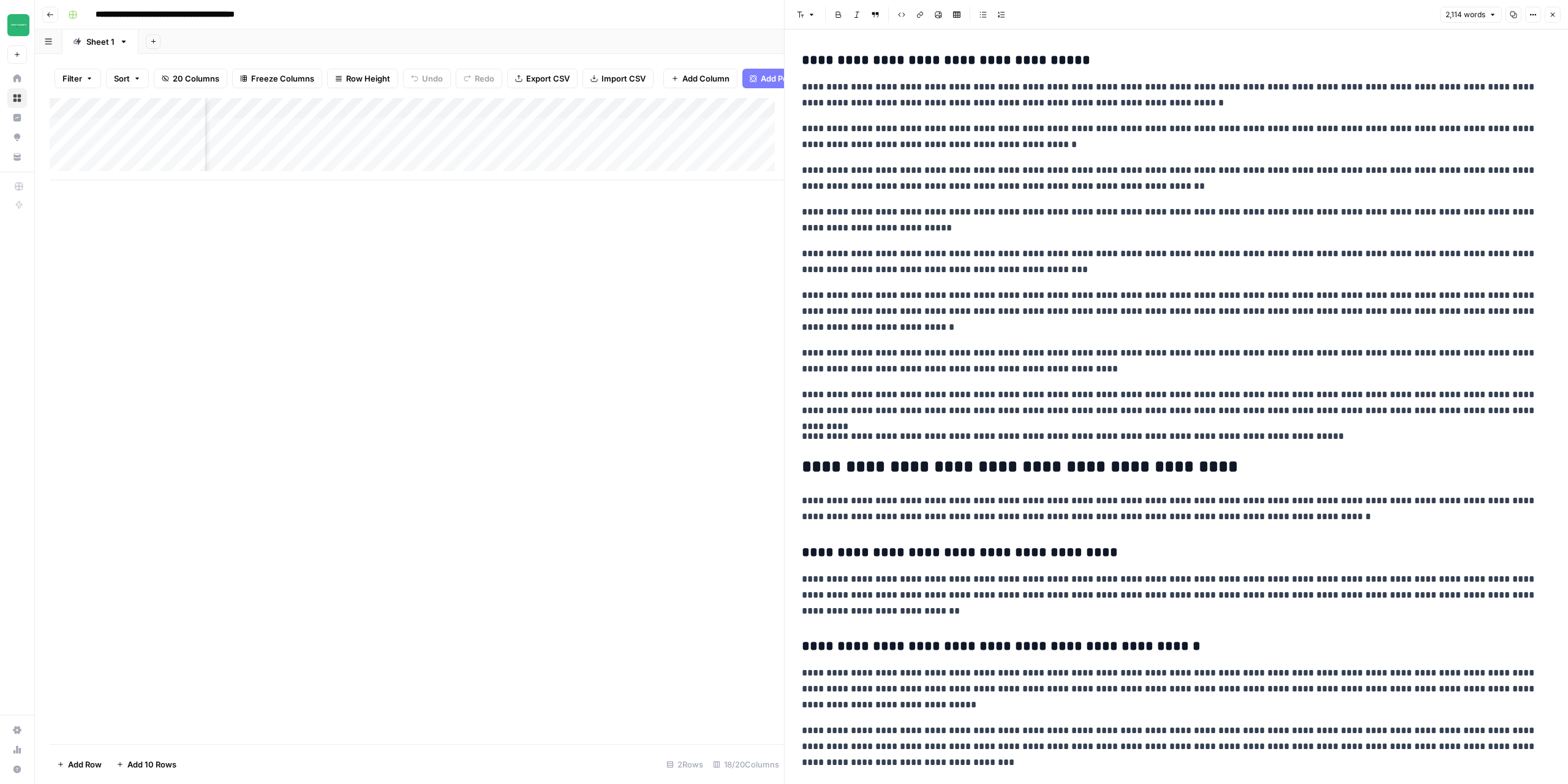
click at [1550, 18] on icon "button" at bounding box center [1552, 14] width 7 height 7
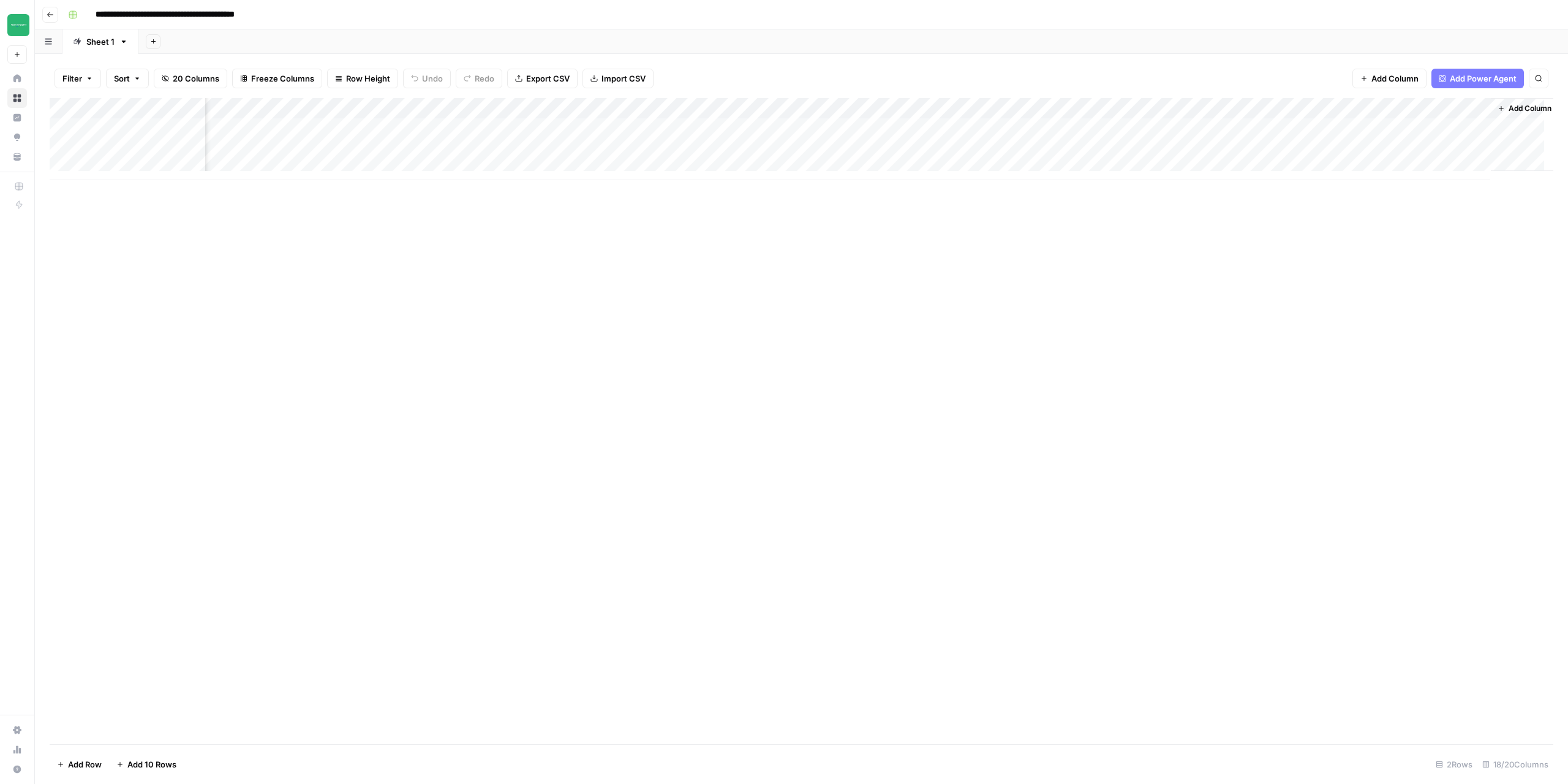
scroll to position [0, 743]
click at [1519, 112] on span "Add Column" at bounding box center [1525, 108] width 43 height 11
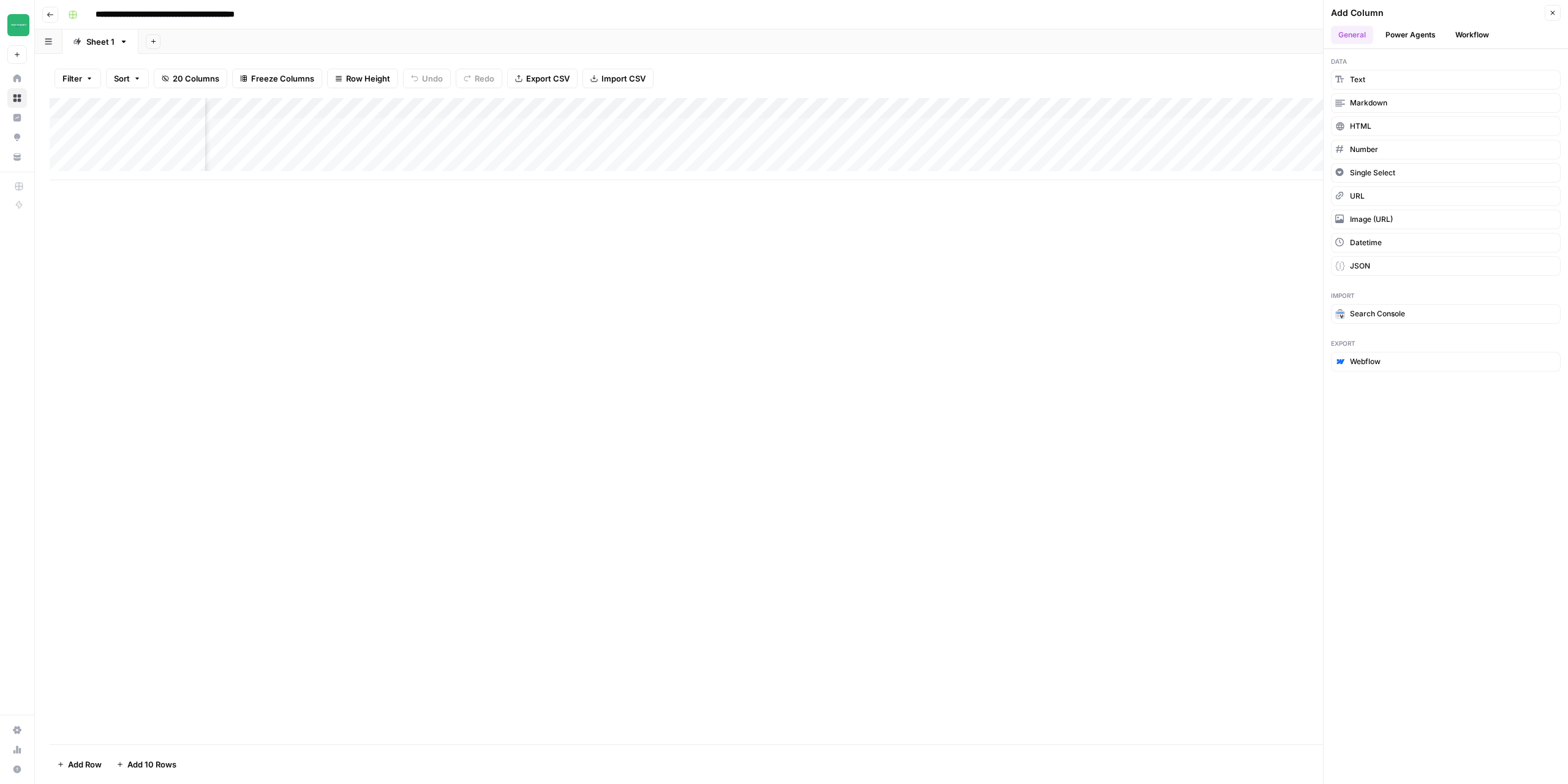
click at [1466, 30] on button "Workflow" at bounding box center [1472, 35] width 48 height 19
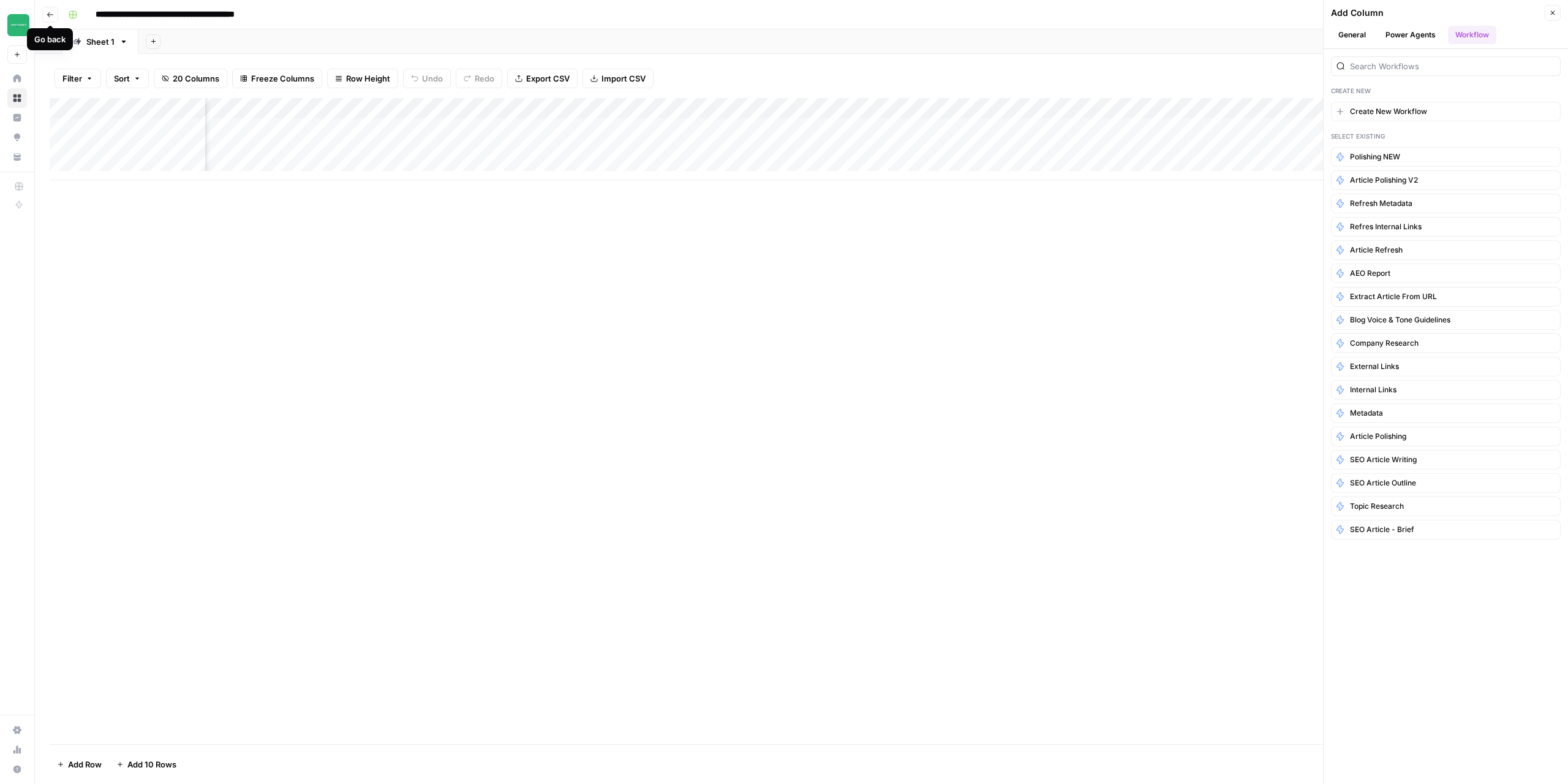
click at [48, 16] on icon "button" at bounding box center [50, 14] width 7 height 7
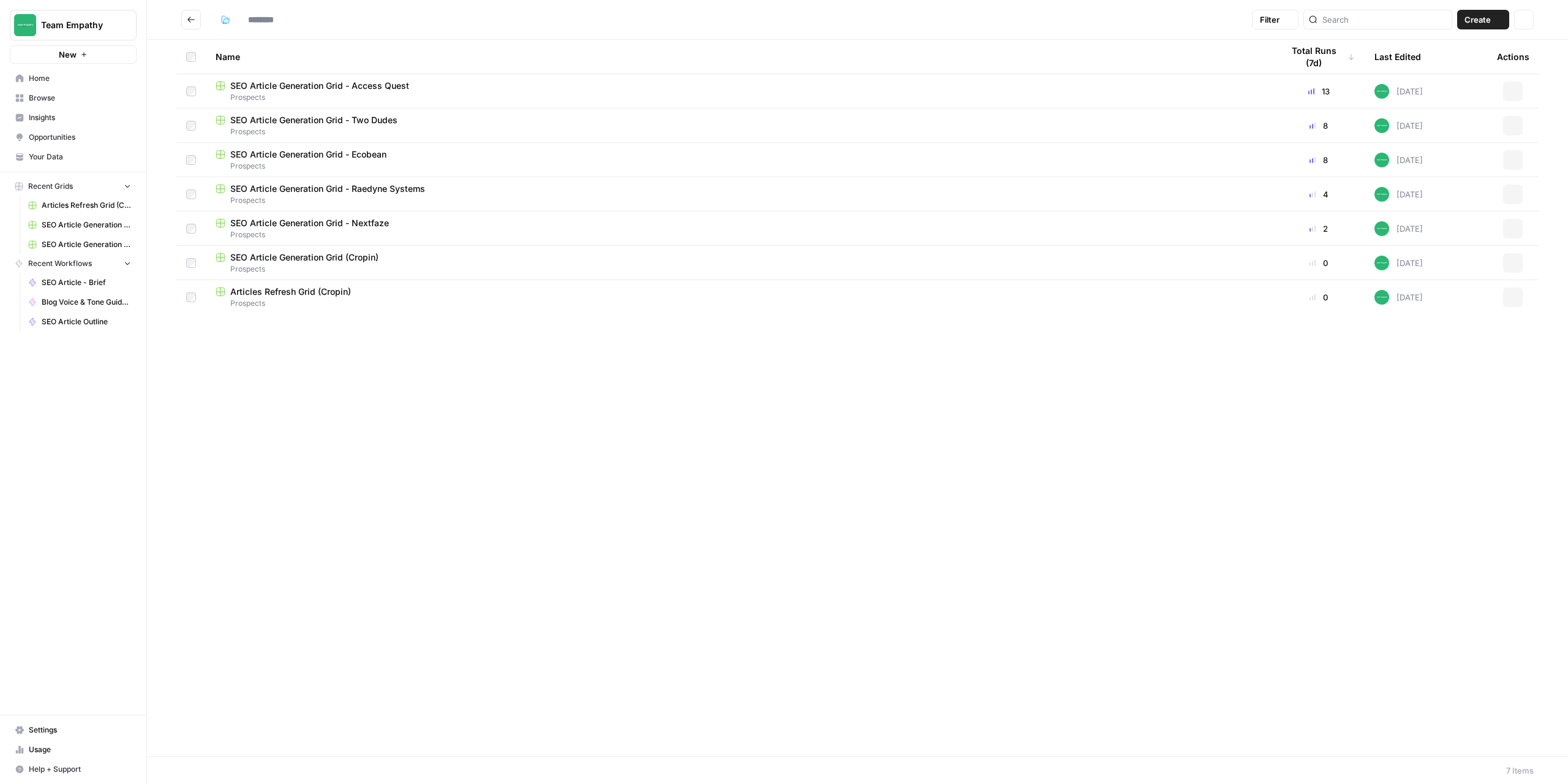
type input "*********"
click at [322, 83] on span "SEO Article Generation Grid - Access Quest" at bounding box center [320, 86] width 179 height 12
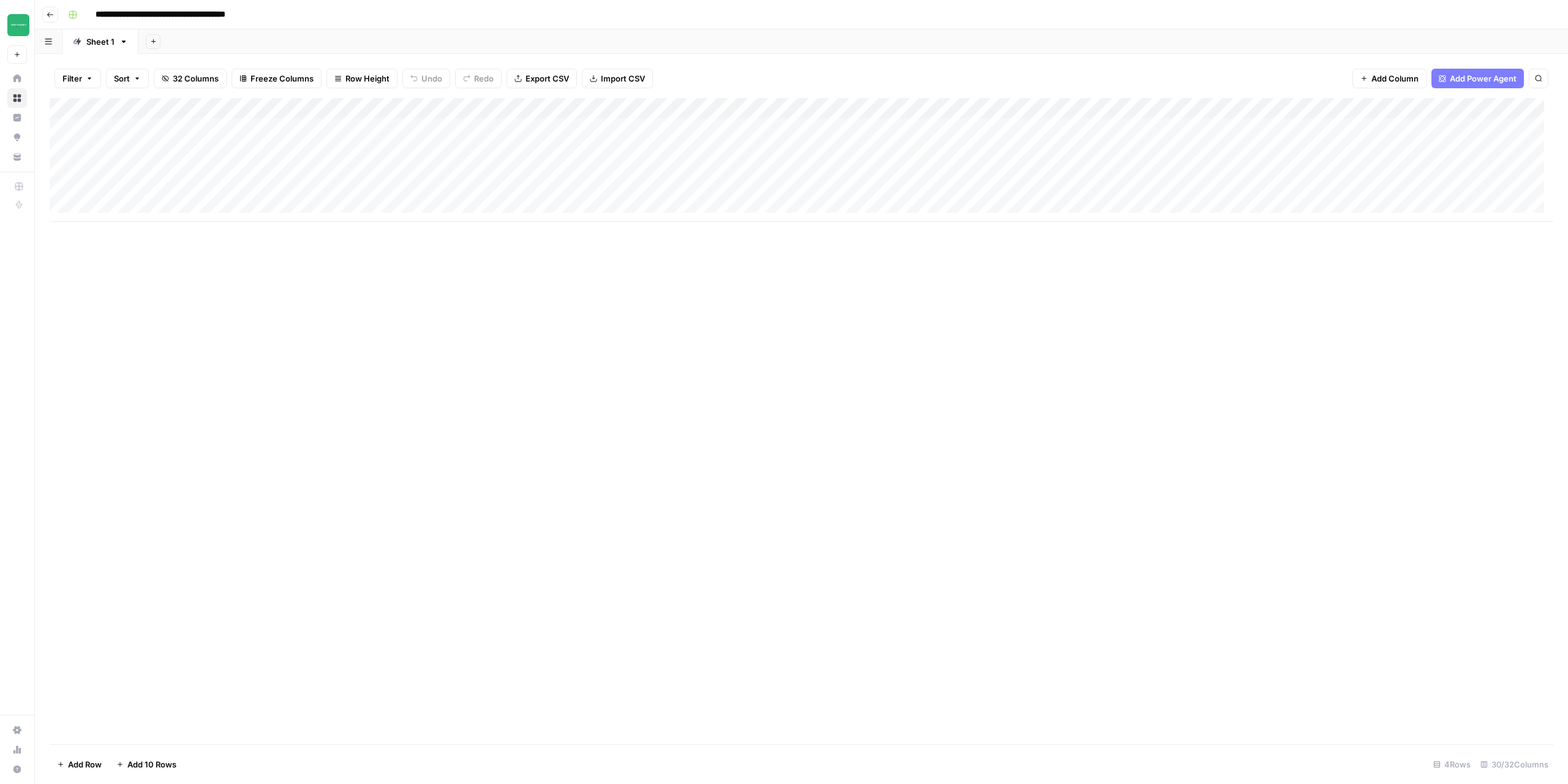
click at [51, 16] on icon "button" at bounding box center [50, 14] width 7 height 7
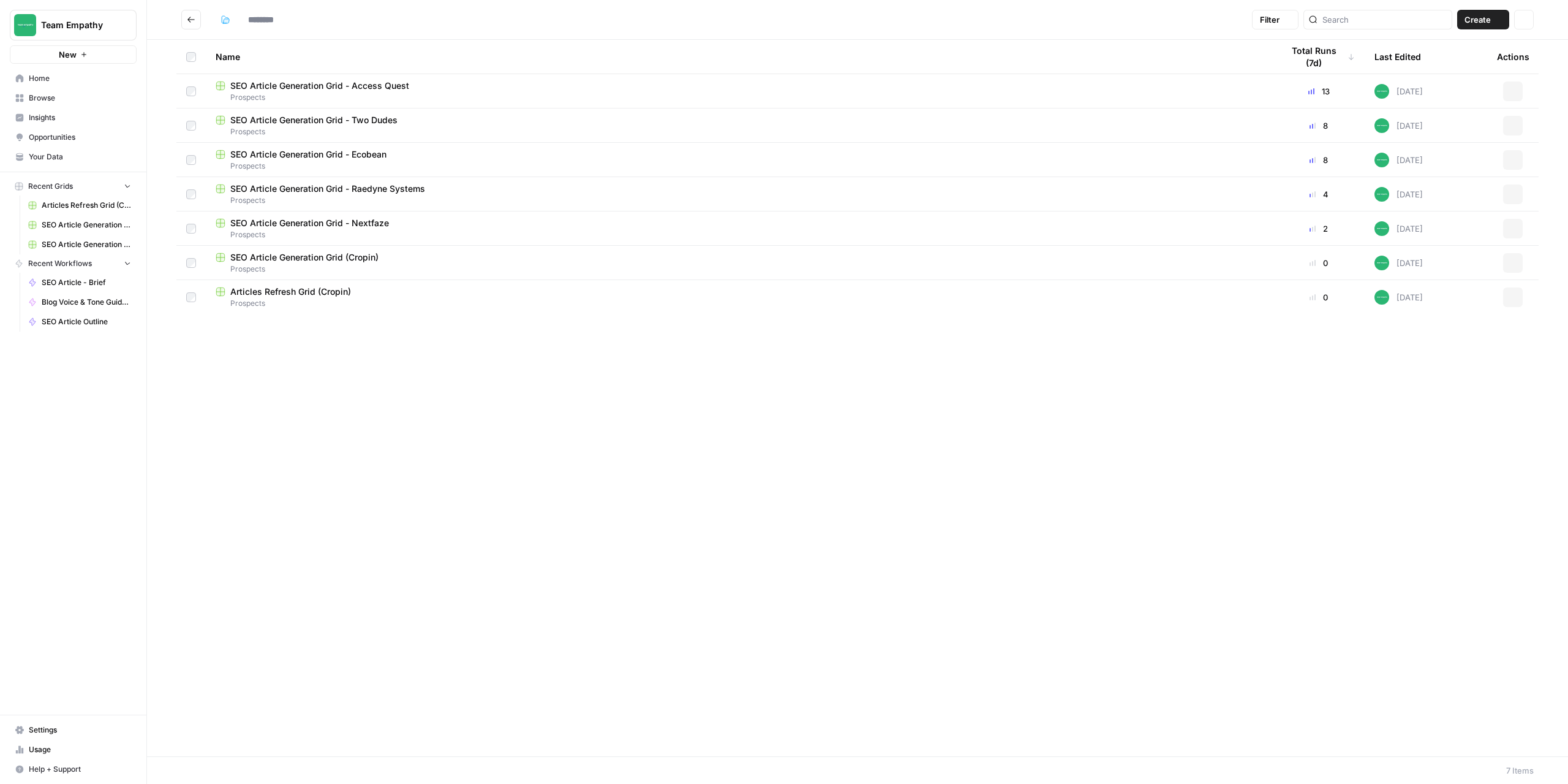
type input "*********"
click at [343, 191] on span "SEO Article Generation Grid - Raedyne Systems" at bounding box center [328, 189] width 195 height 12
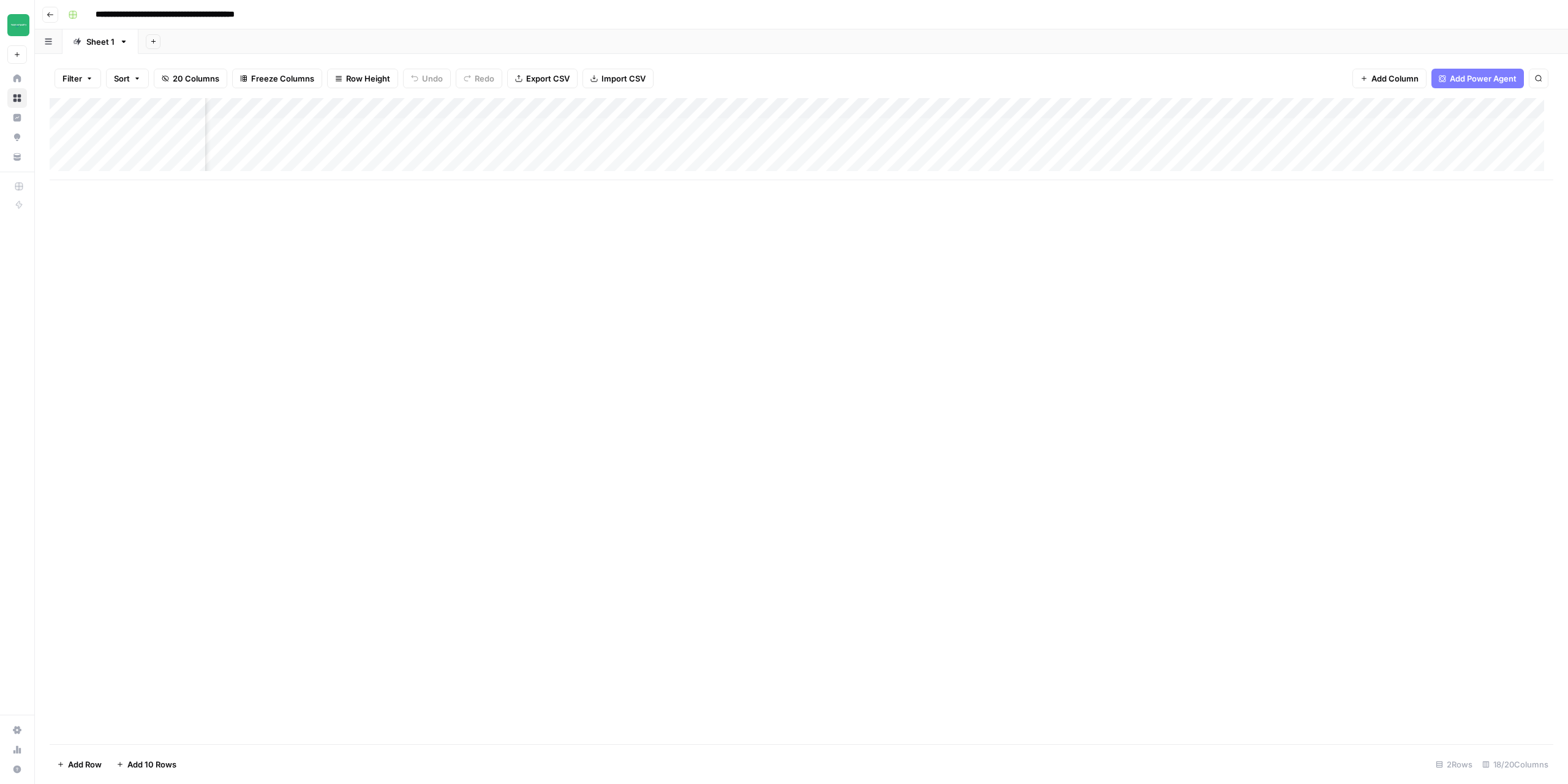
scroll to position [0, 743]
click at [1510, 111] on span "Add Column" at bounding box center [1525, 108] width 43 height 11
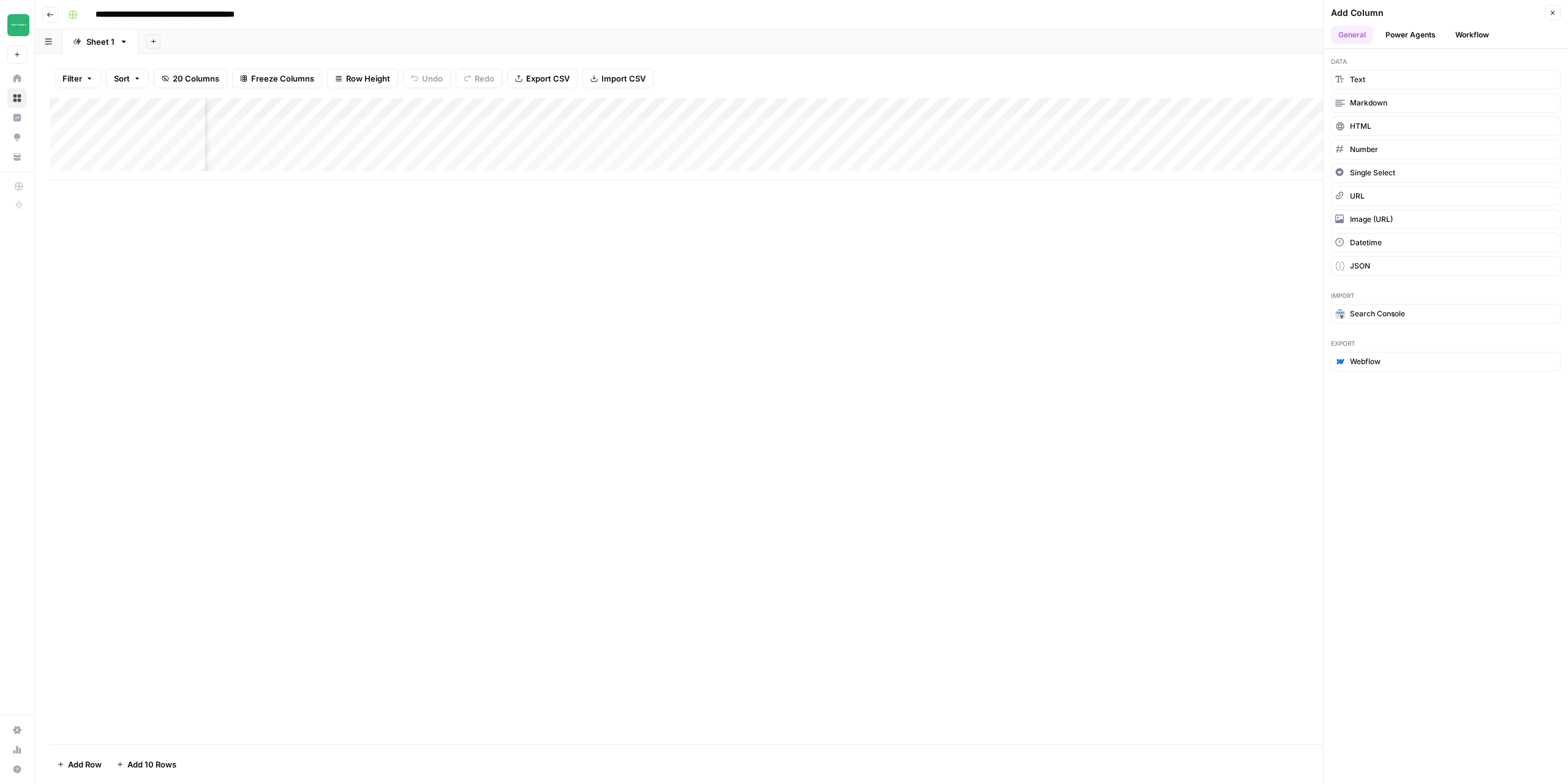
click at [1453, 33] on button "Workflow" at bounding box center [1472, 35] width 48 height 19
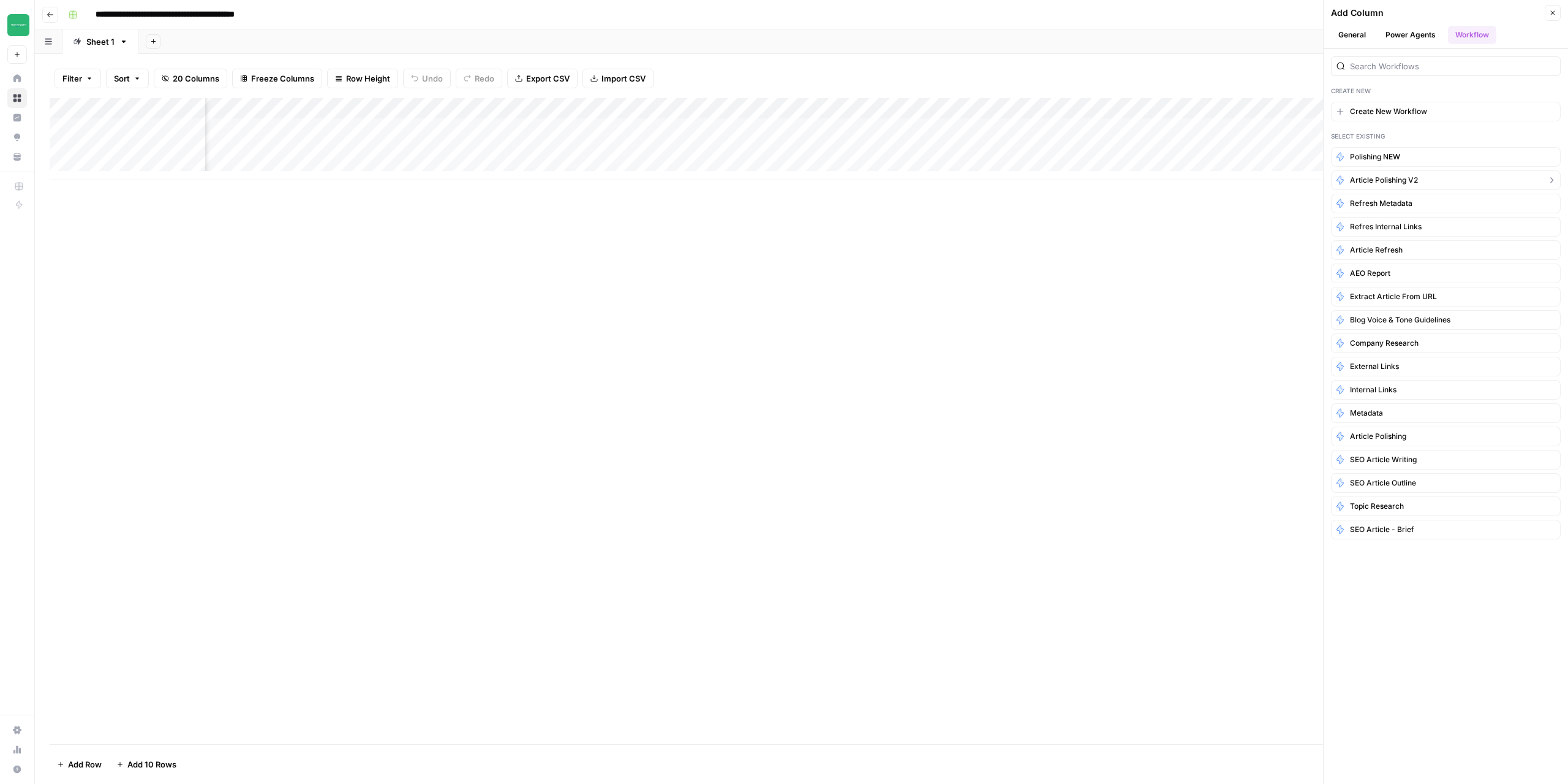
click at [1390, 176] on span "Article Polishing V2" at bounding box center [1383, 180] width 68 height 11
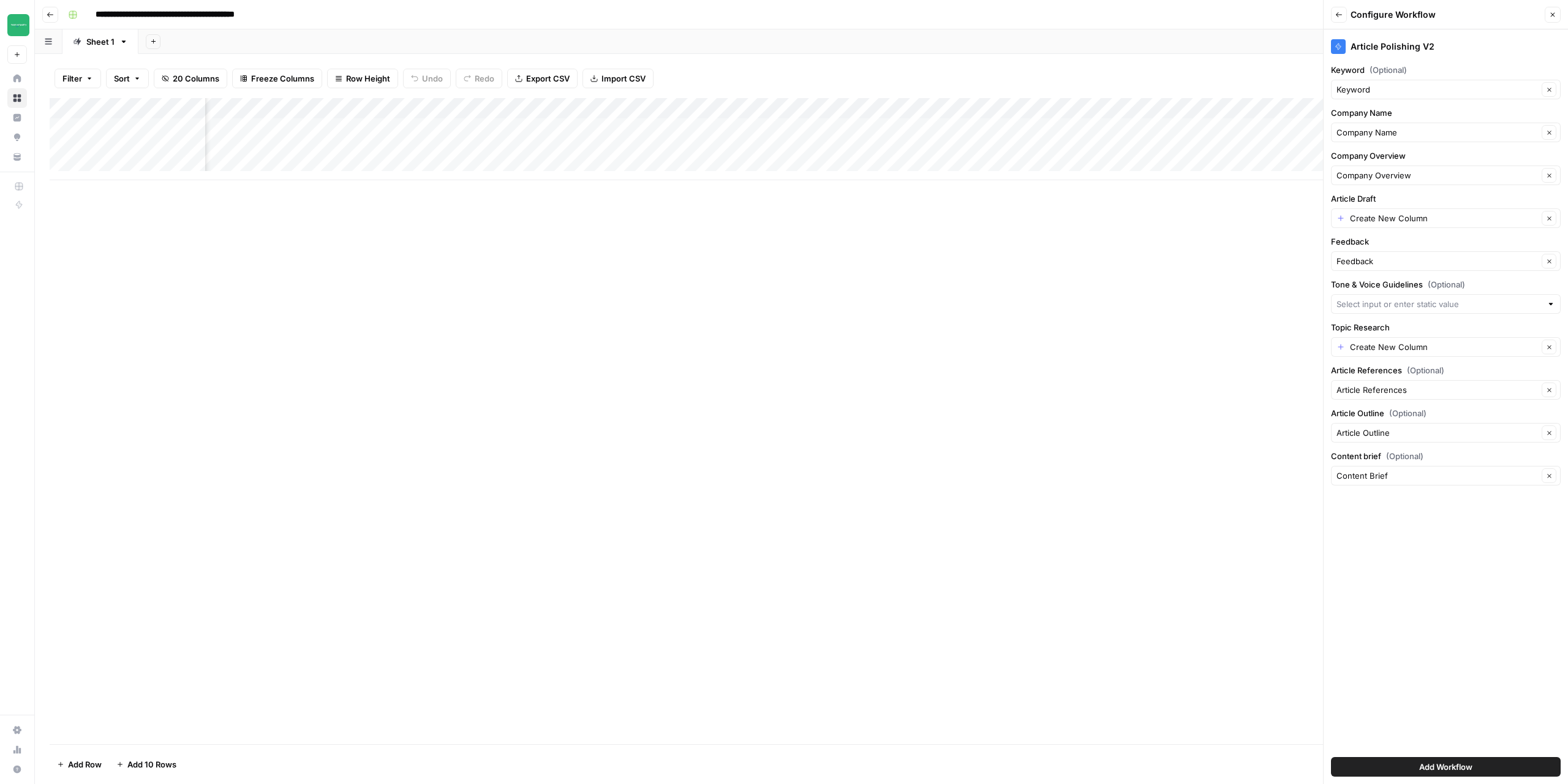
click at [1337, 10] on button "Back" at bounding box center [1339, 15] width 16 height 16
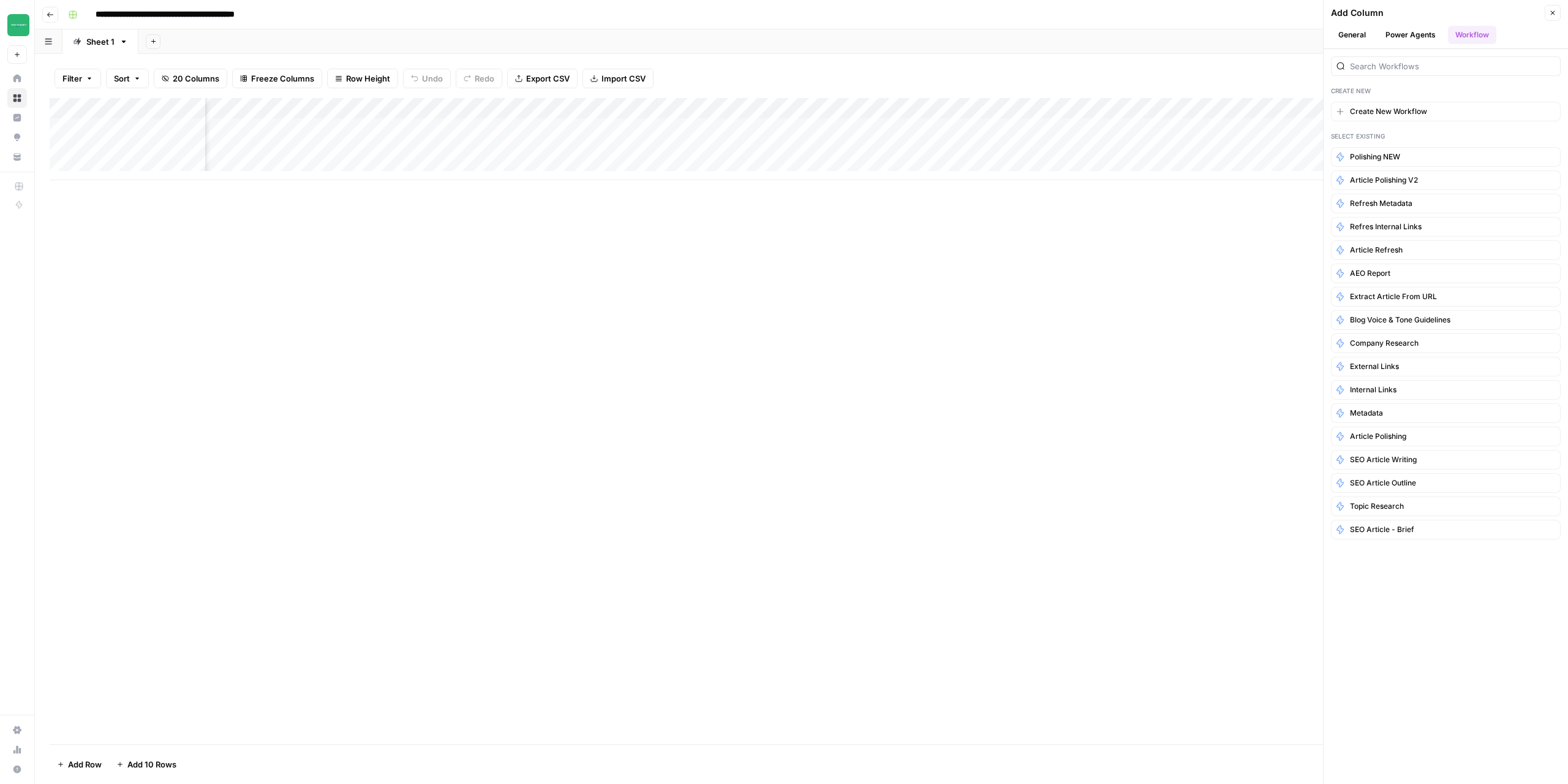
click at [50, 19] on button "Go back" at bounding box center [50, 15] width 16 height 16
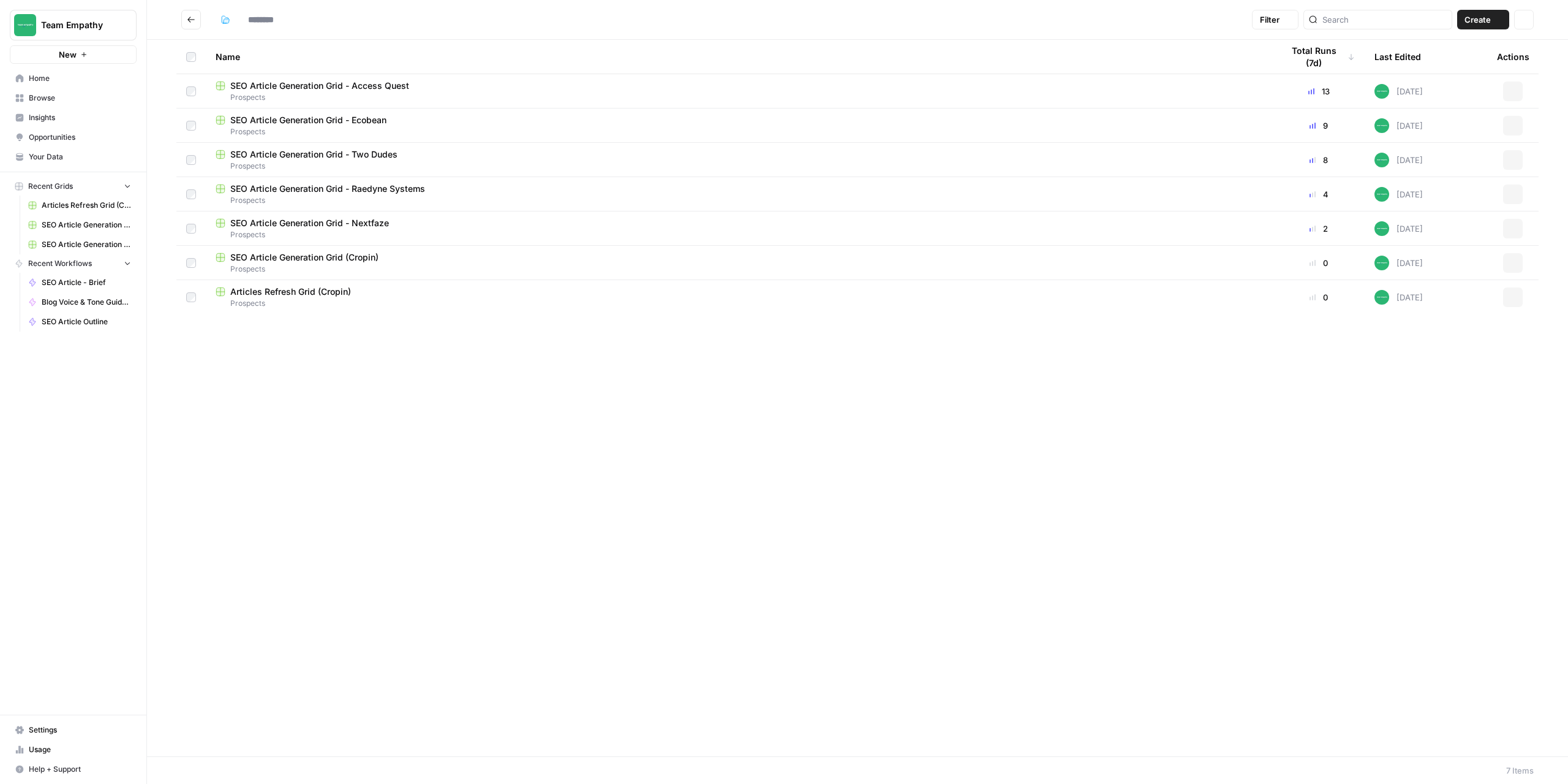
type input "*********"
click at [425, 47] on div "Name" at bounding box center [739, 56] width 1048 height 34
click at [196, 18] on button "Go back" at bounding box center [191, 19] width 19 height 19
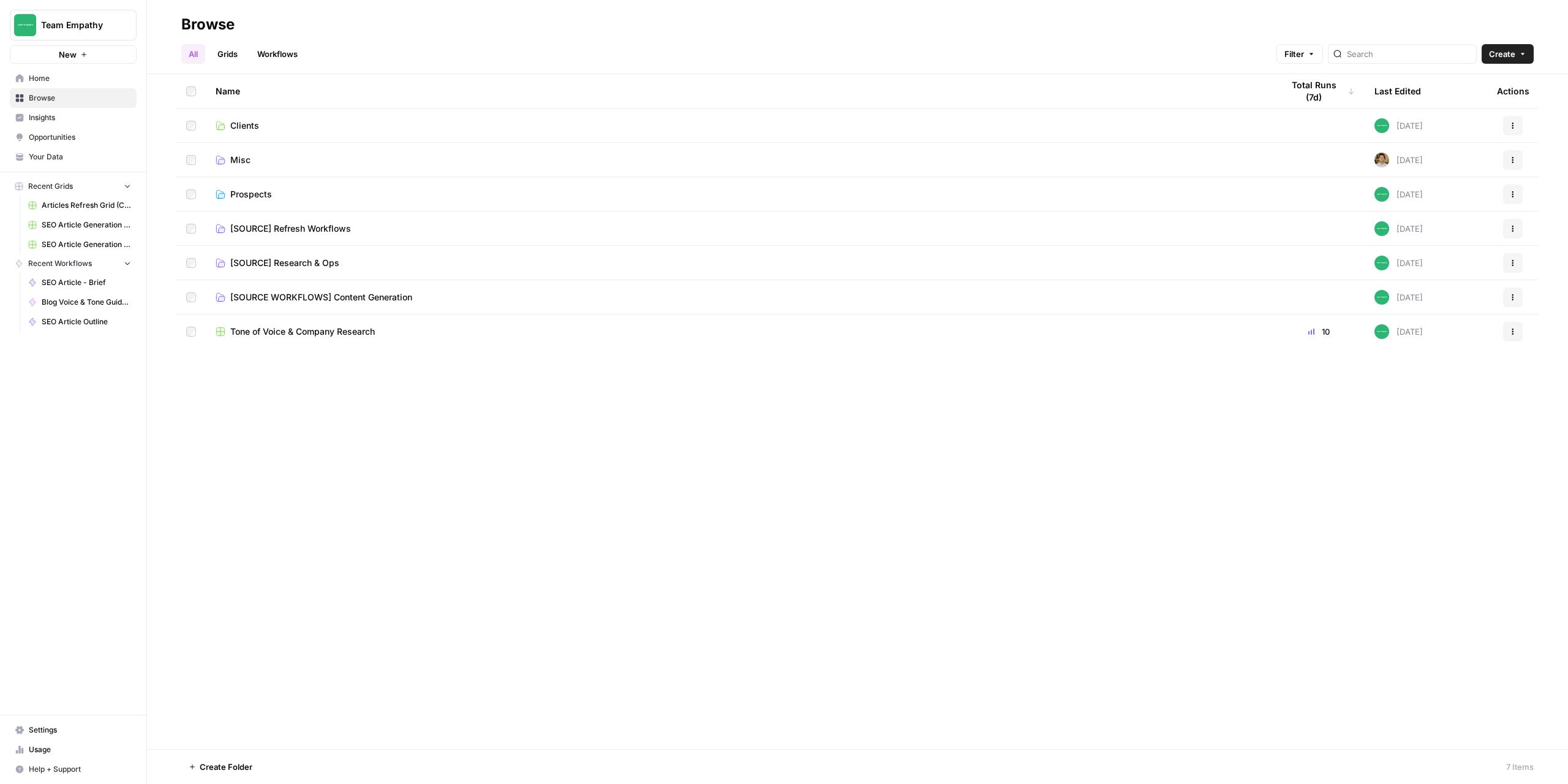
click at [271, 292] on span "[SOURCE WORKFLOWS] Content Generation" at bounding box center [322, 298] width 182 height 12
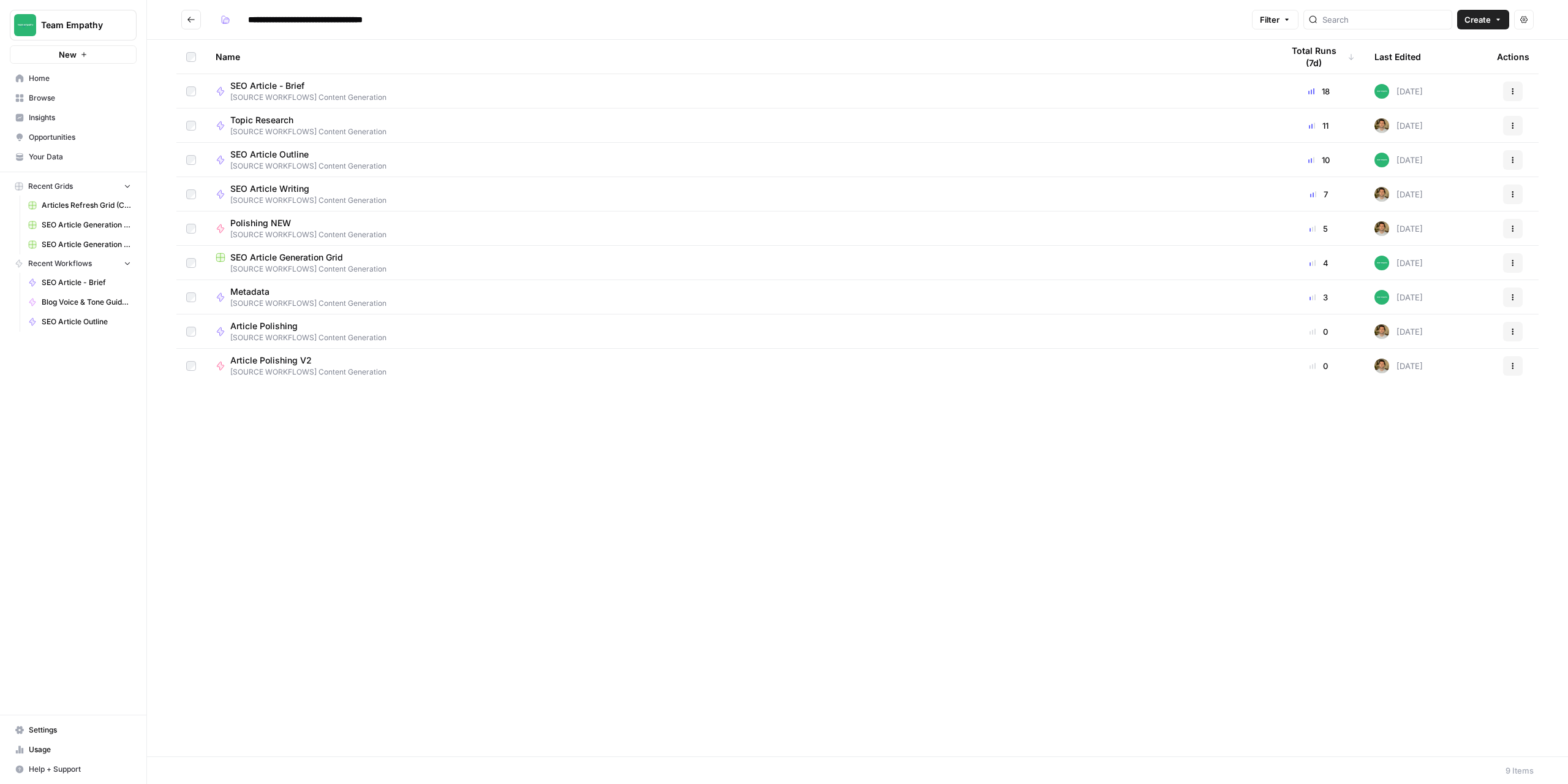
click at [189, 19] on icon "Go back" at bounding box center [191, 19] width 9 height 9
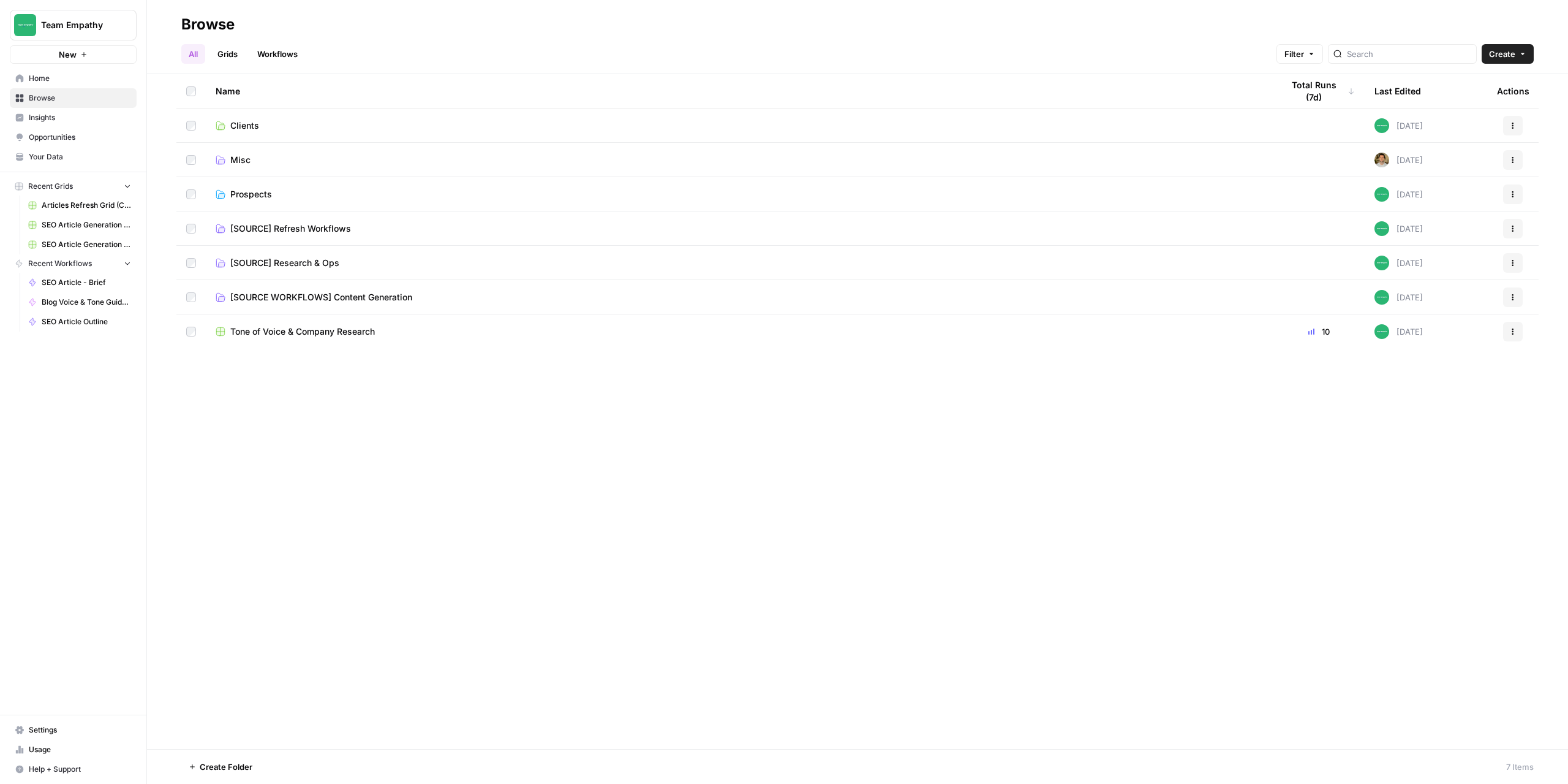
click at [256, 197] on span "Prospects" at bounding box center [251, 194] width 41 height 12
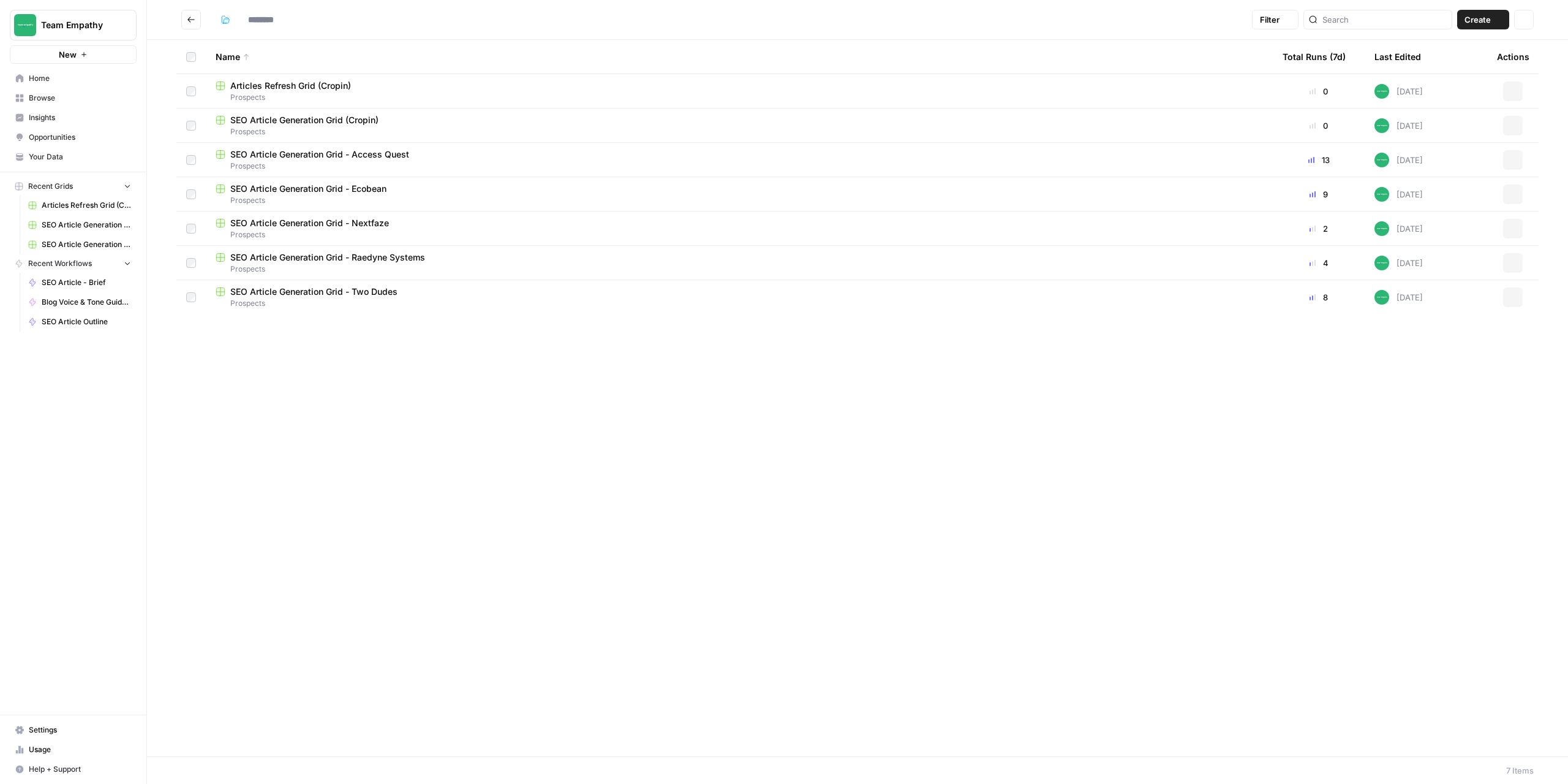
type input "*********"
click at [377, 259] on span "SEO Article Generation Grid - Raedyne Systems" at bounding box center [328, 257] width 195 height 12
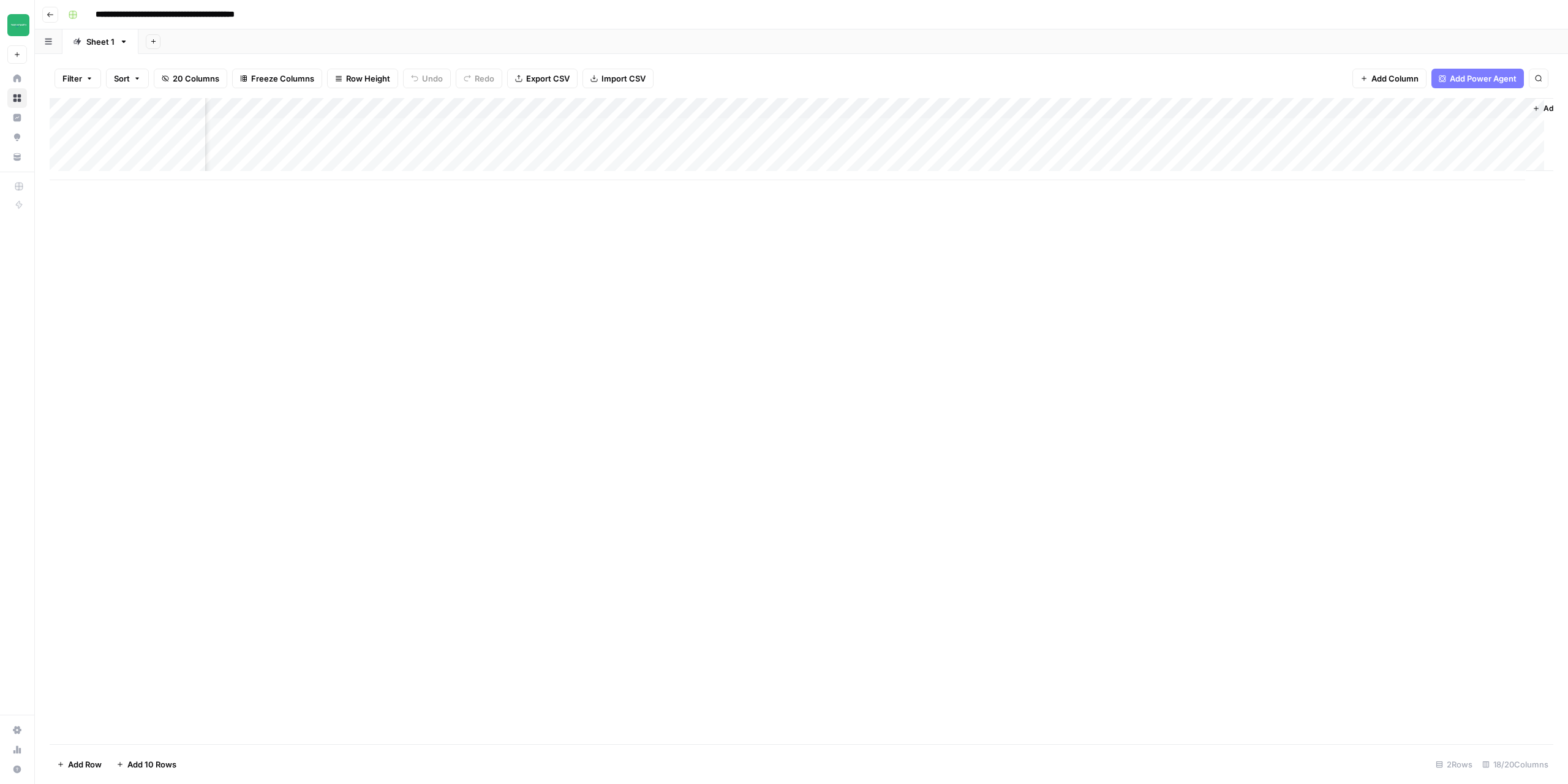
scroll to position [0, 743]
click at [1516, 108] on span "Add Column" at bounding box center [1525, 108] width 43 height 11
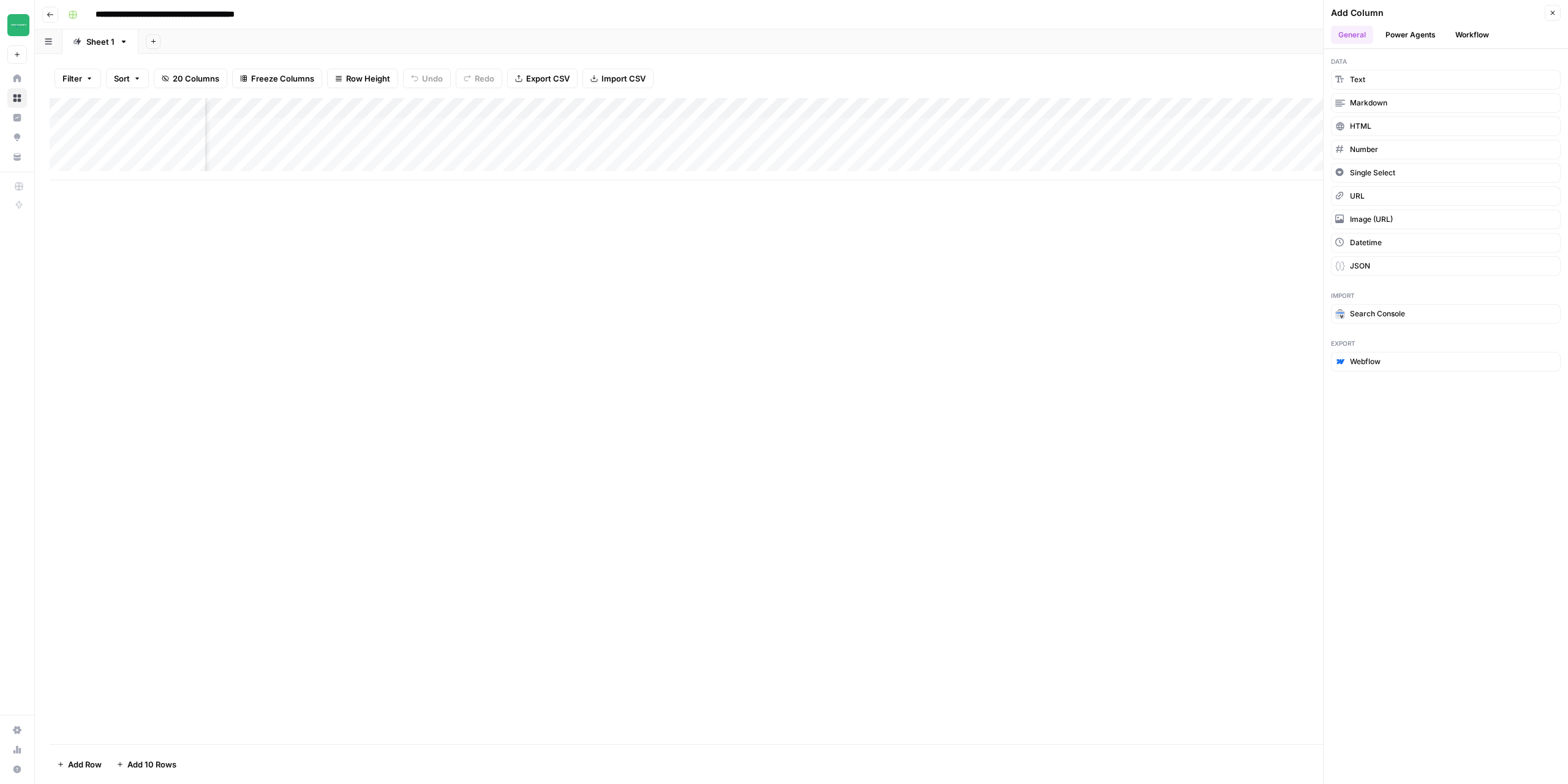
click at [1467, 39] on button "Workflow" at bounding box center [1472, 35] width 48 height 19
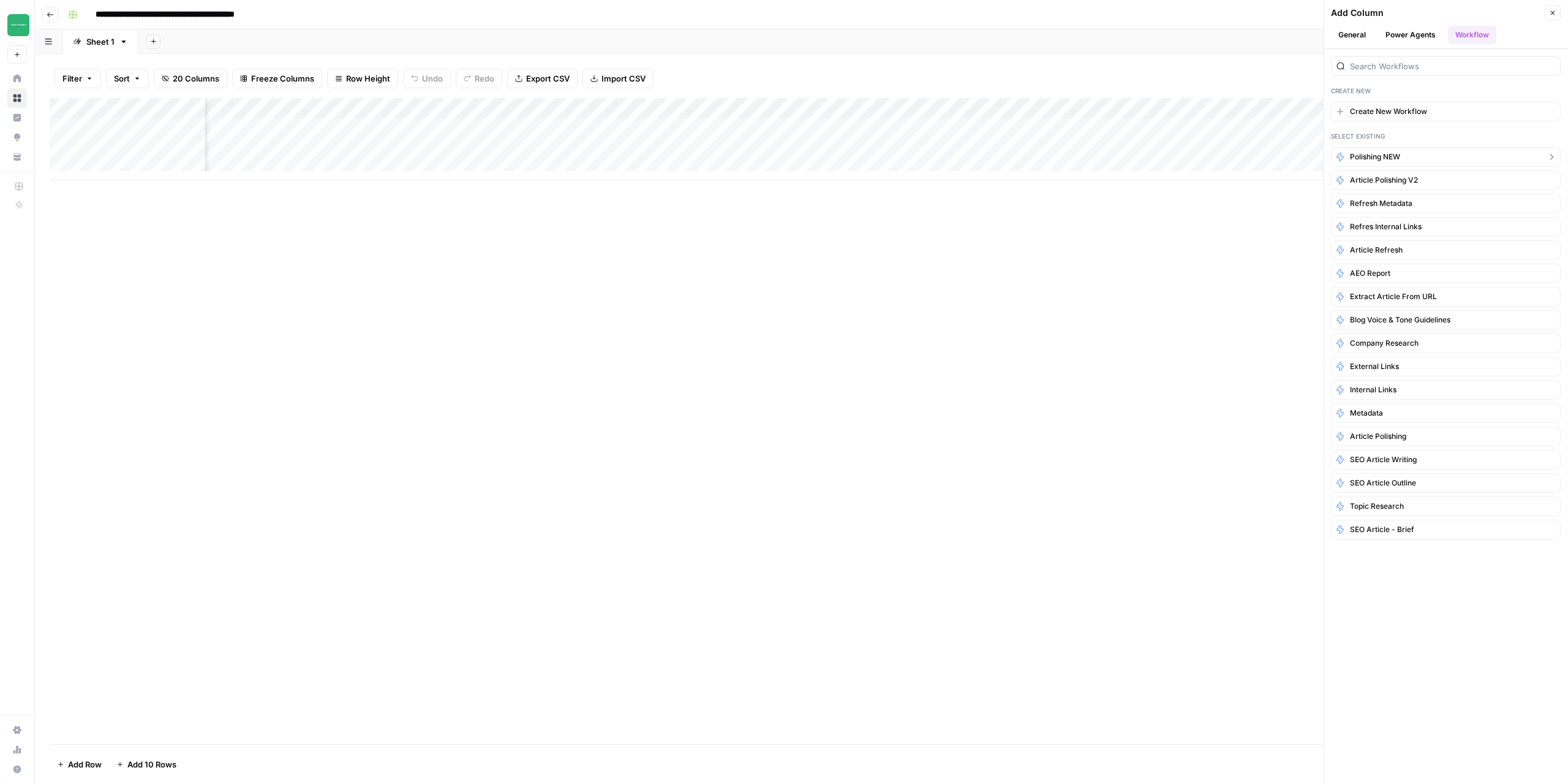
click at [1397, 157] on span "Polishing NEW" at bounding box center [1375, 157] width 50 height 11
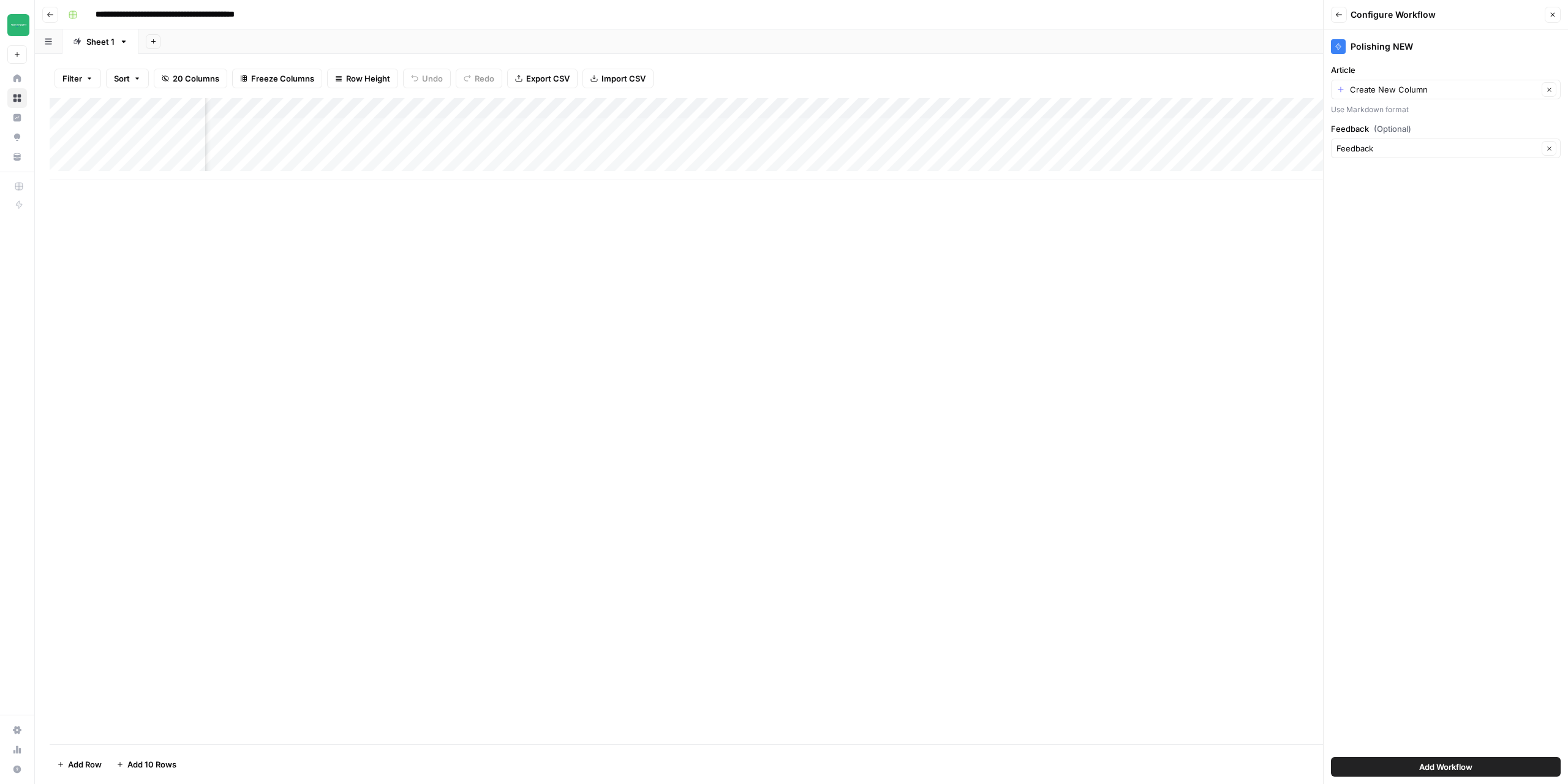
click at [1468, 769] on span "Add Workflow" at bounding box center [1446, 767] width 53 height 12
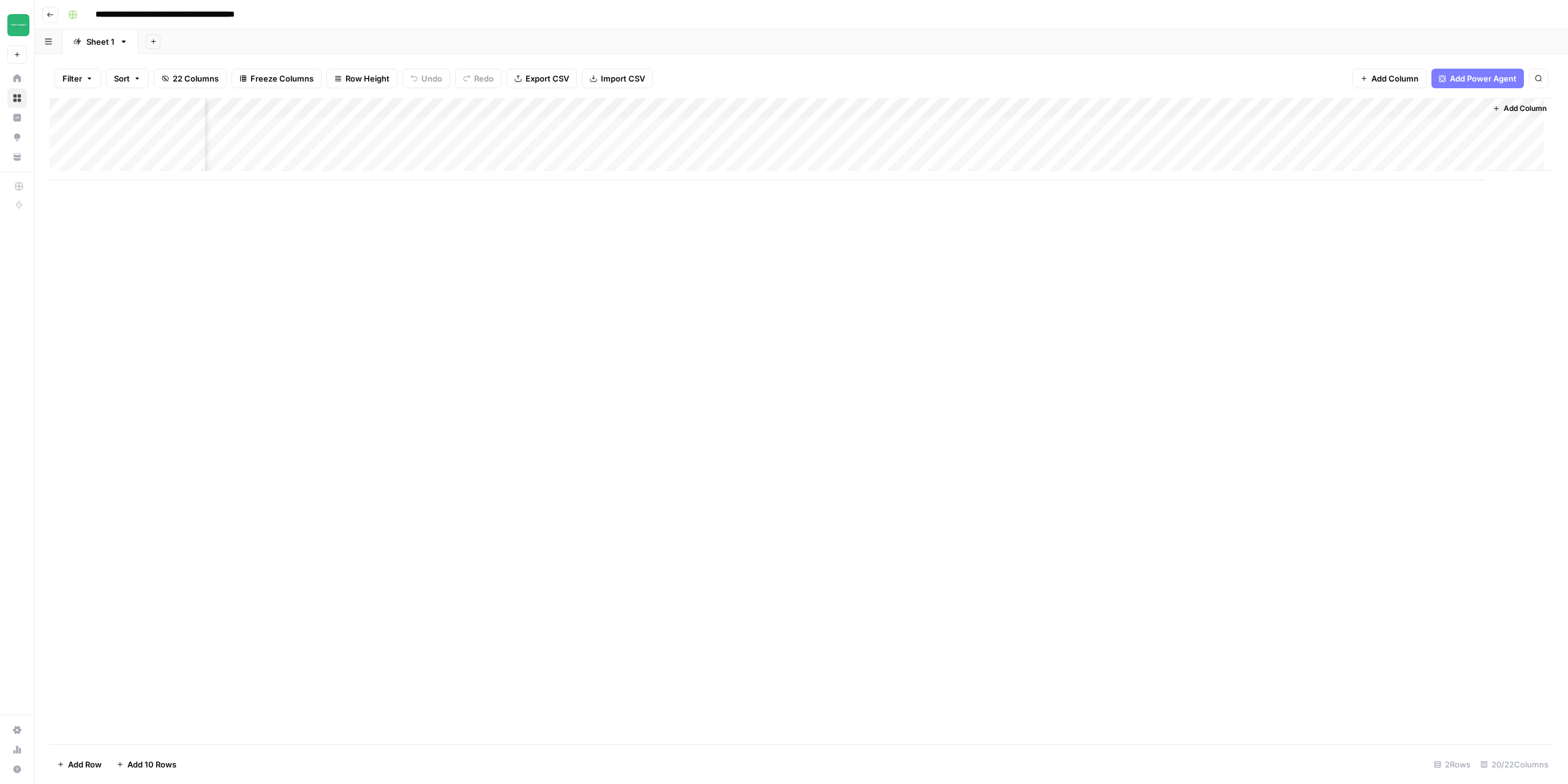
scroll to position [0, 1034]
click at [1275, 102] on div "Add Column" at bounding box center [802, 139] width 1504 height 82
drag, startPoint x: 1230, startPoint y: 144, endPoint x: 1180, endPoint y: 150, distance: 50.4
click at [1180, 150] on body "**********" at bounding box center [784, 392] width 1568 height 784
click at [1248, 132] on input "Article" at bounding box center [1259, 138] width 125 height 12
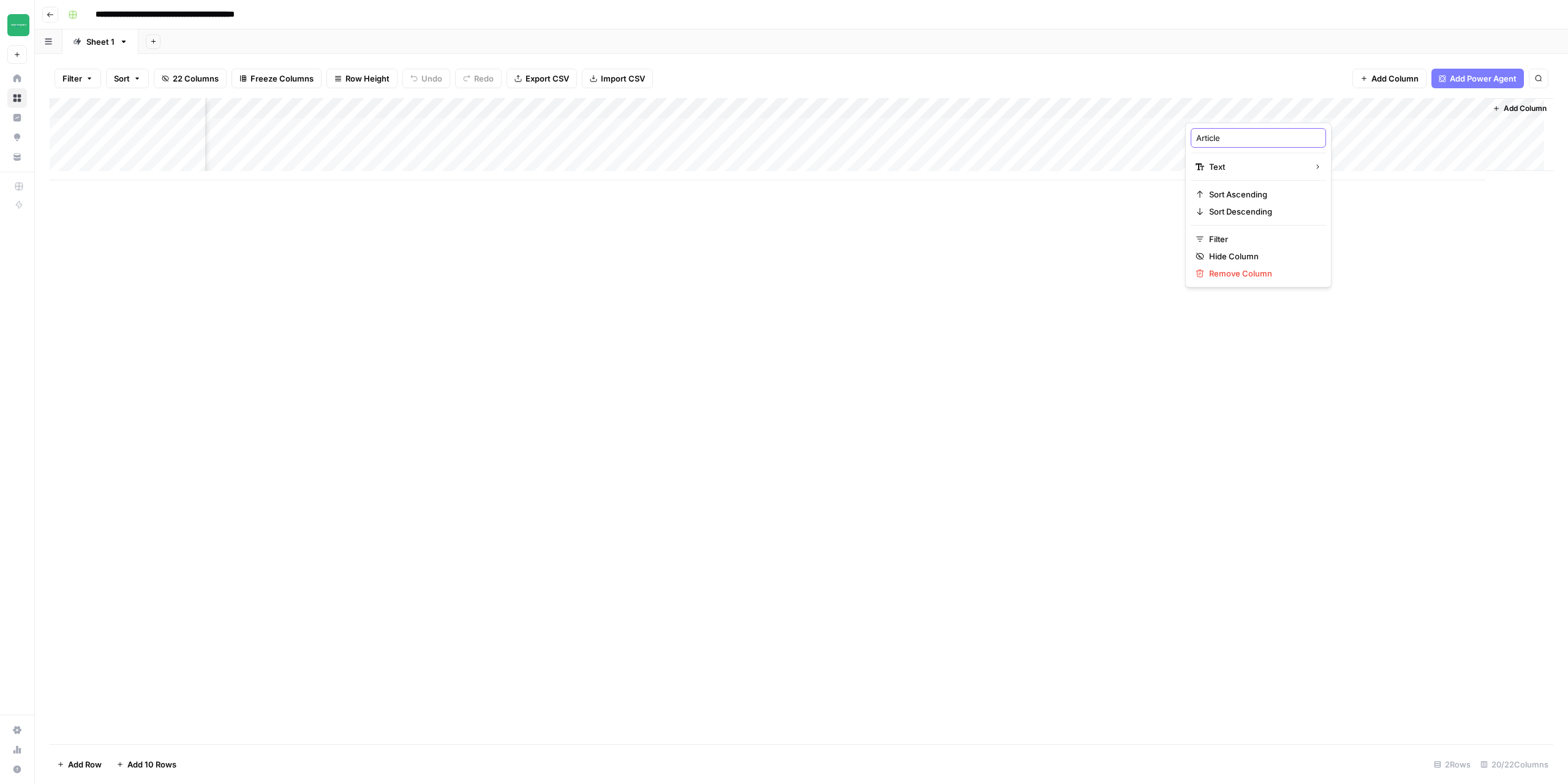
drag, startPoint x: 1244, startPoint y: 138, endPoint x: 1195, endPoint y: 136, distance: 49.0
click at [1195, 136] on div "Article" at bounding box center [1259, 137] width 136 height 19
type input "Feedback"
click at [1344, 462] on div "Add Column" at bounding box center [802, 421] width 1504 height 646
click at [1450, 104] on div "Add Column" at bounding box center [802, 139] width 1504 height 82
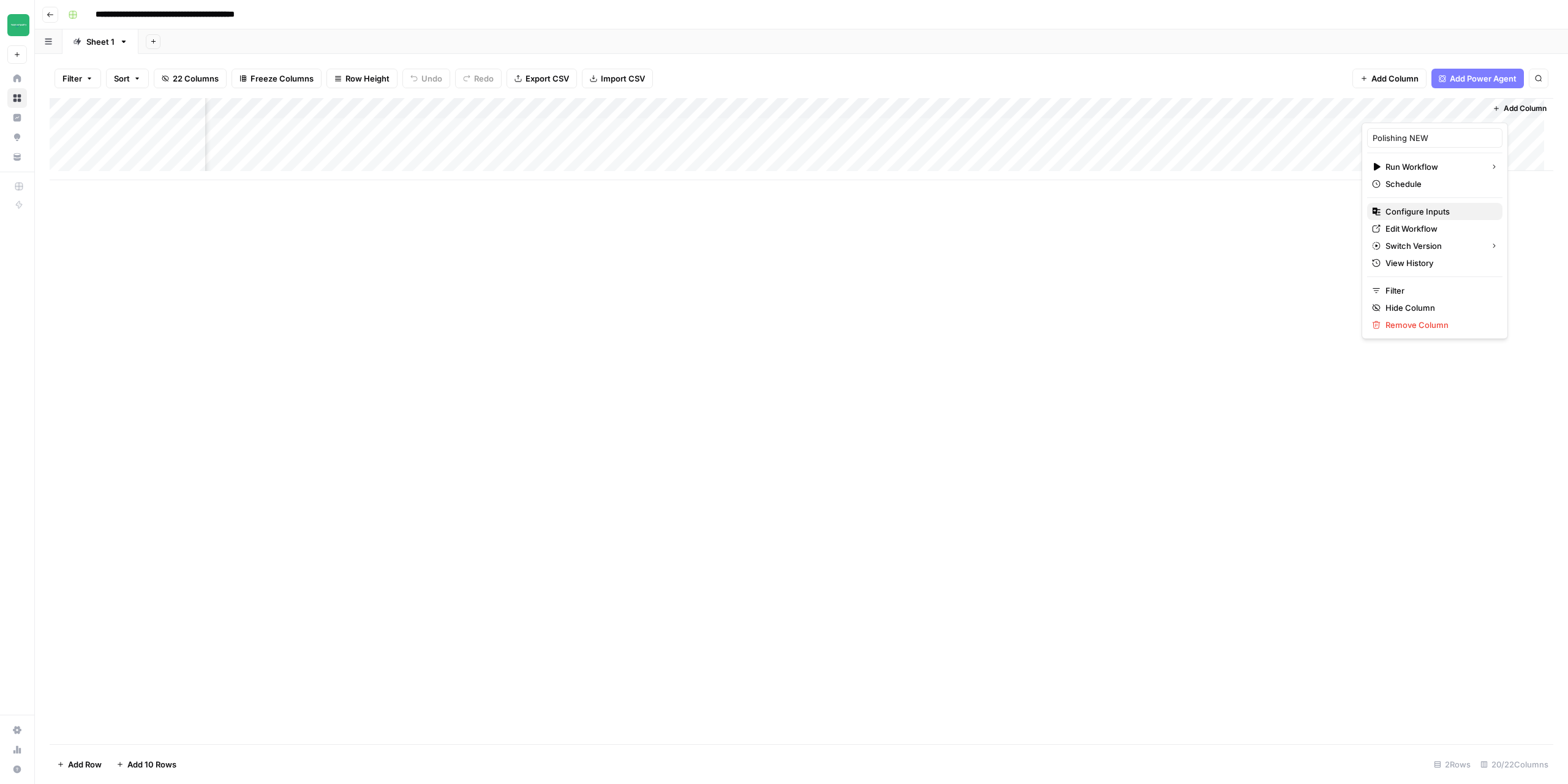
click at [1419, 205] on button "Configure Inputs" at bounding box center [1435, 211] width 136 height 17
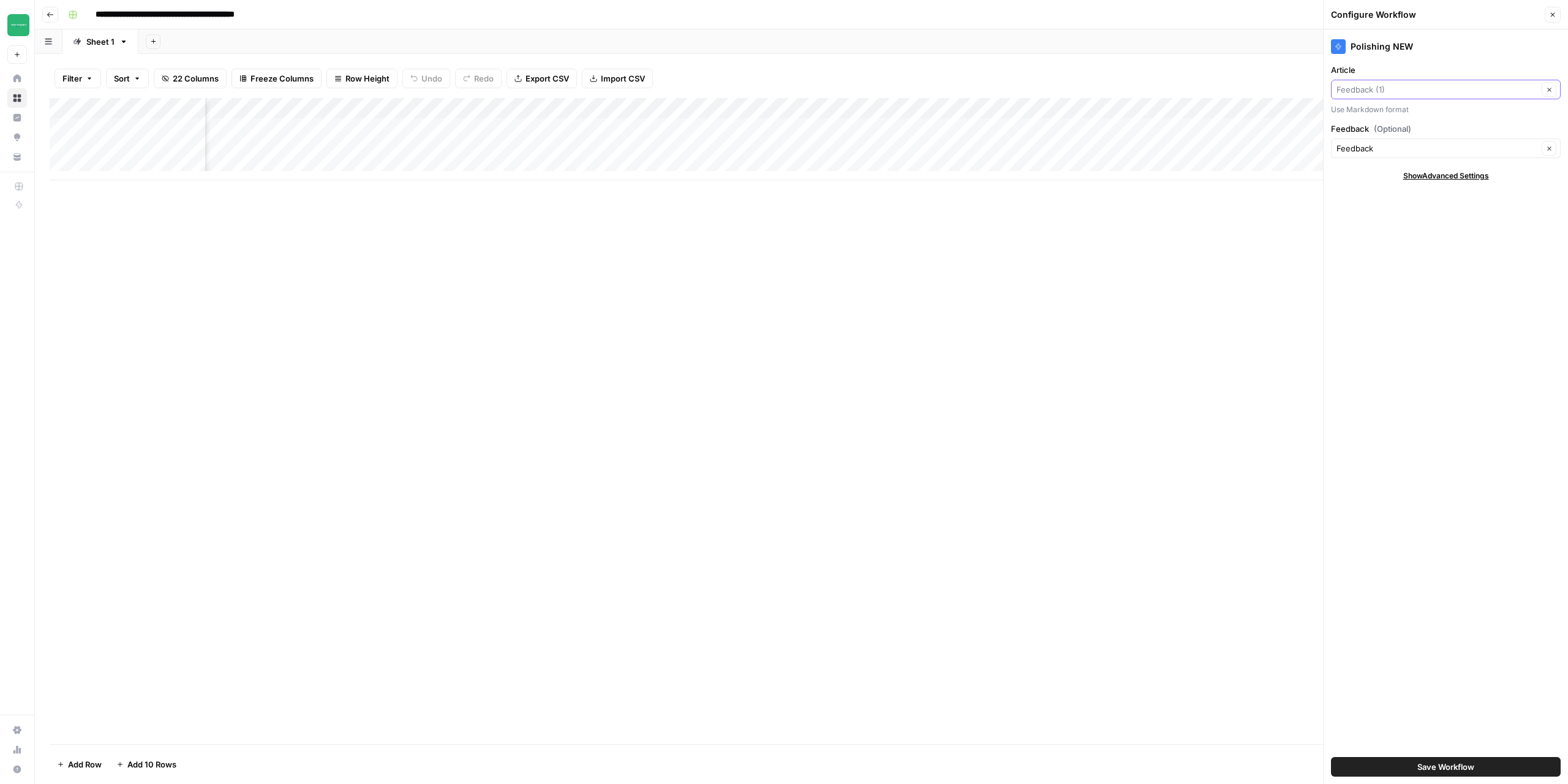
click at [1471, 83] on input "Article" at bounding box center [1437, 90] width 202 height 12
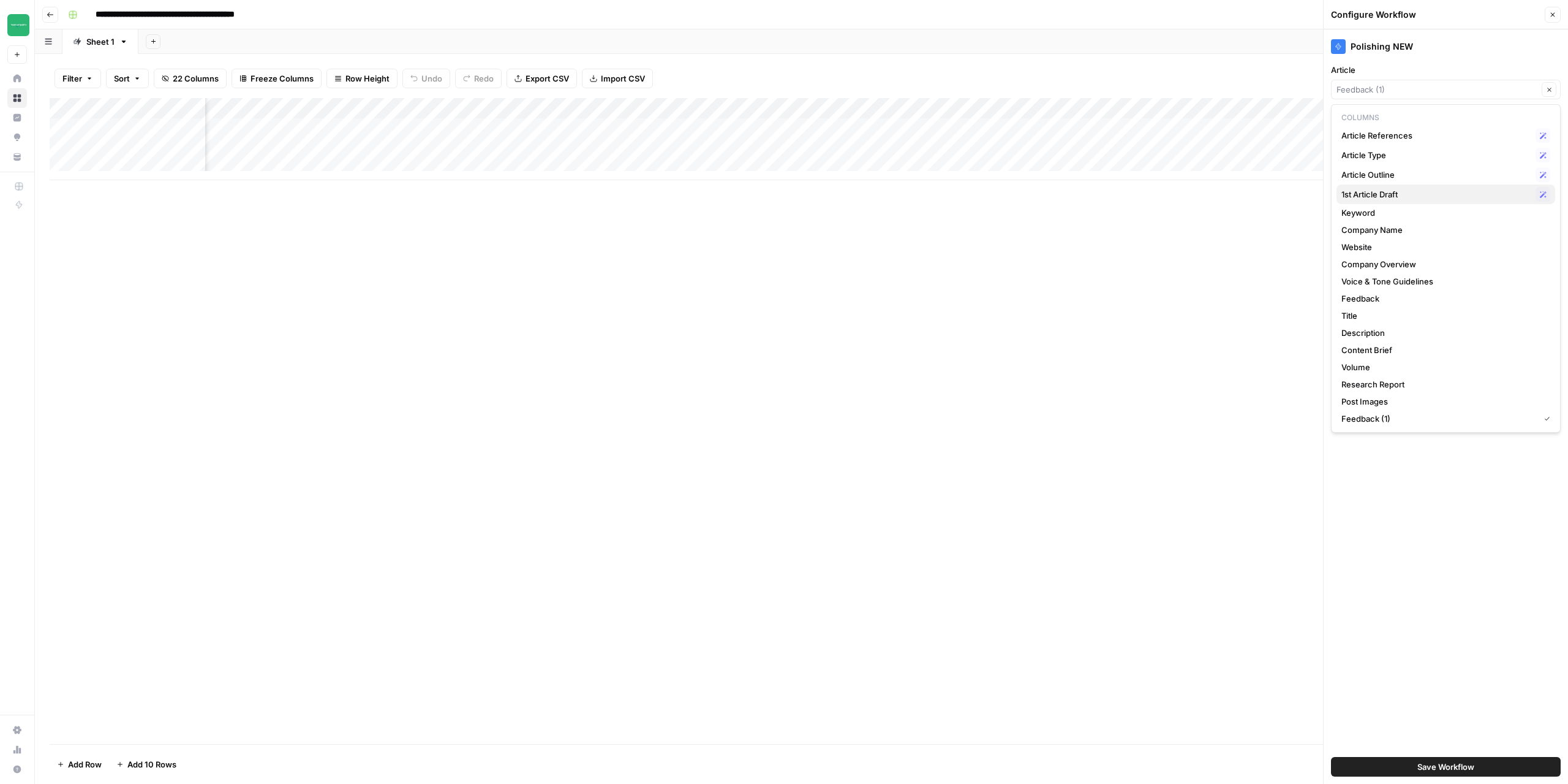
click at [1398, 198] on span "1st Article Draft" at bounding box center [1436, 194] width 189 height 12
type input "1st Article Draft"
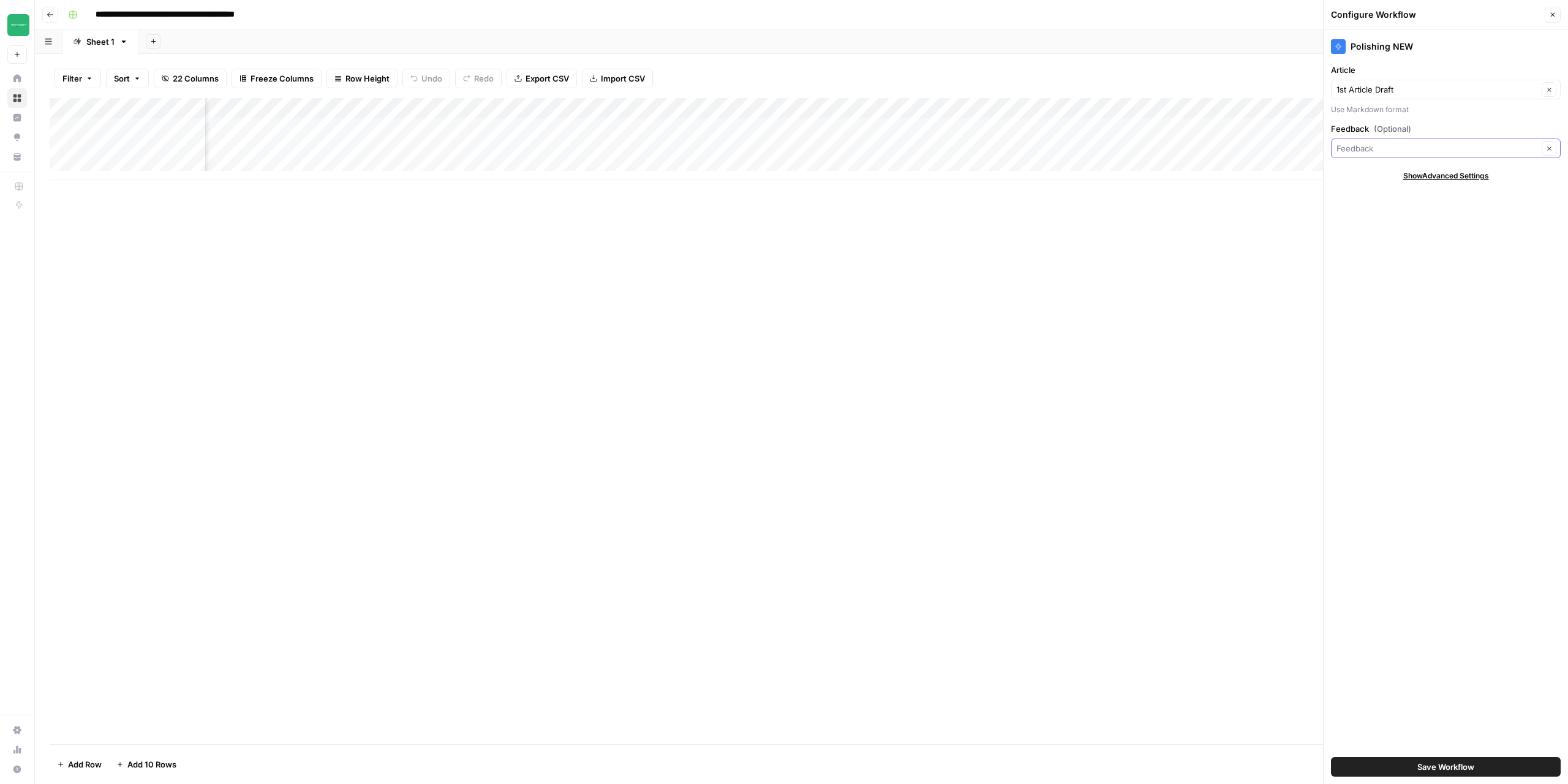
click at [1393, 149] on input "Feedback (Optional)" at bounding box center [1437, 148] width 202 height 12
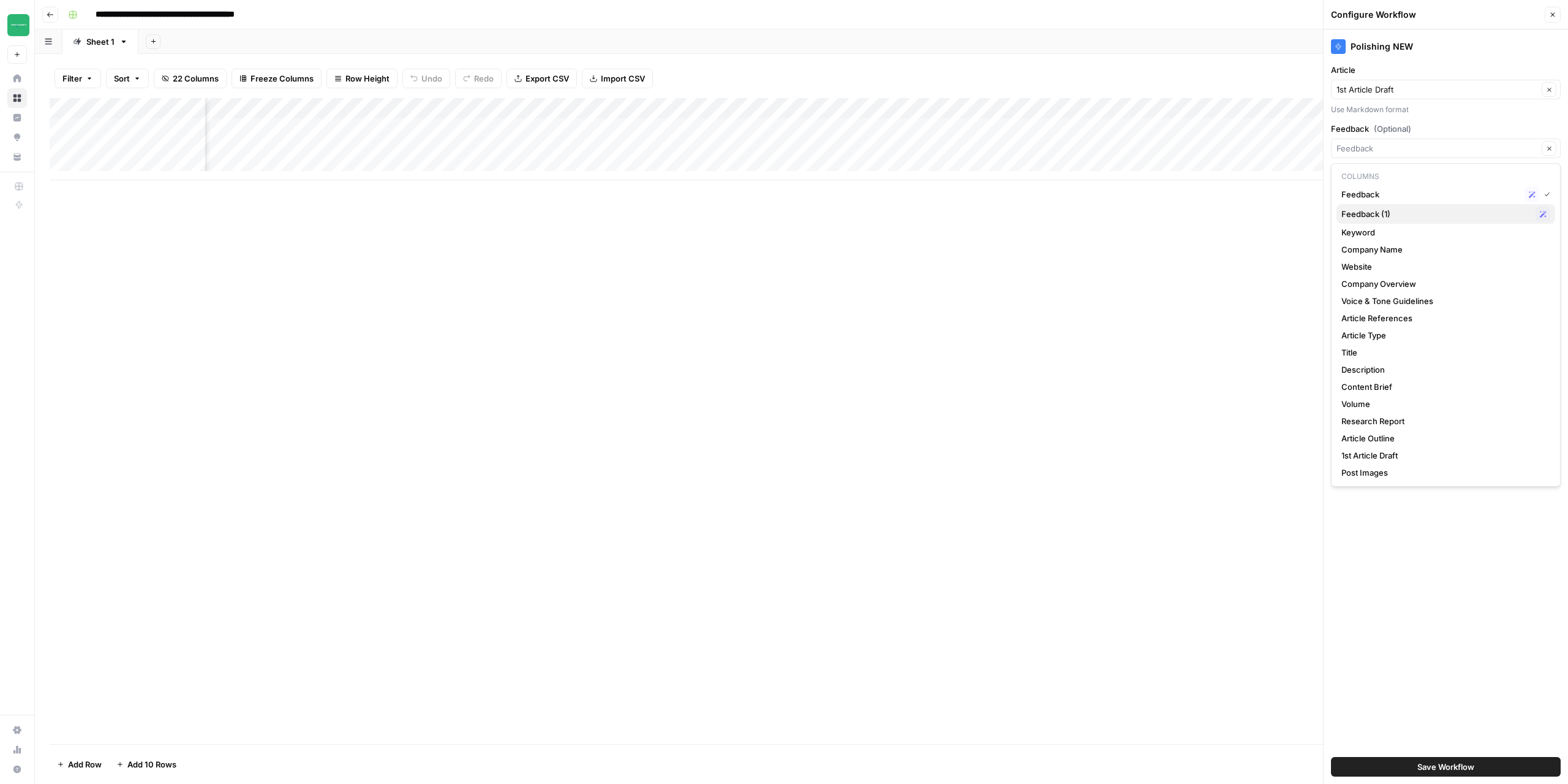
click at [1387, 217] on span "Feedback (1)" at bounding box center [1436, 214] width 189 height 12
type input "Feedback (1)"
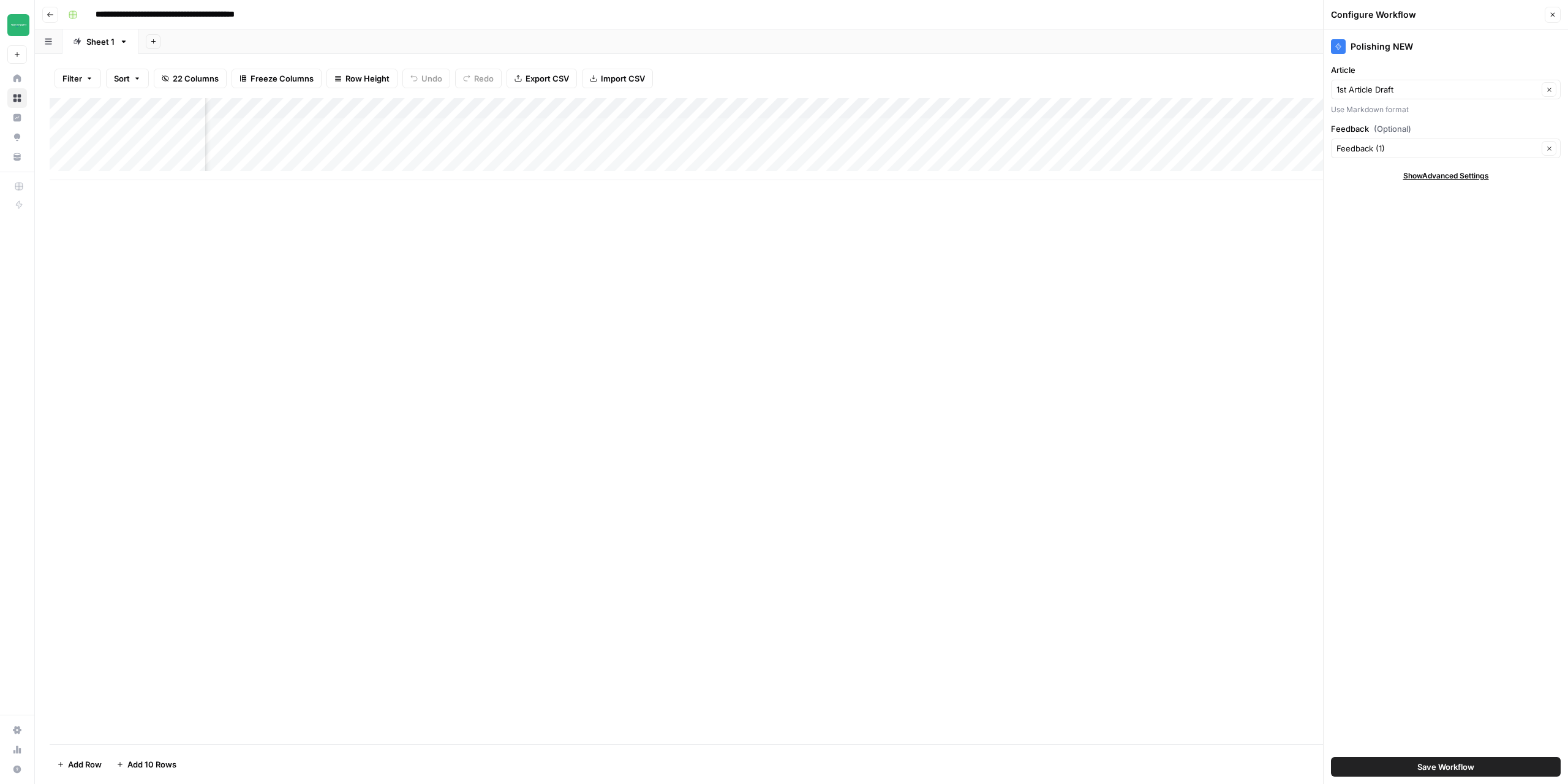
click at [1444, 768] on span "Save Workflow" at bounding box center [1446, 767] width 57 height 12
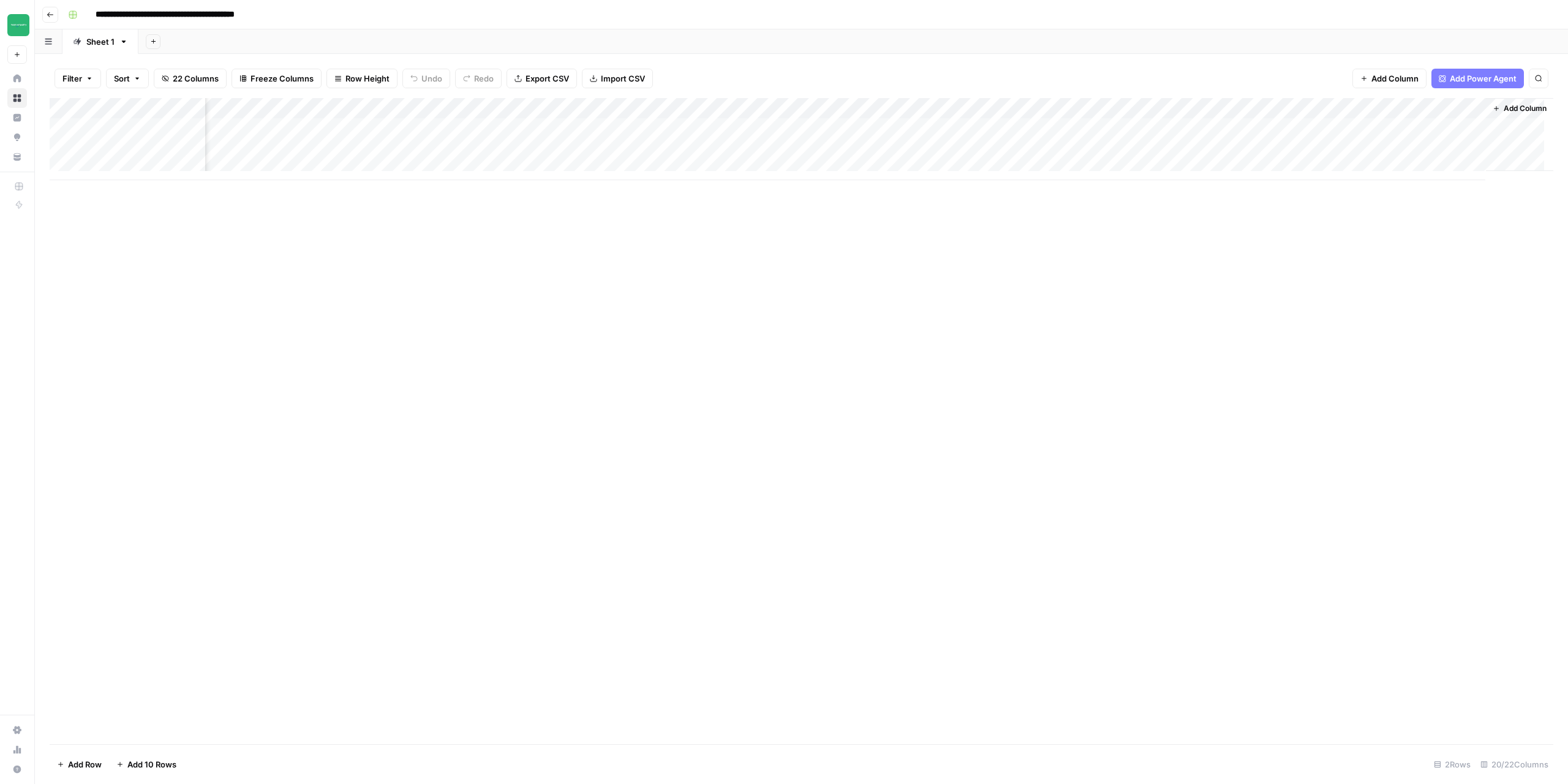
click at [1061, 129] on div "Add Column" at bounding box center [802, 139] width 1504 height 82
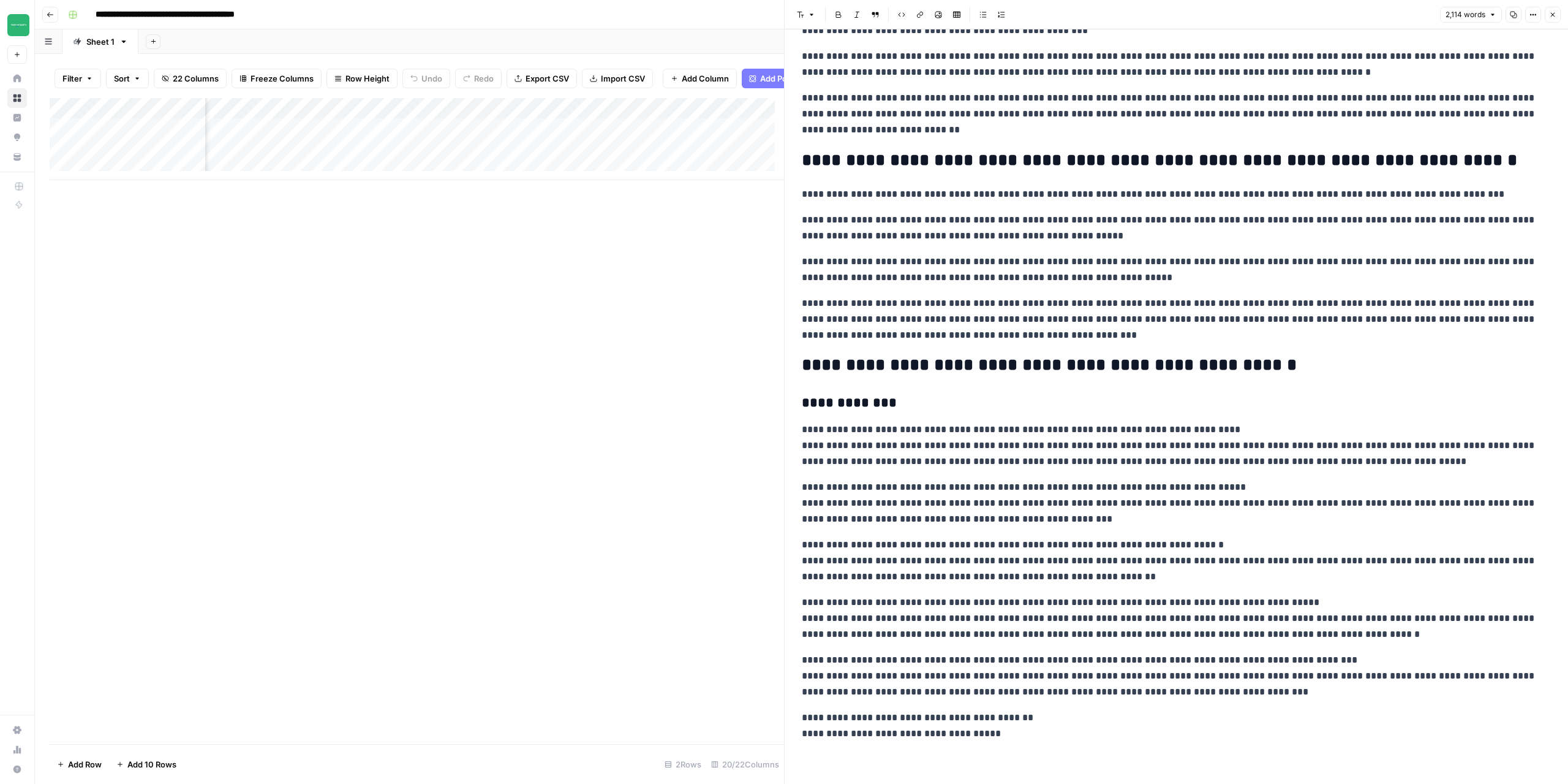
scroll to position [2627, 0]
click at [1556, 17] on button "Close" at bounding box center [1552, 15] width 16 height 16
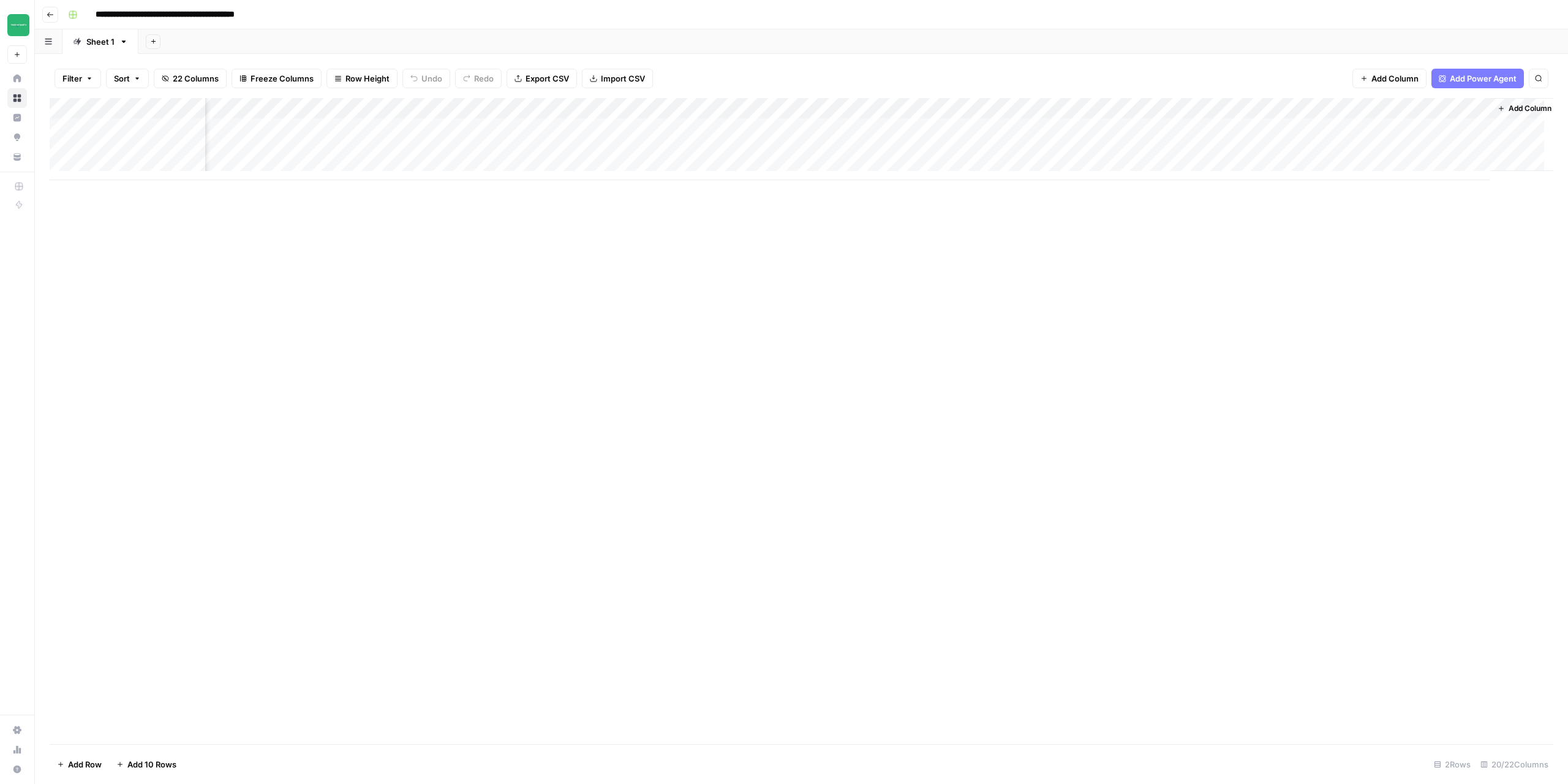
scroll to position [0, 1034]
click at [1520, 108] on span "Add Column" at bounding box center [1525, 108] width 43 height 11
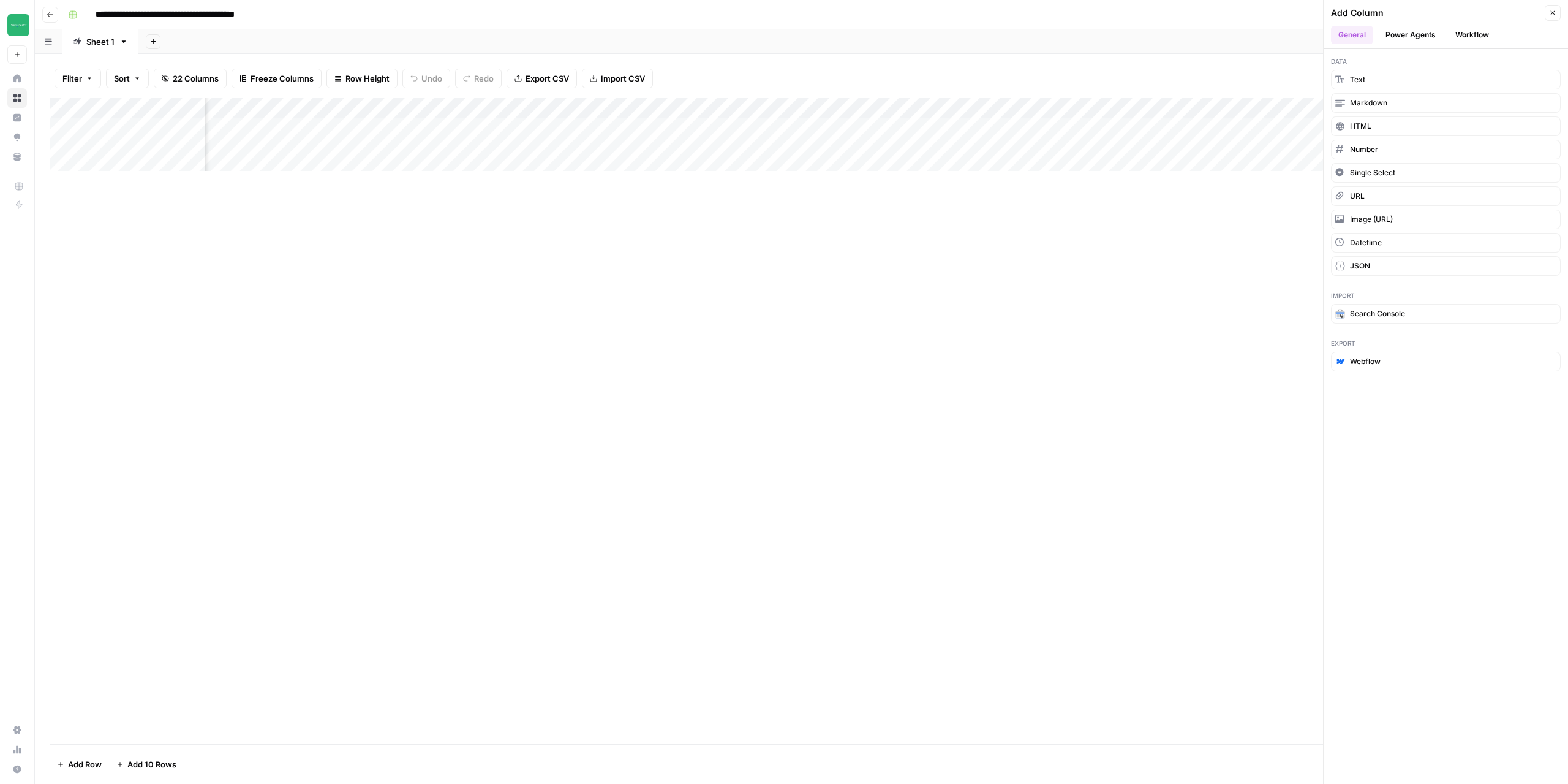
click at [1471, 33] on button "Workflow" at bounding box center [1472, 35] width 48 height 19
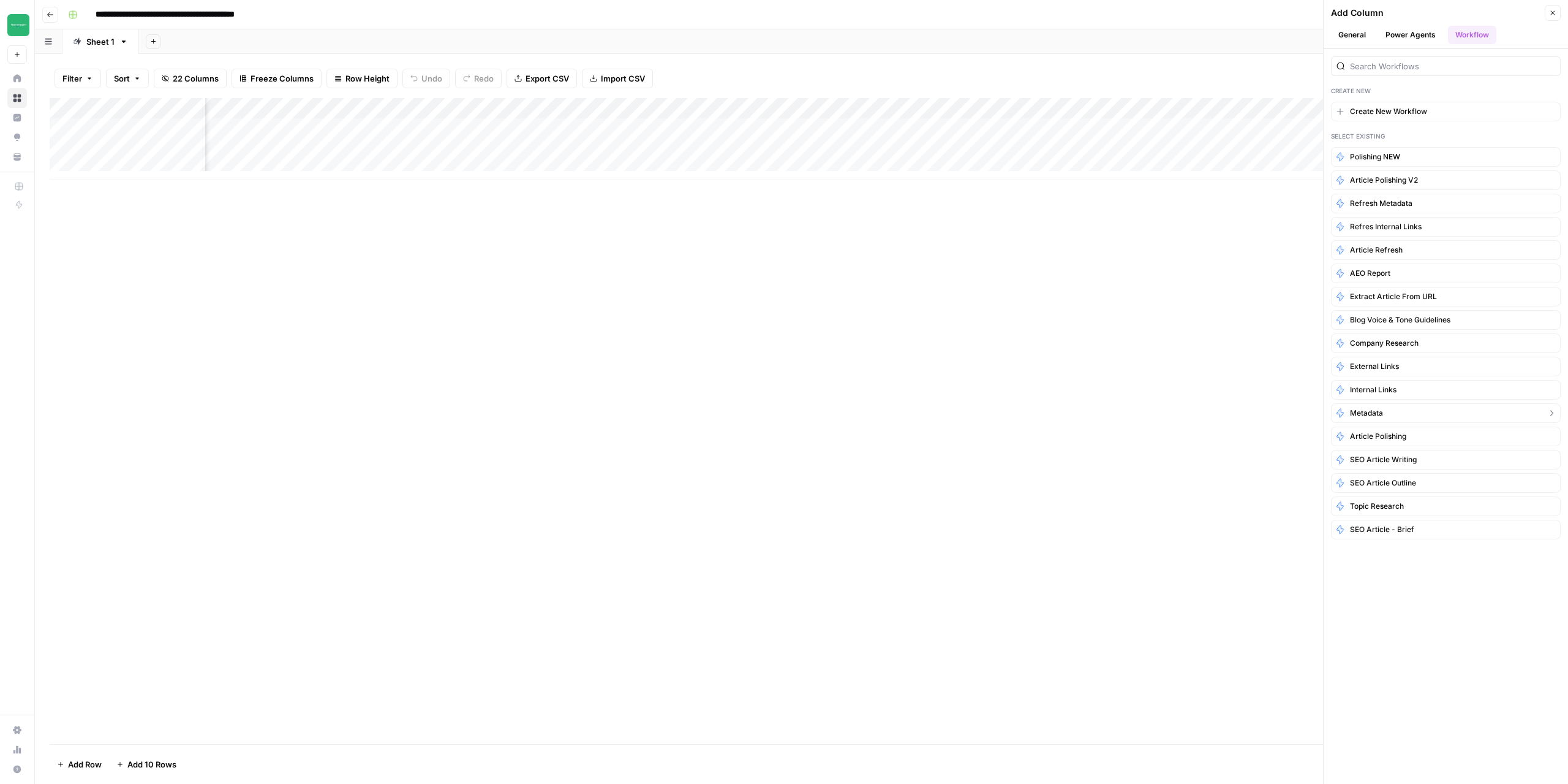
click at [1374, 411] on span "Metadata" at bounding box center [1366, 413] width 33 height 11
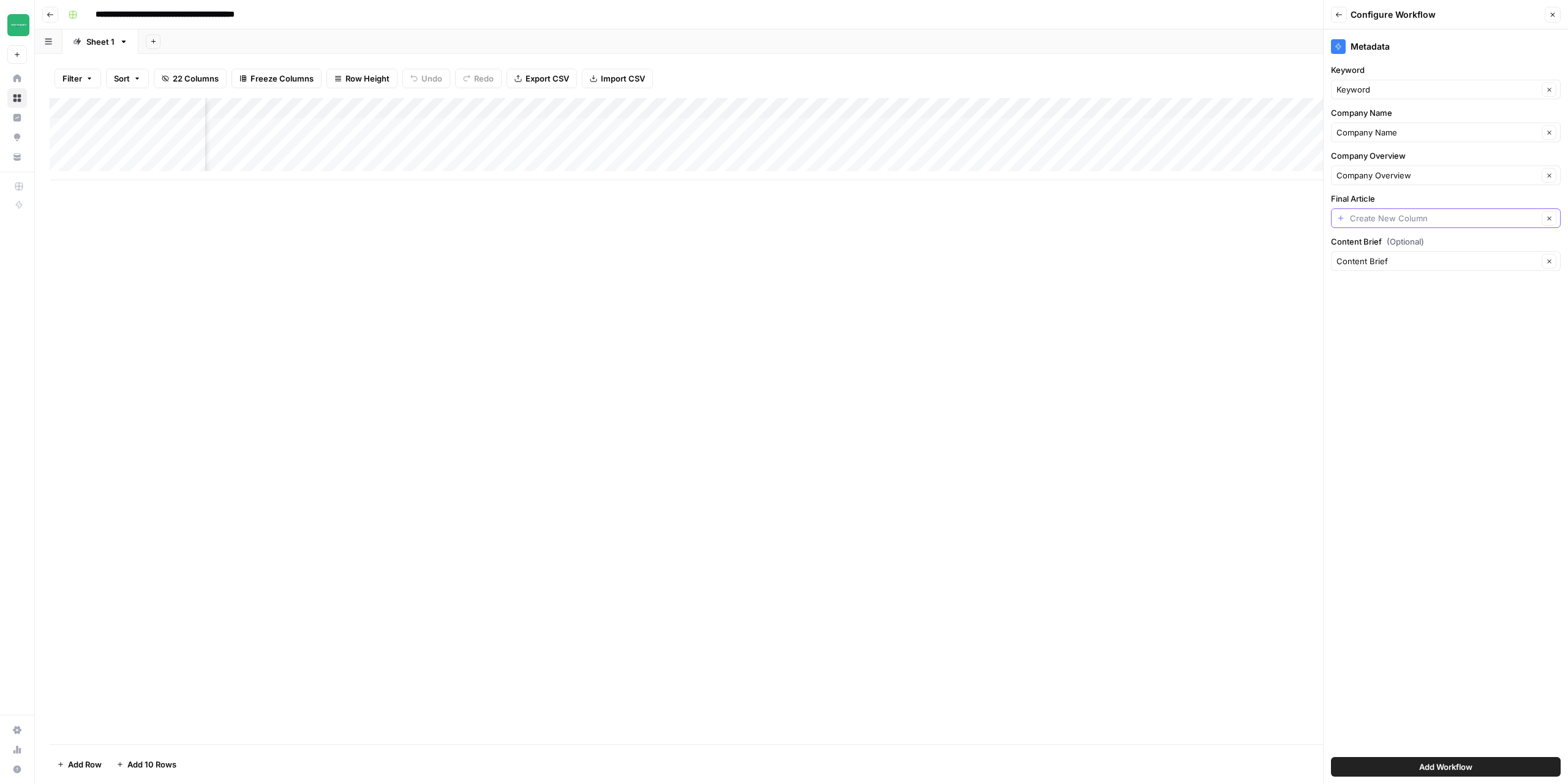
click at [1421, 220] on input "Final Article" at bounding box center [1443, 218] width 188 height 12
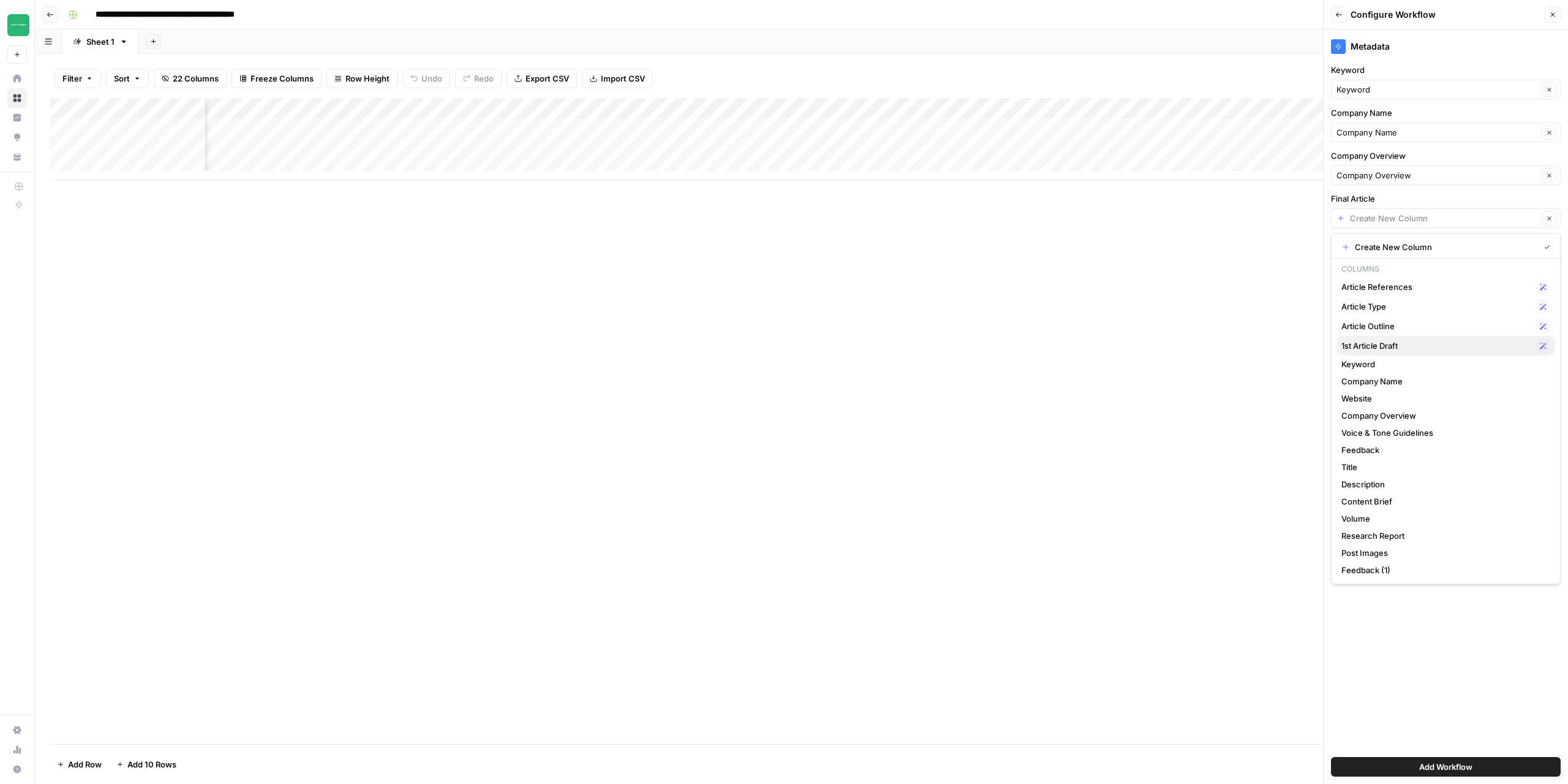
click at [1388, 344] on span "1st Article Draft" at bounding box center [1436, 346] width 189 height 12
type input "1st Article Draft"
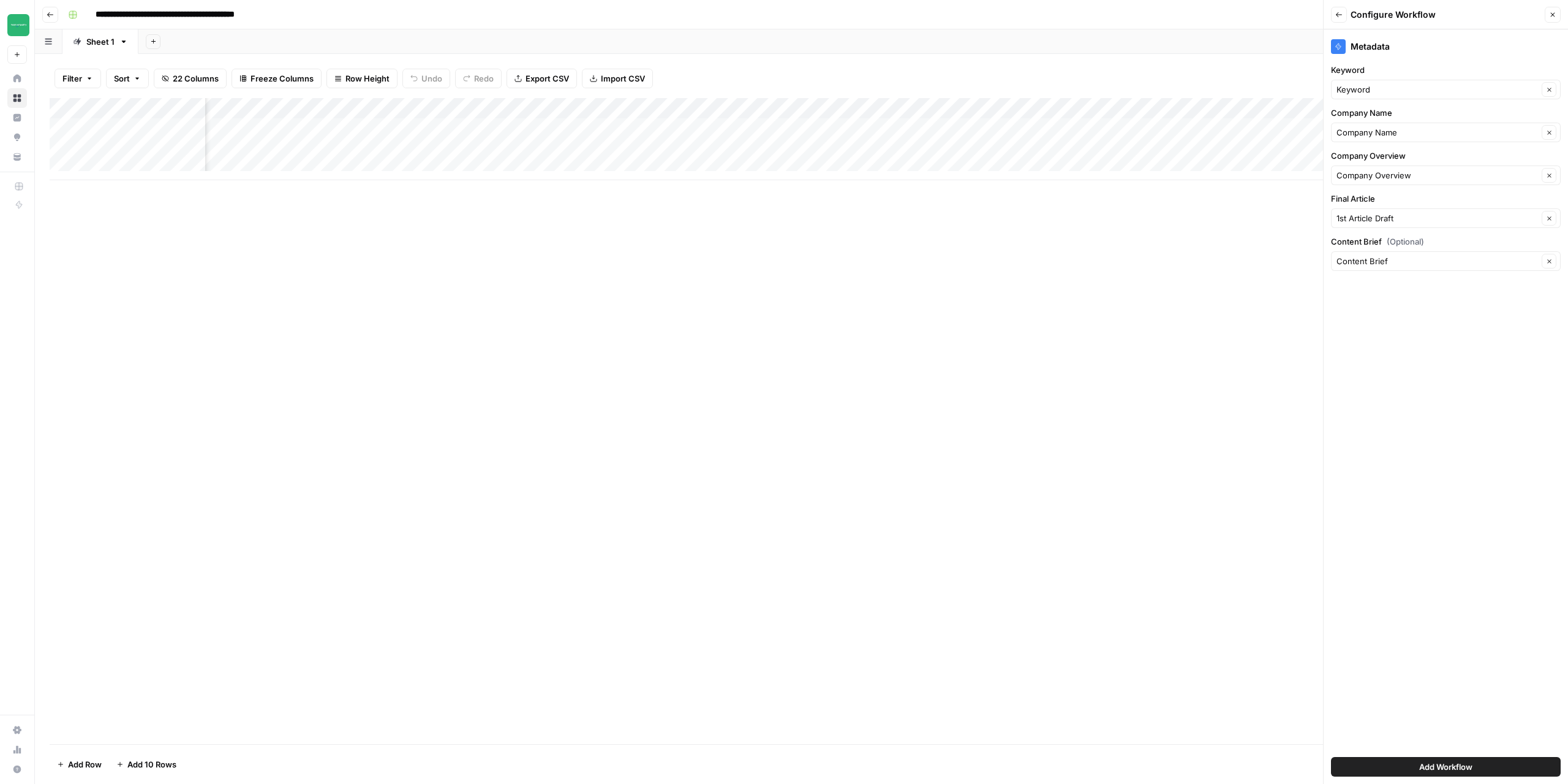
click at [1407, 211] on div "1st Article Draft Clear" at bounding box center [1446, 217] width 230 height 19
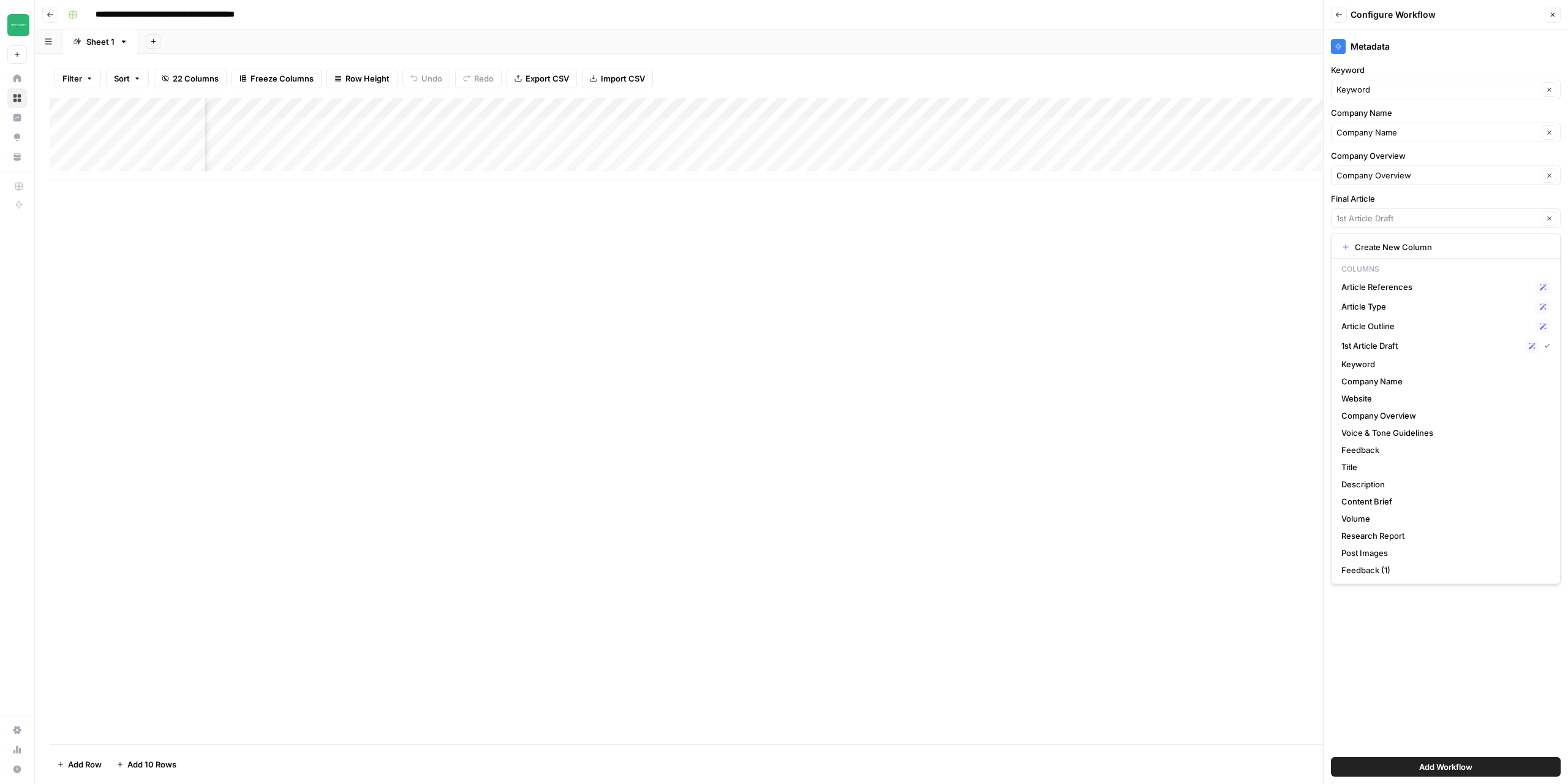
type input "1st Article Draft"
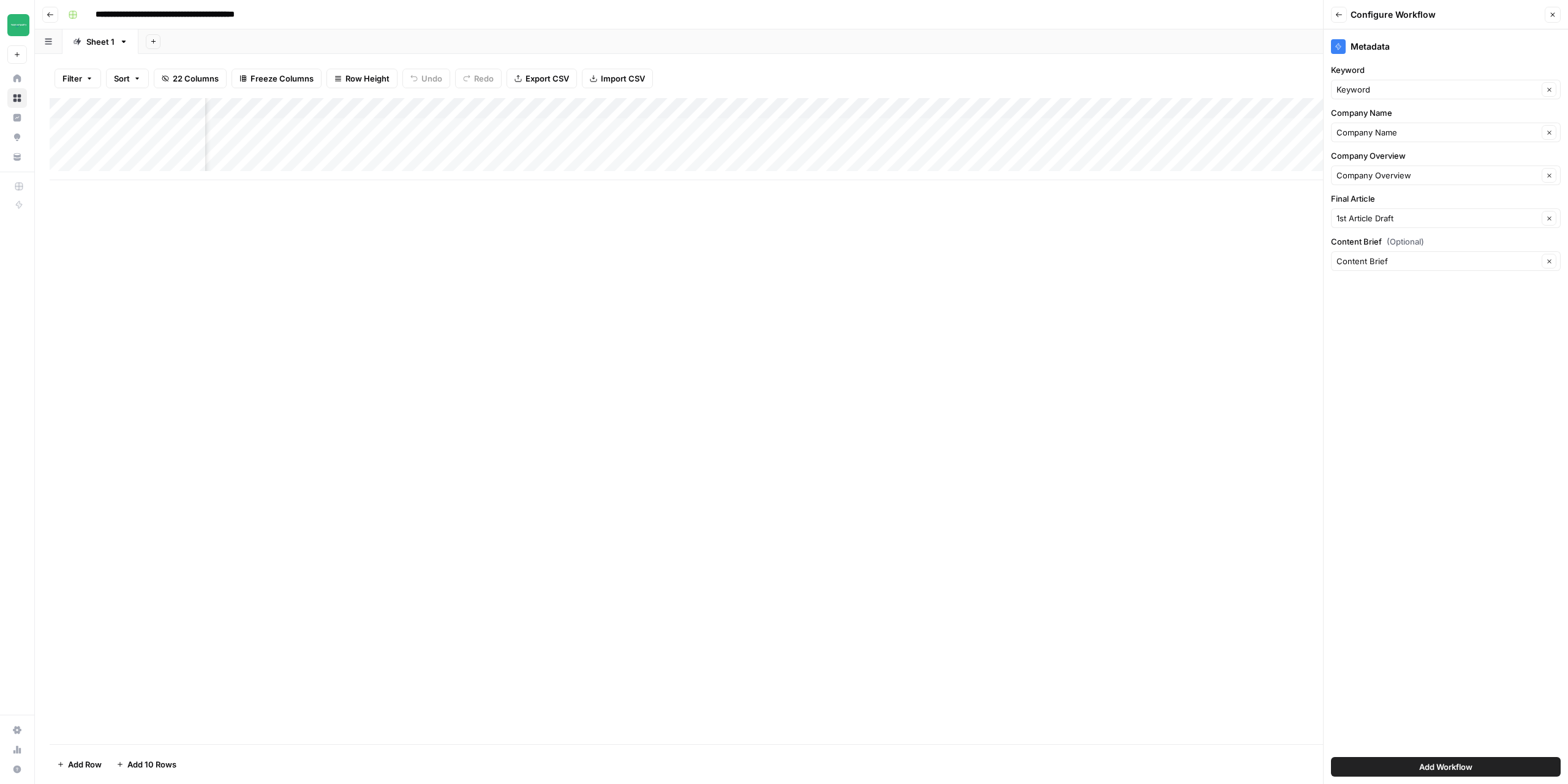
click at [1226, 262] on div "Add Column" at bounding box center [802, 421] width 1504 height 646
click at [1415, 761] on button "Add Workflow" at bounding box center [1446, 766] width 230 height 19
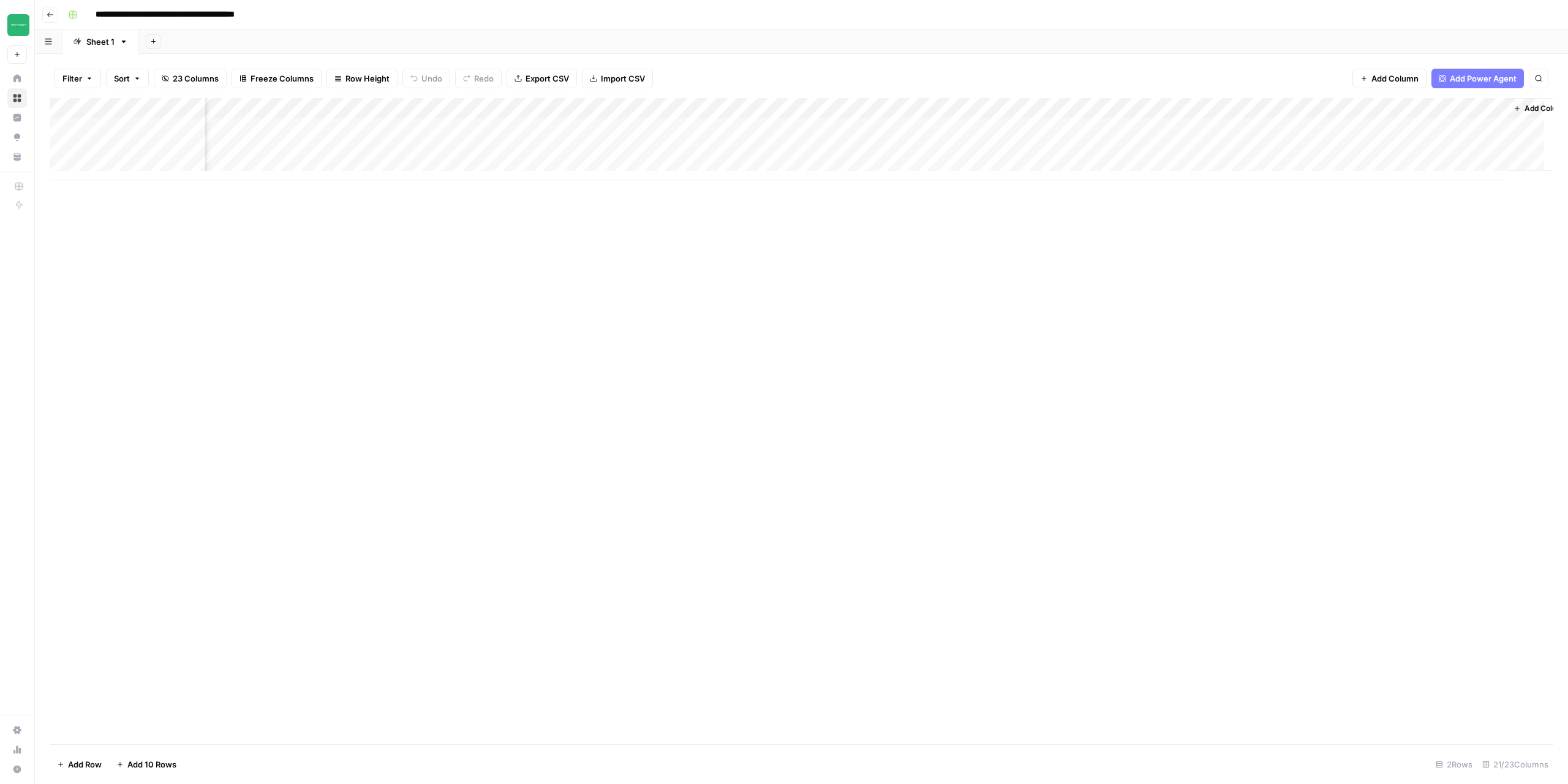
scroll to position [0, 1143]
click at [1416, 128] on div "Add Column" at bounding box center [802, 139] width 1504 height 82
click at [1505, 102] on button "Add Column" at bounding box center [1520, 108] width 64 height 16
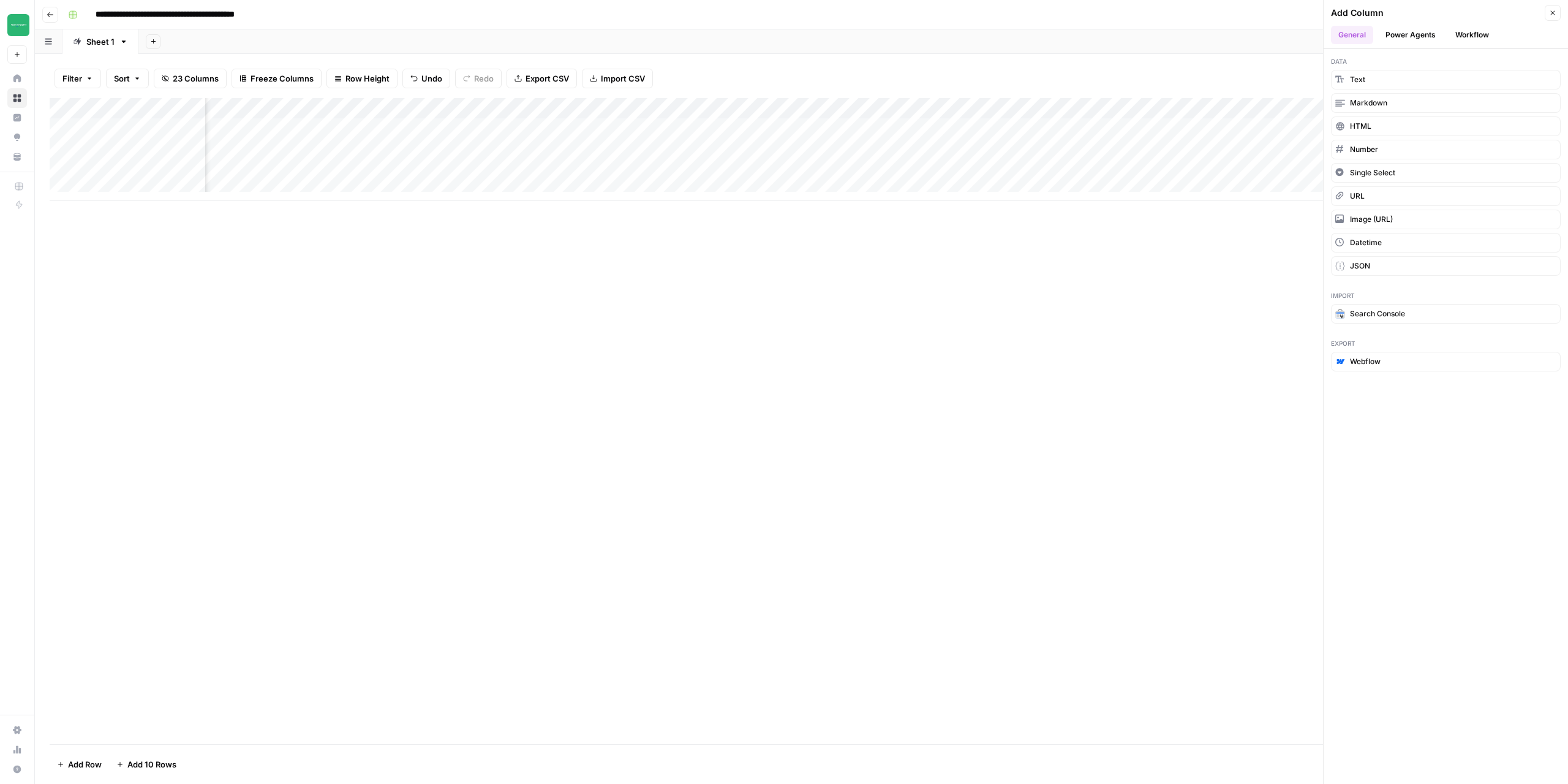
click at [1468, 37] on button "Workflow" at bounding box center [1472, 35] width 48 height 19
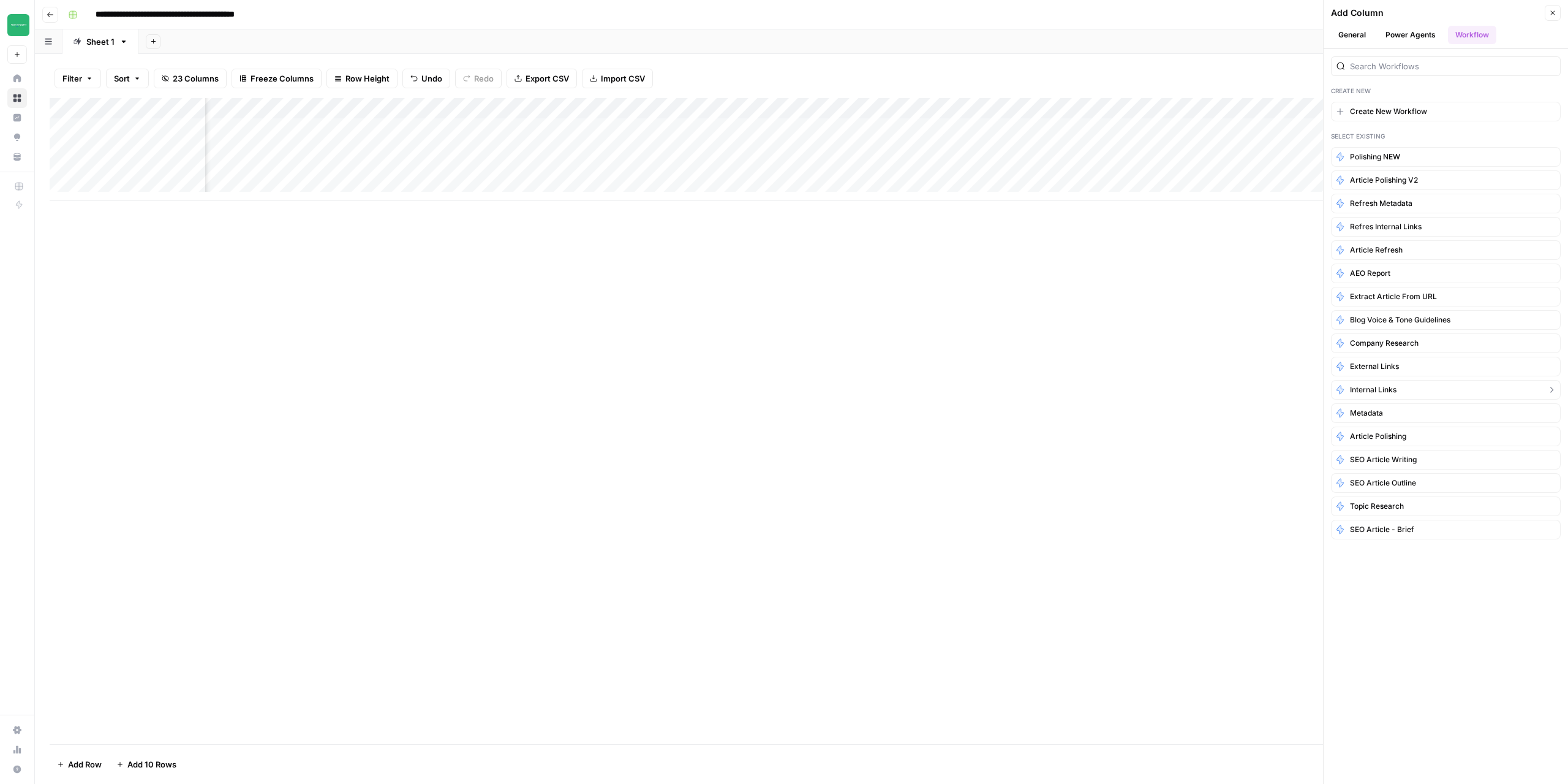
click at [1393, 383] on button "Internal Links" at bounding box center [1446, 390] width 230 height 19
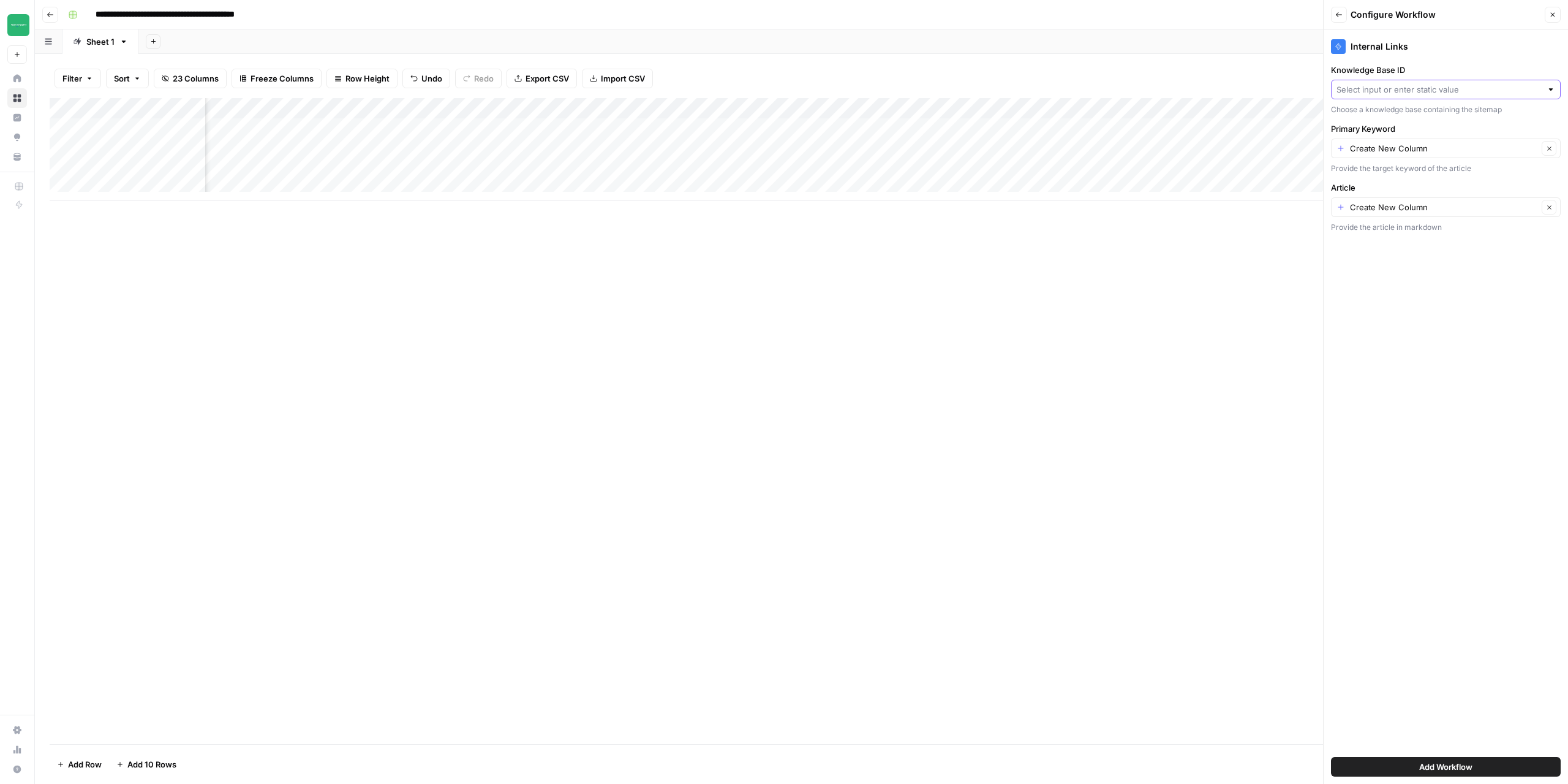
click at [1427, 87] on input "Knowledge Base ID" at bounding box center [1439, 90] width 205 height 12
click at [1387, 204] on span "Raedyne Systems" at bounding box center [1443, 204] width 204 height 12
type input "Raedyne Systems"
click at [1433, 143] on input "Primary Keyword" at bounding box center [1443, 148] width 188 height 12
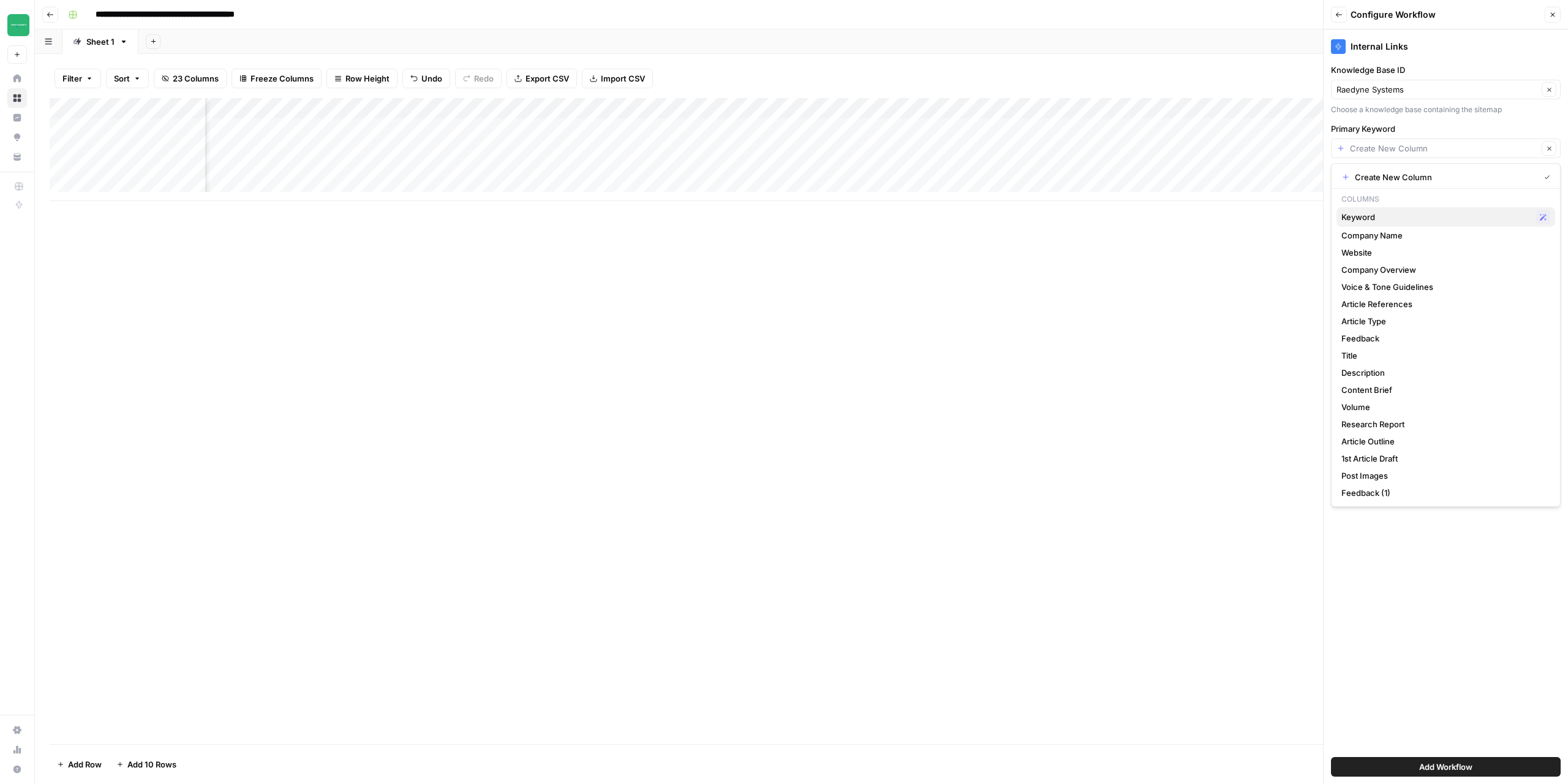
click at [1380, 212] on span "Keyword" at bounding box center [1436, 217] width 189 height 12
type input "Keyword"
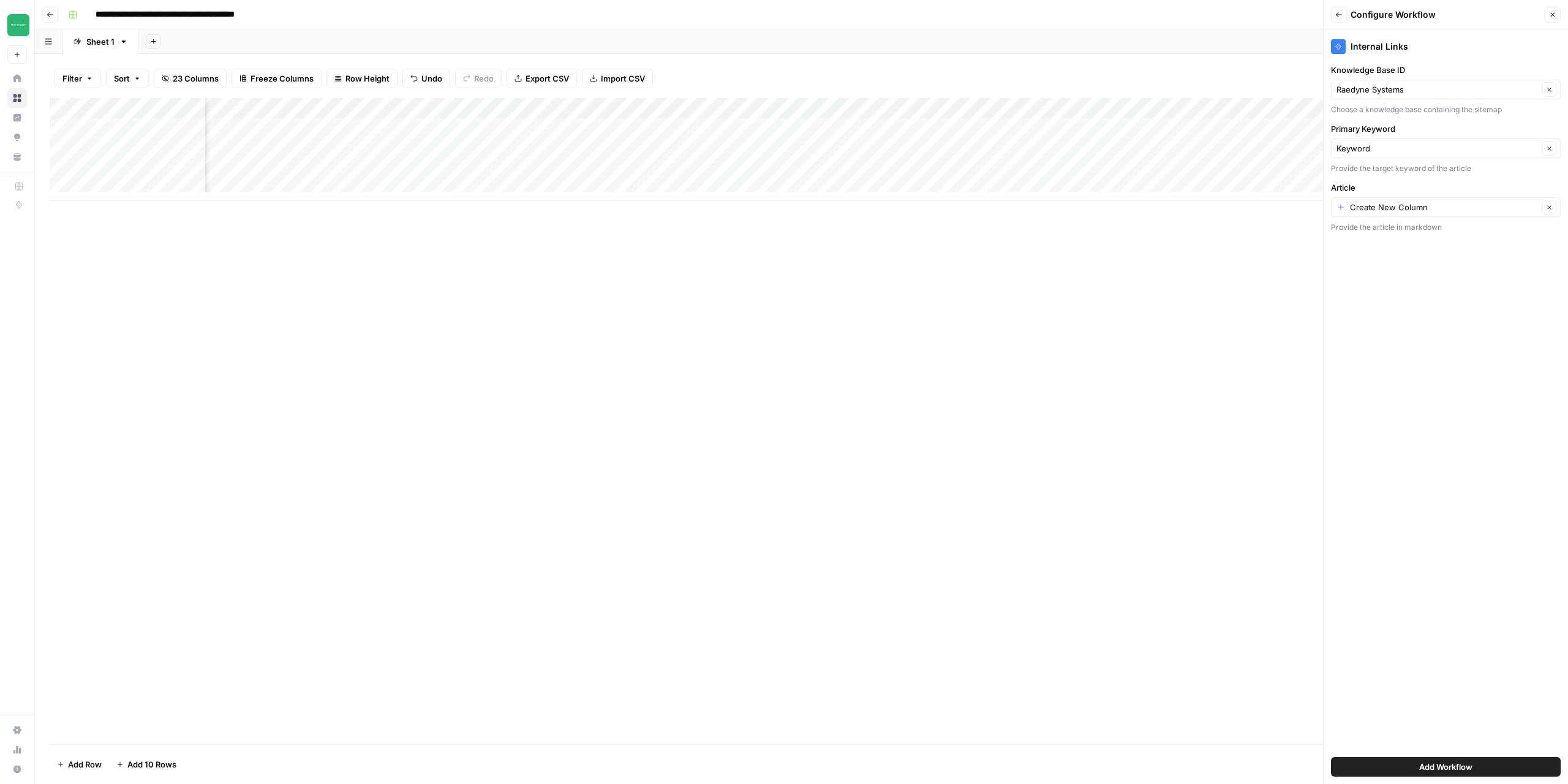
scroll to position [0, 1321]
click at [1558, 18] on button "Close" at bounding box center [1552, 15] width 16 height 16
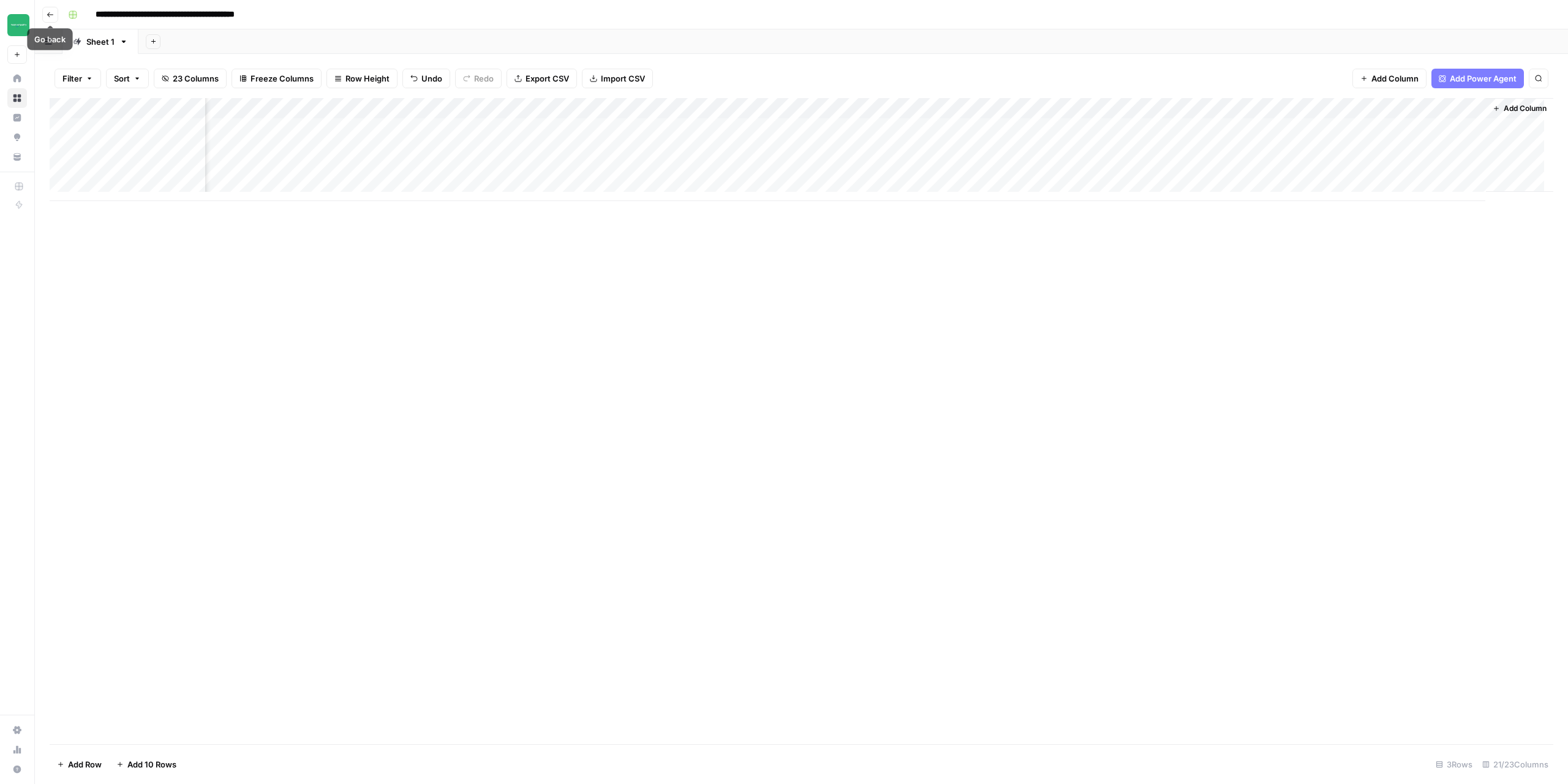
click at [55, 12] on button "Go back" at bounding box center [50, 15] width 16 height 16
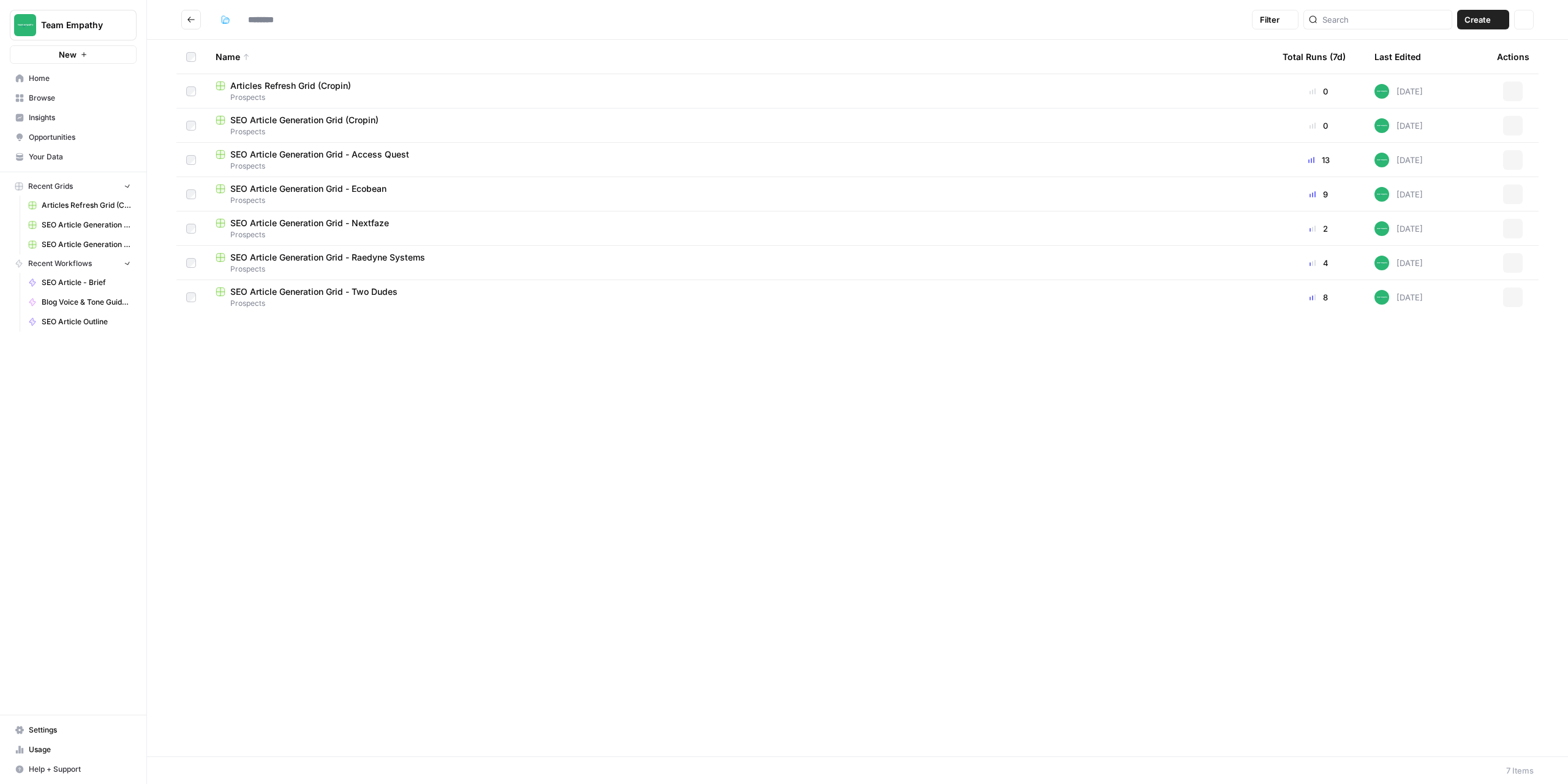
type input "*********"
click at [315, 188] on span "SEO Article Generation Grid - Ecobean" at bounding box center [308, 189] width 157 height 12
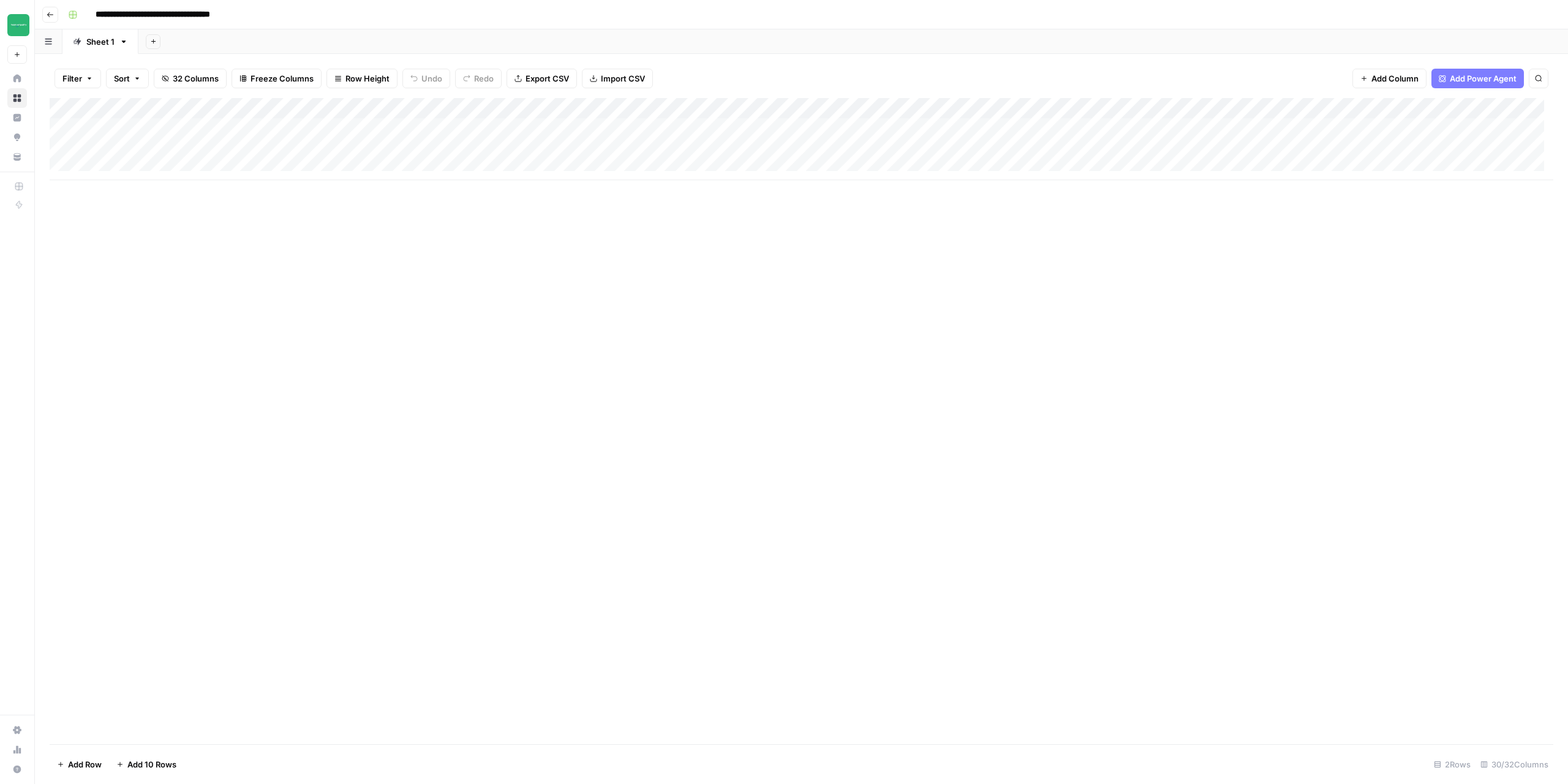
click at [54, 16] on button "Go back" at bounding box center [50, 15] width 16 height 16
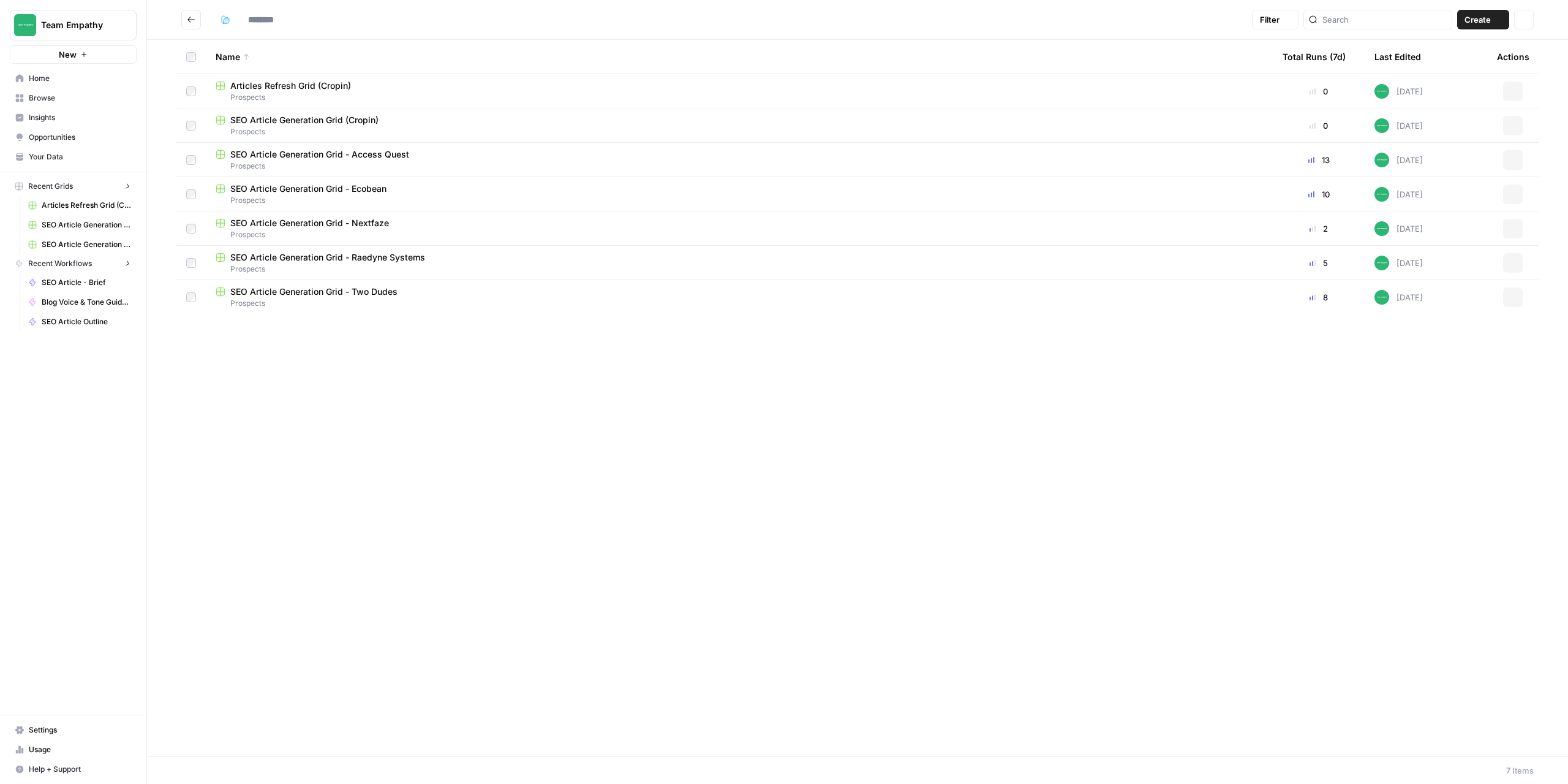
type input "*********"
click at [1506, 55] on div "Actions" at bounding box center [1513, 56] width 33 height 34
click at [1528, 58] on div "Actions" at bounding box center [1513, 56] width 33 height 34
click at [1510, 58] on div "Actions" at bounding box center [1513, 56] width 33 height 34
click at [1390, 58] on div "Last Edited" at bounding box center [1398, 56] width 47 height 34
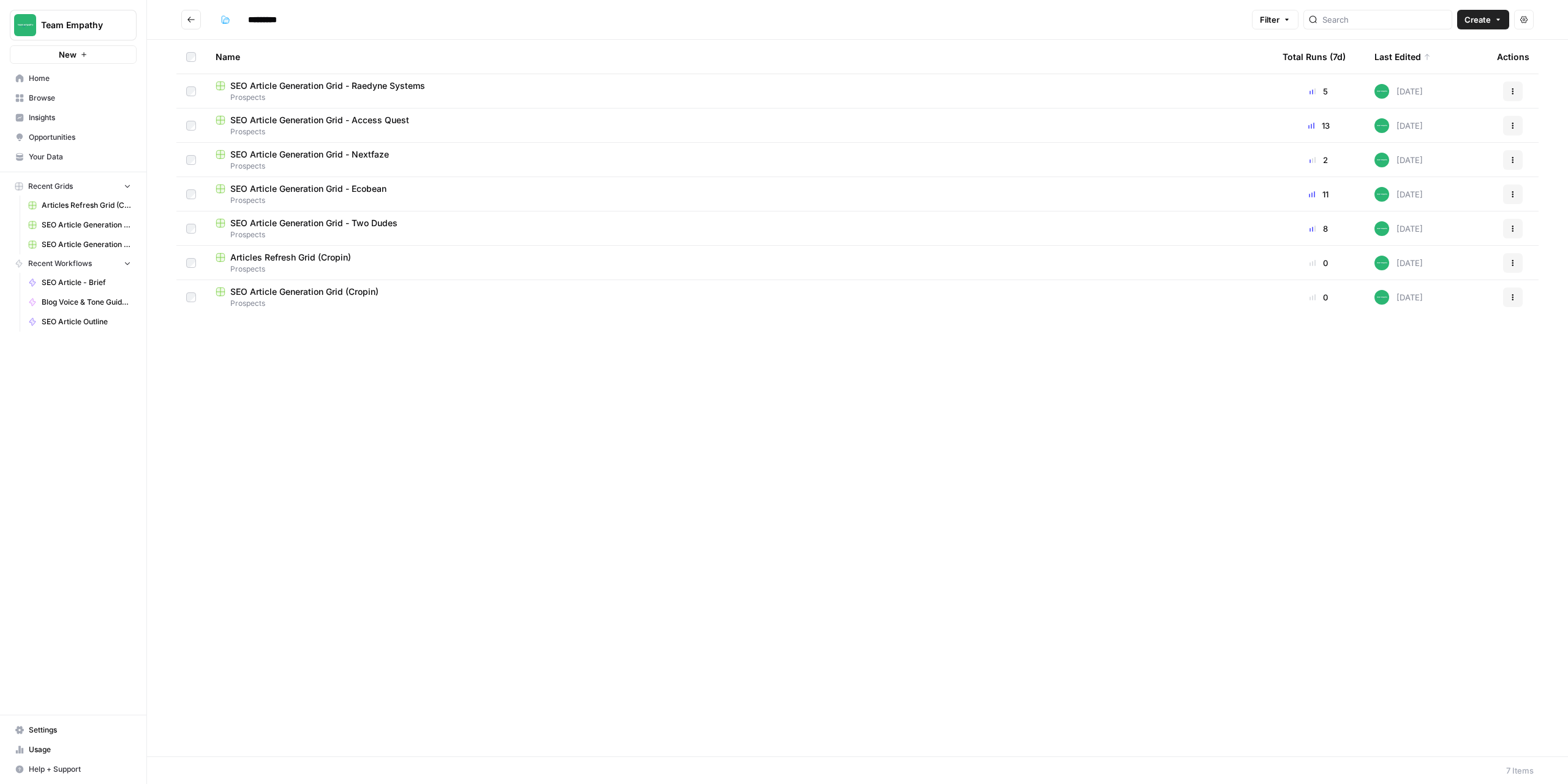
click at [1300, 50] on div "Total Runs (7d)" at bounding box center [1314, 56] width 63 height 34
click at [1408, 59] on div "Last Edited" at bounding box center [1398, 56] width 47 height 34
click at [386, 116] on span "SEO Article Generation Grid - Access Quest" at bounding box center [320, 120] width 179 height 12
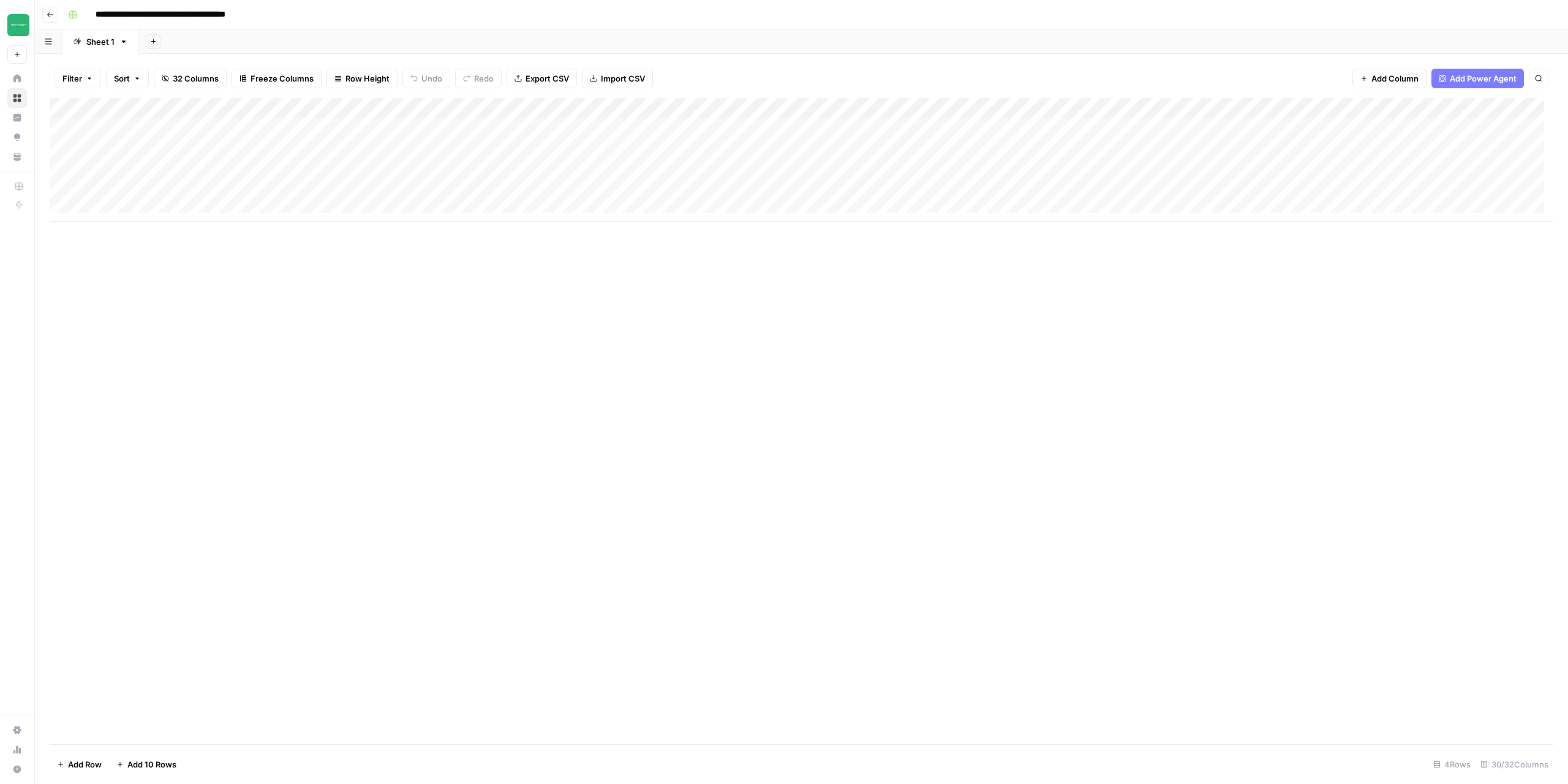
click at [53, 16] on icon "button" at bounding box center [50, 14] width 7 height 7
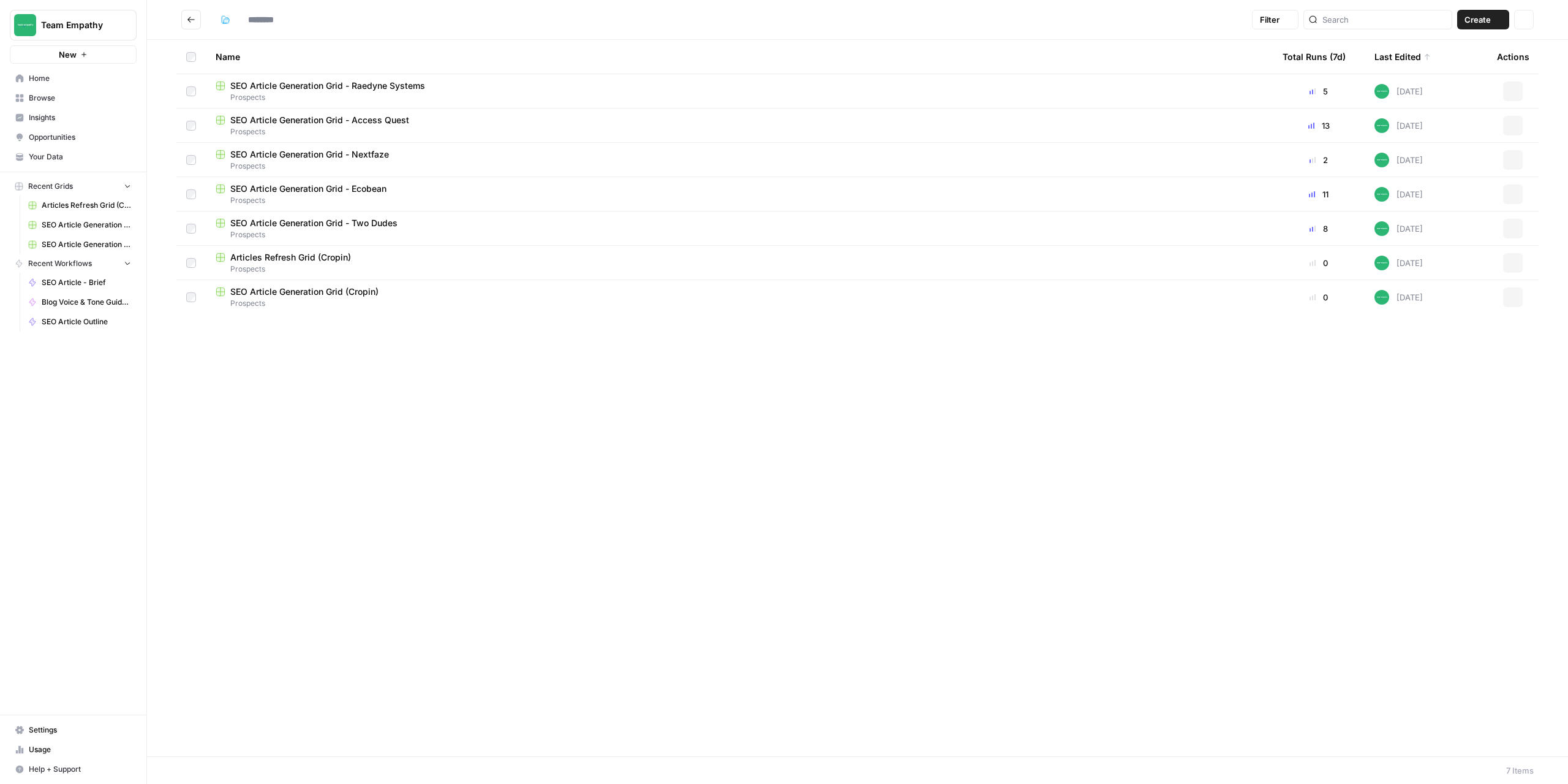
type input "*********"
click at [359, 128] on span "Prospects" at bounding box center [739, 132] width 1048 height 11
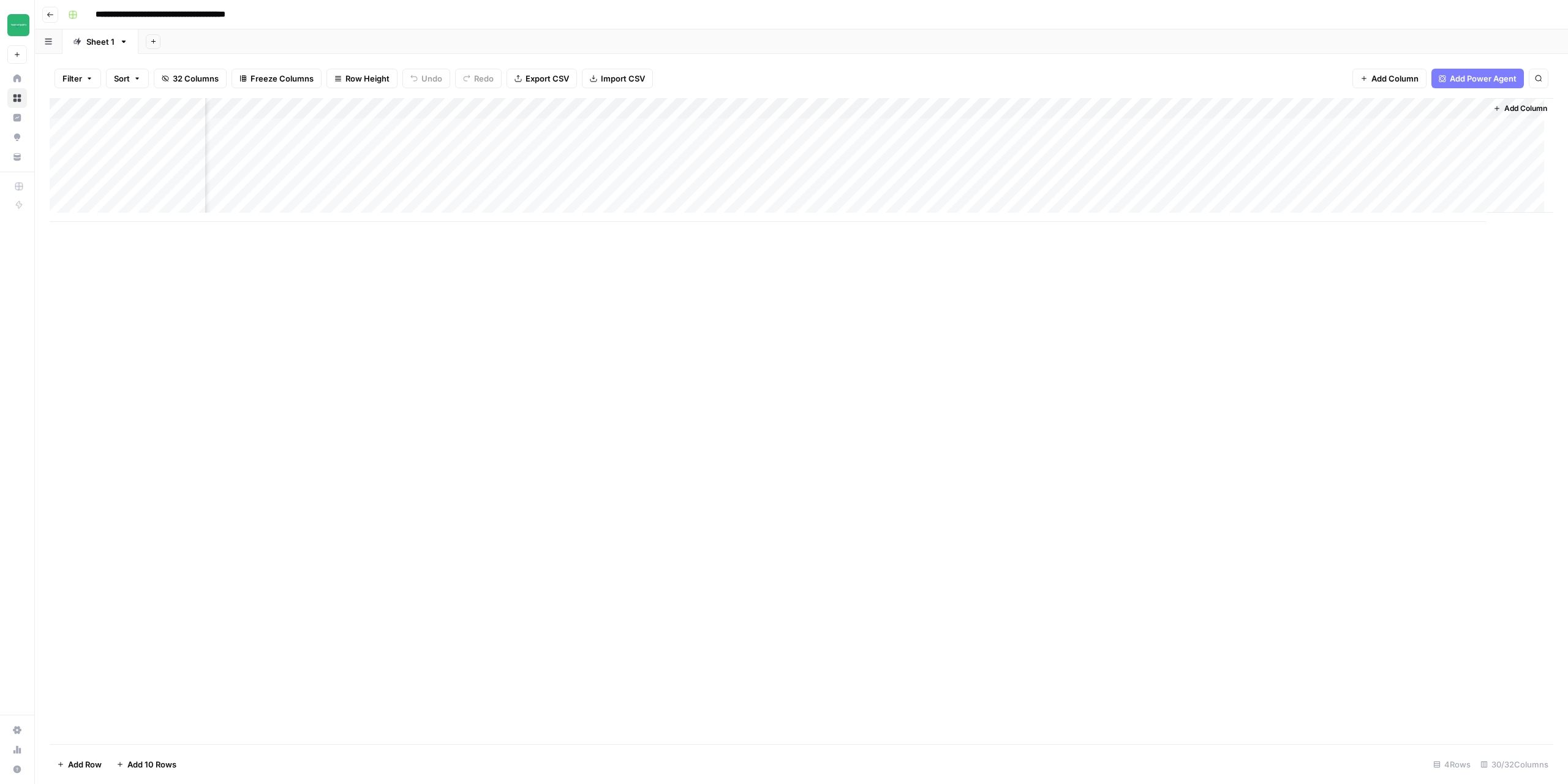
scroll to position [0, 2071]
click at [1025, 150] on div "Add Column" at bounding box center [802, 160] width 1504 height 124
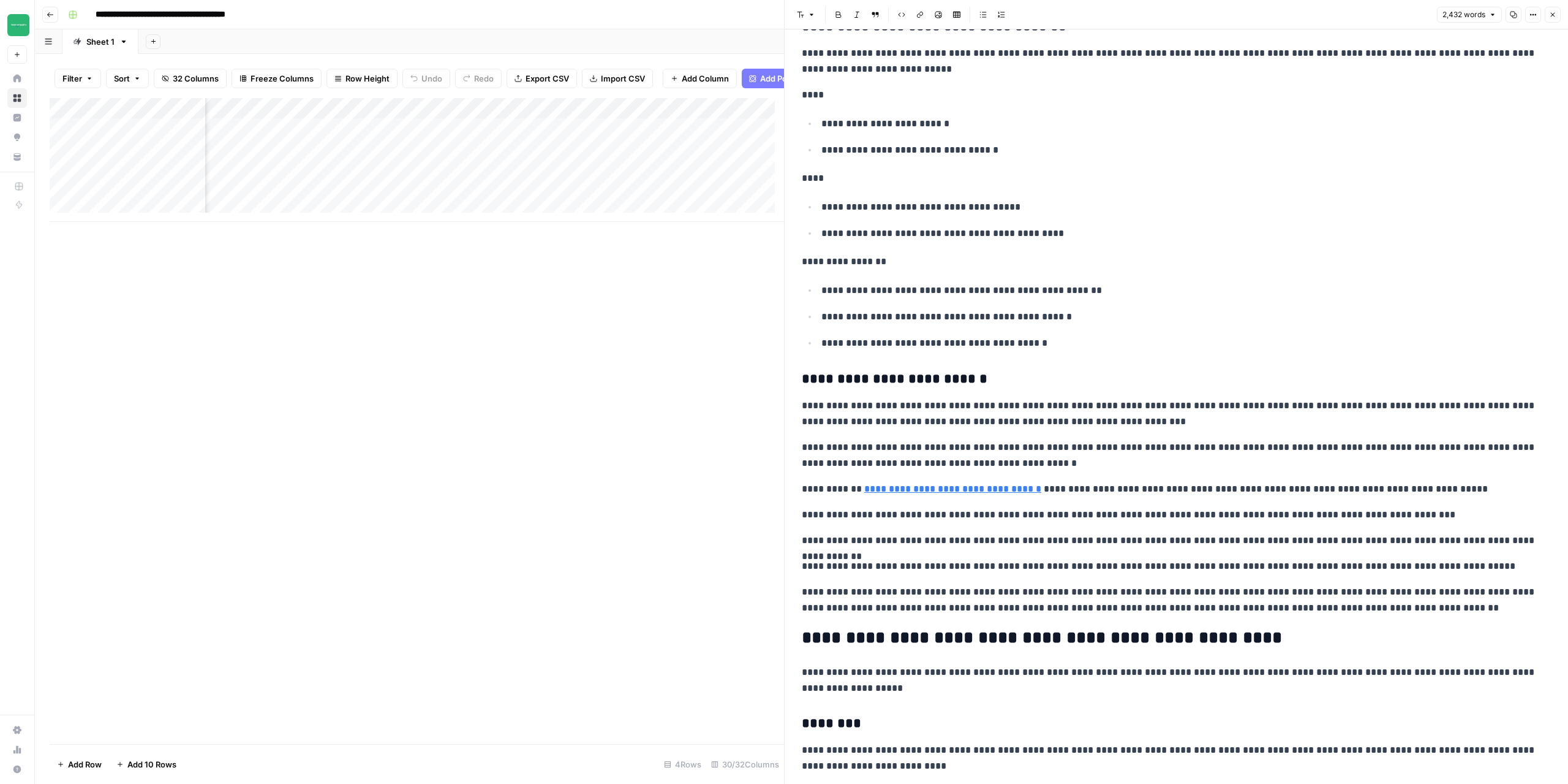
scroll to position [2022, 0]
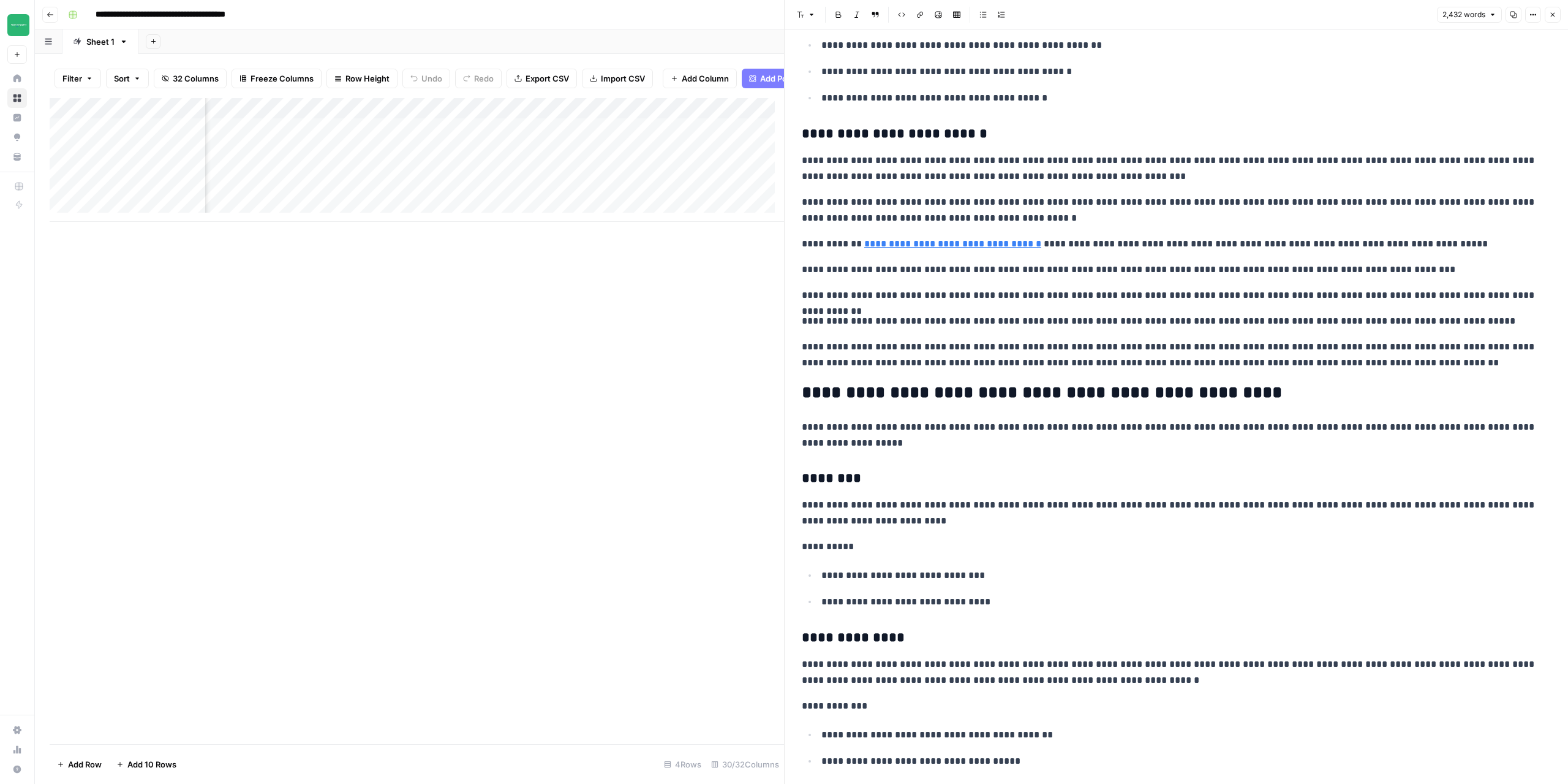
click at [1553, 17] on icon "button" at bounding box center [1552, 14] width 7 height 7
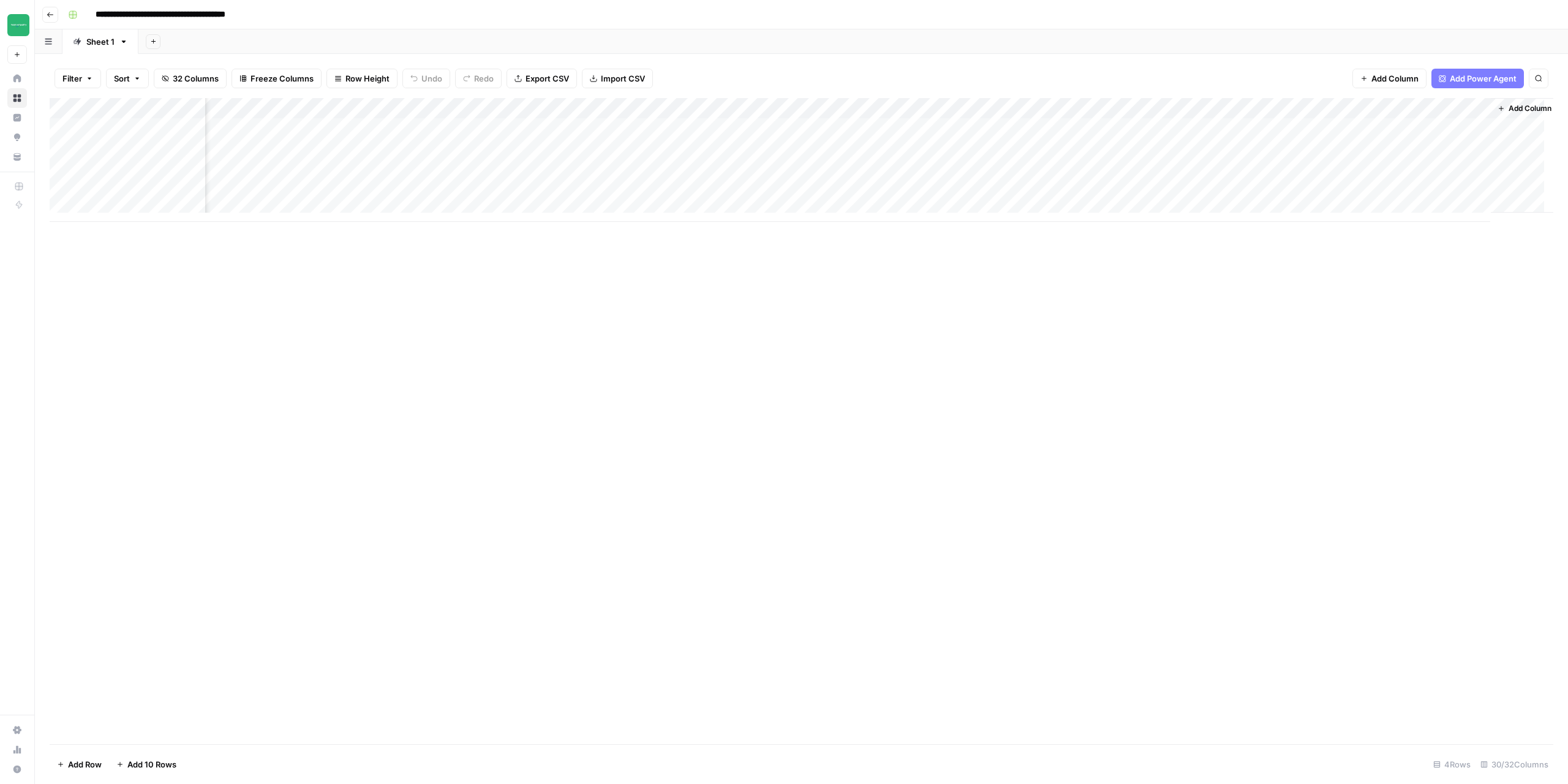
scroll to position [0, 2071]
click at [1337, 108] on div "Add Column" at bounding box center [802, 160] width 1504 height 124
click at [1295, 207] on span "Configure Inputs" at bounding box center [1331, 211] width 107 height 12
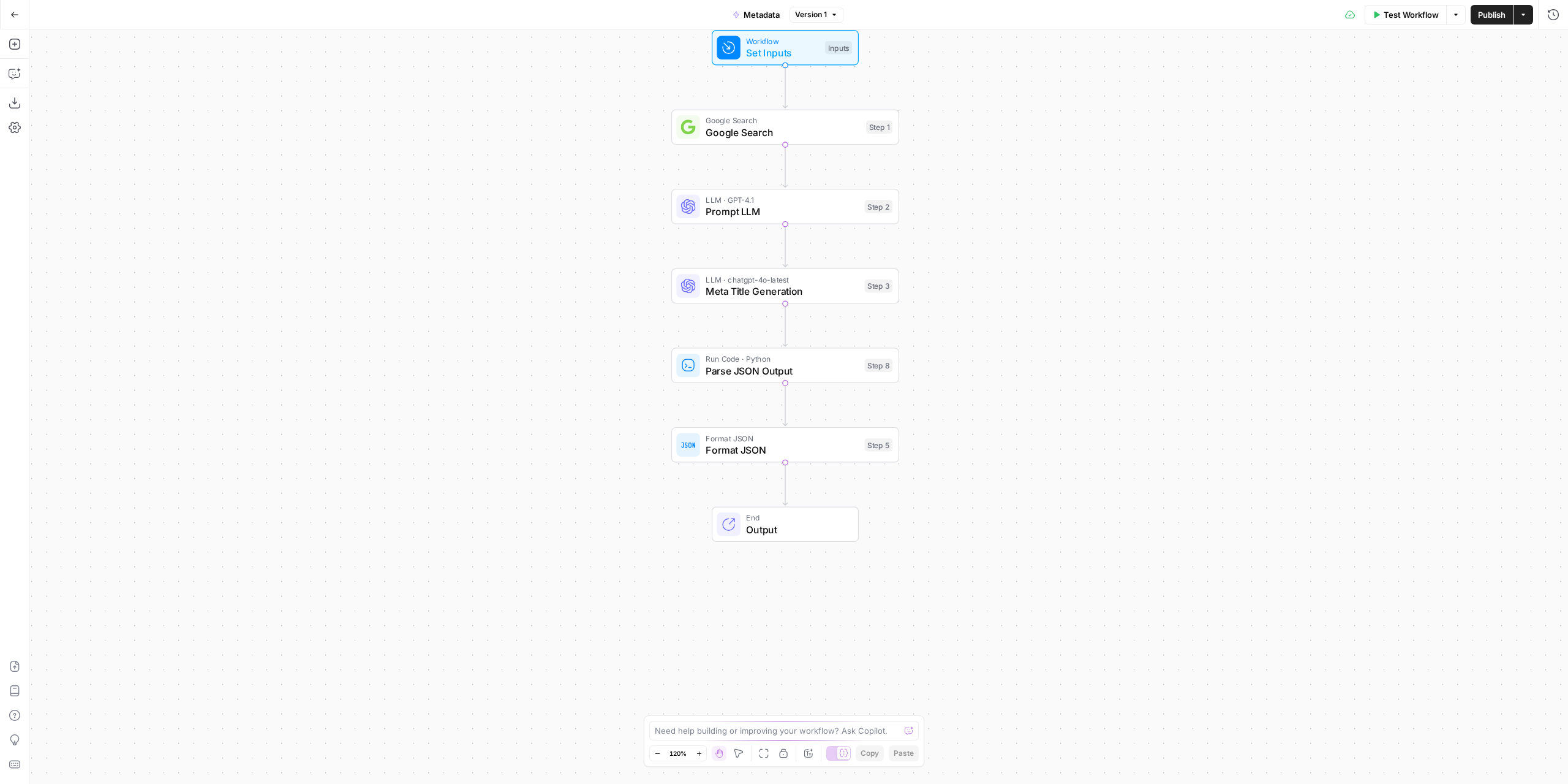
drag, startPoint x: 1042, startPoint y: 388, endPoint x: 890, endPoint y: 286, distance: 183.1
click at [1028, 267] on div "Workflow Set Inputs Inputs Google Search Google Search Step 1 LLM · GPT-4.1 Pro…" at bounding box center [799, 407] width 1539 height 754
click at [791, 292] on span "Meta Title Generation" at bounding box center [781, 291] width 153 height 15
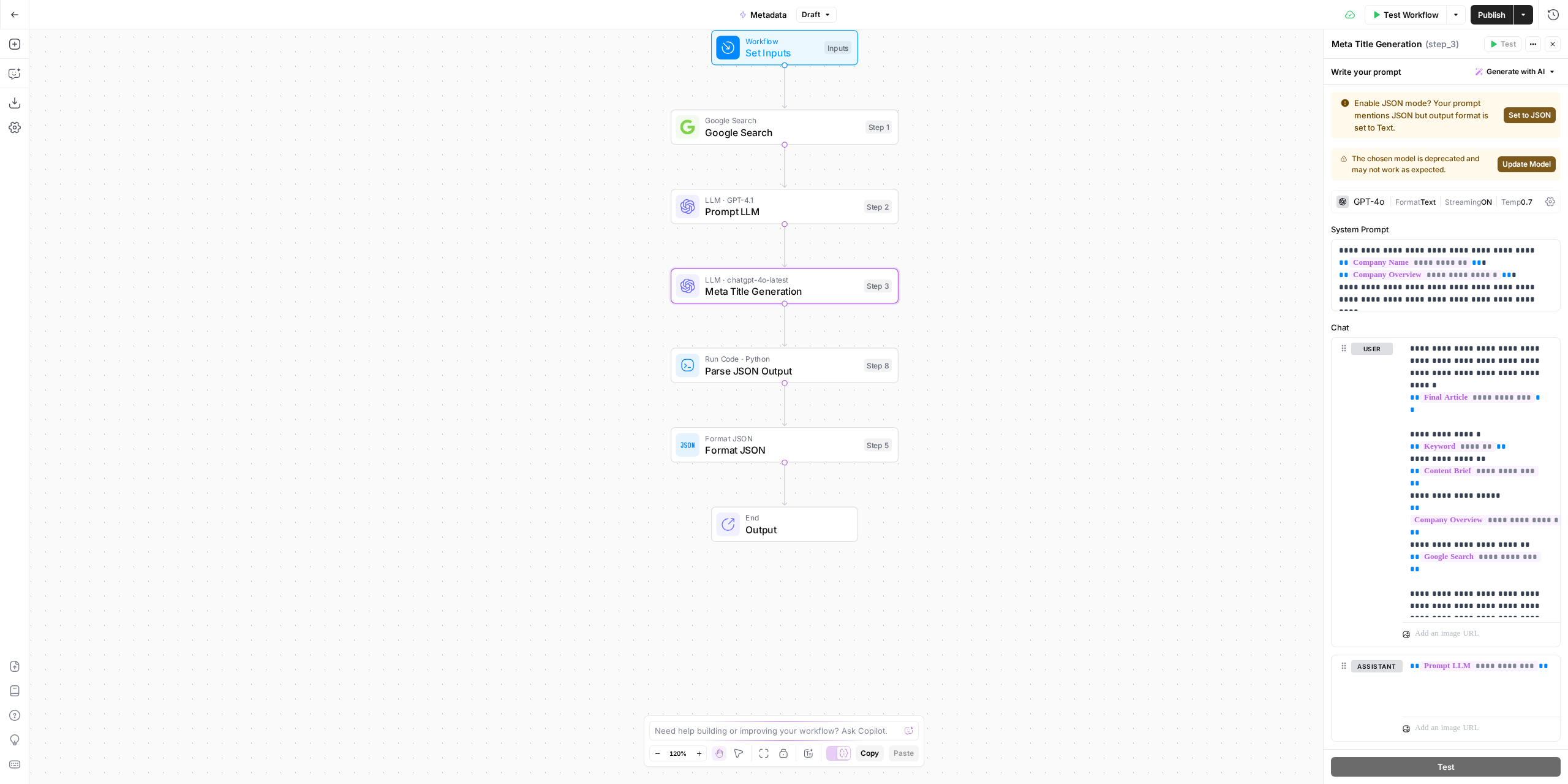
click at [1362, 197] on div "GPT-4o" at bounding box center [1369, 201] width 30 height 9
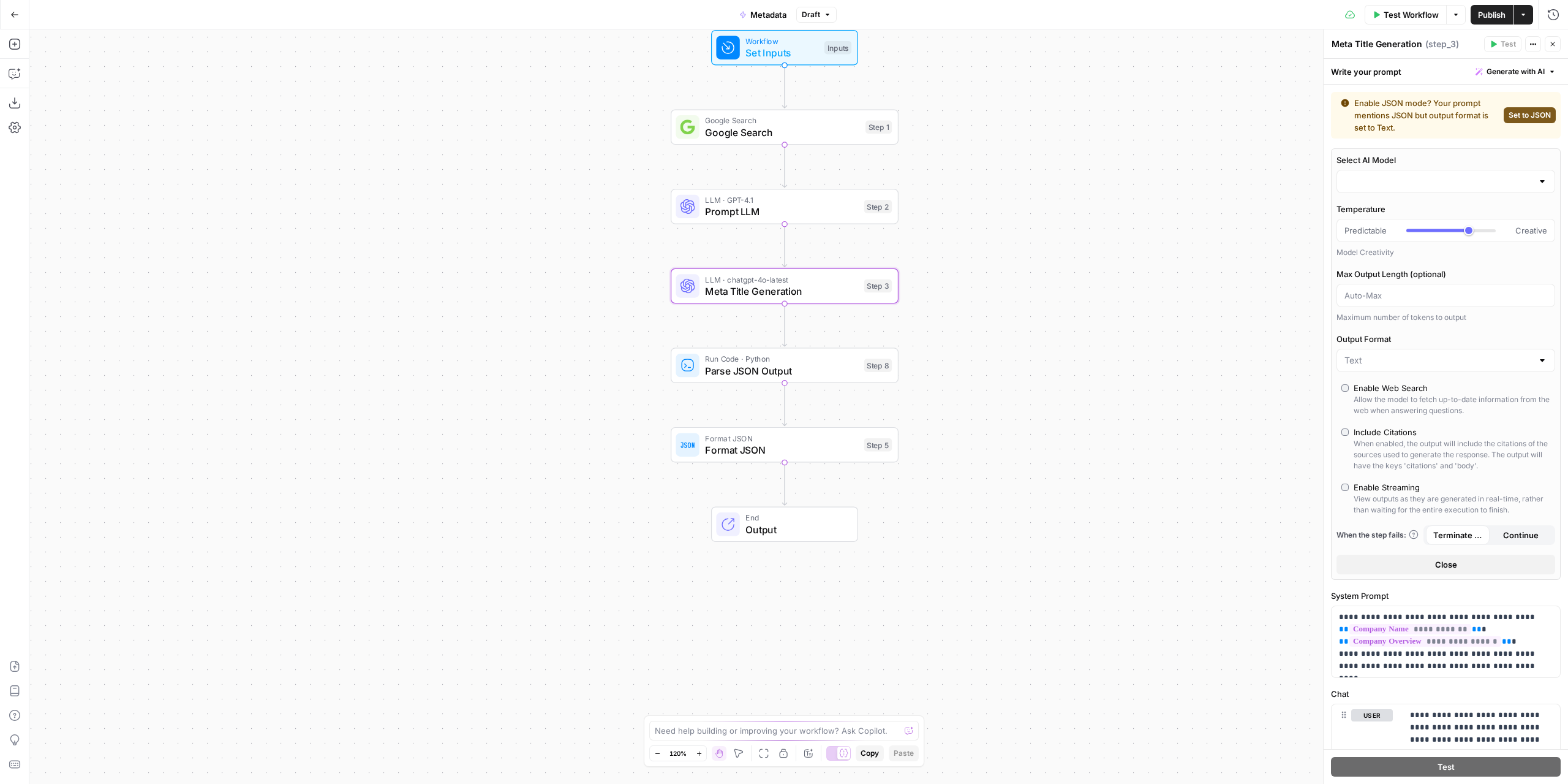
type input "chatgpt-4o-latest"
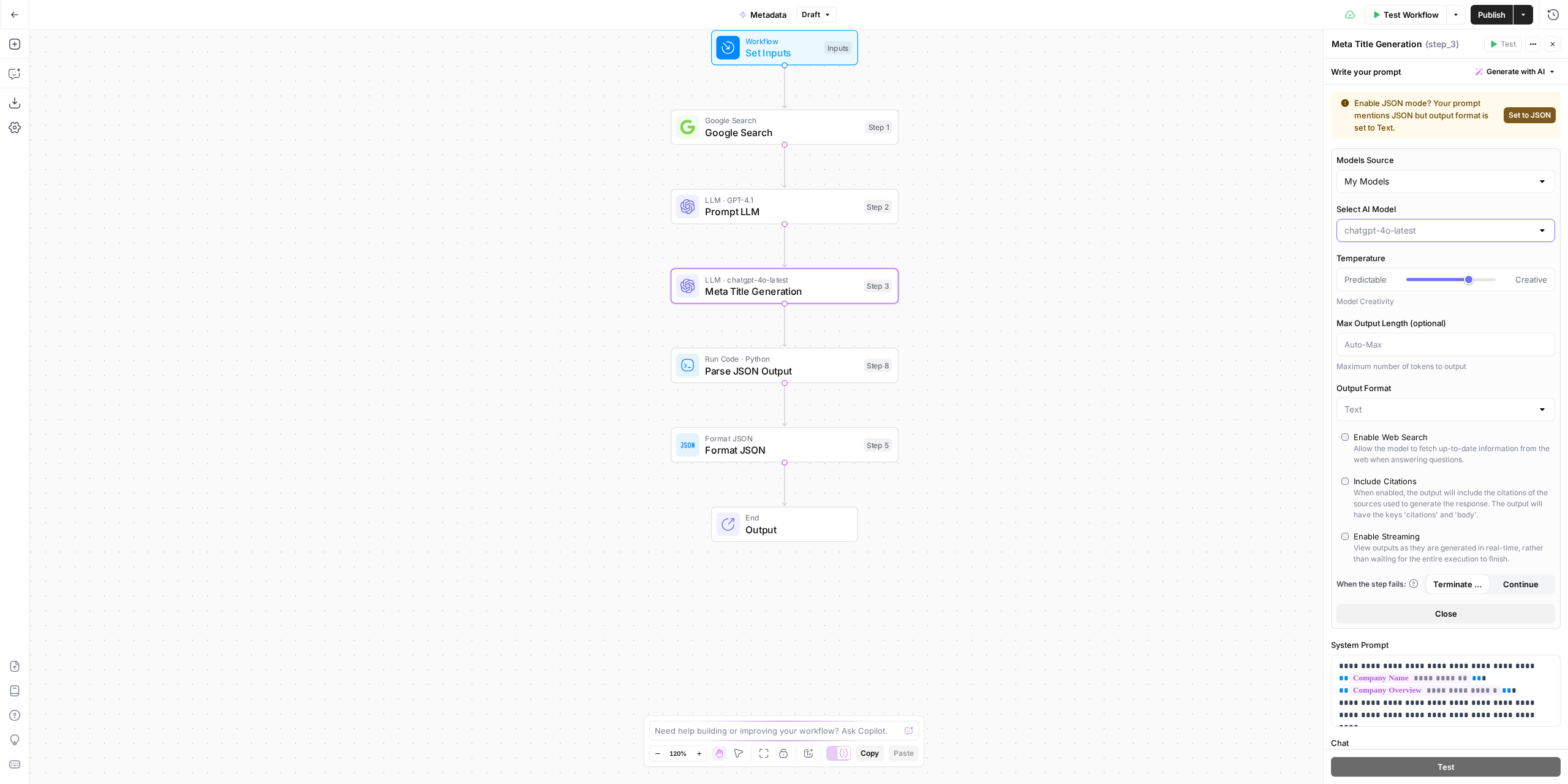
click at [1429, 235] on input "Select AI Model" at bounding box center [1438, 231] width 188 height 12
click at [1390, 344] on span "gpt-5-mini" at bounding box center [1439, 347] width 184 height 12
type input "gpt-5-mini"
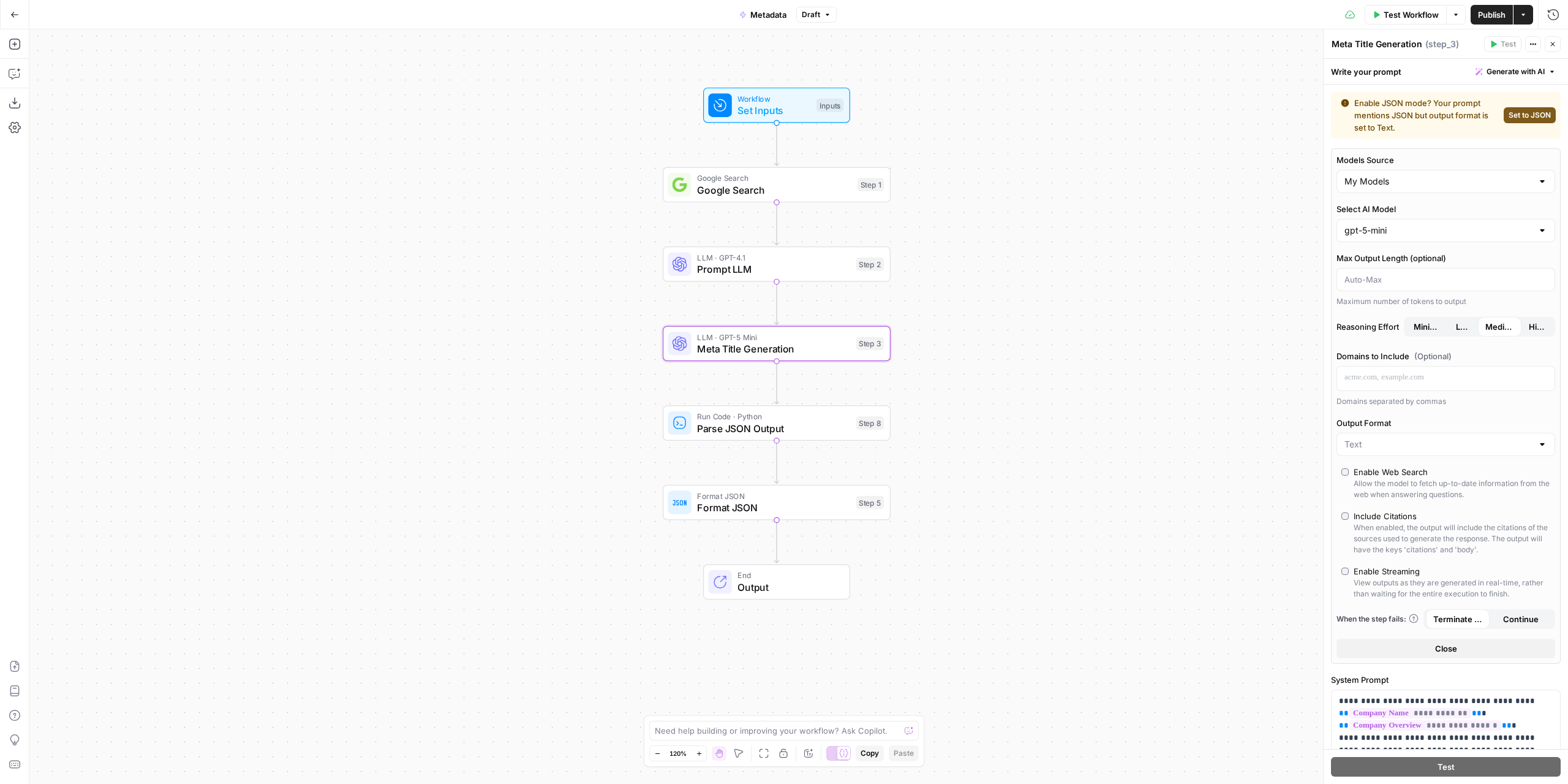
drag, startPoint x: 1115, startPoint y: 234, endPoint x: 1121, endPoint y: 363, distance: 129.1
click at [1121, 363] on div "Workflow Set Inputs Inputs Google Search Google Search Step 1 LLM · GPT-4.1 Pro…" at bounding box center [799, 407] width 1539 height 754
click at [1495, 17] on span "Publish" at bounding box center [1492, 15] width 27 height 12
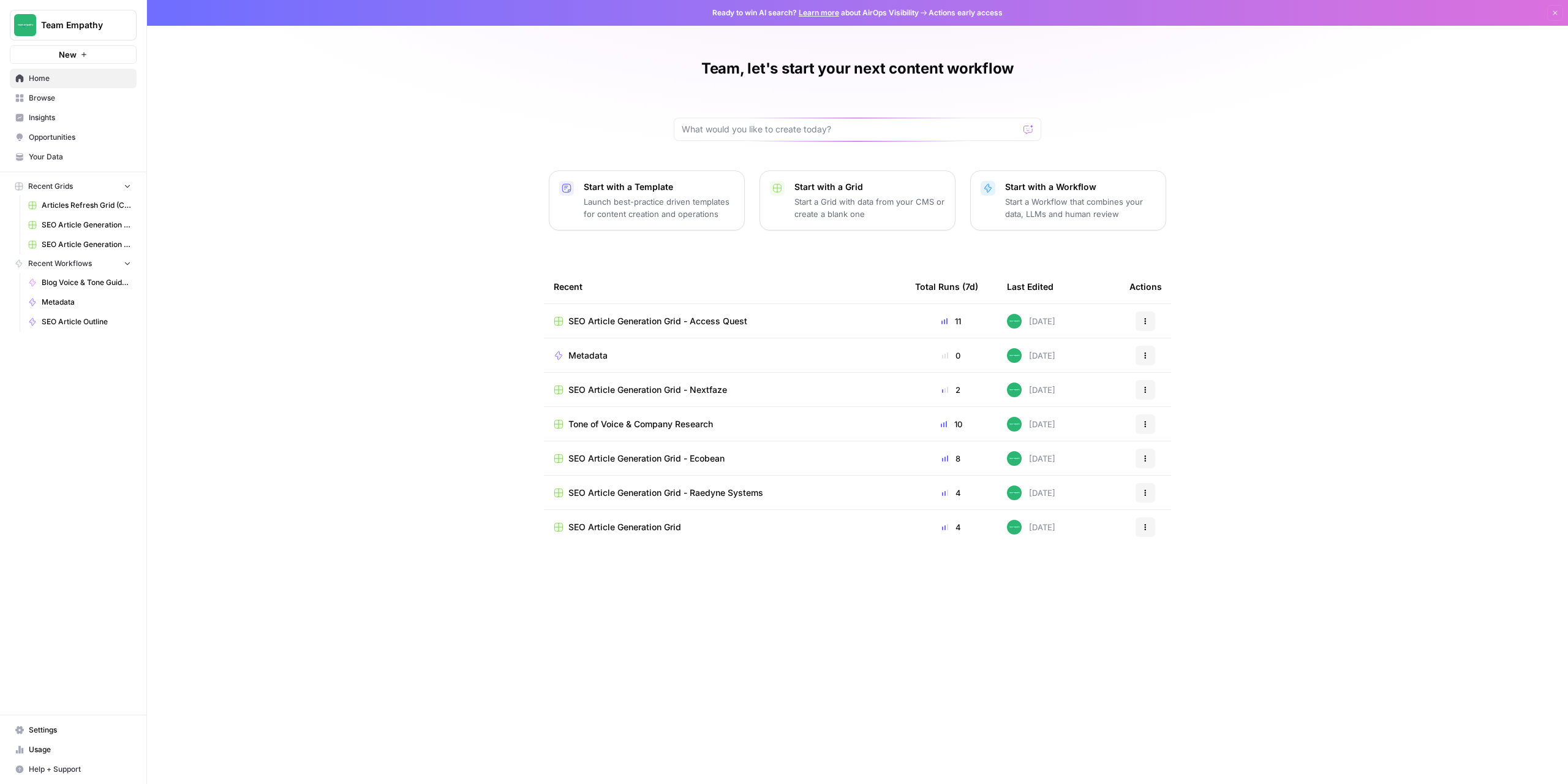
click at [62, 154] on span "Your Data" at bounding box center [79, 157] width 102 height 11
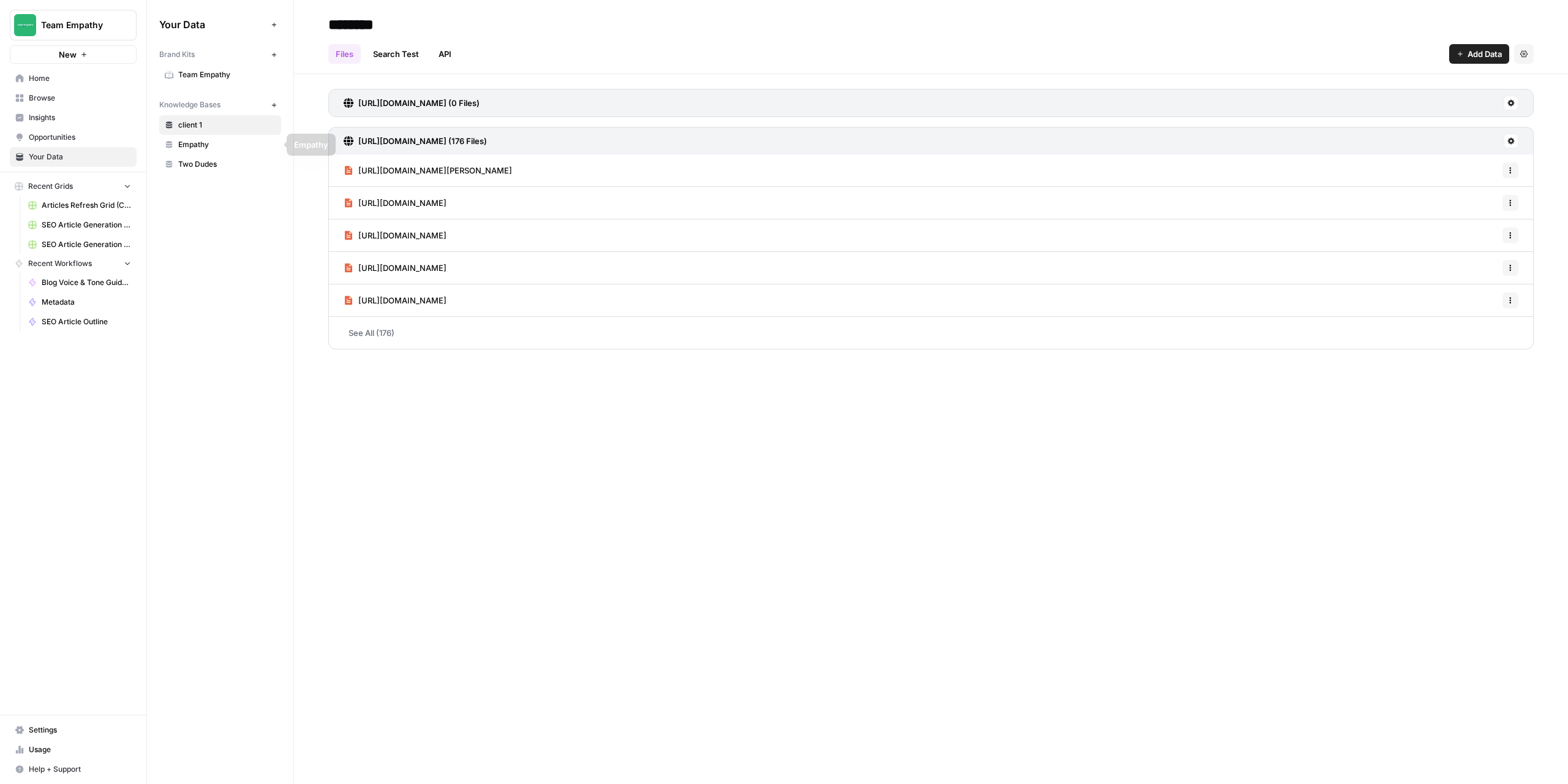
click at [199, 125] on span "client 1" at bounding box center [227, 125] width 97 height 11
click at [273, 107] on icon "button" at bounding box center [274, 105] width 7 height 7
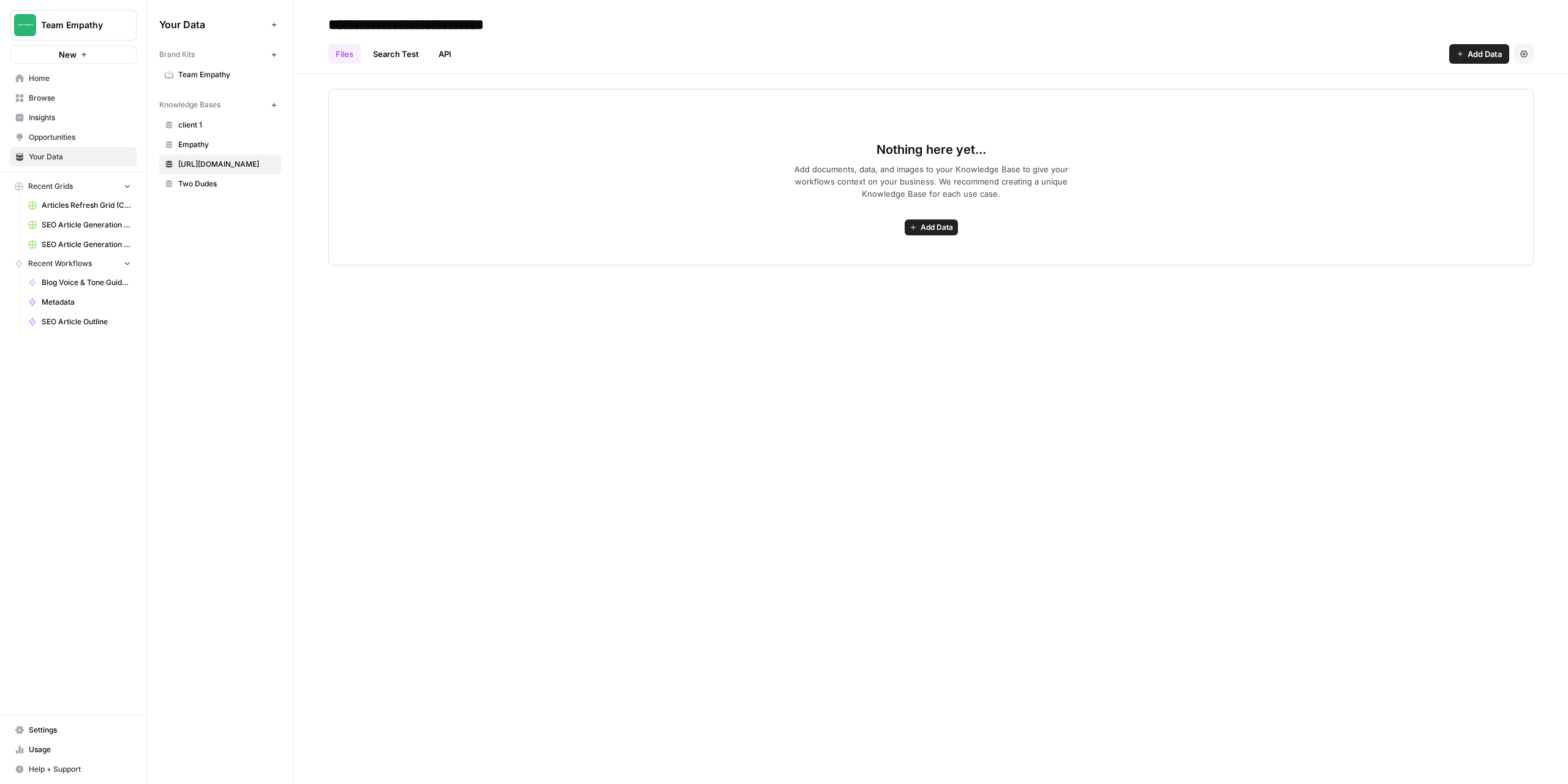
drag, startPoint x: 564, startPoint y: 19, endPoint x: 287, endPoint y: 36, distance: 277.5
click at [287, 36] on div "**********" at bounding box center [858, 392] width 1422 height 784
click at [527, 29] on input "**********" at bounding box center [441, 24] width 236 height 24
type input "**********"
click at [1060, 515] on div "**********" at bounding box center [931, 392] width 1274 height 784
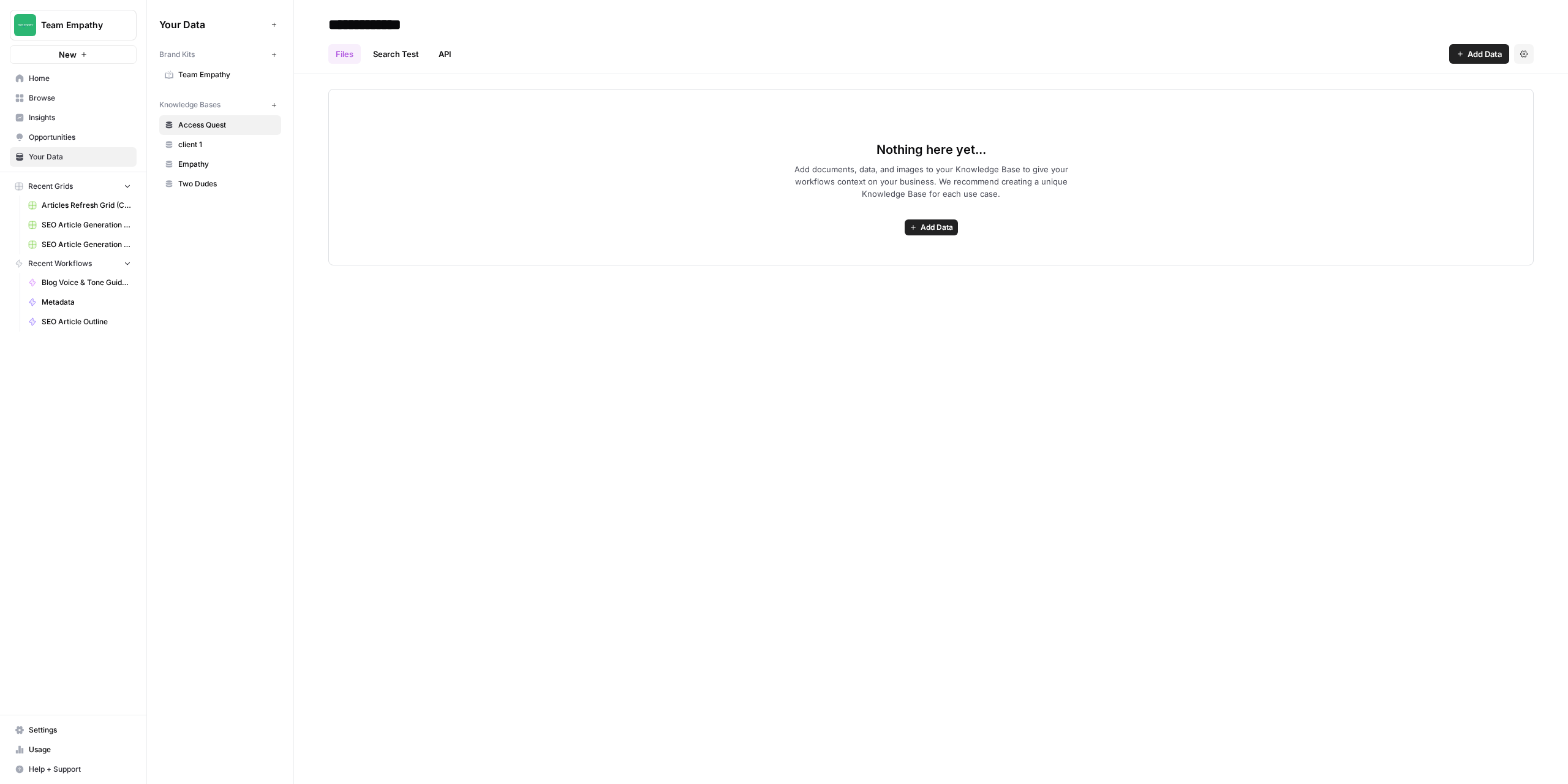
click at [936, 218] on div "Nothing here yet... Add documents, data, and images to your Knowledge Base to g…" at bounding box center [932, 177] width 1206 height 176
click at [931, 225] on span "Add Data" at bounding box center [937, 228] width 33 height 11
click at [858, 270] on span "Web Scrape" at bounding box center [886, 272] width 111 height 12
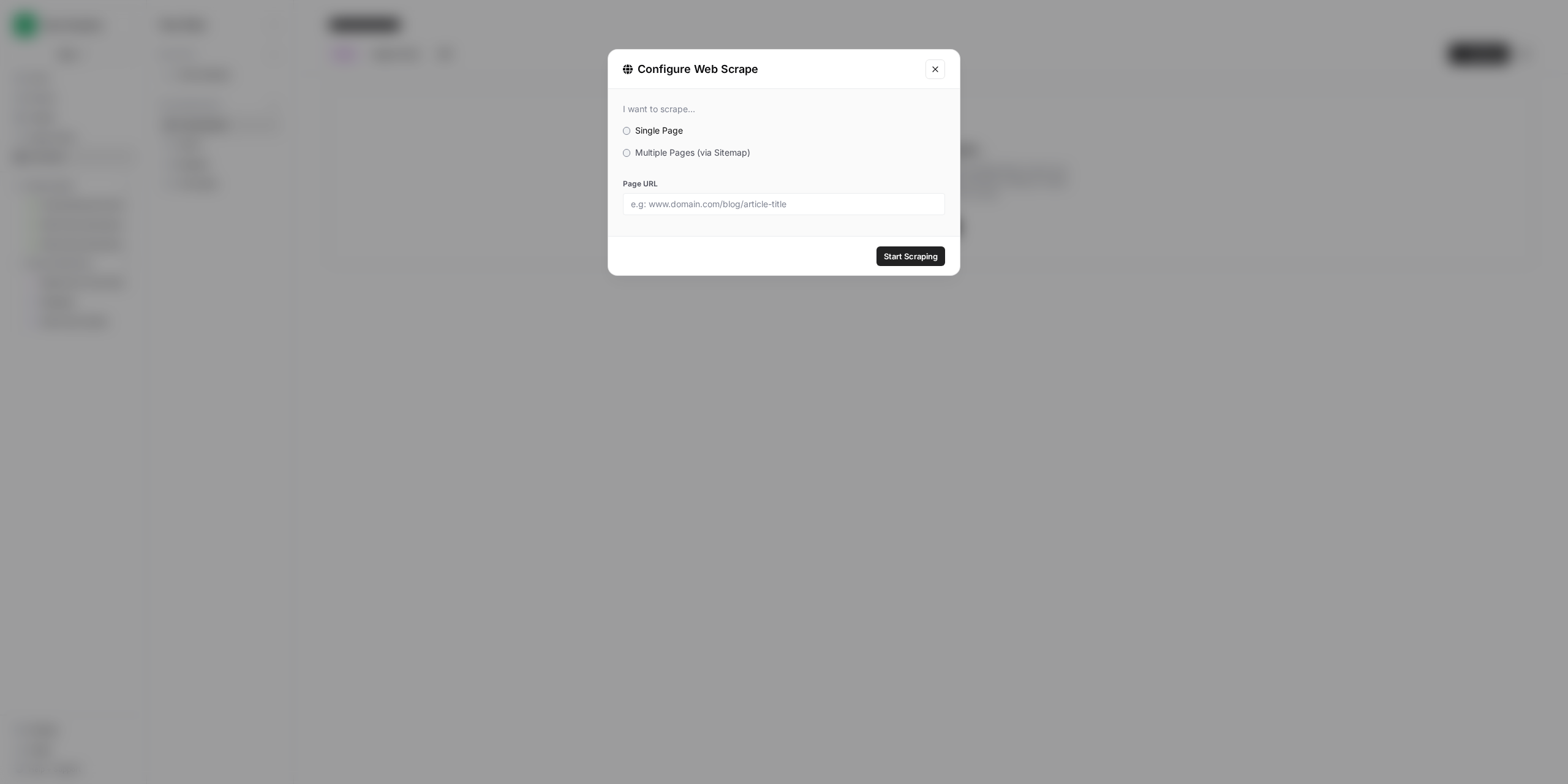
click at [674, 111] on div "I want to scrape..." at bounding box center [784, 109] width 322 height 11
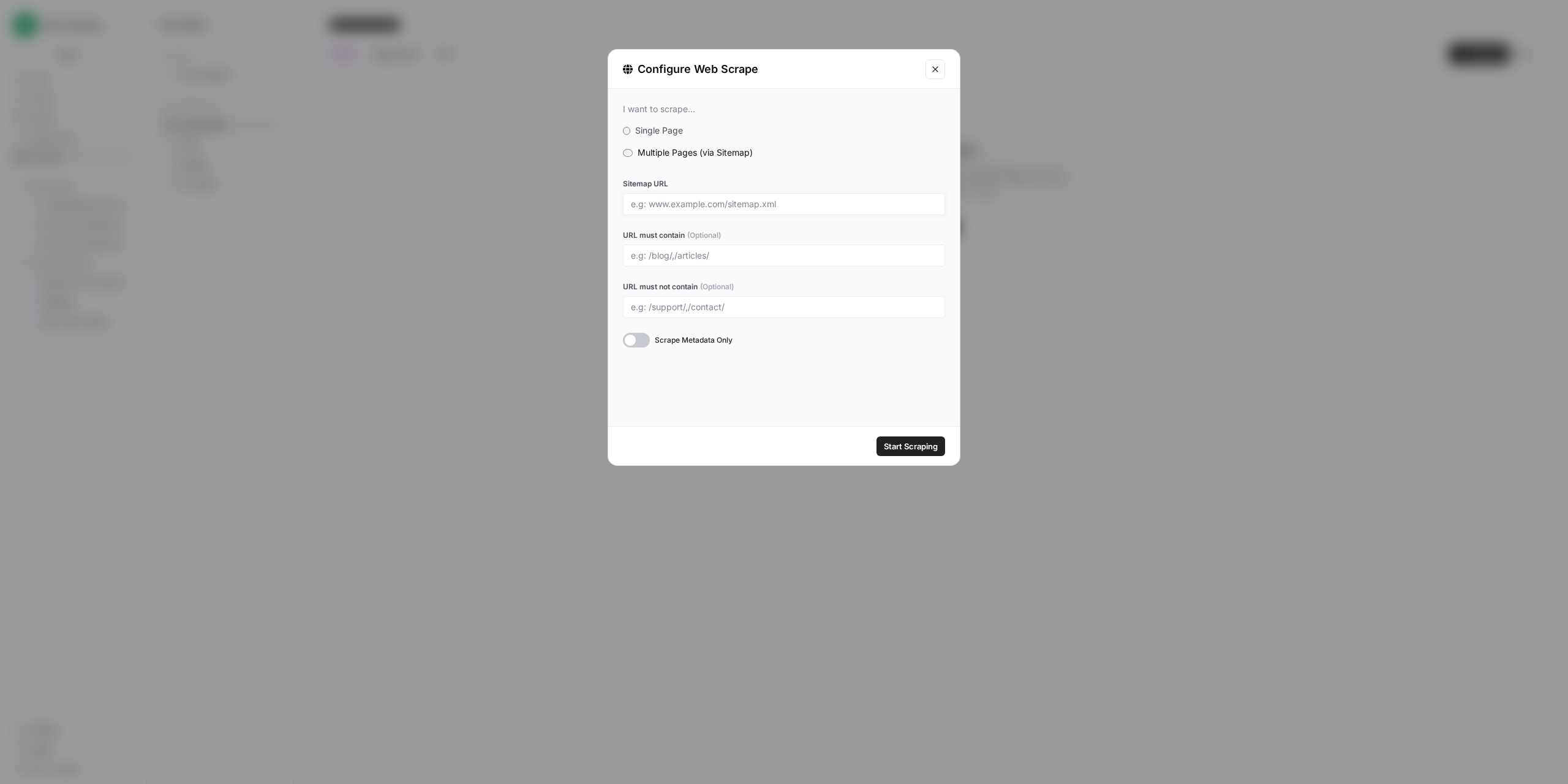
click at [678, 208] on input "Sitemap URL" at bounding box center [784, 204] width 306 height 11
paste input "[URL][DOMAIN_NAME]"
click at [636, 335] on div at bounding box center [636, 340] width 27 height 15
click at [921, 450] on span "Start Scraping" at bounding box center [911, 447] width 54 height 12
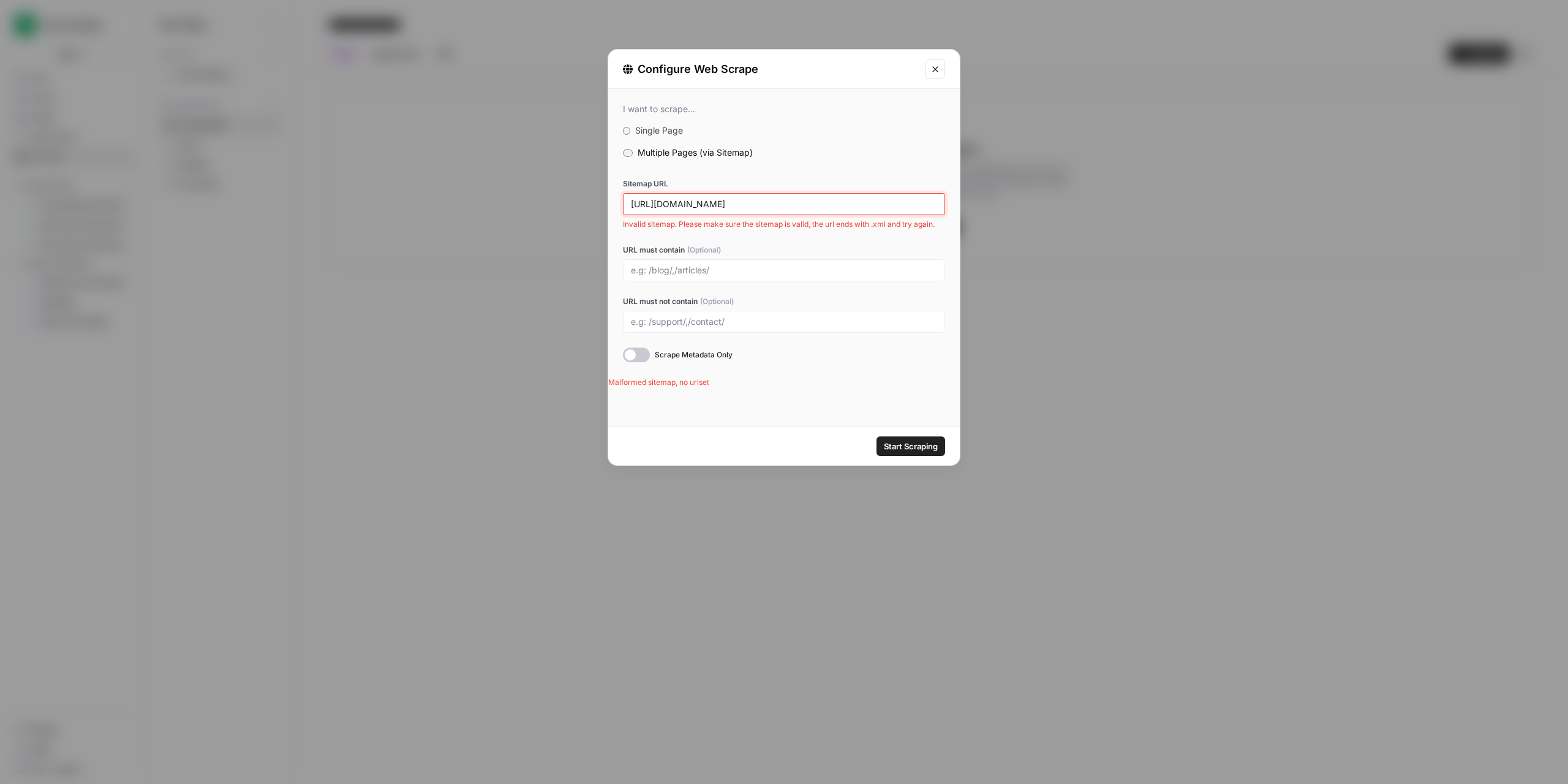
click at [784, 209] on input "[URL][DOMAIN_NAME]" at bounding box center [784, 204] width 306 height 11
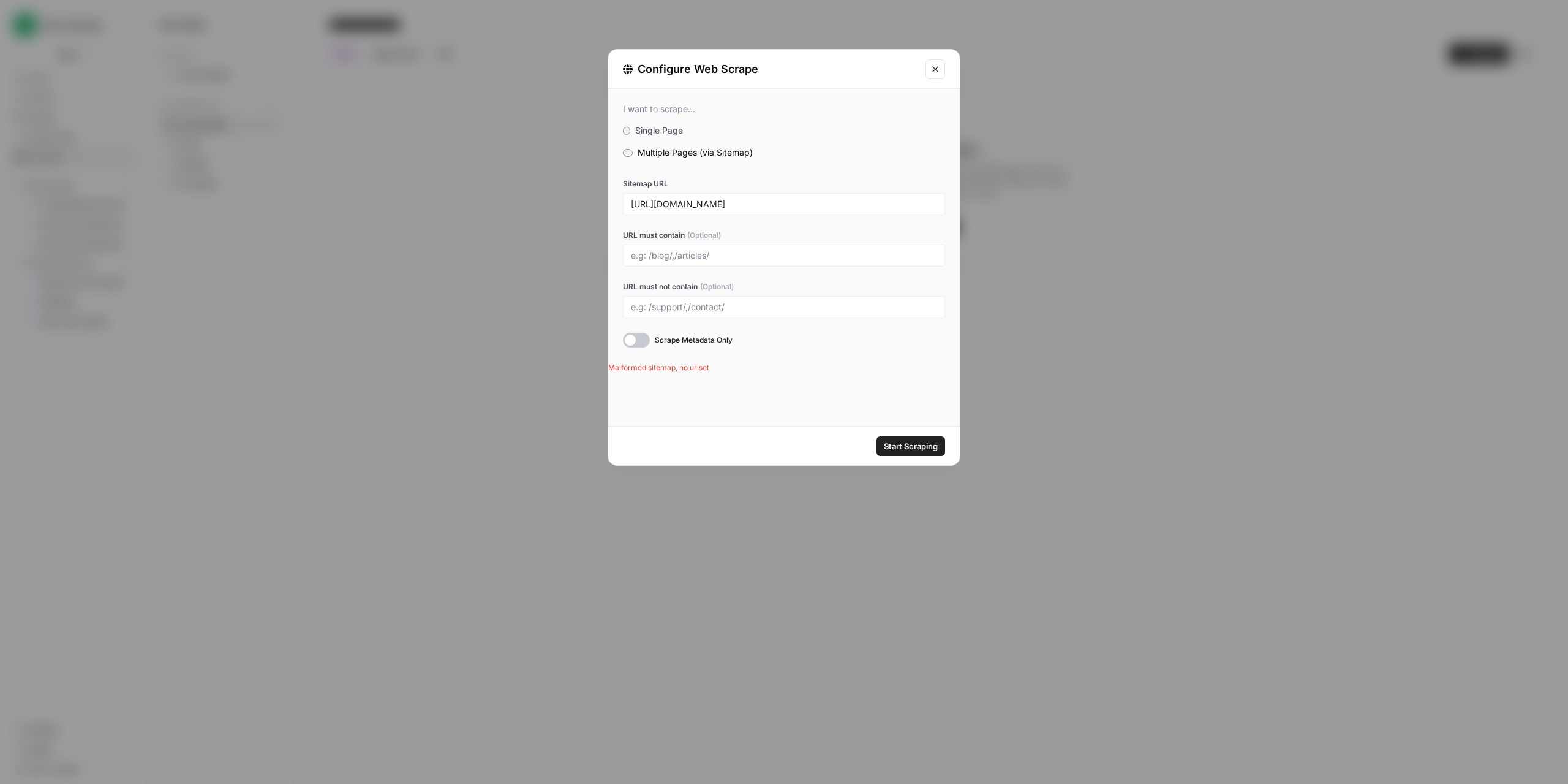
click at [912, 452] on span "Start Scraping" at bounding box center [911, 447] width 54 height 12
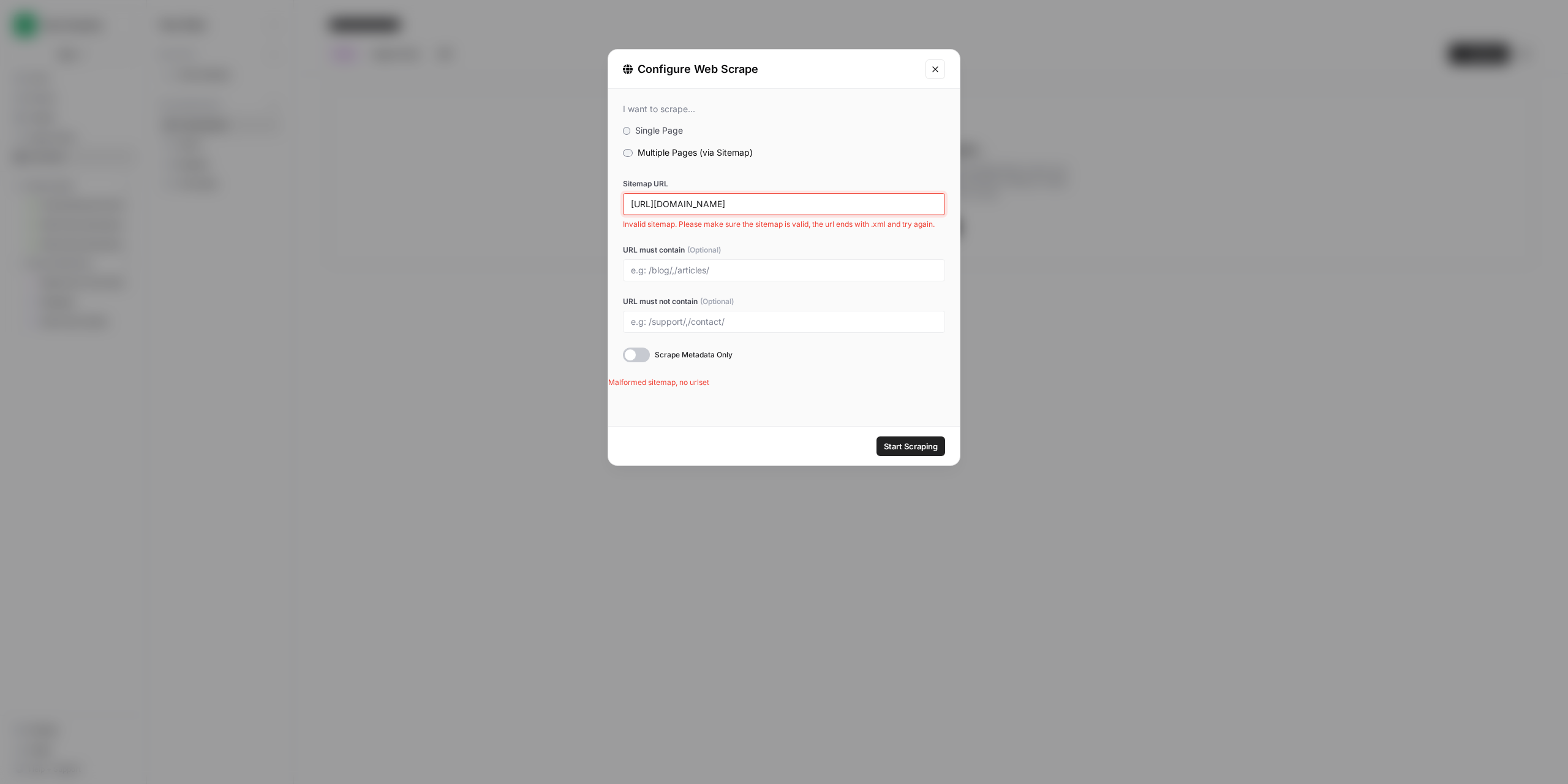
click at [775, 207] on input "[URL][DOMAIN_NAME]" at bounding box center [784, 204] width 306 height 11
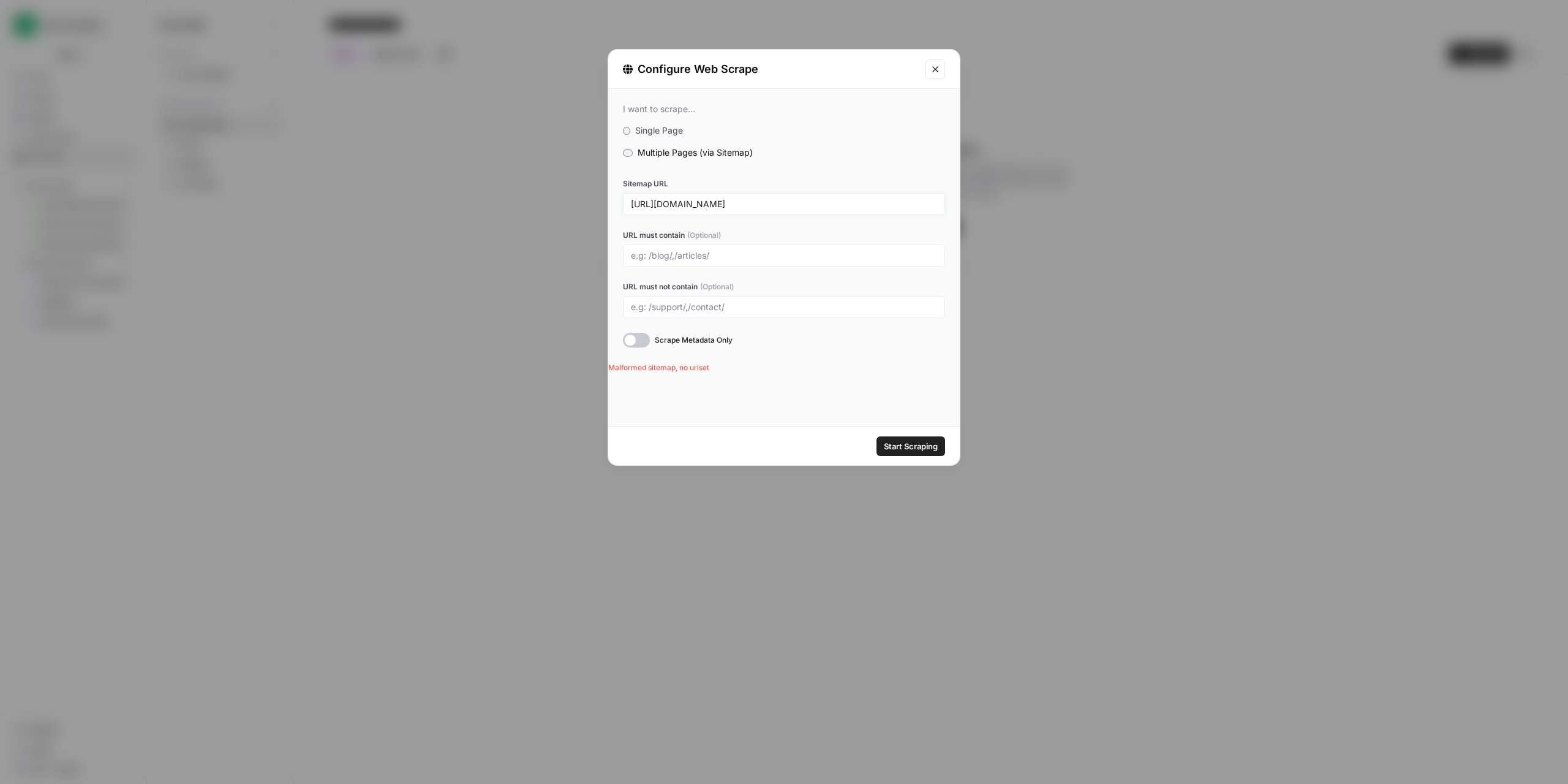
click at [791, 204] on input "[URL][DOMAIN_NAME]" at bounding box center [784, 204] width 306 height 11
type input "[URL][DOMAIN_NAME]"
click at [939, 447] on button "Start Scraping" at bounding box center [911, 446] width 69 height 19
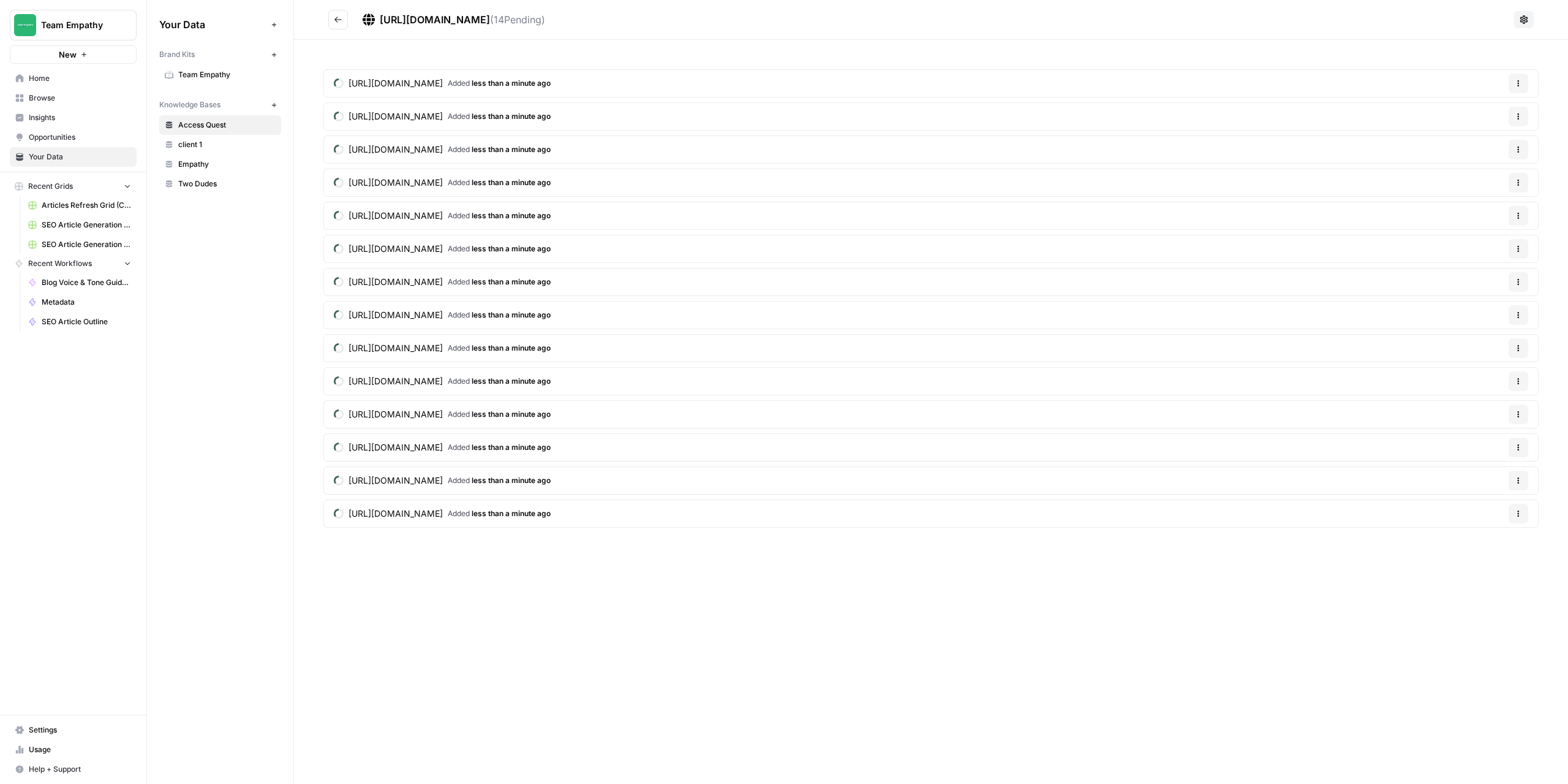
click at [273, 104] on icon "button" at bounding box center [274, 105] width 7 height 7
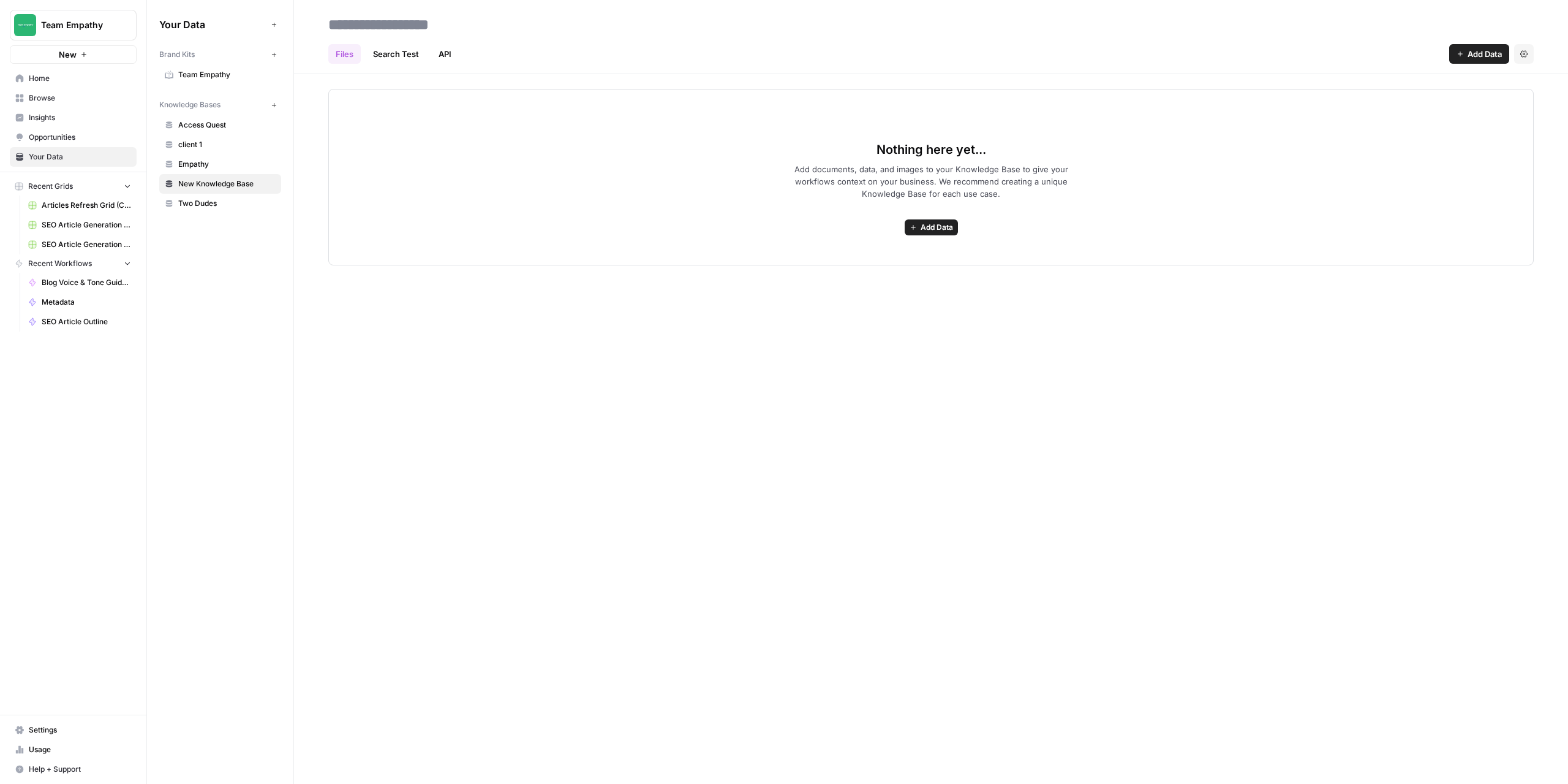
click at [943, 224] on span "Add Data" at bounding box center [937, 228] width 33 height 11
click at [864, 273] on span "Web Scrape" at bounding box center [886, 272] width 111 height 12
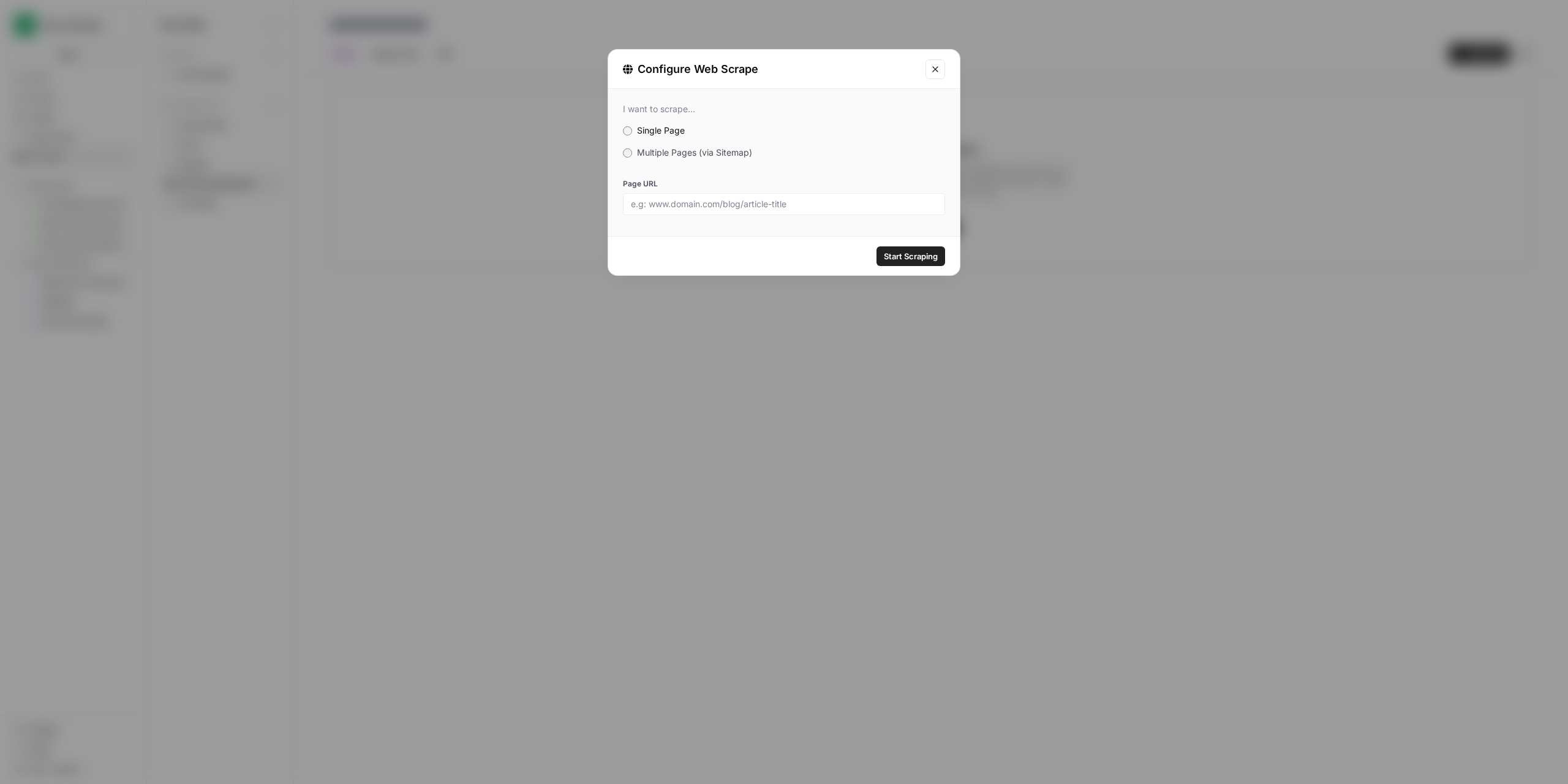
click at [622, 153] on div "I want to scrape... Single Page Multiple Pages (via Sitemap) Page URL" at bounding box center [784, 159] width 351 height 141
click at [636, 157] on label "Multiple Pages (via Sitemap)" at bounding box center [784, 153] width 322 height 12
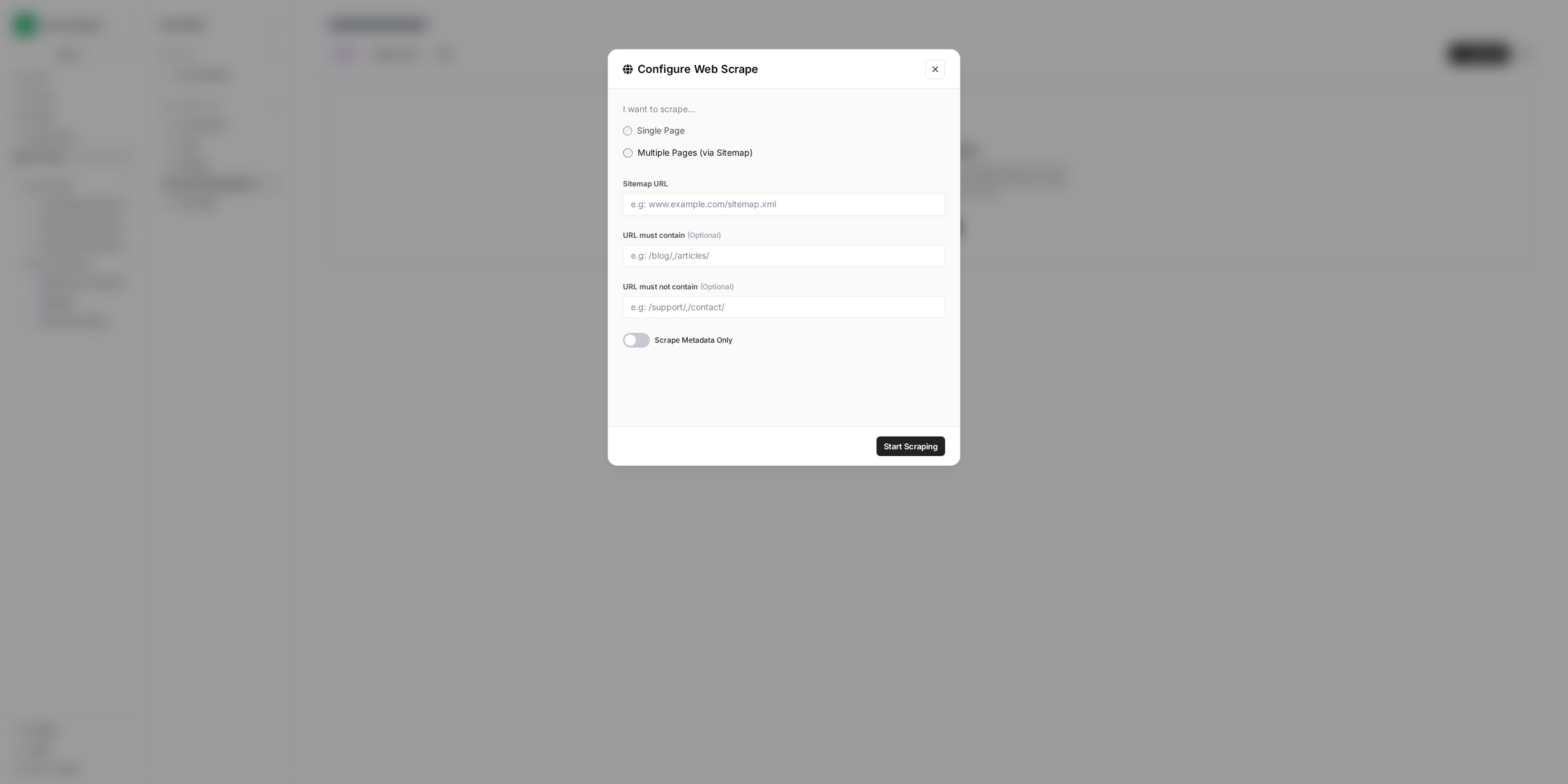
click at [667, 207] on input "Sitemap URL" at bounding box center [784, 204] width 306 height 11
paste input "[URL][DOMAIN_NAME]"
type input "[URL][DOMAIN_NAME]"
click at [633, 346] on div at bounding box center [636, 340] width 27 height 15
click at [911, 441] on span "Start Scraping" at bounding box center [911, 447] width 54 height 12
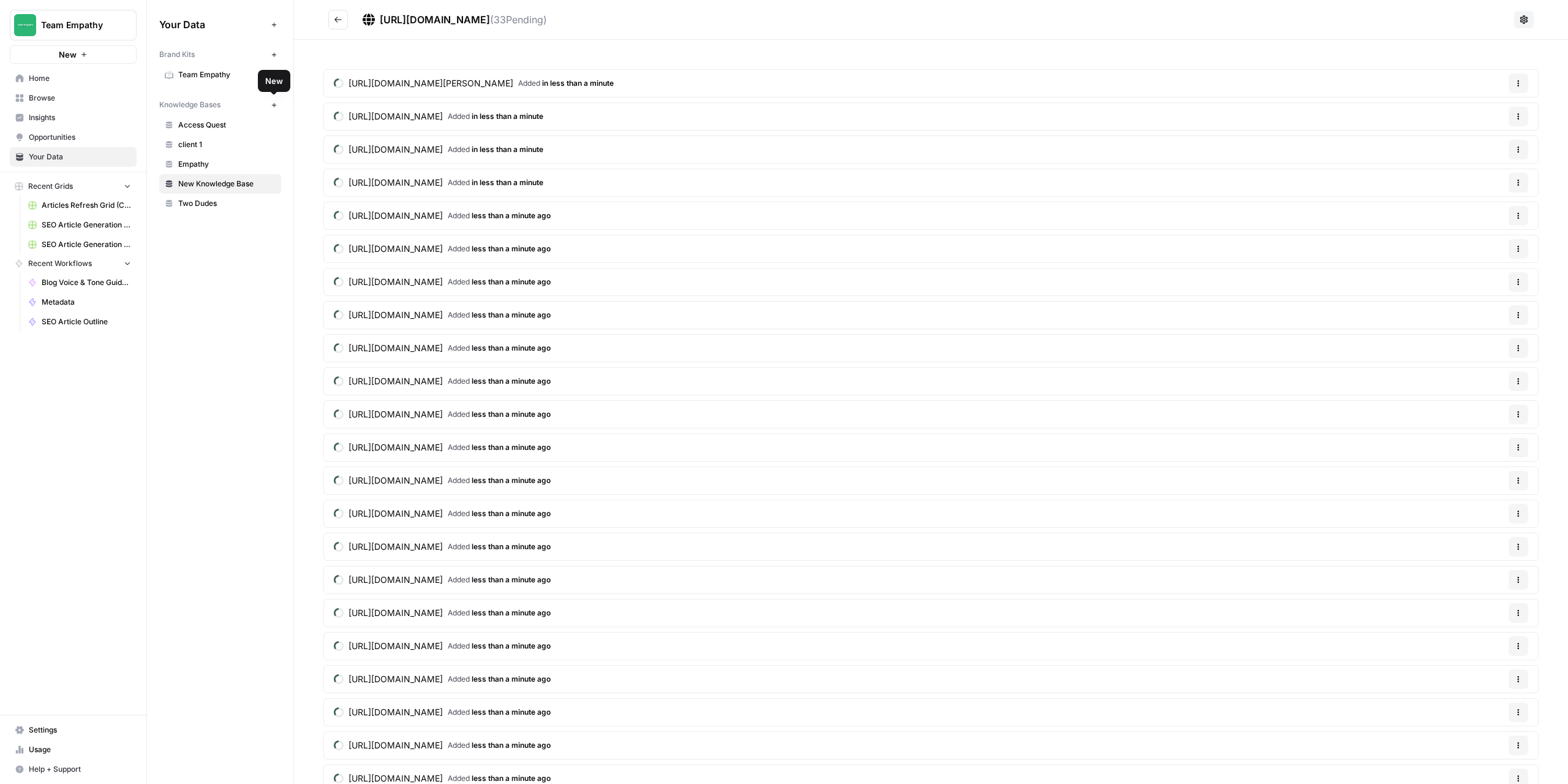
click at [273, 104] on icon "button" at bounding box center [274, 105] width 7 height 7
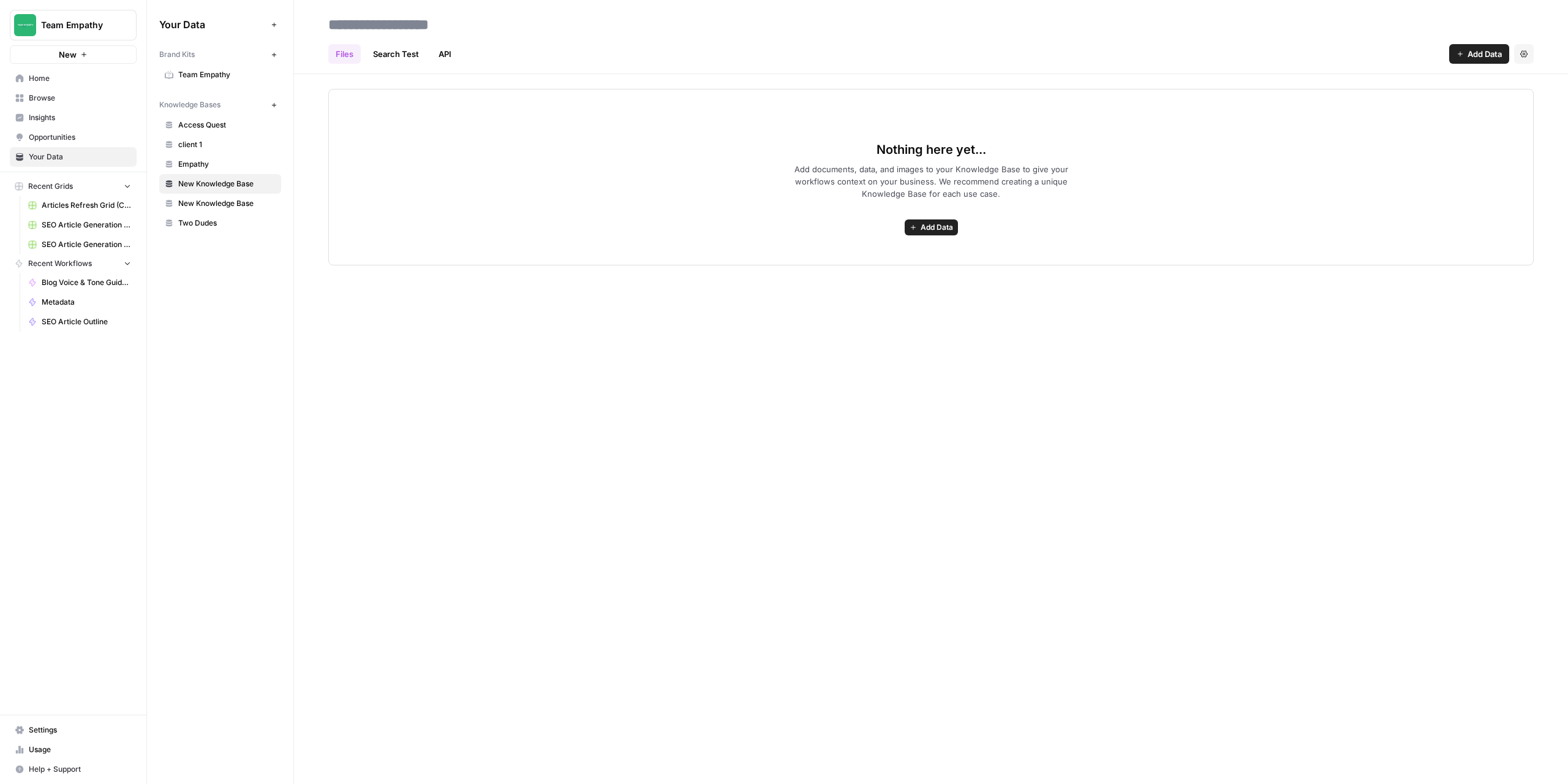
type input "*"
type input "********"
click at [934, 221] on button "Add Data" at bounding box center [932, 228] width 53 height 16
drag, startPoint x: 840, startPoint y: 262, endPoint x: 845, endPoint y: 267, distance: 7.1
click at [845, 267] on div "Upload Files Web Scrape Connect Import File from Google Drive Import from SQL D…" at bounding box center [882, 302] width 150 height 123
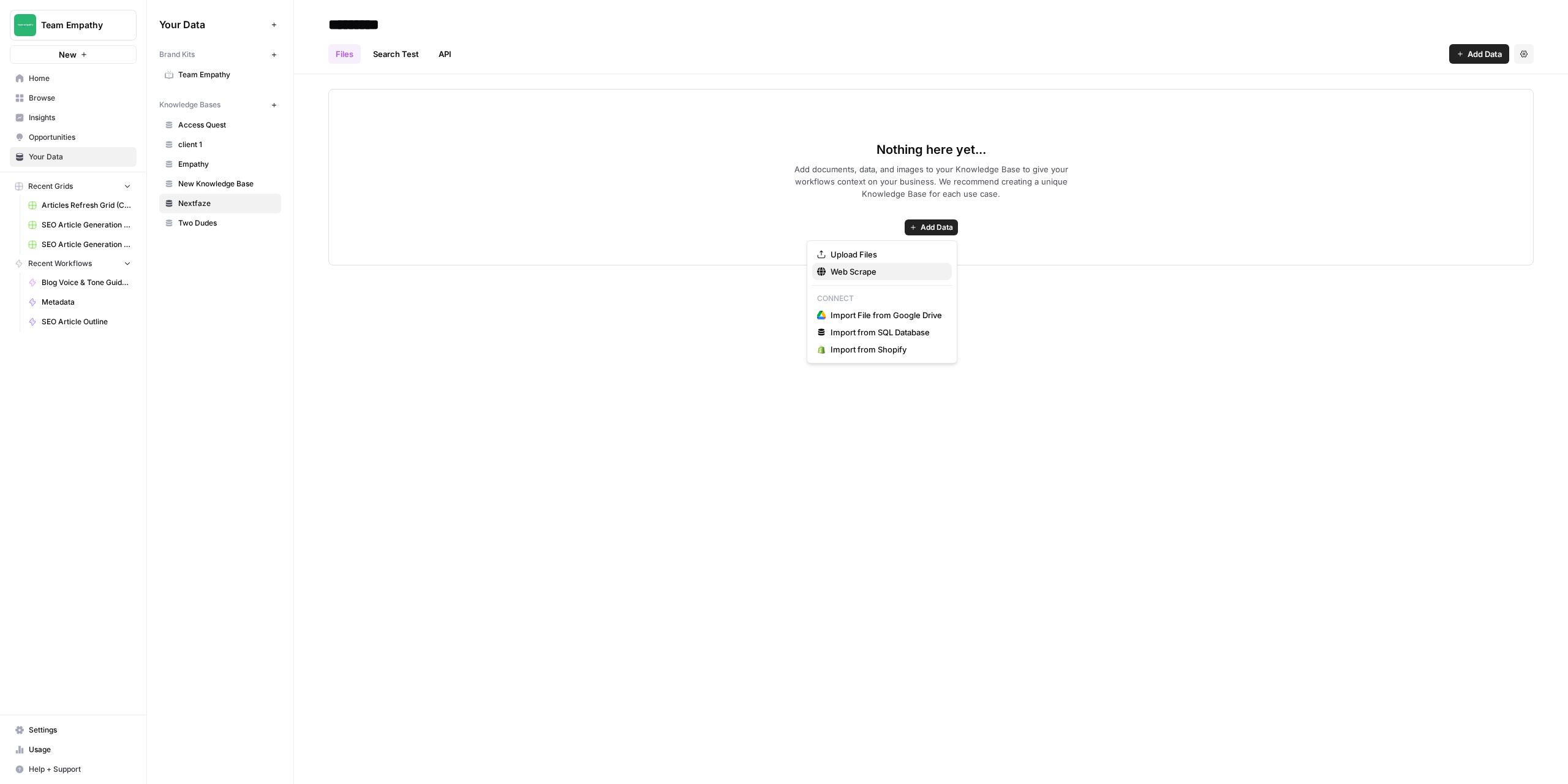
click at [845, 267] on span "Web Scrape" at bounding box center [886, 272] width 111 height 12
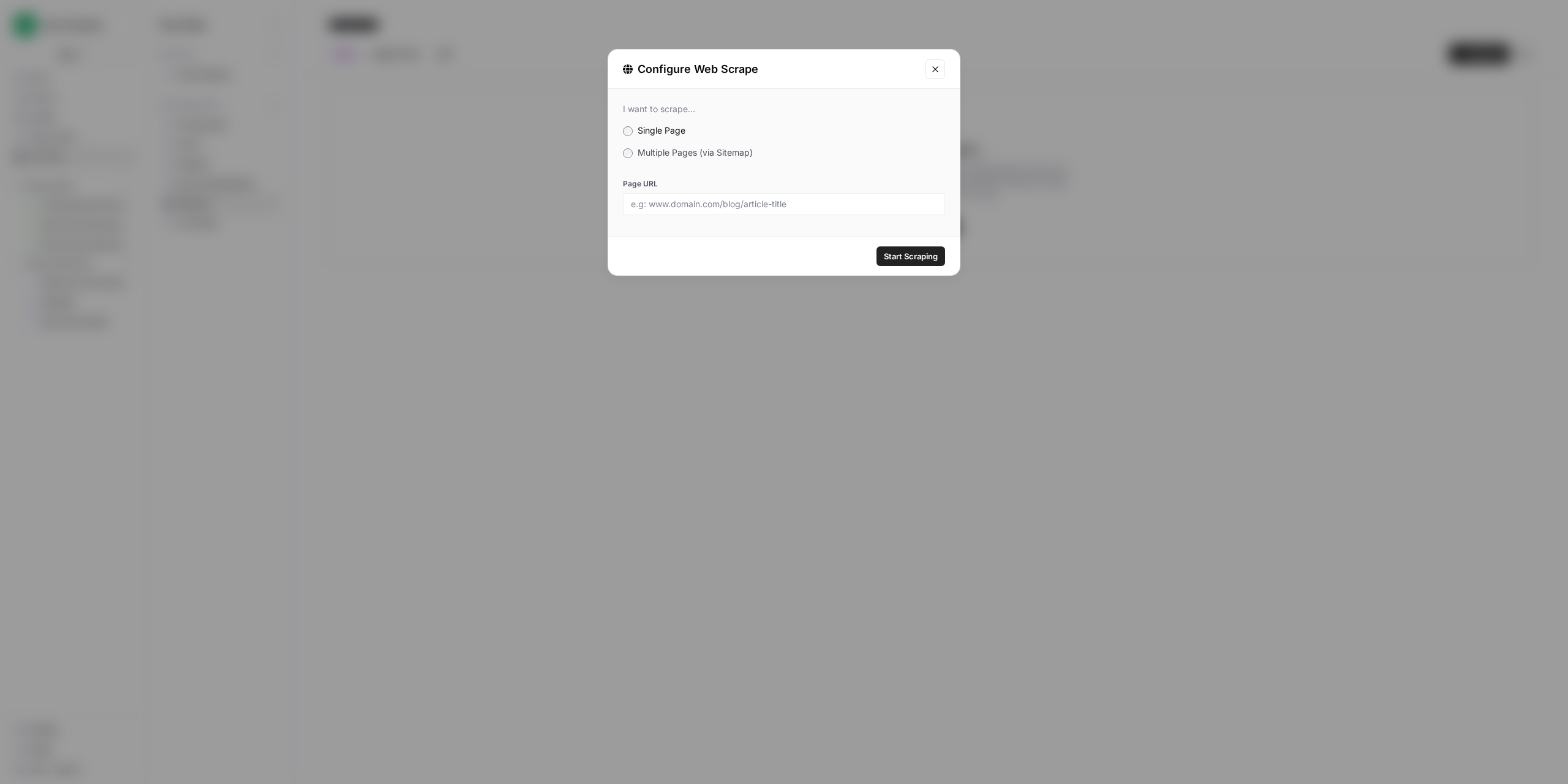
click at [637, 159] on div "I want to scrape... Single Page Multiple Pages (via Sitemap) Page URL" at bounding box center [784, 159] width 351 height 141
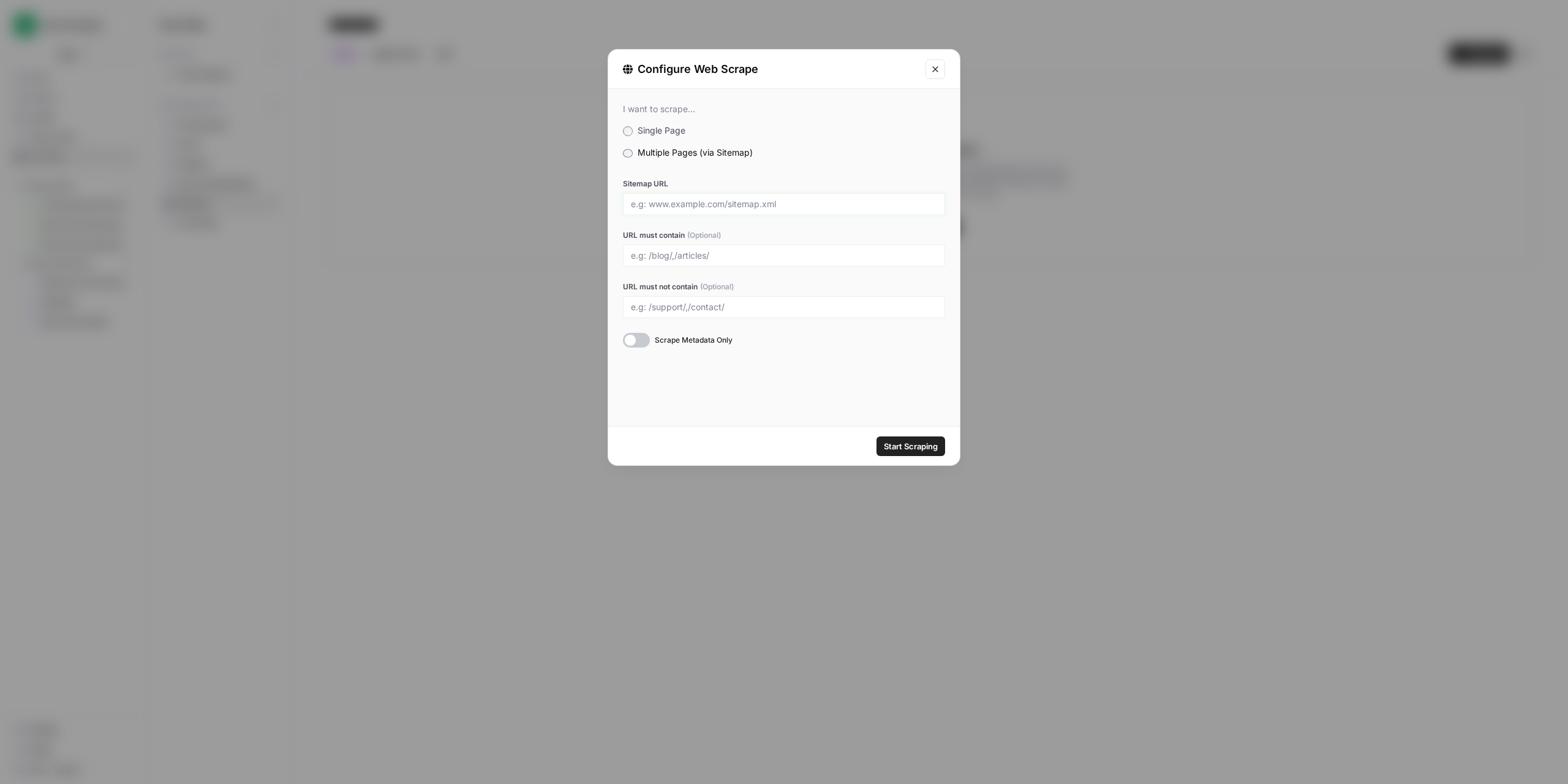
click at [684, 208] on input "Sitemap URL" at bounding box center [784, 204] width 306 height 11
paste input "[URL][DOMAIN_NAME]"
type input "[URL][DOMAIN_NAME]"
click at [806, 364] on div "I want to scrape... Single Page Multiple Pages (via Sitemap) Sitemap URL [URL][…" at bounding box center [784, 257] width 351 height 337
click at [642, 334] on div at bounding box center [636, 340] width 27 height 15
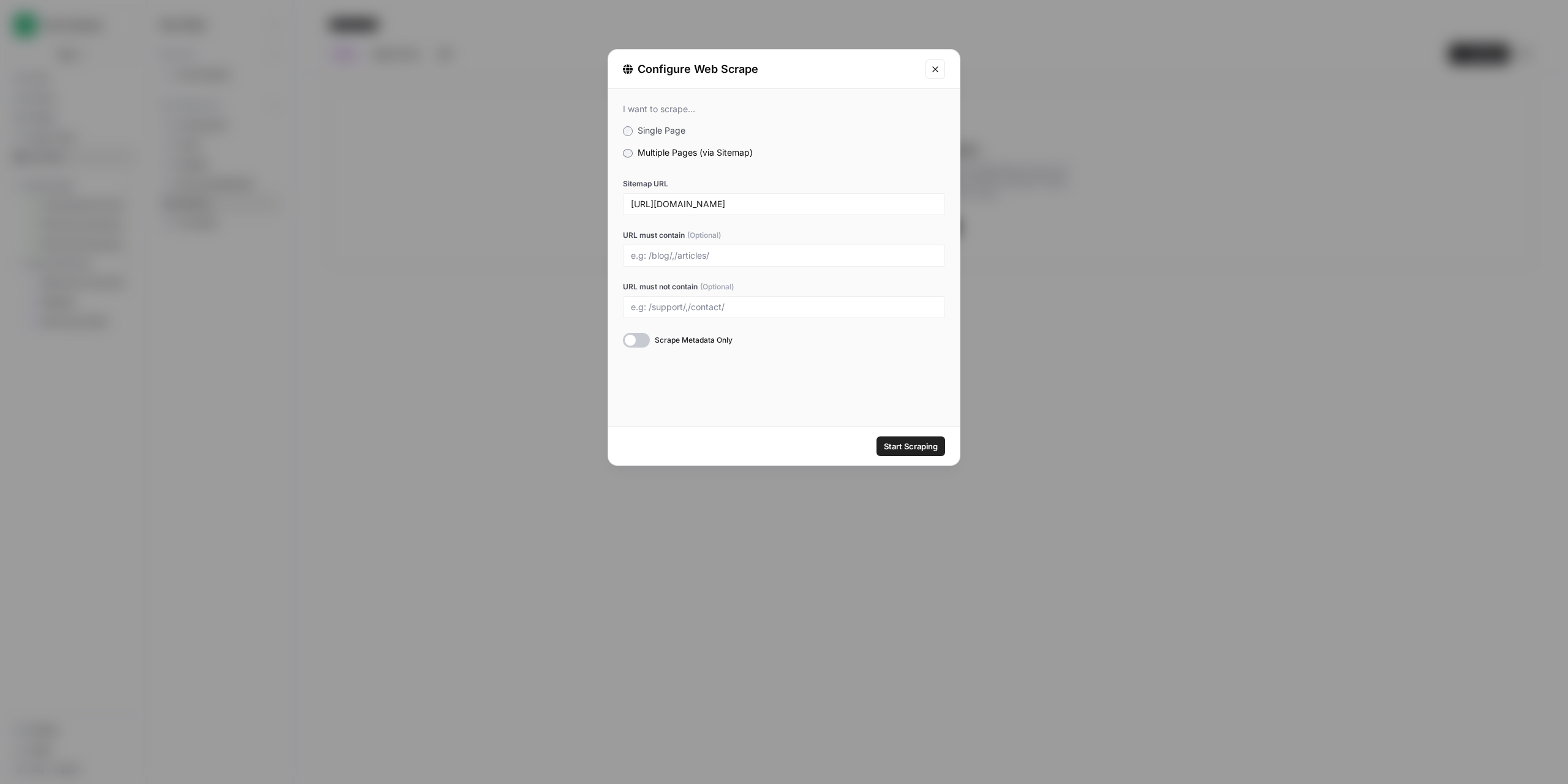
click at [903, 447] on span "Start Scraping" at bounding box center [911, 447] width 54 height 12
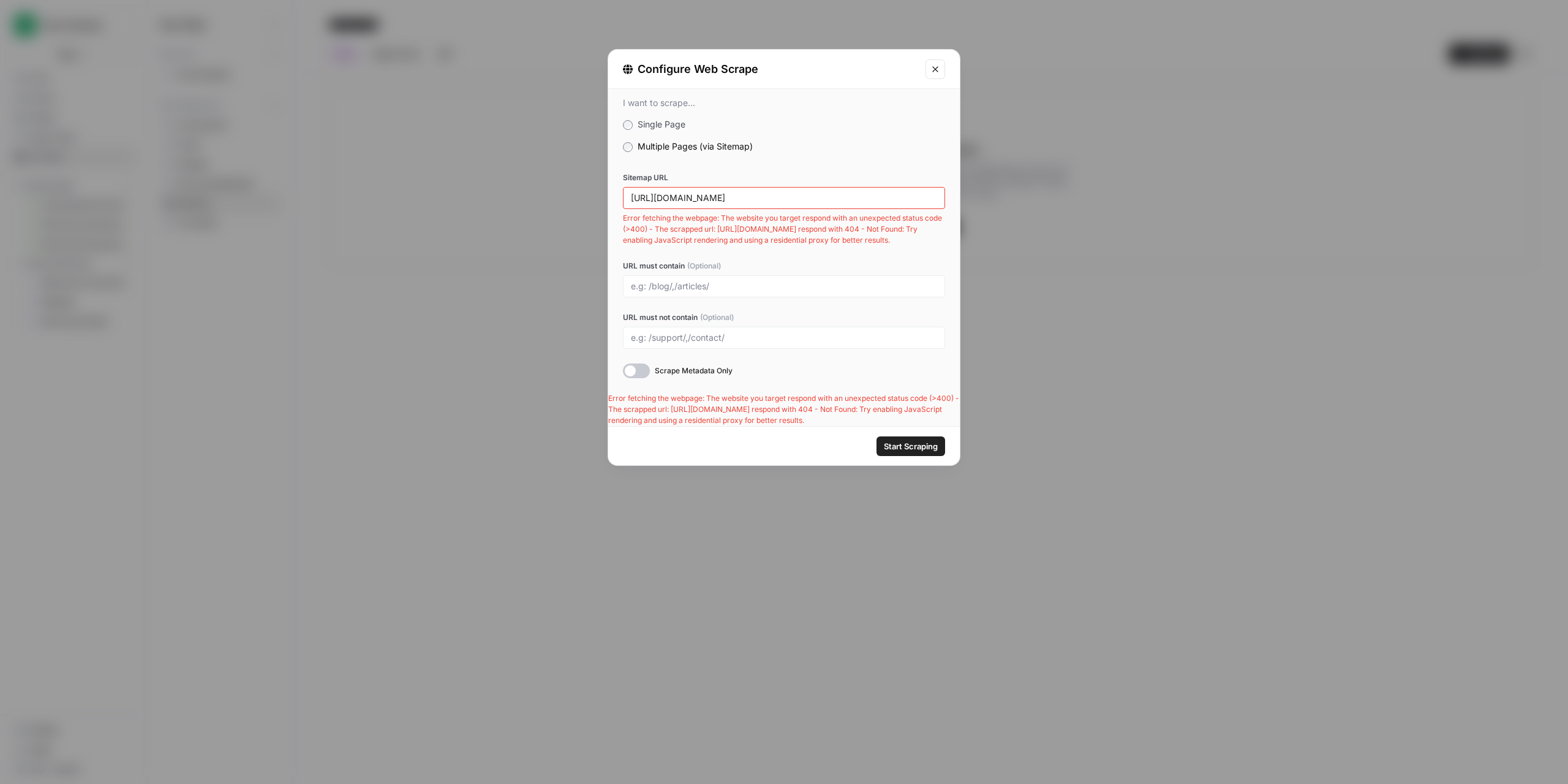
scroll to position [17, 0]
click at [786, 192] on input "[URL][DOMAIN_NAME]" at bounding box center [784, 198] width 306 height 11
click at [909, 436] on button "Start Scraping" at bounding box center [911, 446] width 69 height 19
drag, startPoint x: 780, startPoint y: 187, endPoint x: 619, endPoint y: 205, distance: 162.0
click at [619, 205] on div "I want to scrape... Single Page Multiple Pages (via Sitemap) Sitemap URL [URL][…" at bounding box center [784, 238] width 351 height 310
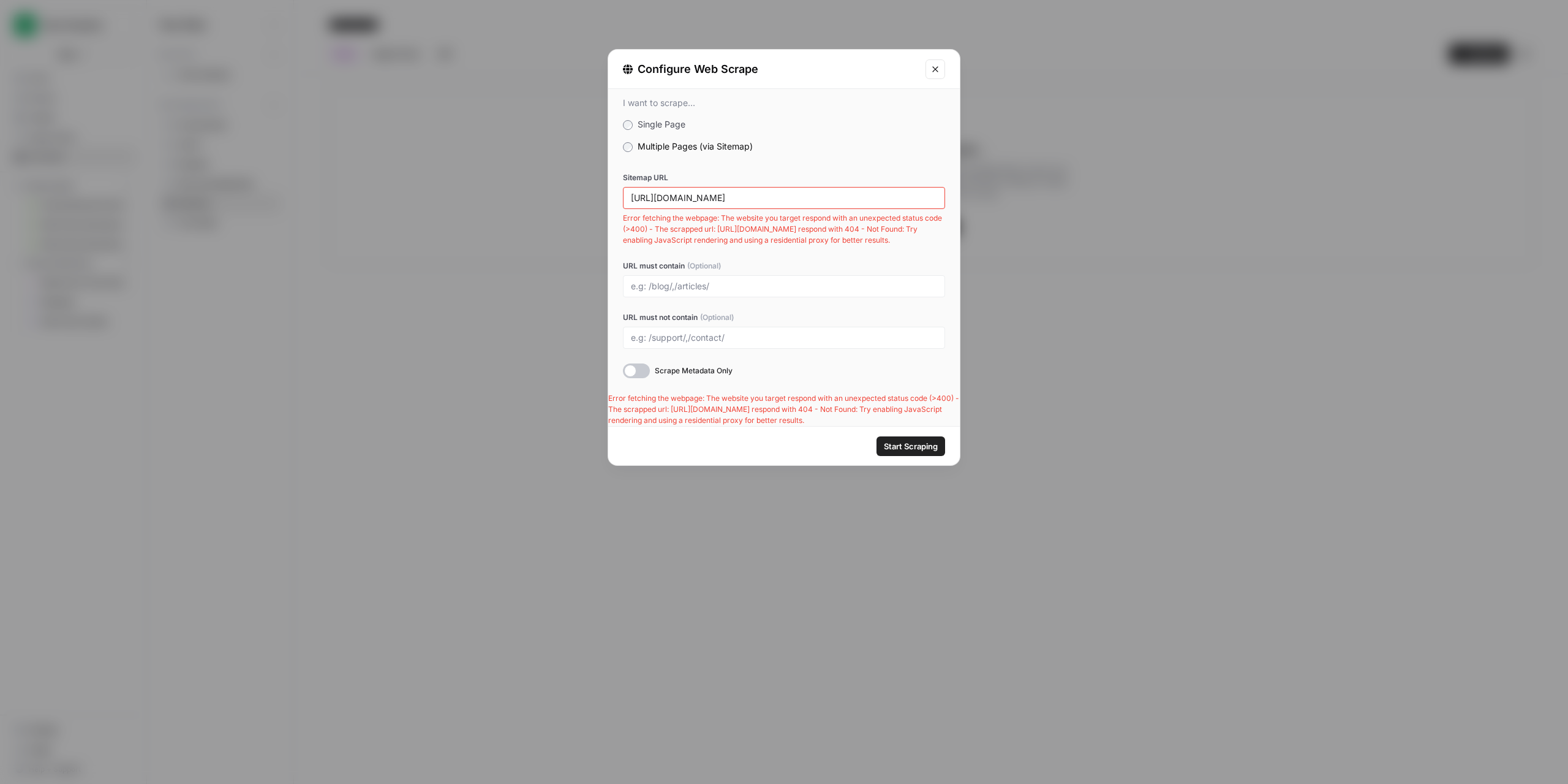
click at [936, 69] on icon "Close modal" at bounding box center [936, 69] width 10 height 10
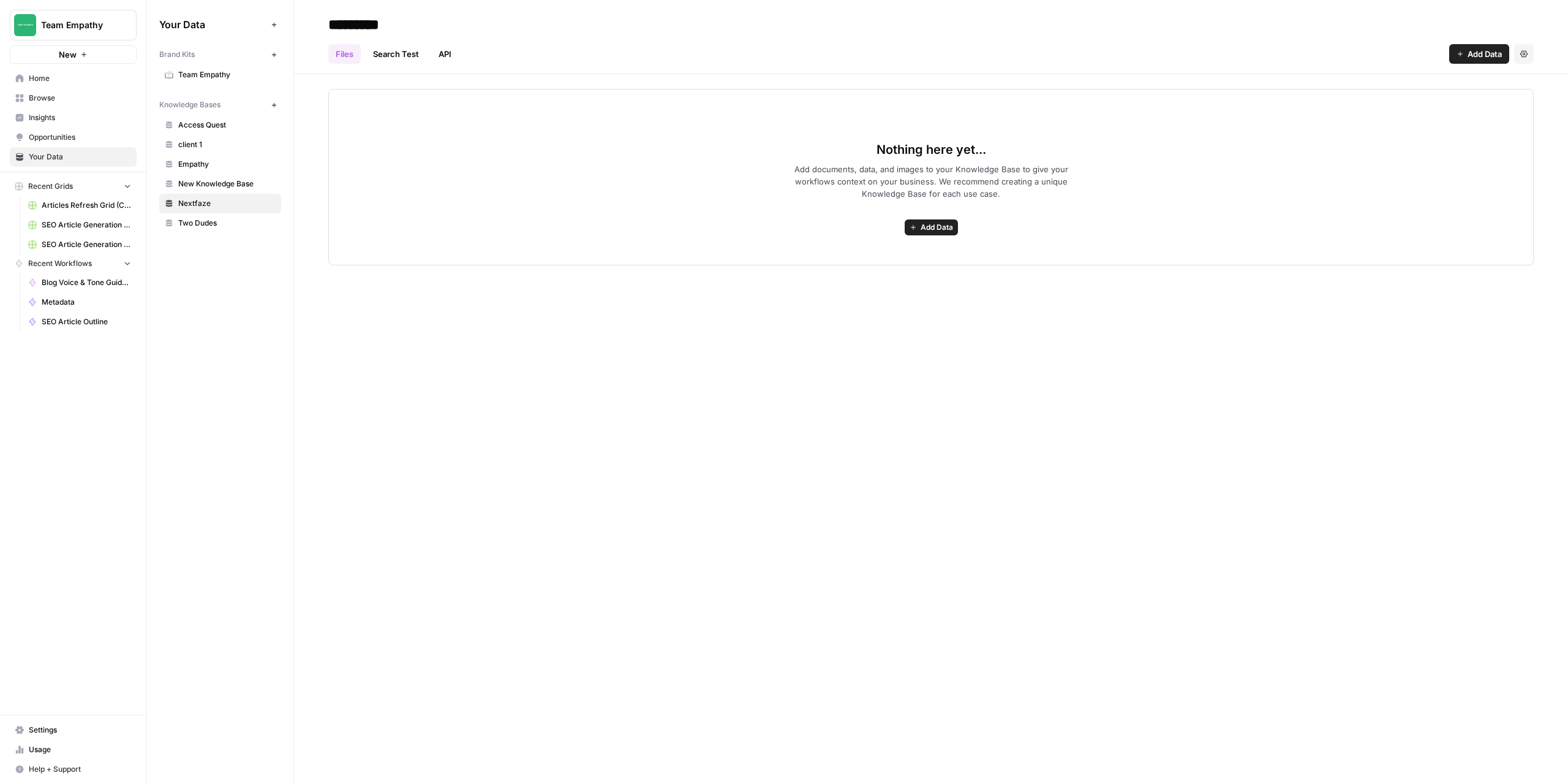
click at [405, 23] on input "********" at bounding box center [421, 24] width 196 height 24
drag, startPoint x: 405, startPoint y: 23, endPoint x: 319, endPoint y: 23, distance: 86.0
click at [319, 23] on header "******** Files Search Test API Add Data Settings" at bounding box center [931, 37] width 1274 height 74
paste input "**********"
drag, startPoint x: 558, startPoint y: 21, endPoint x: 308, endPoint y: 23, distance: 250.0
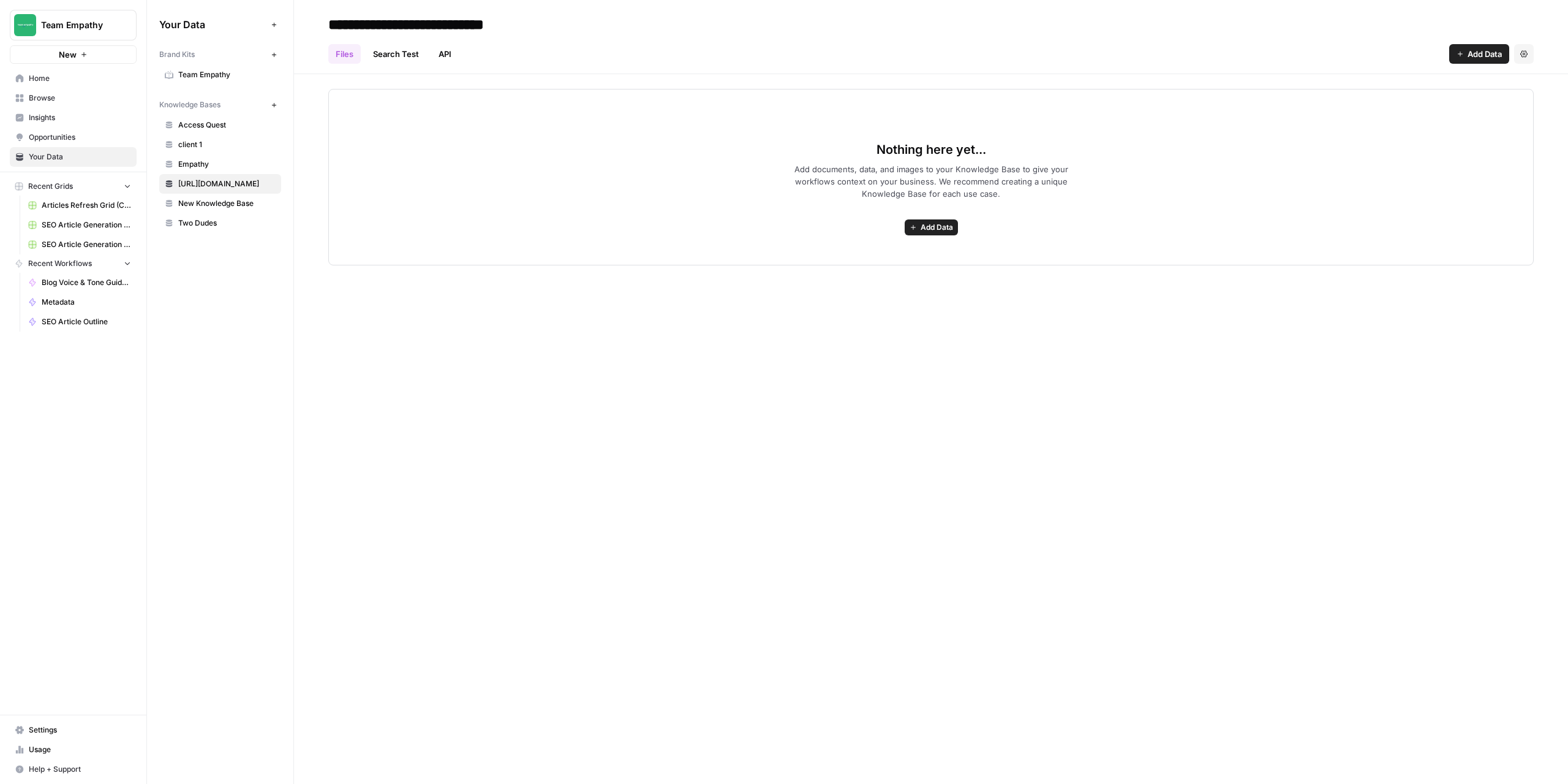
click at [308, 23] on header "**********" at bounding box center [931, 37] width 1274 height 74
click at [563, 12] on header "**********" at bounding box center [931, 37] width 1274 height 74
click at [562, 26] on div "**********" at bounding box center [932, 24] width 1206 height 19
click at [534, 30] on input "**********" at bounding box center [439, 24] width 233 height 24
drag, startPoint x: 549, startPoint y: 27, endPoint x: 360, endPoint y: 22, distance: 189.1
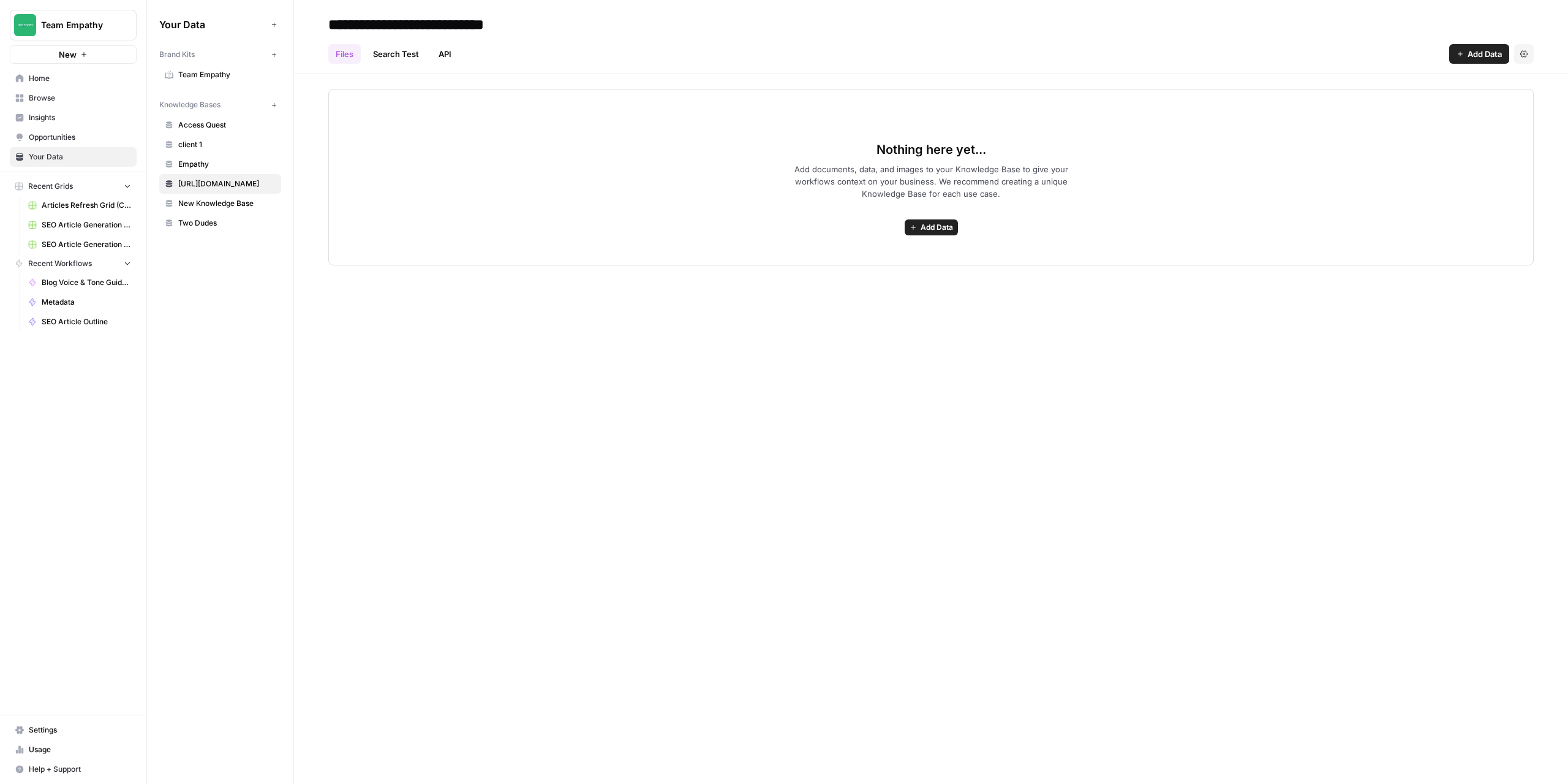
click at [360, 22] on input "**********" at bounding box center [439, 24] width 233 height 24
type input "*"
type input "**********"
click at [919, 221] on button "Add Data" at bounding box center [932, 228] width 53 height 16
click at [880, 264] on button "Web Scrape" at bounding box center [882, 271] width 139 height 17
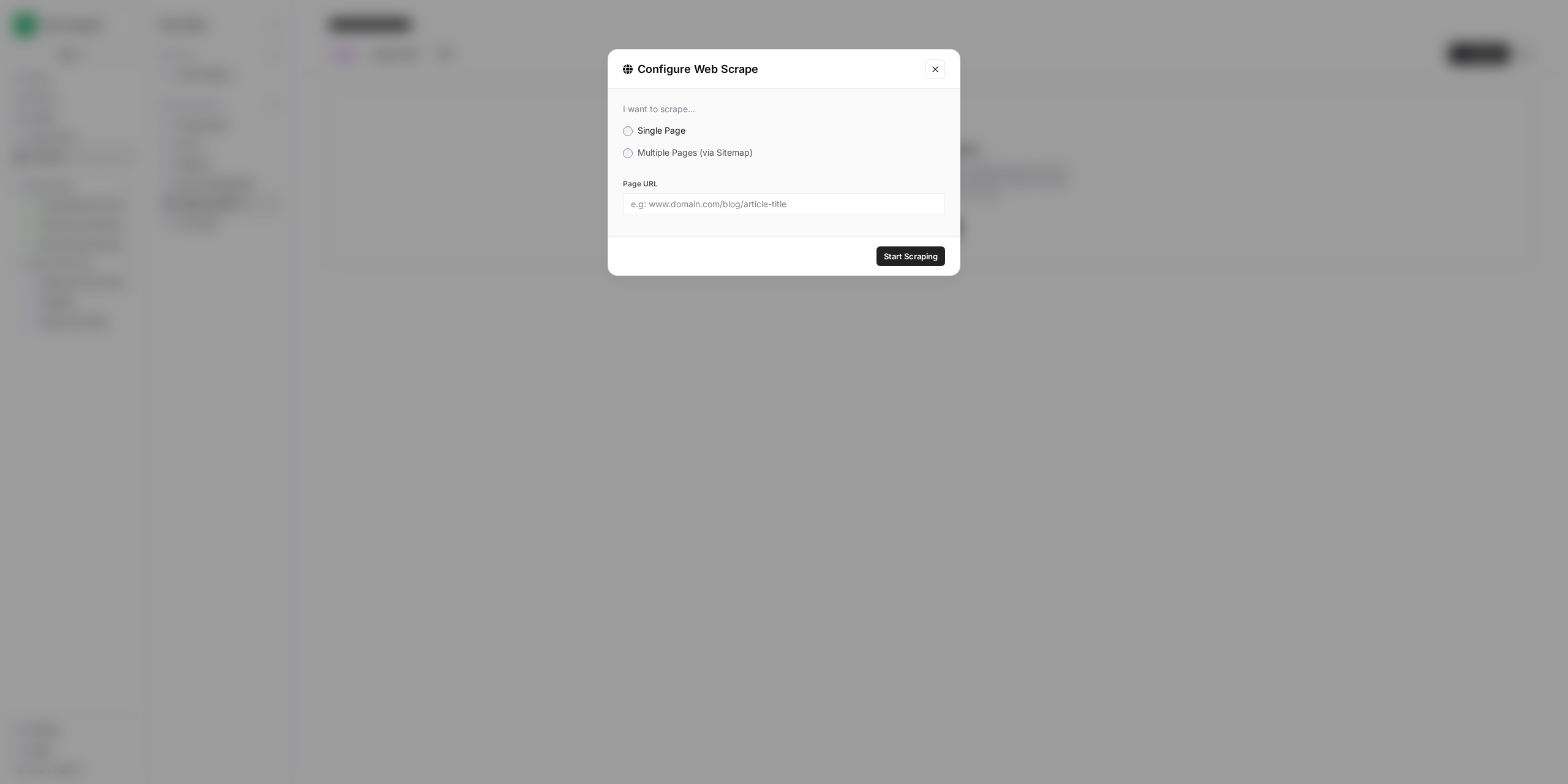
click at [644, 154] on span "Multiple Pages (via Sitemap)" at bounding box center [696, 152] width 115 height 10
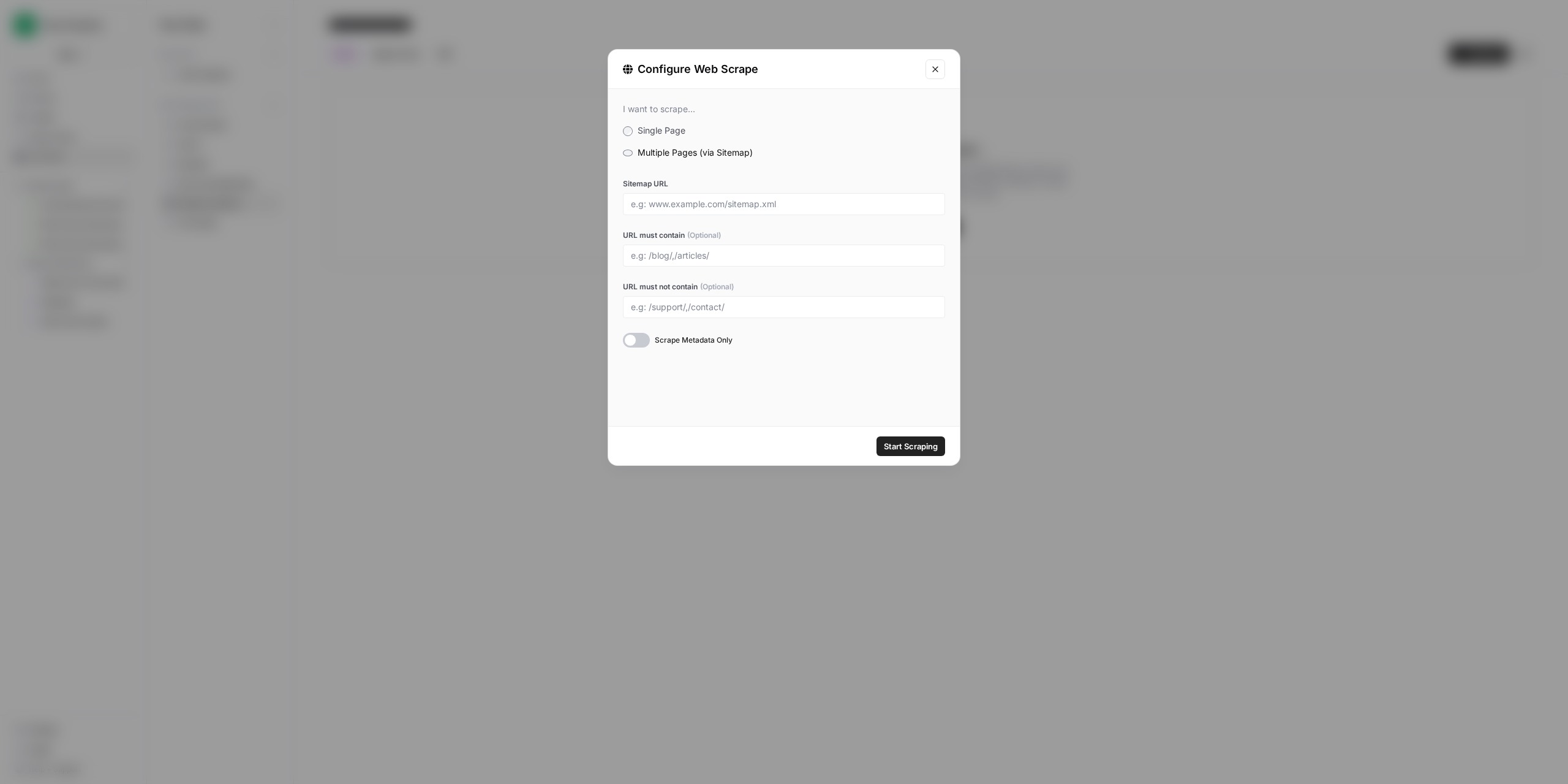
click at [707, 214] on div at bounding box center [784, 204] width 322 height 22
click at [764, 205] on input "Sitemap URL" at bounding box center [784, 204] width 306 height 11
paste input "[URL][DOMAIN_NAME]"
type input "[URL][DOMAIN_NAME]"
click at [642, 337] on div at bounding box center [636, 340] width 27 height 15
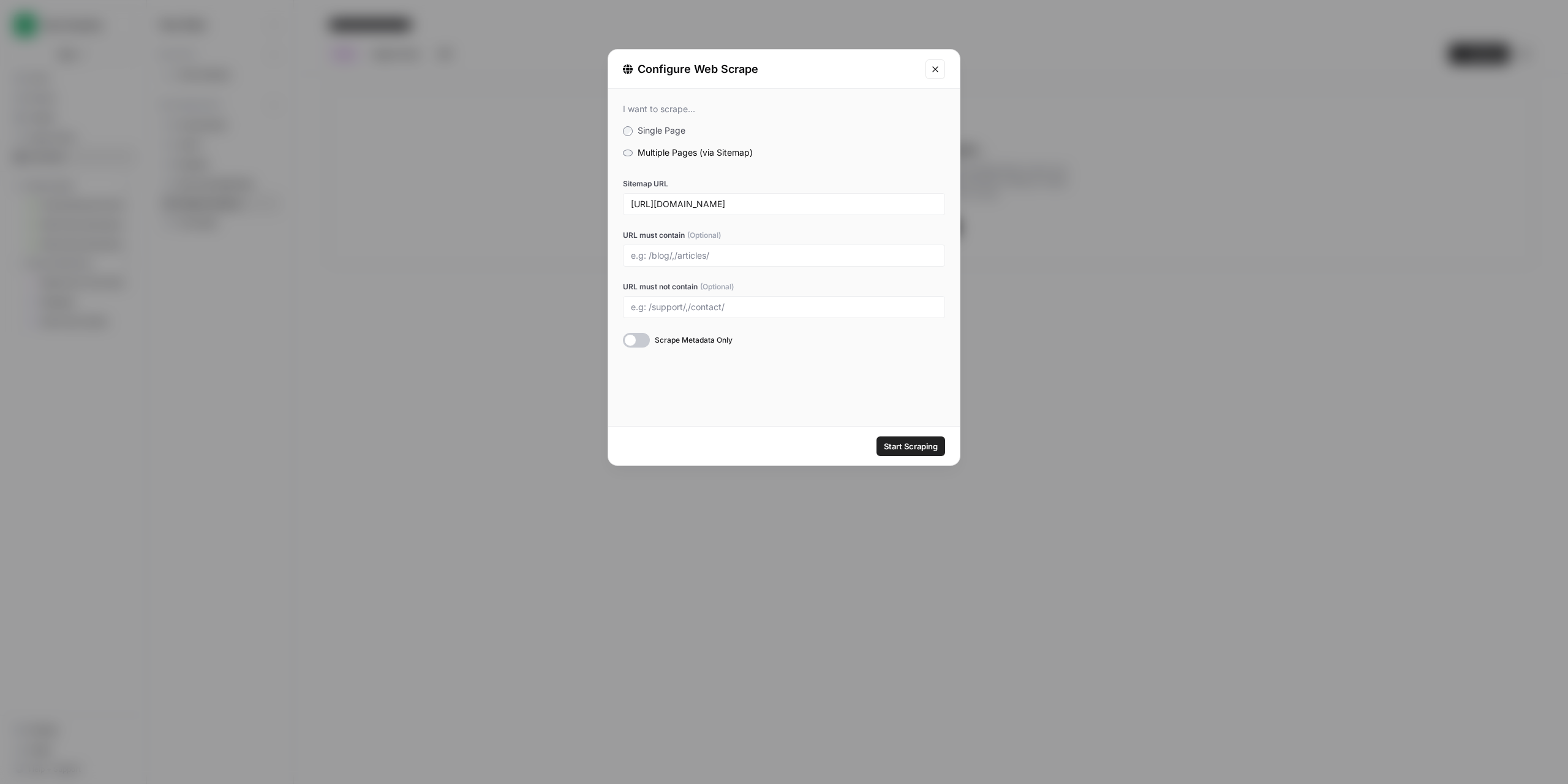
click at [910, 442] on span "Start Scraping" at bounding box center [911, 447] width 54 height 12
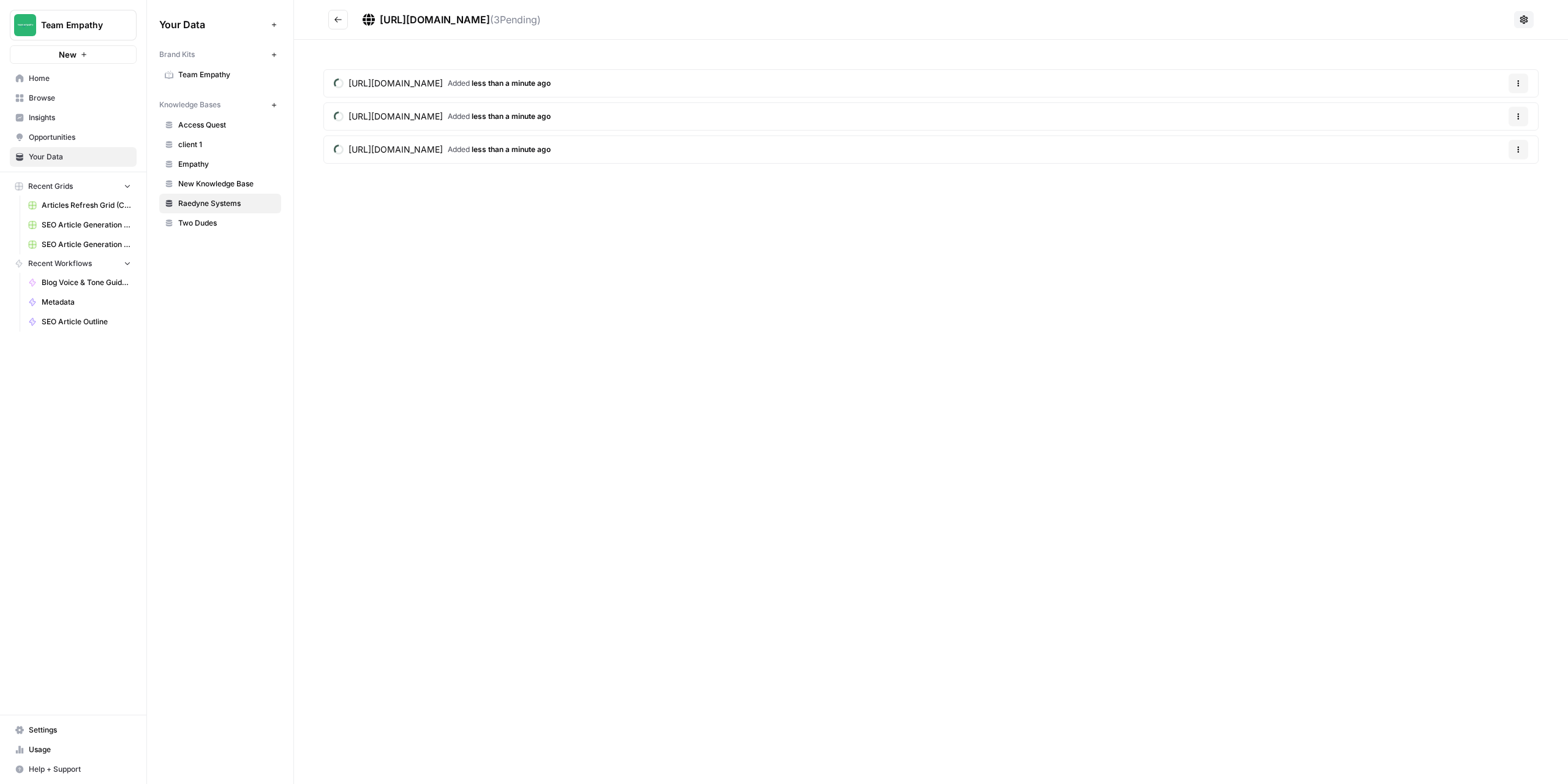
click at [210, 125] on span "Access Quest" at bounding box center [227, 125] width 97 height 11
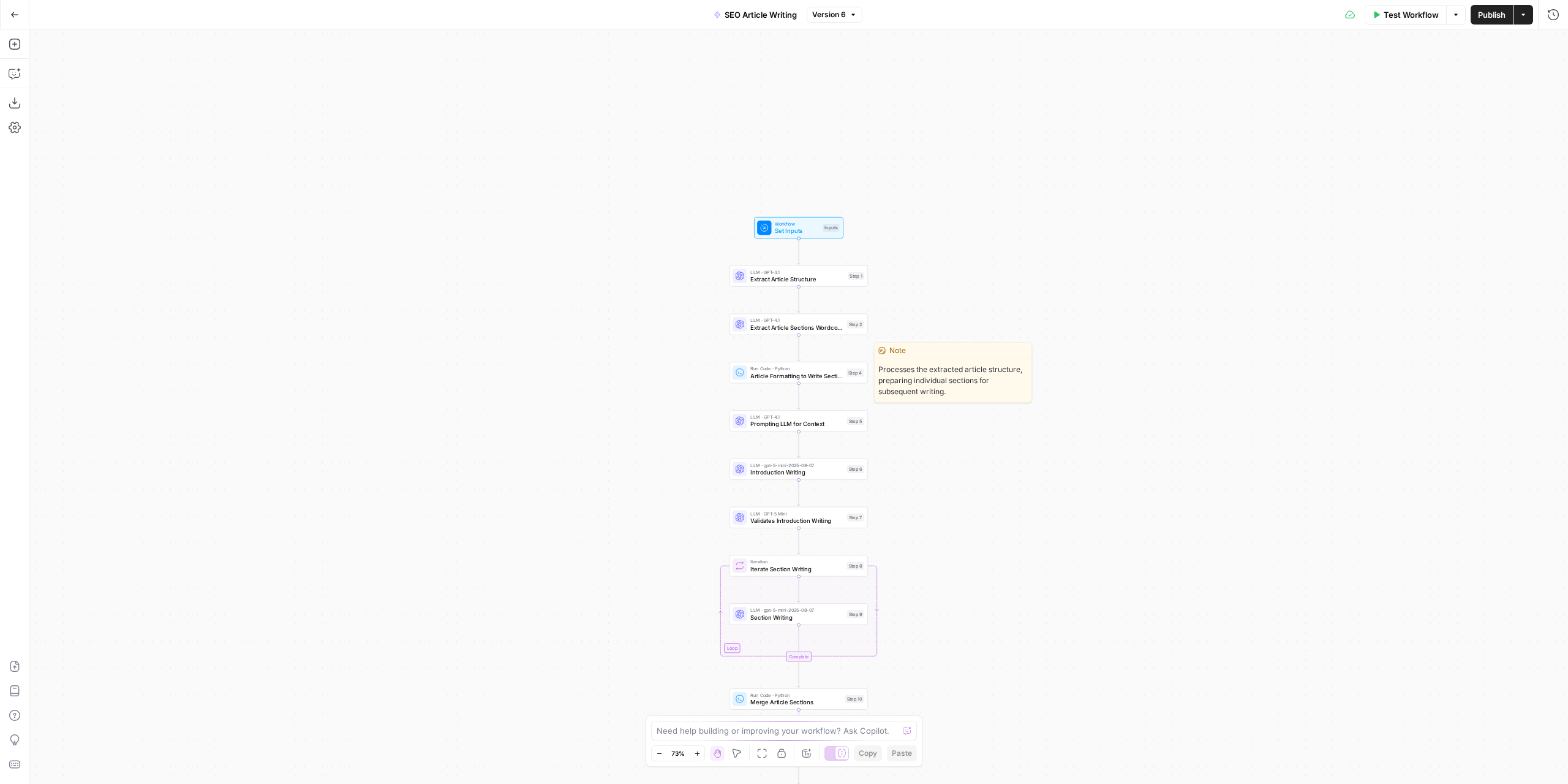
click at [780, 375] on span "Article Formatting to Write Sections" at bounding box center [796, 376] width 93 height 9
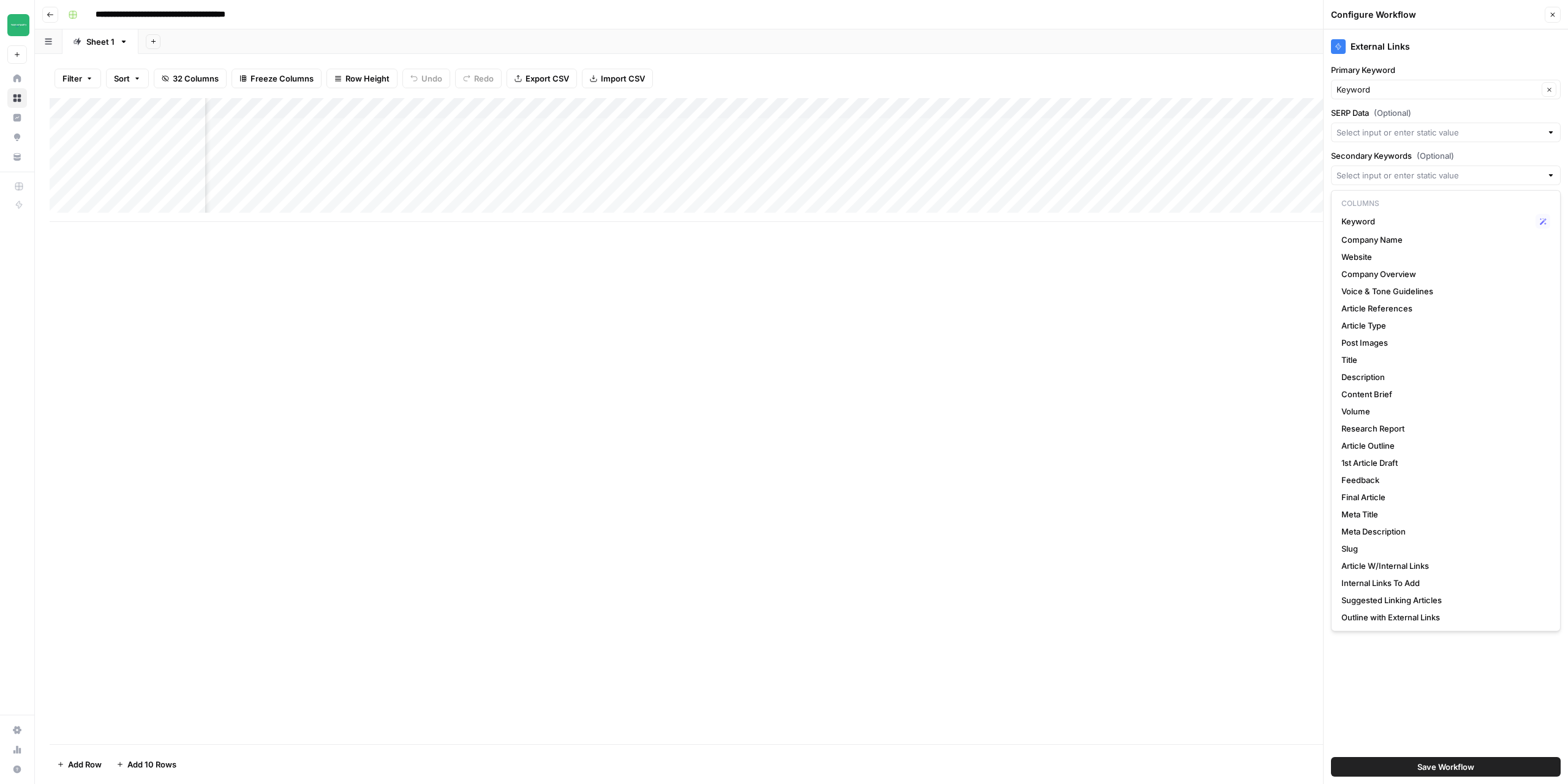
scroll to position [0, 2071]
click at [1487, 54] on div "External Links" at bounding box center [1446, 43] width 230 height 27
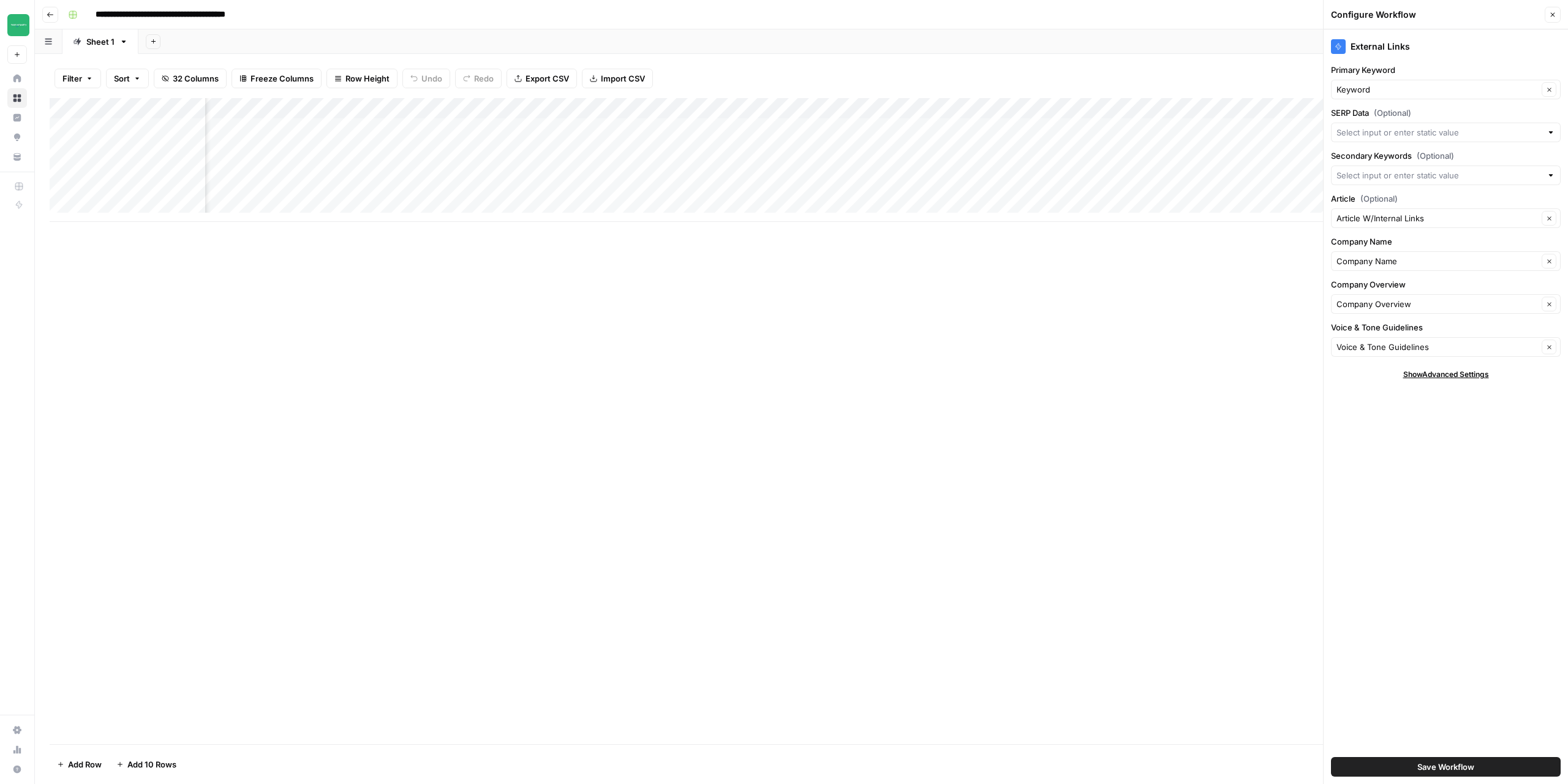
click at [1382, 139] on div at bounding box center [1446, 132] width 230 height 19
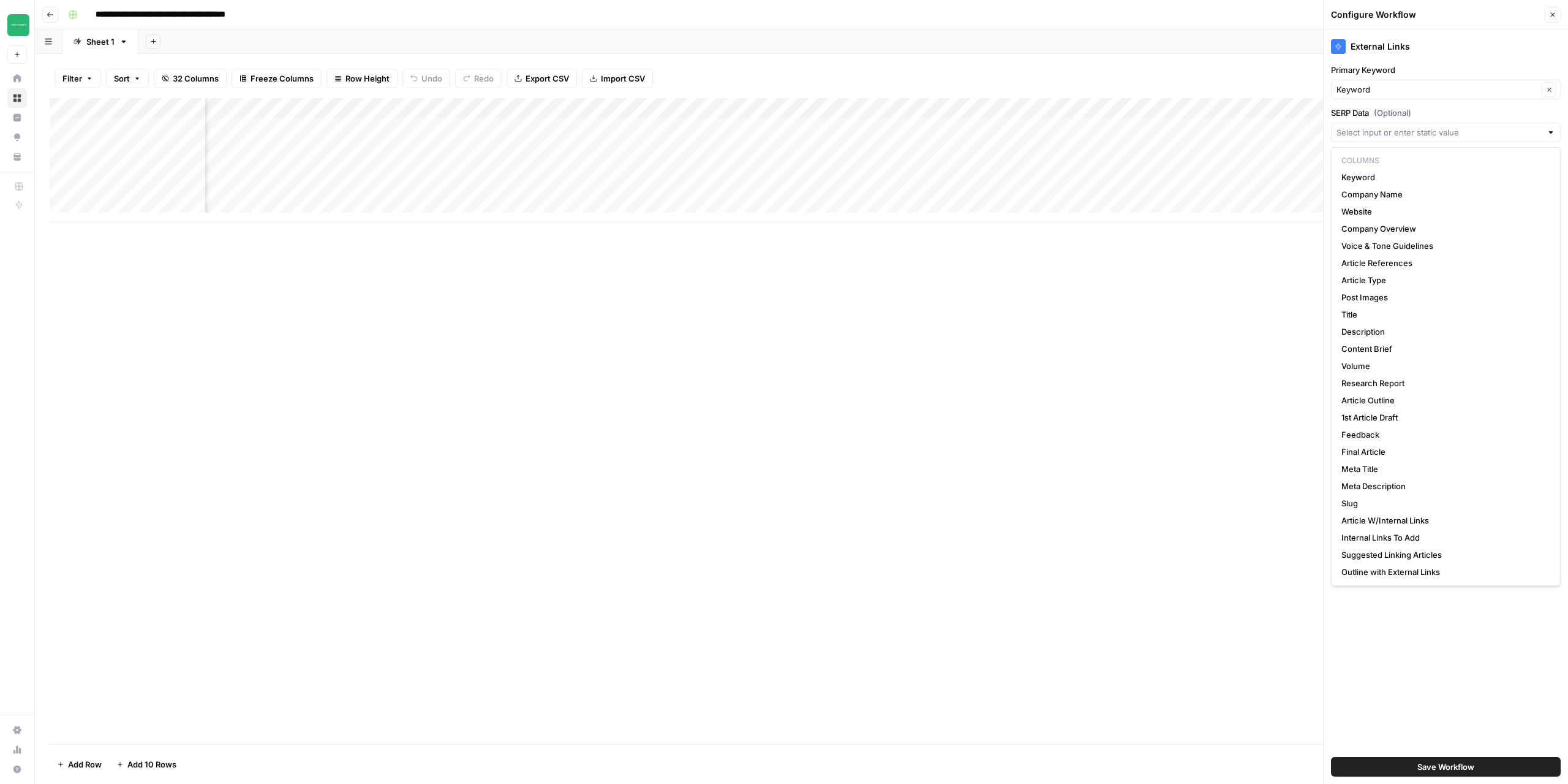
click at [1382, 139] on div at bounding box center [1446, 132] width 230 height 19
click at [1458, 108] on label "SERP Data (Optional)" at bounding box center [1446, 113] width 230 height 12
click at [1458, 126] on input "SERP Data (Optional)" at bounding box center [1439, 132] width 205 height 12
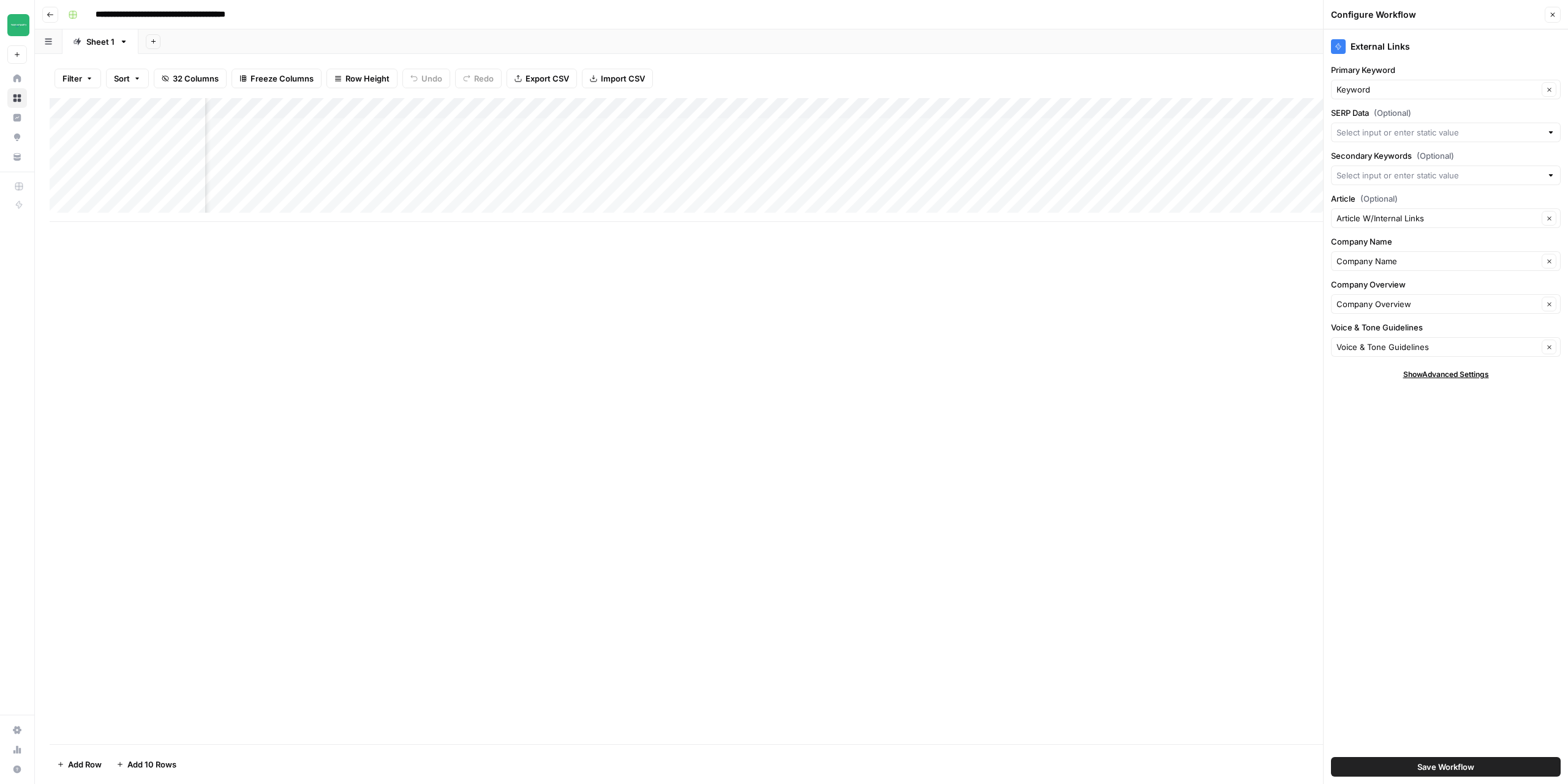
click at [1481, 33] on div "External Links" at bounding box center [1446, 43] width 230 height 27
drag, startPoint x: 1559, startPoint y: 13, endPoint x: 1532, endPoint y: 24, distance: 29.2
click at [1559, 13] on button "Close" at bounding box center [1552, 15] width 16 height 16
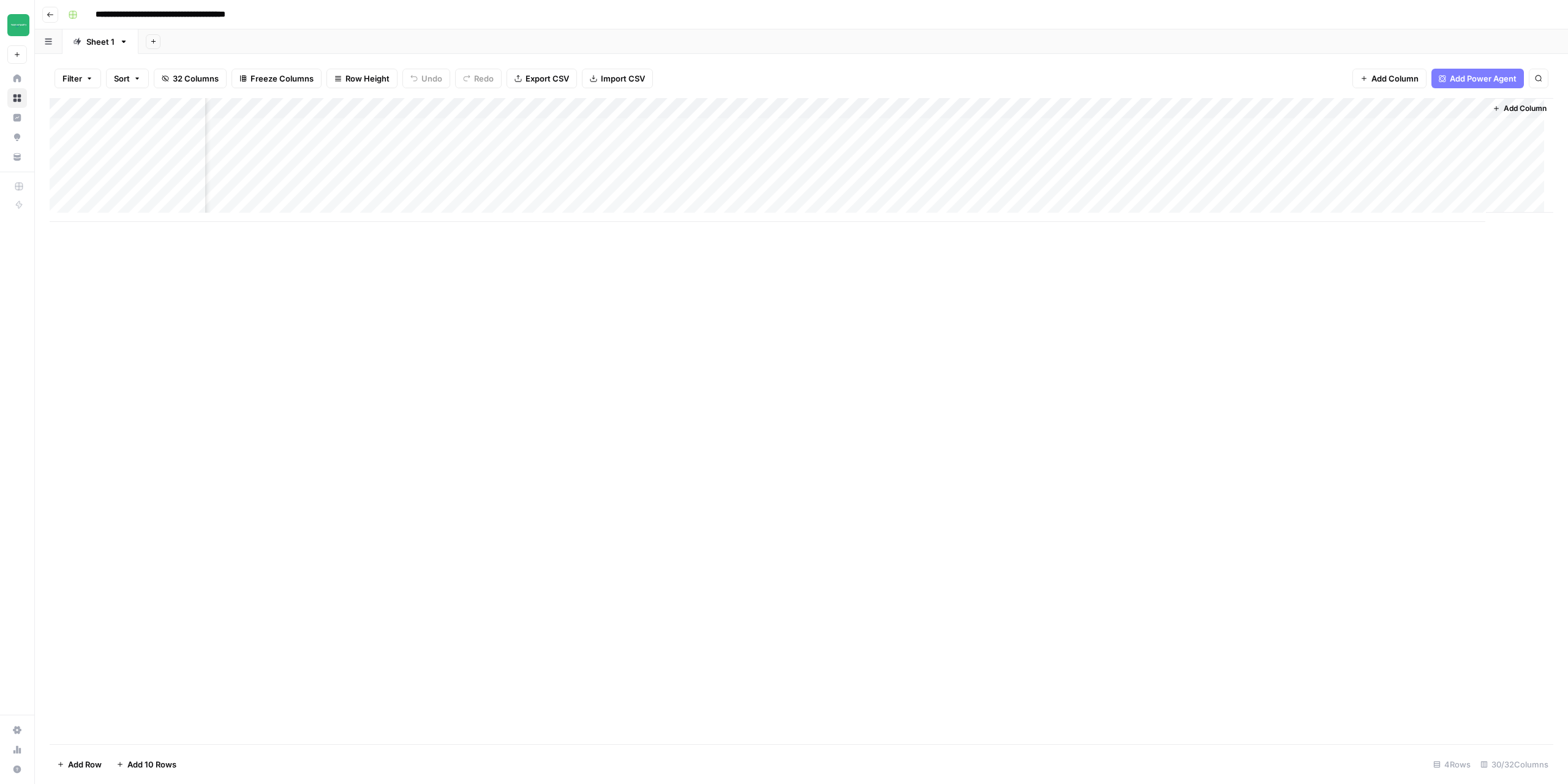
click at [1306, 151] on div "Add Column" at bounding box center [802, 160] width 1504 height 124
